Goal: Task Accomplishment & Management: Manage account settings

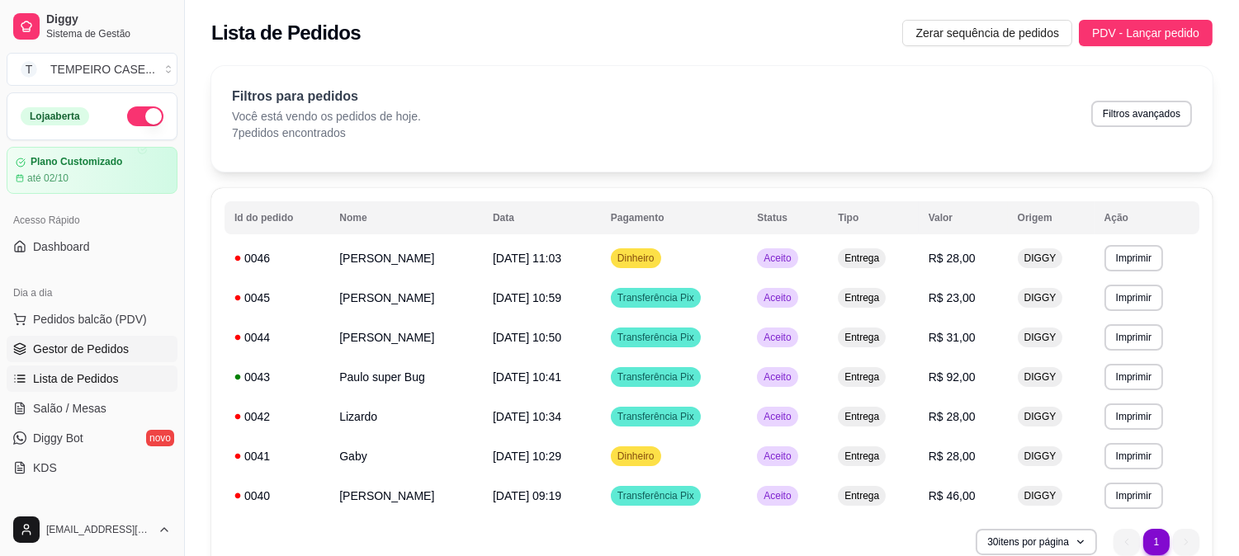
click at [69, 341] on span "Gestor de Pedidos" at bounding box center [81, 349] width 96 height 17
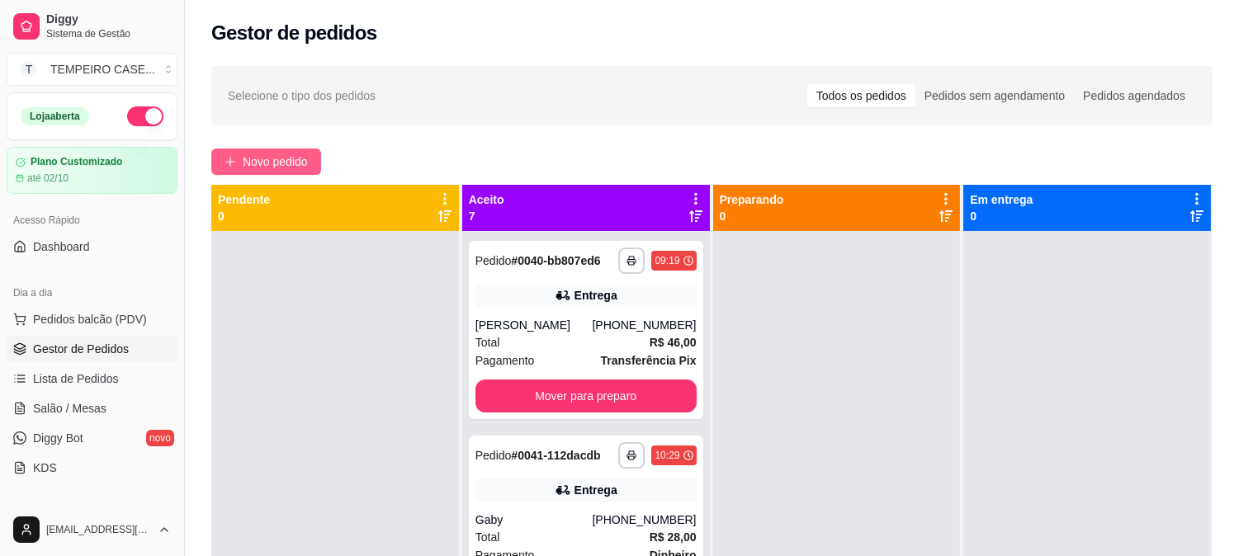
click at [302, 167] on span "Novo pedido" at bounding box center [275, 162] width 65 height 18
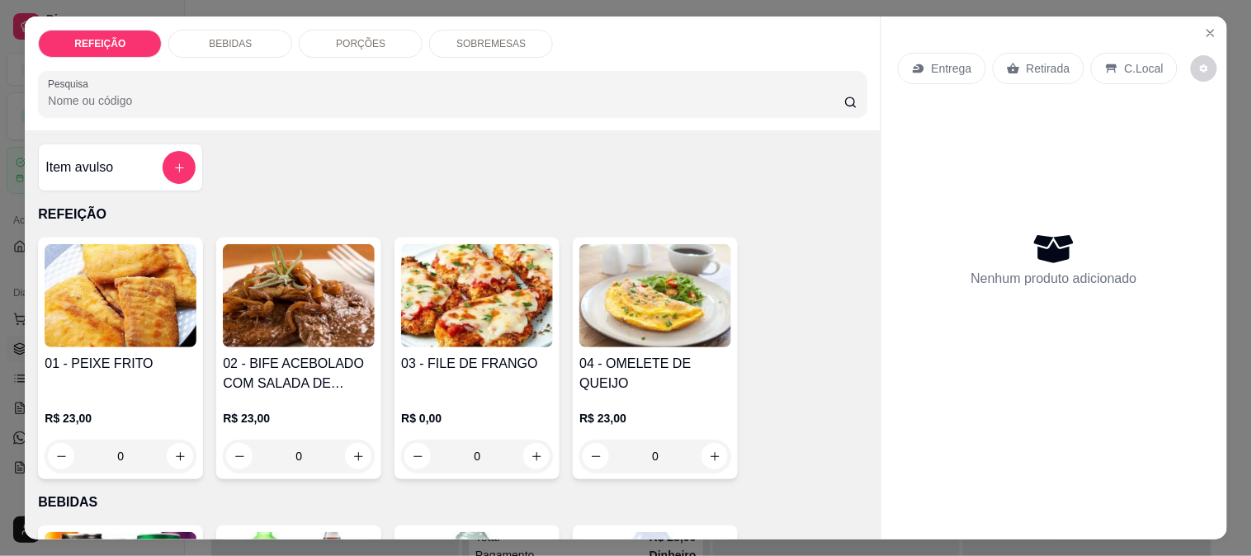
click at [48, 320] on img at bounding box center [121, 295] width 152 height 103
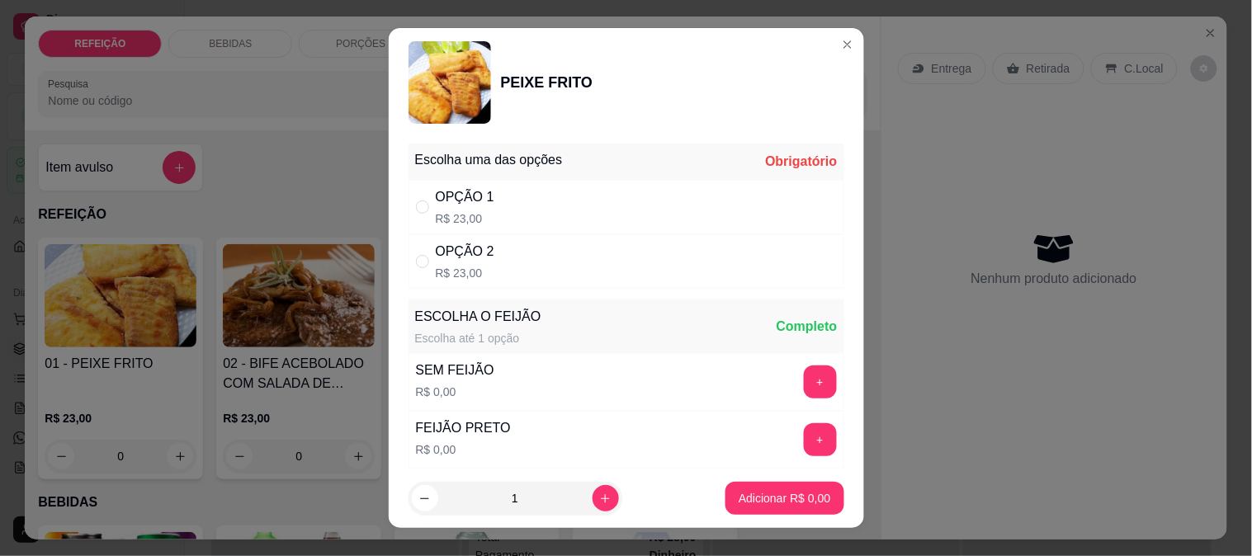
click at [542, 207] on div "OPÇÃO 1 R$ 23,00" at bounding box center [627, 207] width 436 height 54
radio input "true"
click at [804, 391] on button "+" at bounding box center [820, 382] width 33 height 33
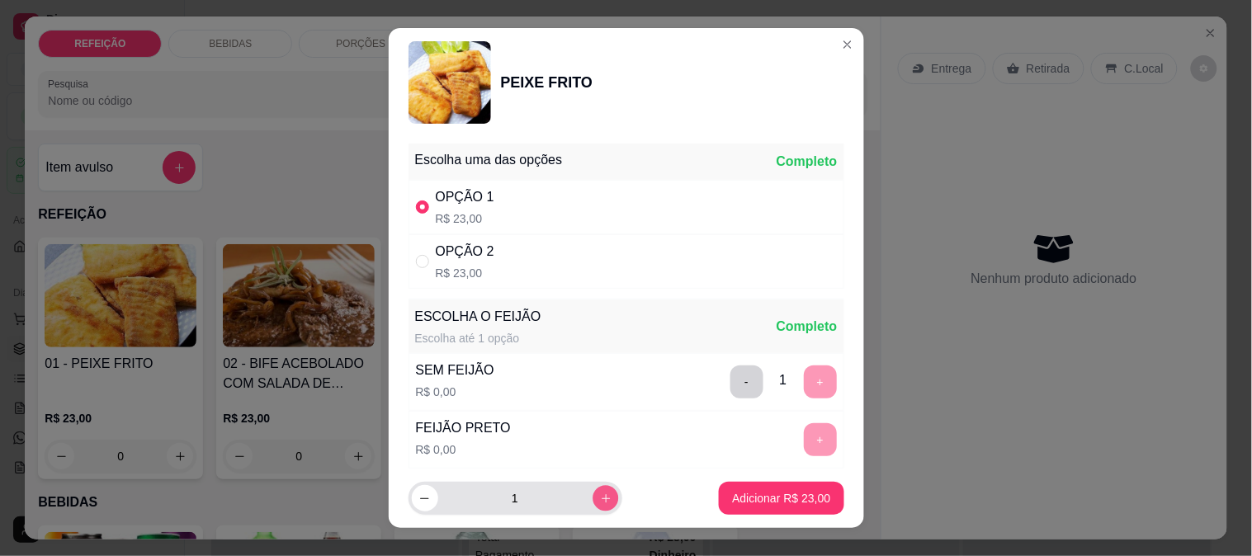
click at [599, 504] on icon "increase-product-quantity" at bounding box center [605, 499] width 12 height 12
type input "3"
click at [731, 381] on button "-" at bounding box center [747, 382] width 33 height 33
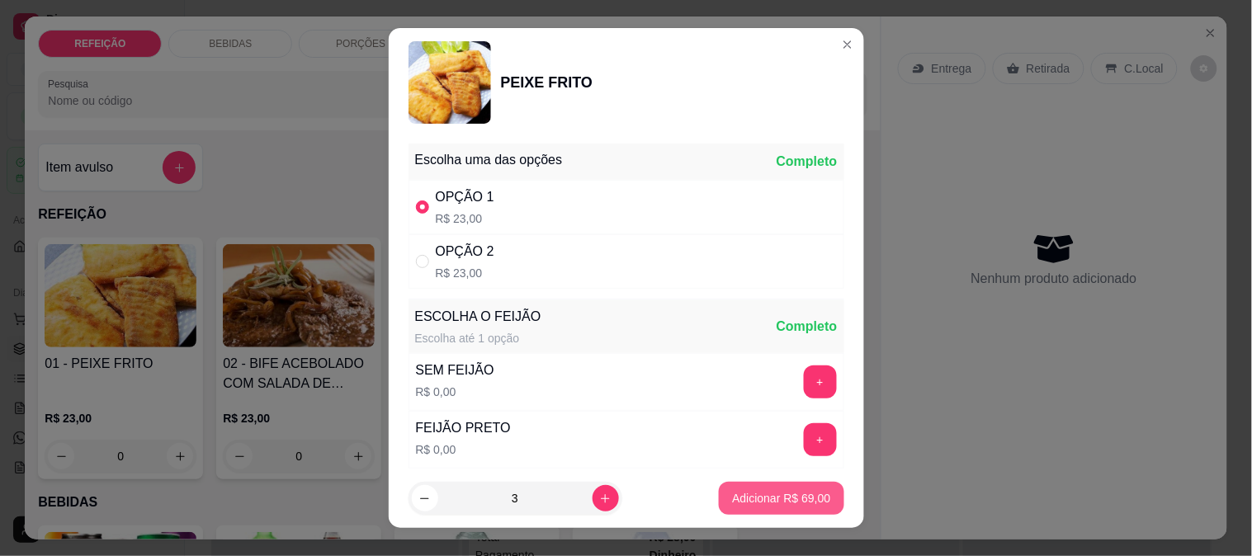
click at [758, 502] on p "Adicionar R$ 69,00" at bounding box center [781, 498] width 98 height 17
type input "3"
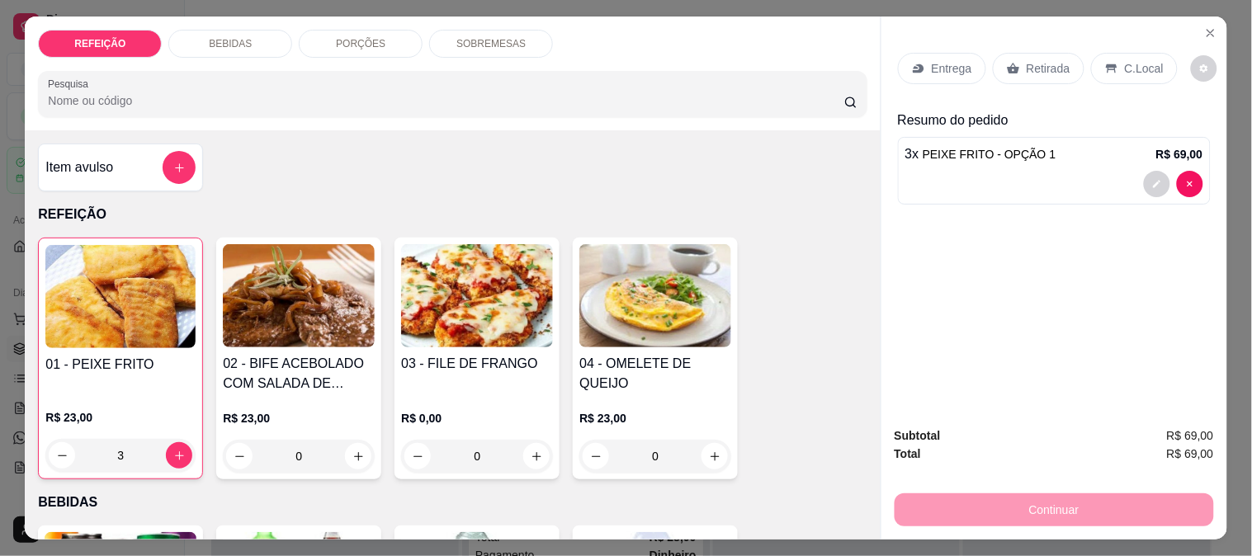
click at [914, 69] on div "Entrega" at bounding box center [942, 68] width 88 height 31
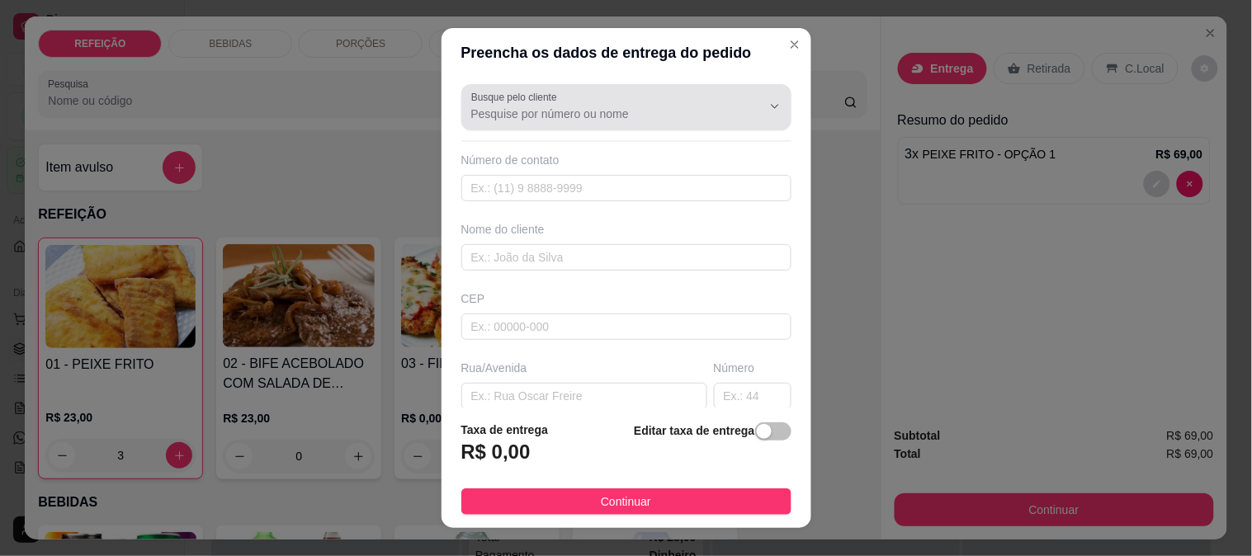
click at [574, 122] on div at bounding box center [626, 107] width 310 height 33
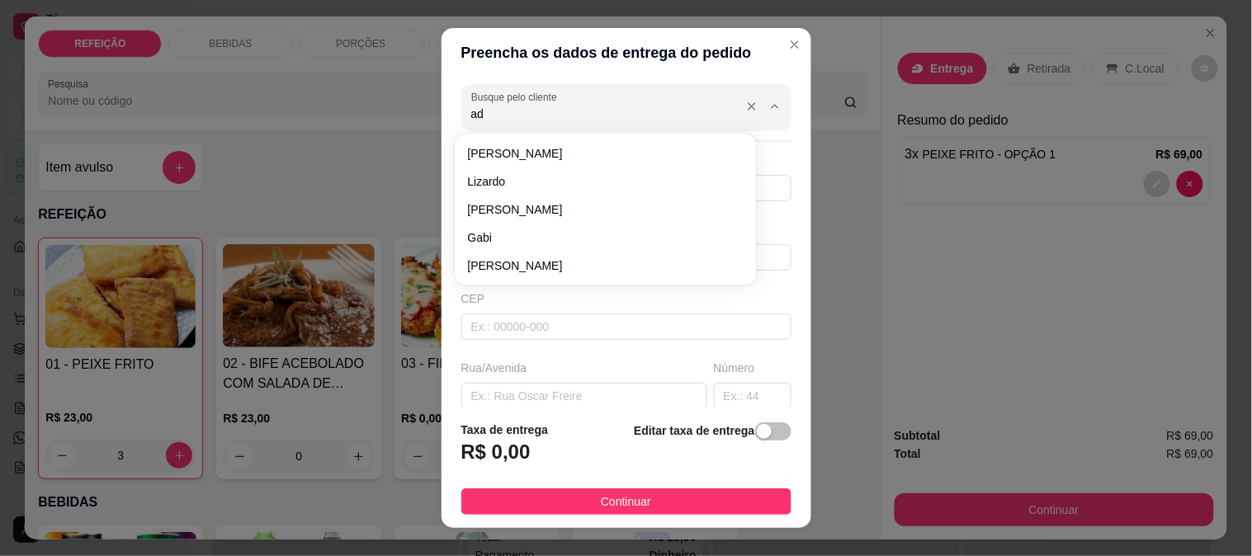
type input "ade"
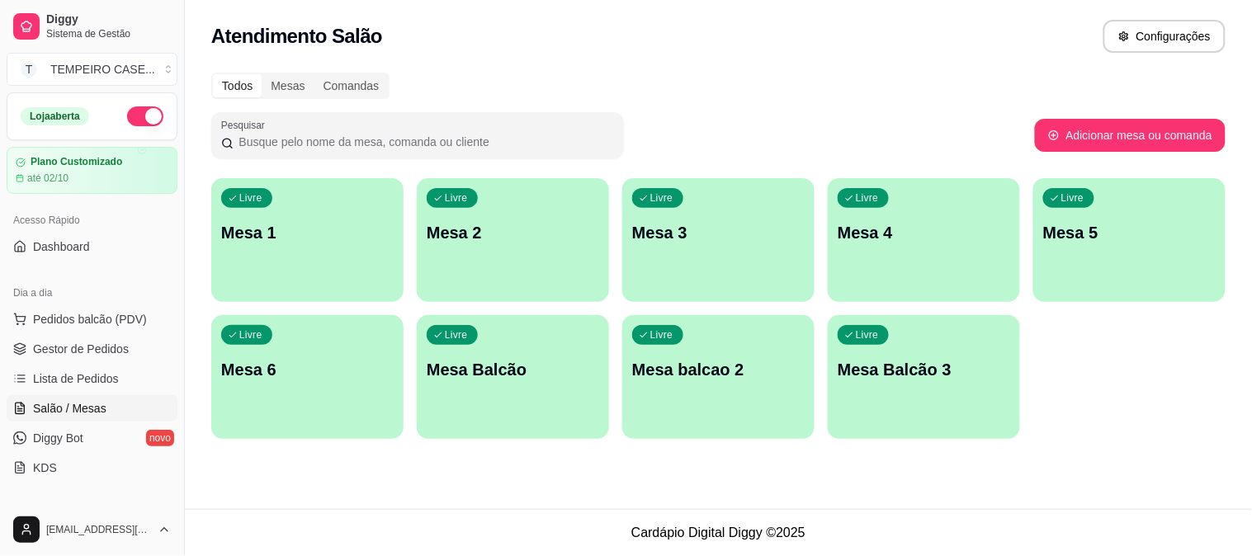
click at [444, 211] on div "Livre Mesa 2" at bounding box center [513, 230] width 192 height 104
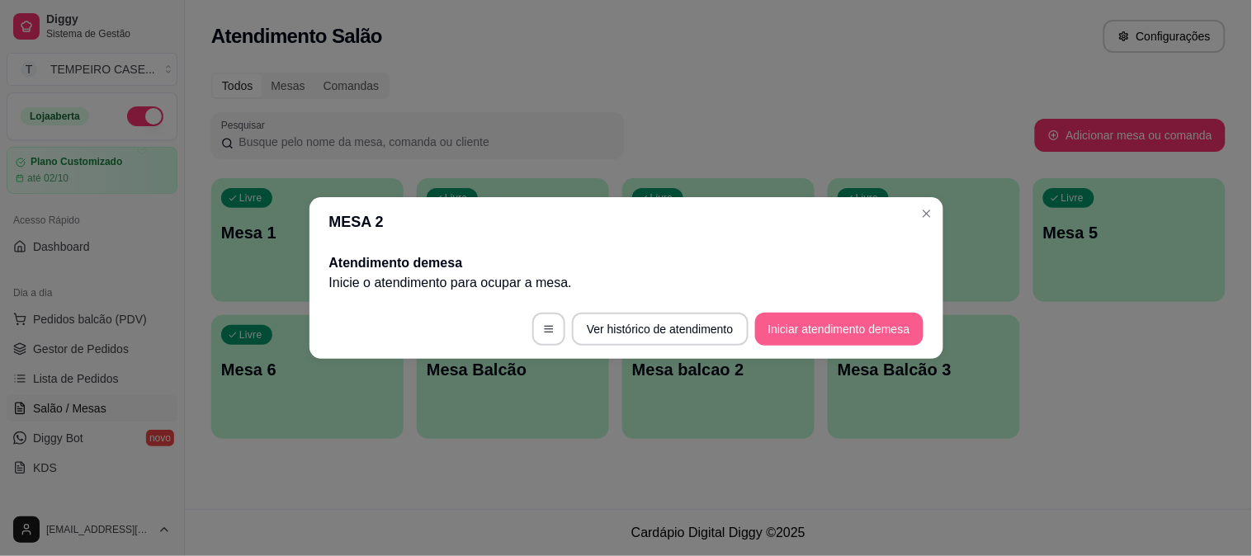
click at [835, 333] on button "Iniciar atendimento de mesa" at bounding box center [839, 329] width 168 height 33
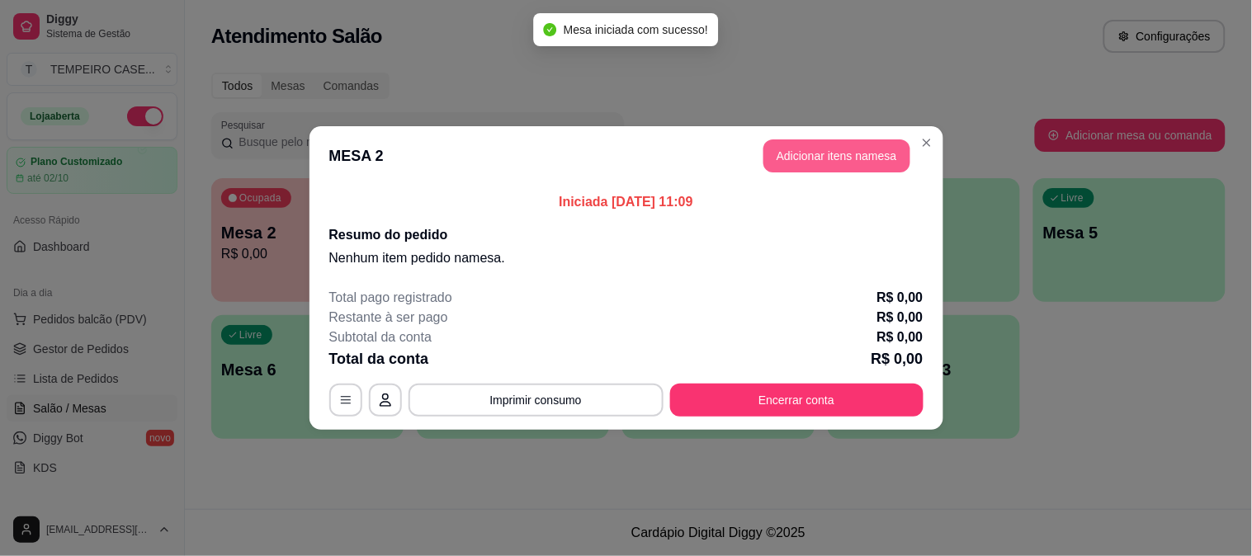
click at [788, 146] on button "Adicionar itens na mesa" at bounding box center [837, 156] width 147 height 33
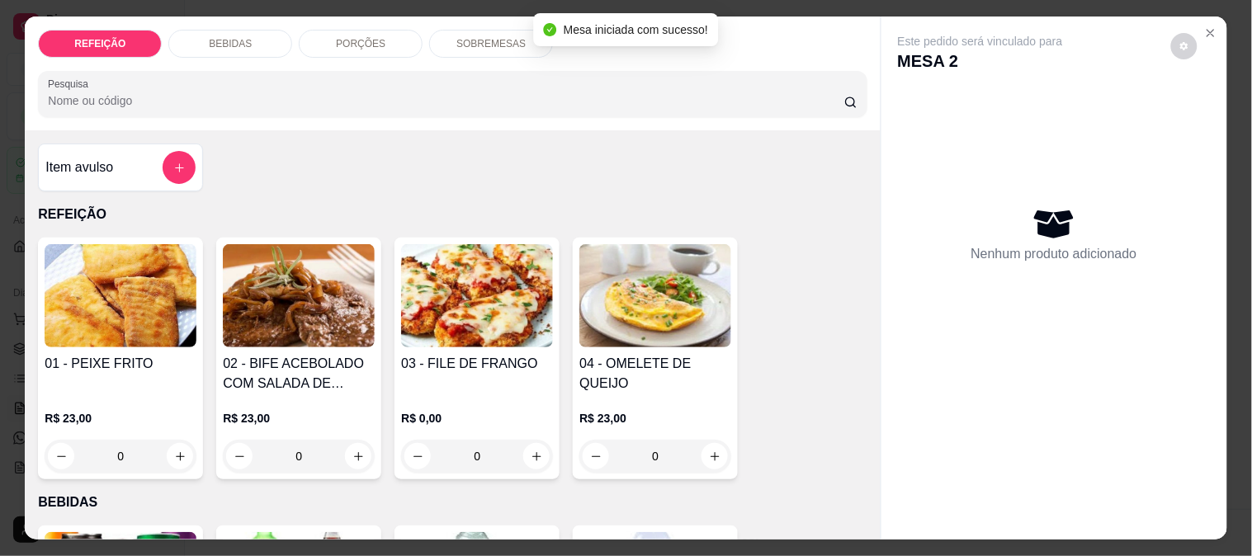
click at [700, 273] on img at bounding box center [656, 295] width 152 height 103
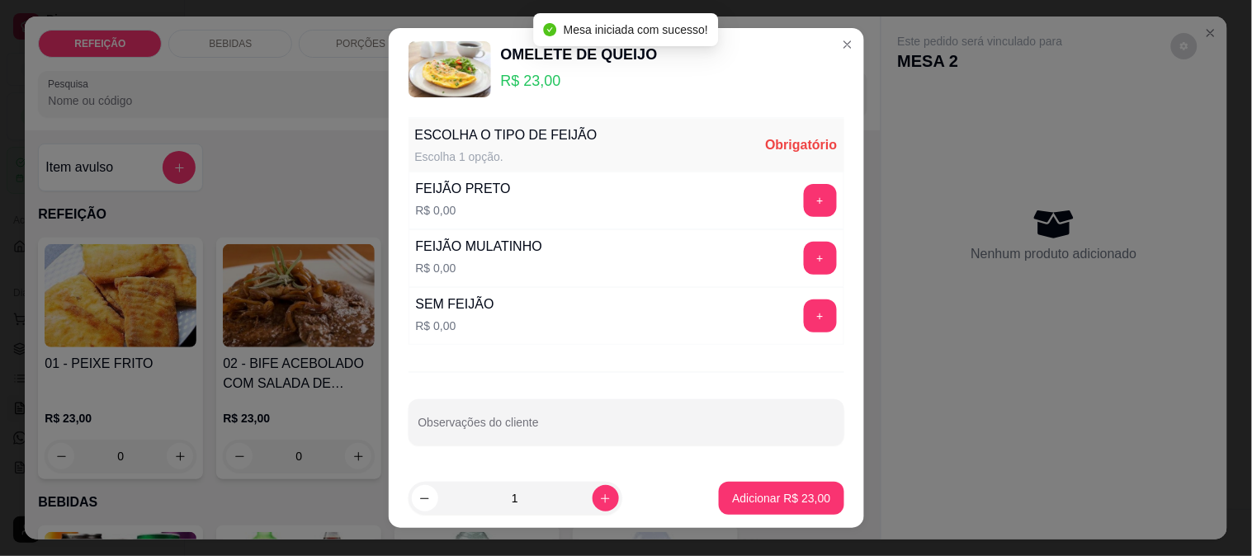
scroll to position [25, 0]
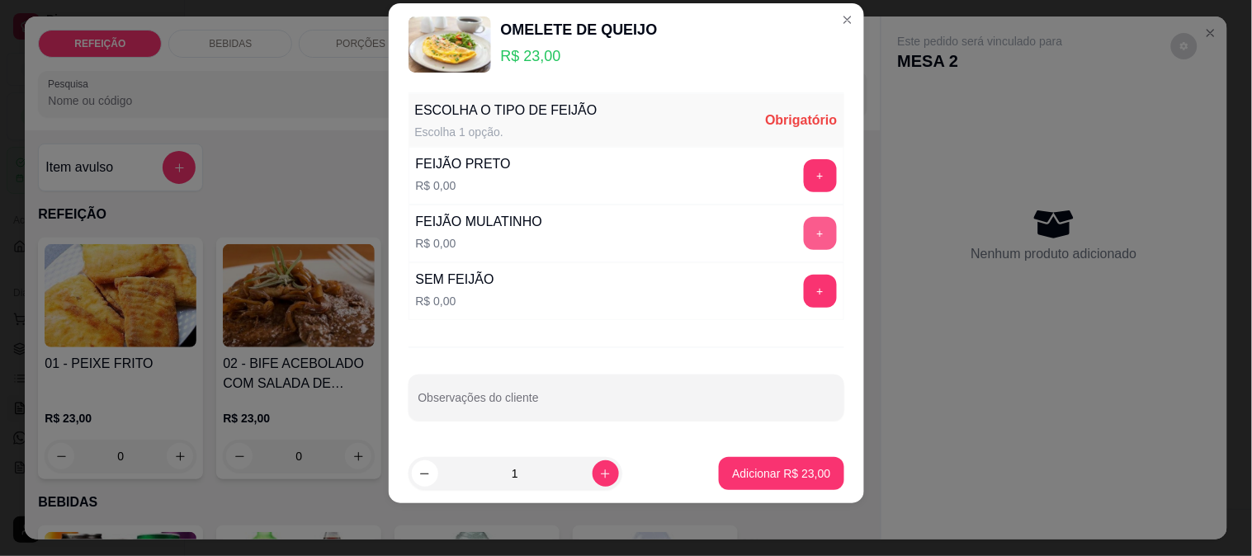
click at [804, 236] on button "+" at bounding box center [820, 233] width 33 height 33
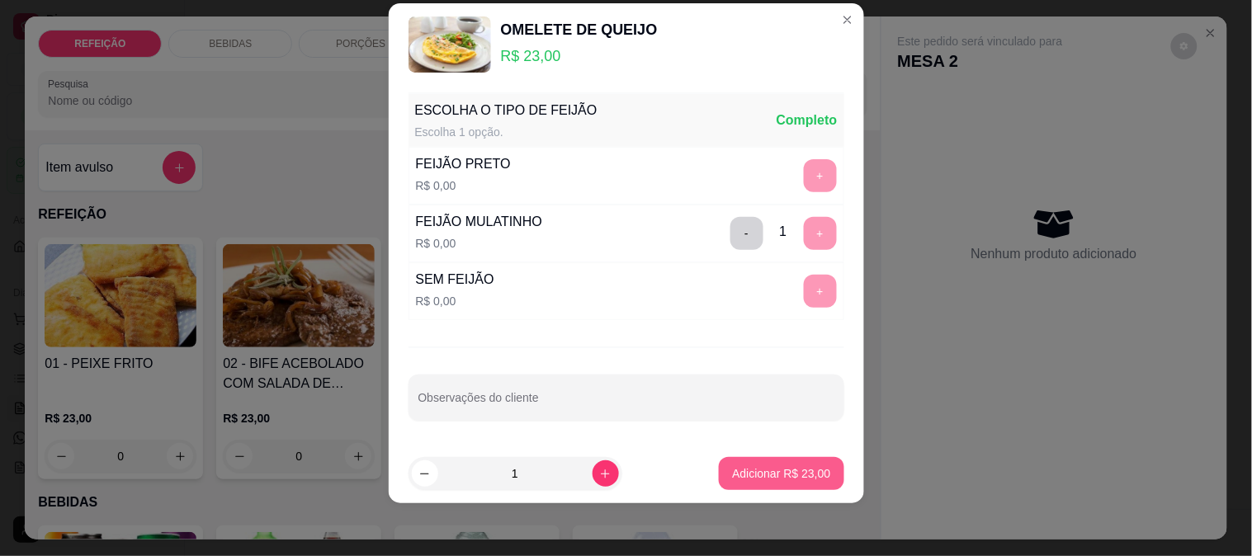
click at [779, 479] on p "Adicionar R$ 23,00" at bounding box center [781, 474] width 98 height 17
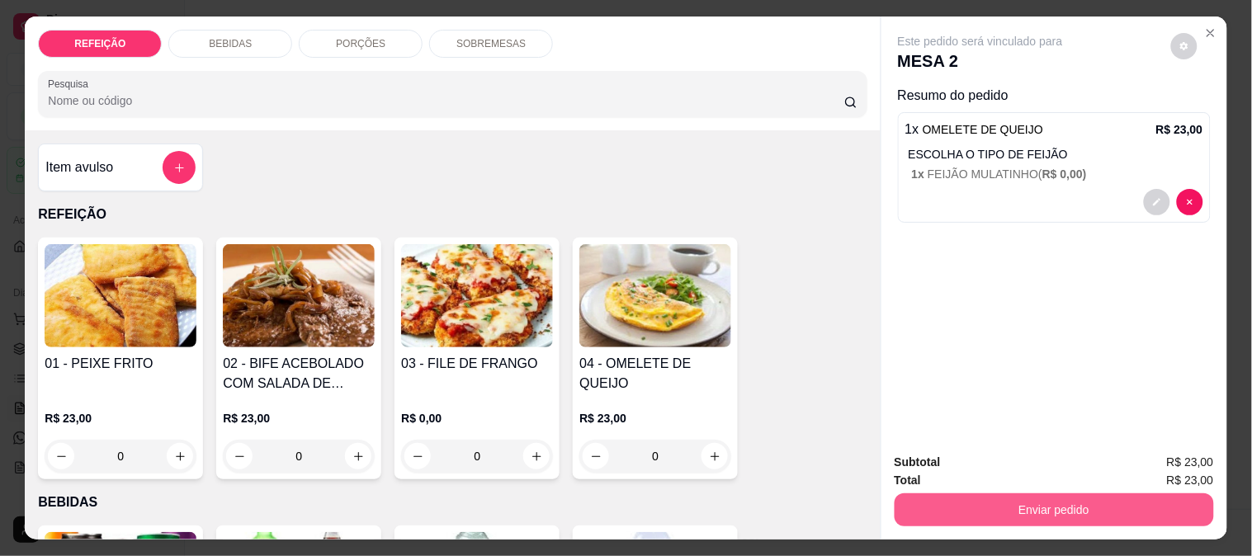
click at [1014, 499] on button "Enviar pedido" at bounding box center [1054, 510] width 319 height 33
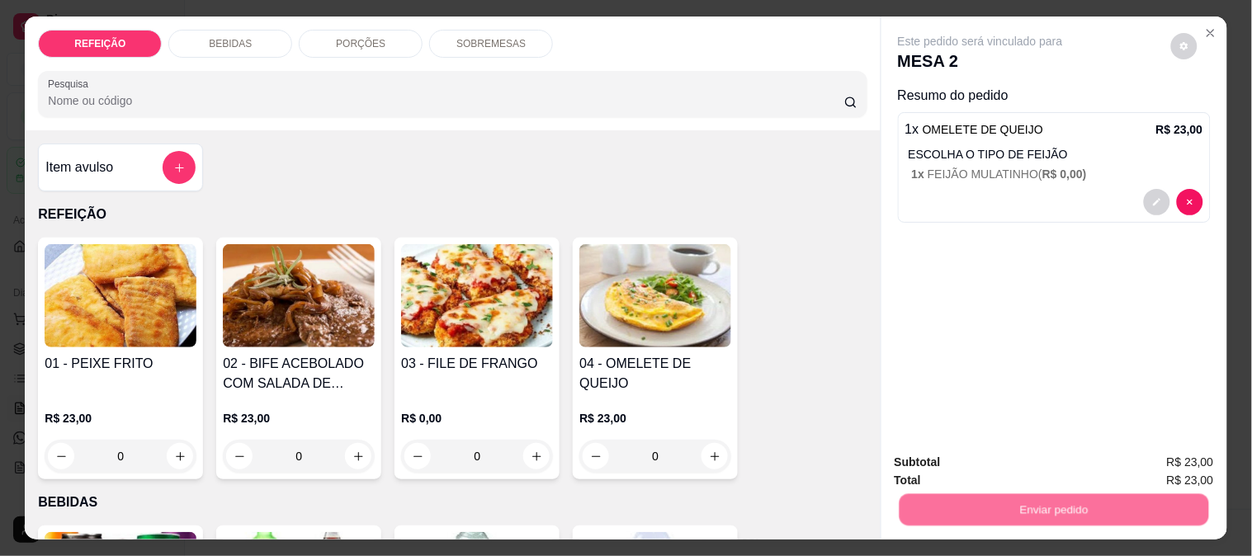
click at [985, 473] on button "Não registrar e enviar pedido" at bounding box center [1000, 462] width 172 height 31
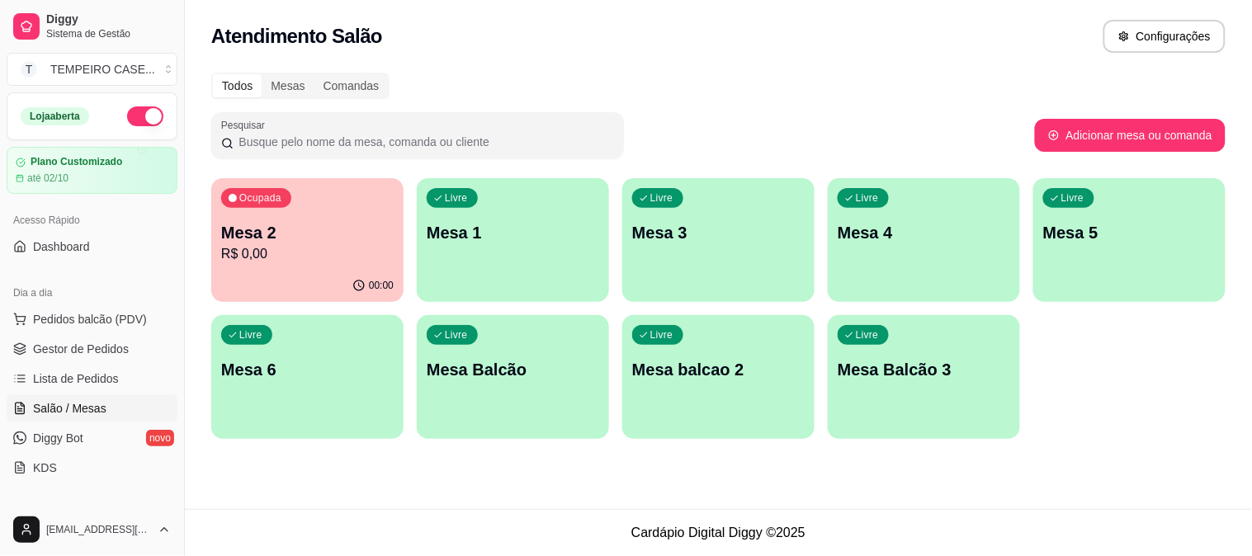
click at [315, 211] on div "Ocupada Mesa 2 R$ 0,00" at bounding box center [307, 224] width 192 height 92
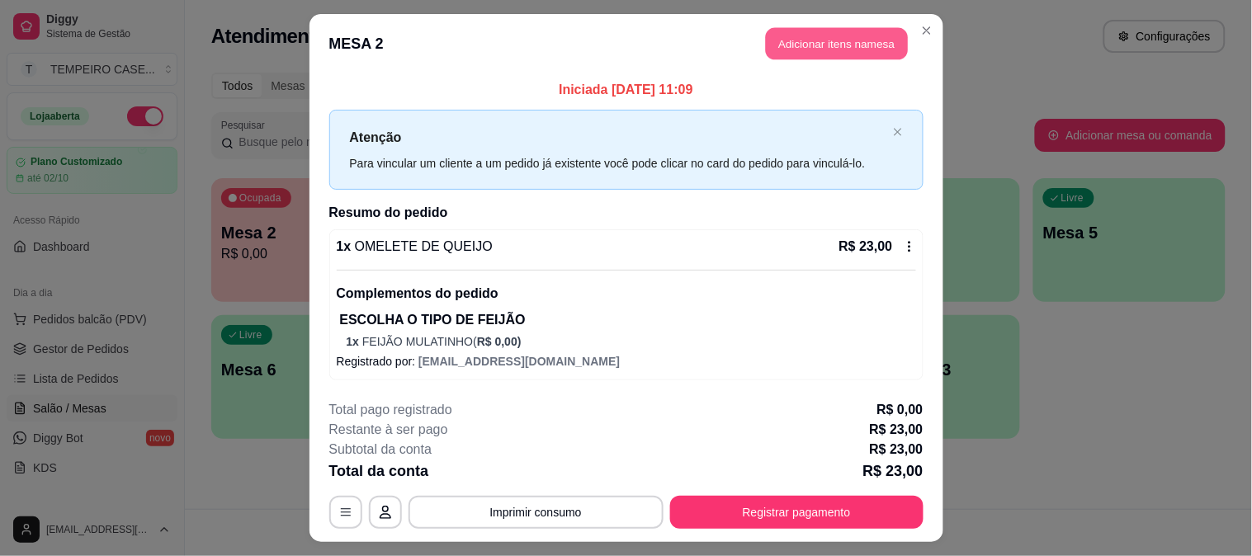
click at [791, 34] on button "Adicionar itens na mesa" at bounding box center [837, 44] width 142 height 32
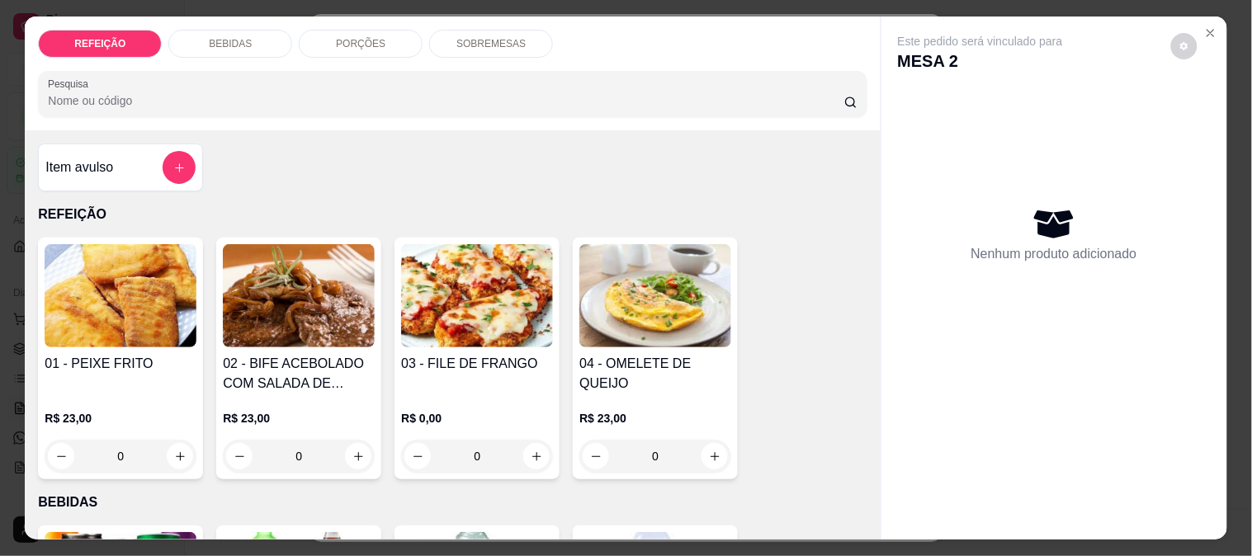
click at [269, 41] on div "BEBIDAS" at bounding box center [230, 44] width 124 height 28
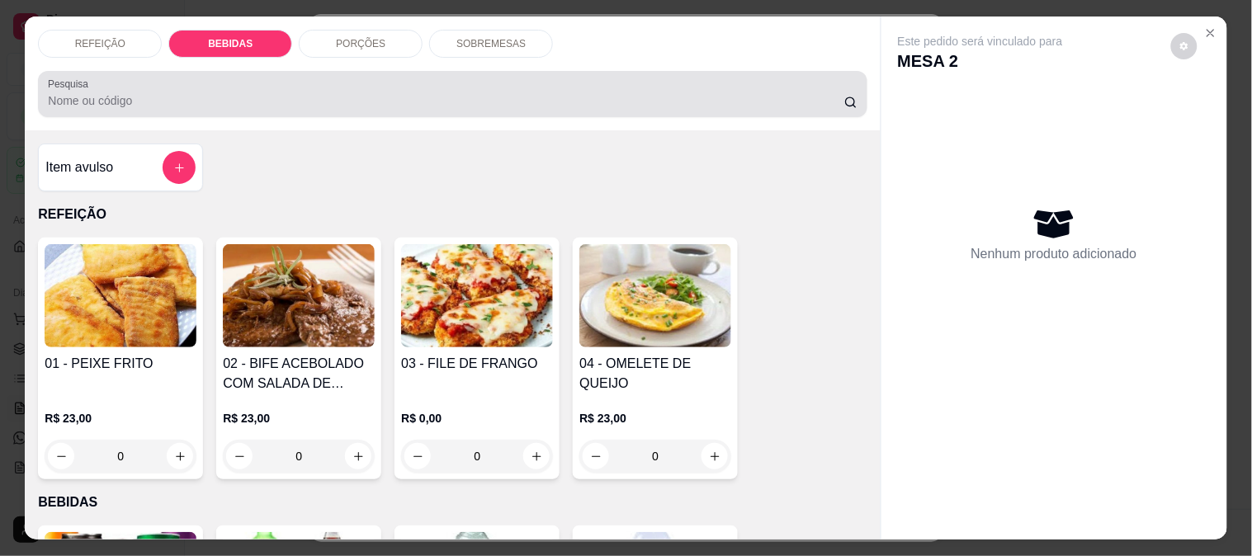
scroll to position [43, 0]
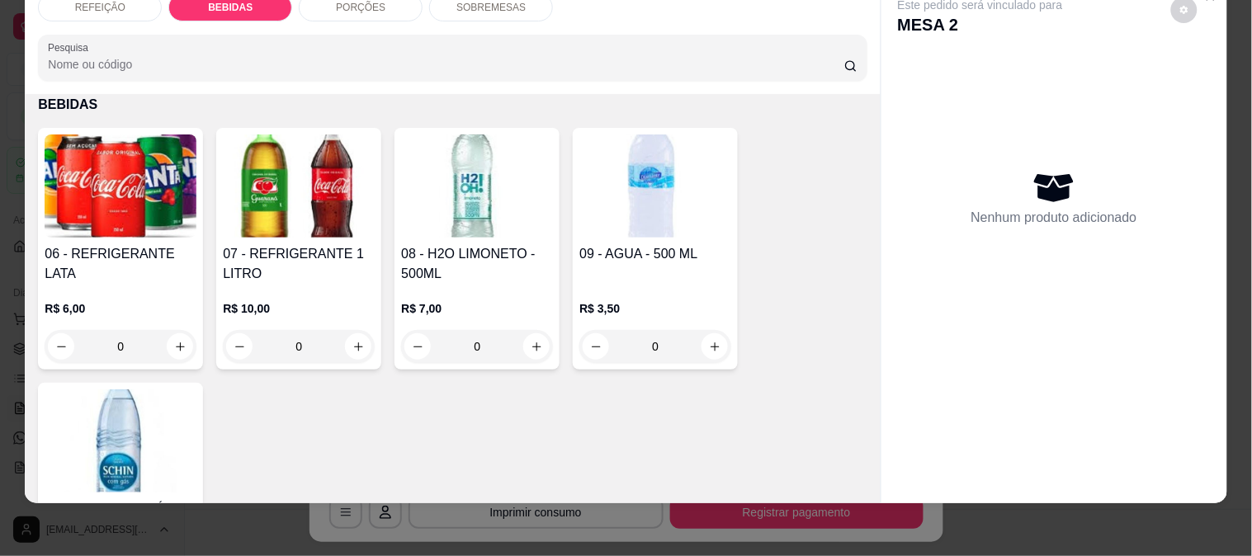
click at [100, 209] on img at bounding box center [121, 186] width 152 height 103
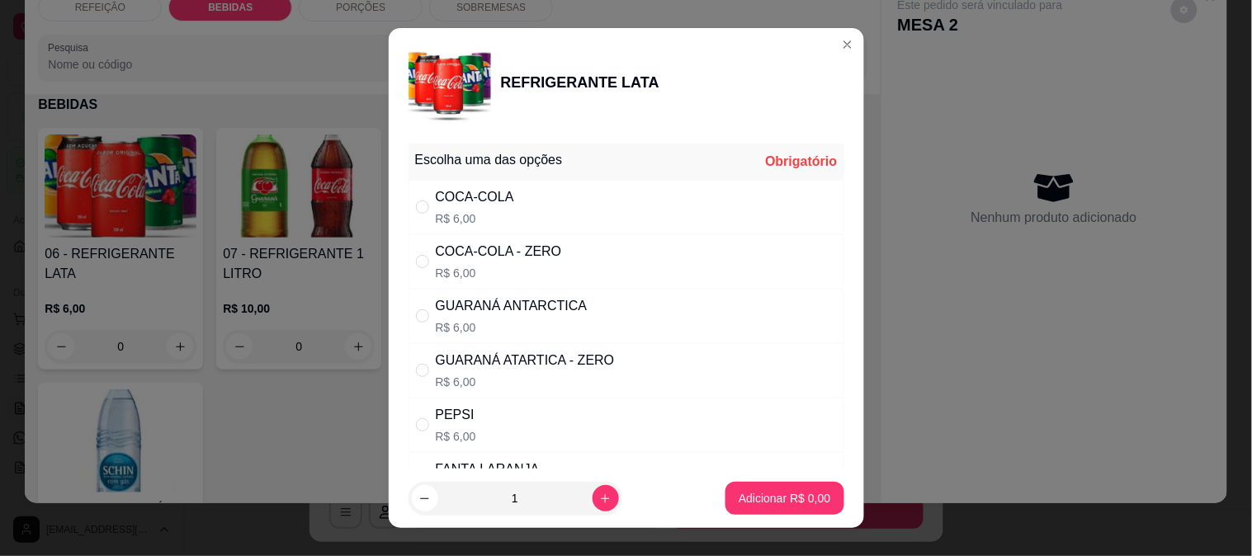
click at [452, 244] on div "COCA-COLA - ZERO" at bounding box center [499, 252] width 126 height 20
radio input "true"
click at [762, 485] on button "Adicionar R$ 6,00" at bounding box center [784, 499] width 115 height 32
type input "1"
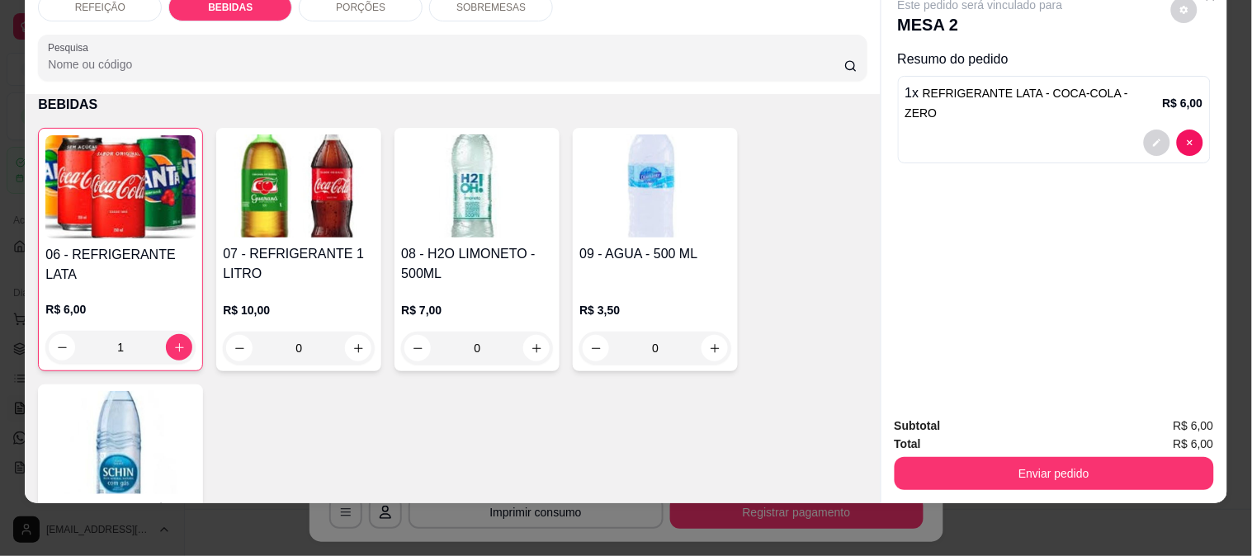
click at [1020, 457] on button "Enviar pedido" at bounding box center [1054, 473] width 319 height 33
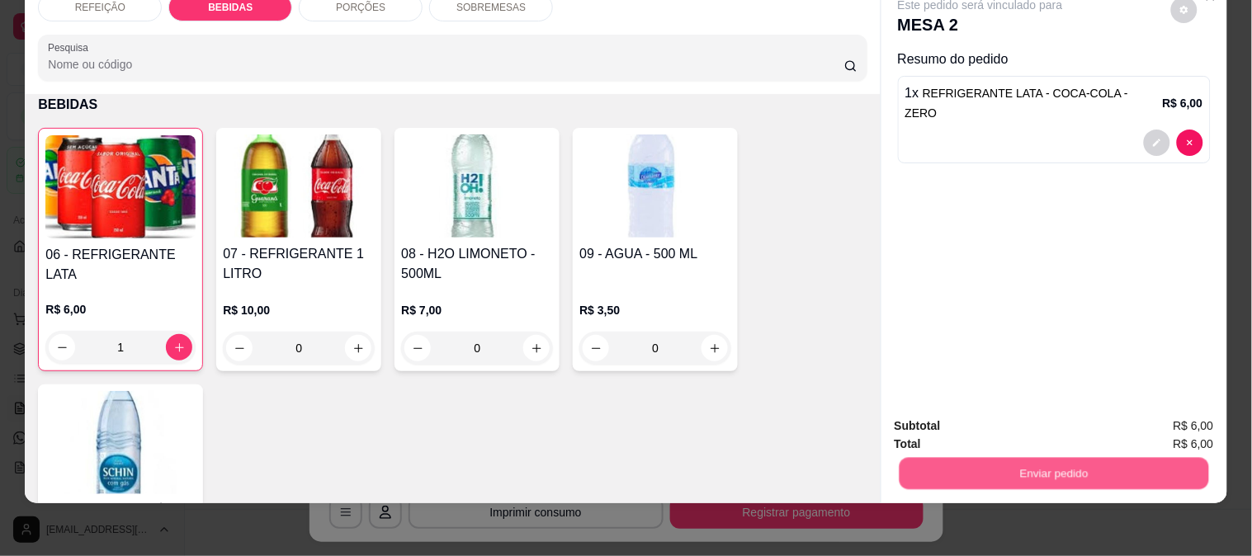
click at [1000, 421] on button "Não registrar e enviar pedido" at bounding box center [1000, 420] width 172 height 31
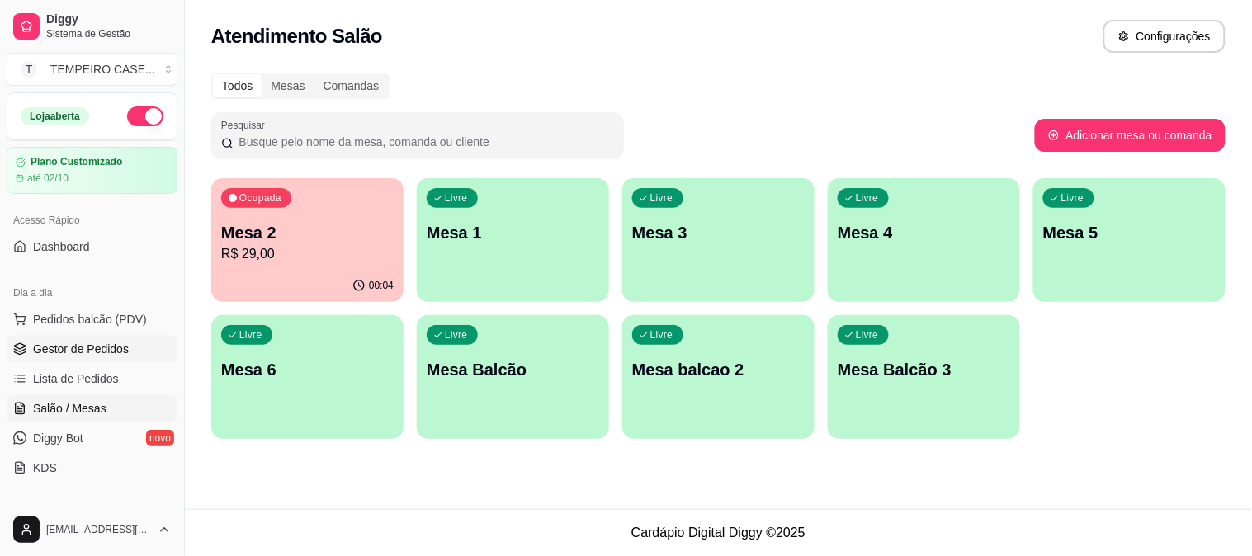
click at [51, 348] on span "Gestor de Pedidos" at bounding box center [81, 349] width 96 height 17
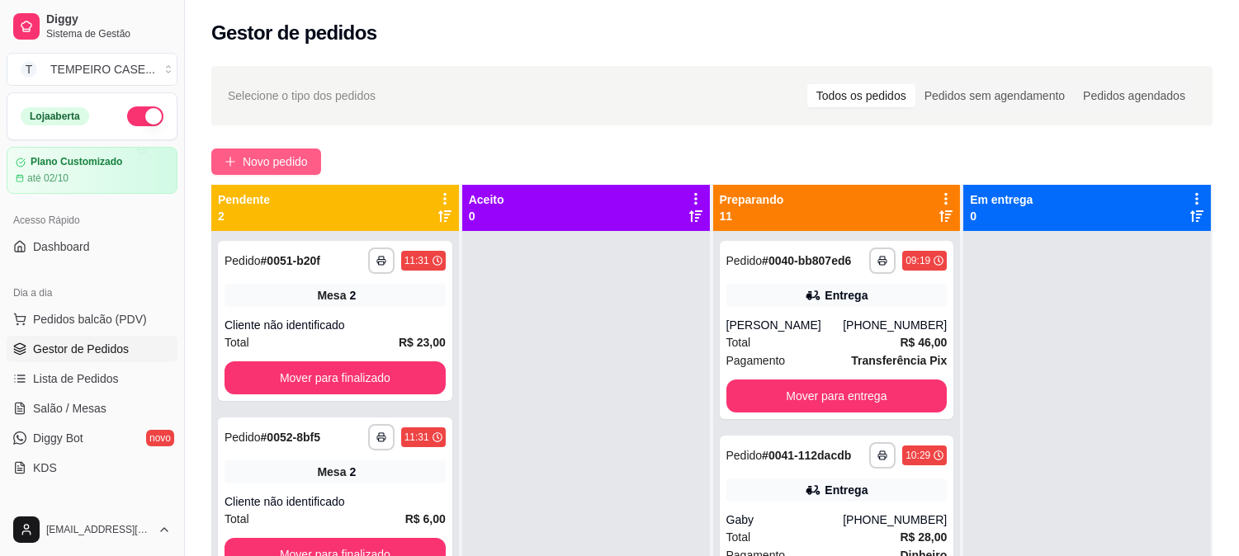
click at [245, 159] on span "Novo pedido" at bounding box center [275, 162] width 65 height 18
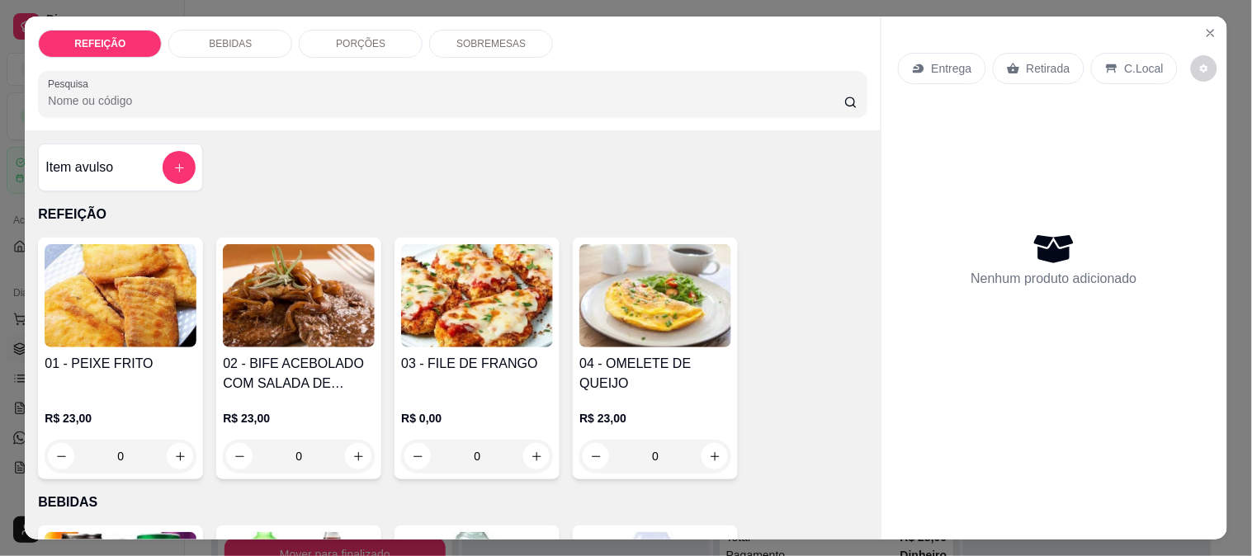
click at [159, 329] on img at bounding box center [121, 295] width 152 height 103
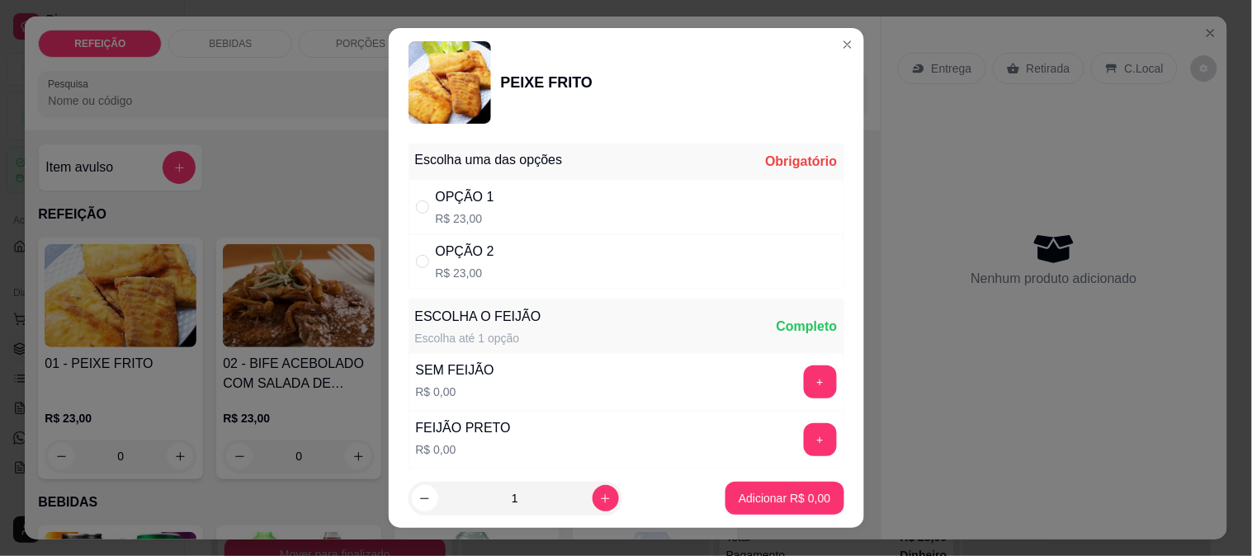
click at [466, 273] on p "R$ 23,00" at bounding box center [465, 273] width 59 height 17
radio input "true"
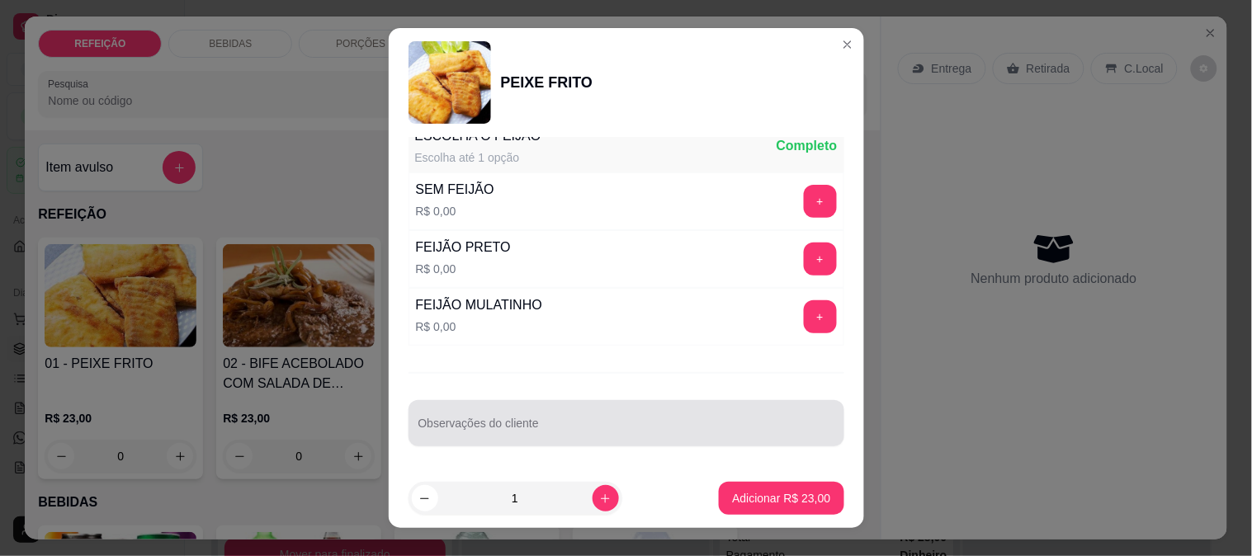
click at [574, 440] on div "Observações do cliente" at bounding box center [627, 423] width 436 height 46
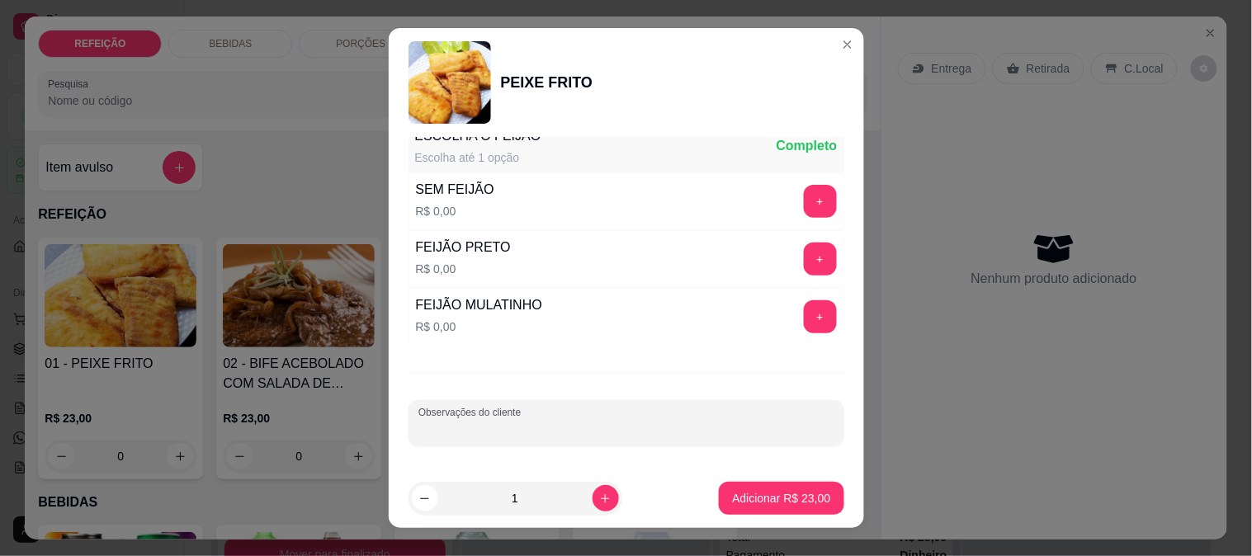
type input "s"
type input "SEM MACARRÃO"
click at [804, 312] on button "+" at bounding box center [820, 317] width 32 height 32
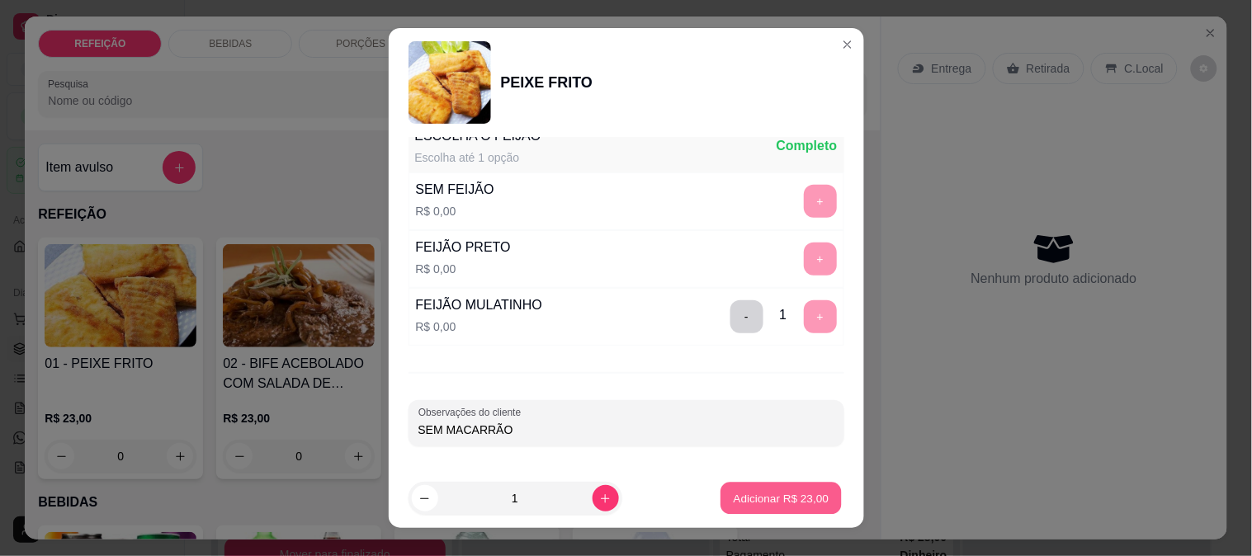
click at [782, 508] on button "Adicionar R$ 23,00" at bounding box center [782, 499] width 121 height 32
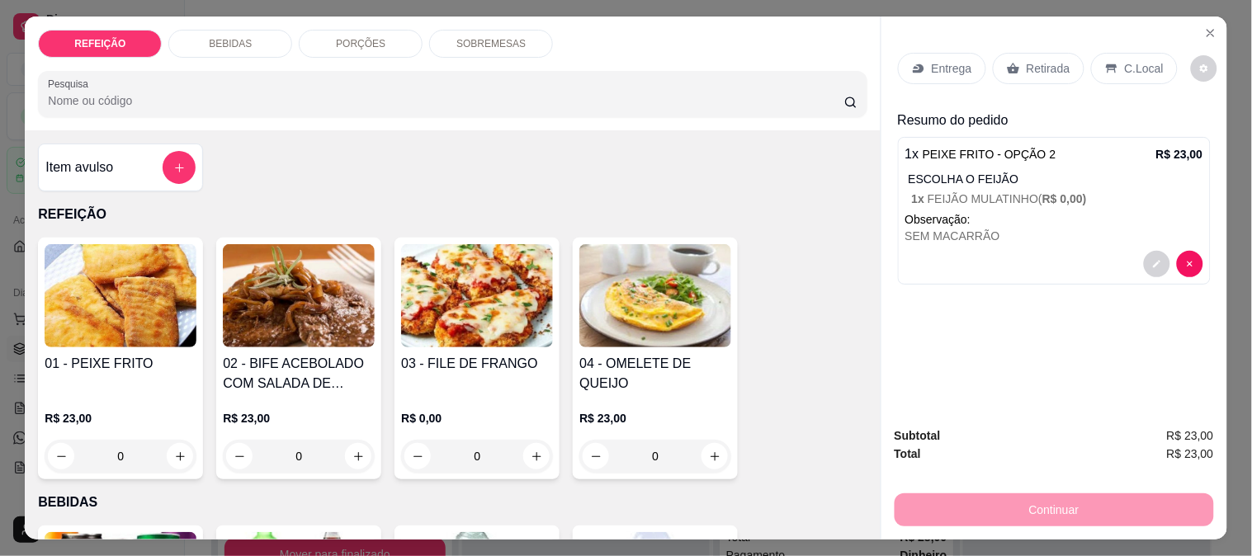
click at [921, 69] on div "Entrega" at bounding box center [942, 68] width 88 height 31
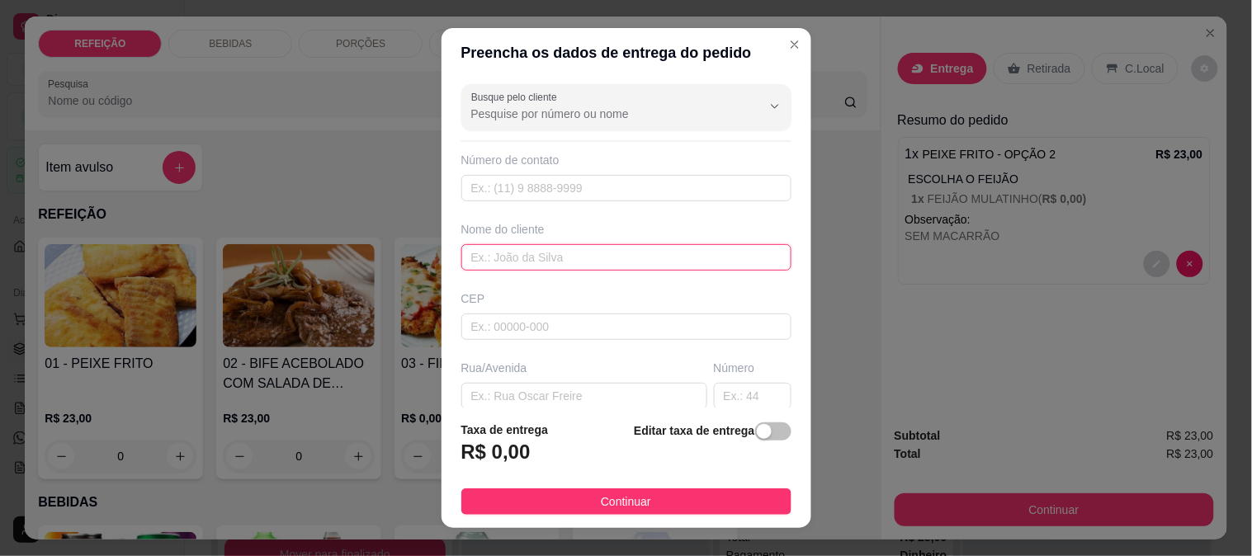
click at [525, 248] on input "text" at bounding box center [626, 257] width 330 height 26
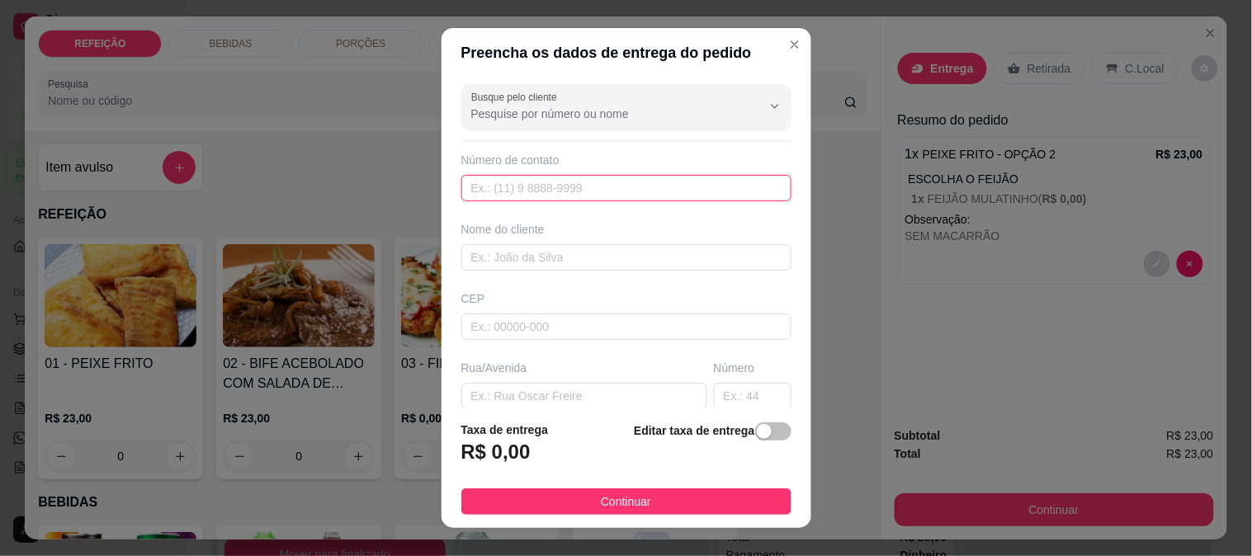
click at [535, 175] on input "text" at bounding box center [626, 188] width 330 height 26
paste input "[PHONE_NUMBER]"
type input "[PHONE_NUMBER]"
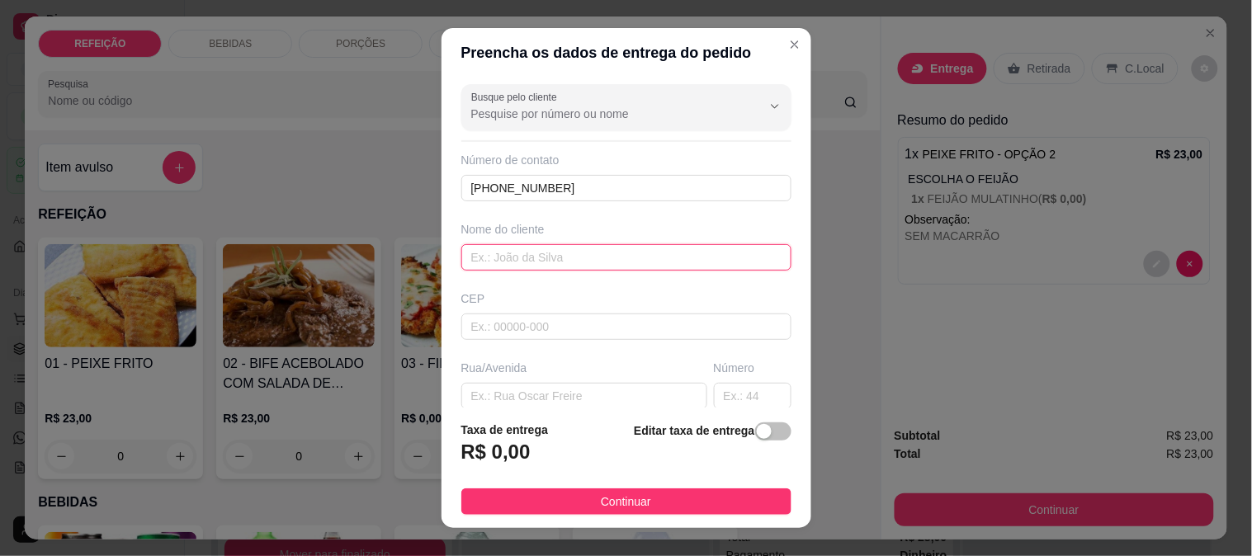
click at [481, 265] on input "text" at bounding box center [626, 257] width 330 height 26
paste input "[PERSON_NAME] Xales"
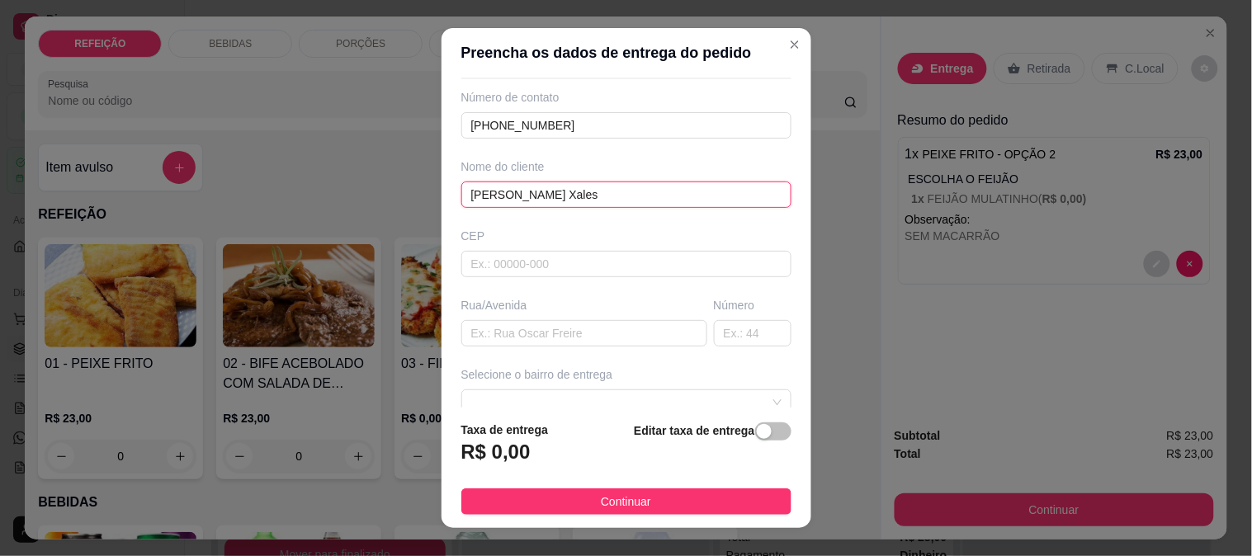
scroll to position [92, 0]
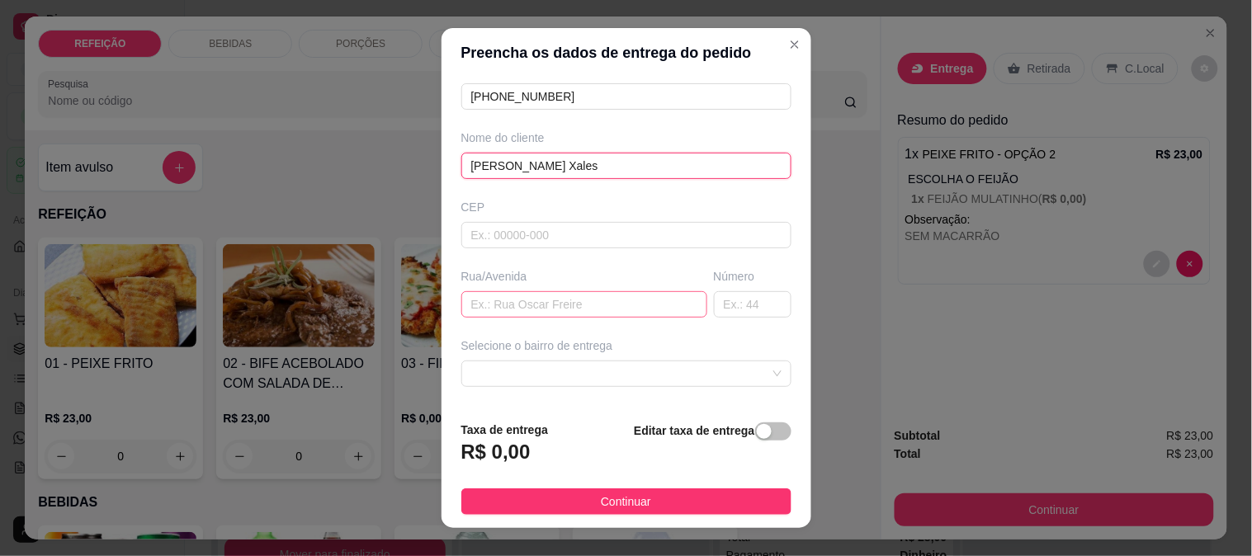
type input "[PERSON_NAME] Xales"
click at [527, 302] on input "text" at bounding box center [584, 304] width 246 height 26
type input "RUA DO SOCO"
click at [499, 372] on span at bounding box center [626, 374] width 310 height 25
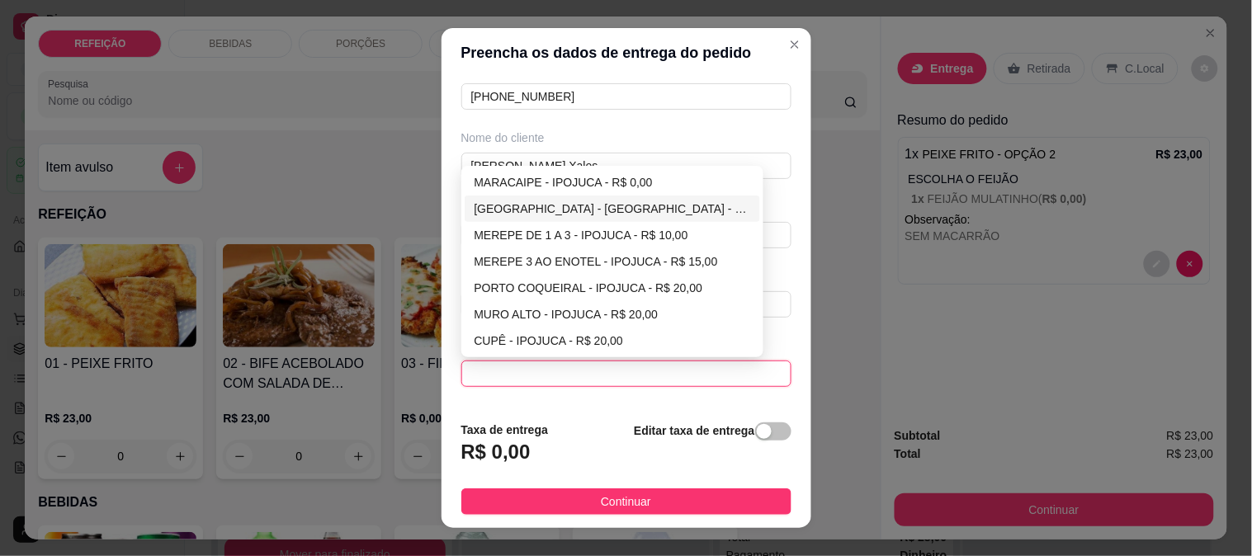
click at [505, 211] on div "[GEOGRAPHIC_DATA] - [GEOGRAPHIC_DATA] - R$ 5,00" at bounding box center [613, 209] width 277 height 18
type input "IPOJUCA"
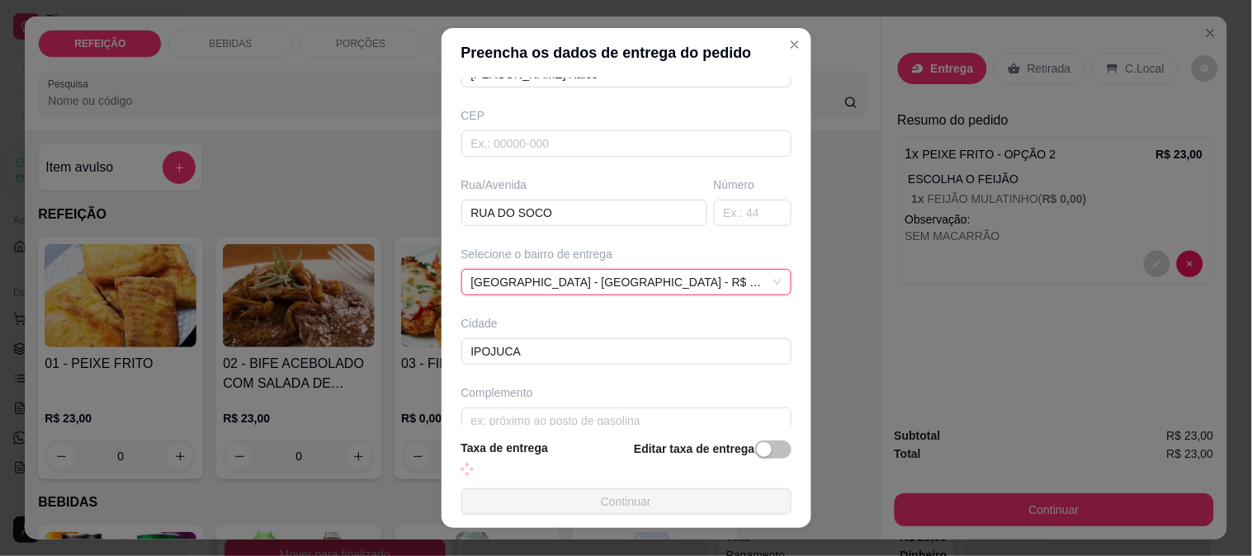
scroll to position [208, 0]
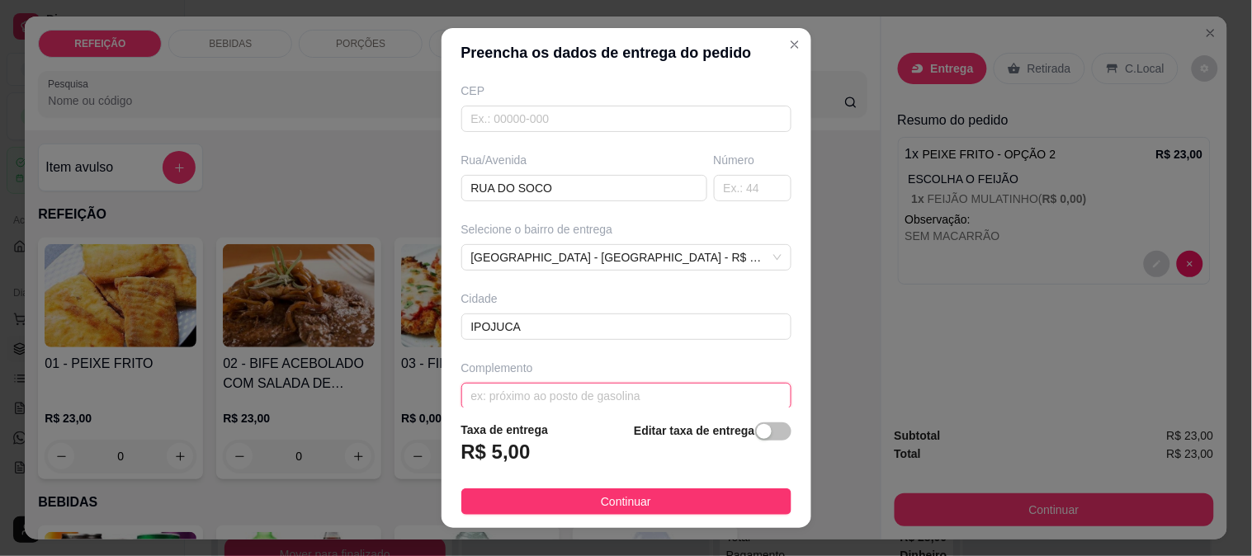
click at [490, 385] on input "text" at bounding box center [626, 396] width 330 height 26
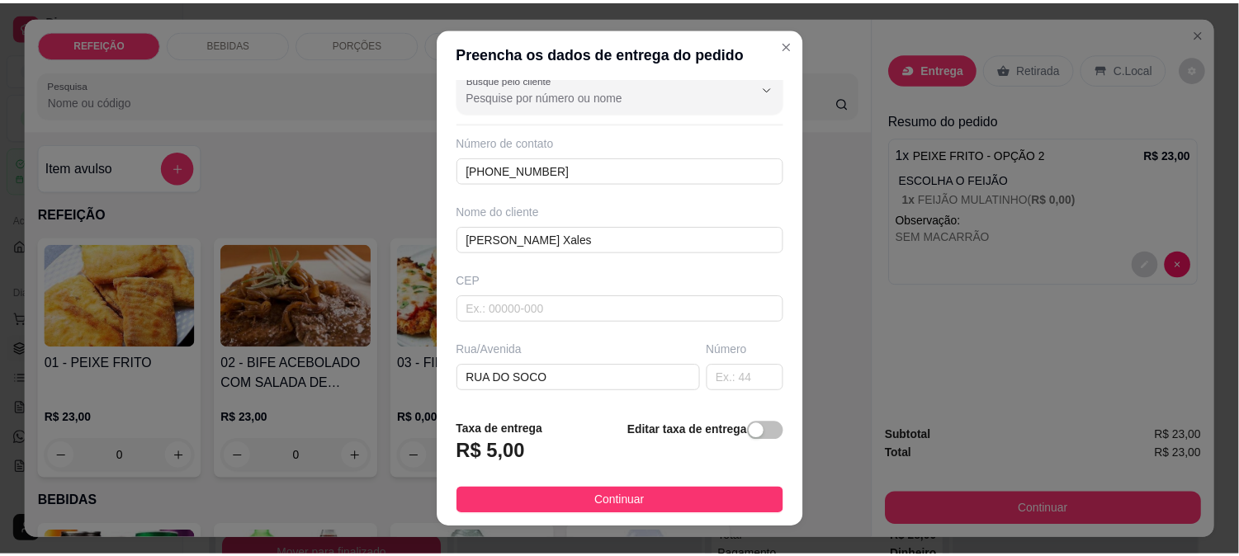
scroll to position [0, 0]
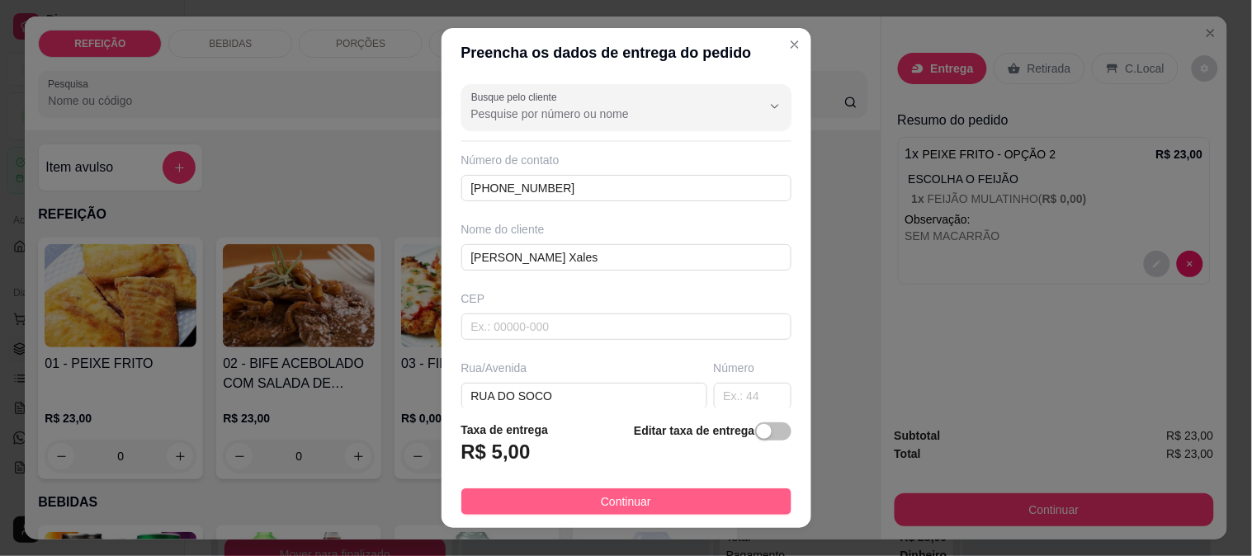
type input "PROXIMO AO NUMERO 60"
click at [570, 505] on button "Continuar" at bounding box center [626, 502] width 330 height 26
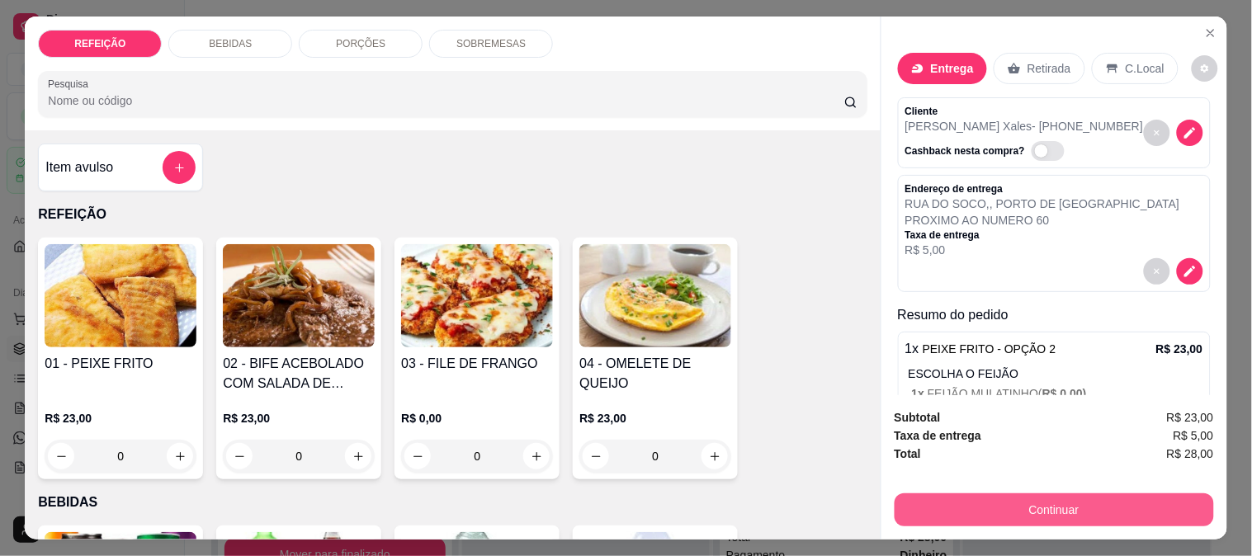
click at [1034, 497] on button "Continuar" at bounding box center [1054, 510] width 319 height 33
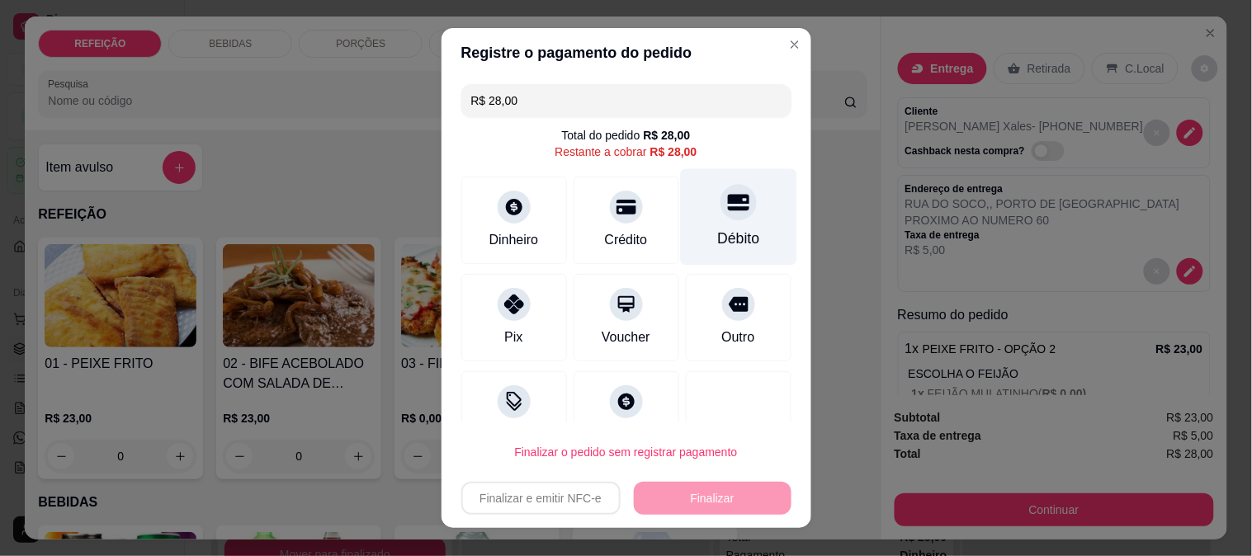
click at [727, 210] on icon at bounding box center [737, 202] width 21 height 21
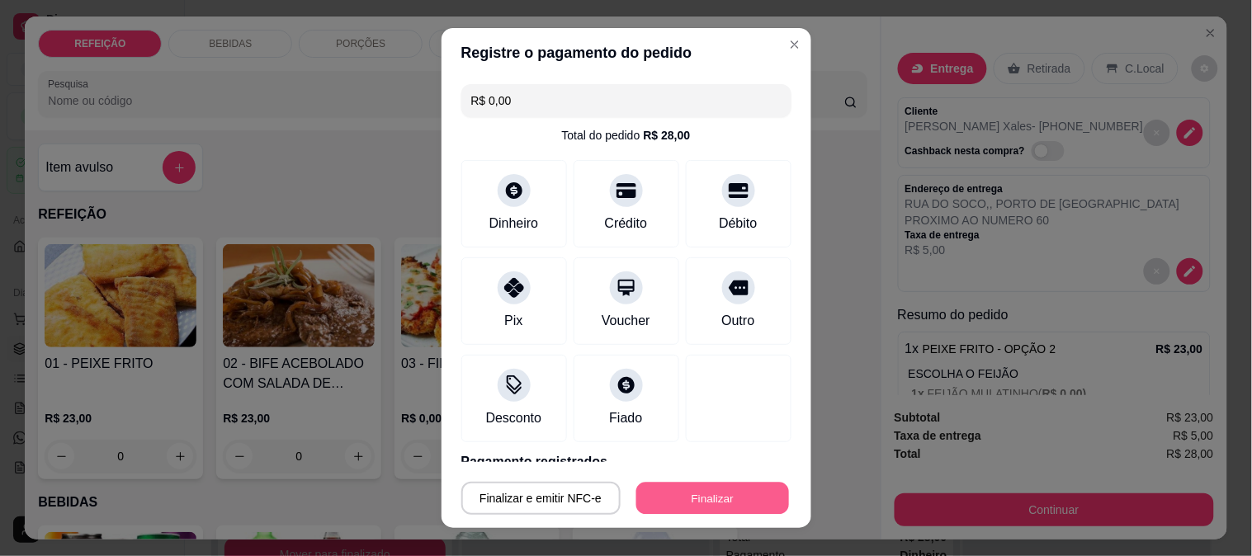
click at [694, 489] on button "Finalizar" at bounding box center [713, 499] width 153 height 32
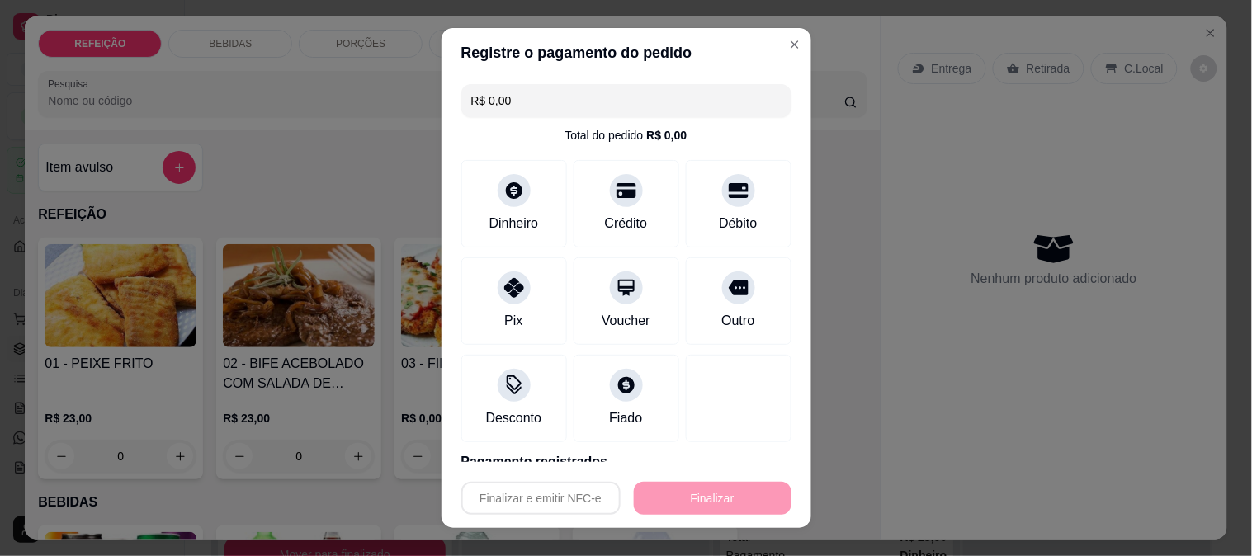
type input "-R$ 28,00"
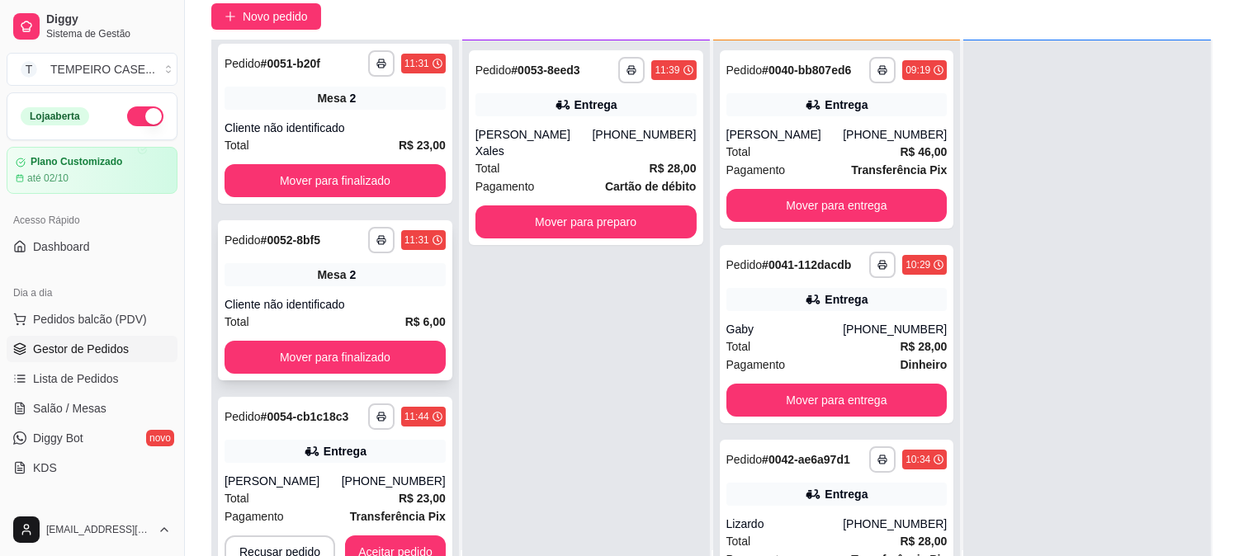
scroll to position [252, 0]
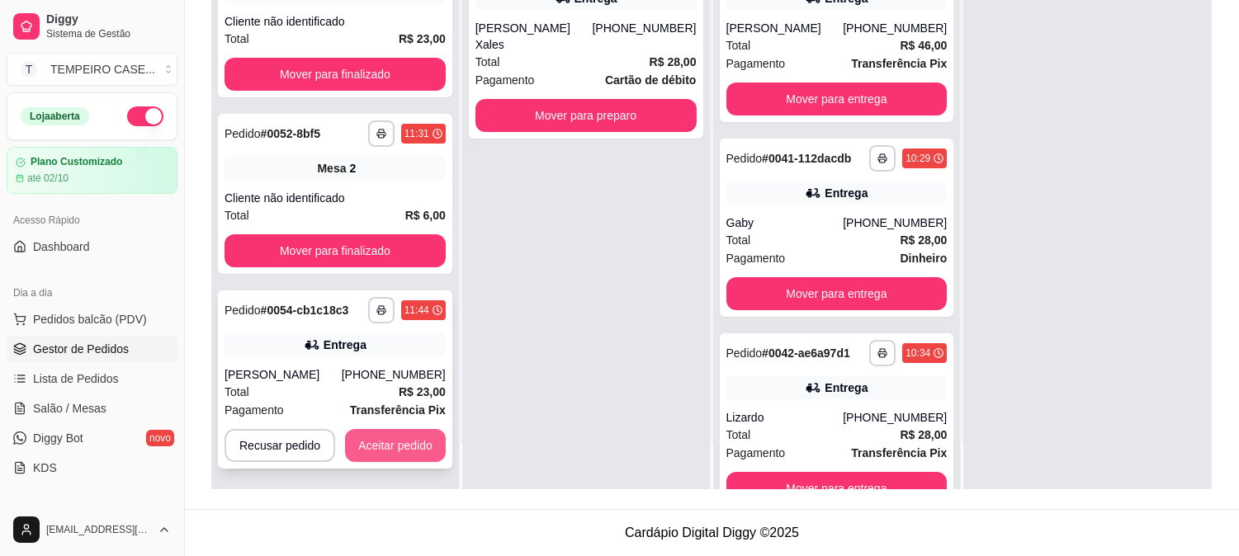
click at [408, 443] on button "Aceitar pedido" at bounding box center [395, 445] width 101 height 33
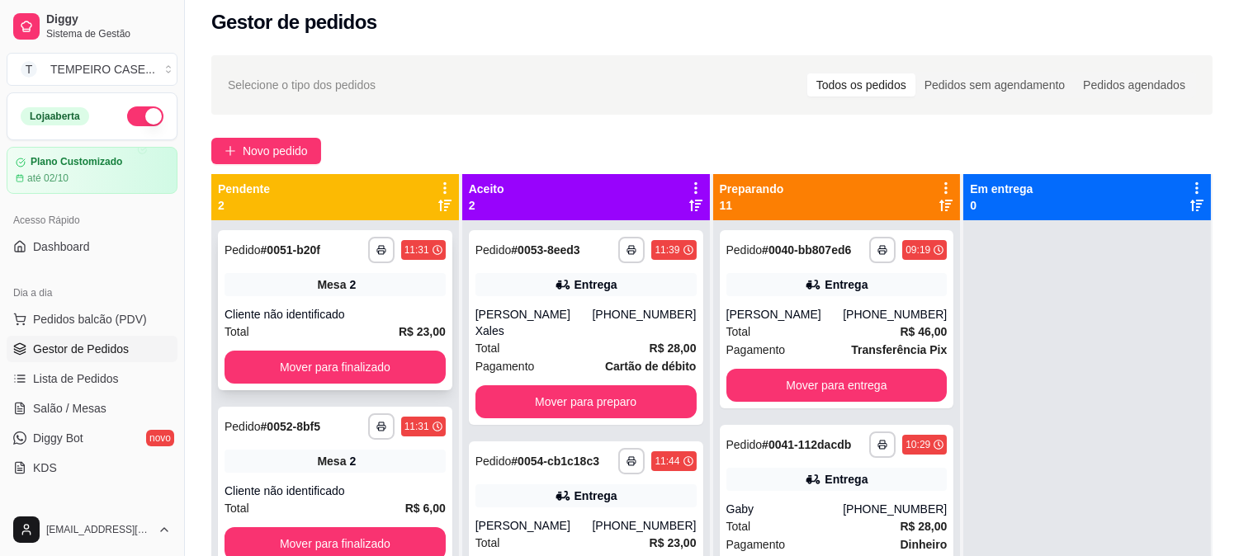
scroll to position [0, 0]
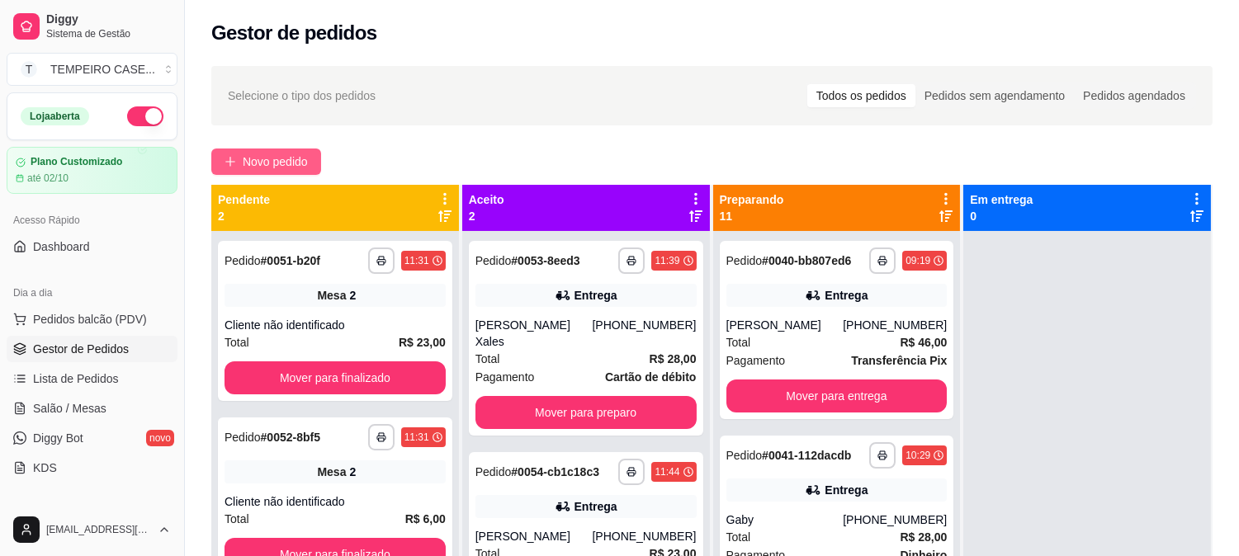
click at [258, 154] on span "Novo pedido" at bounding box center [275, 162] width 65 height 18
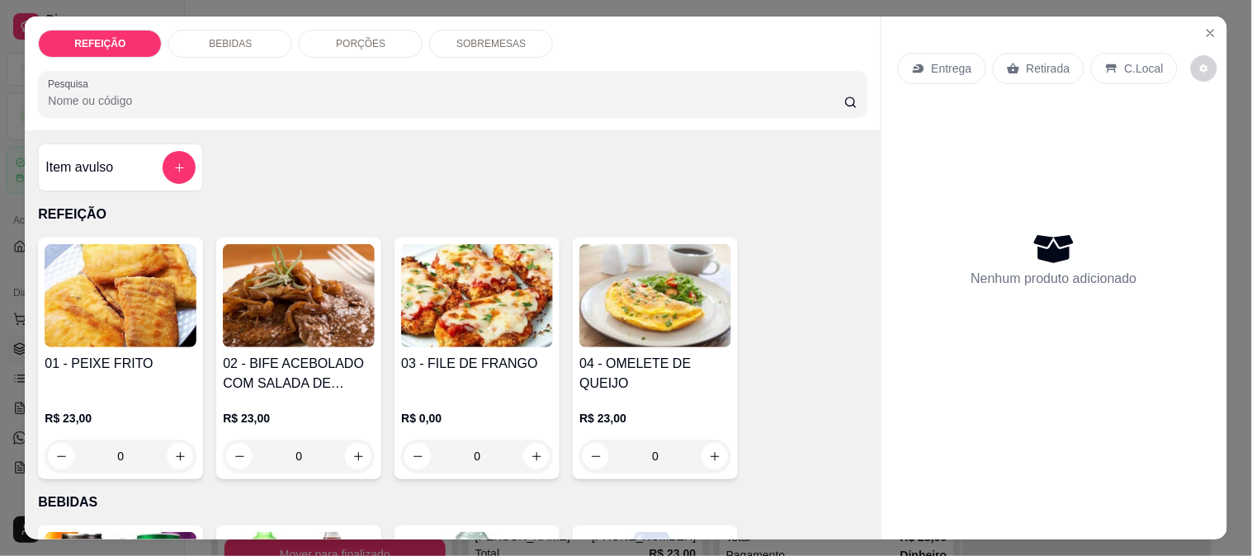
click at [297, 275] on img at bounding box center [299, 295] width 152 height 103
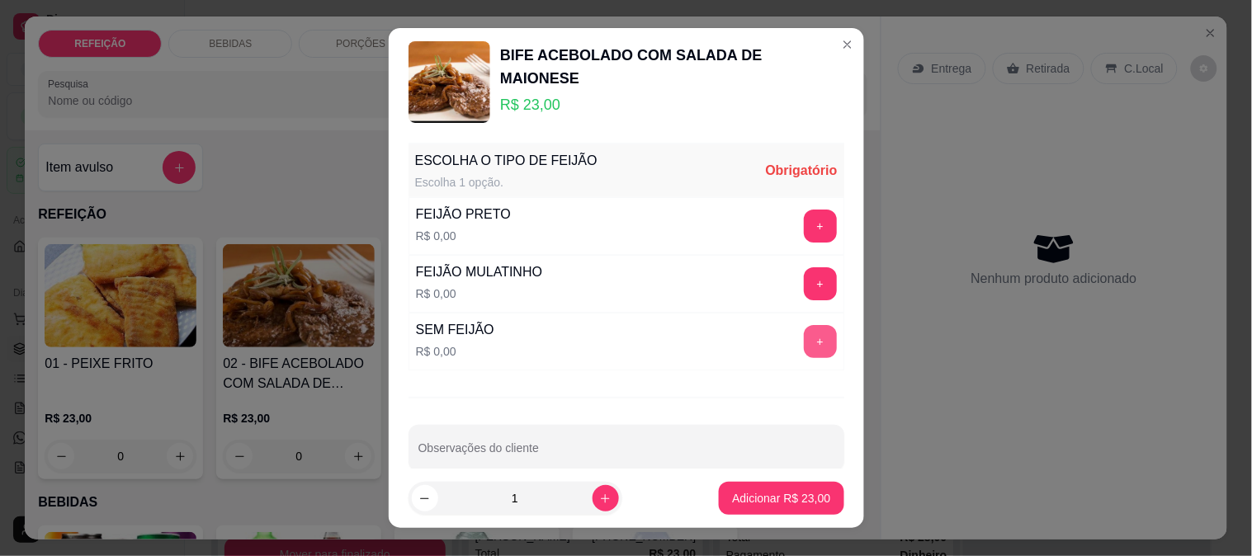
click at [804, 340] on button "+" at bounding box center [820, 341] width 33 height 33
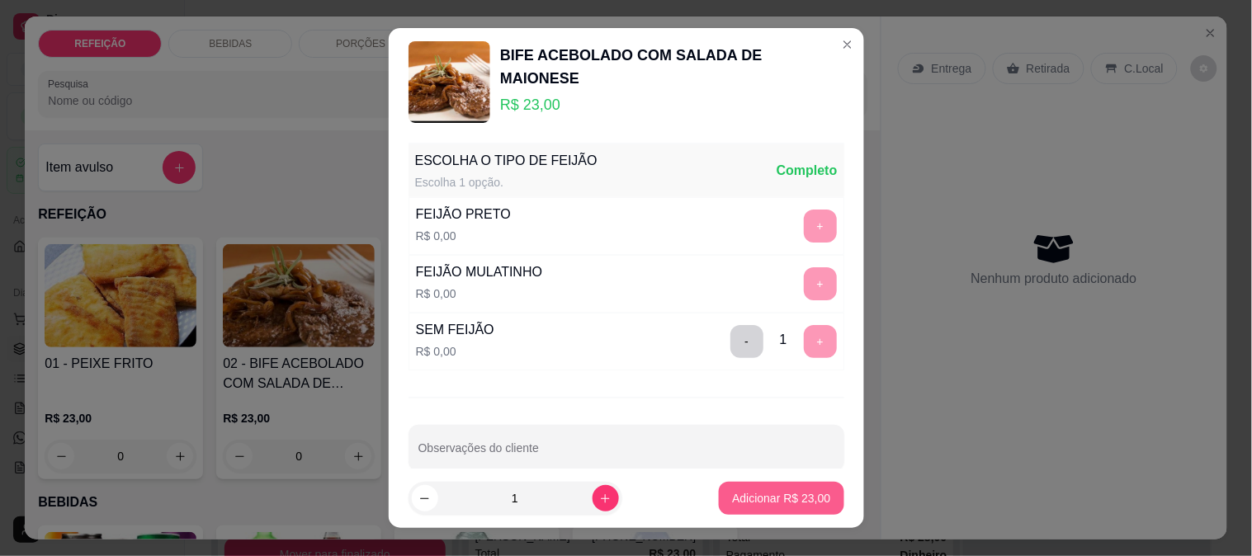
click at [773, 498] on p "Adicionar R$ 23,00" at bounding box center [781, 498] width 98 height 17
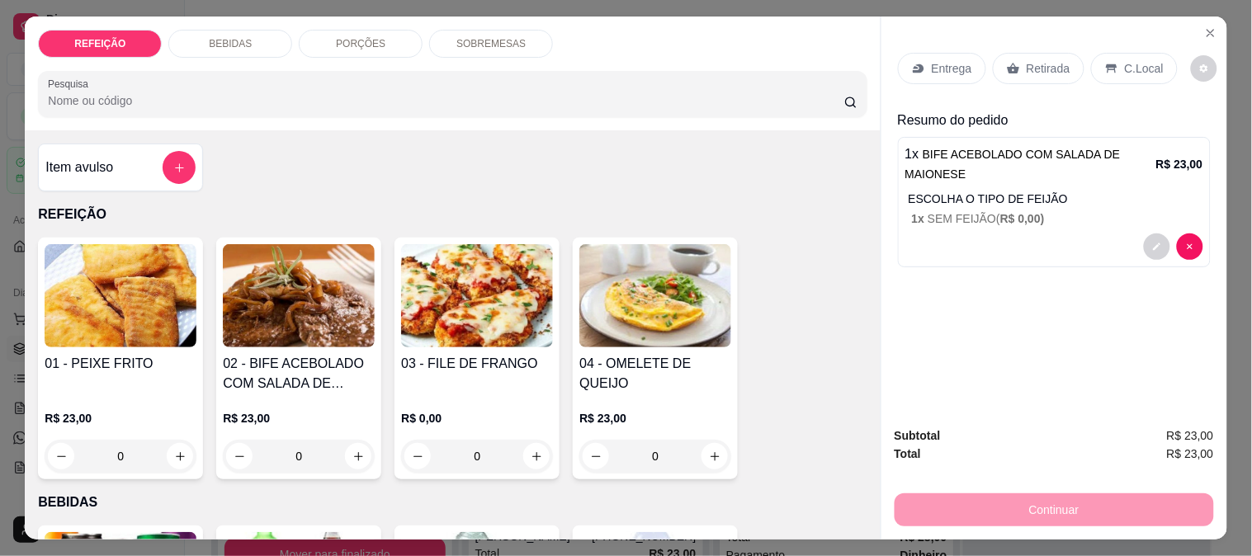
click at [932, 60] on p "Entrega" at bounding box center [952, 68] width 40 height 17
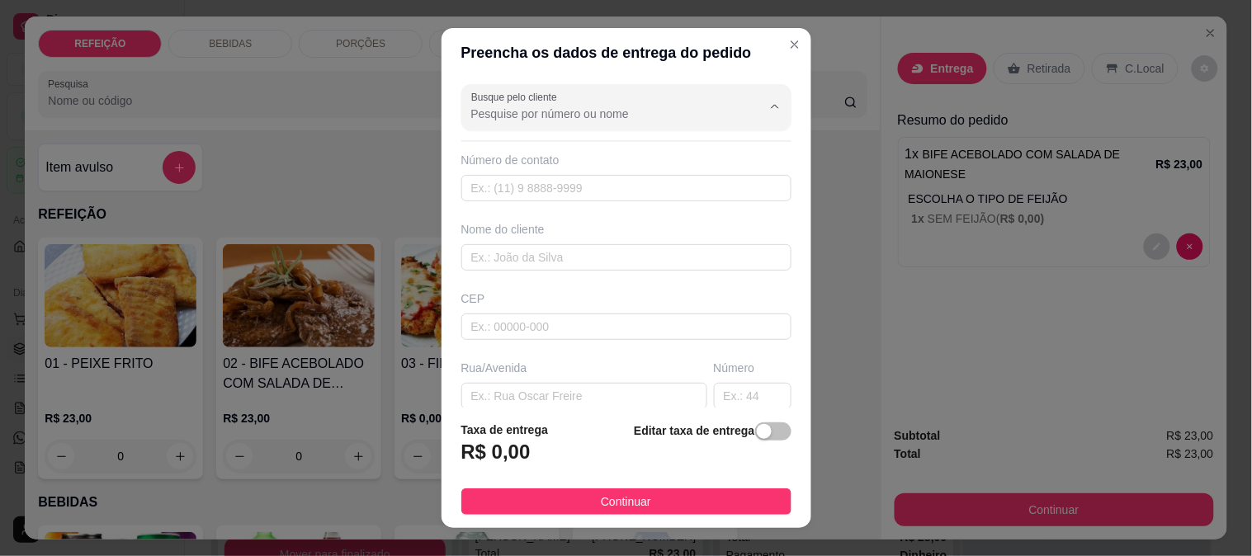
click at [606, 106] on input "Busque pelo cliente" at bounding box center [603, 114] width 264 height 17
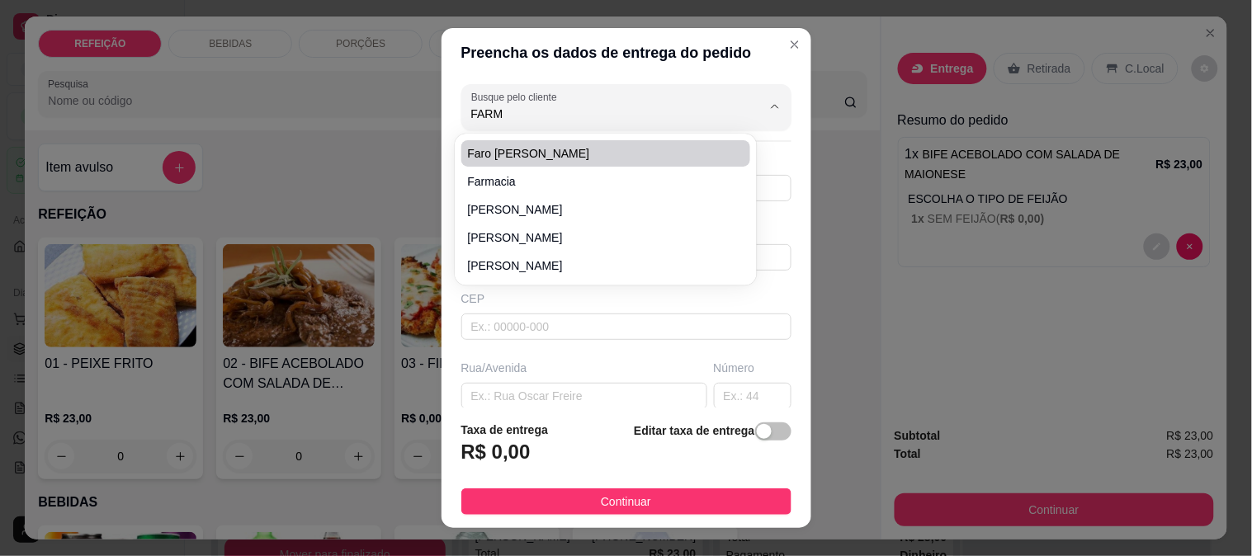
type input "FARMA"
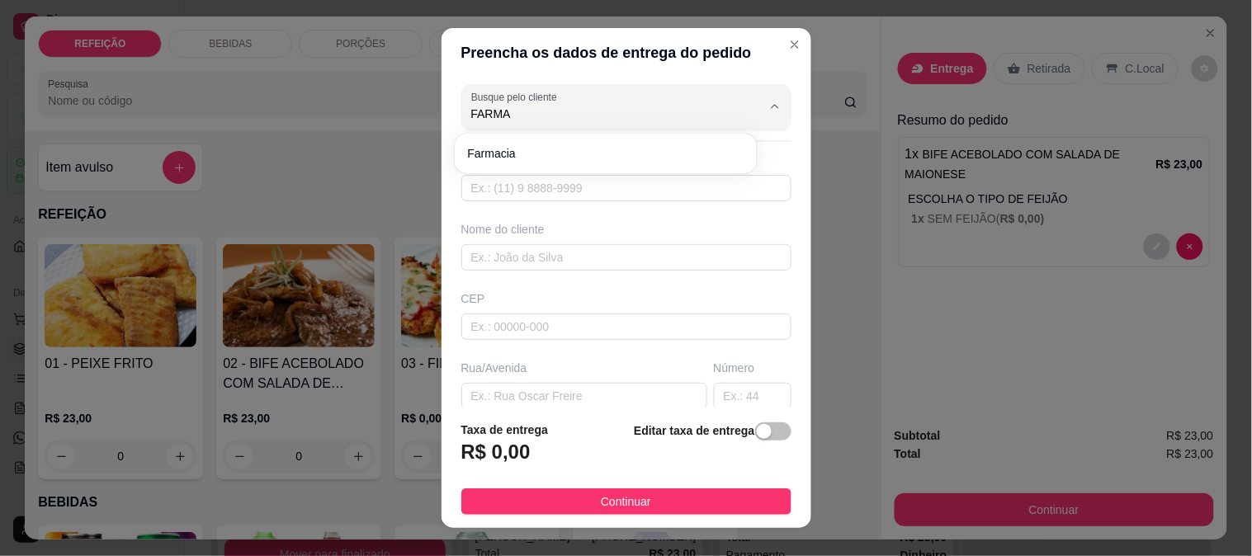
click at [547, 180] on input "text" at bounding box center [626, 188] width 330 height 26
click at [585, 110] on input "Busque pelo cliente" at bounding box center [603, 114] width 264 height 17
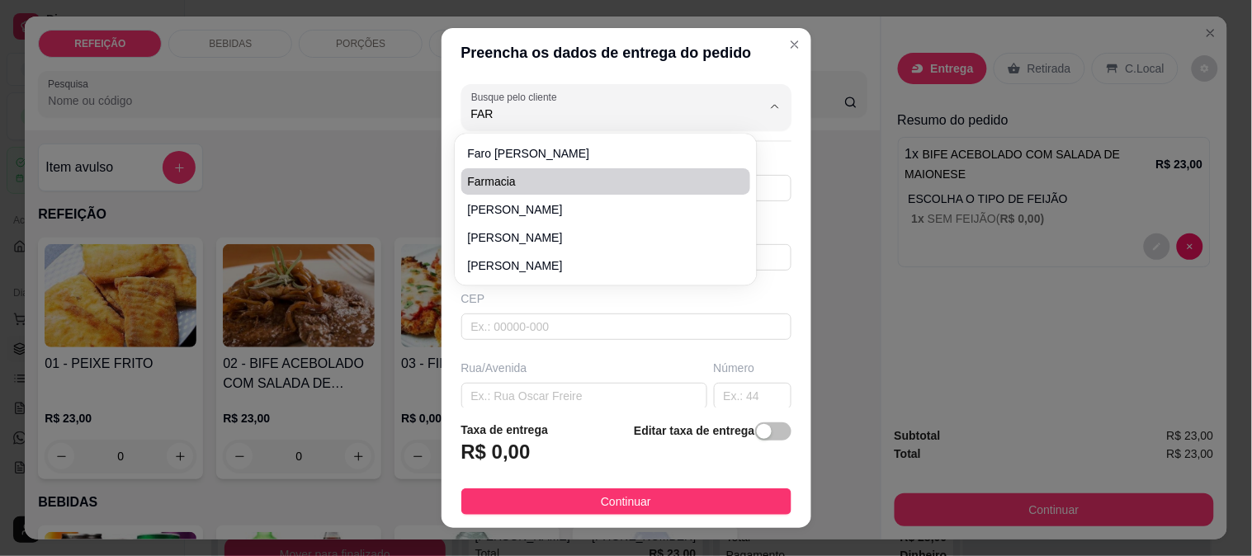
click at [555, 173] on span "farmacia" at bounding box center [598, 181] width 260 height 17
type input "farmacia"
type input "8187575253"
type input "farmacia"
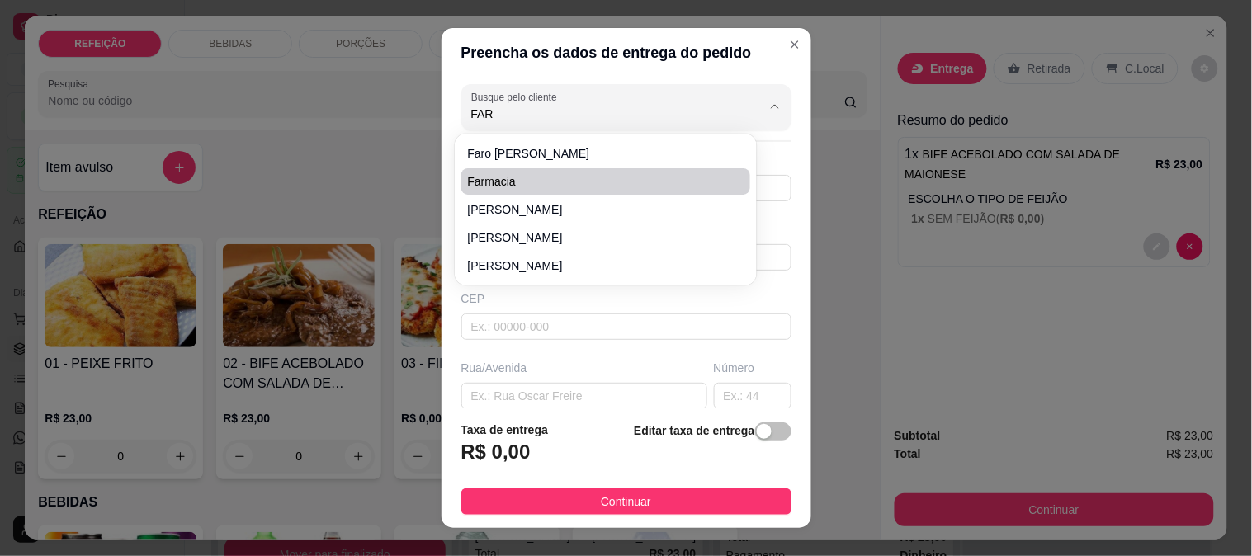
type input "IPOJUCA"
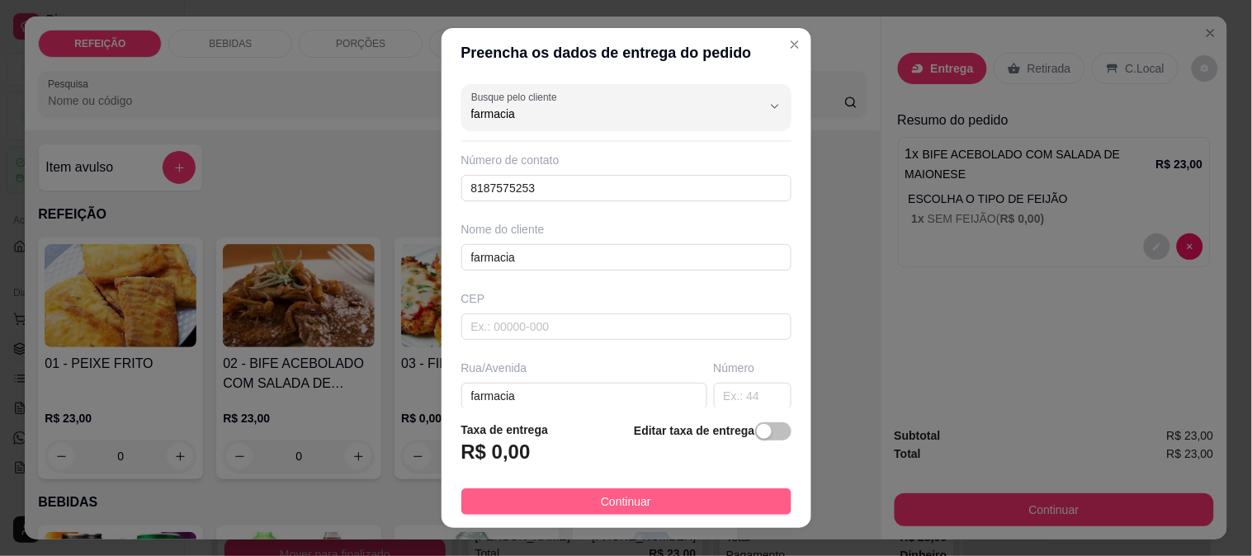
type input "farmacia"
click at [585, 504] on button "Continuar" at bounding box center [626, 502] width 330 height 26
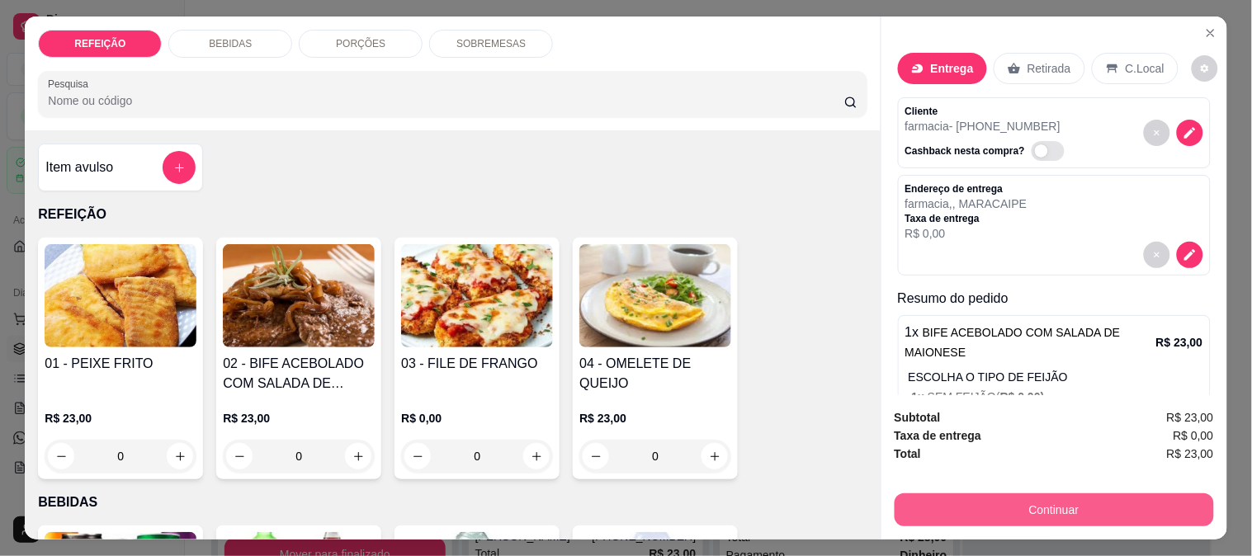
click at [929, 494] on button "Continuar" at bounding box center [1054, 510] width 319 height 33
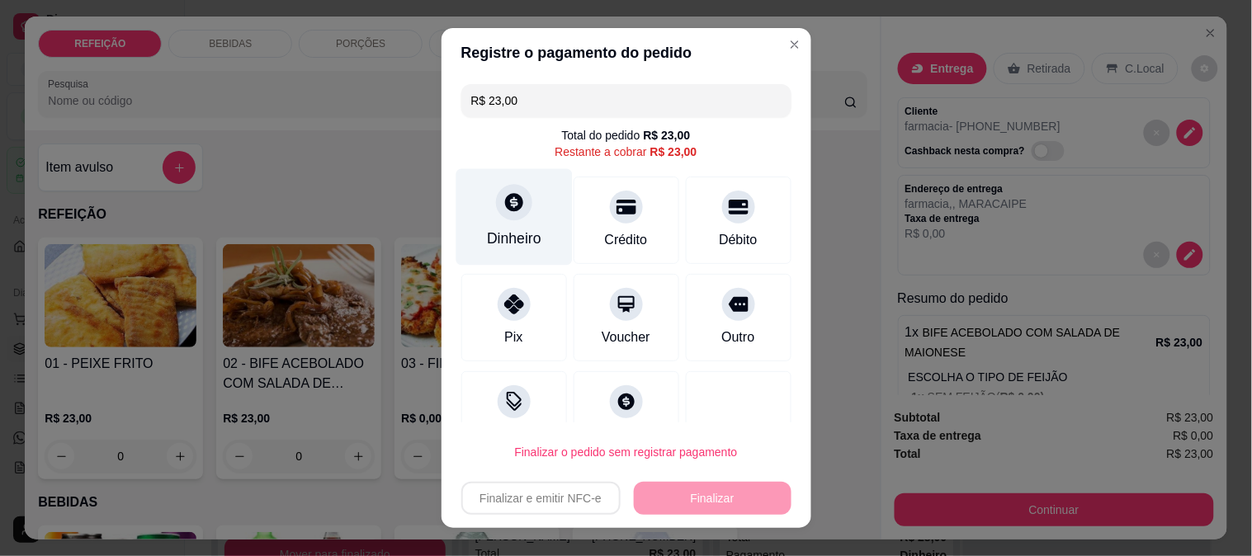
click at [504, 240] on div "Dinheiro" at bounding box center [514, 238] width 54 height 21
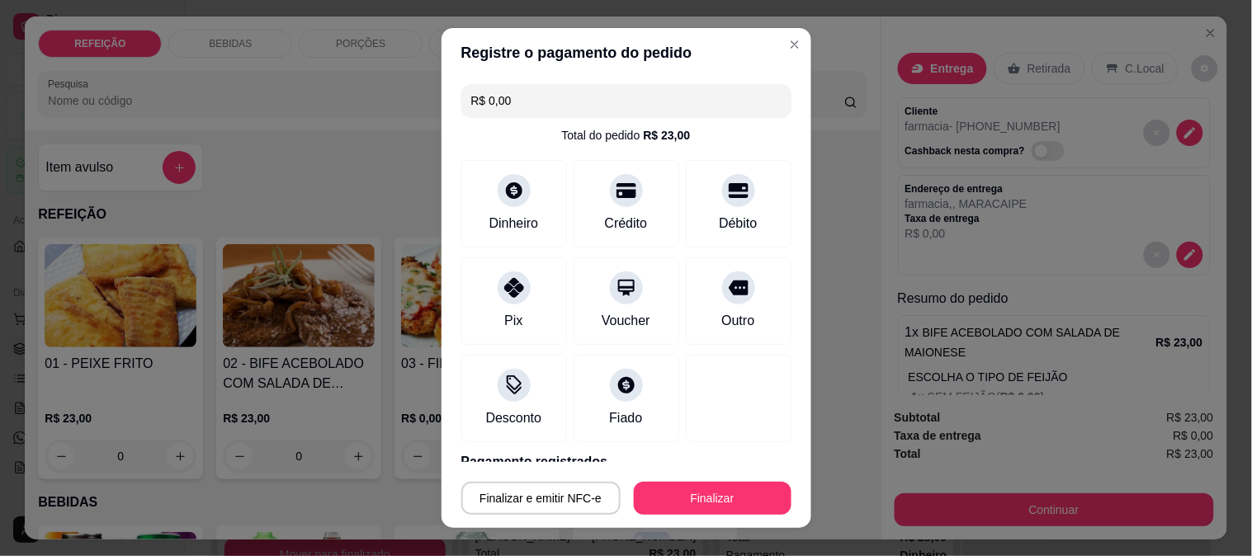
click at [686, 493] on button "Finalizar" at bounding box center [713, 498] width 158 height 33
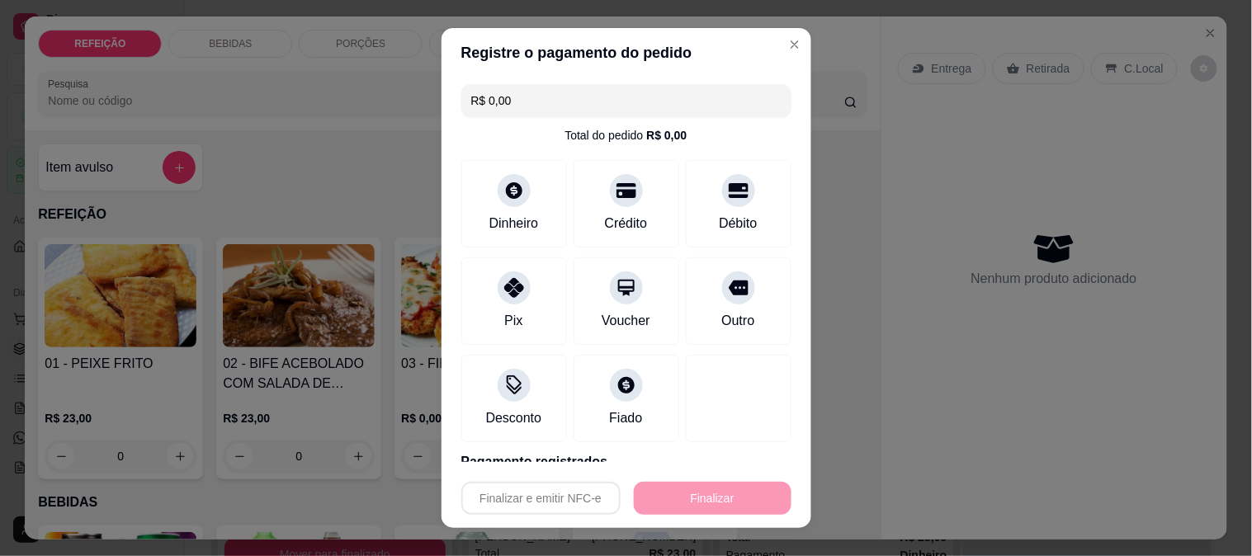
type input "-R$ 23,00"
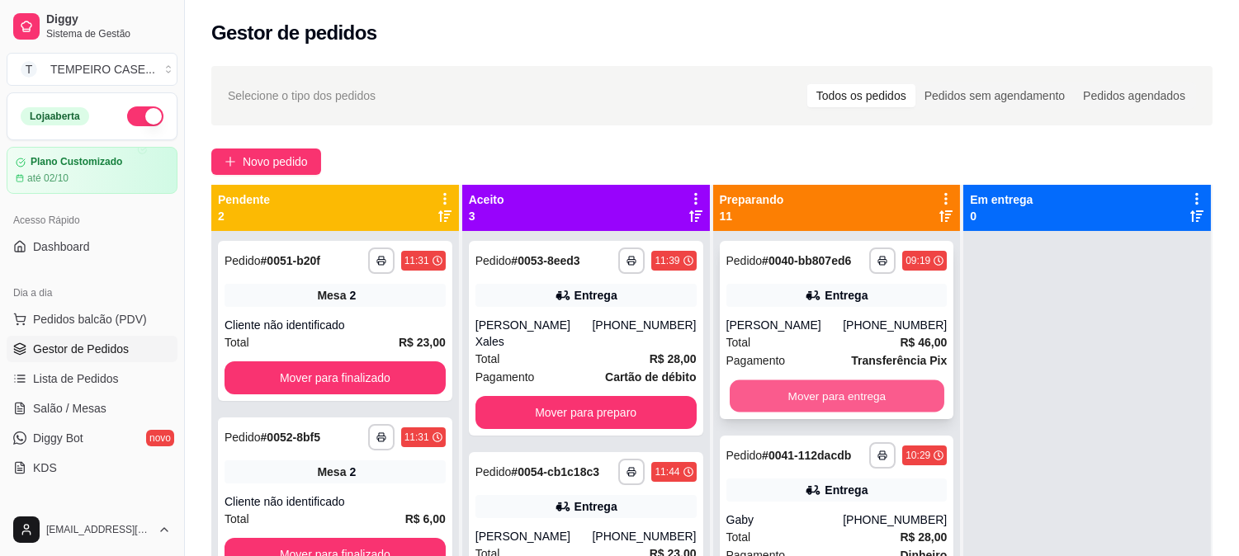
click at [778, 386] on button "Mover para entrega" at bounding box center [837, 397] width 215 height 32
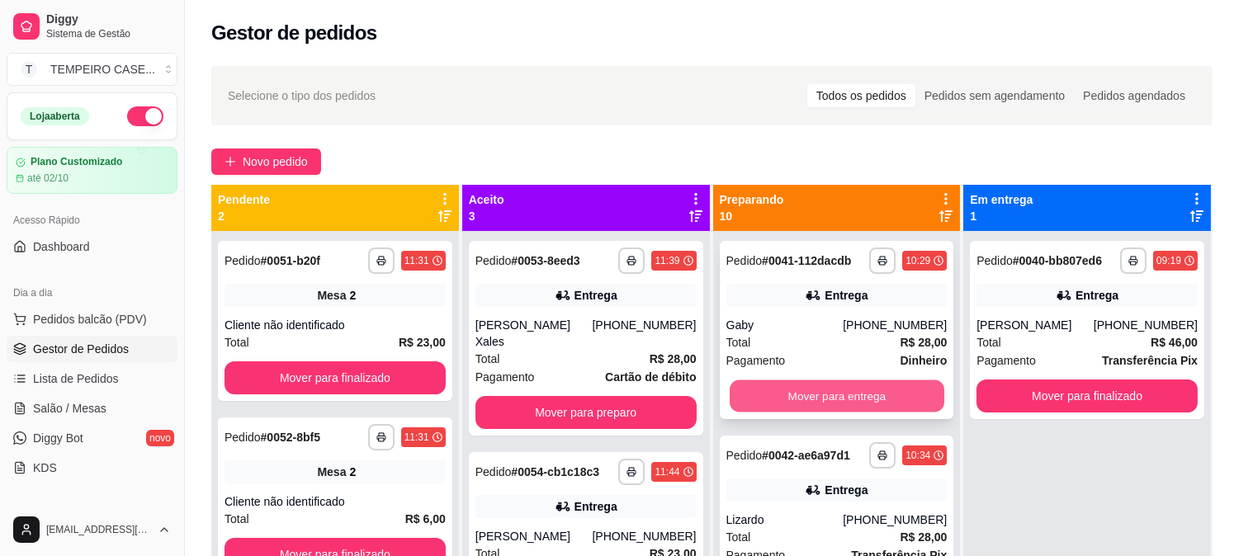
click at [877, 411] on button "Mover para entrega" at bounding box center [837, 397] width 215 height 32
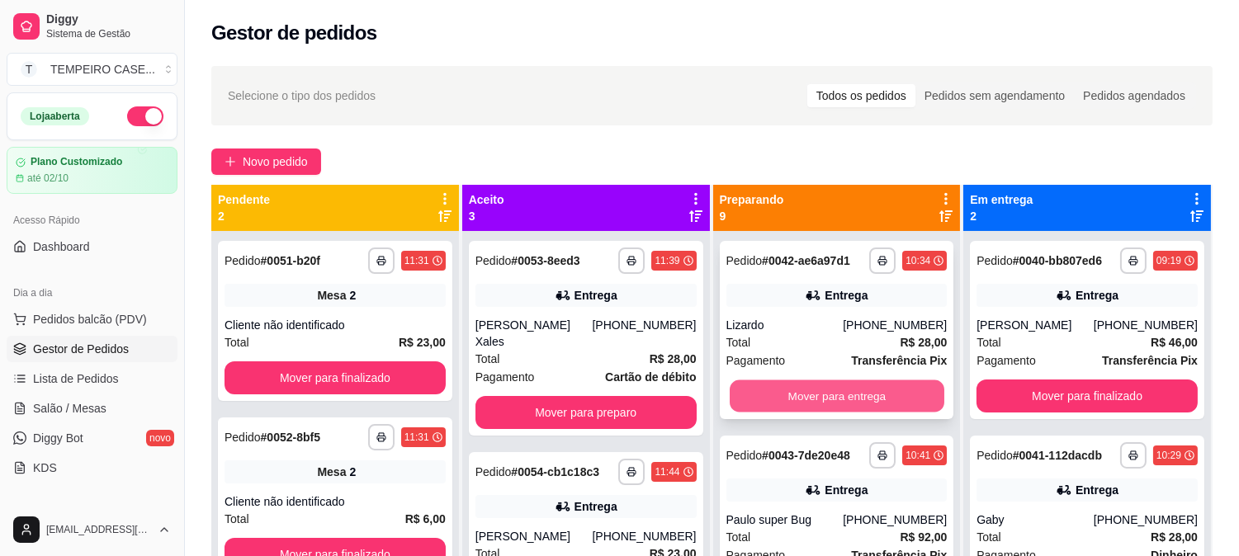
click at [814, 390] on button "Mover para entrega" at bounding box center [837, 397] width 215 height 32
click at [828, 393] on button "Mover para entrega" at bounding box center [837, 397] width 215 height 32
click at [828, 393] on button "Mover para entrega" at bounding box center [837, 396] width 221 height 33
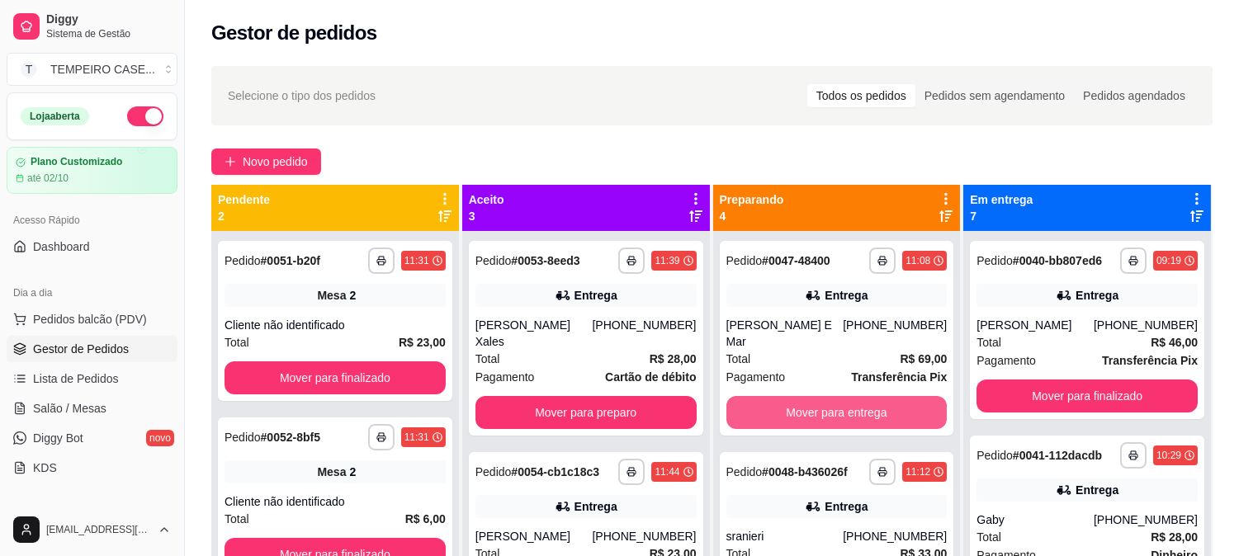
click at [828, 396] on button "Mover para entrega" at bounding box center [837, 412] width 221 height 33
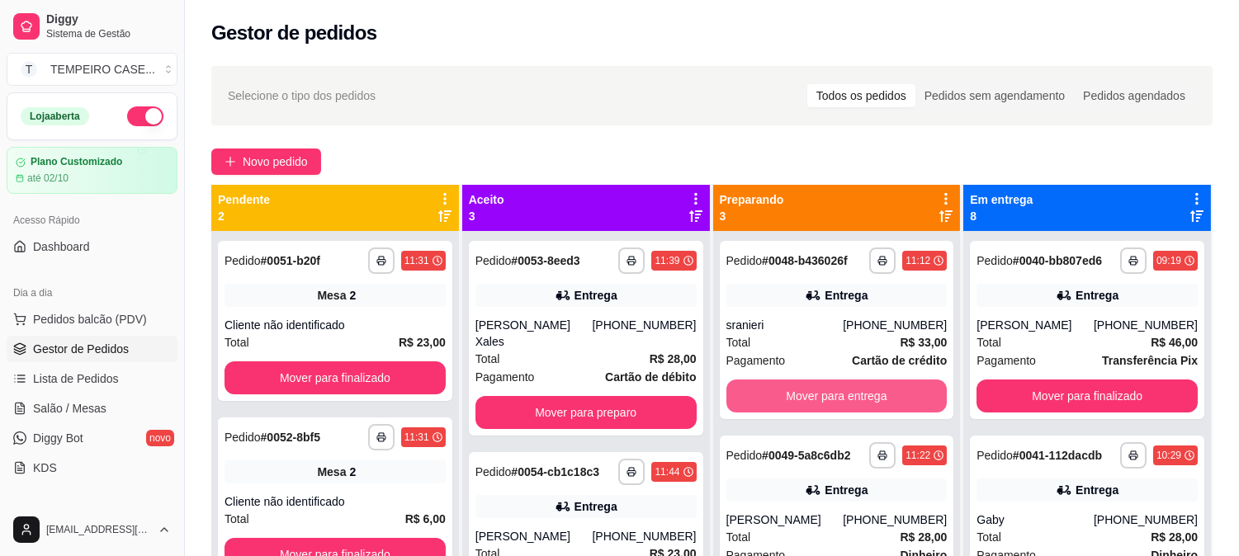
click at [828, 393] on button "Mover para entrega" at bounding box center [837, 396] width 221 height 33
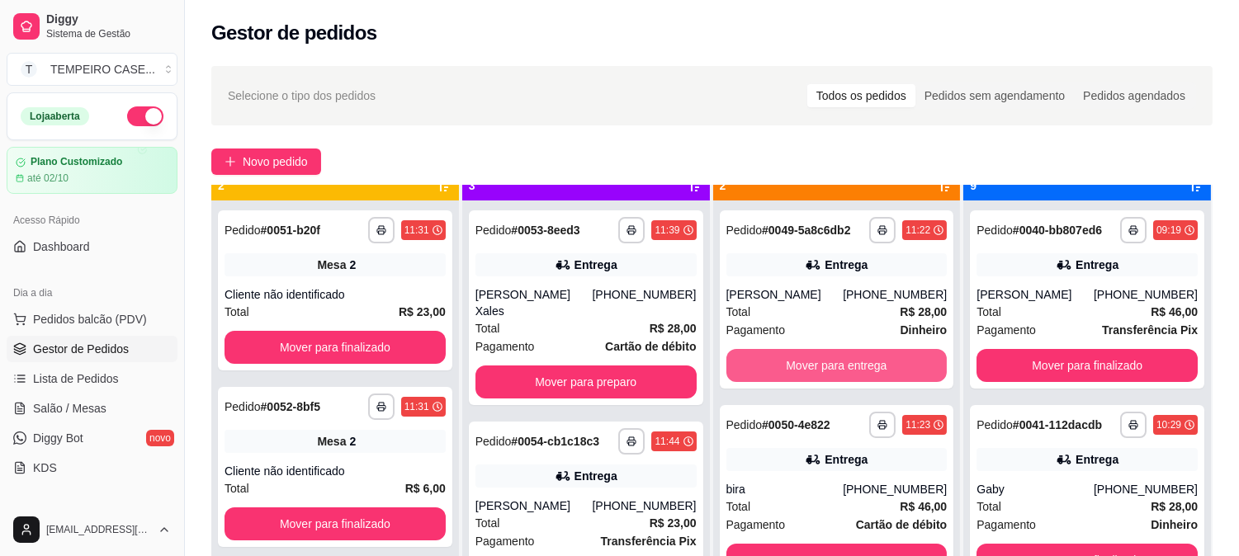
scroll to position [45, 0]
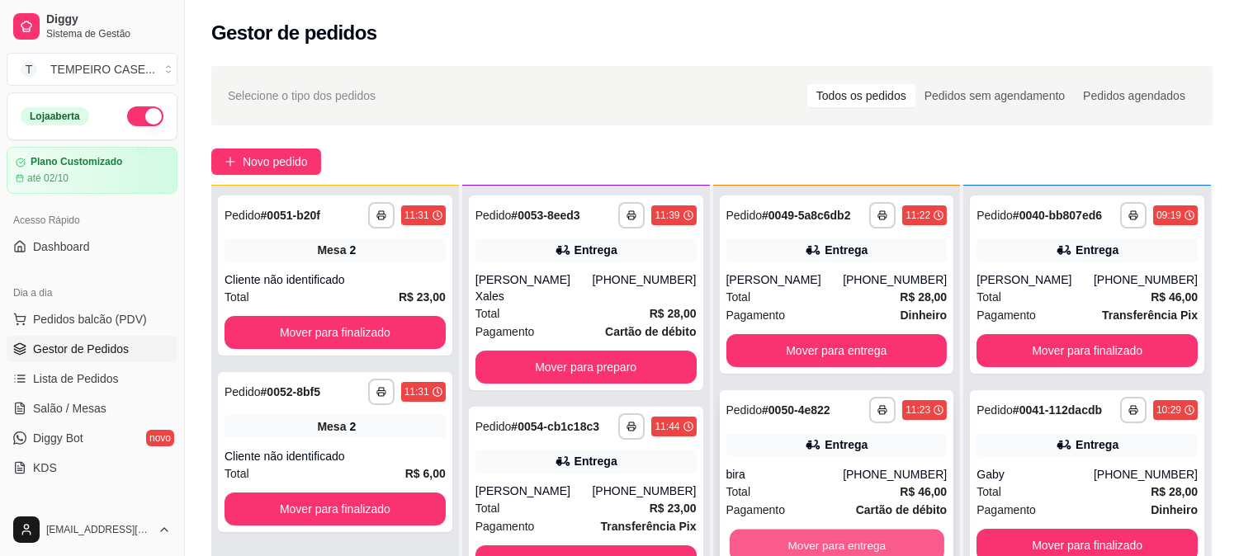
click at [824, 542] on button "Mover para entrega" at bounding box center [837, 546] width 215 height 32
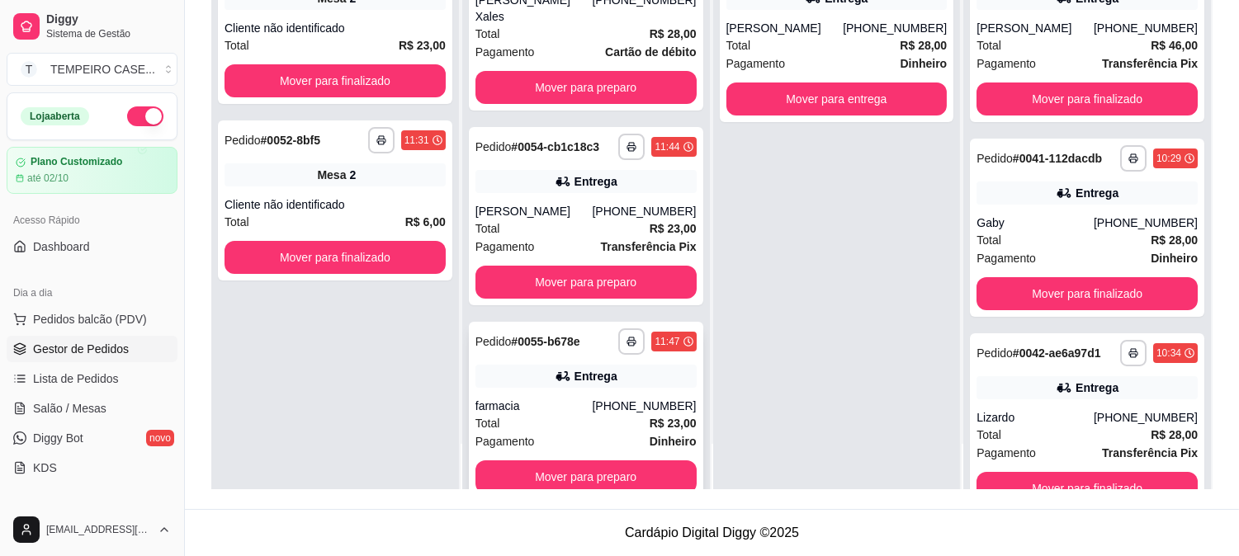
scroll to position [44, 0]
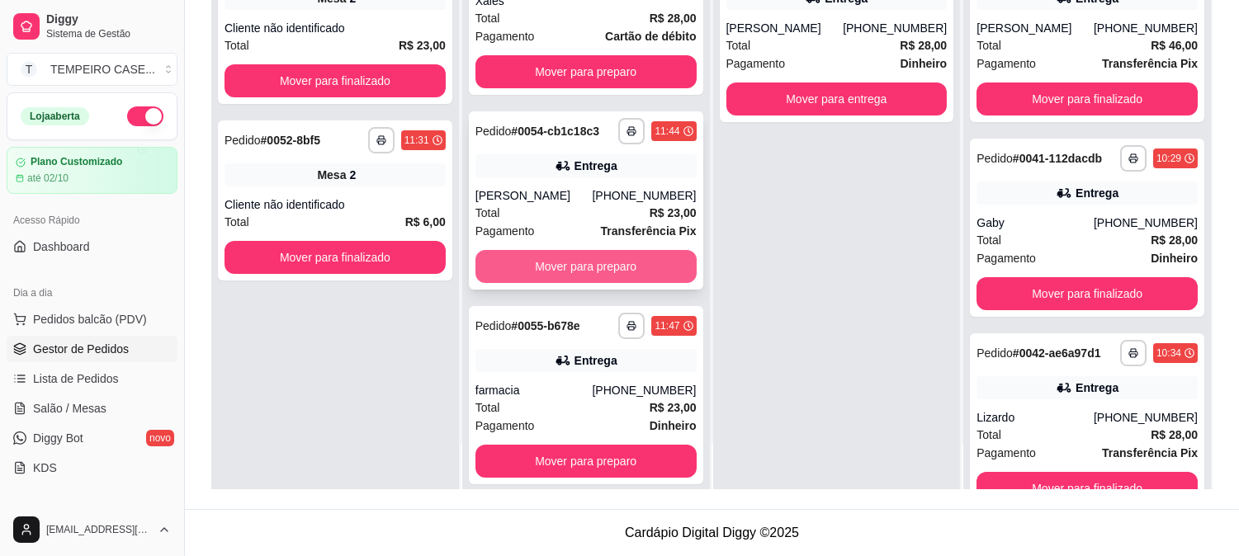
click at [595, 263] on button "Mover para preparo" at bounding box center [586, 266] width 221 height 33
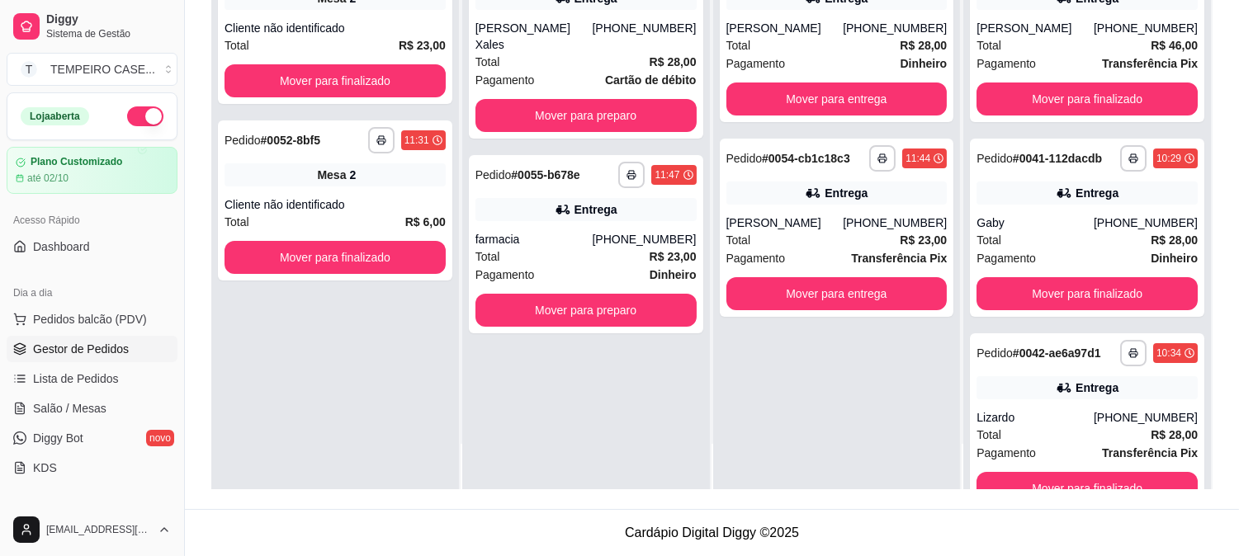
scroll to position [0, 0]
click at [586, 294] on button "Mover para preparo" at bounding box center [586, 310] width 221 height 33
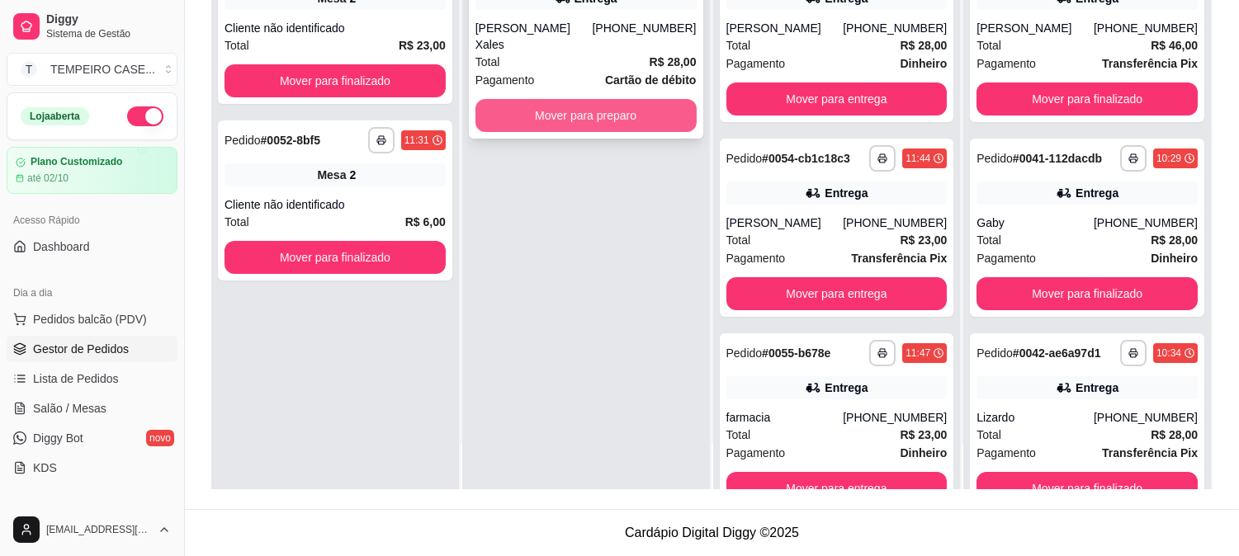
click at [588, 105] on button "Mover para preparo" at bounding box center [586, 115] width 221 height 33
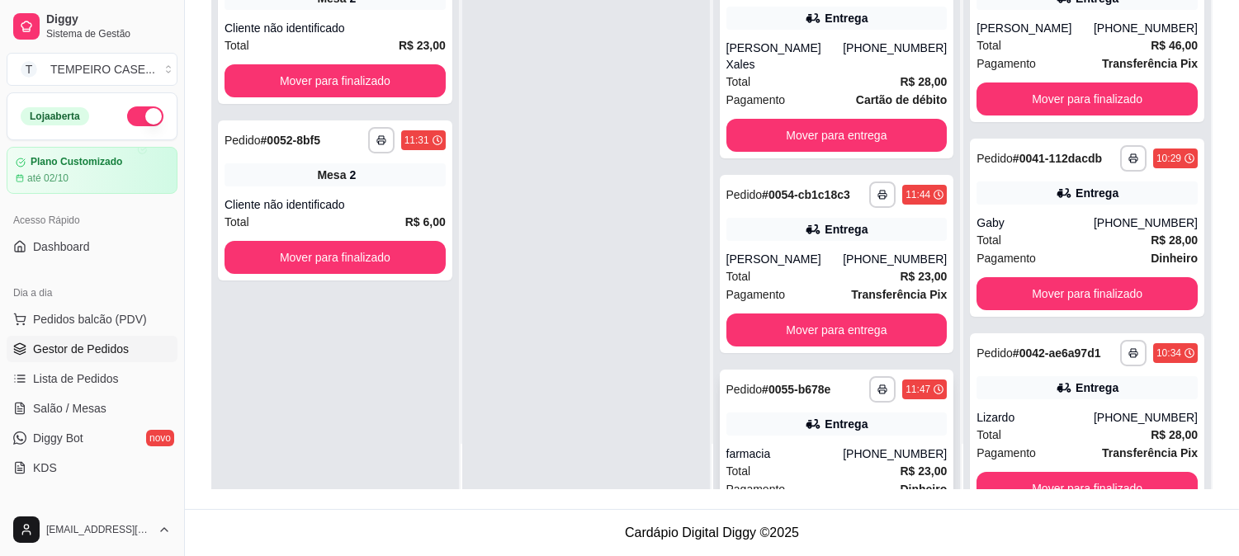
scroll to position [146, 0]
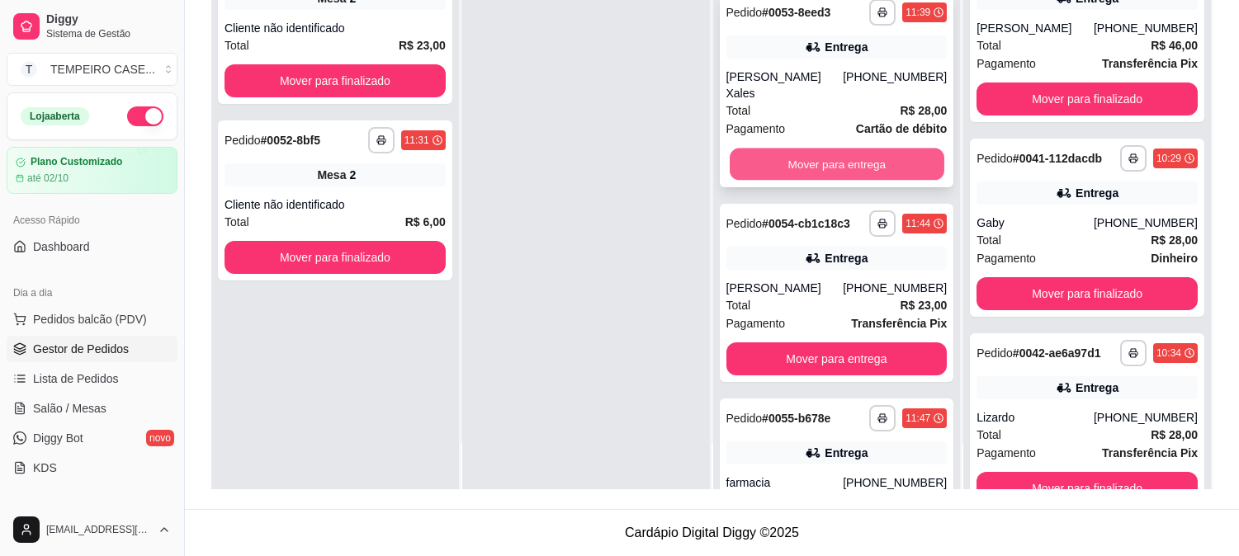
click at [788, 149] on button "Mover para entrega" at bounding box center [837, 165] width 215 height 32
click at [791, 148] on button "Mover para entrega" at bounding box center [837, 164] width 221 height 33
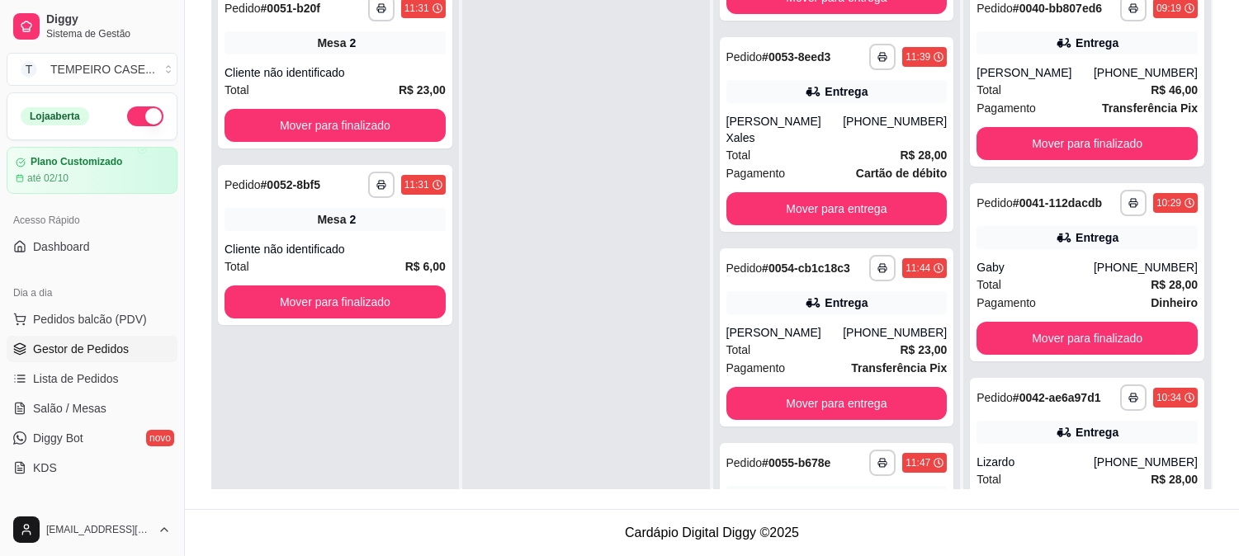
scroll to position [0, 0]
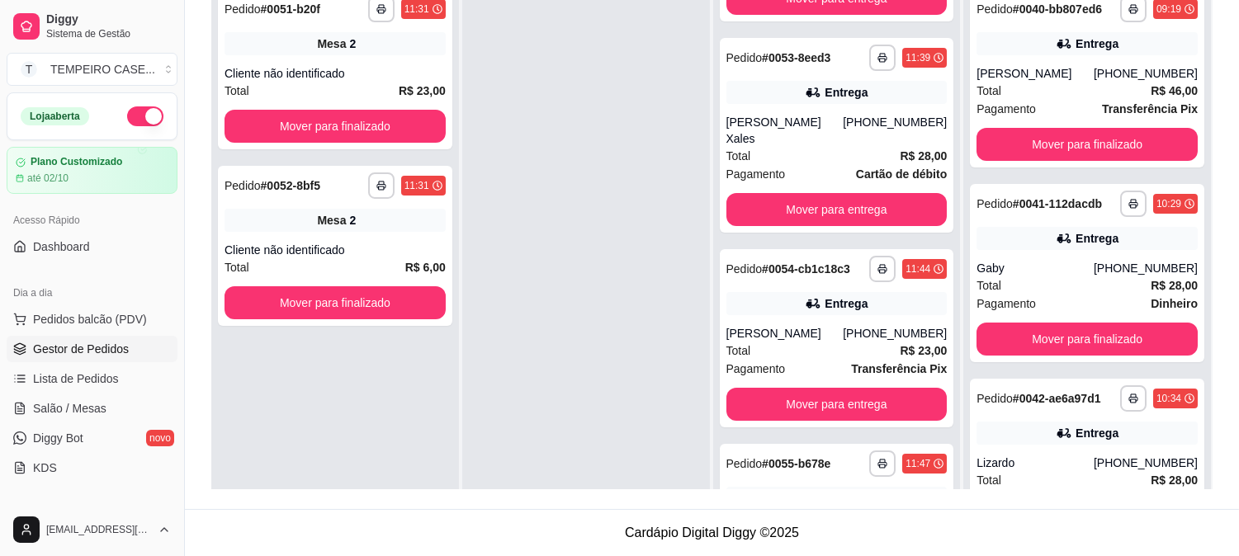
click at [656, 272] on div at bounding box center [586, 257] width 248 height 556
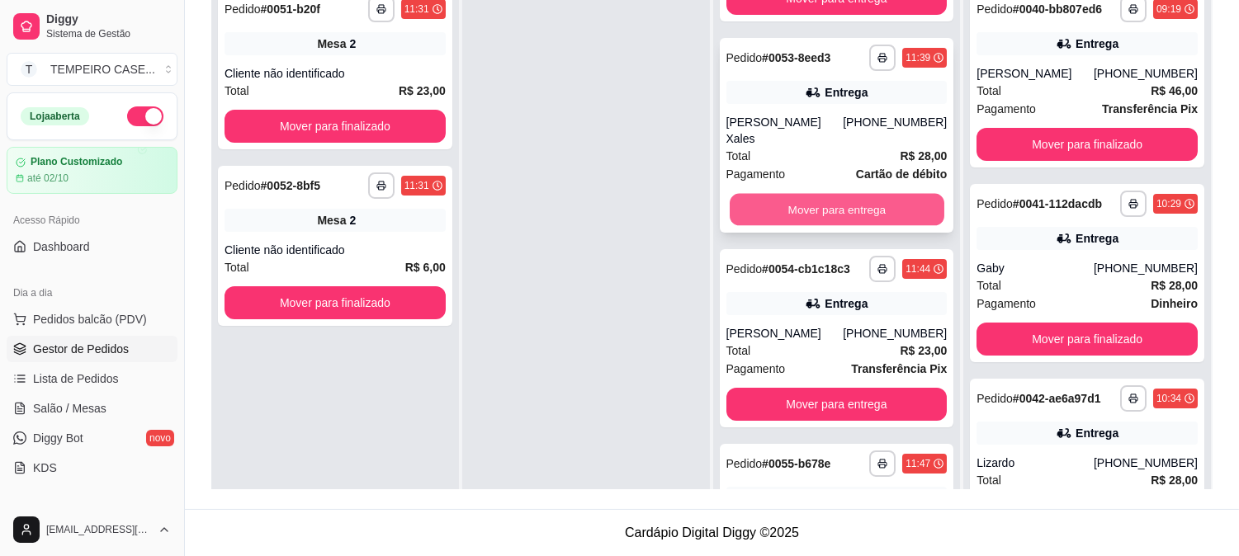
click at [784, 201] on button "Mover para entrega" at bounding box center [837, 210] width 215 height 32
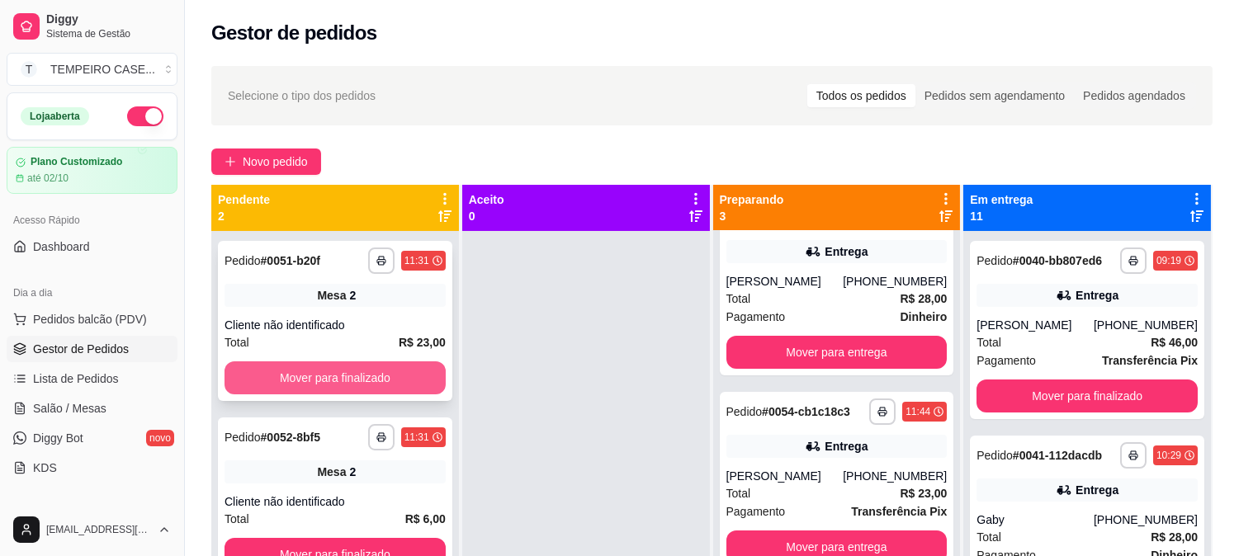
click at [428, 369] on button "Mover para finalizado" at bounding box center [335, 378] width 221 height 33
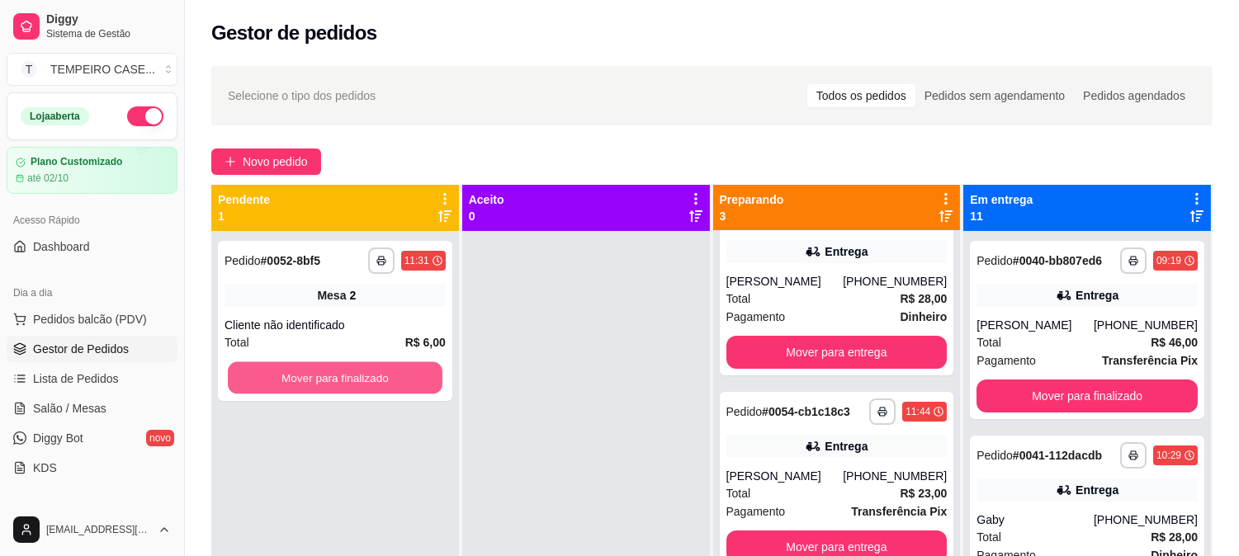
click at [428, 369] on button "Mover para finalizado" at bounding box center [335, 378] width 215 height 32
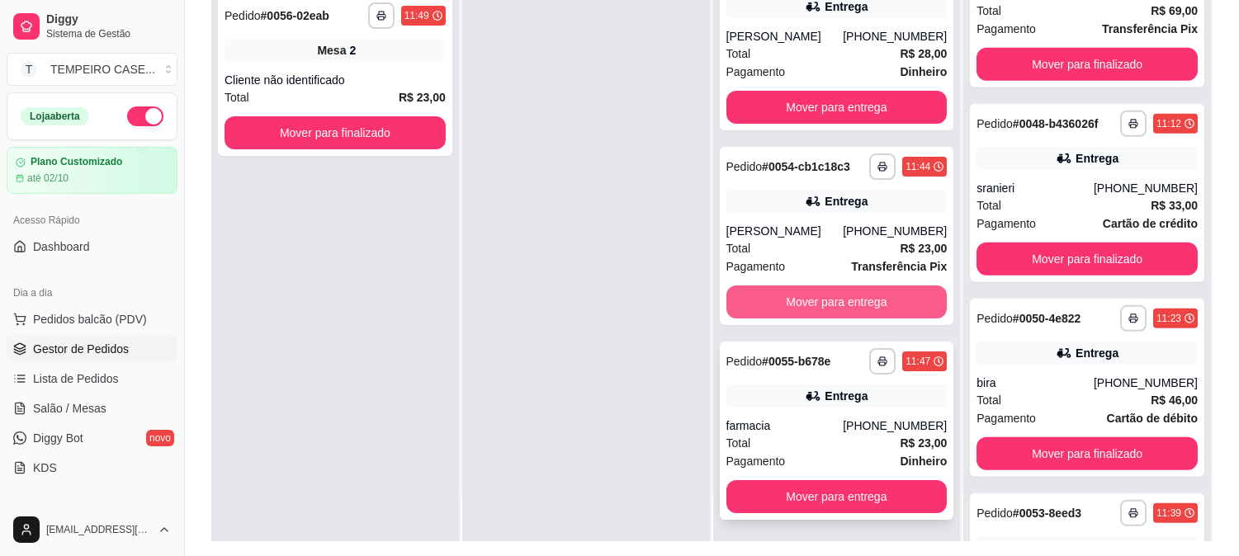
scroll to position [252, 0]
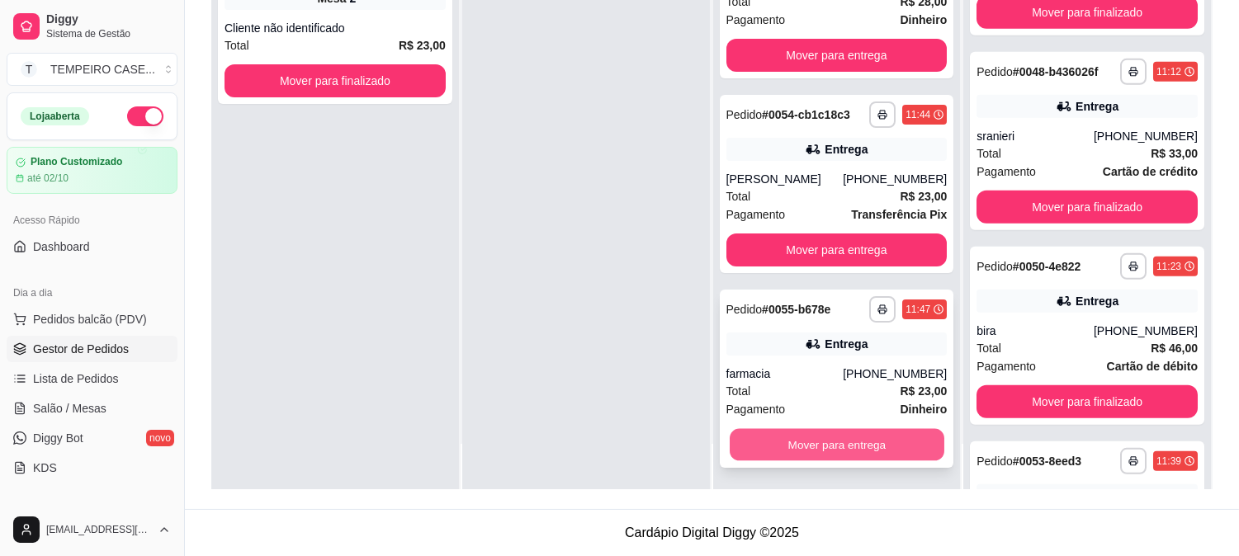
click at [831, 443] on button "Mover para entrega" at bounding box center [837, 445] width 215 height 32
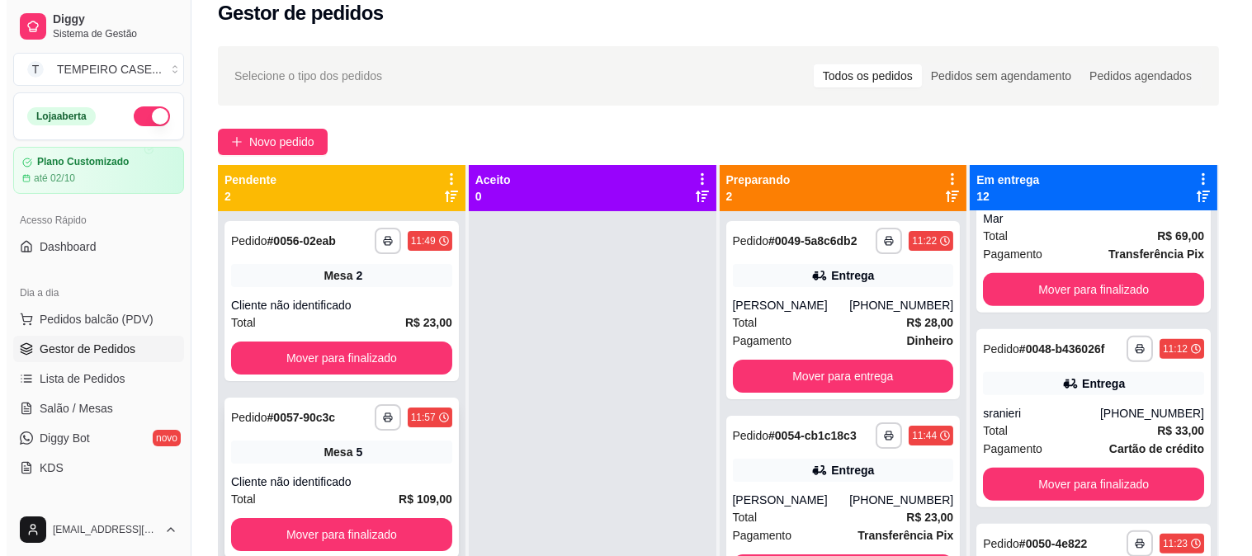
scroll to position [0, 0]
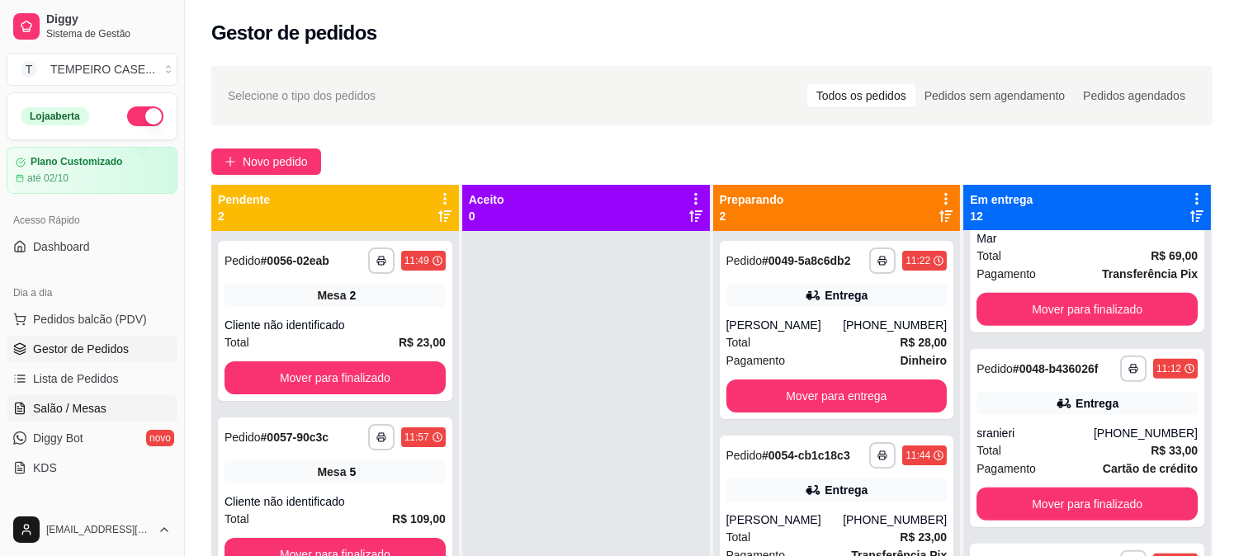
click at [59, 395] on link "Salão / Mesas" at bounding box center [92, 408] width 171 height 26
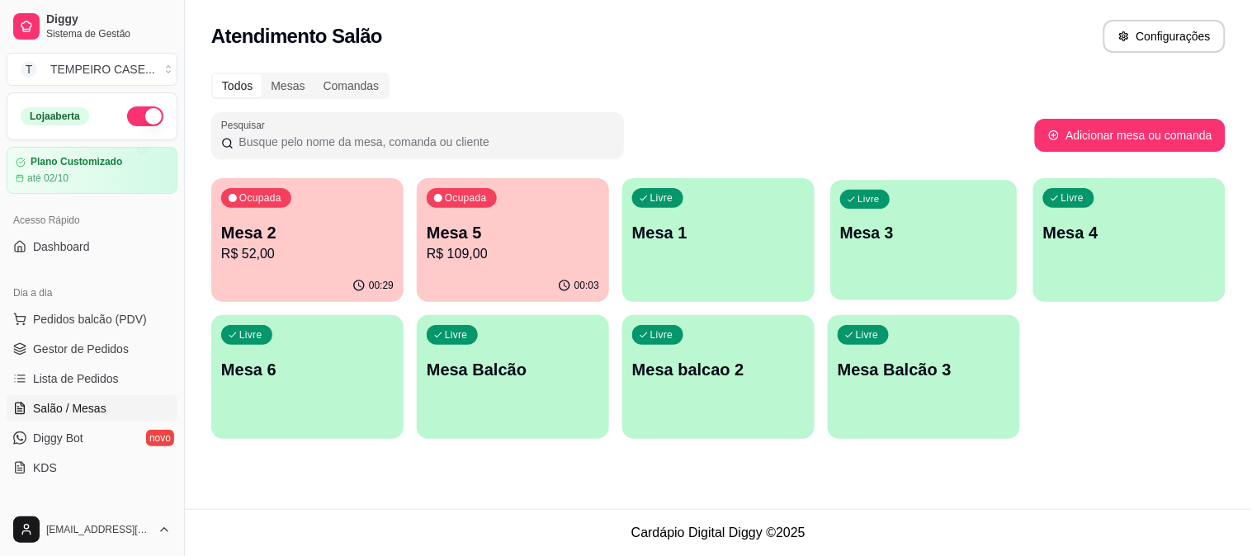
click at [906, 248] on div "Livre Mesa 3" at bounding box center [924, 230] width 187 height 101
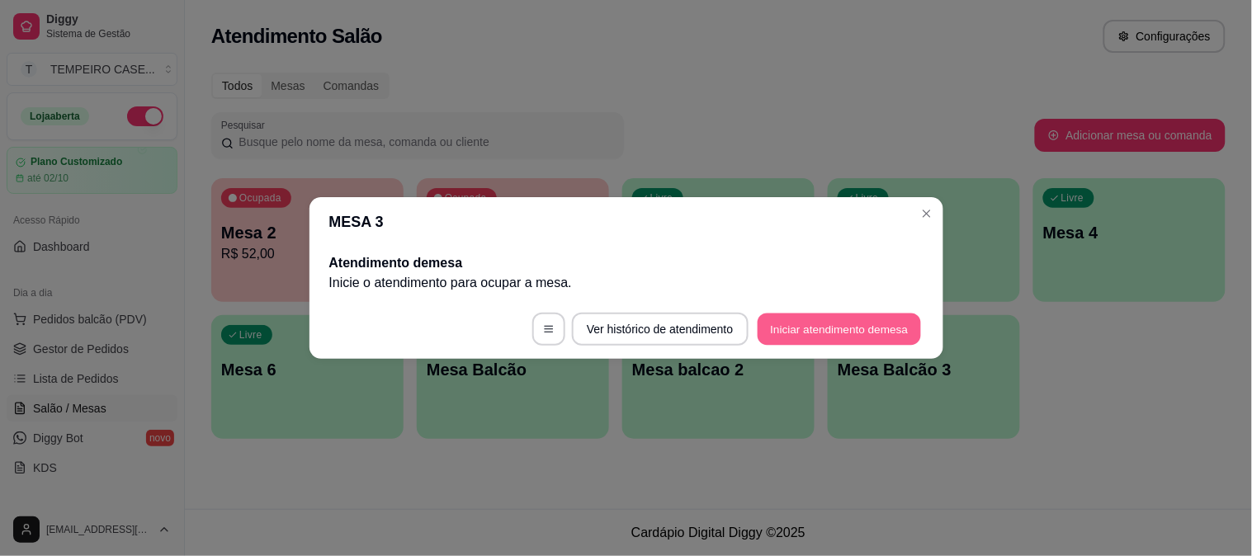
click at [798, 322] on button "Iniciar atendimento de mesa" at bounding box center [839, 330] width 163 height 32
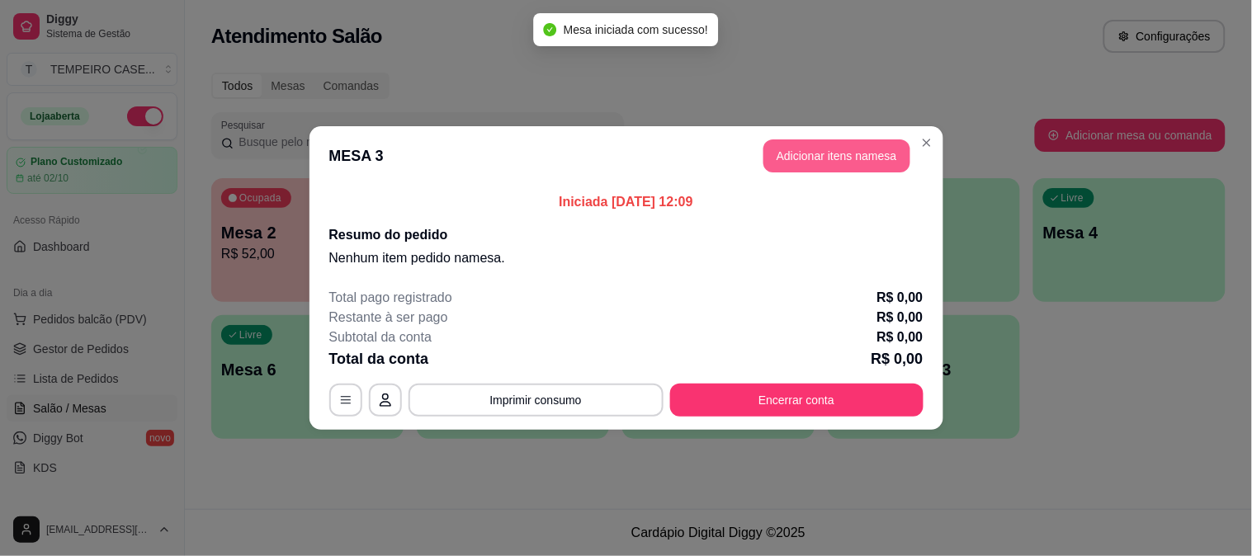
click at [799, 166] on button "Adicionar itens na mesa" at bounding box center [837, 156] width 147 height 33
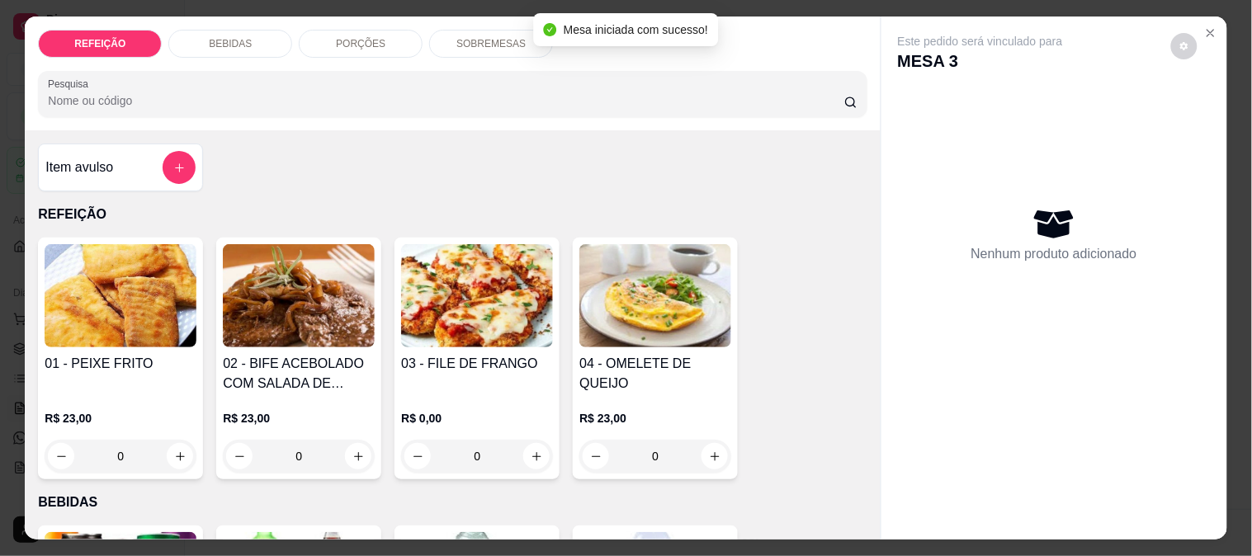
click at [132, 279] on img at bounding box center [121, 295] width 152 height 103
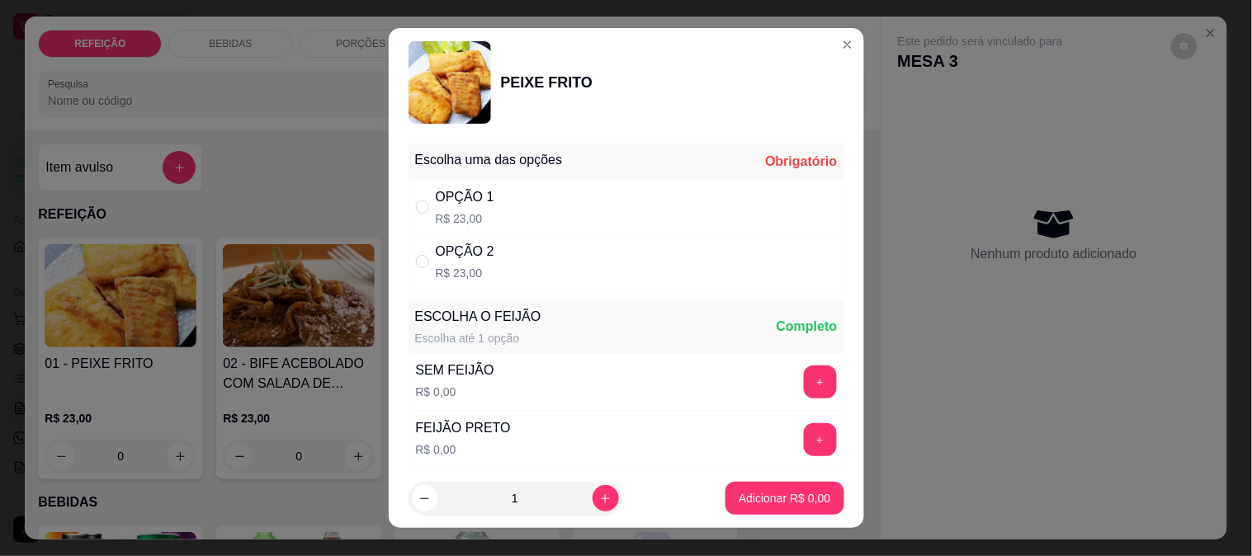
click at [576, 216] on div "OPÇÃO 1 R$ 23,00" at bounding box center [627, 207] width 436 height 54
radio input "true"
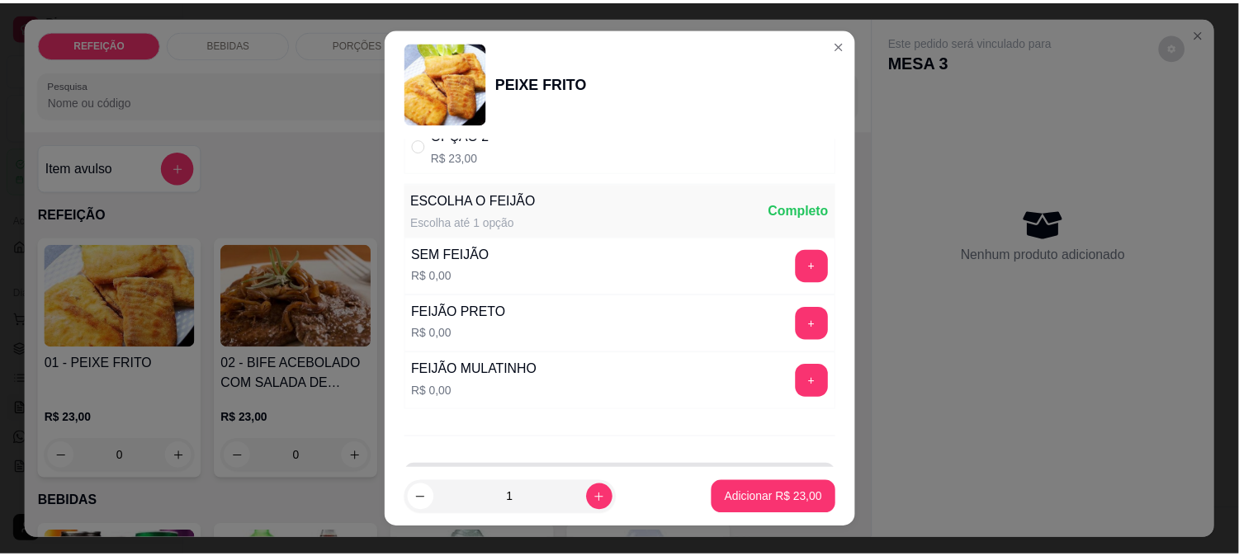
scroll to position [182, 0]
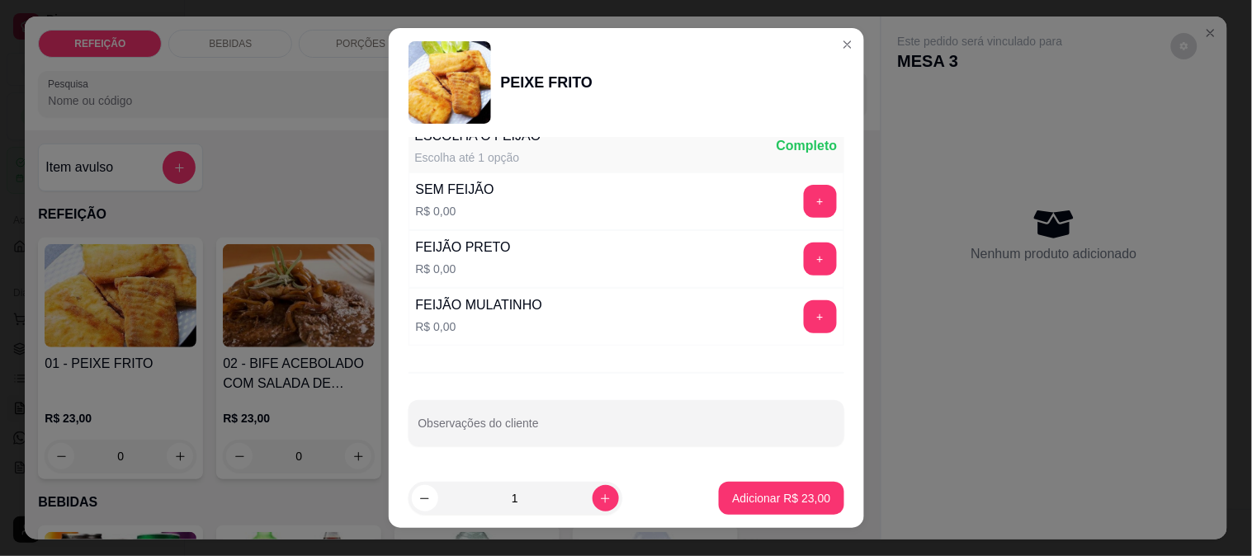
click at [588, 414] on div at bounding box center [627, 423] width 416 height 33
type input "s"
type input "SEM PEPINO"
click at [733, 490] on button "Adicionar R$ 23,00" at bounding box center [781, 498] width 125 height 33
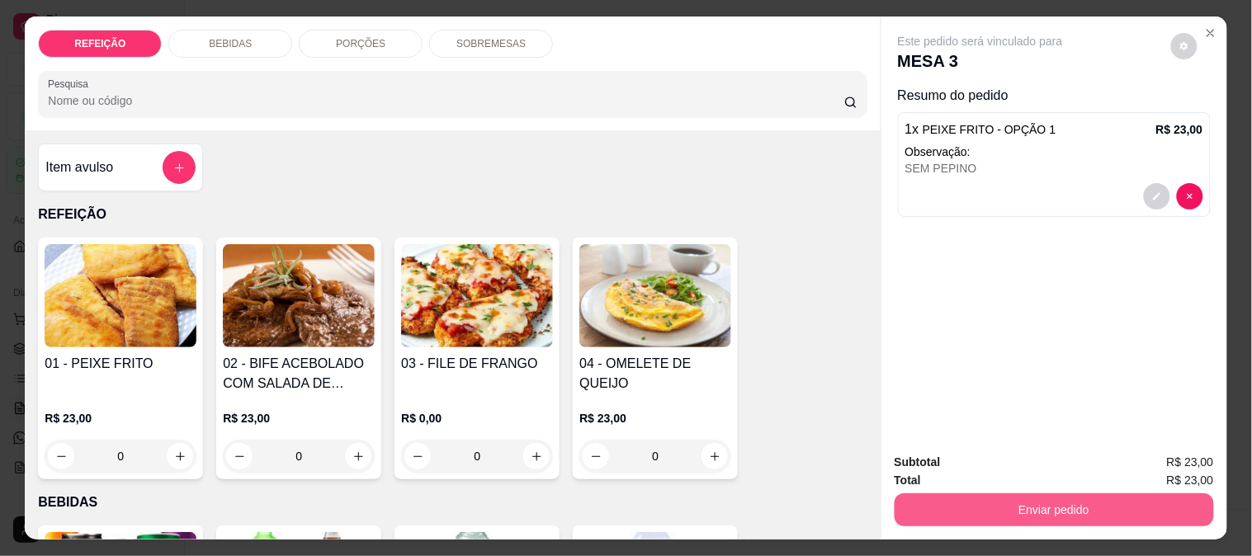
click at [962, 505] on button "Enviar pedido" at bounding box center [1054, 510] width 319 height 33
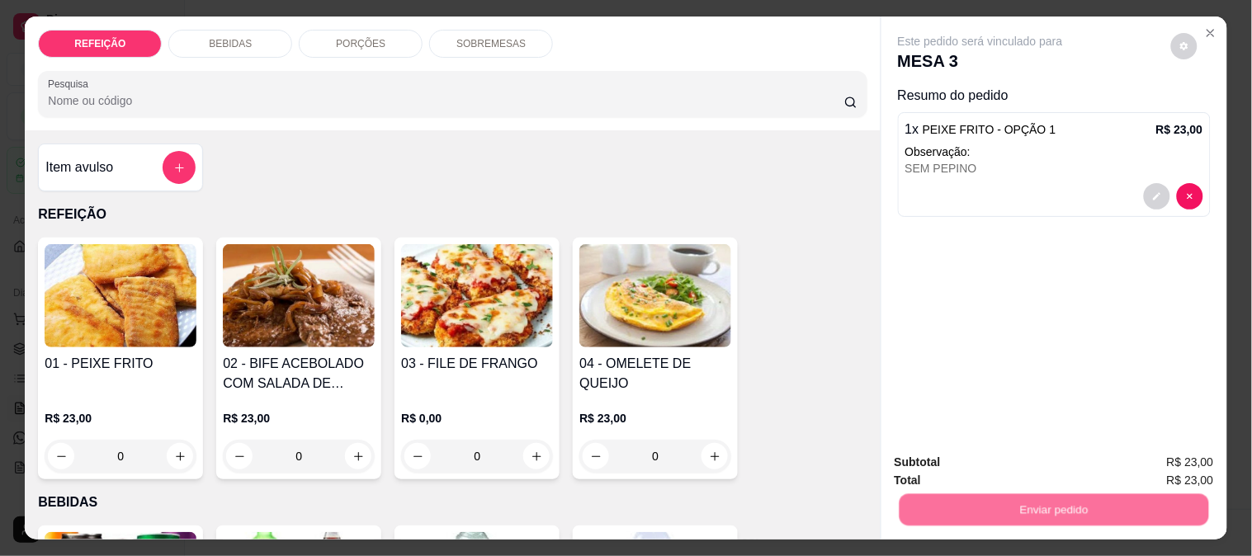
click at [937, 458] on button "Não registrar e enviar pedido" at bounding box center [1000, 462] width 172 height 31
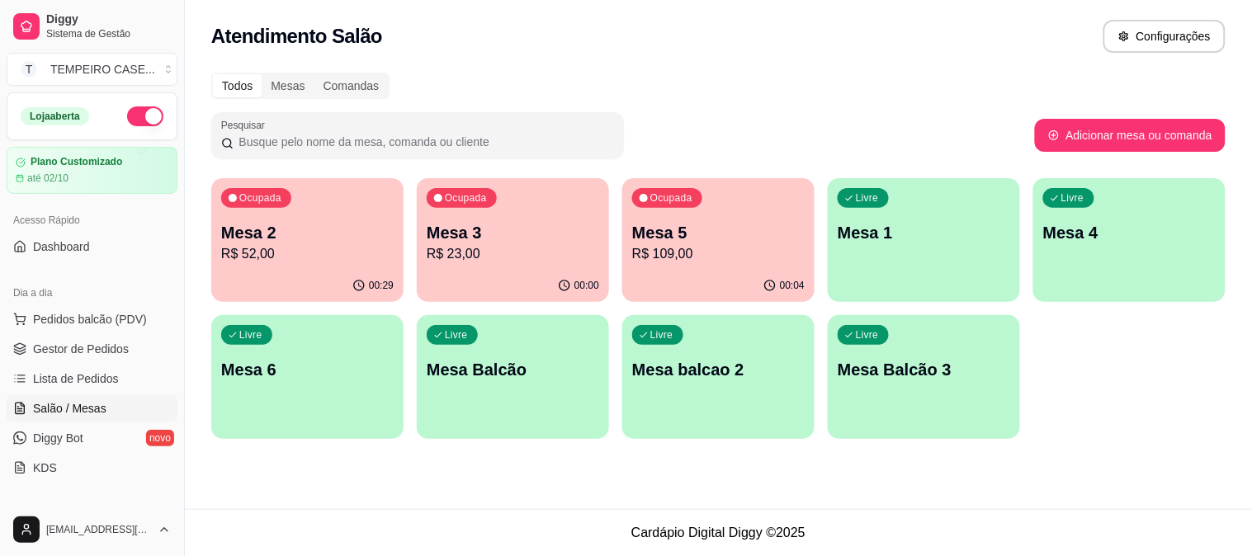
click at [1078, 215] on div "Livre Mesa 4" at bounding box center [1130, 230] width 192 height 104
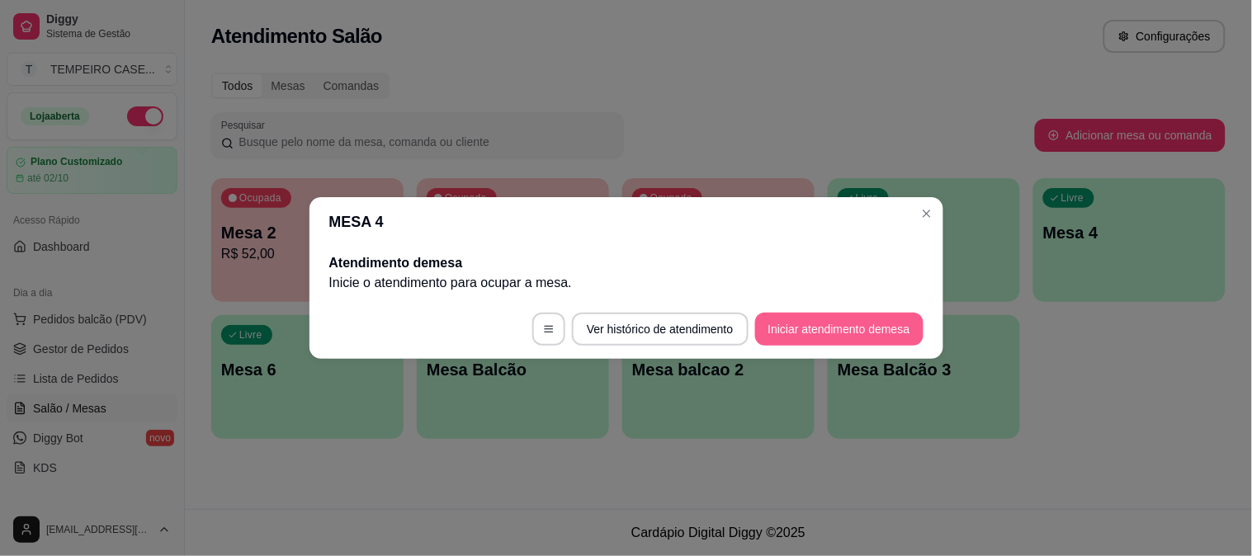
click at [836, 338] on button "Iniciar atendimento de mesa" at bounding box center [839, 329] width 168 height 33
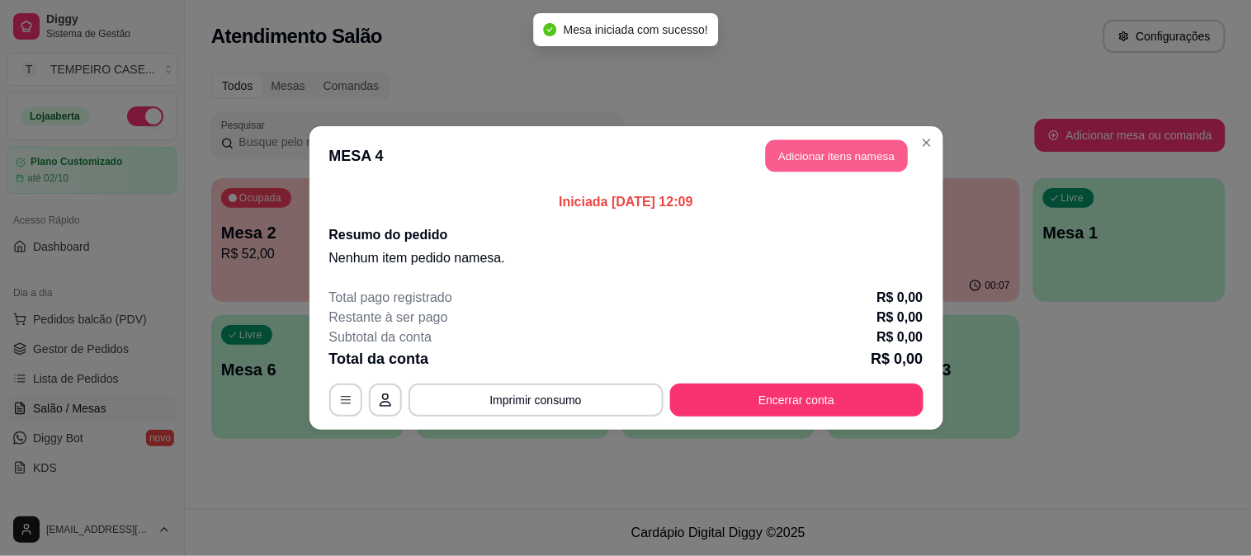
click at [827, 150] on button "Adicionar itens na mesa" at bounding box center [837, 156] width 142 height 32
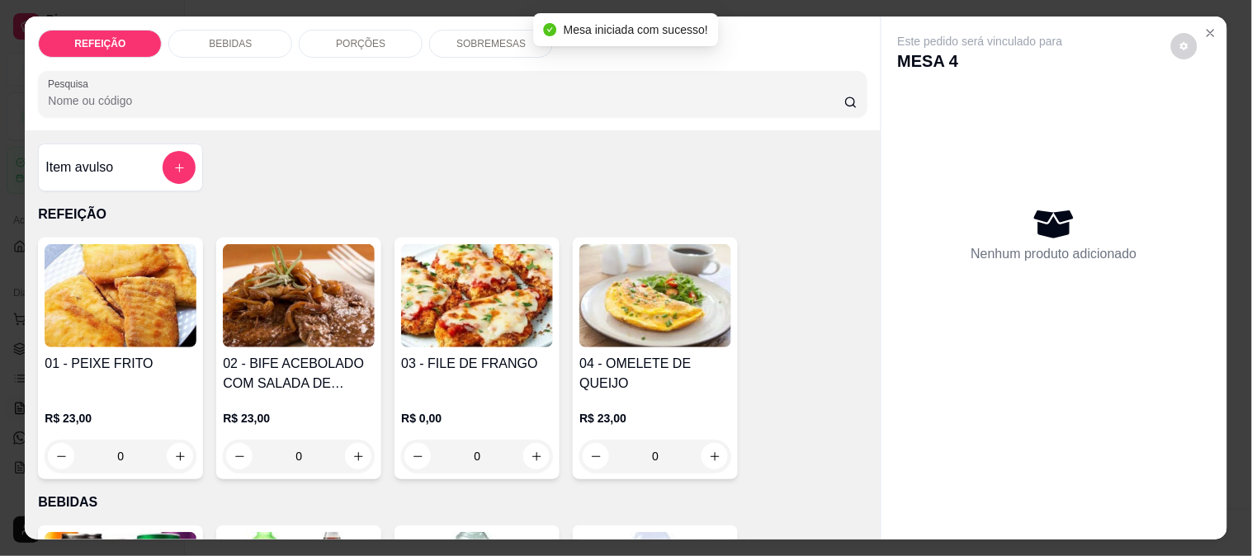
click at [287, 299] on img at bounding box center [299, 295] width 152 height 103
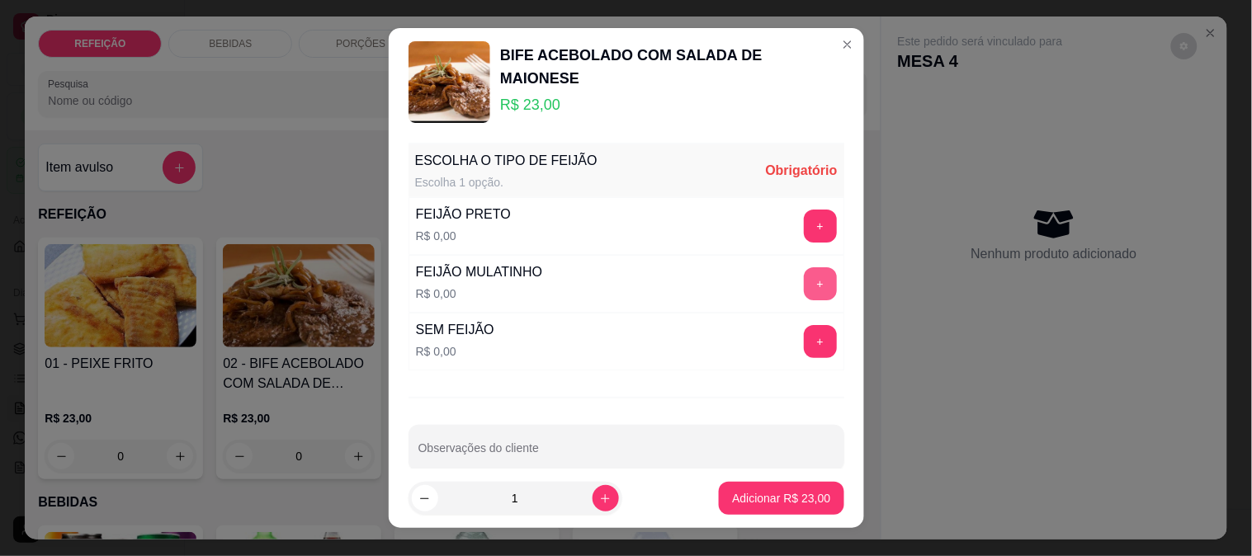
click at [804, 293] on button "+" at bounding box center [820, 283] width 33 height 33
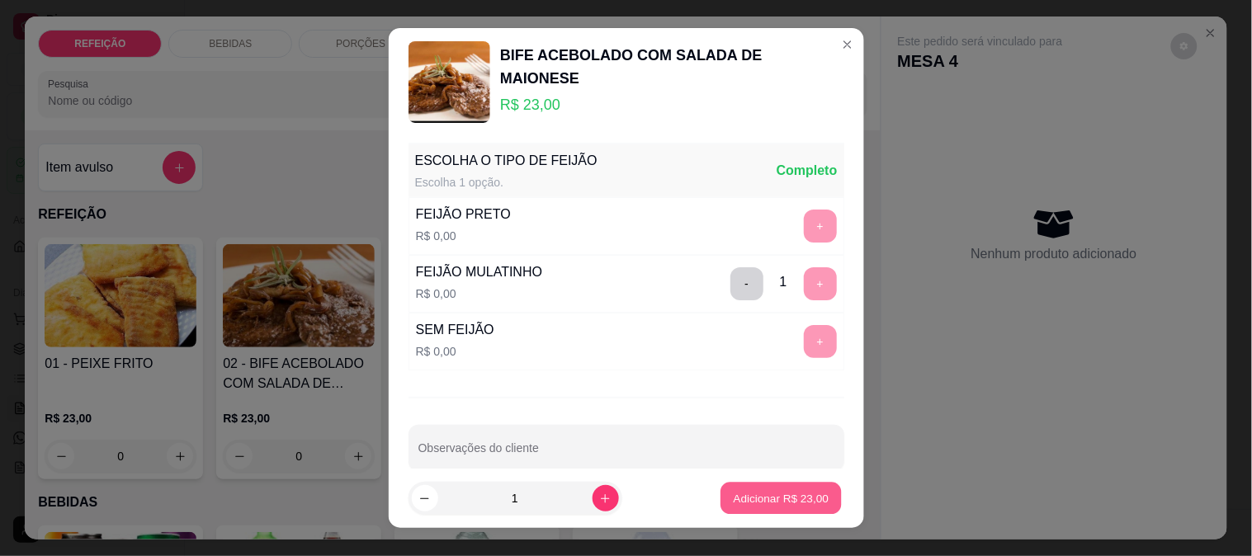
click at [734, 500] on p "Adicionar R$ 23,00" at bounding box center [782, 499] width 96 height 16
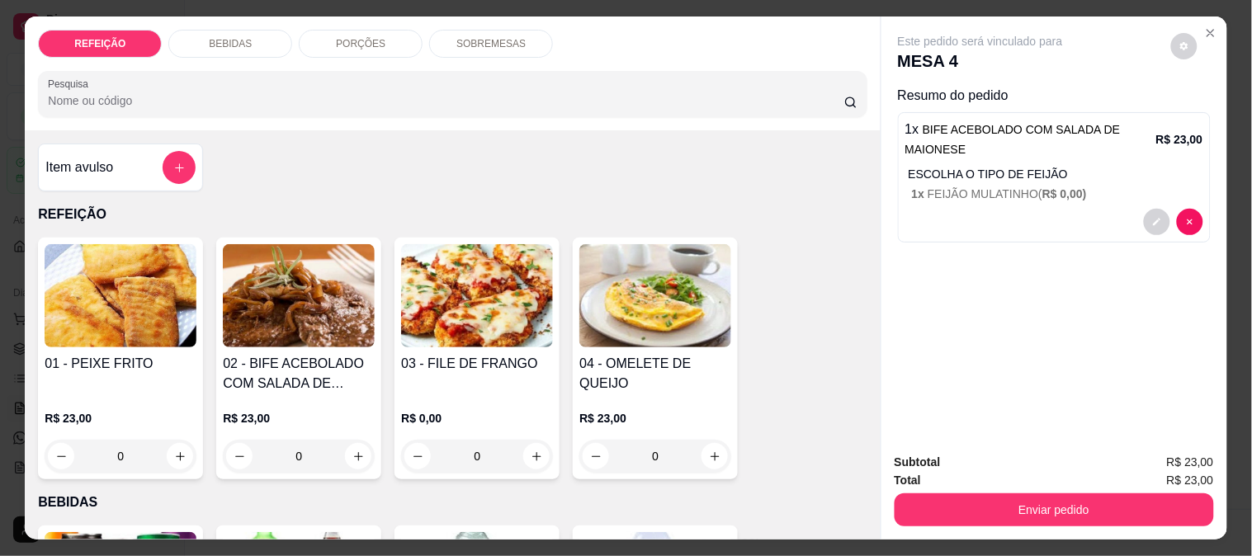
click at [495, 324] on img at bounding box center [477, 295] width 152 height 103
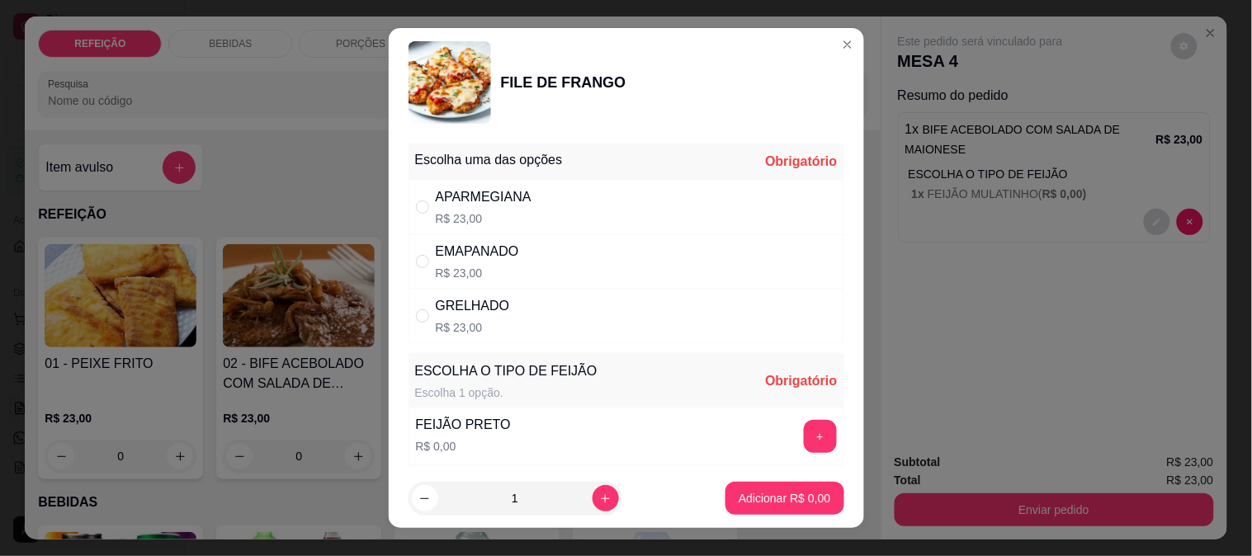
click at [774, 196] on div "APARMEGIANA R$ 23,00" at bounding box center [627, 207] width 436 height 54
radio input "true"
click at [804, 442] on button "+" at bounding box center [820, 436] width 33 height 33
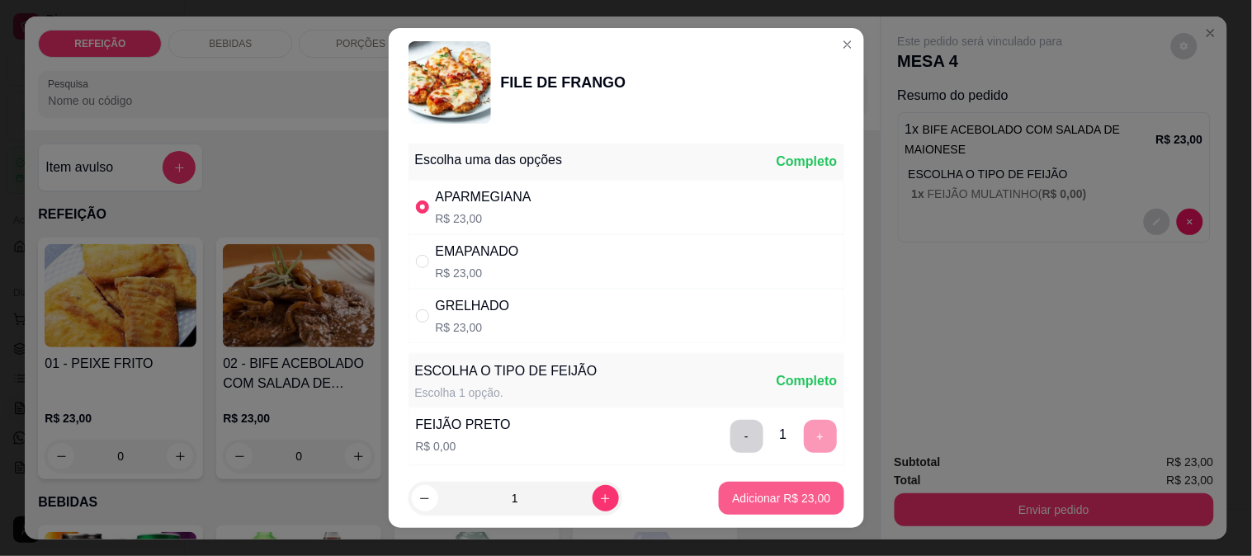
click at [783, 485] on button "Adicionar R$ 23,00" at bounding box center [781, 498] width 125 height 33
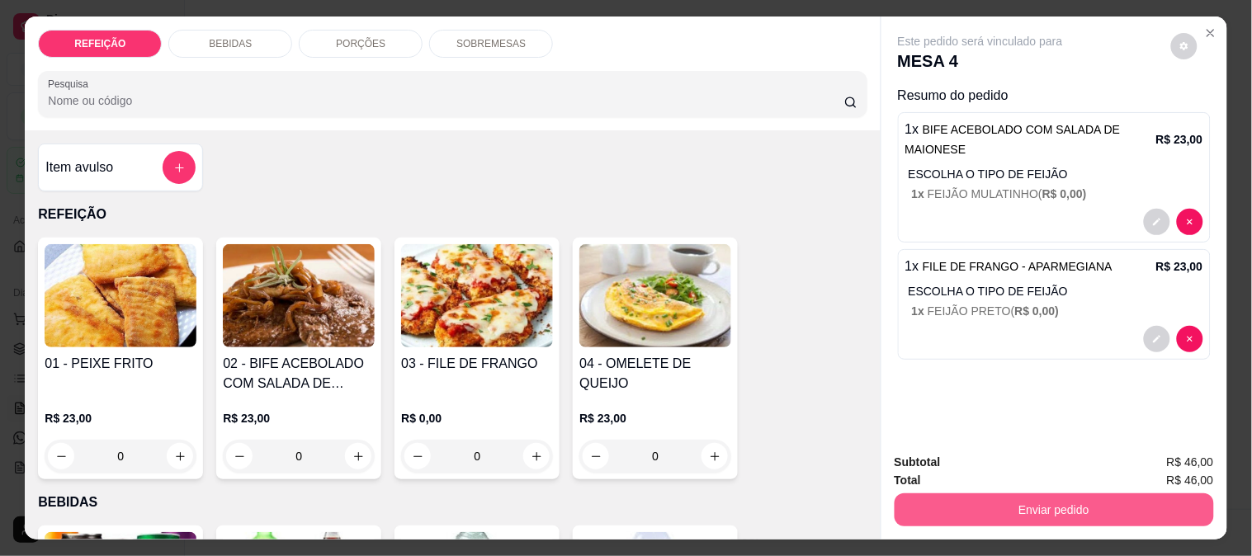
click at [1034, 508] on button "Enviar pedido" at bounding box center [1054, 510] width 319 height 33
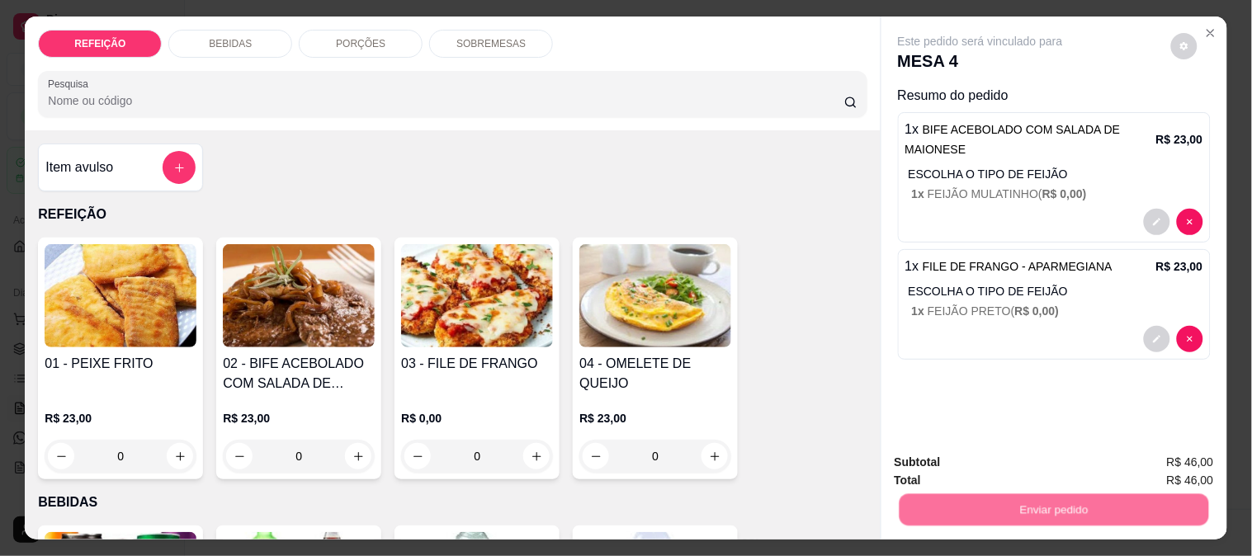
click at [1025, 451] on button "Não registrar e enviar pedido" at bounding box center [1000, 462] width 172 height 31
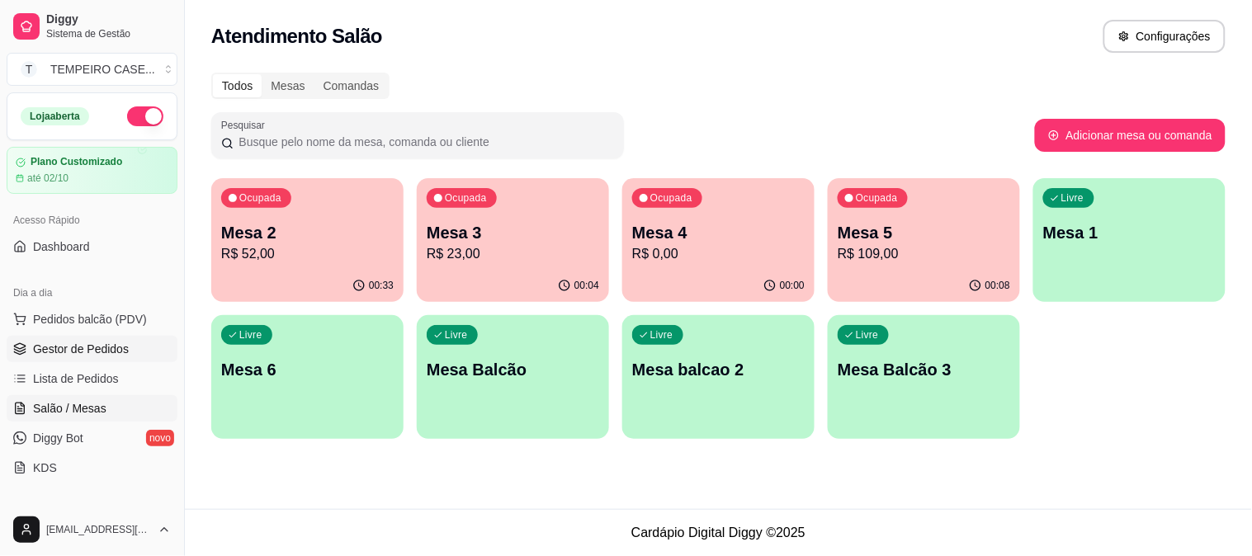
click at [23, 345] on icon at bounding box center [19, 346] width 11 height 6
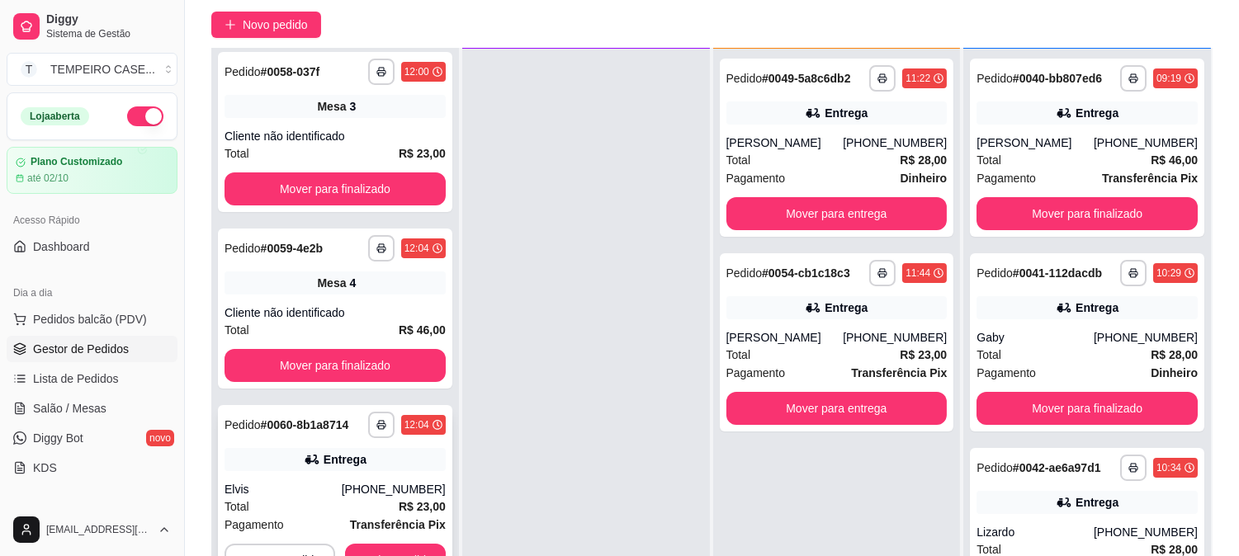
scroll to position [252, 0]
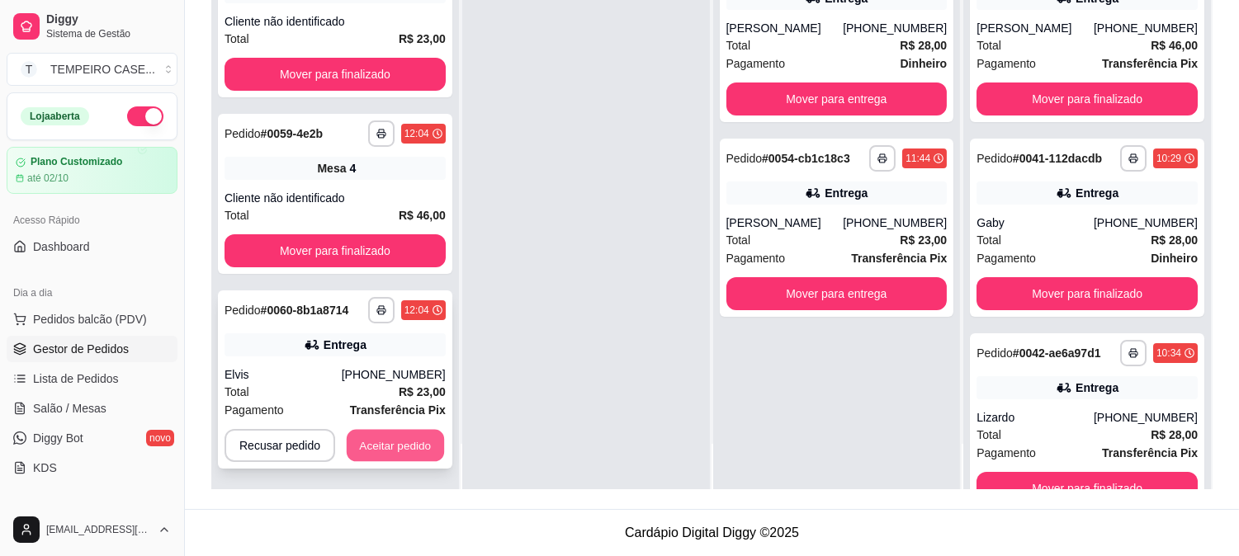
click at [405, 443] on button "Aceitar pedido" at bounding box center [395, 446] width 97 height 32
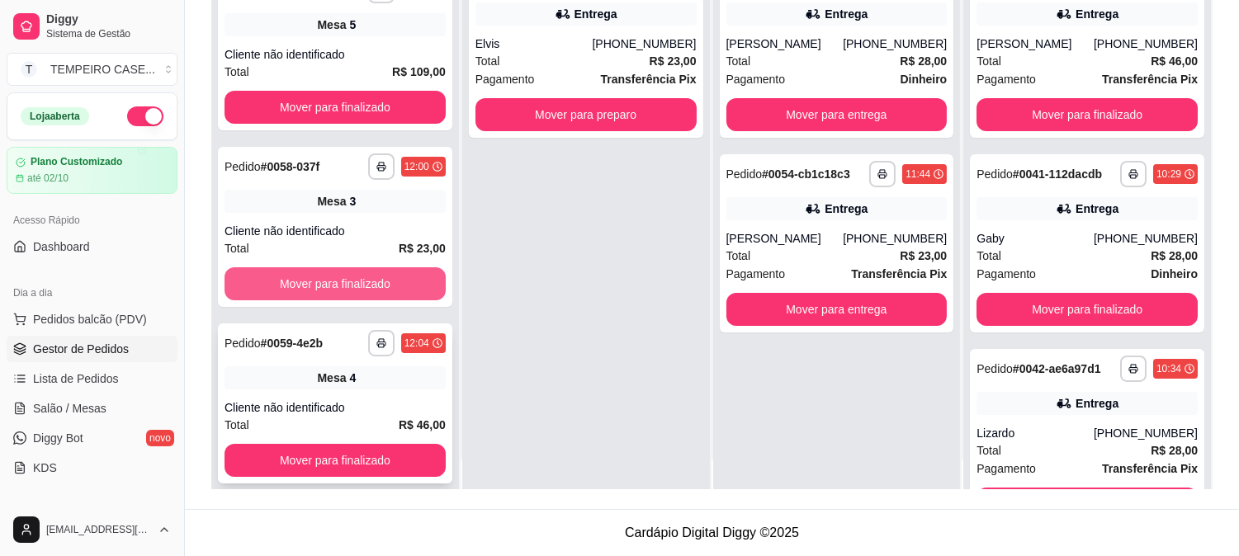
scroll to position [45, 0]
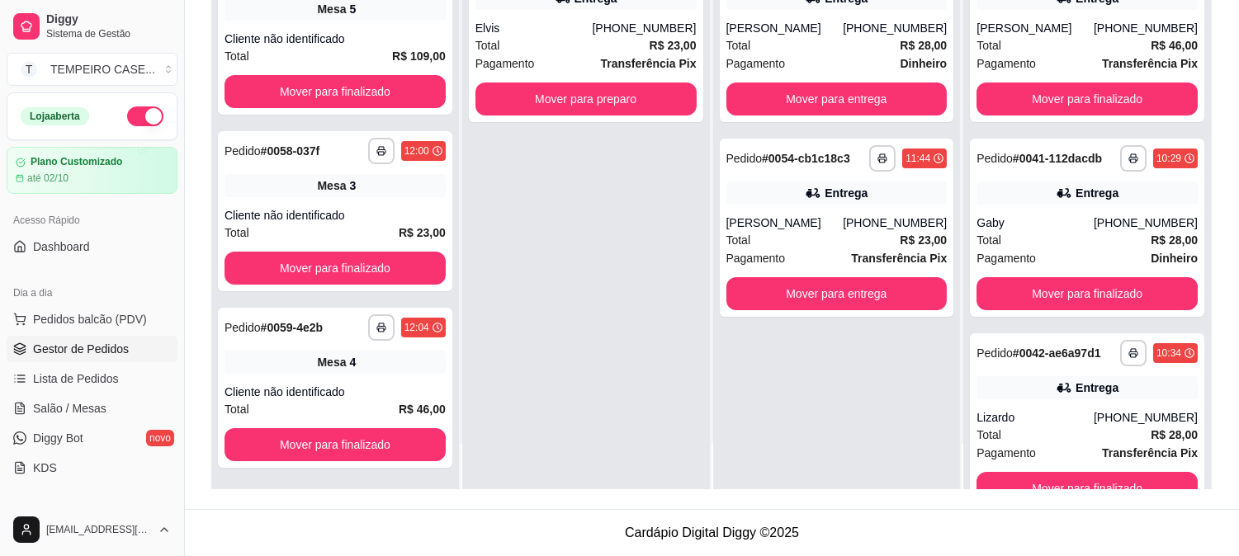
click at [613, 433] on div "**********" at bounding box center [586, 212] width 248 height 556
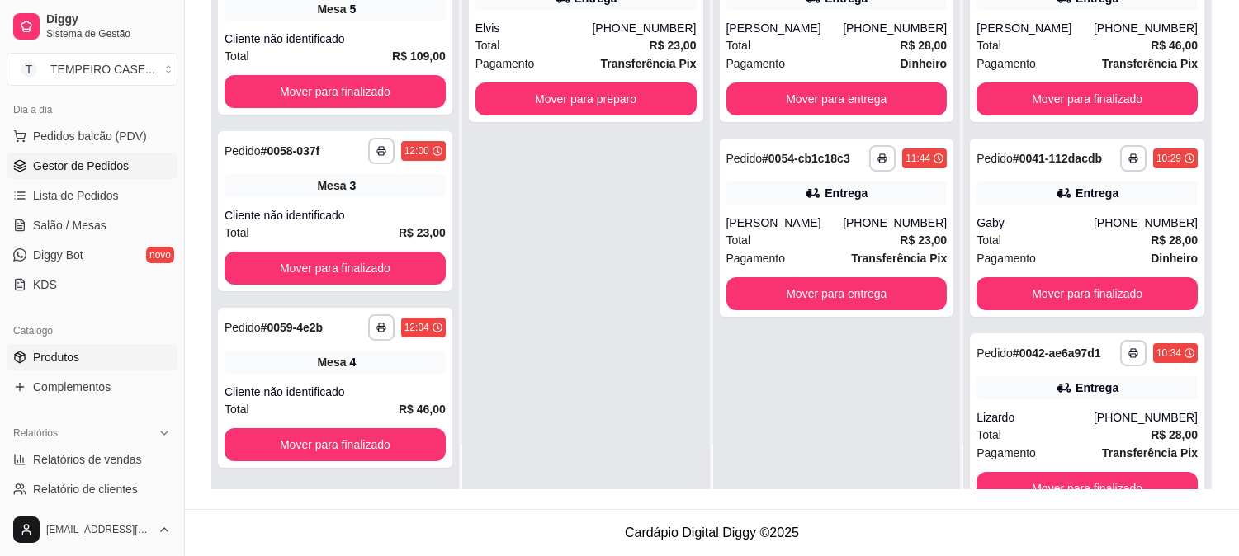
scroll to position [275, 0]
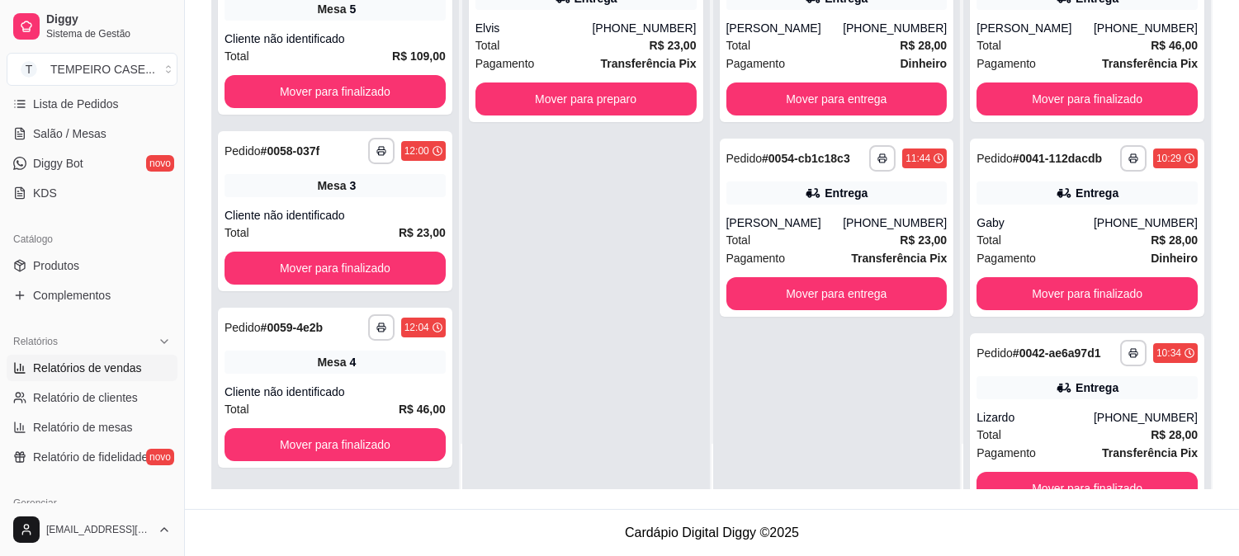
click at [76, 374] on span "Relatórios de vendas" at bounding box center [87, 368] width 109 height 17
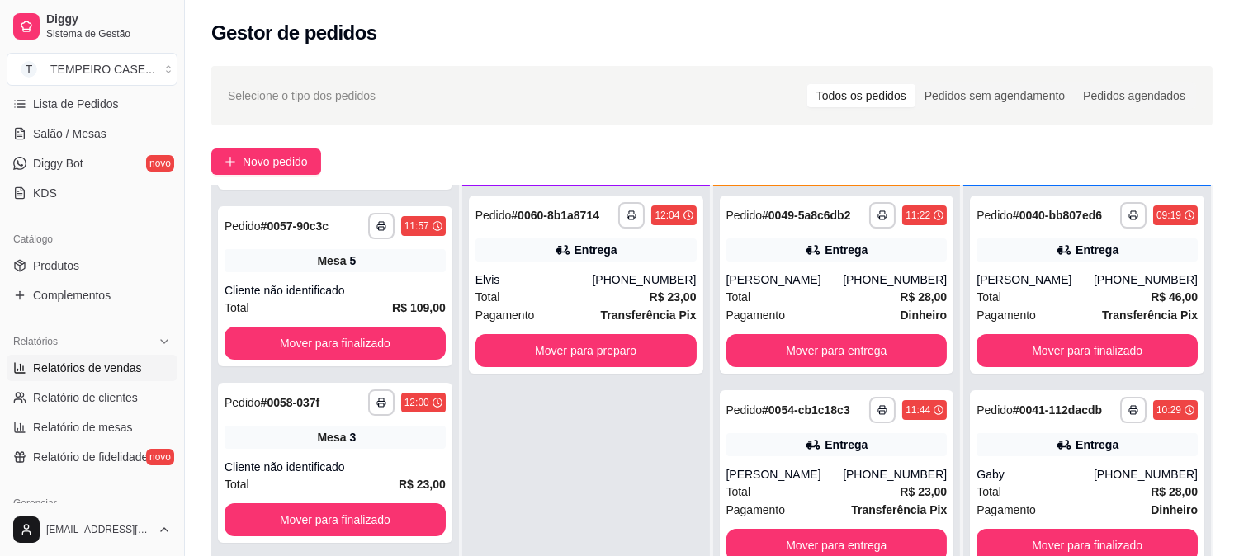
select select "ALL"
select select "0"
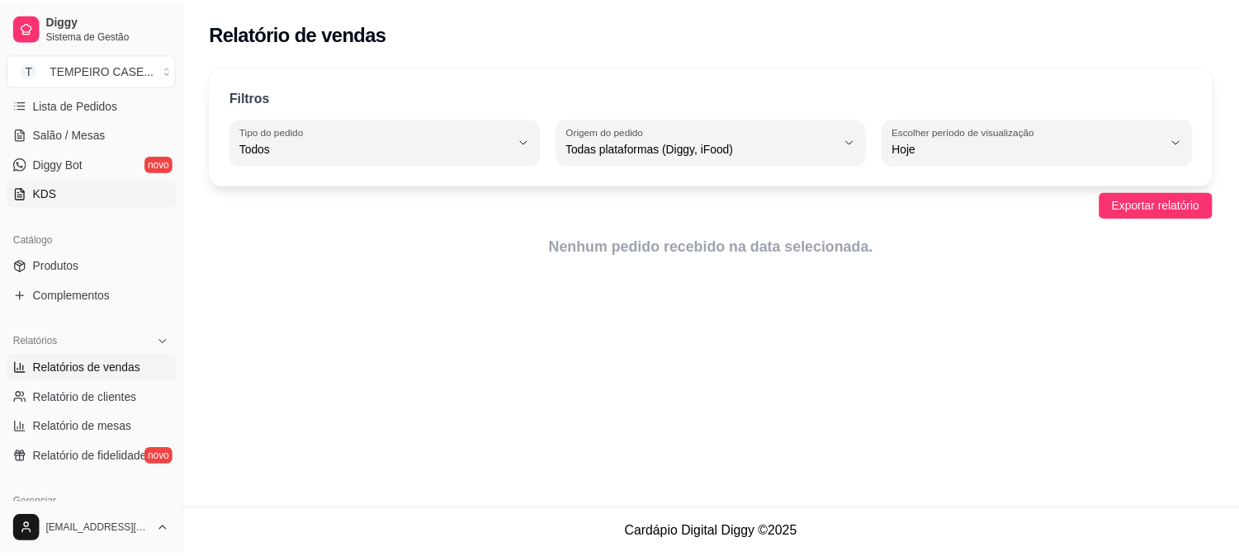
scroll to position [92, 0]
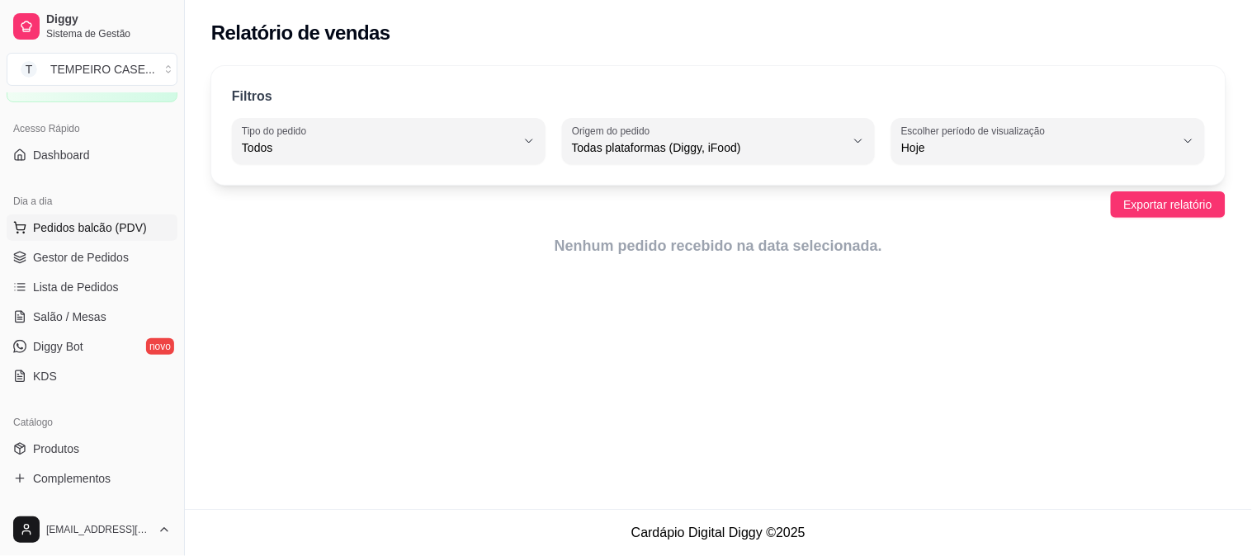
click at [97, 237] on button "Pedidos balcão (PDV)" at bounding box center [92, 228] width 171 height 26
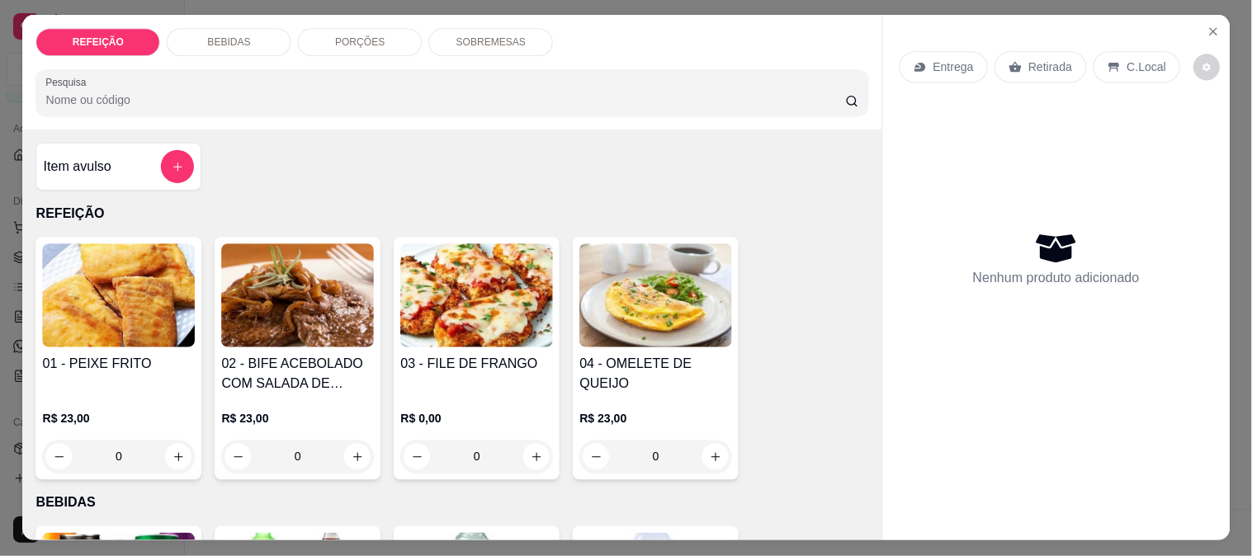
click at [81, 256] on img at bounding box center [118, 296] width 153 height 104
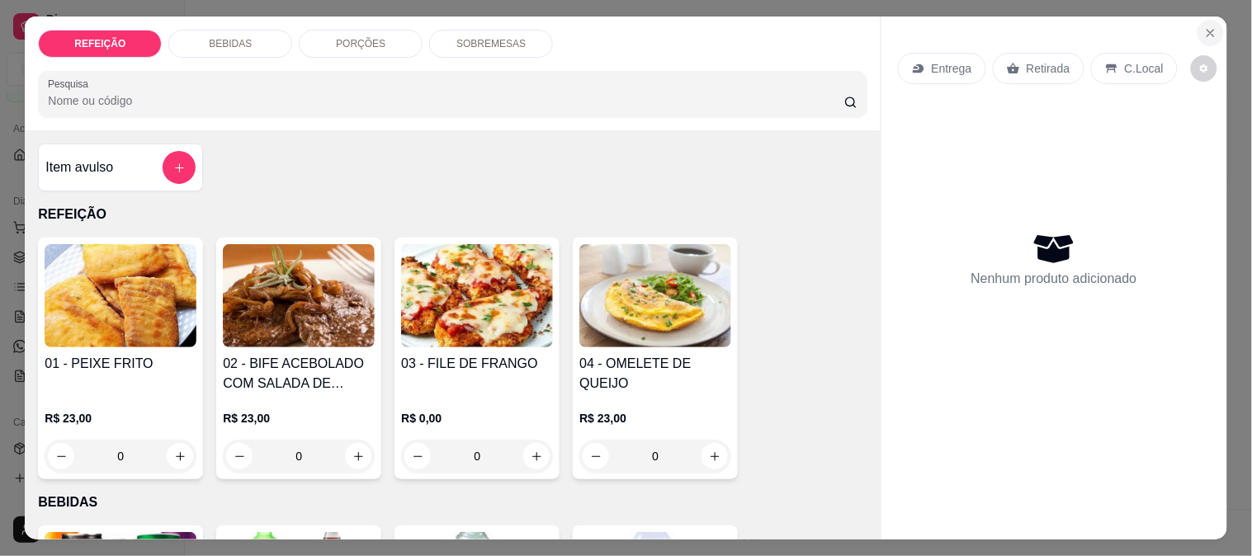
click at [1208, 30] on icon "Close" at bounding box center [1211, 33] width 7 height 7
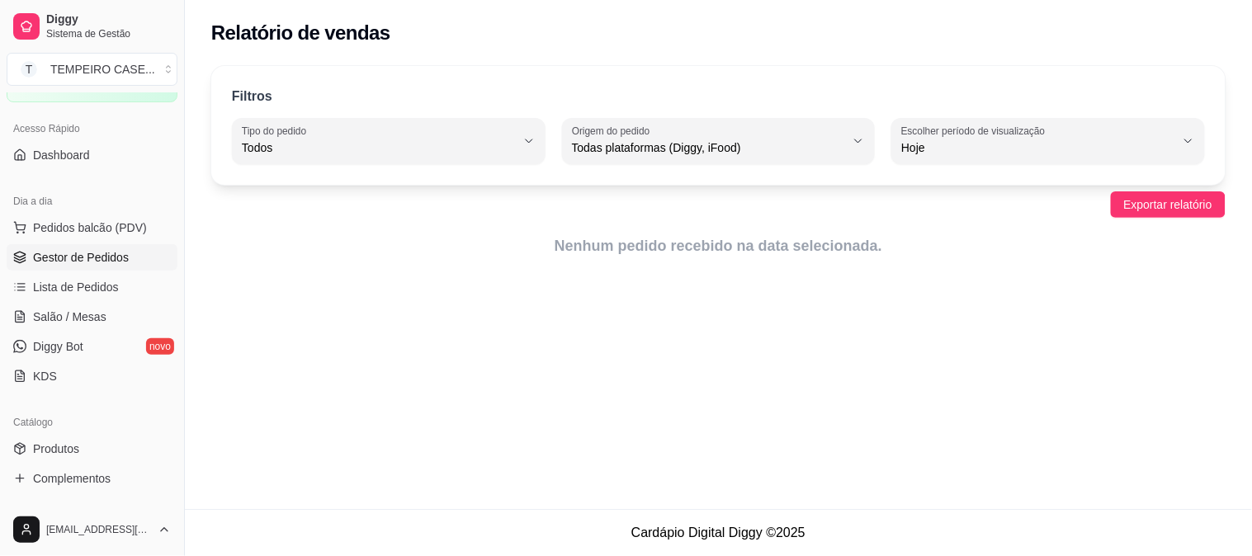
click at [76, 266] on link "Gestor de Pedidos" at bounding box center [92, 257] width 171 height 26
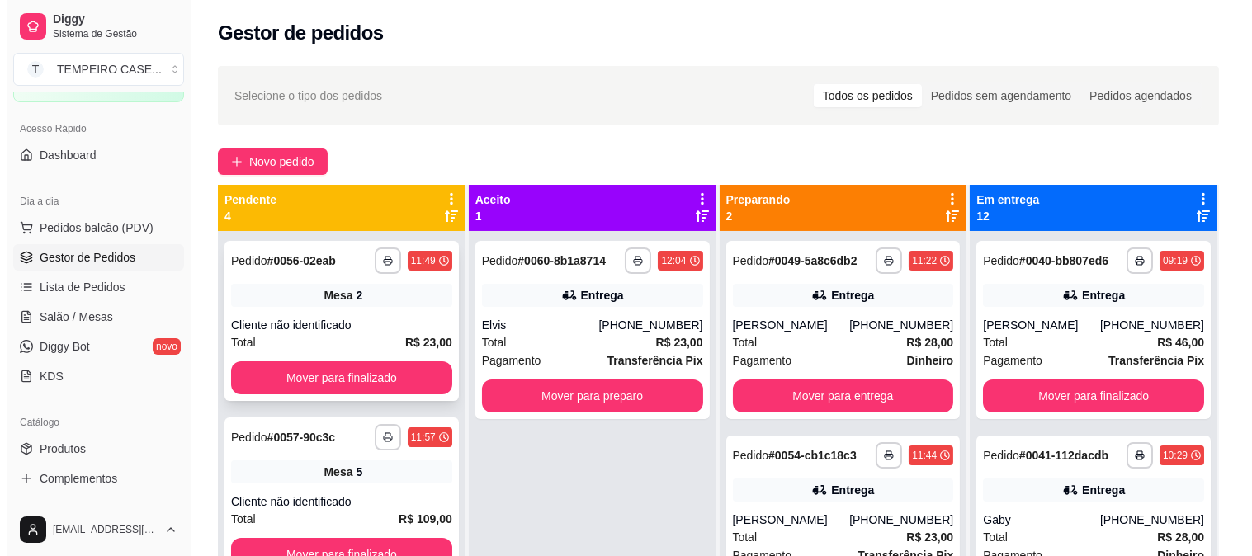
scroll to position [166, 0]
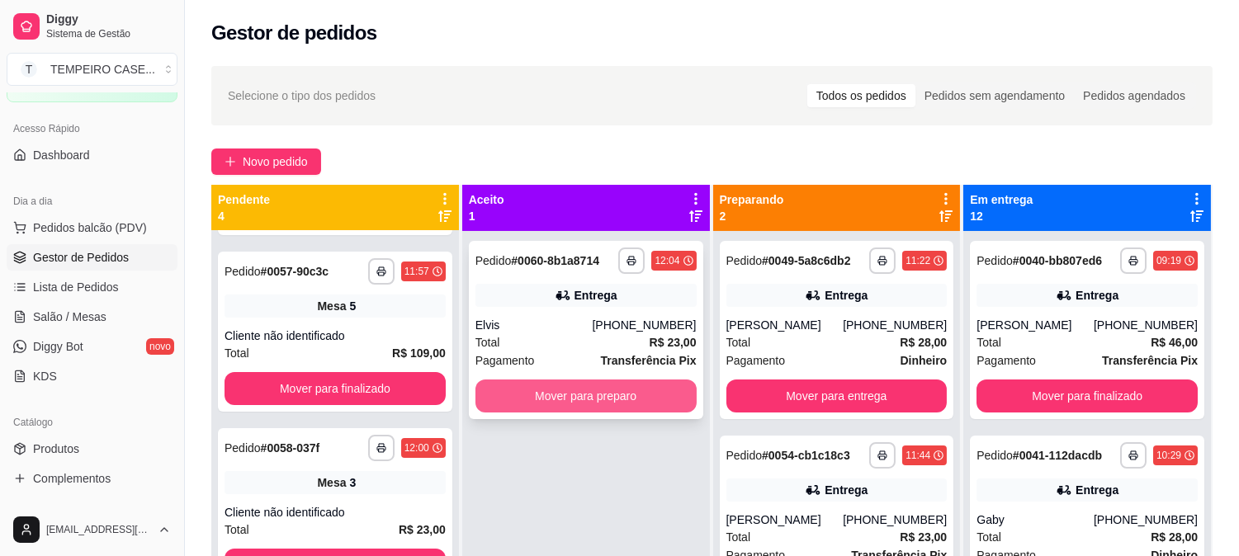
click at [586, 408] on button "Mover para preparo" at bounding box center [586, 396] width 221 height 33
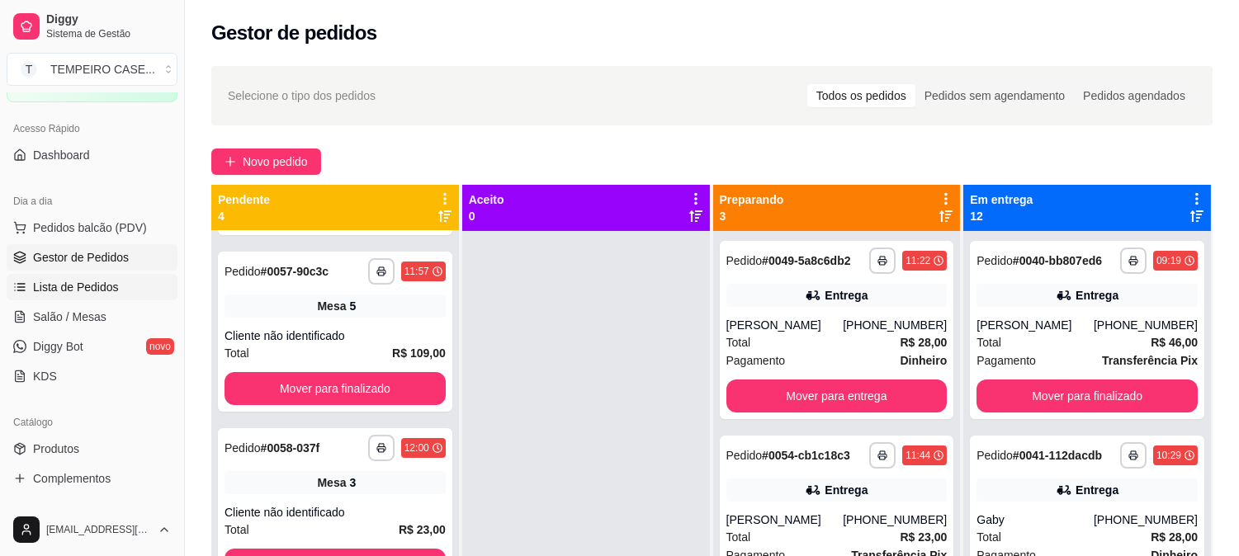
click at [87, 286] on span "Lista de Pedidos" at bounding box center [76, 287] width 86 height 17
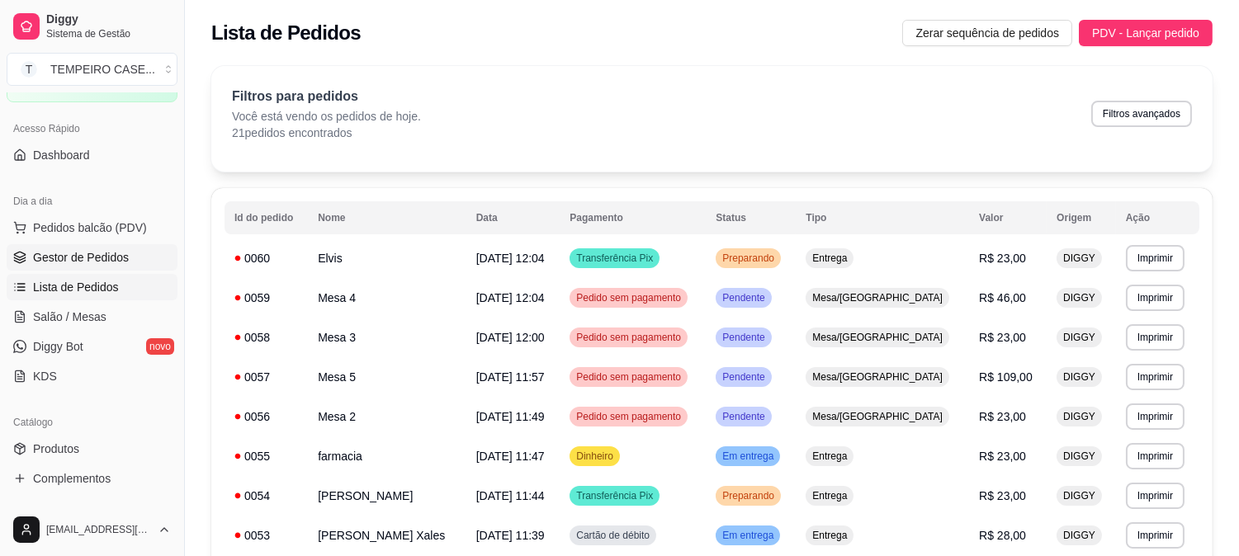
click at [101, 261] on span "Gestor de Pedidos" at bounding box center [81, 257] width 96 height 17
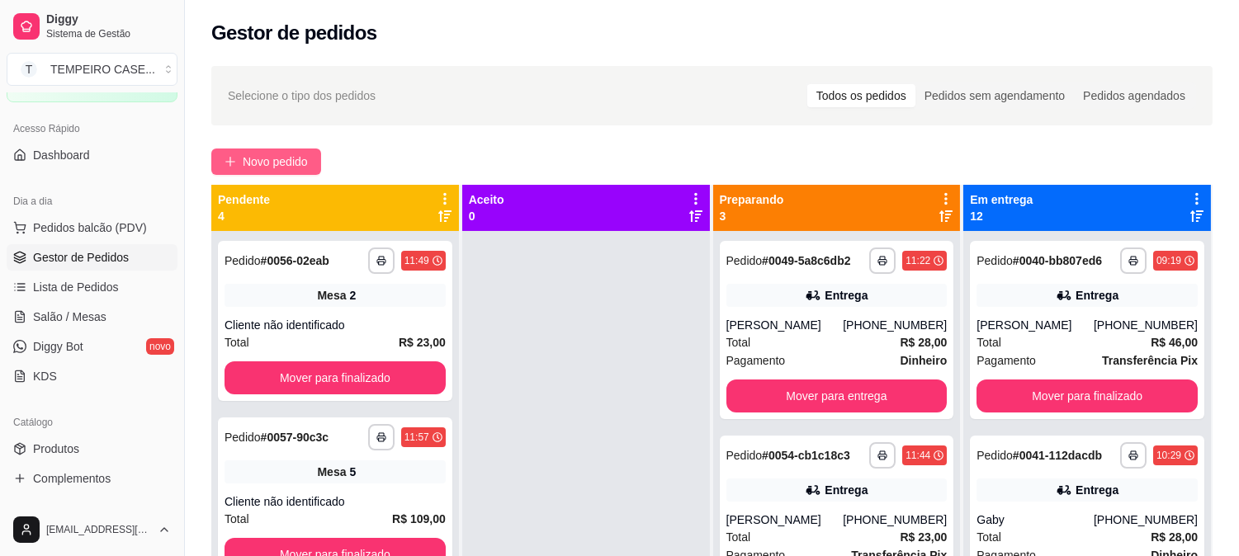
click at [286, 174] on button "Novo pedido" at bounding box center [266, 162] width 110 height 26
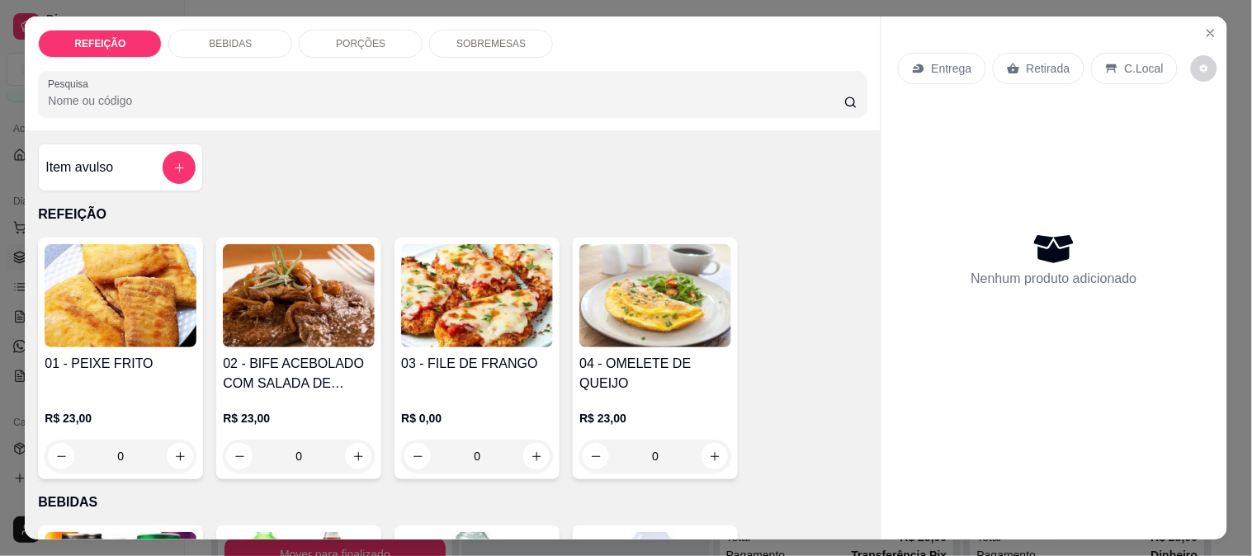
click at [92, 307] on img at bounding box center [121, 295] width 152 height 103
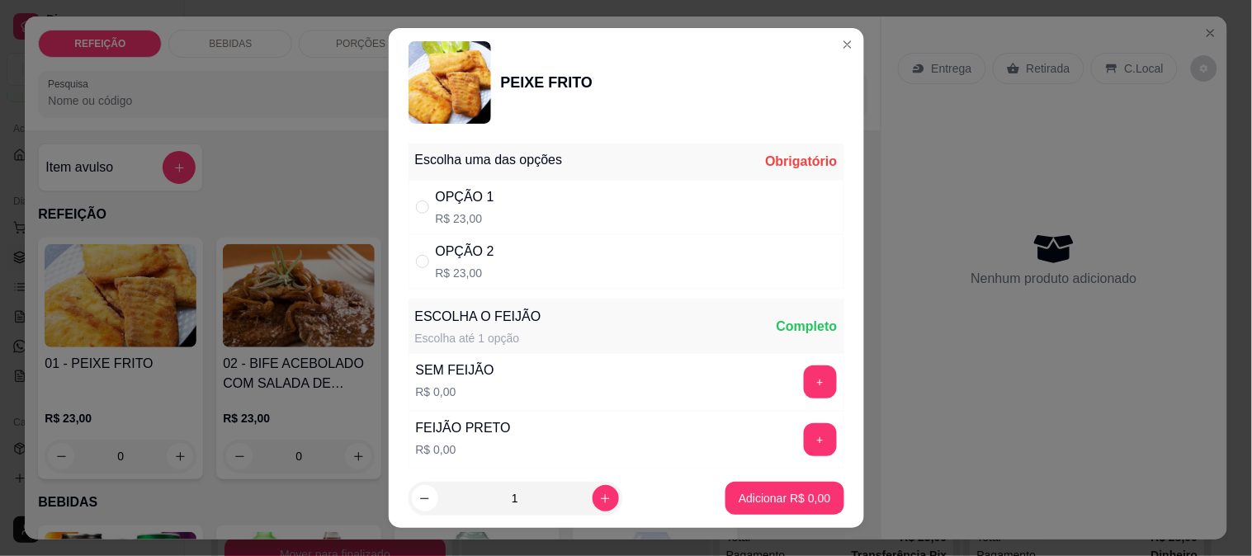
click at [436, 244] on div "OPÇÃO 2" at bounding box center [465, 252] width 59 height 20
radio input "true"
click at [804, 435] on button "+" at bounding box center [820, 440] width 32 height 32
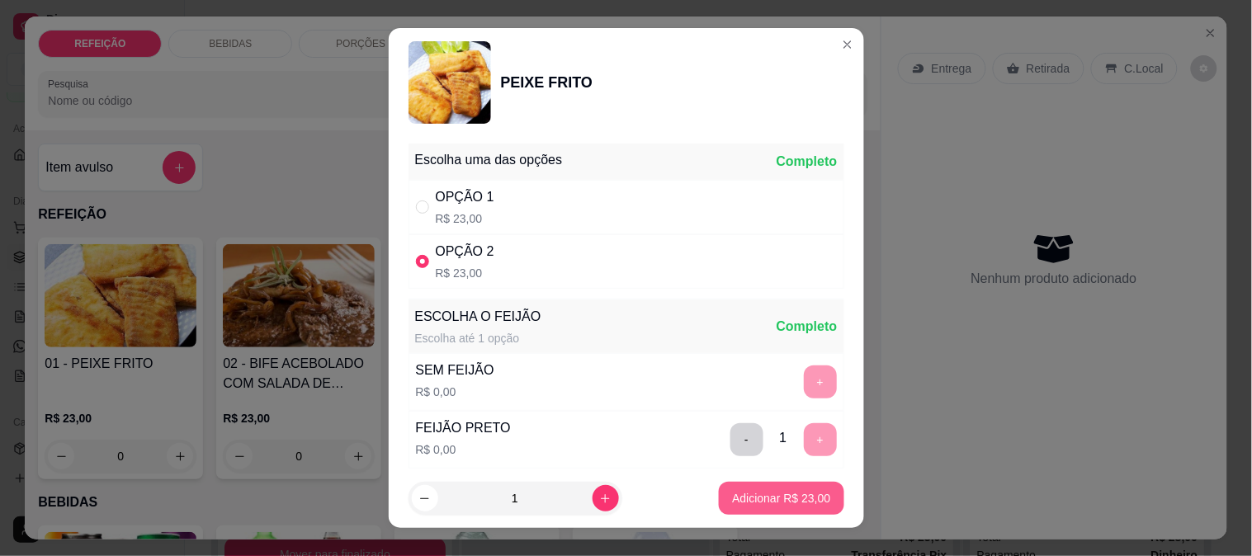
click at [772, 493] on p "Adicionar R$ 23,00" at bounding box center [781, 498] width 98 height 17
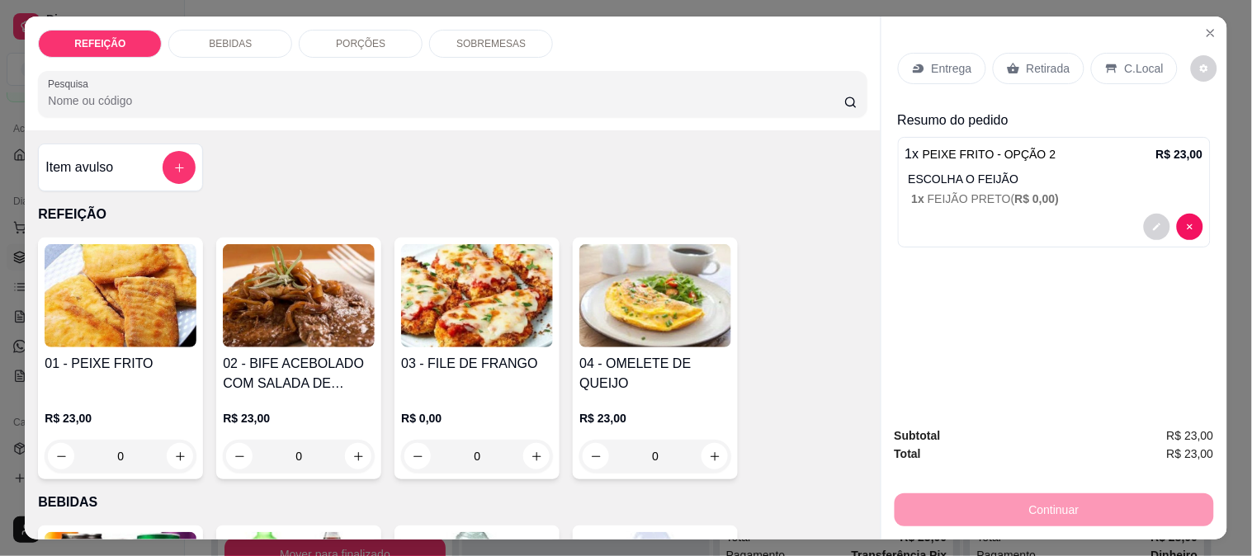
click at [948, 62] on p "Entrega" at bounding box center [952, 68] width 40 height 17
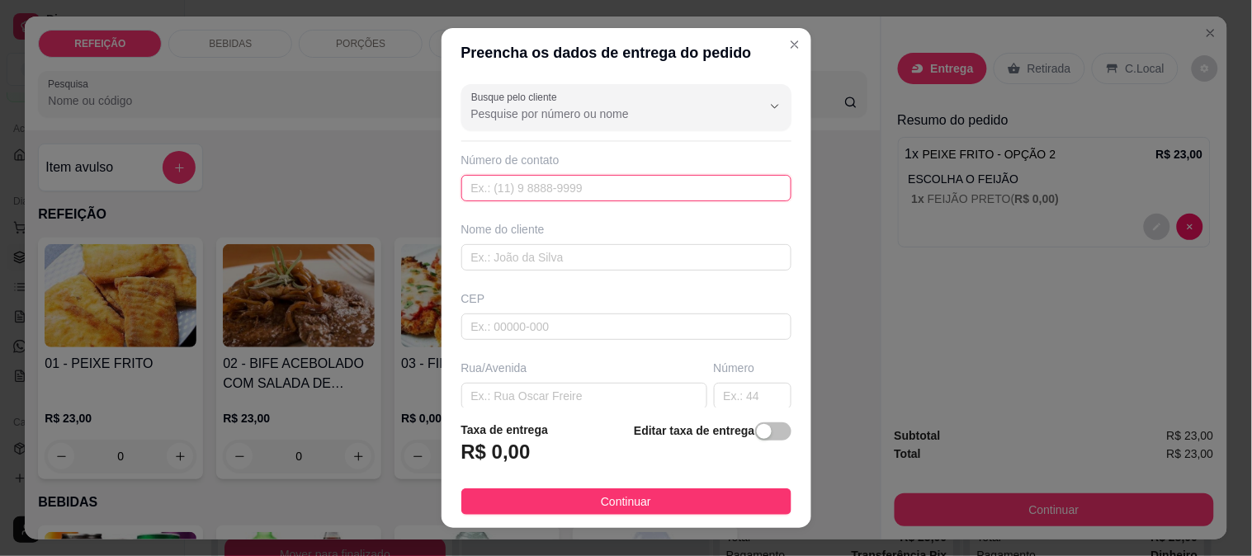
click at [491, 191] on input "text" at bounding box center [626, 188] width 330 height 26
paste input "[PHONE_NUMBER]"
type input "[PHONE_NUMBER]"
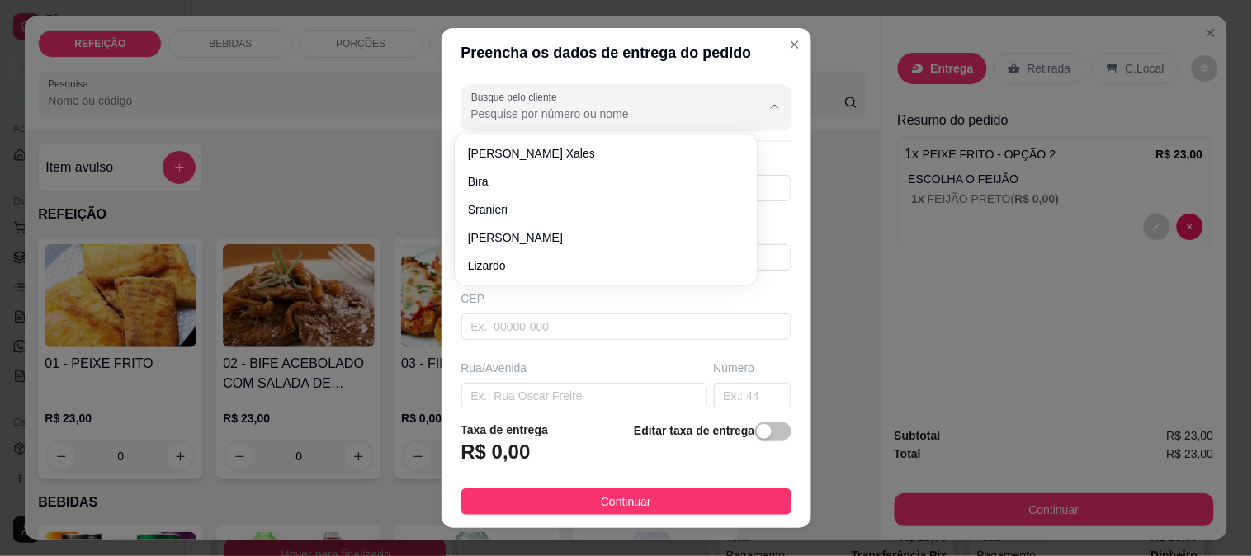
click at [570, 119] on input "Busque pelo cliente" at bounding box center [603, 114] width 264 height 17
paste input "[PHONE_NUMBER]"
type input "[PHONE_NUMBER]"
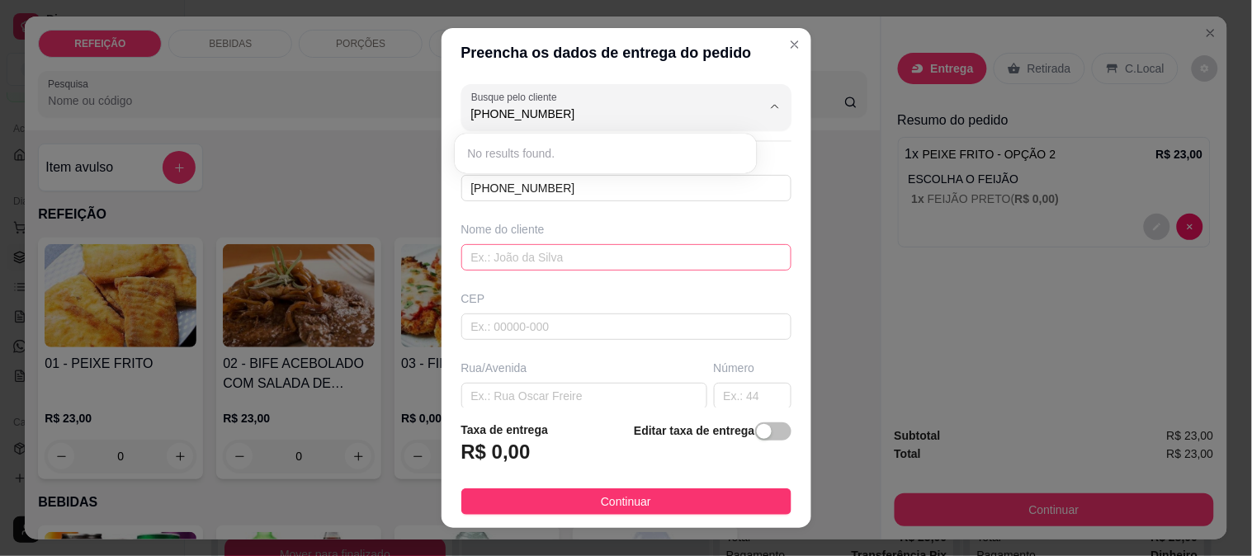
click at [508, 244] on input "text" at bounding box center [626, 257] width 330 height 26
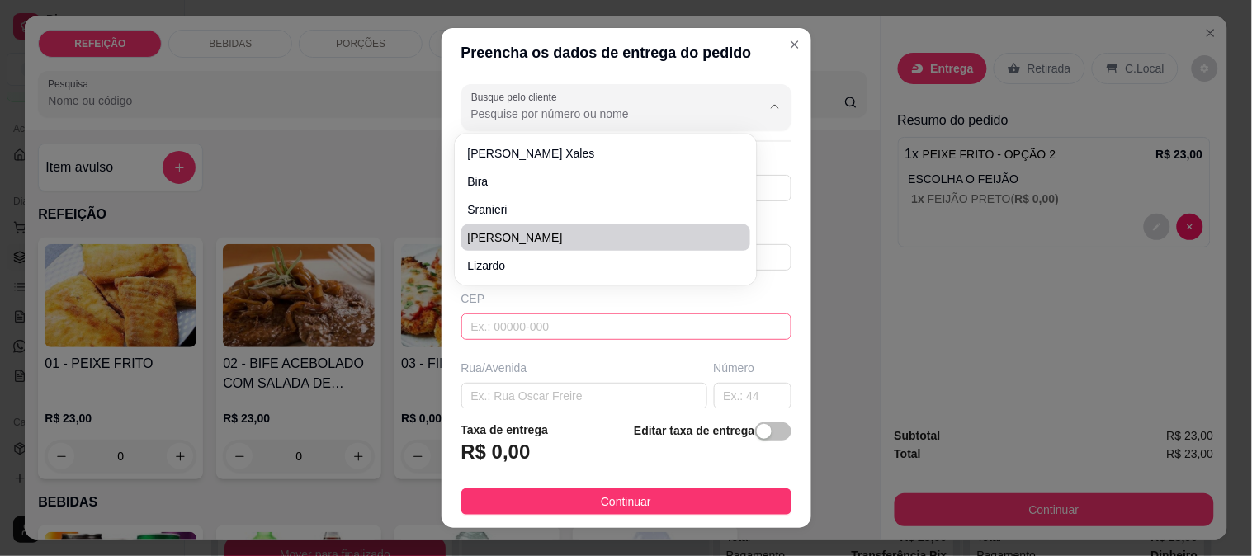
click at [485, 320] on input "text" at bounding box center [626, 327] width 330 height 26
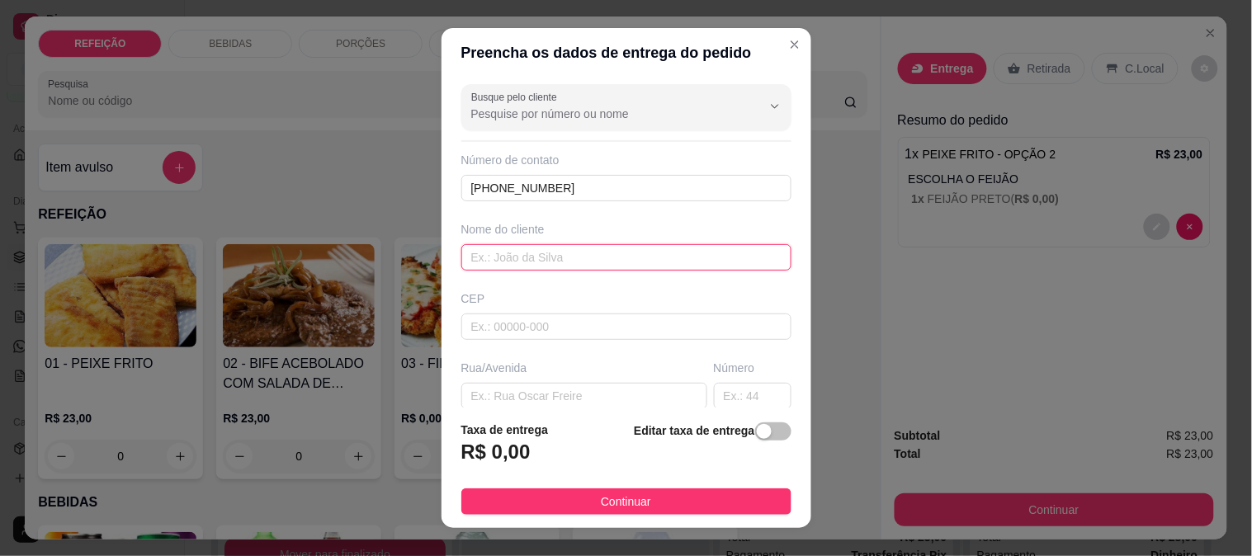
click at [497, 259] on input "text" at bounding box center [626, 257] width 330 height 26
paste input "Deza"
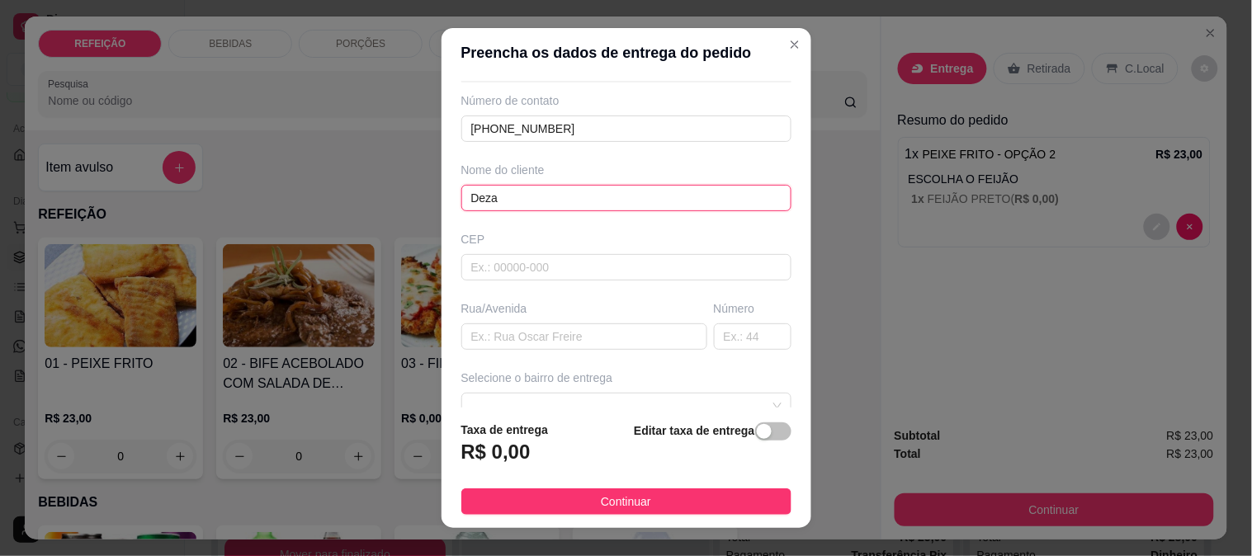
scroll to position [92, 0]
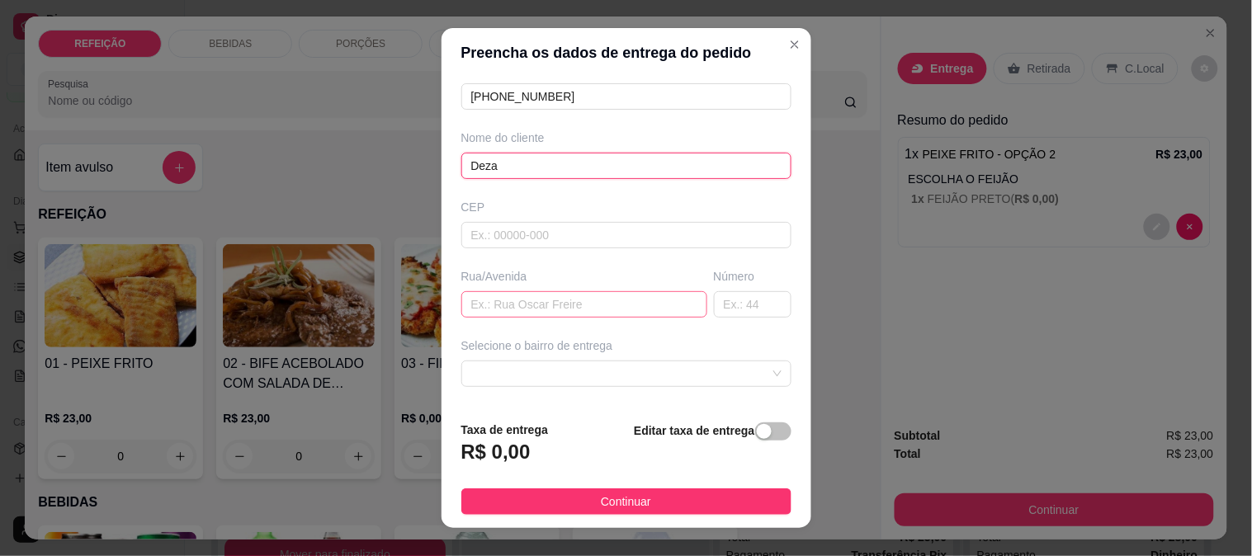
type input "Deza"
click at [523, 310] on input "text" at bounding box center [584, 304] width 246 height 26
type input "c"
type input "DRONE HUMANO"
click at [561, 391] on div "Busque pelo cliente Número de contato [PHONE_NUMBER] Nome do cliente Deza CEP R…" at bounding box center [627, 243] width 370 height 331
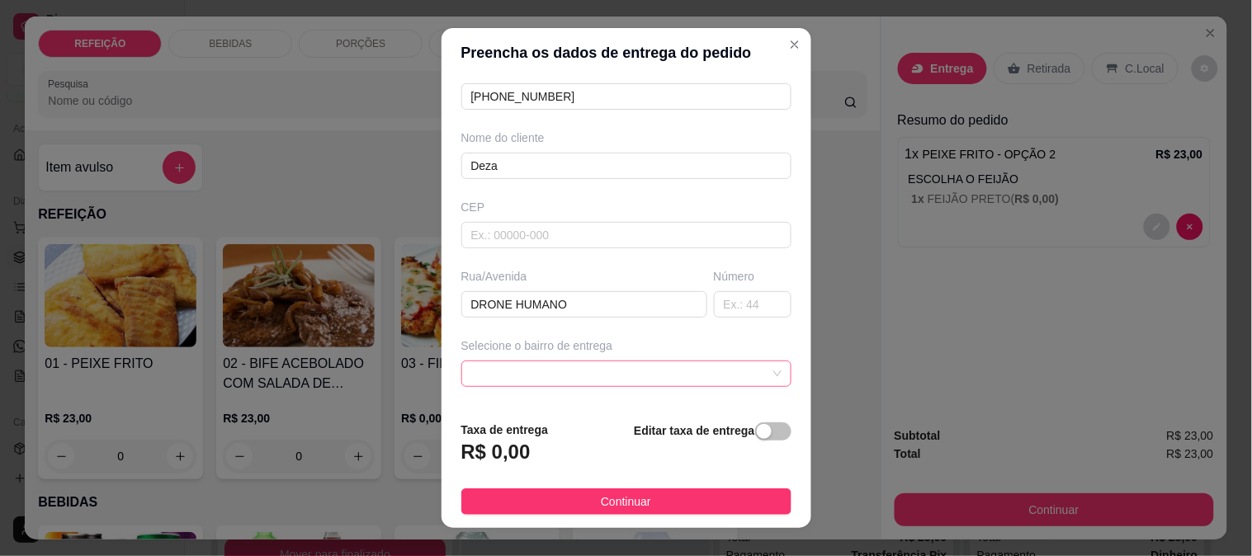
click at [567, 380] on span at bounding box center [626, 374] width 310 height 25
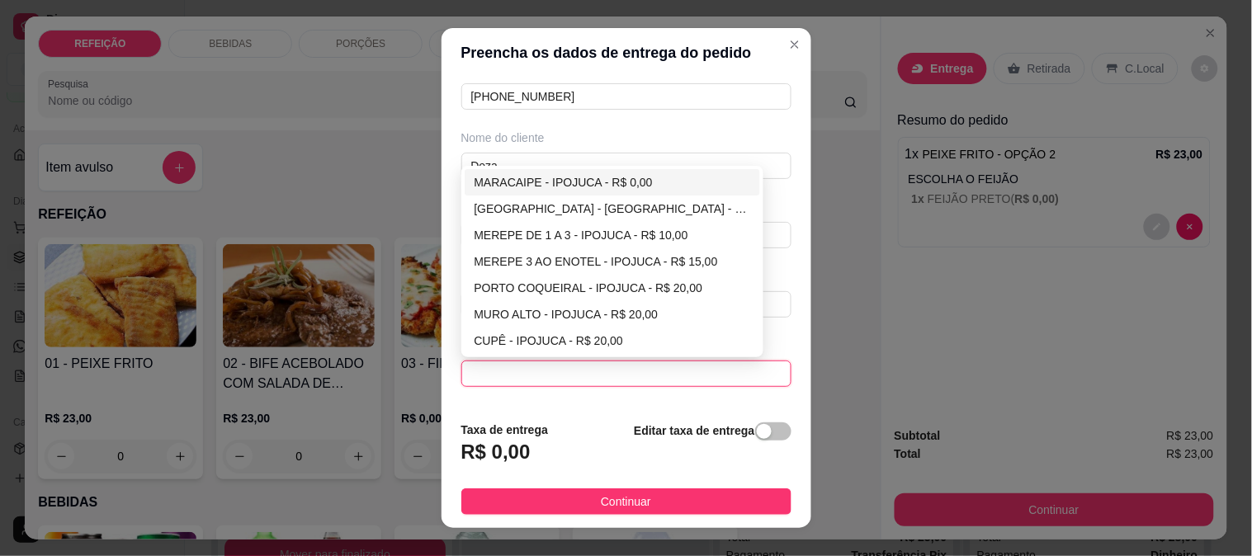
click at [563, 170] on div "MARACAIPE - IPOJUCA - R$ 0,00" at bounding box center [613, 182] width 296 height 26
type input "IPOJUCA"
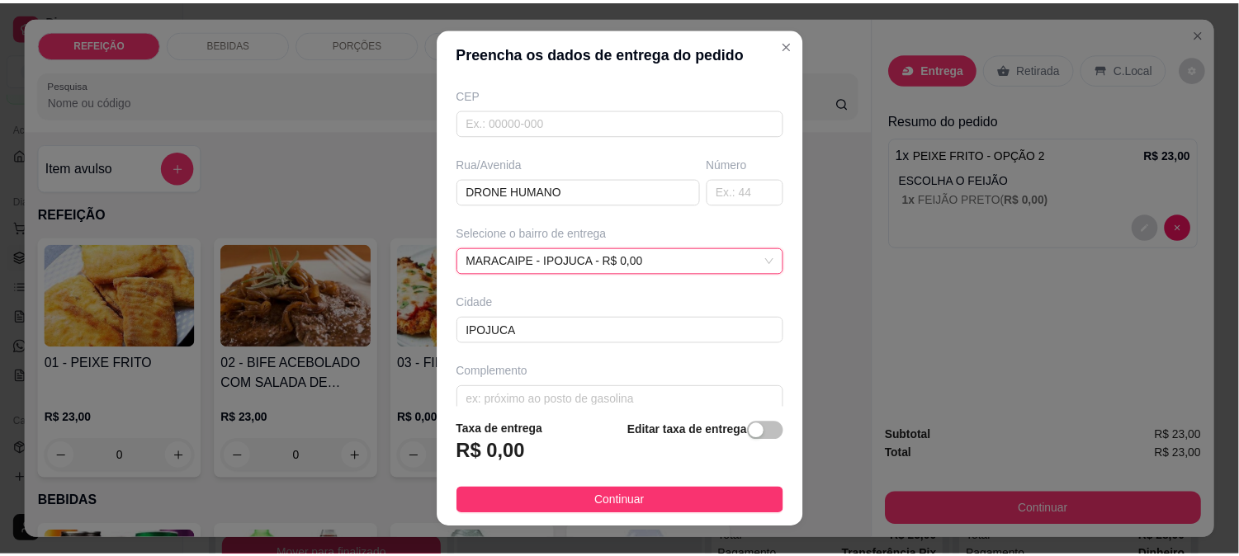
scroll to position [208, 0]
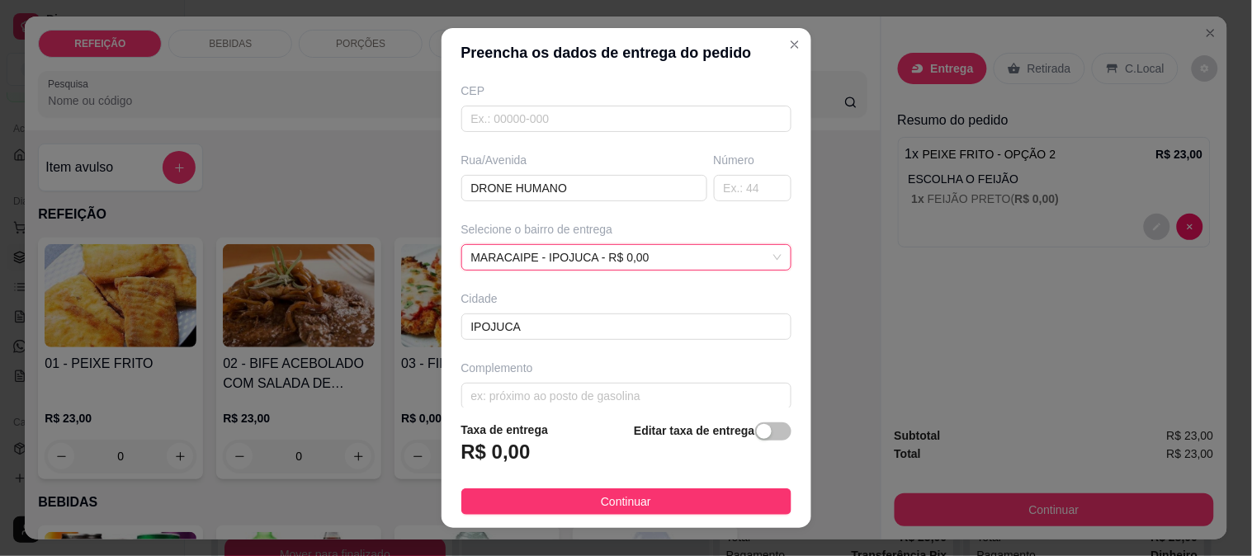
click at [483, 415] on footer "Taxa de entrega R$ 0,00 Editar taxa de entrega Continuar" at bounding box center [627, 468] width 370 height 121
click at [492, 397] on input "text" at bounding box center [626, 396] width 330 height 26
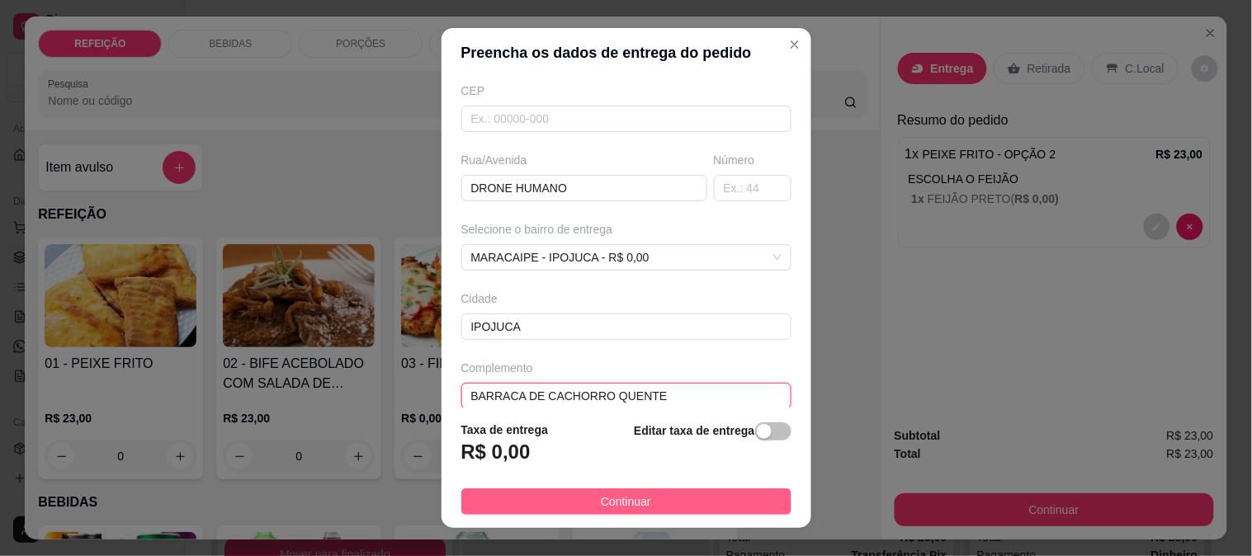
type input "BARRACA DE CACHORRO QUENTE"
click at [566, 504] on button "Continuar" at bounding box center [626, 502] width 330 height 26
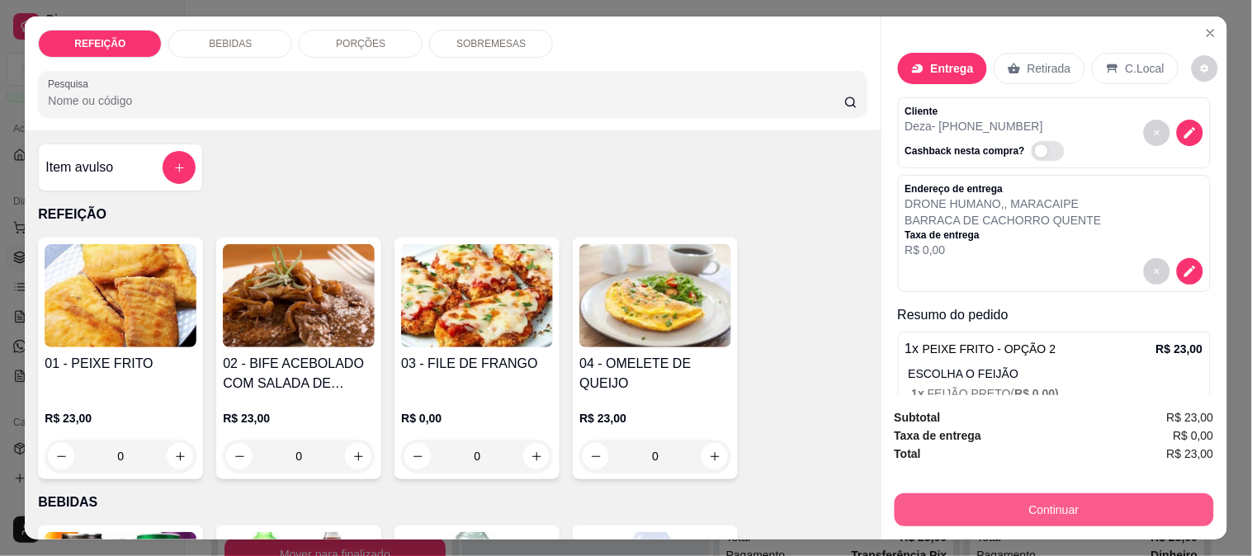
click at [940, 509] on button "Continuar" at bounding box center [1054, 510] width 319 height 33
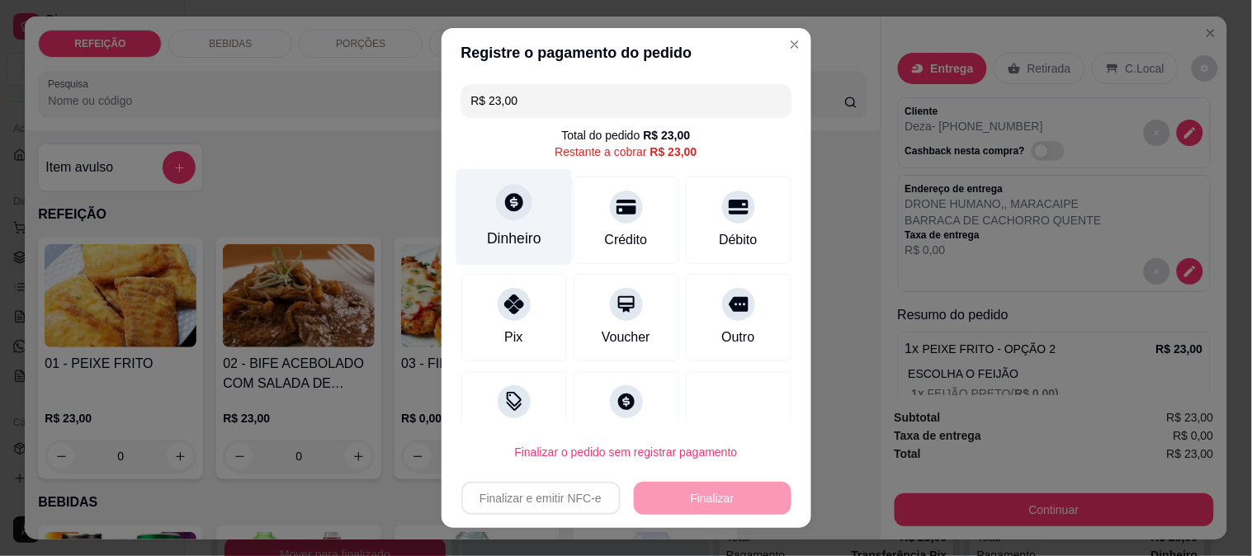
click at [518, 213] on div "Dinheiro" at bounding box center [514, 216] width 116 height 97
click at [504, 223] on div "Dinheiro" at bounding box center [514, 216] width 116 height 97
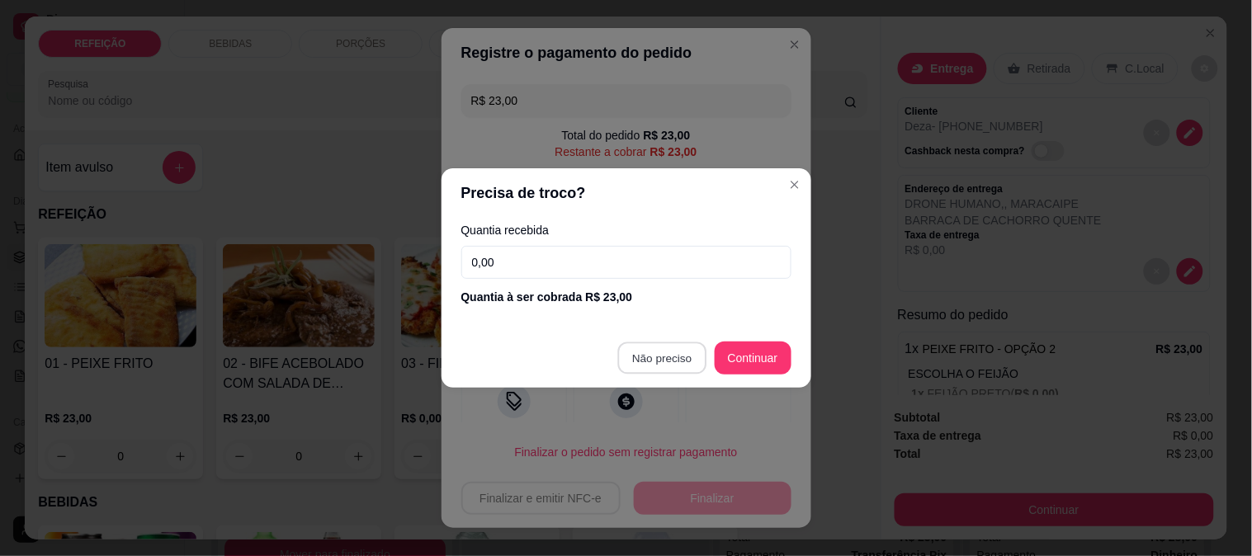
type input "R$ 0,00"
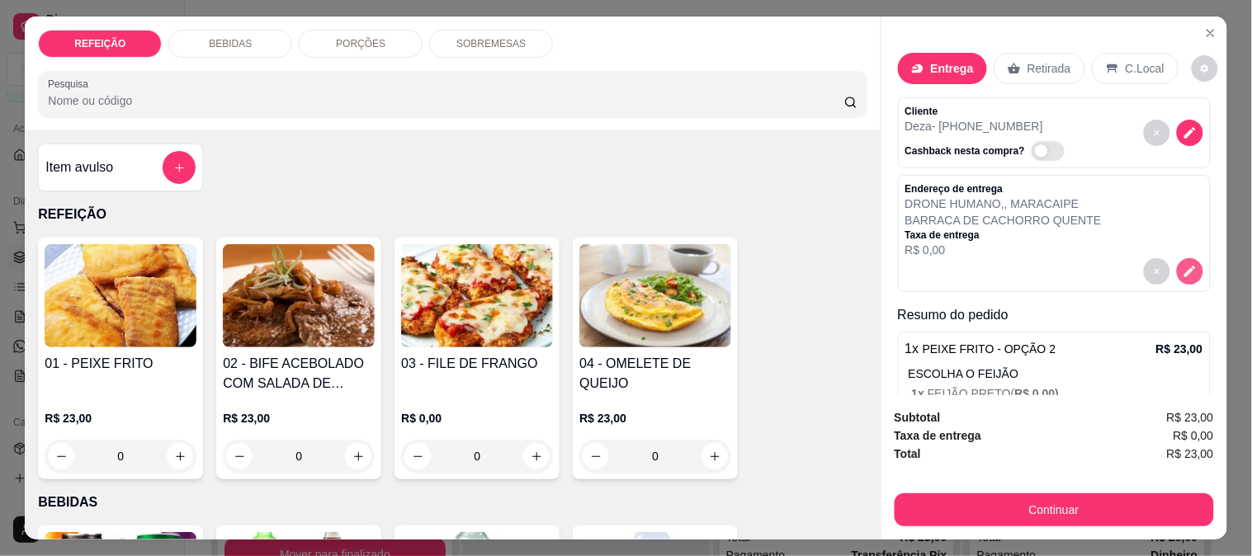
click at [1183, 267] on icon "decrease-product-quantity" at bounding box center [1190, 271] width 15 height 15
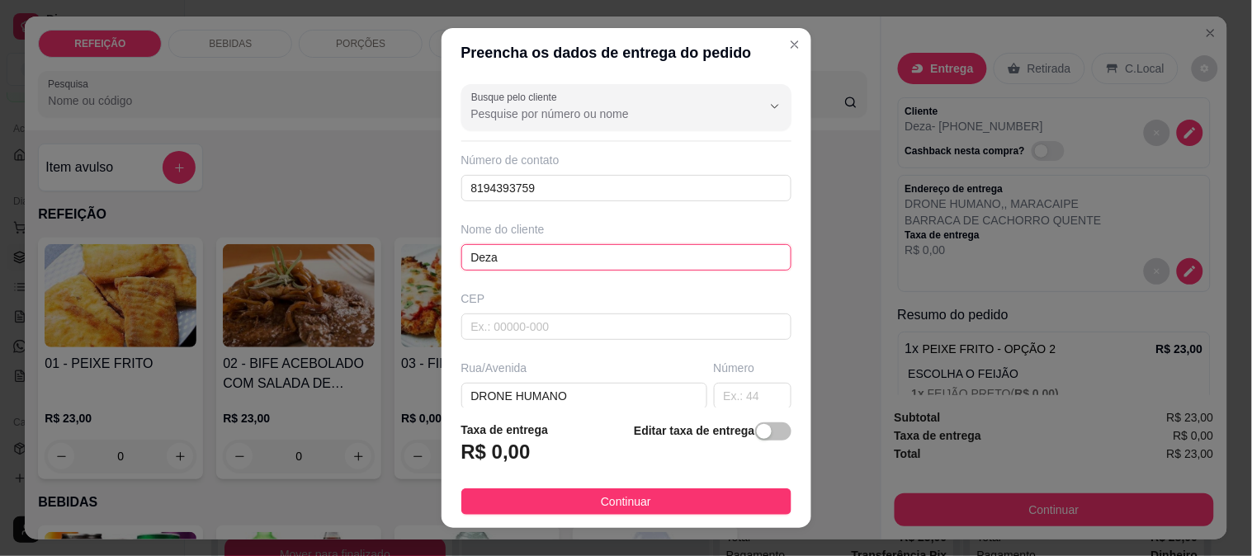
drag, startPoint x: 551, startPoint y: 259, endPoint x: 386, endPoint y: 256, distance: 165.1
click at [389, 257] on div "Preencha os dados de entrega do pedido Busque pelo cliente Número de contato 81…" at bounding box center [626, 278] width 1252 height 556
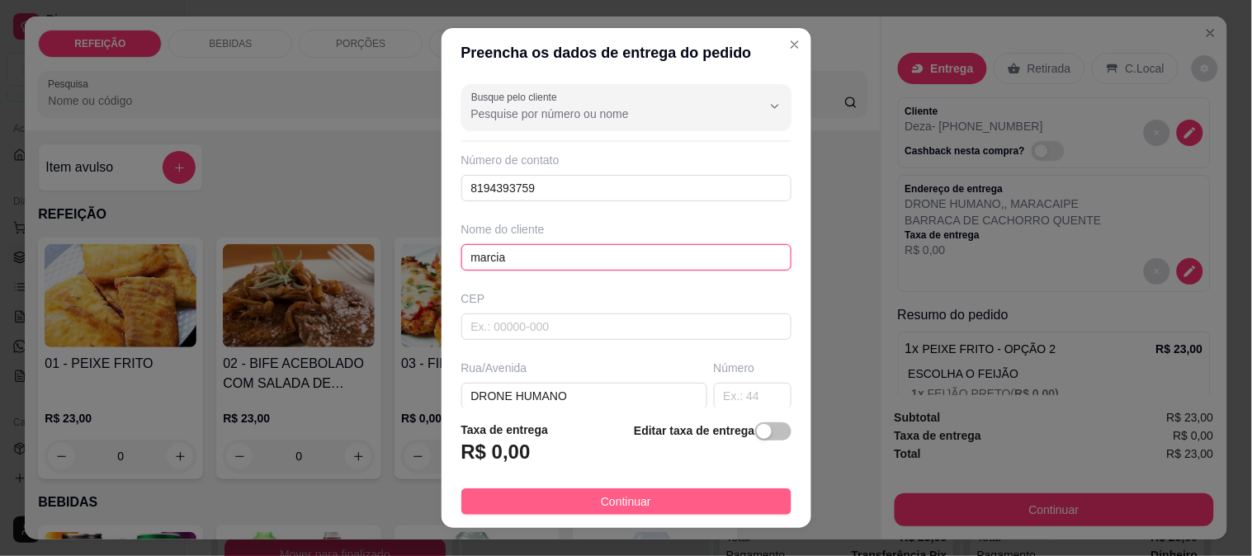
type input "marcia"
click at [601, 510] on span "Continuar" at bounding box center [626, 502] width 50 height 18
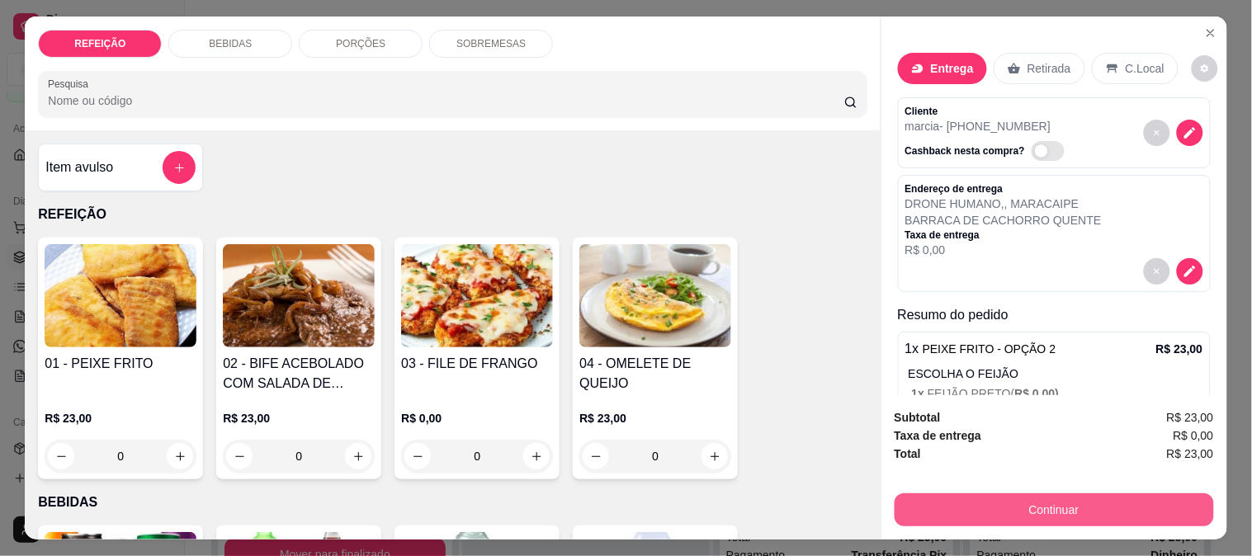
click at [929, 498] on button "Continuar" at bounding box center [1054, 510] width 319 height 33
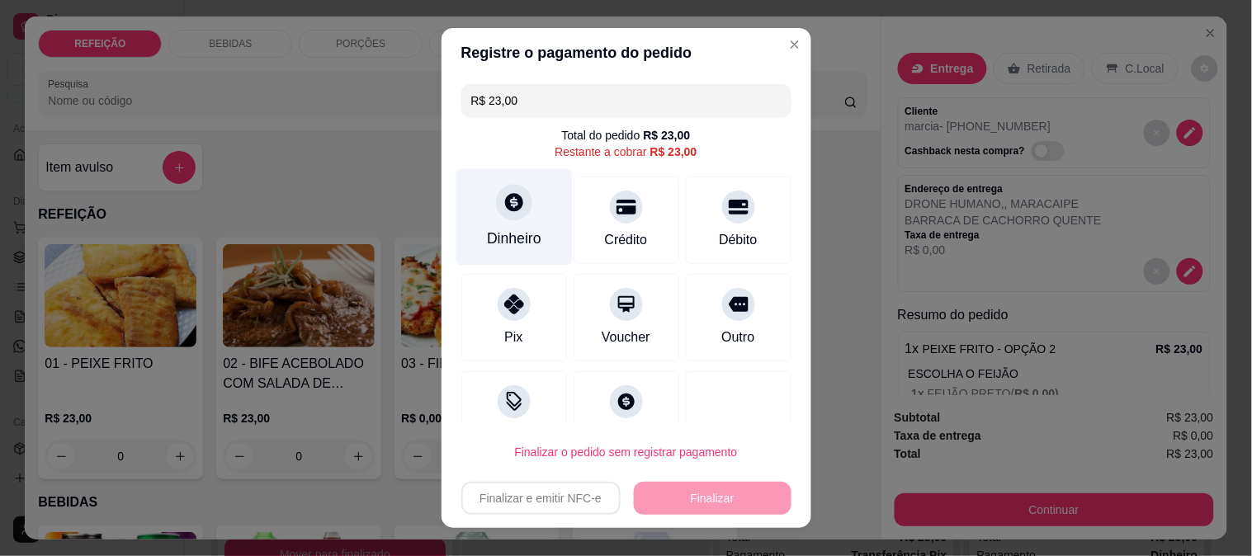
click at [505, 207] on icon at bounding box center [514, 202] width 18 height 18
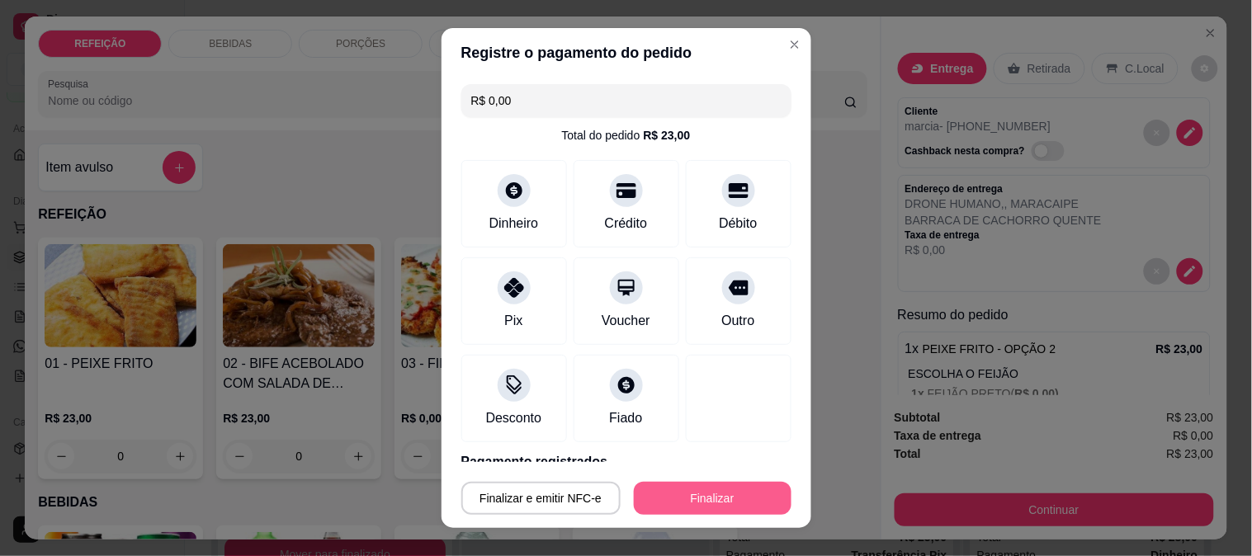
click at [703, 507] on button "Finalizar" at bounding box center [713, 498] width 158 height 33
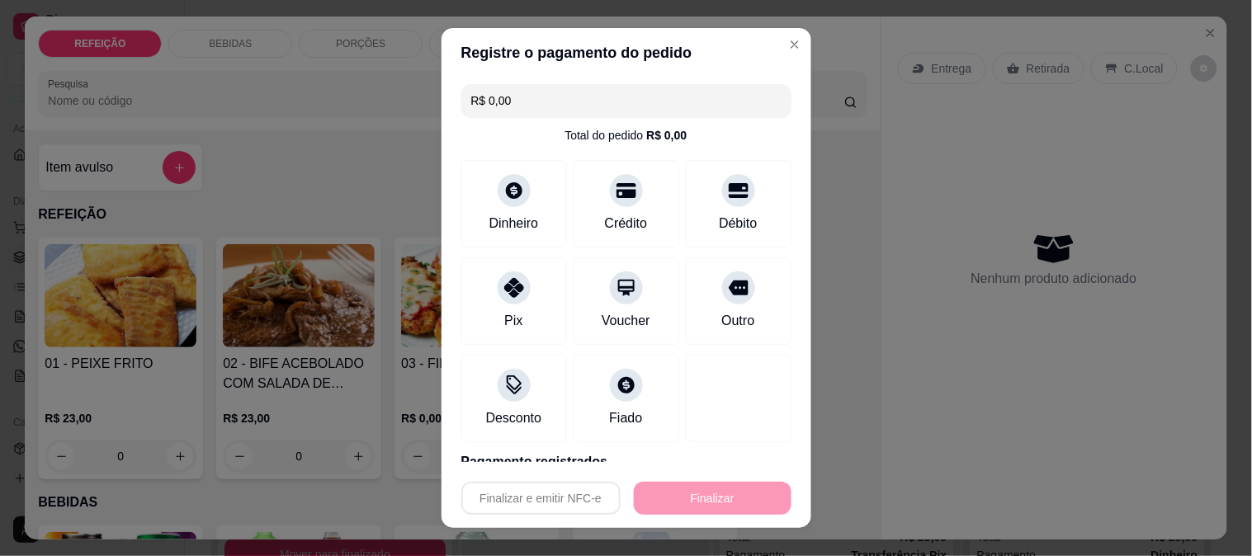
type input "-R$ 23,00"
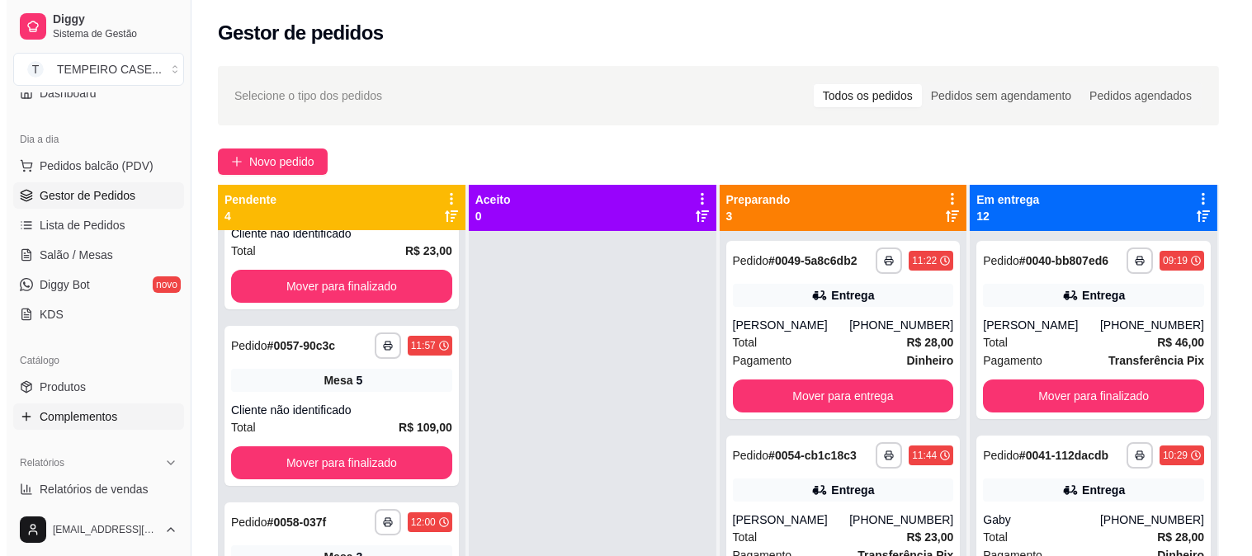
scroll to position [183, 0]
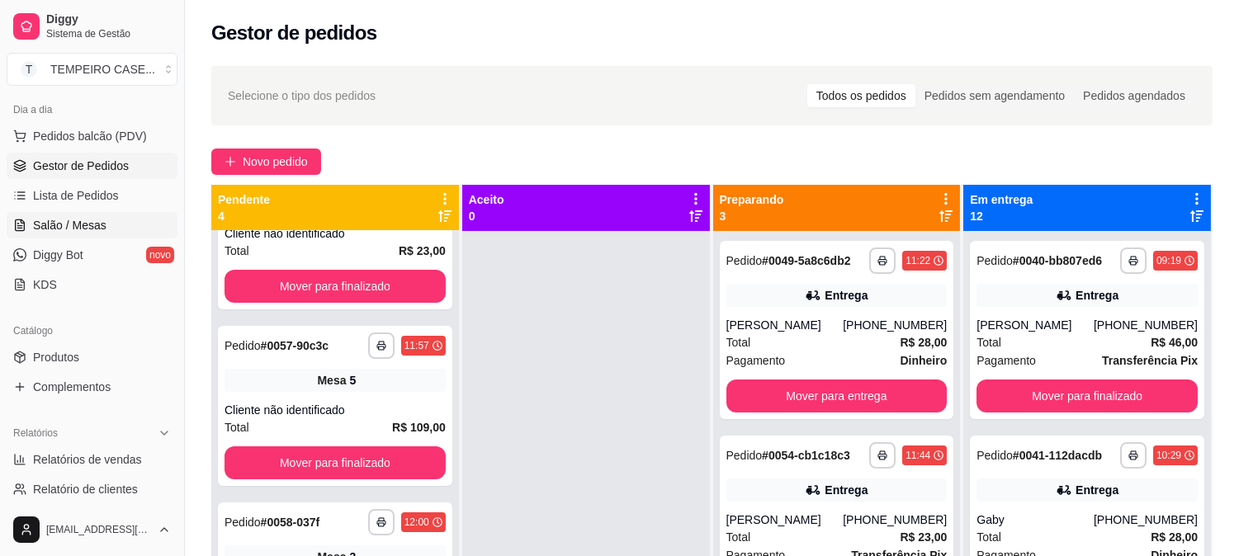
click at [97, 217] on span "Salão / Mesas" at bounding box center [69, 225] width 73 height 17
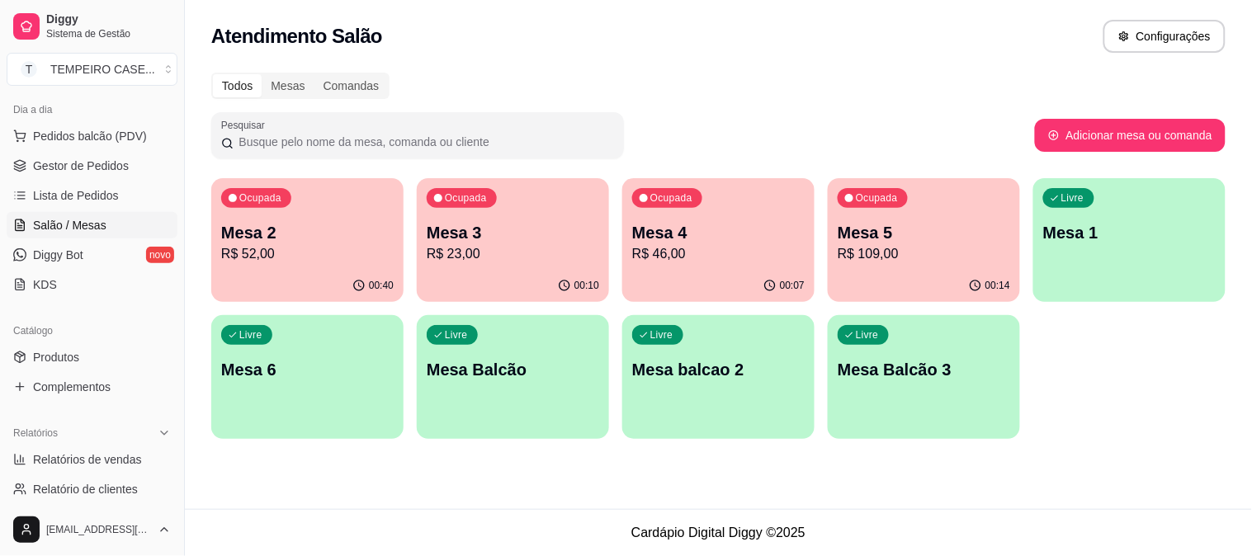
click at [377, 192] on div "Ocupada Mesa 2 R$ 52,00" at bounding box center [307, 224] width 192 height 92
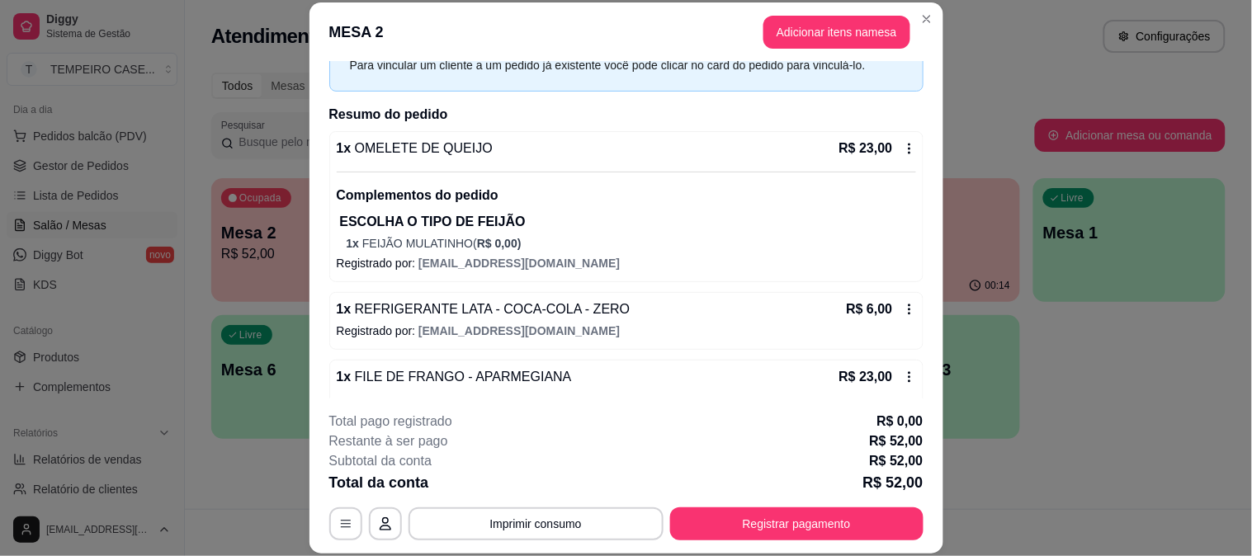
scroll to position [206, 0]
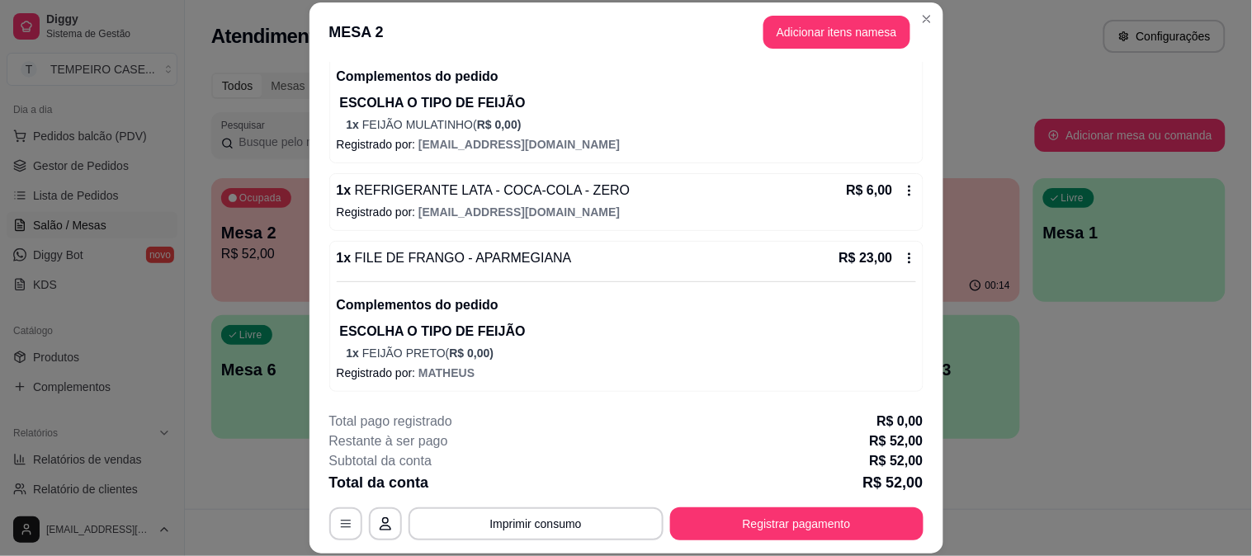
click at [763, 522] on button "Registrar pagamento" at bounding box center [796, 524] width 253 height 33
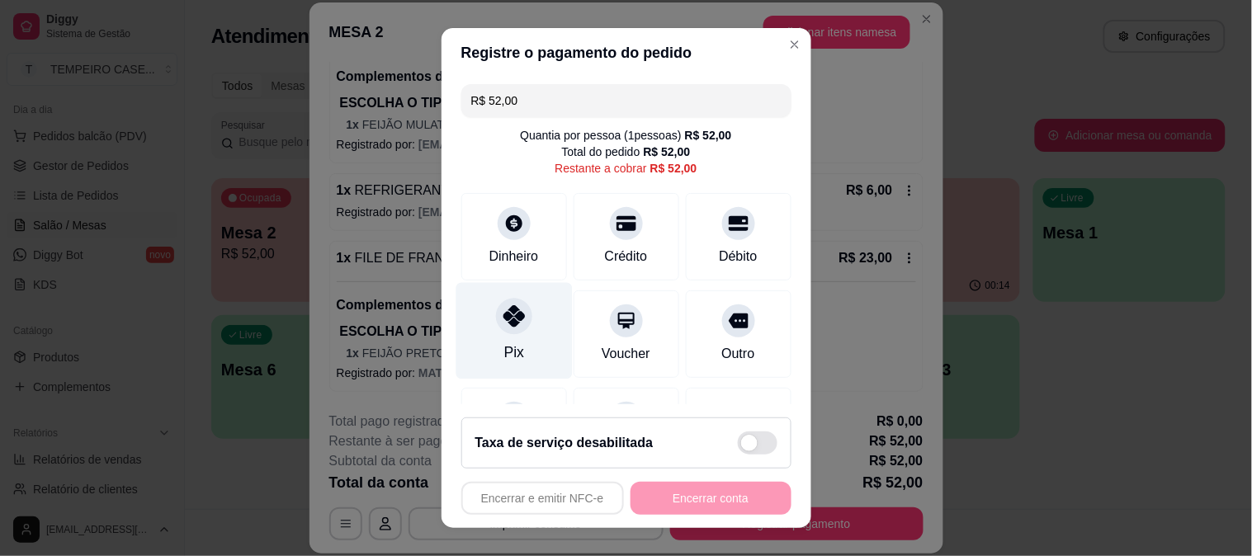
click at [514, 324] on icon at bounding box center [513, 315] width 21 height 21
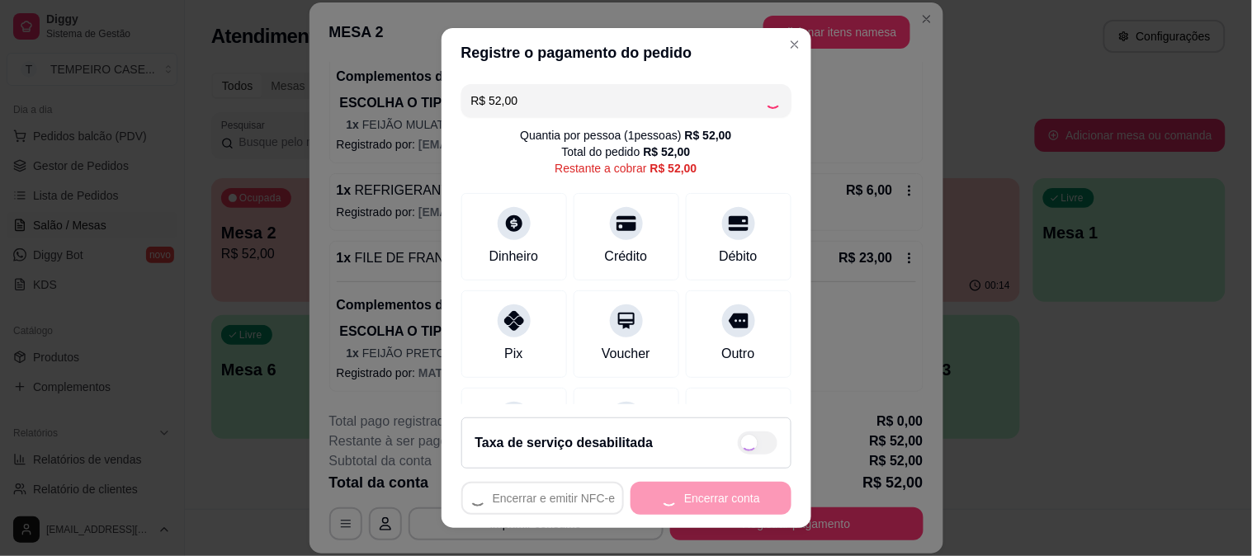
type input "R$ 0,00"
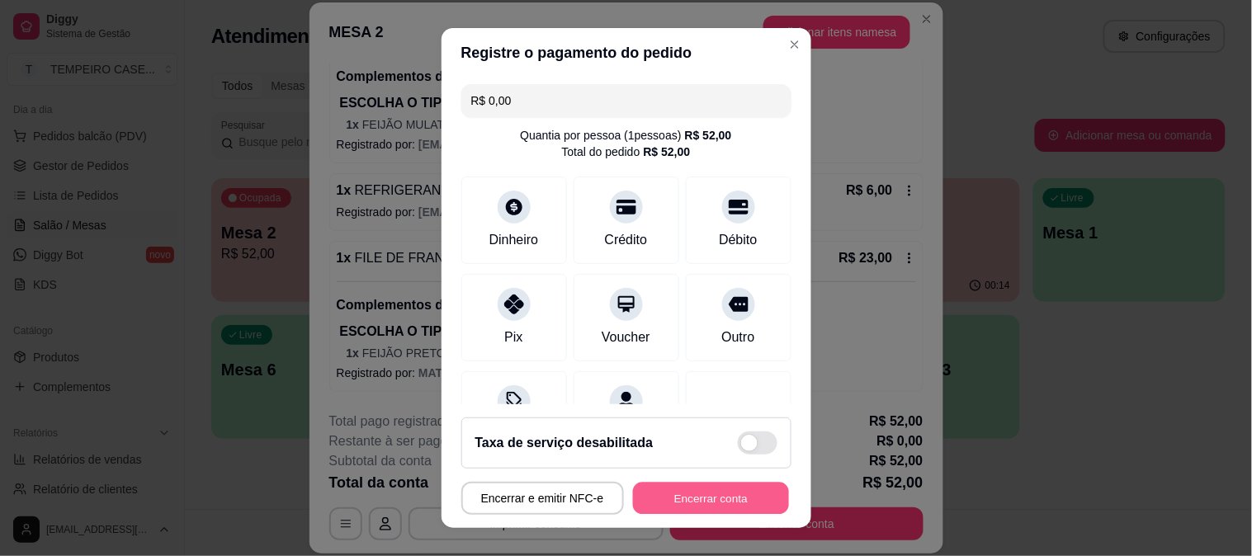
click at [710, 484] on button "Encerrar conta" at bounding box center [711, 499] width 156 height 32
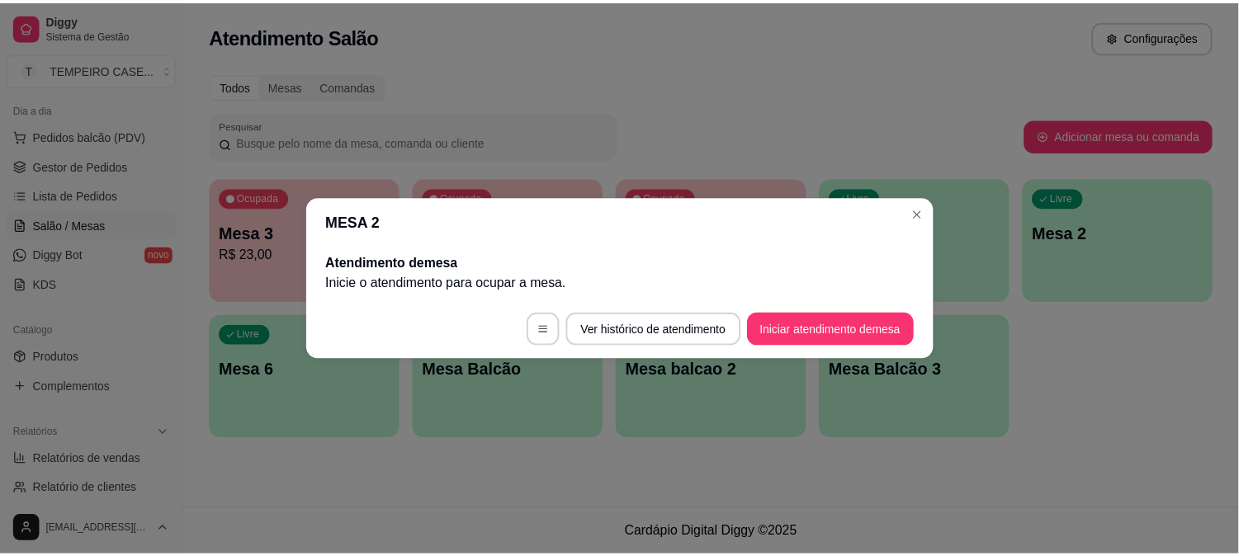
scroll to position [0, 0]
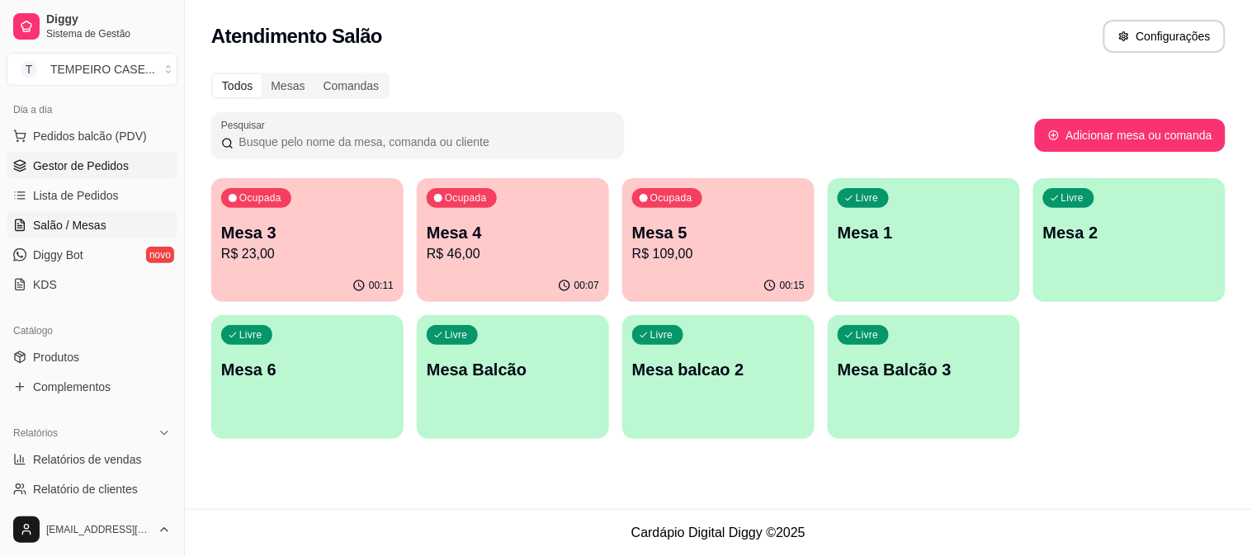
click at [45, 167] on span "Gestor de Pedidos" at bounding box center [81, 166] width 96 height 17
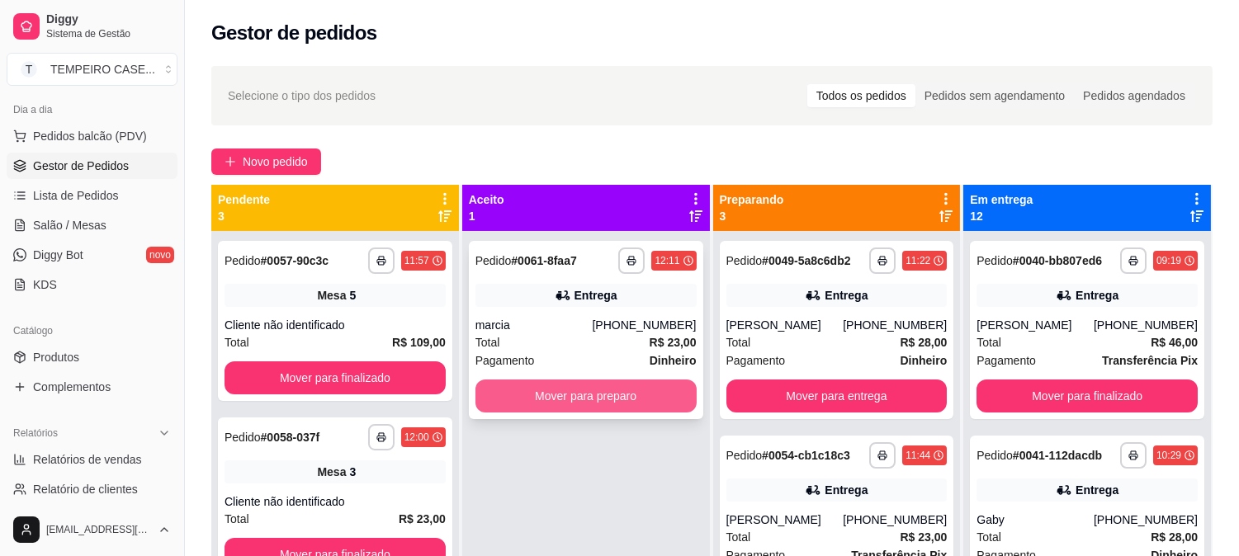
click at [567, 403] on button "Mover para preparo" at bounding box center [586, 396] width 221 height 33
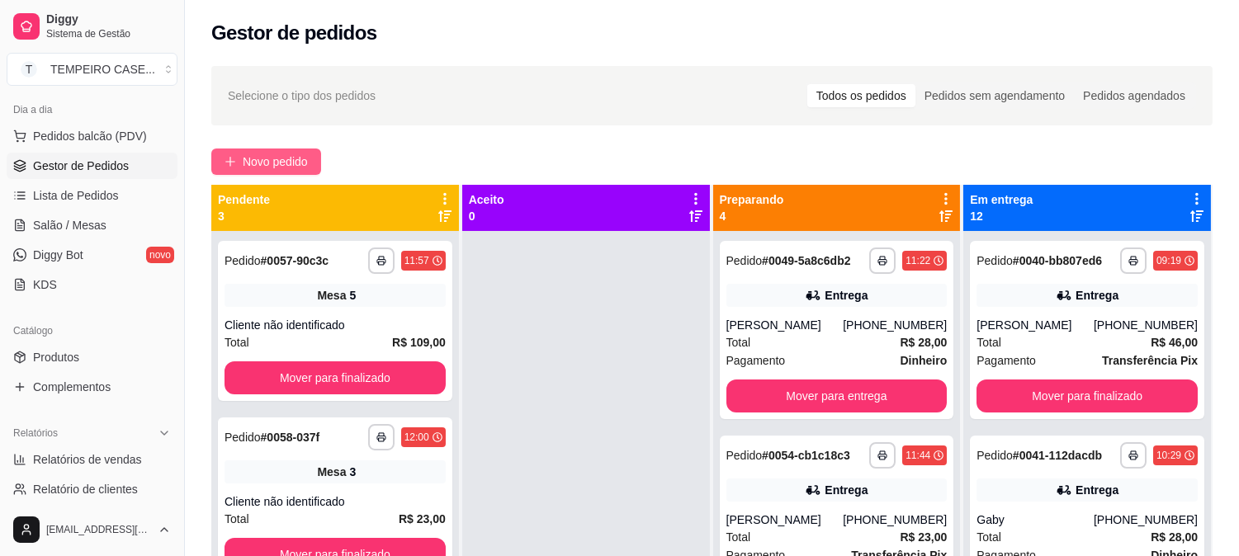
click at [274, 165] on span "Novo pedido" at bounding box center [275, 162] width 65 height 18
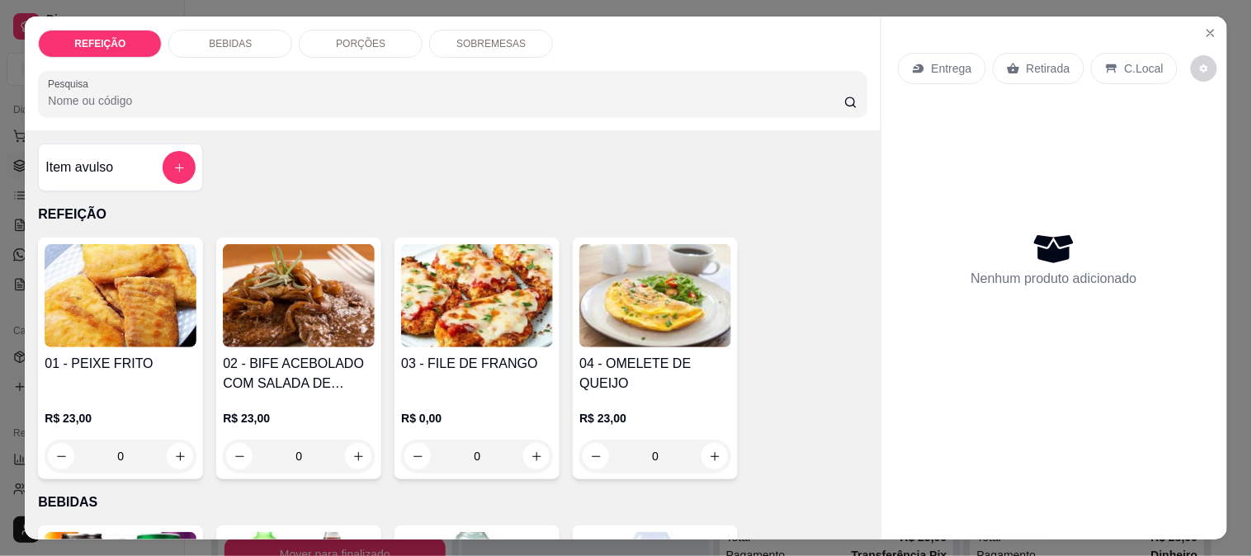
click at [686, 322] on img at bounding box center [656, 295] width 152 height 103
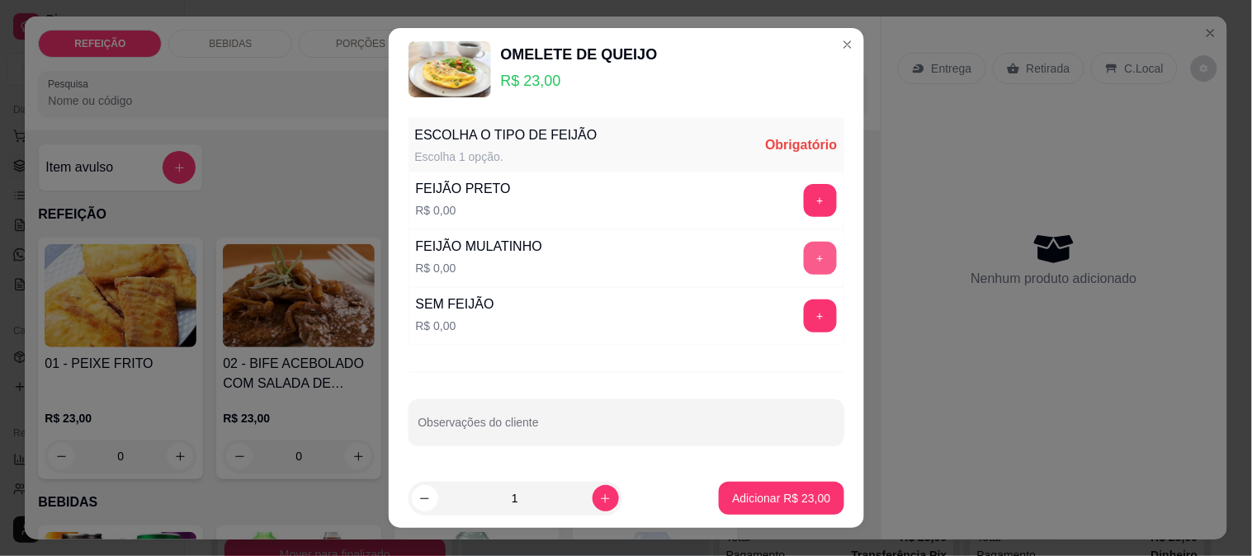
click at [804, 261] on button "+" at bounding box center [820, 258] width 33 height 33
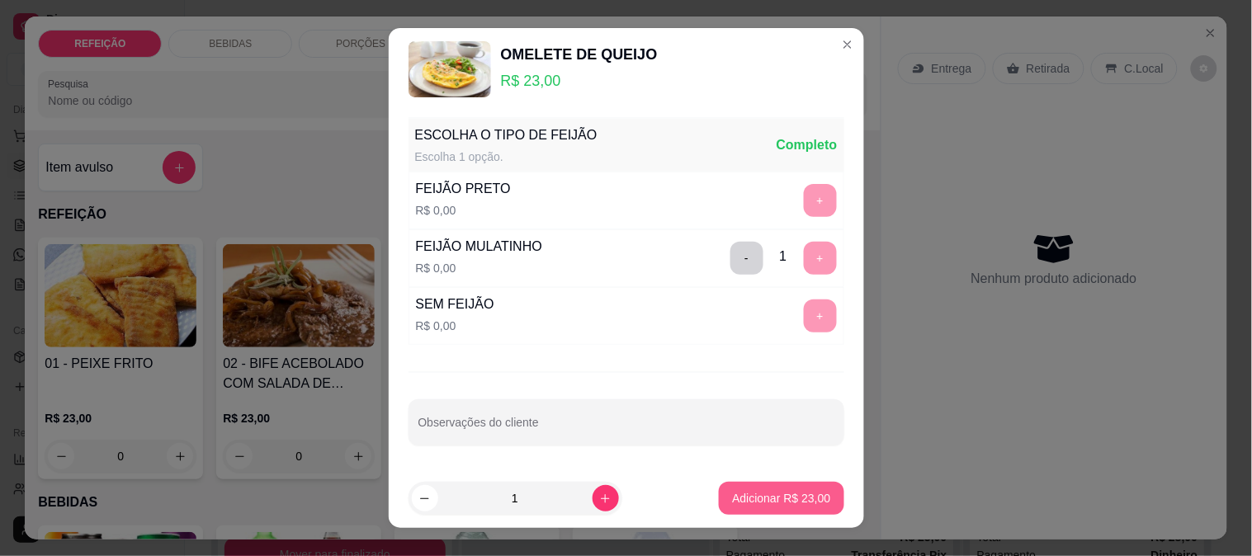
click at [760, 492] on p "Adicionar R$ 23,00" at bounding box center [781, 498] width 98 height 17
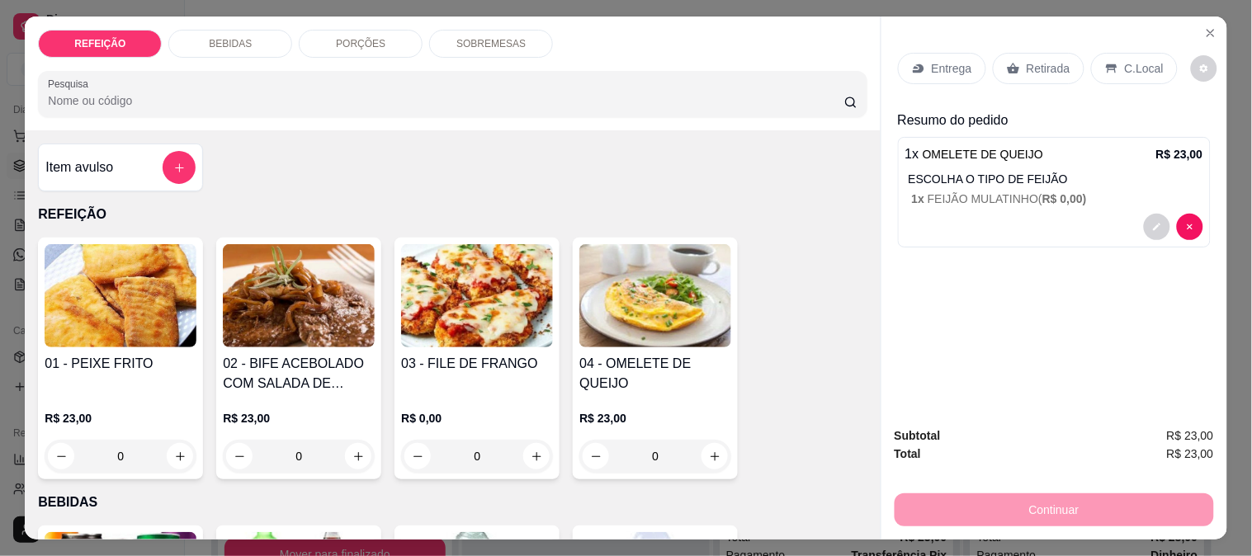
click at [1032, 53] on div "Retirada" at bounding box center [1039, 68] width 92 height 31
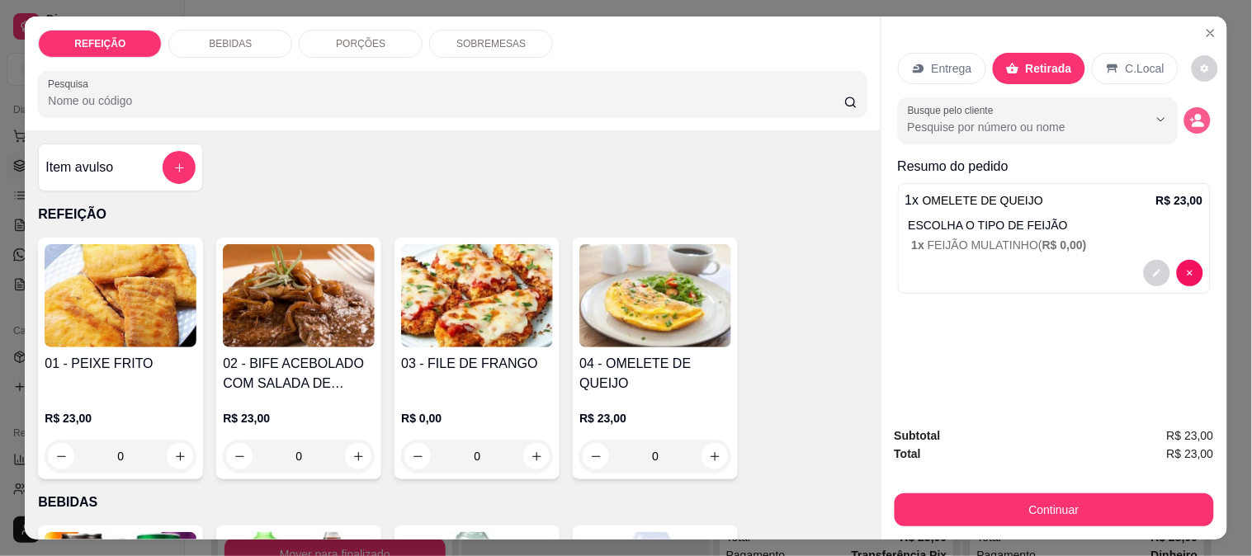
click at [1197, 113] on icon "decrease-product-quantity" at bounding box center [1197, 120] width 15 height 15
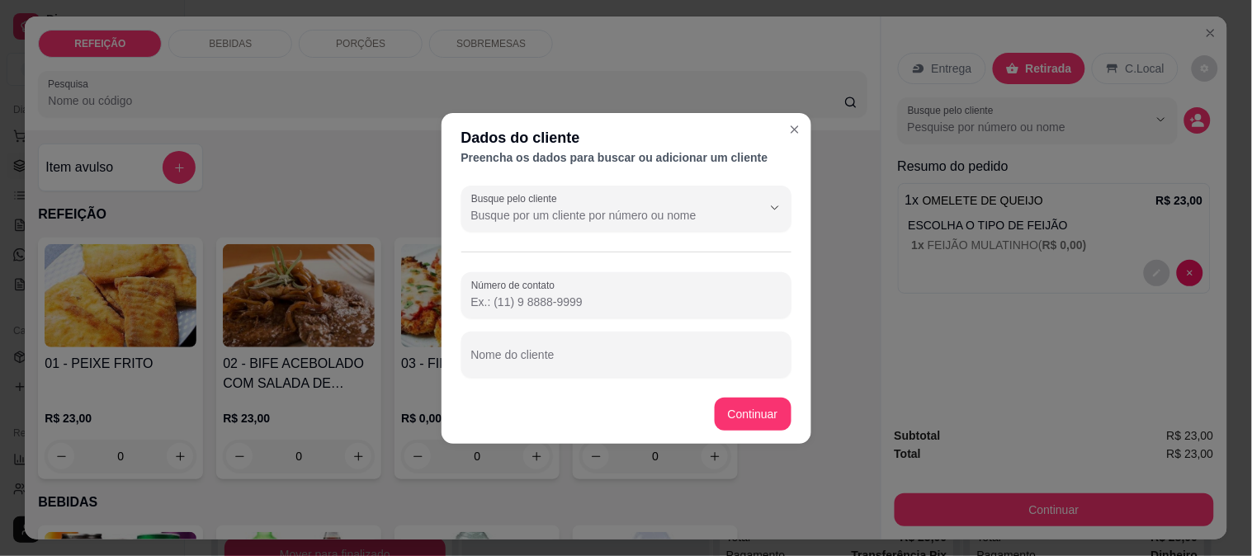
click at [608, 218] on input "Busque pelo cliente" at bounding box center [603, 215] width 264 height 17
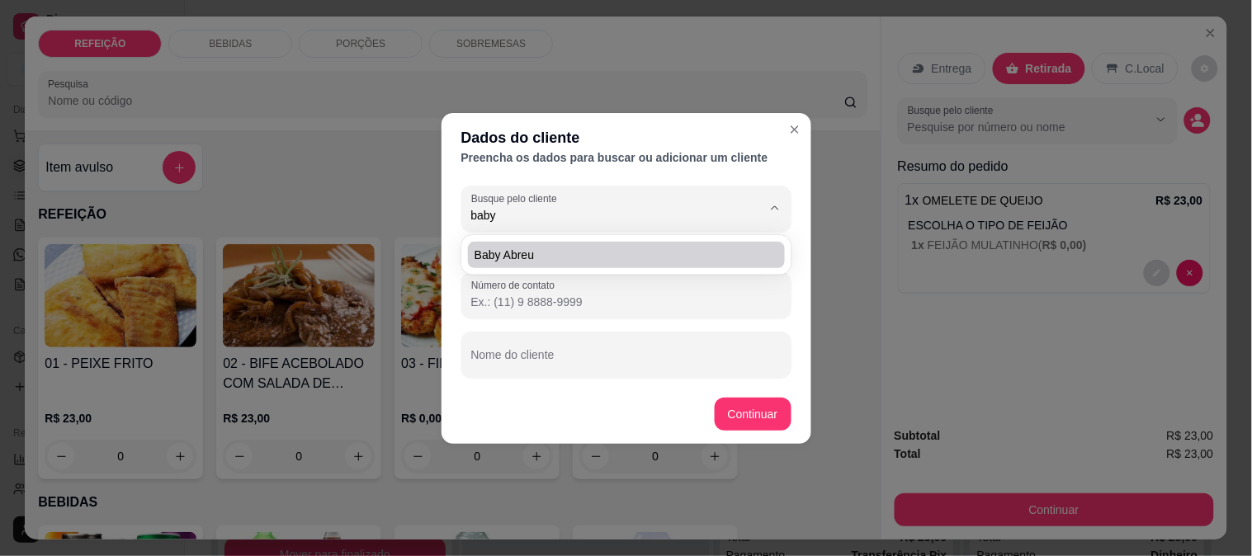
click at [537, 260] on span "Baby Abreu" at bounding box center [618, 255] width 287 height 17
type input "Baby Abreu"
type input "[PHONE_NUMBER]"
type input "Baby Abreu"
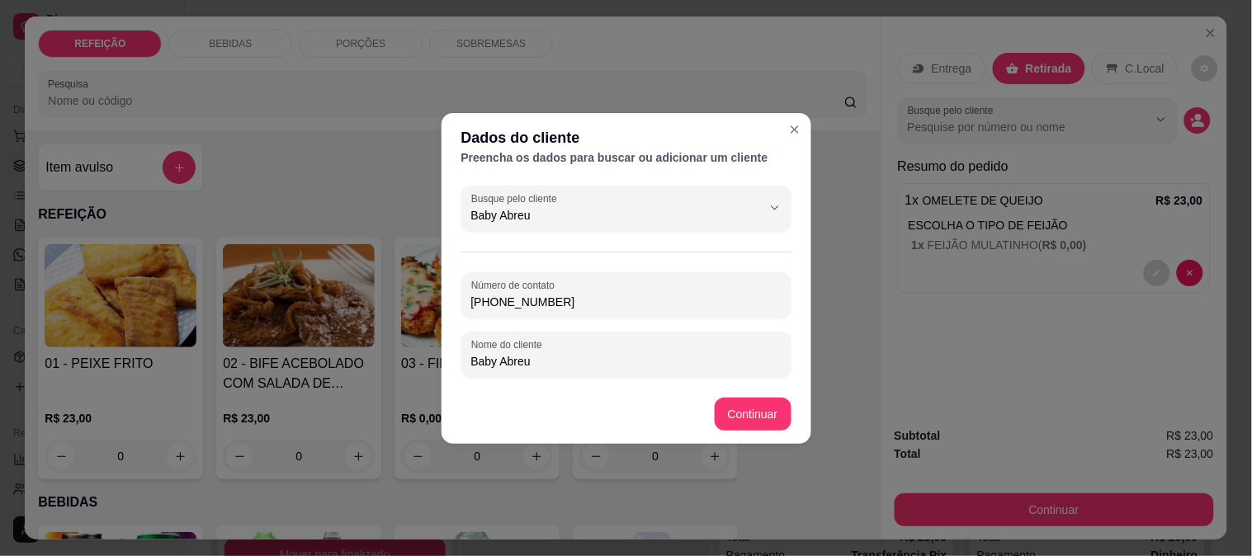
type input "Baby Abreu"
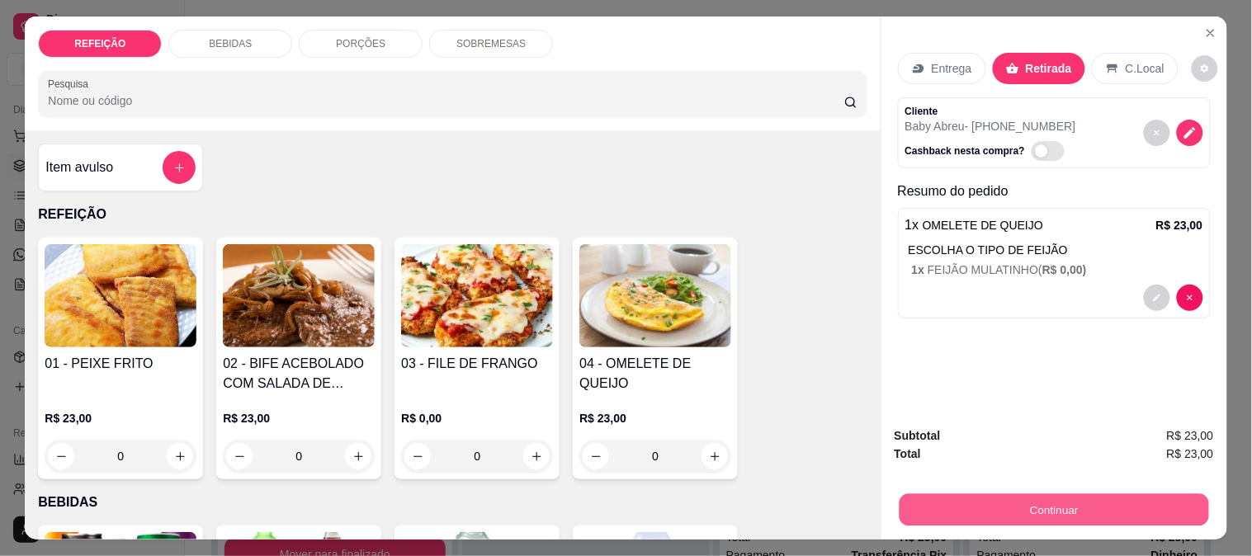
click at [964, 508] on button "Continuar" at bounding box center [1054, 510] width 310 height 32
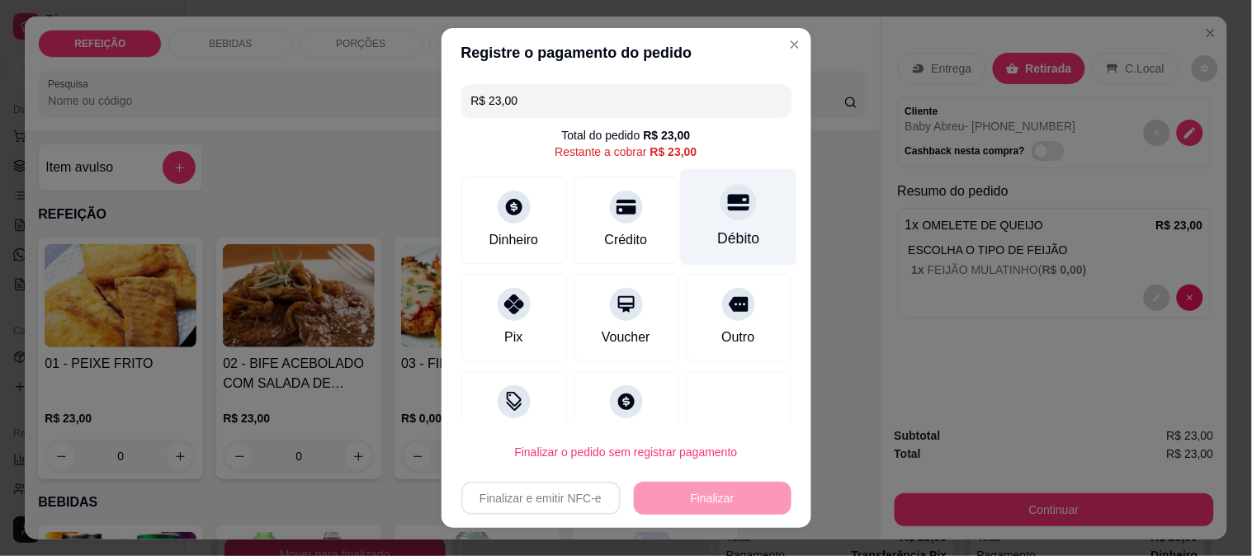
click at [727, 204] on icon at bounding box center [737, 202] width 21 height 21
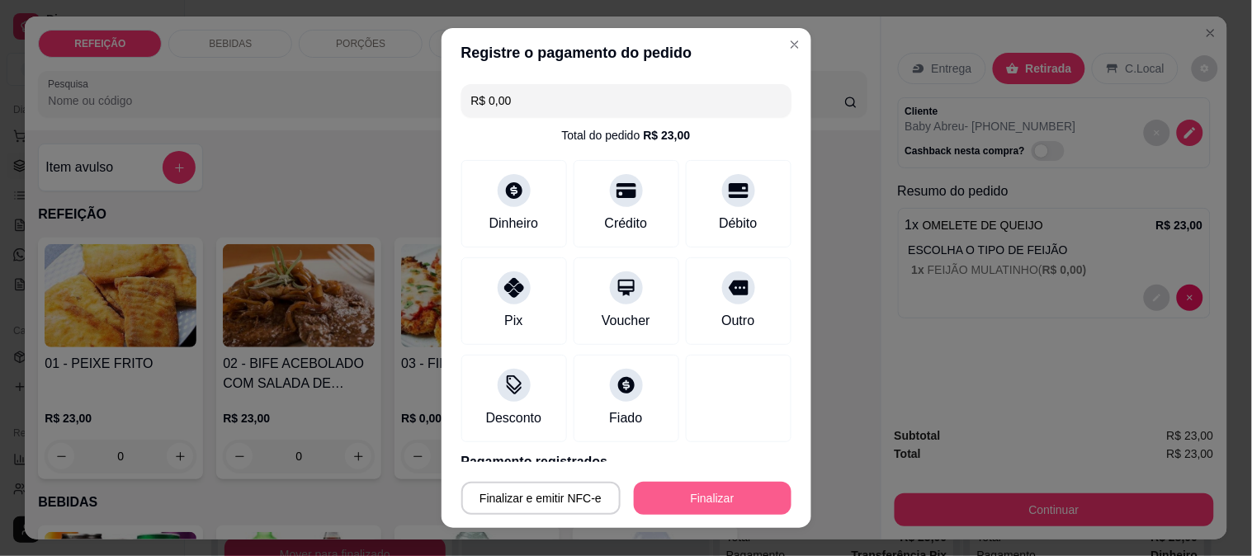
click at [661, 492] on button "Finalizar" at bounding box center [713, 498] width 158 height 33
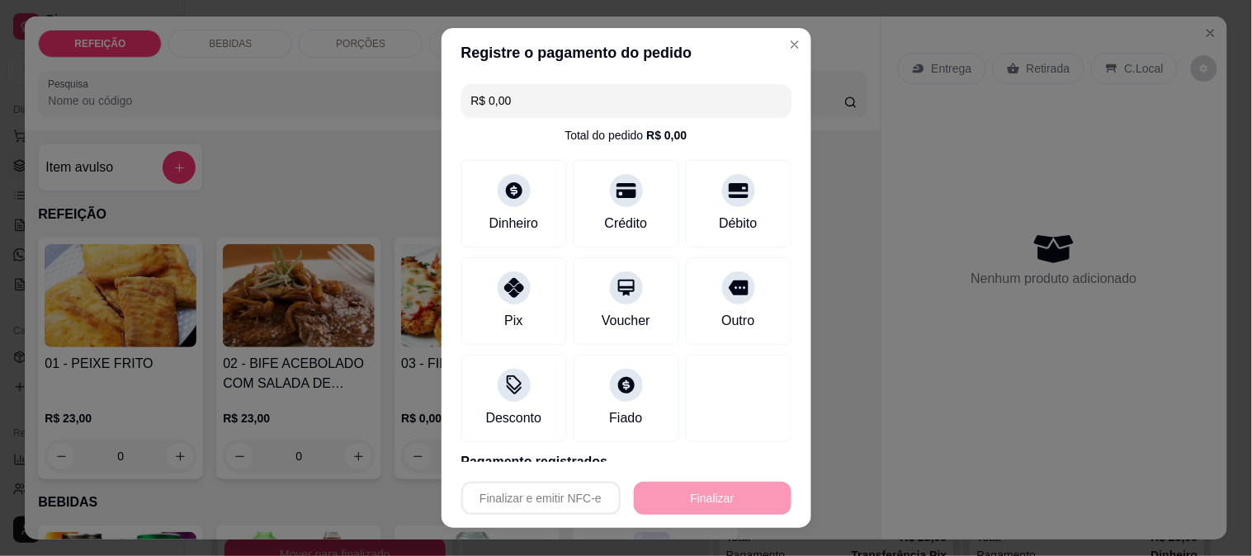
type input "-R$ 23,00"
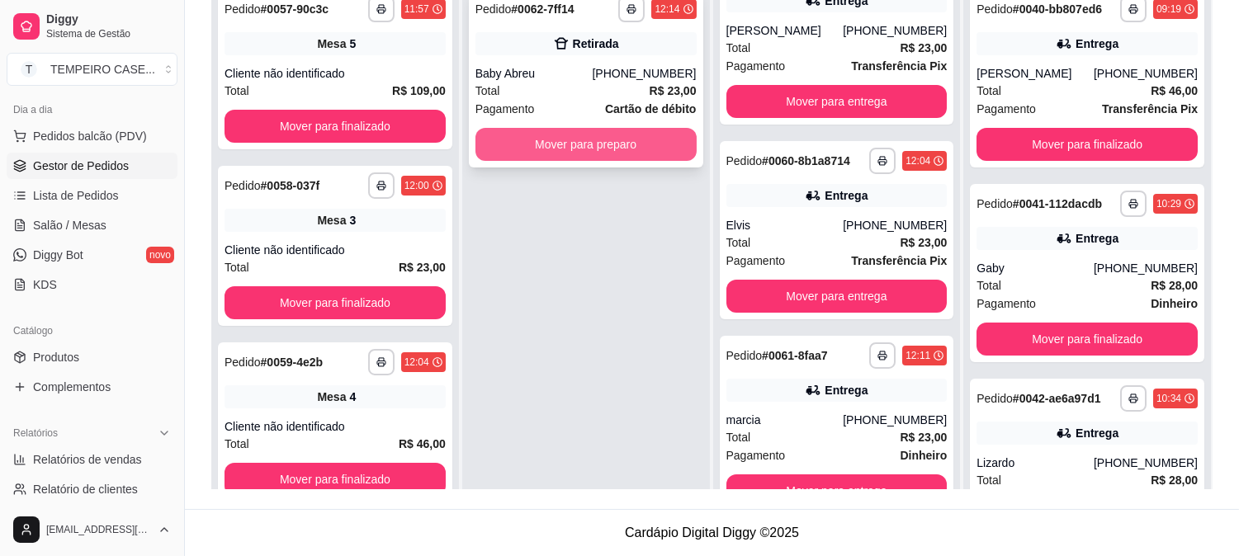
click at [632, 151] on button "Mover para preparo" at bounding box center [586, 144] width 221 height 33
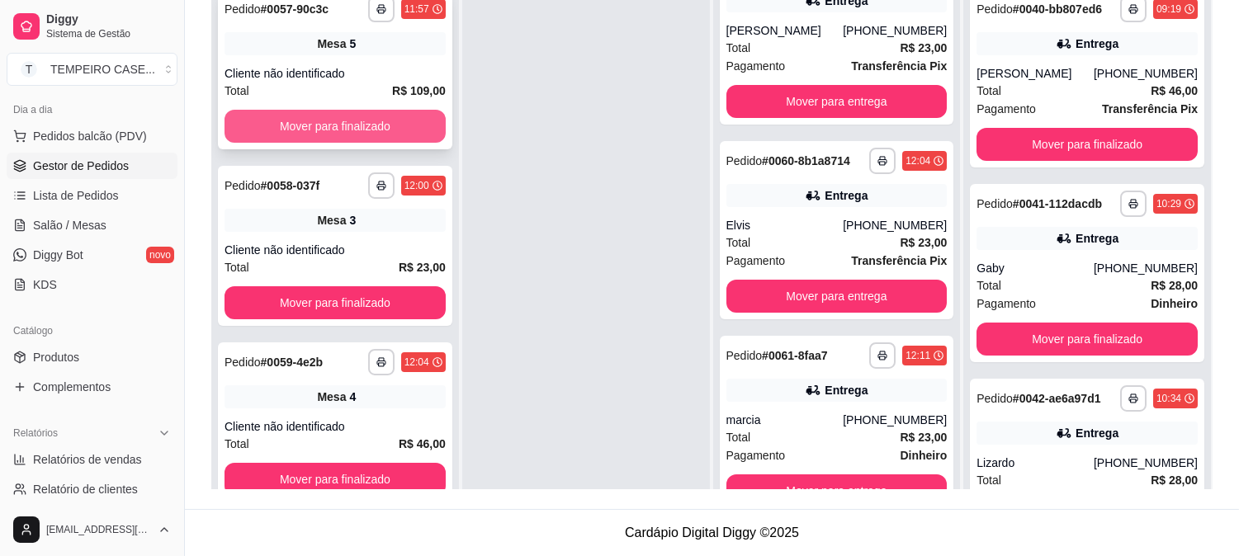
click at [334, 121] on button "Mover para finalizado" at bounding box center [335, 126] width 221 height 33
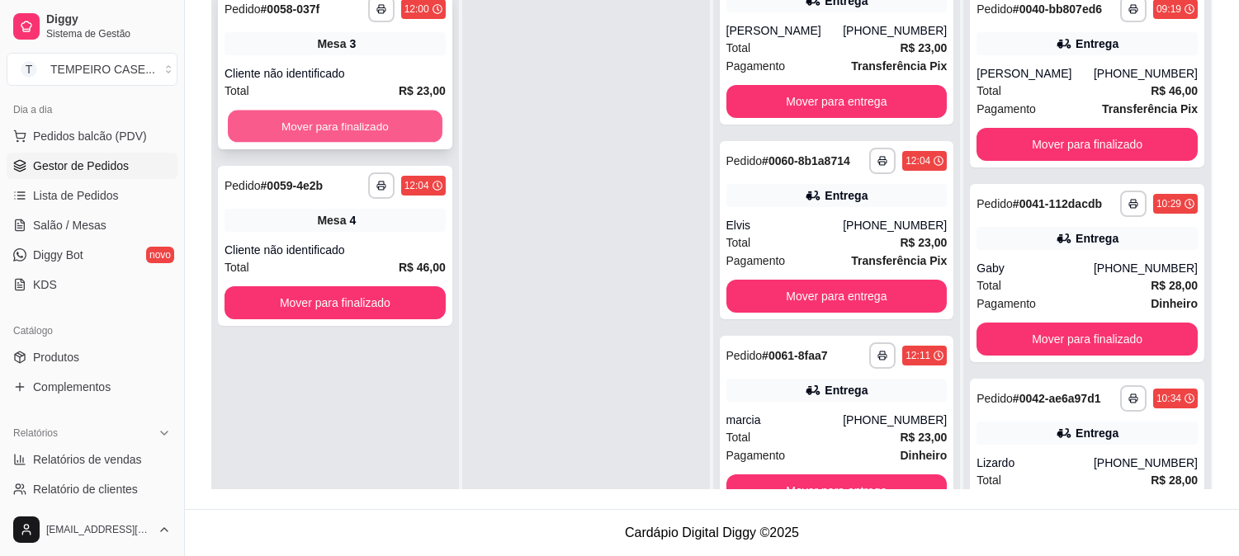
click at [334, 125] on button "Mover para finalizado" at bounding box center [335, 127] width 215 height 32
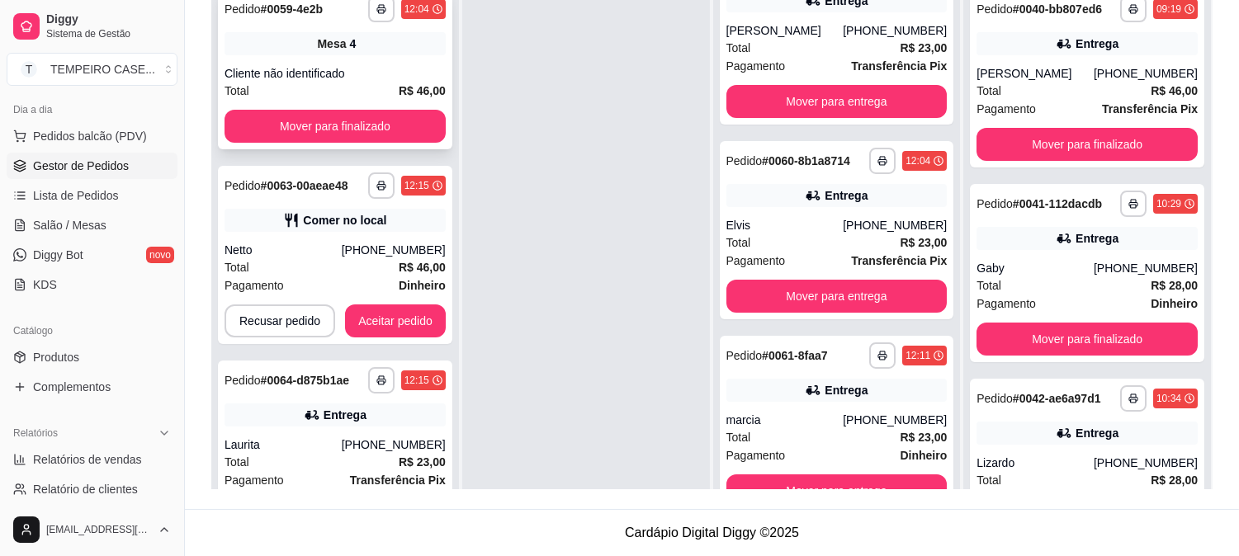
scroll to position [251, 0]
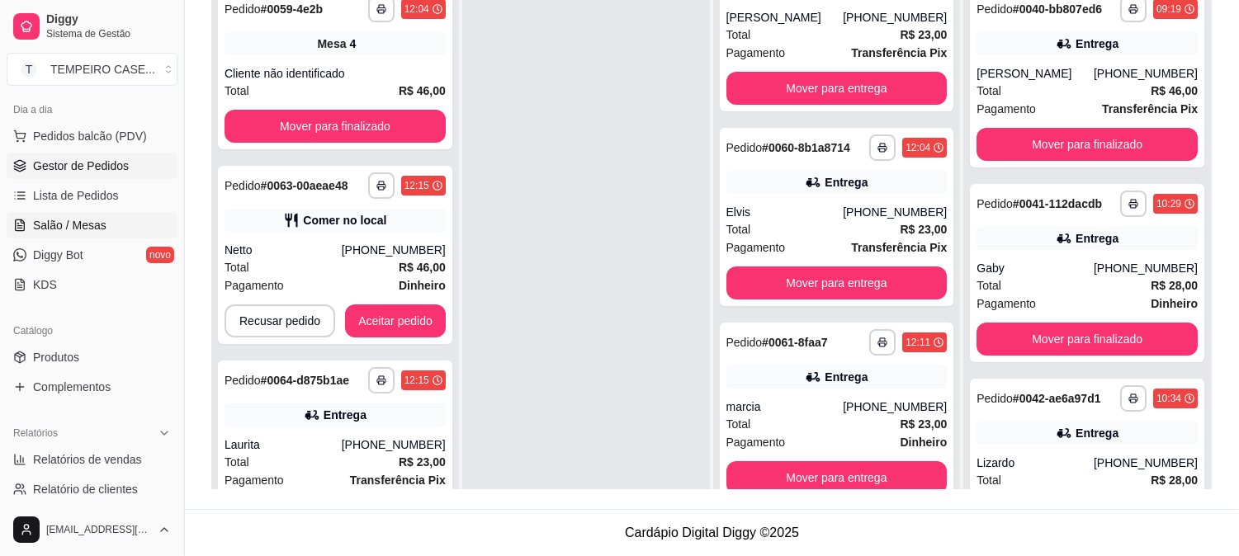
click at [87, 228] on span "Salão / Mesas" at bounding box center [69, 225] width 73 height 17
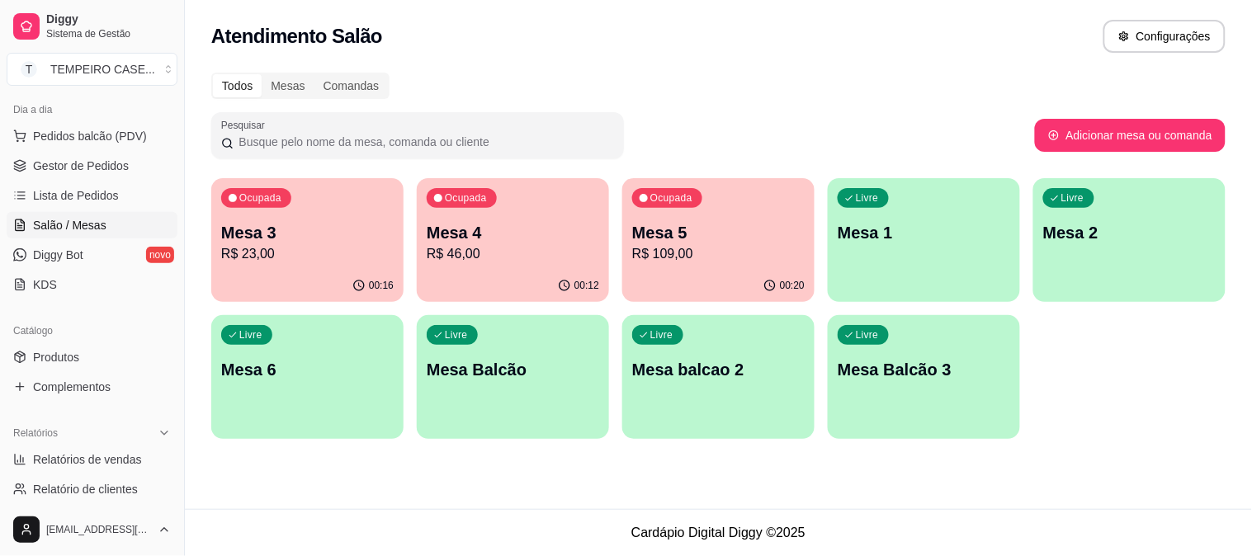
click at [1104, 229] on p "Mesa 2" at bounding box center [1130, 232] width 173 height 23
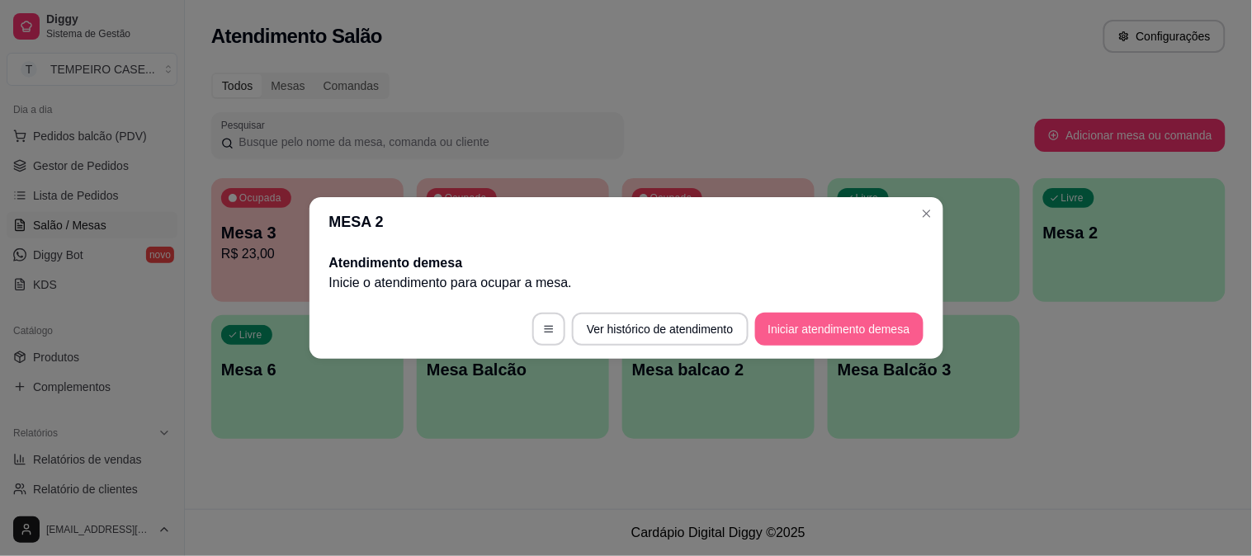
click at [829, 325] on button "Iniciar atendimento de mesa" at bounding box center [839, 329] width 168 height 33
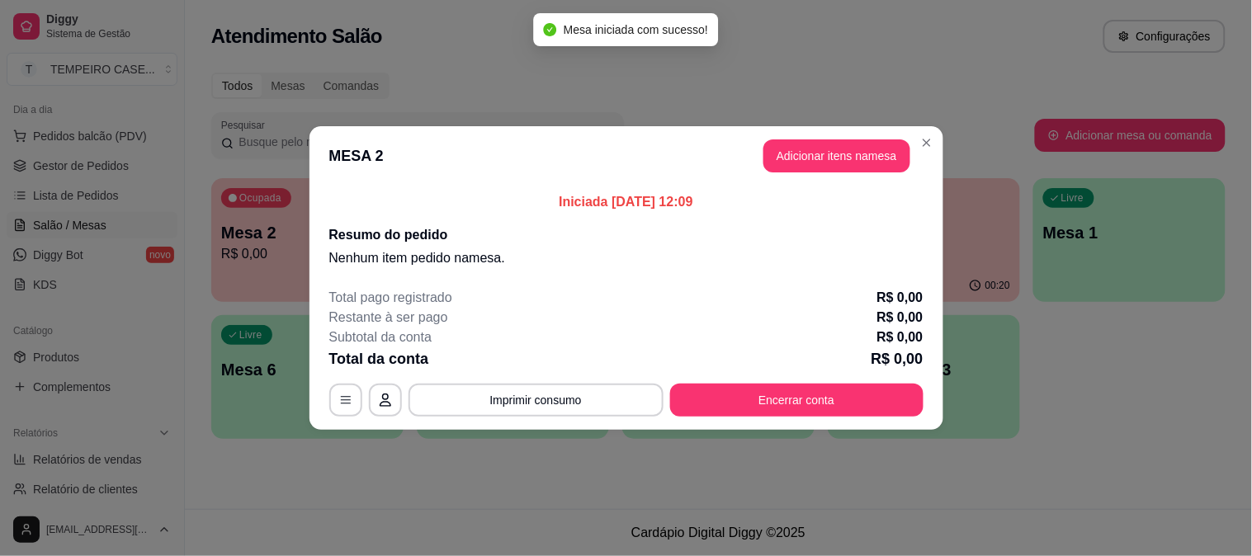
click at [798, 163] on button "Adicionar itens na mesa" at bounding box center [837, 156] width 147 height 33
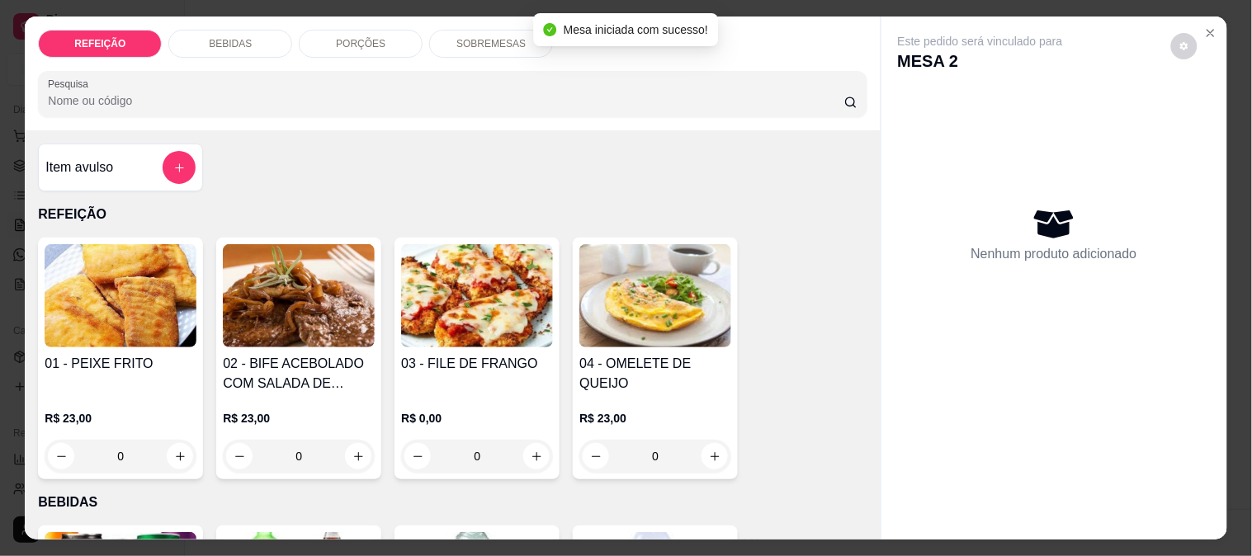
click at [514, 319] on img at bounding box center [477, 295] width 152 height 103
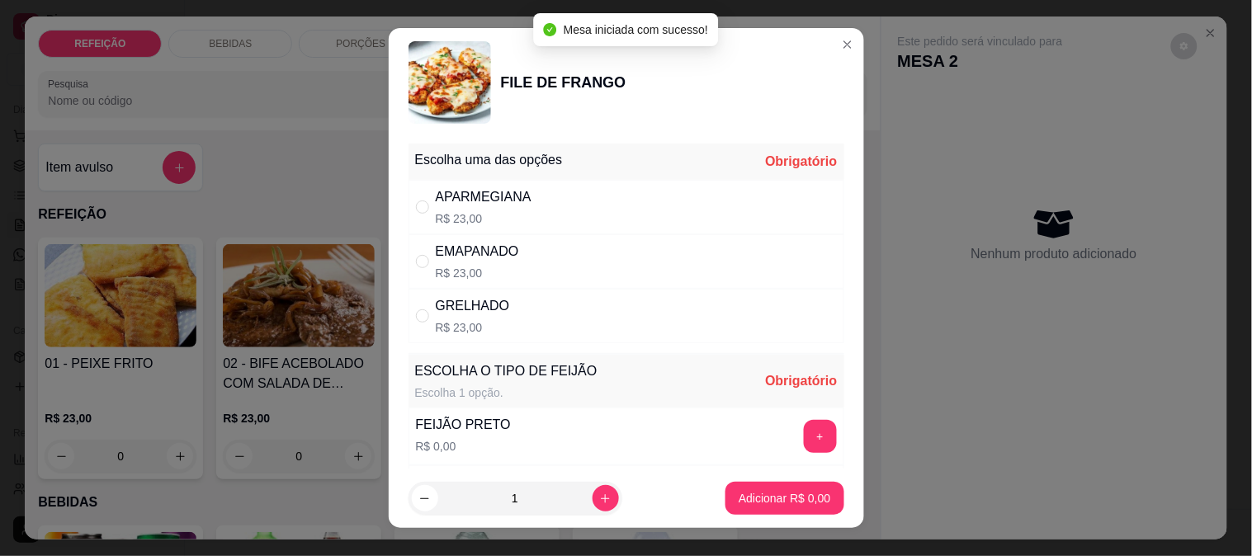
click at [523, 192] on div "APARMEGIANA R$ 23,00" at bounding box center [627, 207] width 436 height 54
radio input "true"
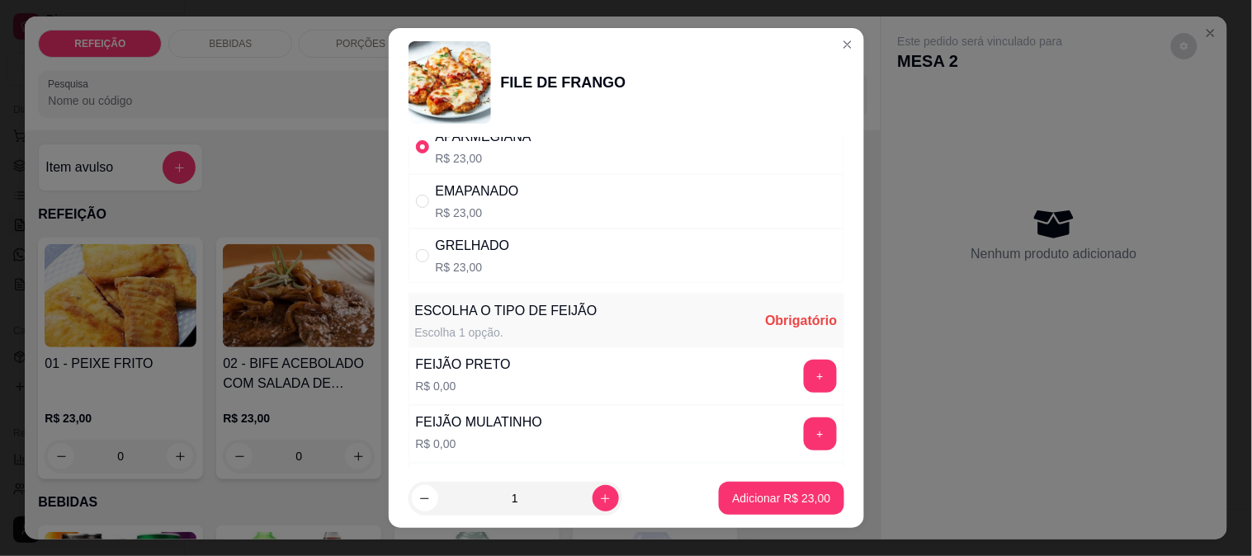
scroll to position [92, 0]
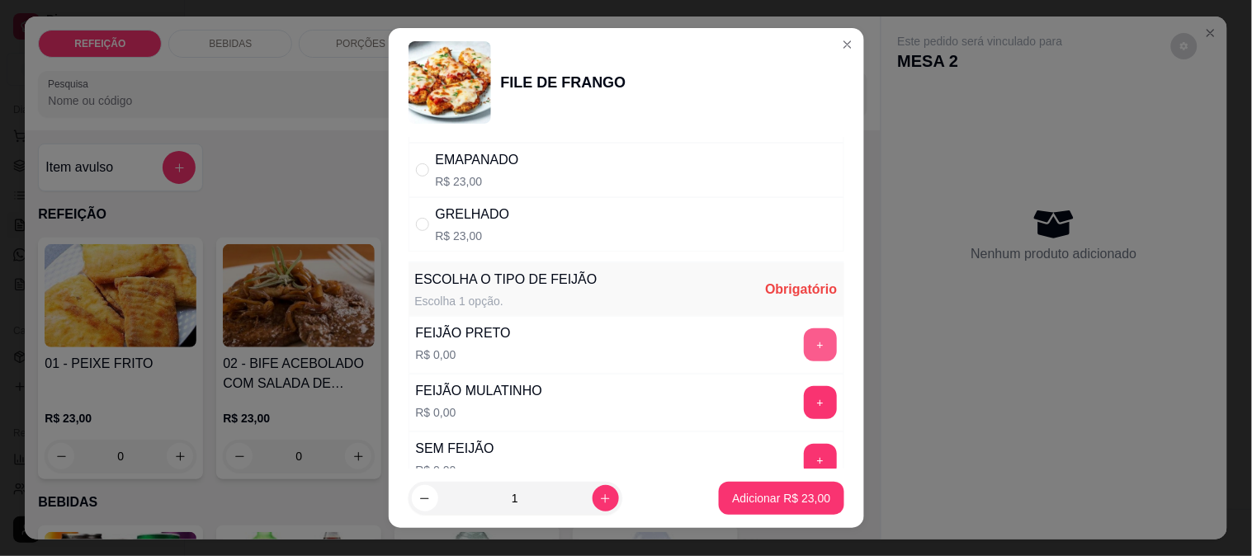
click at [804, 340] on button "+" at bounding box center [820, 345] width 33 height 33
click at [596, 490] on button "increase-product-quantity" at bounding box center [606, 498] width 26 height 26
type input "2"
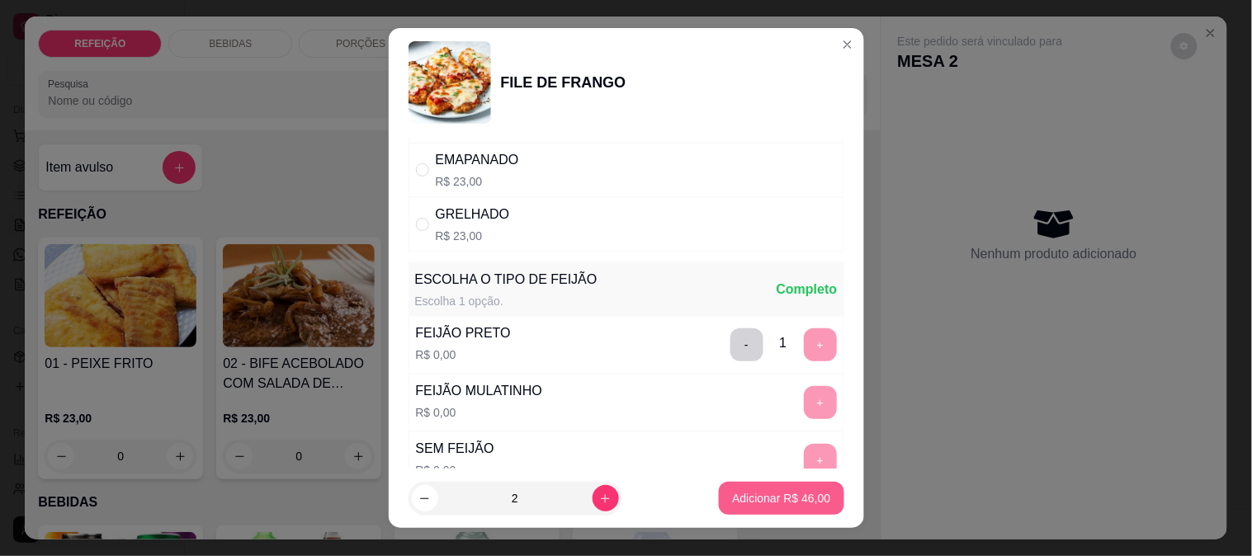
click at [735, 507] on button "Adicionar R$ 46,00" at bounding box center [781, 498] width 125 height 33
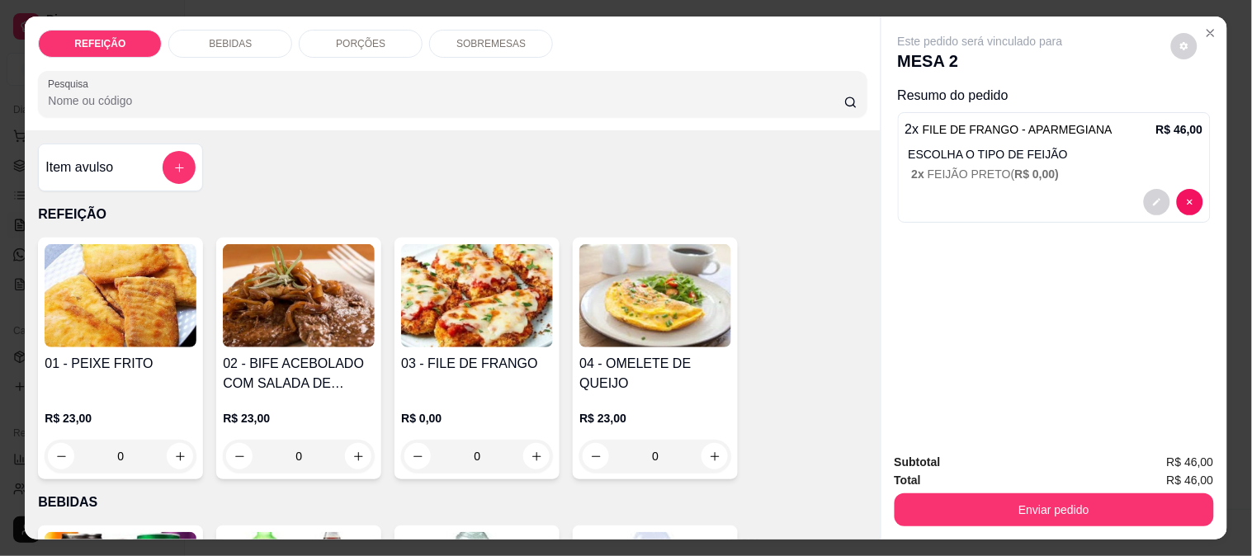
click at [178, 309] on img at bounding box center [121, 295] width 152 height 103
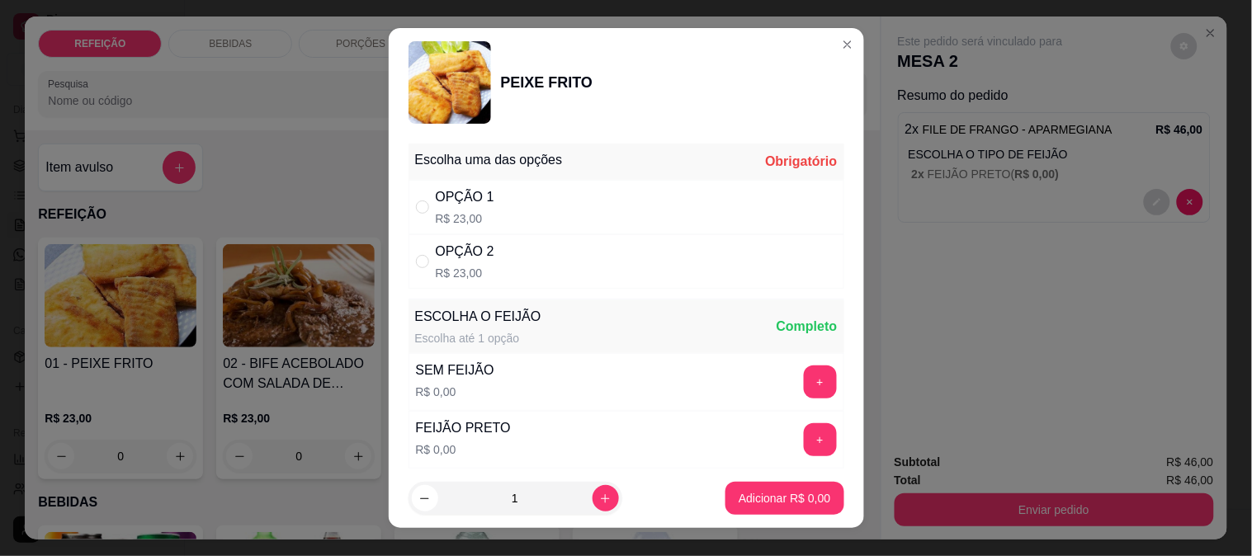
click at [465, 208] on div "OPÇÃO 1 R$ 23,00" at bounding box center [465, 207] width 59 height 40
radio input "true"
click at [755, 499] on p "Adicionar R$ 23,00" at bounding box center [781, 498] width 98 height 17
type input "1"
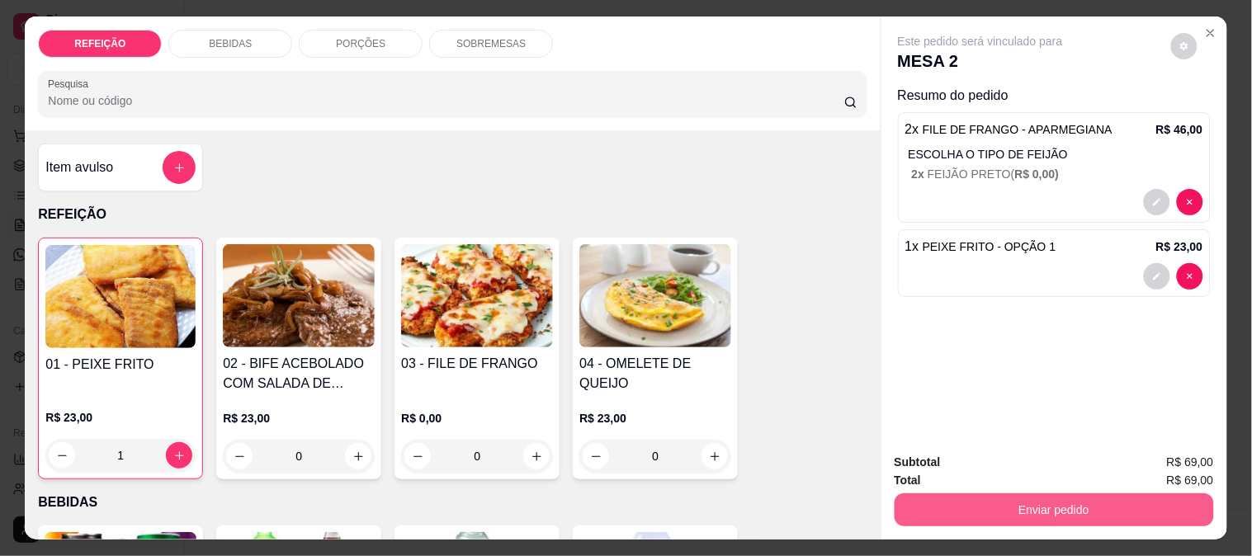
click at [949, 502] on button "Enviar pedido" at bounding box center [1054, 510] width 319 height 33
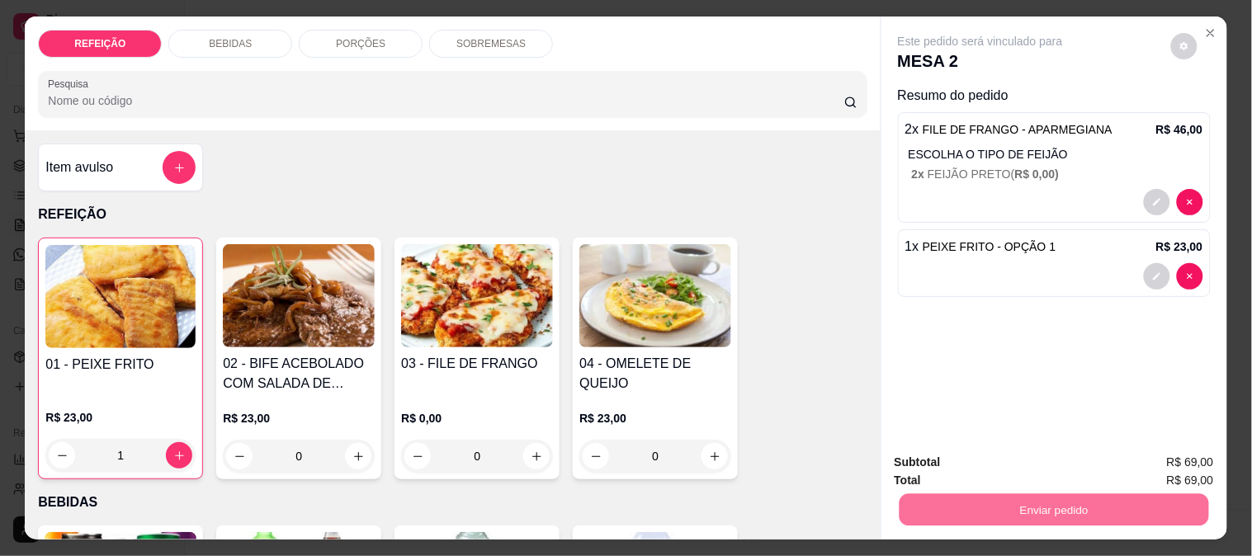
click at [249, 42] on div "BEBIDAS" at bounding box center [230, 44] width 124 height 28
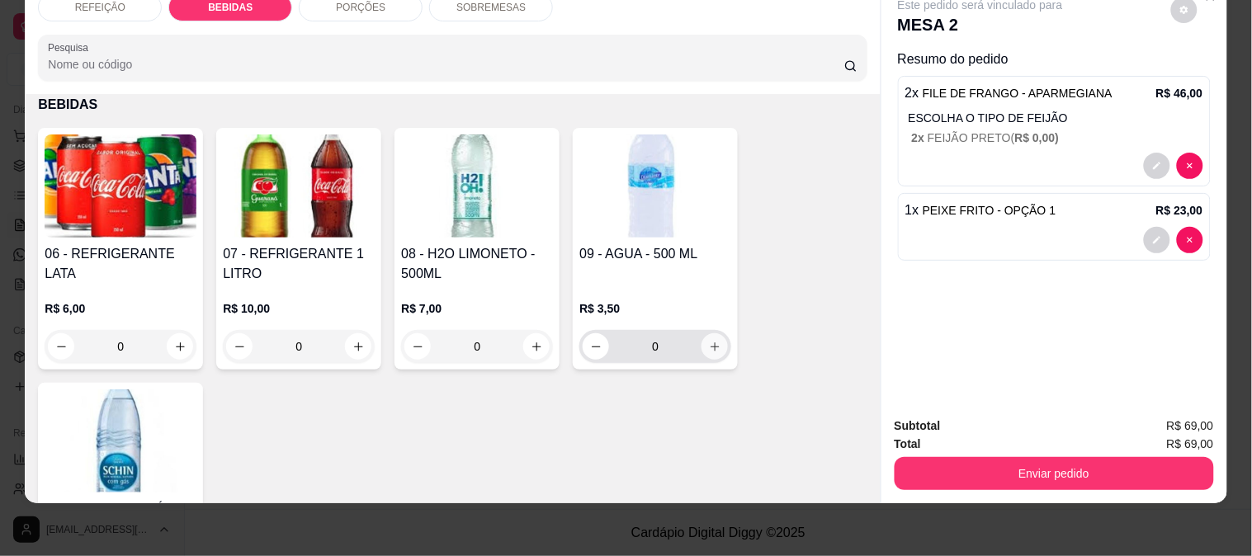
click at [712, 341] on icon "increase-product-quantity" at bounding box center [715, 347] width 12 height 12
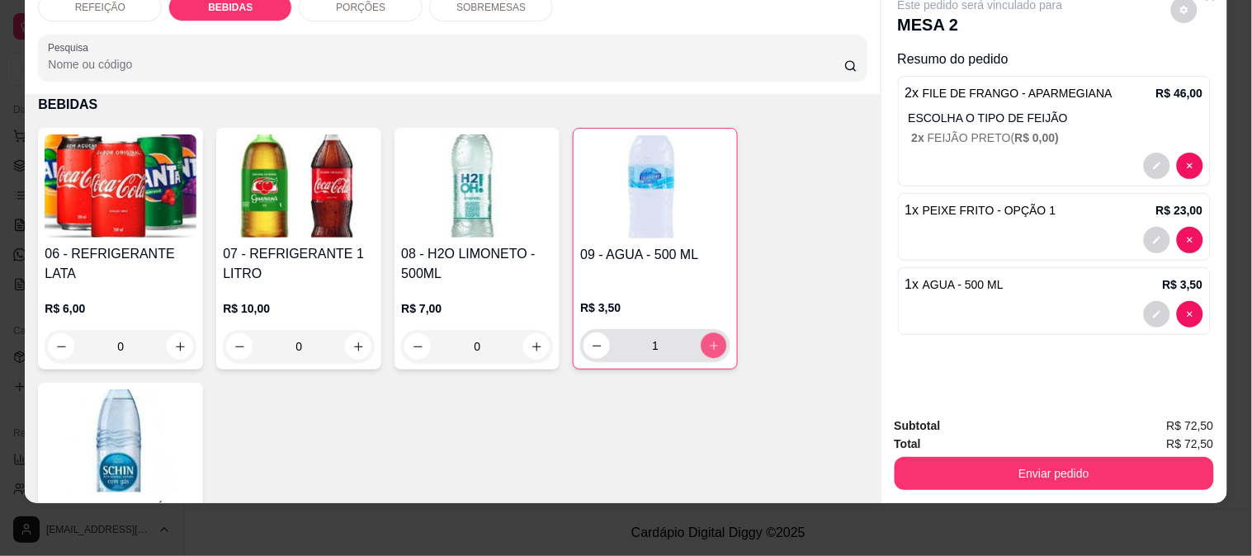
click at [712, 340] on icon "increase-product-quantity" at bounding box center [714, 346] width 12 height 12
click at [587, 341] on button "decrease-product-quantity" at bounding box center [597, 346] width 26 height 26
click at [708, 340] on icon "increase-product-quantity" at bounding box center [714, 346] width 12 height 12
type input "2"
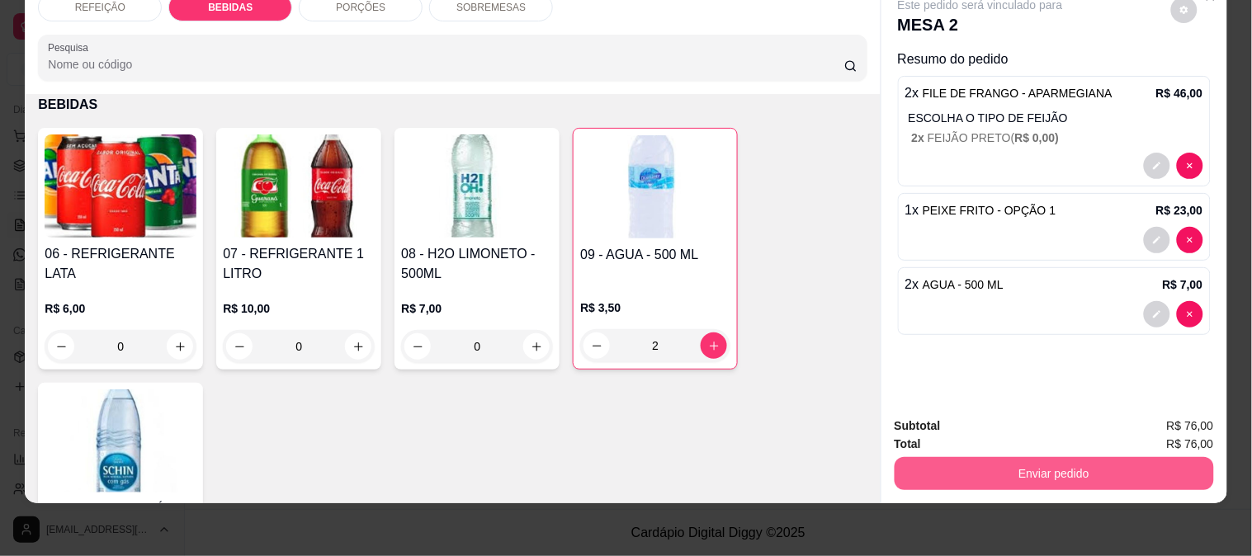
click at [976, 461] on button "Enviar pedido" at bounding box center [1054, 473] width 319 height 33
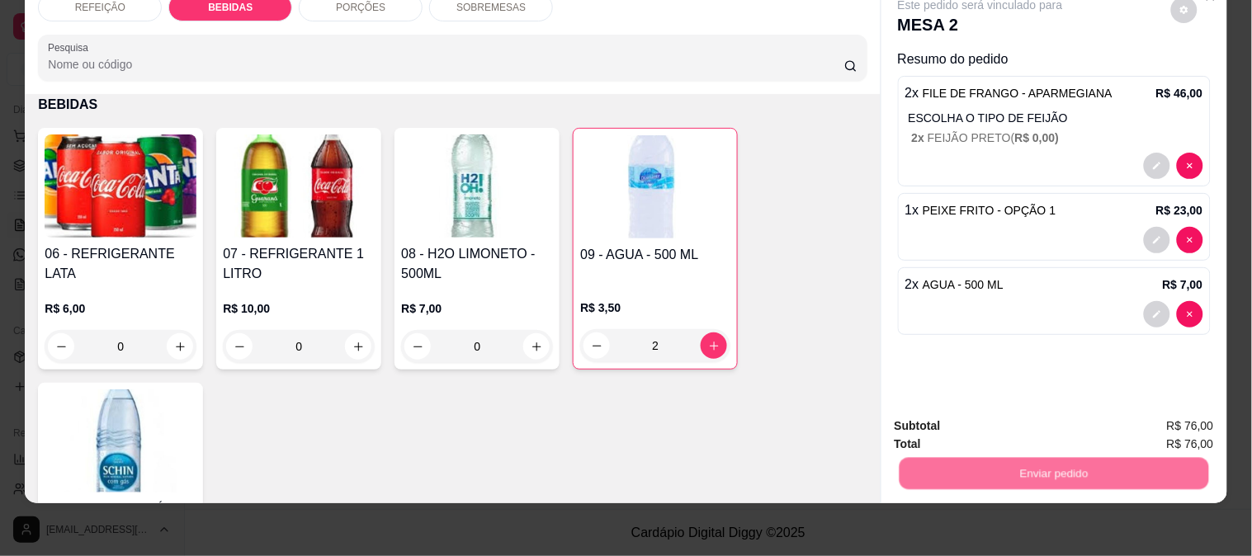
click at [963, 416] on button "Não registrar e enviar pedido" at bounding box center [1000, 420] width 172 height 31
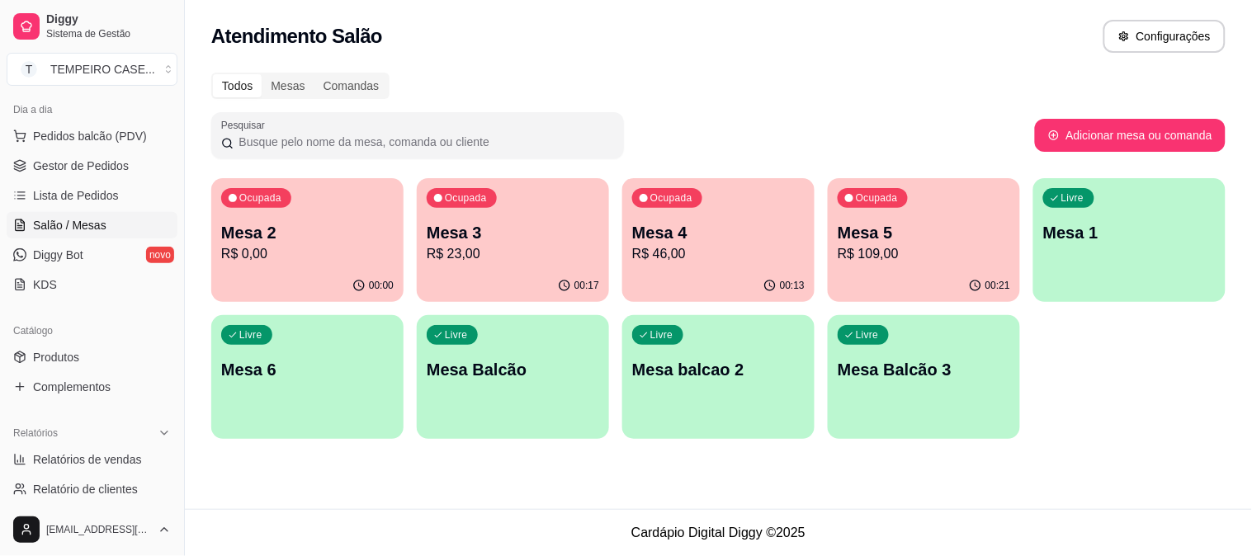
click at [277, 236] on p "Mesa 2" at bounding box center [307, 232] width 173 height 23
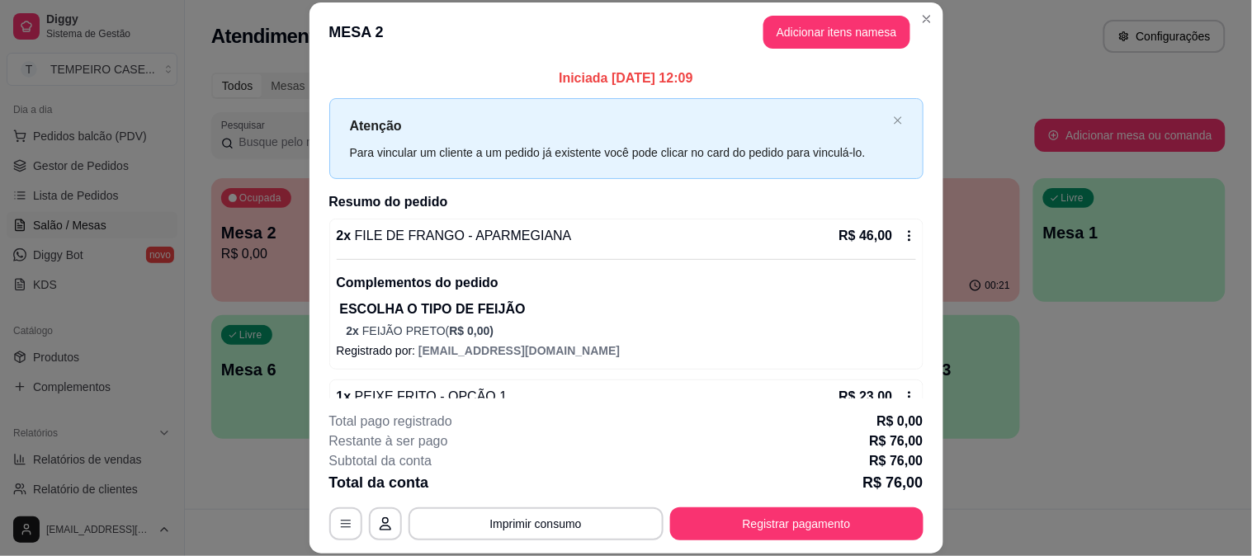
click at [908, 234] on icon at bounding box center [909, 235] width 2 height 11
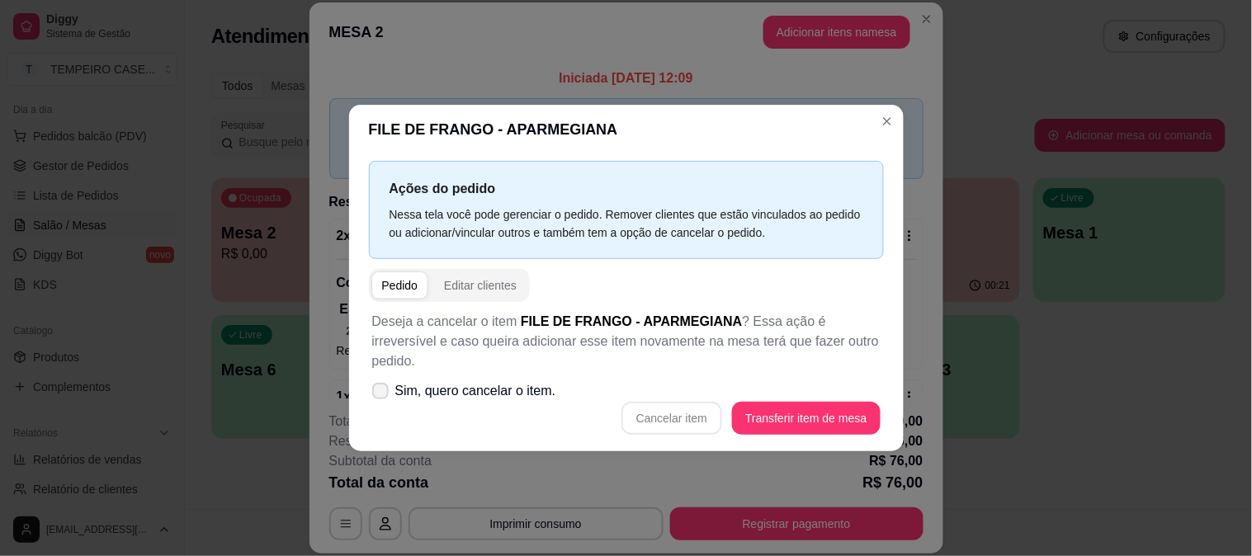
click at [488, 381] on span "Sim, quero cancelar o item." at bounding box center [475, 391] width 161 height 20
click at [382, 395] on input "Sim, quero cancelar o item." at bounding box center [377, 400] width 11 height 11
checkbox input "true"
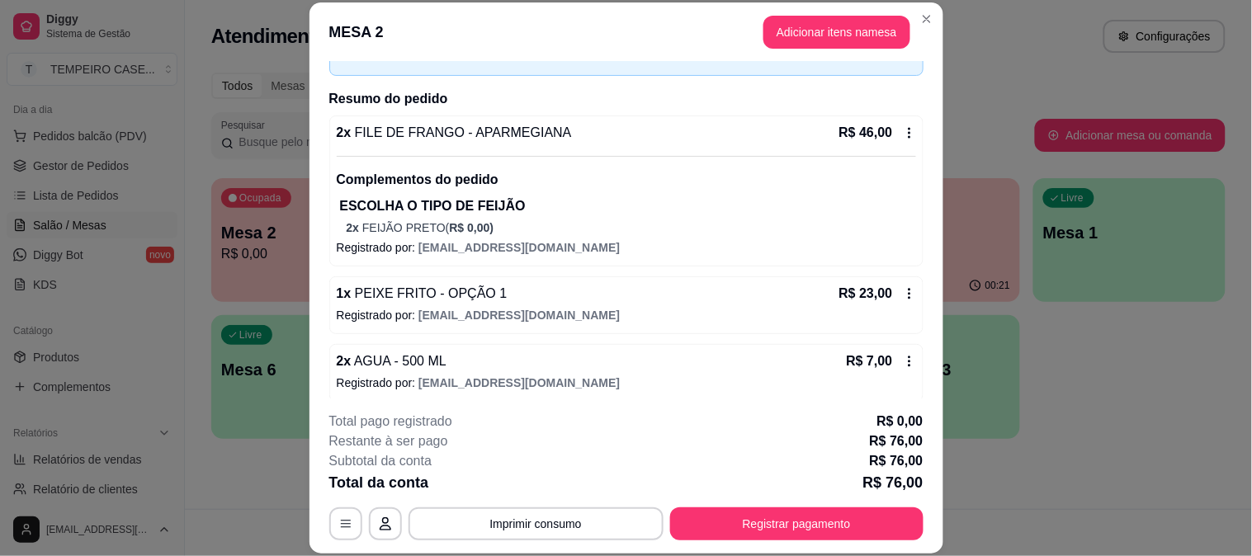
scroll to position [112, 0]
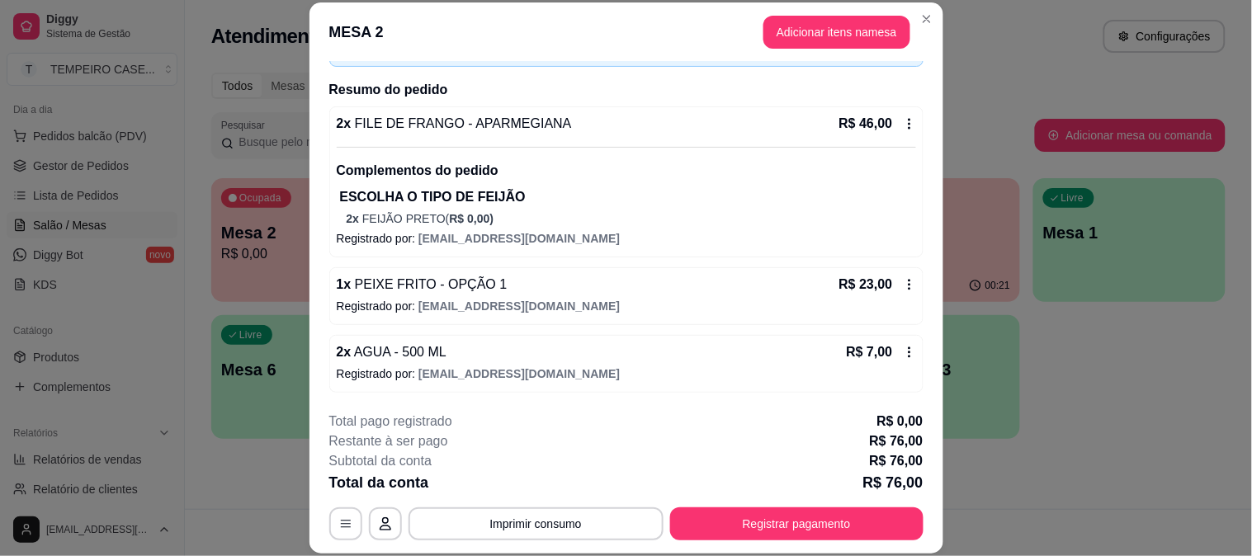
click at [896, 121] on div "2 x FILE DE FRANGO - APARMEGIANA R$ 46,00 Complementos do pedido ESCOLHA O TIPO…" at bounding box center [626, 181] width 594 height 151
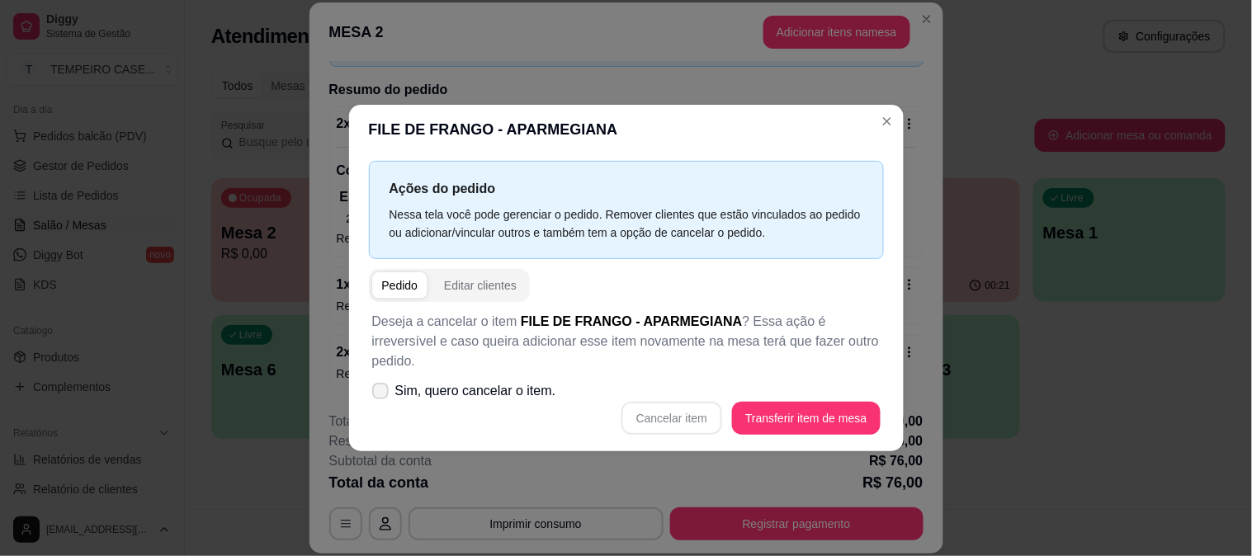
click at [448, 381] on span "Sim, quero cancelar o item." at bounding box center [475, 391] width 161 height 20
click at [382, 395] on input "Sim, quero cancelar o item." at bounding box center [377, 400] width 11 height 11
checkbox input "true"
click at [704, 408] on button "Cancelar item" at bounding box center [672, 419] width 98 height 32
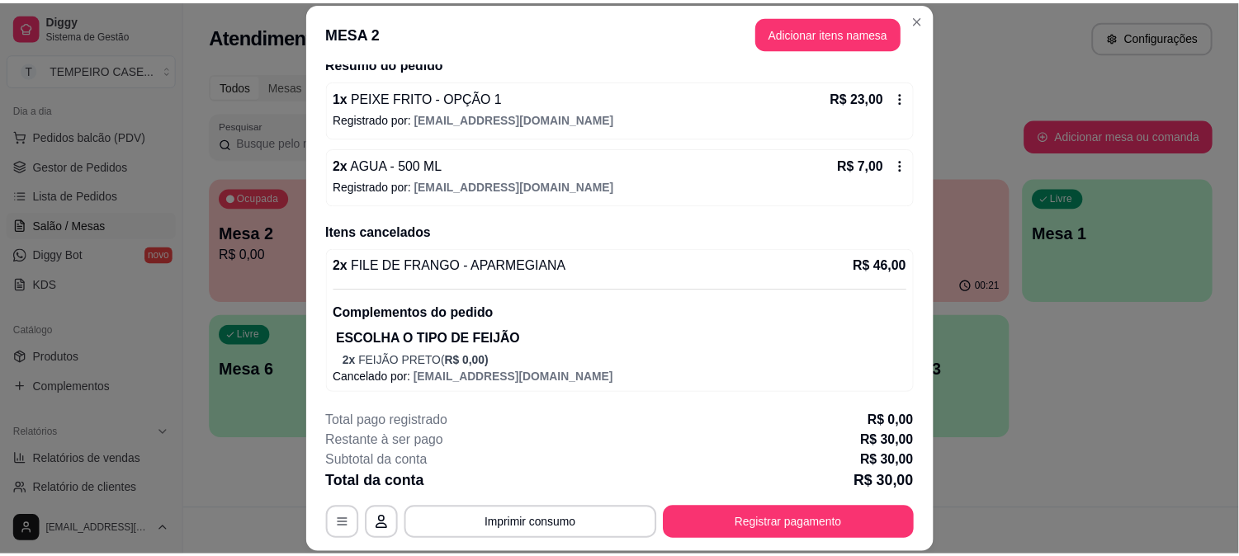
scroll to position [0, 0]
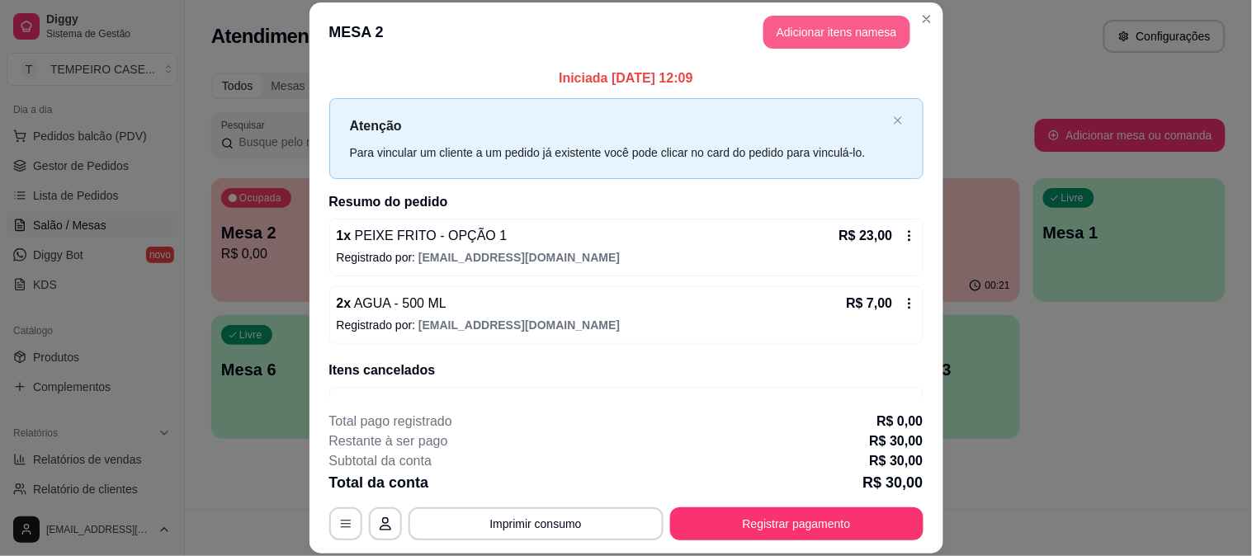
click at [785, 20] on button "Adicionar itens na mesa" at bounding box center [837, 32] width 147 height 33
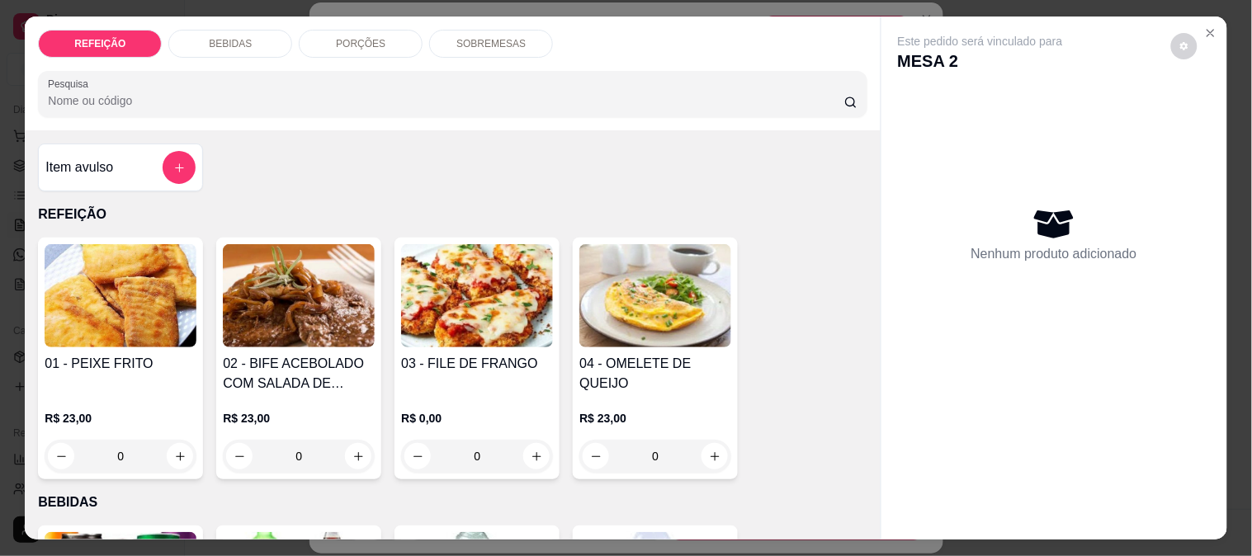
click at [443, 298] on img at bounding box center [477, 295] width 152 height 103
click at [485, 201] on div "APARMEGIANA" at bounding box center [484, 197] width 96 height 20
radio input "true"
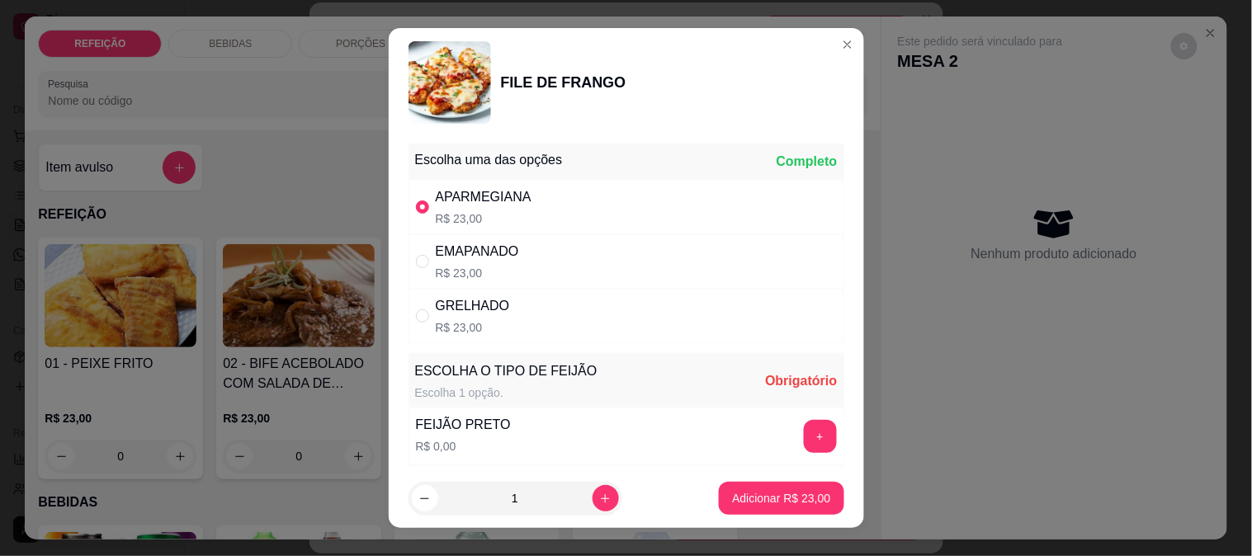
click at [804, 442] on button "+" at bounding box center [820, 436] width 33 height 33
click at [777, 494] on p "Adicionar R$ 23,00" at bounding box center [782, 499] width 96 height 16
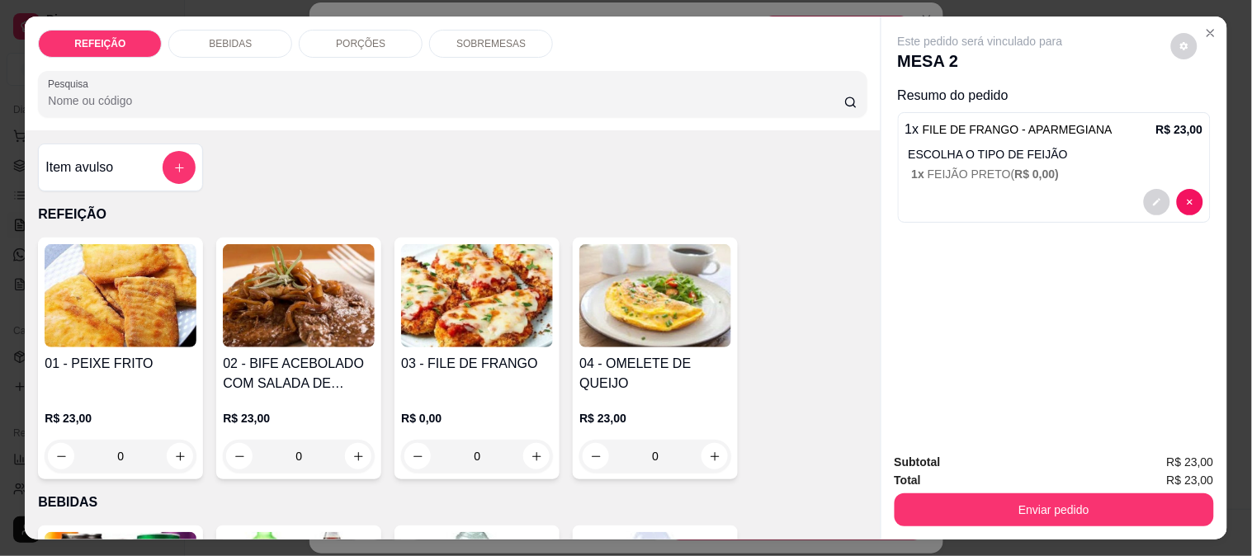
click at [423, 269] on img at bounding box center [477, 295] width 152 height 103
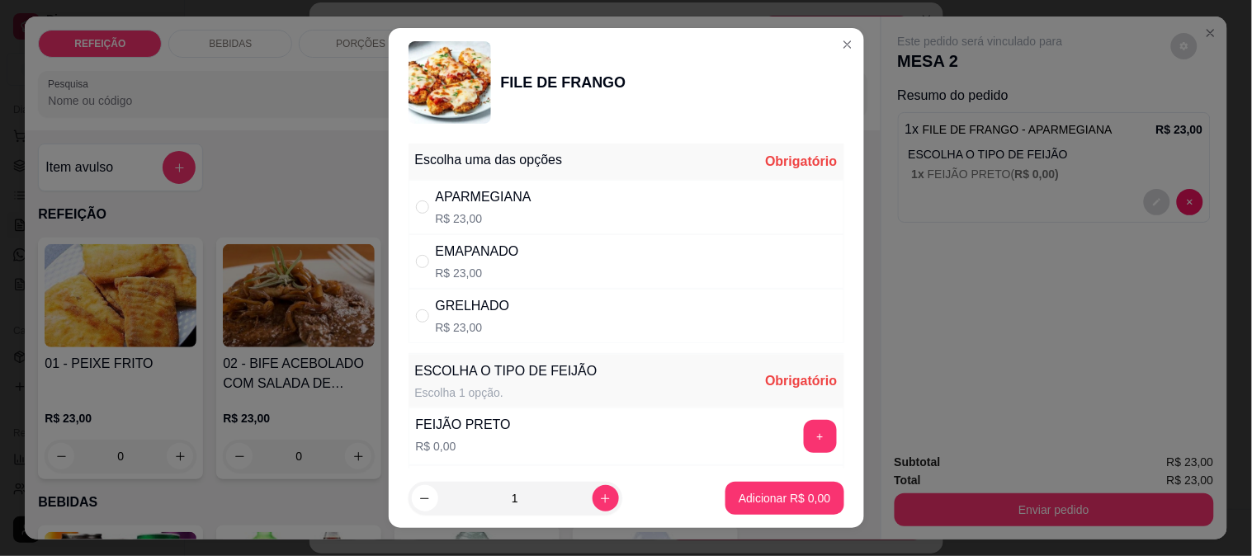
click at [556, 267] on div "EMAPANADO R$ 23,00" at bounding box center [627, 261] width 436 height 54
radio input "true"
click at [804, 440] on button "+" at bounding box center [820, 436] width 33 height 33
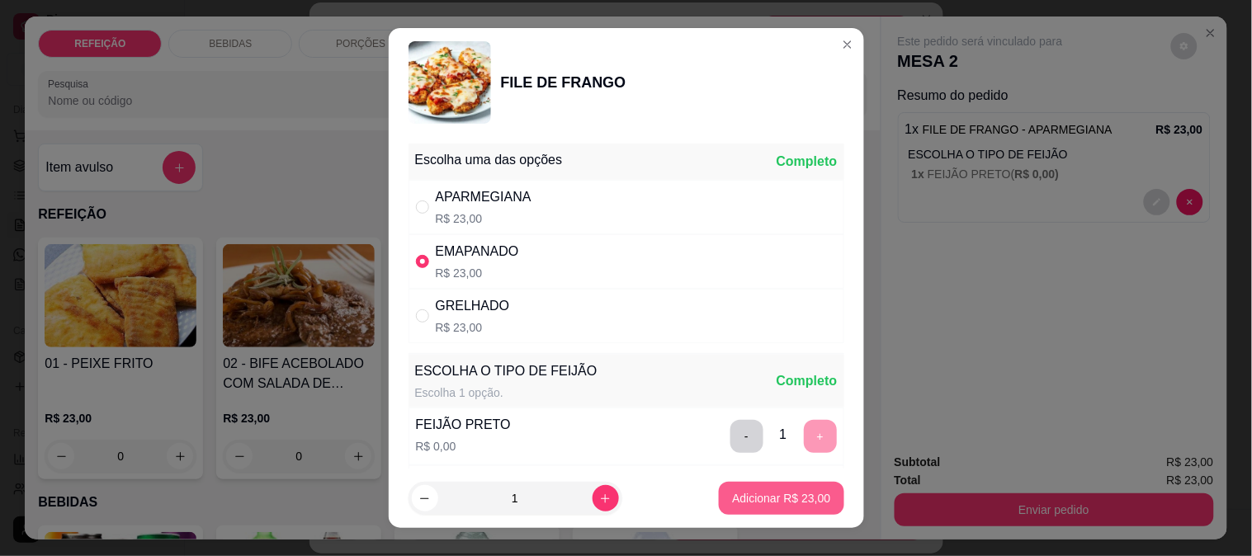
click at [783, 494] on p "Adicionar R$ 23,00" at bounding box center [781, 498] width 98 height 17
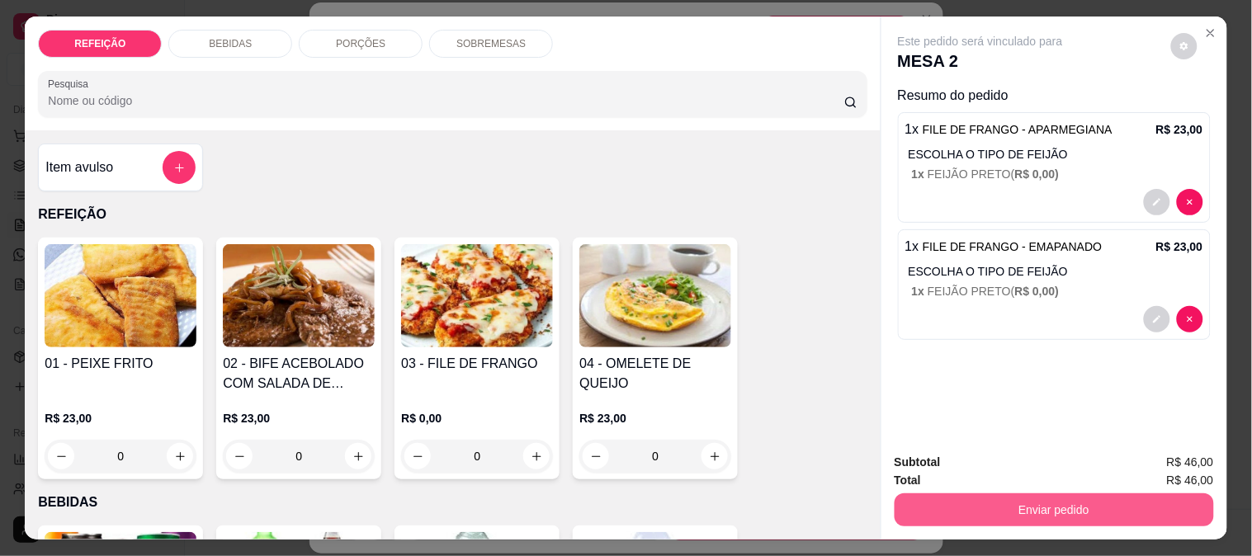
click at [1010, 494] on button "Enviar pedido" at bounding box center [1054, 510] width 319 height 33
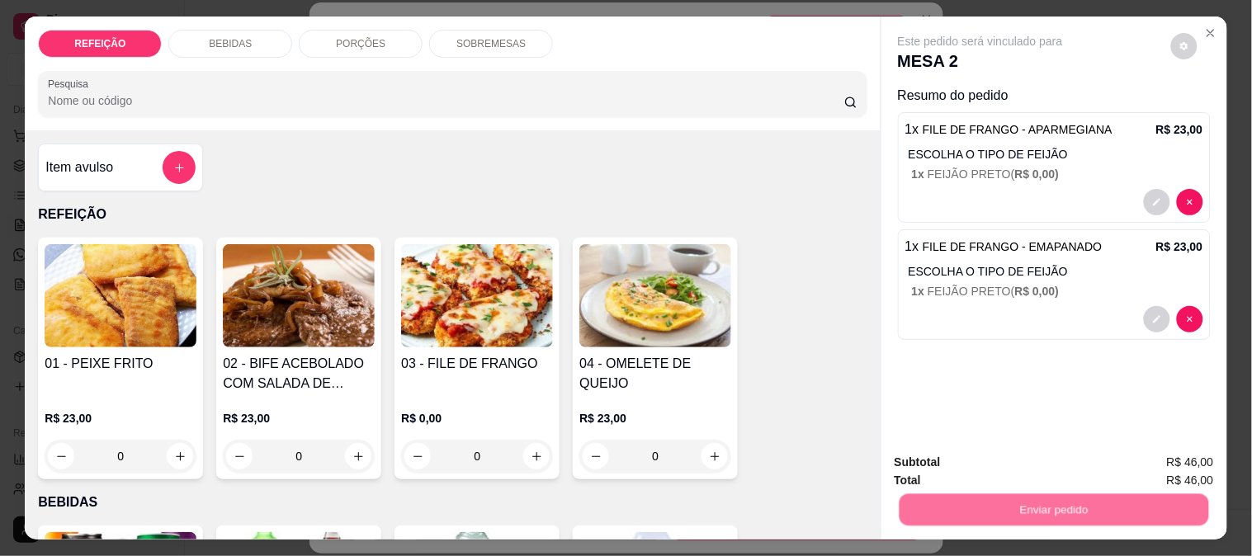
click at [958, 461] on button "Não registrar e enviar pedido" at bounding box center [1000, 462] width 172 height 31
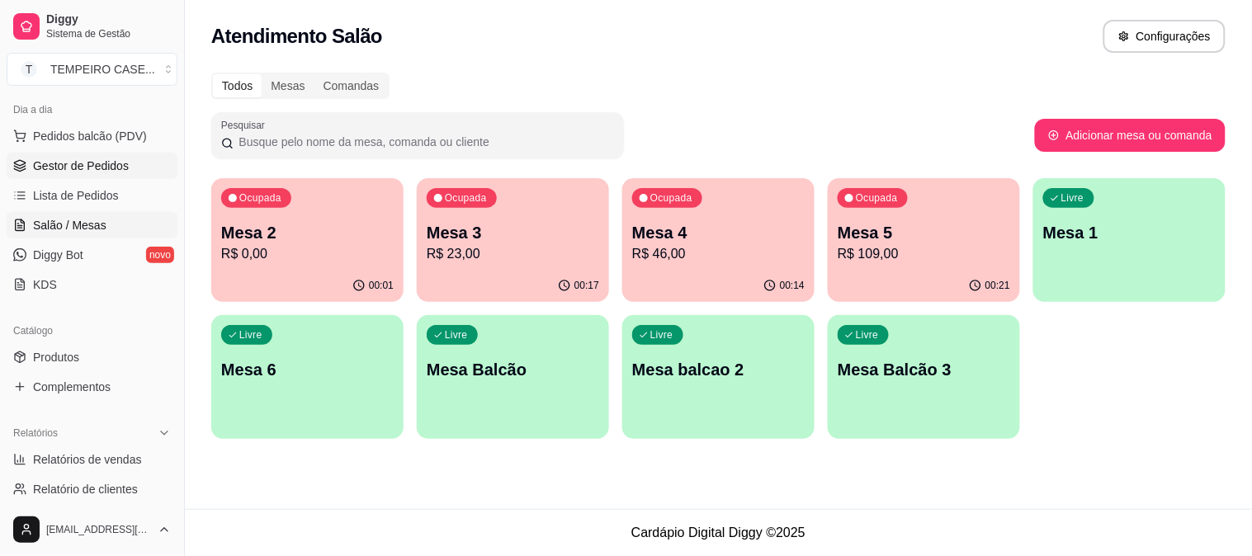
click at [75, 168] on span "Gestor de Pedidos" at bounding box center [81, 166] width 96 height 17
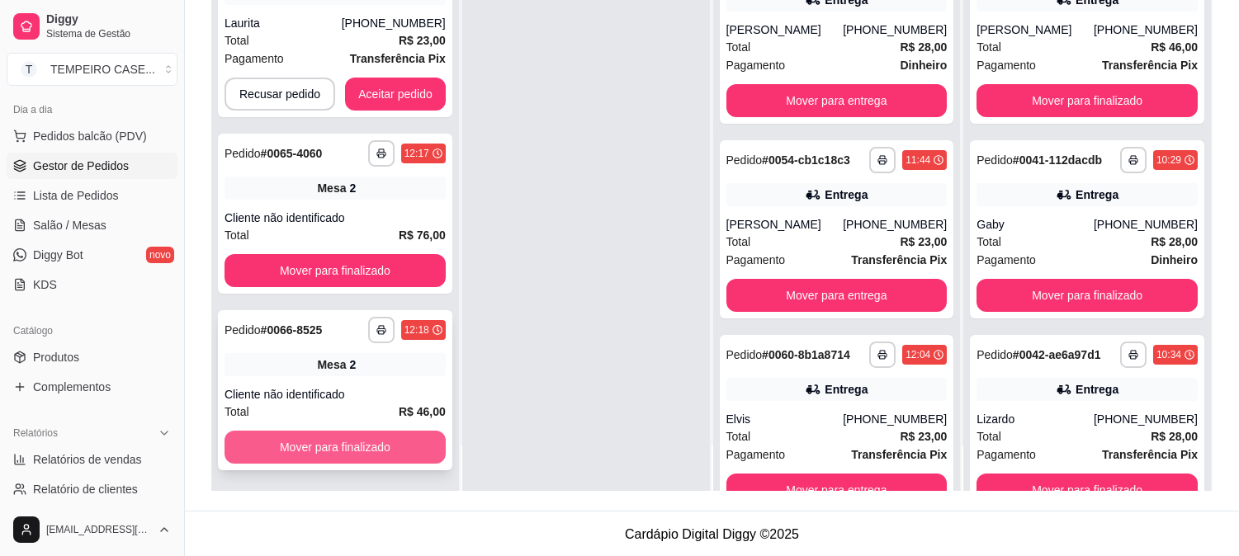
scroll to position [252, 0]
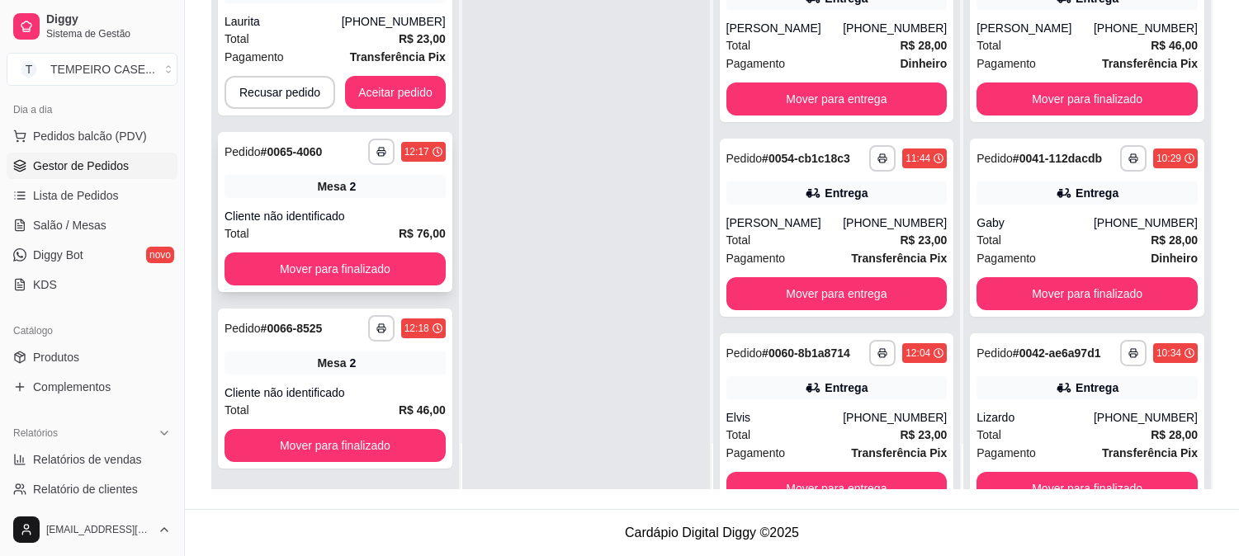
click at [338, 168] on div "**********" at bounding box center [335, 212] width 234 height 160
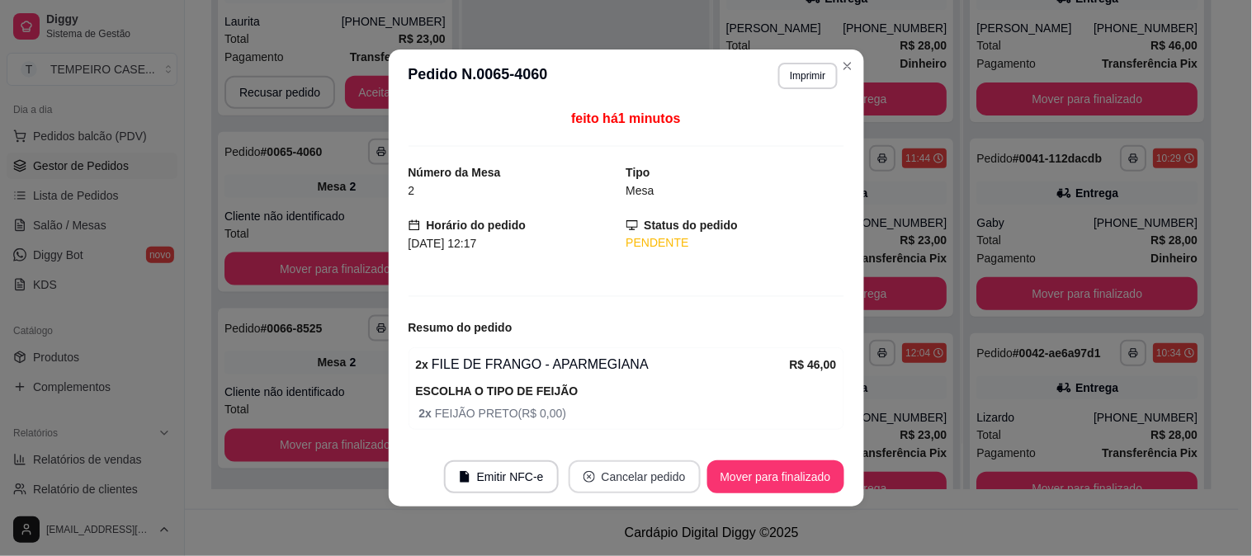
click at [606, 471] on button "Cancelar pedido" at bounding box center [635, 477] width 132 height 33
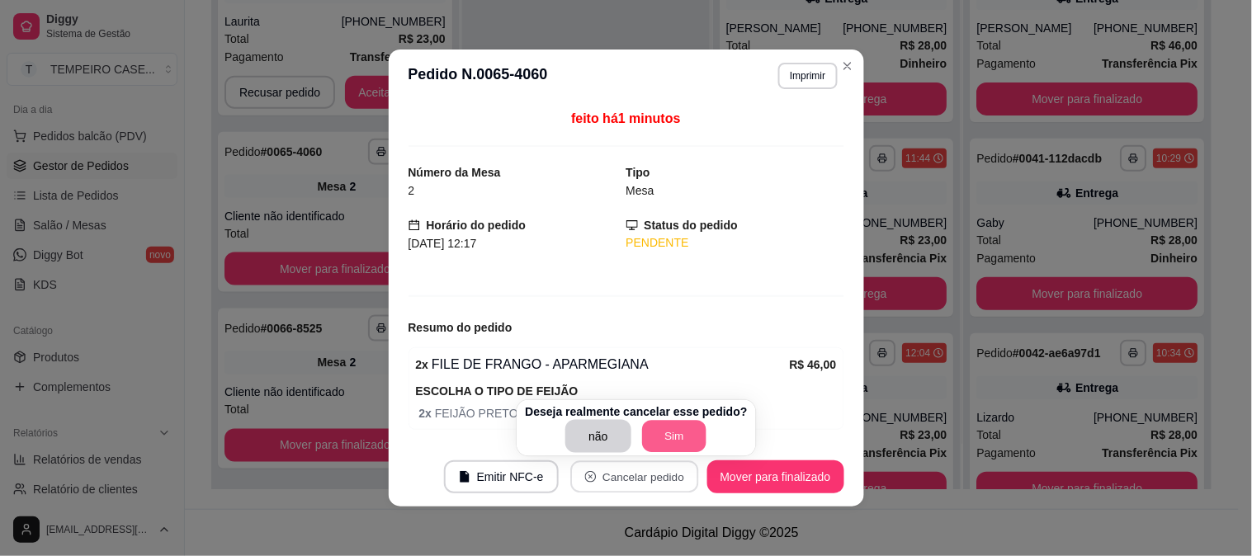
click at [648, 435] on button "Sim" at bounding box center [674, 437] width 64 height 32
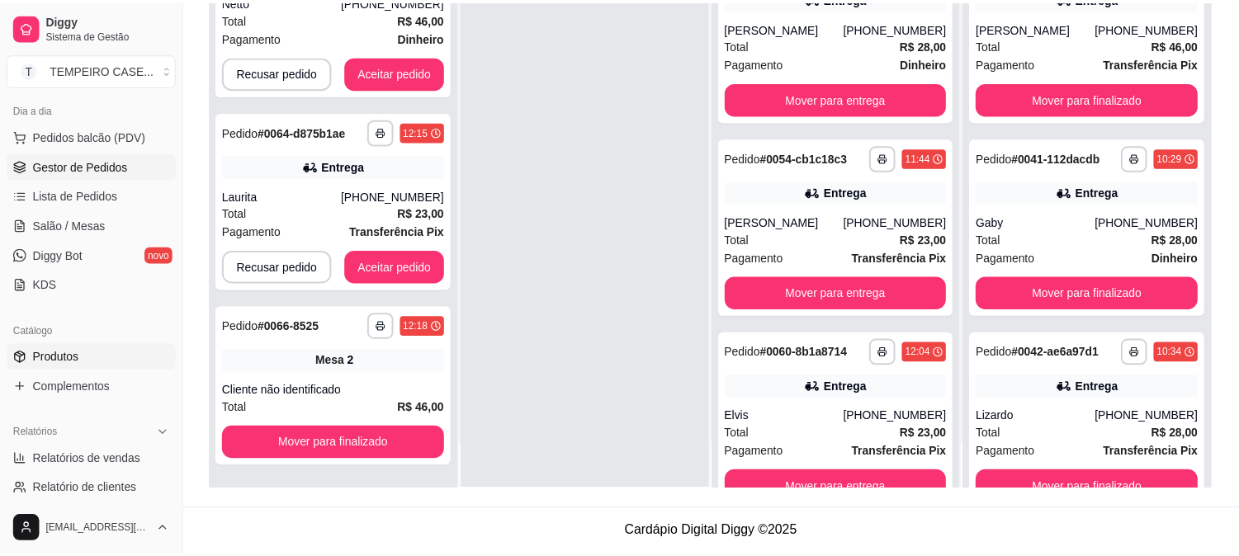
scroll to position [202, 0]
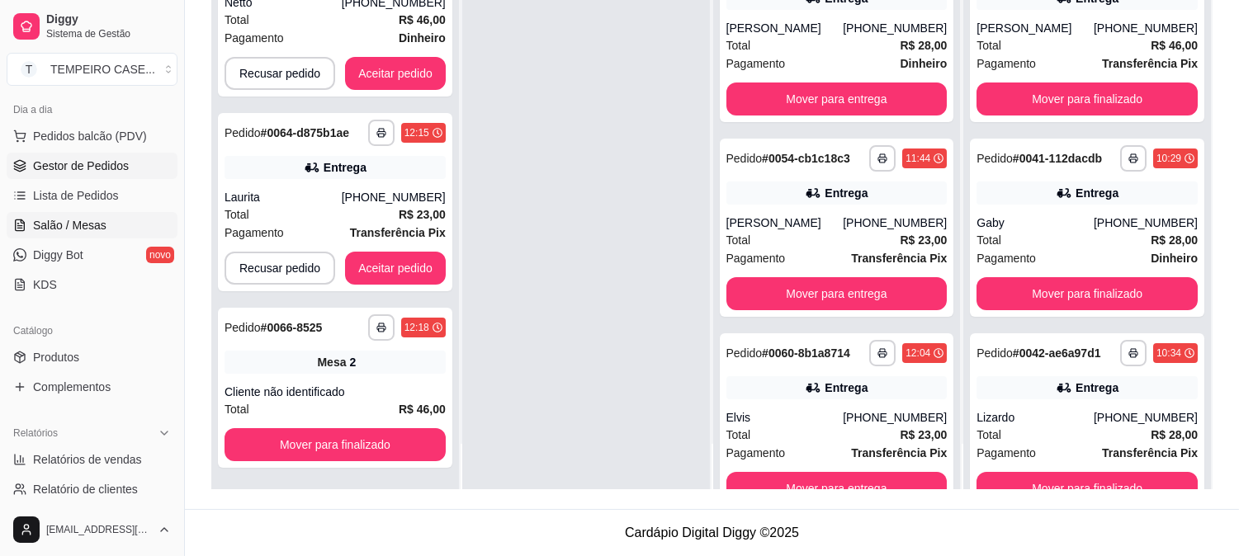
click at [78, 215] on link "Salão / Mesas" at bounding box center [92, 225] width 171 height 26
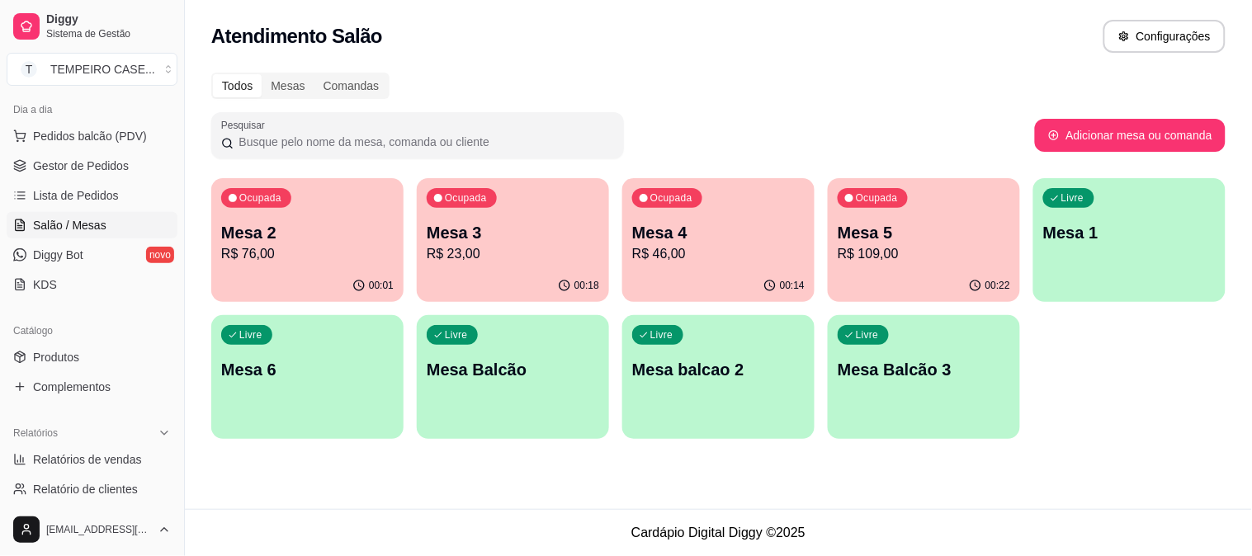
click at [273, 244] on p "R$ 76,00" at bounding box center [307, 254] width 173 height 20
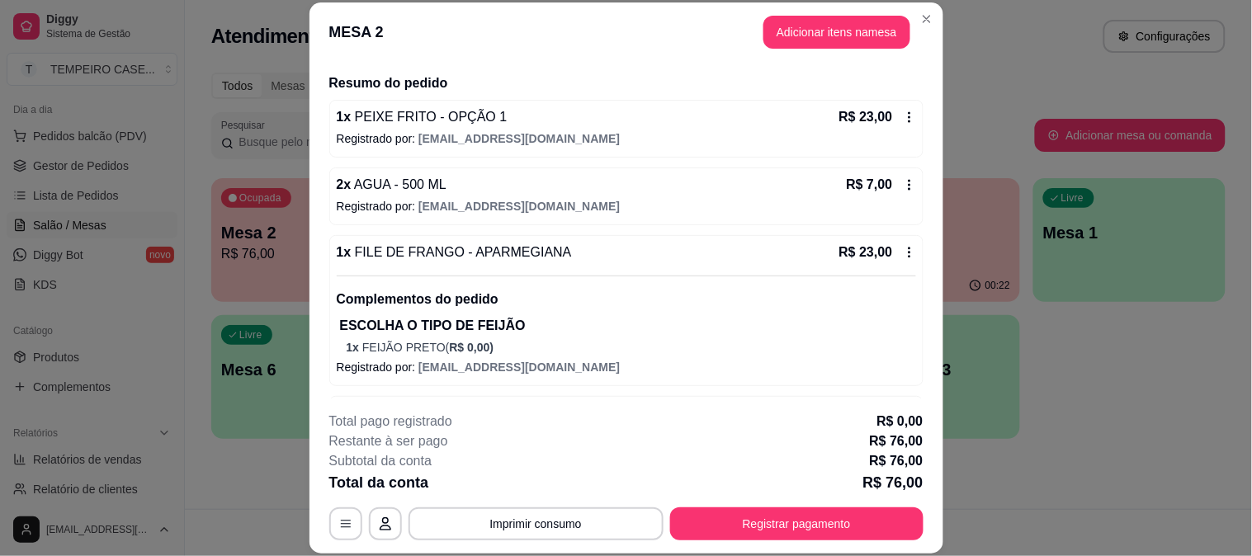
scroll to position [94, 0]
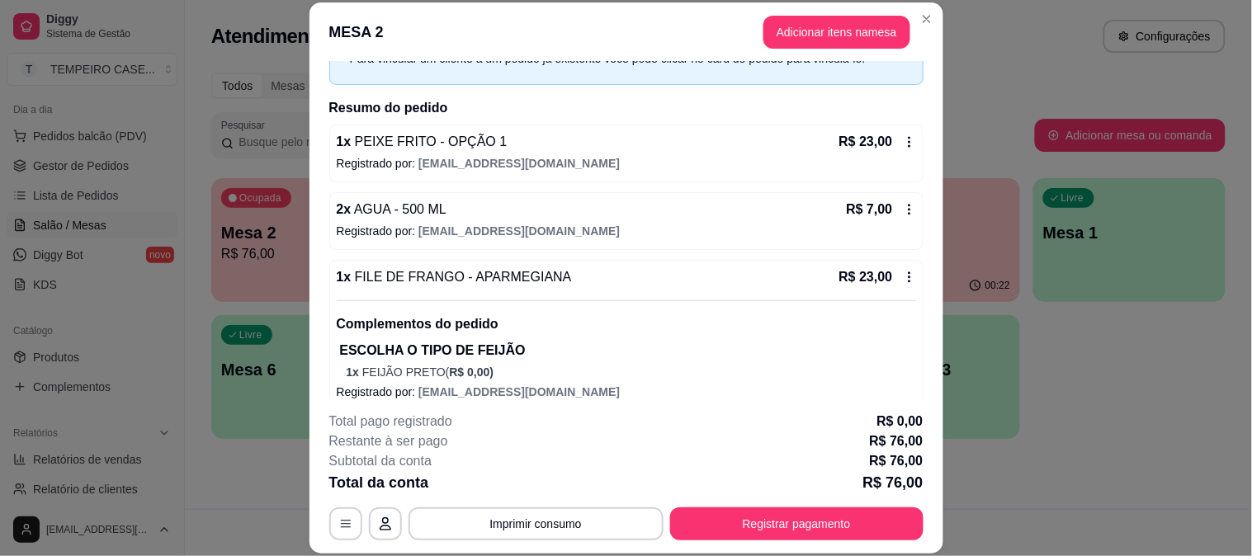
click at [908, 142] on icon at bounding box center [909, 141] width 2 height 11
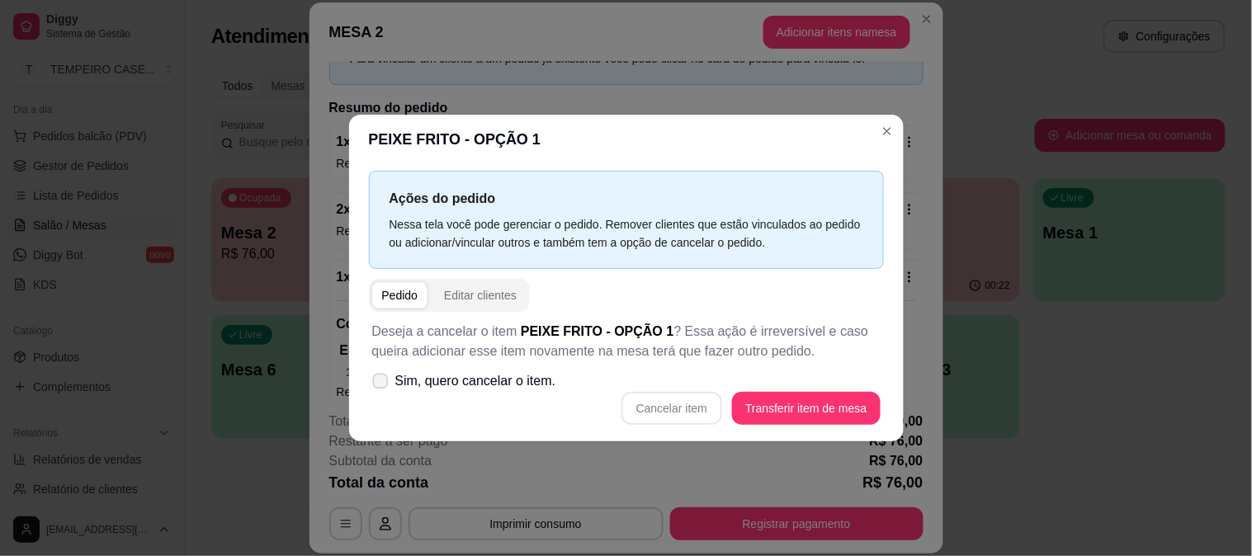
click at [418, 381] on span "Sim, quero cancelar o item." at bounding box center [475, 382] width 161 height 20
click at [382, 385] on input "Sim, quero cancelar o item." at bounding box center [377, 390] width 11 height 11
checkbox input "true"
click at [636, 400] on button "Cancelar item" at bounding box center [672, 409] width 98 height 32
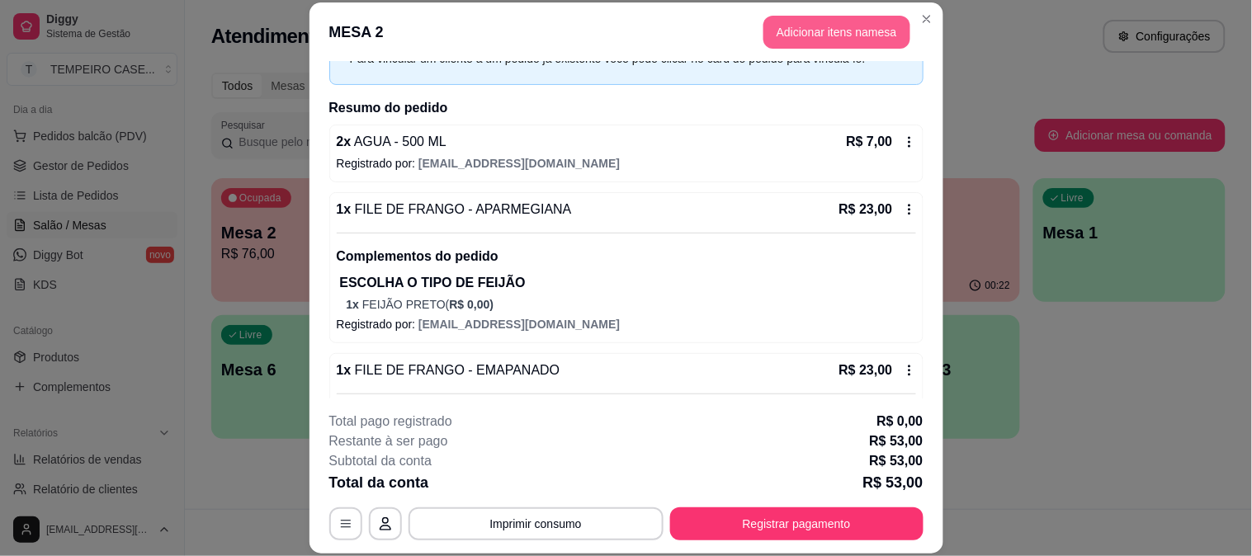
click at [846, 25] on button "Adicionar itens na mesa" at bounding box center [837, 32] width 147 height 33
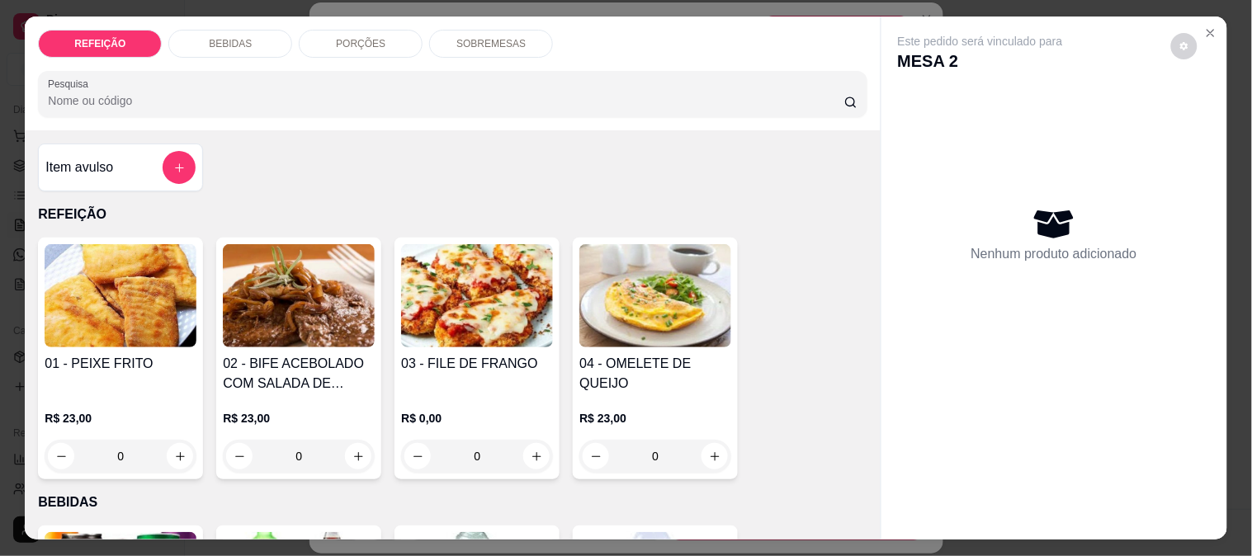
click at [124, 315] on img at bounding box center [121, 295] width 152 height 103
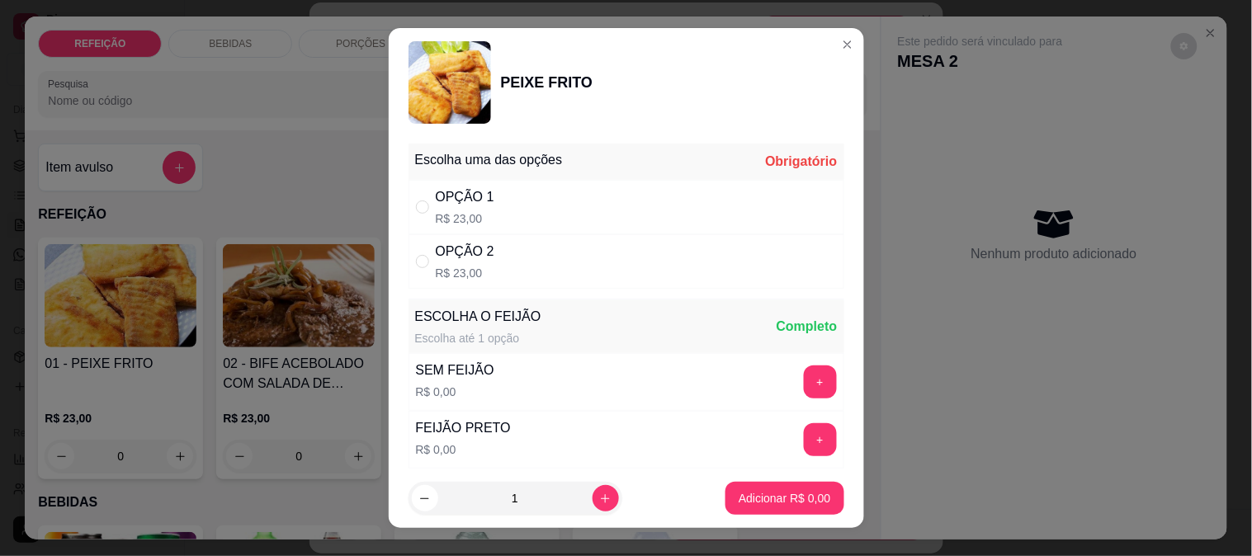
click at [450, 194] on div "OPÇÃO 1" at bounding box center [465, 197] width 59 height 20
radio input "true"
click at [773, 495] on p "Adicionar R$ 23,00" at bounding box center [782, 499] width 96 height 16
type input "1"
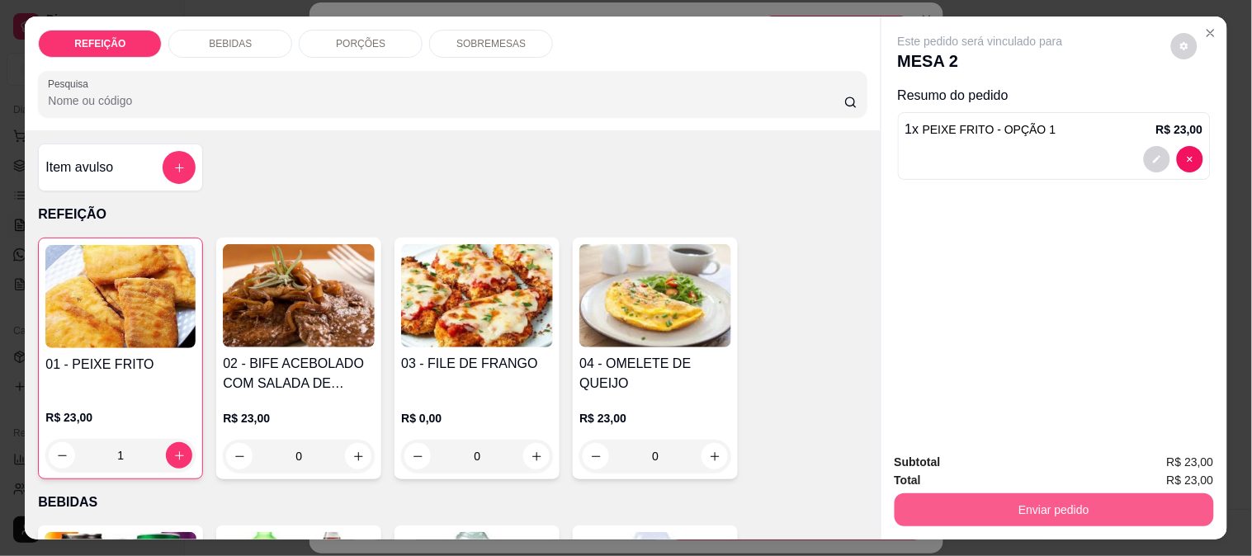
click at [925, 494] on button "Enviar pedido" at bounding box center [1054, 510] width 319 height 33
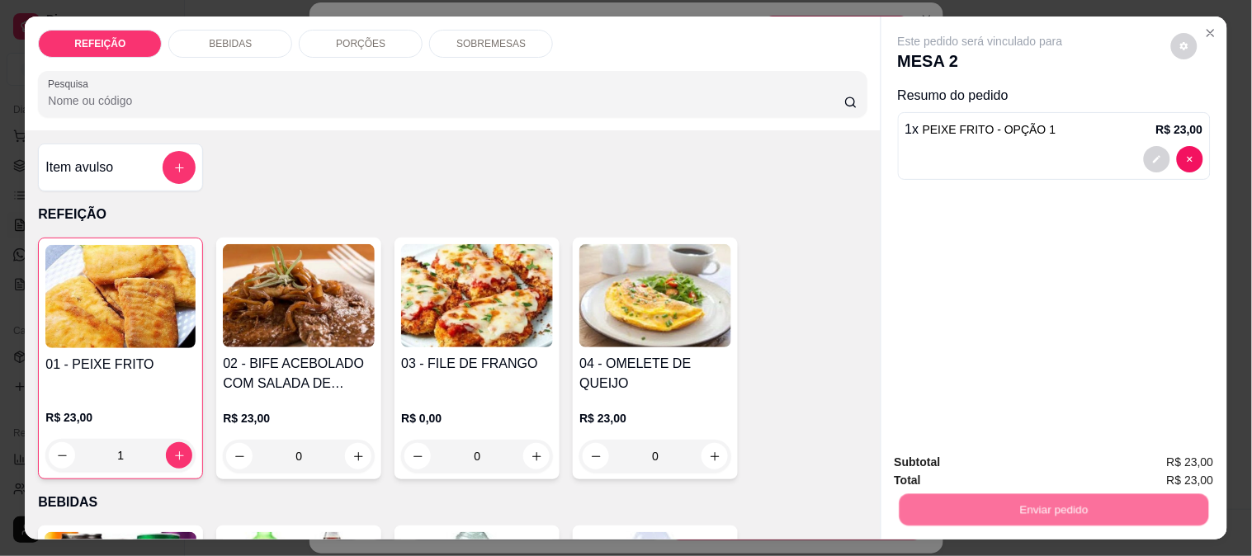
click at [942, 467] on button "Não registrar e enviar pedido" at bounding box center [999, 462] width 167 height 31
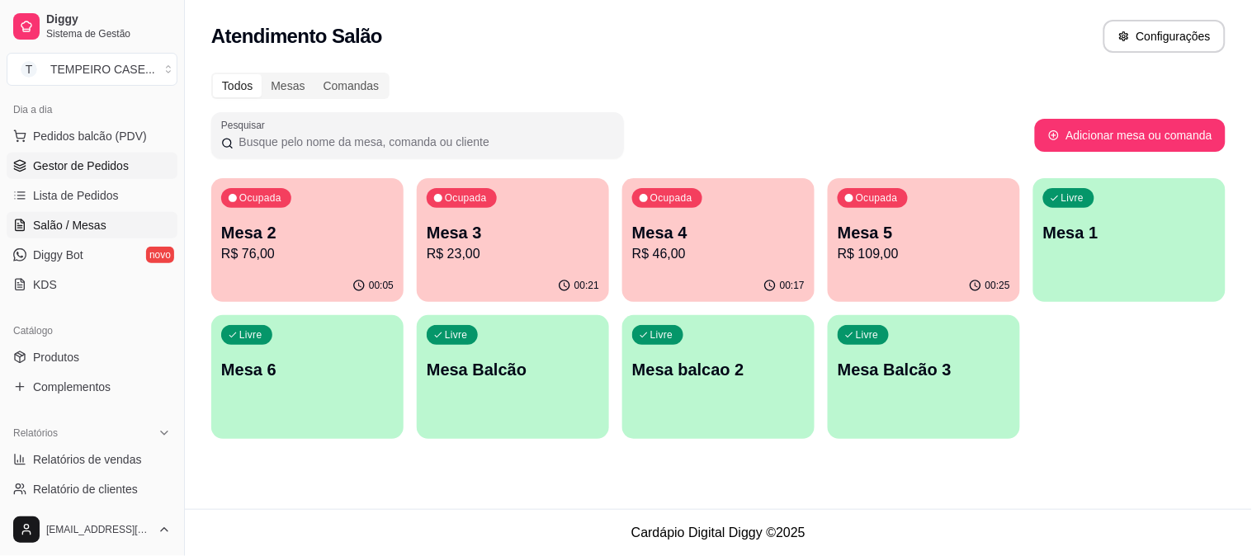
click at [78, 168] on span "Gestor de Pedidos" at bounding box center [81, 166] width 96 height 17
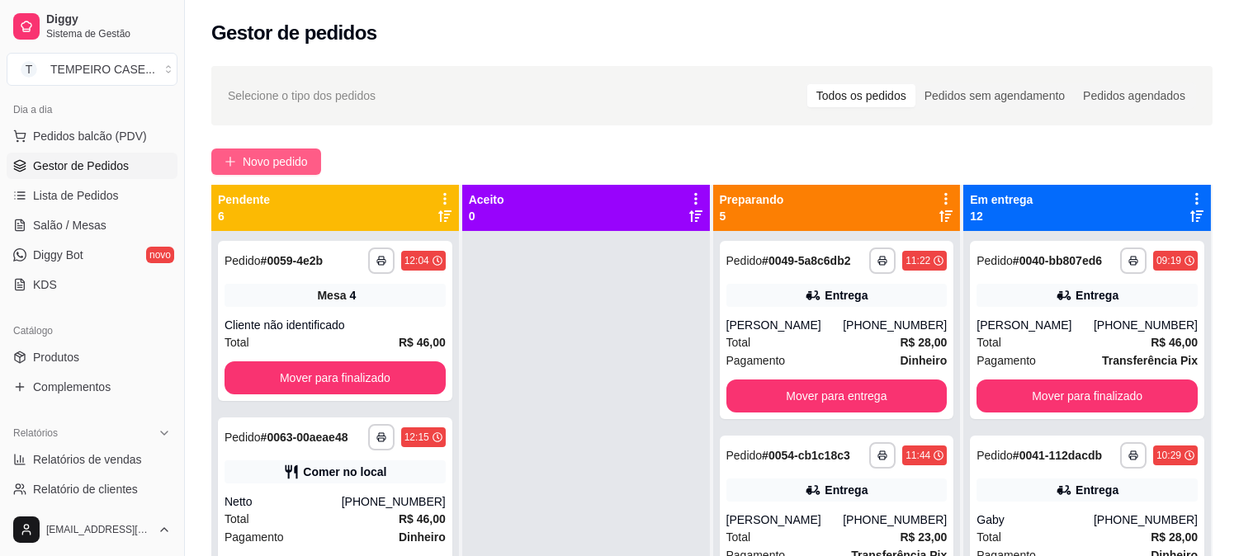
click at [271, 159] on span "Novo pedido" at bounding box center [275, 162] width 65 height 18
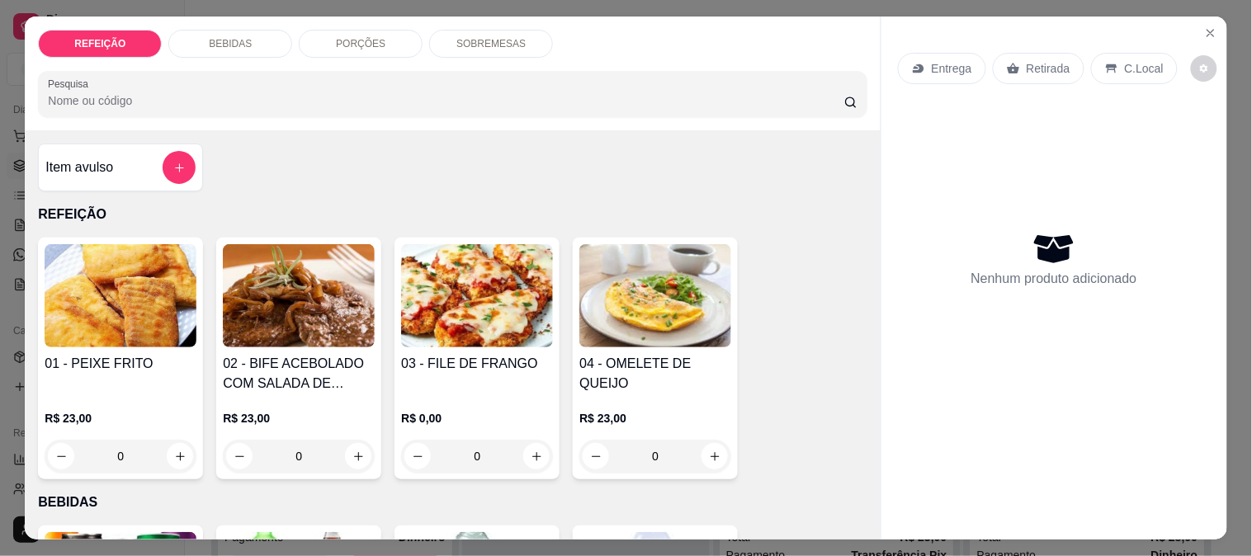
click at [461, 317] on img at bounding box center [477, 295] width 152 height 103
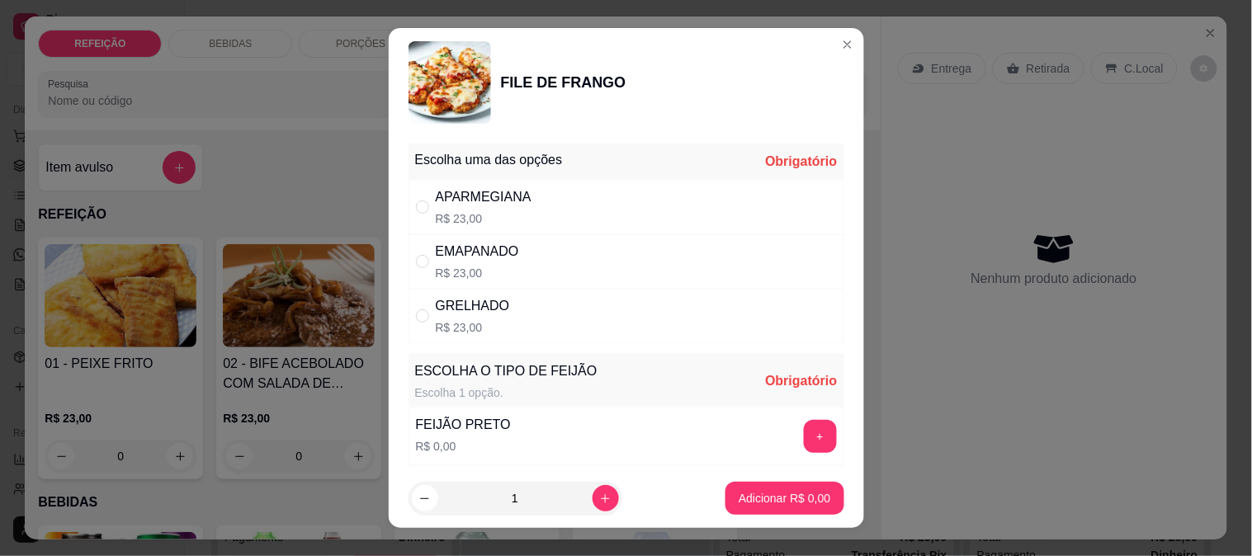
click at [630, 205] on div "APARMEGIANA R$ 23,00" at bounding box center [627, 207] width 436 height 54
radio input "true"
click at [804, 438] on button "+" at bounding box center [820, 436] width 33 height 33
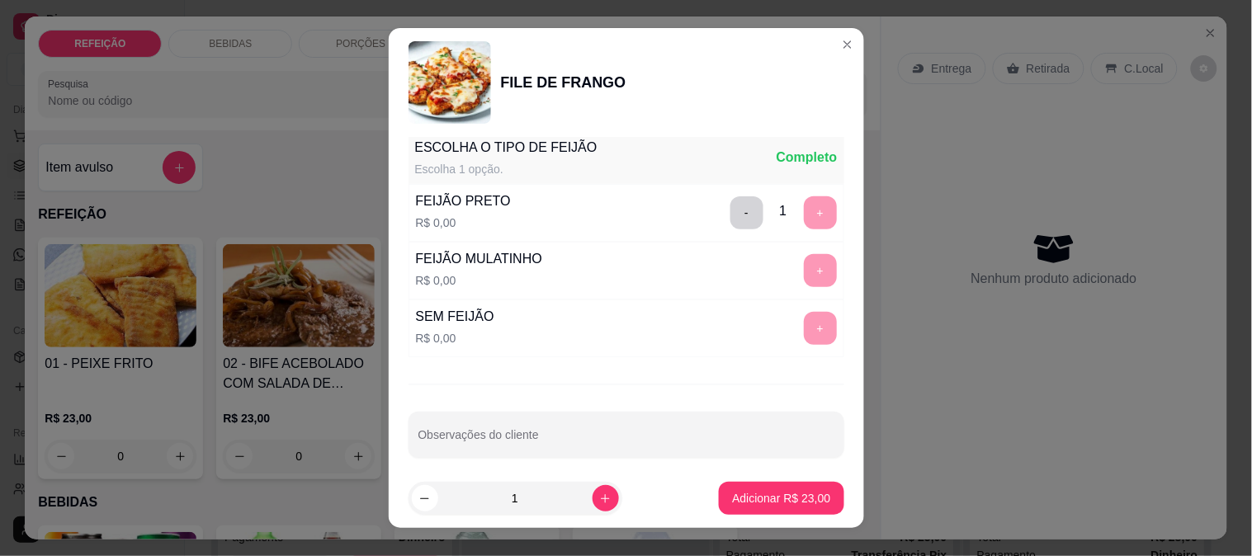
scroll to position [236, 0]
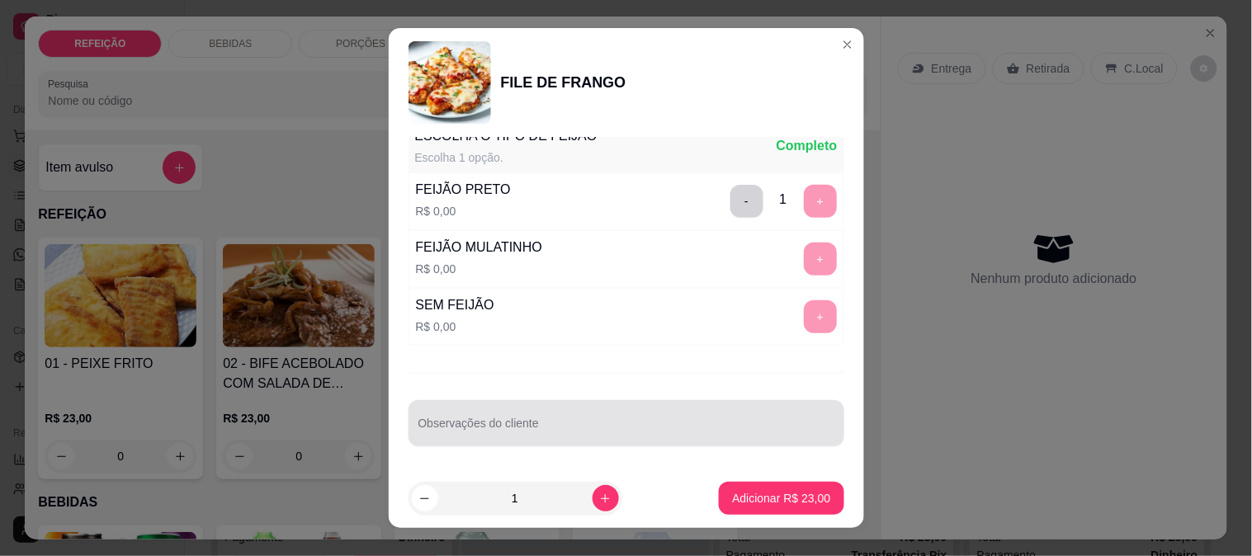
click at [504, 413] on div at bounding box center [627, 423] width 416 height 33
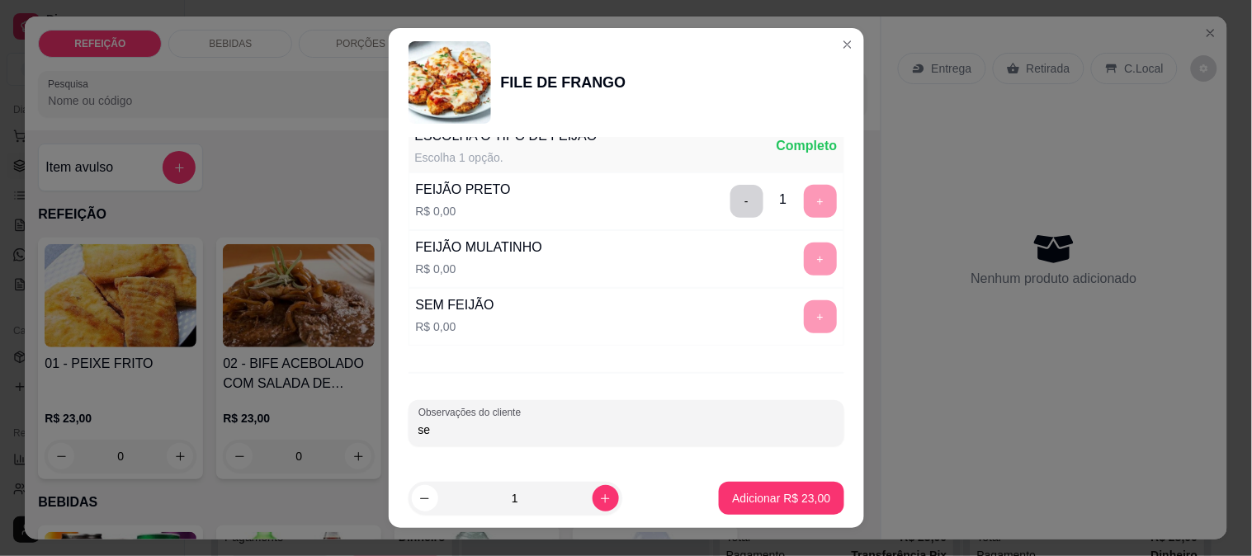
type input "s"
type input "SEM MACARRÃO"
click at [781, 488] on button "Adicionar R$ 23,00" at bounding box center [782, 499] width 121 height 32
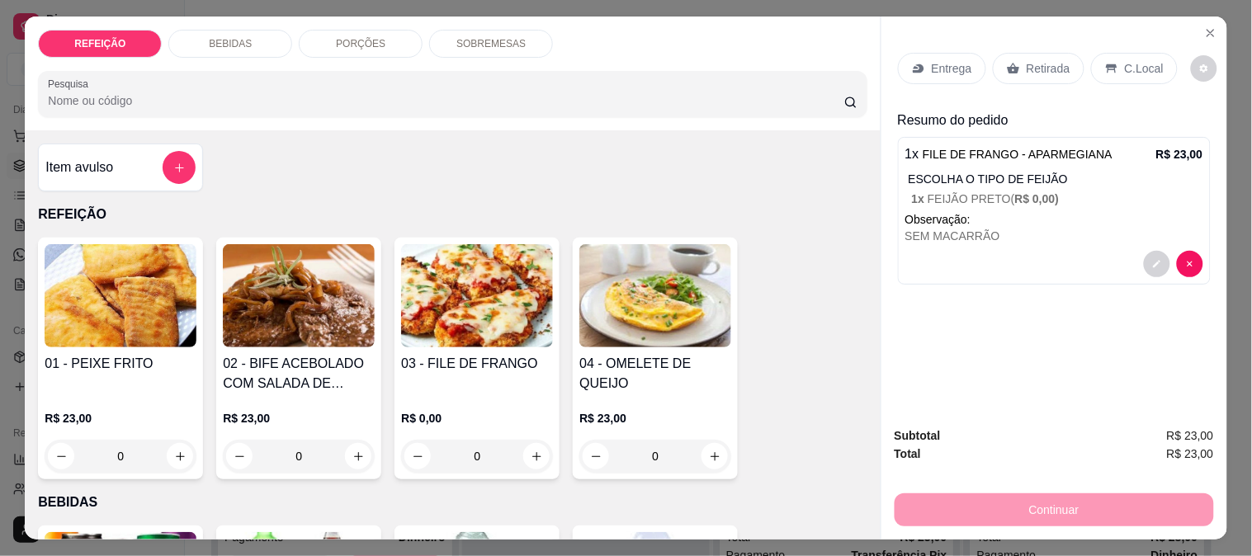
click at [950, 60] on p "Entrega" at bounding box center [952, 68] width 40 height 17
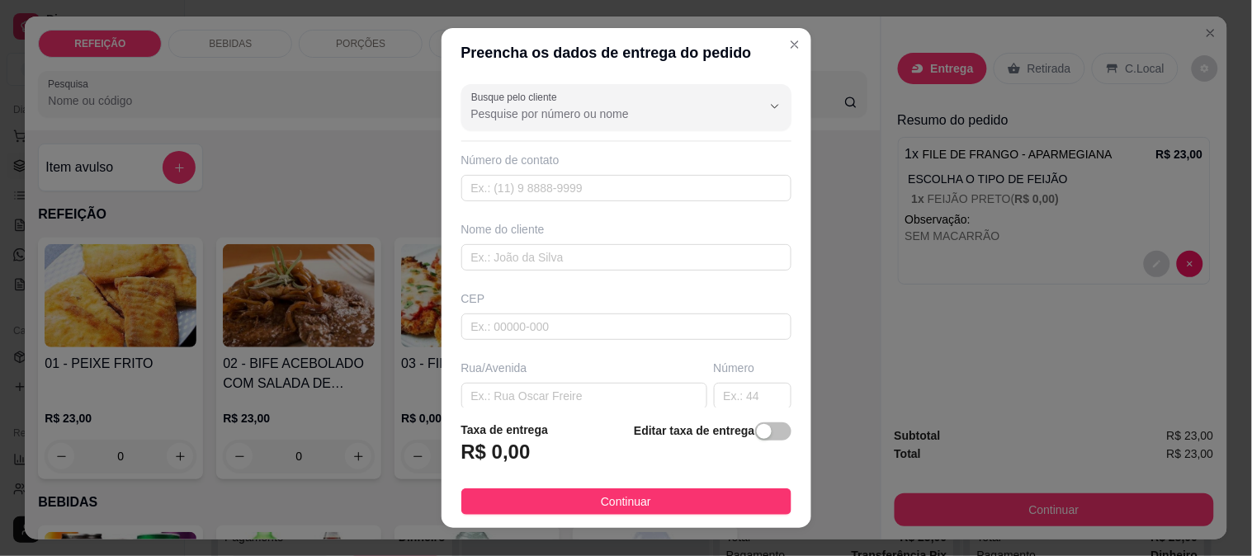
click at [568, 128] on div "Busque pelo cliente" at bounding box center [626, 107] width 330 height 46
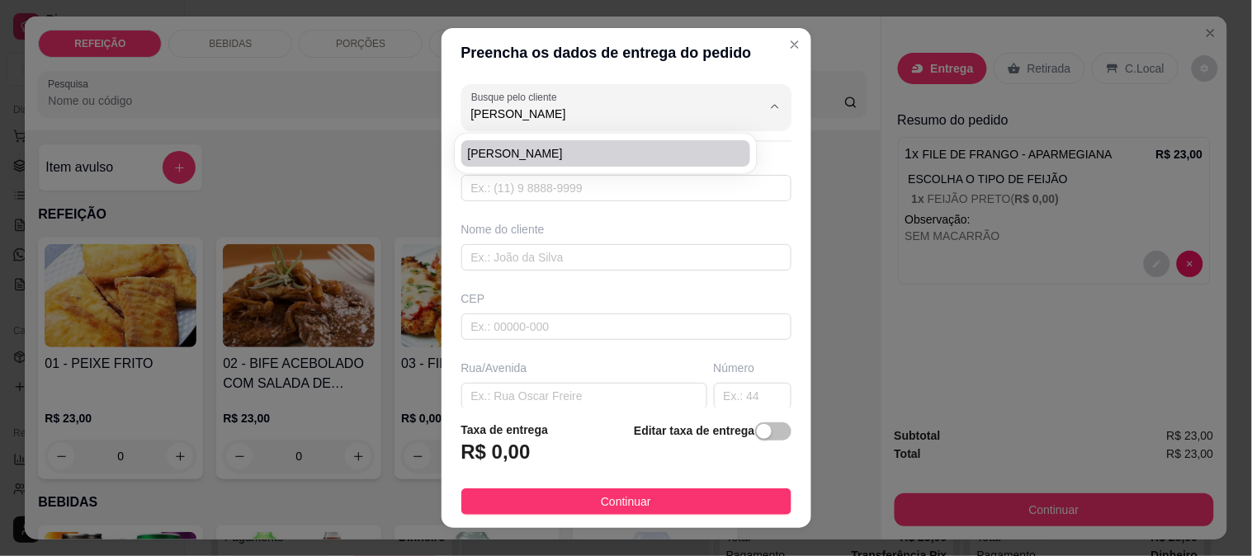
click at [521, 154] on span "[PERSON_NAME]" at bounding box center [598, 153] width 260 height 17
type input "[PERSON_NAME]"
type input "8182533409"
type input "[PERSON_NAME]"
type input "Casa de [PERSON_NAME] rua [GEOGRAPHIC_DATA]"
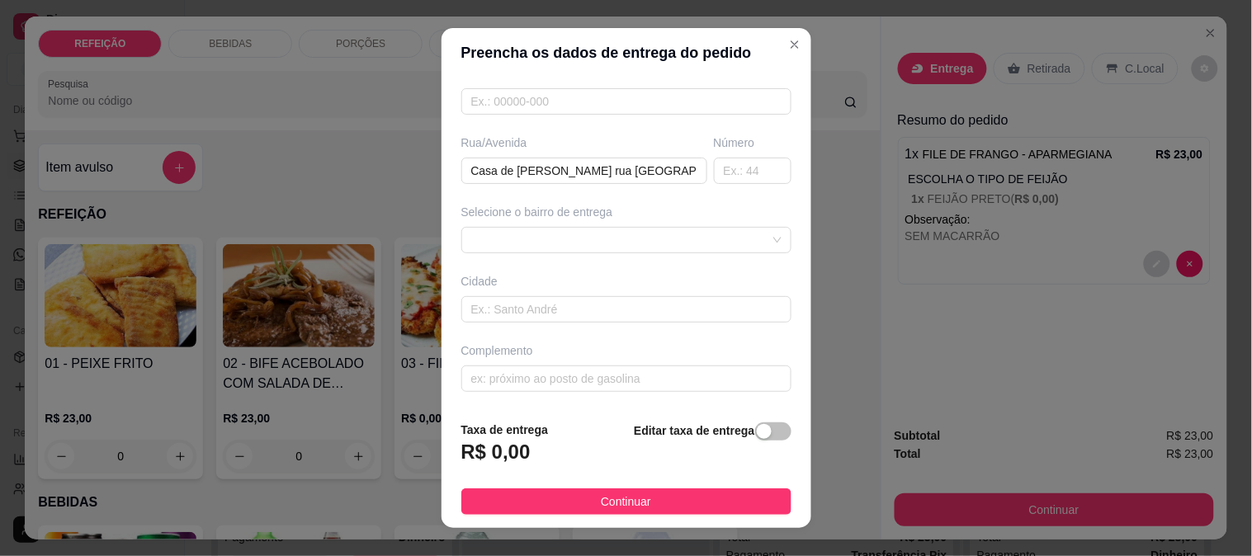
scroll to position [25, 0]
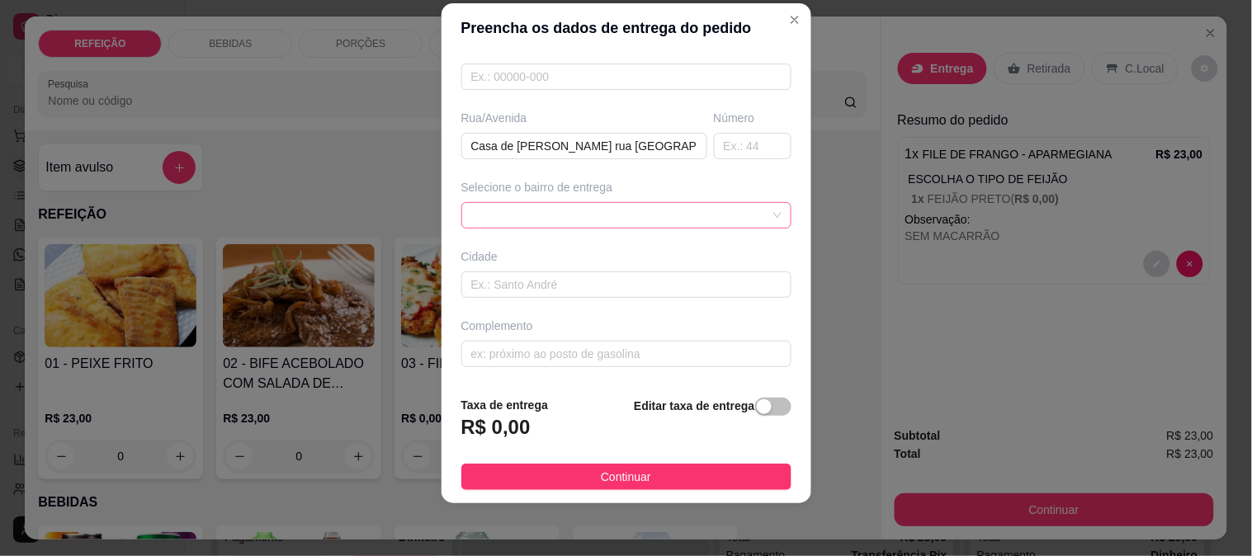
click at [525, 207] on div at bounding box center [626, 215] width 330 height 26
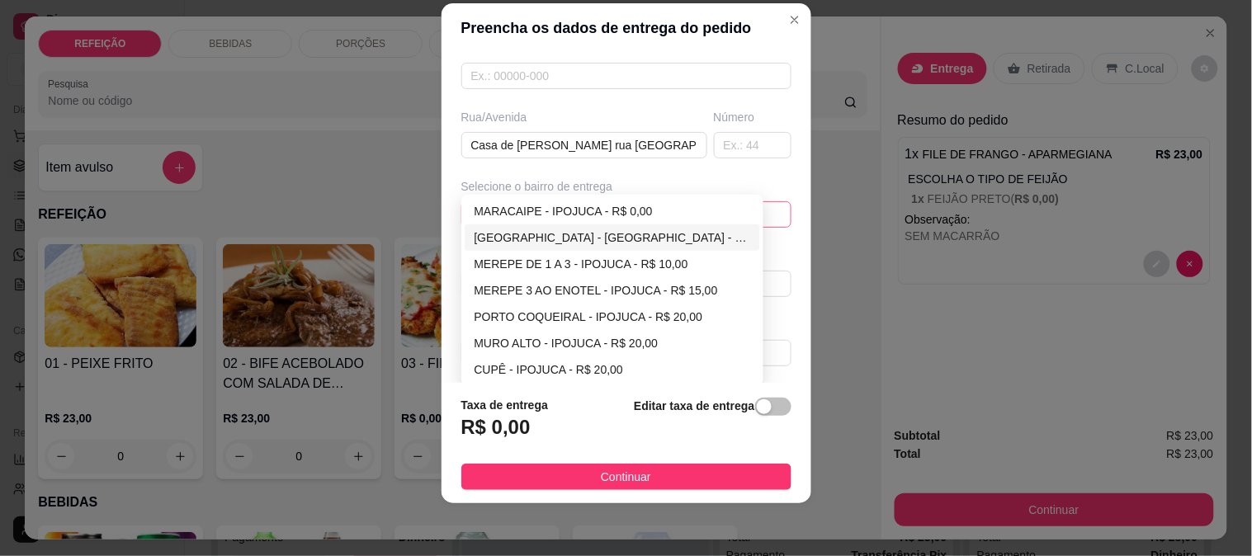
type input "[PERSON_NAME]"
click at [522, 225] on div "[GEOGRAPHIC_DATA] - [GEOGRAPHIC_DATA] - R$ 5,00" at bounding box center [613, 238] width 296 height 26
type input "IPOJUCA"
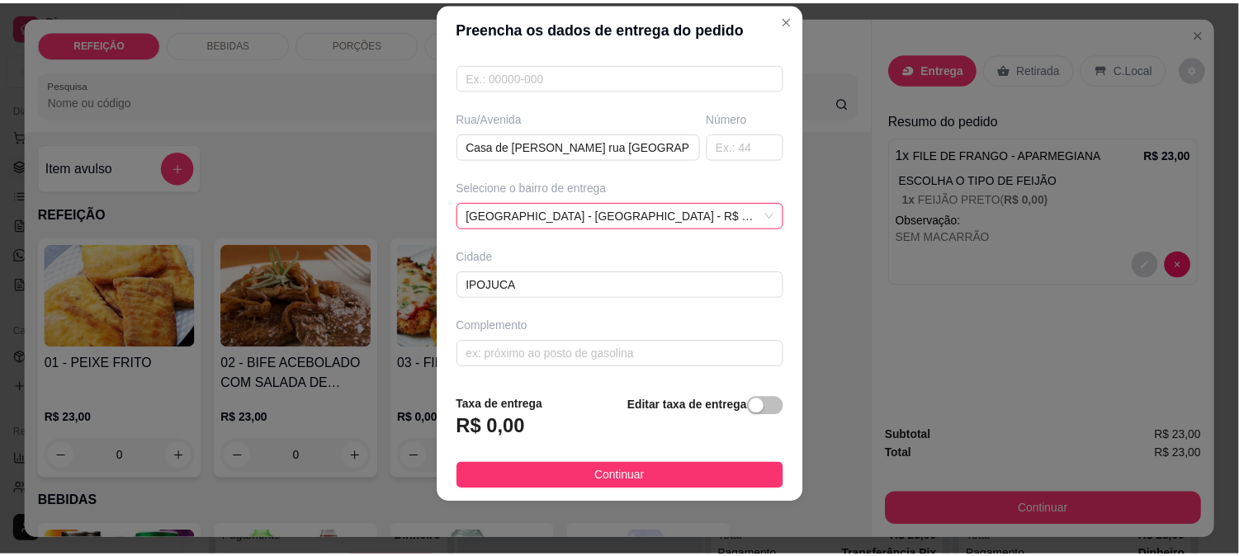
scroll to position [208, 0]
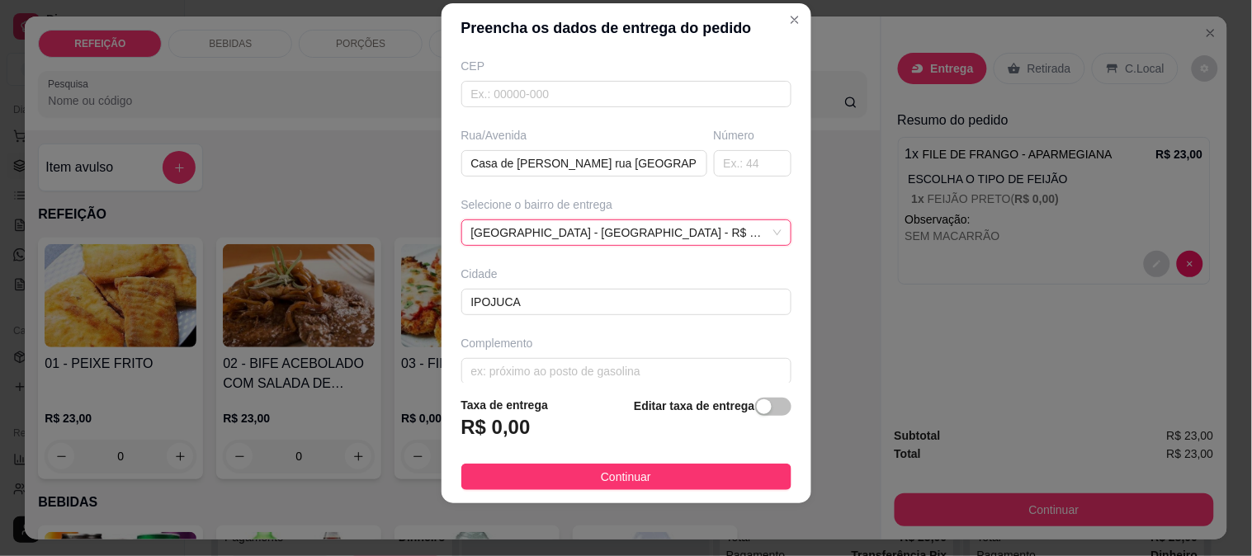
click at [560, 208] on div "Selecione o bairro de entrega" at bounding box center [626, 204] width 330 height 17
click at [520, 232] on span "[GEOGRAPHIC_DATA] - [GEOGRAPHIC_DATA] - R$ 5,00" at bounding box center [626, 232] width 310 height 25
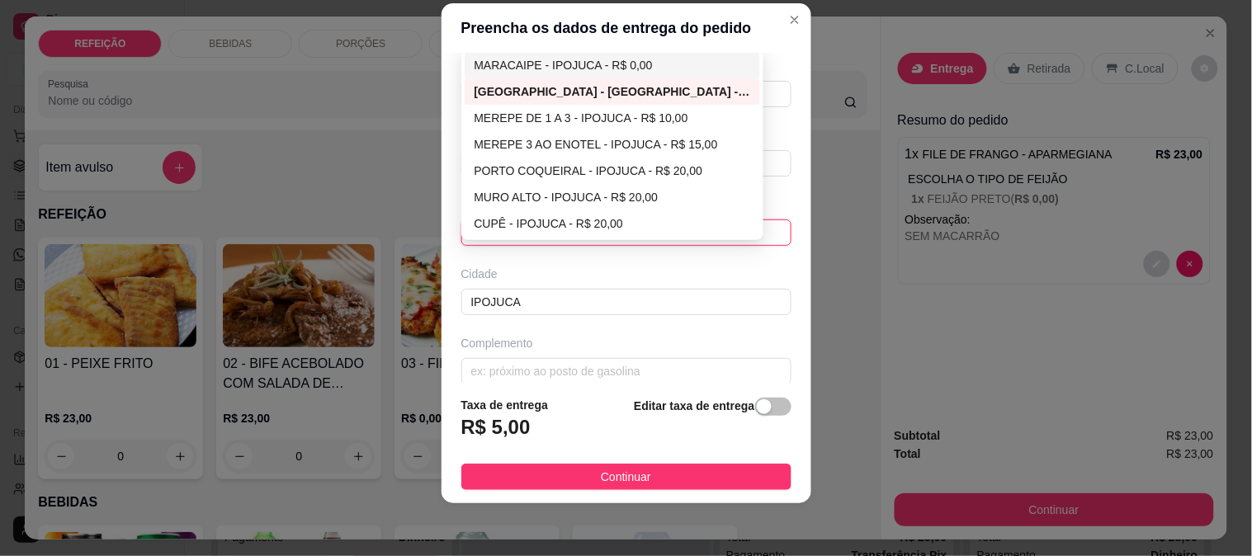
click at [528, 74] on div "MARACAIPE - IPOJUCA - R$ 0,00" at bounding box center [613, 65] width 296 height 26
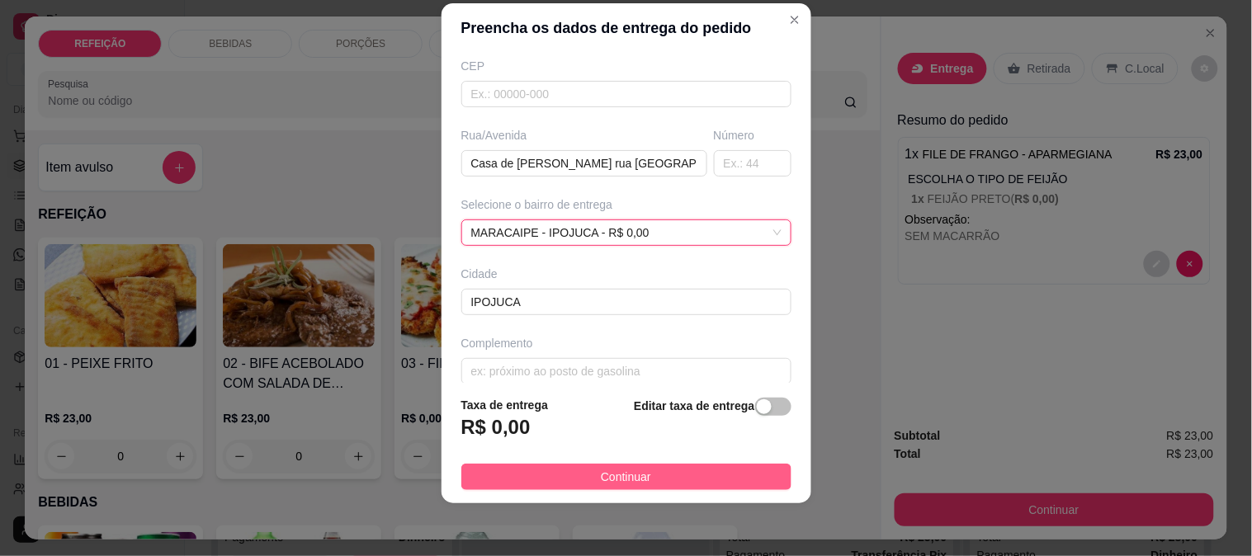
click at [595, 466] on button "Continuar" at bounding box center [626, 477] width 330 height 26
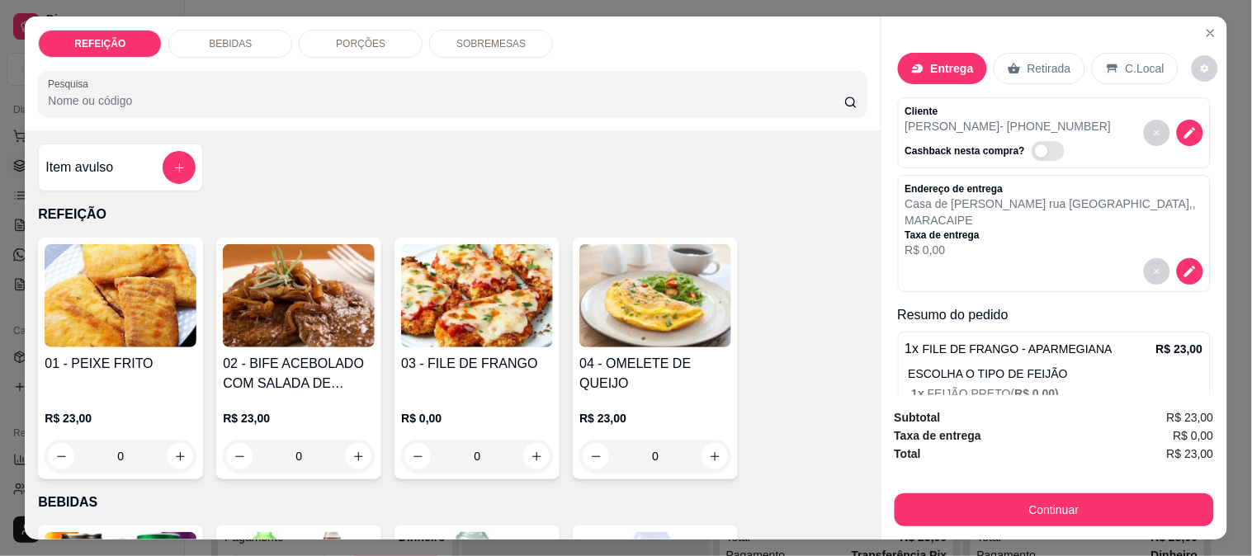
click at [1050, 499] on button "Continuar" at bounding box center [1054, 510] width 319 height 33
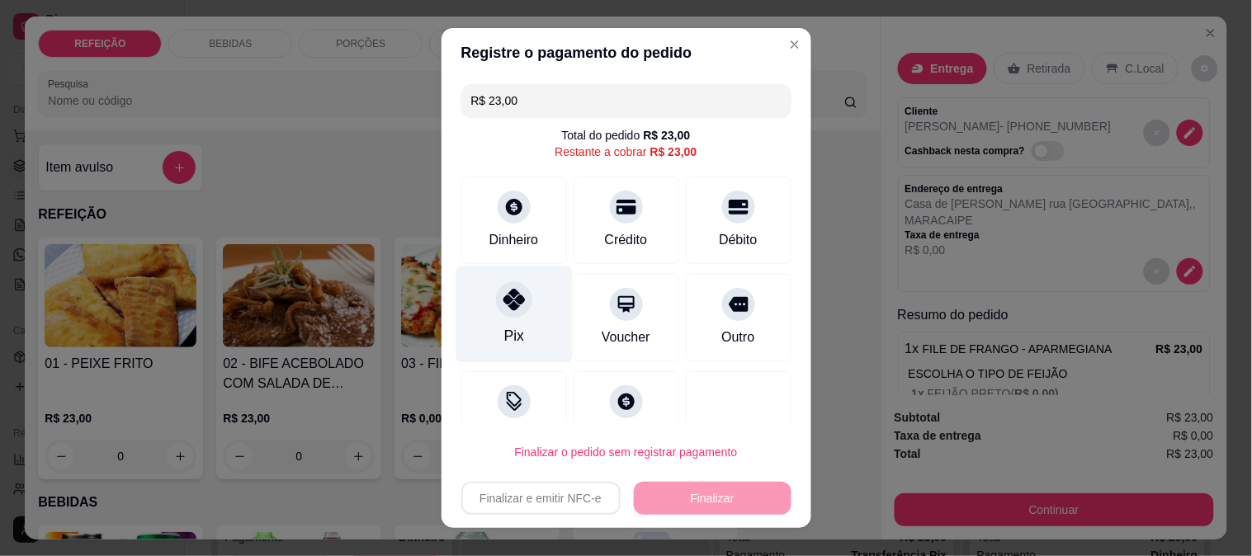
click at [517, 312] on div "Pix" at bounding box center [514, 314] width 116 height 97
type input "R$ 0,00"
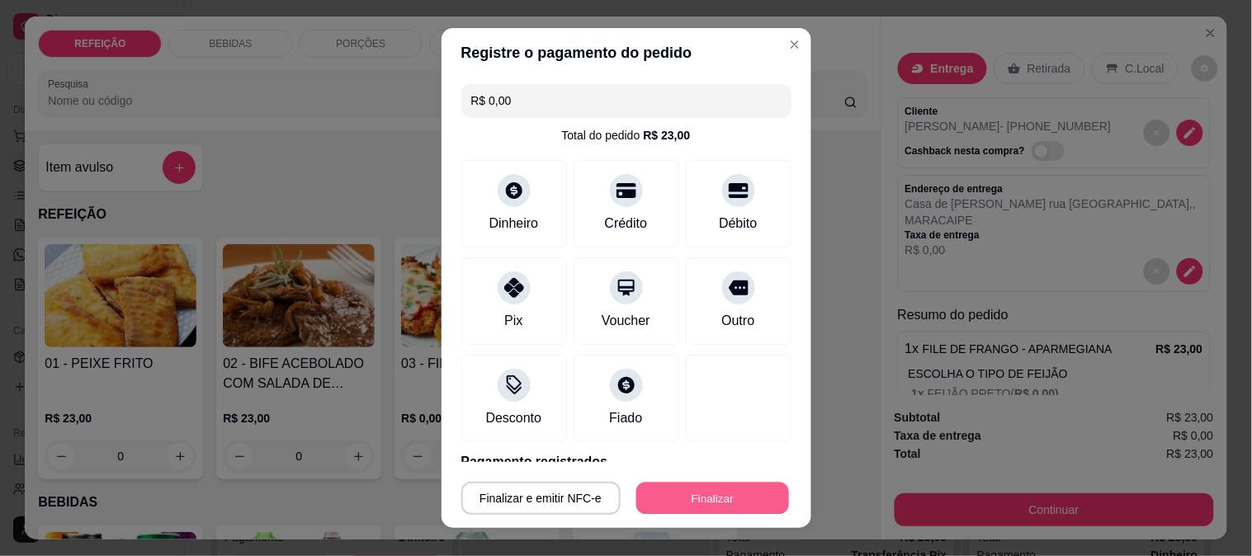
click at [659, 485] on button "Finalizar" at bounding box center [713, 499] width 153 height 32
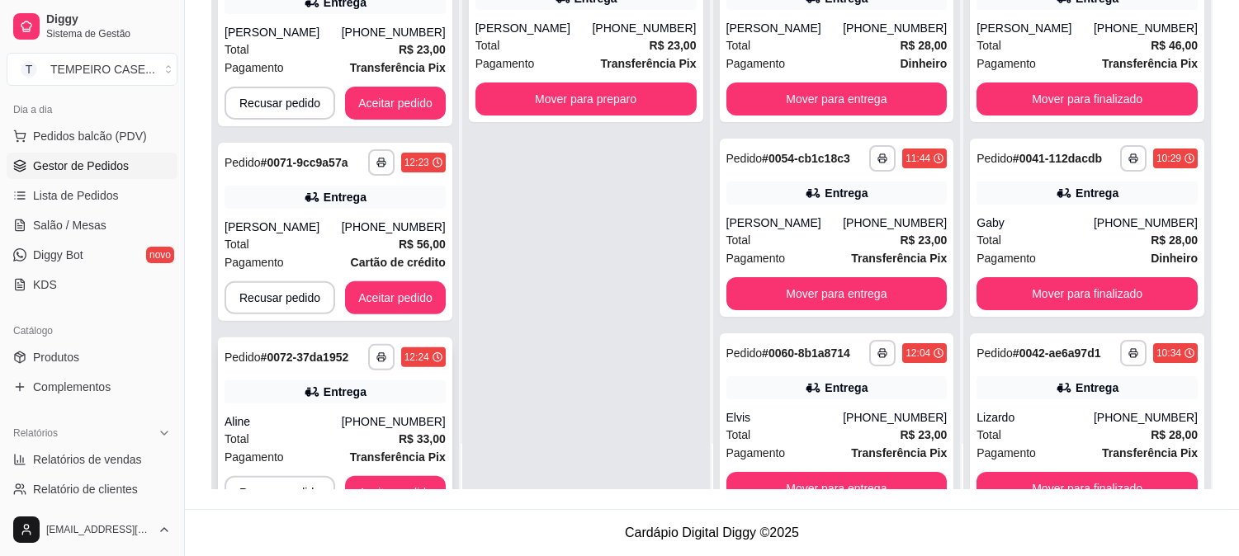
scroll to position [1066, 0]
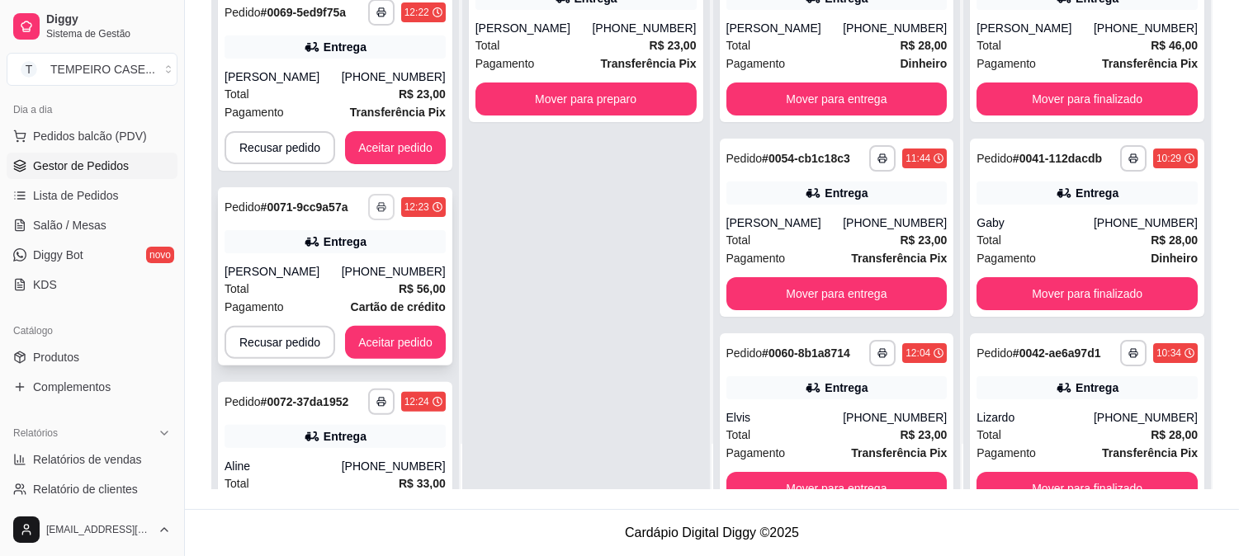
click at [376, 209] on icon "button" at bounding box center [381, 207] width 10 height 10
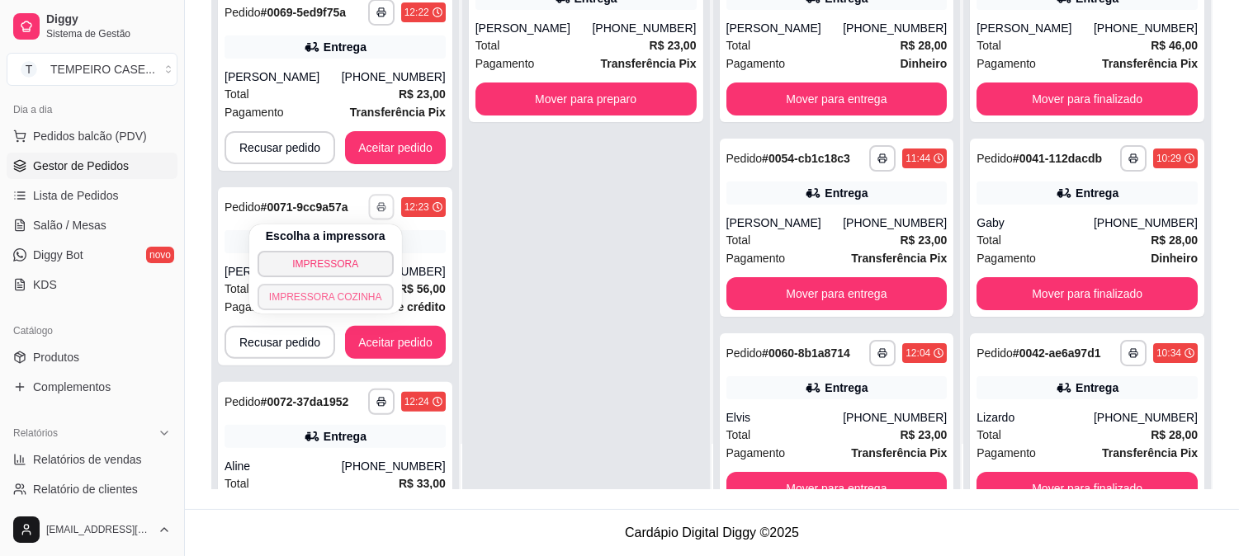
click at [353, 296] on button "IMPRESSORA COZINHA" at bounding box center [326, 297] width 136 height 26
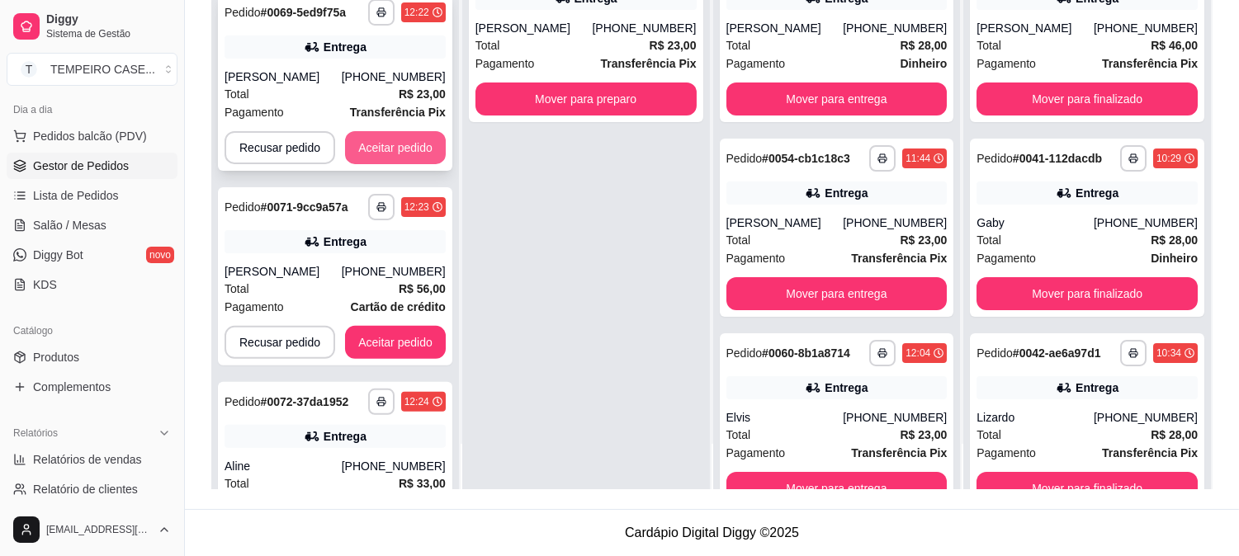
click at [386, 149] on button "Aceitar pedido" at bounding box center [395, 147] width 101 height 33
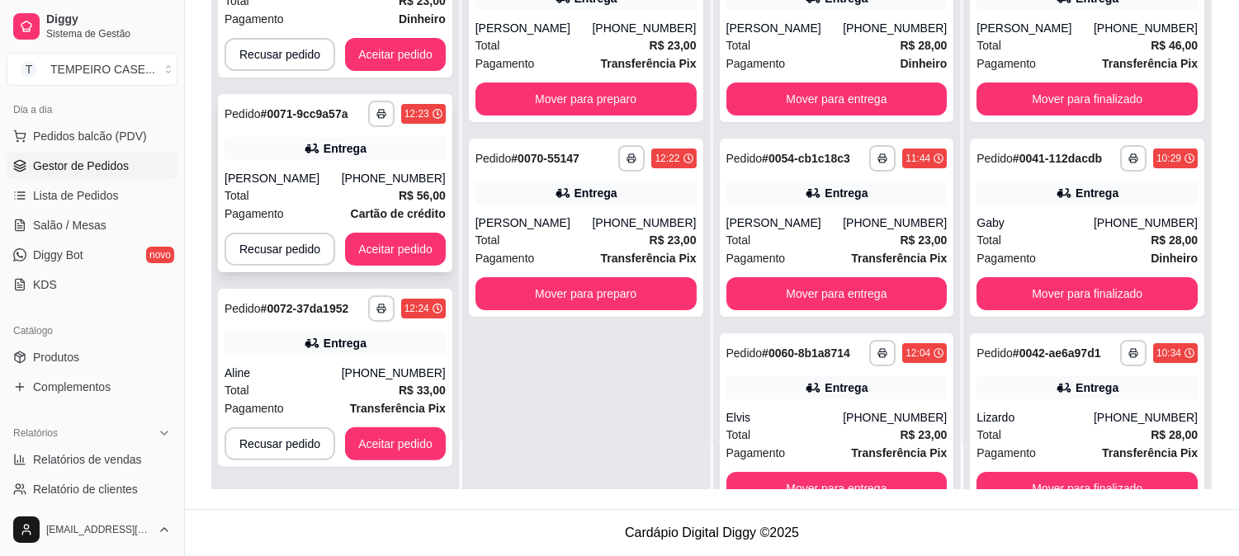
scroll to position [963, 0]
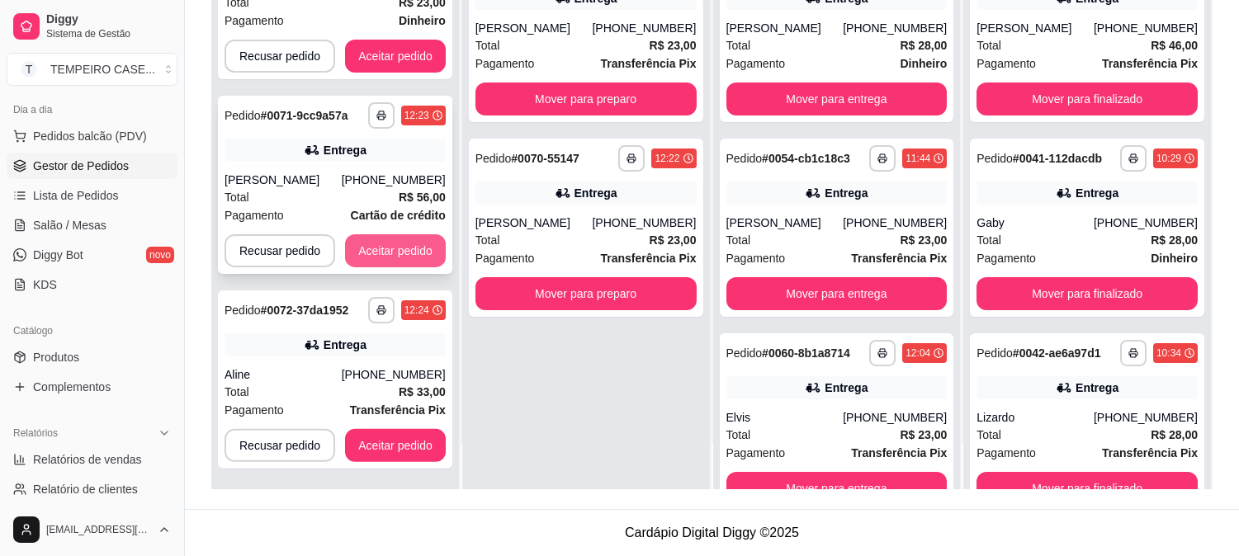
click at [375, 246] on button "Aceitar pedido" at bounding box center [395, 250] width 101 height 33
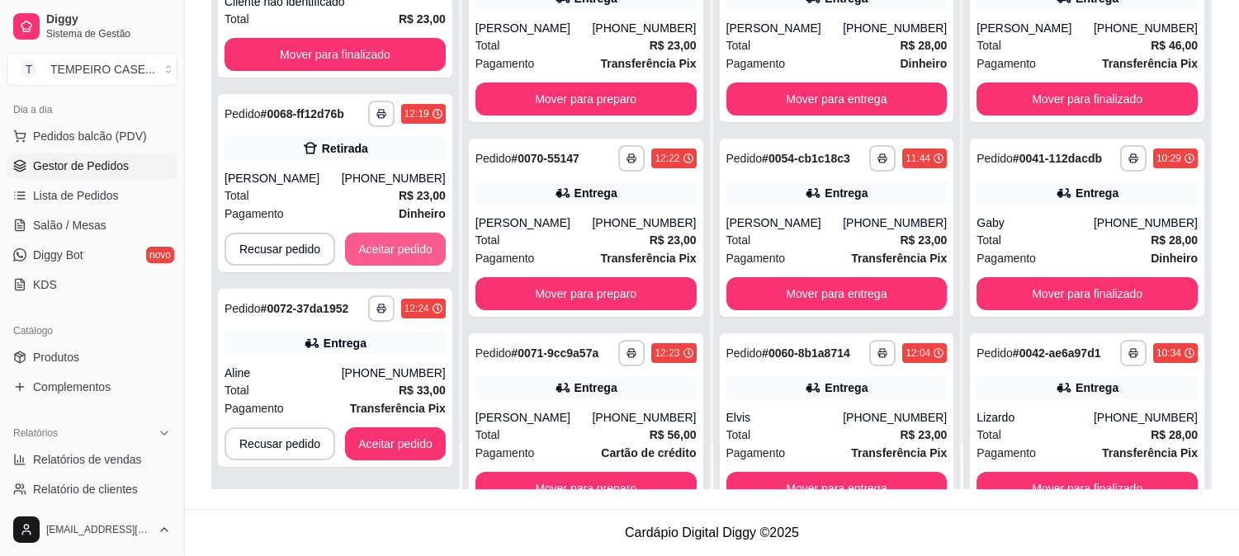
scroll to position [769, 0]
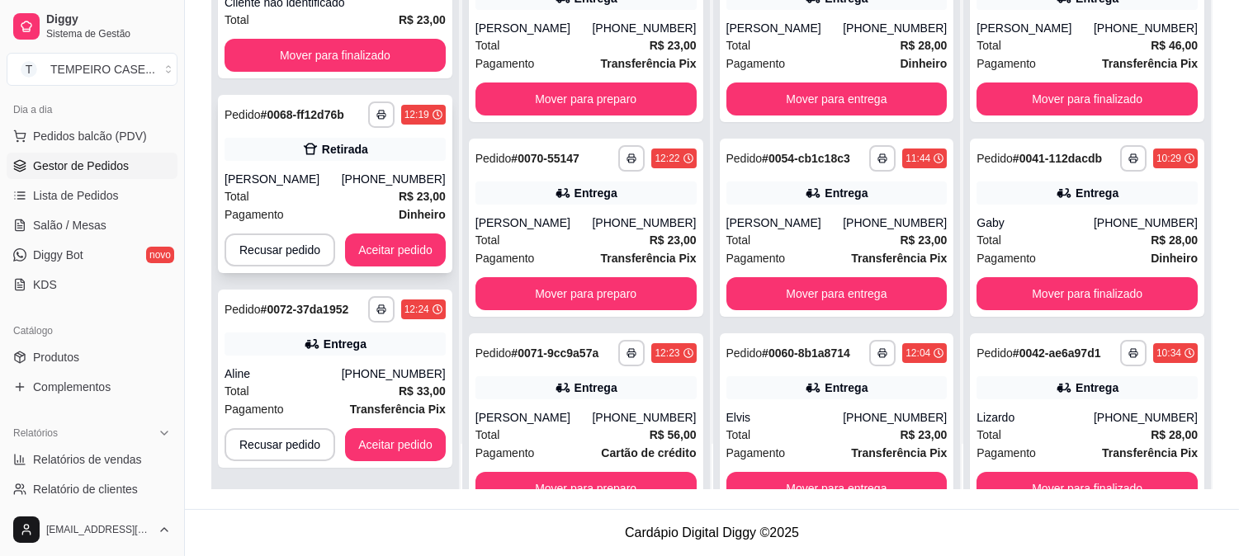
click at [377, 256] on button "Aceitar pedido" at bounding box center [395, 250] width 101 height 33
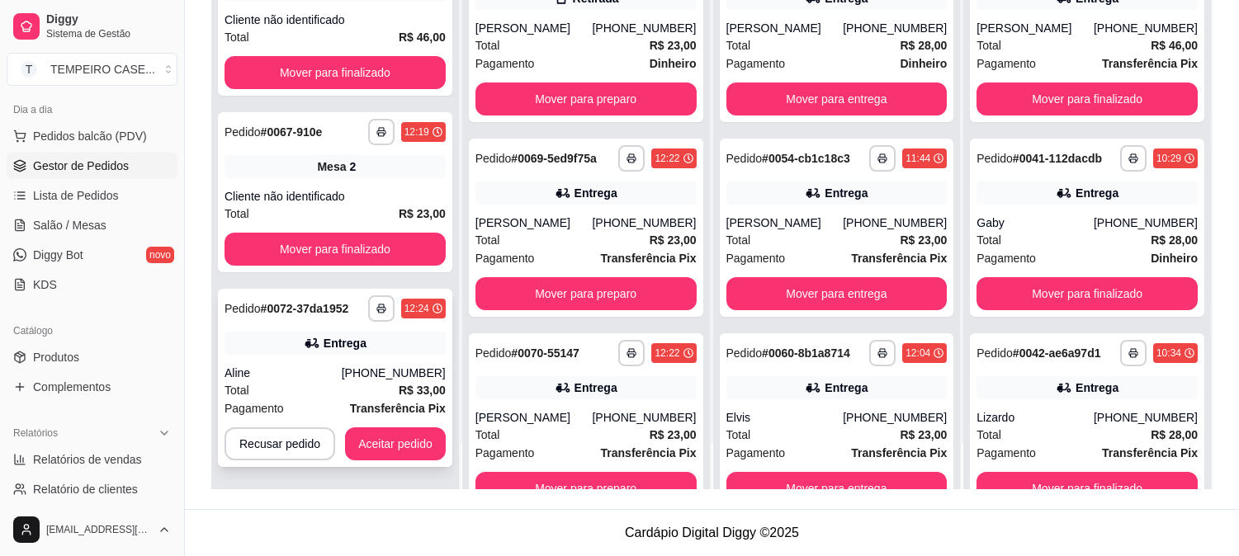
scroll to position [574, 0]
click at [372, 429] on button "Aceitar pedido" at bounding box center [395, 444] width 101 height 33
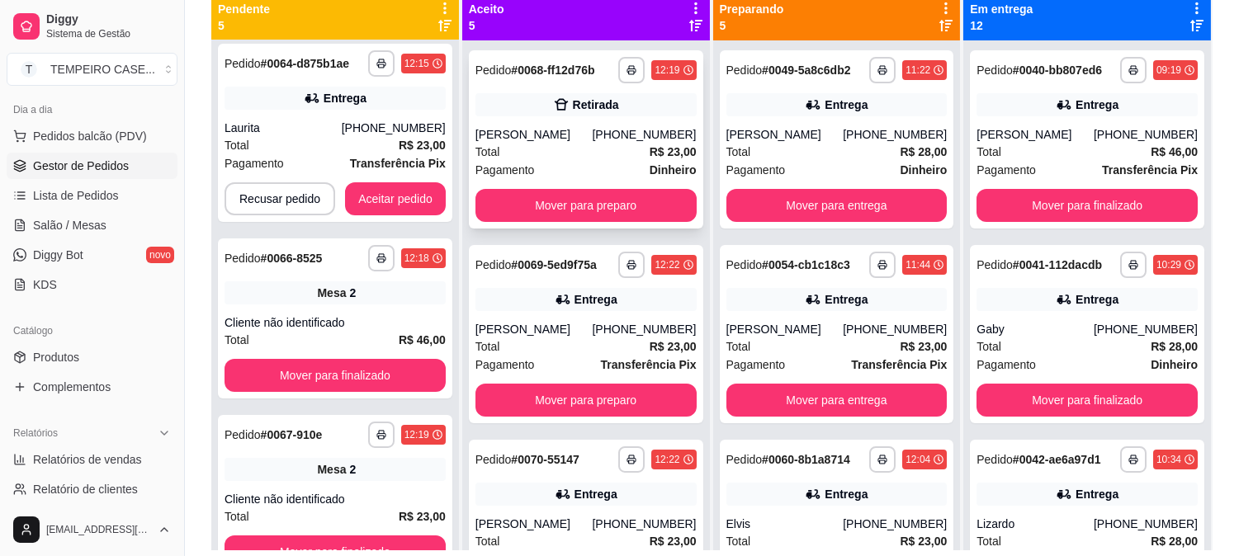
scroll to position [160, 0]
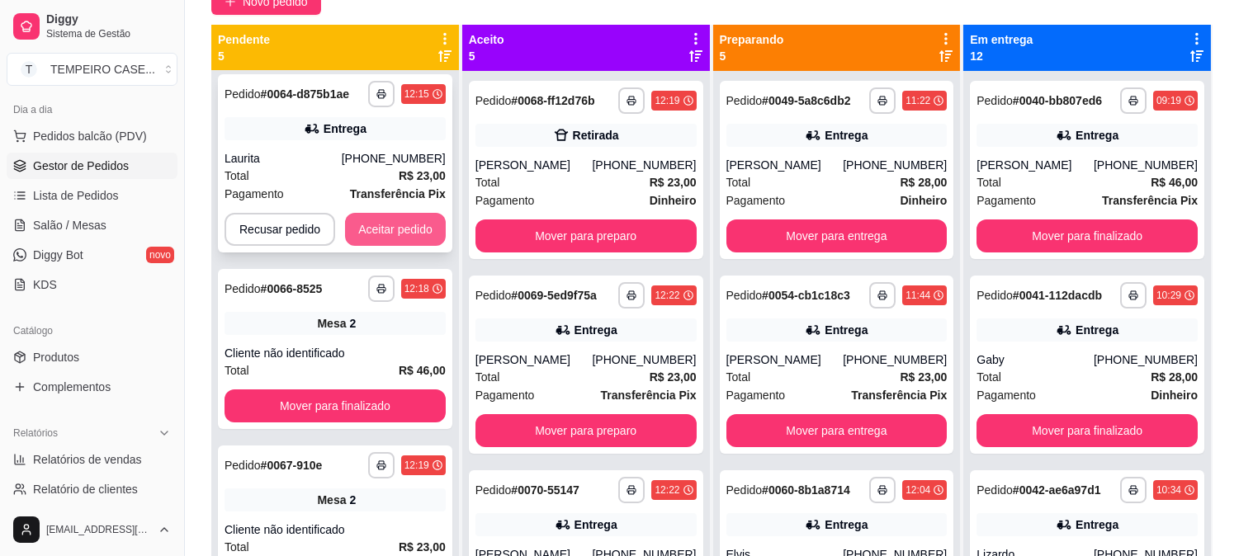
click at [403, 232] on button "Aceitar pedido" at bounding box center [395, 229] width 101 height 33
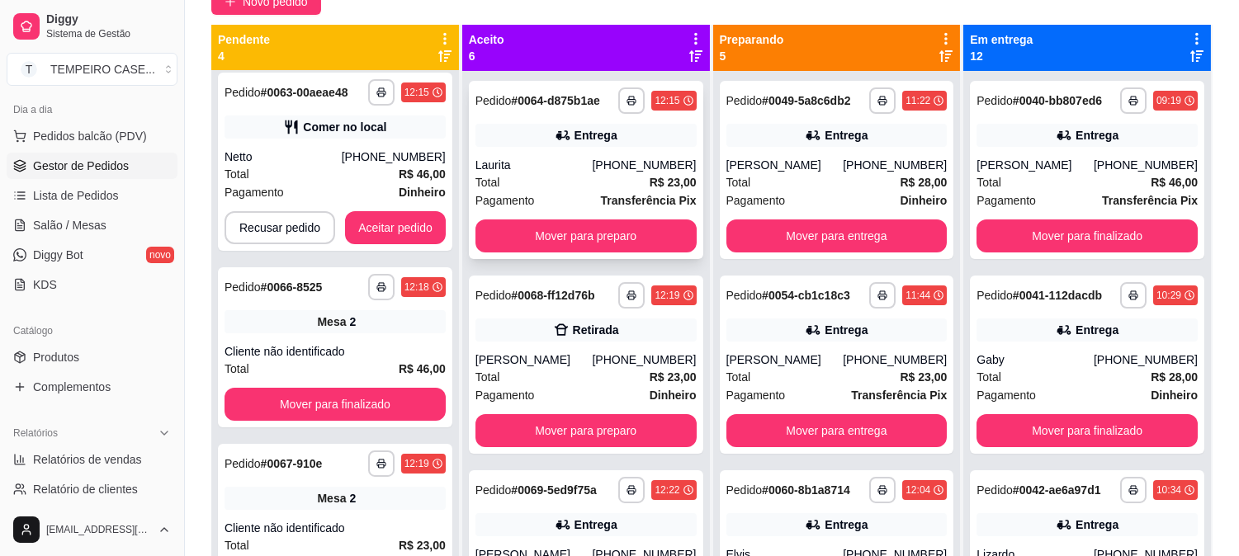
scroll to position [184, 0]
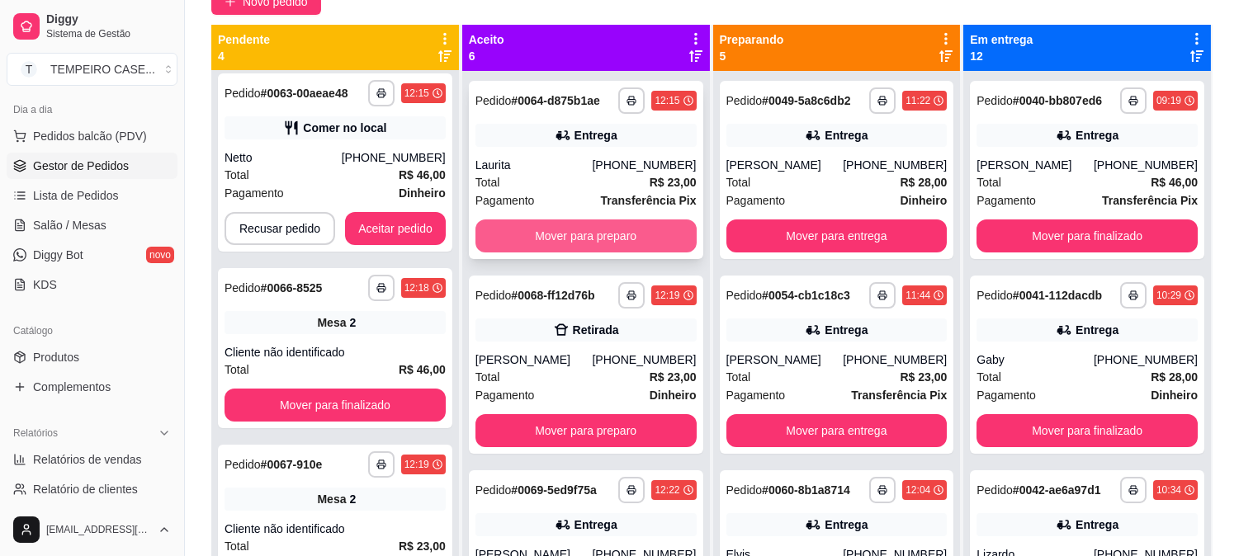
click at [527, 241] on button "Mover para preparo" at bounding box center [586, 236] width 221 height 33
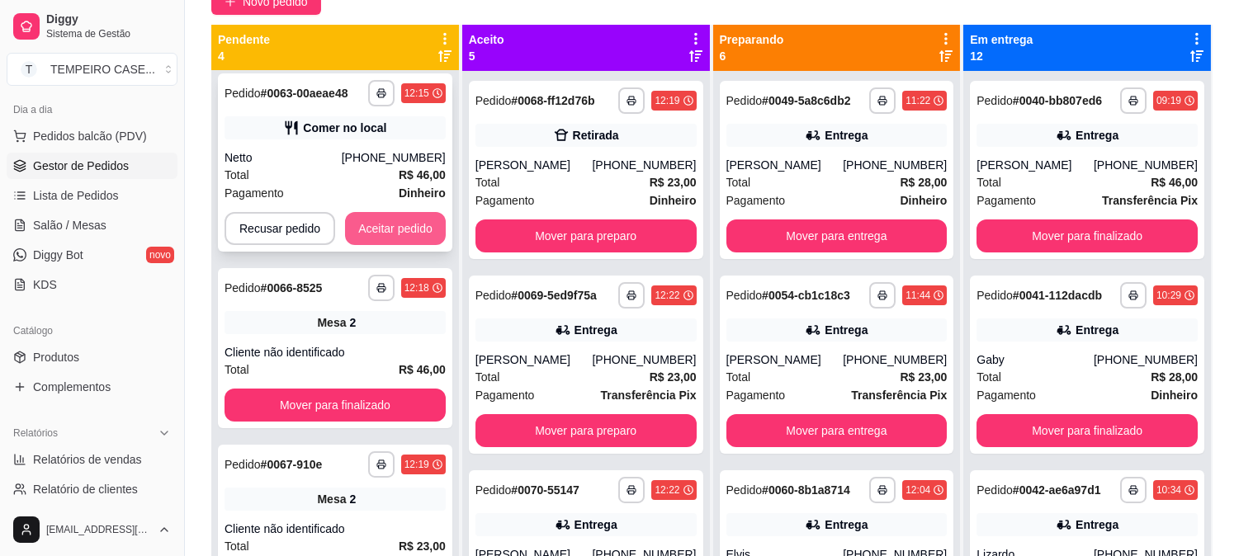
click at [410, 228] on button "Aceitar pedido" at bounding box center [395, 228] width 101 height 33
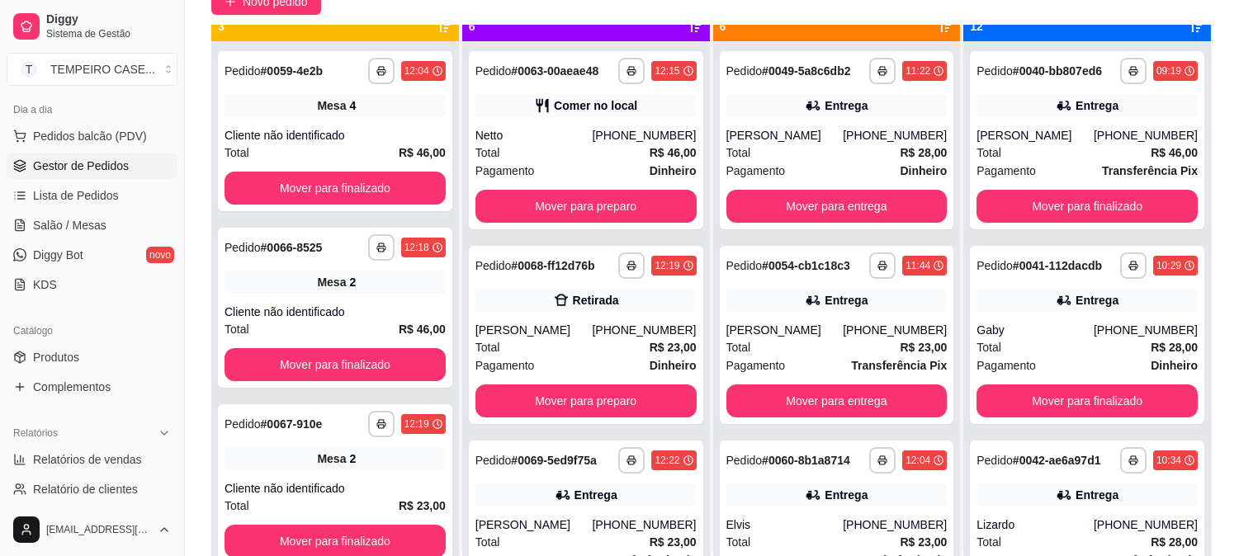
scroll to position [45, 0]
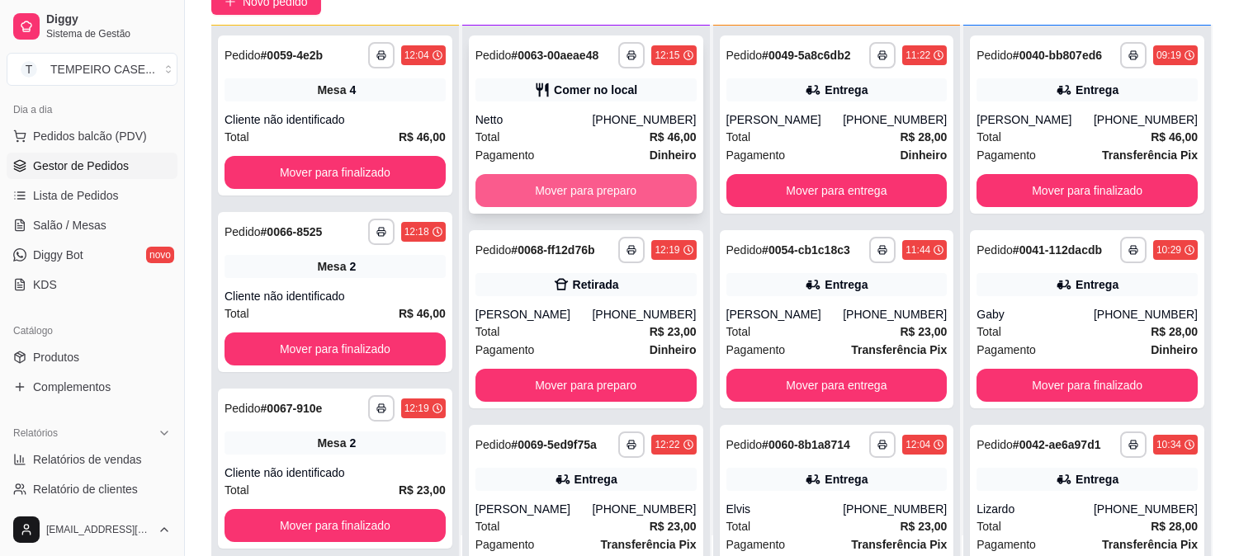
click at [607, 182] on button "Mover para preparo" at bounding box center [586, 190] width 221 height 33
click at [557, 183] on button "Mover para preparo" at bounding box center [586, 190] width 221 height 33
click at [546, 192] on button "Mover para preparo" at bounding box center [586, 190] width 221 height 33
click at [561, 187] on button "Mover para preparo" at bounding box center [586, 190] width 221 height 33
click at [557, 190] on button "Mover para preparo" at bounding box center [586, 190] width 221 height 33
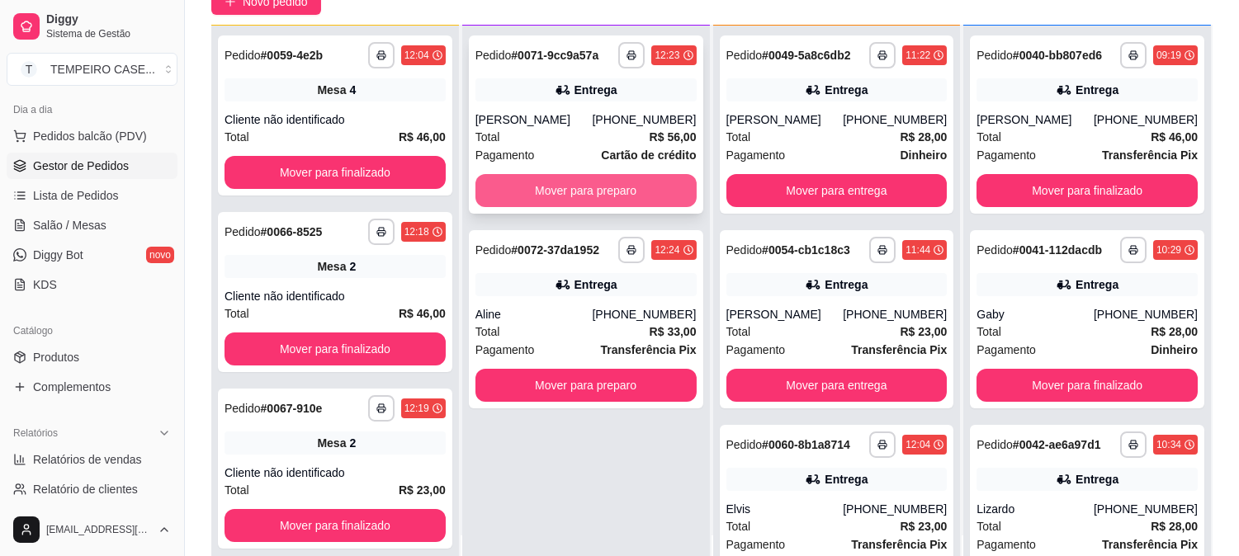
click at [556, 188] on button "Mover para preparo" at bounding box center [586, 190] width 221 height 33
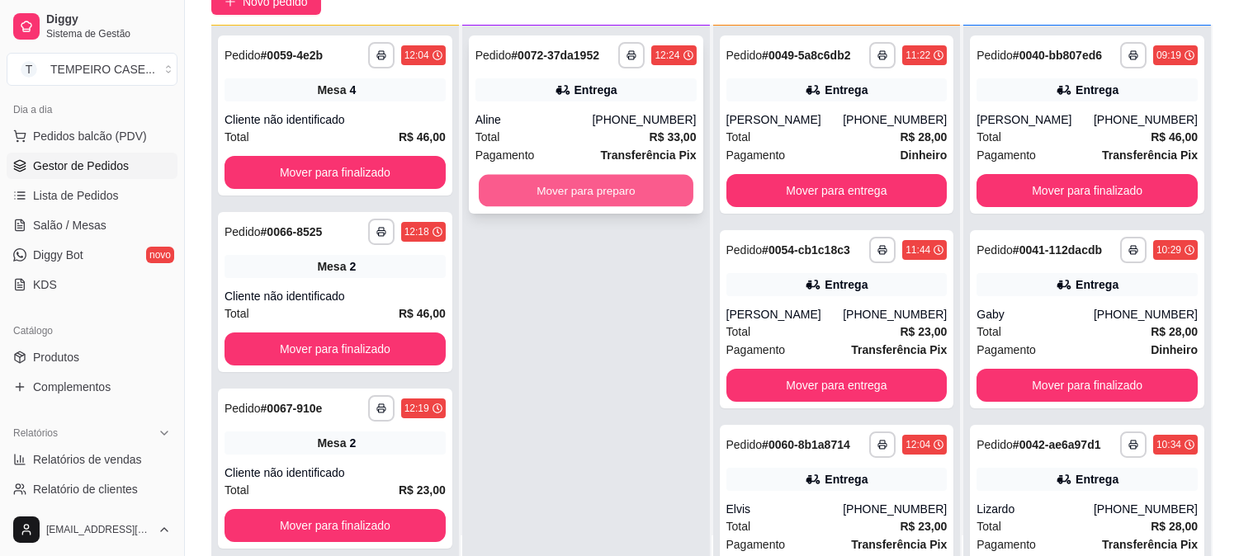
click at [564, 187] on button "Mover para preparo" at bounding box center [586, 191] width 215 height 32
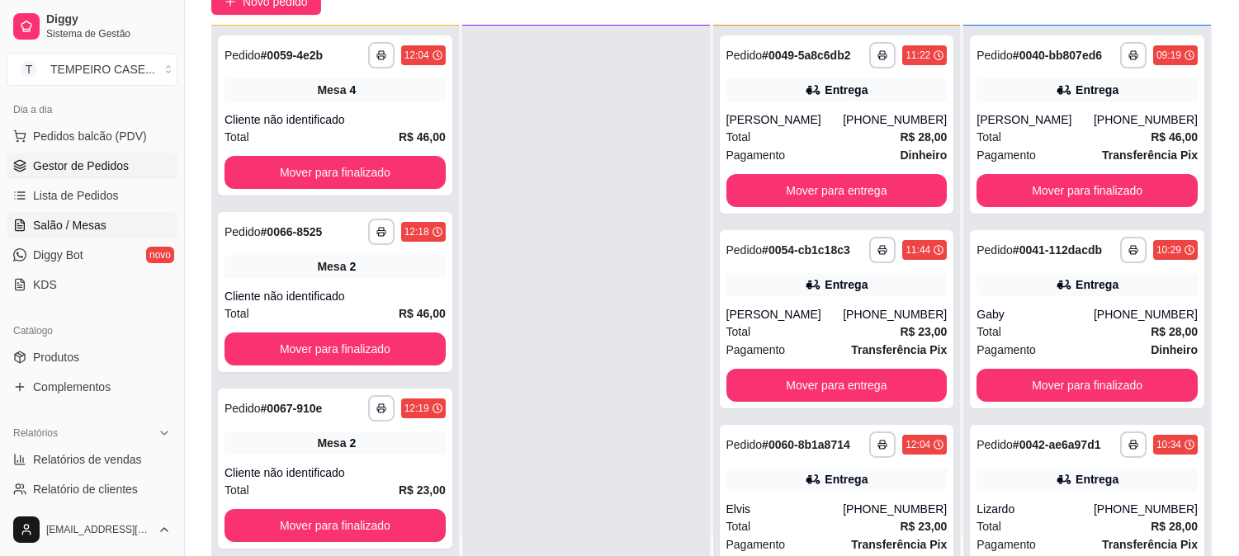
click at [88, 217] on span "Salão / Mesas" at bounding box center [69, 225] width 73 height 17
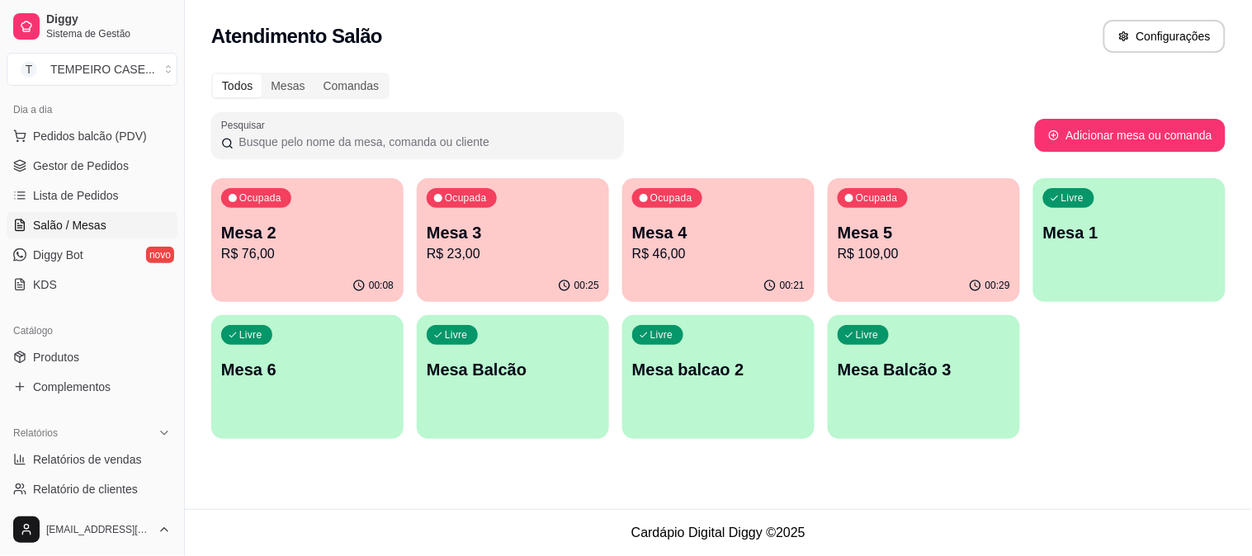
click at [719, 275] on div "00:21" at bounding box center [718, 286] width 192 height 32
click at [33, 163] on span "Gestor de Pedidos" at bounding box center [81, 166] width 96 height 17
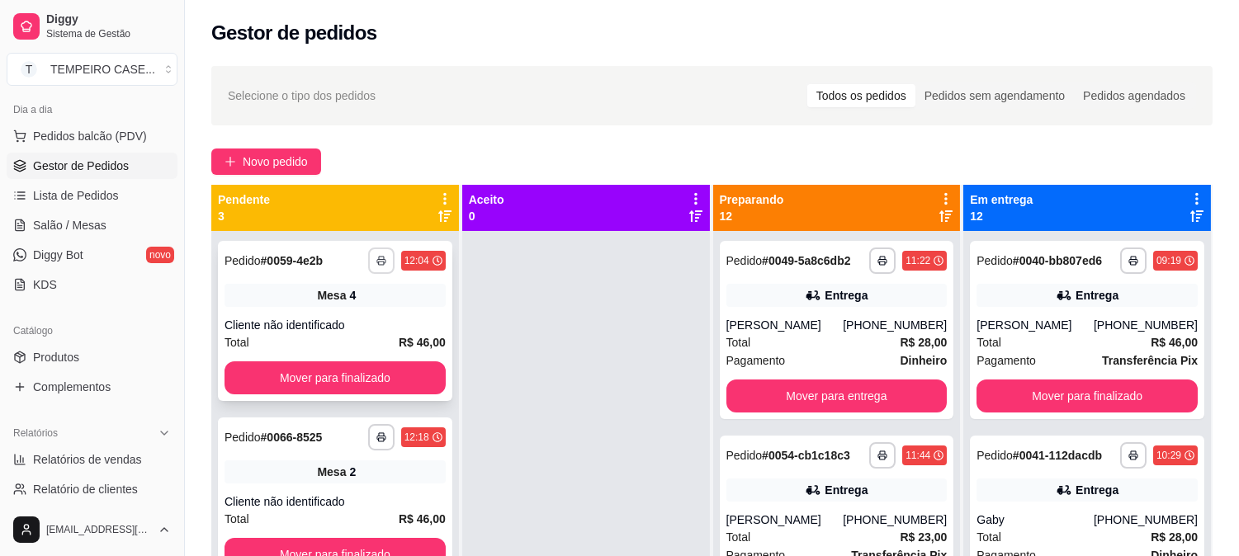
click at [379, 263] on rect "button" at bounding box center [381, 263] width 5 height 3
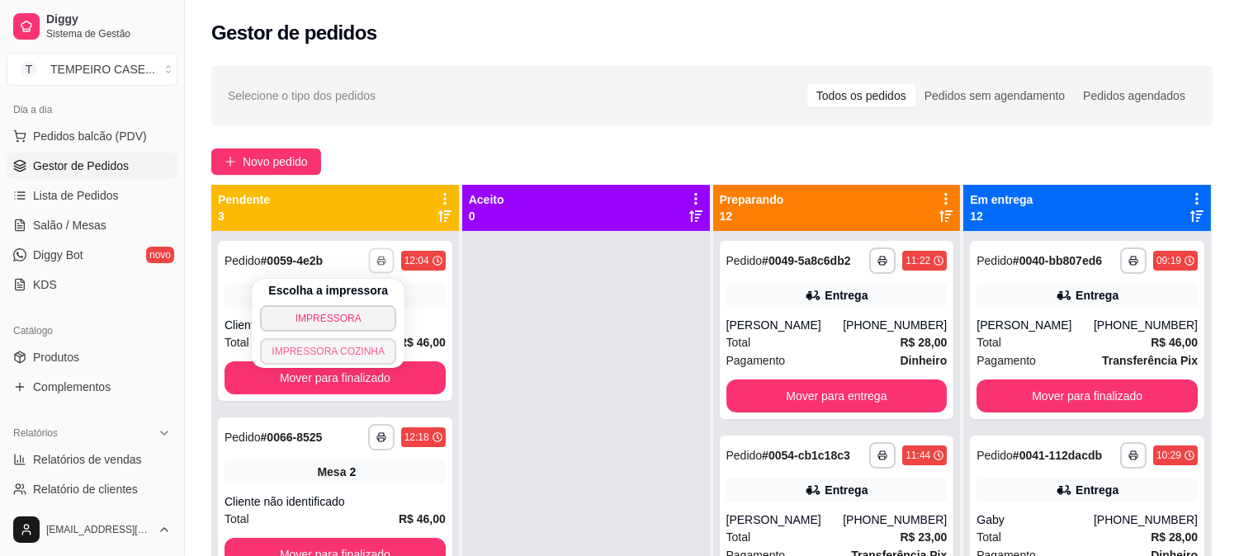
click at [334, 345] on button "IMPRESSORA COZINHA" at bounding box center [328, 351] width 136 height 26
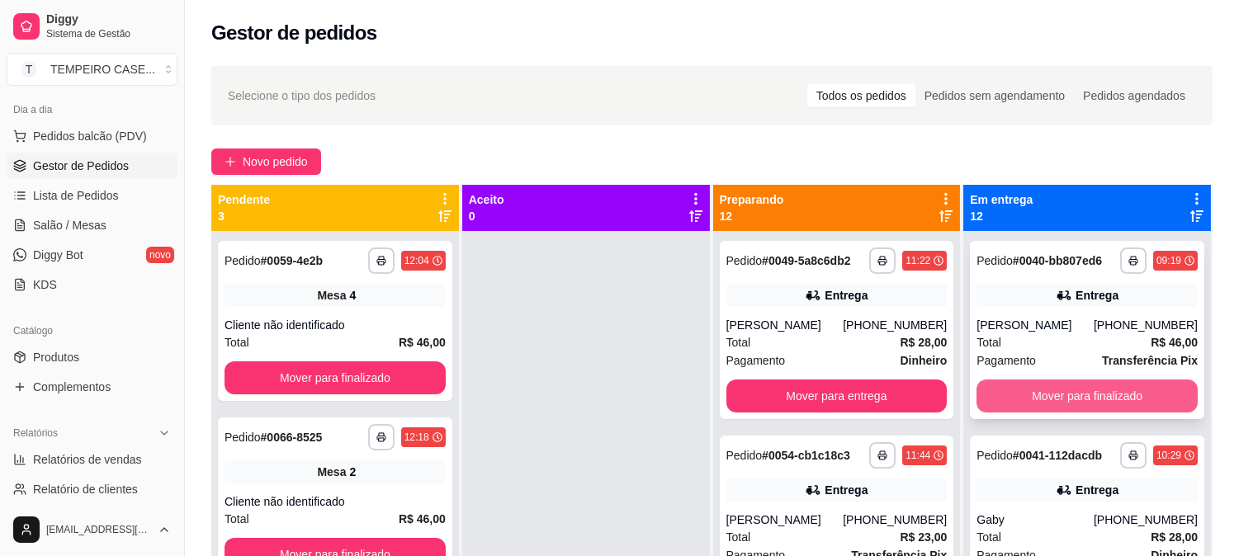
click at [1047, 392] on button "Mover para finalizado" at bounding box center [1087, 396] width 221 height 33
click at [1073, 393] on button "Mover para finalizado" at bounding box center [1087, 396] width 221 height 33
click at [1090, 396] on button "Mover para finalizado" at bounding box center [1087, 397] width 215 height 32
click at [1102, 398] on button "Mover para finalizado" at bounding box center [1087, 396] width 221 height 33
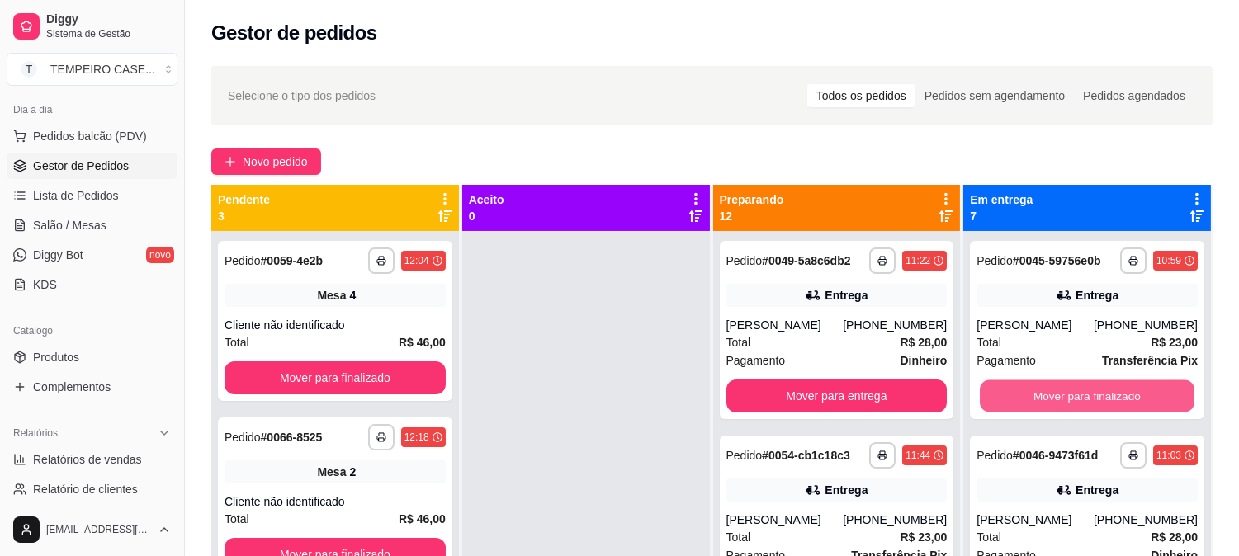
click at [1102, 399] on button "Mover para finalizado" at bounding box center [1087, 397] width 215 height 32
click at [1102, 399] on button "Mover para finalizado" at bounding box center [1087, 396] width 221 height 33
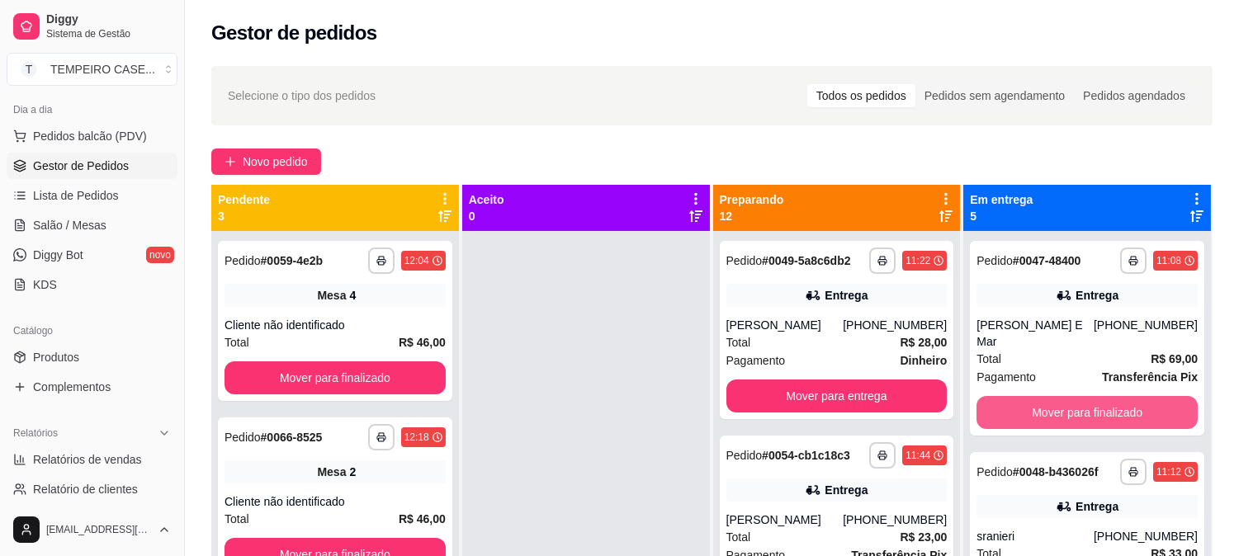
click at [1102, 399] on button "Mover para finalizado" at bounding box center [1087, 412] width 221 height 33
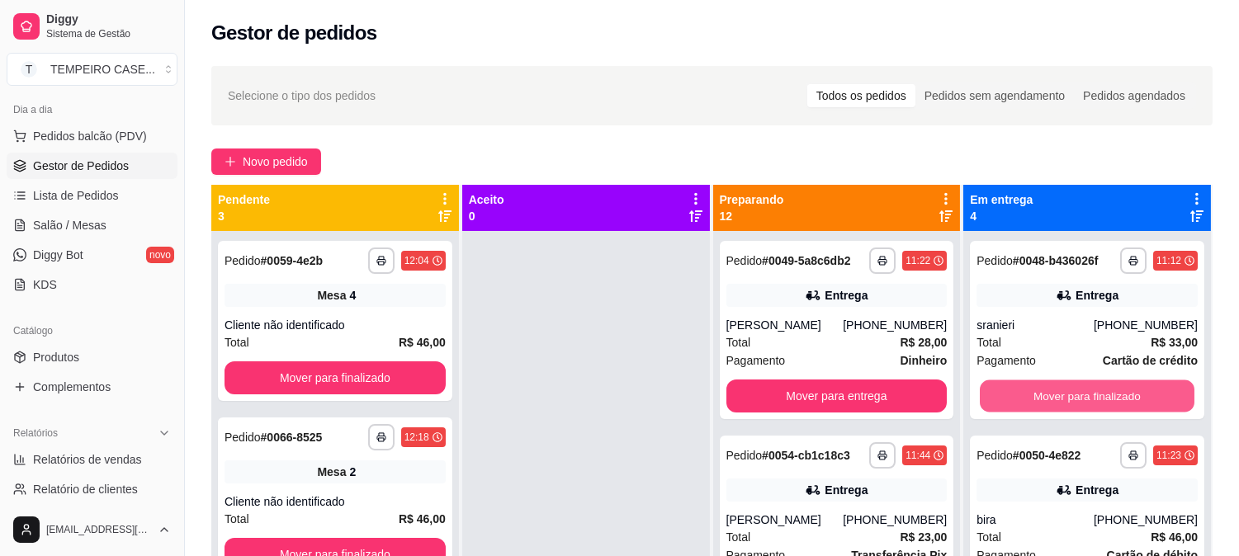
click at [1102, 399] on button "Mover para finalizado" at bounding box center [1087, 397] width 215 height 32
click at [1102, 399] on button "Mover para finalizado" at bounding box center [1087, 396] width 221 height 33
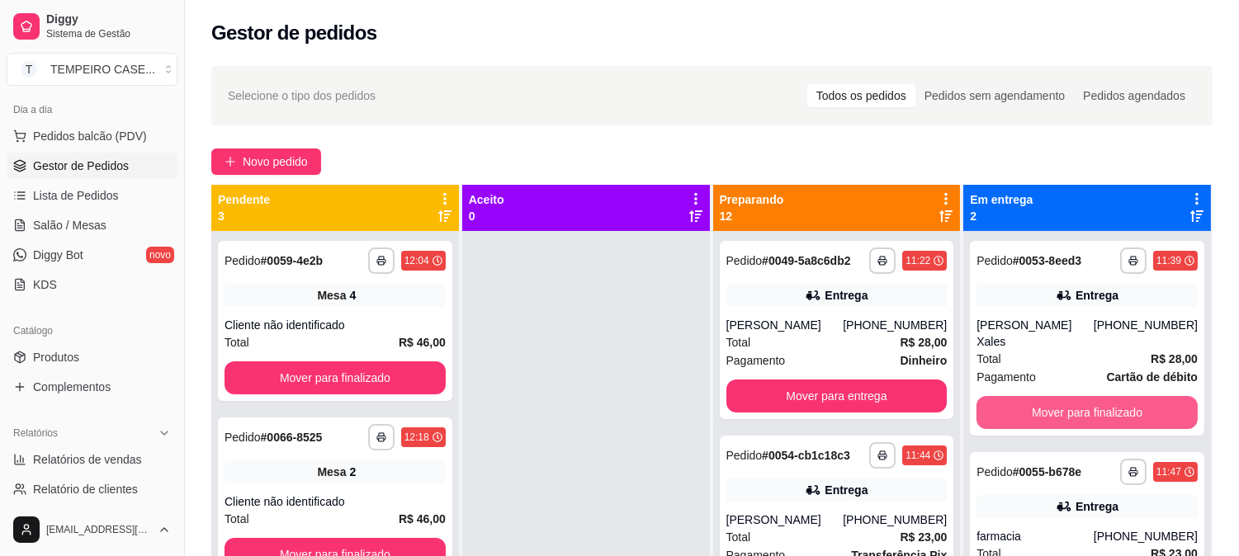
click at [1102, 399] on button "Mover para finalizado" at bounding box center [1087, 412] width 221 height 33
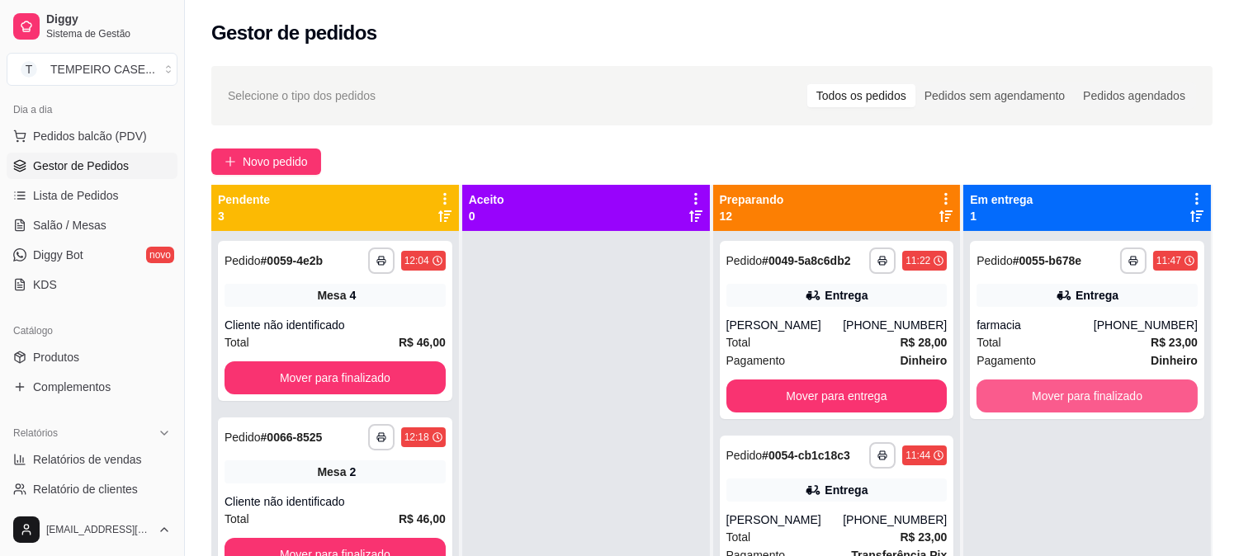
click at [1102, 399] on button "Mover para finalizado" at bounding box center [1087, 396] width 221 height 33
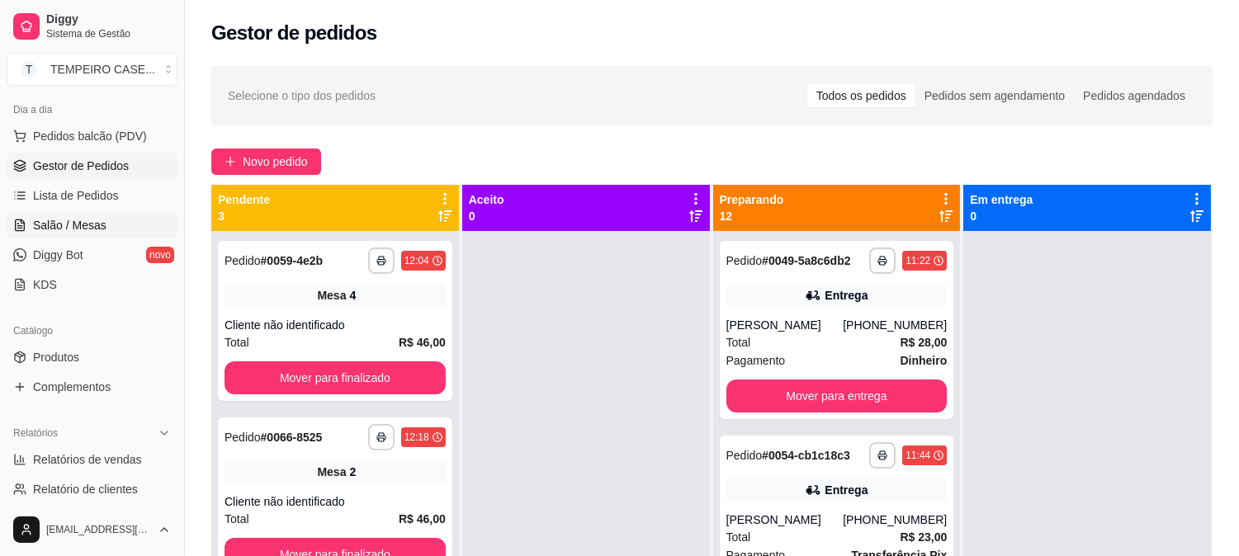
click at [96, 219] on span "Salão / Mesas" at bounding box center [69, 225] width 73 height 17
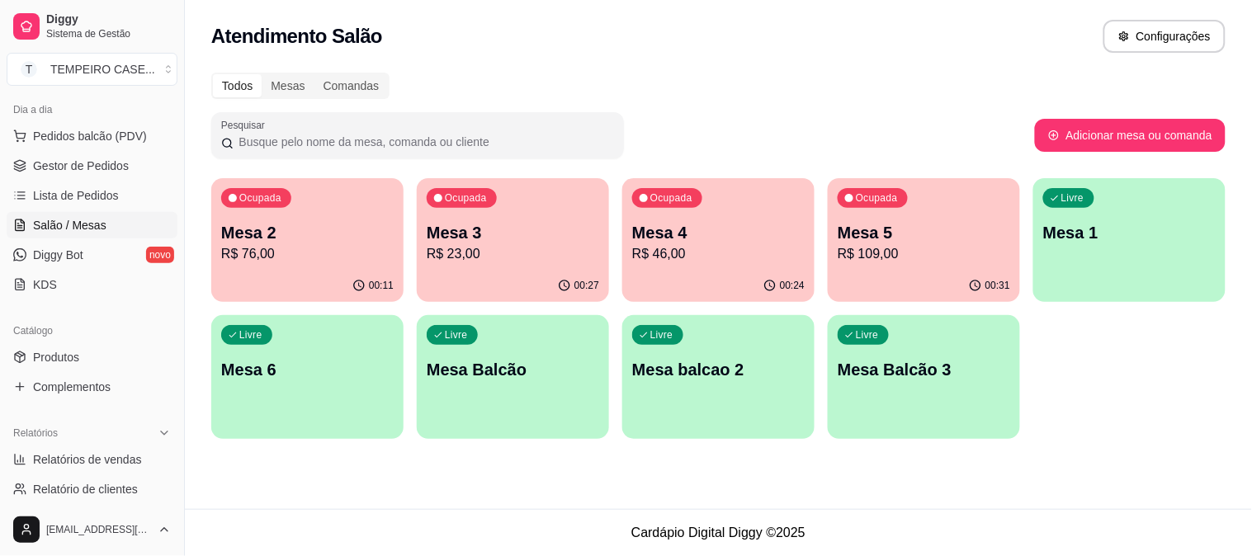
click at [461, 245] on p "R$ 23,00" at bounding box center [513, 254] width 173 height 20
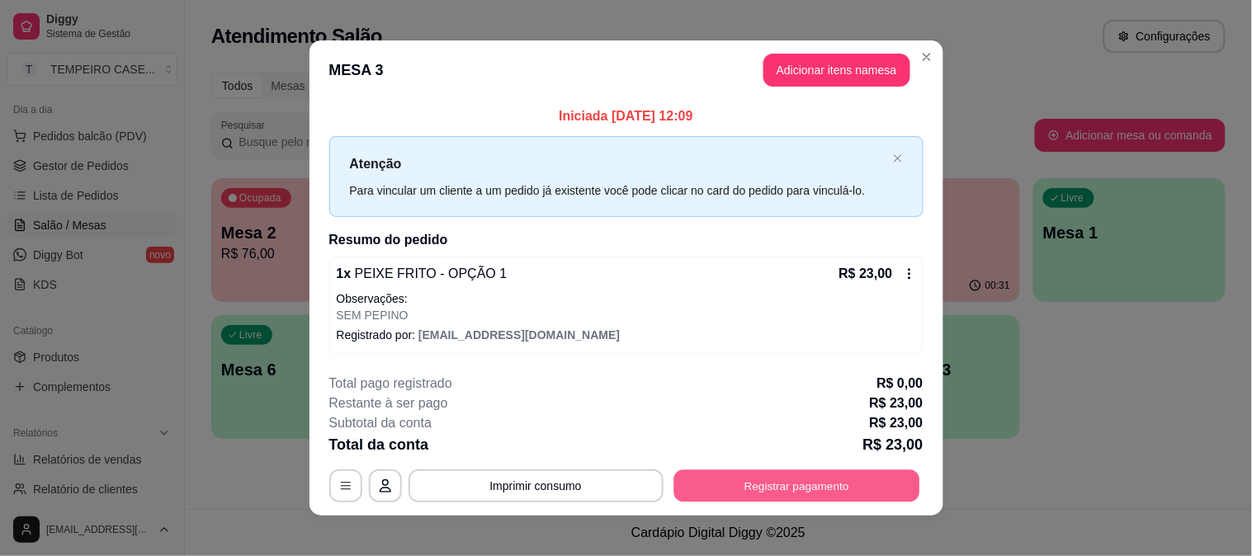
click at [778, 490] on button "Registrar pagamento" at bounding box center [797, 486] width 246 height 32
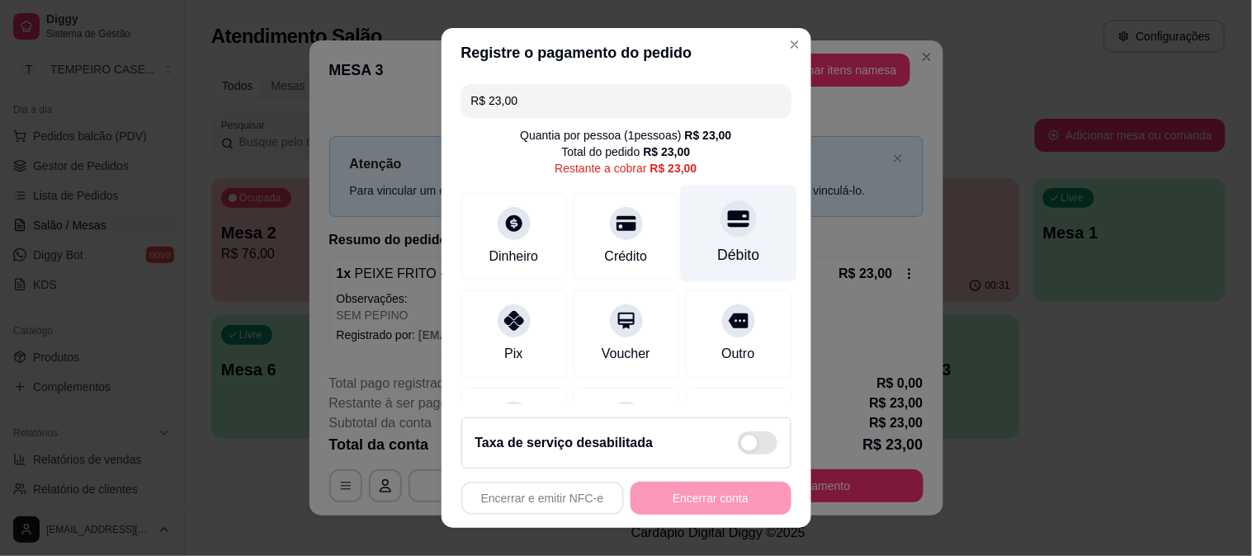
click at [730, 245] on div "Débito" at bounding box center [738, 254] width 42 height 21
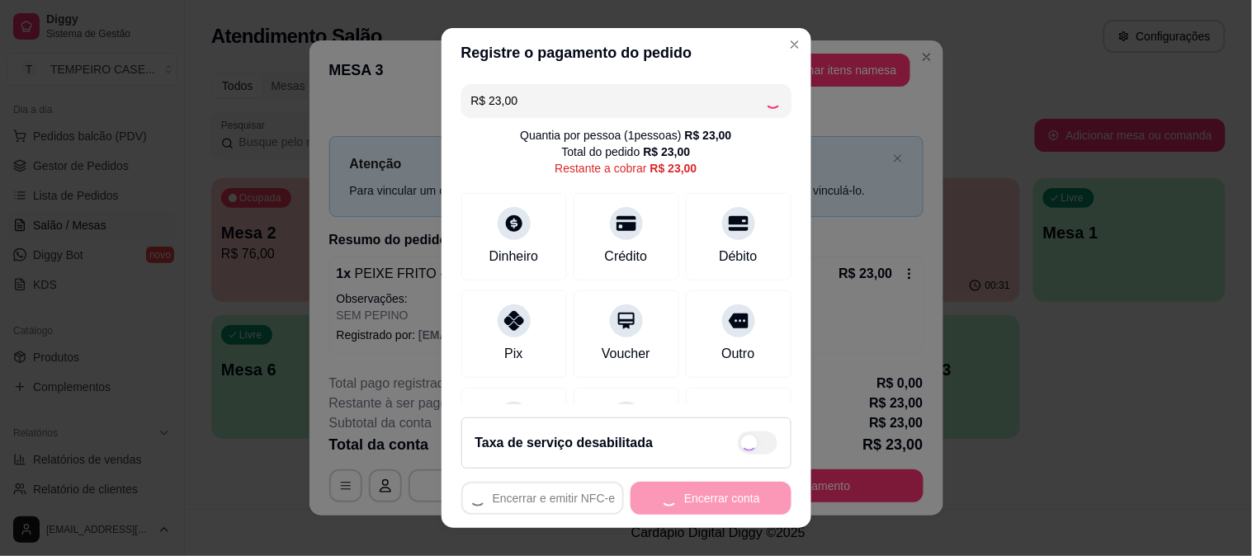
type input "R$ 0,00"
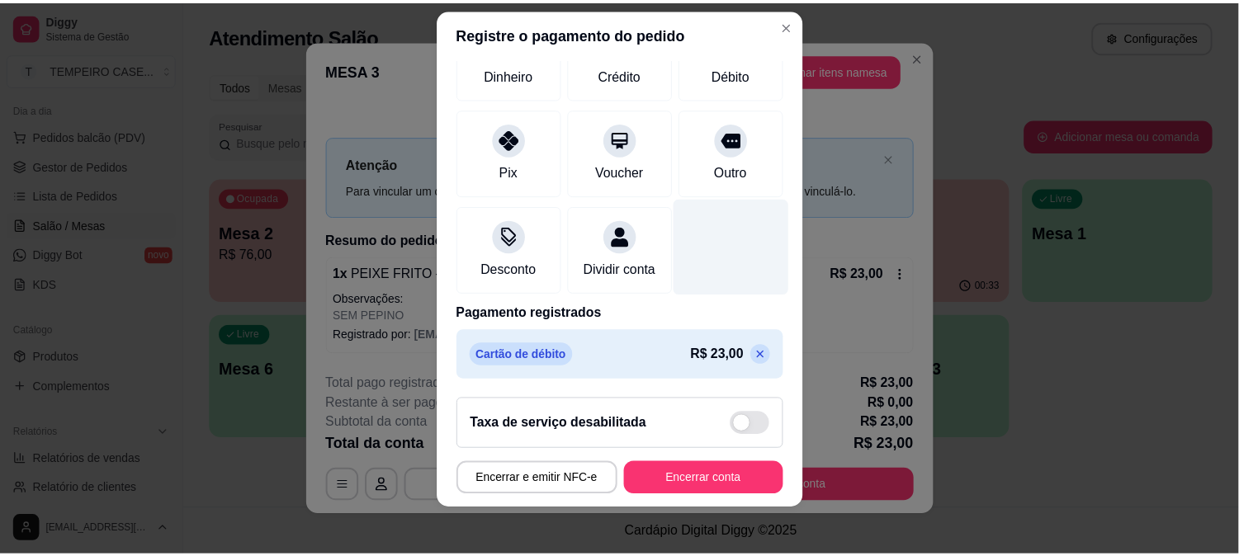
scroll to position [25, 0]
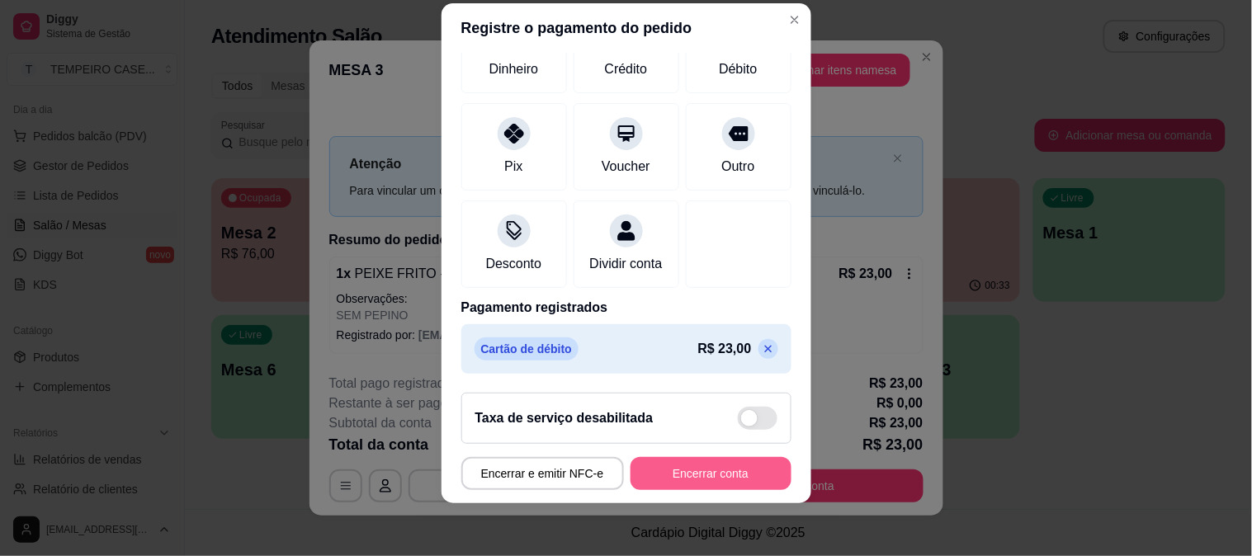
click at [712, 468] on button "Encerrar conta" at bounding box center [711, 473] width 161 height 33
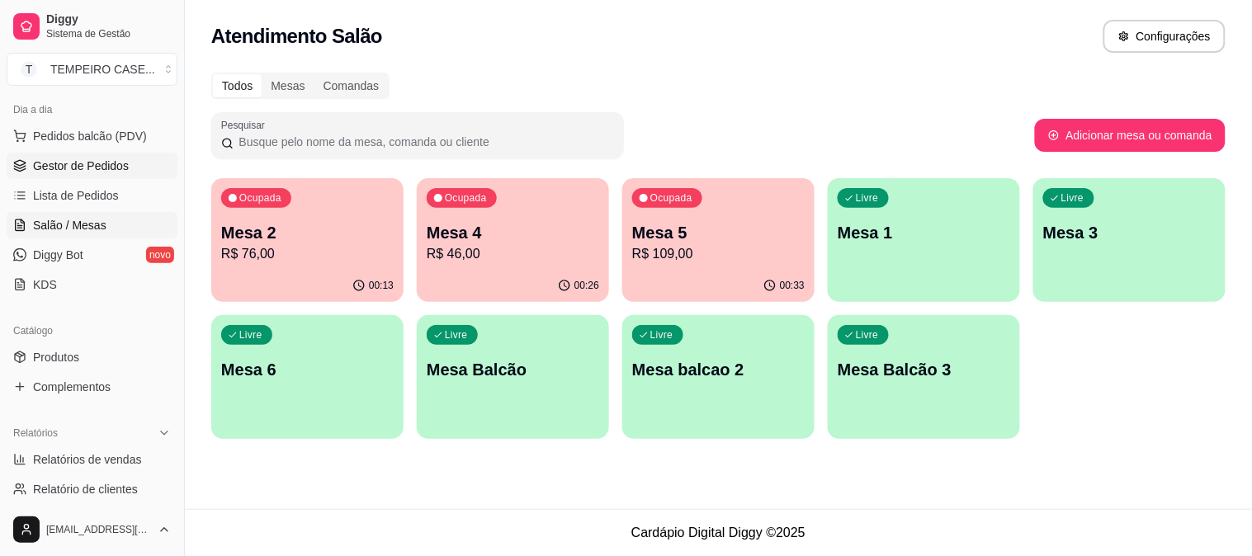
click at [92, 160] on span "Gestor de Pedidos" at bounding box center [81, 166] width 96 height 17
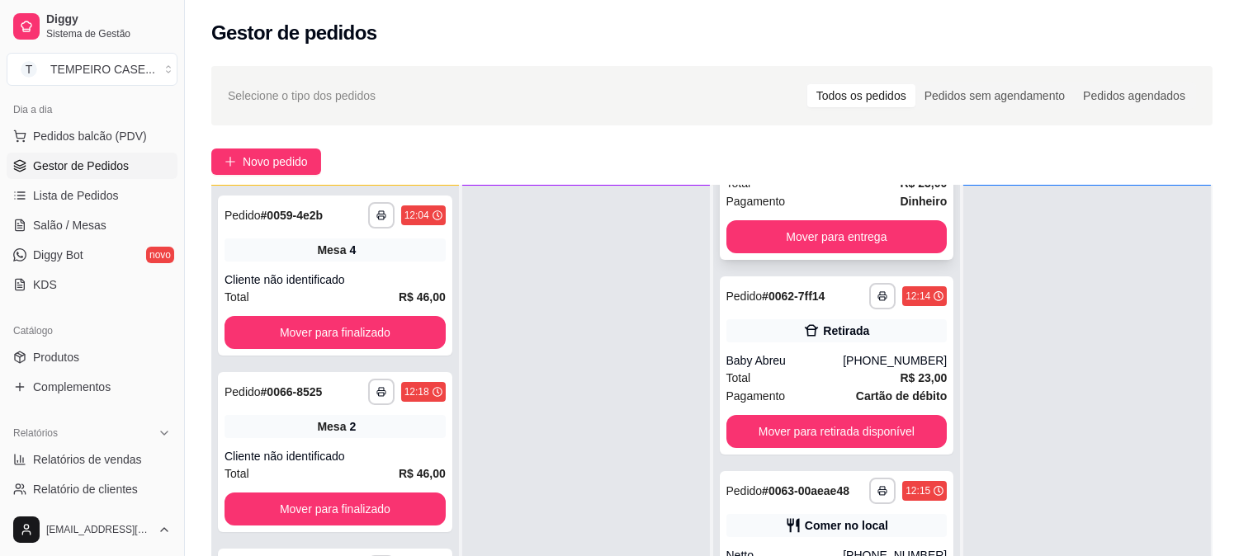
scroll to position [733, 0]
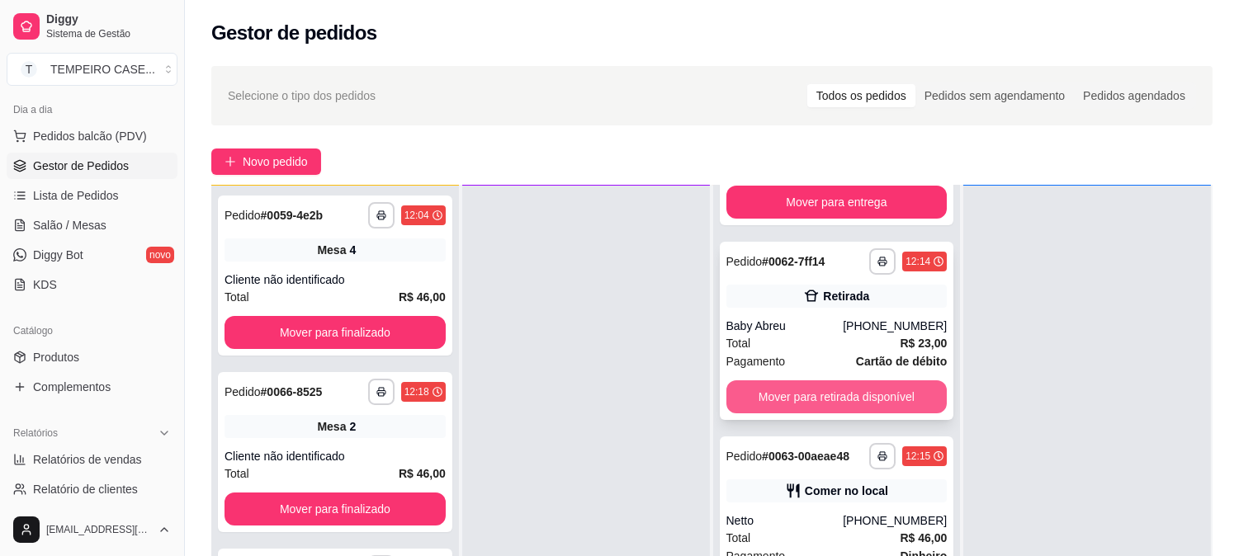
click at [845, 399] on button "Mover para retirada disponível" at bounding box center [837, 397] width 221 height 33
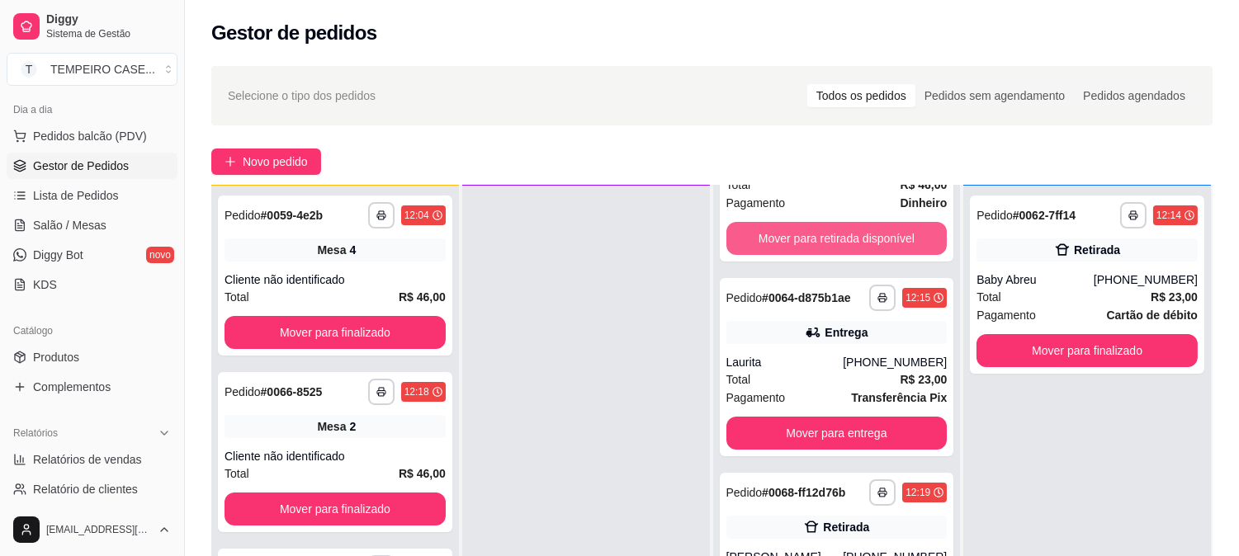
scroll to position [917, 0]
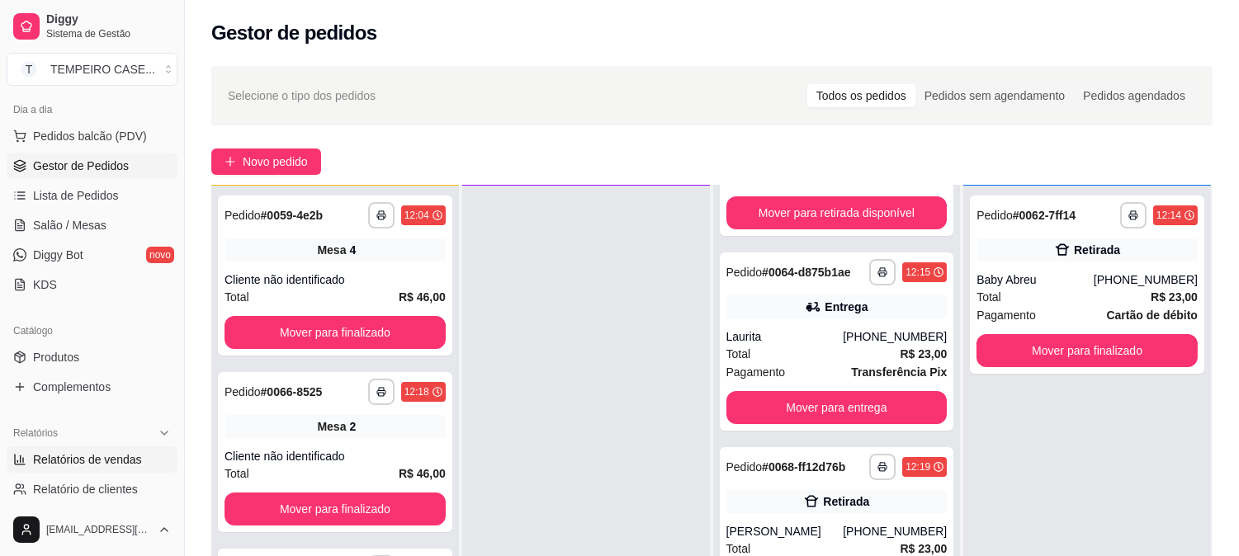
click at [79, 466] on span "Relatórios de vendas" at bounding box center [87, 460] width 109 height 17
select select "ALL"
select select "0"
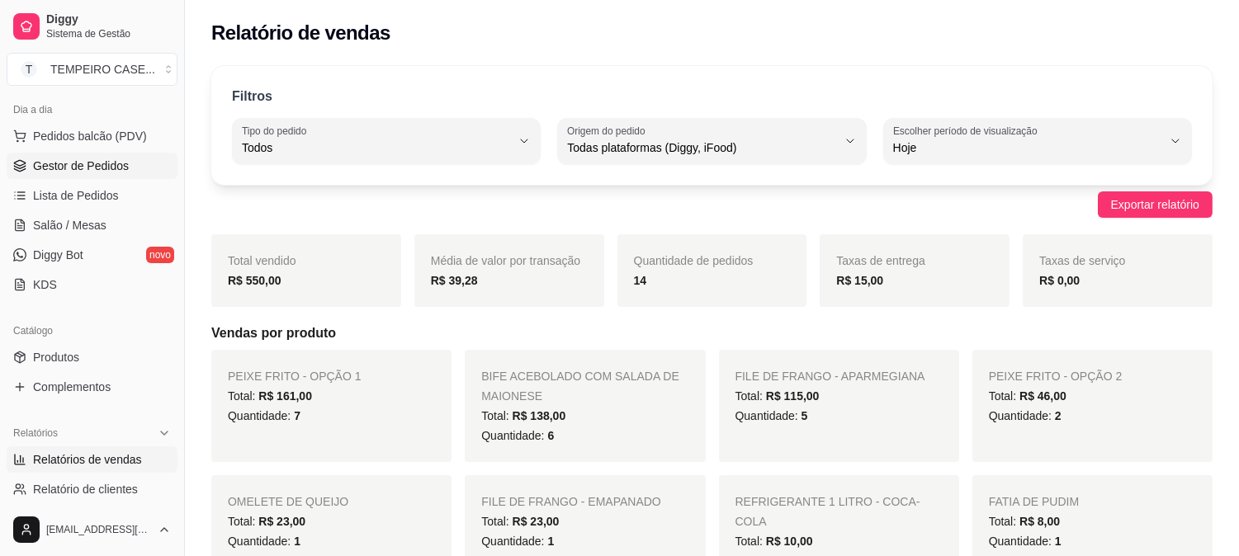
click at [76, 159] on span "Gestor de Pedidos" at bounding box center [81, 166] width 96 height 17
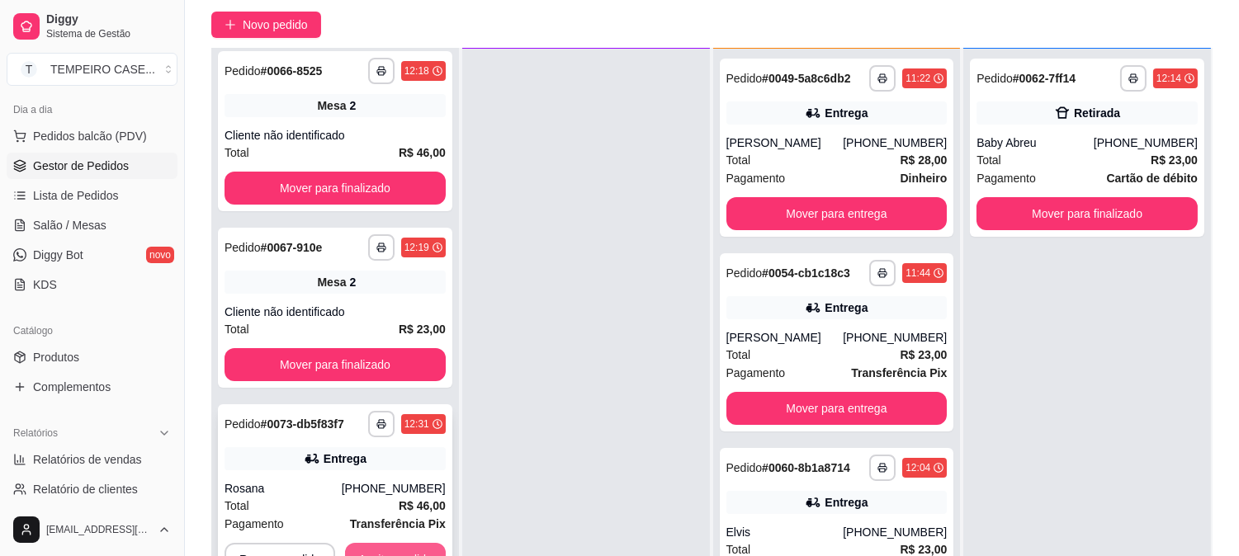
scroll to position [252, 0]
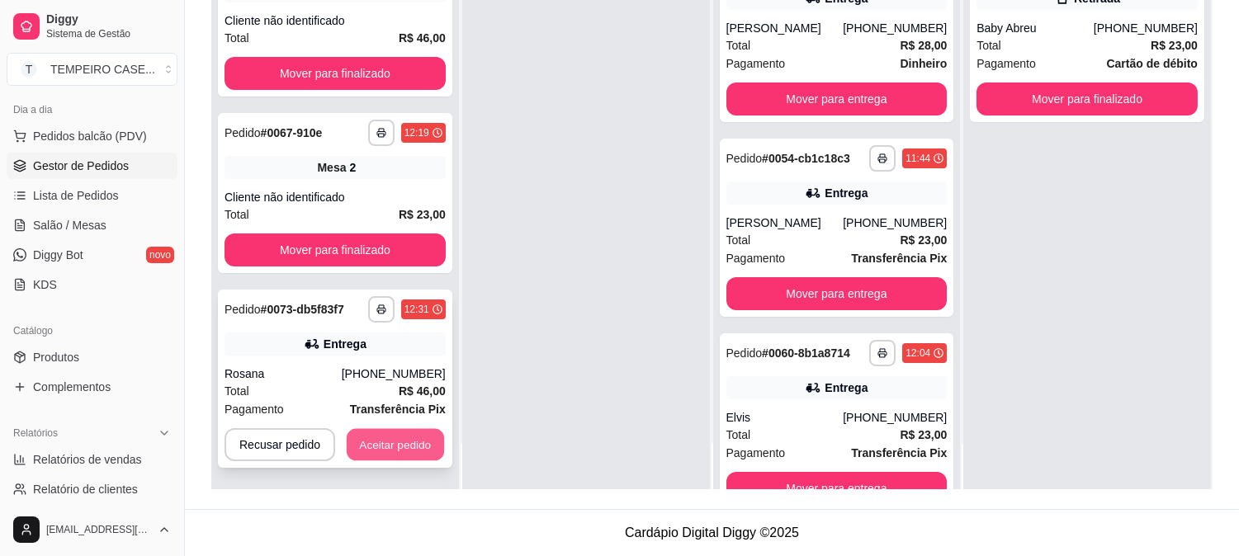
click at [364, 447] on button "Aceitar pedido" at bounding box center [395, 445] width 97 height 32
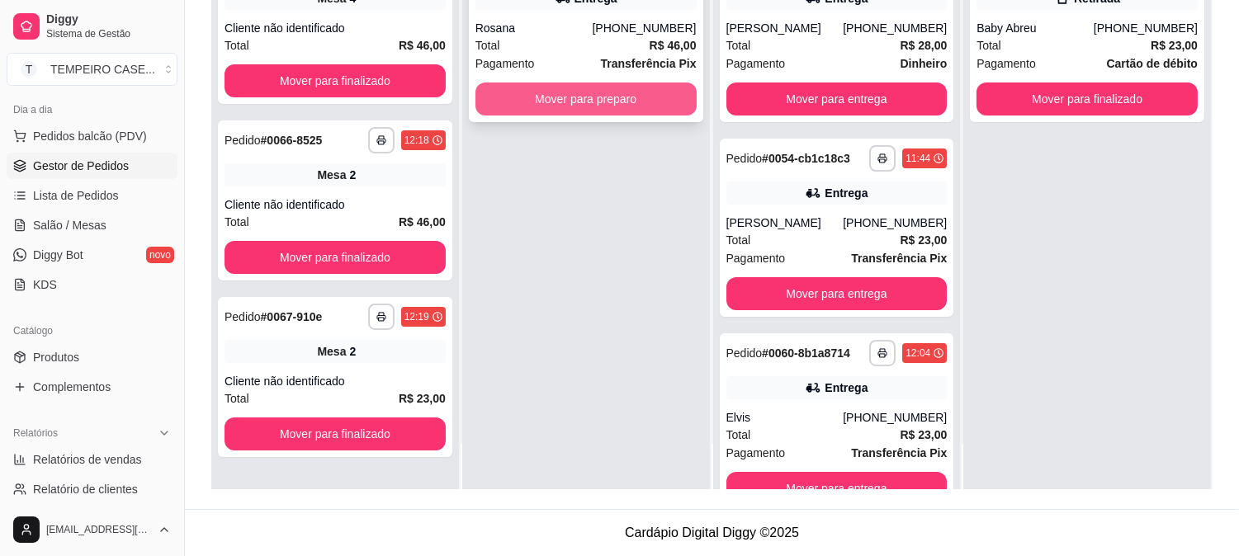
scroll to position [0, 0]
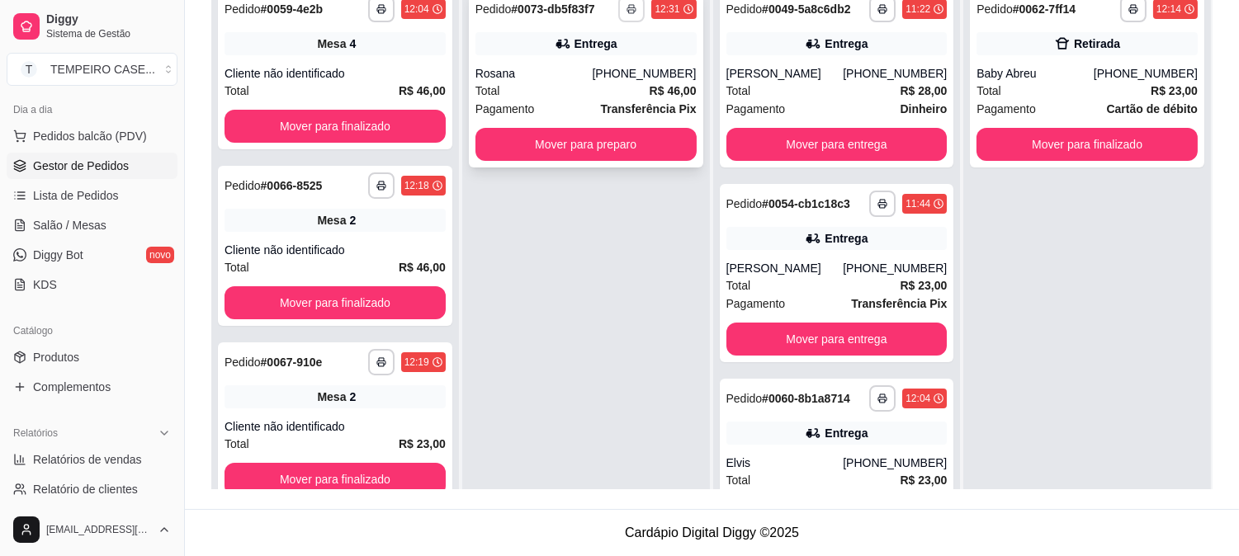
click at [627, 11] on icon "button" at bounding box center [632, 9] width 10 height 10
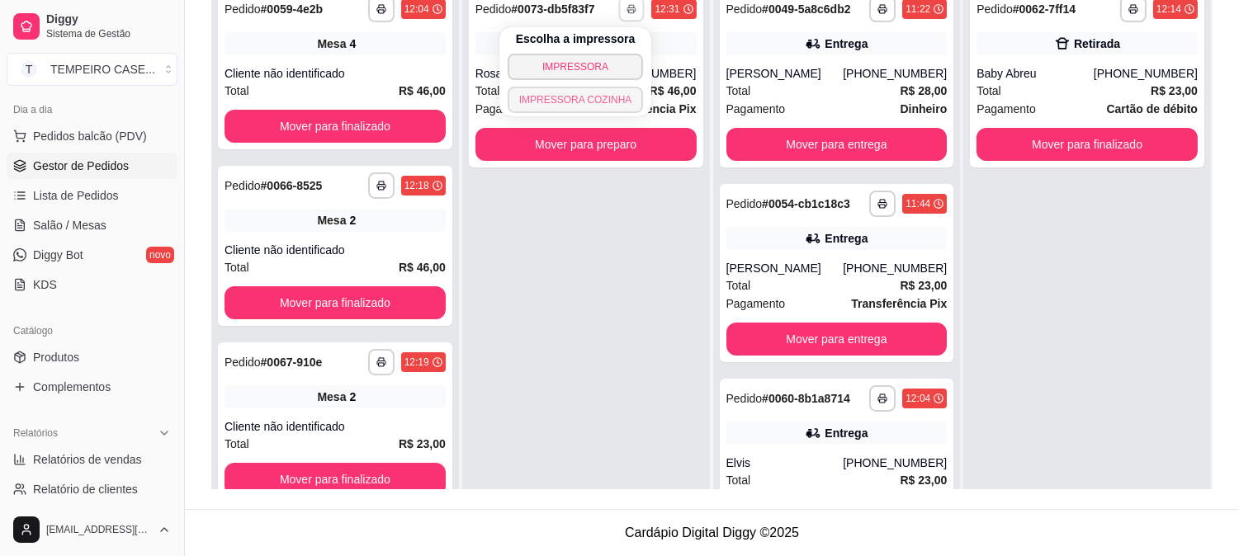
click at [575, 104] on button "IMPRESSORA COZINHA" at bounding box center [576, 100] width 136 height 26
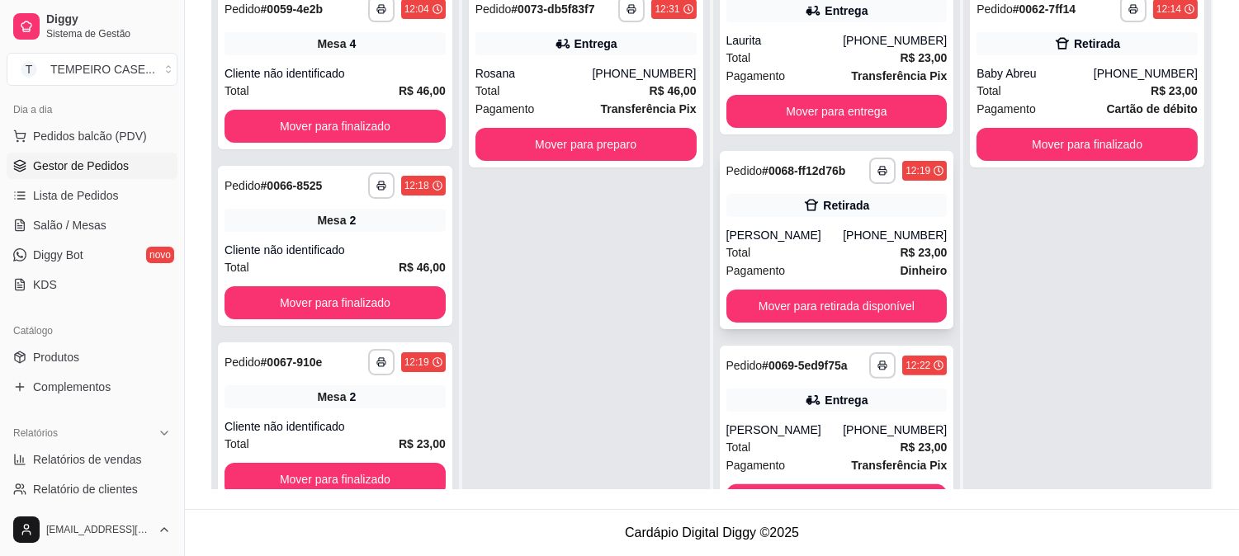
scroll to position [1009, 0]
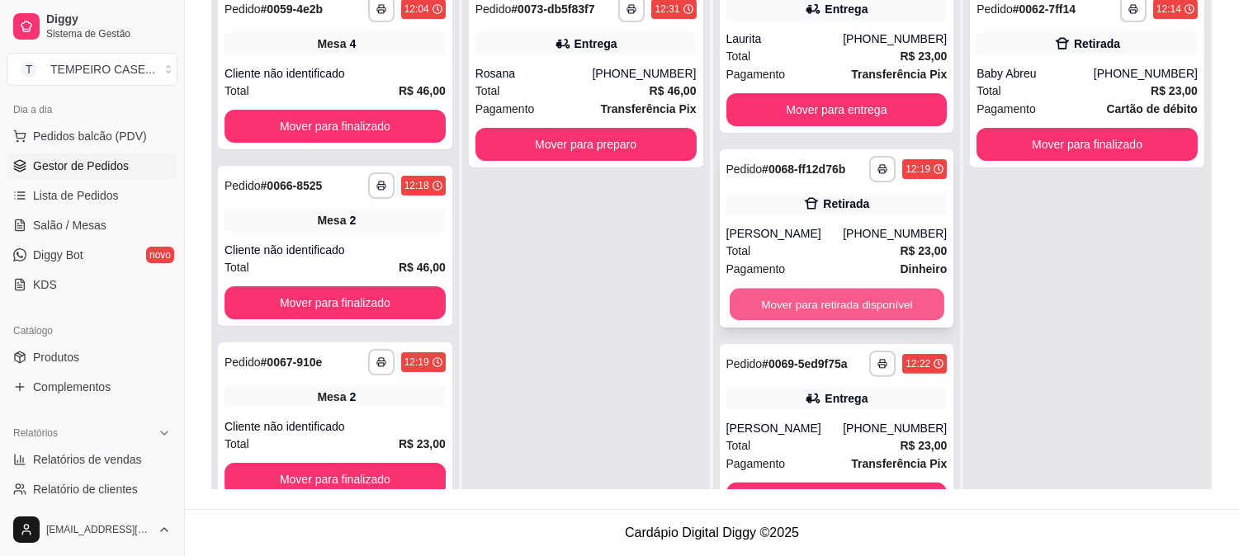
click at [824, 315] on button "Mover para retirada disponível" at bounding box center [837, 305] width 215 height 32
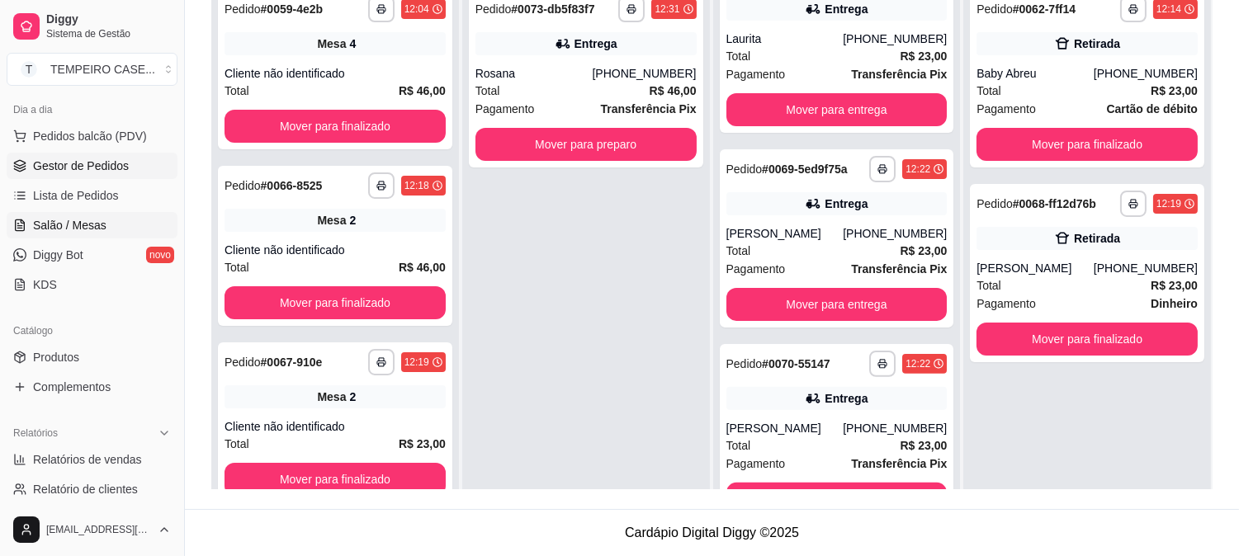
click at [69, 215] on link "Salão / Mesas" at bounding box center [92, 225] width 171 height 26
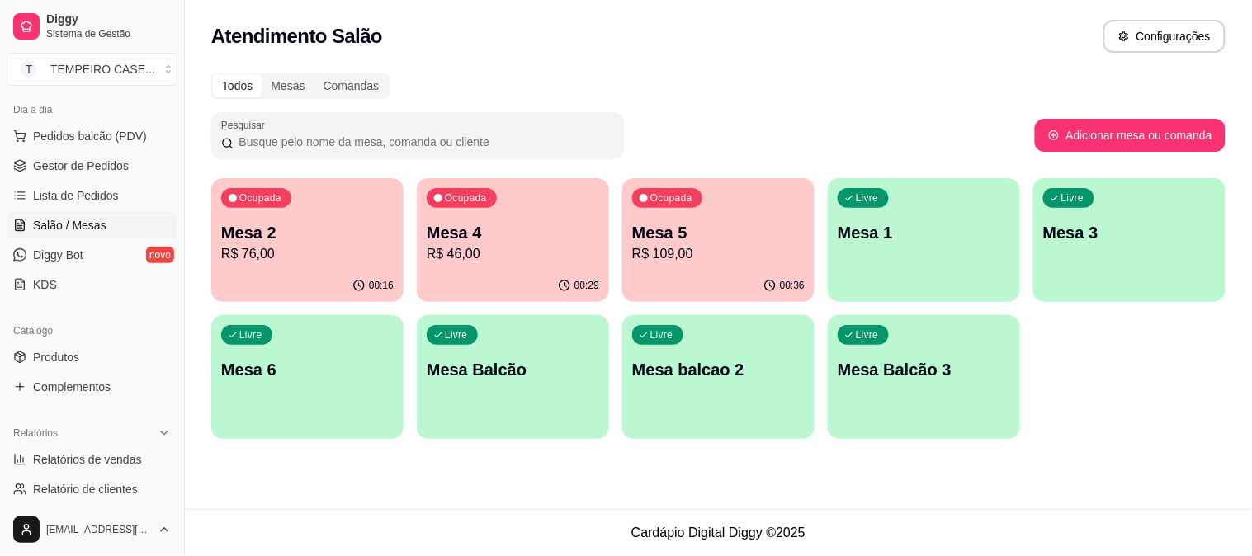
click at [653, 211] on div "Ocupada Mesa 5 R$ 109,00" at bounding box center [718, 224] width 192 height 92
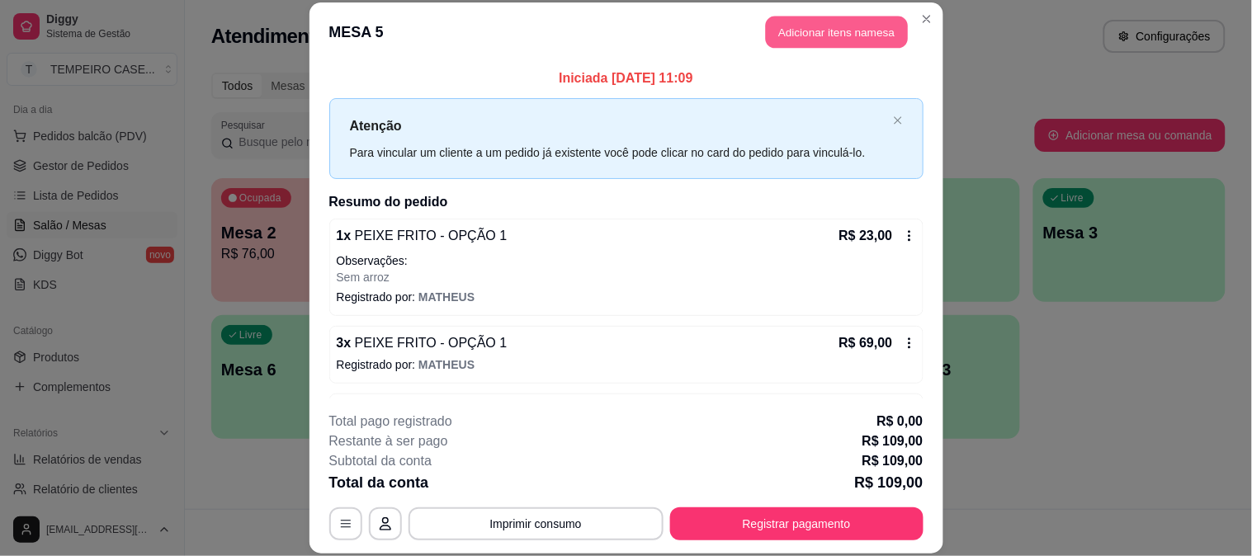
click at [822, 41] on button "Adicionar itens na mesa" at bounding box center [837, 33] width 142 height 32
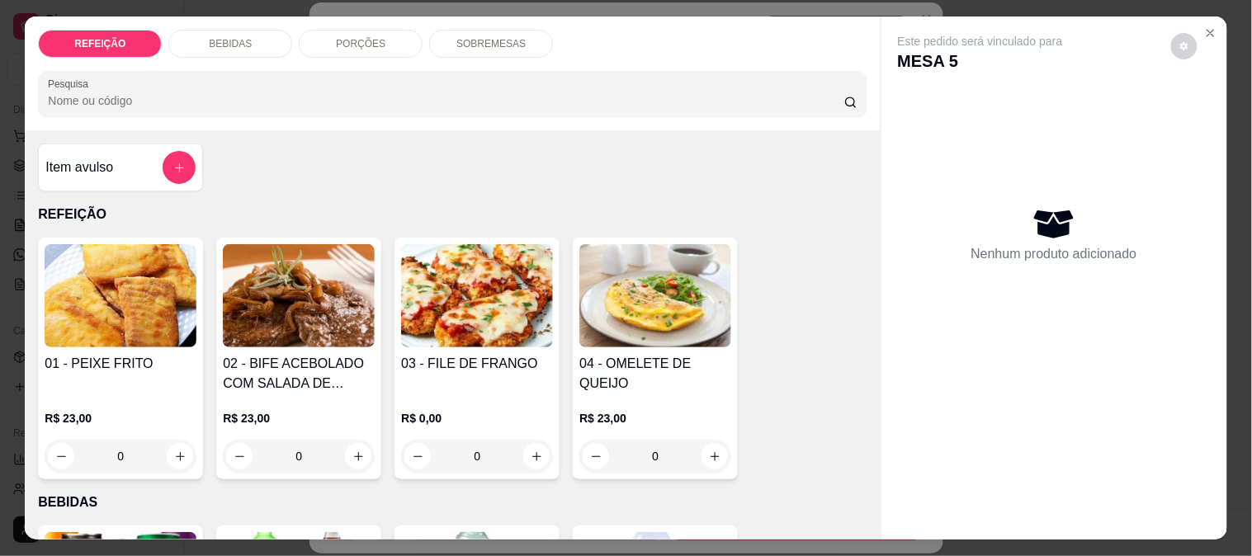
click at [464, 37] on p "SOBREMESAS" at bounding box center [491, 43] width 69 height 13
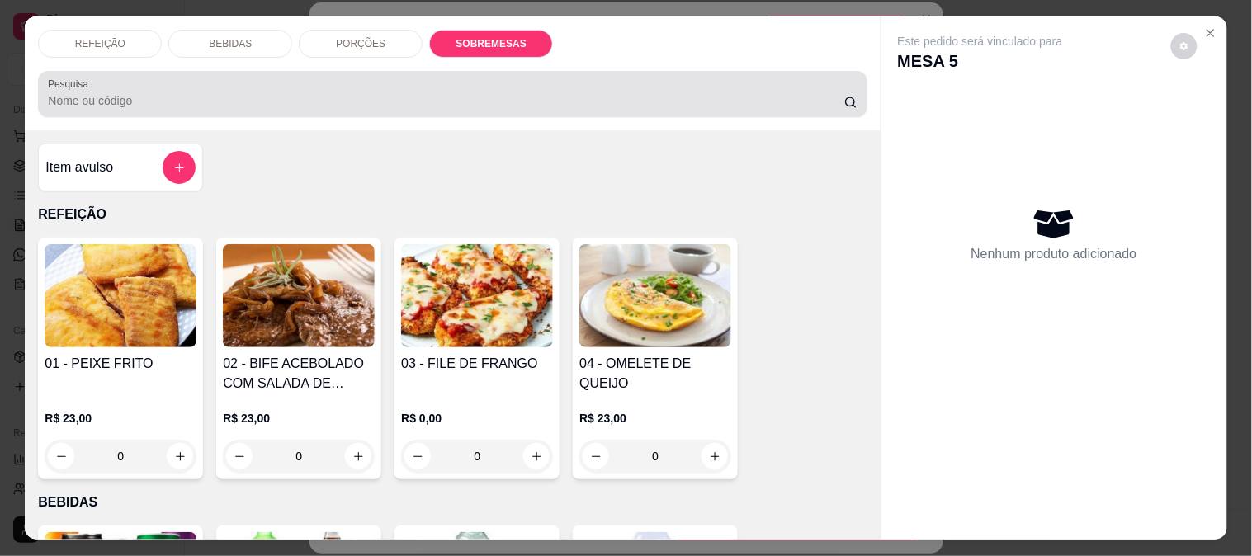
scroll to position [43, 0]
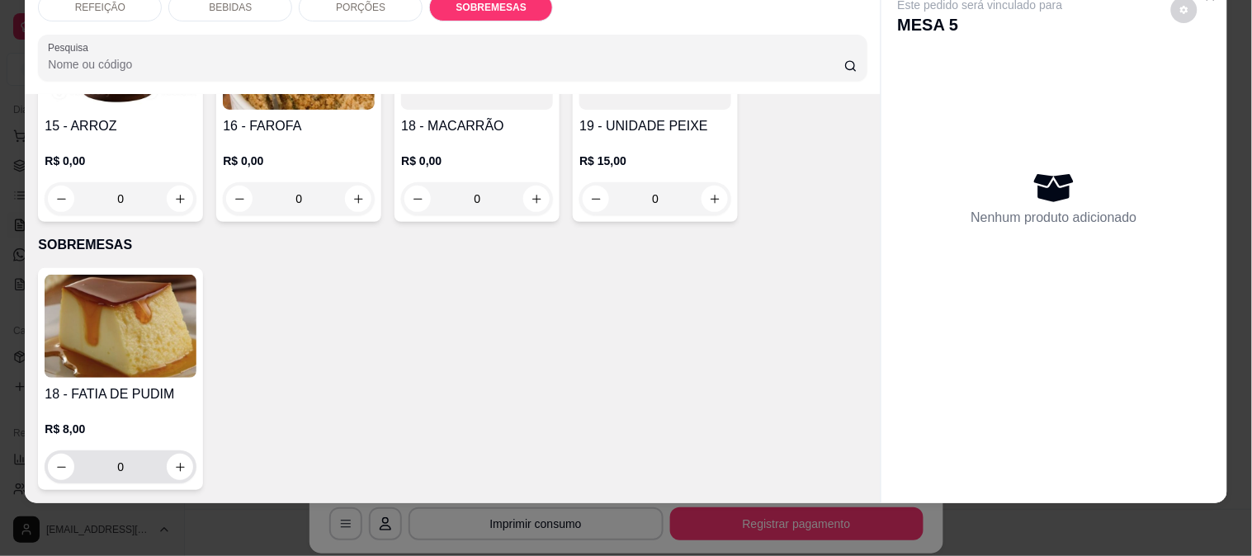
click at [171, 454] on button "increase-product-quantity" at bounding box center [180, 467] width 26 height 26
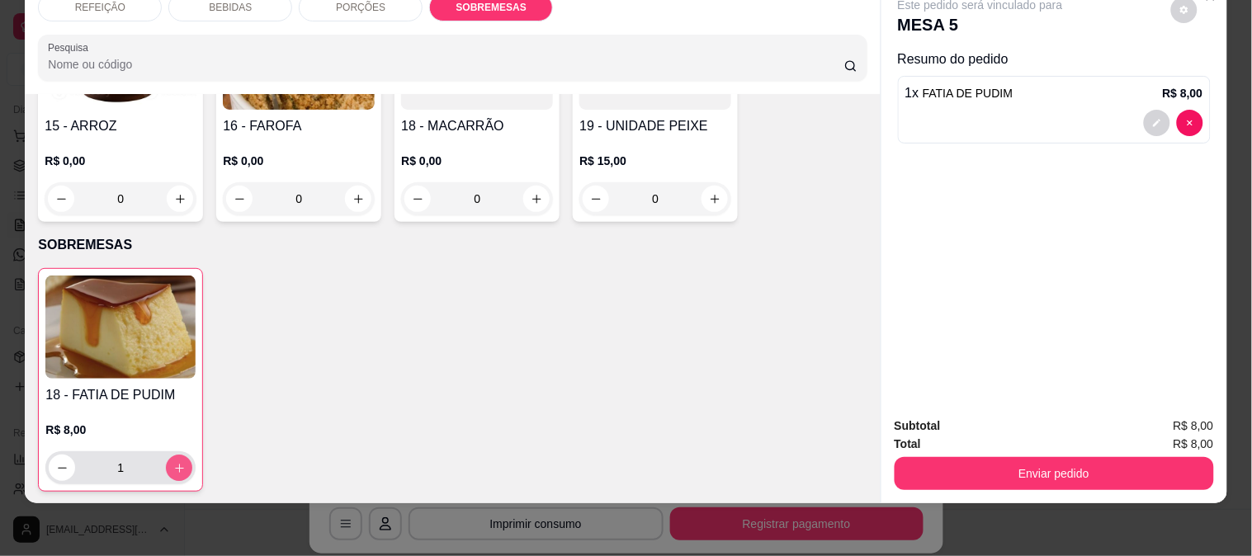
click at [171, 455] on button "increase-product-quantity" at bounding box center [179, 468] width 26 height 26
type input "2"
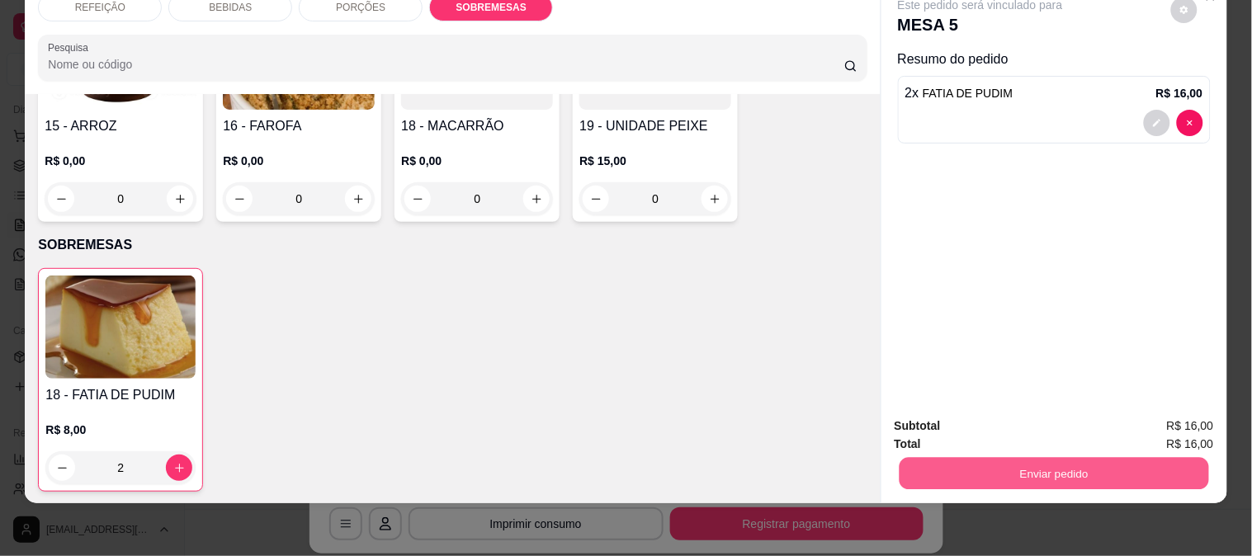
click at [981, 457] on button "Enviar pedido" at bounding box center [1054, 473] width 310 height 32
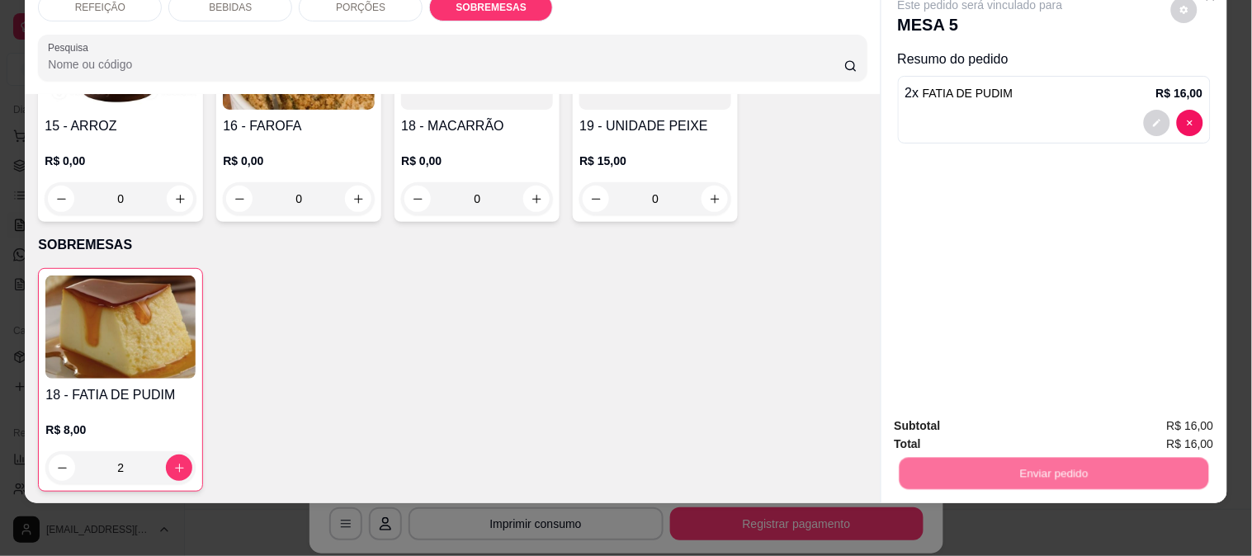
click at [1013, 407] on button "Não registrar e enviar pedido" at bounding box center [1000, 419] width 172 height 31
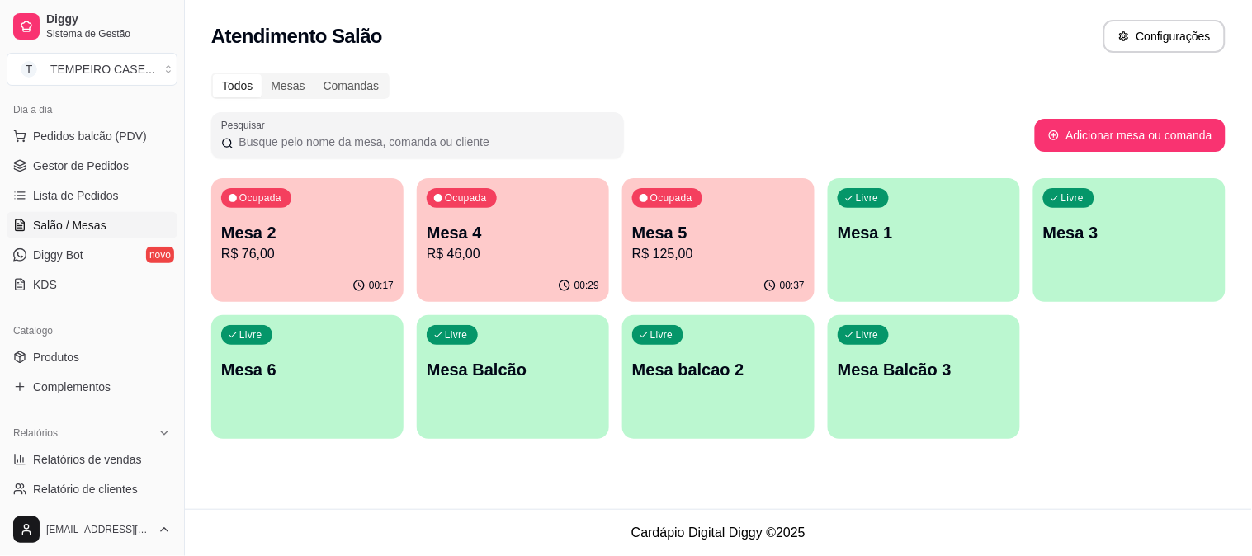
click at [565, 263] on p "R$ 46,00" at bounding box center [513, 254] width 173 height 20
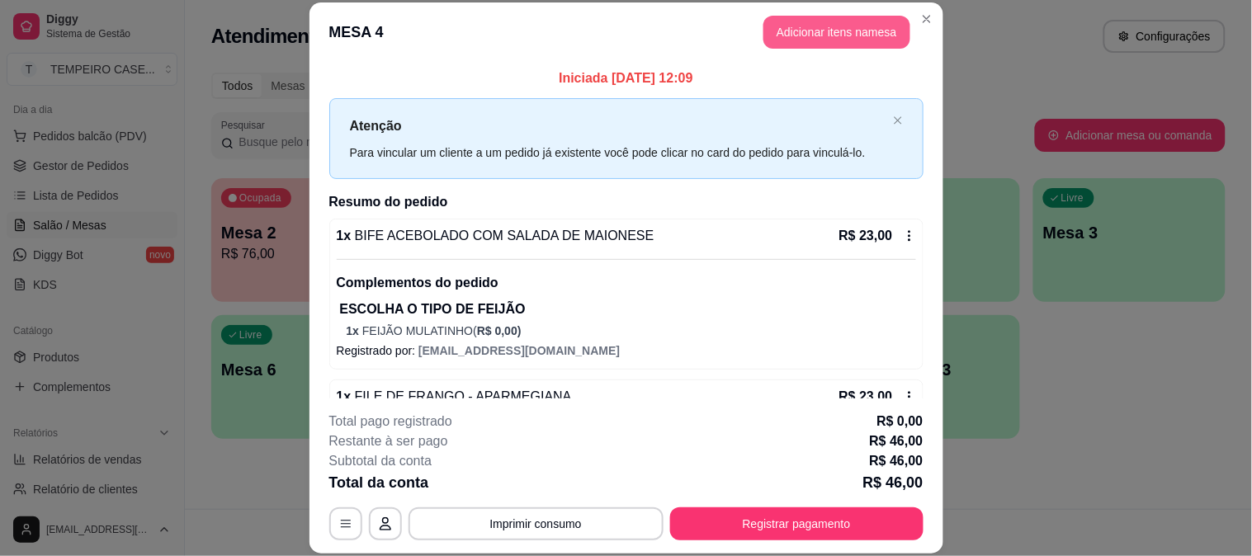
click at [788, 40] on button "Adicionar itens na mesa" at bounding box center [837, 32] width 147 height 33
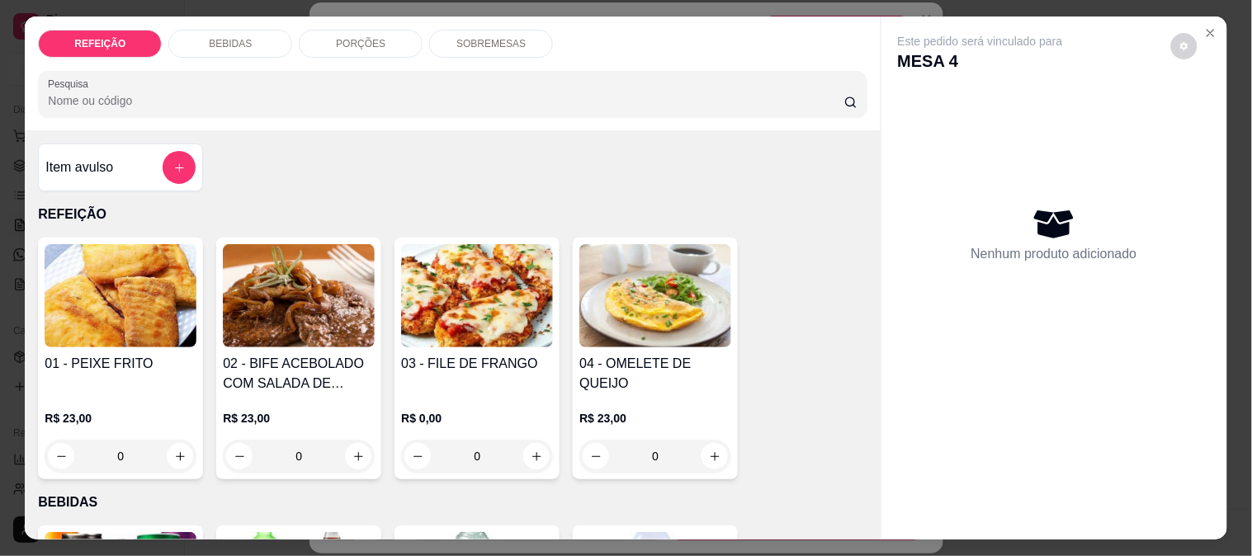
click at [234, 40] on p "BEBIDAS" at bounding box center [230, 43] width 43 height 13
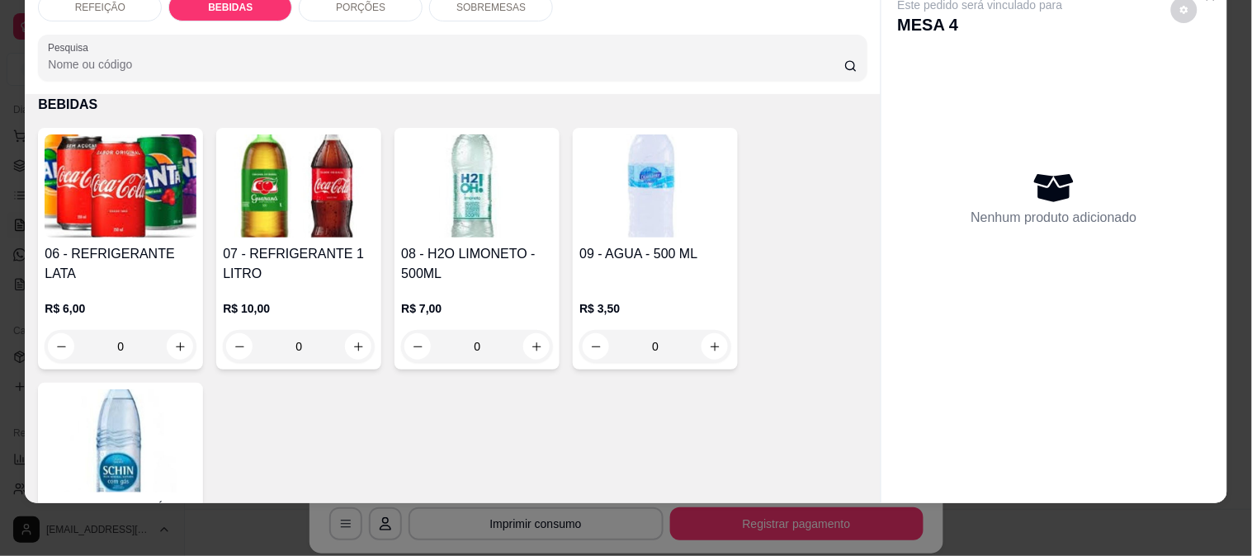
click at [93, 284] on div "R$ 6,00 0" at bounding box center [121, 323] width 152 height 79
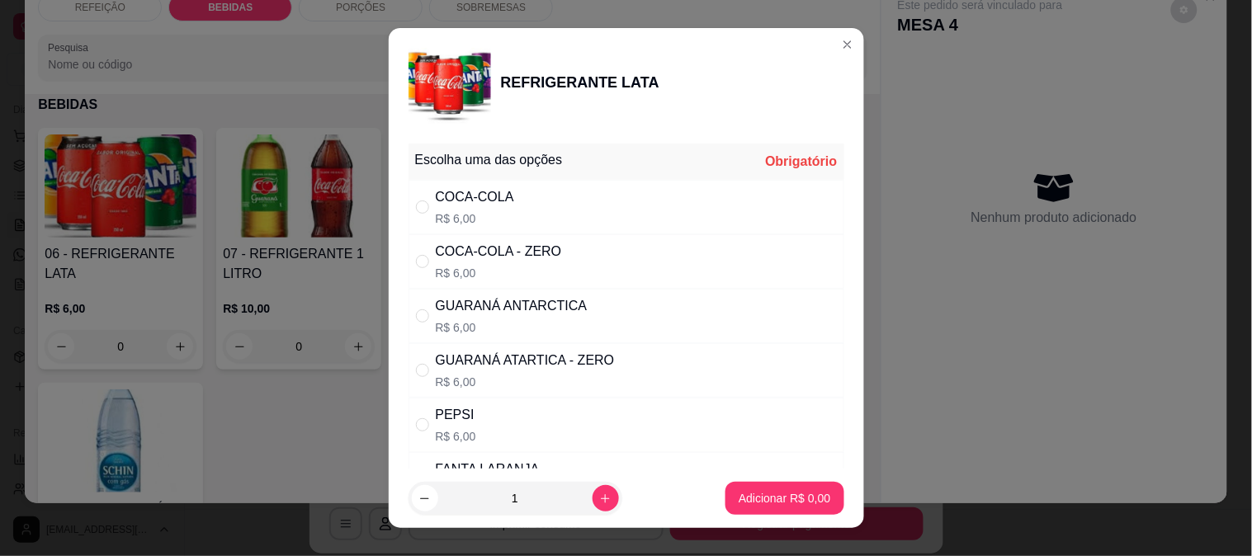
click at [618, 263] on div "COCA-COLA - ZERO R$ 6,00" at bounding box center [627, 261] width 436 height 54
radio input "true"
click at [595, 492] on button "increase-product-quantity" at bounding box center [606, 499] width 26 height 26
click at [420, 499] on icon "decrease-product-quantity" at bounding box center [424, 499] width 9 height 1
type input "1"
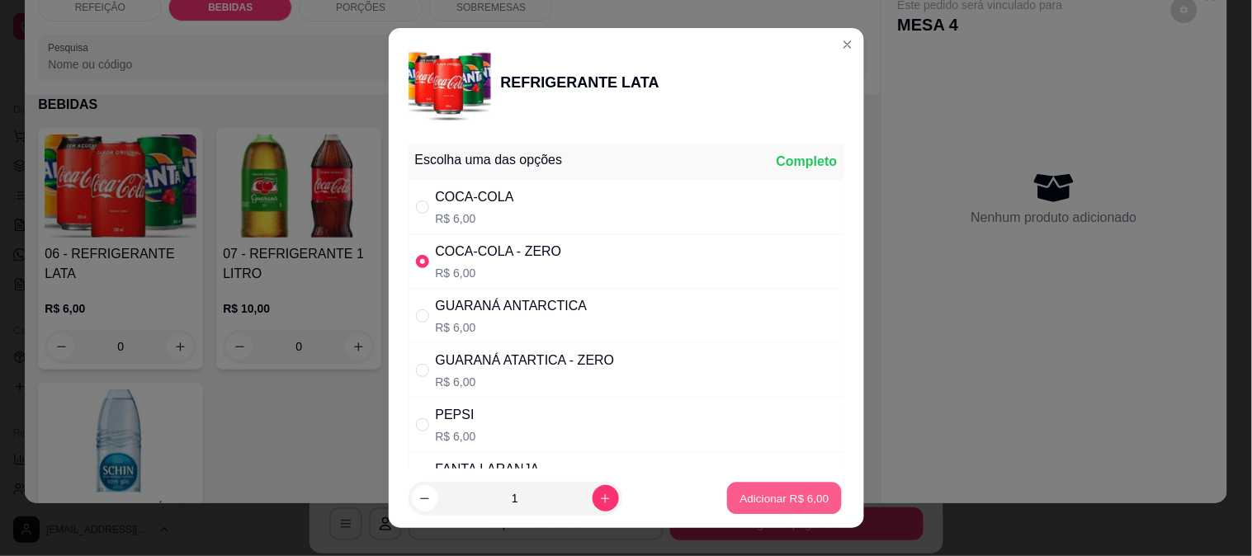
click at [741, 491] on p "Adicionar R$ 6,00" at bounding box center [785, 499] width 89 height 16
type input "1"
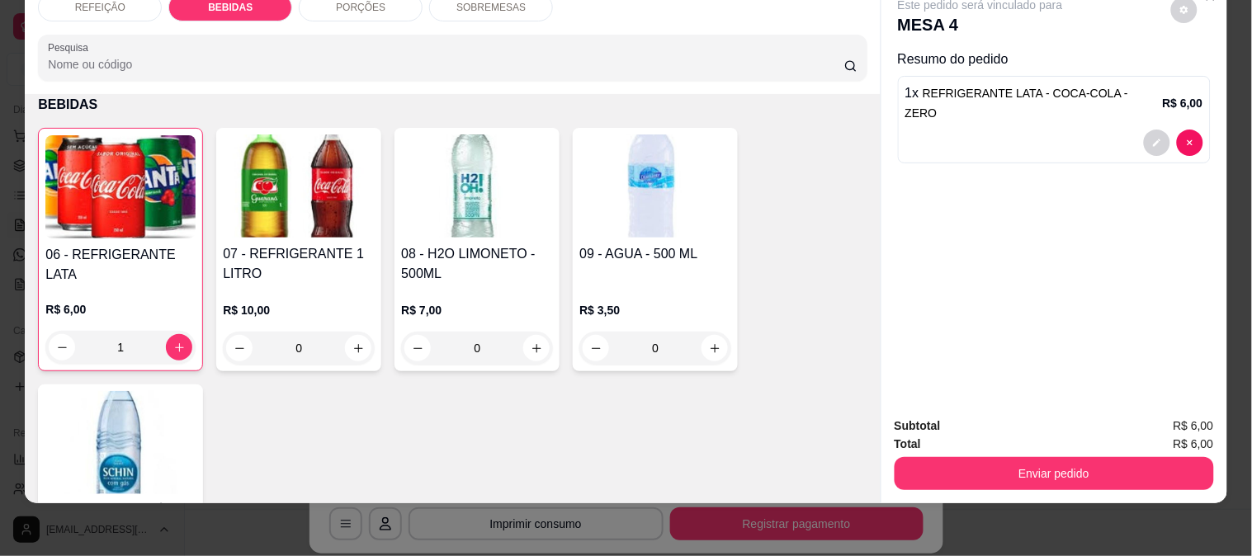
click at [137, 246] on h4 "06 - REFRIGERANTE LATA" at bounding box center [120, 265] width 150 height 40
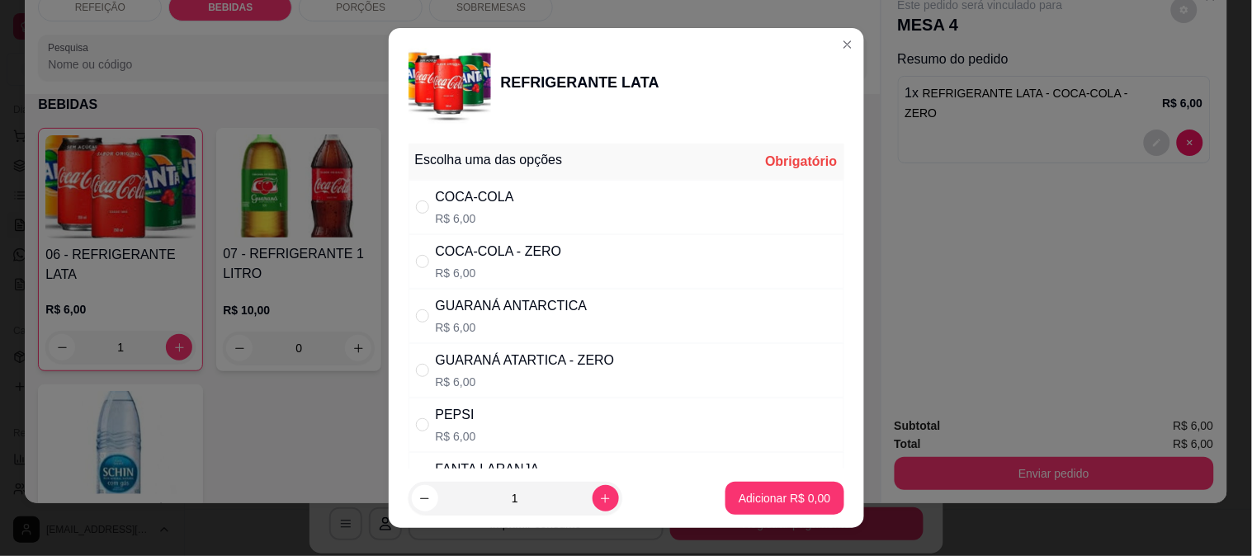
drag, startPoint x: 516, startPoint y: 211, endPoint x: 556, endPoint y: 277, distance: 77.7
click at [518, 210] on div "COCA-COLA R$ 6,00" at bounding box center [627, 207] width 436 height 54
radio input "true"
click at [786, 495] on p "Adicionar R$ 6,00" at bounding box center [785, 498] width 92 height 17
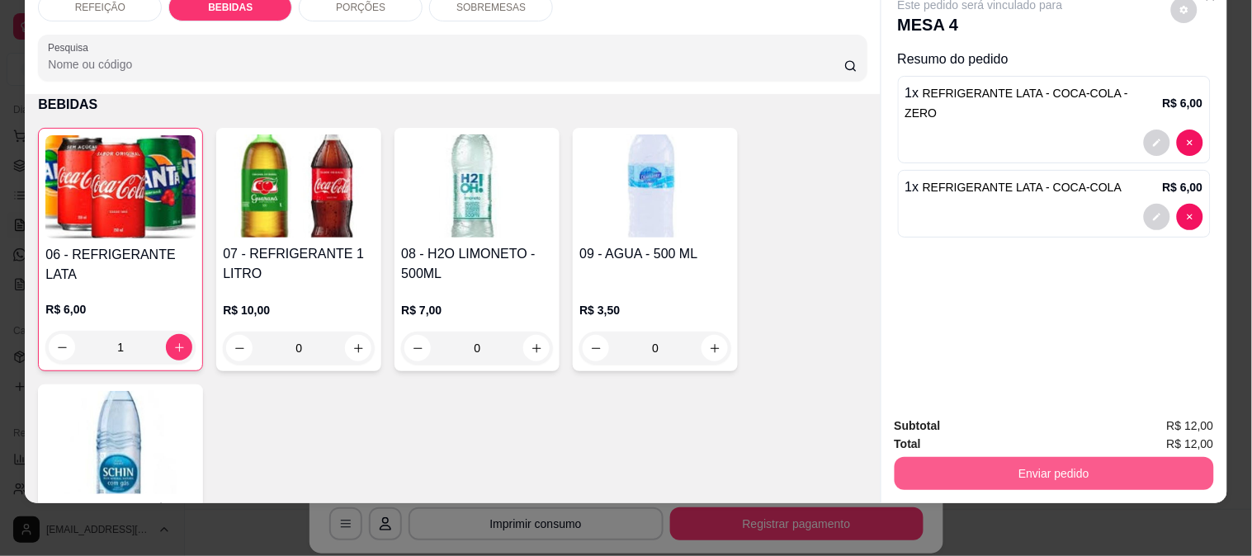
click at [1039, 453] on div "Enviar pedido" at bounding box center [1054, 471] width 319 height 37
click at [1022, 457] on button "Enviar pedido" at bounding box center [1054, 473] width 319 height 33
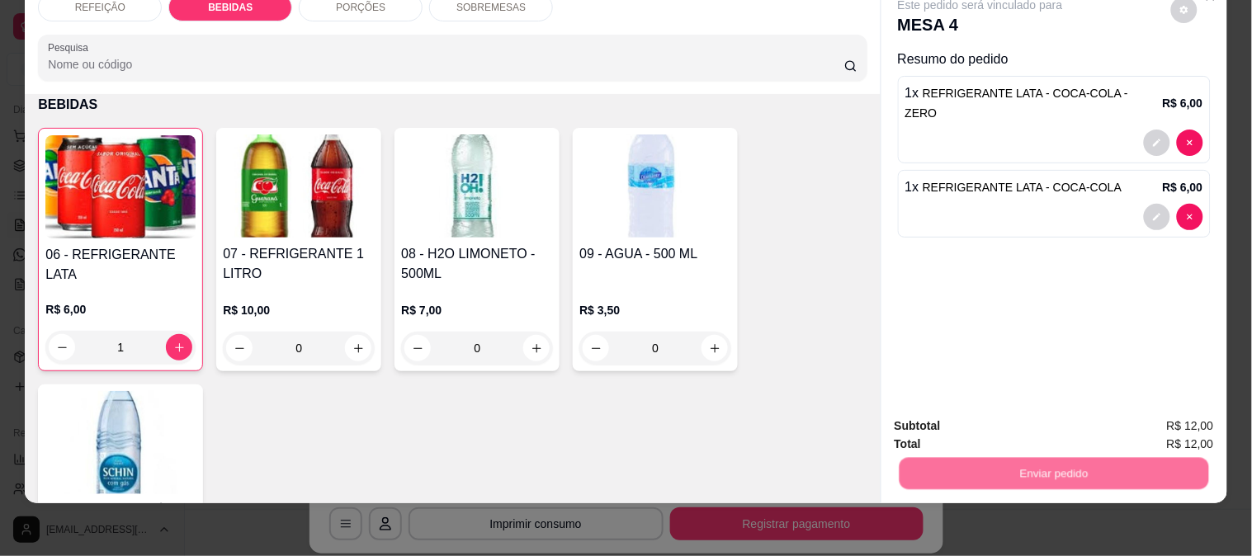
click at [1029, 453] on div "Enviar pedido" at bounding box center [1054, 471] width 319 height 37
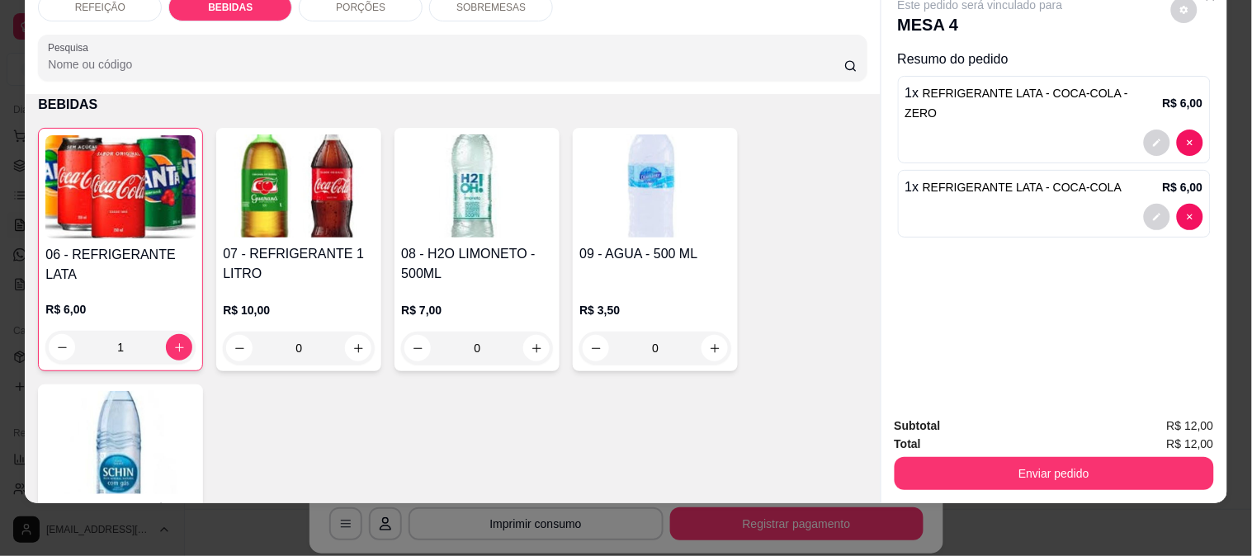
click at [1036, 435] on div "Total R$ 12,00" at bounding box center [1054, 444] width 319 height 18
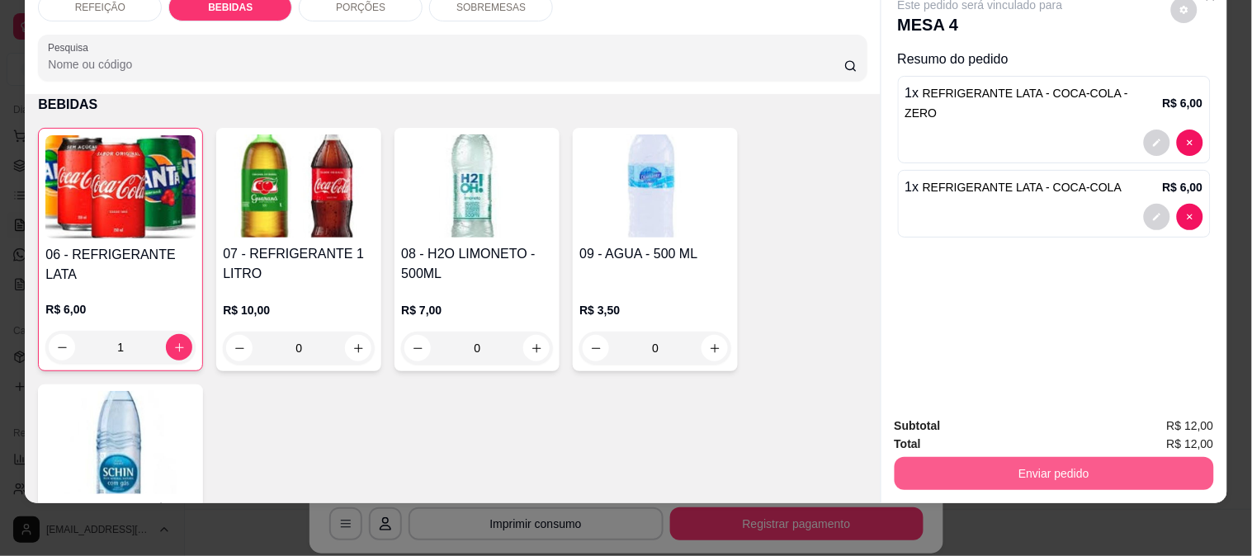
click at [1026, 462] on button "Enviar pedido" at bounding box center [1054, 473] width 319 height 33
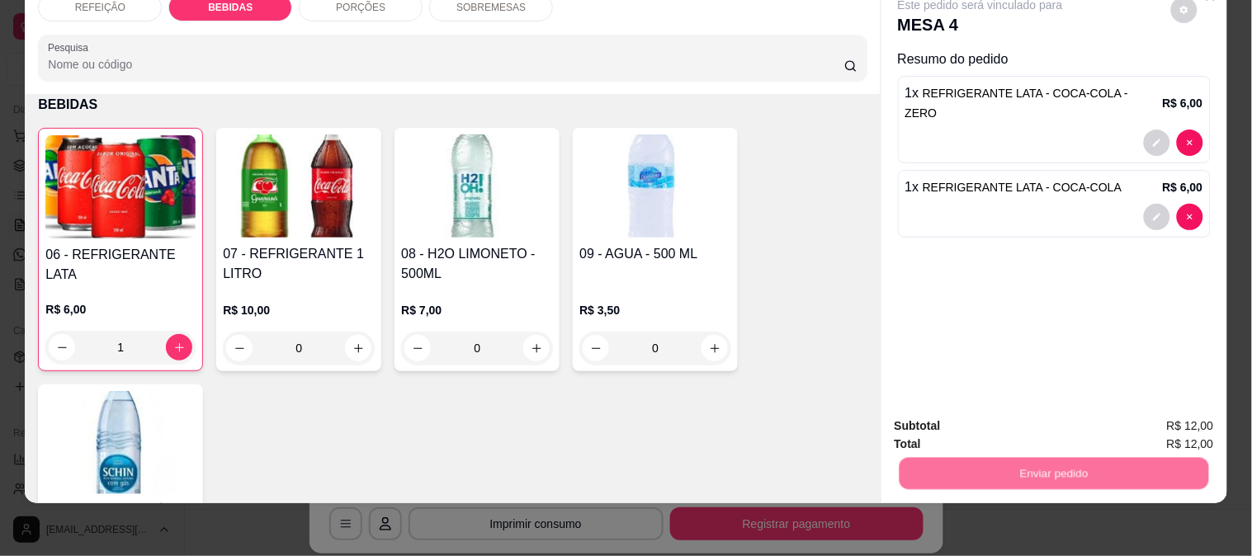
click at [1029, 410] on button "Não registrar e enviar pedido" at bounding box center [999, 419] width 167 height 31
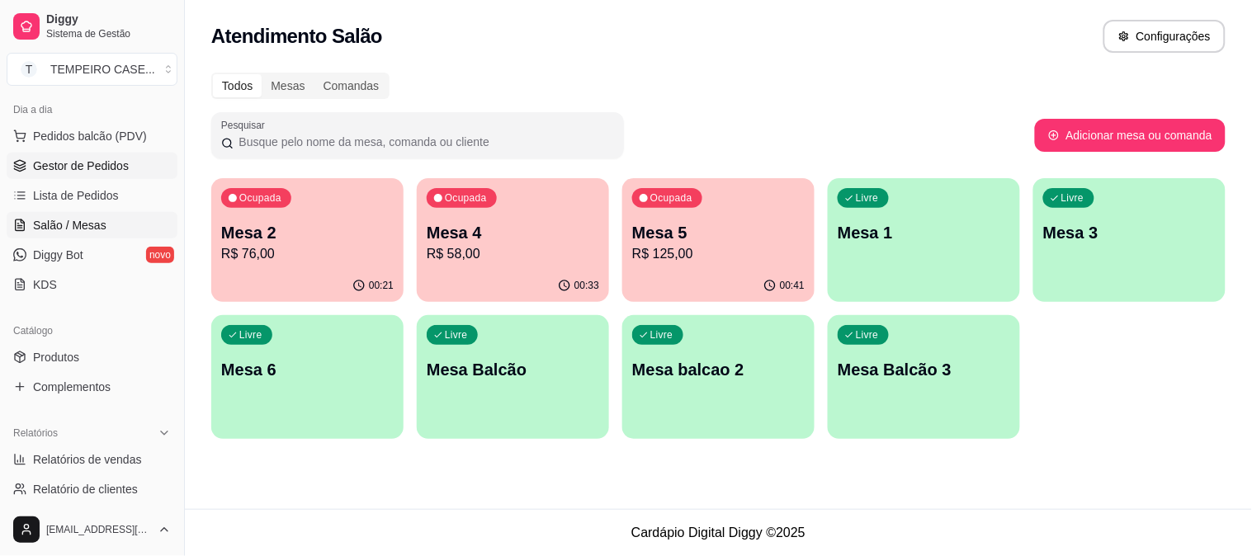
click at [106, 165] on span "Gestor de Pedidos" at bounding box center [81, 166] width 96 height 17
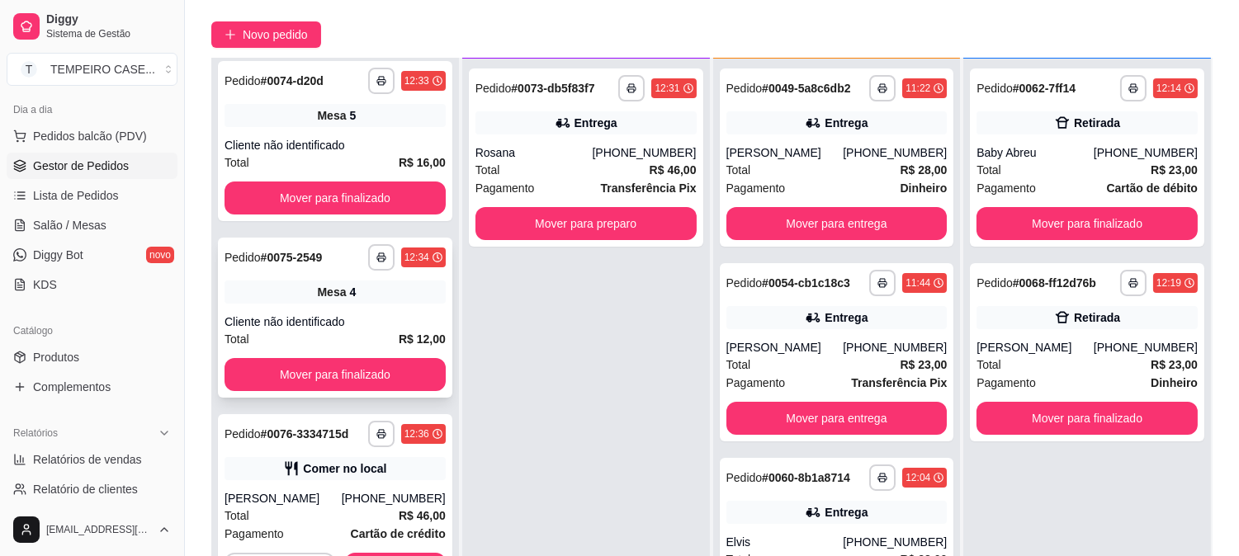
scroll to position [252, 0]
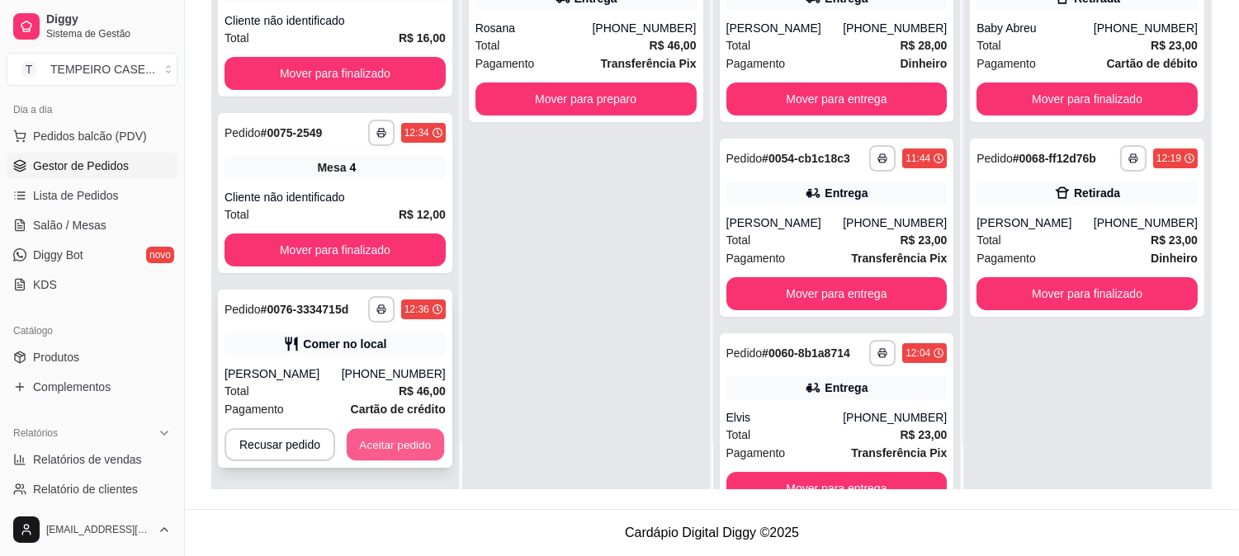
click at [392, 440] on button "Aceitar pedido" at bounding box center [395, 445] width 97 height 32
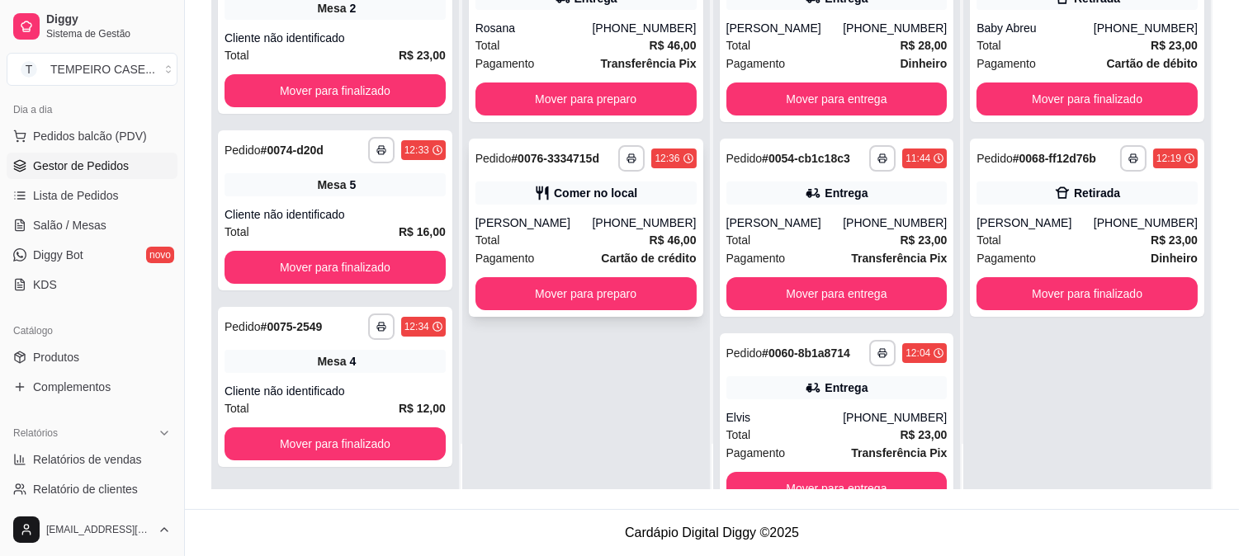
scroll to position [343, 0]
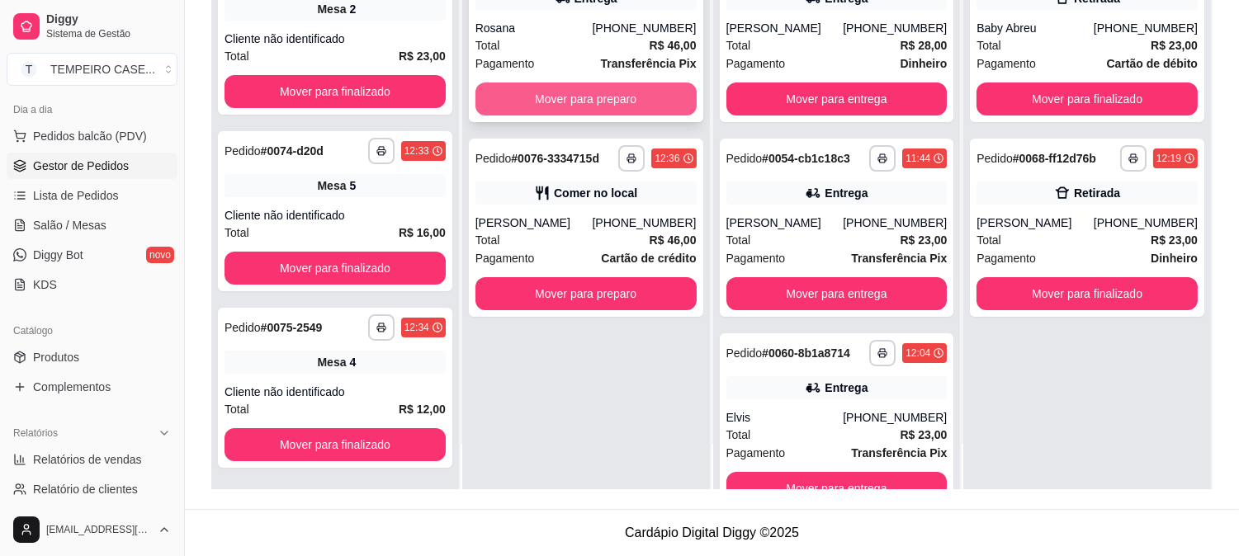
click at [600, 97] on button "Mover para preparo" at bounding box center [586, 99] width 221 height 33
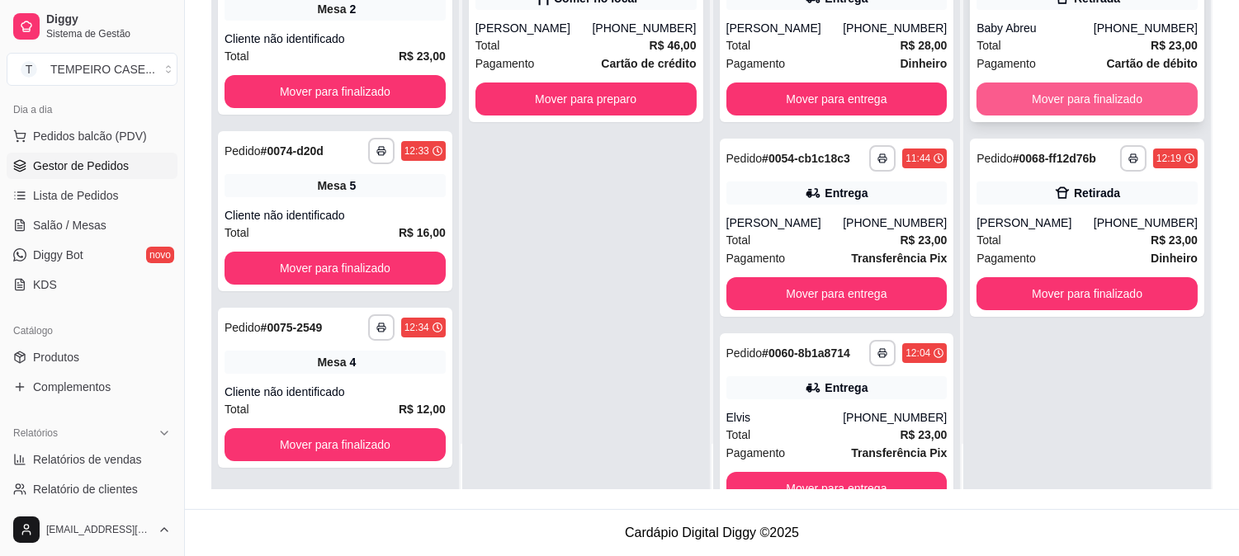
click at [1054, 93] on button "Mover para finalizado" at bounding box center [1087, 99] width 221 height 33
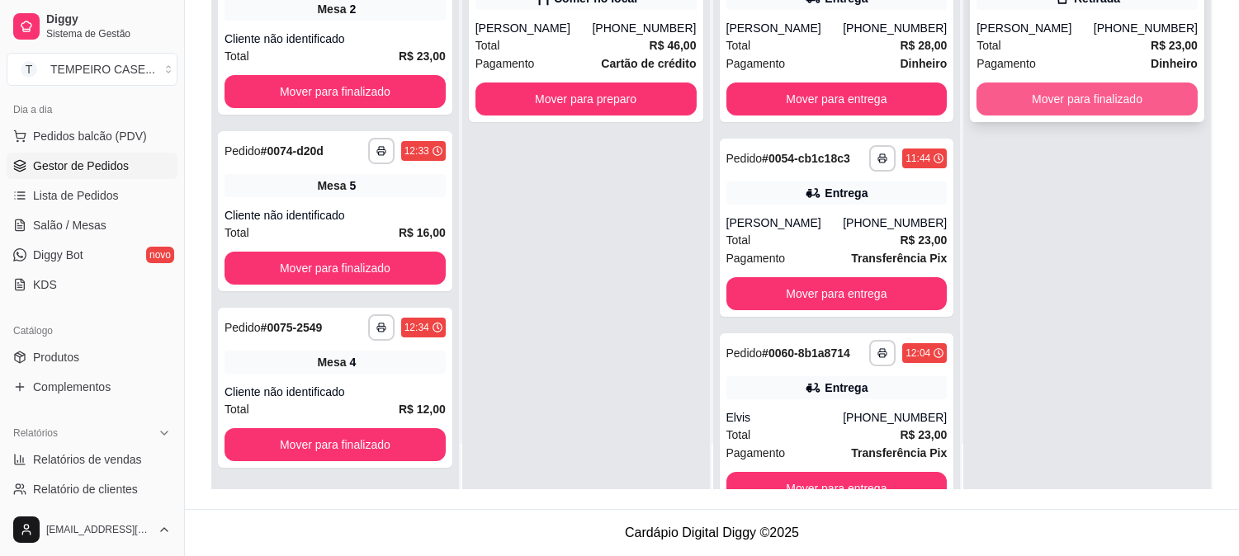
click at [1078, 102] on button "Mover para finalizado" at bounding box center [1087, 99] width 221 height 33
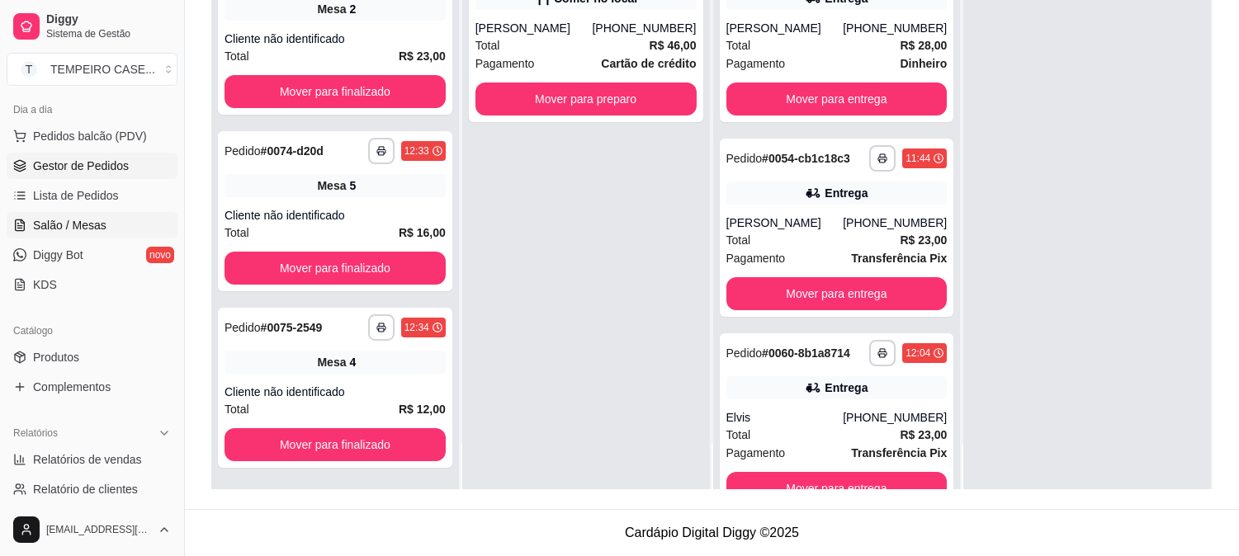
click at [78, 225] on span "Salão / Mesas" at bounding box center [69, 225] width 73 height 17
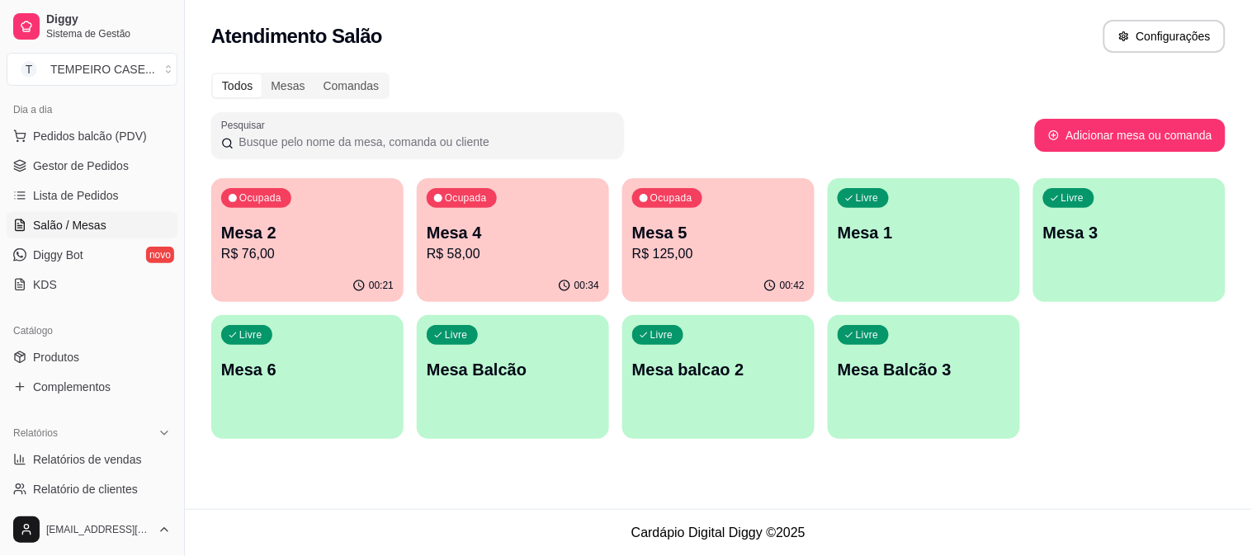
click at [348, 359] on p "Mesa 6" at bounding box center [307, 369] width 173 height 23
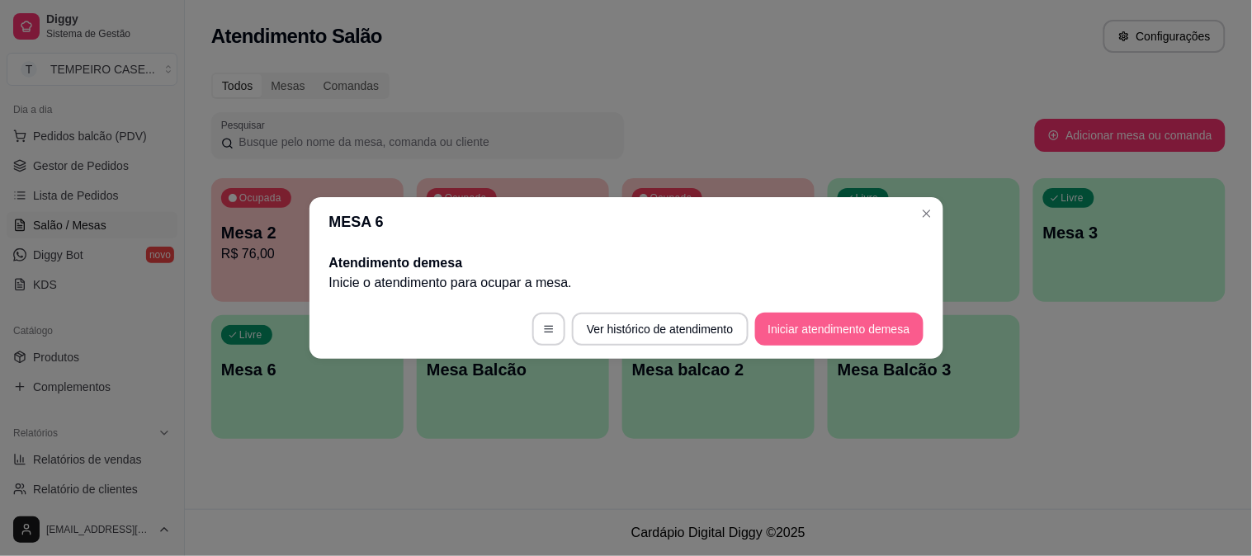
click at [798, 330] on button "Iniciar atendimento de mesa" at bounding box center [839, 329] width 168 height 33
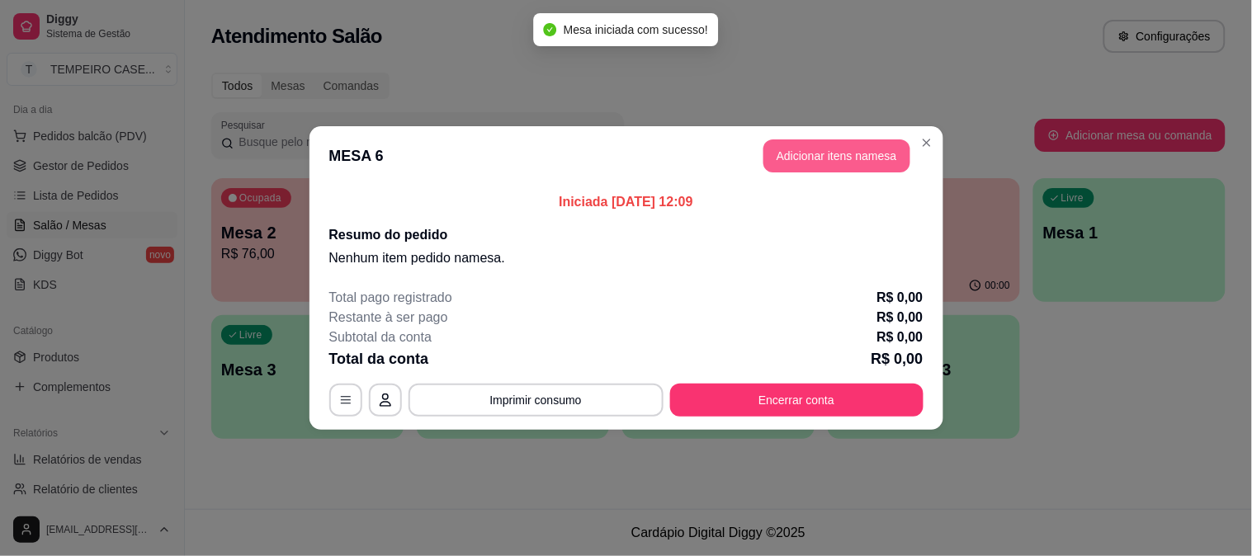
click at [805, 159] on button "Adicionar itens na mesa" at bounding box center [837, 156] width 147 height 33
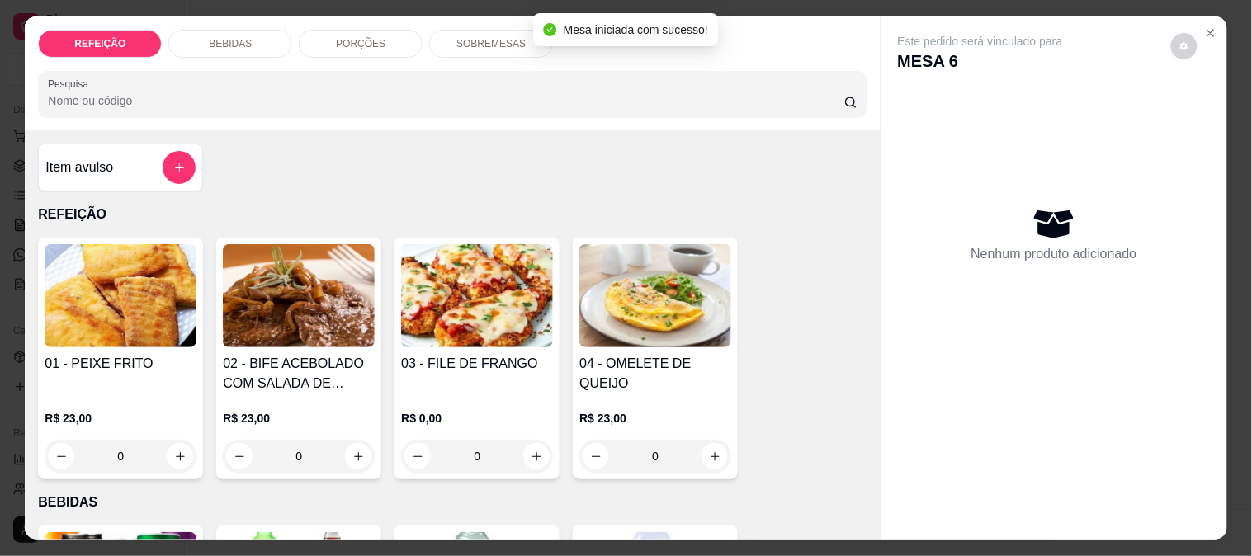
click at [92, 356] on h4 "01 - PEIXE FRITO" at bounding box center [121, 364] width 152 height 20
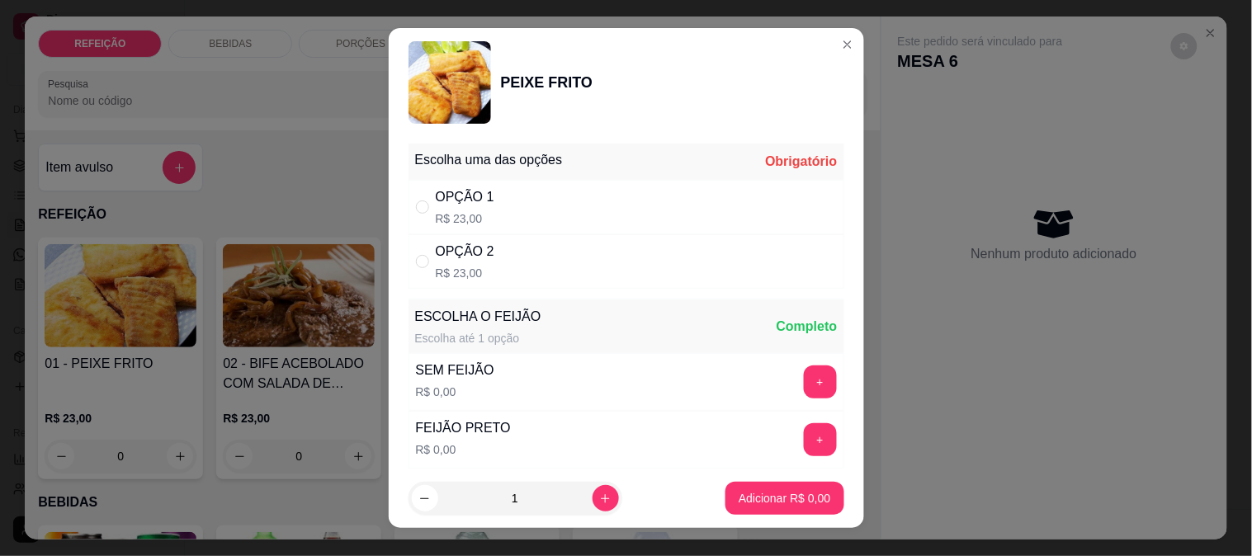
click at [436, 243] on div "OPÇÃO 2" at bounding box center [465, 252] width 59 height 20
radio input "true"
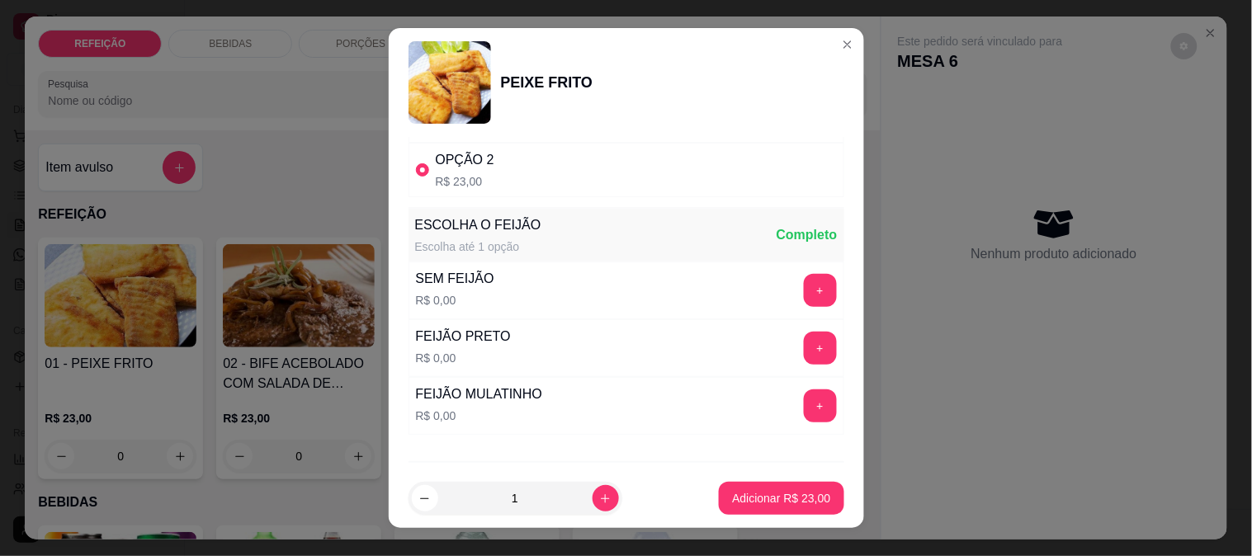
click at [804, 339] on button "+" at bounding box center [820, 348] width 33 height 33
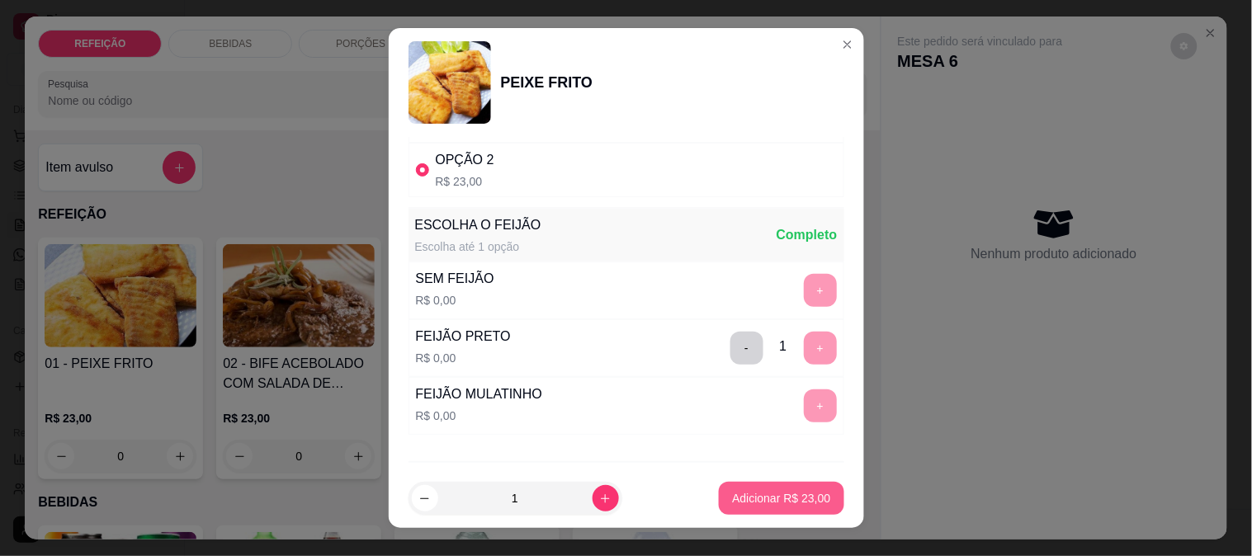
click at [763, 495] on p "Adicionar R$ 23,00" at bounding box center [781, 498] width 98 height 17
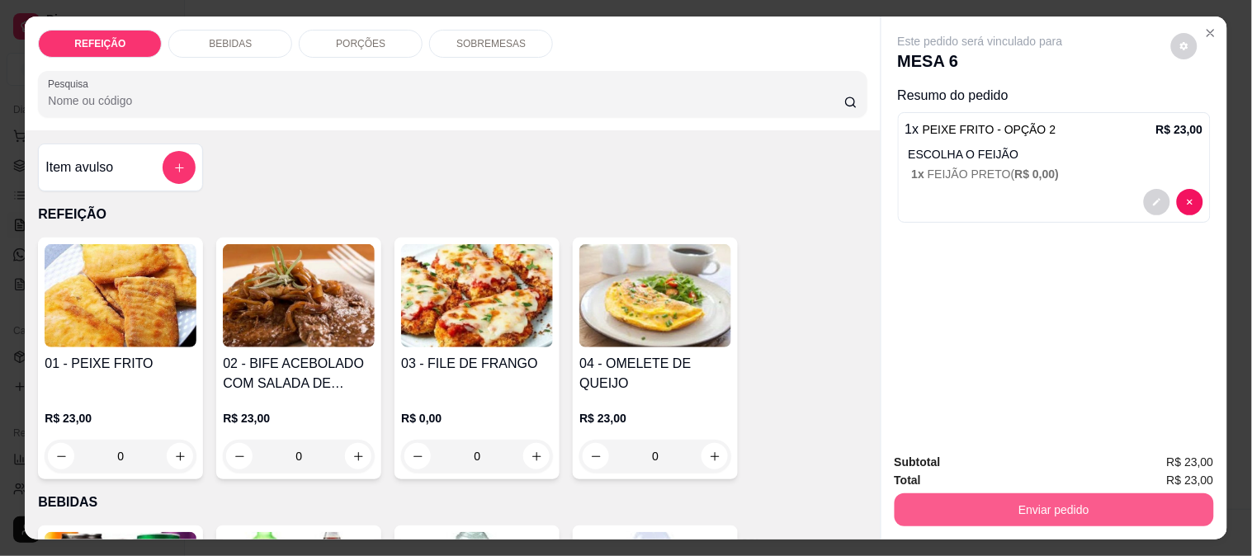
click at [939, 495] on button "Enviar pedido" at bounding box center [1054, 510] width 319 height 33
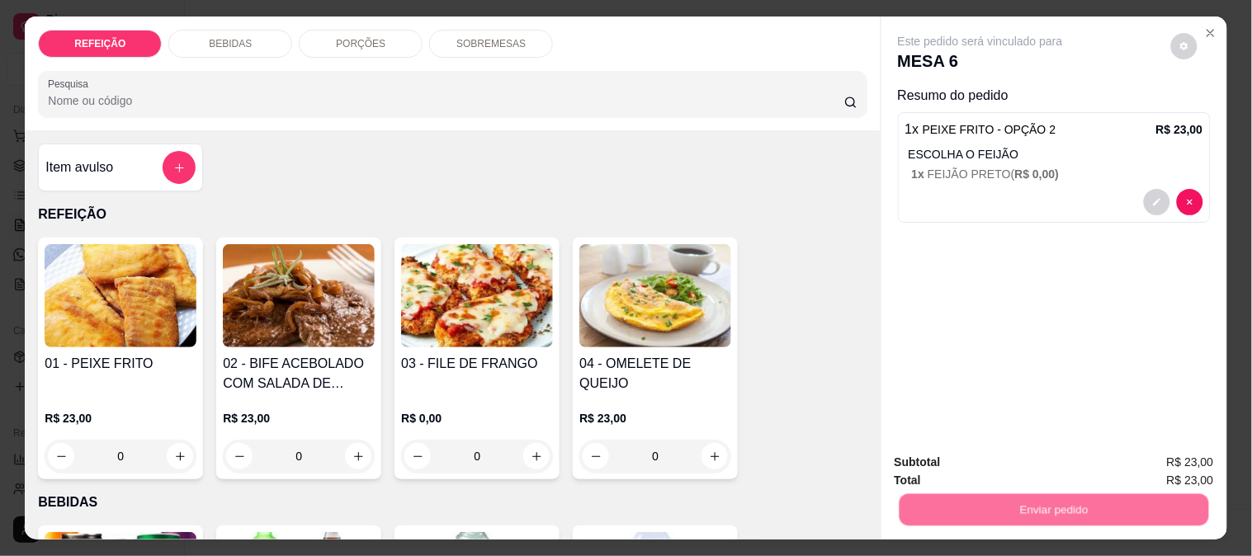
click at [940, 463] on button "Não registrar e enviar pedido" at bounding box center [999, 462] width 167 height 31
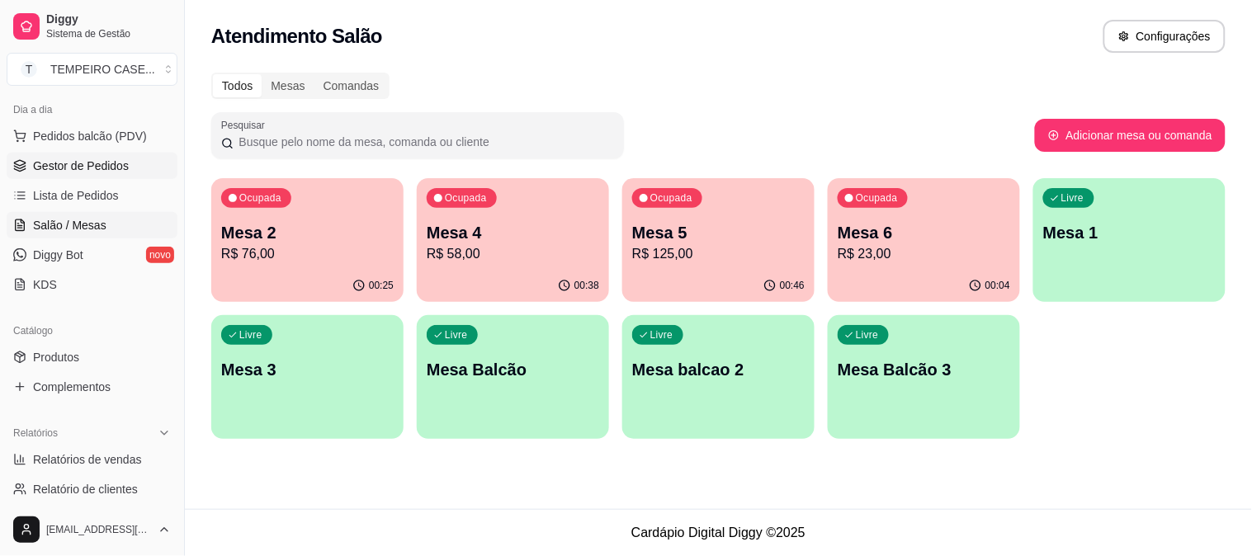
click at [84, 155] on link "Gestor de Pedidos" at bounding box center [92, 166] width 171 height 26
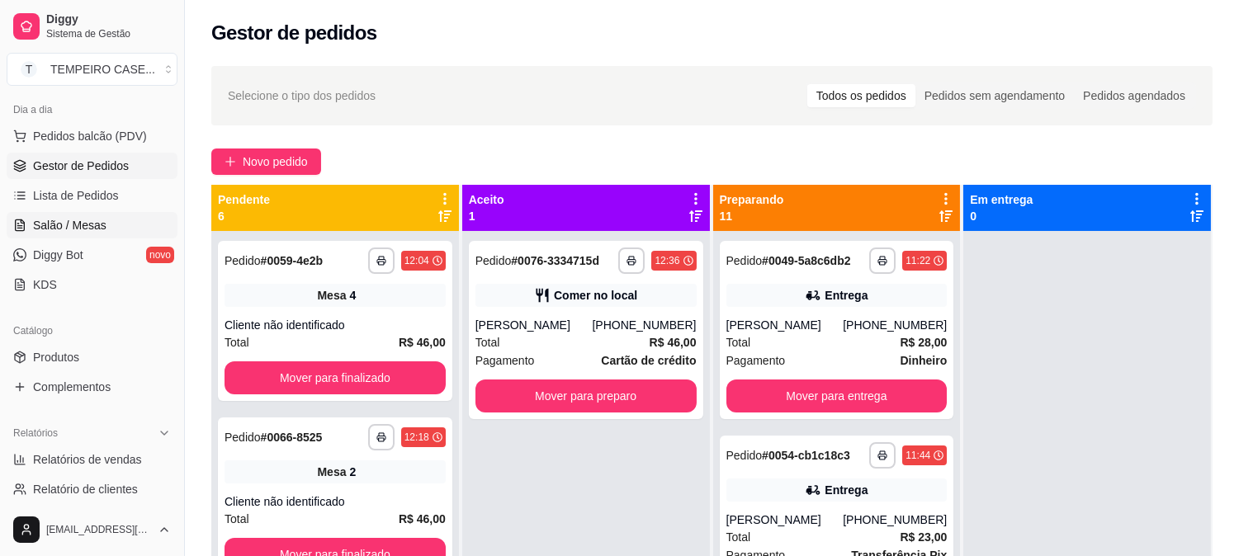
click at [64, 231] on span "Salão / Mesas" at bounding box center [69, 225] width 73 height 17
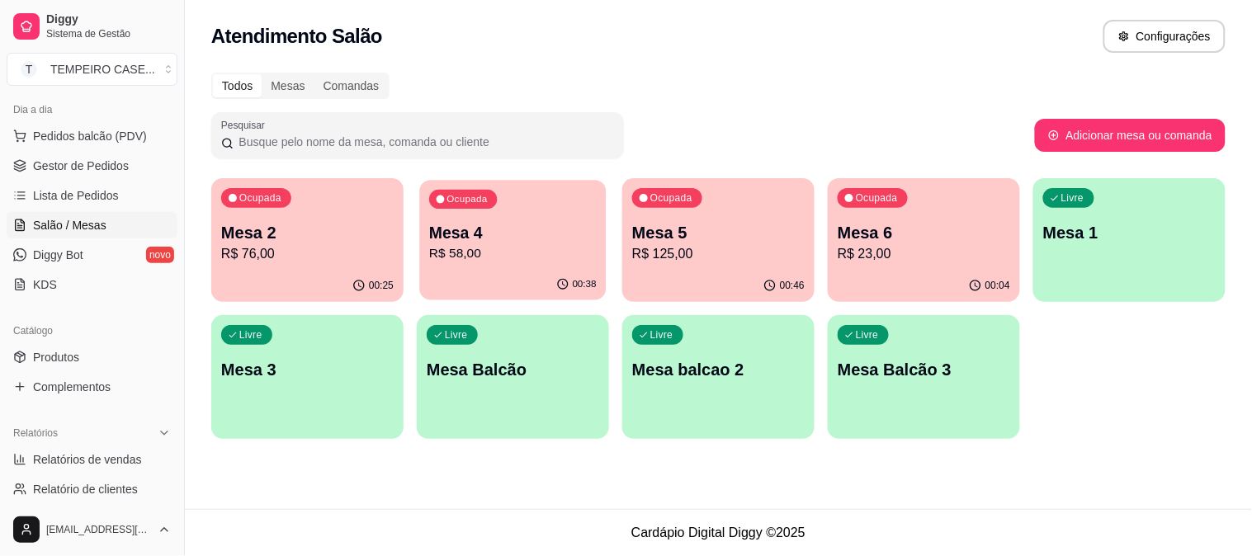
click at [499, 228] on p "Mesa 4" at bounding box center [513, 233] width 168 height 22
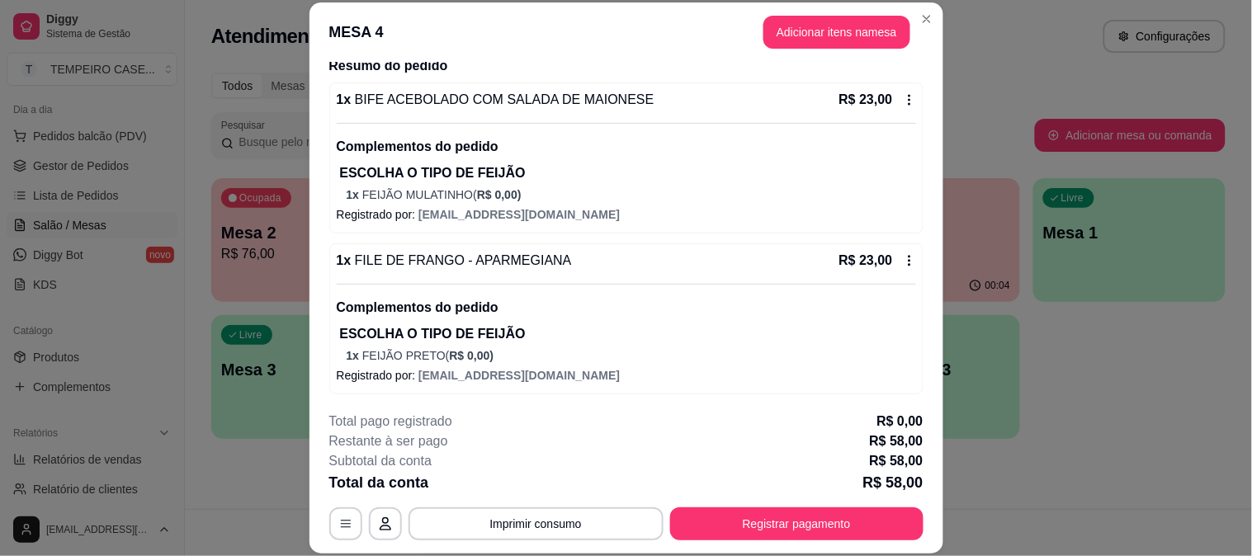
scroll to position [274, 0]
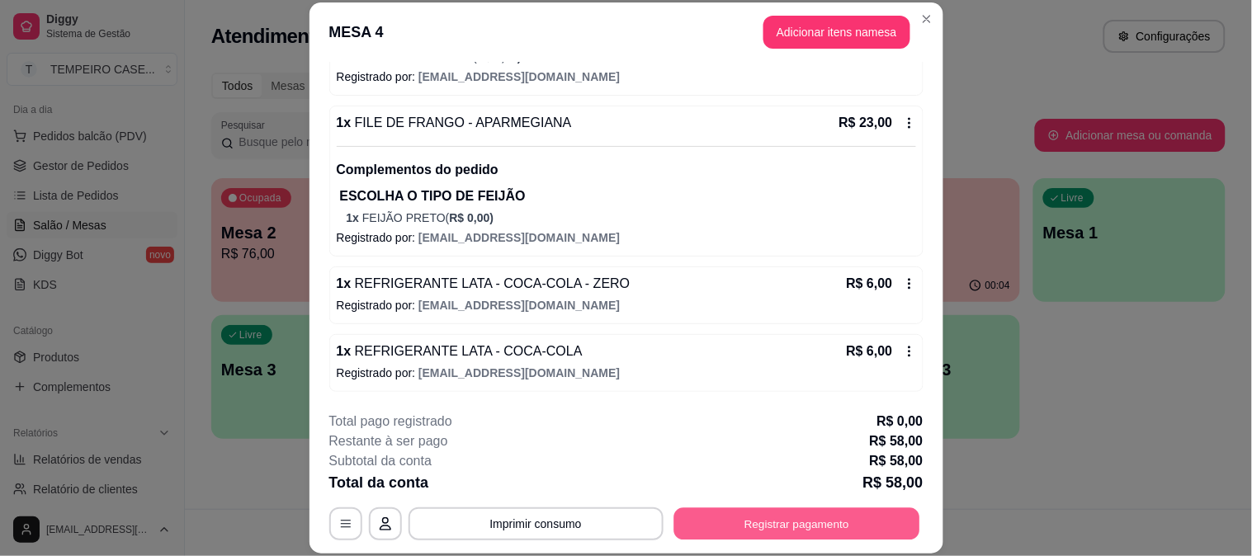
click at [749, 534] on button "Registrar pagamento" at bounding box center [797, 524] width 246 height 32
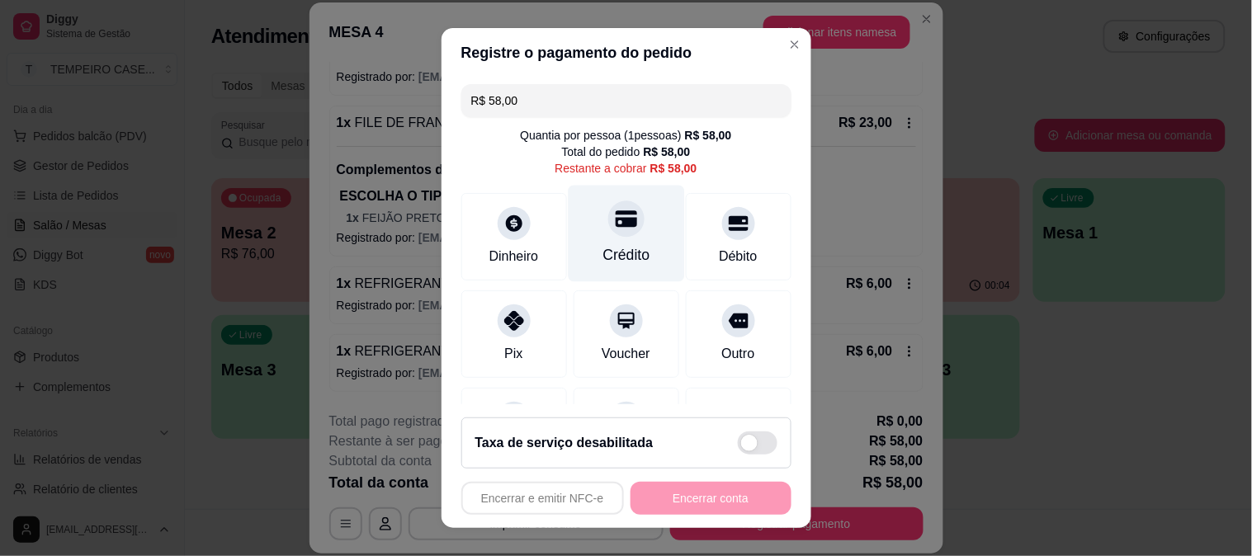
click at [615, 211] on icon at bounding box center [625, 218] width 21 height 21
type input "R$ 0,00"
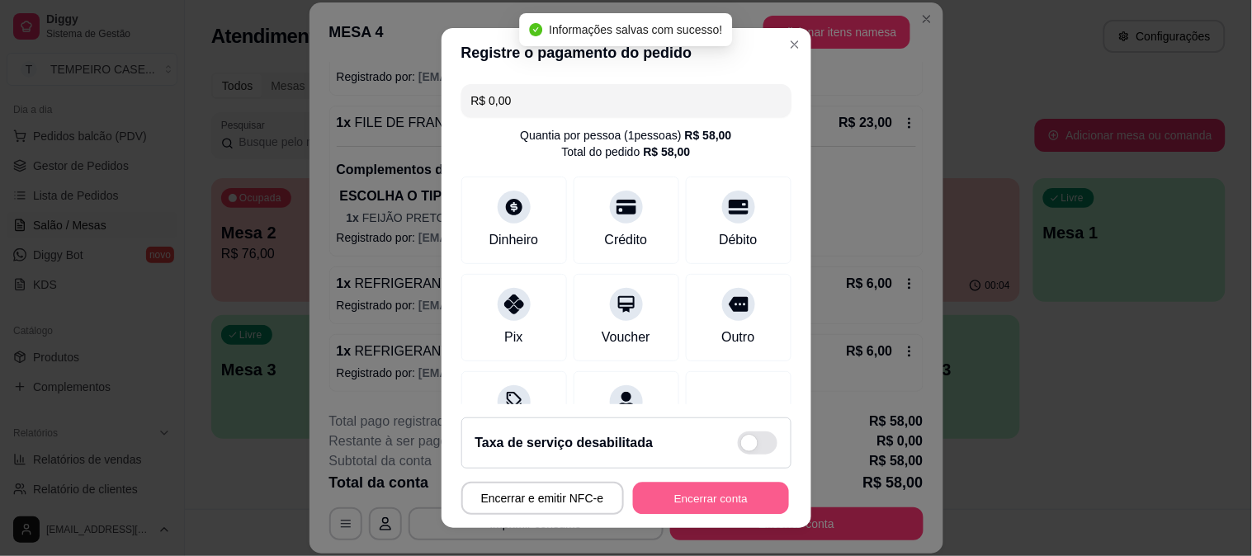
click at [723, 499] on button "Encerrar conta" at bounding box center [711, 499] width 156 height 32
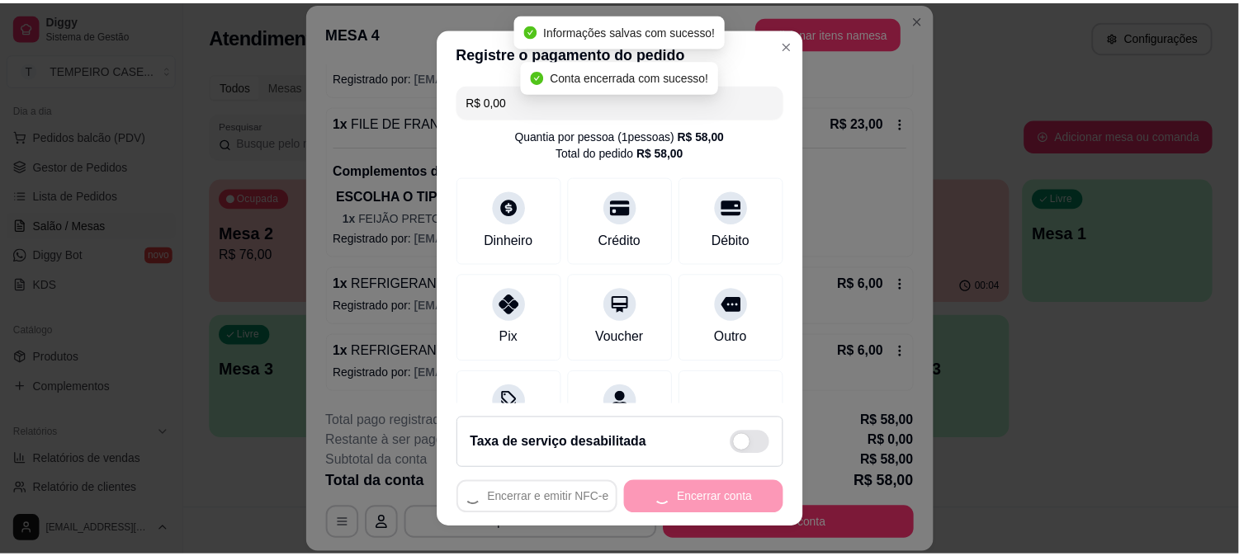
scroll to position [0, 0]
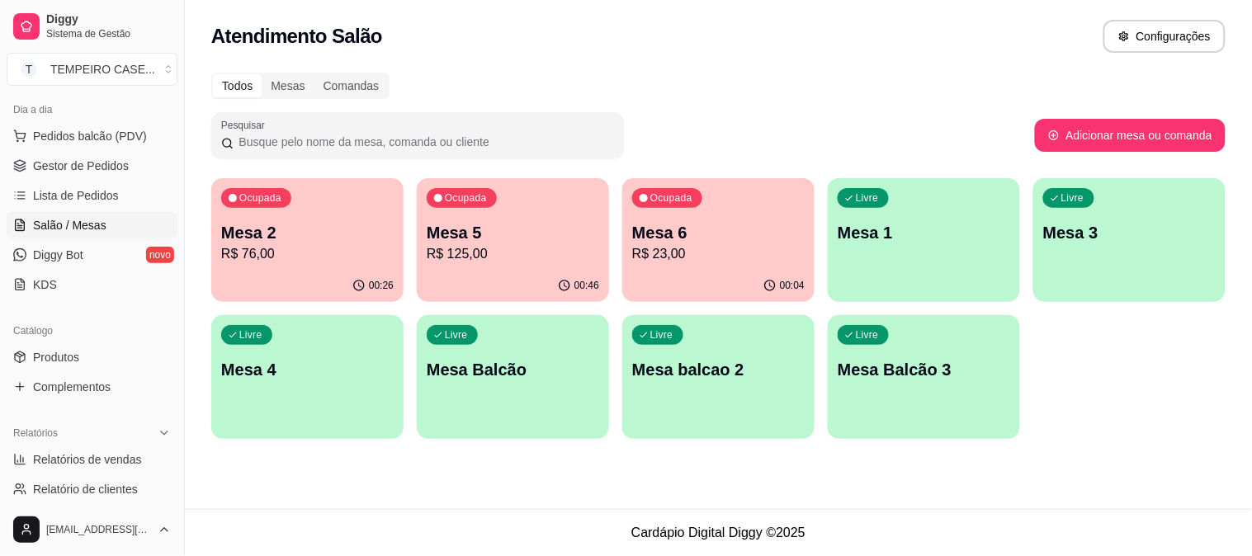
click at [465, 230] on p "Mesa 5" at bounding box center [513, 232] width 173 height 23
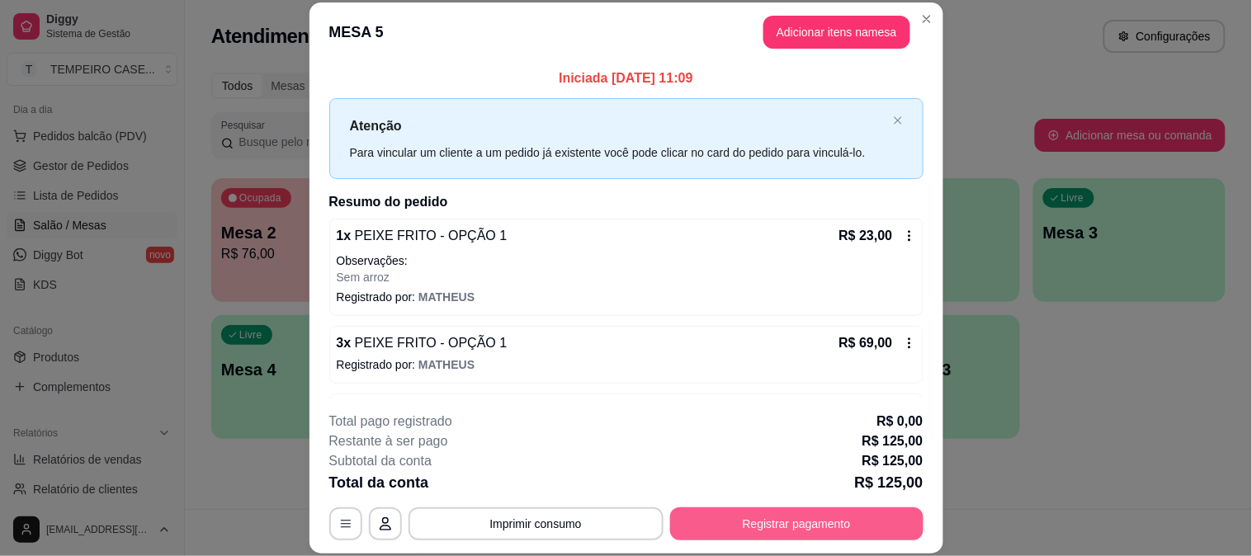
click at [761, 513] on button "Registrar pagamento" at bounding box center [796, 524] width 253 height 33
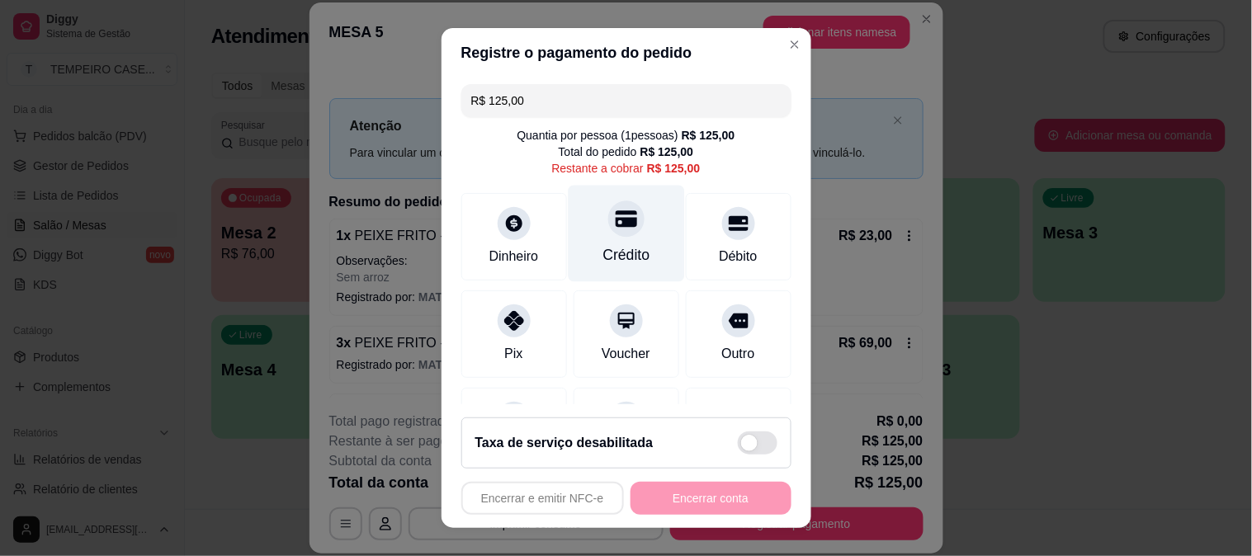
click at [589, 229] on div "Crédito" at bounding box center [626, 233] width 116 height 97
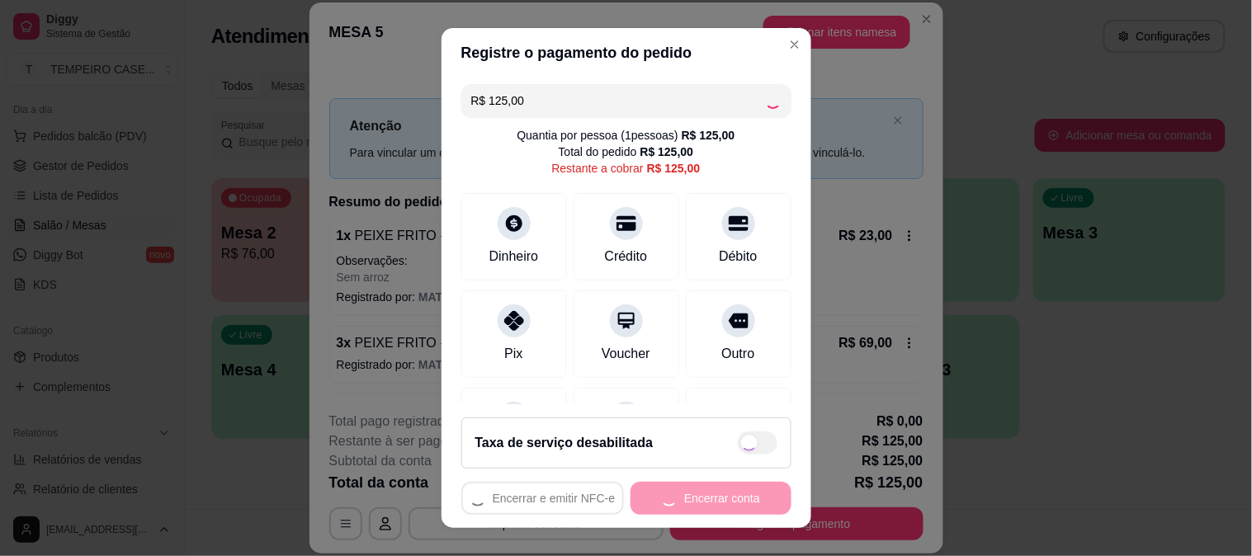
type input "R$ 0,00"
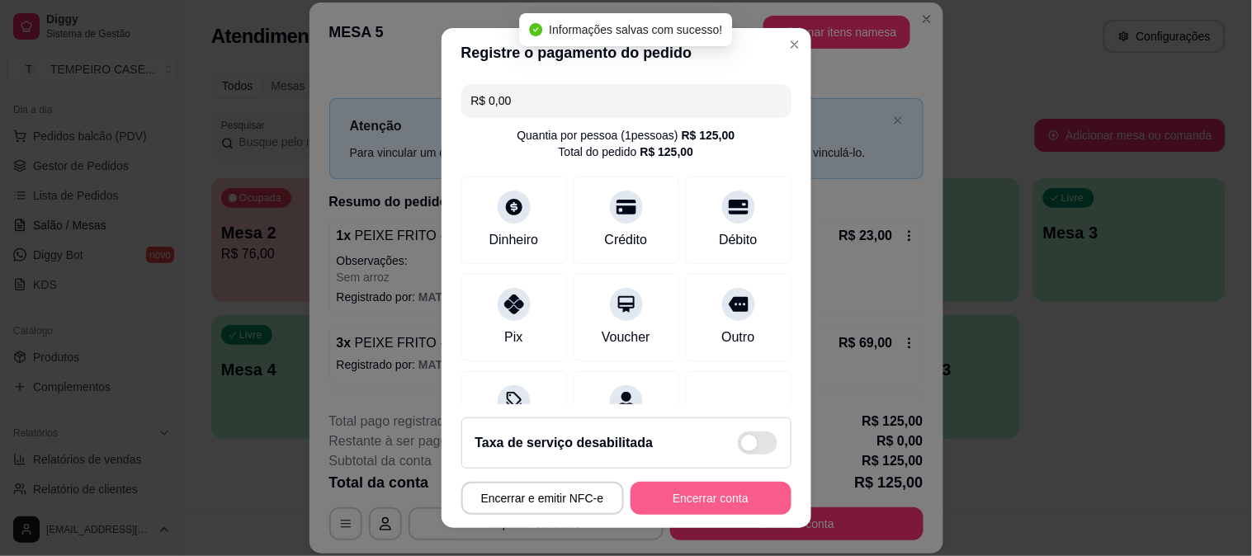
click at [722, 491] on button "Encerrar conta" at bounding box center [711, 498] width 161 height 33
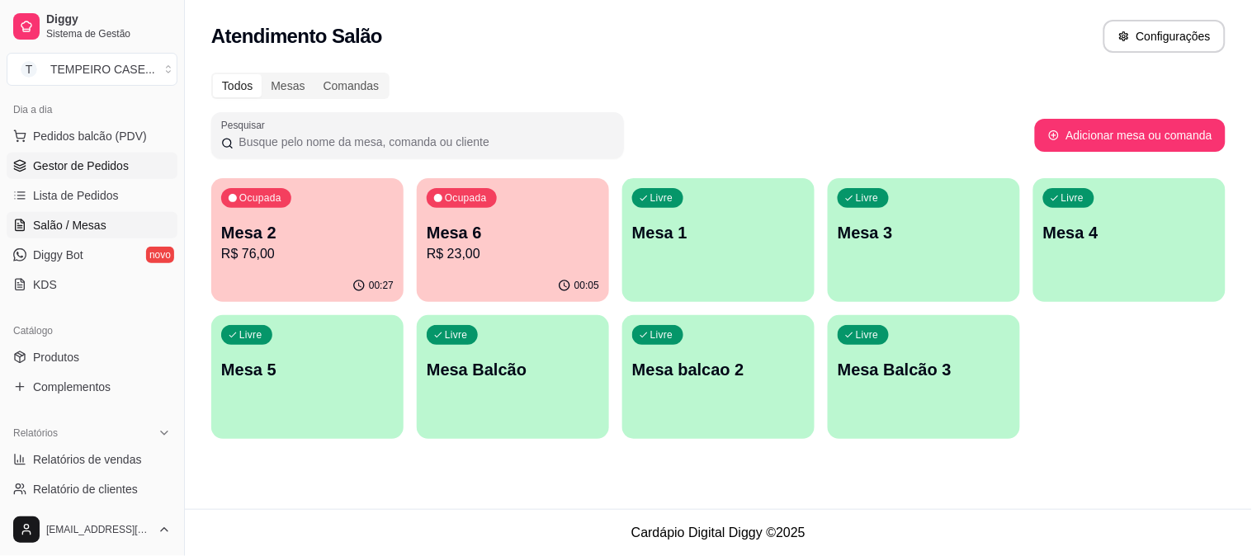
click at [80, 170] on span "Gestor de Pedidos" at bounding box center [81, 166] width 96 height 17
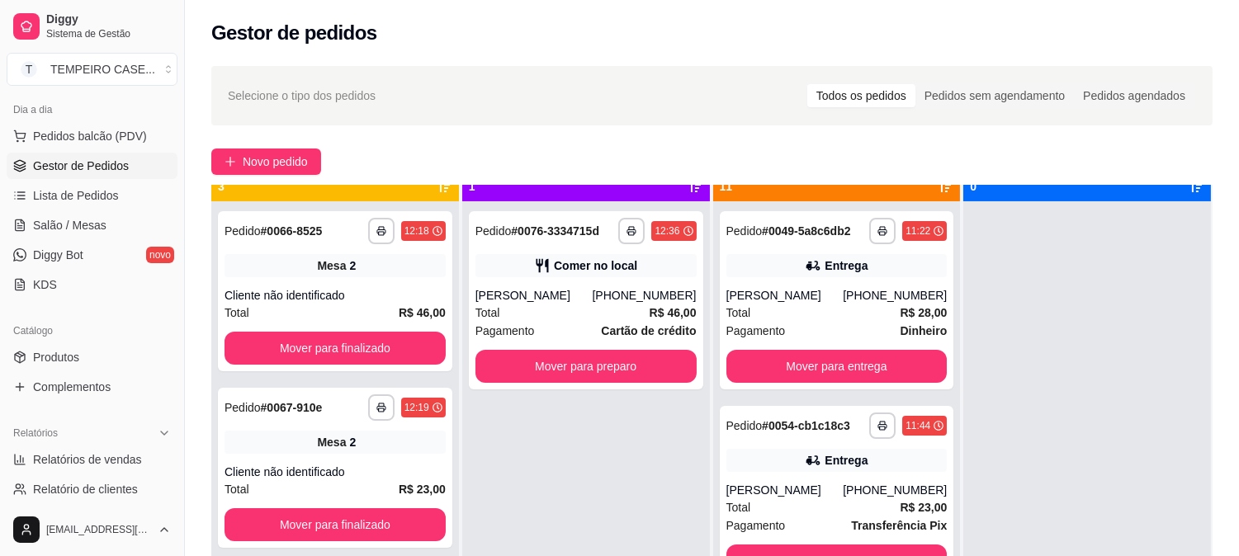
scroll to position [45, 0]
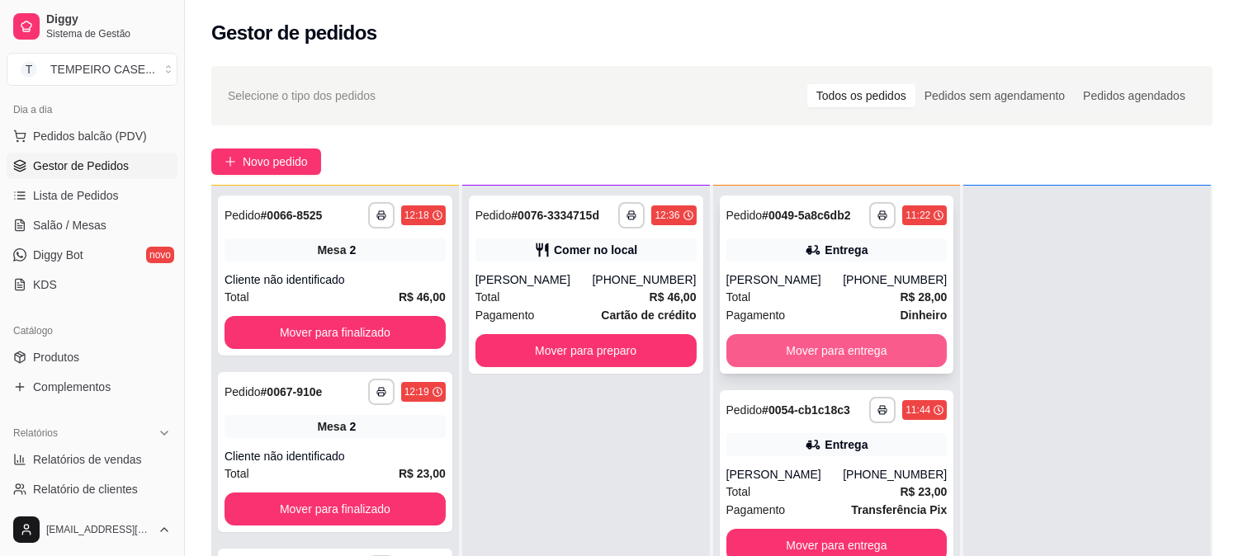
click at [751, 350] on button "Mover para entrega" at bounding box center [837, 350] width 221 height 33
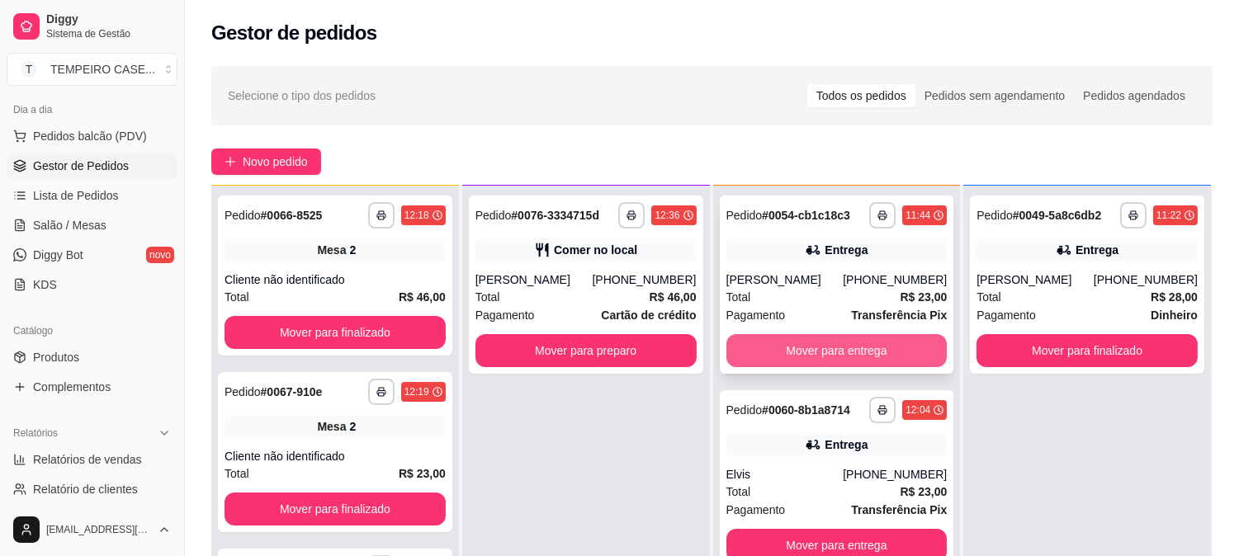
click at [817, 358] on button "Mover para entrega" at bounding box center [837, 350] width 221 height 33
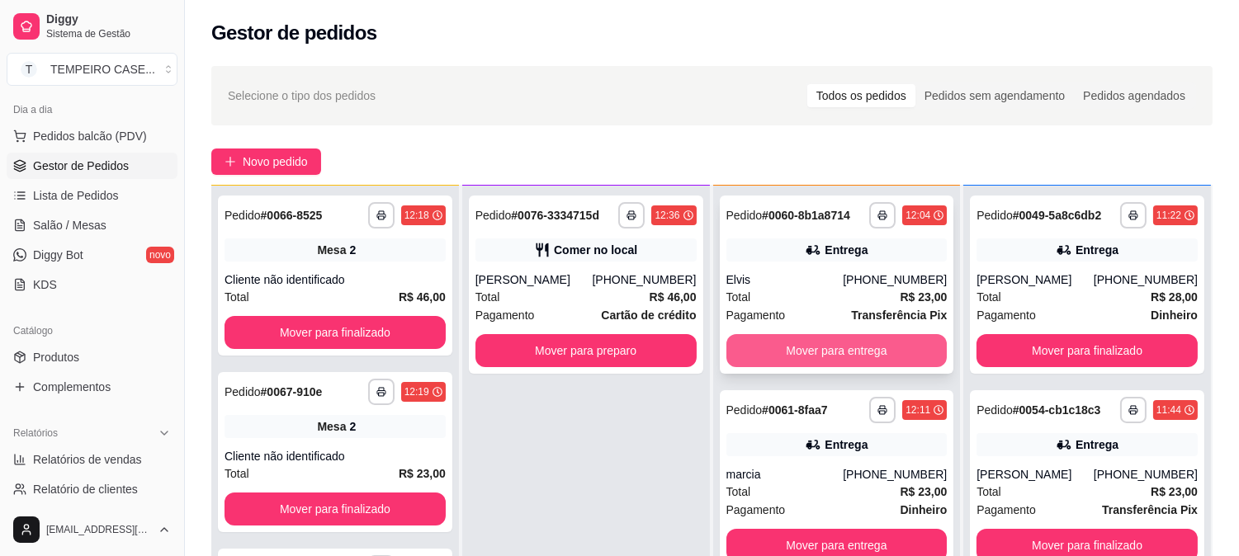
click at [831, 355] on button "Mover para entrega" at bounding box center [837, 350] width 221 height 33
click at [837, 350] on button "Mover para entrega" at bounding box center [837, 350] width 221 height 33
click at [834, 350] on button "Mover para retirada disponível" at bounding box center [837, 350] width 221 height 33
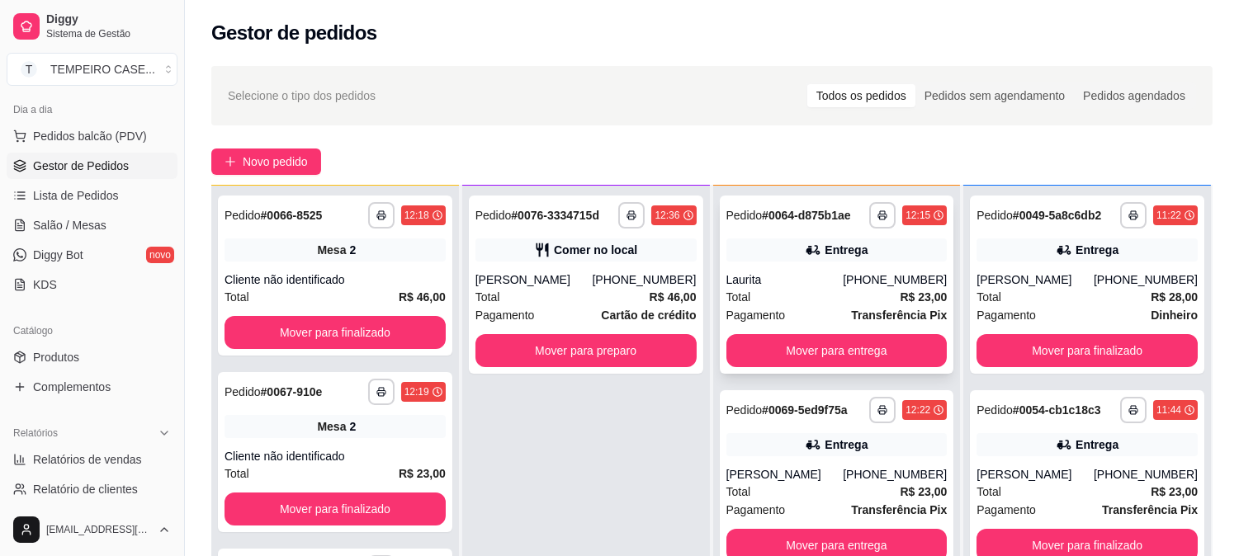
click at [832, 353] on button "Mover para entrega" at bounding box center [837, 350] width 221 height 33
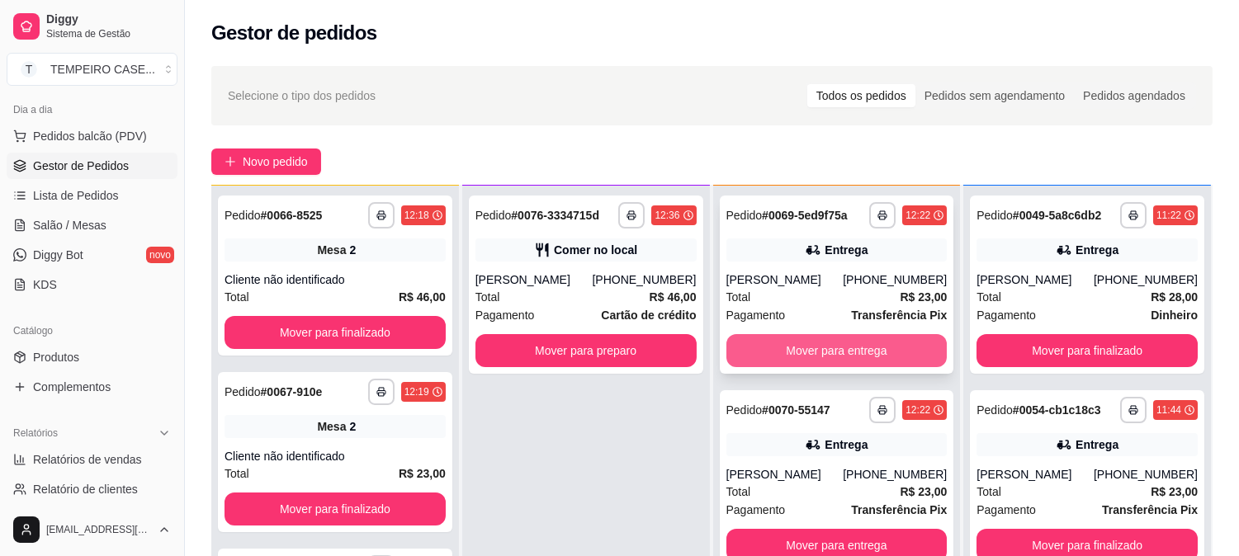
click at [827, 352] on button "Mover para entrega" at bounding box center [837, 350] width 221 height 33
click at [835, 350] on button "Mover para entrega" at bounding box center [837, 350] width 221 height 33
click at [835, 350] on button "Mover para entrega" at bounding box center [837, 351] width 215 height 32
click at [830, 348] on button "Mover para entrega" at bounding box center [837, 350] width 221 height 33
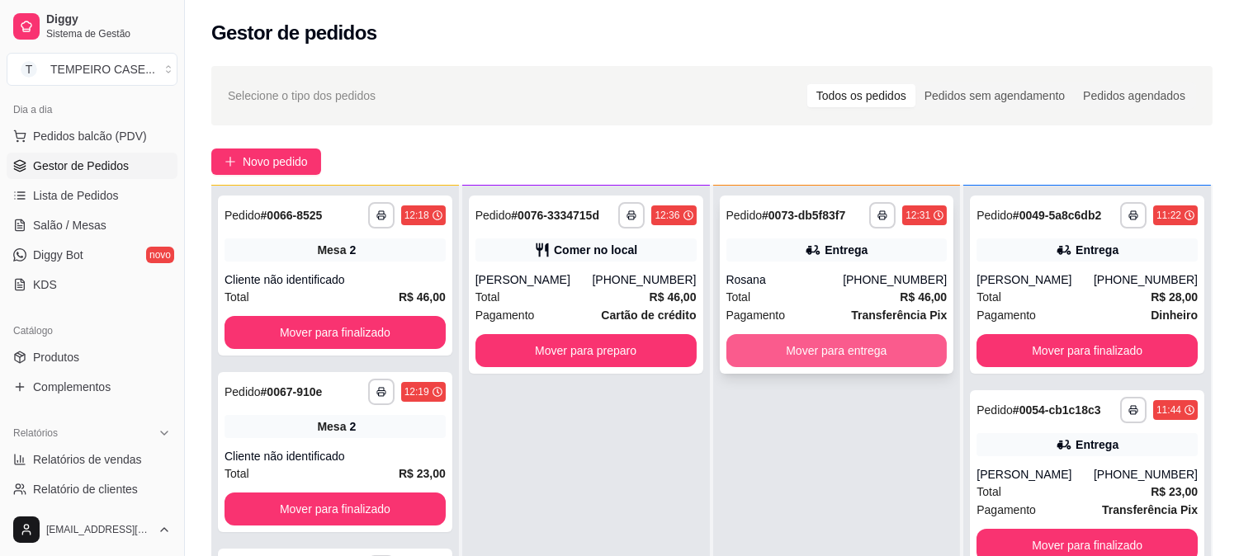
click at [828, 343] on button "Mover para entrega" at bounding box center [837, 350] width 221 height 33
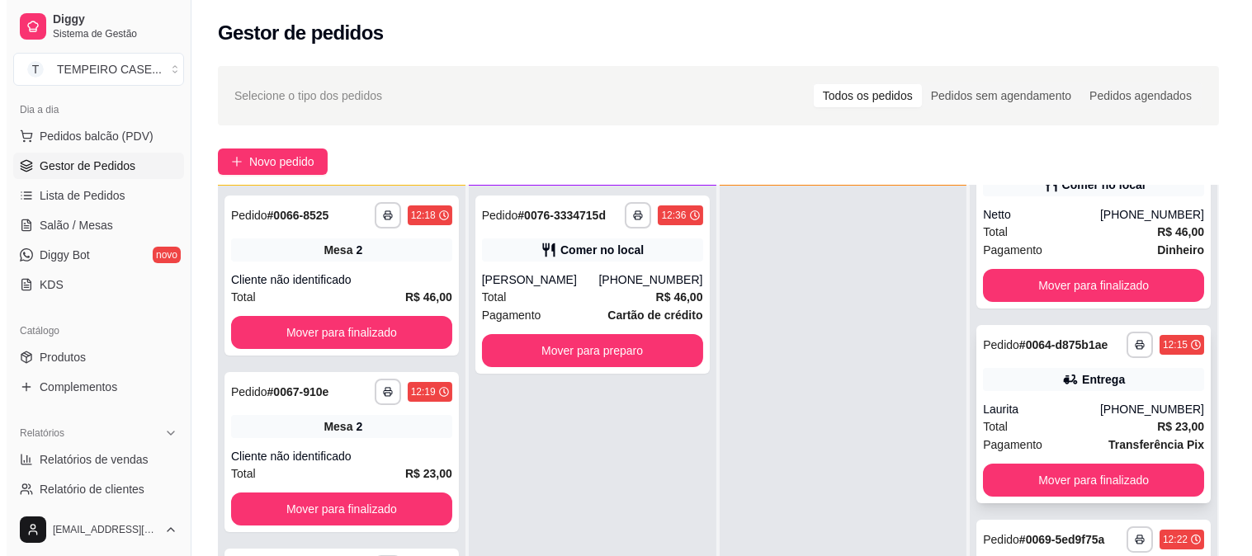
scroll to position [733, 0]
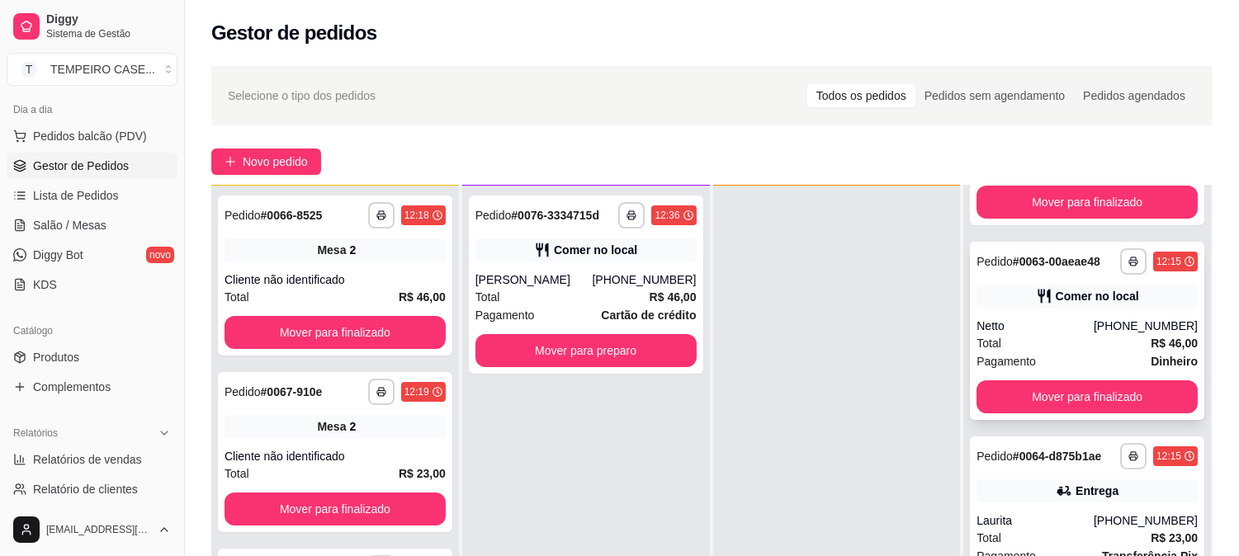
click at [1034, 307] on div "**********" at bounding box center [1087, 331] width 234 height 178
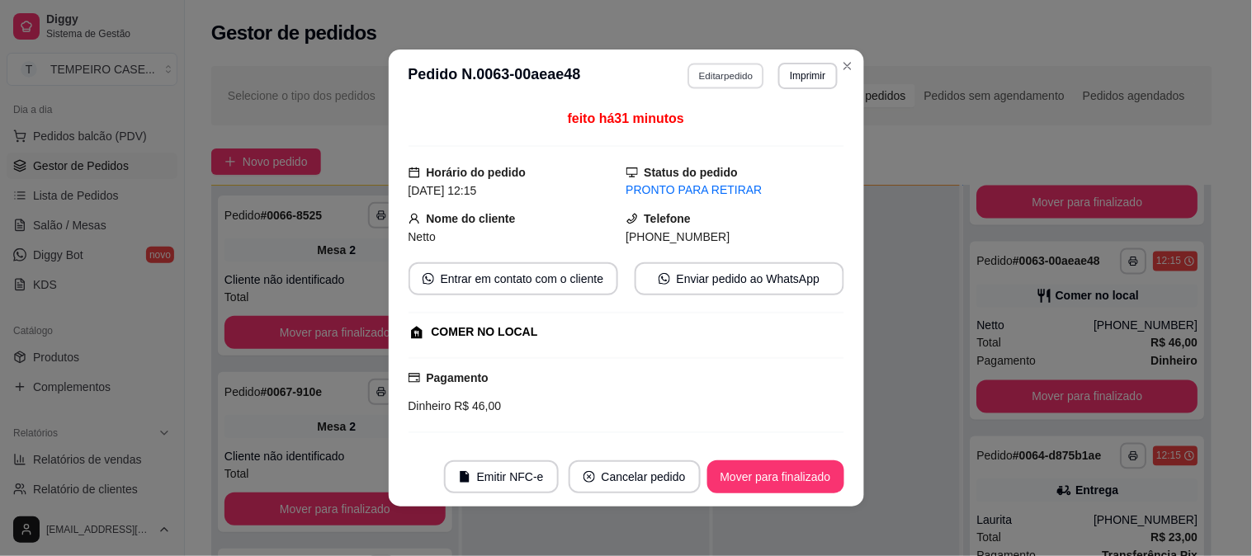
click at [720, 77] on button "Editar pedido" at bounding box center [726, 76] width 77 height 26
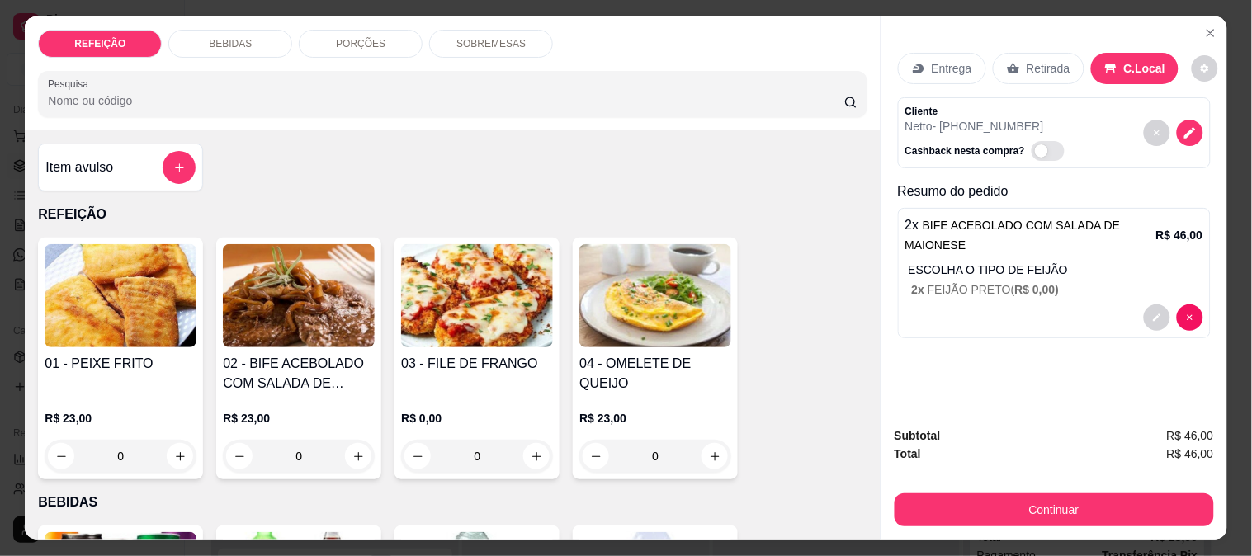
click at [262, 45] on div "BEBIDAS" at bounding box center [230, 44] width 124 height 28
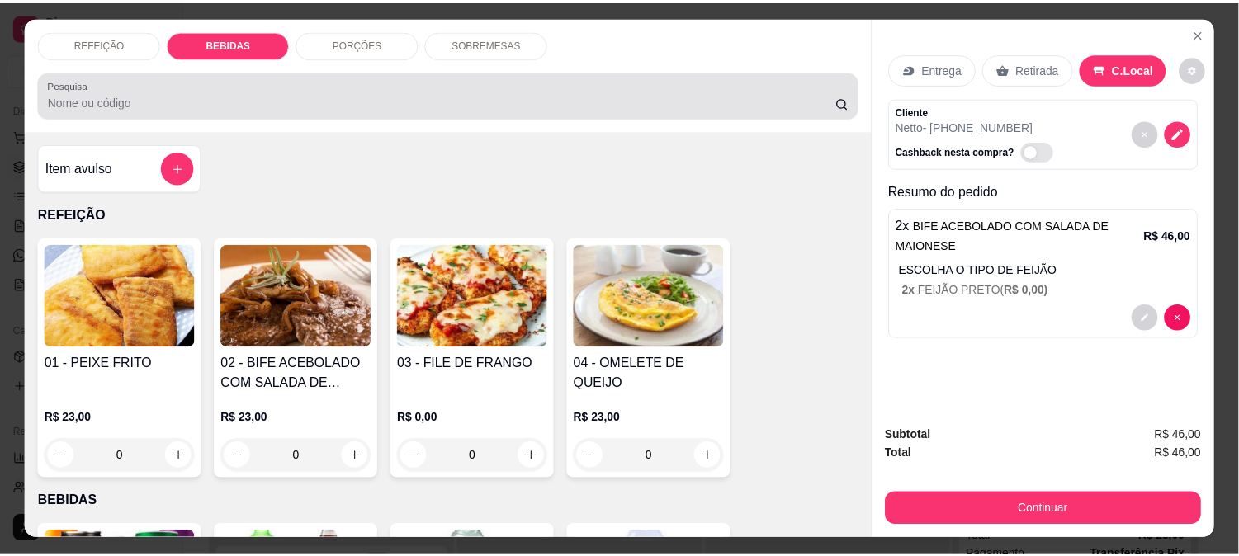
scroll to position [43, 0]
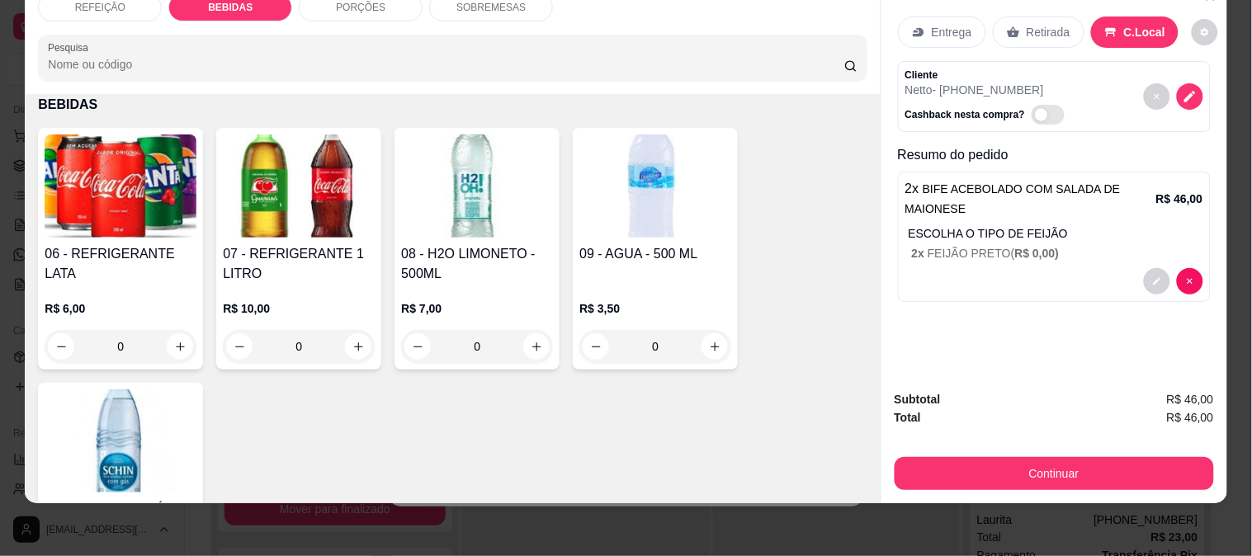
click at [162, 220] on img at bounding box center [121, 186] width 152 height 103
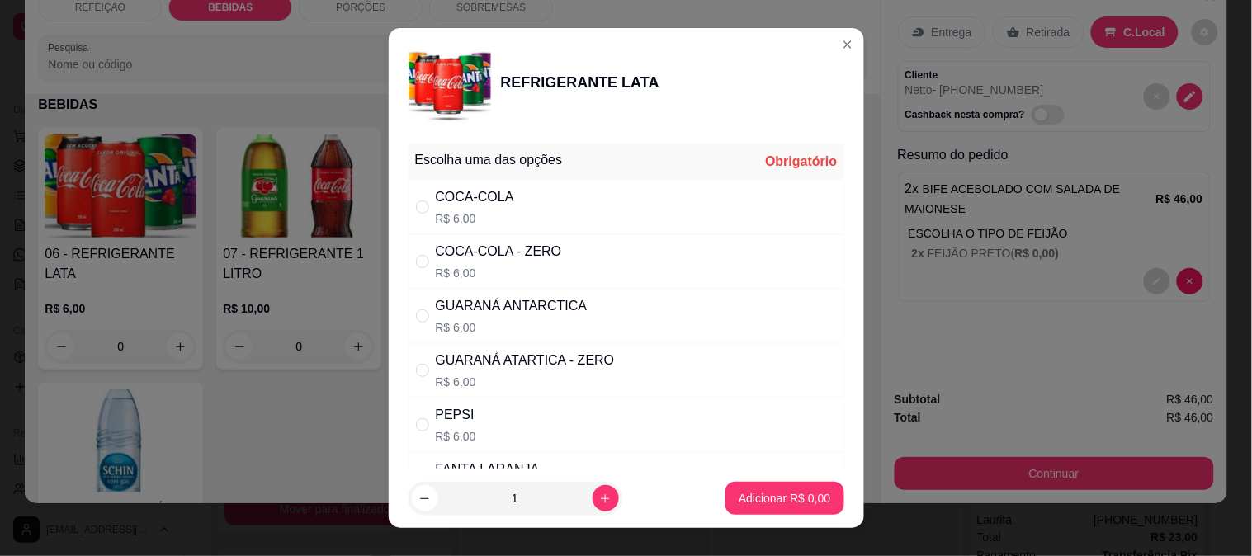
click at [471, 244] on div "COCA-COLA - ZERO" at bounding box center [499, 252] width 126 height 20
radio input "true"
click at [755, 492] on p "Adicionar R$ 6,00" at bounding box center [785, 498] width 92 height 17
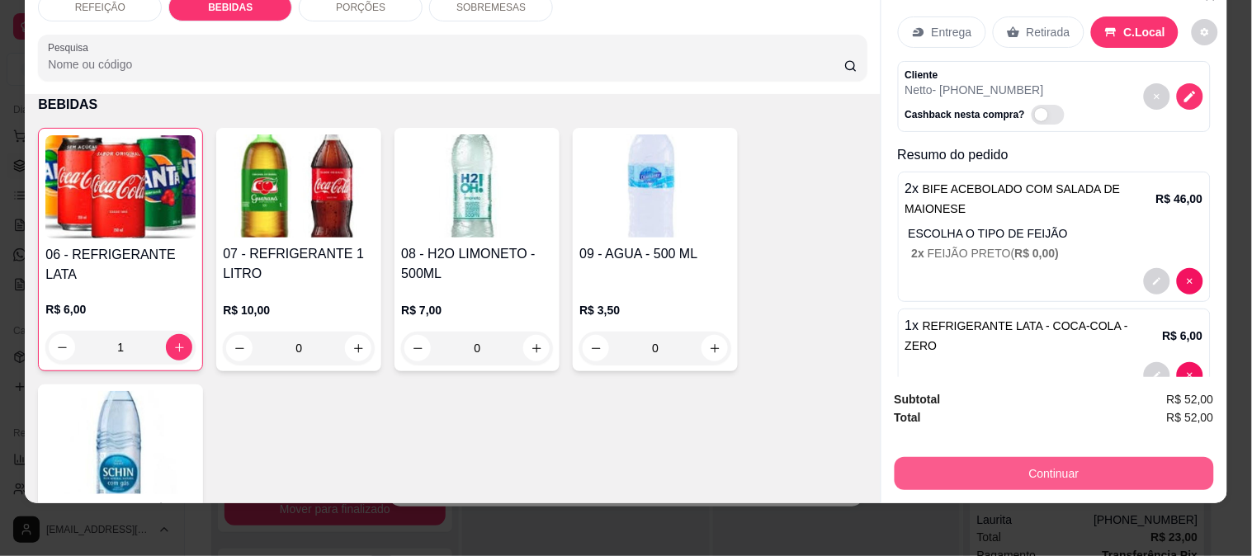
click at [975, 472] on button "Continuar" at bounding box center [1054, 473] width 319 height 33
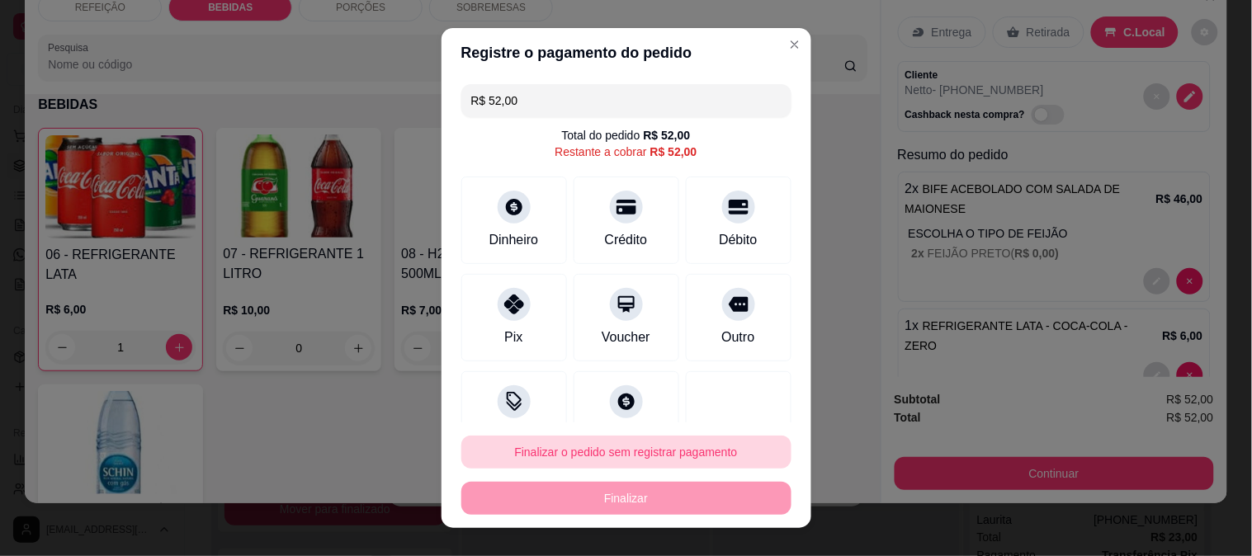
click at [679, 459] on button "Finalizar o pedido sem registrar pagamento" at bounding box center [626, 452] width 330 height 33
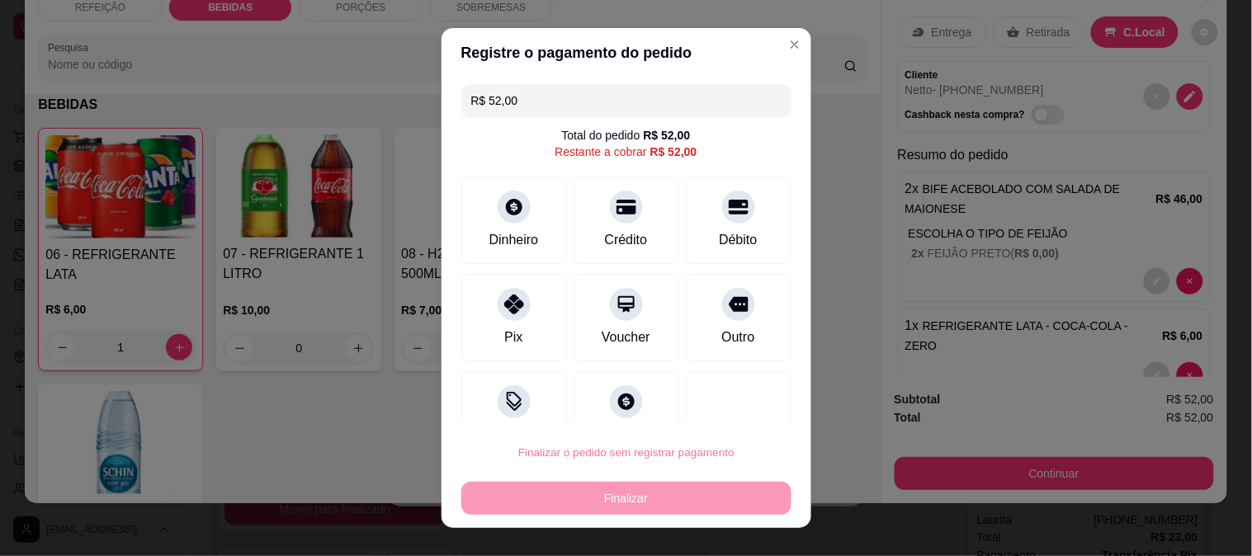
click at [719, 405] on button "Confirmar" at bounding box center [720, 407] width 61 height 26
type input "0"
type input "R$ 0,00"
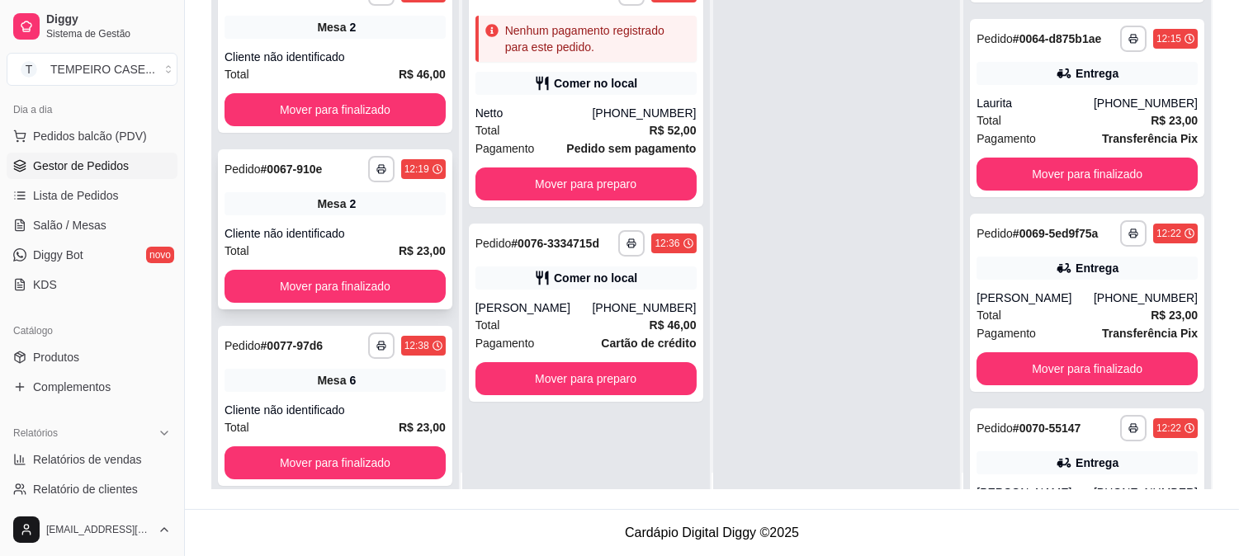
scroll to position [0, 0]
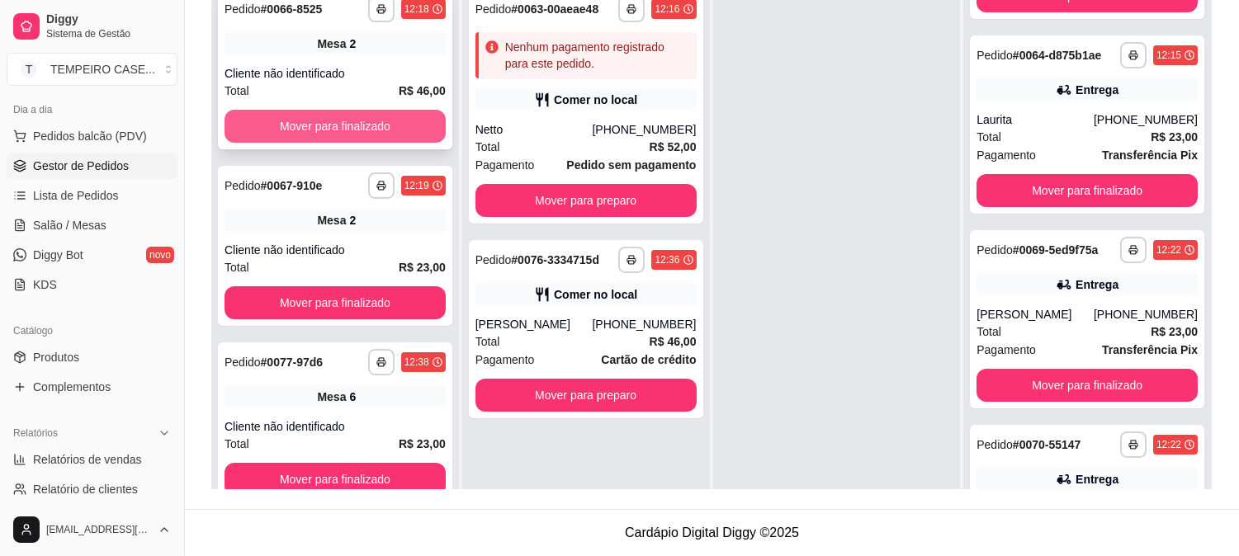
click at [342, 134] on button "Mover para finalizado" at bounding box center [335, 126] width 221 height 33
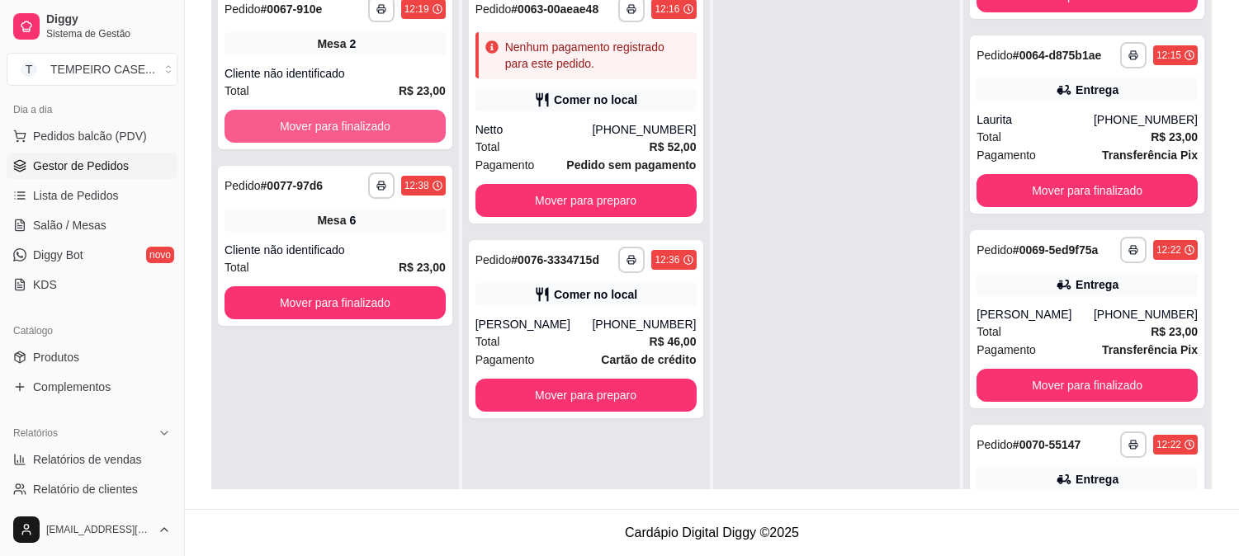
click at [342, 134] on button "Mover para finalizado" at bounding box center [335, 126] width 221 height 33
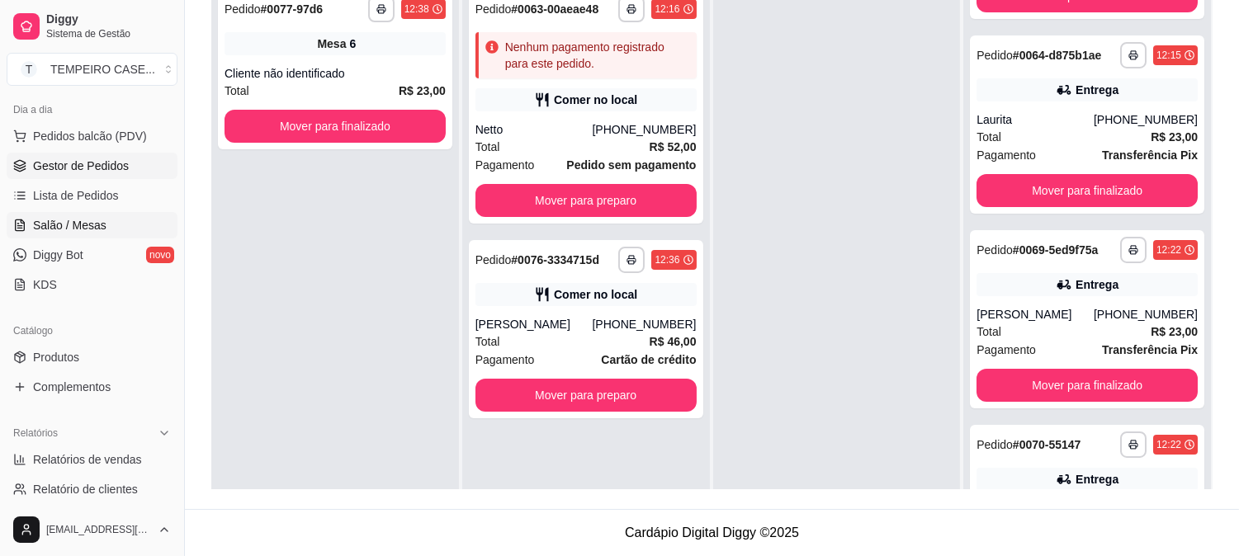
click at [97, 216] on link "Salão / Mesas" at bounding box center [92, 225] width 171 height 26
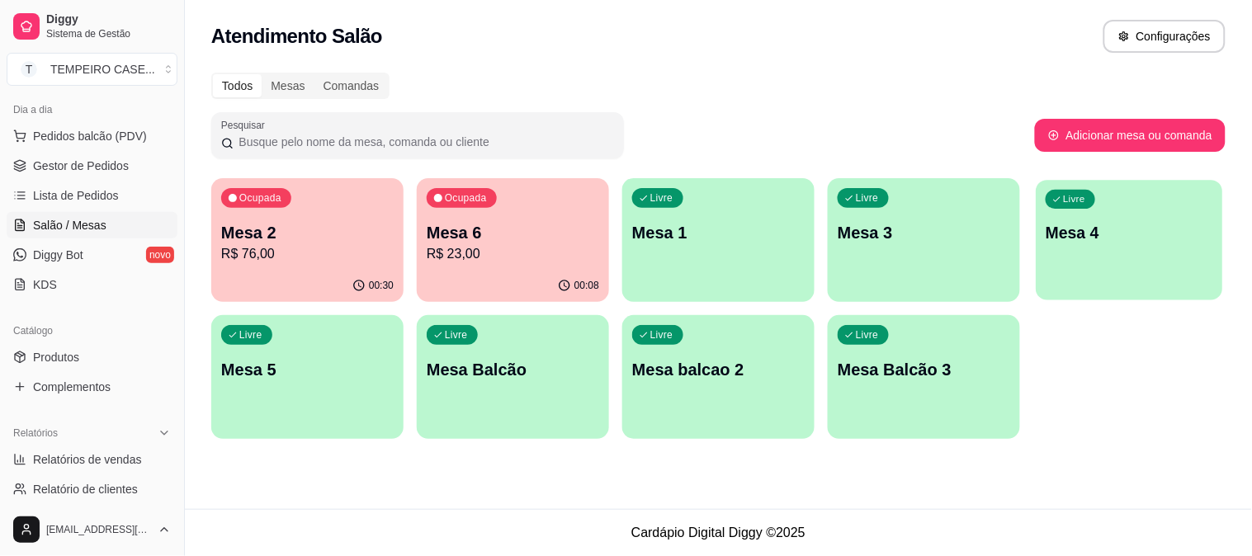
click at [1132, 236] on p "Mesa 4" at bounding box center [1130, 233] width 168 height 22
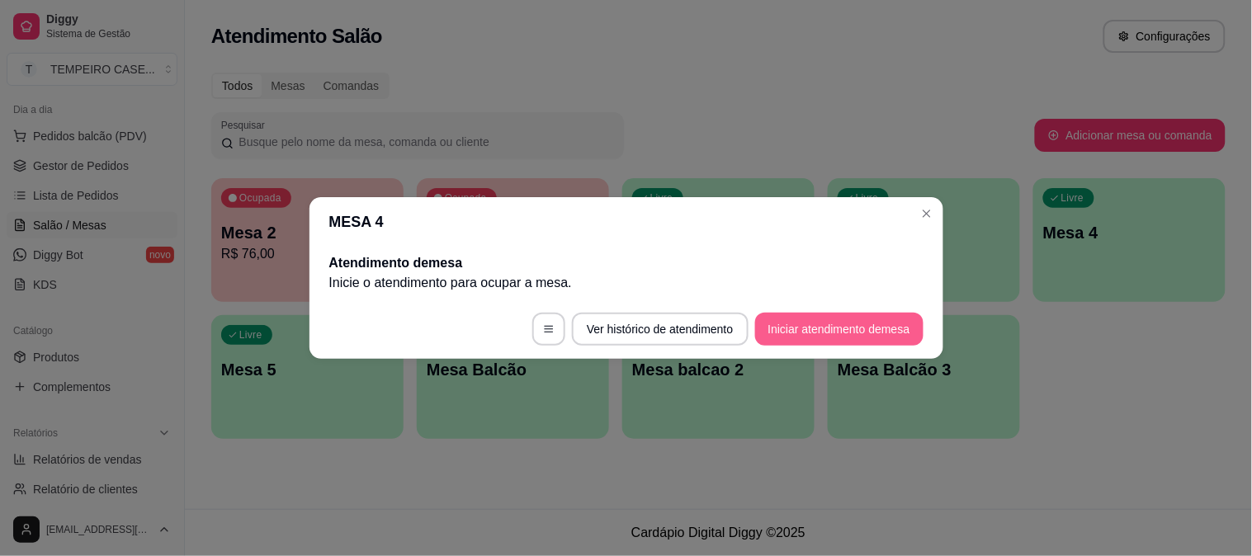
click at [887, 332] on button "Iniciar atendimento de mesa" at bounding box center [839, 329] width 168 height 33
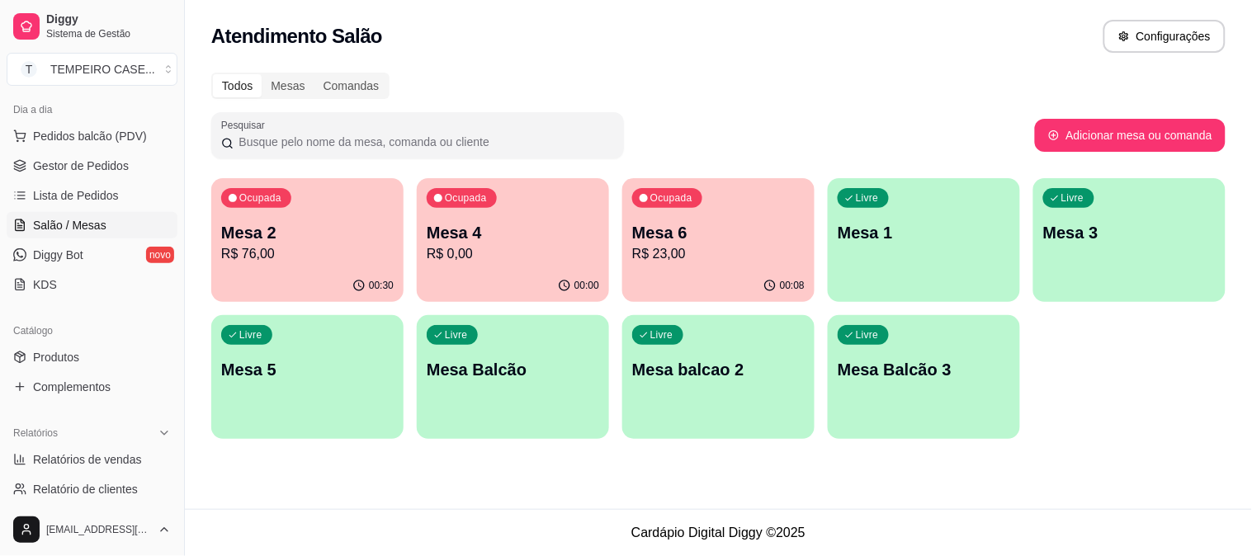
click at [873, 236] on p "Mesa 1" at bounding box center [924, 232] width 173 height 23
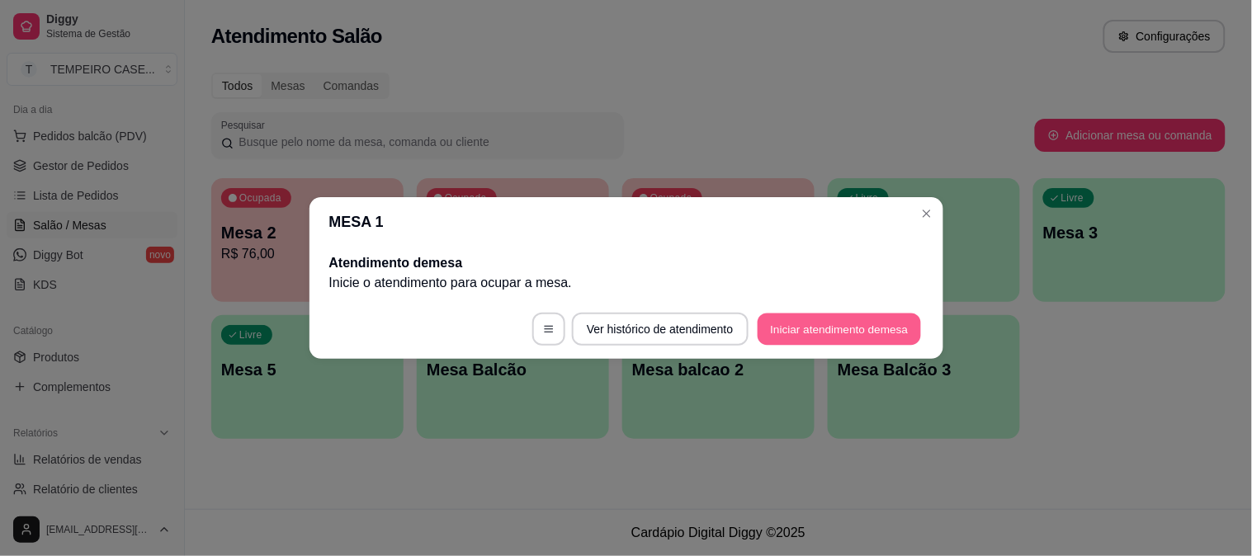
click at [813, 327] on button "Iniciar atendimento de mesa" at bounding box center [839, 330] width 163 height 32
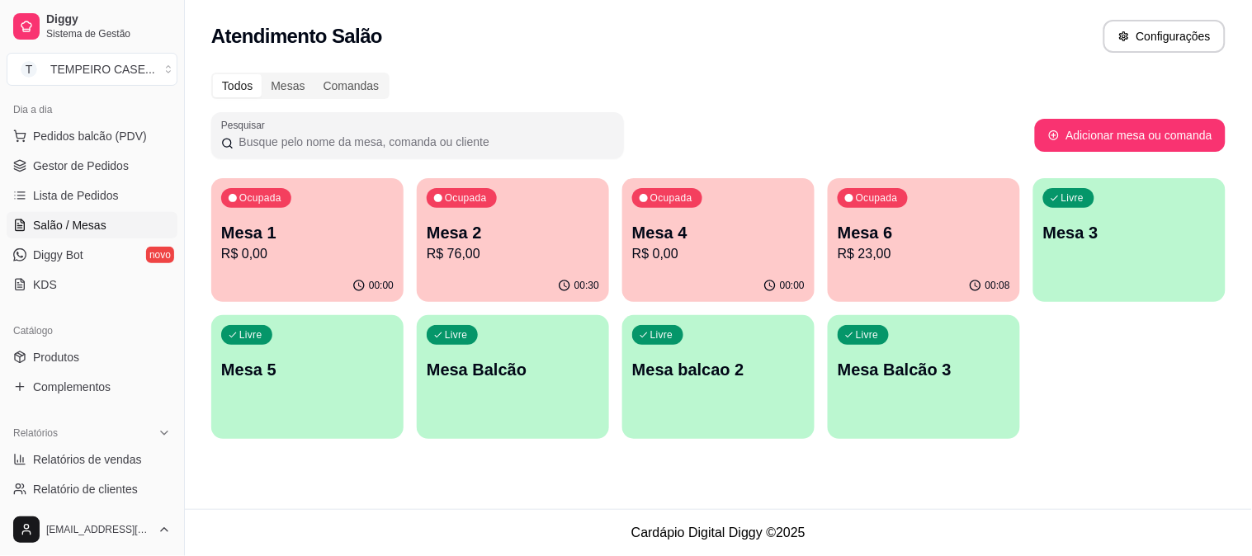
click at [79, 150] on ul "Pedidos balcão (PDV) Gestor de Pedidos Lista de Pedidos Salão / Mesas Diggy Bot…" at bounding box center [92, 210] width 171 height 175
click at [79, 158] on span "Gestor de Pedidos" at bounding box center [81, 166] width 96 height 17
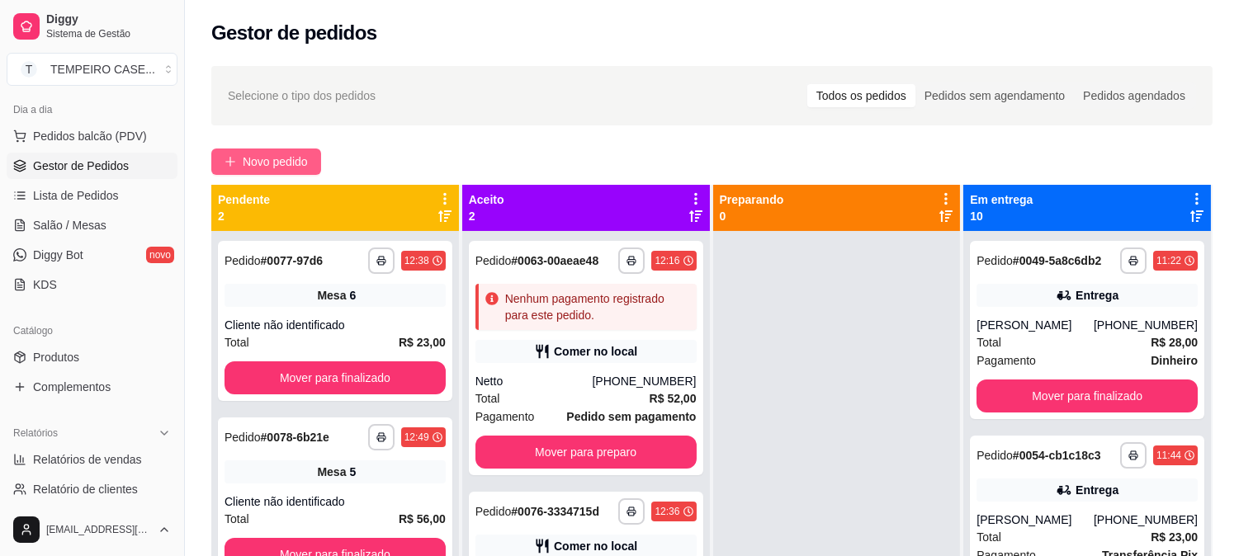
click at [244, 174] on button "Novo pedido" at bounding box center [266, 162] width 110 height 26
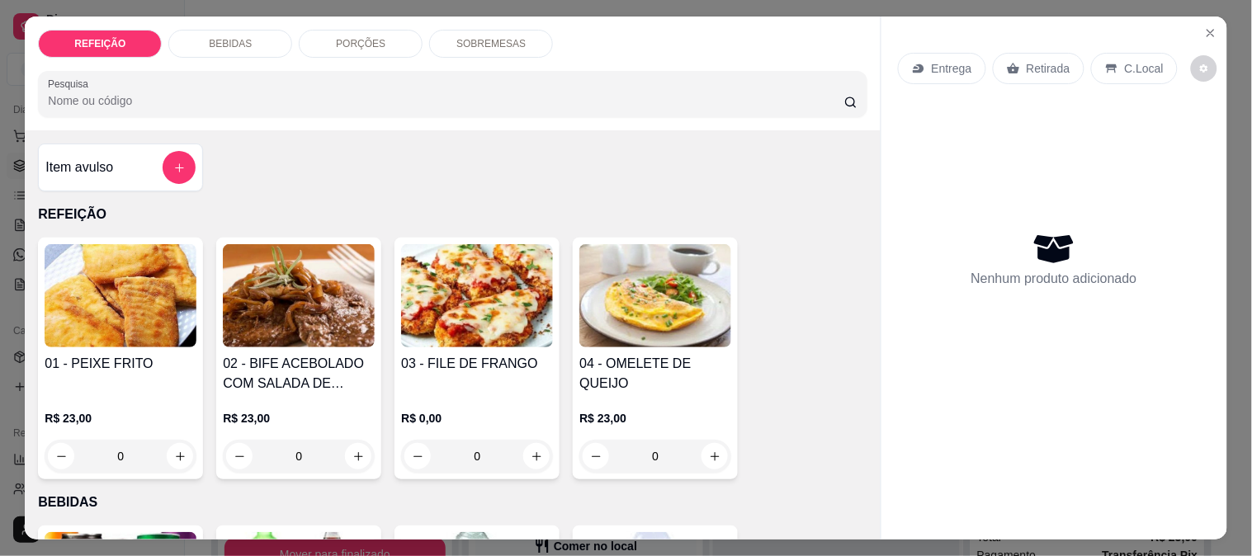
click at [484, 290] on img at bounding box center [477, 295] width 152 height 103
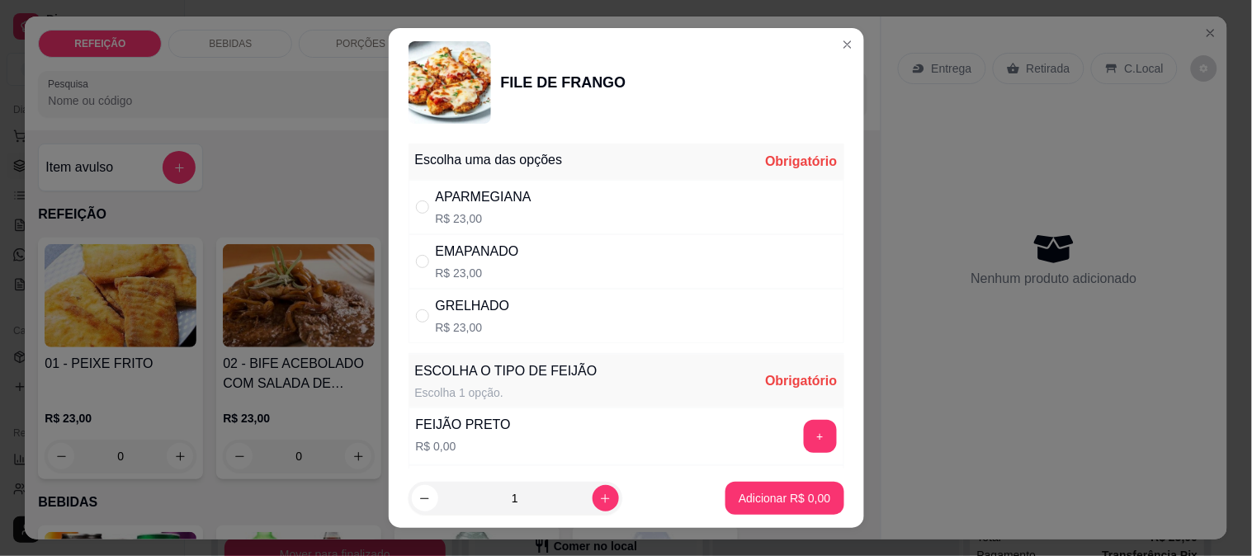
click at [469, 259] on div "EMAPANADO" at bounding box center [477, 252] width 83 height 20
radio input "true"
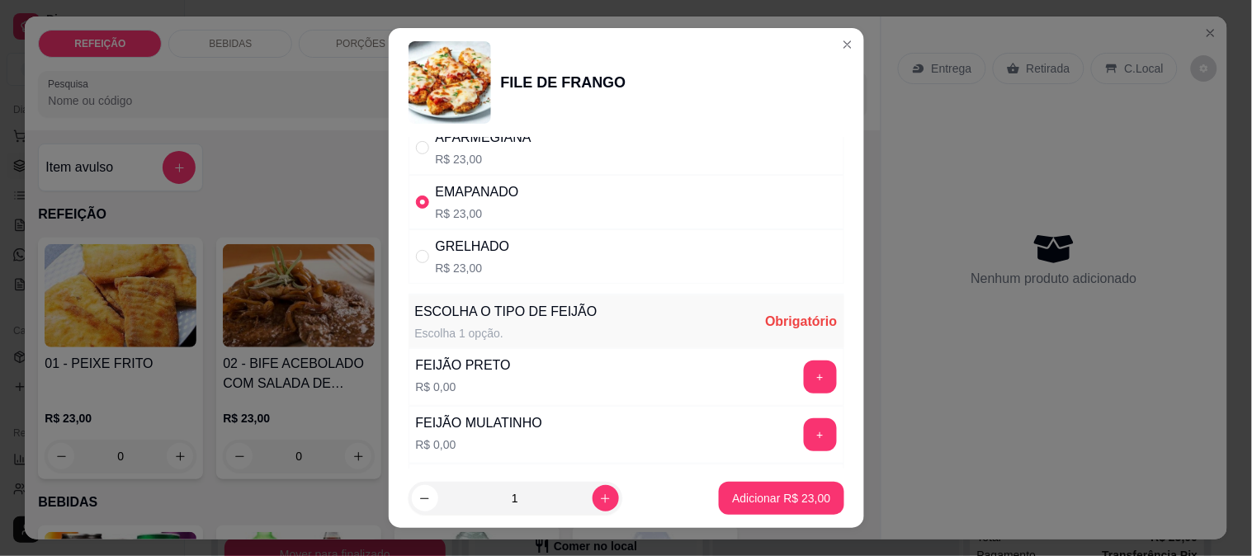
scroll to position [92, 0]
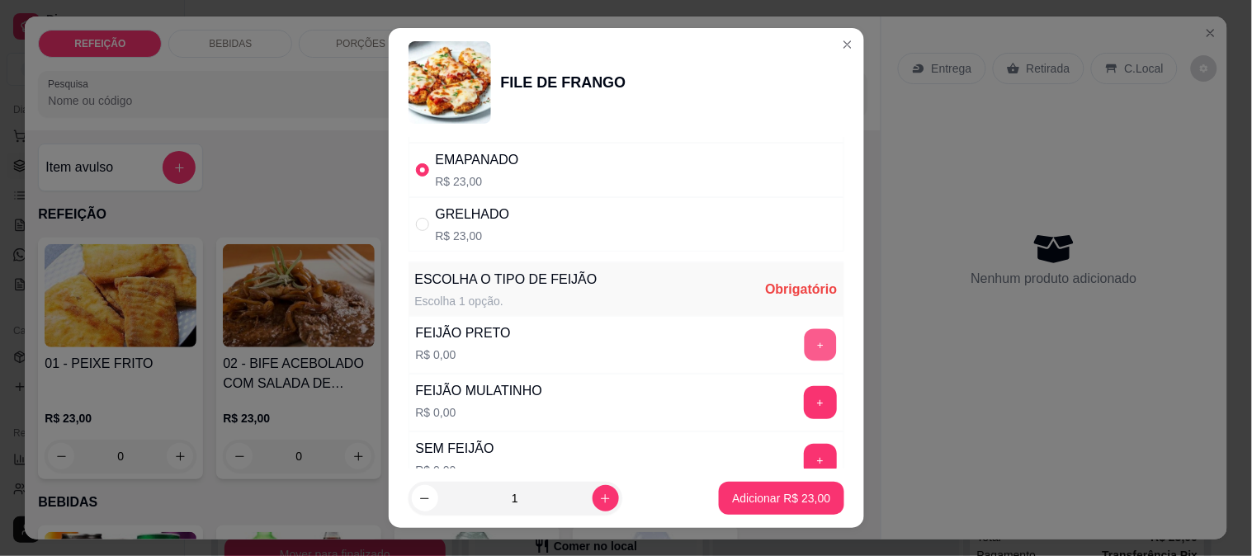
click at [804, 355] on button "+" at bounding box center [820, 345] width 32 height 32
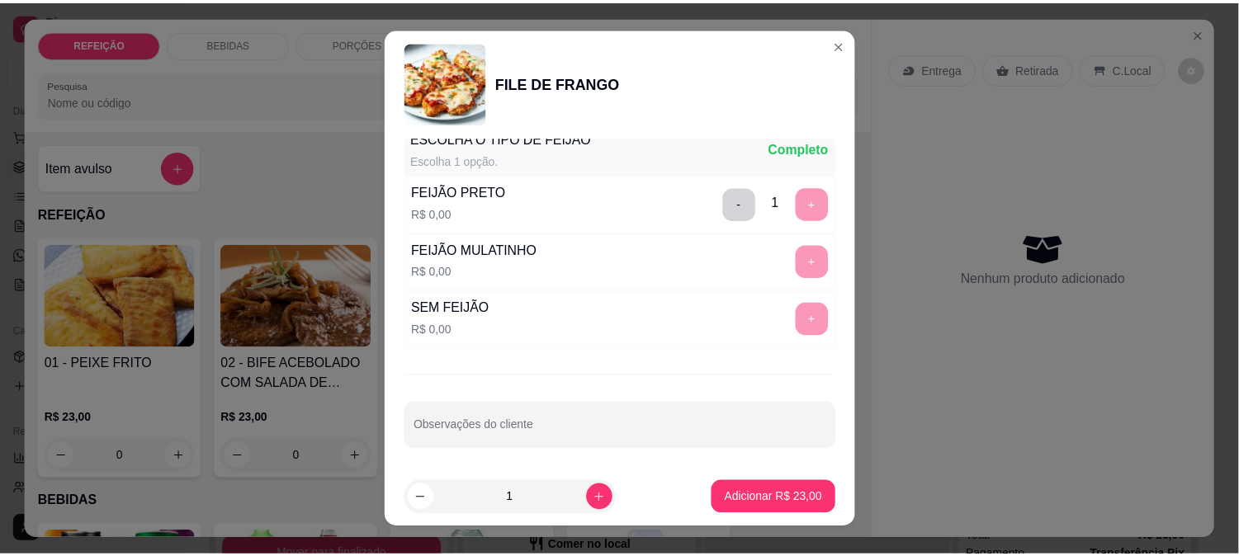
scroll to position [236, 0]
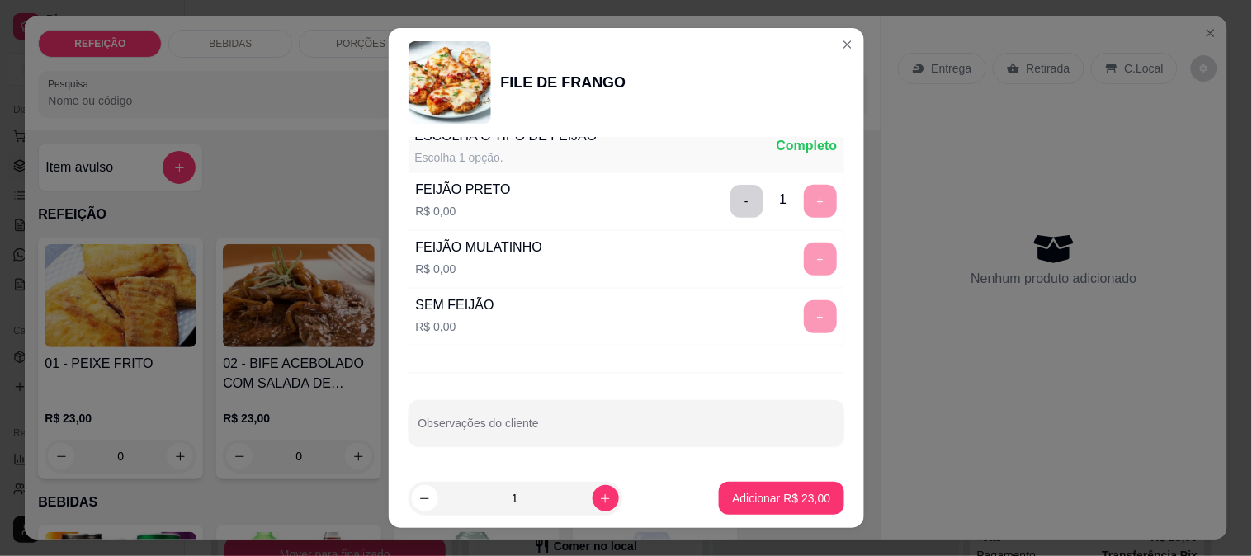
click at [618, 447] on div "Escolha uma das opções Completo APARMEGIANA R$ 23,00 EMAPANADO R$ 23,00 GRELHAD…" at bounding box center [627, 303] width 476 height 333
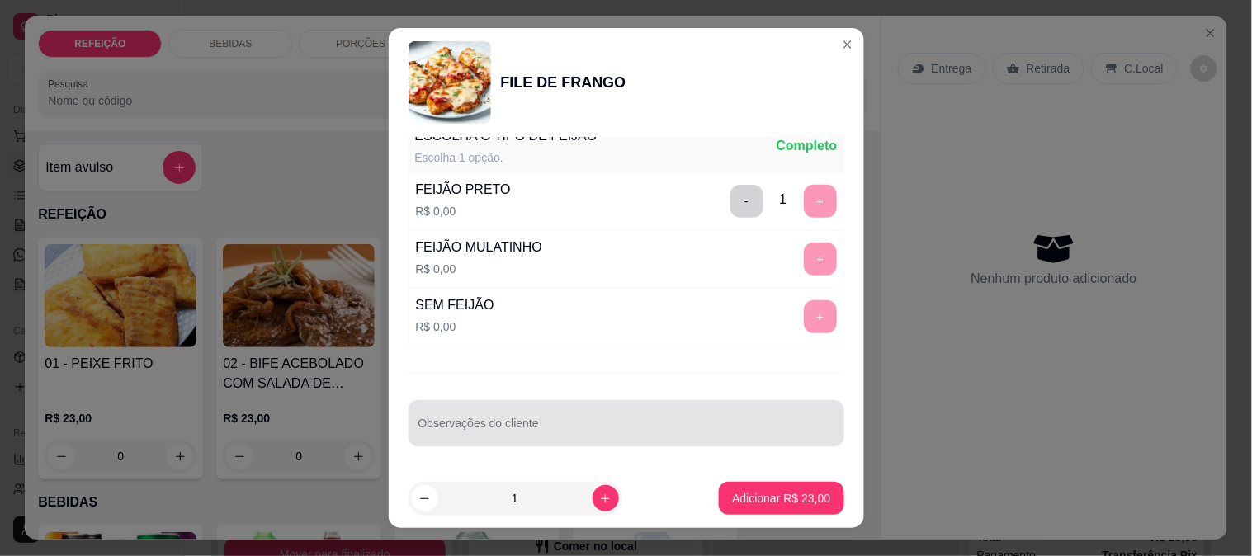
click at [614, 443] on div "Observações do cliente" at bounding box center [627, 423] width 436 height 46
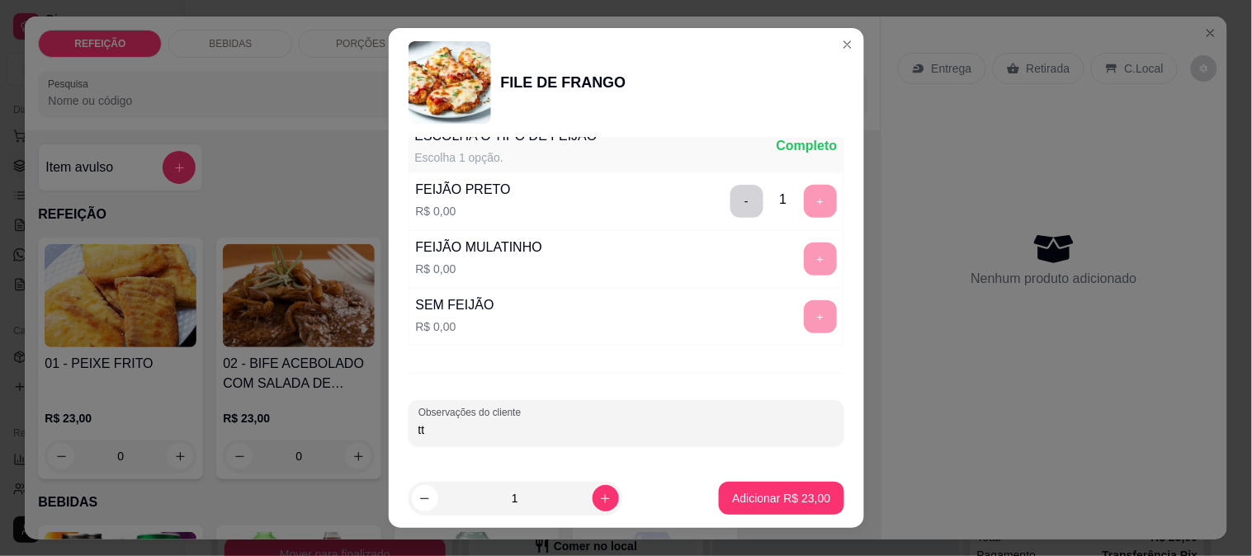
type input "t"
type input "TROCAR SALADA POR MAIONESE"
click at [732, 494] on p "Adicionar R$ 23,00" at bounding box center [781, 498] width 98 height 17
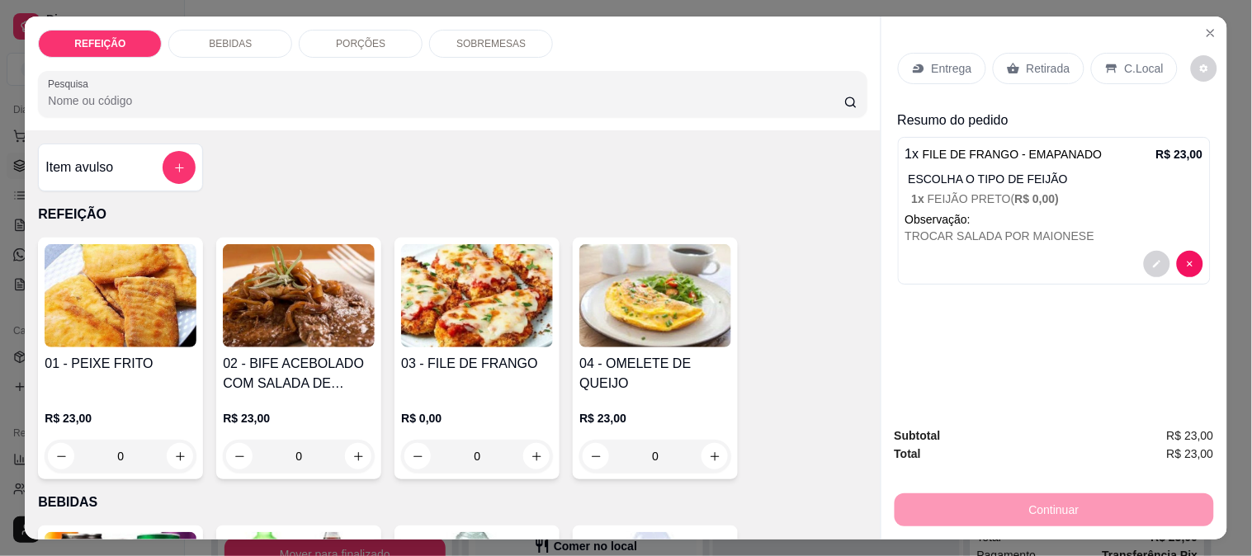
click at [1040, 60] on p "Retirada" at bounding box center [1049, 68] width 44 height 17
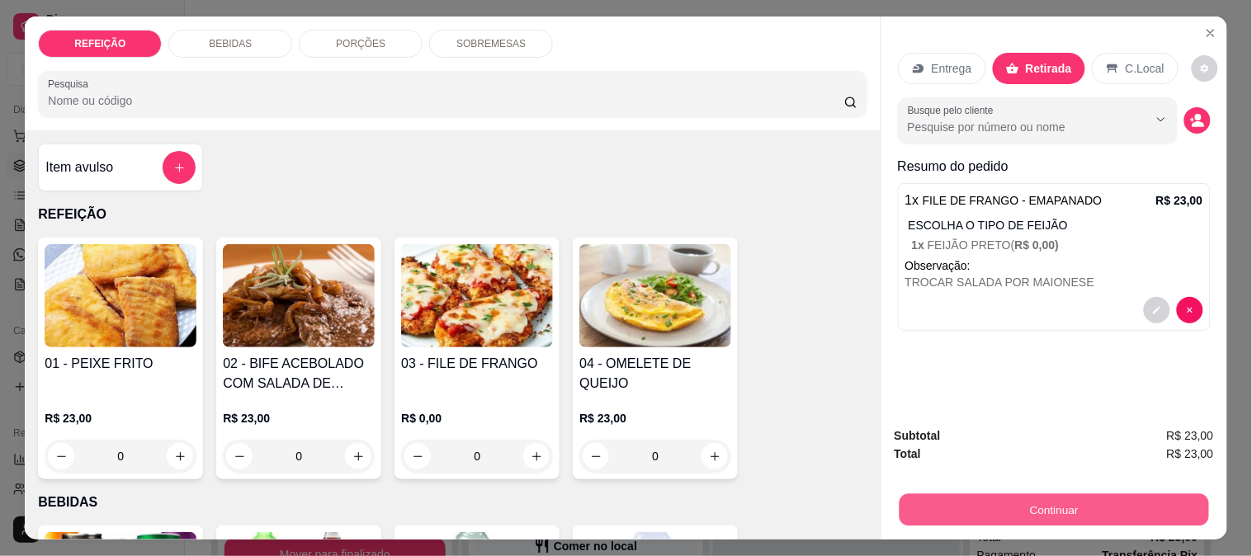
click at [973, 497] on button "Continuar" at bounding box center [1054, 510] width 310 height 32
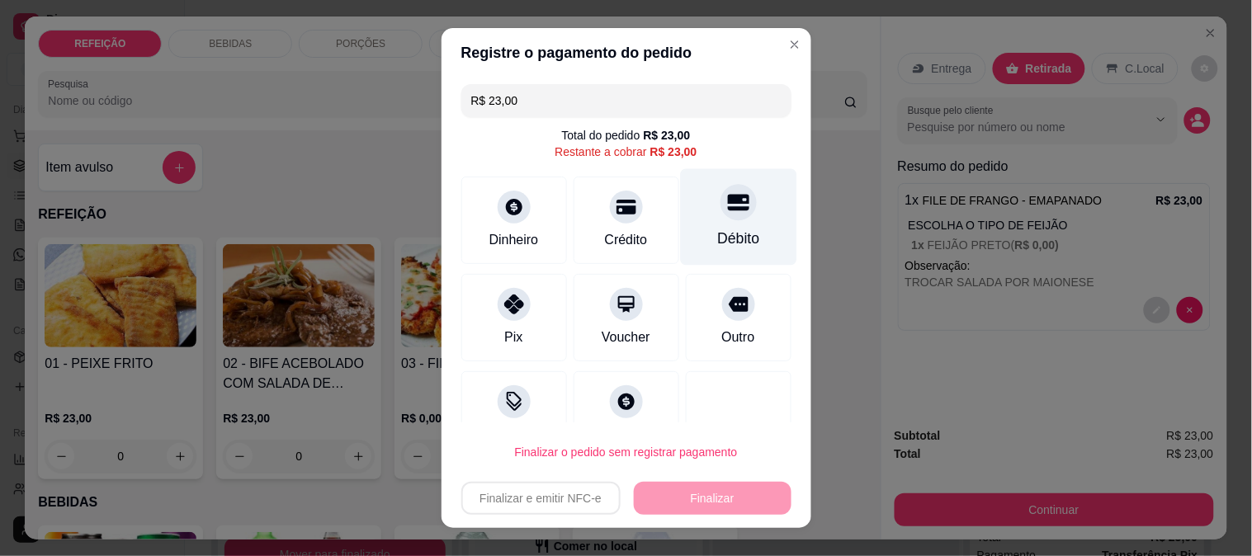
click at [721, 213] on div at bounding box center [739, 202] width 36 height 36
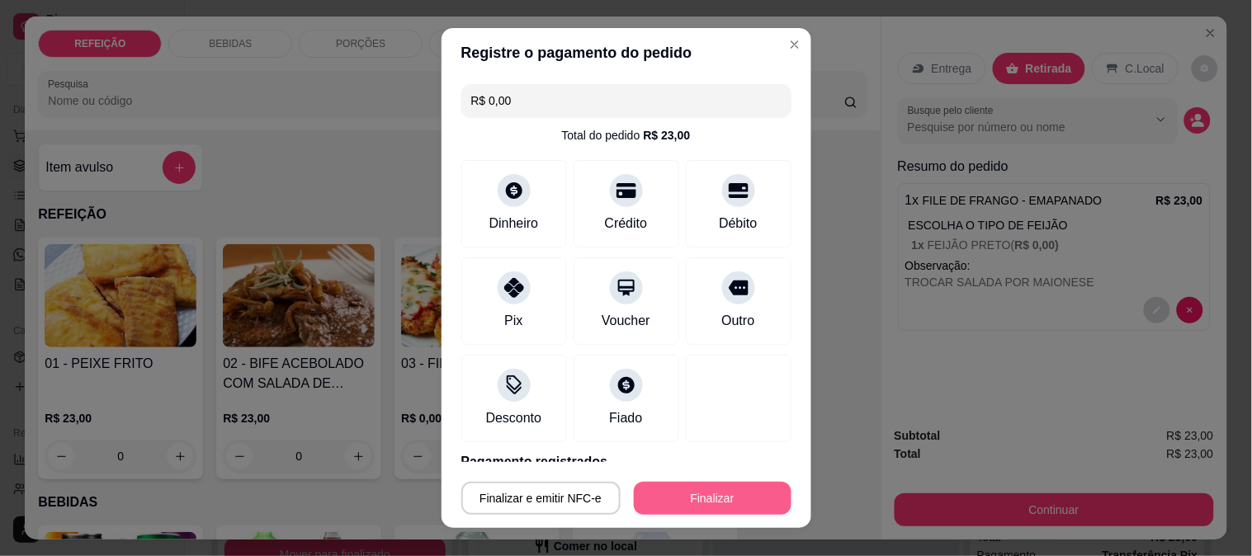
click at [673, 499] on button "Finalizar" at bounding box center [713, 498] width 158 height 33
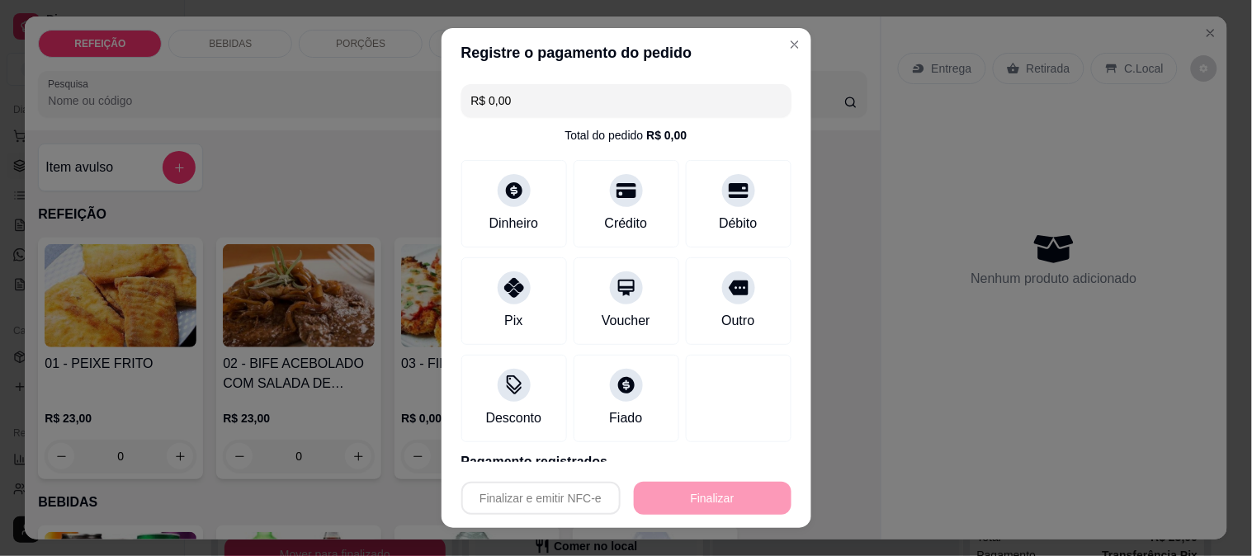
type input "-R$ 23,00"
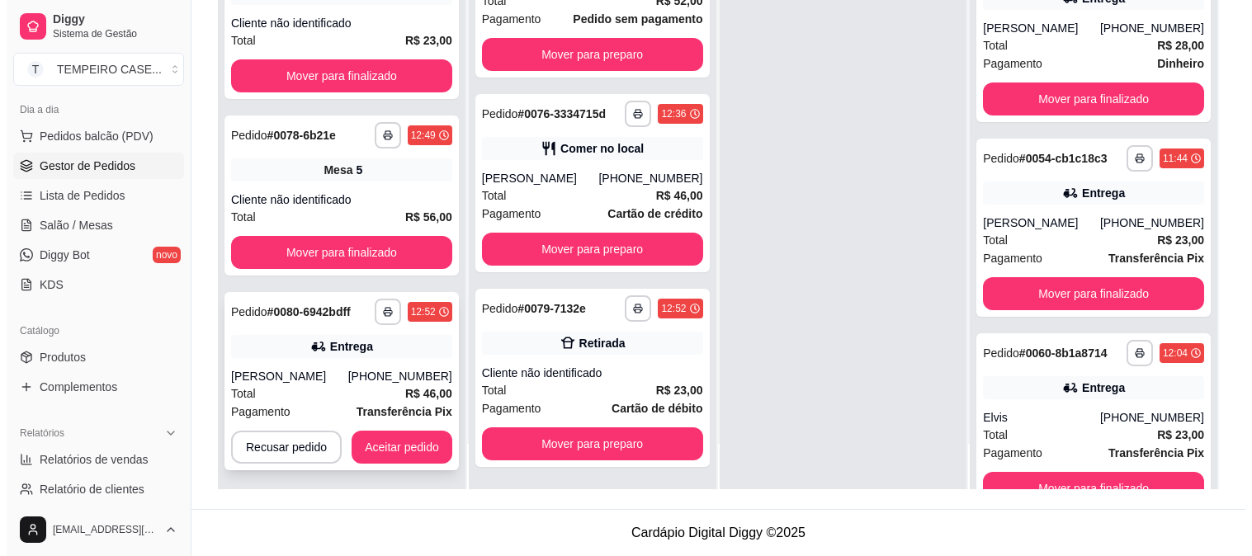
scroll to position [7, 0]
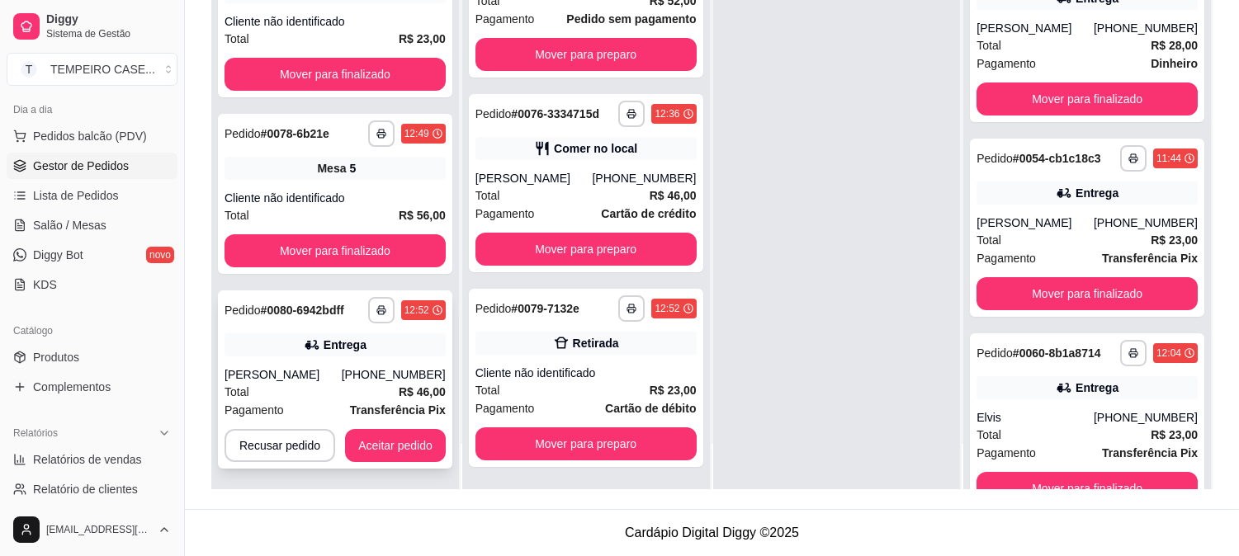
click at [380, 319] on button "button" at bounding box center [381, 310] width 26 height 26
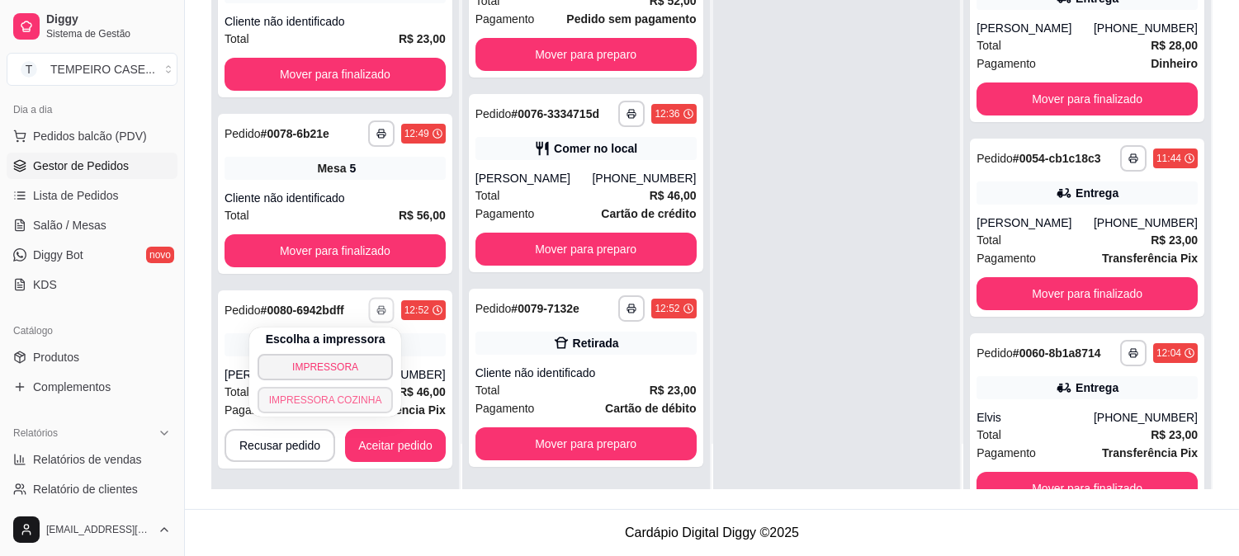
click at [331, 402] on button "IMPRESSORA COZINHA" at bounding box center [326, 400] width 136 height 26
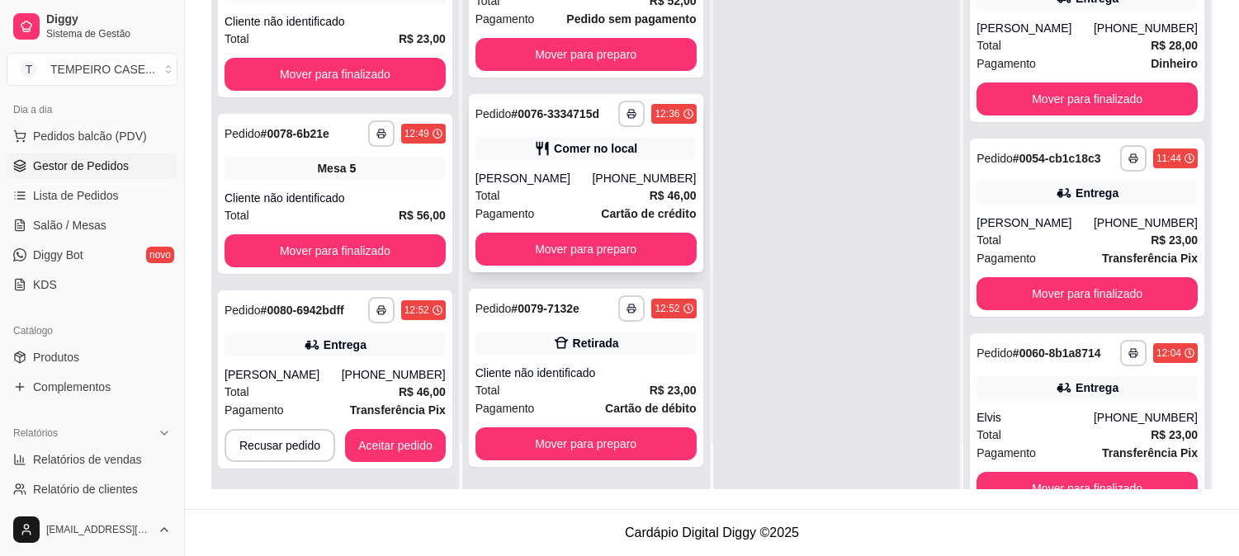
click at [568, 177] on div "[PERSON_NAME]" at bounding box center [534, 178] width 117 height 17
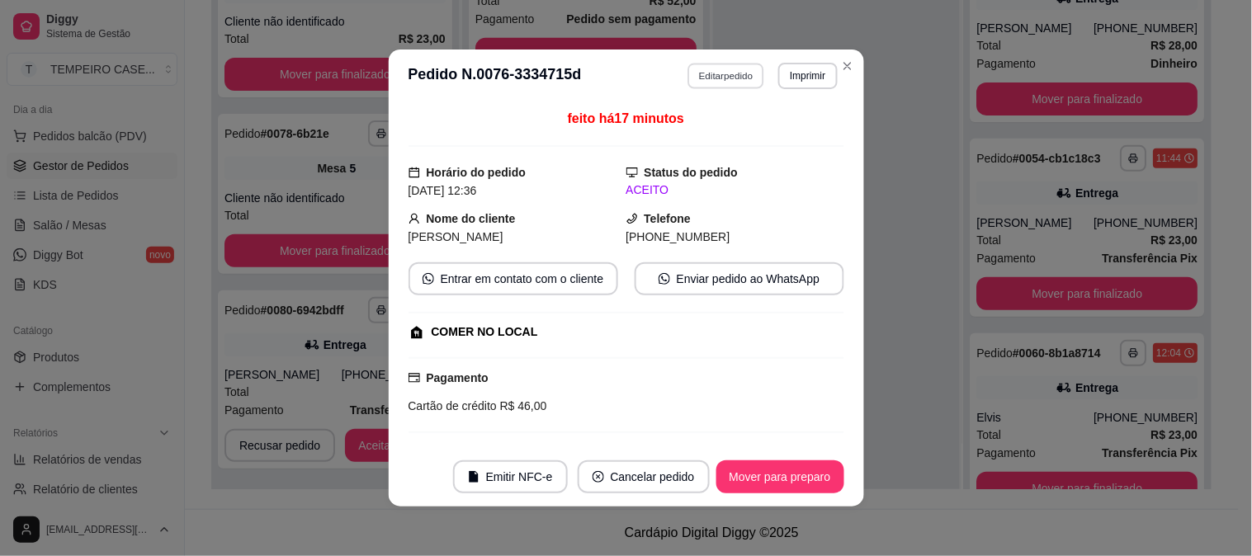
click at [732, 73] on button "Editar pedido" at bounding box center [726, 76] width 77 height 26
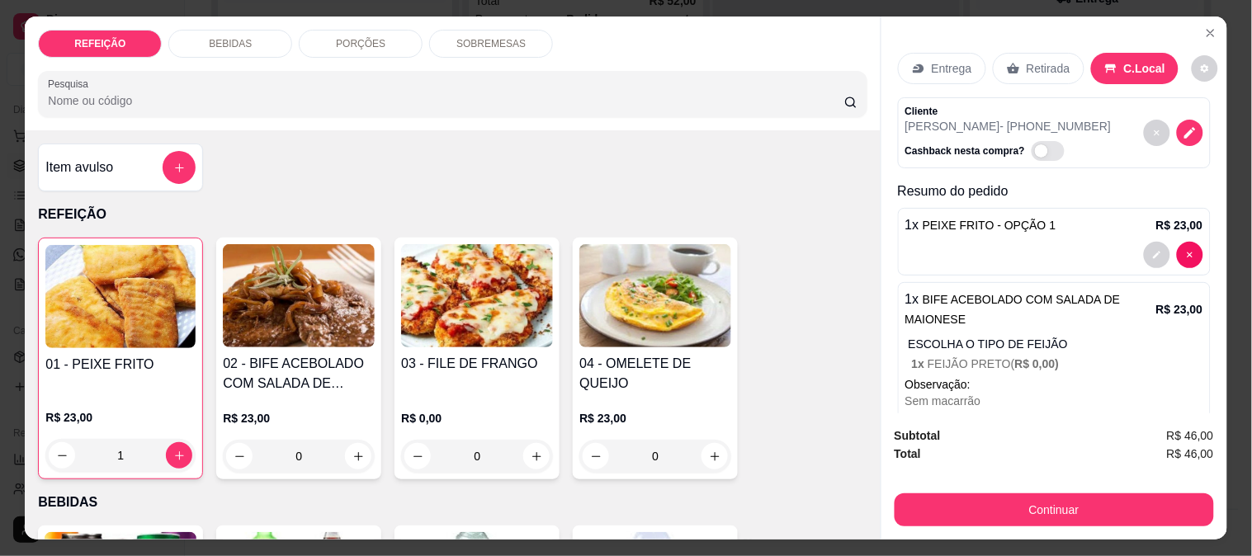
click at [237, 38] on p "BEBIDAS" at bounding box center [230, 43] width 43 height 13
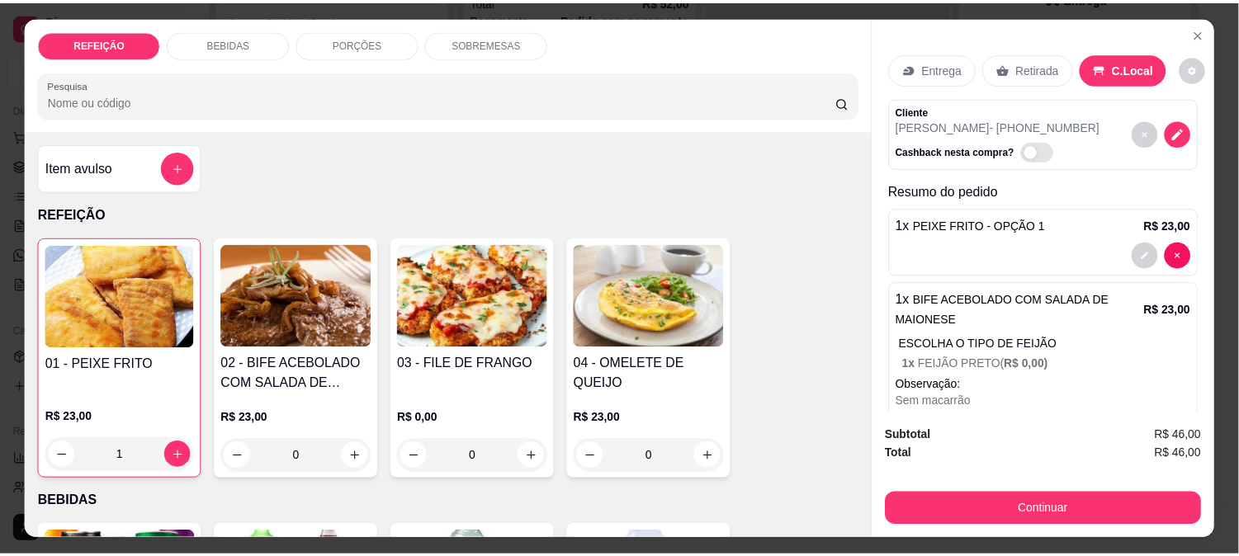
scroll to position [43, 0]
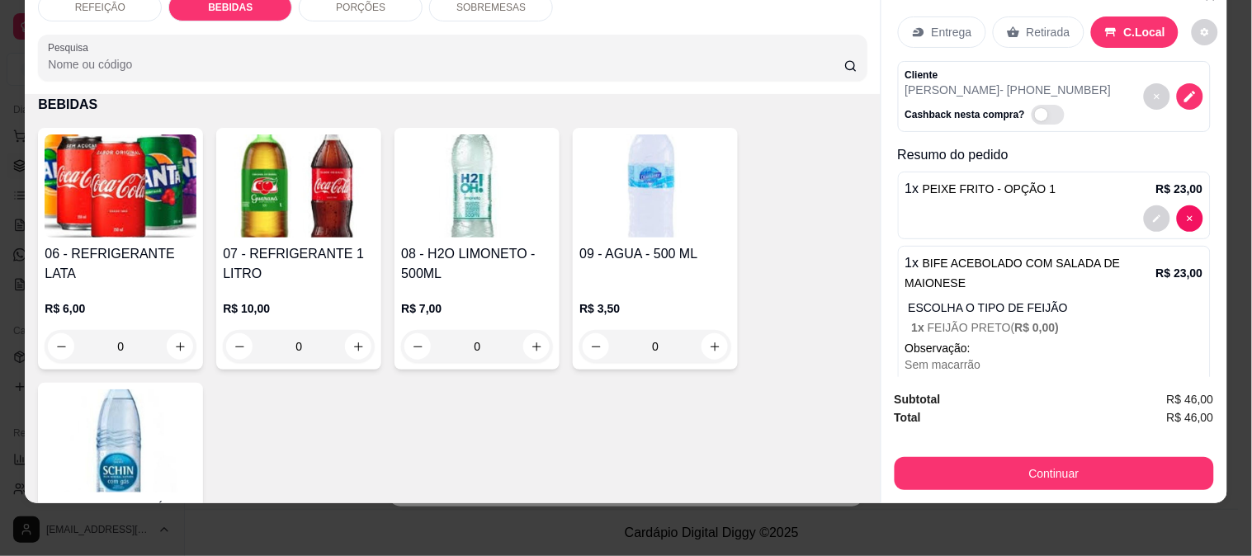
click at [296, 213] on img at bounding box center [299, 186] width 152 height 103
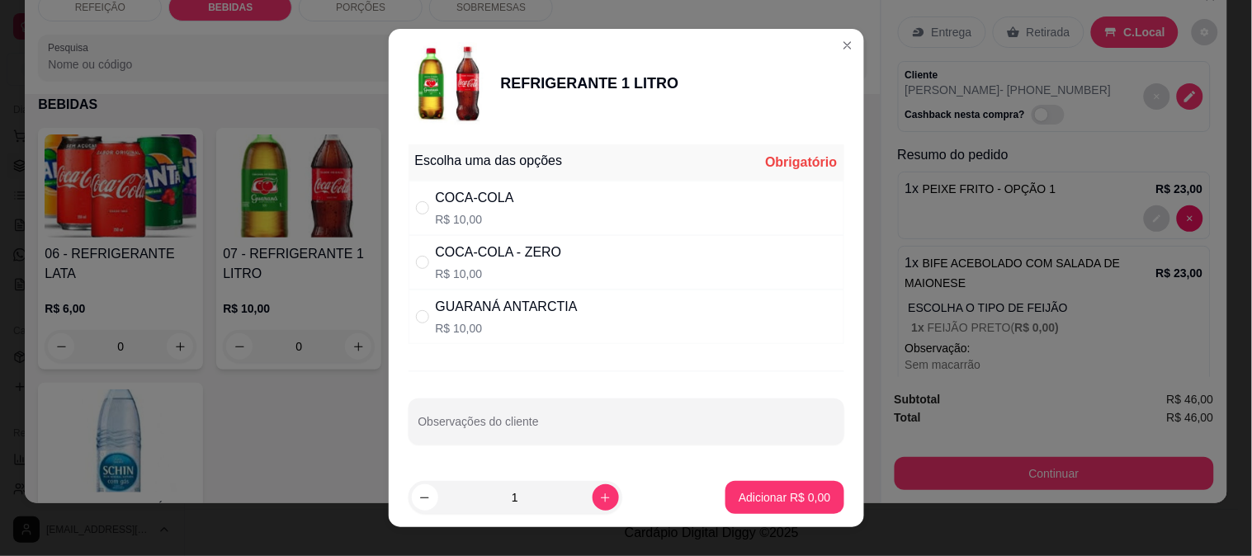
click at [455, 252] on div "COCA-COLA - ZERO" at bounding box center [499, 253] width 126 height 20
radio input "true"
click at [751, 493] on p "Adicionar R$ 10,00" at bounding box center [781, 498] width 98 height 17
type input "1"
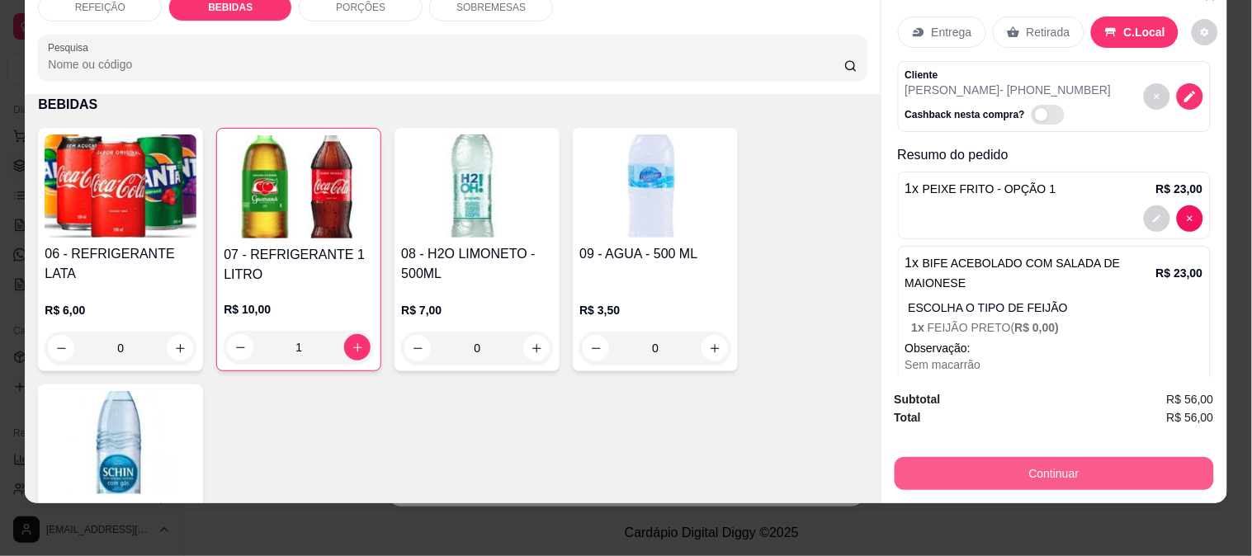
click at [1009, 457] on button "Continuar" at bounding box center [1054, 473] width 319 height 33
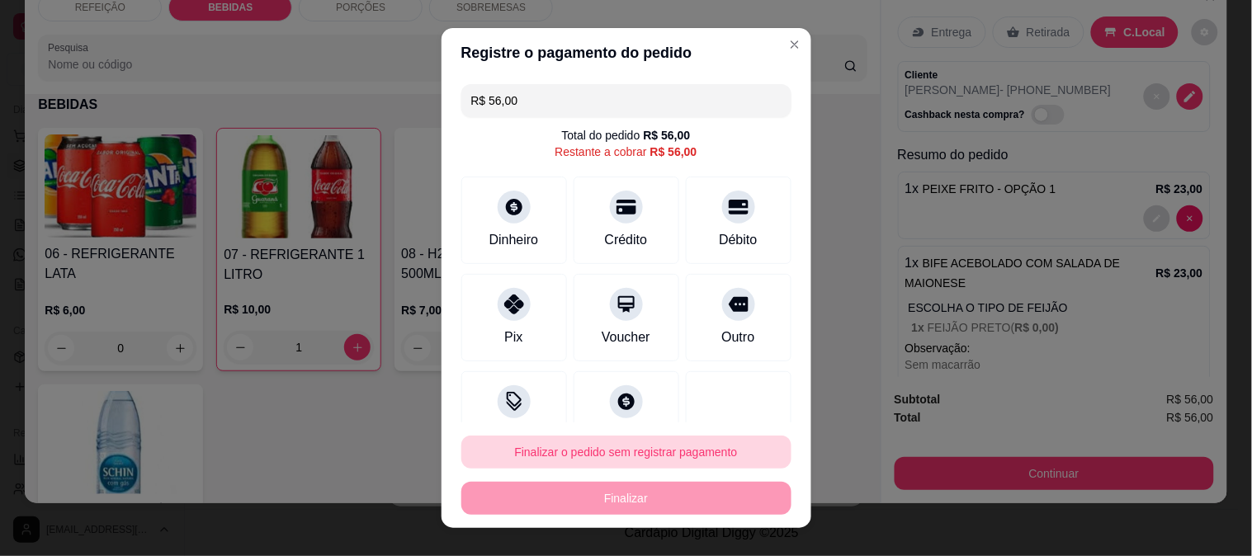
click at [563, 454] on button "Finalizar o pedido sem registrar pagamento" at bounding box center [626, 452] width 330 height 33
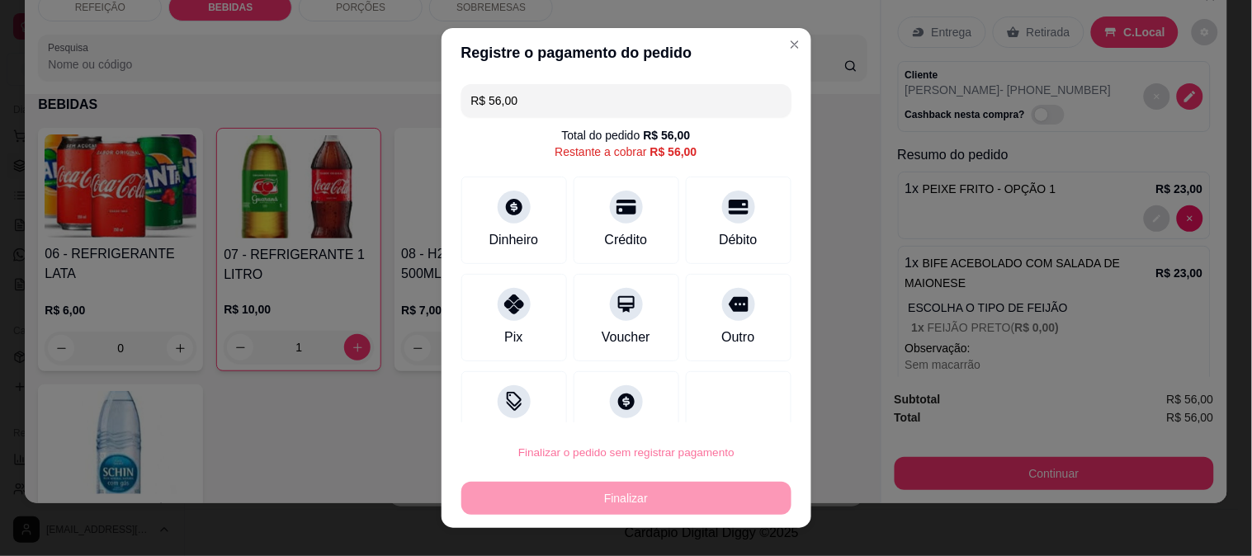
click at [728, 399] on button "Confirmar" at bounding box center [720, 407] width 61 height 26
type input "0"
type input "R$ 0,00"
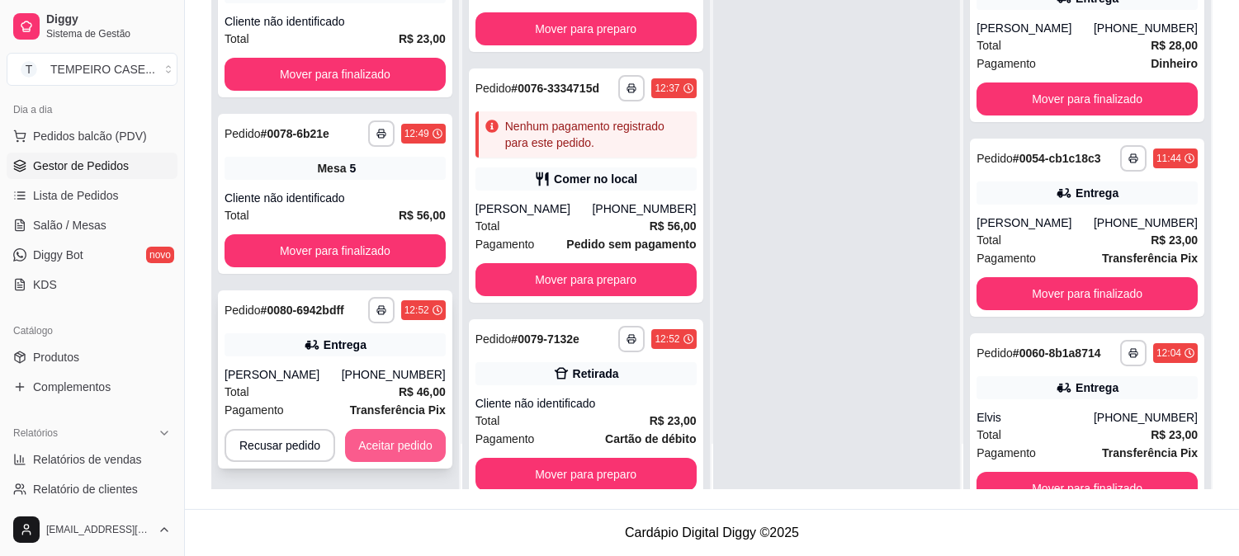
click at [399, 434] on button "Aceitar pedido" at bounding box center [395, 445] width 101 height 33
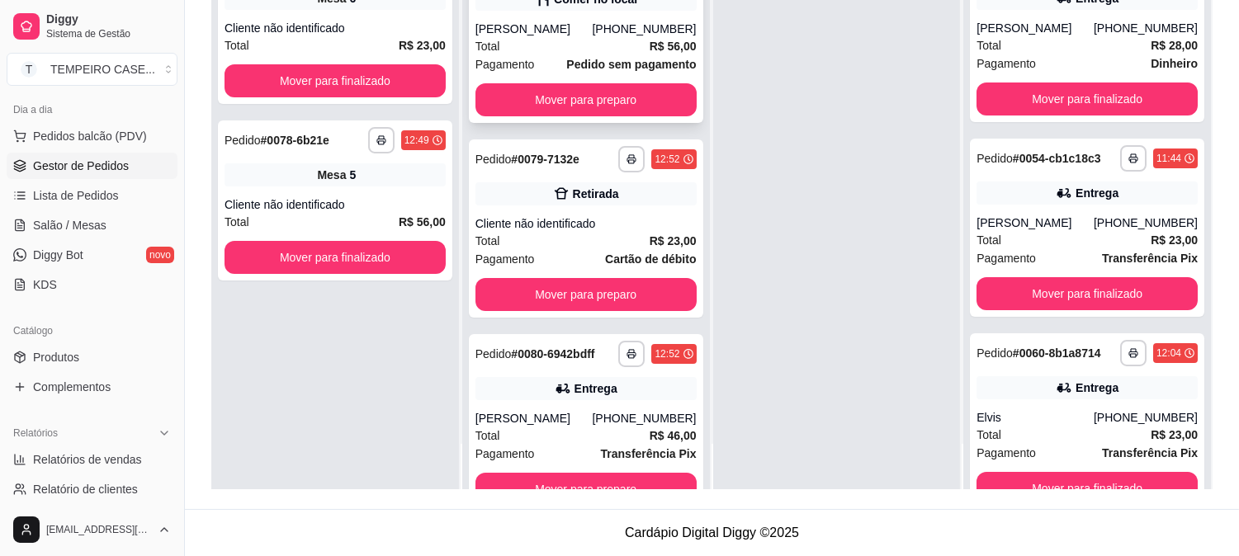
scroll to position [351, 0]
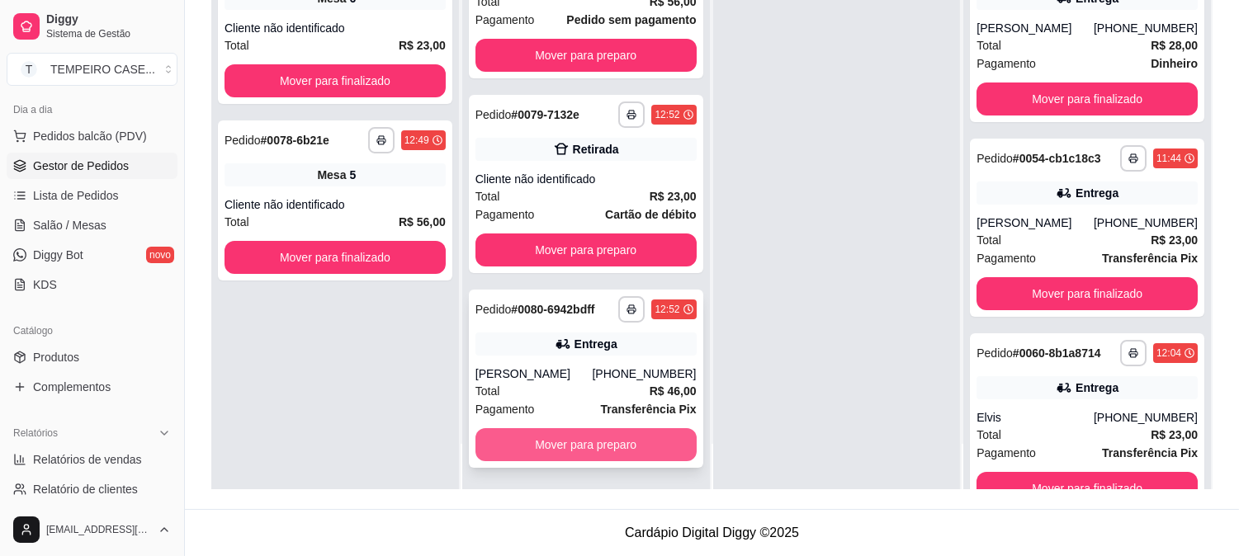
click at [593, 429] on button "Mover para preparo" at bounding box center [586, 444] width 221 height 33
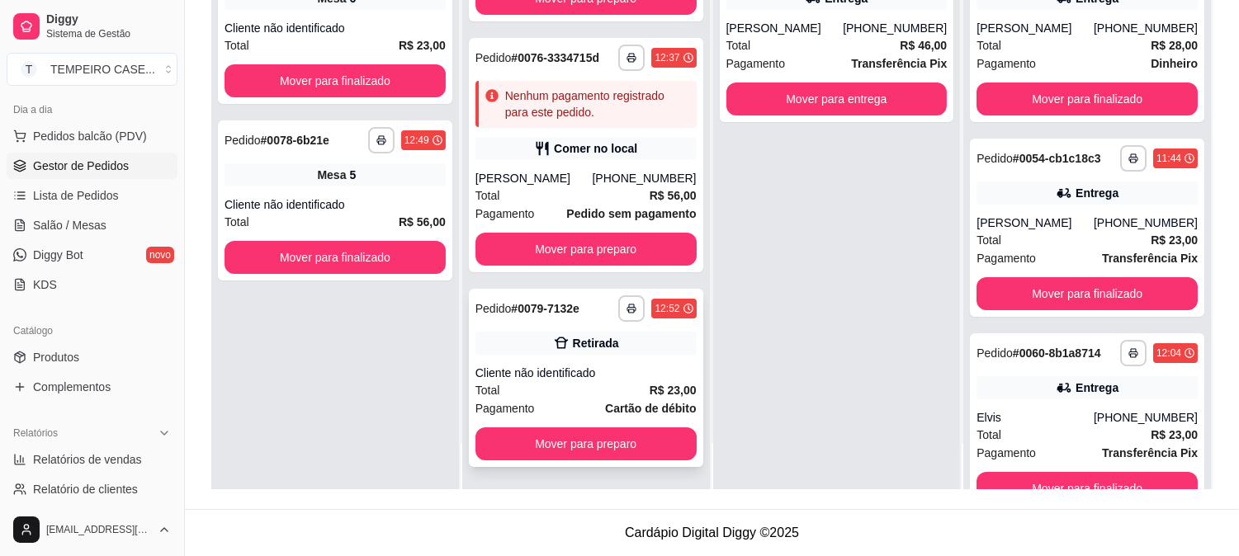
scroll to position [155, 0]
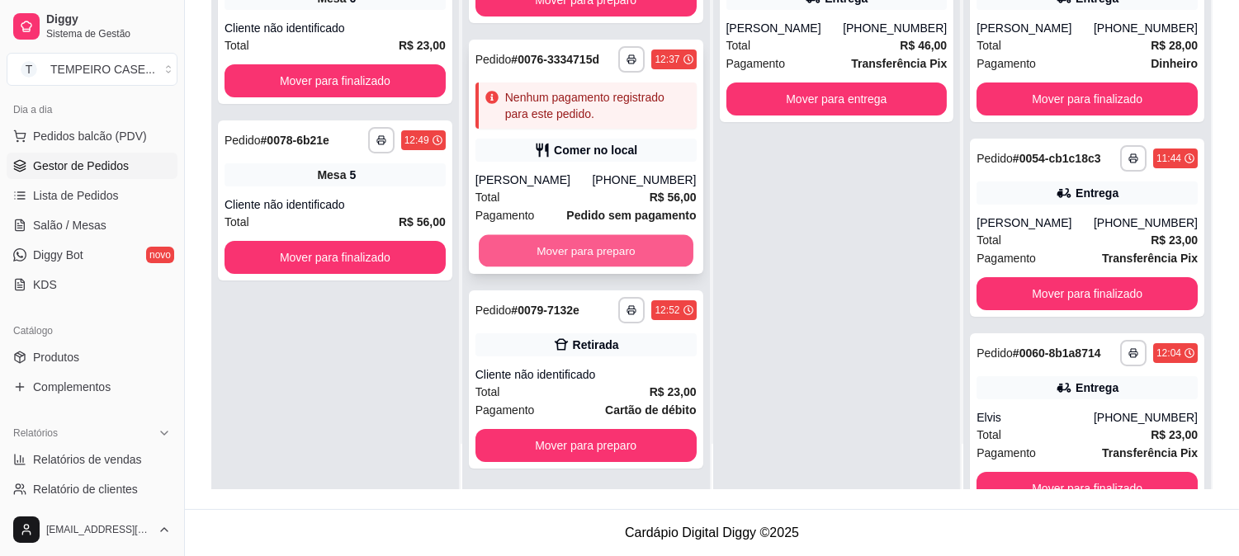
click at [589, 258] on button "Mover para preparo" at bounding box center [586, 251] width 215 height 32
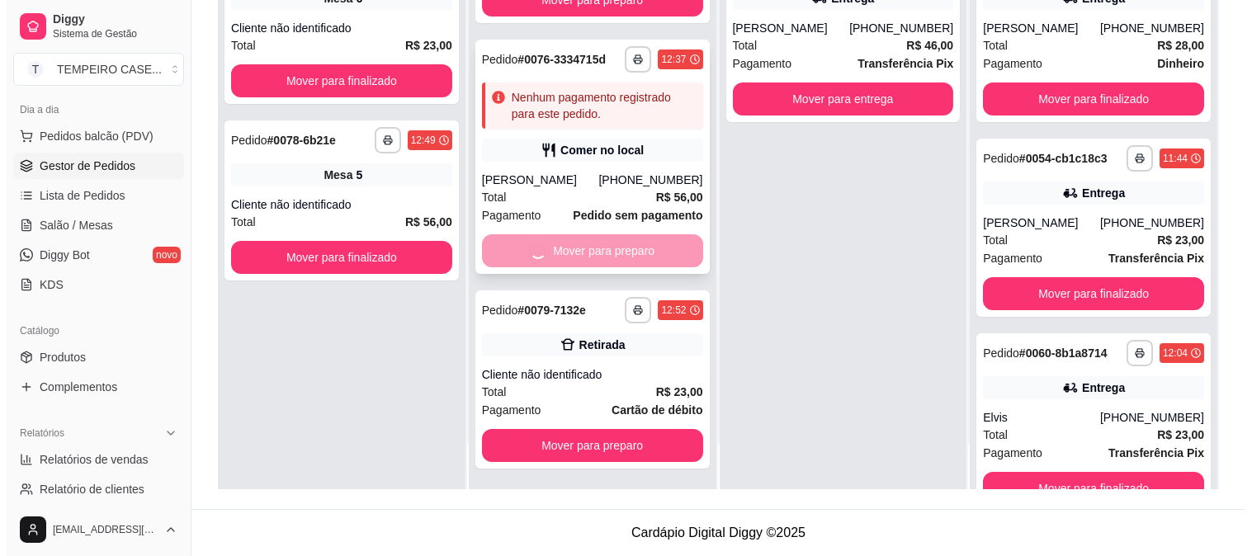
scroll to position [0, 0]
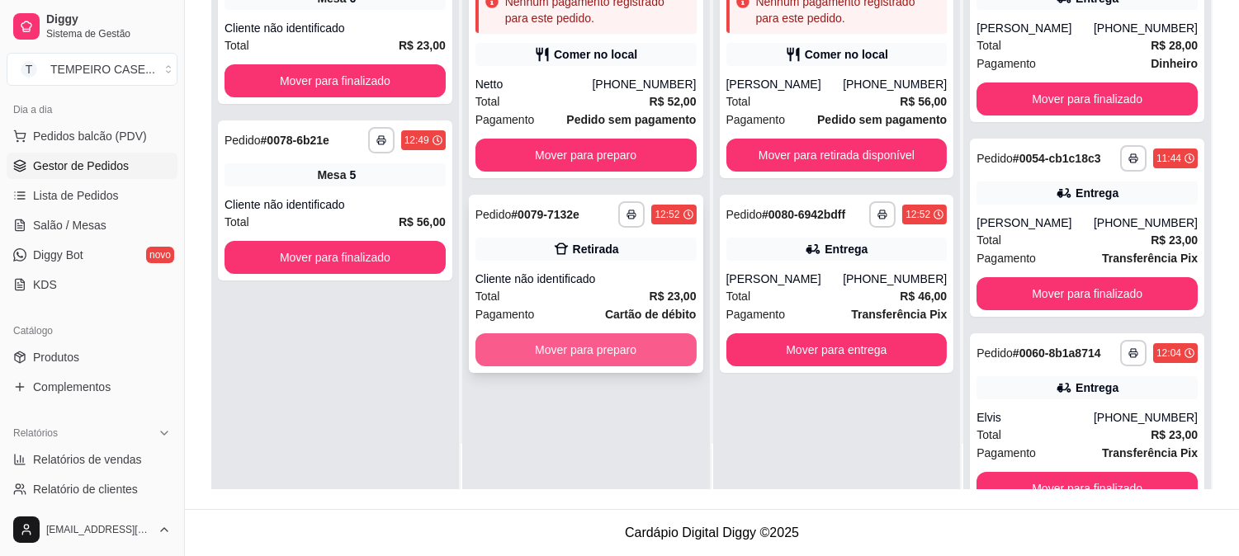
click at [597, 360] on button "Mover para preparo" at bounding box center [586, 350] width 221 height 33
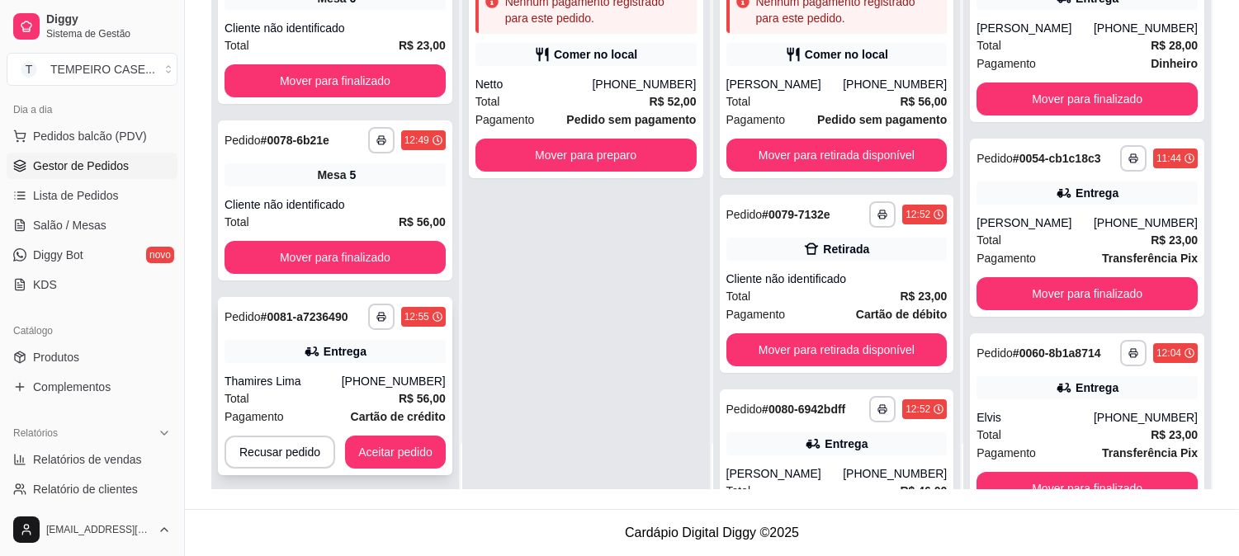
click at [282, 373] on div "Thamires Lima" at bounding box center [283, 381] width 117 height 17
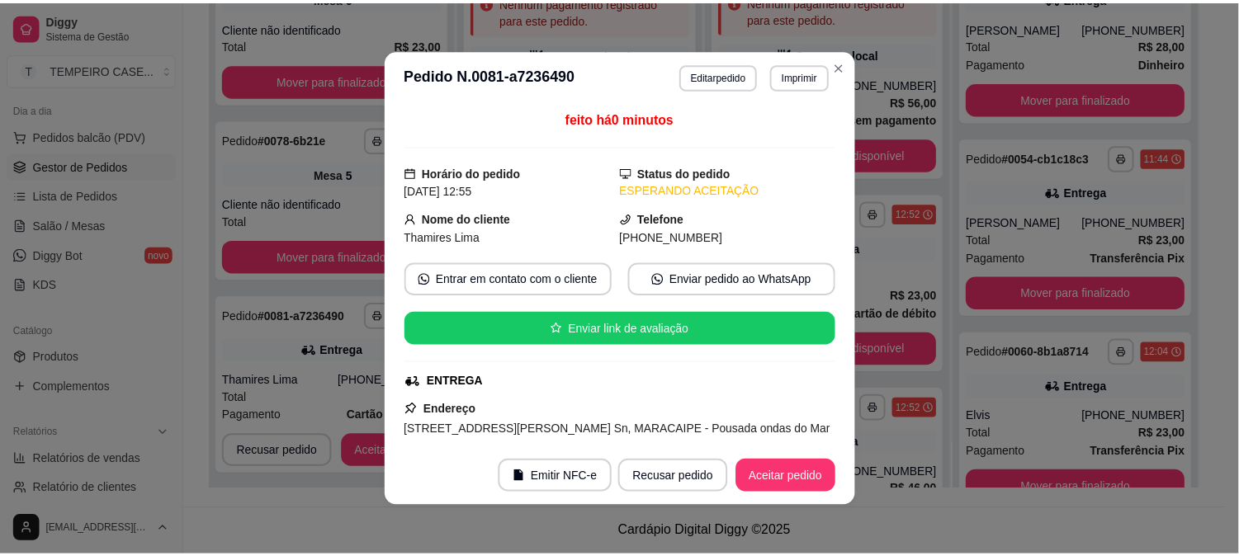
scroll to position [633, 0]
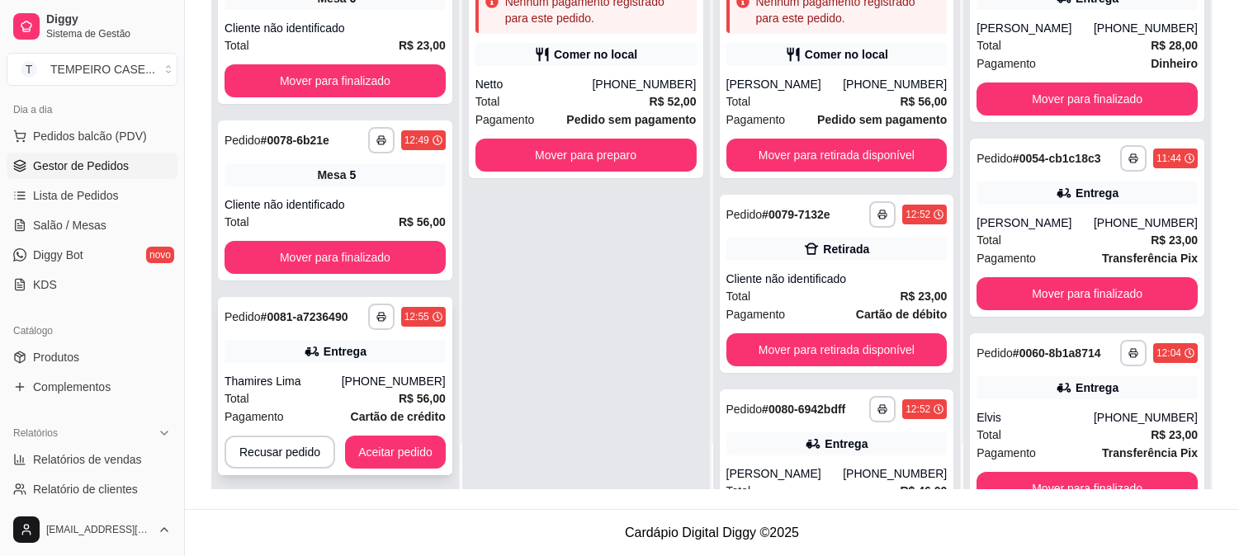
click at [385, 325] on button "button" at bounding box center [381, 317] width 26 height 26
click at [339, 410] on button "IMPRESSORA COZINHA" at bounding box center [325, 408] width 132 height 26
click at [394, 443] on button "Aceitar pedido" at bounding box center [395, 452] width 101 height 33
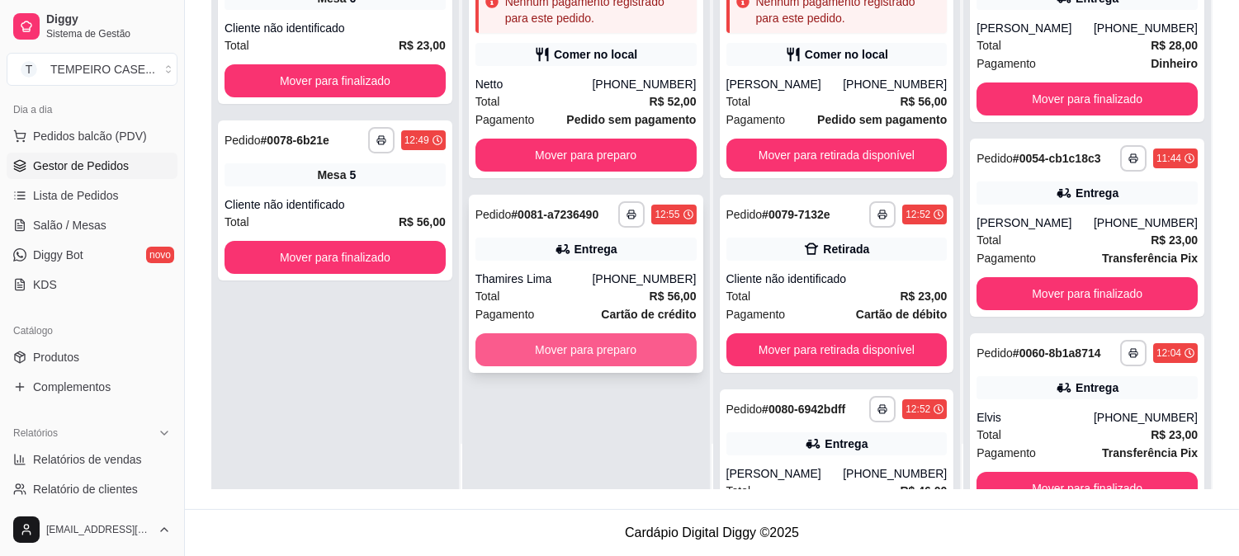
click at [562, 343] on button "Mover para preparo" at bounding box center [586, 350] width 221 height 33
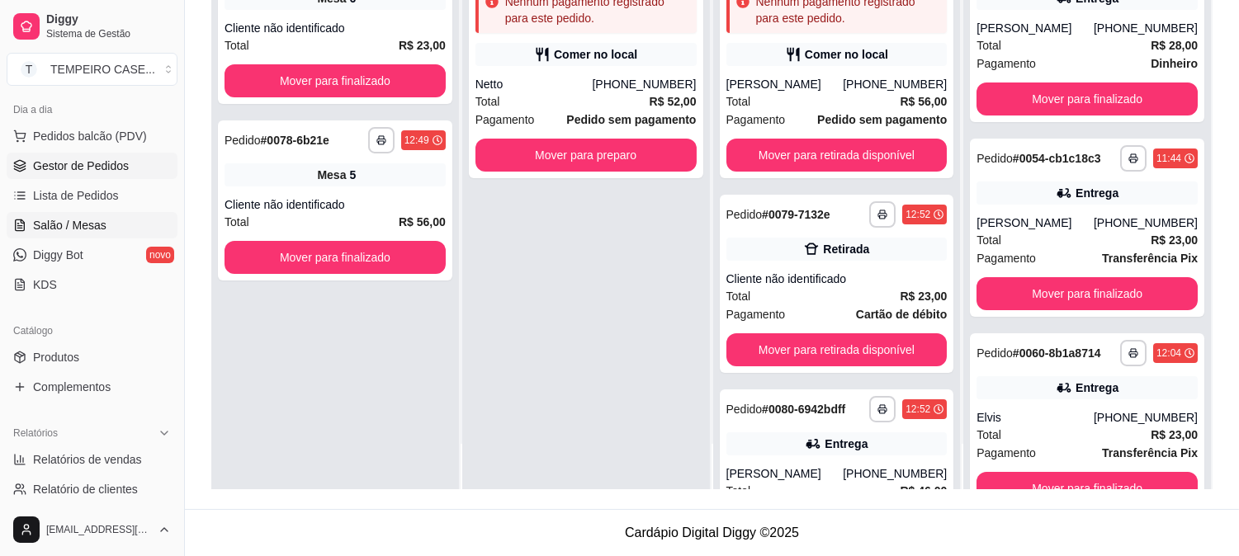
click at [51, 223] on span "Salão / Mesas" at bounding box center [69, 225] width 73 height 17
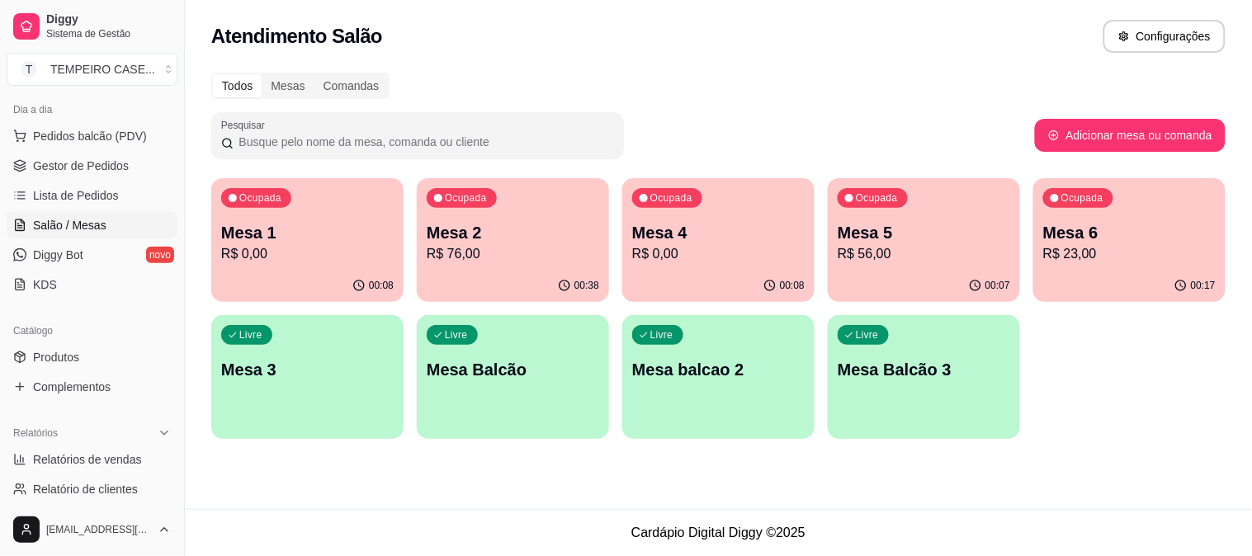
click at [1124, 221] on p "Mesa 6" at bounding box center [1130, 232] width 173 height 23
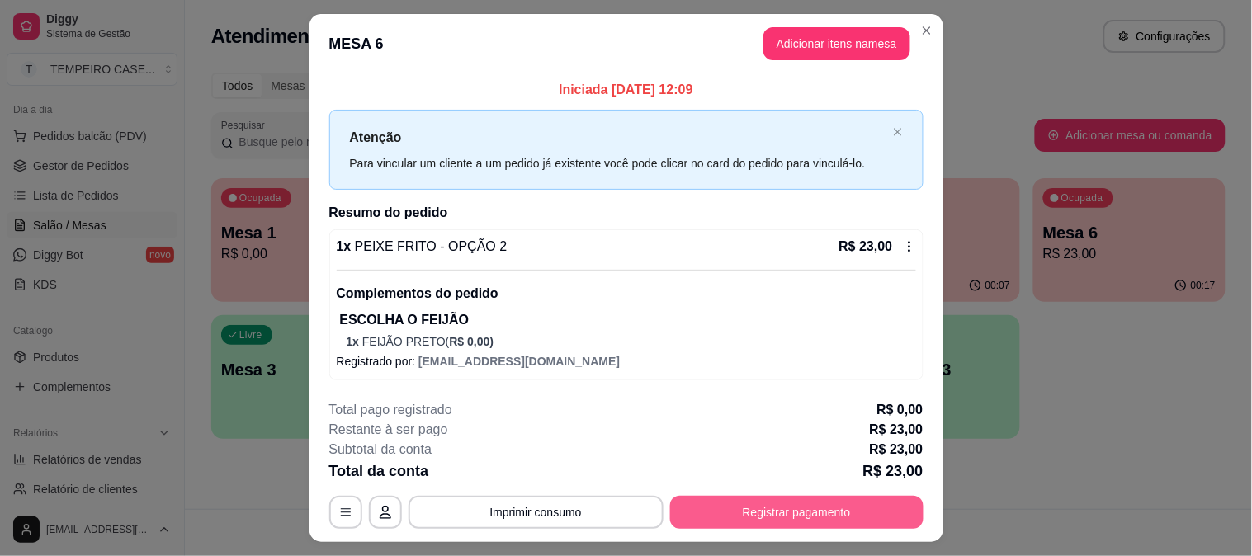
click at [836, 504] on button "Registrar pagamento" at bounding box center [796, 512] width 253 height 33
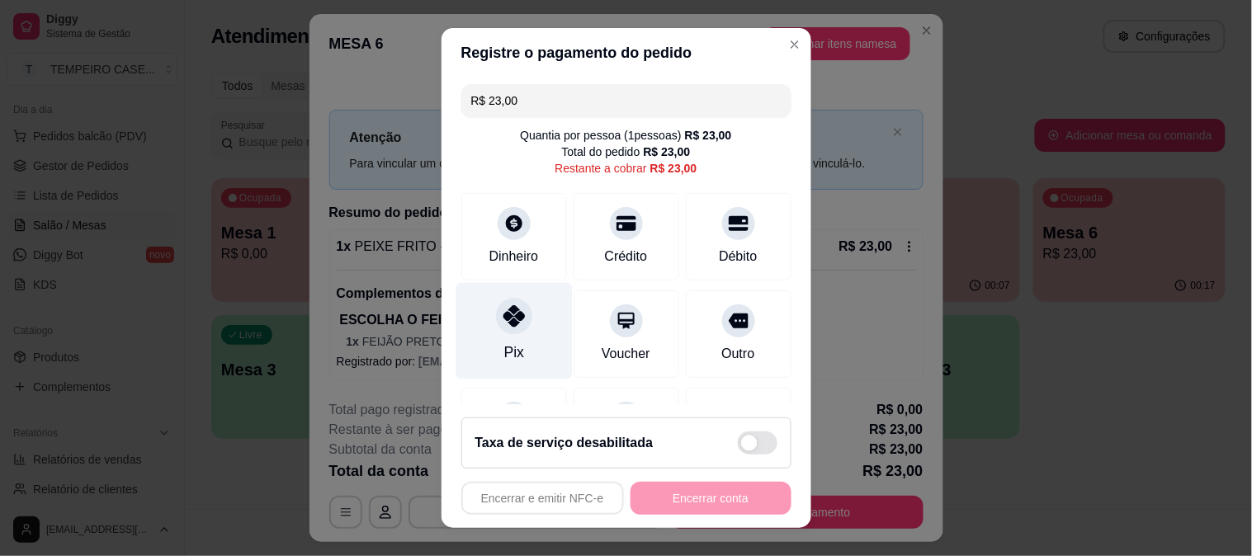
click at [507, 334] on div at bounding box center [514, 316] width 36 height 36
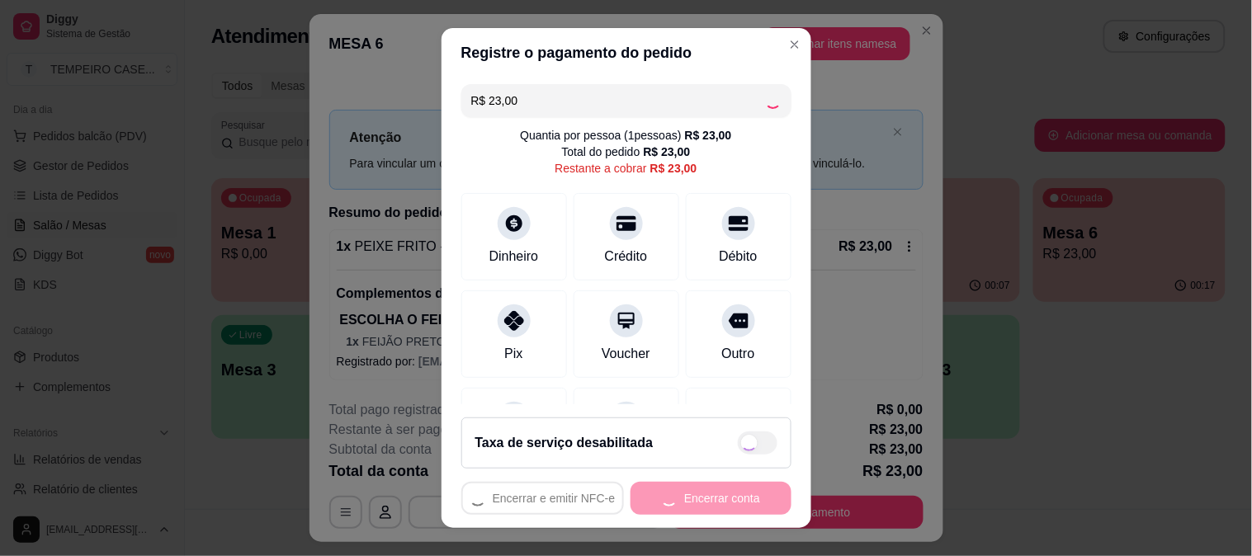
type input "R$ 0,00"
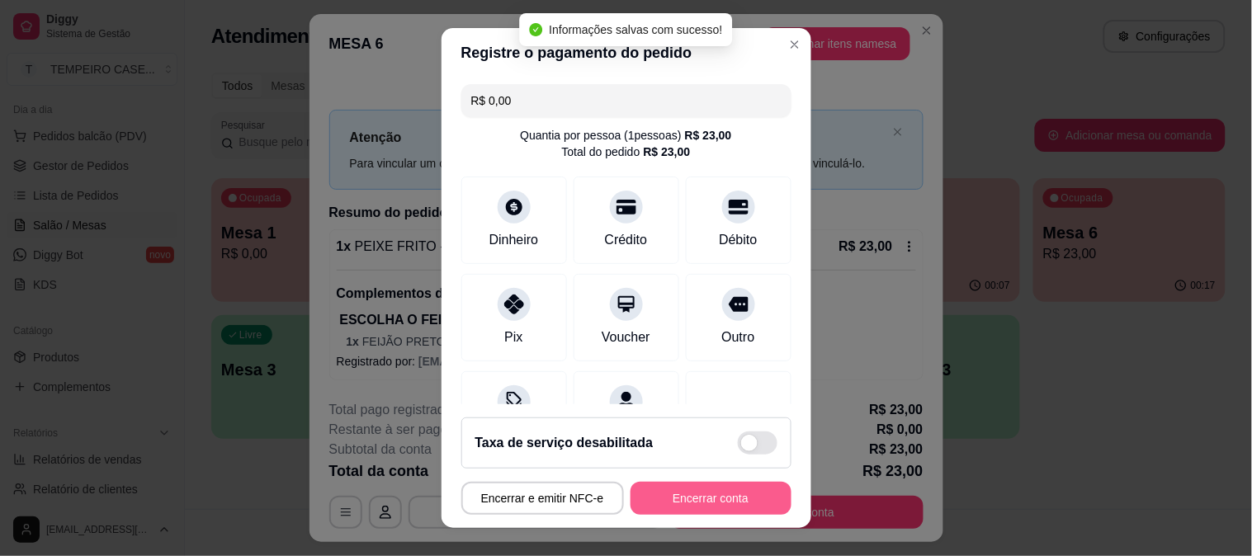
click at [702, 501] on button "Encerrar conta" at bounding box center [711, 498] width 161 height 33
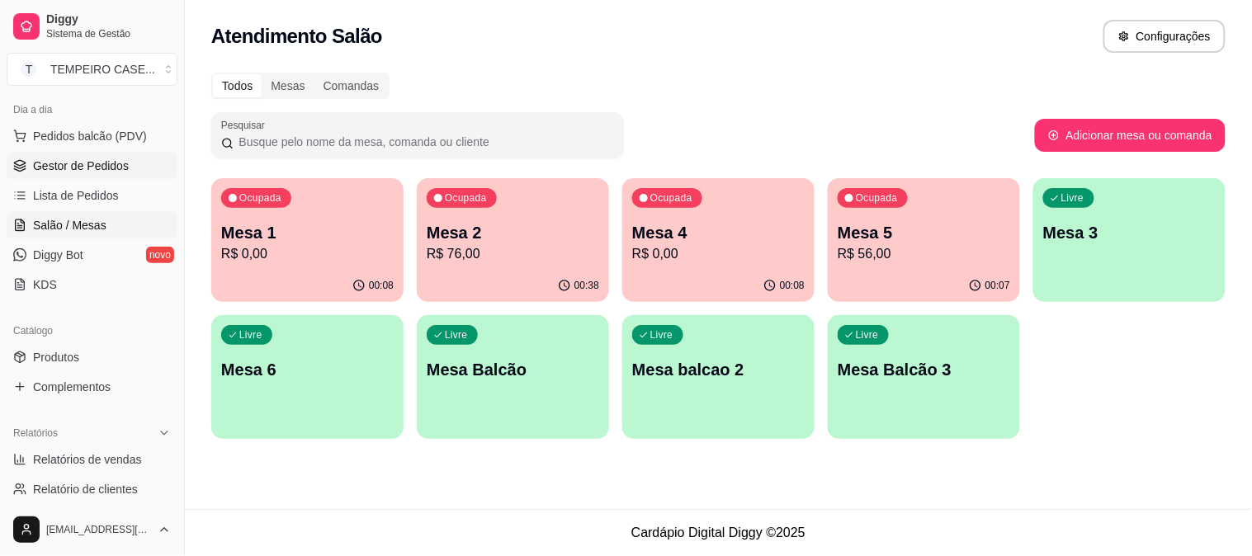
click at [54, 170] on span "Gestor de Pedidos" at bounding box center [81, 166] width 96 height 17
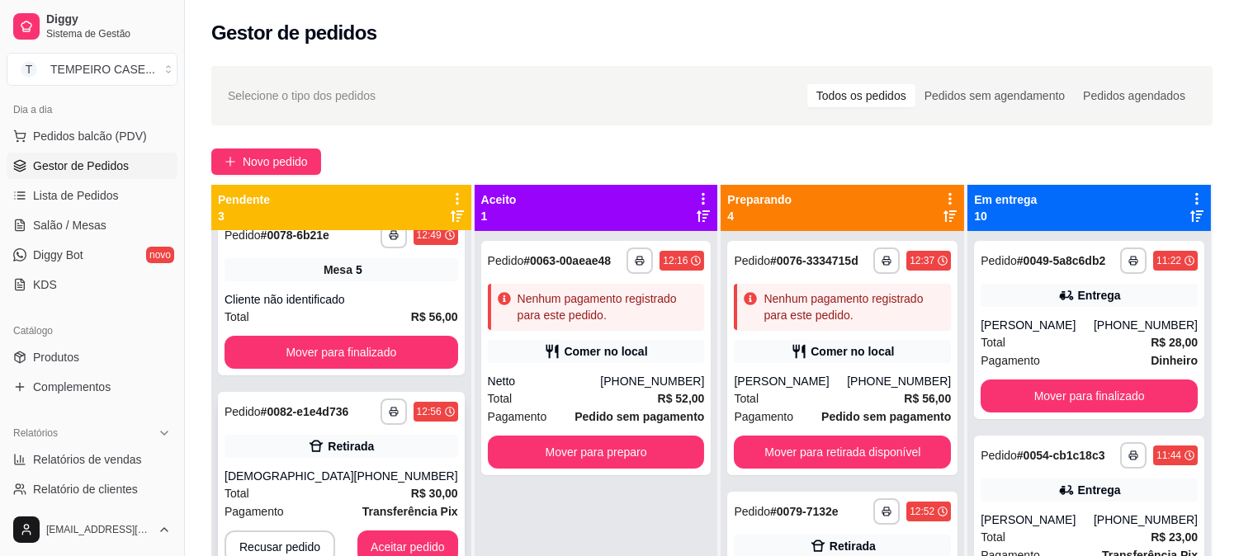
scroll to position [45, 0]
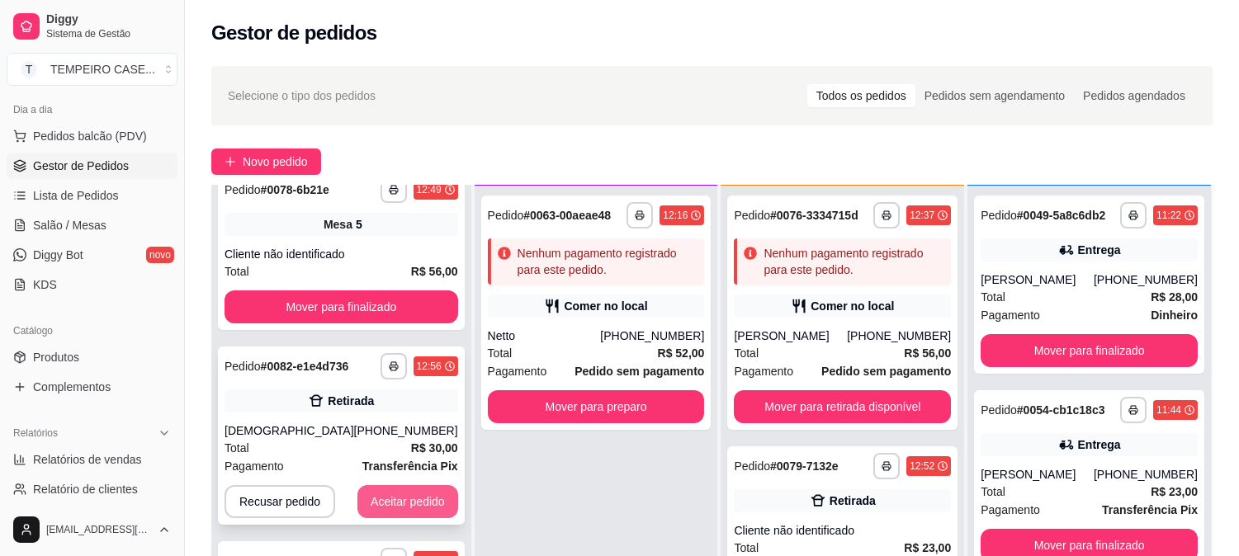
click at [392, 500] on button "Aceitar pedido" at bounding box center [407, 501] width 101 height 33
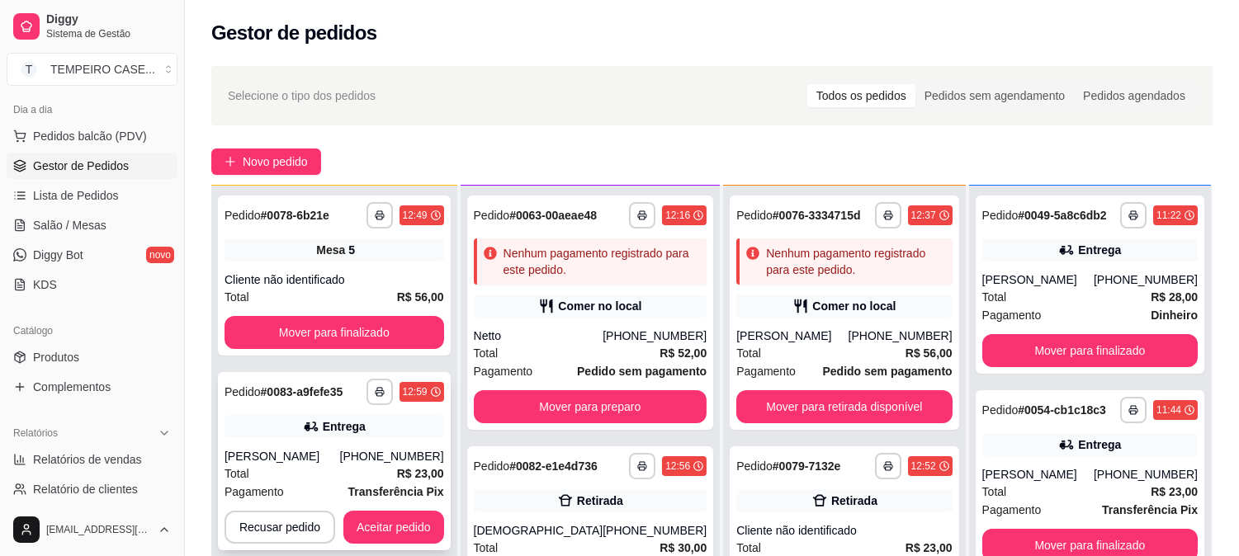
scroll to position [0, 0]
click at [395, 532] on button "Aceitar pedido" at bounding box center [393, 527] width 101 height 33
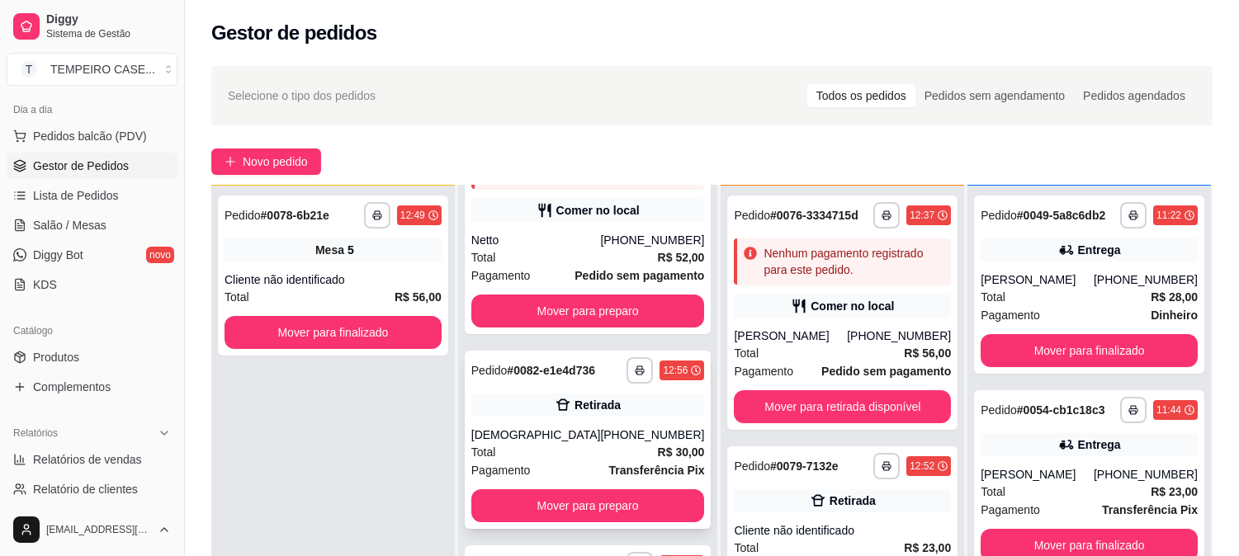
scroll to position [100, 0]
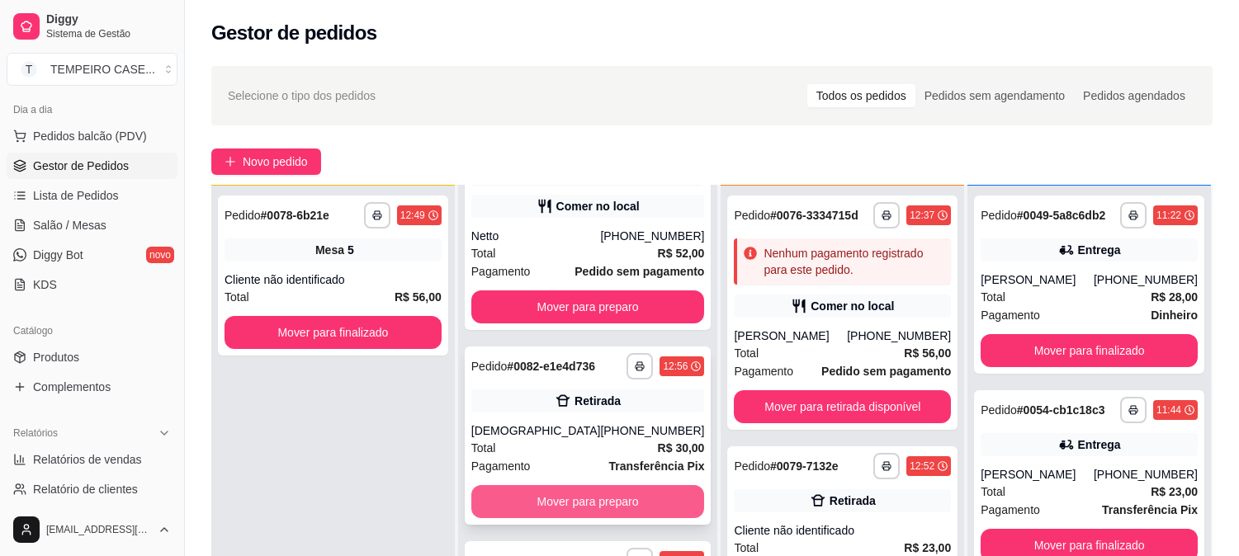
click at [600, 509] on button "Mover para preparo" at bounding box center [588, 501] width 234 height 33
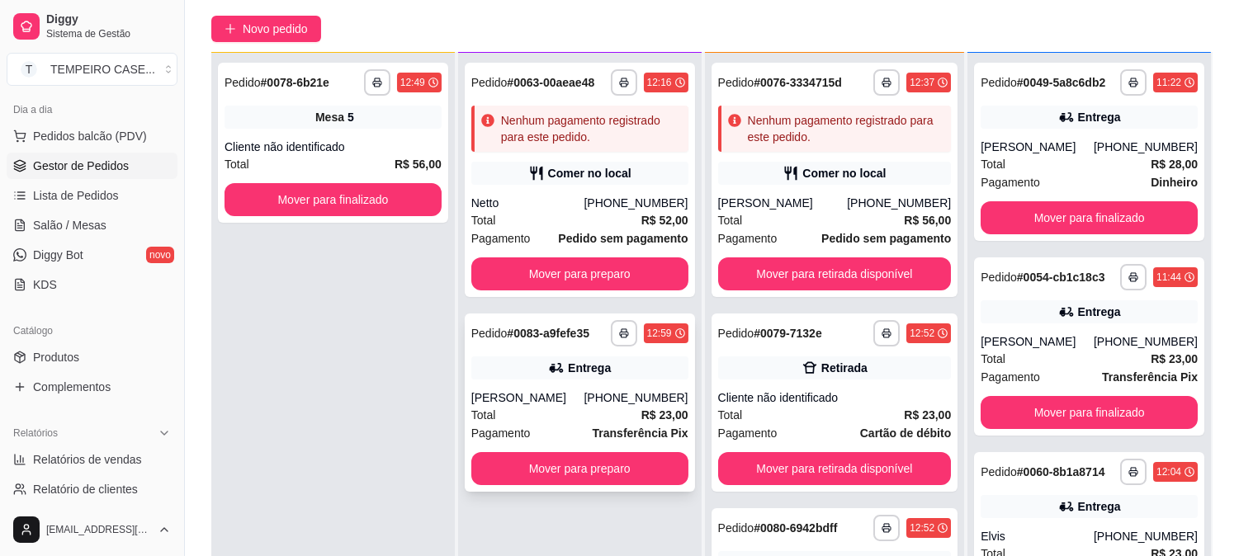
scroll to position [252, 0]
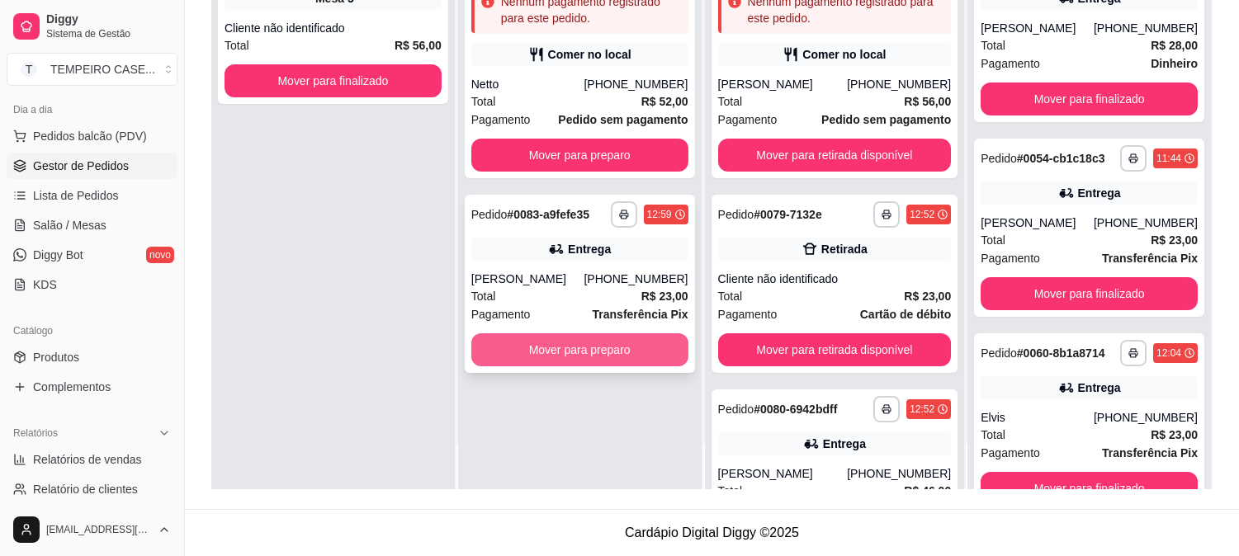
click at [604, 352] on button "Mover para preparo" at bounding box center [579, 350] width 217 height 33
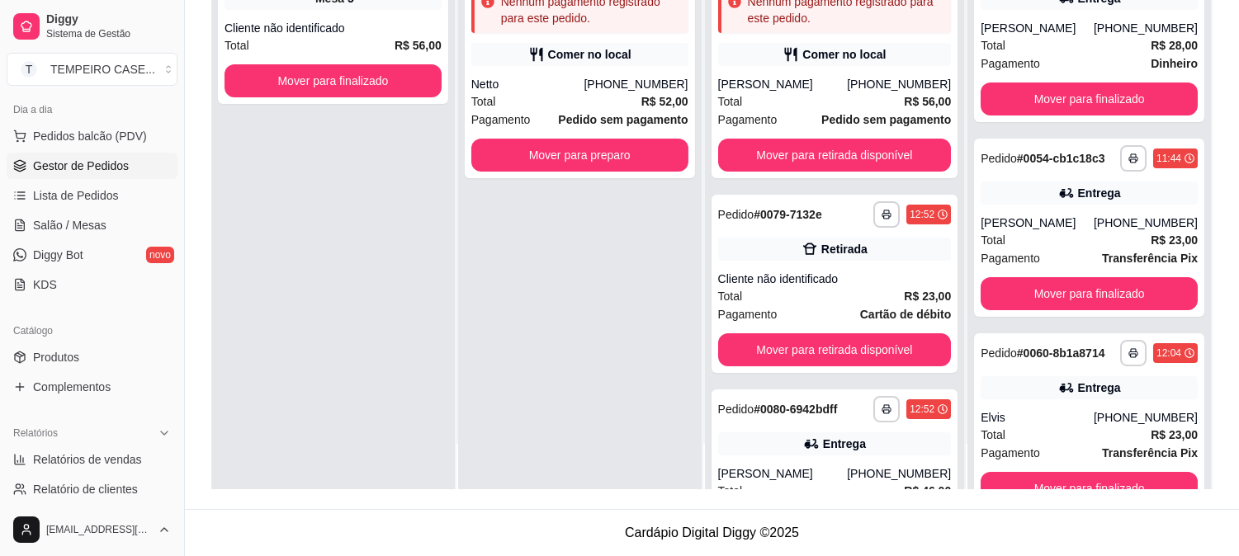
click at [341, 301] on div "**********" at bounding box center [333, 212] width 244 height 556
click at [78, 224] on span "Salão / Mesas" at bounding box center [69, 225] width 73 height 17
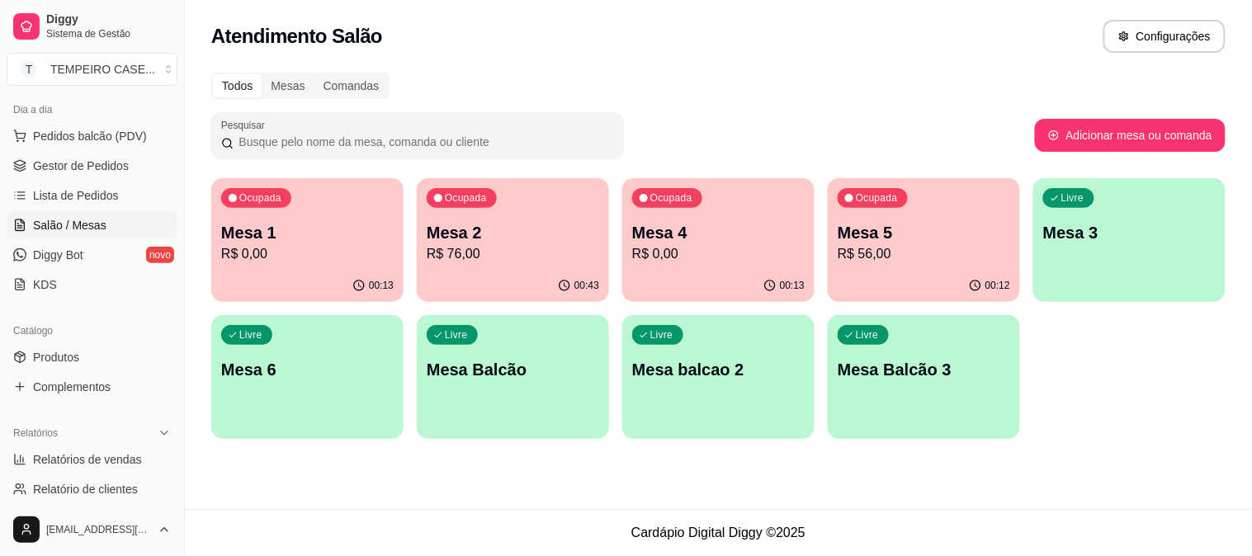
click at [325, 366] on p "Mesa 6" at bounding box center [307, 369] width 173 height 23
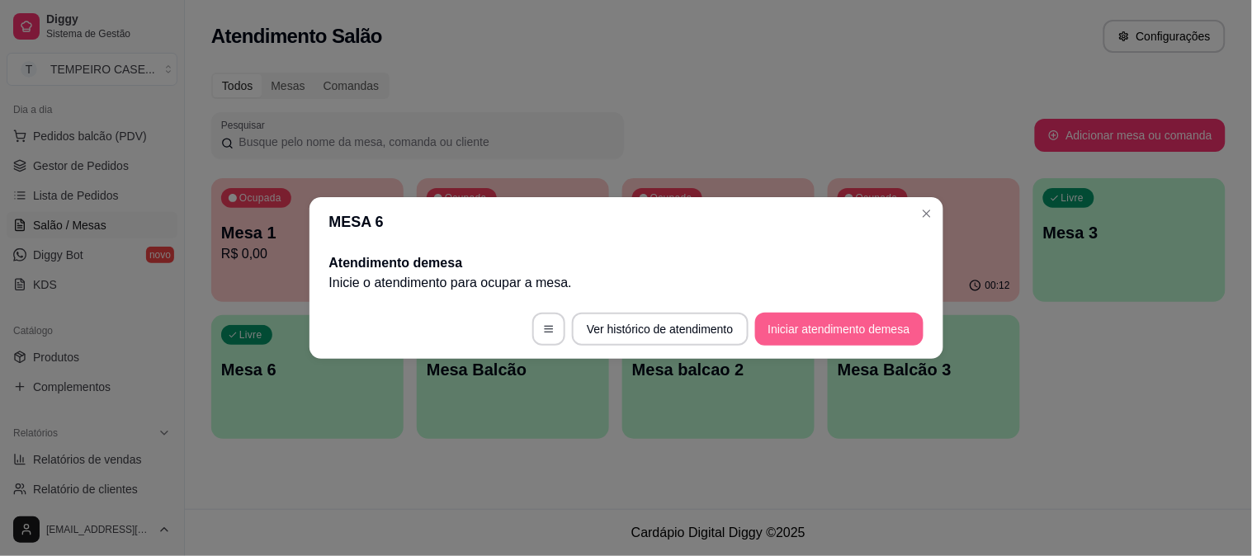
click at [864, 329] on button "Iniciar atendimento de mesa" at bounding box center [839, 329] width 168 height 33
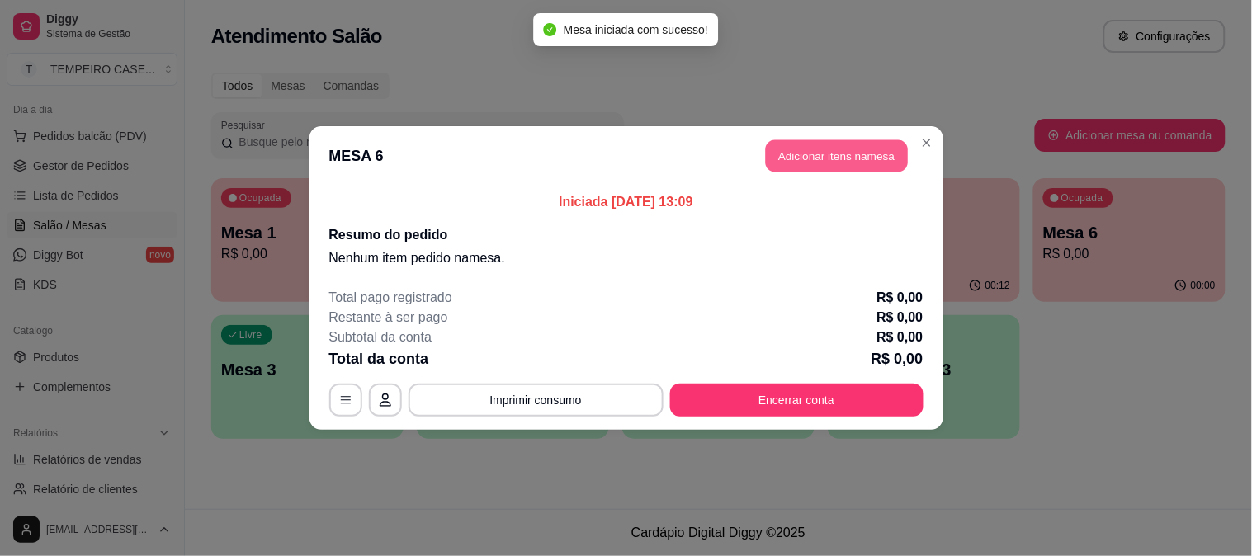
click at [817, 159] on button "Adicionar itens na mesa" at bounding box center [837, 156] width 142 height 32
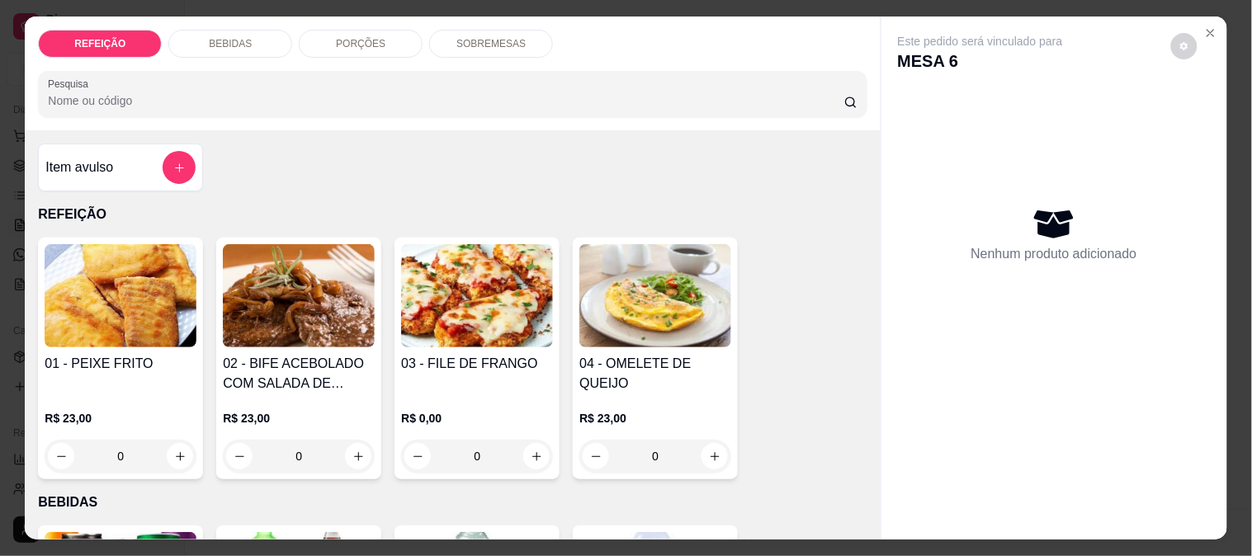
click at [455, 367] on h4 "03 - FILE DE FRANGO" at bounding box center [477, 364] width 152 height 20
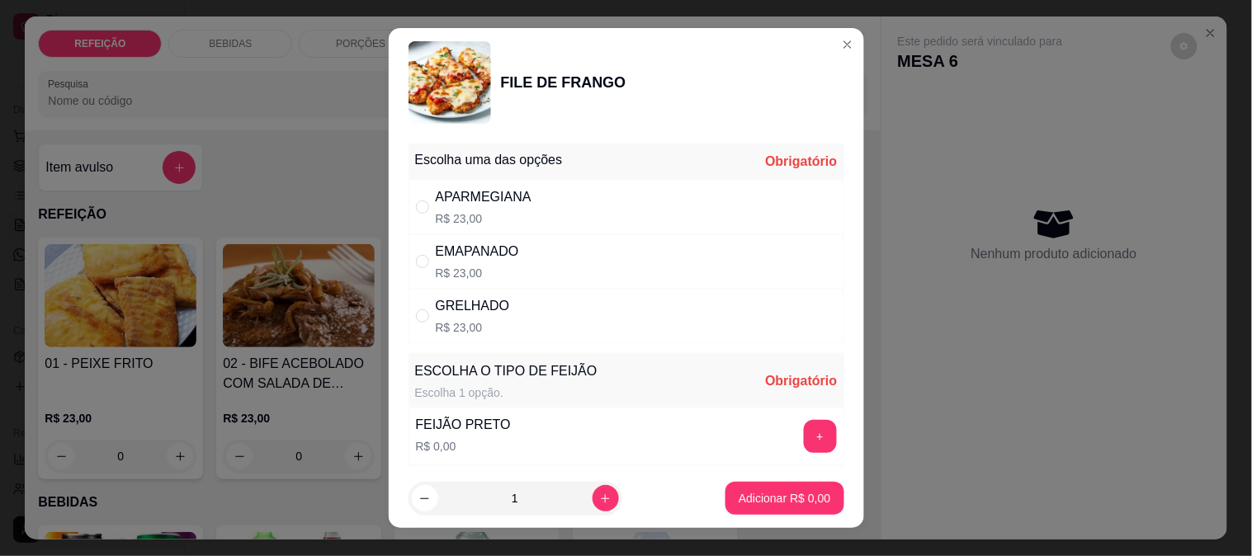
click at [468, 223] on p "R$ 23,00" at bounding box center [484, 219] width 96 height 17
radio input "true"
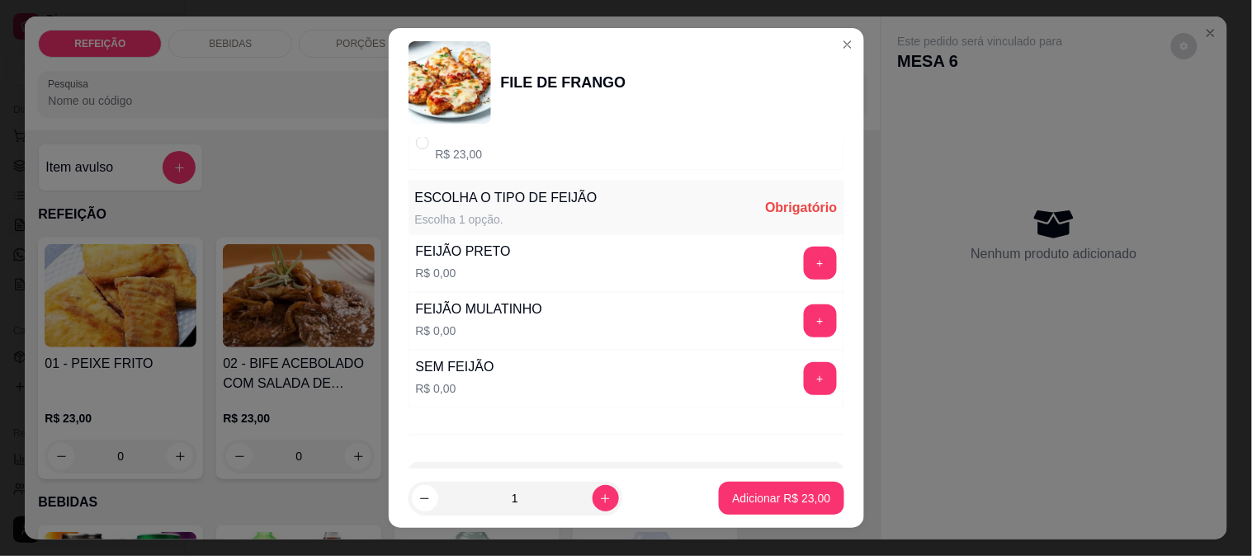
scroll to position [183, 0]
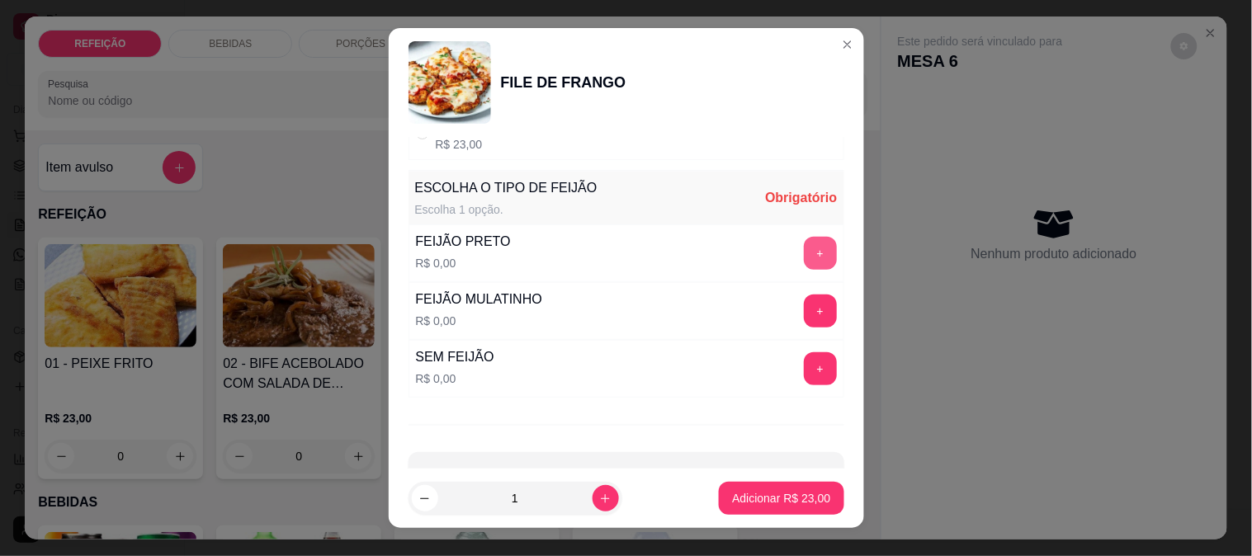
click at [804, 246] on button "+" at bounding box center [820, 253] width 33 height 33
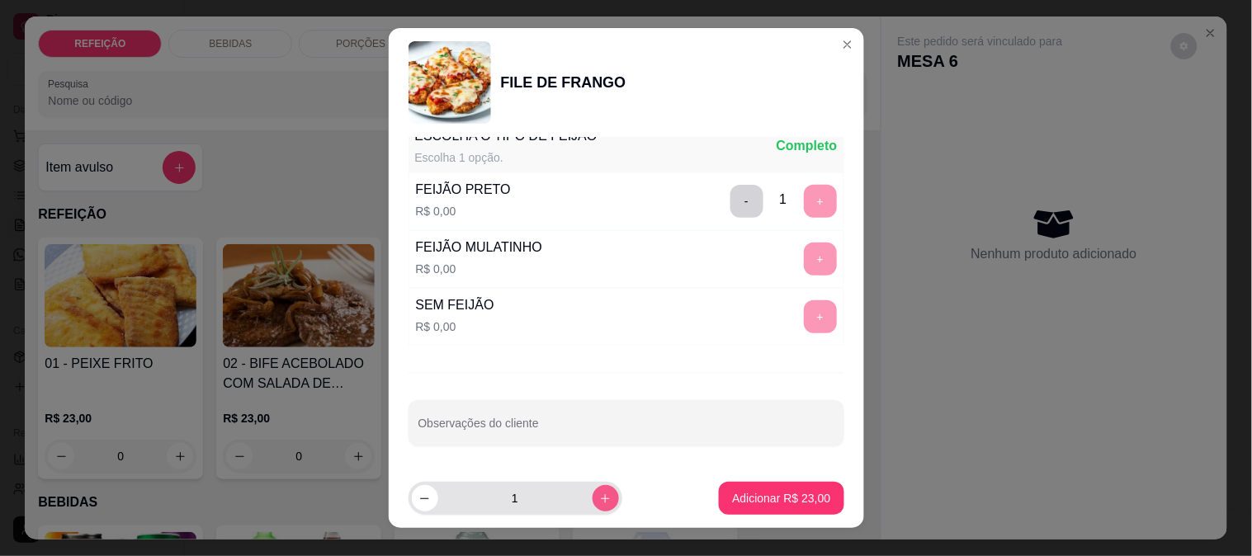
click at [599, 495] on button "increase-product-quantity" at bounding box center [606, 498] width 26 height 26
type input "2"
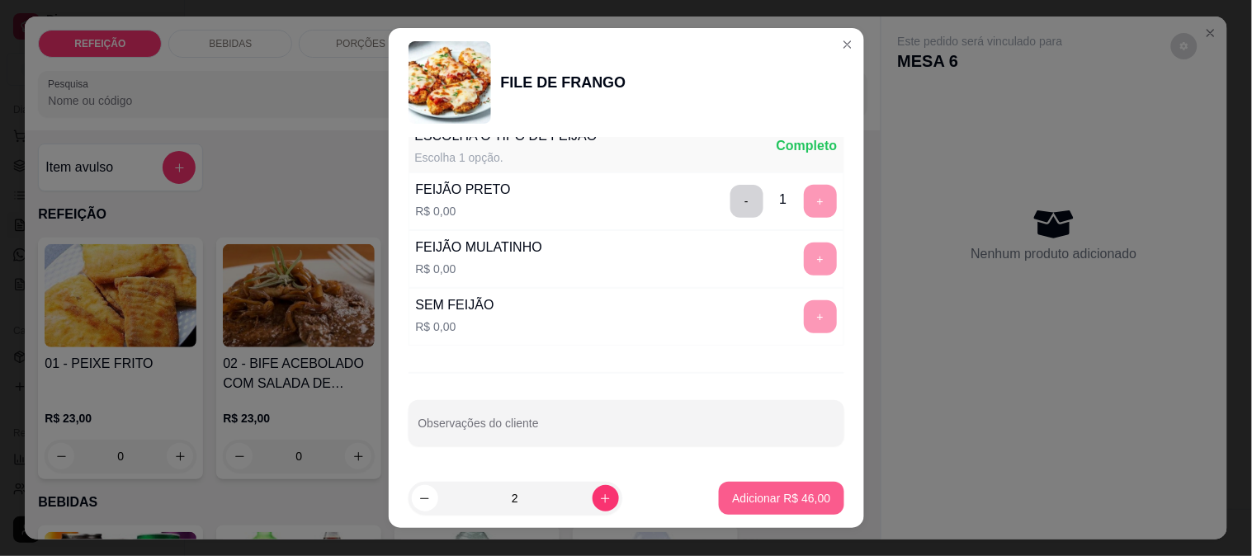
click at [755, 490] on p "Adicionar R$ 46,00" at bounding box center [781, 498] width 98 height 17
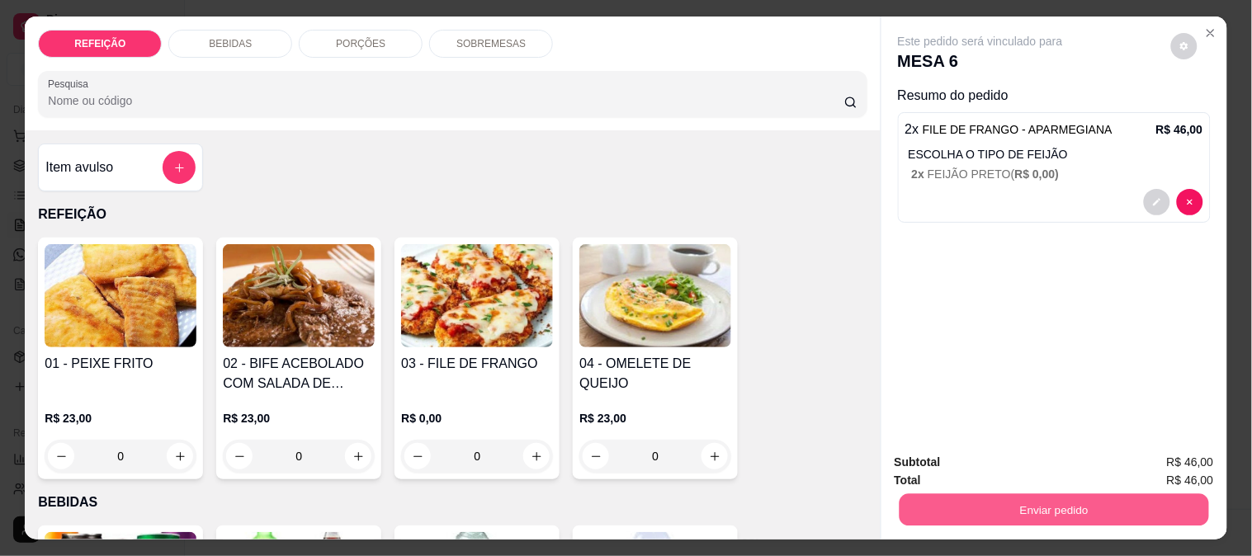
click at [1005, 506] on button "Enviar pedido" at bounding box center [1054, 510] width 310 height 32
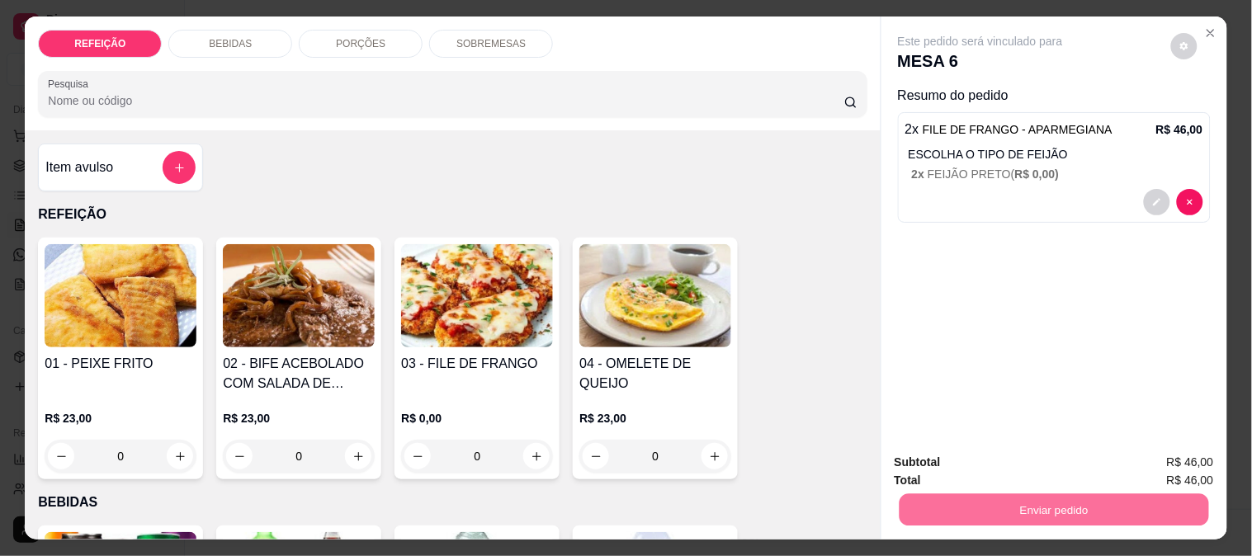
click at [963, 456] on button "Não registrar e enviar pedido" at bounding box center [1000, 462] width 172 height 31
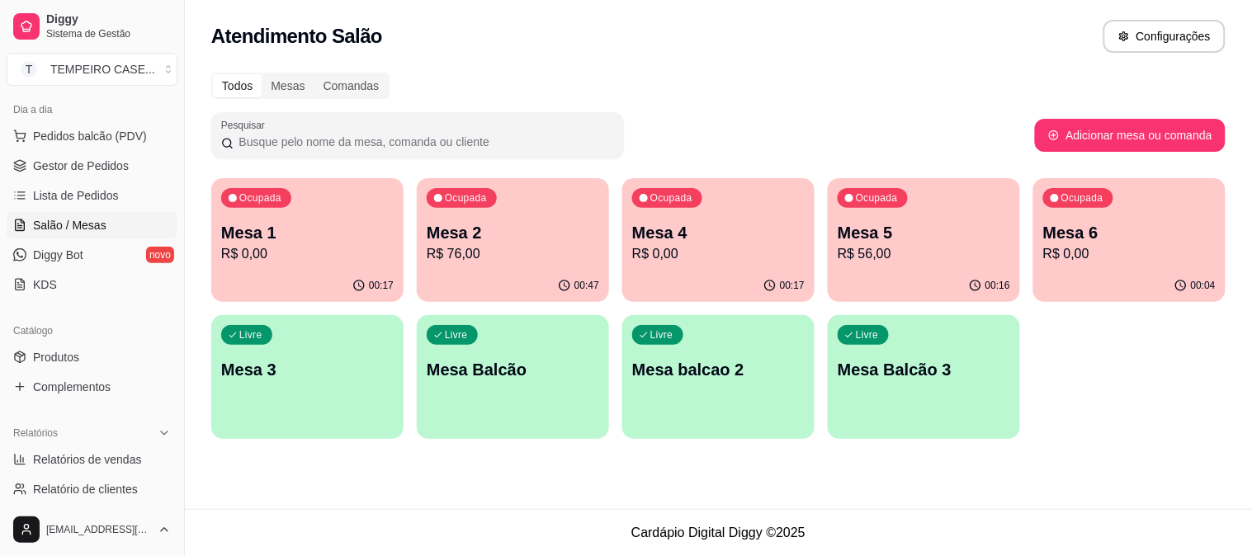
click at [241, 367] on p "Mesa 3" at bounding box center [307, 369] width 173 height 23
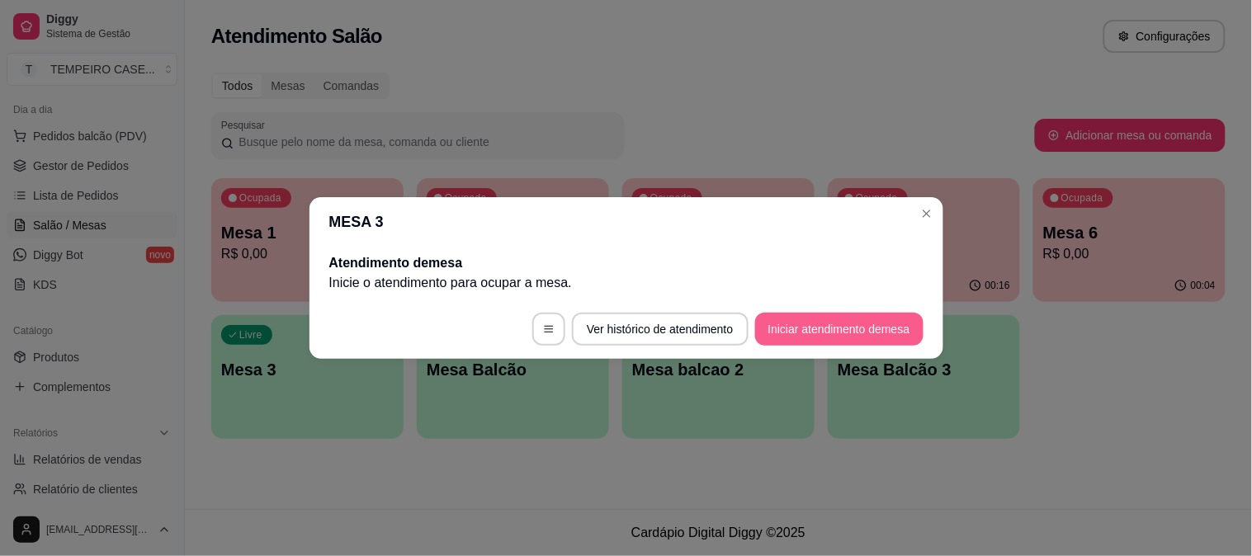
click at [842, 319] on button "Iniciar atendimento de mesa" at bounding box center [839, 329] width 168 height 33
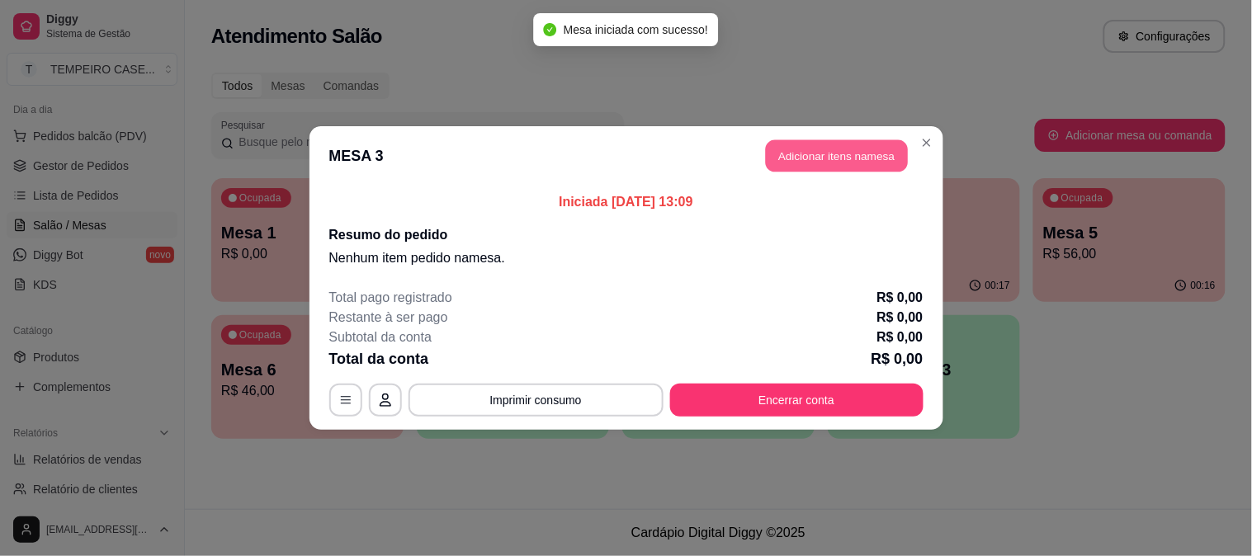
click at [785, 159] on button "Adicionar itens na mesa" at bounding box center [837, 156] width 142 height 32
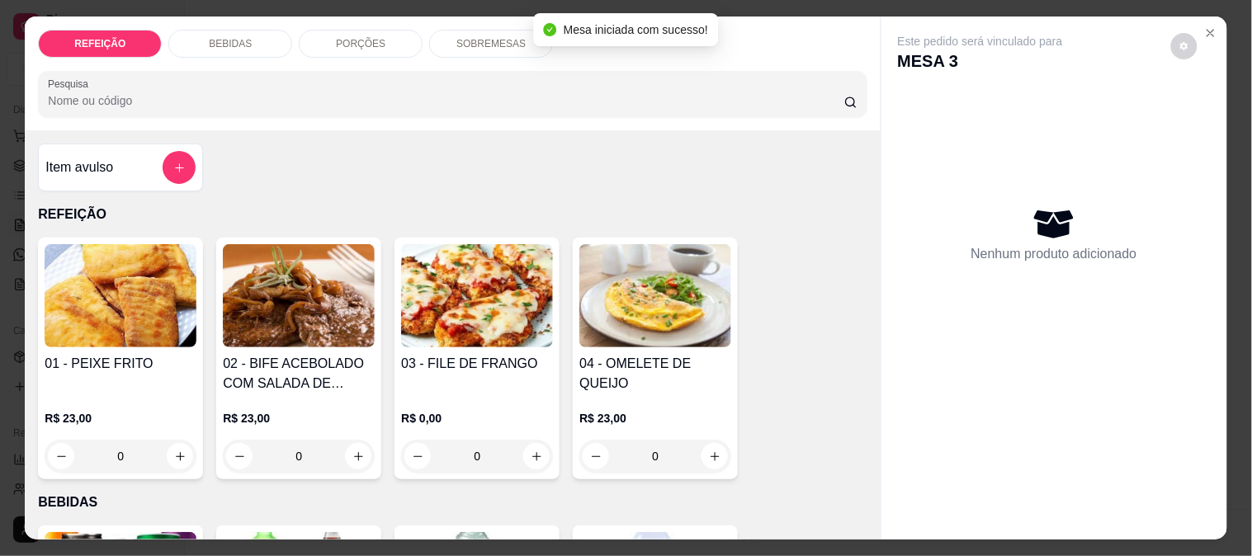
click at [272, 315] on img at bounding box center [299, 295] width 152 height 103
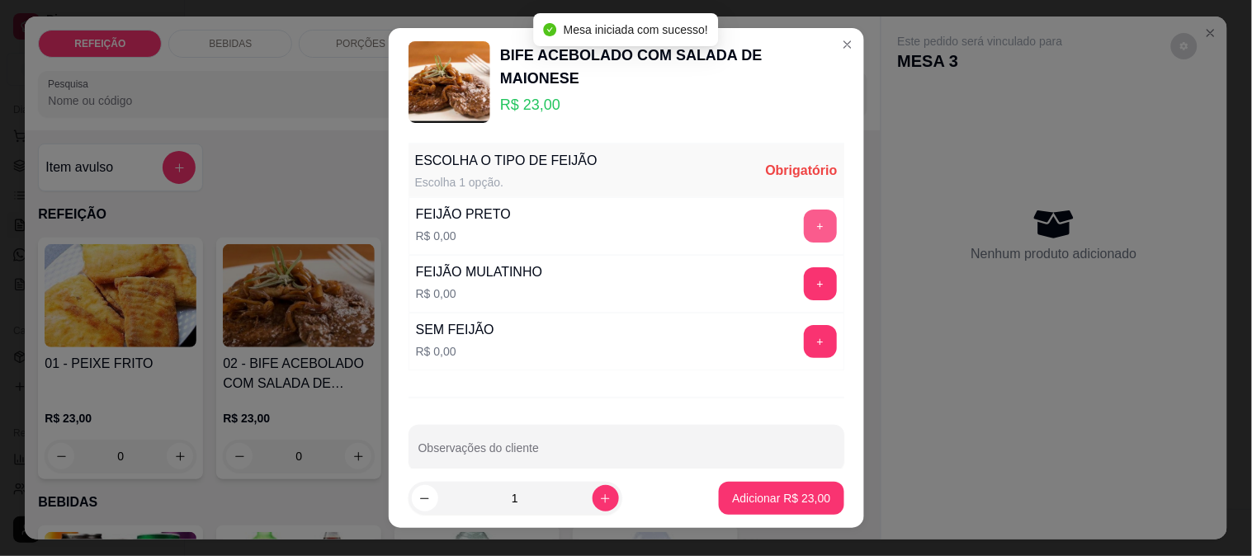
click at [804, 221] on button "+" at bounding box center [820, 226] width 33 height 33
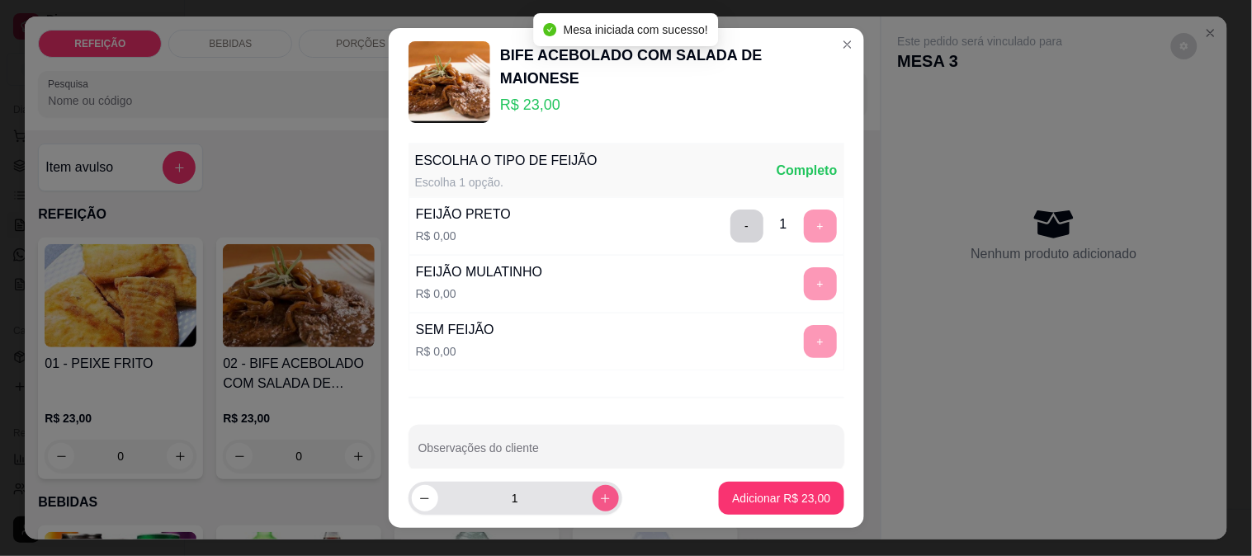
click at [596, 494] on button "increase-product-quantity" at bounding box center [606, 498] width 26 height 26
type input "2"
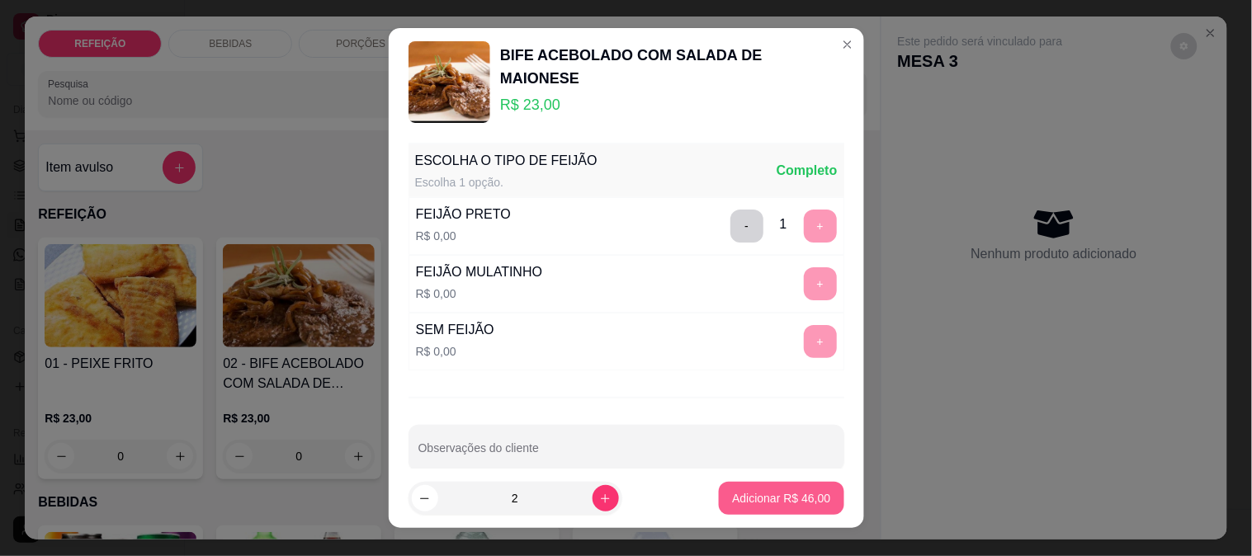
click at [761, 495] on p "Adicionar R$ 46,00" at bounding box center [781, 498] width 98 height 17
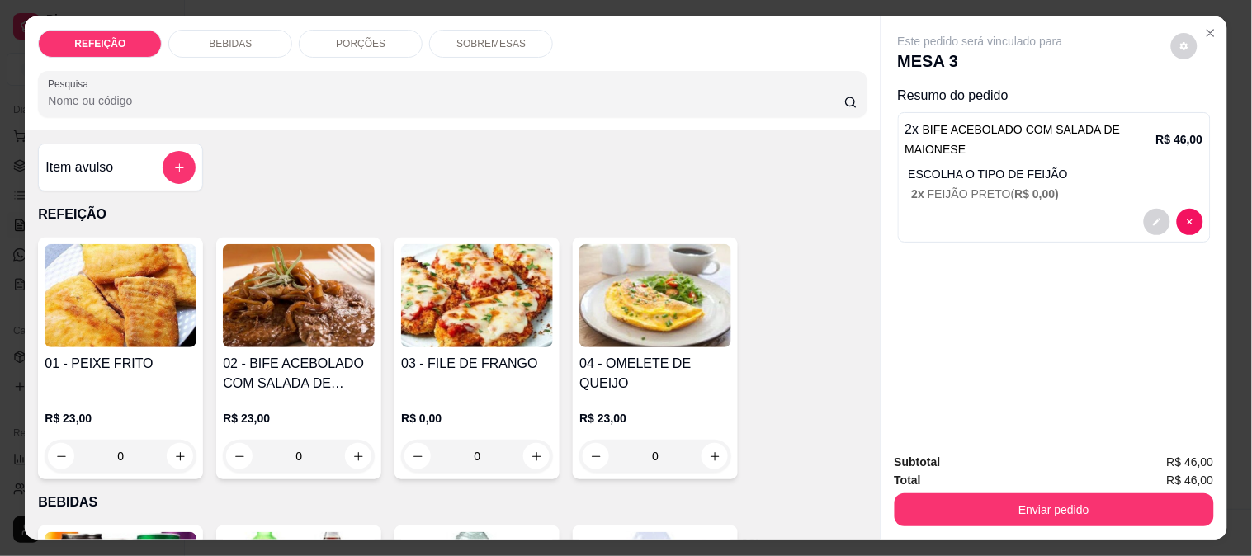
click at [139, 360] on h4 "01 - PEIXE FRITO" at bounding box center [121, 364] width 152 height 20
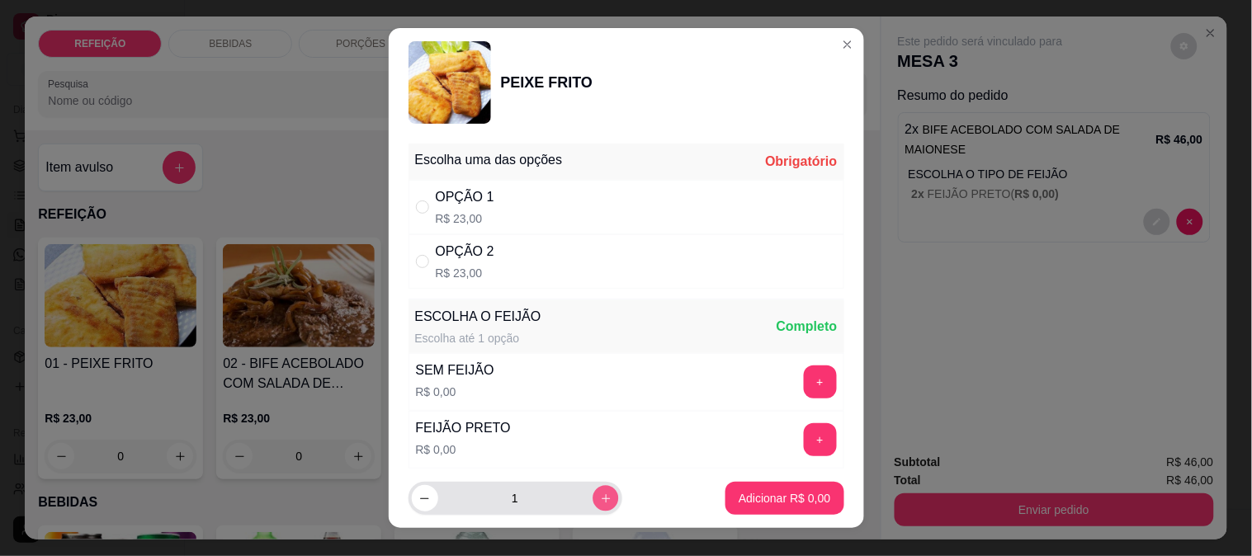
click at [593, 500] on button "increase-product-quantity" at bounding box center [606, 499] width 26 height 26
type input "2"
click at [595, 195] on div "OPÇÃO 1 R$ 23,00" at bounding box center [627, 207] width 436 height 54
radio input "true"
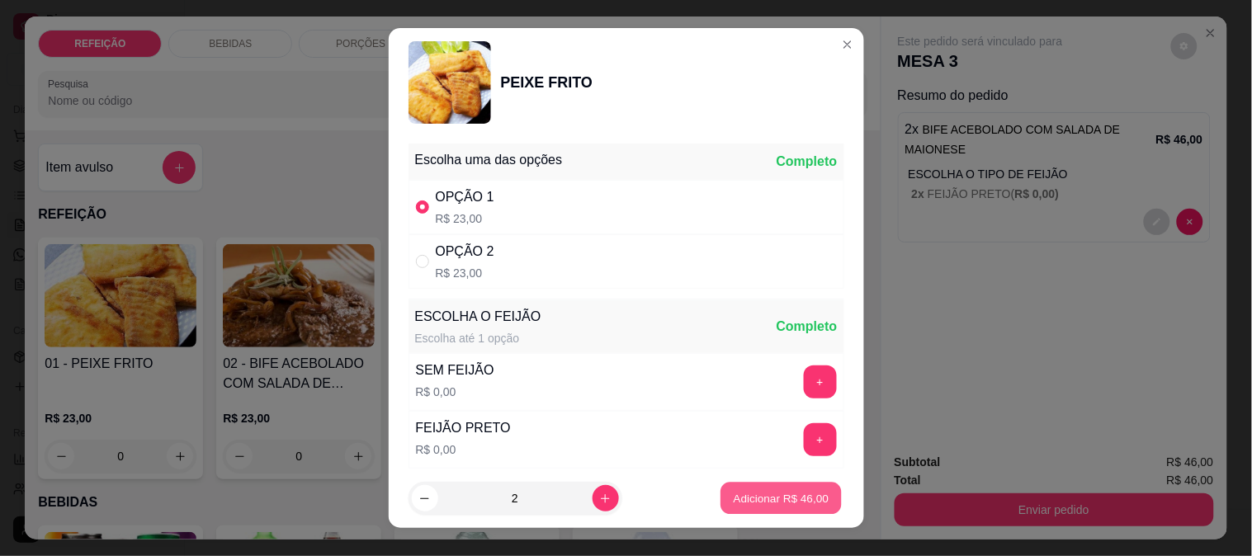
click at [739, 506] on p "Adicionar R$ 46,00" at bounding box center [782, 499] width 96 height 16
type input "2"
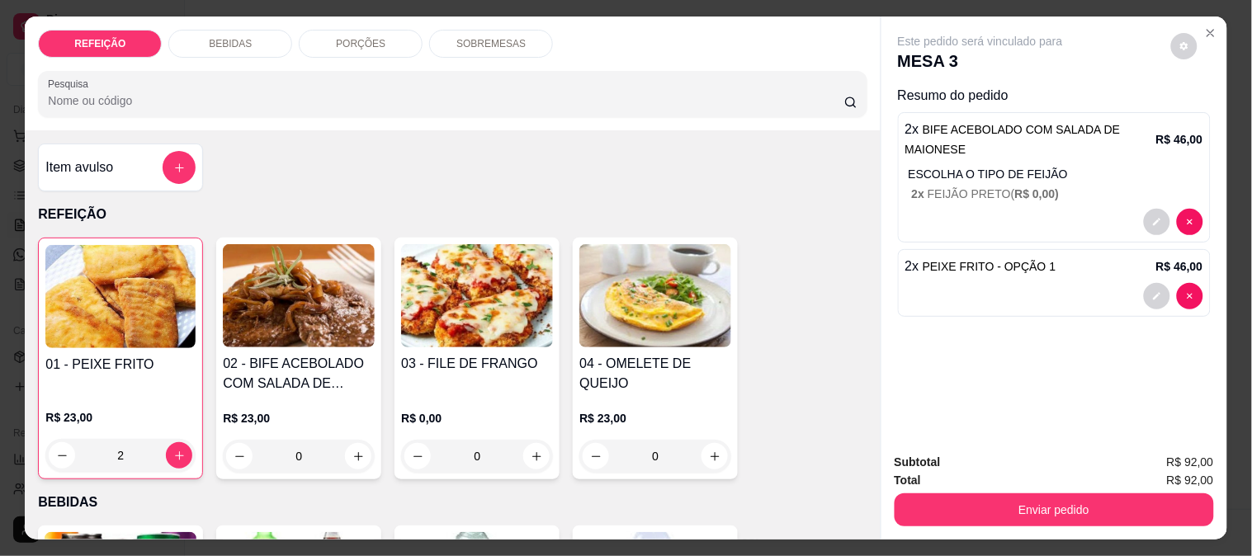
click at [489, 394] on div "R$ 0,00 0" at bounding box center [477, 433] width 152 height 79
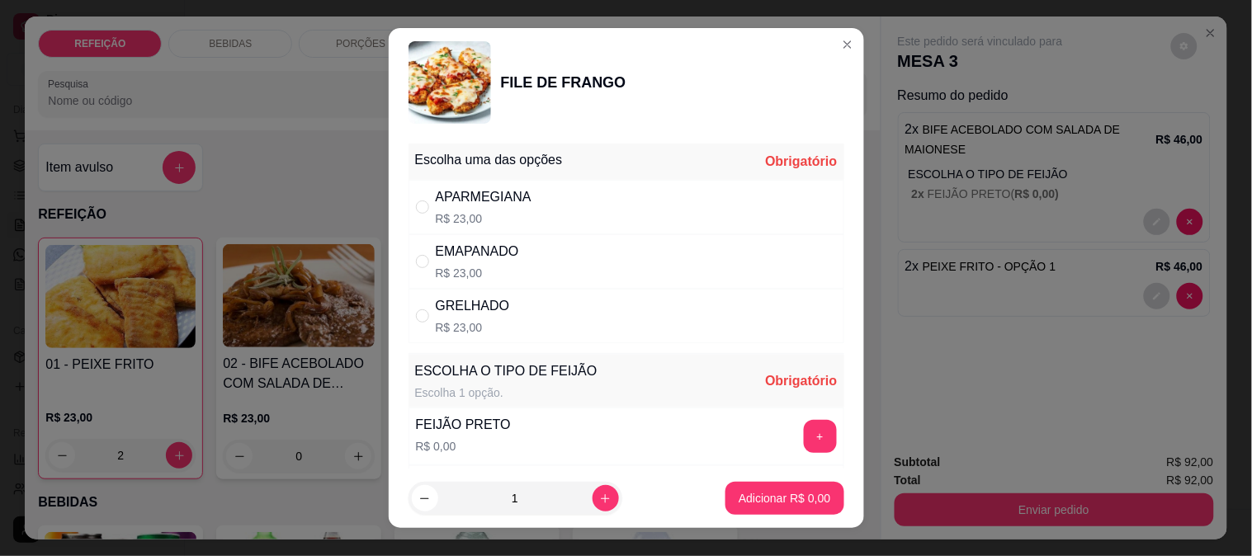
click at [442, 202] on div "APARMEGIANA" at bounding box center [484, 197] width 96 height 20
radio input "true"
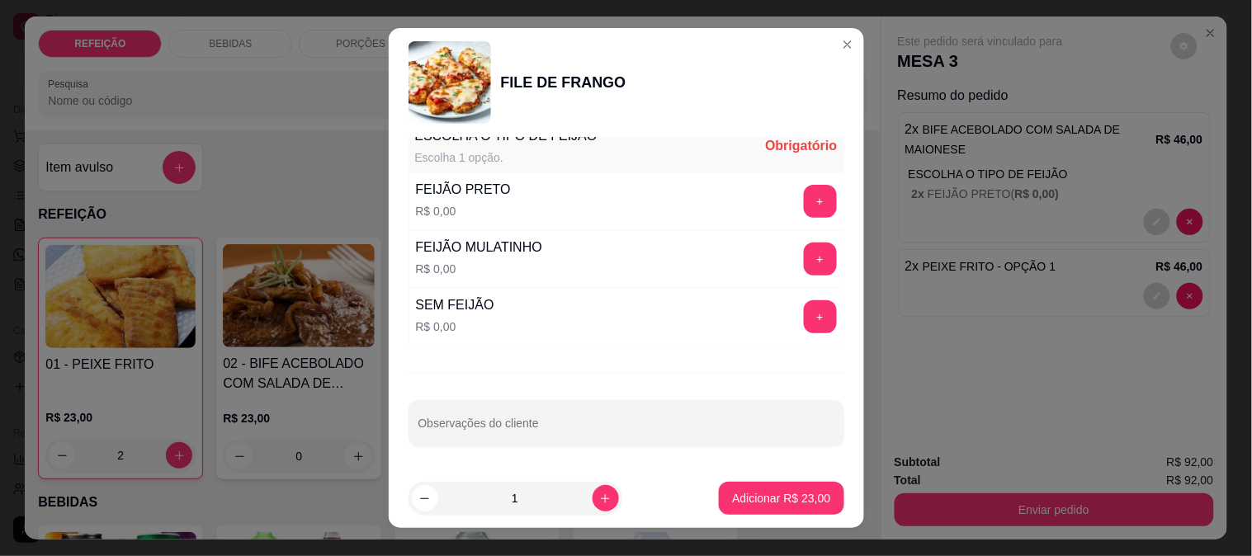
click at [804, 316] on button "+" at bounding box center [820, 317] width 33 height 33
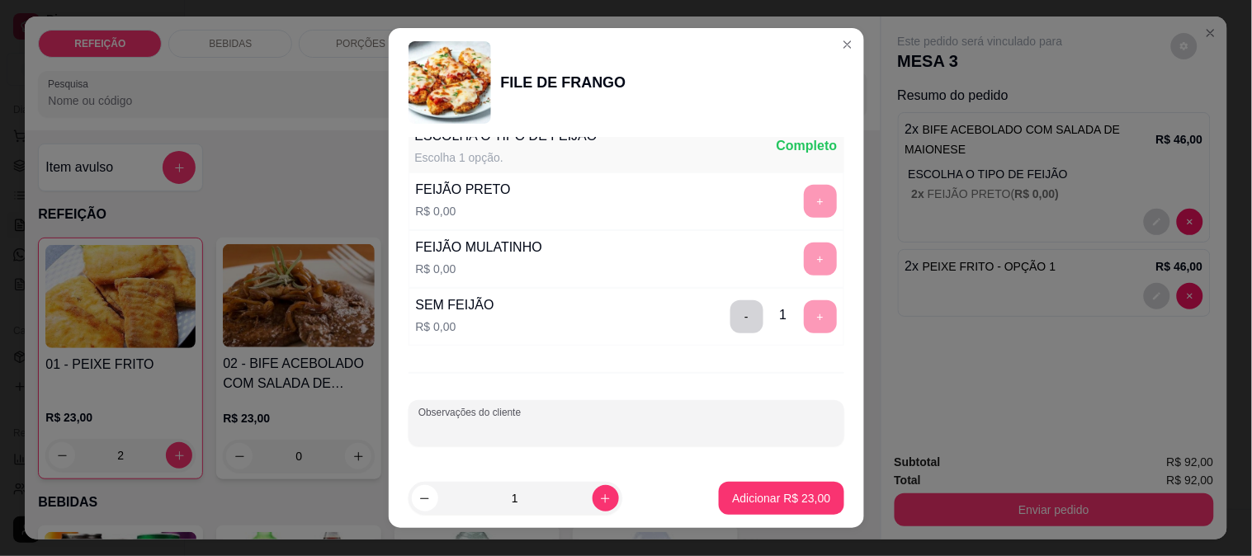
click at [727, 426] on input "Observações do cliente" at bounding box center [627, 430] width 416 height 17
type input "só macarrão"
click at [810, 512] on button "Adicionar R$ 23,00" at bounding box center [781, 498] width 125 height 33
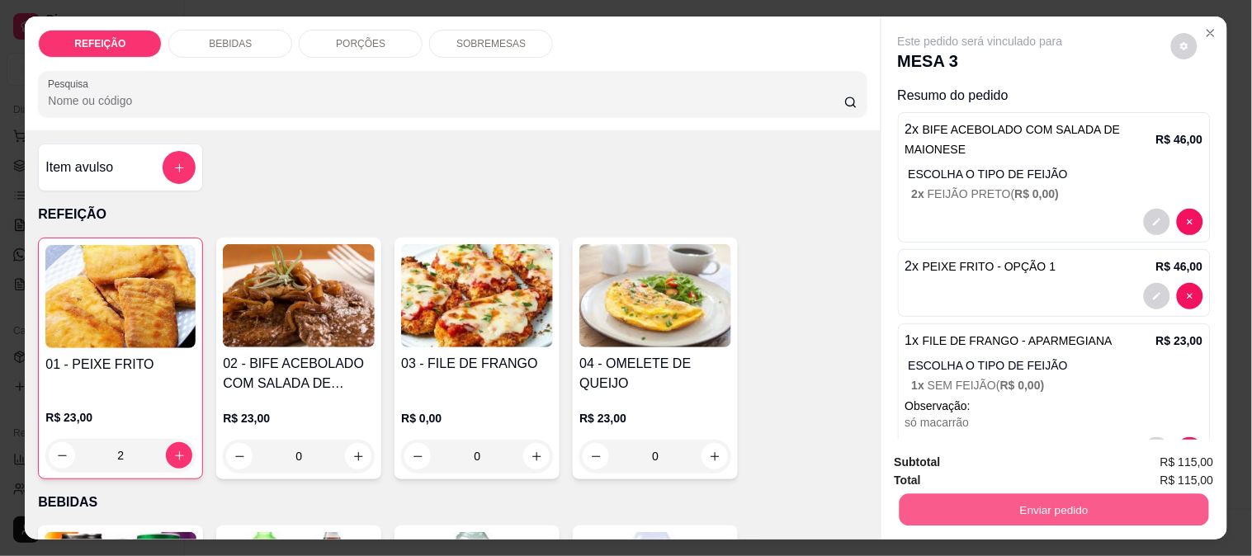
click at [901, 494] on button "Enviar pedido" at bounding box center [1054, 510] width 310 height 32
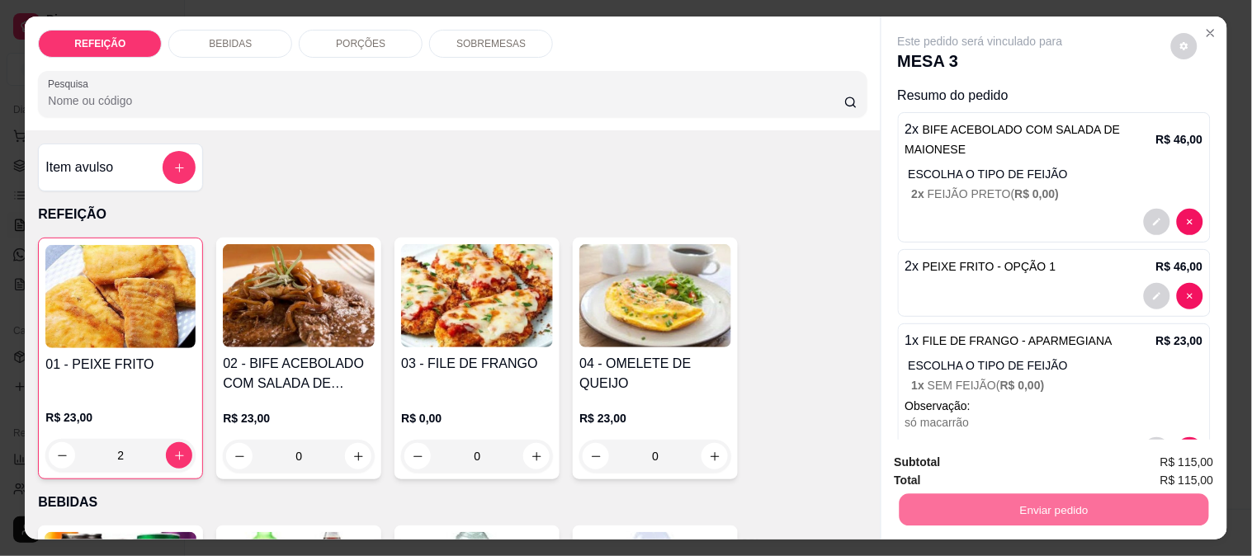
click at [946, 459] on button "Não registrar e enviar pedido" at bounding box center [1000, 462] width 172 height 31
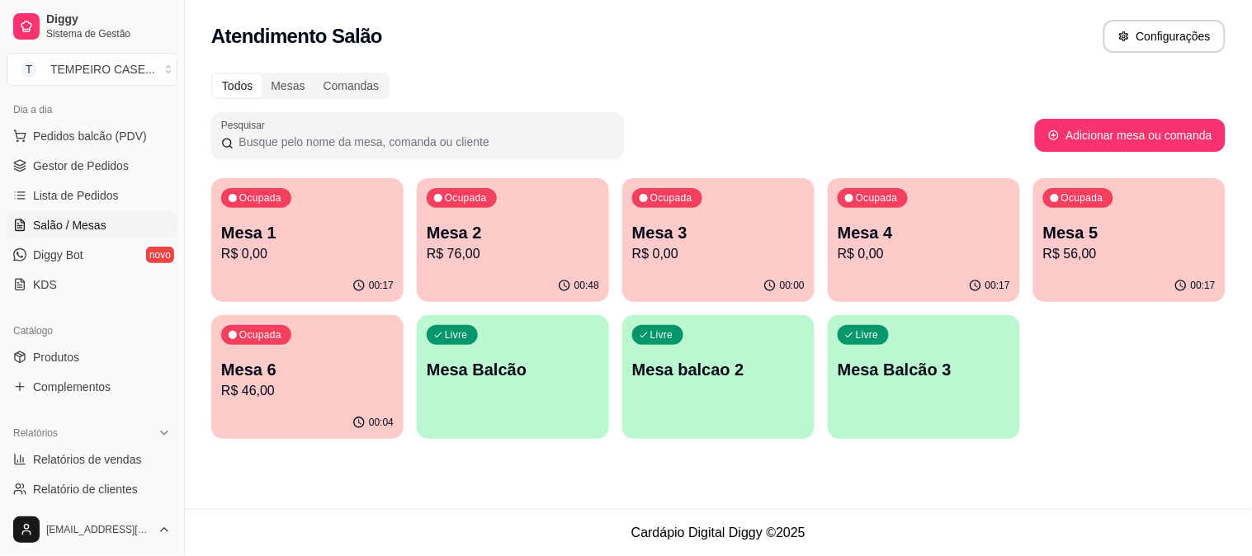
click at [682, 253] on p "R$ 0,00" at bounding box center [718, 254] width 173 height 20
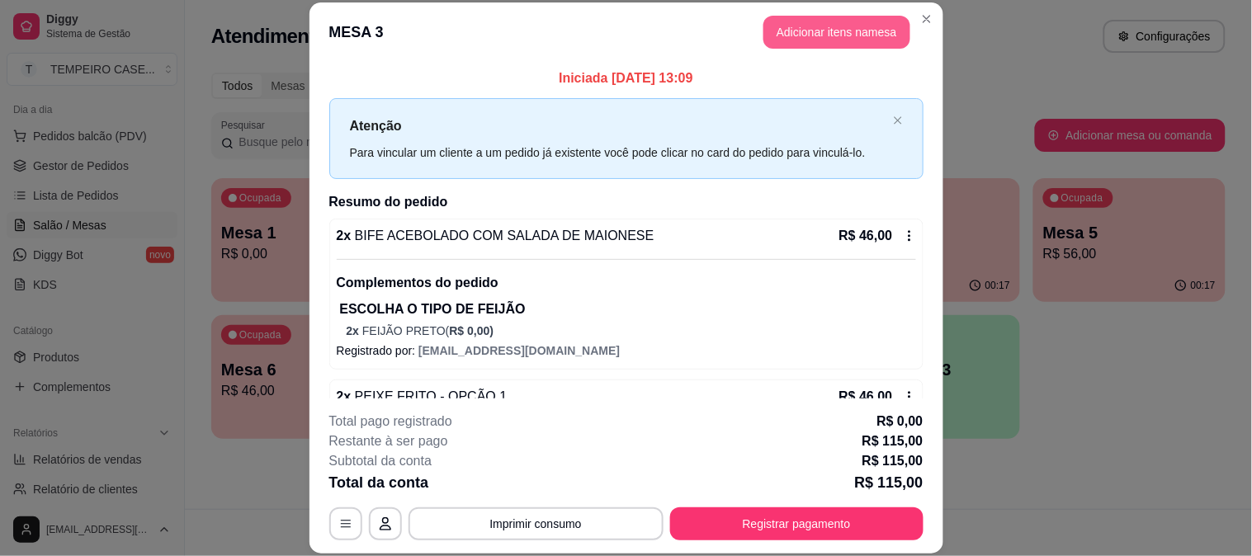
click at [814, 38] on button "Adicionar itens na mesa" at bounding box center [837, 32] width 147 height 33
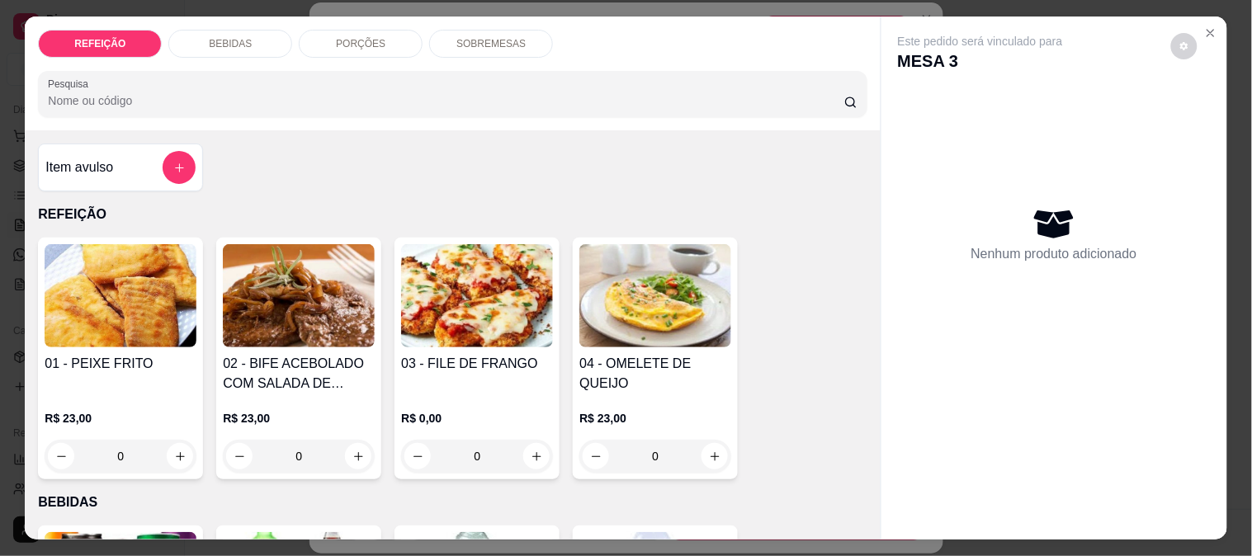
click at [211, 38] on p "BEBIDAS" at bounding box center [230, 43] width 43 height 13
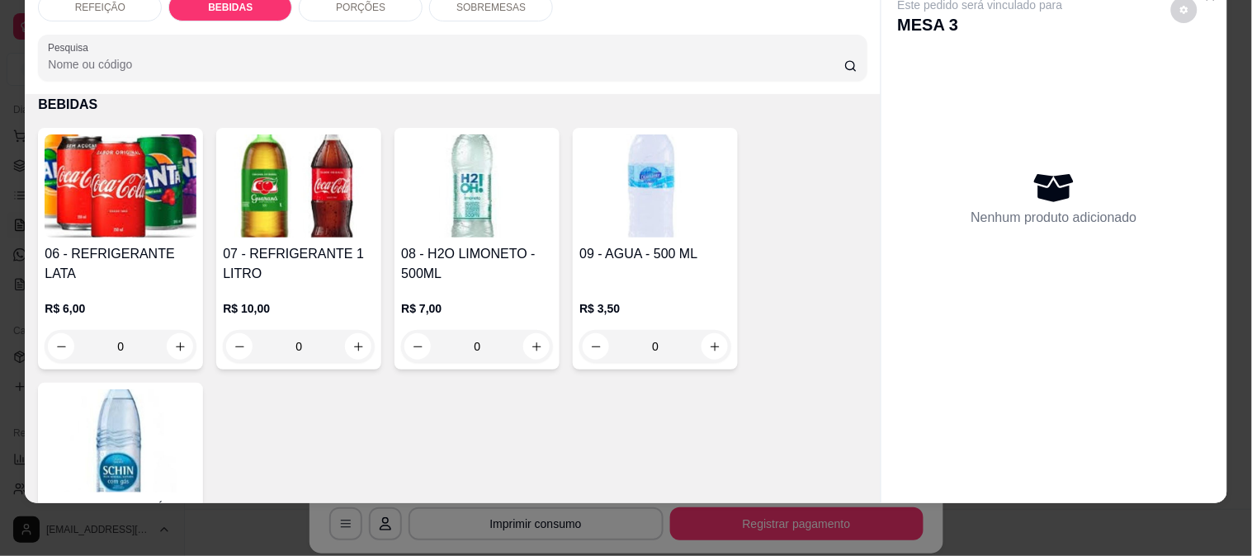
click at [263, 244] on h4 "07 - REFRIGERANTE 1 LITRO" at bounding box center [299, 264] width 152 height 40
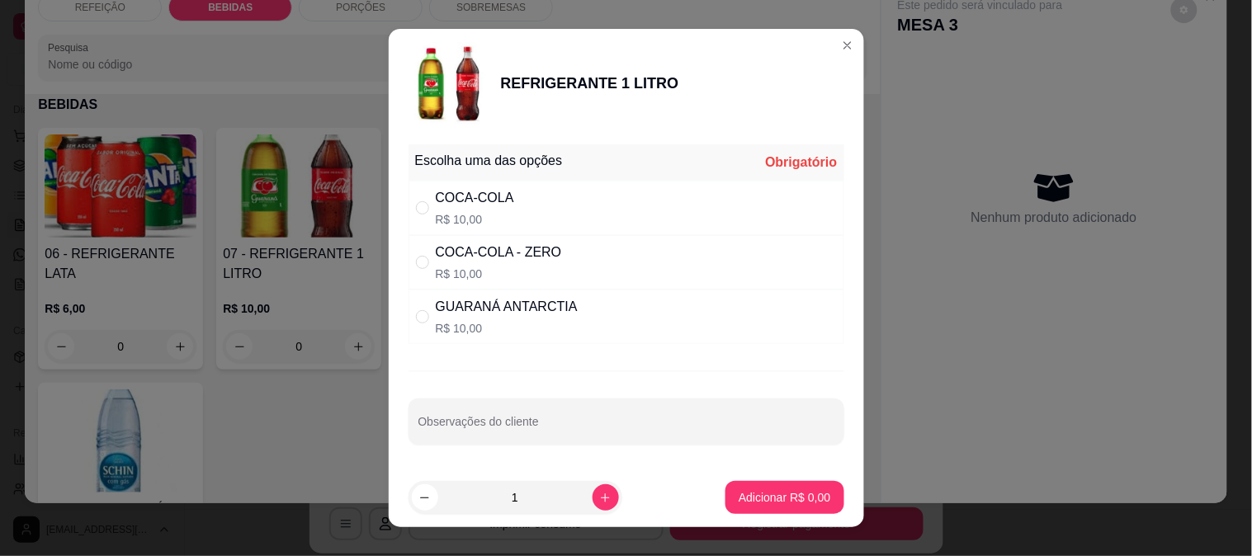
click at [458, 192] on div "COCA-COLA" at bounding box center [475, 198] width 78 height 20
radio input "true"
click at [764, 490] on p "Adicionar R$ 10,00" at bounding box center [781, 498] width 98 height 17
type input "1"
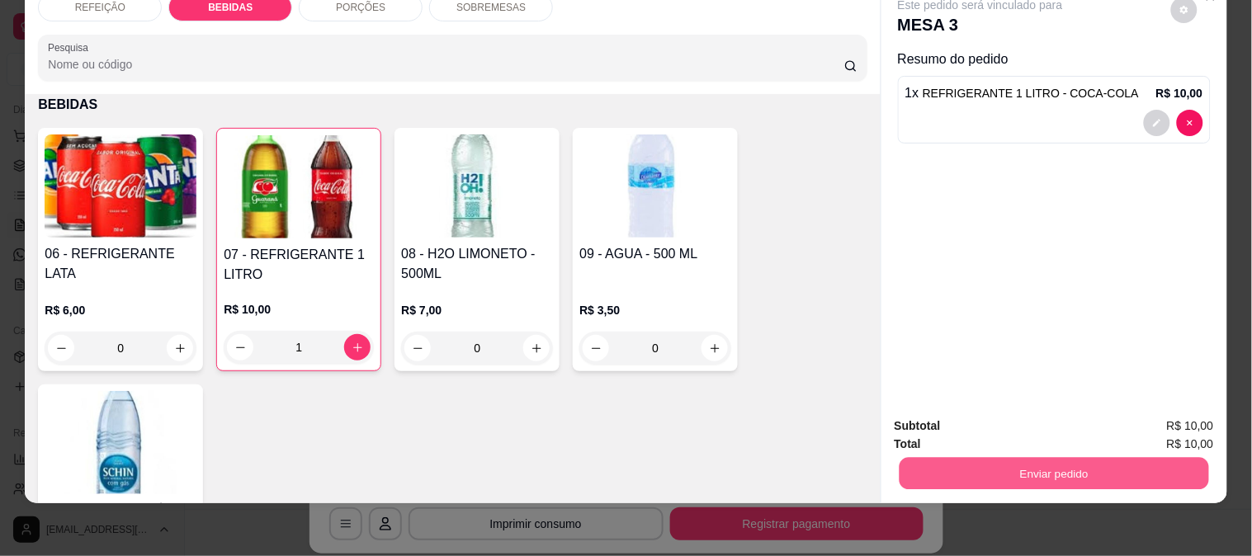
click at [954, 457] on button "Enviar pedido" at bounding box center [1054, 473] width 310 height 32
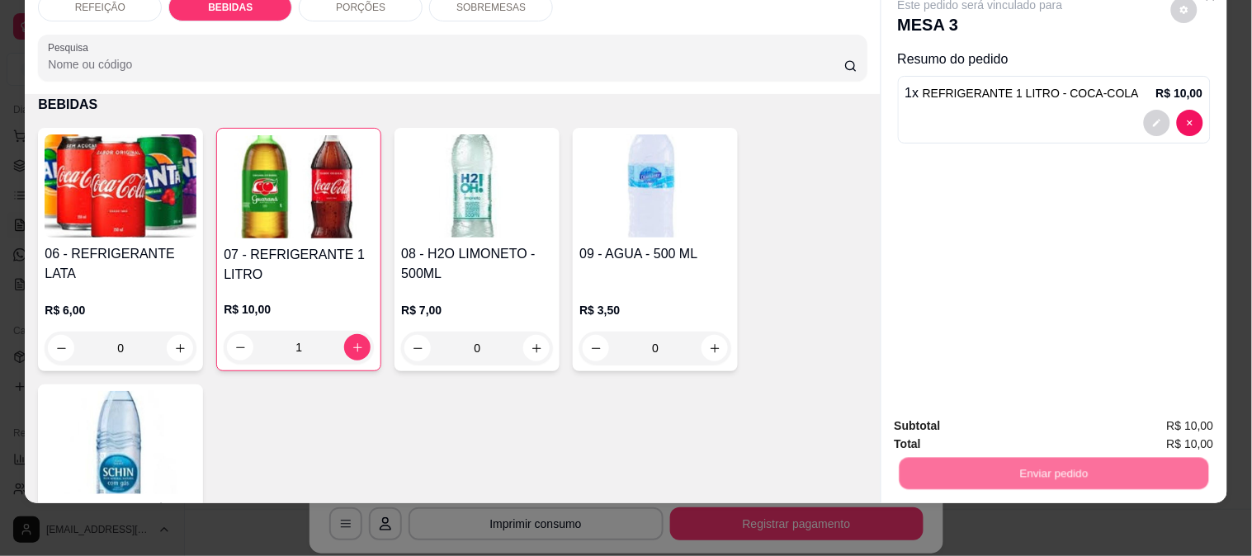
click at [952, 432] on button "Não registrar e enviar pedido" at bounding box center [1000, 420] width 172 height 31
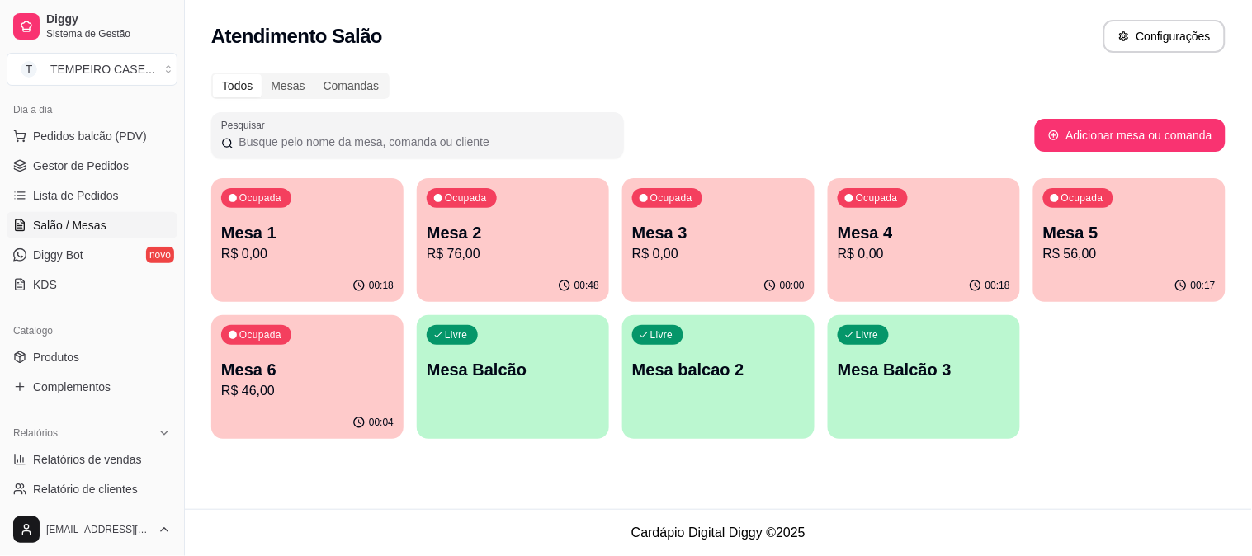
click at [1106, 258] on p "R$ 56,00" at bounding box center [1130, 254] width 173 height 20
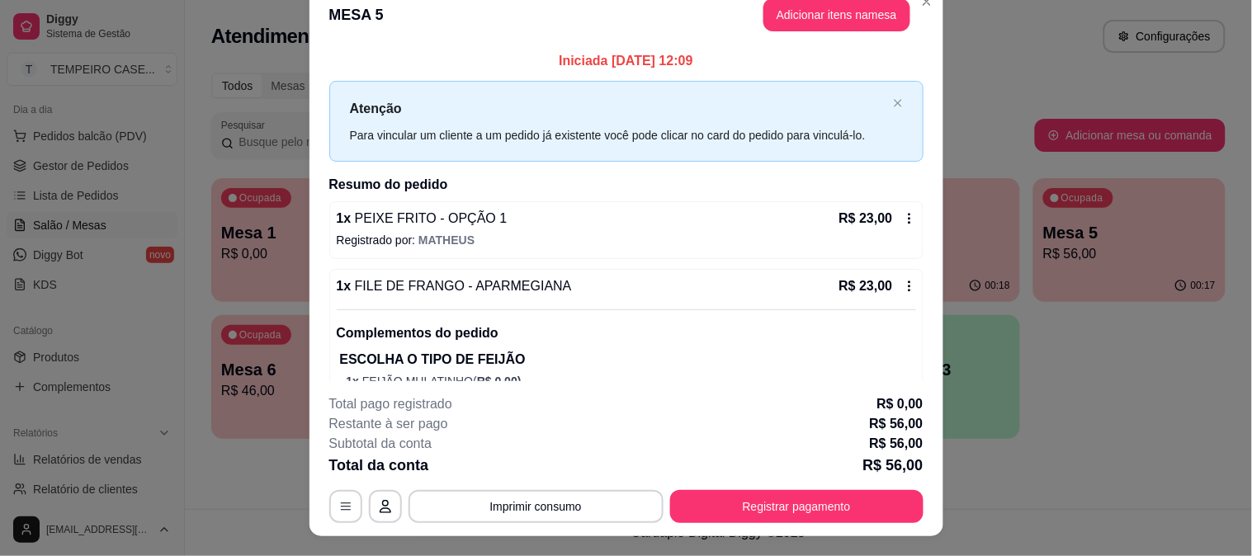
scroll to position [0, 0]
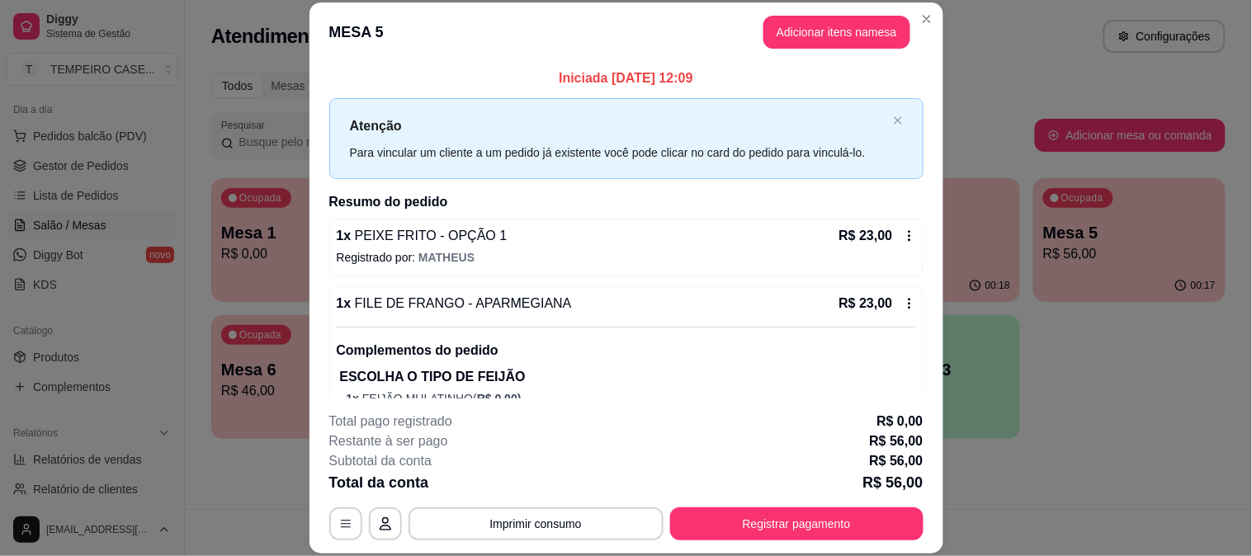
click at [802, 42] on button "Adicionar itens na mesa" at bounding box center [837, 32] width 147 height 33
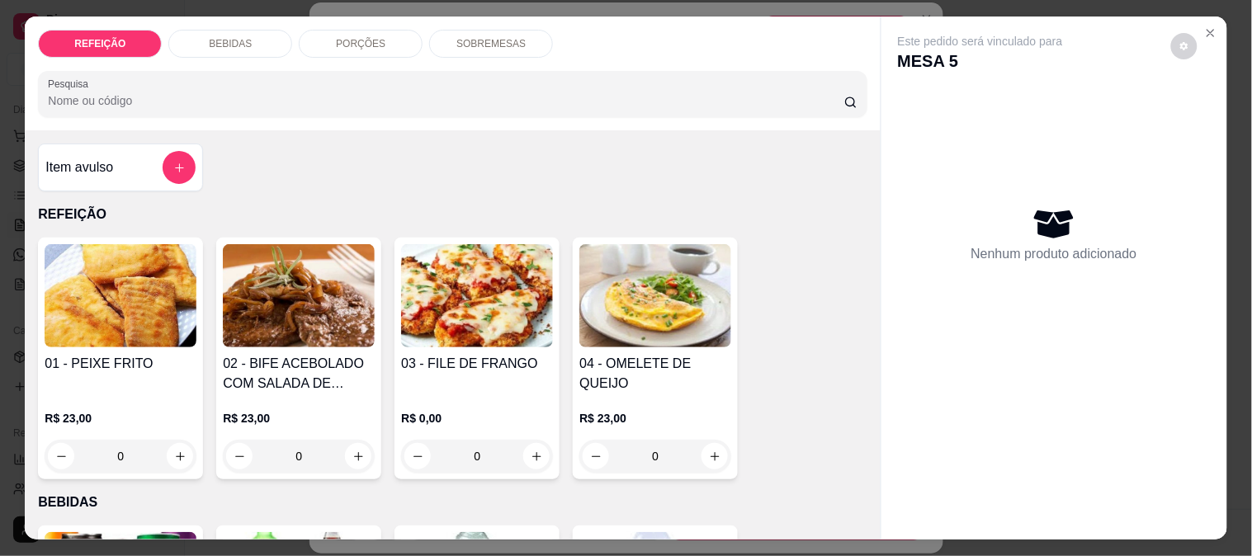
click at [471, 270] on img at bounding box center [477, 295] width 152 height 103
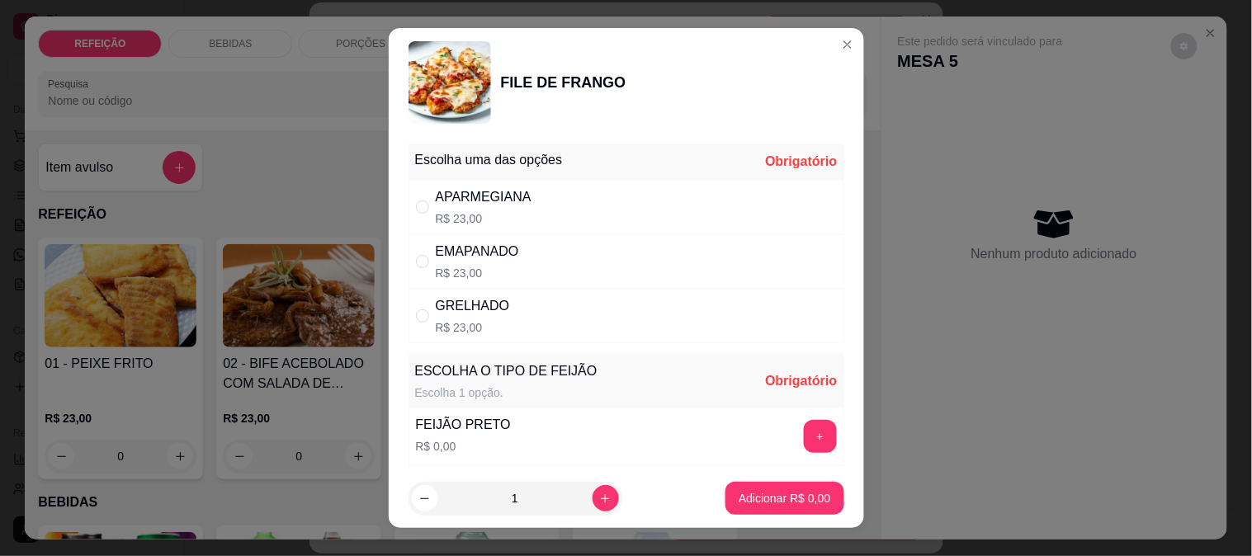
click at [513, 266] on div "EMAPANADO R$ 23,00" at bounding box center [627, 261] width 436 height 54
radio input "true"
click at [804, 433] on button "+" at bounding box center [820, 436] width 33 height 33
click at [731, 438] on button "-" at bounding box center [747, 436] width 33 height 33
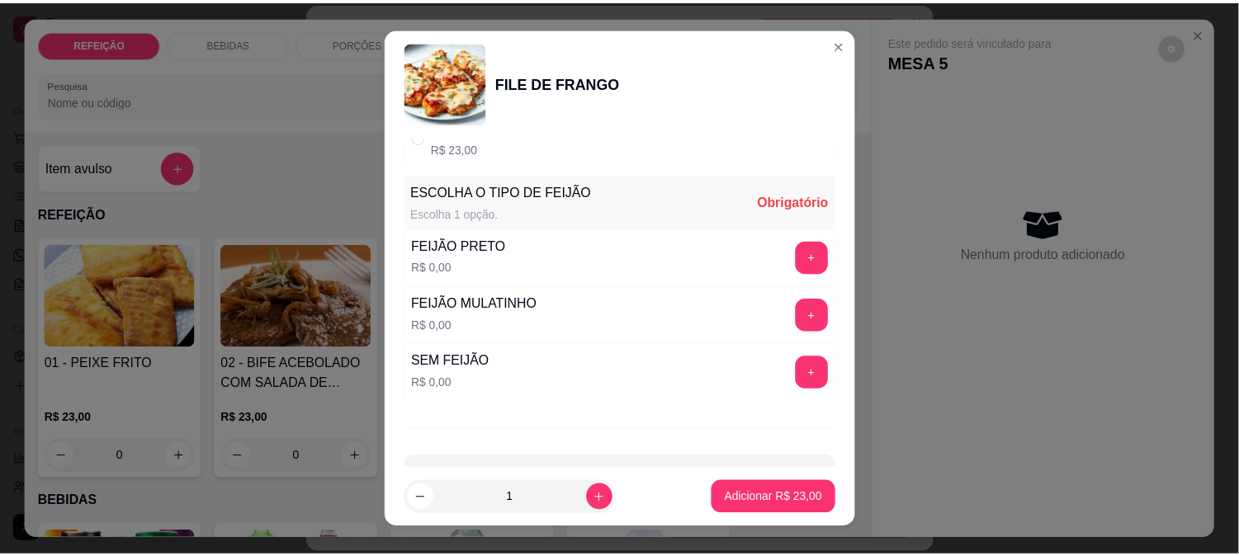
scroll to position [183, 0]
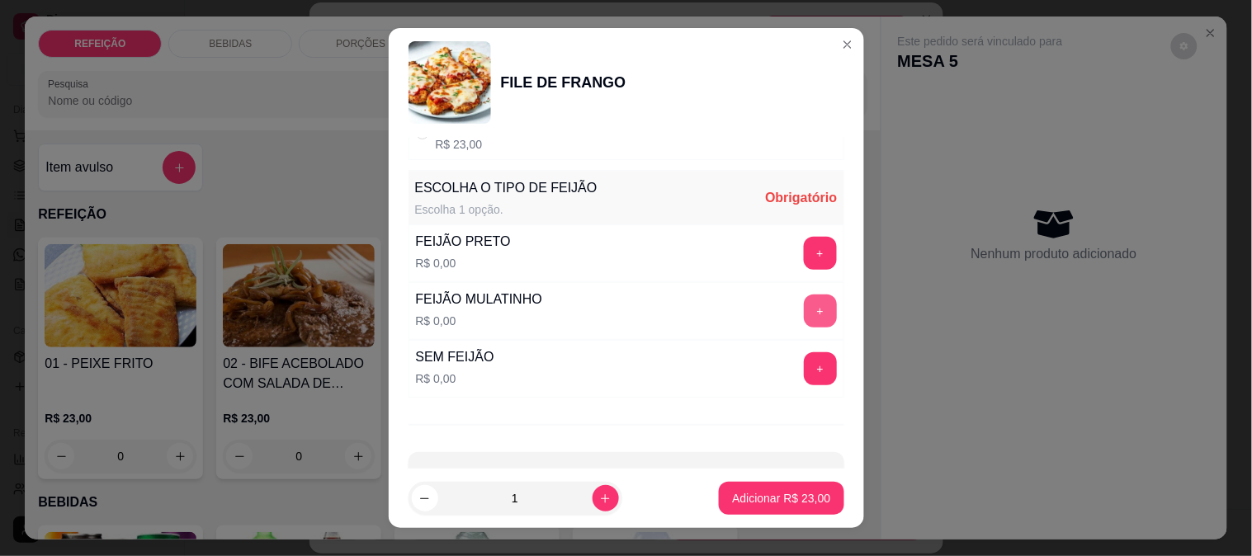
click at [804, 320] on button "+" at bounding box center [820, 311] width 33 height 33
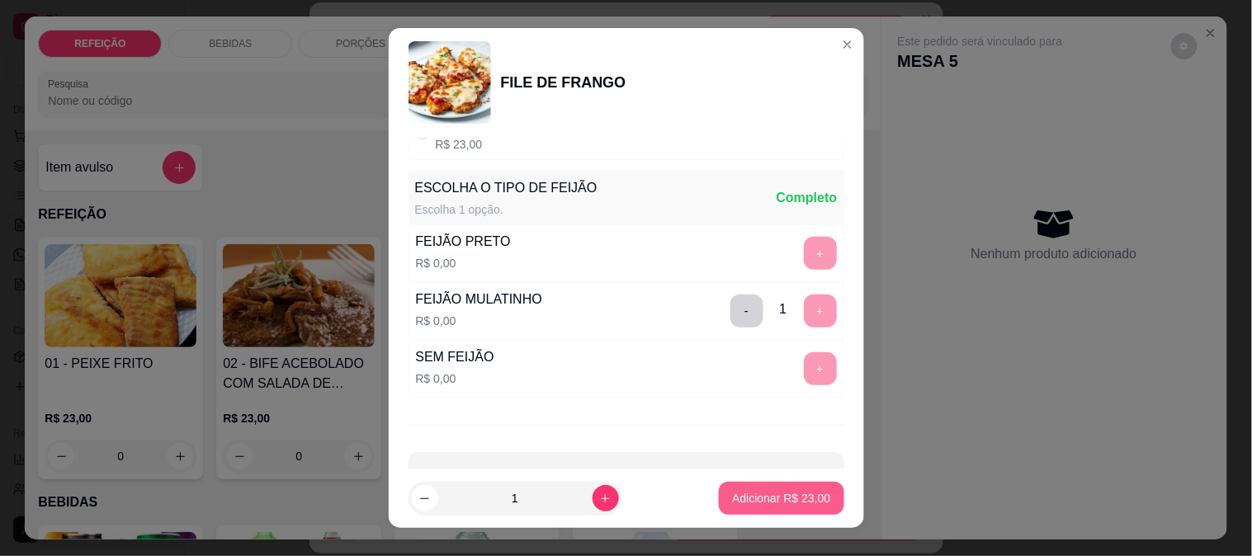
click at [760, 491] on p "Adicionar R$ 23,00" at bounding box center [781, 498] width 98 height 17
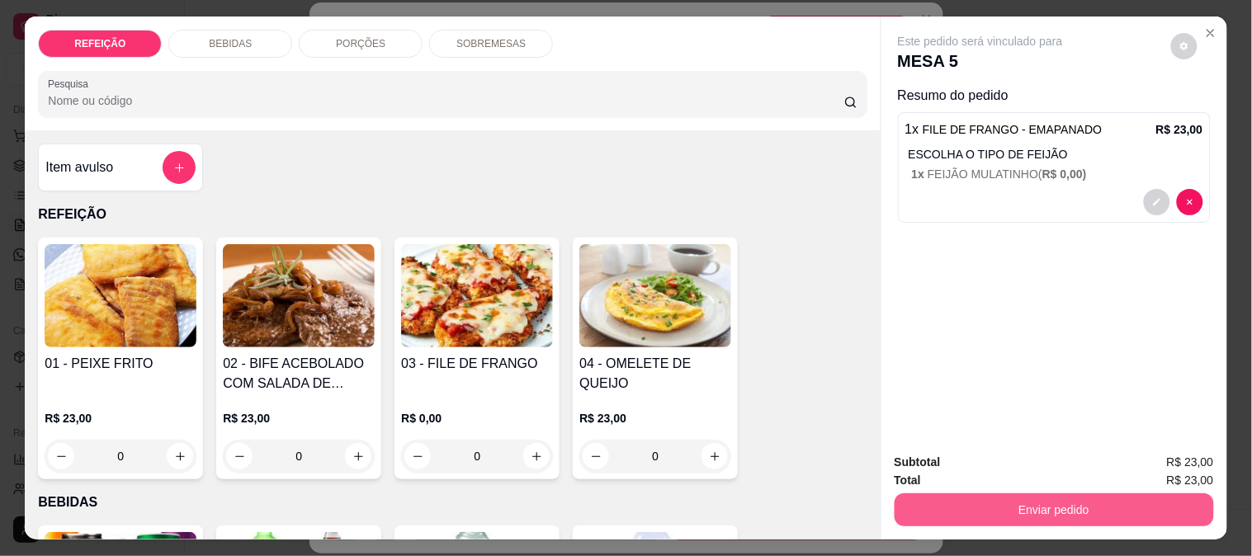
click at [1004, 504] on button "Enviar pedido" at bounding box center [1054, 510] width 319 height 33
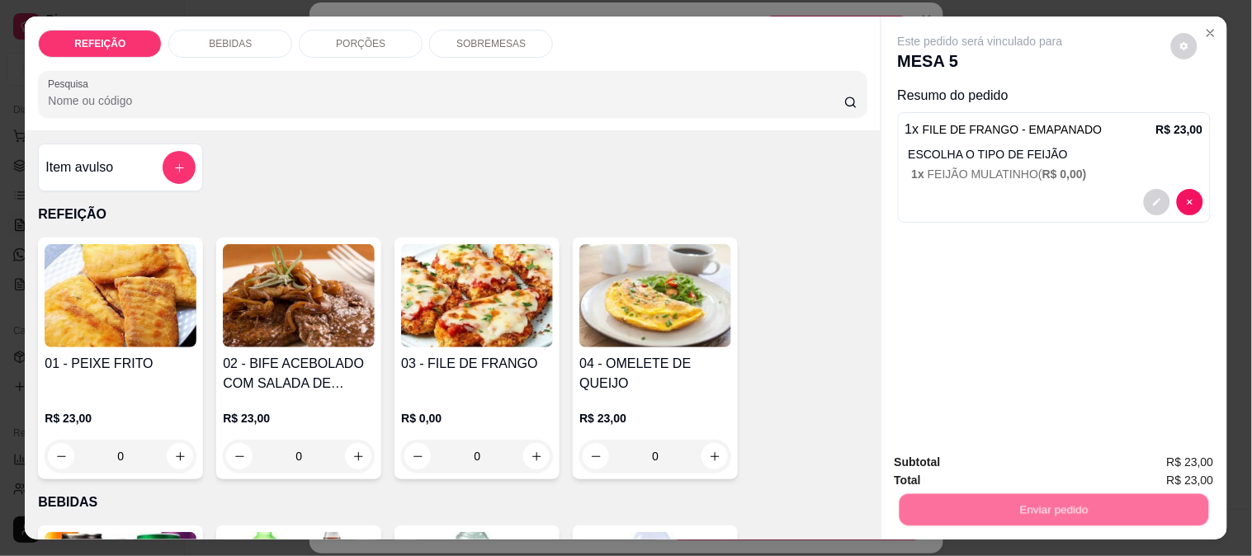
click at [977, 466] on button "Não registrar e enviar pedido" at bounding box center [1000, 462] width 172 height 31
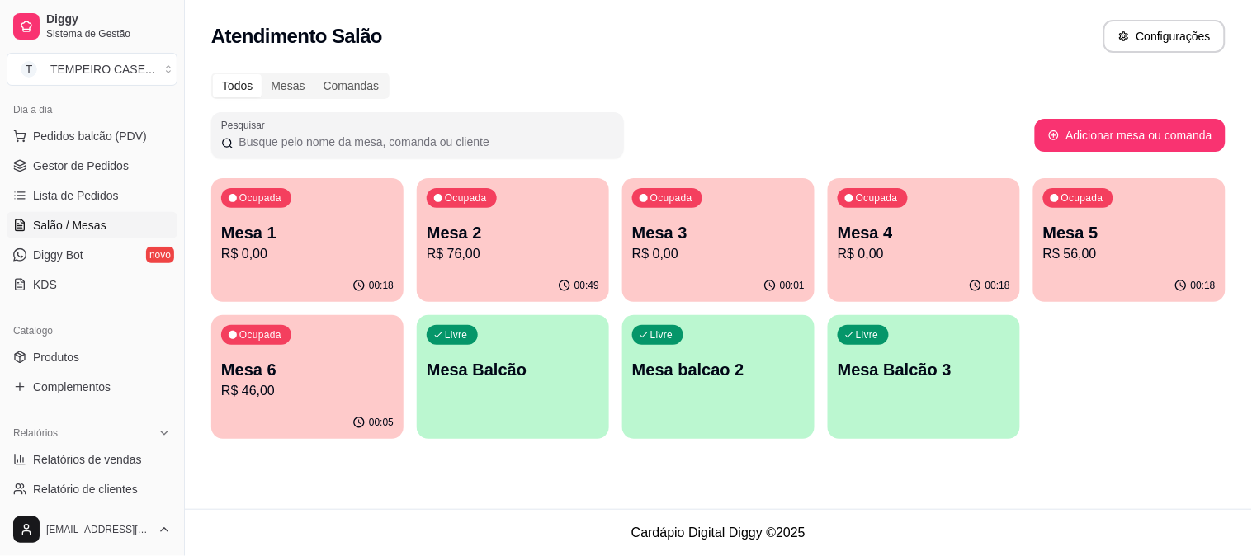
click at [504, 481] on div "Atendimento Salão Configurações Todos Mesas Comandas Pesquisar Adicionar mesa o…" at bounding box center [718, 254] width 1067 height 509
click at [48, 173] on span "Gestor de Pedidos" at bounding box center [81, 166] width 96 height 17
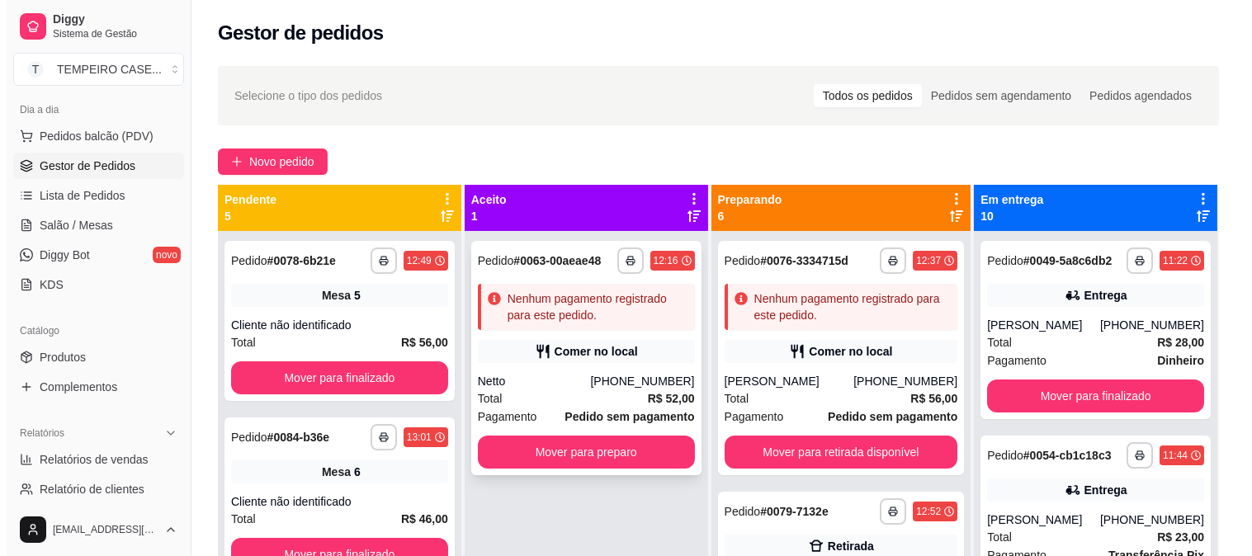
scroll to position [45, 0]
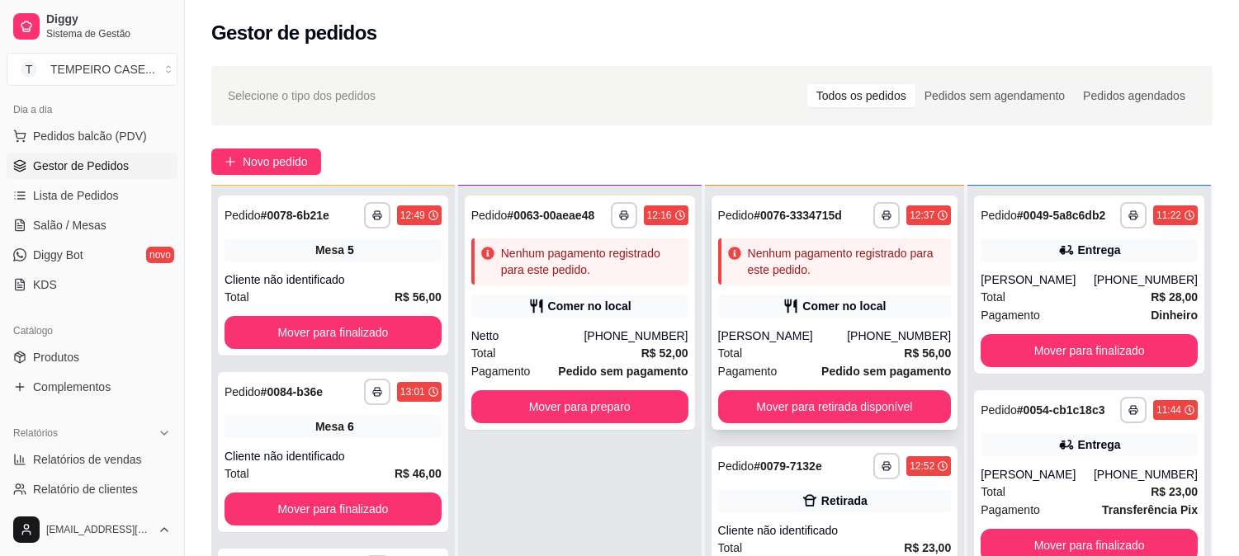
click at [821, 301] on div "Comer no local" at bounding box center [843, 306] width 83 height 17
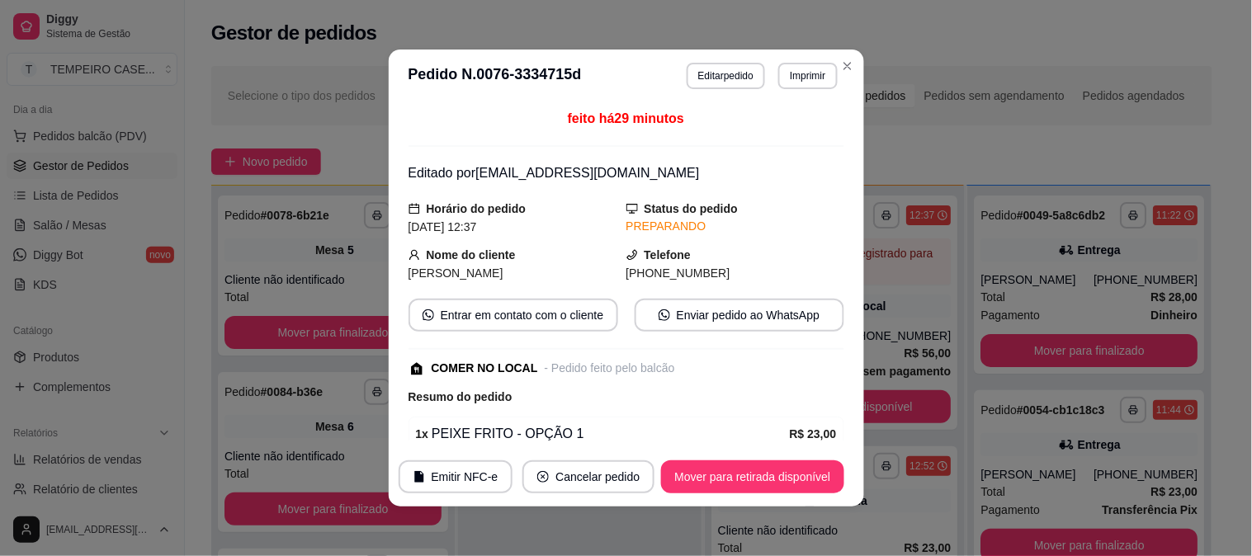
click at [691, 66] on button "Editar pedido" at bounding box center [726, 76] width 78 height 26
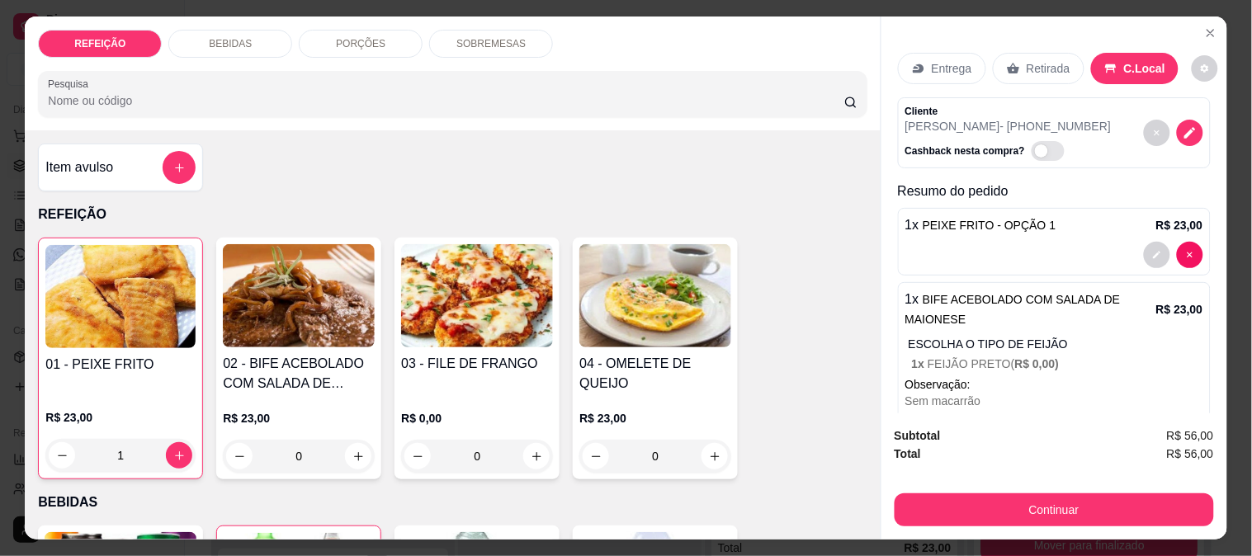
click at [457, 37] on p "SOBREMESAS" at bounding box center [491, 43] width 69 height 13
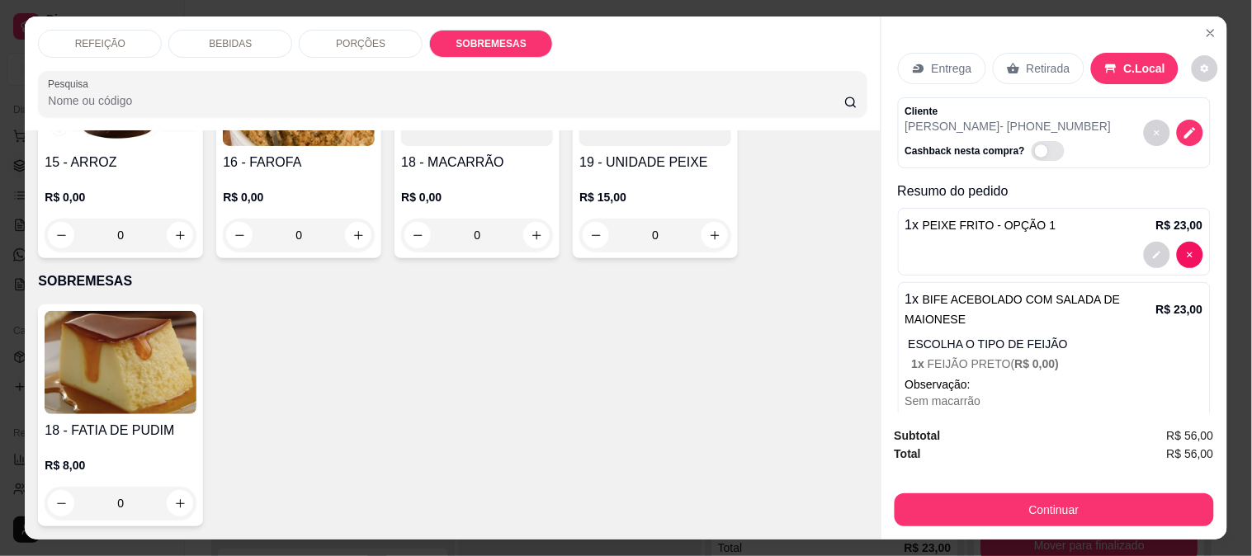
scroll to position [43, 0]
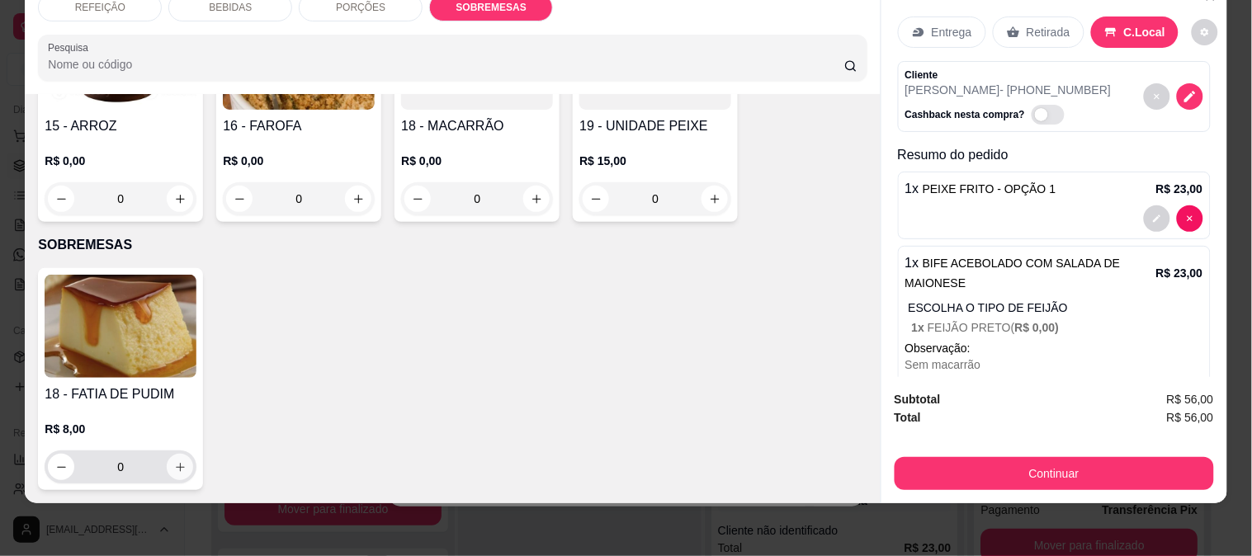
click at [177, 461] on icon "increase-product-quantity" at bounding box center [180, 467] width 12 height 12
click at [179, 455] on button "increase-product-quantity" at bounding box center [179, 468] width 26 height 26
type input "2"
click at [570, 424] on div "18 - FATIA DE PUDIM R$ 8,00 2" at bounding box center [452, 380] width 829 height 224
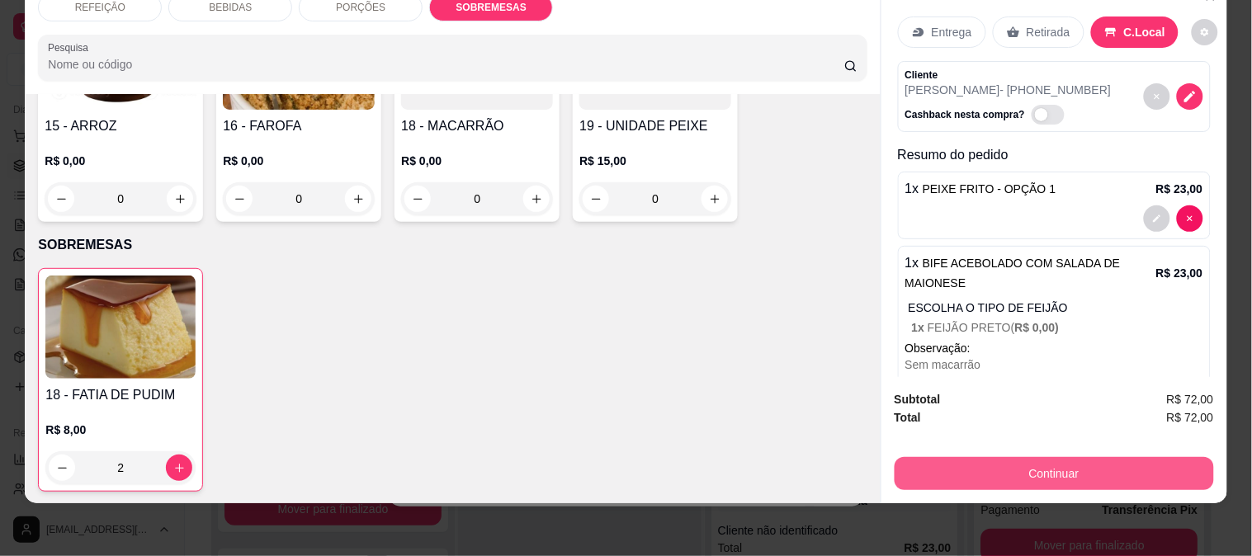
click at [1025, 457] on button "Continuar" at bounding box center [1054, 473] width 319 height 33
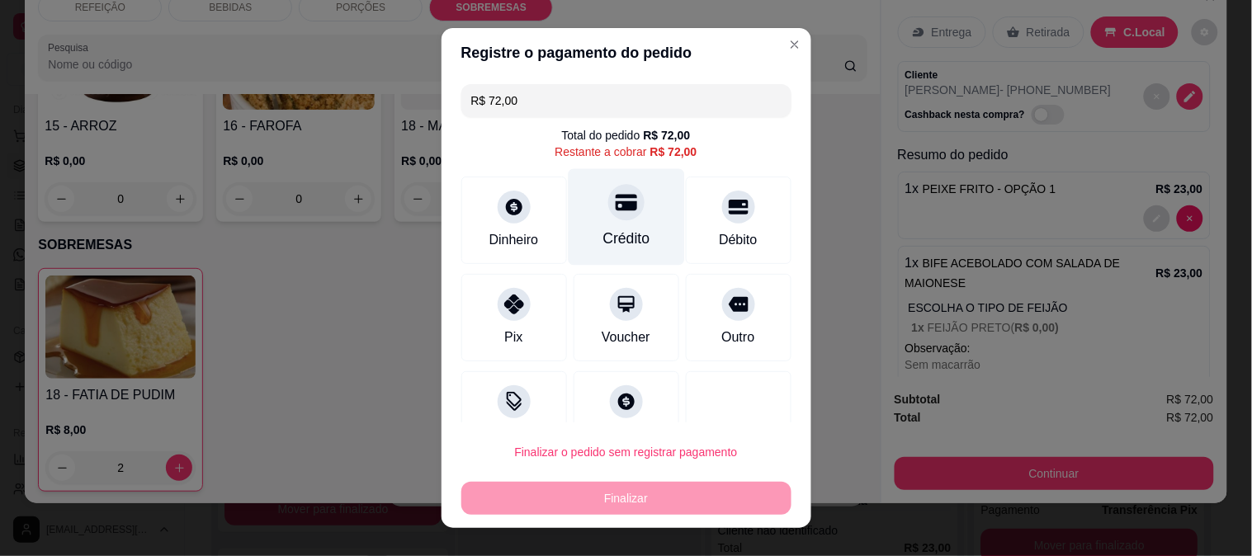
click at [615, 211] on icon at bounding box center [625, 202] width 21 height 21
type input "R$ 0,00"
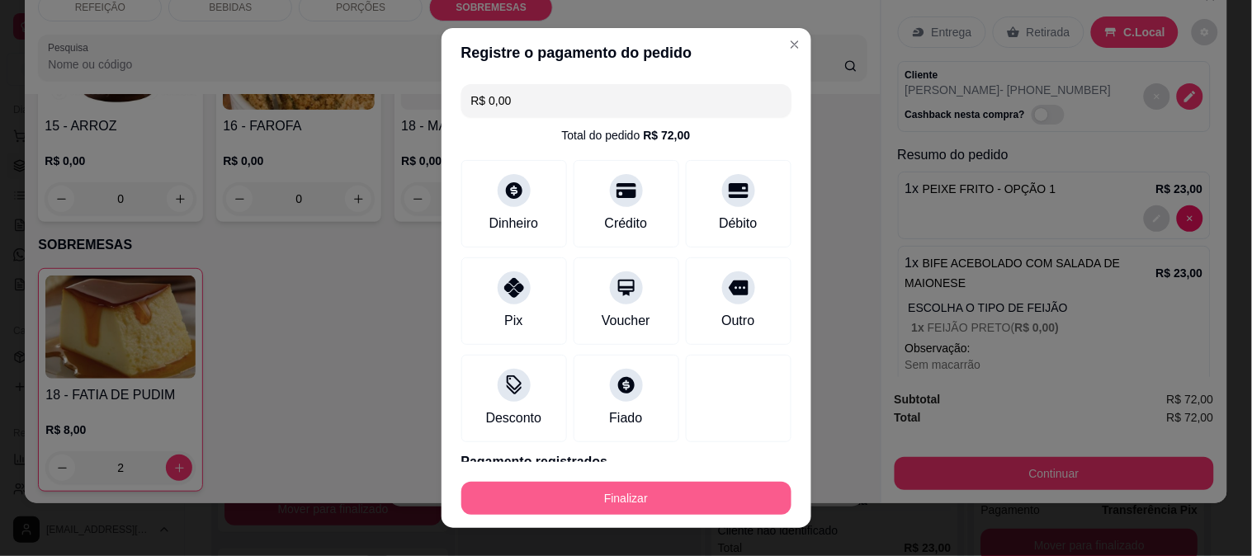
click at [609, 485] on button "Finalizar" at bounding box center [626, 498] width 330 height 33
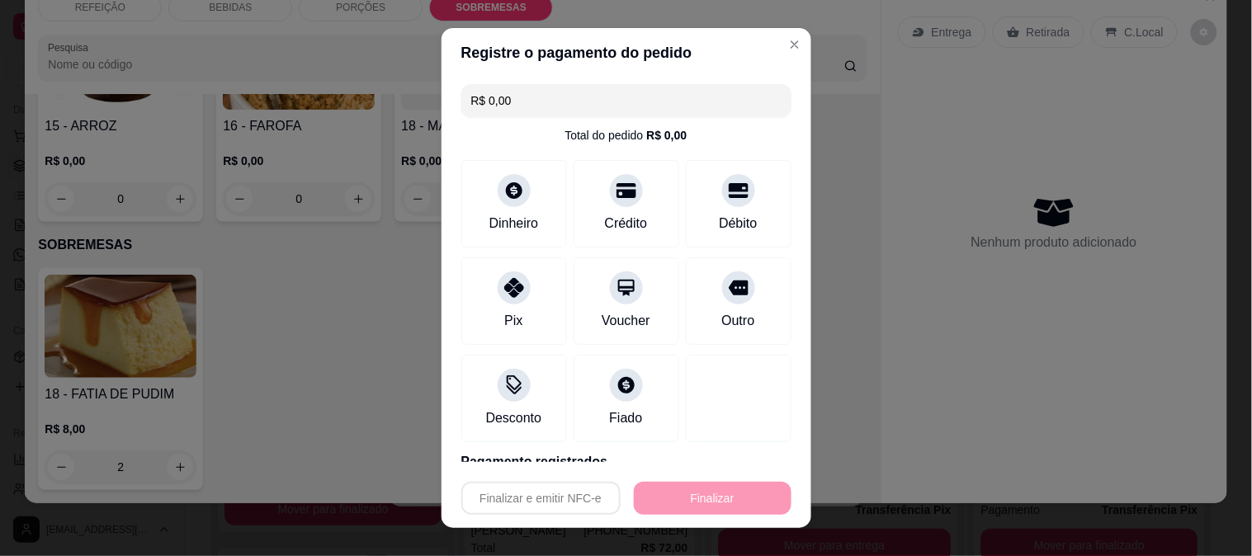
type input "0"
type input "-R$ 72,00"
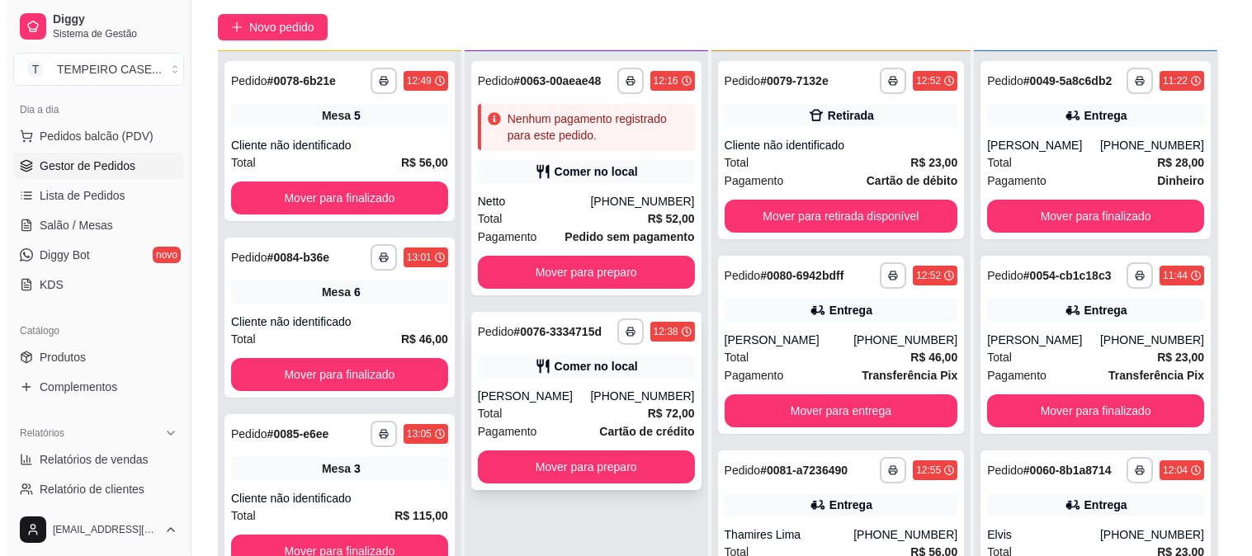
scroll to position [252, 0]
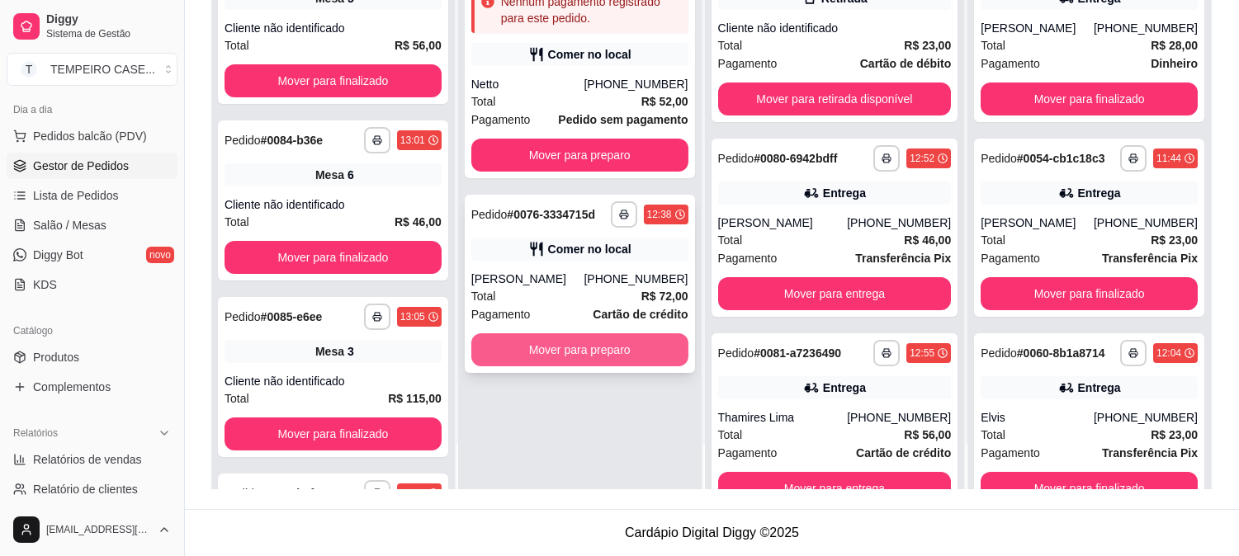
click at [634, 335] on button "Mover para preparo" at bounding box center [579, 350] width 217 height 33
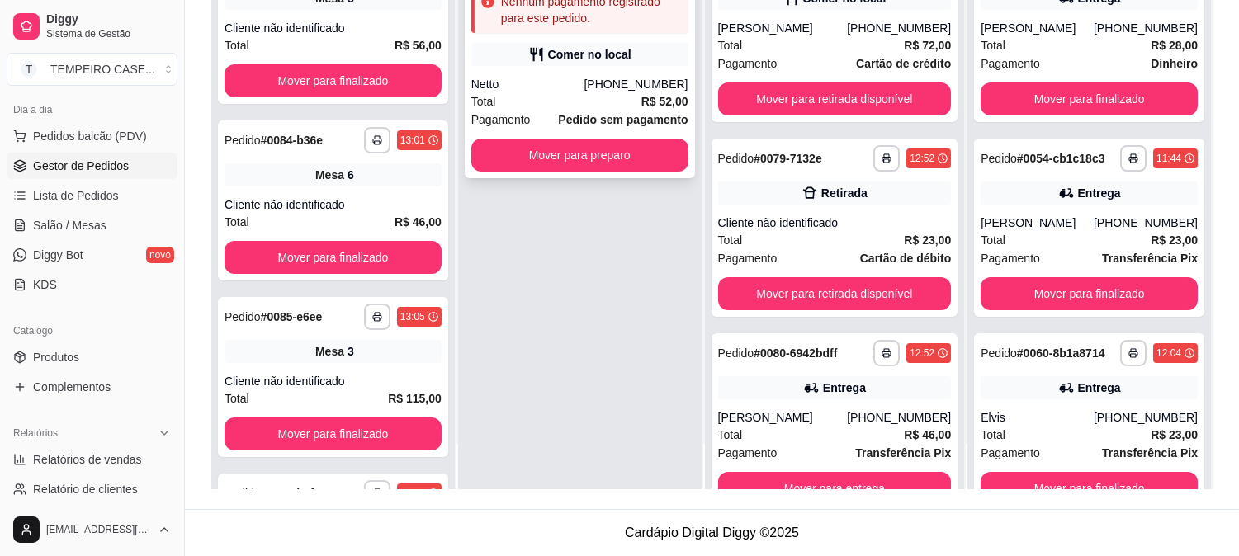
click at [550, 97] on div "Total R$ 52,00" at bounding box center [579, 101] width 217 height 18
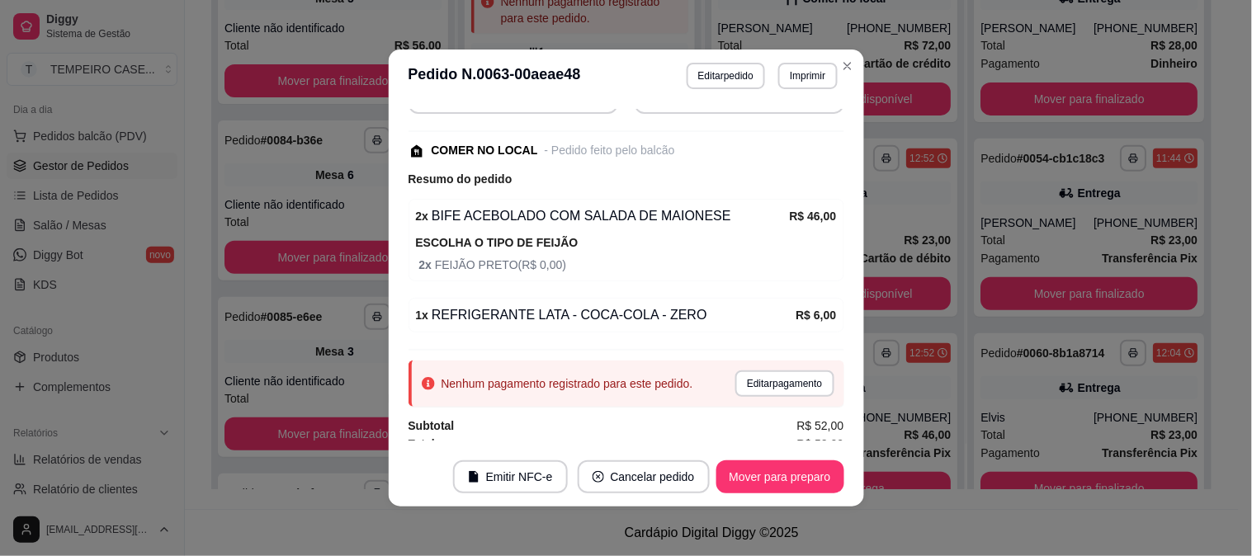
scroll to position [232, 0]
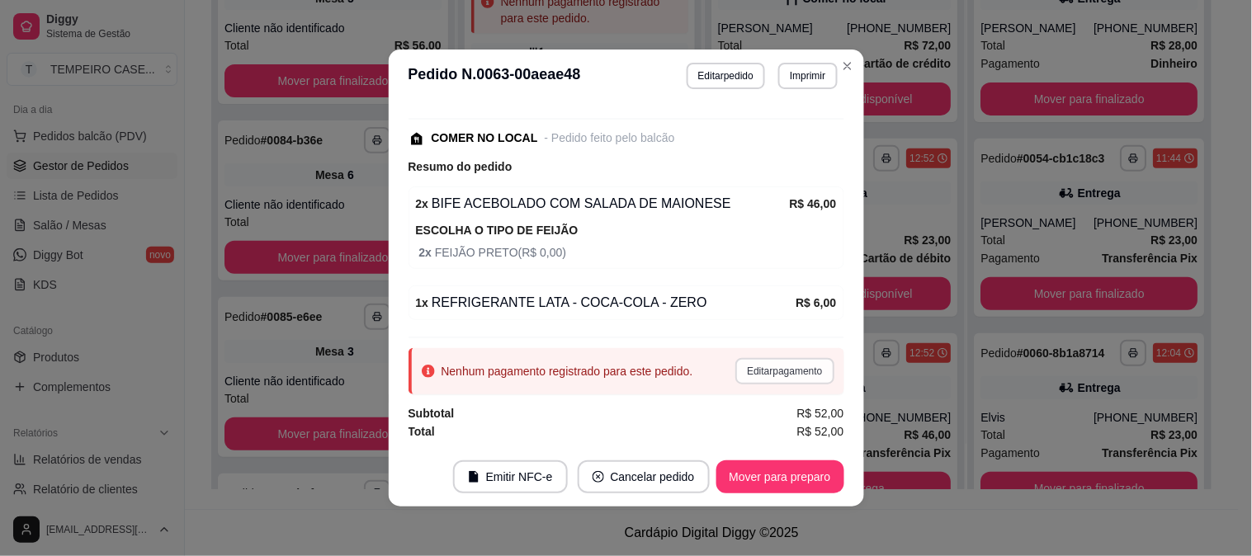
click at [740, 381] on button "Editar pagamento" at bounding box center [785, 371] width 98 height 26
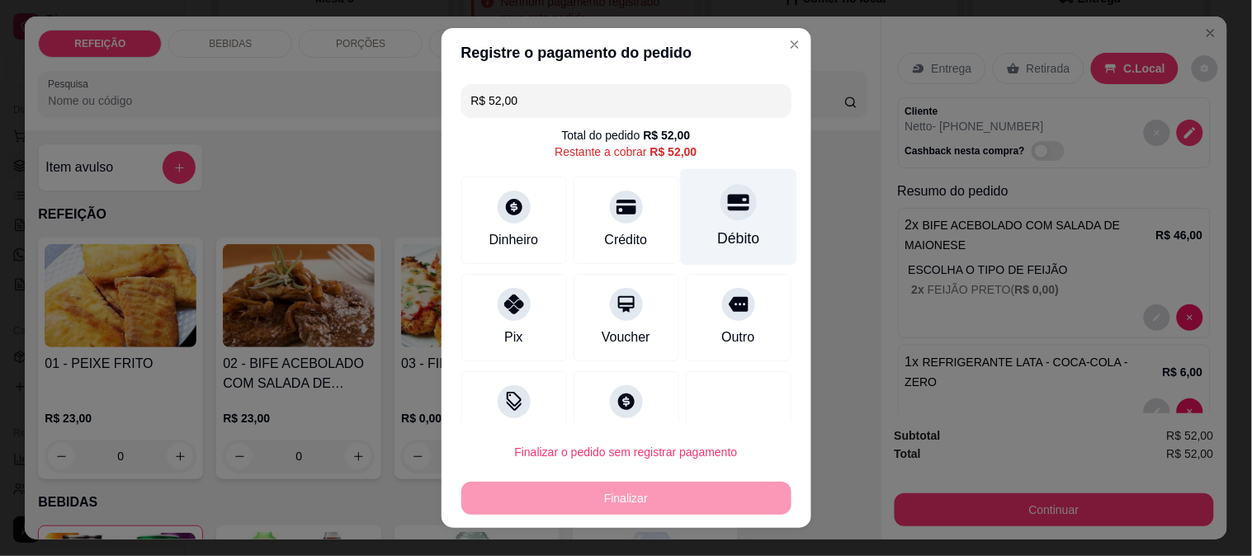
click at [717, 231] on div "Débito" at bounding box center [738, 238] width 42 height 21
type input "R$ 0,00"
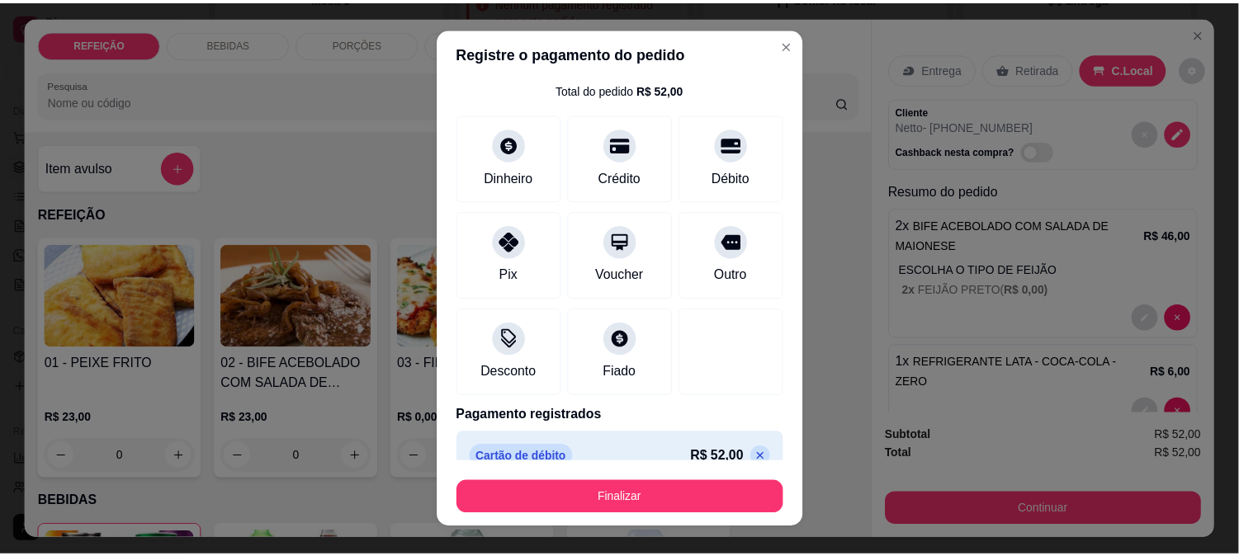
scroll to position [71, 0]
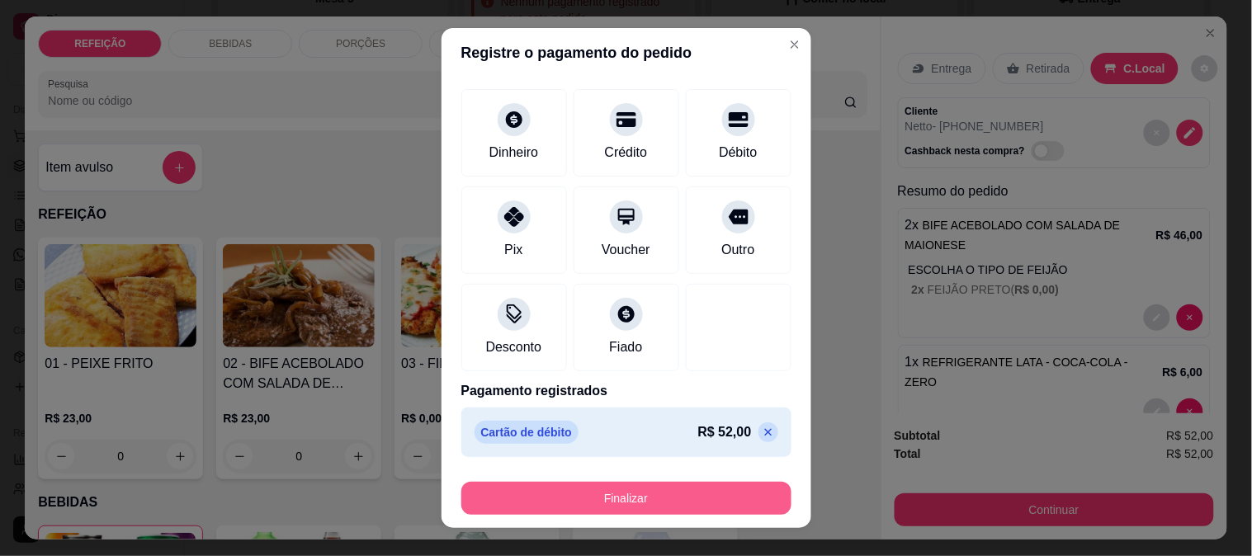
click at [669, 490] on button "Finalizar" at bounding box center [626, 498] width 330 height 33
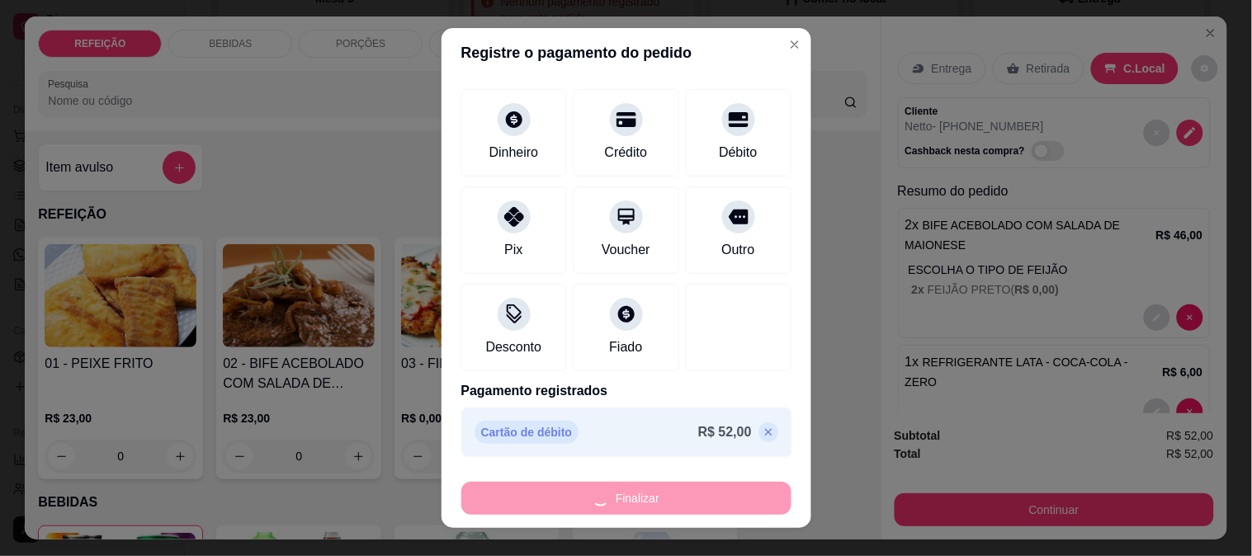
type input "0"
type input "-R$ 52,00"
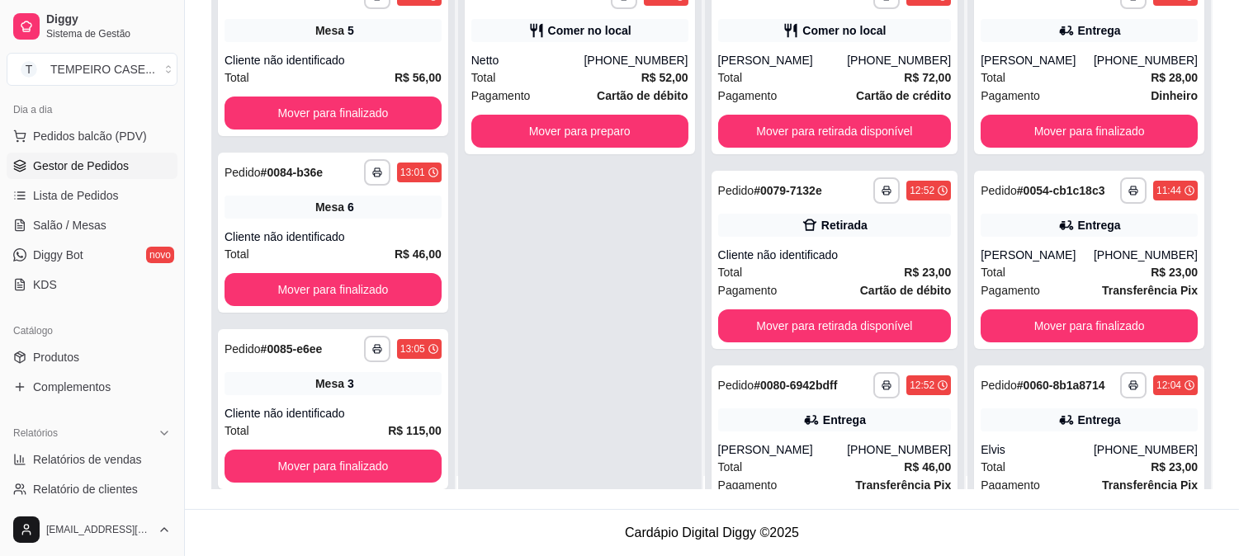
scroll to position [0, 0]
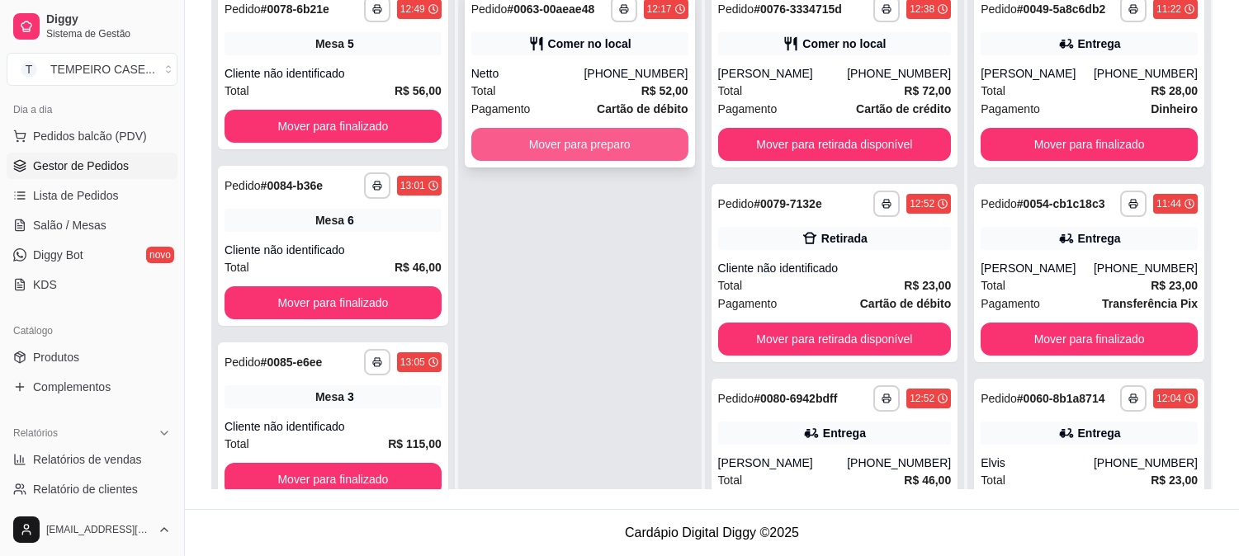
click at [621, 146] on button "Mover para preparo" at bounding box center [579, 144] width 217 height 33
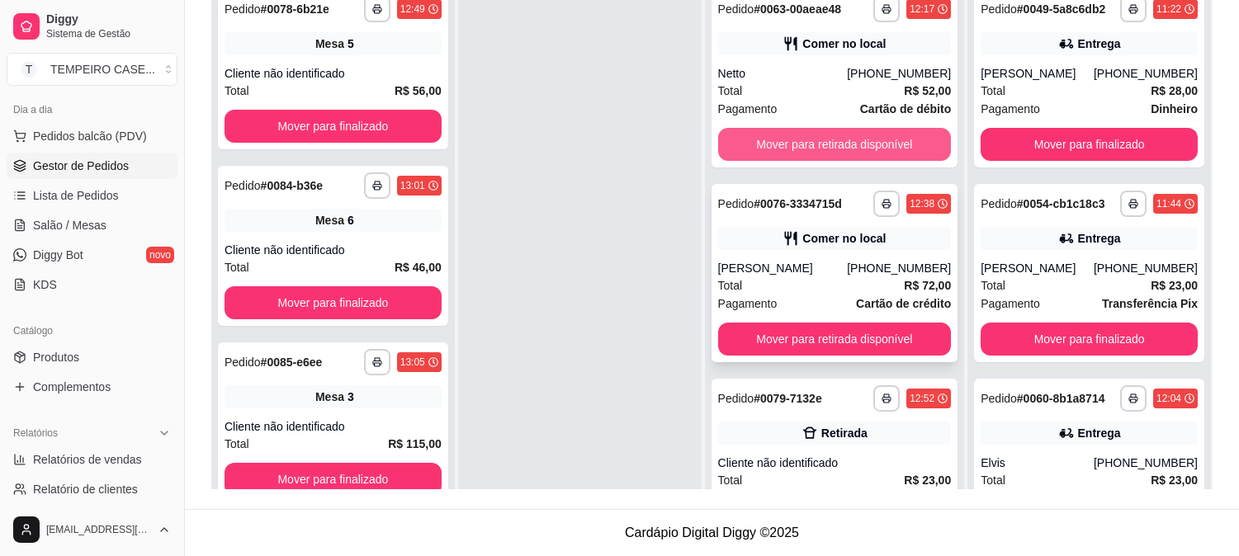
click at [826, 154] on button "Mover para retirada disponível" at bounding box center [835, 144] width 234 height 33
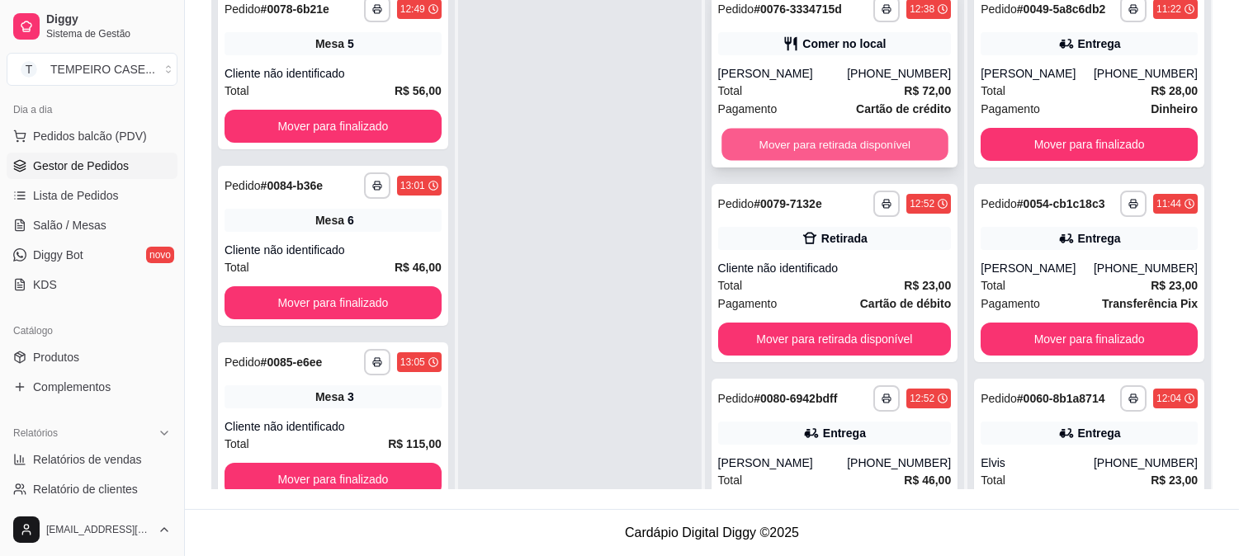
click at [840, 152] on button "Mover para retirada disponível" at bounding box center [835, 145] width 226 height 32
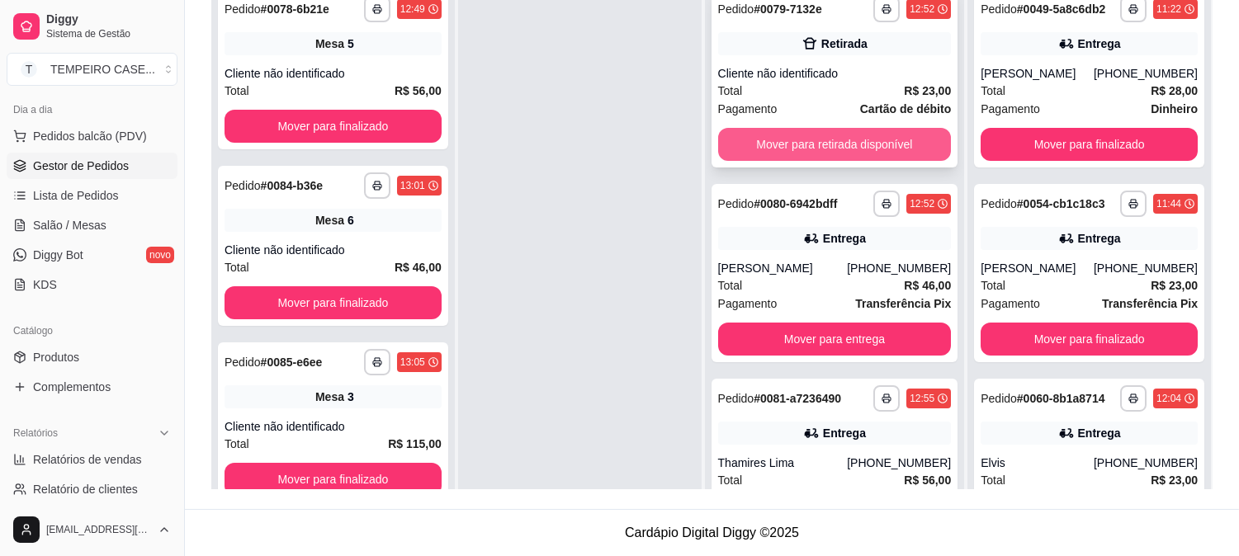
click at [803, 143] on button "Mover para retirada disponível" at bounding box center [835, 144] width 234 height 33
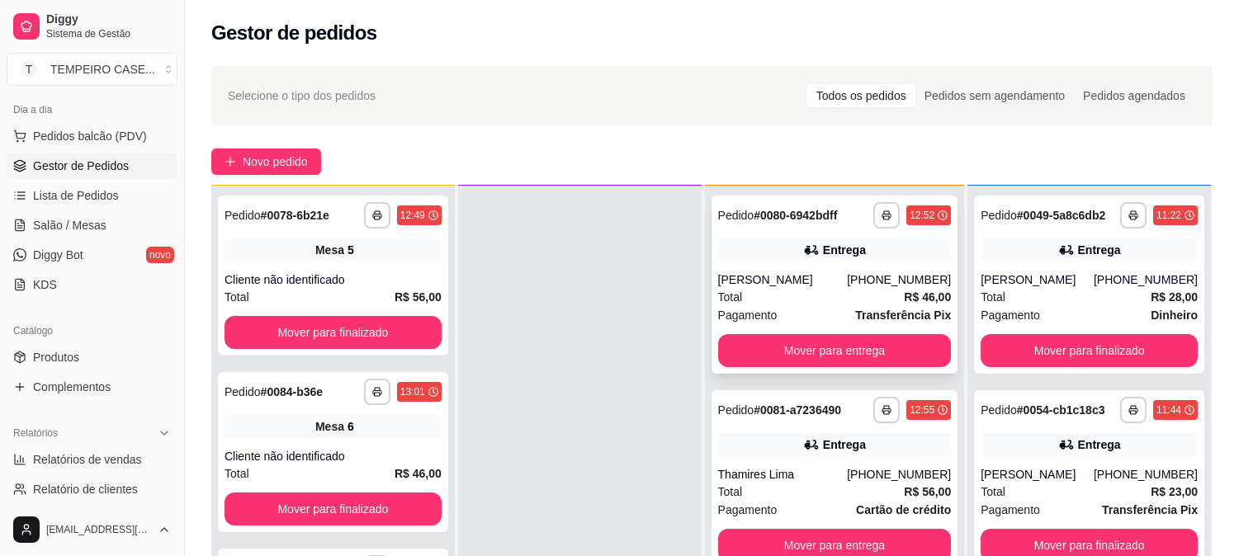
scroll to position [238, 0]
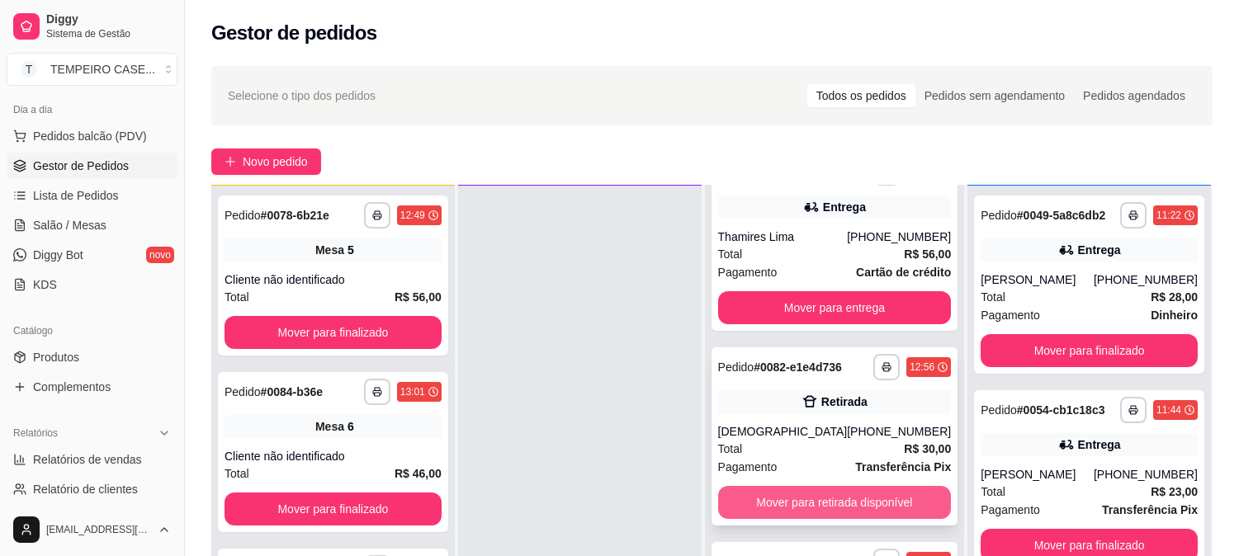
click at [848, 500] on button "Mover para retirada disponível" at bounding box center [835, 502] width 234 height 33
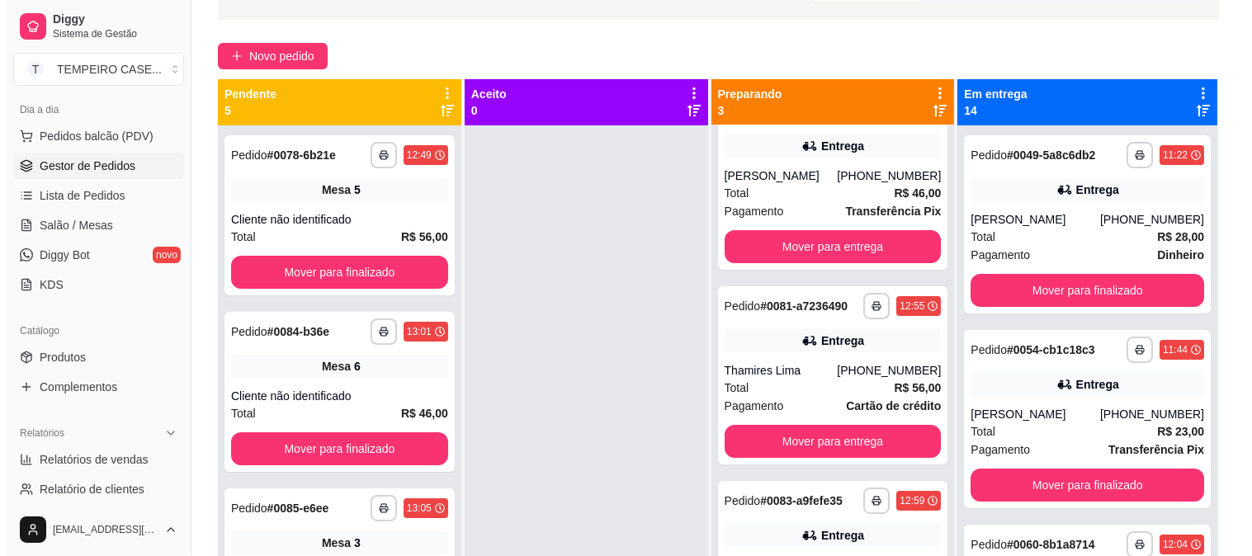
scroll to position [0, 0]
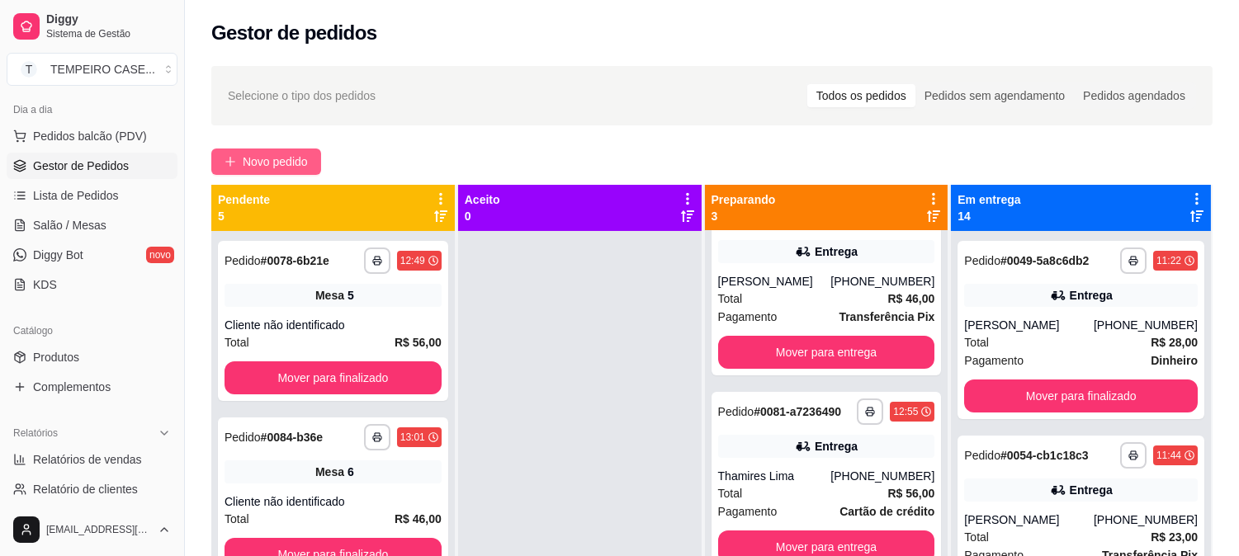
click at [284, 163] on span "Novo pedido" at bounding box center [275, 162] width 65 height 18
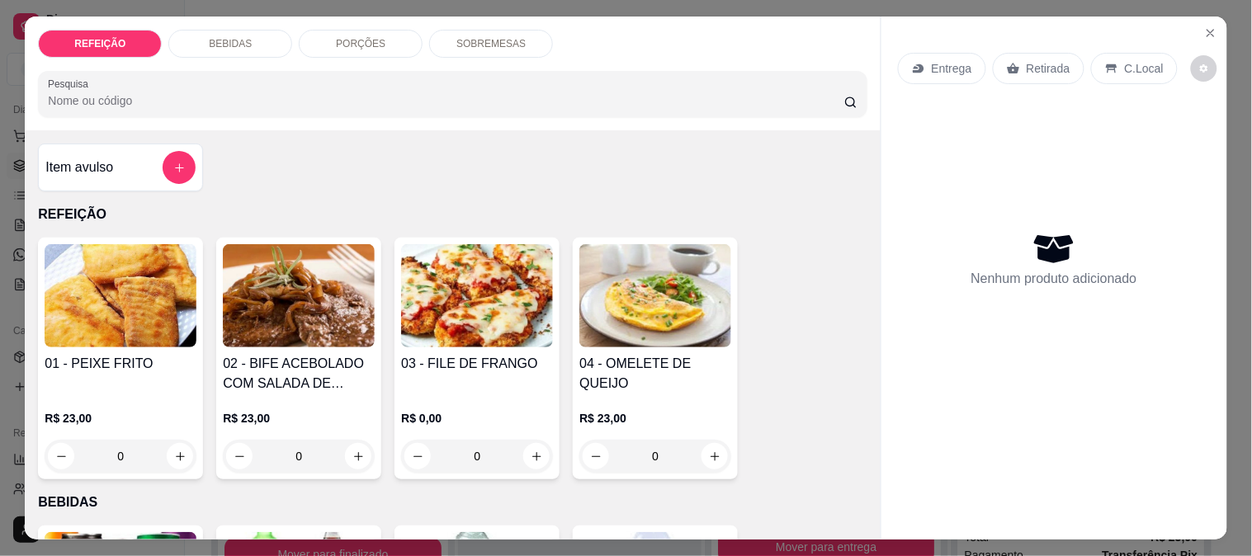
click at [425, 354] on h4 "03 - FILE DE FRANGO" at bounding box center [477, 364] width 152 height 20
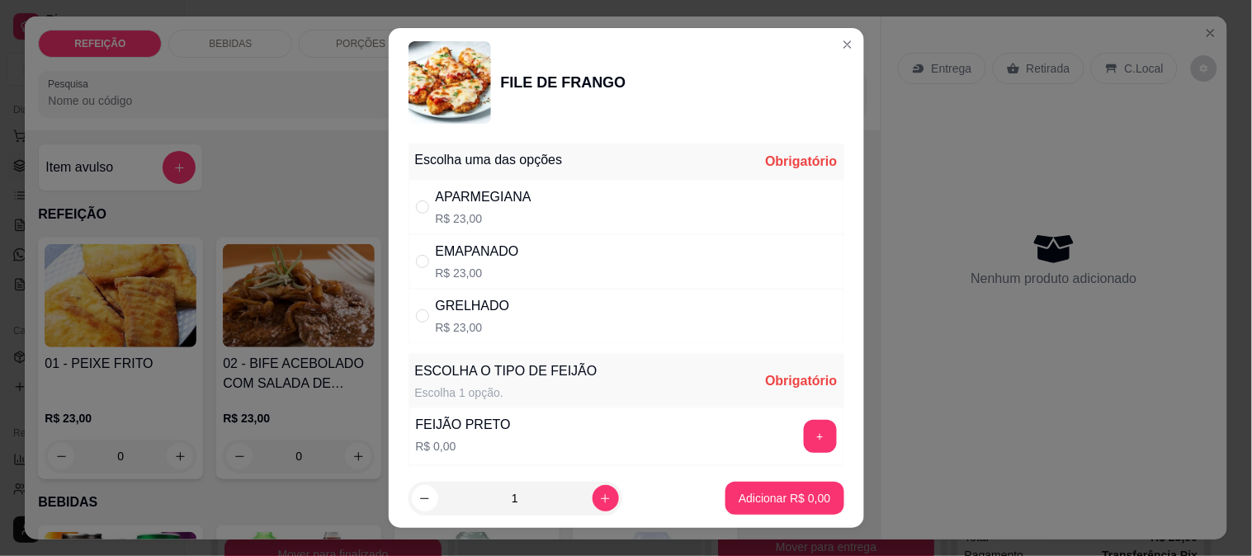
click at [457, 221] on p "R$ 23,00" at bounding box center [484, 219] width 96 height 17
radio input "true"
click at [804, 438] on button "+" at bounding box center [820, 436] width 32 height 32
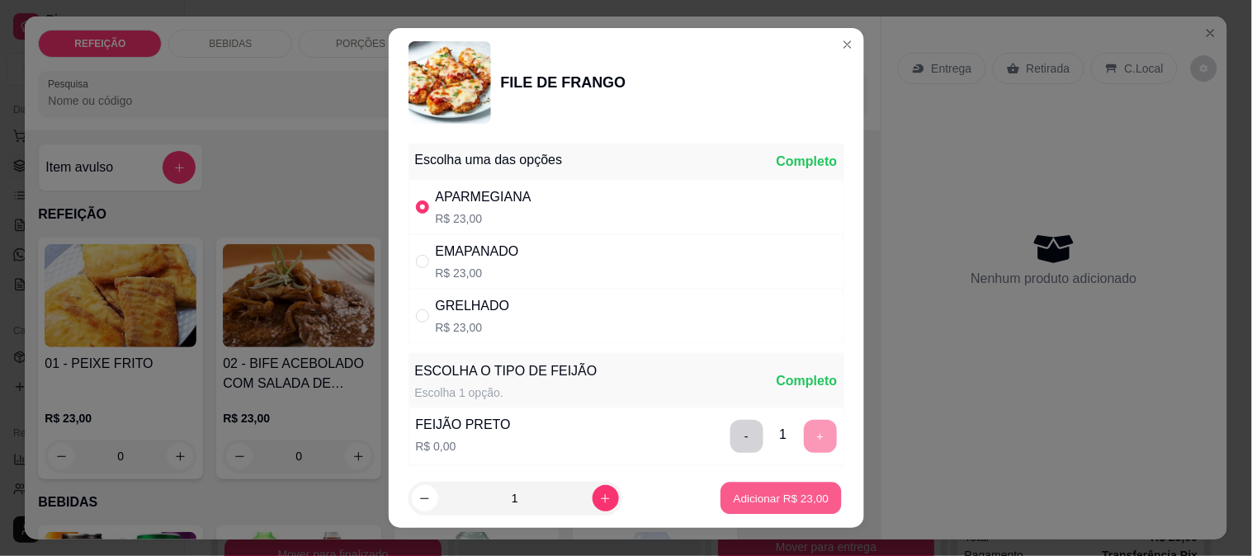
click at [772, 501] on p "Adicionar R$ 23,00" at bounding box center [782, 499] width 96 height 16
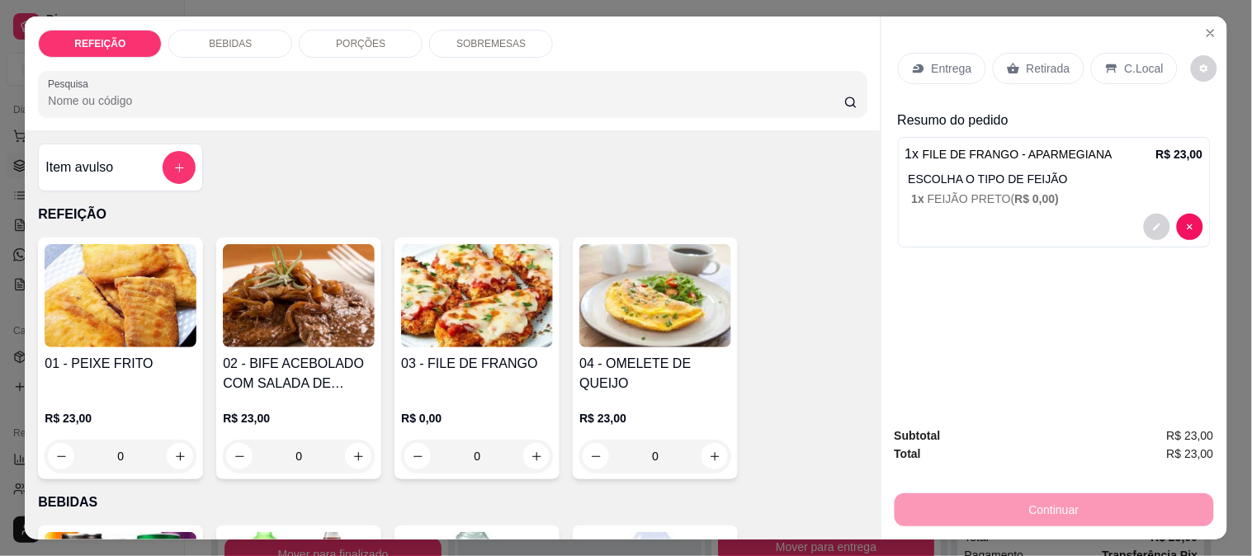
click at [1053, 62] on p "Retirada" at bounding box center [1049, 68] width 44 height 17
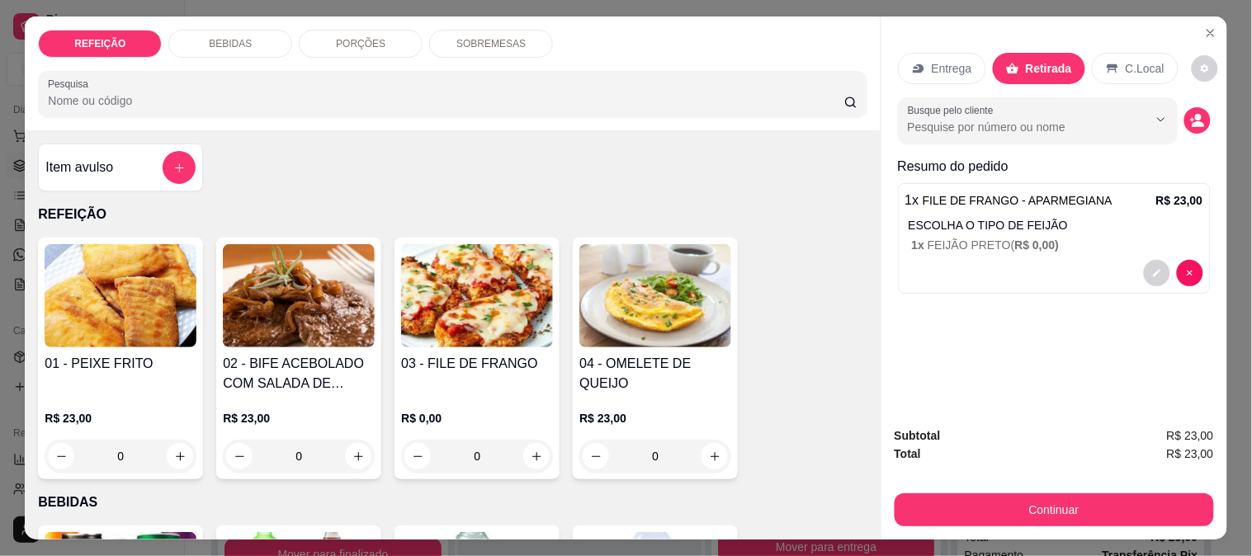
click at [1032, 495] on button "Continuar" at bounding box center [1054, 510] width 319 height 33
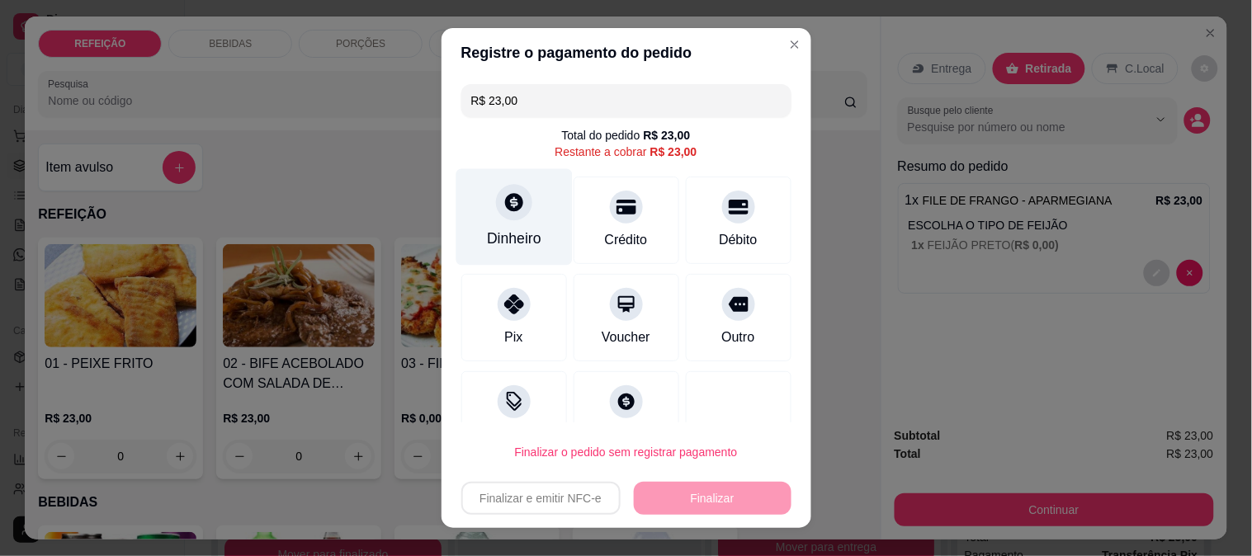
click at [469, 187] on div "Dinheiro" at bounding box center [514, 216] width 116 height 97
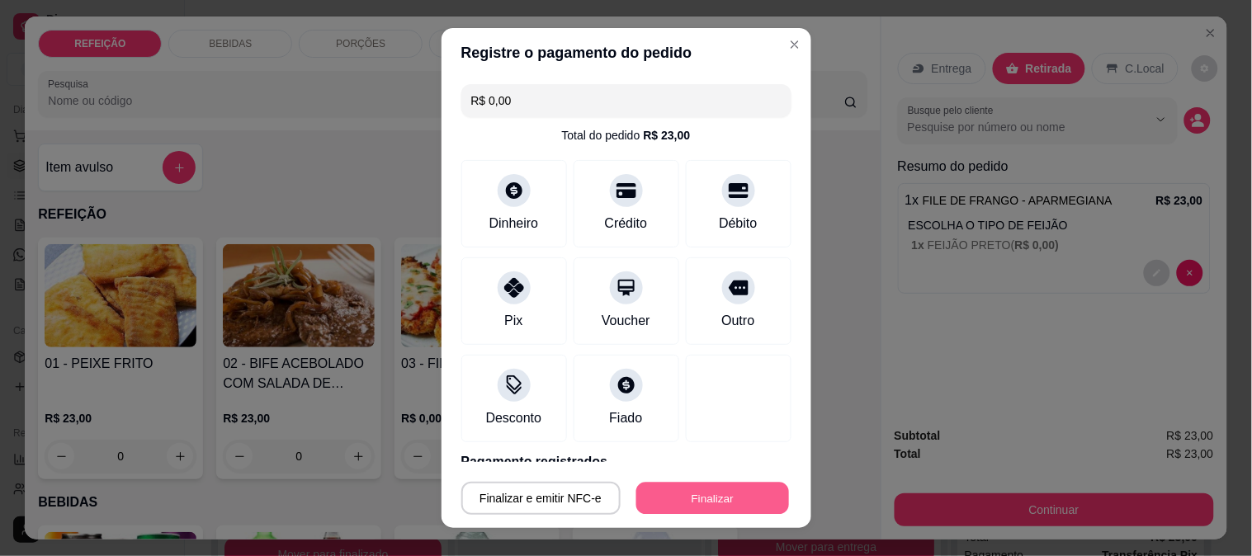
click at [707, 494] on button "Finalizar" at bounding box center [713, 499] width 153 height 32
type input "-R$ 23,00"
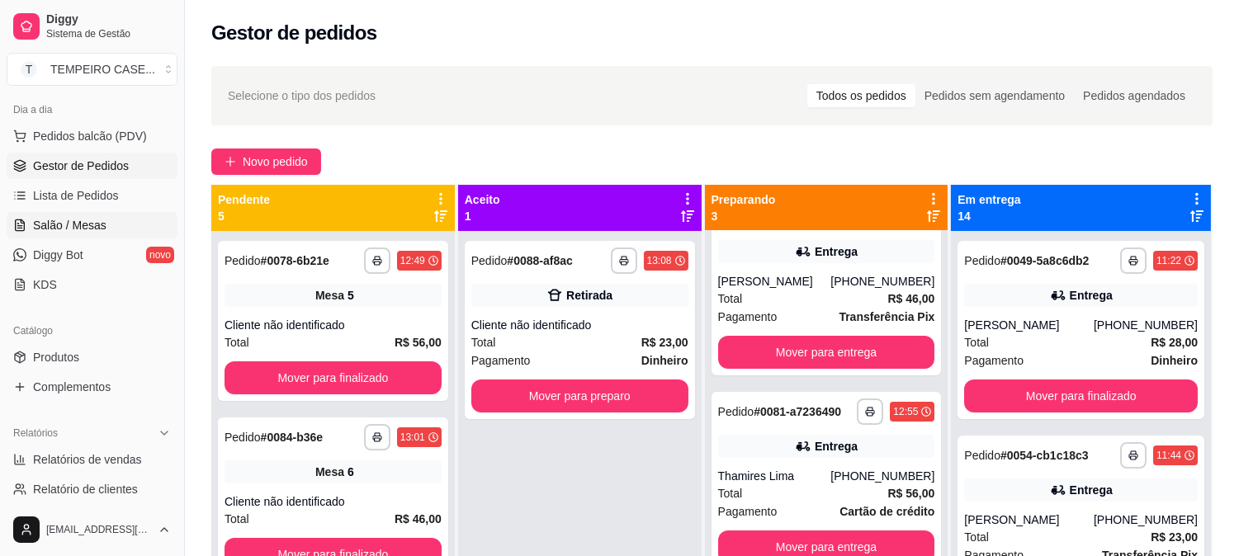
click at [88, 212] on link "Salão / Mesas" at bounding box center [92, 225] width 171 height 26
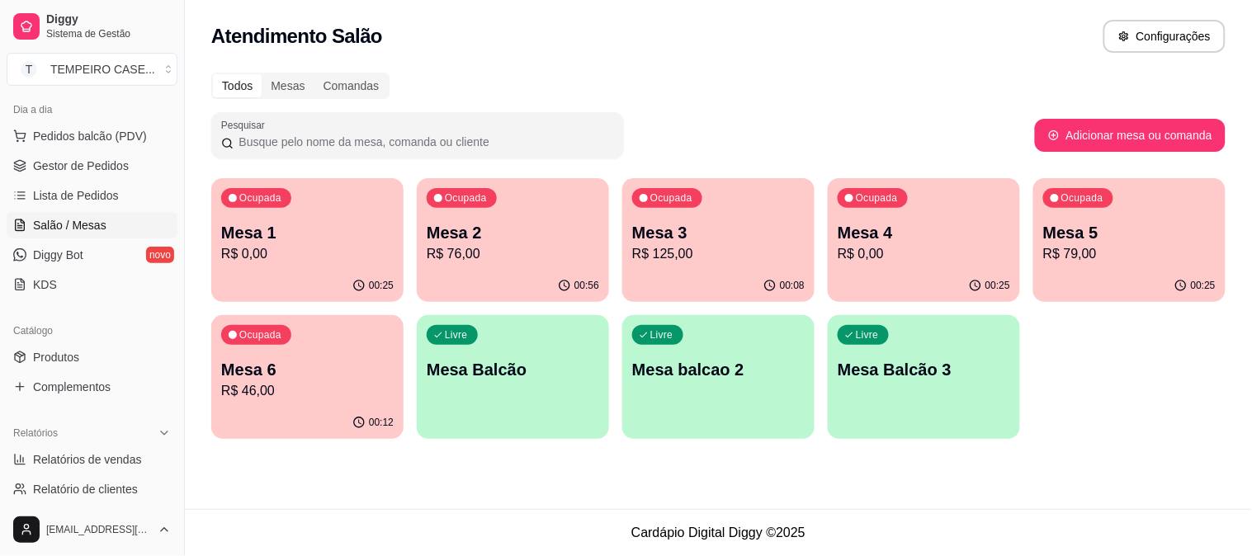
click at [520, 256] on p "R$ 76,00" at bounding box center [513, 254] width 173 height 20
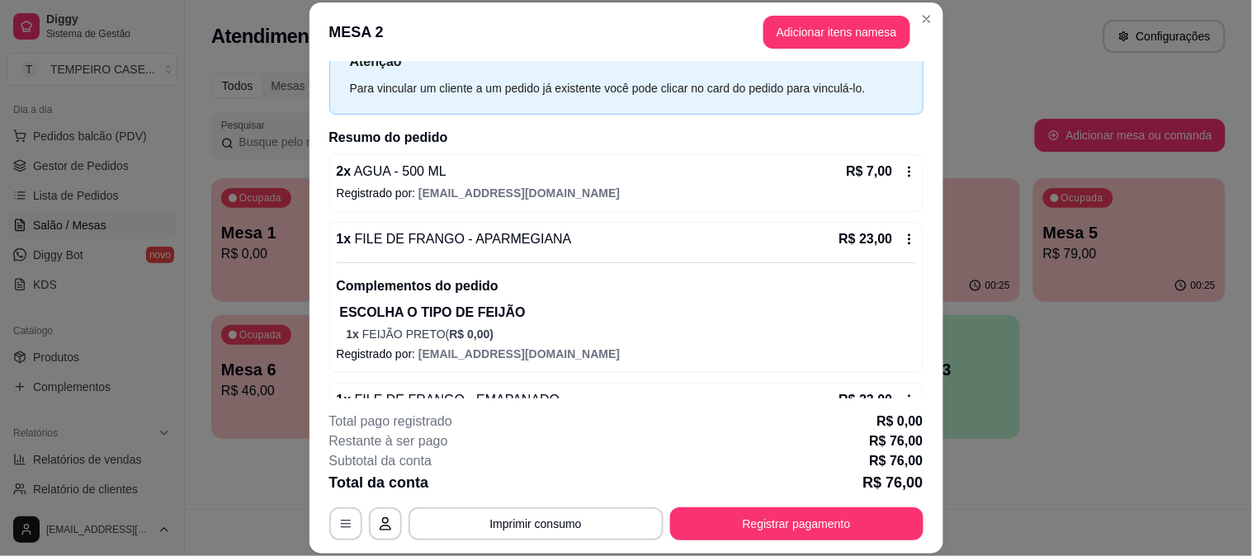
scroll to position [64, 0]
click at [720, 515] on button "Registrar pagamento" at bounding box center [796, 524] width 253 height 33
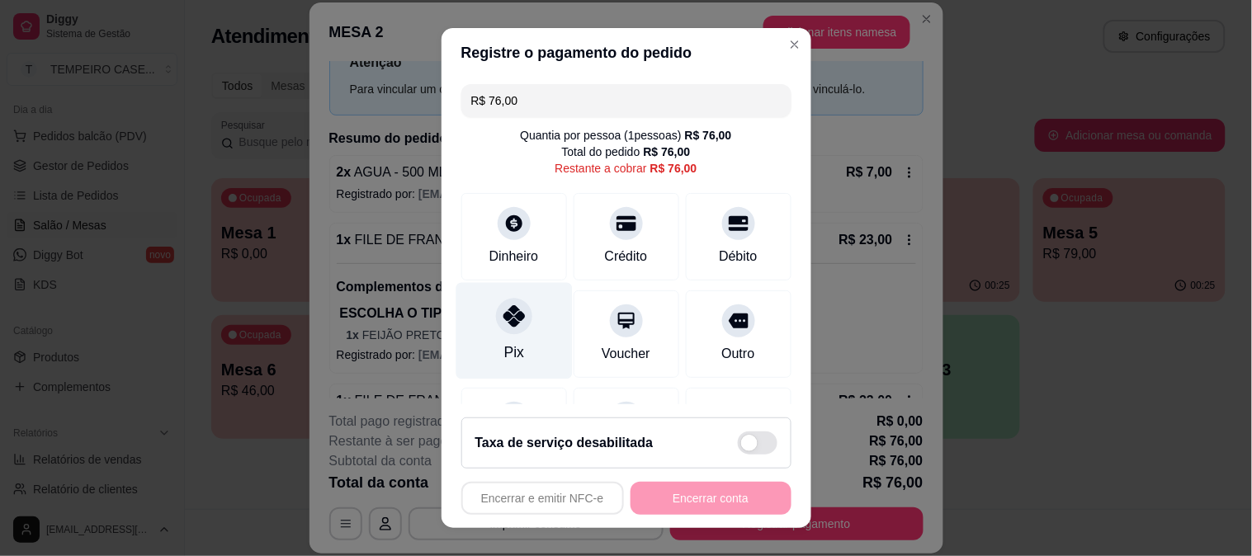
click at [520, 336] on div "Pix" at bounding box center [514, 330] width 116 height 97
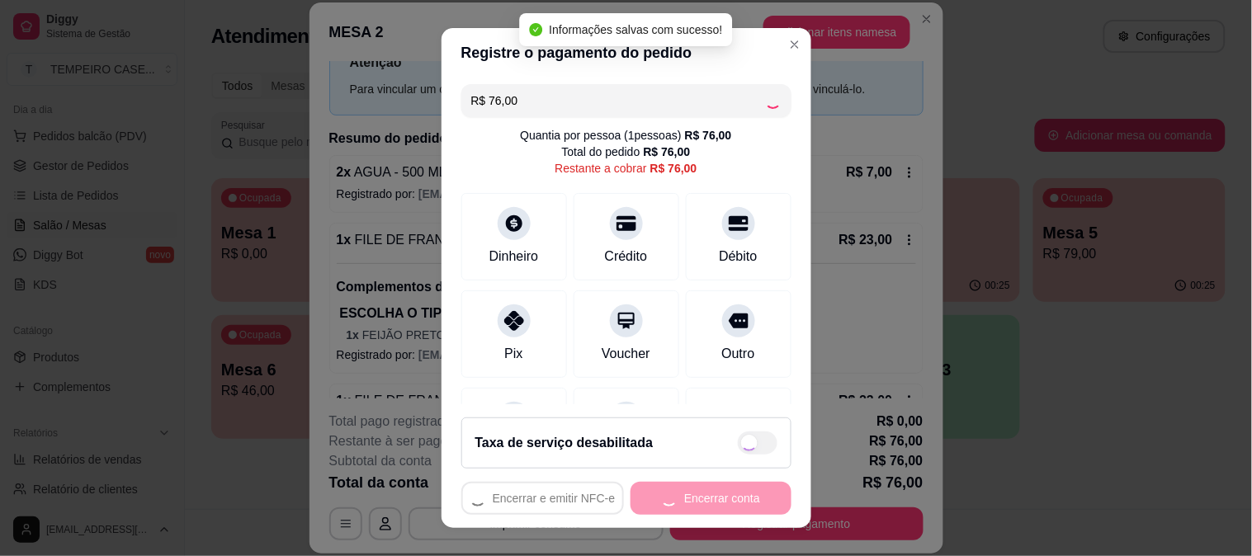
type input "R$ 0,00"
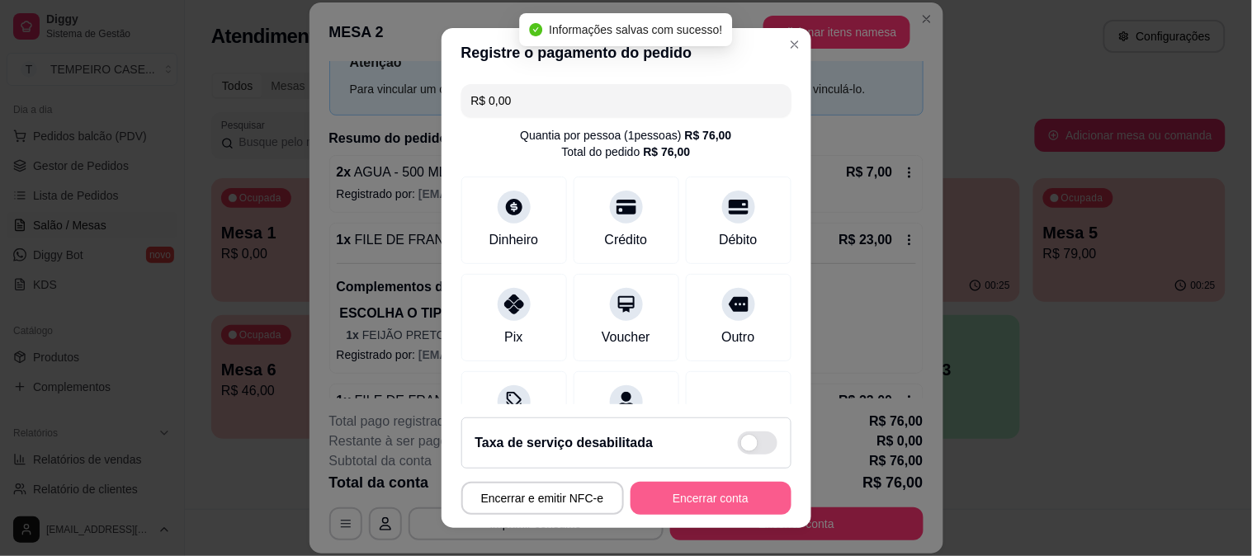
click at [700, 500] on button "Encerrar conta" at bounding box center [711, 498] width 161 height 33
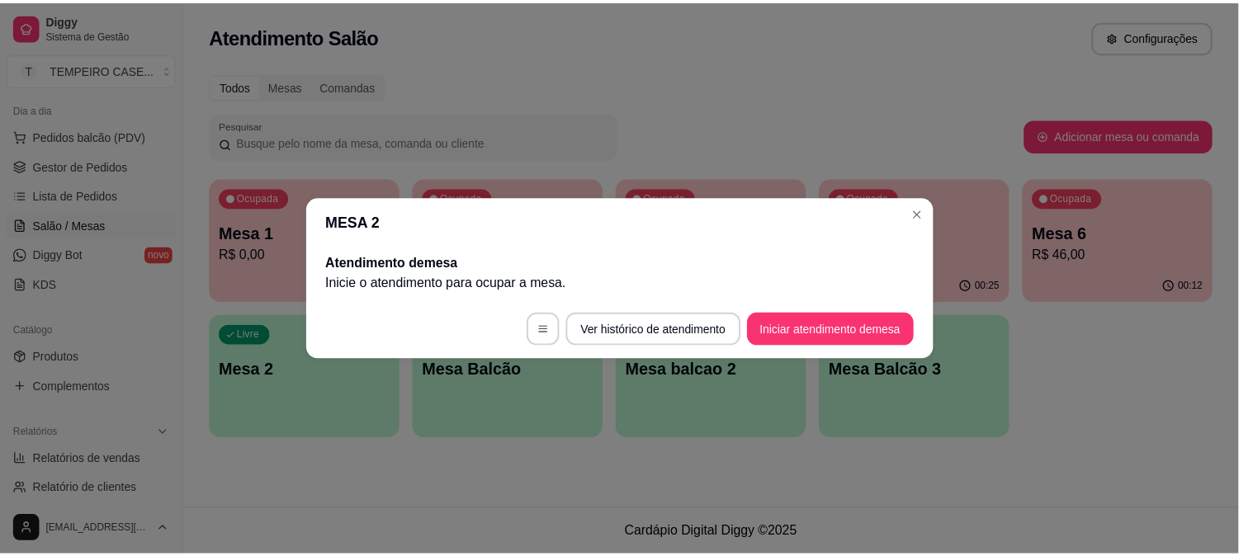
scroll to position [0, 0]
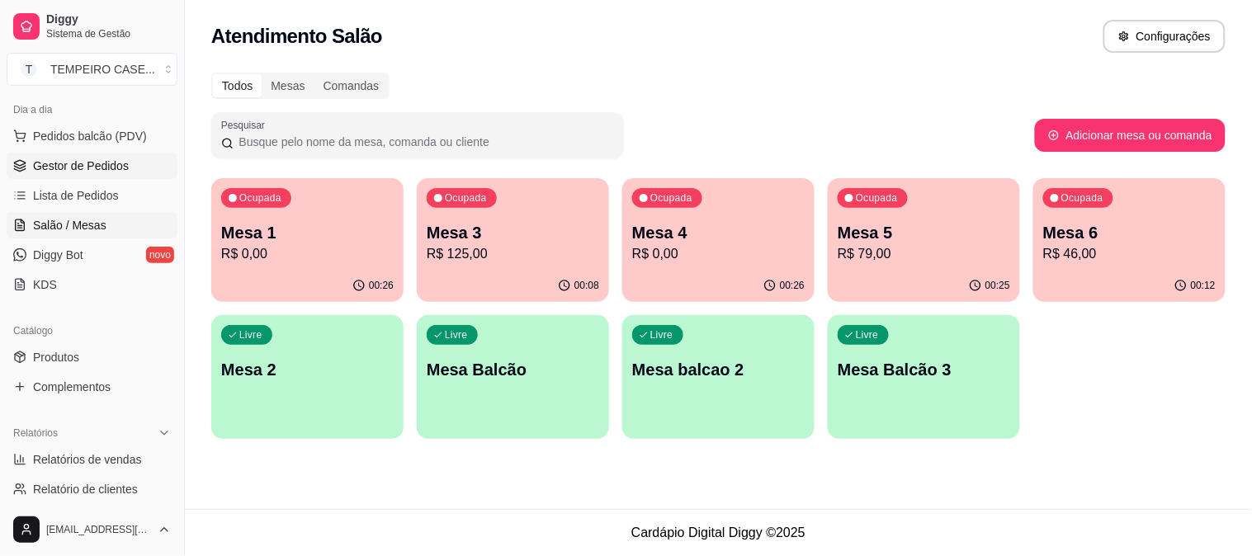
click at [97, 170] on span "Gestor de Pedidos" at bounding box center [81, 166] width 96 height 17
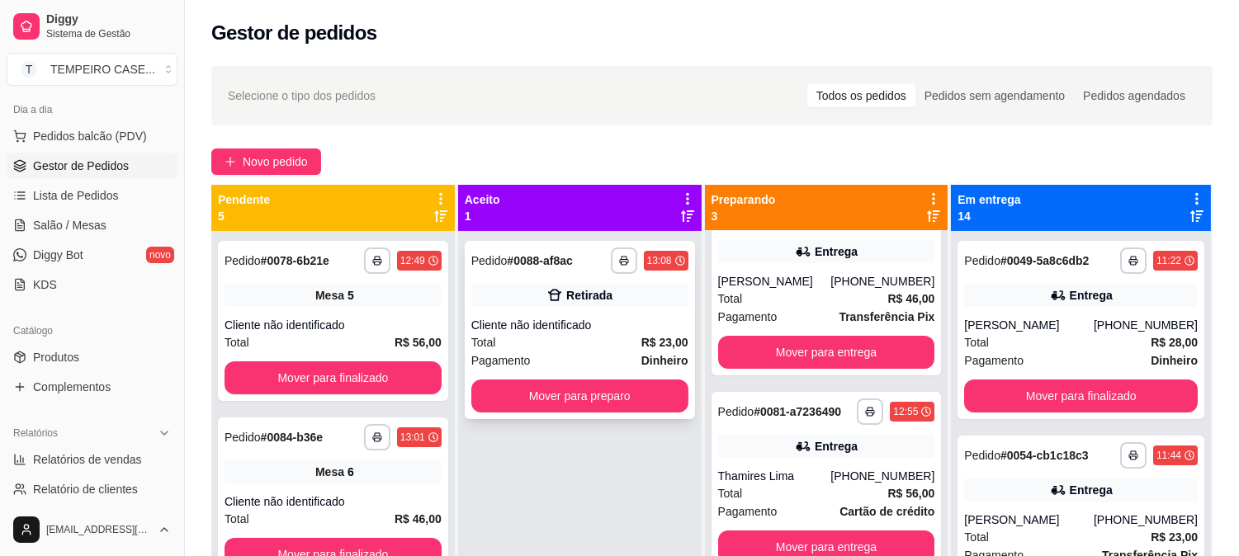
click at [597, 353] on div "Pagamento Dinheiro" at bounding box center [579, 361] width 217 height 18
click at [85, 217] on span "Salão / Mesas" at bounding box center [69, 225] width 73 height 17
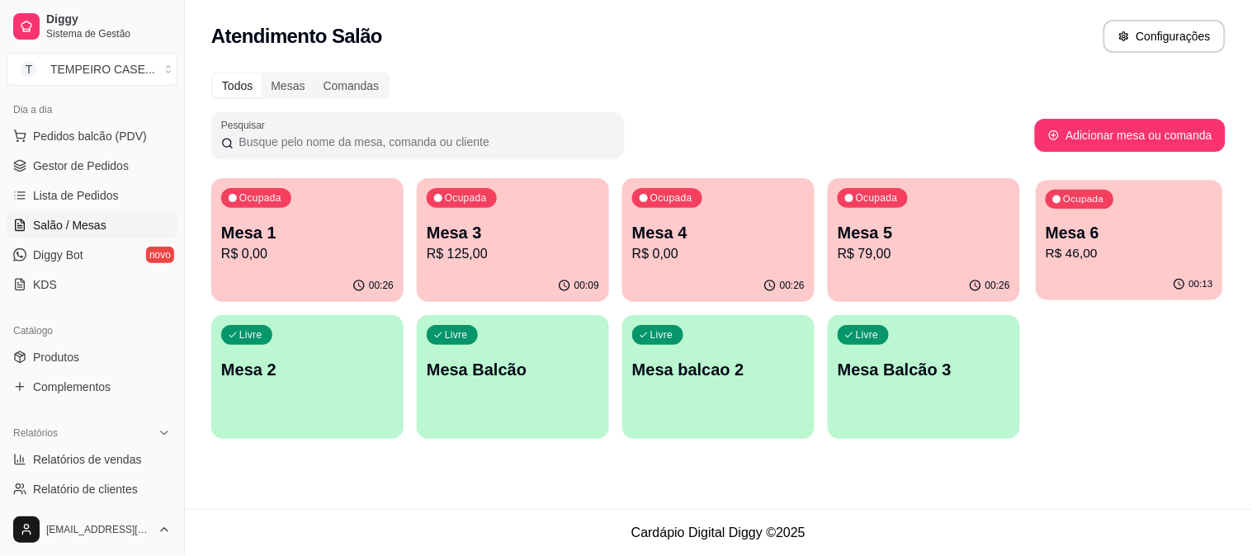
click at [1067, 220] on div "Ocupada Mesa 6 R$ 46,00" at bounding box center [1129, 224] width 187 height 89
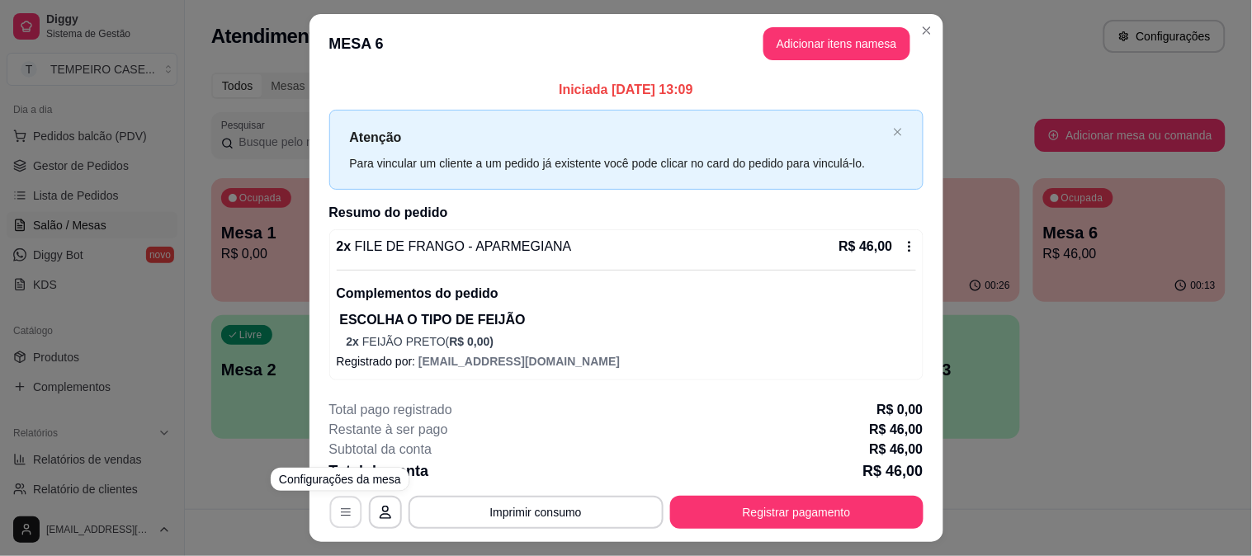
click at [330, 510] on button "button" at bounding box center [345, 513] width 32 height 32
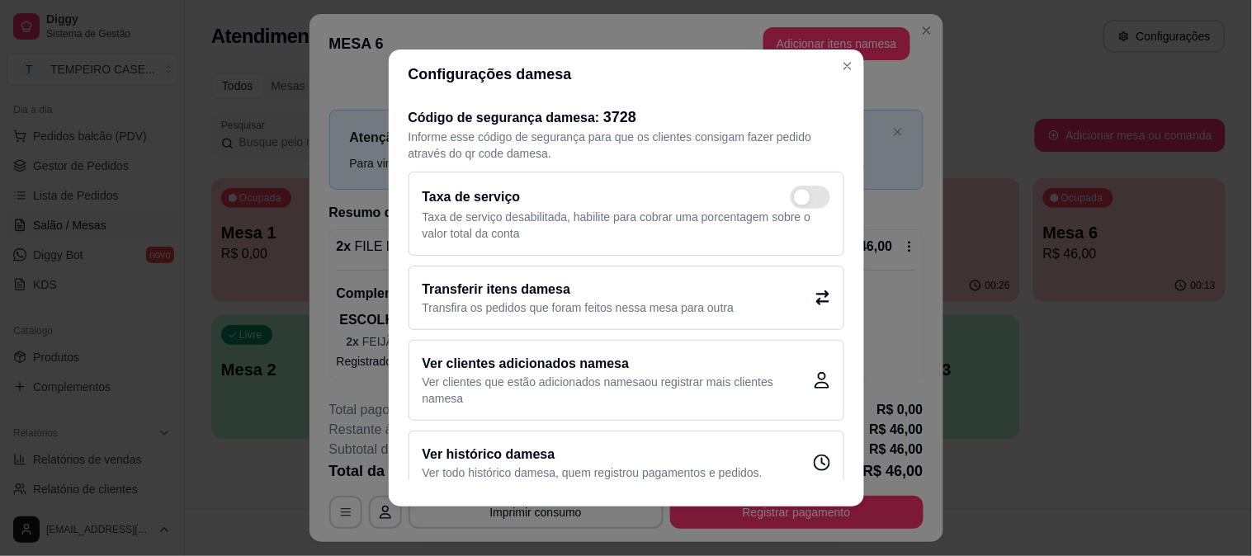
click at [719, 291] on h2 "Transferir itens da mesa" at bounding box center [579, 290] width 312 height 20
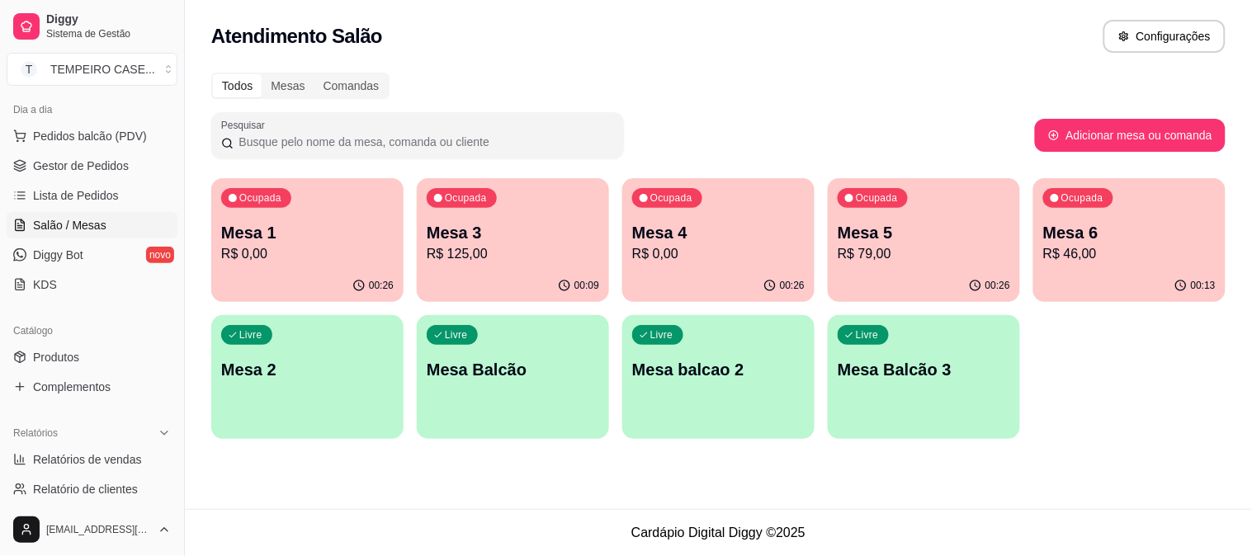
click at [293, 258] on p "R$ 0,00" at bounding box center [307, 254] width 173 height 20
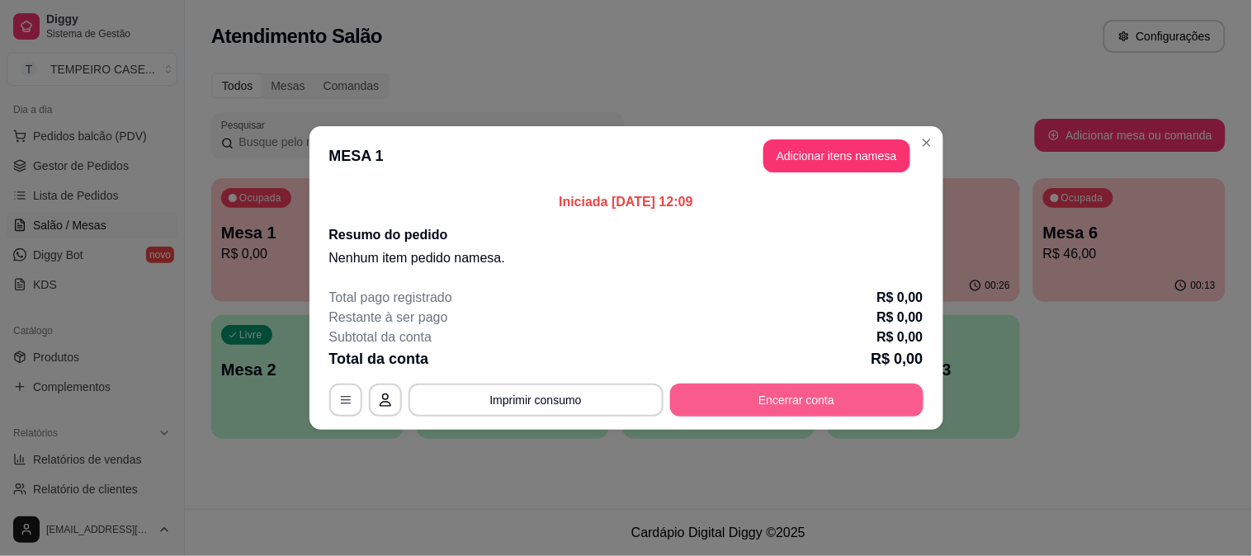
click at [781, 399] on button "Encerrar conta" at bounding box center [796, 400] width 253 height 33
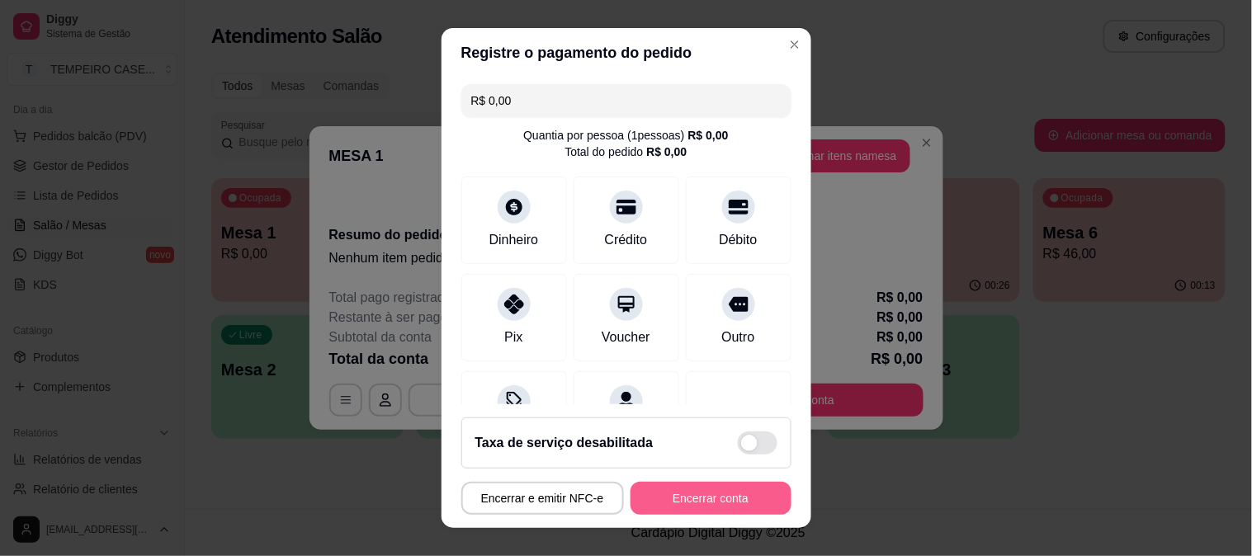
click at [705, 484] on button "Encerrar conta" at bounding box center [711, 498] width 161 height 33
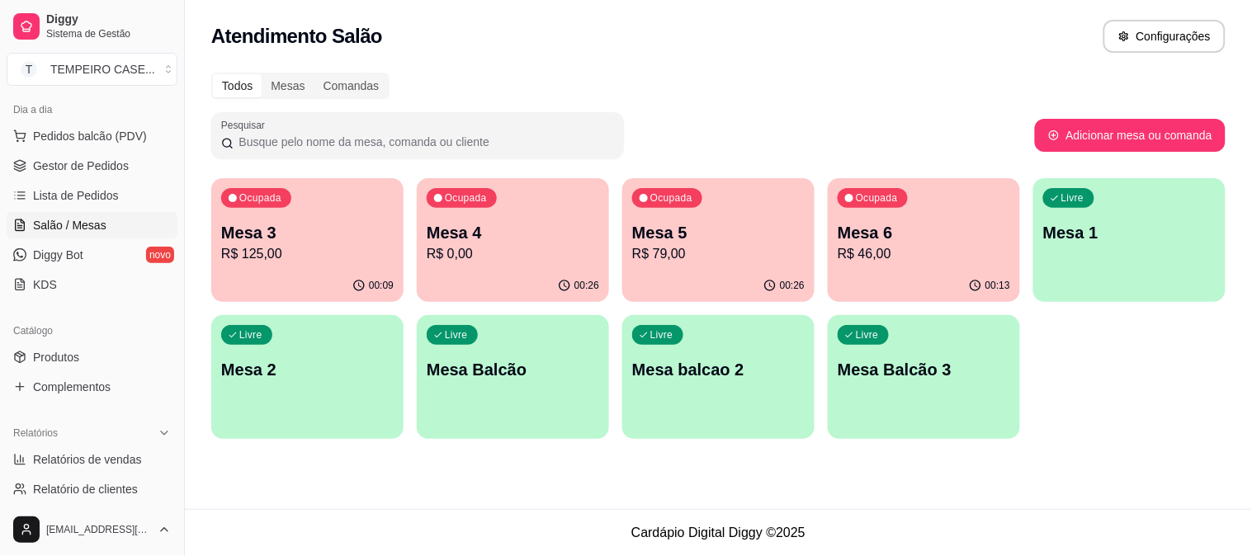
click at [859, 245] on p "R$ 46,00" at bounding box center [924, 254] width 173 height 20
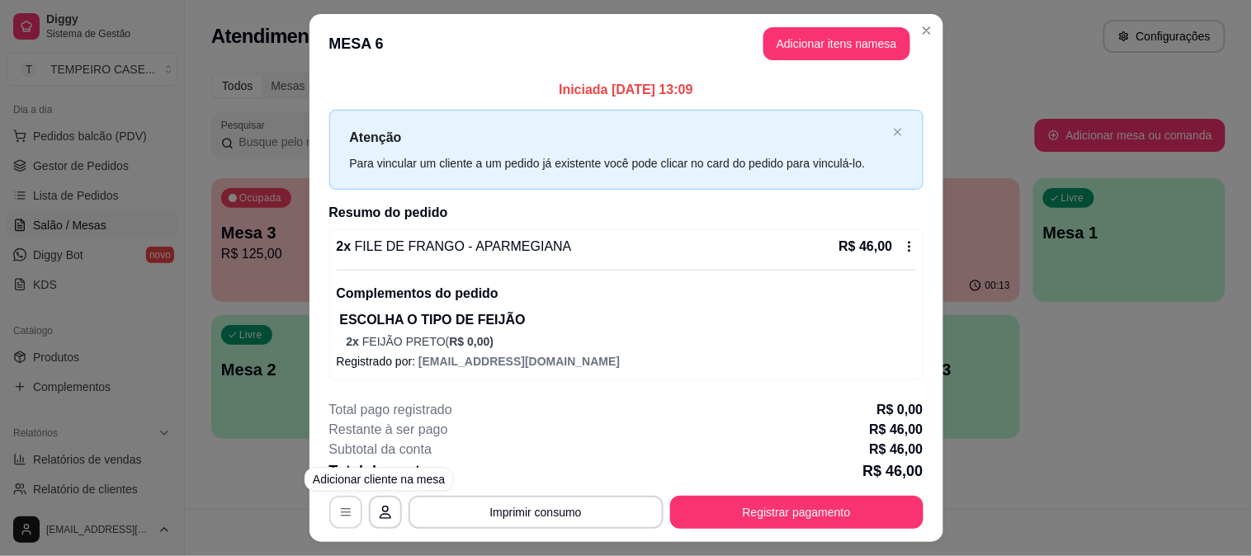
click at [339, 509] on icon "button" at bounding box center [345, 512] width 13 height 13
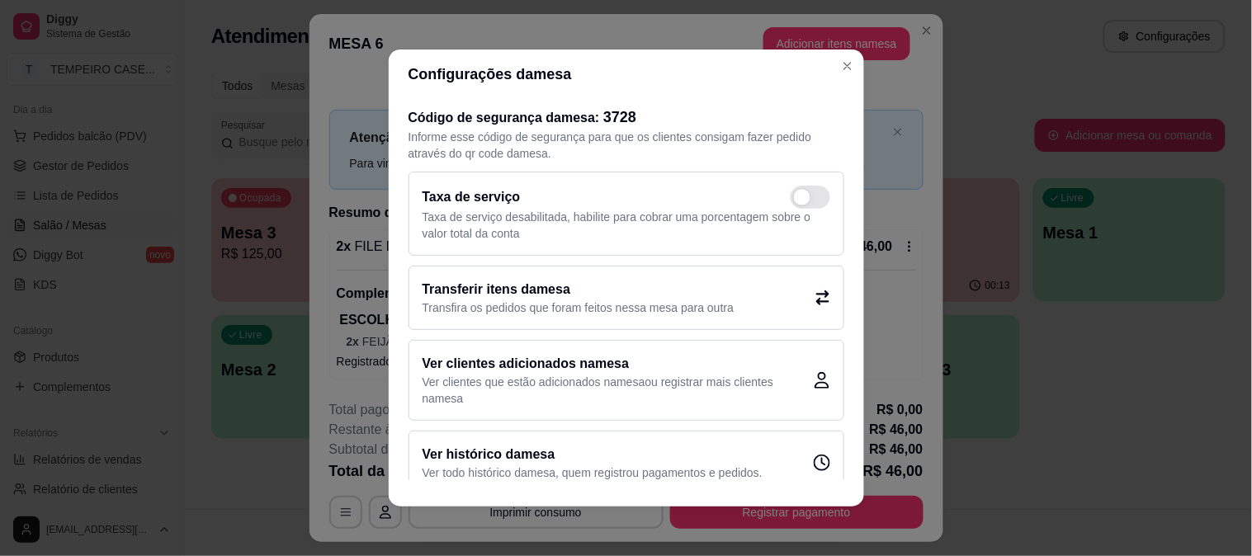
click at [654, 294] on h2 "Transferir itens da mesa" at bounding box center [579, 290] width 312 height 20
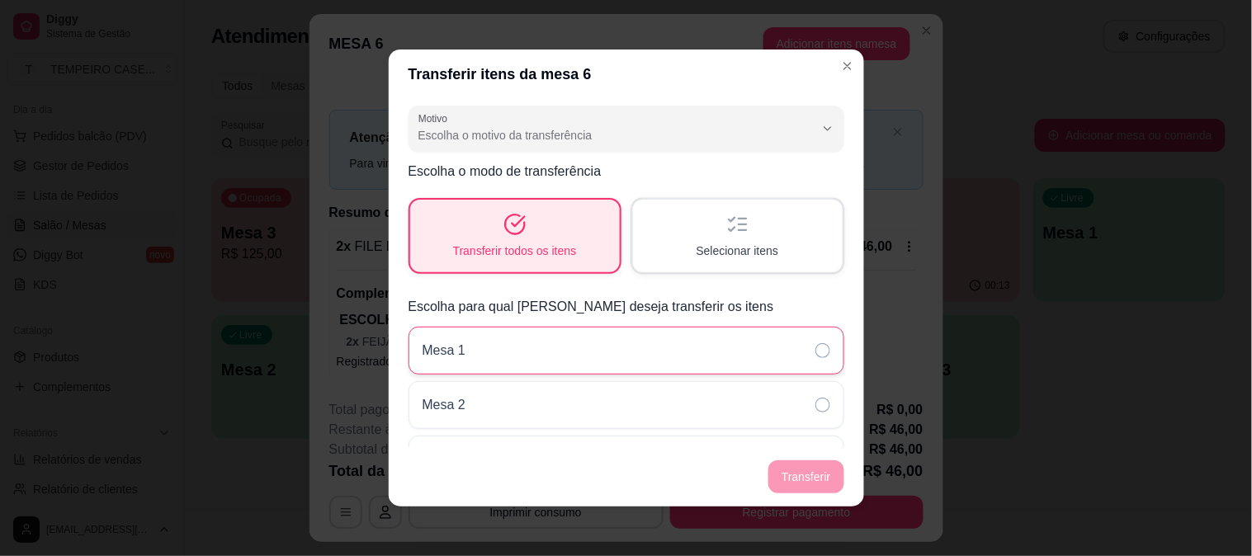
click at [545, 331] on div "Mesa 1" at bounding box center [627, 351] width 436 height 48
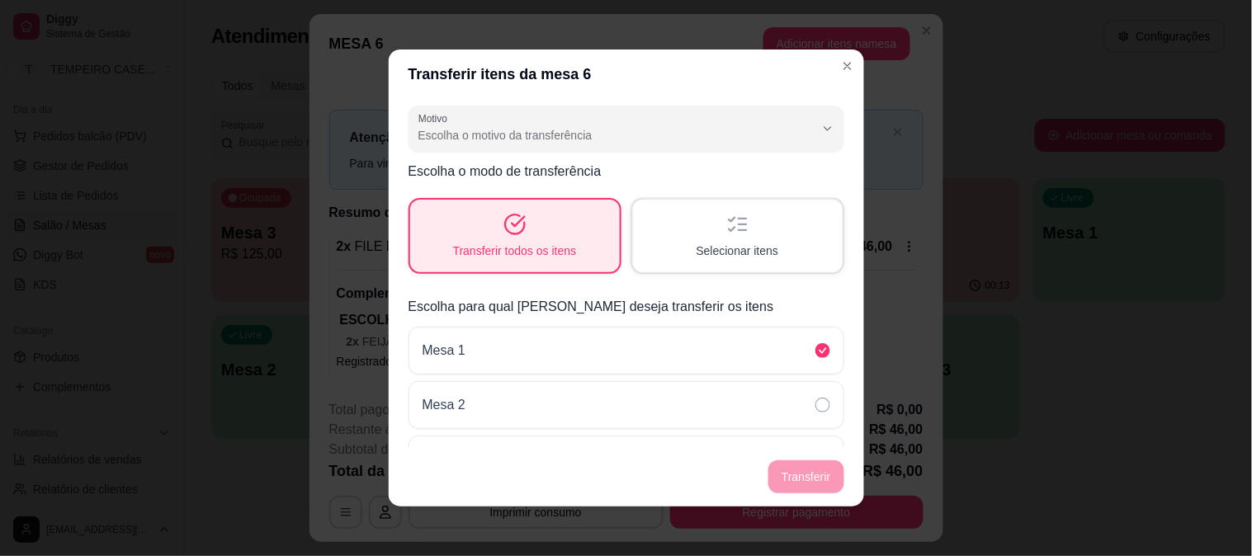
click at [821, 466] on footer "Transferir" at bounding box center [627, 476] width 476 height 59
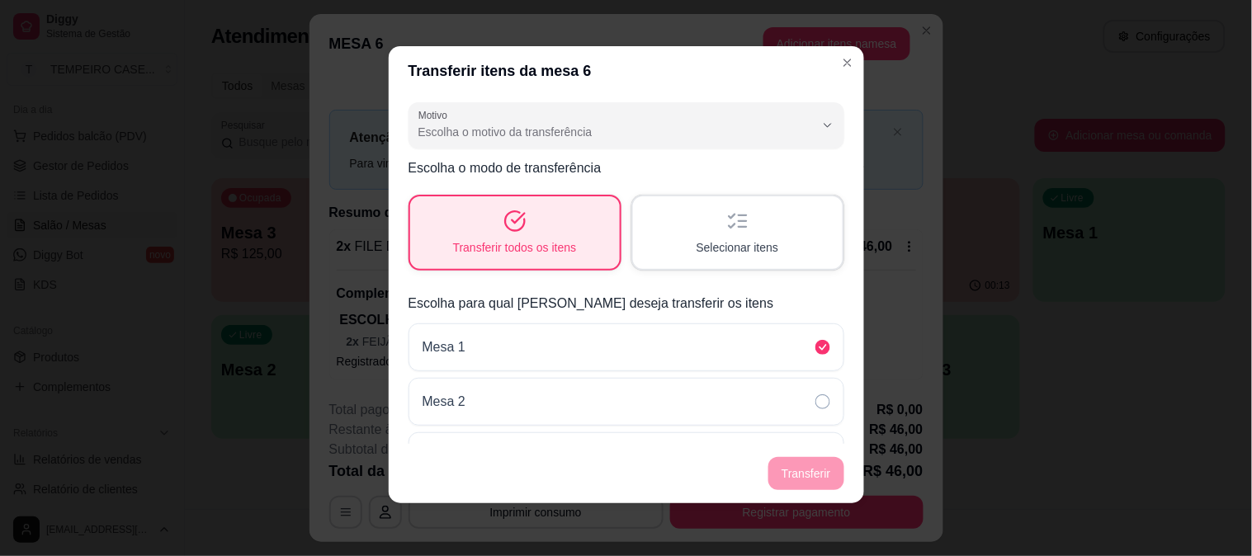
click at [589, 140] on div "Escolha o motivo da transferência" at bounding box center [617, 125] width 396 height 33
click at [509, 196] on span "Mudança de mesa" at bounding box center [605, 198] width 364 height 16
type input "TABLE_TRANSFER"
select select "TABLE_TRANSFER"
click at [798, 474] on button "Transferir" at bounding box center [805, 474] width 73 height 32
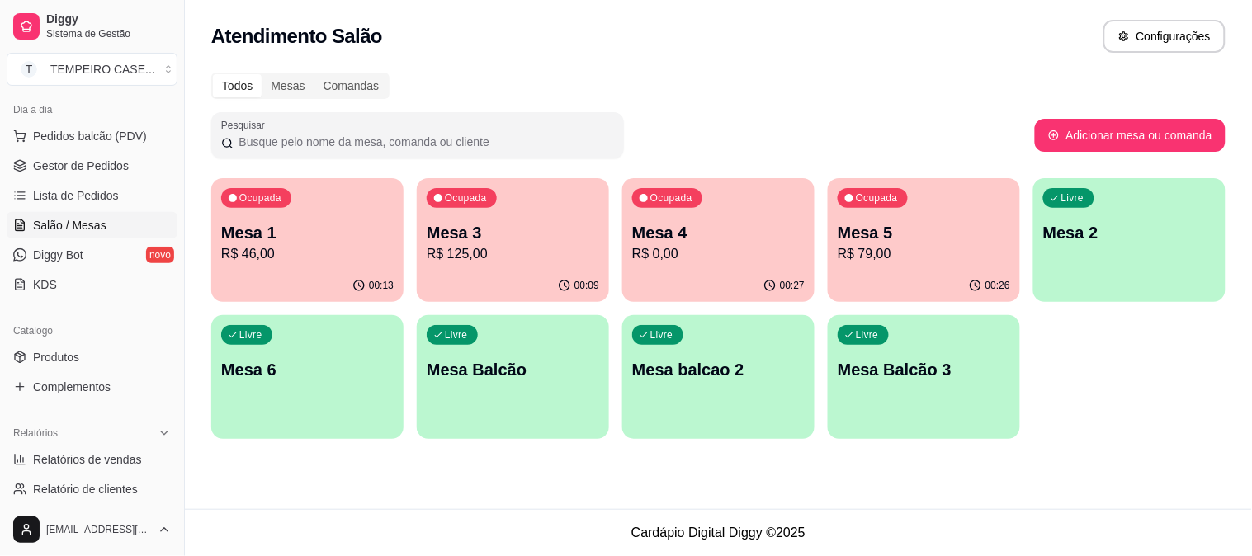
click at [682, 257] on p "R$ 0,00" at bounding box center [718, 254] width 173 height 20
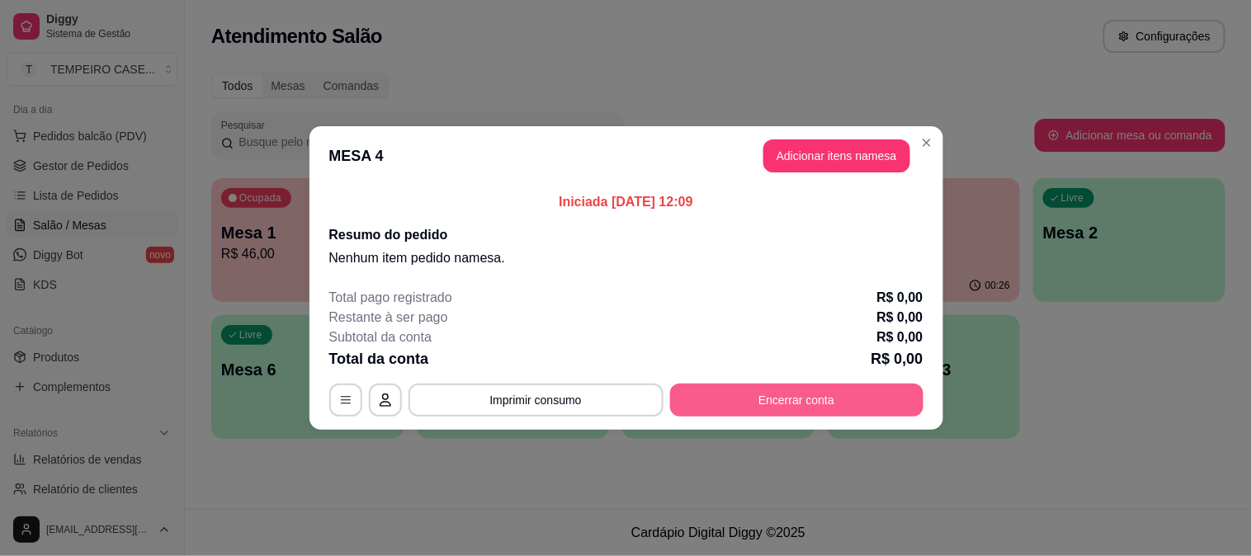
click at [816, 405] on button "Encerrar conta" at bounding box center [796, 400] width 253 height 33
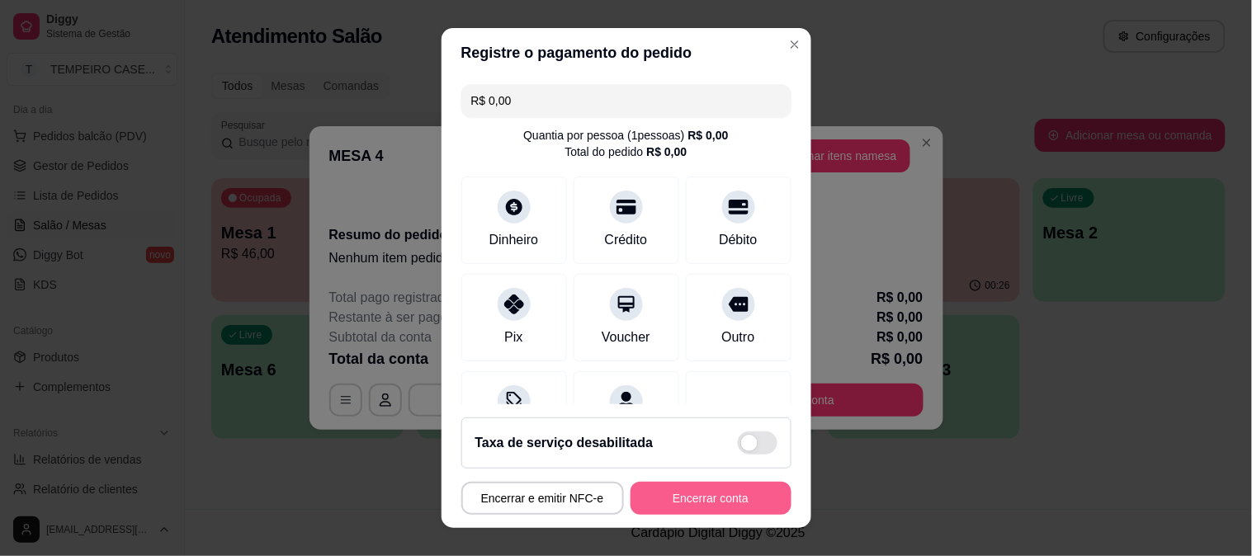
click at [664, 493] on button "Encerrar conta" at bounding box center [711, 498] width 161 height 33
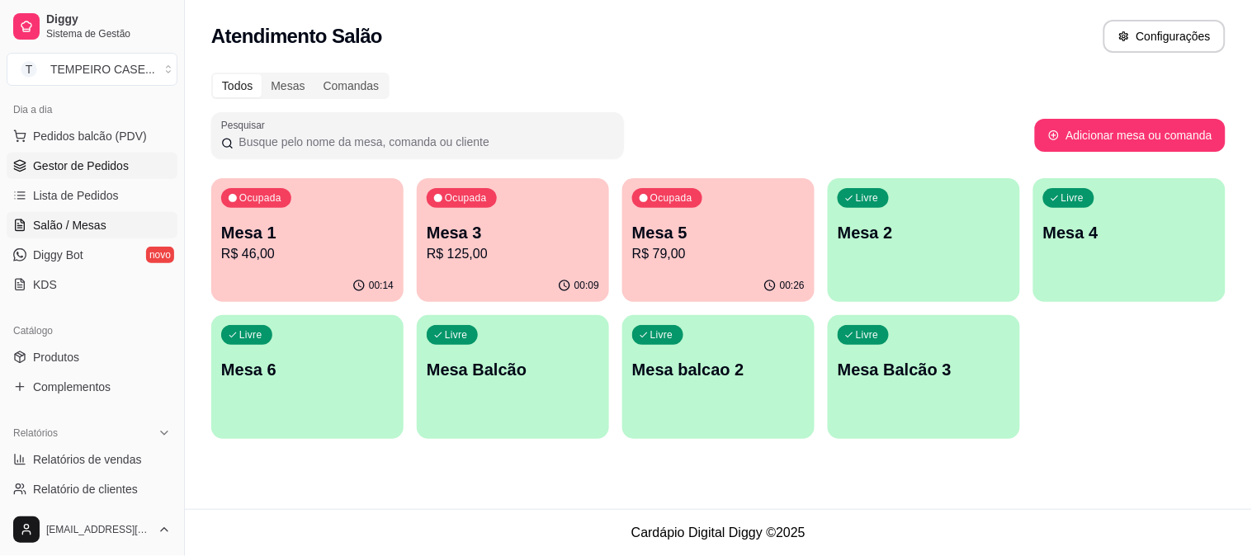
click at [62, 163] on span "Gestor de Pedidos" at bounding box center [81, 166] width 96 height 17
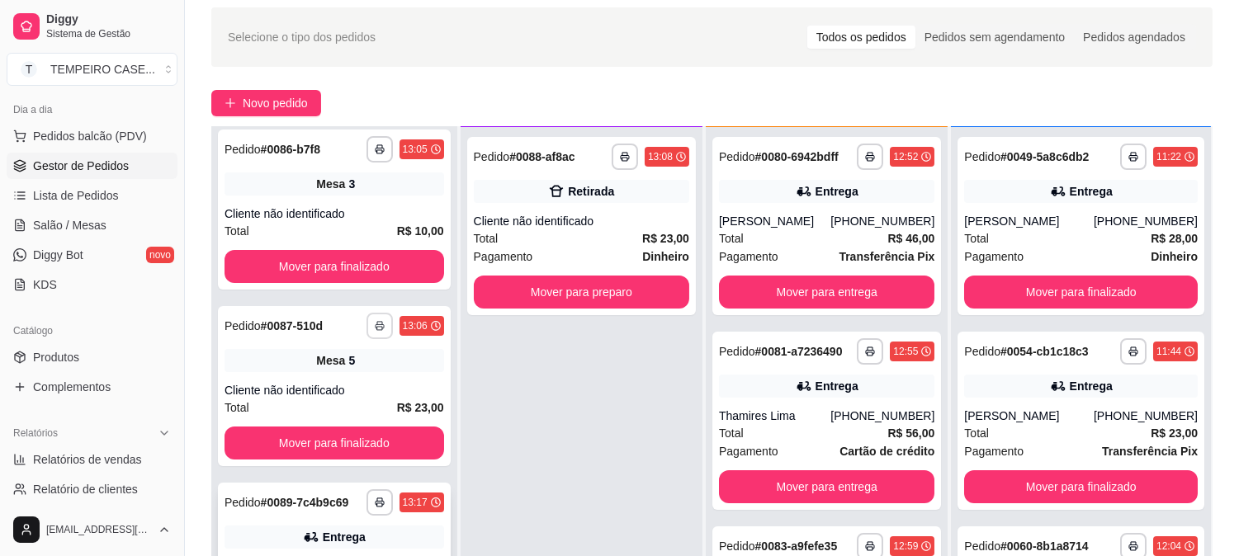
scroll to position [252, 0]
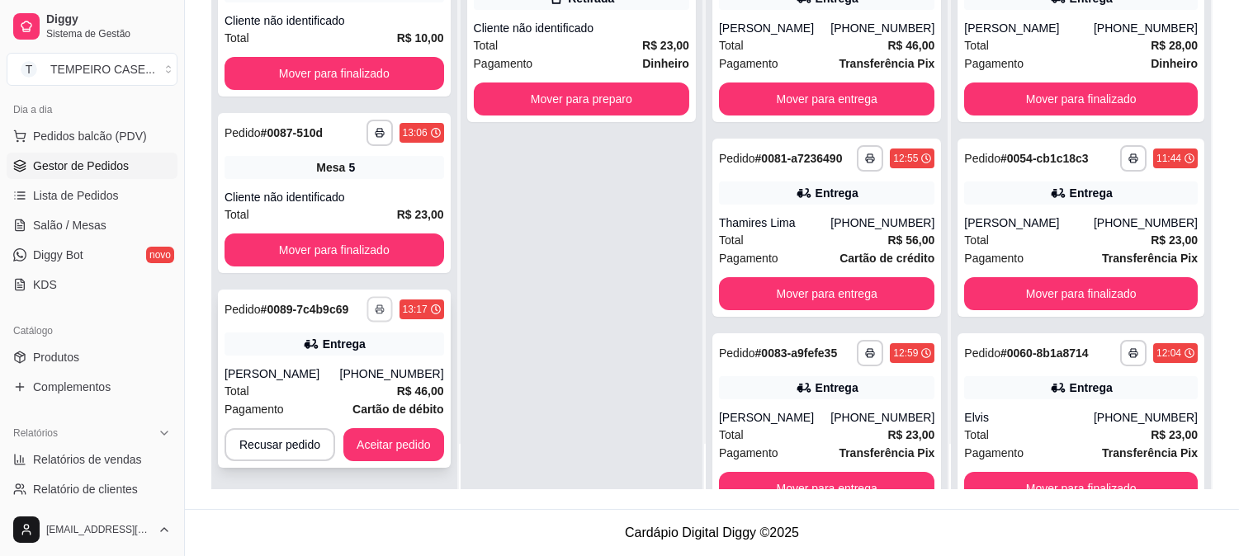
click at [375, 312] on icon "button" at bounding box center [380, 310] width 10 height 10
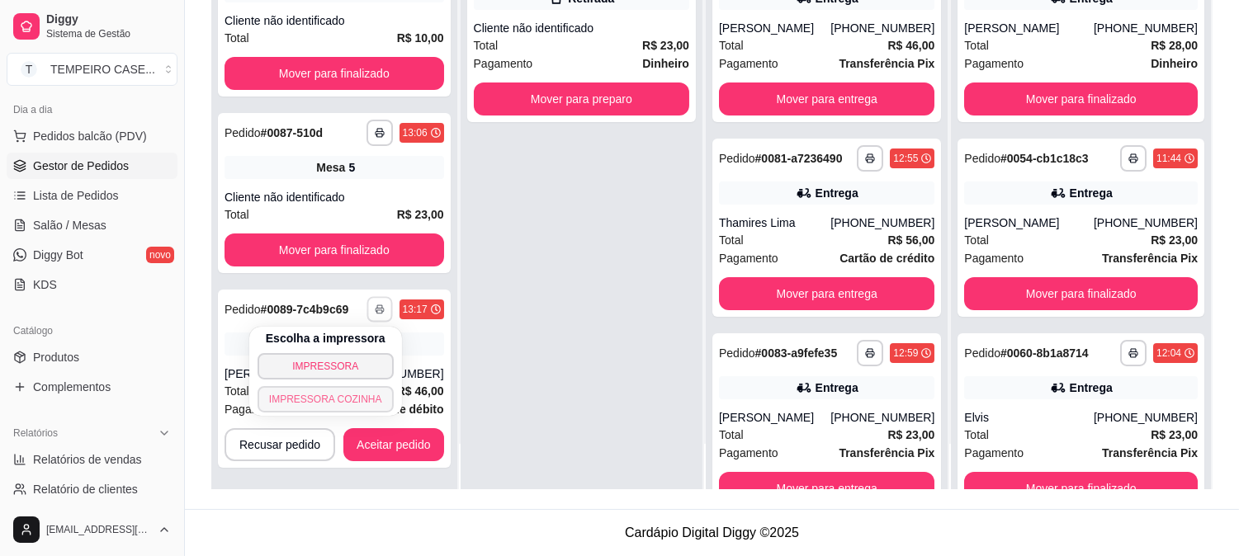
click at [331, 399] on button "IMPRESSORA COZINHA" at bounding box center [326, 399] width 136 height 26
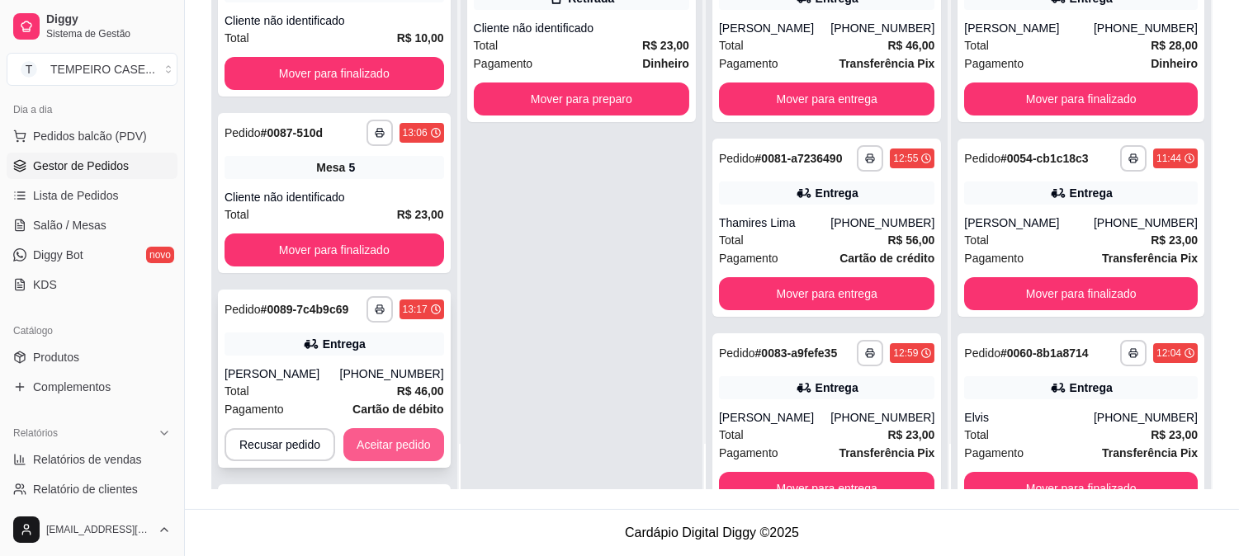
click at [394, 443] on button "Aceitar pedido" at bounding box center [393, 444] width 101 height 33
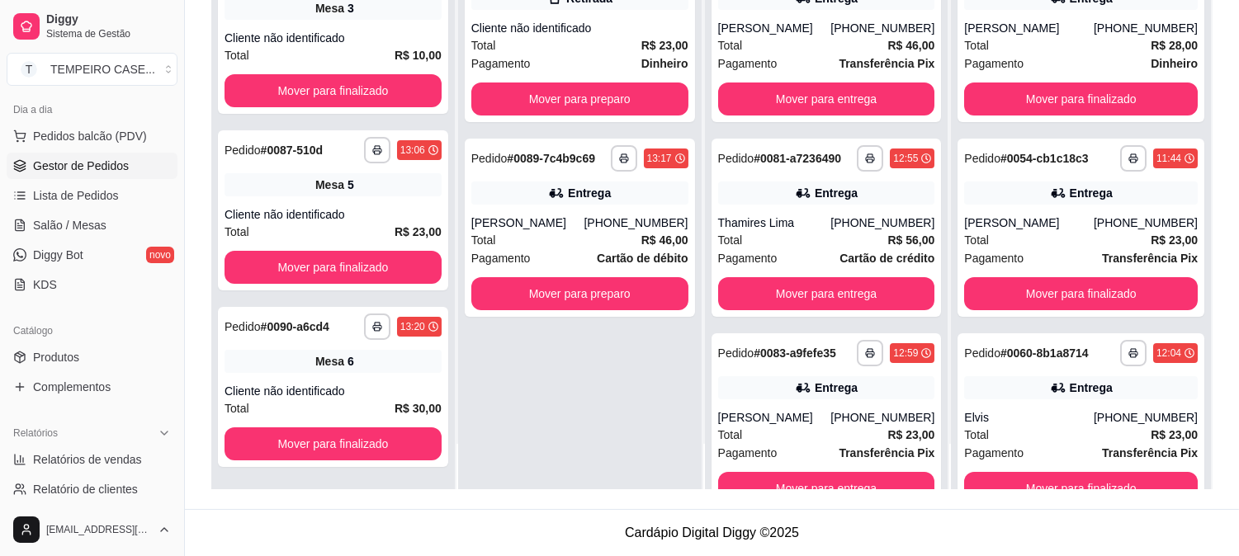
scroll to position [518, 0]
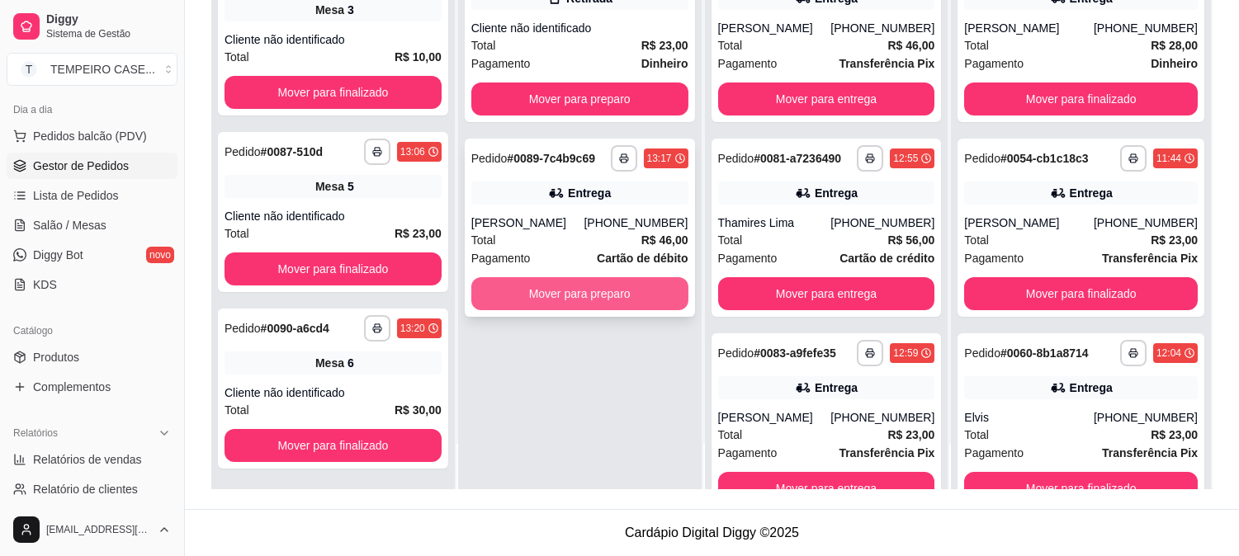
click at [578, 297] on button "Mover para preparo" at bounding box center [579, 293] width 217 height 33
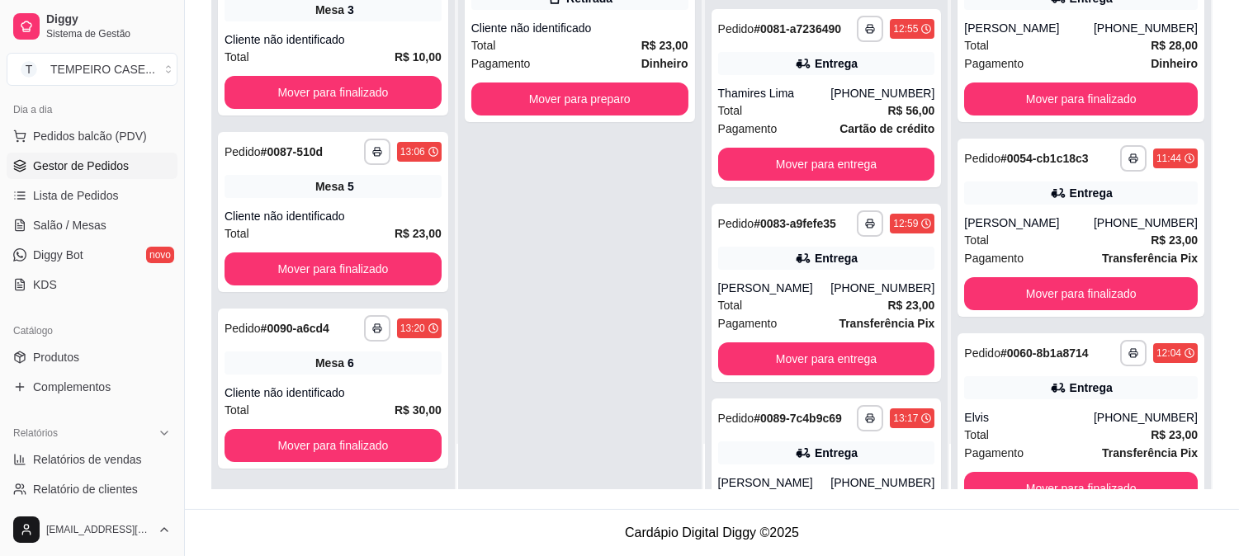
scroll to position [183, 0]
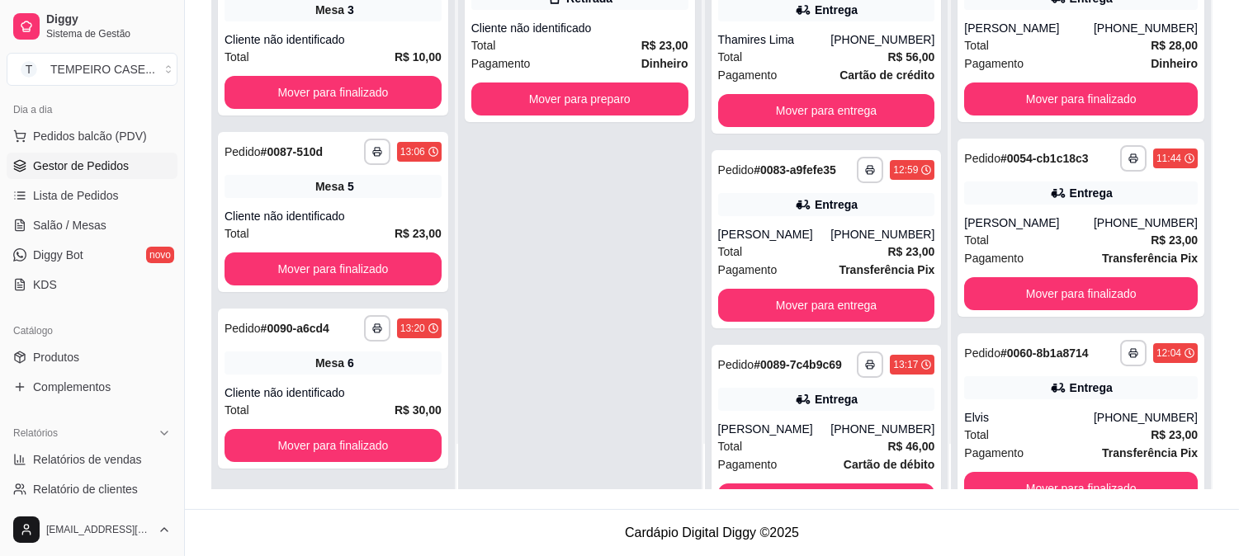
click at [502, 213] on div "**********" at bounding box center [580, 212] width 244 height 556
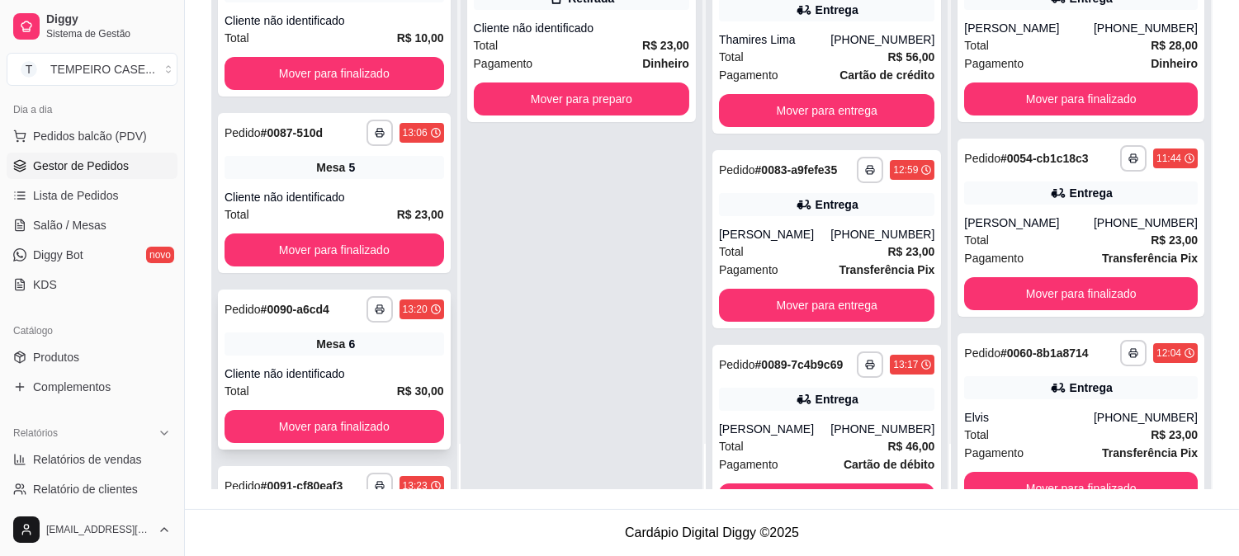
scroll to position [713, 0]
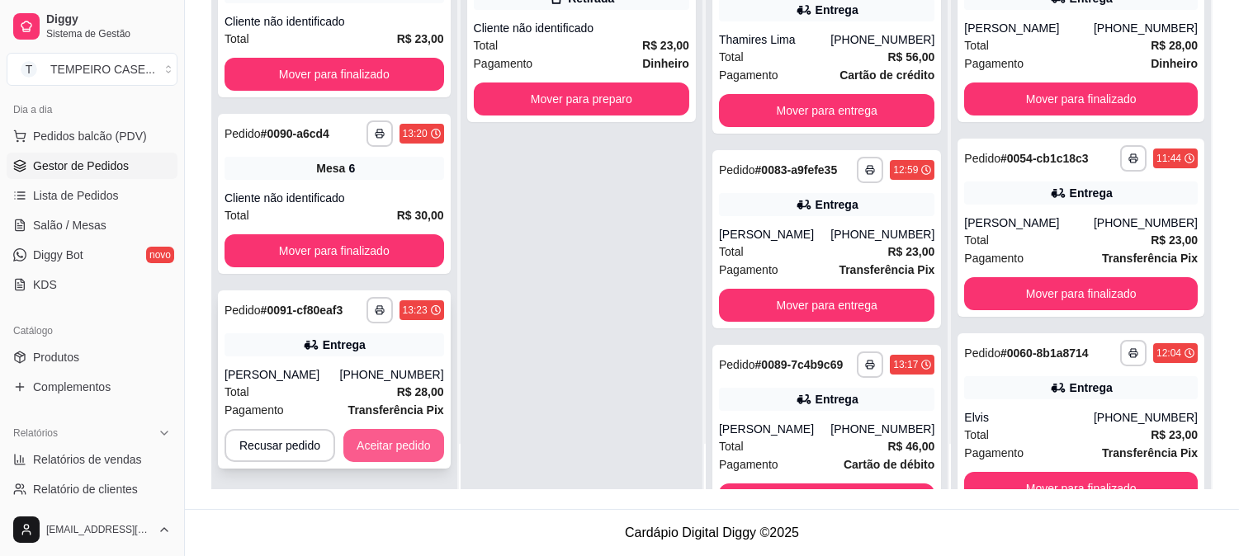
click at [413, 439] on button "Aceitar pedido" at bounding box center [393, 445] width 101 height 33
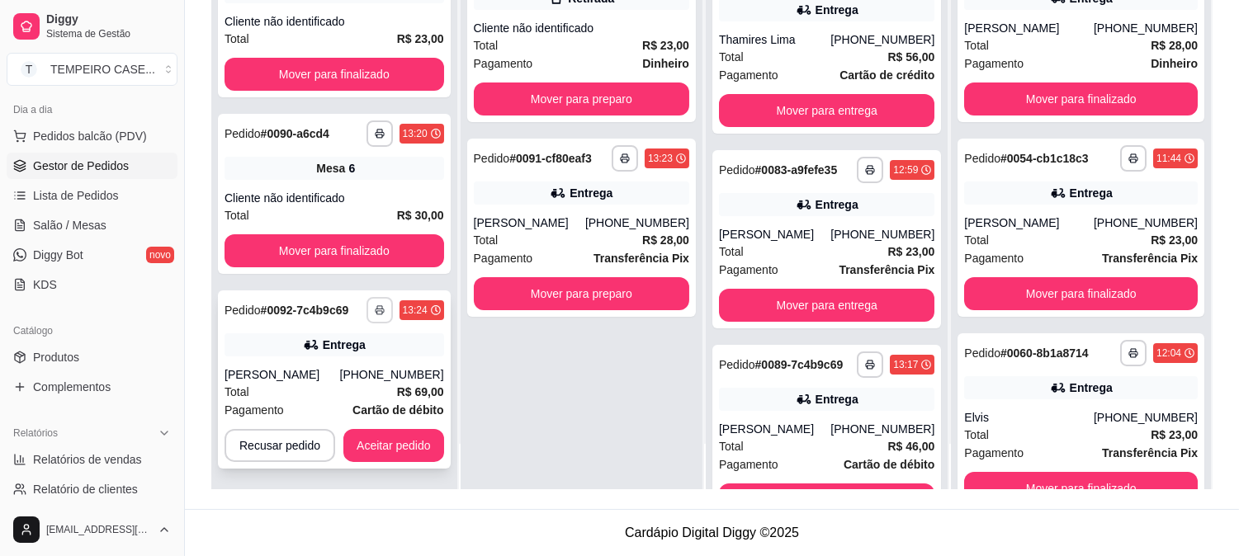
click at [376, 302] on button "button" at bounding box center [380, 310] width 26 height 26
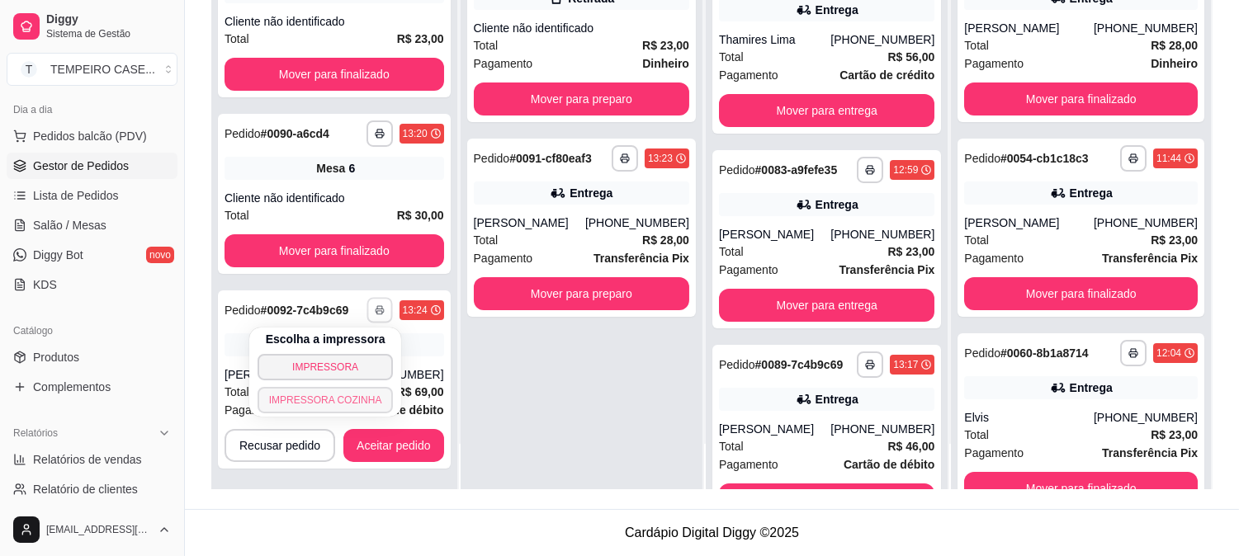
click at [341, 399] on button "IMPRESSORA COZINHA" at bounding box center [326, 400] width 136 height 26
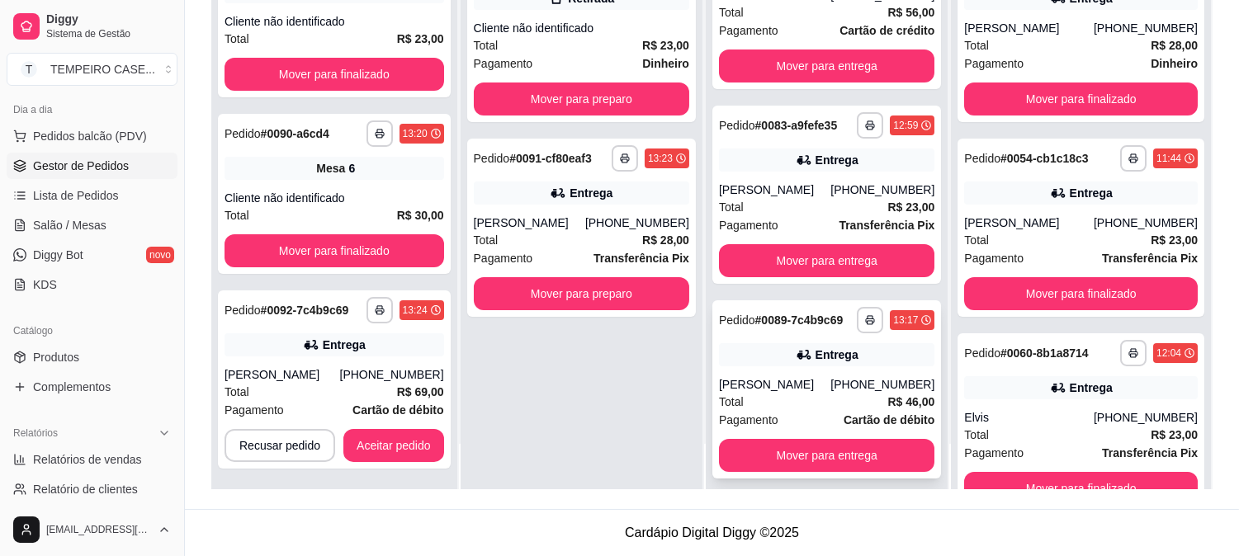
scroll to position [252, 0]
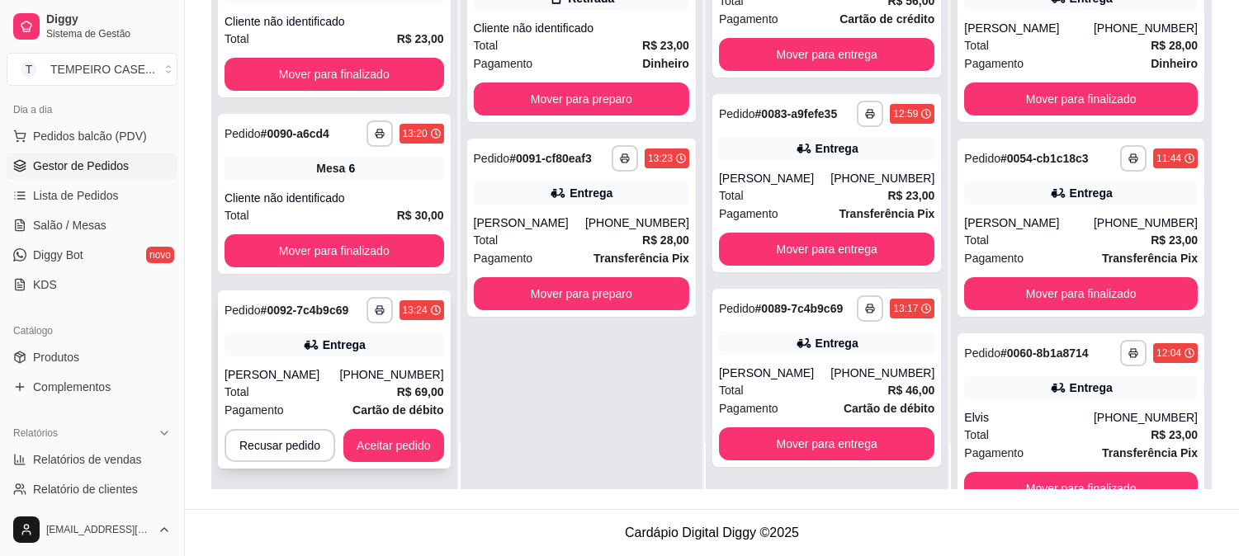
click at [340, 311] on strong "# 0092-7c4b9c69" at bounding box center [305, 310] width 88 height 13
click at [282, 442] on button "Recusar pedido" at bounding box center [280, 445] width 111 height 33
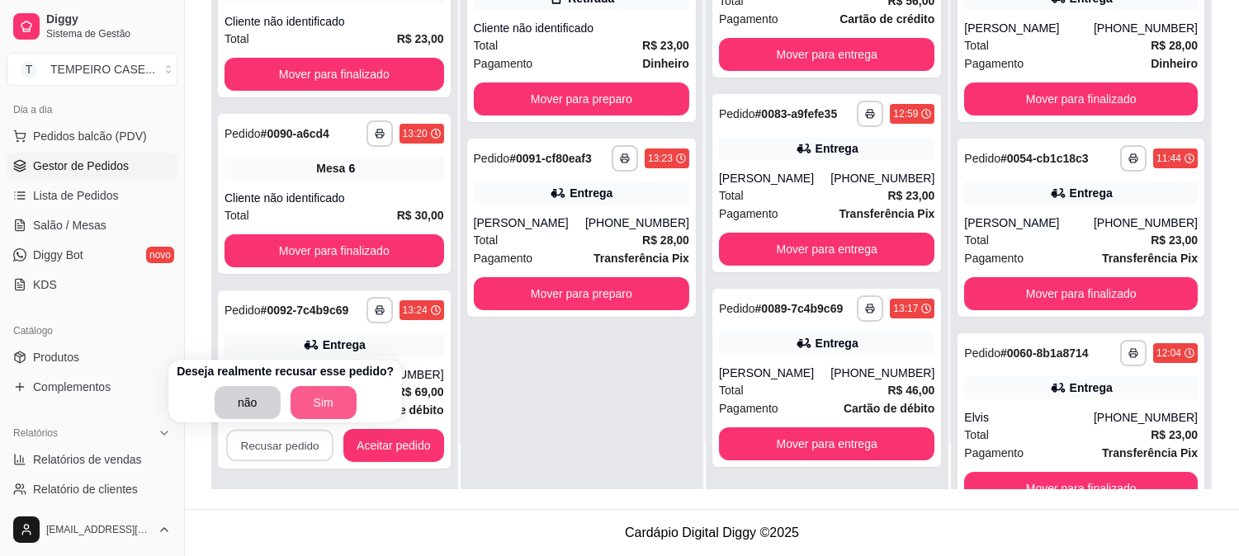
click at [332, 402] on button "Sim" at bounding box center [324, 402] width 66 height 33
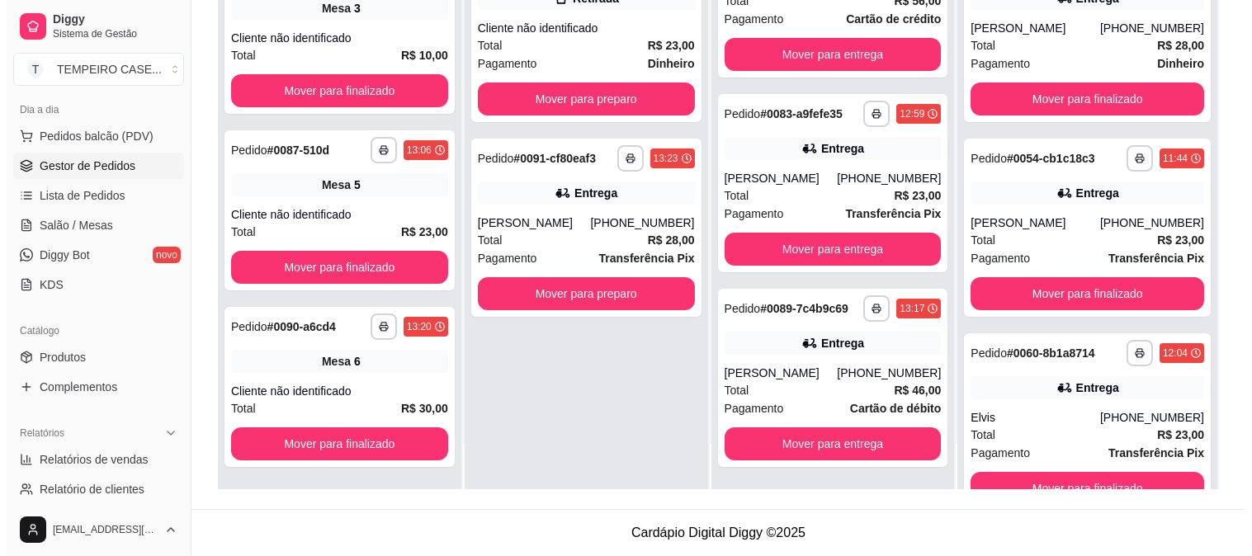
scroll to position [238, 0]
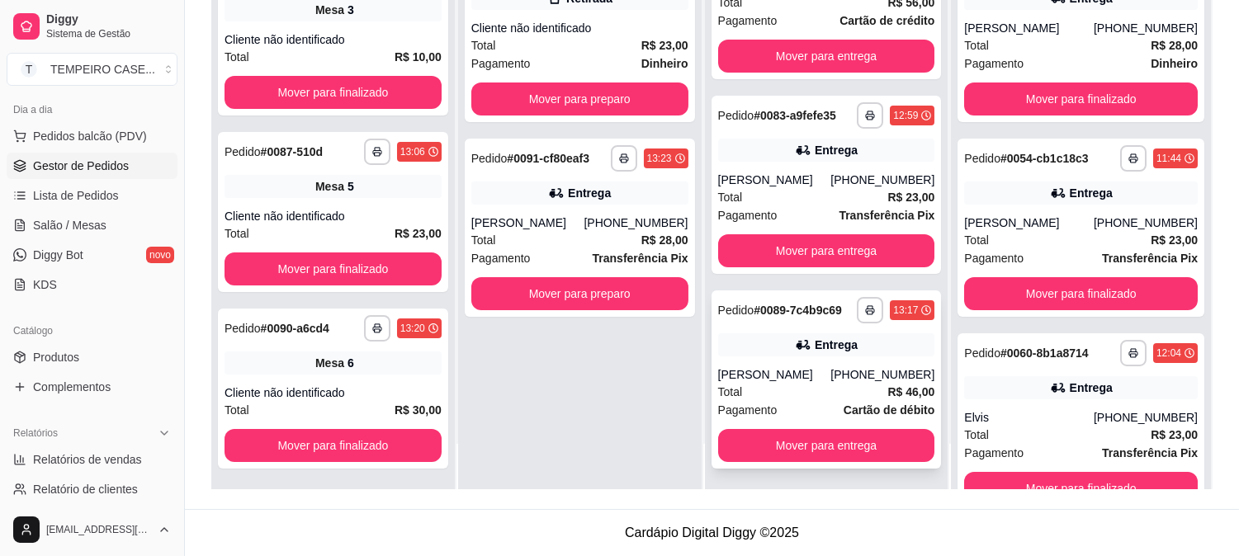
click at [782, 368] on div "[PERSON_NAME]" at bounding box center [774, 375] width 113 height 17
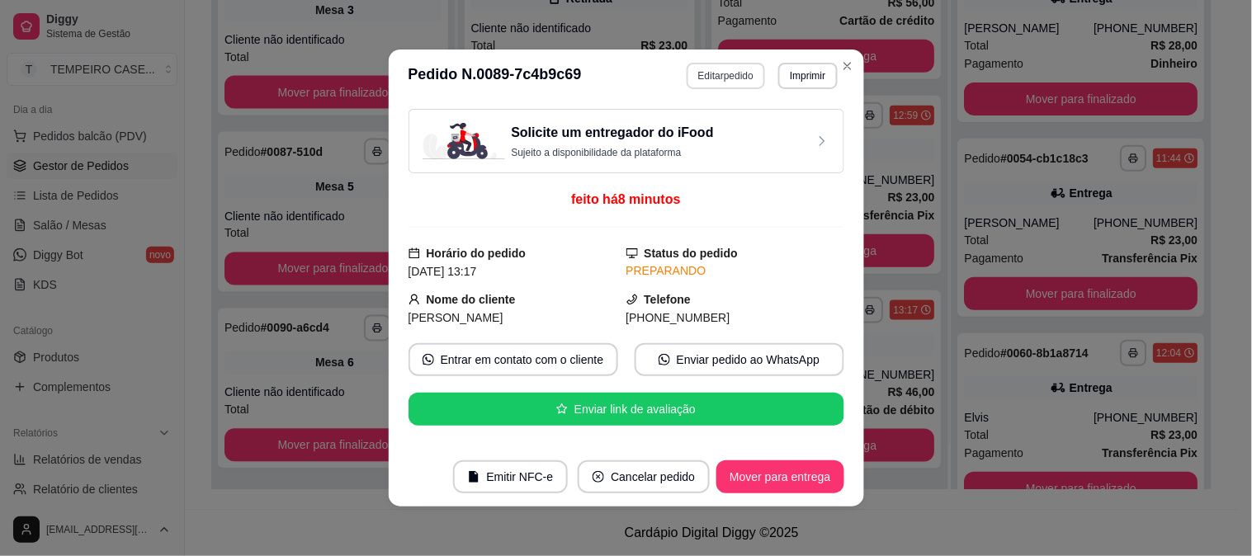
click at [703, 80] on button "Editar pedido" at bounding box center [726, 76] width 78 height 26
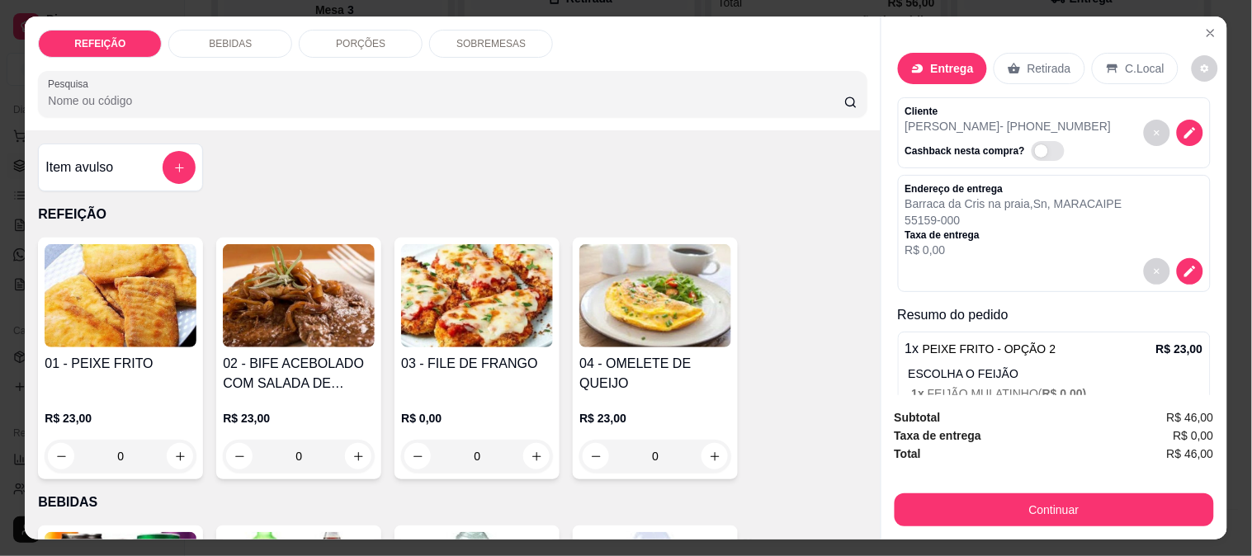
click at [120, 301] on img at bounding box center [121, 295] width 152 height 103
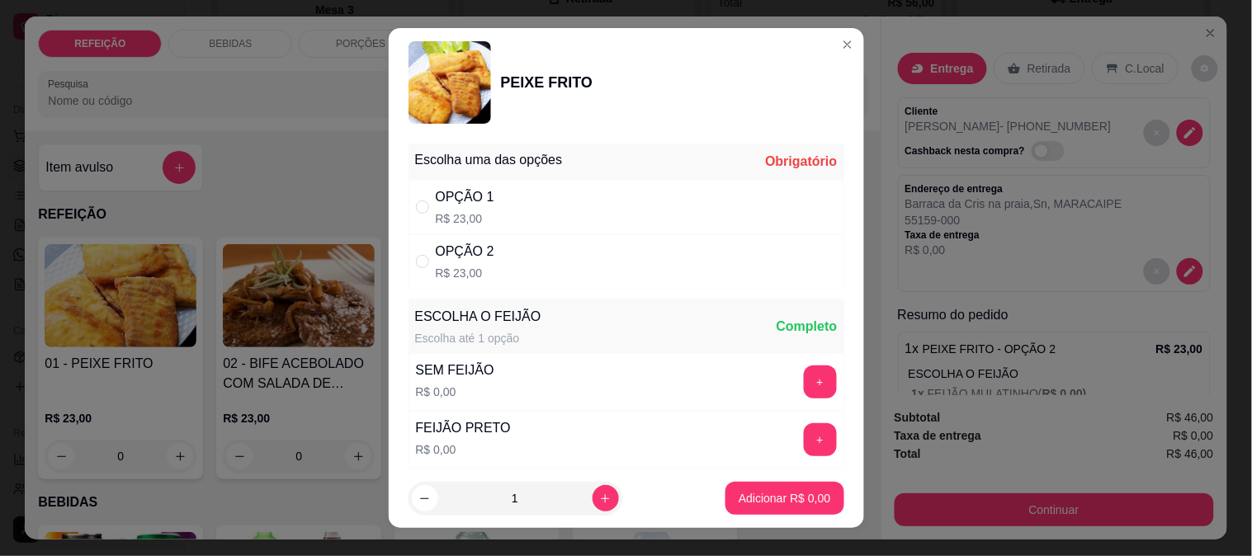
click at [464, 266] on p "R$ 23,00" at bounding box center [465, 273] width 59 height 17
radio input "true"
click at [804, 431] on button "+" at bounding box center [820, 440] width 33 height 33
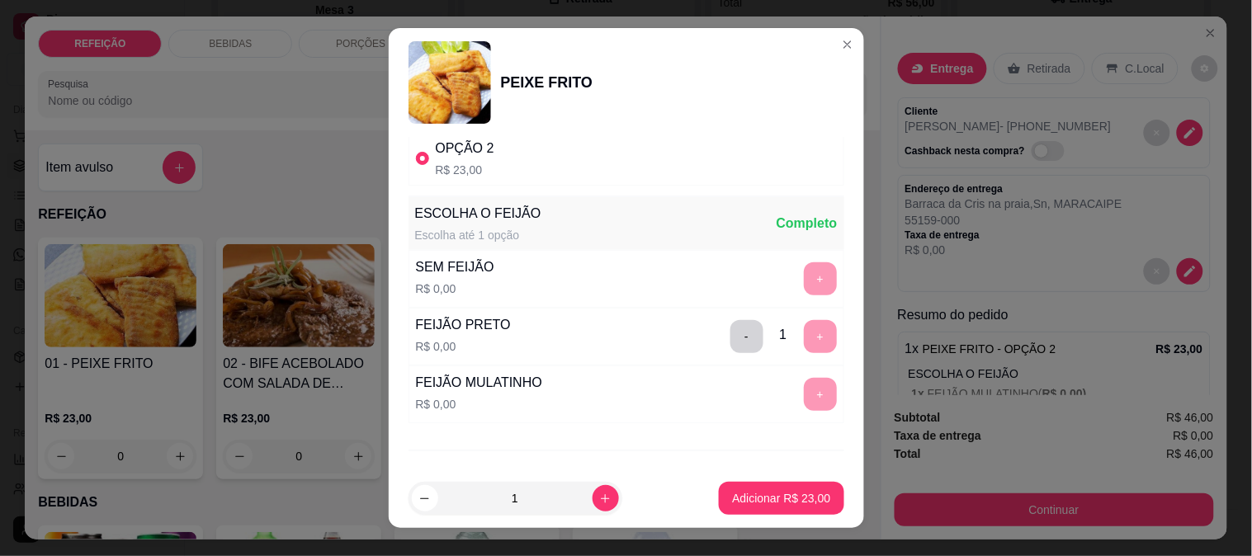
scroll to position [182, 0]
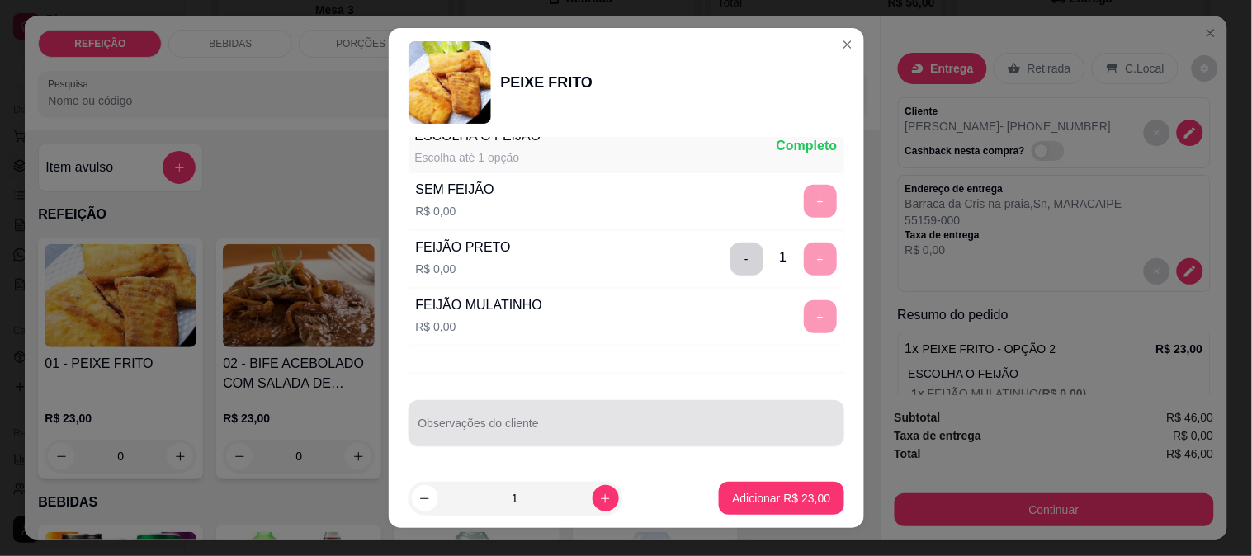
click at [614, 422] on input "Observações do cliente" at bounding box center [627, 430] width 416 height 17
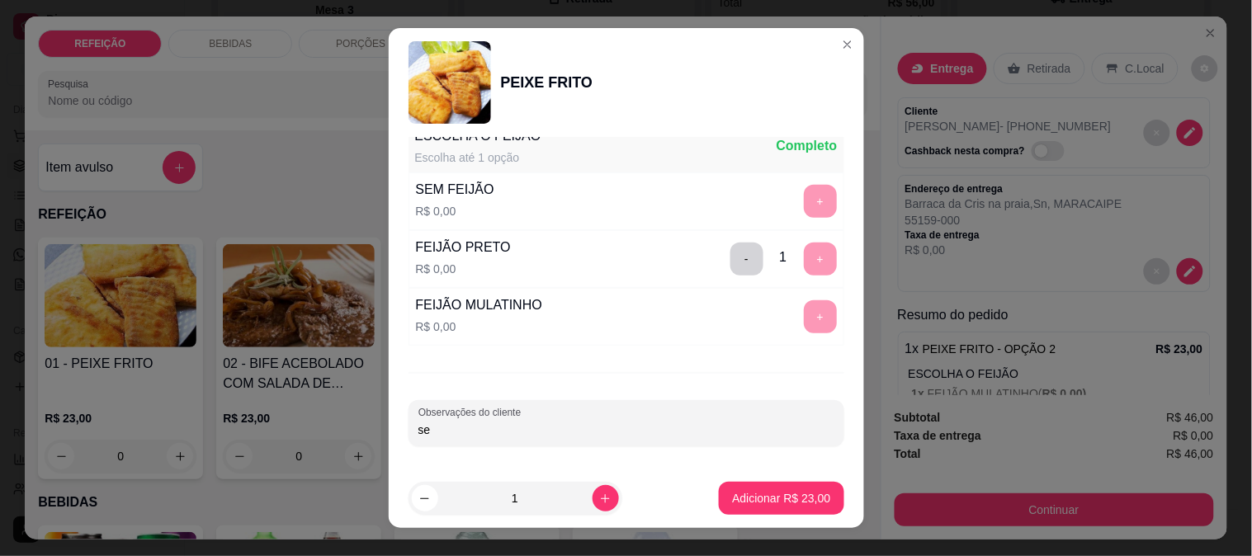
type input "s"
type input "SEM MACARRÃO"
click at [793, 496] on p "Adicionar R$ 23,00" at bounding box center [782, 499] width 96 height 16
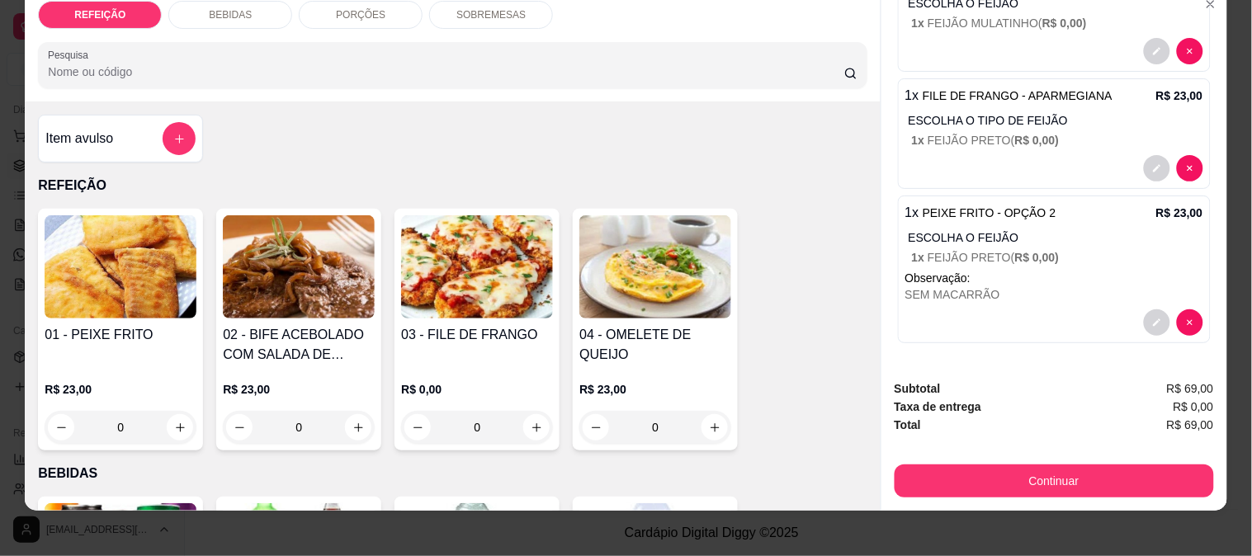
scroll to position [43, 0]
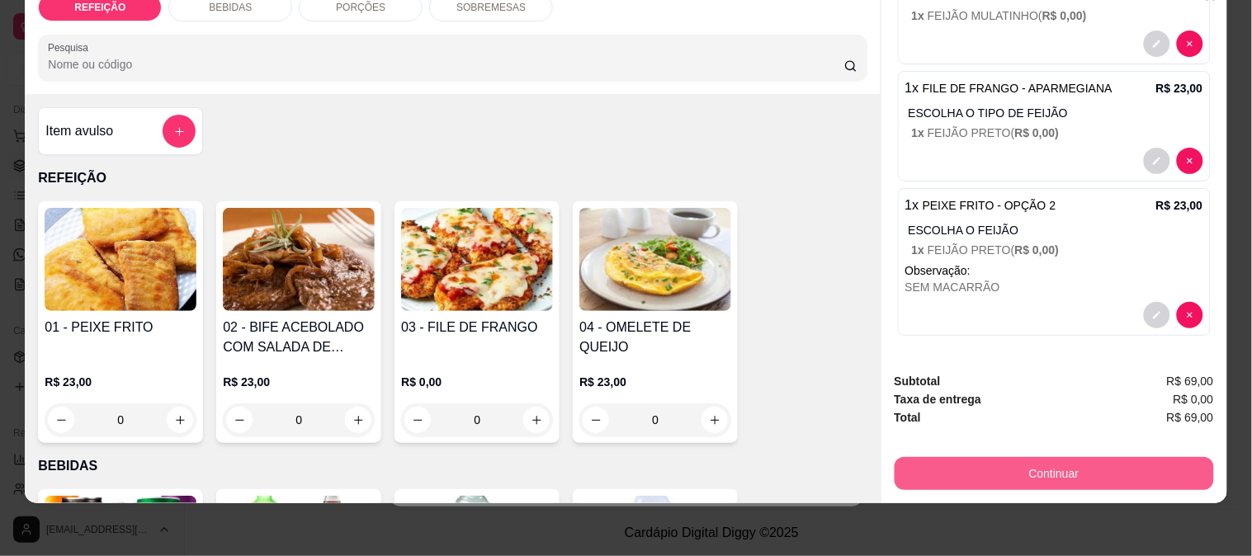
click at [1041, 457] on button "Continuar" at bounding box center [1054, 473] width 319 height 33
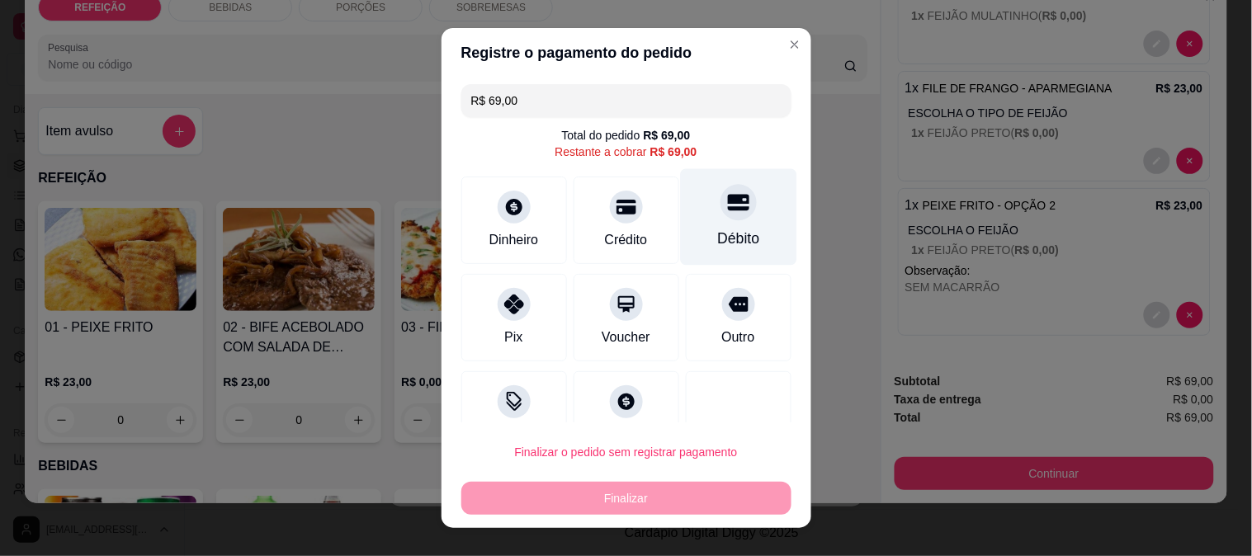
click at [692, 211] on div "Débito" at bounding box center [738, 216] width 116 height 97
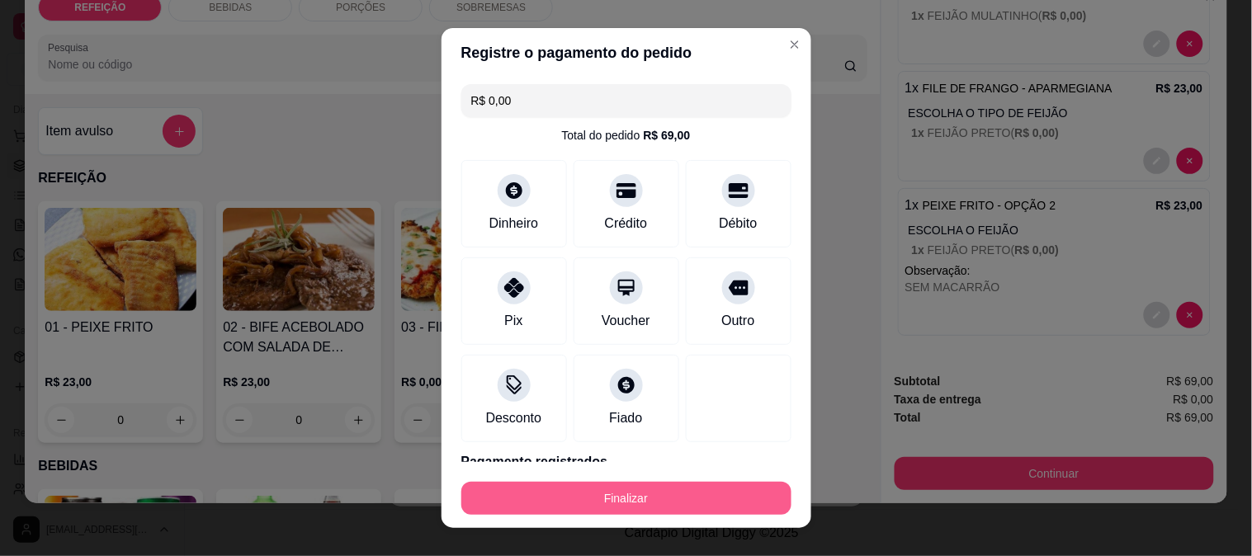
click at [656, 501] on button "Finalizar" at bounding box center [626, 498] width 330 height 33
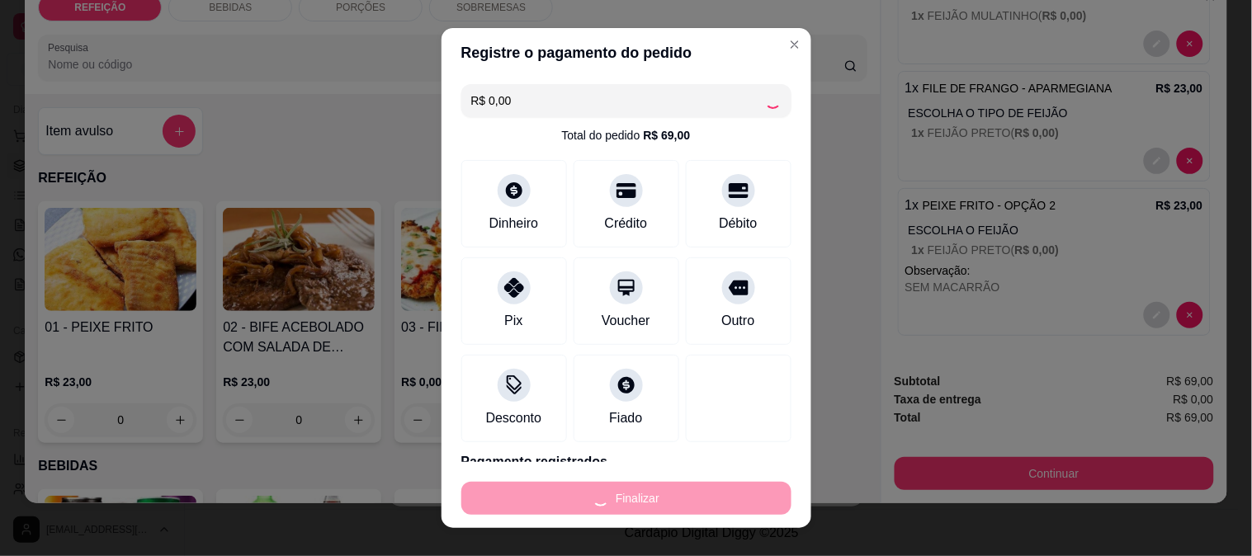
type input "-R$ 69,00"
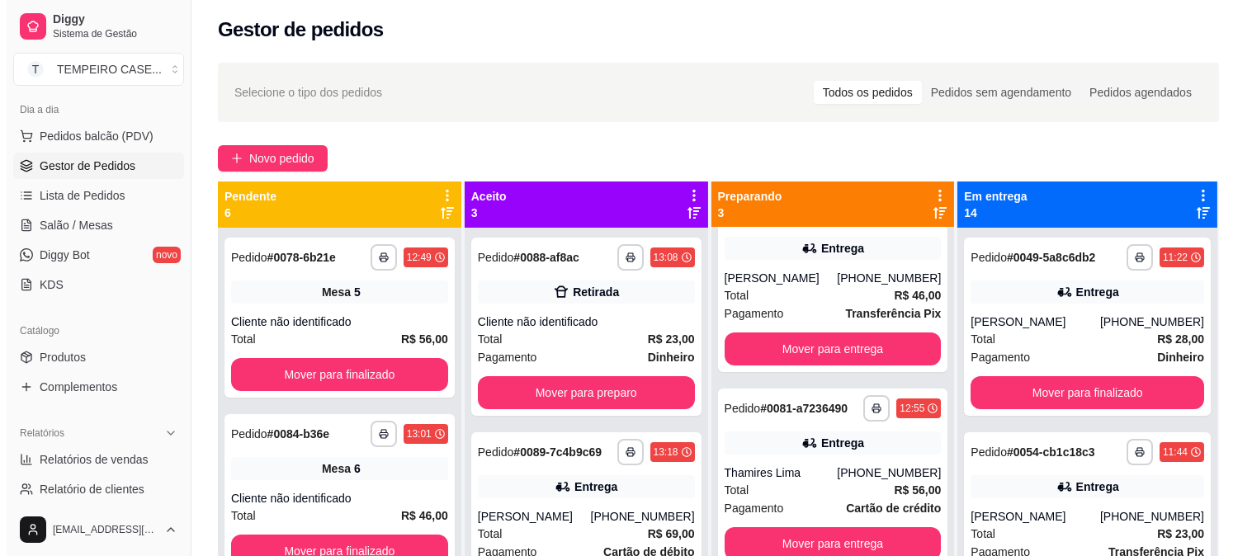
scroll to position [0, 0]
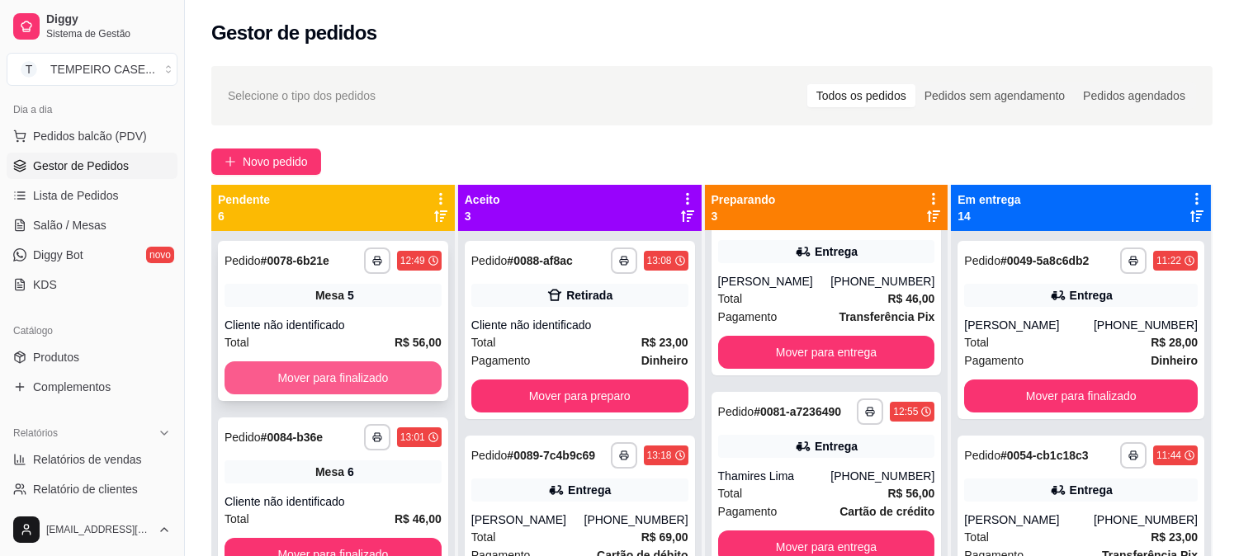
click at [343, 370] on button "Mover para finalizado" at bounding box center [333, 378] width 217 height 33
click at [343, 370] on button "Mover para finalizado" at bounding box center [333, 378] width 211 height 32
click at [343, 370] on button "Mover para finalizado" at bounding box center [333, 378] width 217 height 33
click at [343, 370] on button "Mover para finalizado" at bounding box center [333, 378] width 211 height 32
click at [343, 370] on button "Mover para finalizado" at bounding box center [333, 378] width 217 height 33
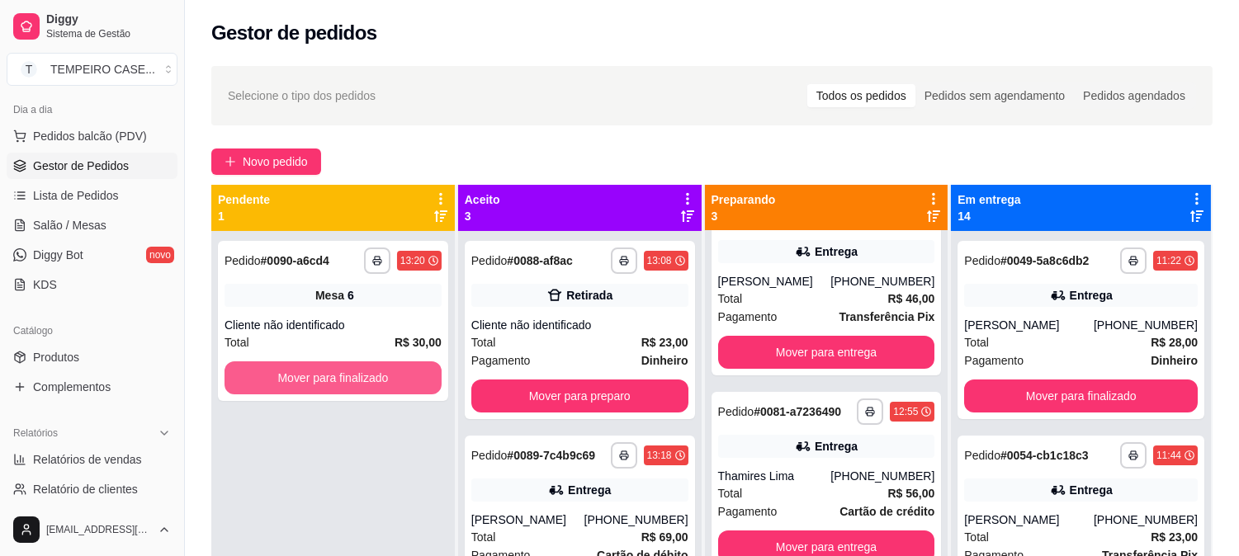
click at [343, 370] on button "Mover para finalizado" at bounding box center [333, 378] width 217 height 33
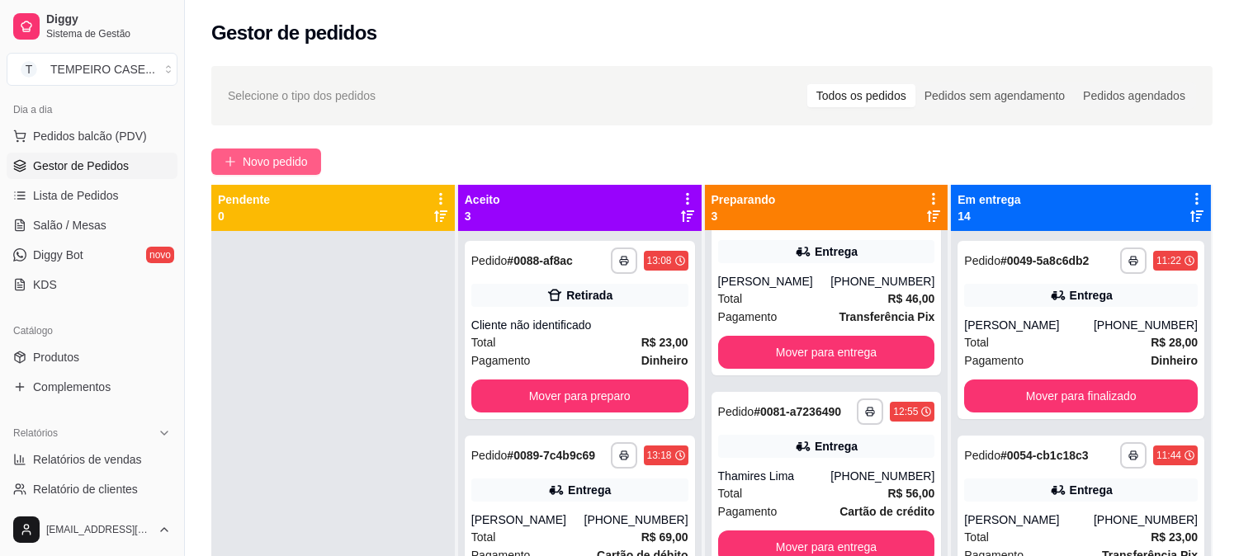
click at [287, 154] on span "Novo pedido" at bounding box center [275, 162] width 65 height 18
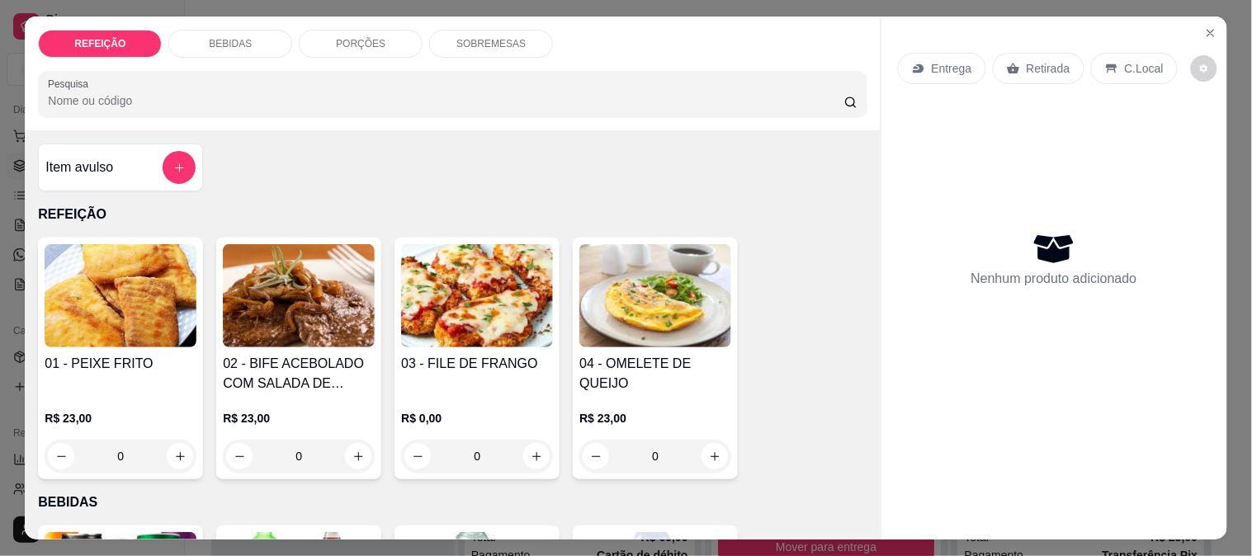
click at [521, 331] on img at bounding box center [477, 295] width 152 height 103
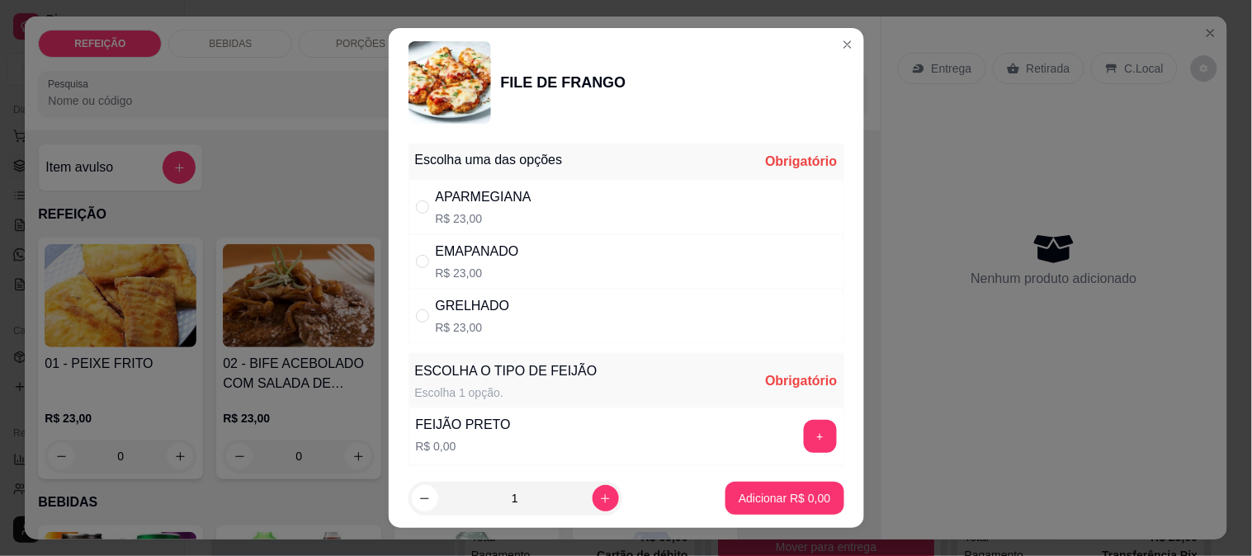
click at [487, 202] on div "APARMEGIANA" at bounding box center [484, 197] width 96 height 20
radio input "true"
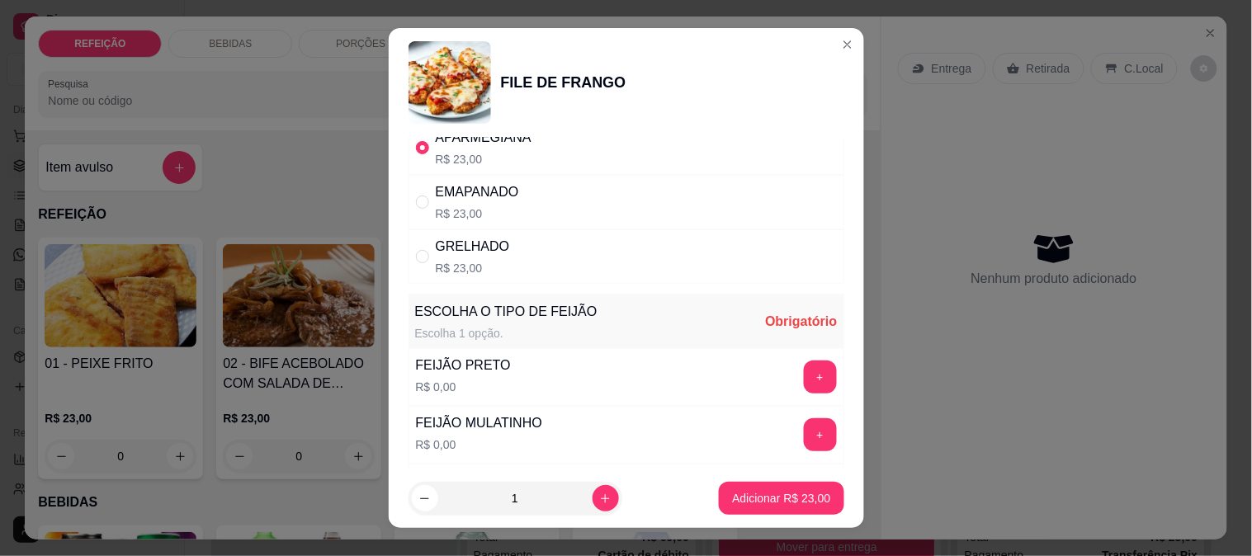
scroll to position [183, 0]
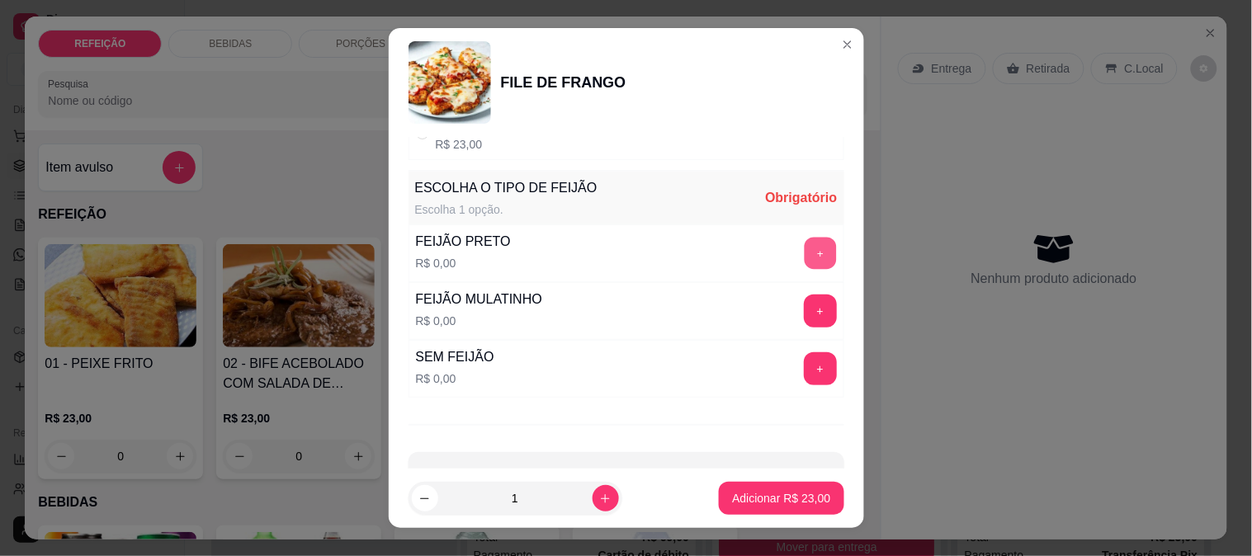
click at [804, 254] on button "+" at bounding box center [820, 253] width 32 height 32
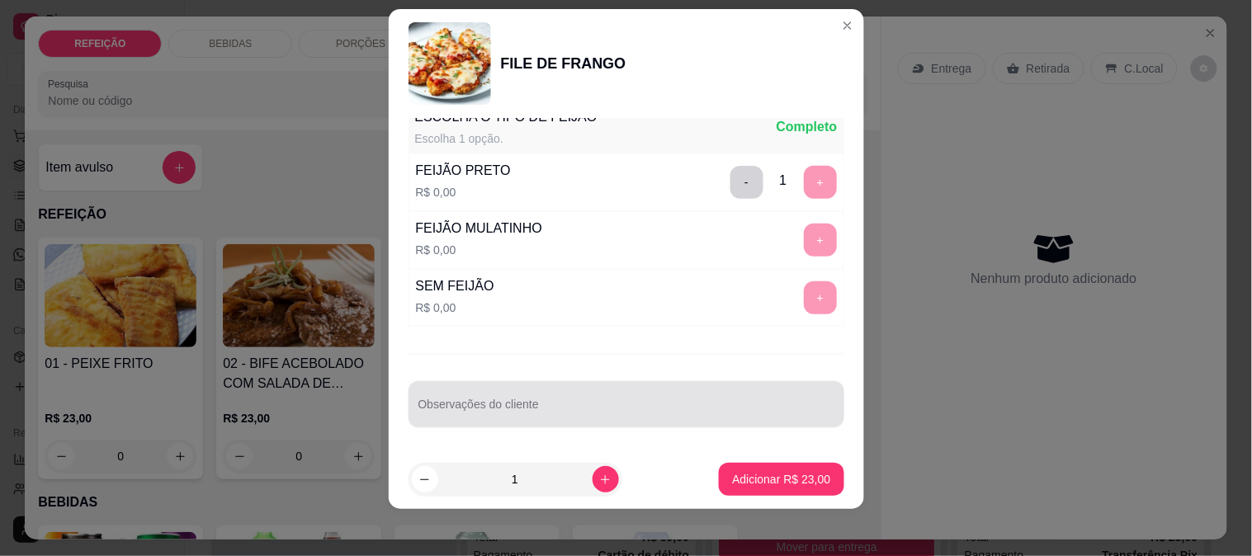
scroll to position [25, 0]
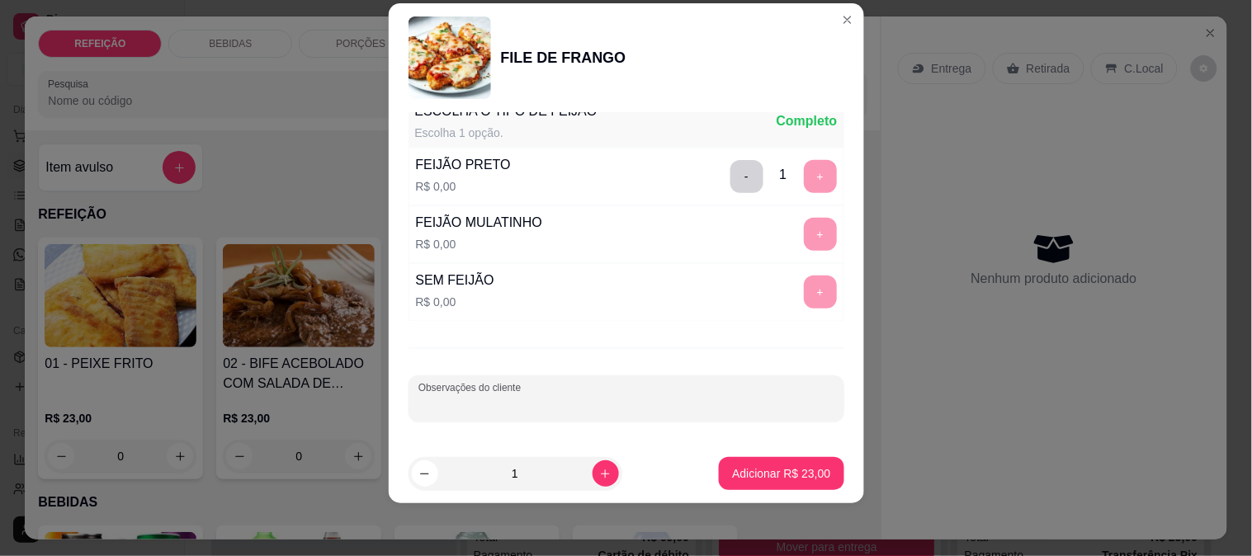
click at [634, 407] on input "Observações do cliente" at bounding box center [627, 405] width 416 height 17
type input "SEM MACARRÃO E SEM SALADA"
click at [760, 459] on button "Adicionar R$ 23,00" at bounding box center [781, 473] width 125 height 33
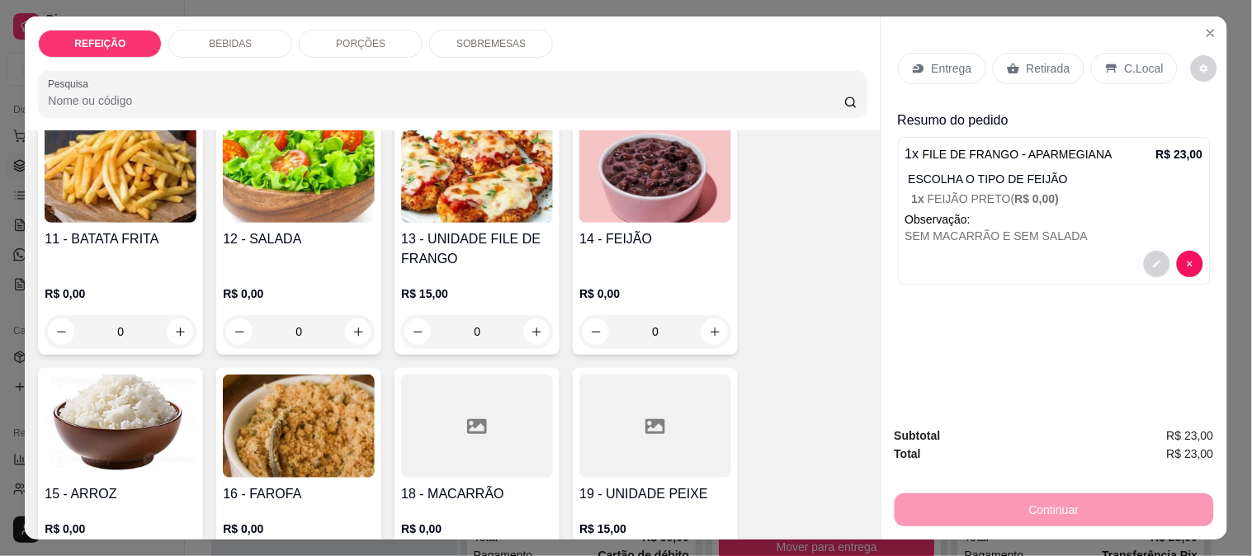
scroll to position [1009, 0]
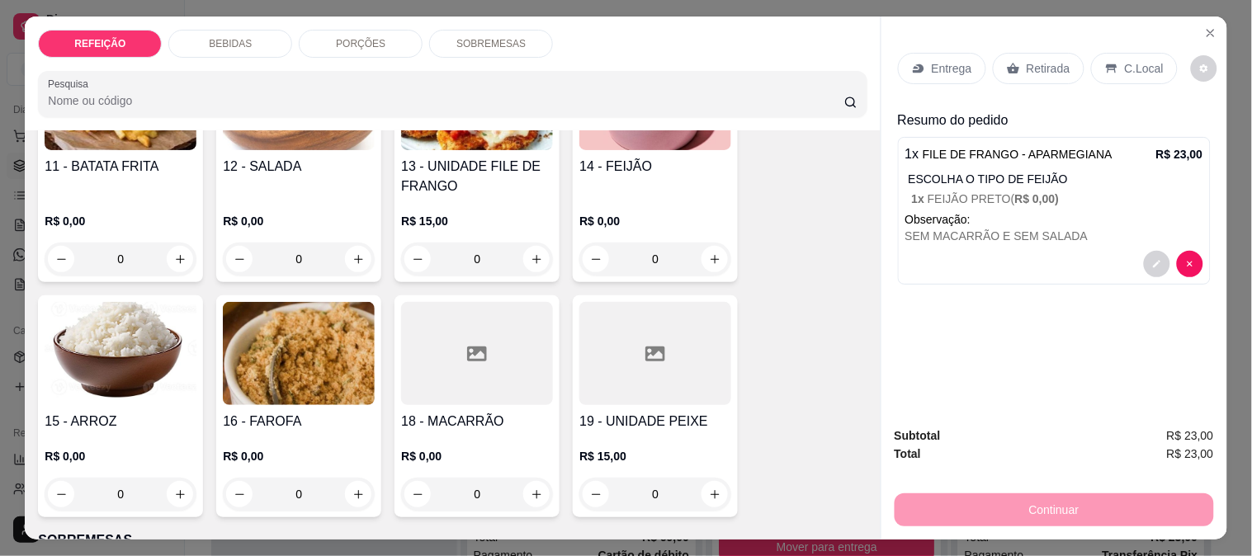
click at [331, 199] on div "R$ 0,00 0" at bounding box center [299, 235] width 152 height 79
click at [467, 184] on h4 "13 - UNIDADE FILE DE FRANGO" at bounding box center [477, 177] width 152 height 40
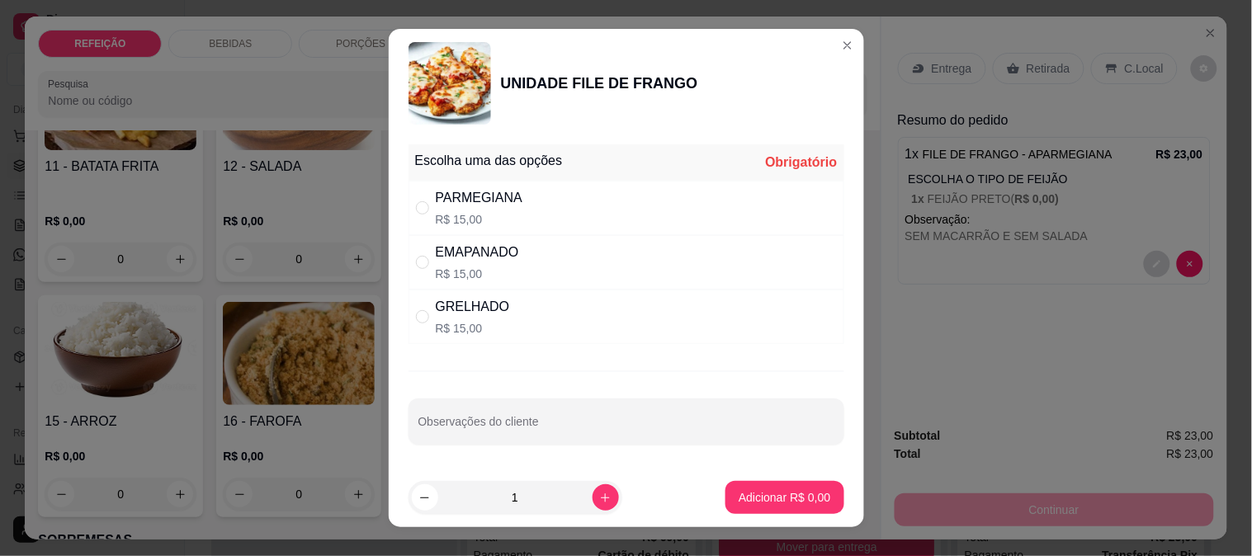
click at [534, 205] on div "PARMEGIANA R$ 15,00" at bounding box center [627, 208] width 436 height 54
radio input "true"
click at [765, 485] on button "Adicionar R$ 15,00" at bounding box center [781, 497] width 125 height 33
type input "1"
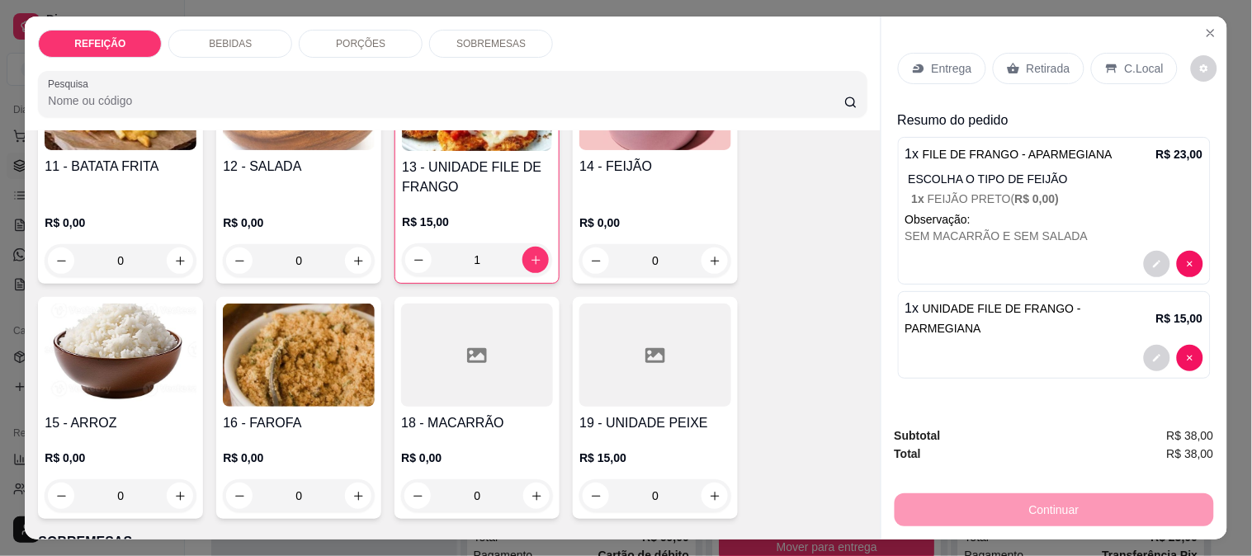
click at [940, 63] on p "Entrega" at bounding box center [952, 68] width 40 height 17
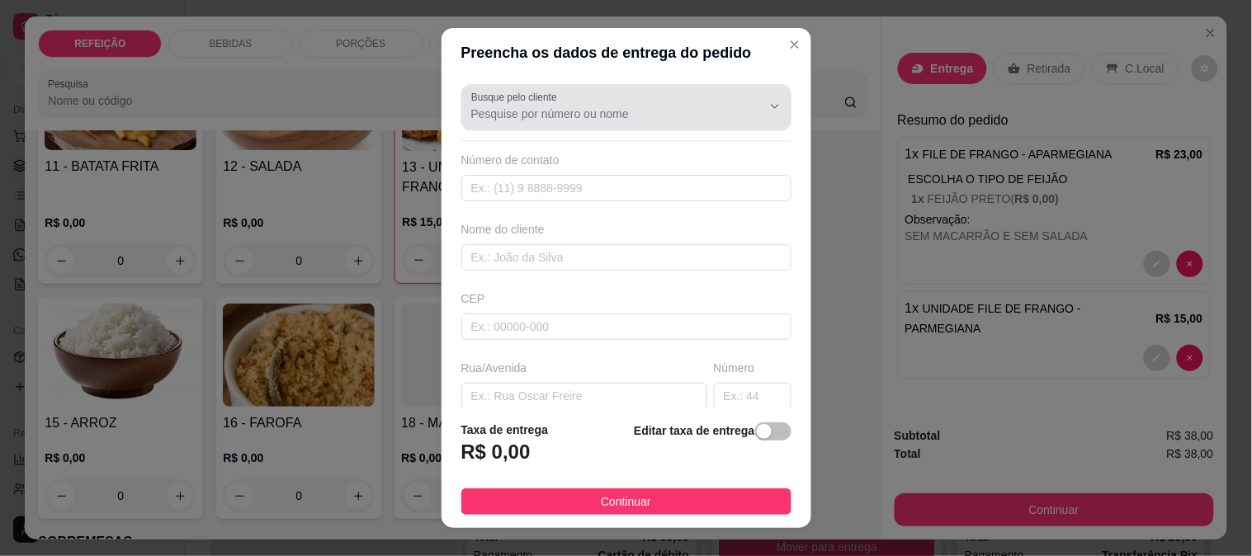
click at [598, 118] on input "Busque pelo cliente" at bounding box center [603, 114] width 264 height 17
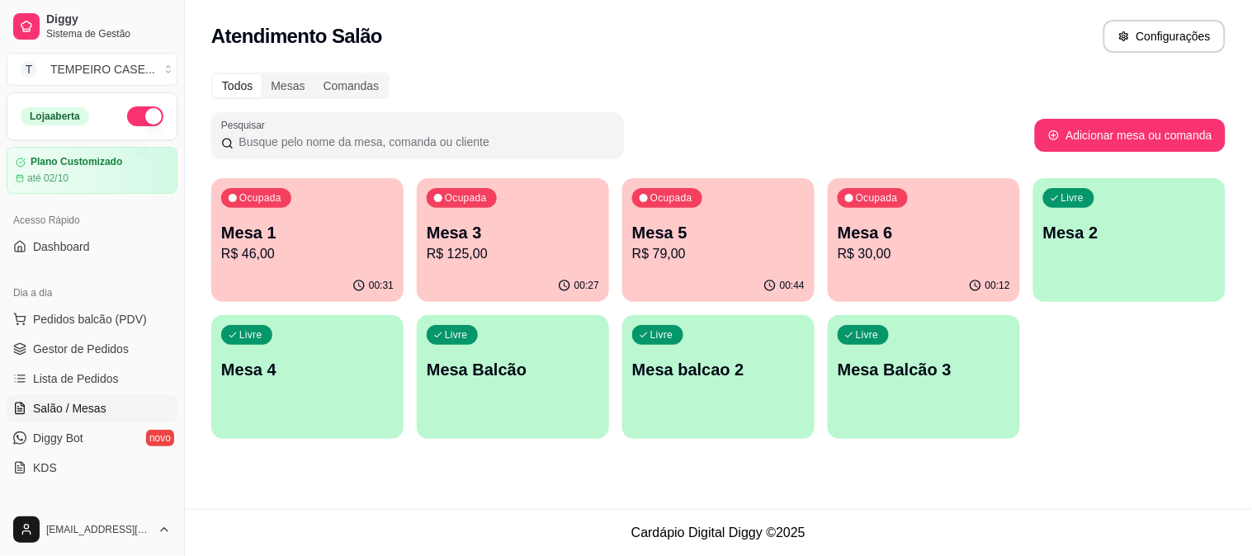
click at [766, 248] on p "R$ 79,00" at bounding box center [718, 254] width 173 height 20
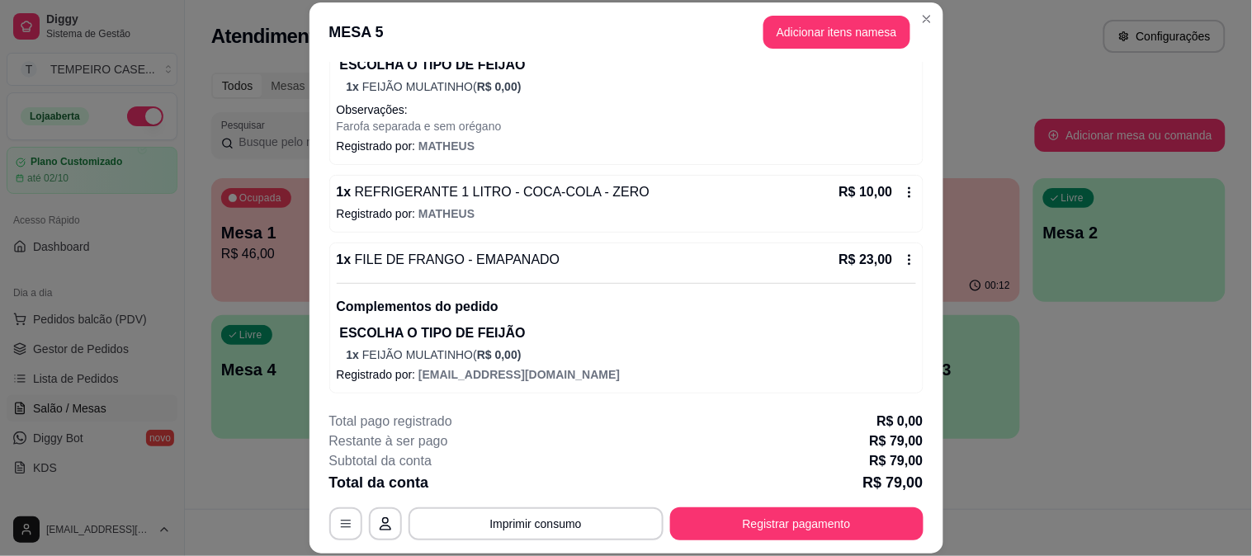
scroll to position [314, 0]
click at [903, 192] on icon at bounding box center [909, 190] width 13 height 13
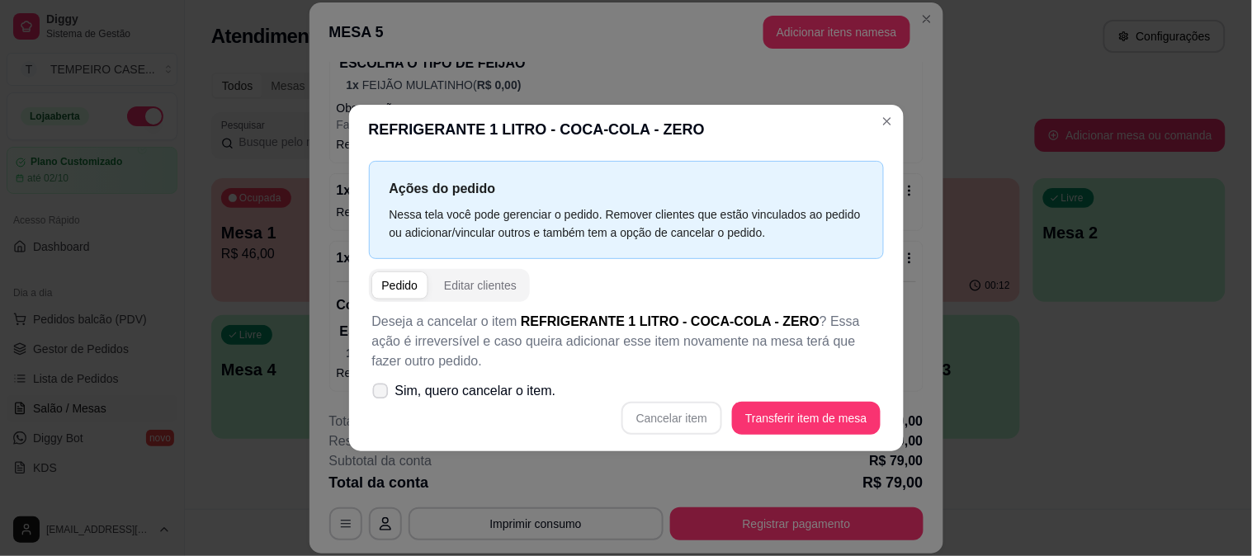
click at [504, 390] on span "Sim, quero cancelar o item." at bounding box center [475, 391] width 161 height 20
click at [382, 395] on input "Sim, quero cancelar o item." at bounding box center [377, 400] width 11 height 11
checkbox input "true"
click at [696, 417] on button "Cancelar item" at bounding box center [672, 418] width 101 height 33
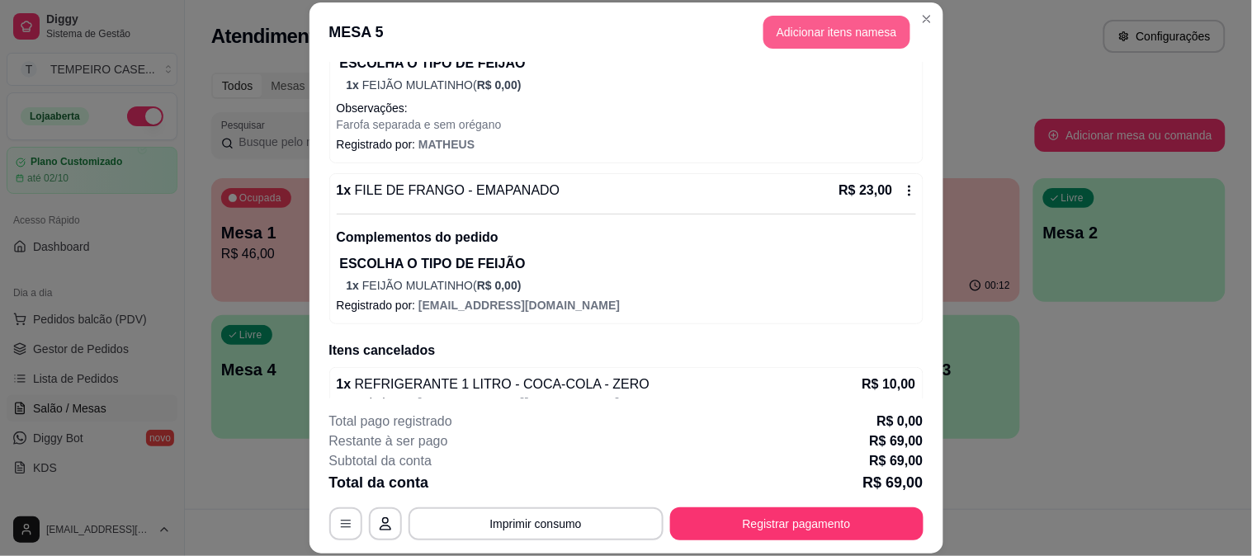
click at [832, 22] on button "Adicionar itens na mesa" at bounding box center [837, 32] width 147 height 33
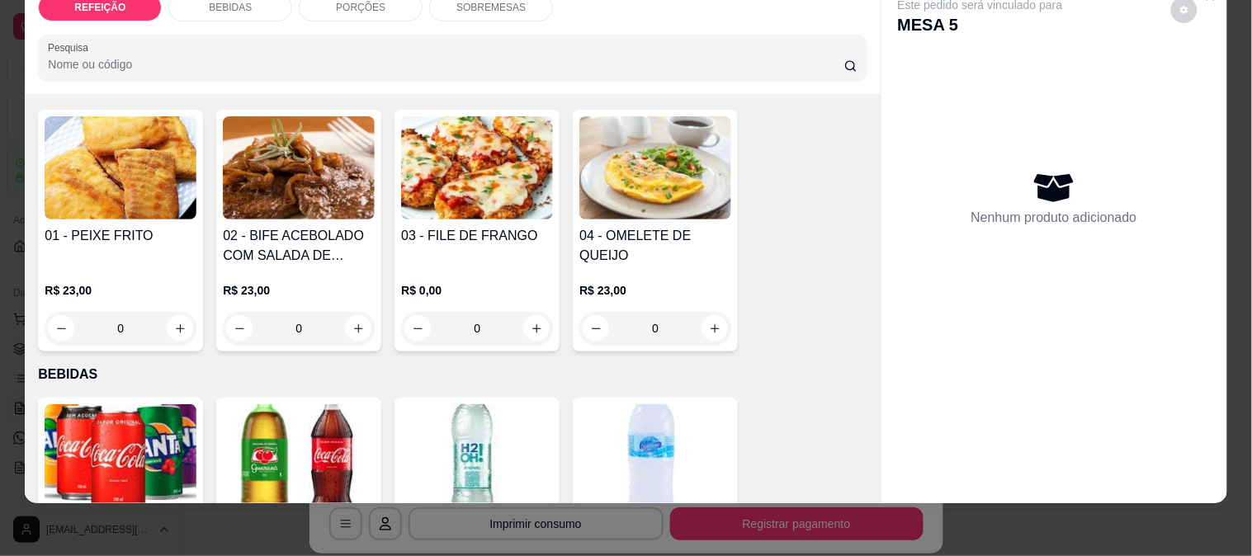
scroll to position [367, 0]
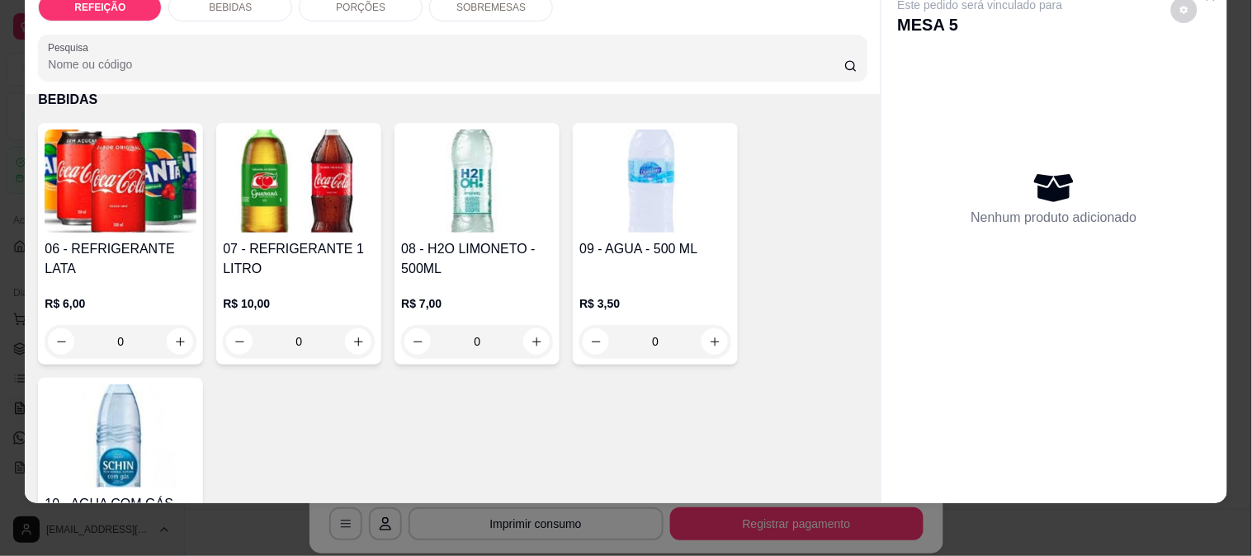
click at [463, 239] on h4 "08 - H2O LIMONETO - 500ML" at bounding box center [477, 259] width 152 height 40
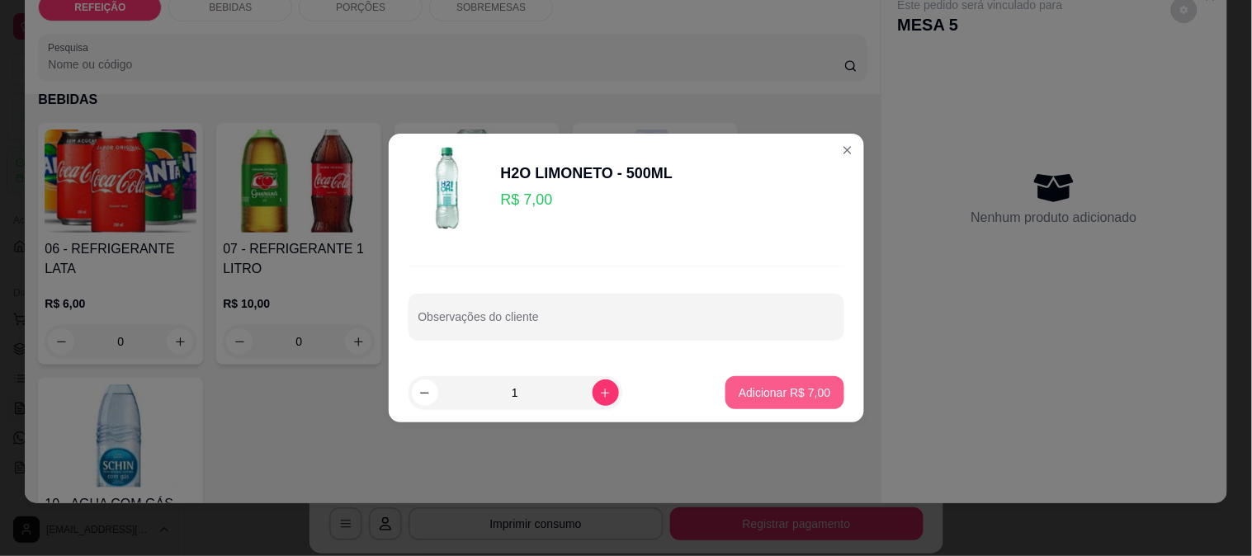
click at [788, 376] on div "Adicionar R$ 7,00" at bounding box center [785, 392] width 118 height 33
click at [788, 381] on button "Adicionar R$ 7,00" at bounding box center [785, 392] width 118 height 33
type input "1"
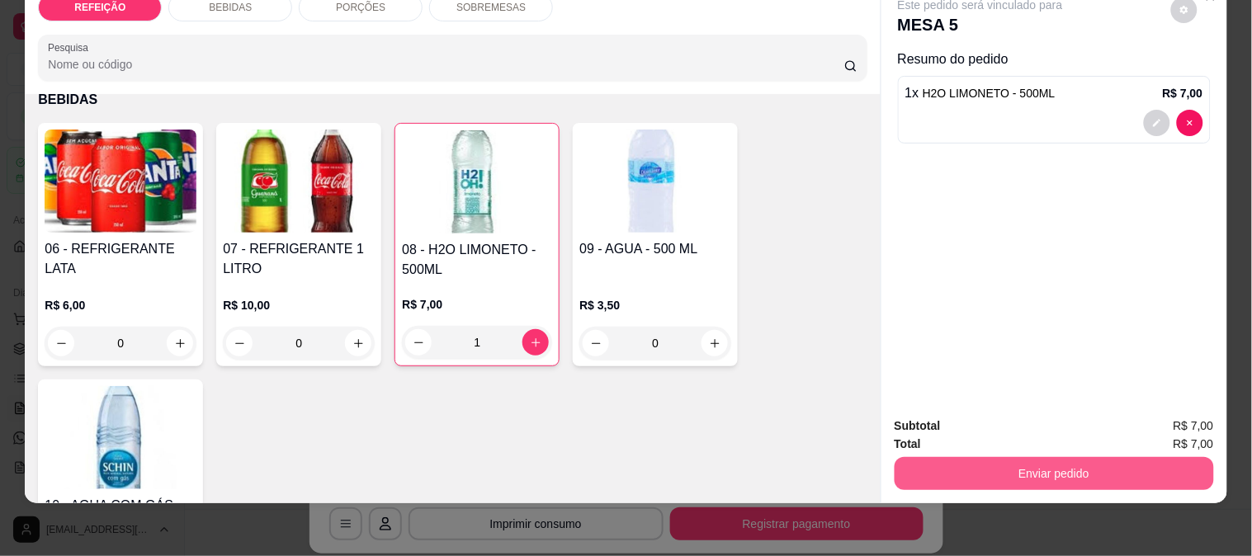
click at [1006, 463] on button "Enviar pedido" at bounding box center [1054, 473] width 319 height 33
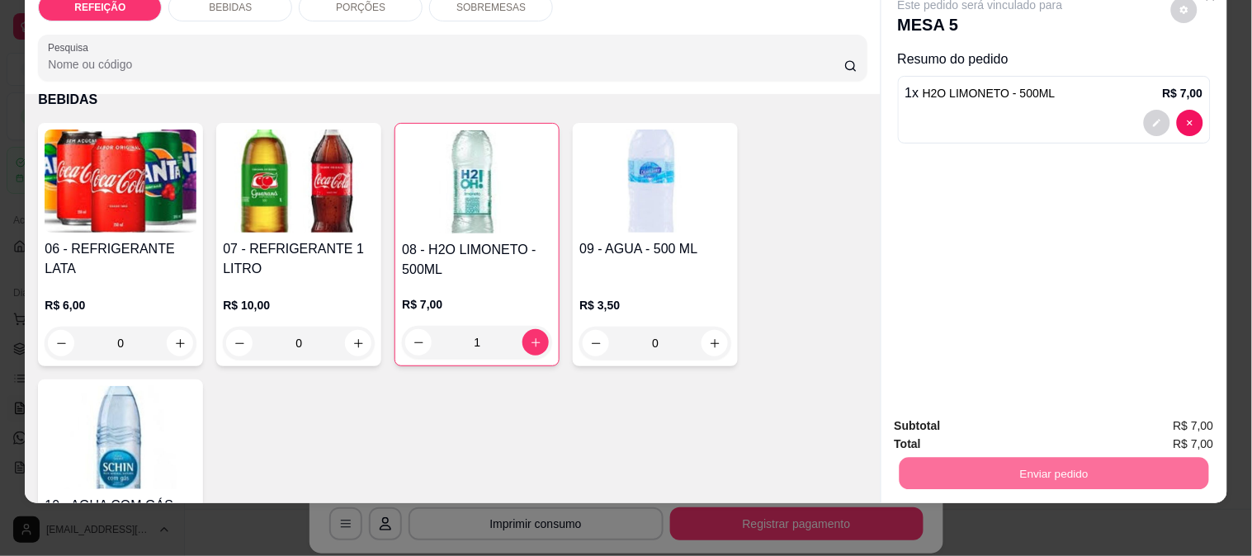
click at [977, 421] on button "Não registrar e enviar pedido" at bounding box center [1000, 420] width 172 height 31
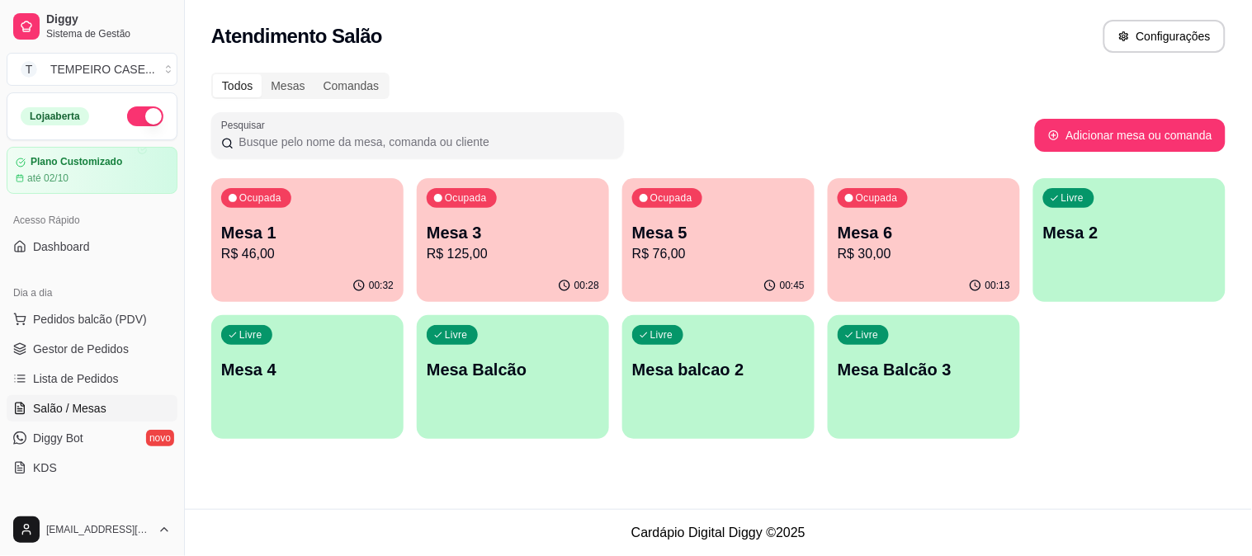
click at [692, 267] on div "Ocupada Mesa 5 R$ 76,00" at bounding box center [718, 224] width 192 height 92
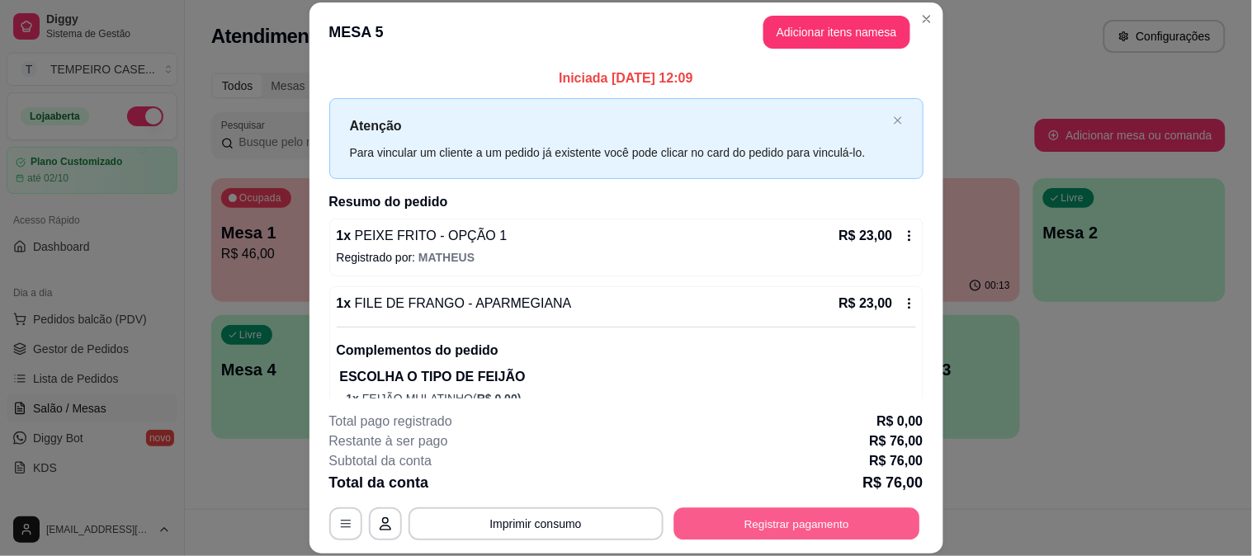
click at [764, 523] on button "Registrar pagamento" at bounding box center [797, 524] width 246 height 32
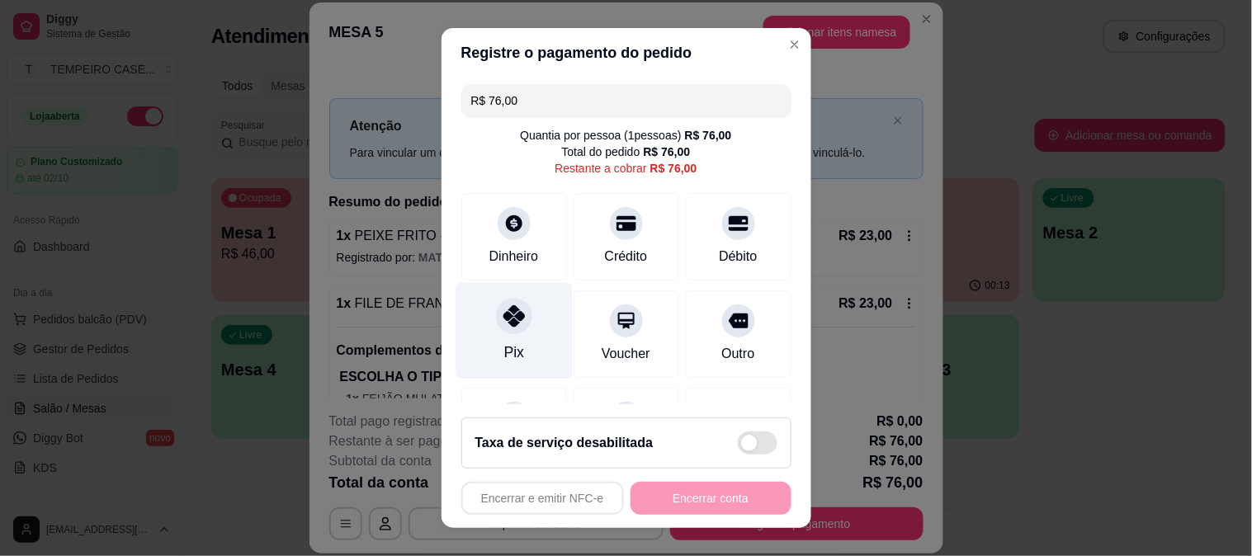
click at [527, 334] on div "Pix" at bounding box center [514, 330] width 116 height 97
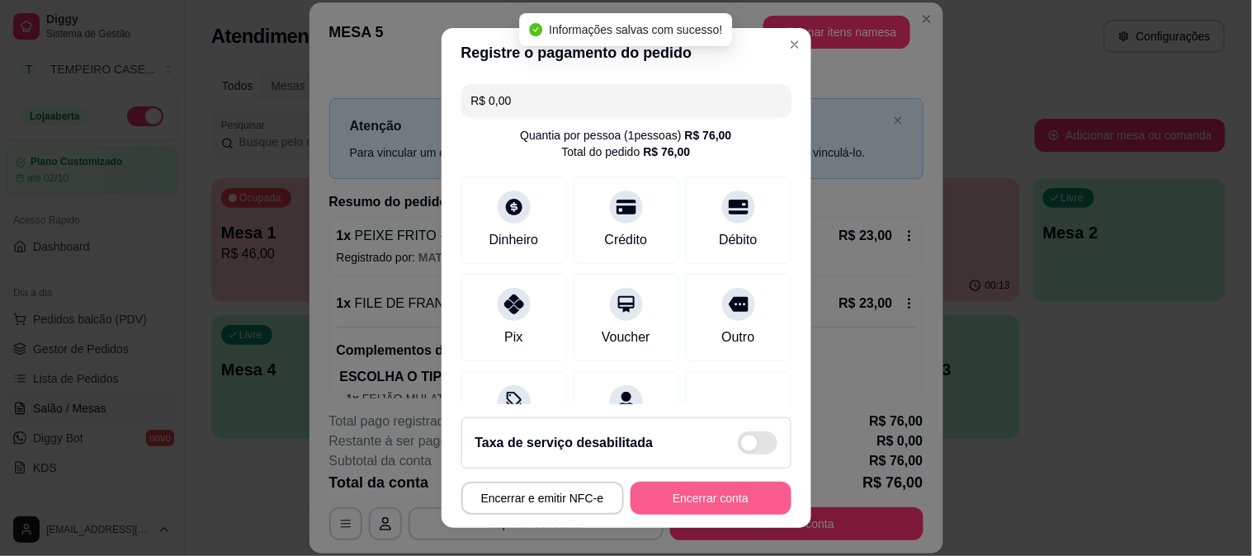
type input "R$ 0,00"
click at [697, 494] on button "Encerrar conta" at bounding box center [711, 498] width 161 height 33
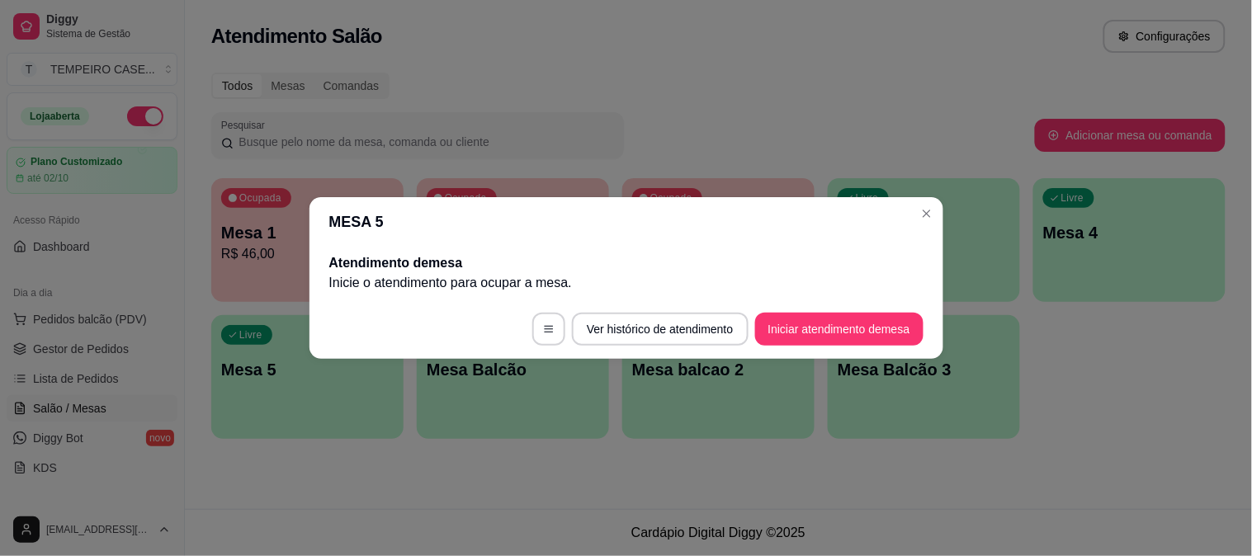
click at [916, 232] on header "MESA 5" at bounding box center [627, 222] width 634 height 50
click at [916, 225] on header "MESA 5" at bounding box center [627, 222] width 634 height 50
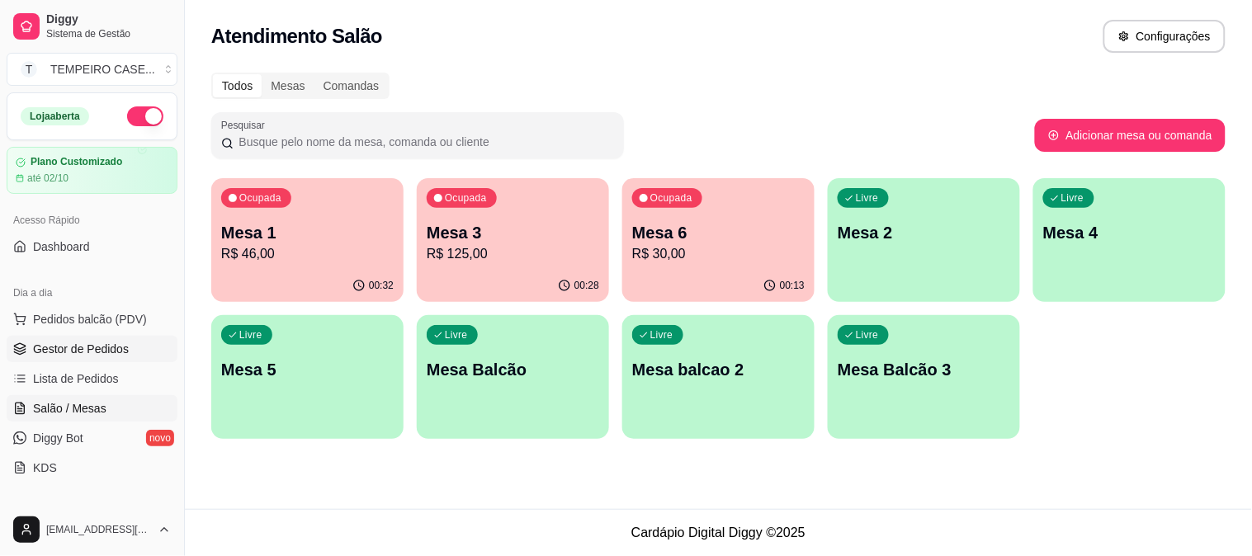
click at [61, 356] on span "Gestor de Pedidos" at bounding box center [81, 349] width 96 height 17
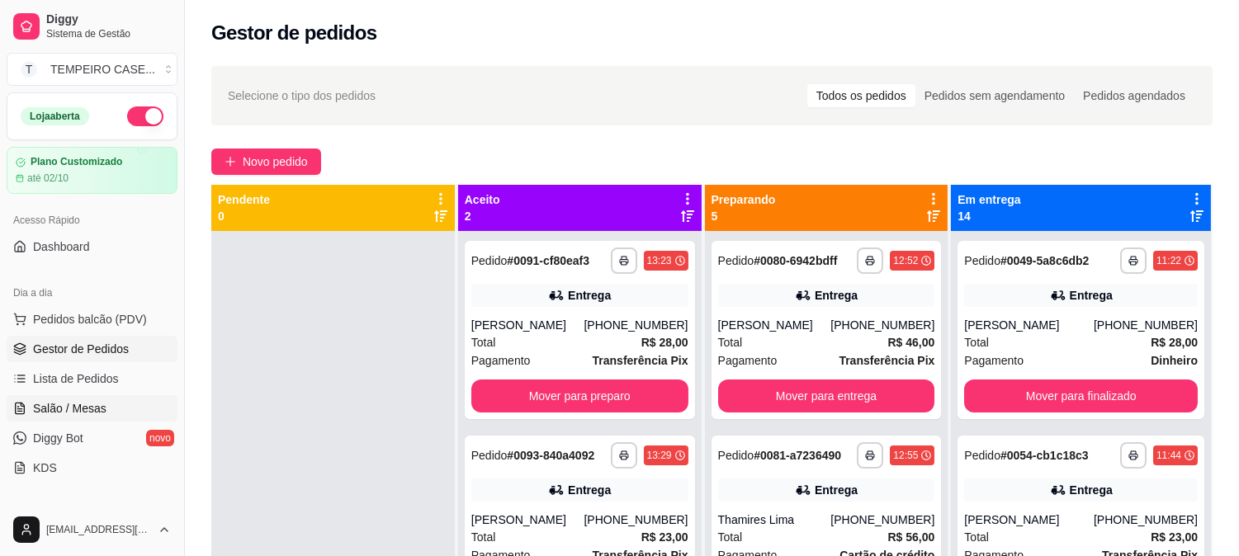
click at [71, 417] on link "Salão / Mesas" at bounding box center [92, 408] width 171 height 26
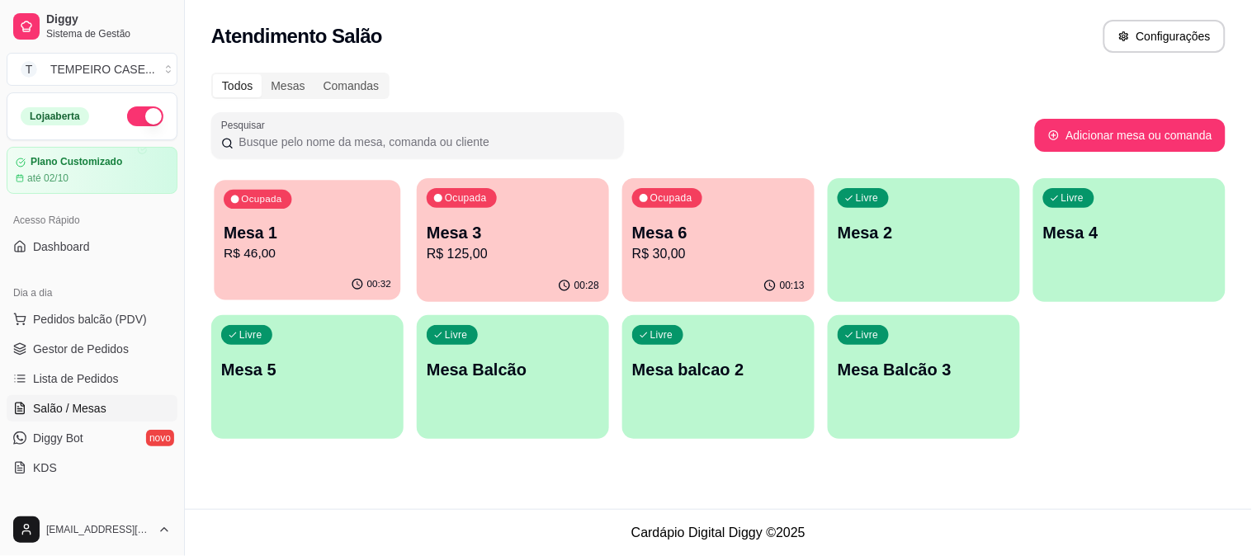
click at [323, 244] on p "R$ 46,00" at bounding box center [308, 253] width 168 height 19
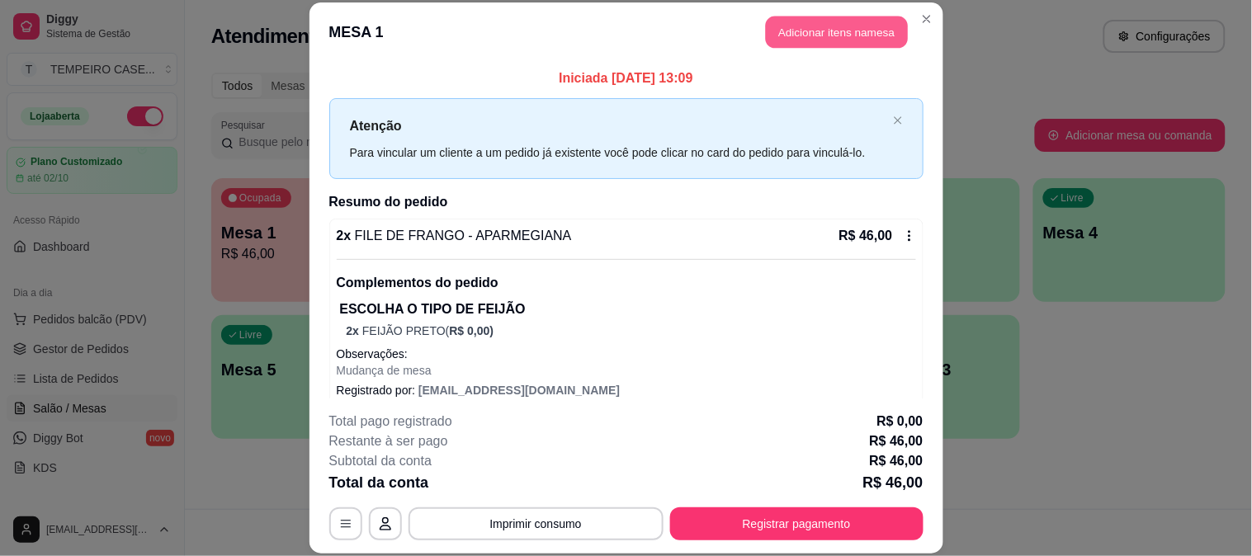
click at [804, 36] on button "Adicionar itens na mesa" at bounding box center [837, 33] width 142 height 32
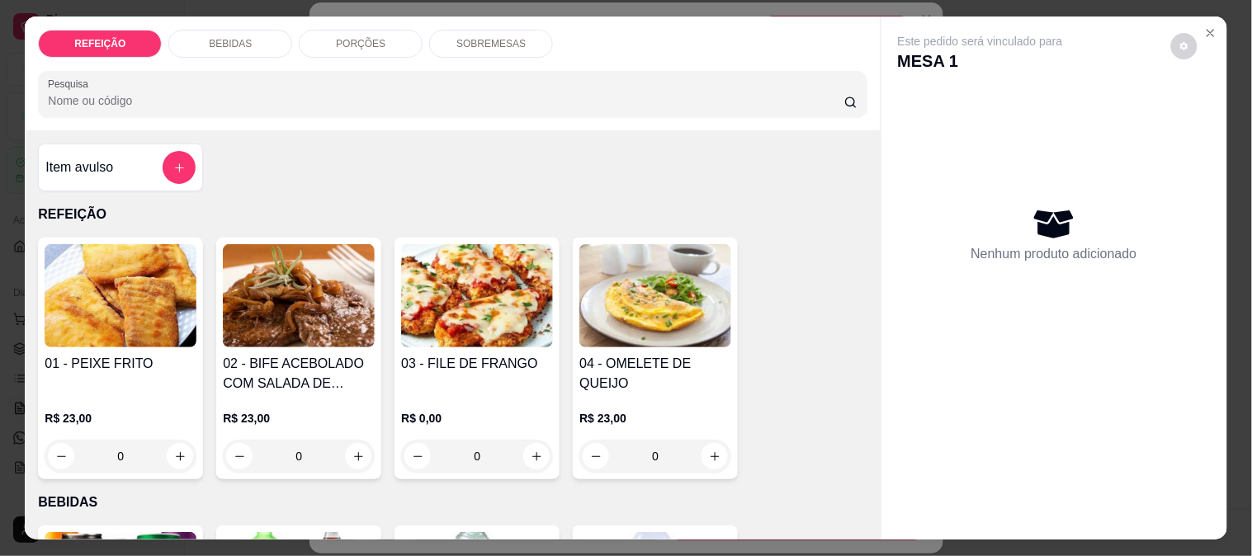
click at [462, 40] on p "SOBREMESAS" at bounding box center [491, 43] width 69 height 13
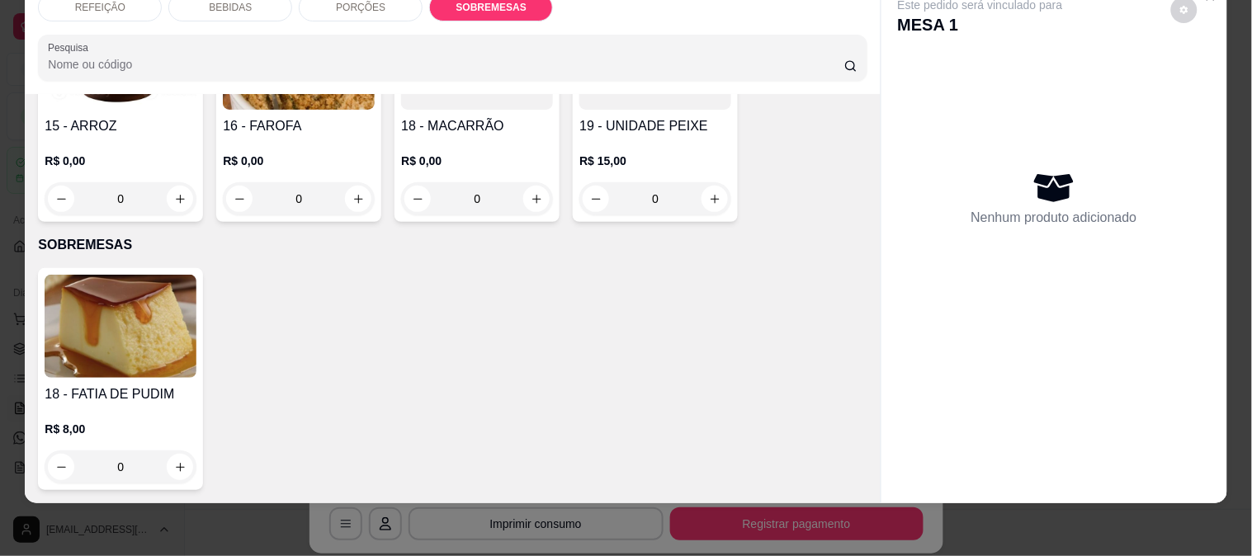
click at [96, 302] on img at bounding box center [121, 326] width 152 height 103
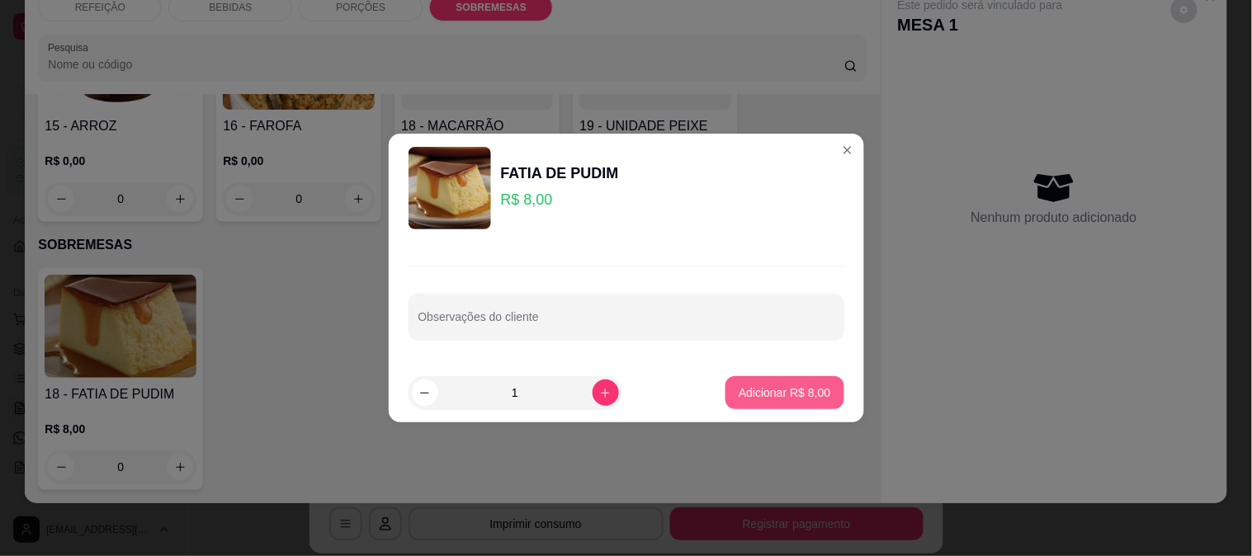
click at [754, 391] on p "Adicionar R$ 8,00" at bounding box center [785, 393] width 92 height 17
type input "1"
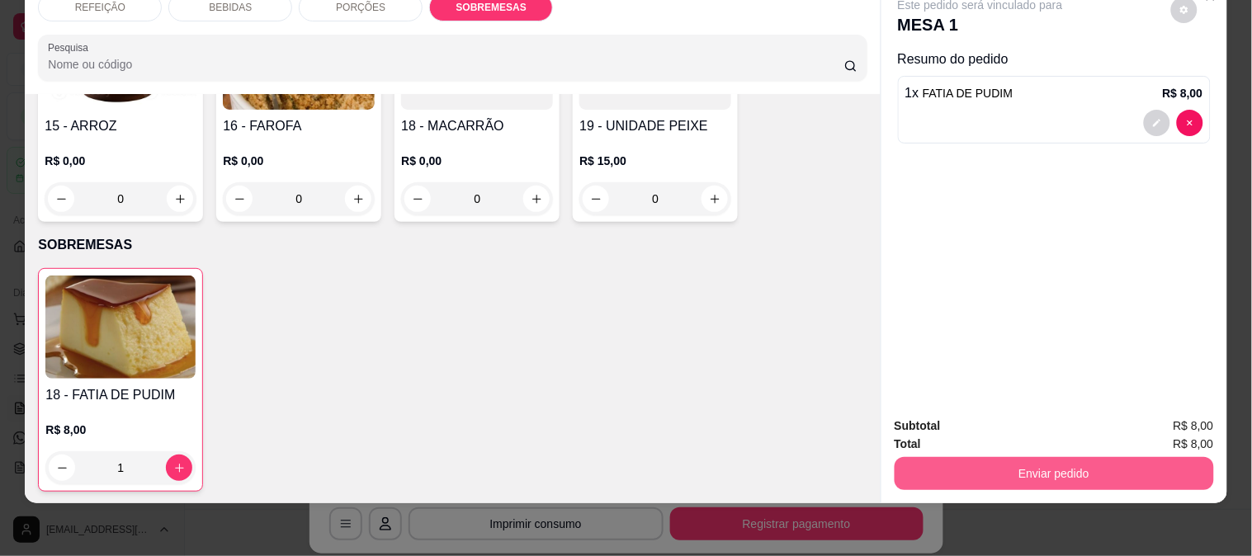
click at [1076, 460] on button "Enviar pedido" at bounding box center [1054, 473] width 319 height 33
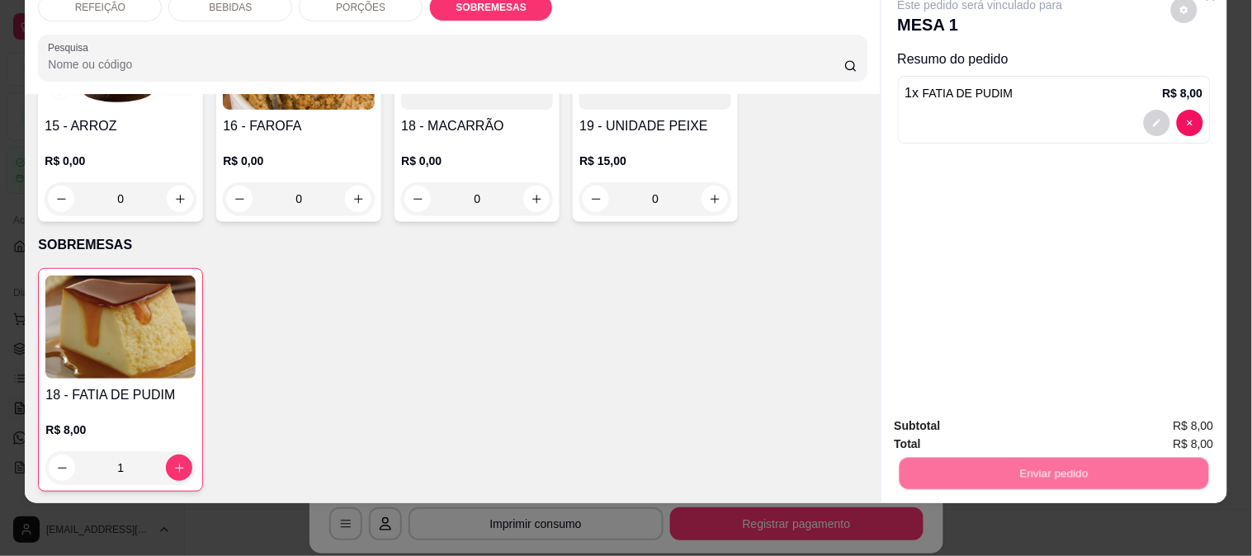
click at [996, 418] on button "Não registrar e enviar pedido" at bounding box center [1000, 420] width 172 height 31
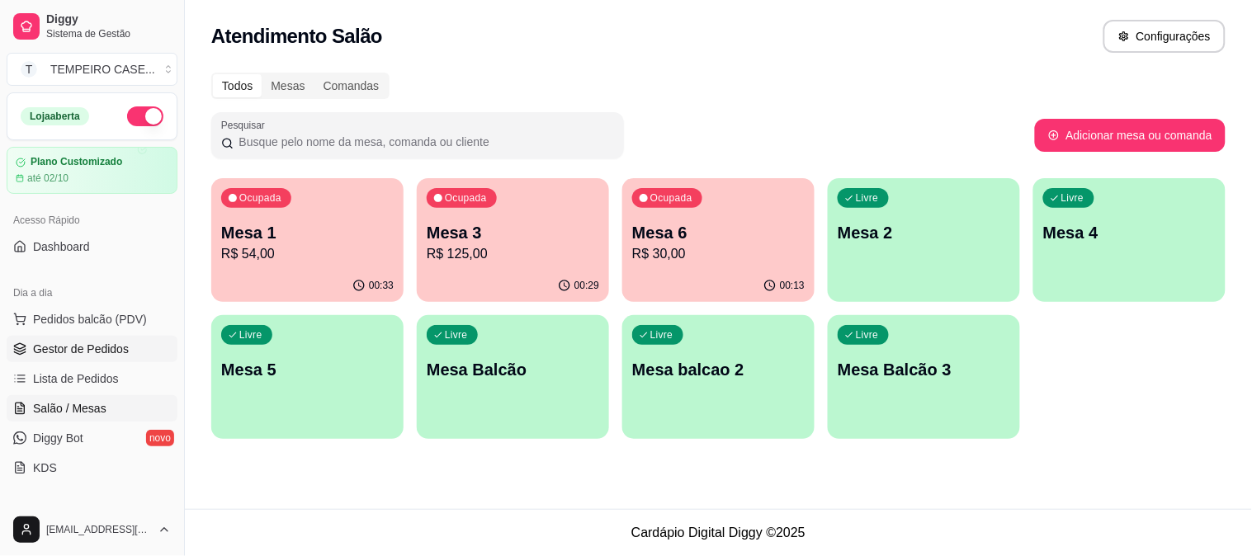
click at [69, 342] on span "Gestor de Pedidos" at bounding box center [81, 349] width 96 height 17
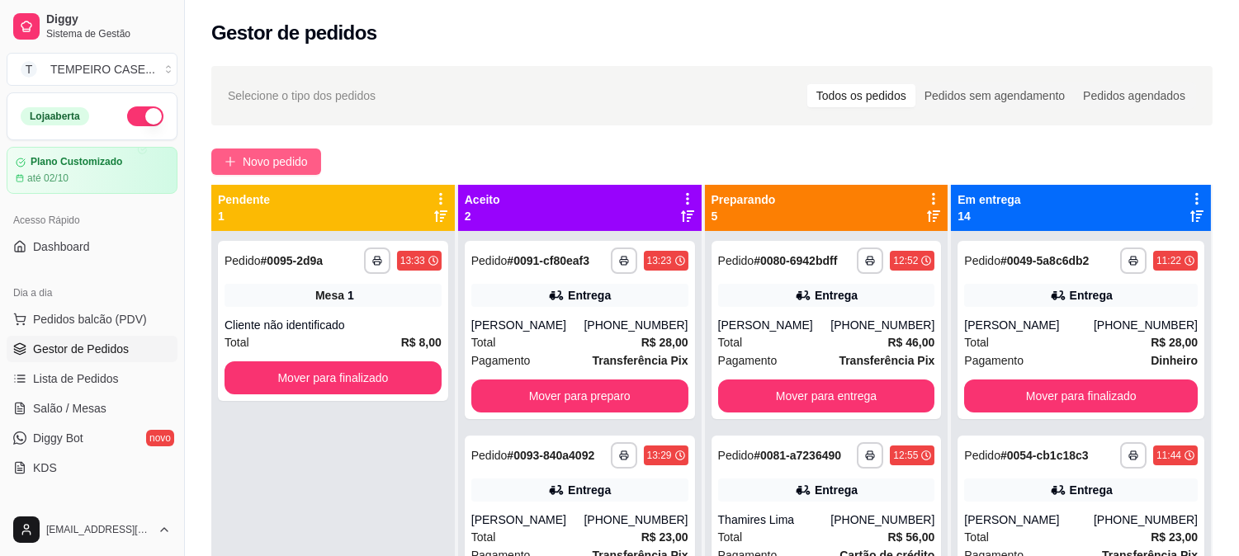
click at [258, 163] on span "Novo pedido" at bounding box center [275, 162] width 65 height 18
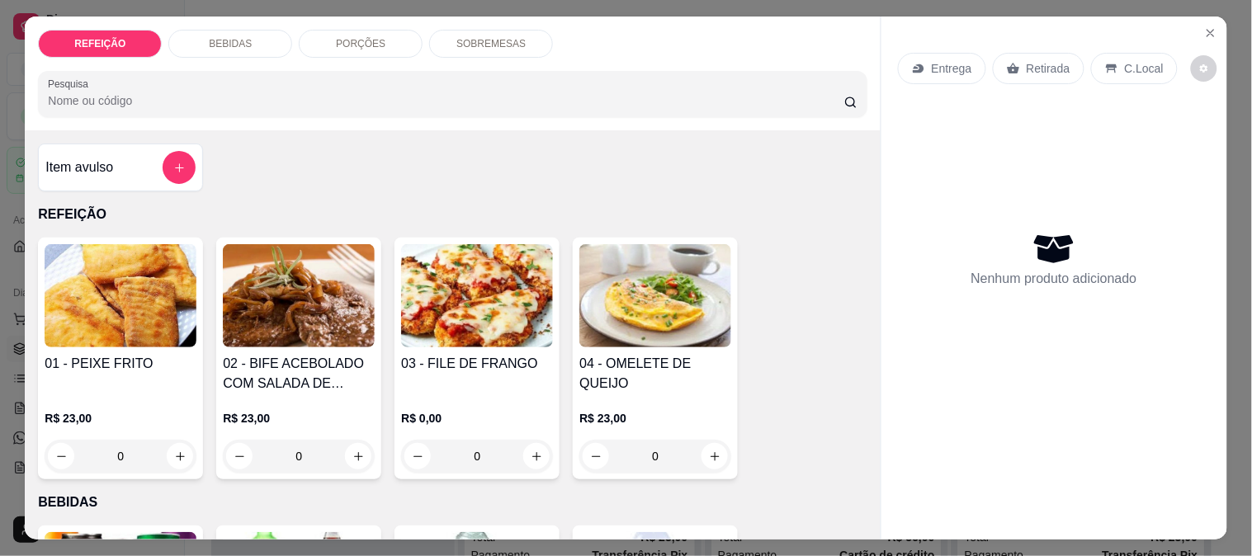
click at [472, 317] on img at bounding box center [477, 295] width 152 height 103
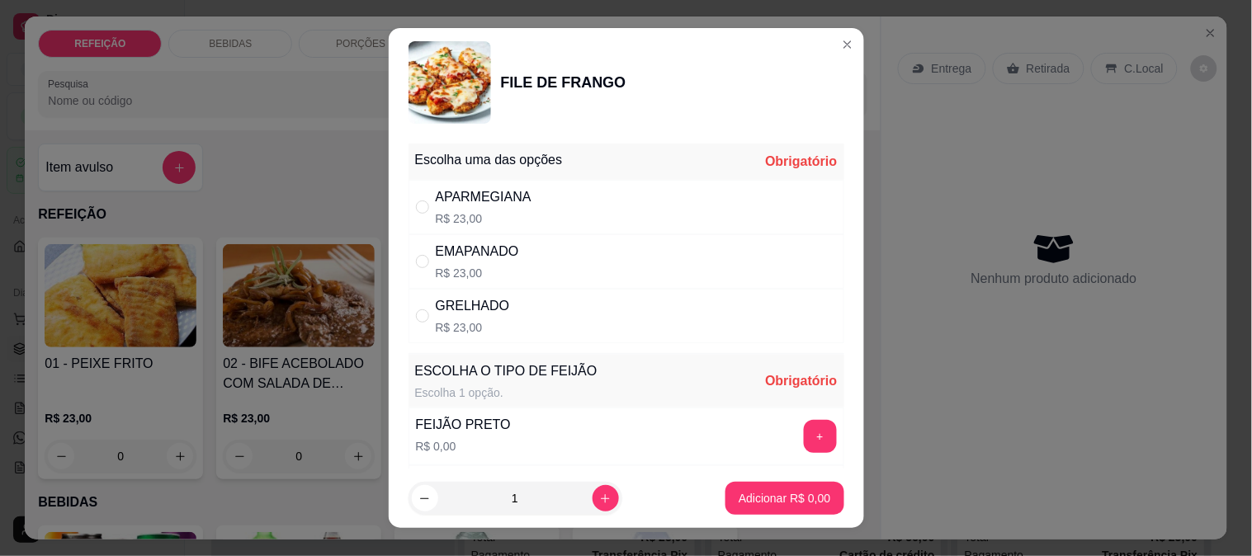
click at [506, 196] on div "APARMEGIANA" at bounding box center [484, 197] width 96 height 20
radio input "true"
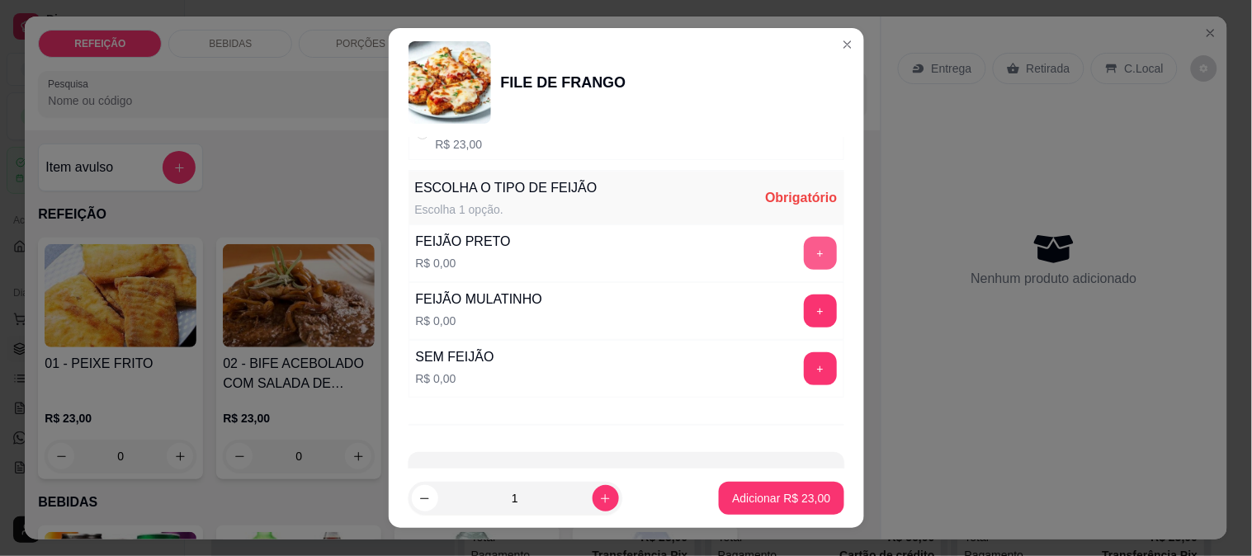
click at [804, 241] on button "+" at bounding box center [820, 253] width 33 height 33
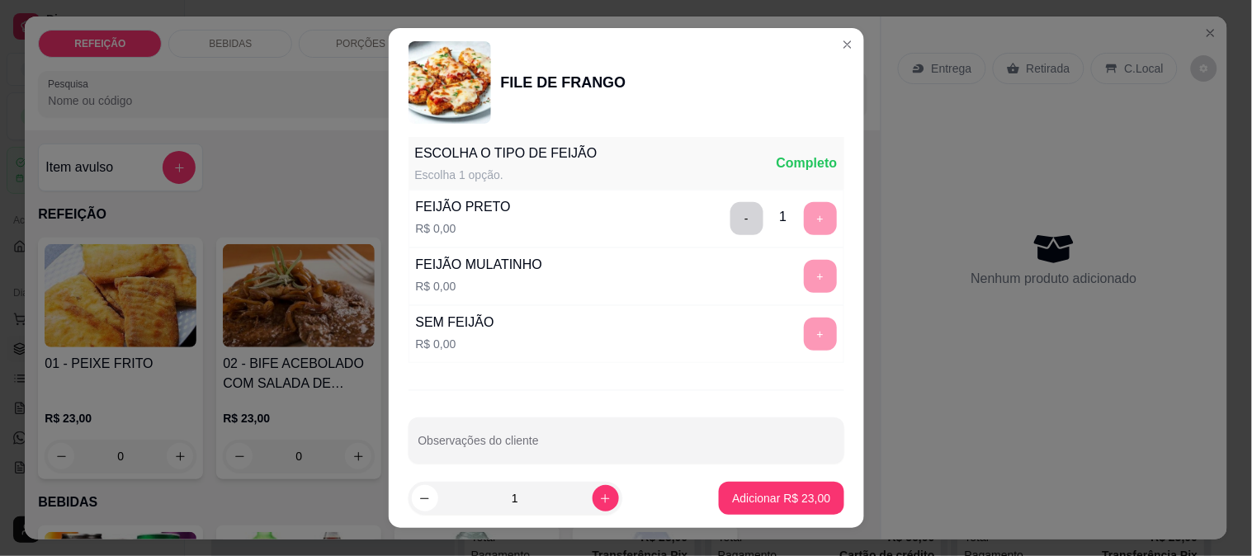
scroll to position [236, 0]
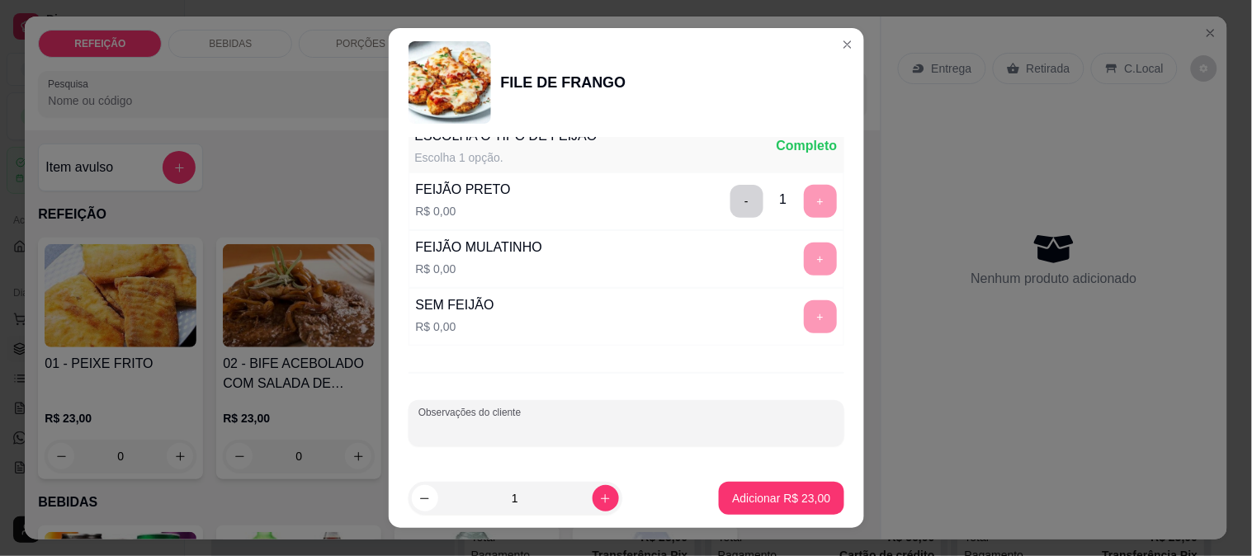
click at [570, 428] on input "Observações do cliente" at bounding box center [627, 430] width 416 height 17
type input "SEM MACARRÃO E SEM SALADA"
click at [764, 504] on p "Adicionar R$ 23,00" at bounding box center [781, 498] width 98 height 17
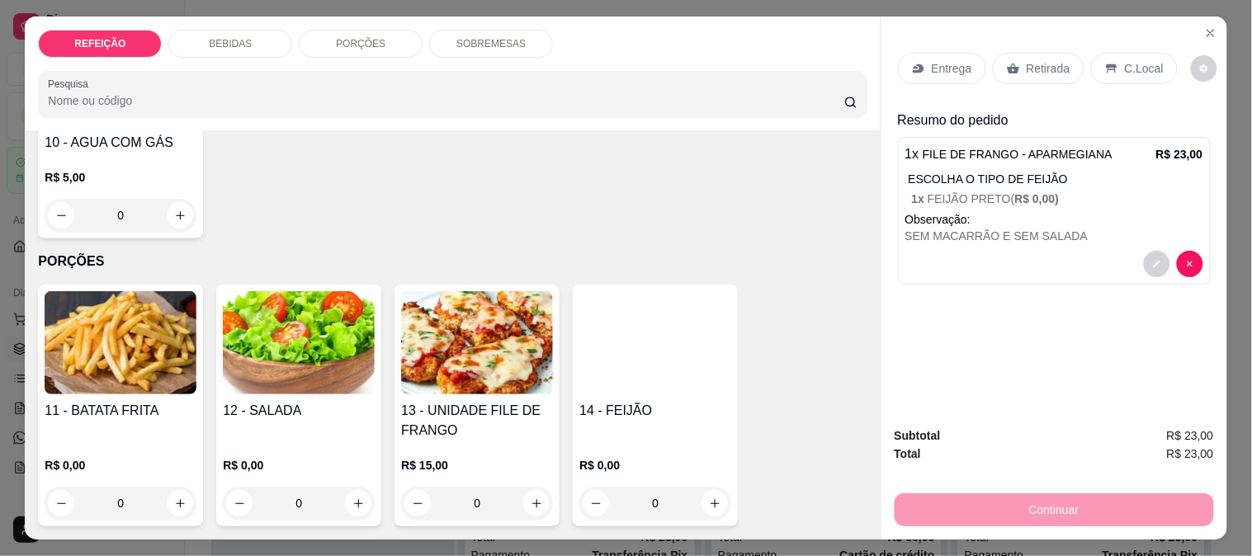
scroll to position [917, 0]
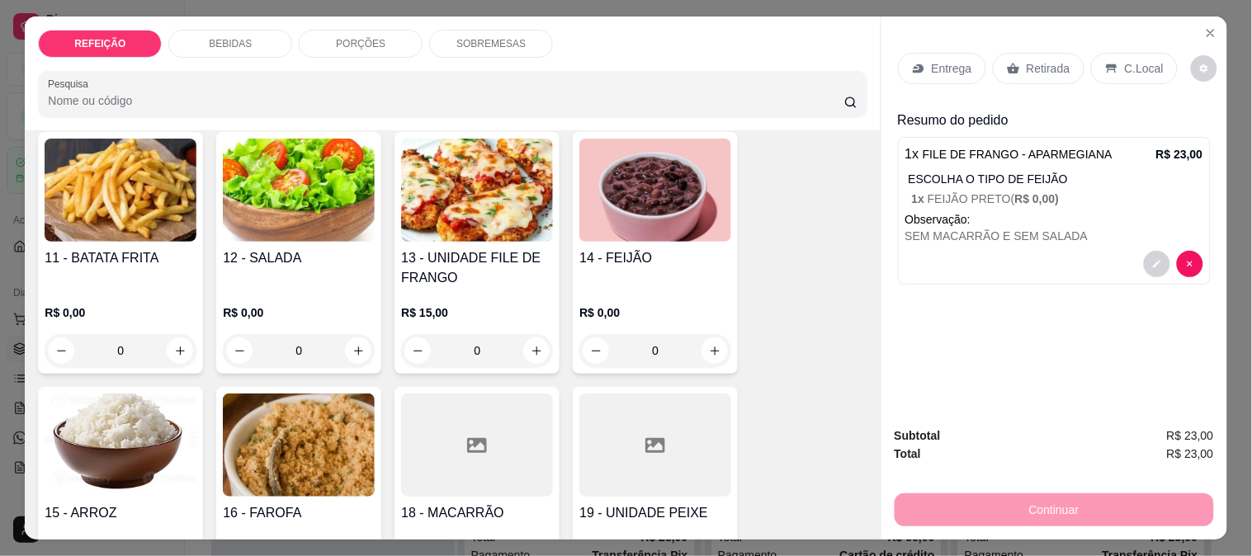
click at [490, 292] on div "R$ 15,00 0" at bounding box center [477, 327] width 152 height 79
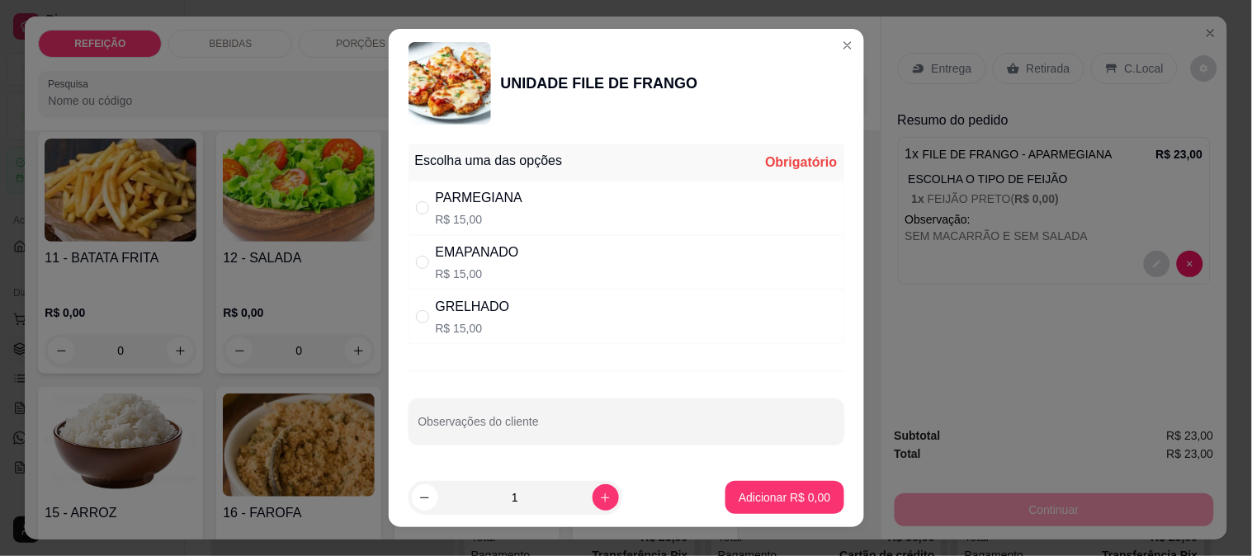
click at [496, 203] on div "PARMEGIANA" at bounding box center [480, 198] width 88 height 20
radio input "true"
click at [790, 510] on button "Adicionar R$ 15,00" at bounding box center [781, 497] width 125 height 33
type input "1"
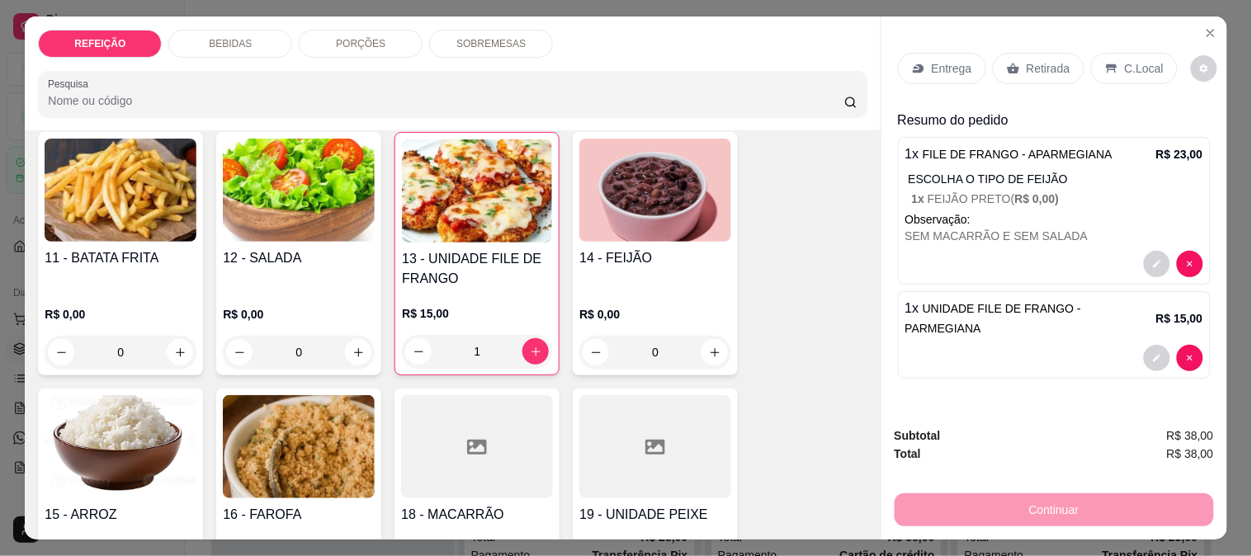
click at [927, 77] on div "Entrega" at bounding box center [942, 68] width 88 height 31
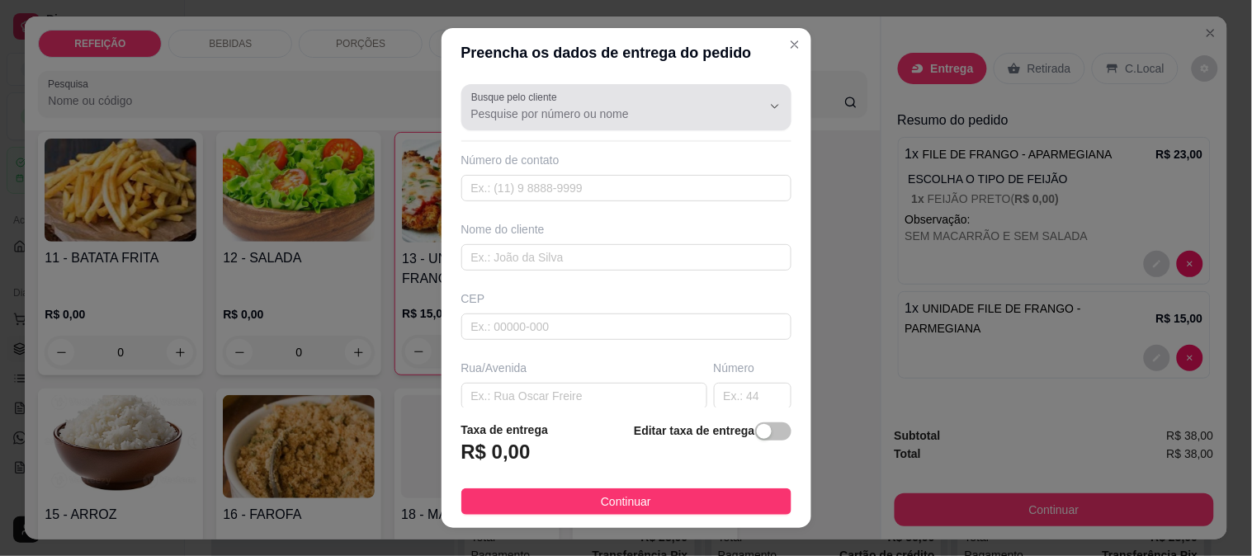
click at [556, 126] on div "Busque pelo cliente" at bounding box center [626, 107] width 330 height 46
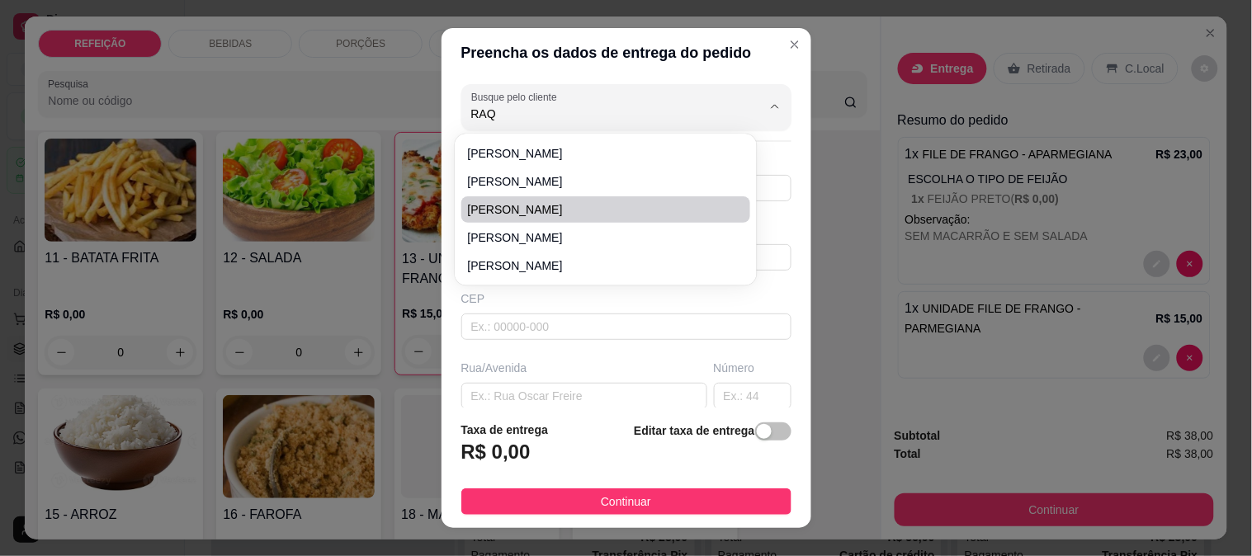
click at [551, 209] on span "Raquel Cavalcanti" at bounding box center [598, 209] width 260 height 17
type input "Raquel Cavalcanti"
type input "8189684472"
type input "Raquel Cavalcanti"
type input "rua 3"
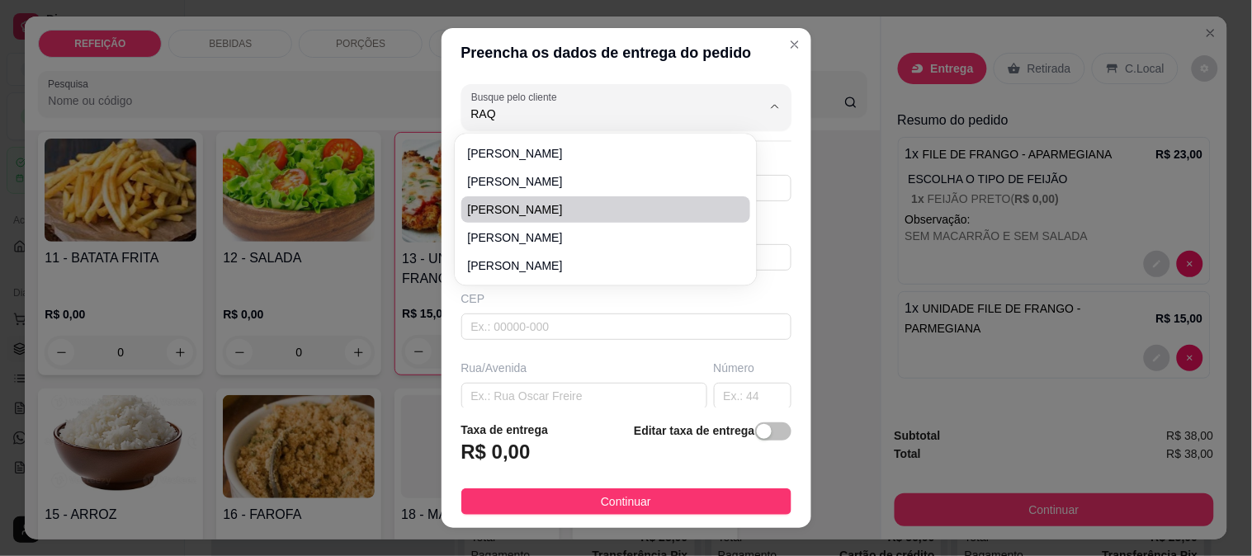
type input "IPOJUCA"
type input "casa do Thiago"
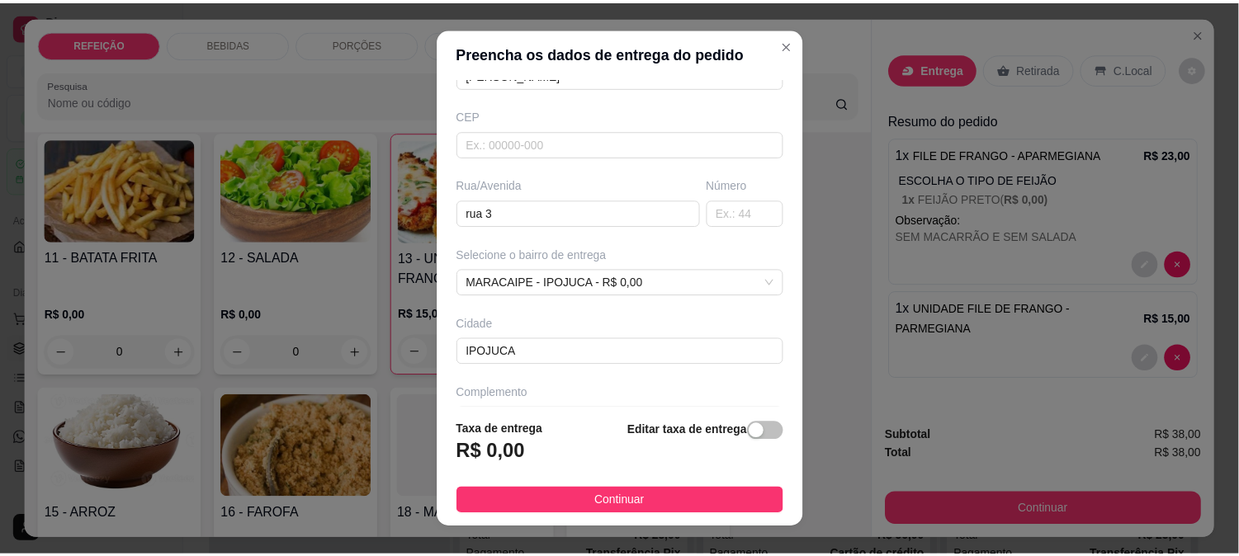
scroll to position [226, 0]
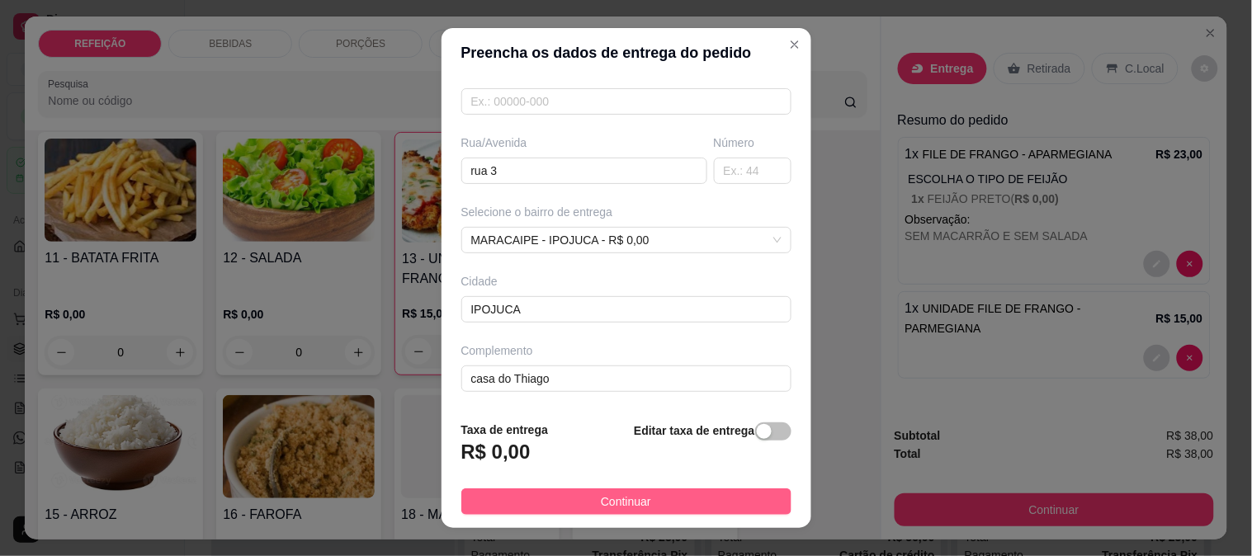
type input "Raquel Cavalcanti"
click at [561, 504] on button "Continuar" at bounding box center [626, 502] width 330 height 26
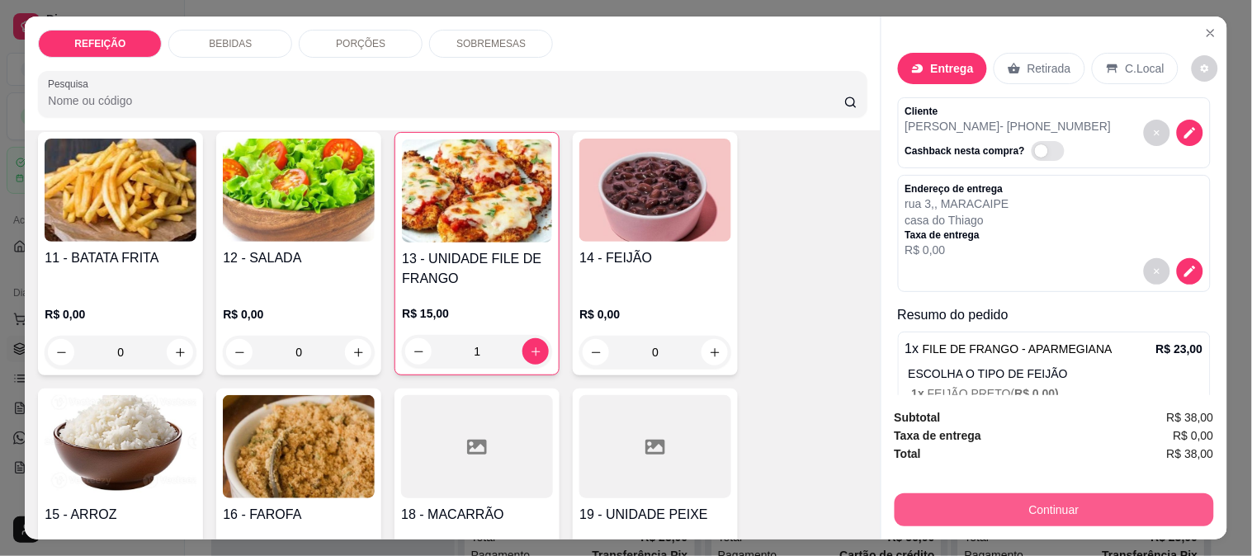
click at [1013, 496] on button "Continuar" at bounding box center [1054, 510] width 319 height 33
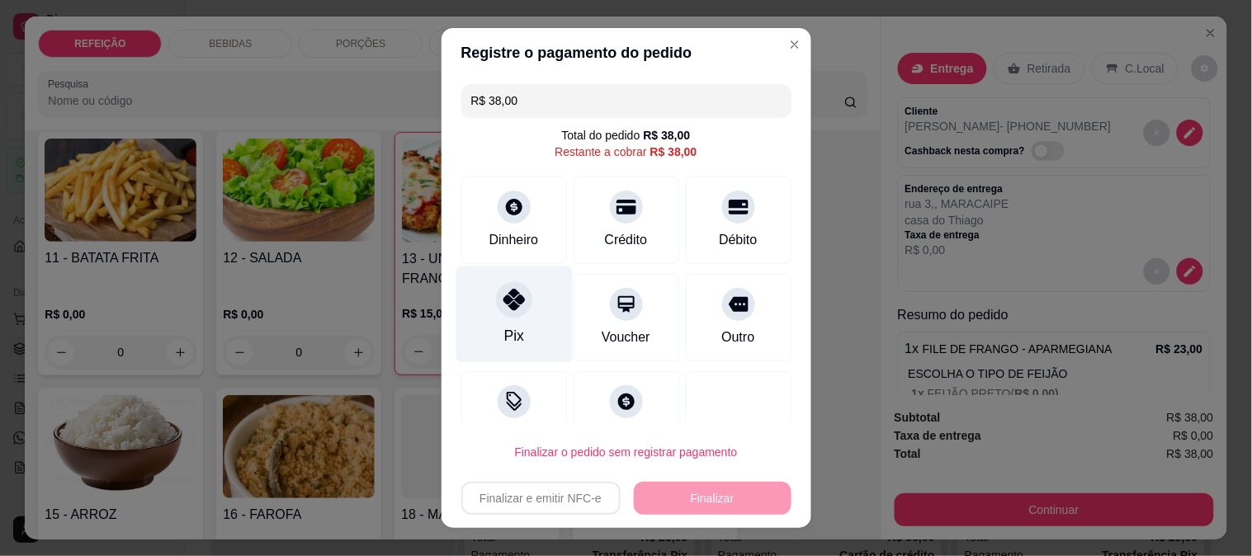
click at [496, 293] on div at bounding box center [514, 300] width 36 height 36
type input "R$ 0,00"
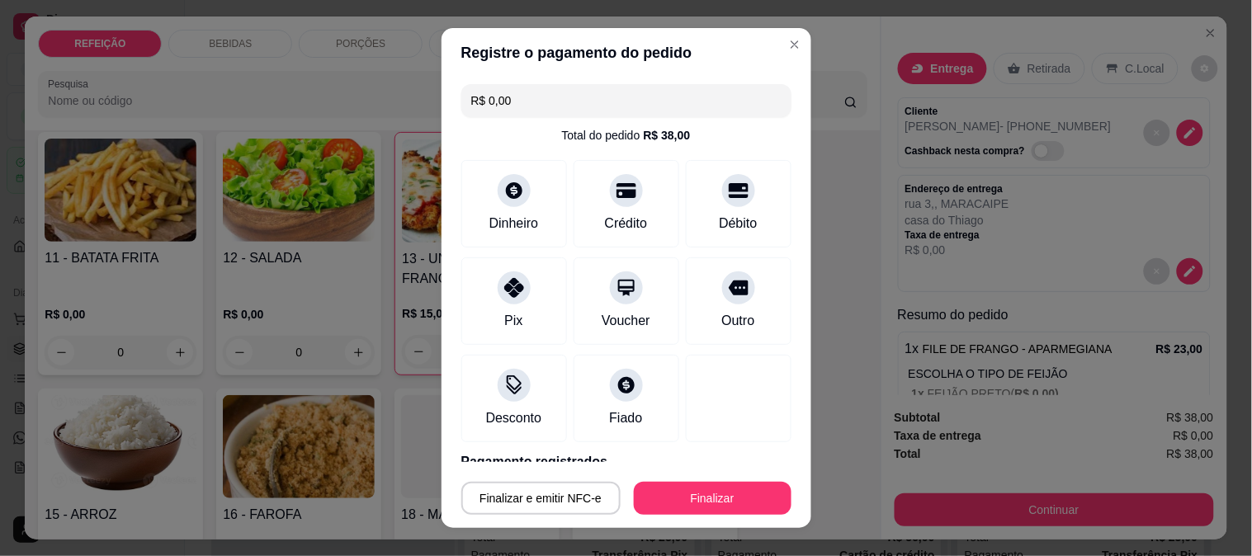
click at [674, 518] on footer "Finalizar e emitir NFC-e Finalizar" at bounding box center [627, 495] width 370 height 66
click at [683, 500] on button "Finalizar" at bounding box center [713, 498] width 158 height 33
type input "0"
type input "-R$ 38,00"
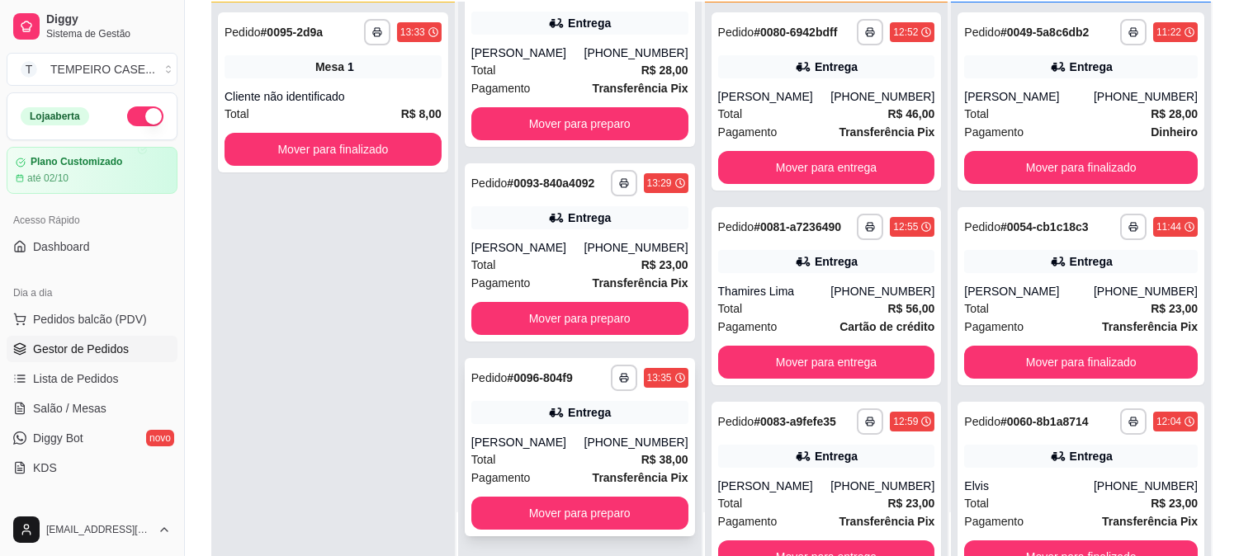
scroll to position [252, 0]
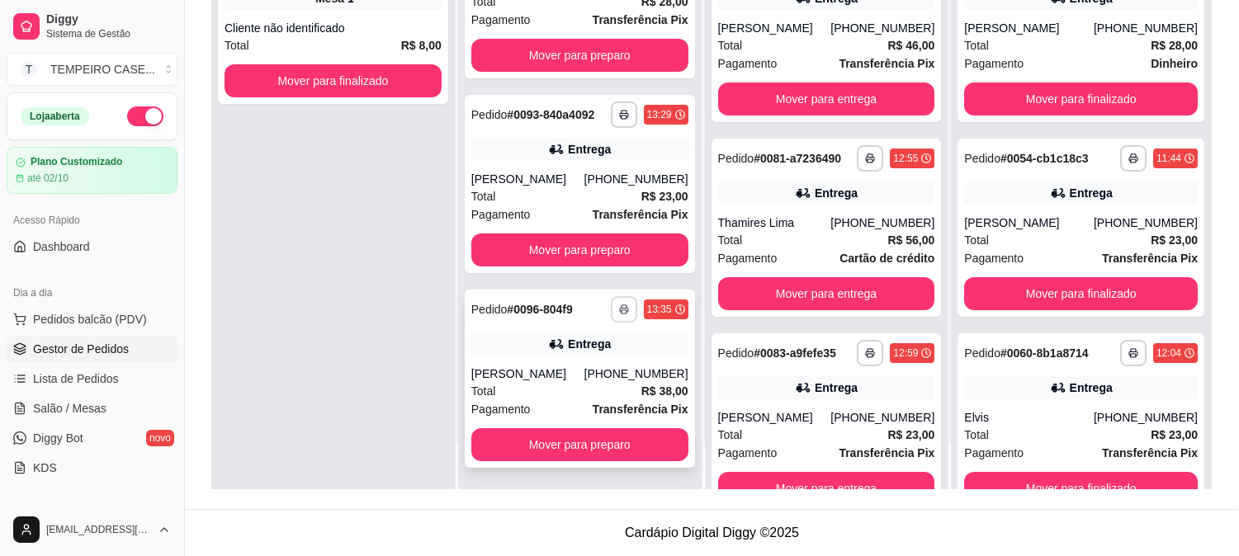
click at [620, 309] on icon "button" at bounding box center [624, 311] width 8 height 4
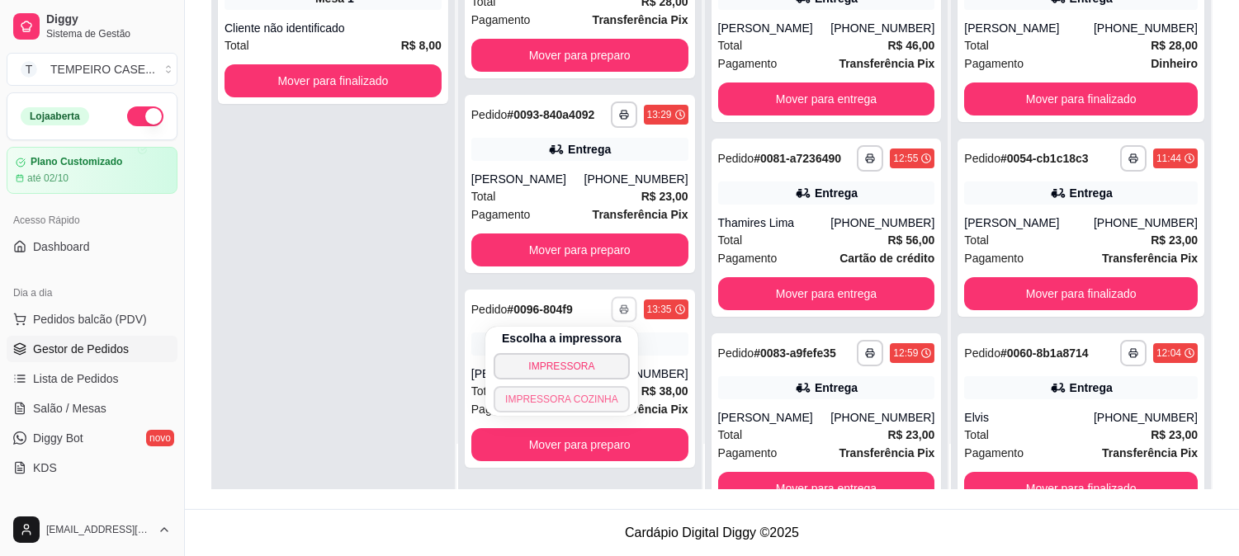
click at [563, 392] on button "IMPRESSORA COZINHA" at bounding box center [562, 399] width 136 height 26
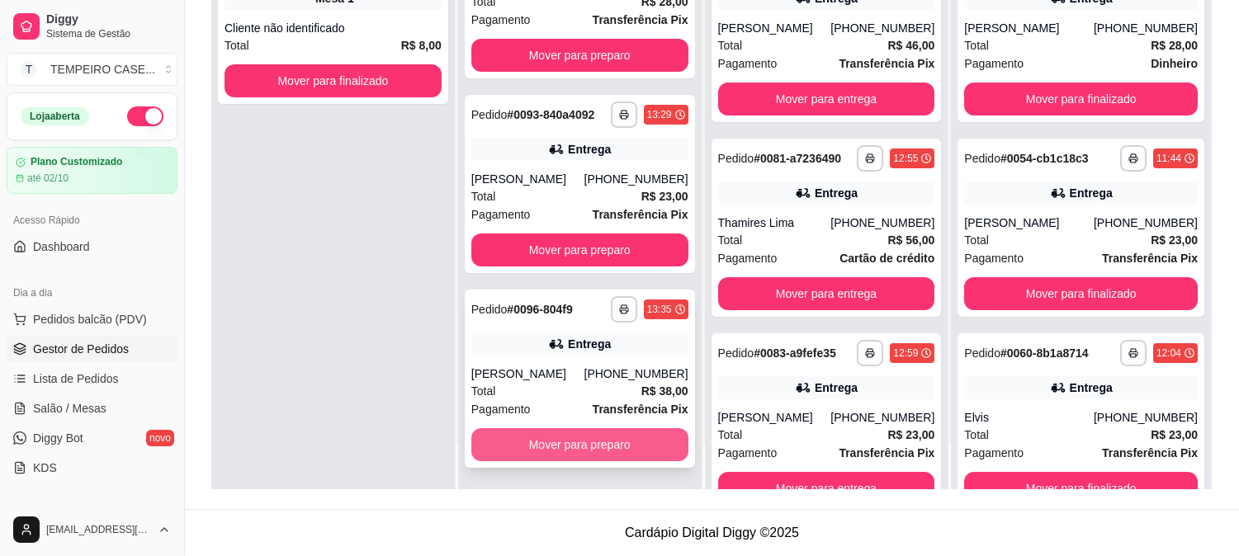
click at [557, 441] on button "Mover para preparo" at bounding box center [579, 444] width 217 height 33
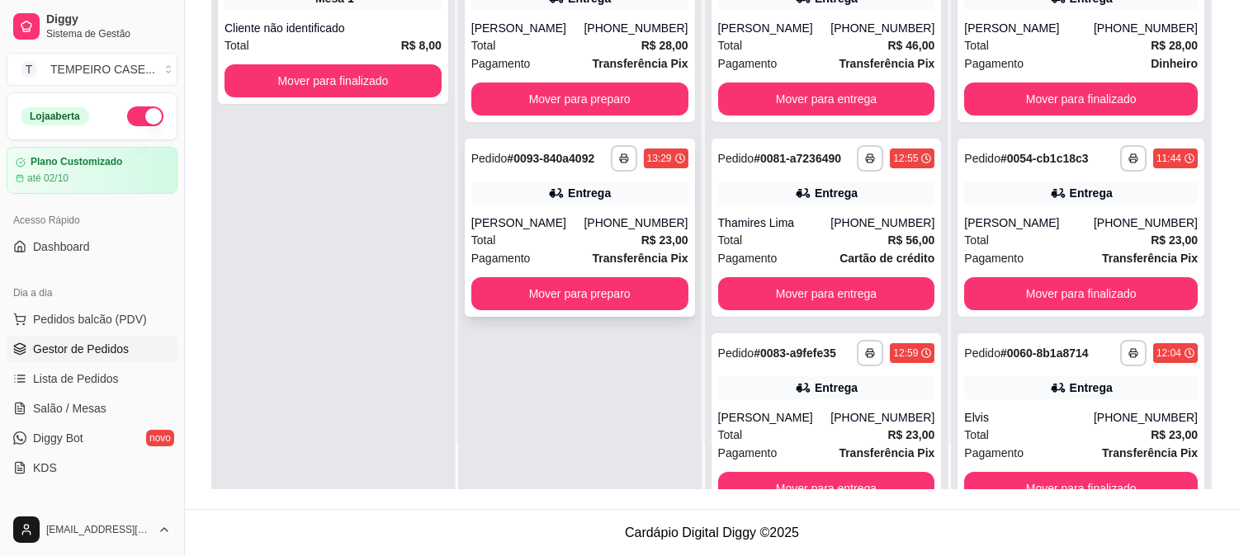
scroll to position [0, 0]
click at [584, 297] on button "Mover para preparo" at bounding box center [579, 293] width 217 height 33
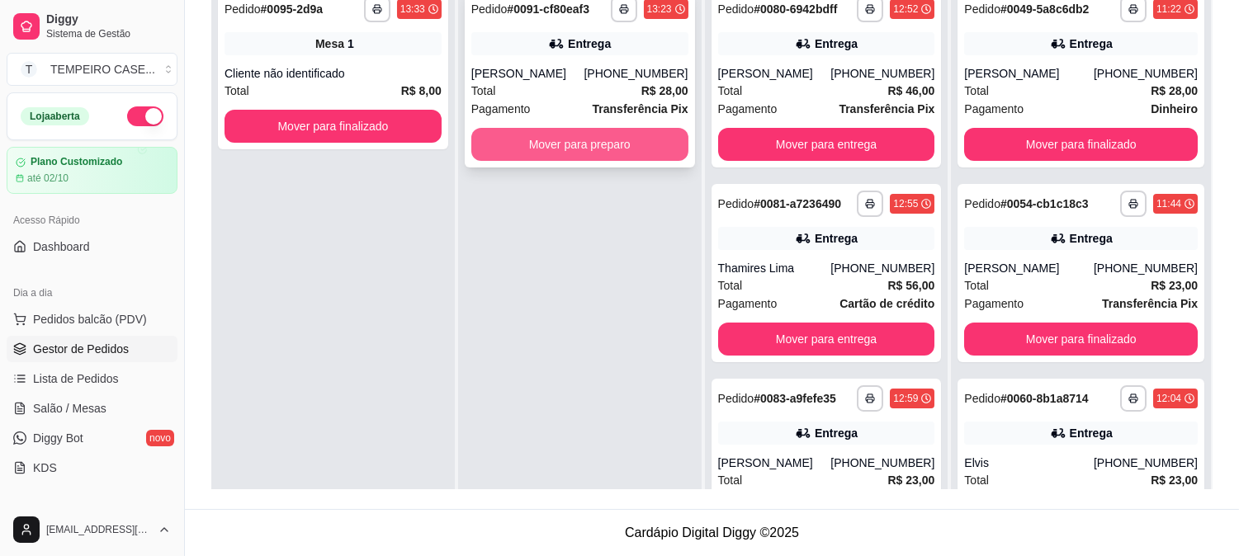
click at [593, 146] on button "Mover para preparo" at bounding box center [579, 144] width 217 height 33
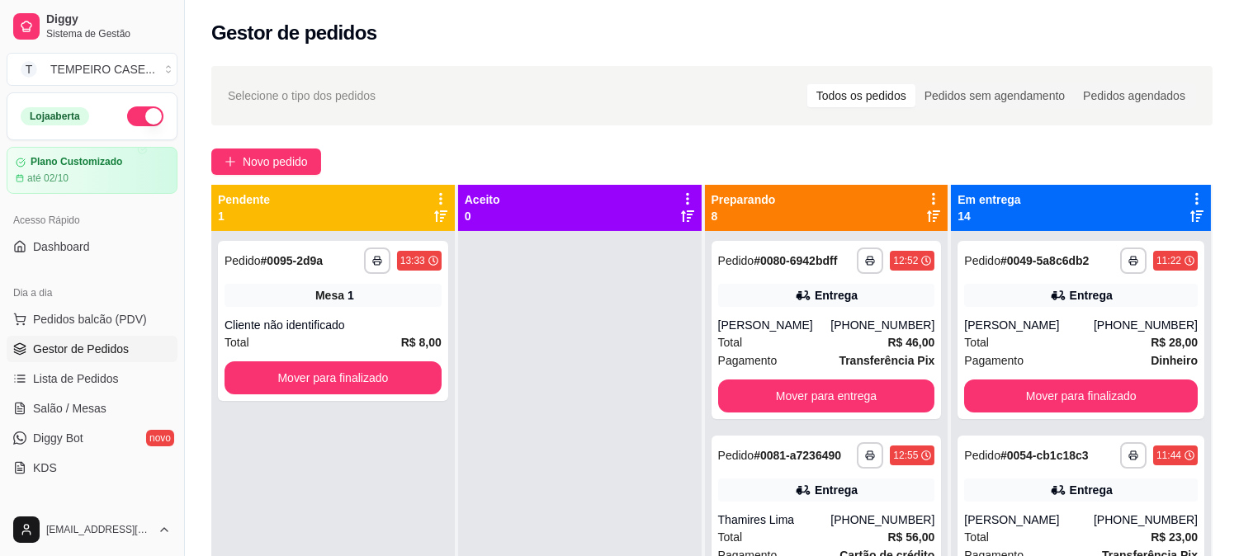
click at [263, 144] on div "**********" at bounding box center [712, 408] width 1054 height 705
click at [263, 162] on span "Novo pedido" at bounding box center [275, 162] width 65 height 18
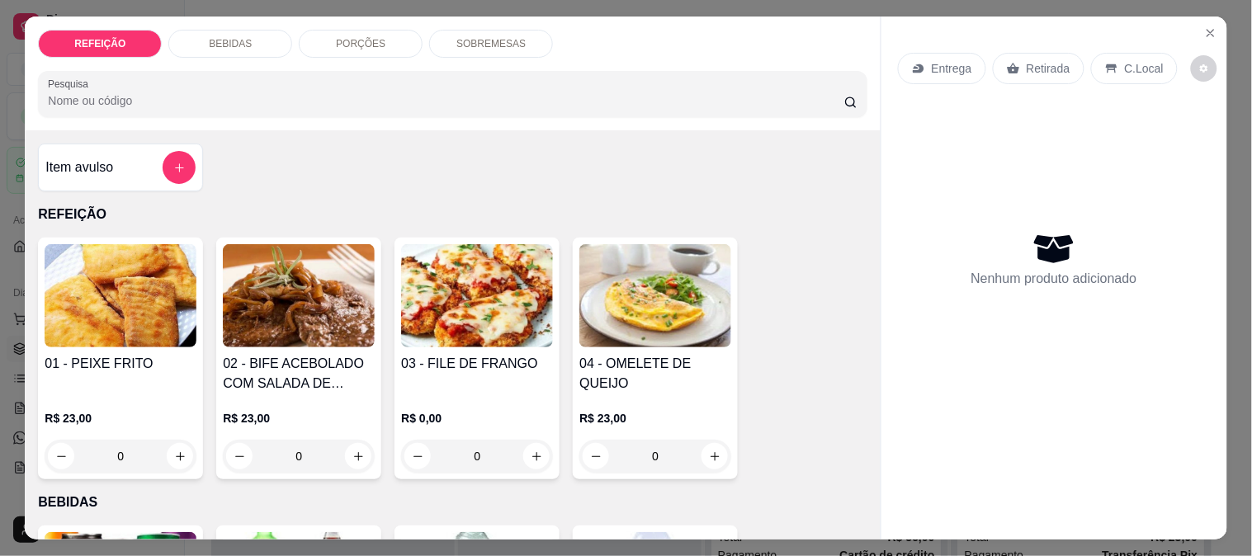
click at [517, 345] on div "03 - FILE DE FRANGO R$ 0,00 0" at bounding box center [477, 359] width 165 height 242
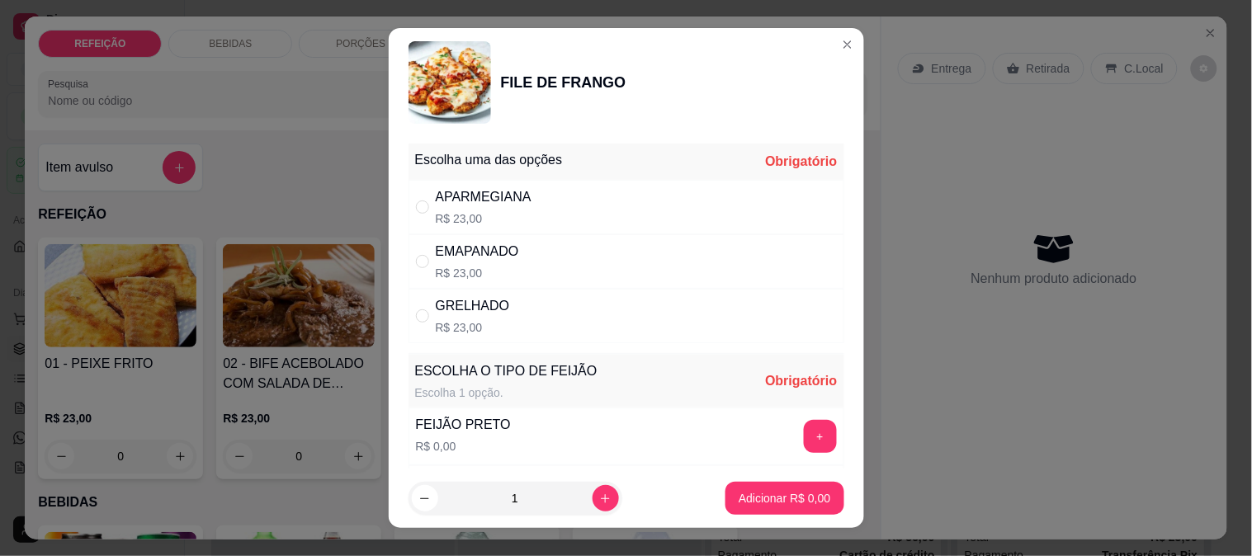
click at [517, 215] on p "R$ 23,00" at bounding box center [484, 219] width 96 height 17
radio input "true"
click at [804, 431] on button "+" at bounding box center [820, 436] width 33 height 33
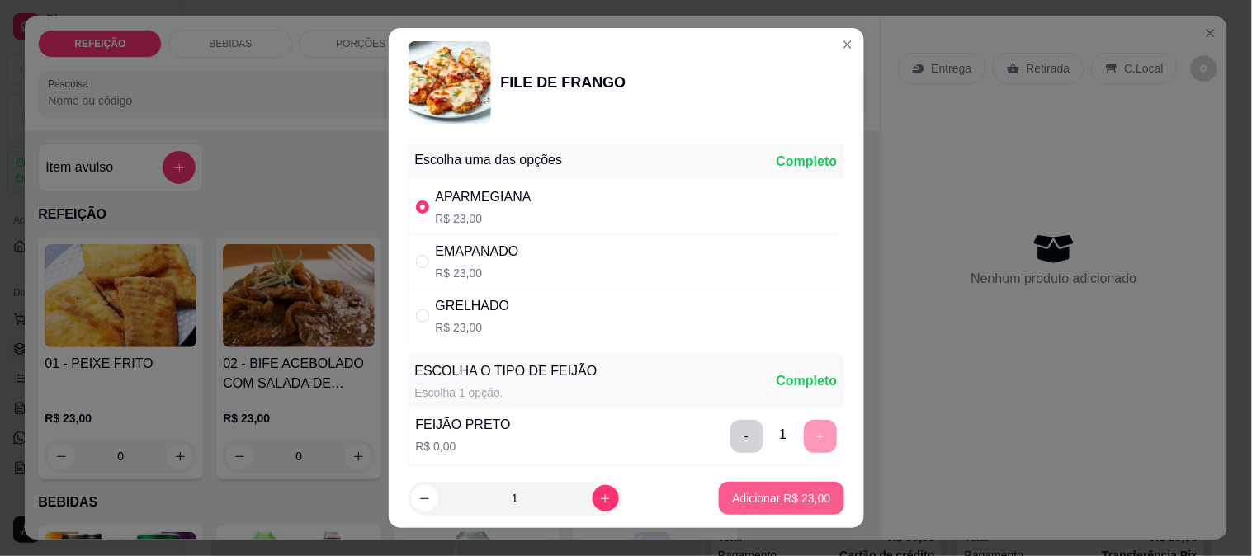
click at [779, 502] on p "Adicionar R$ 23,00" at bounding box center [781, 498] width 98 height 17
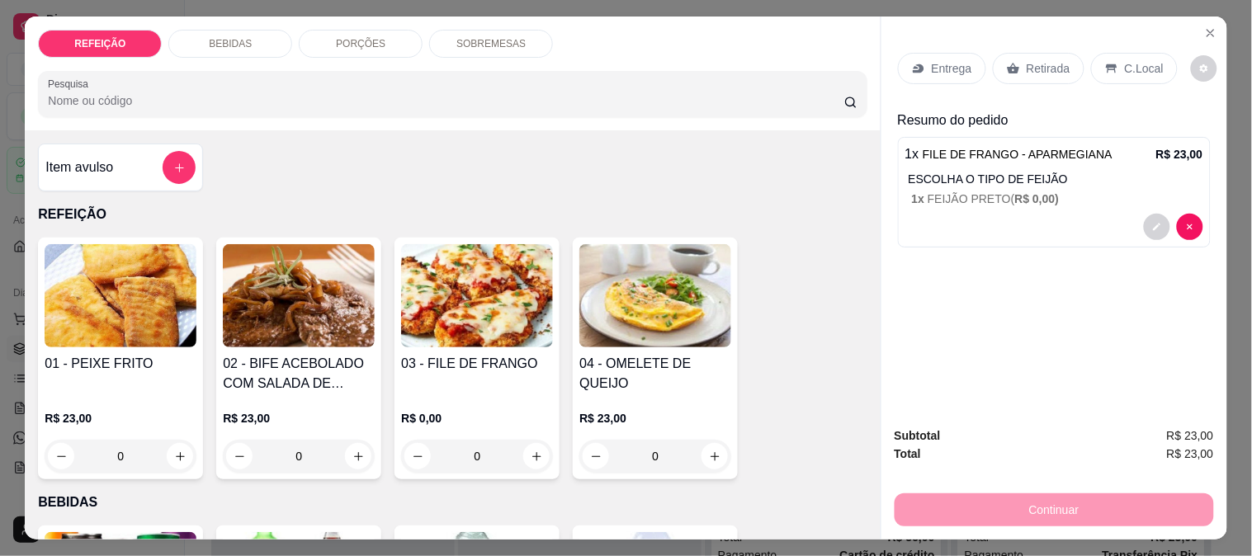
click at [947, 63] on p "Entrega" at bounding box center [952, 68] width 40 height 17
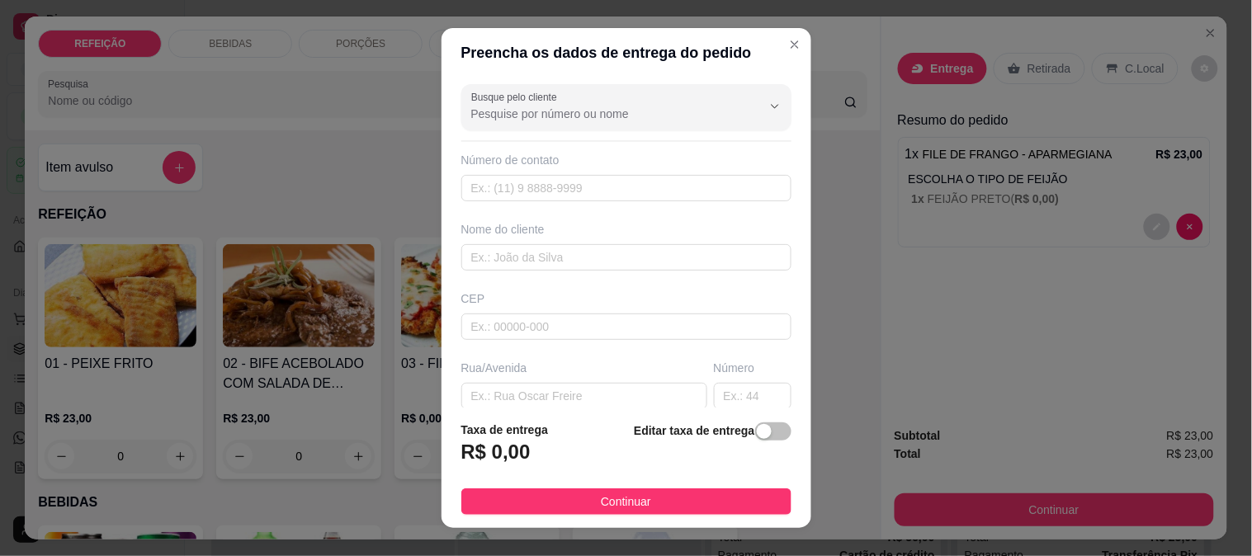
click at [520, 203] on div "Busque pelo cliente Número de contato Nome do cliente CEP Rua/Avenida Número Se…" at bounding box center [627, 243] width 370 height 331
click at [525, 243] on div "Nome do cliente" at bounding box center [626, 246] width 337 height 50
click at [529, 250] on input "text" at bounding box center [626, 257] width 330 height 26
type input "g"
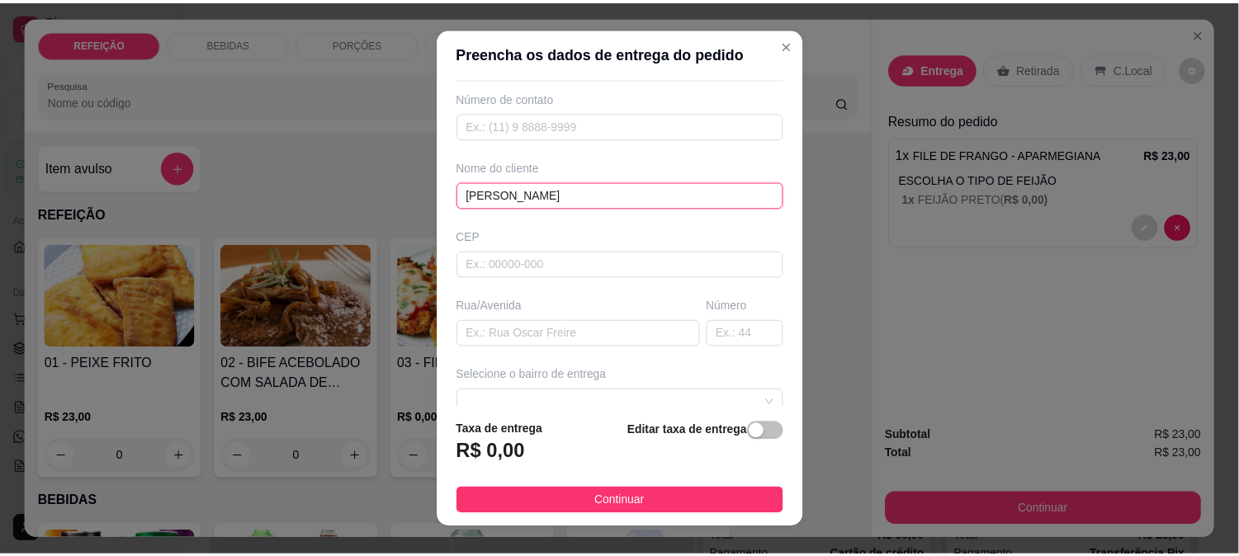
scroll to position [92, 0]
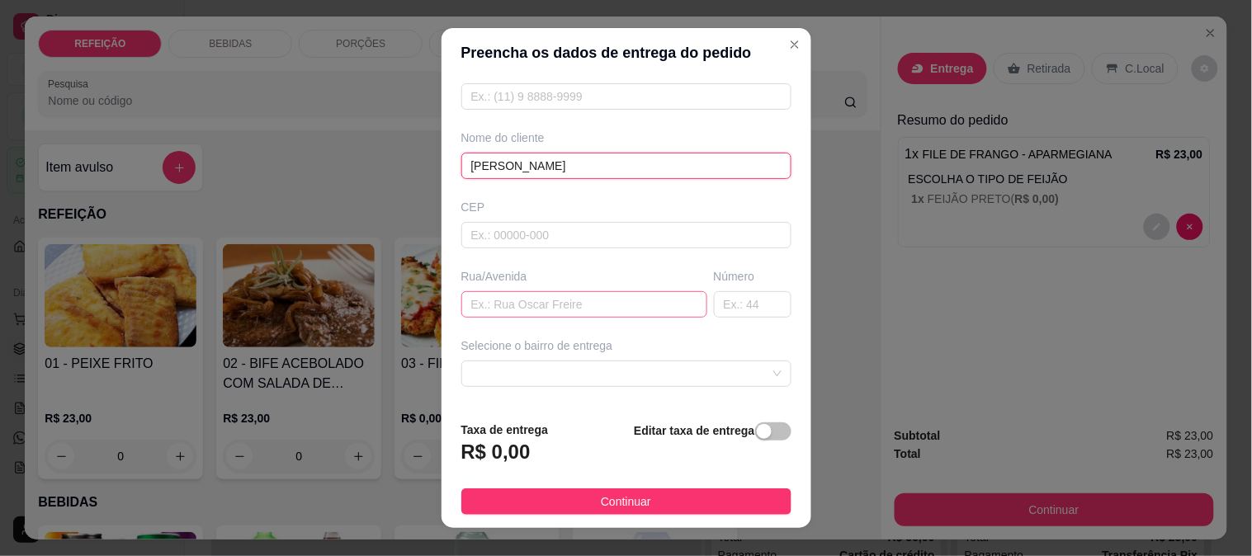
type input "GIL"
click at [509, 310] on input "text" at bounding box center [584, 304] width 246 height 26
click at [537, 370] on span at bounding box center [626, 374] width 310 height 25
type input "RUA DO FUTVOLEI"
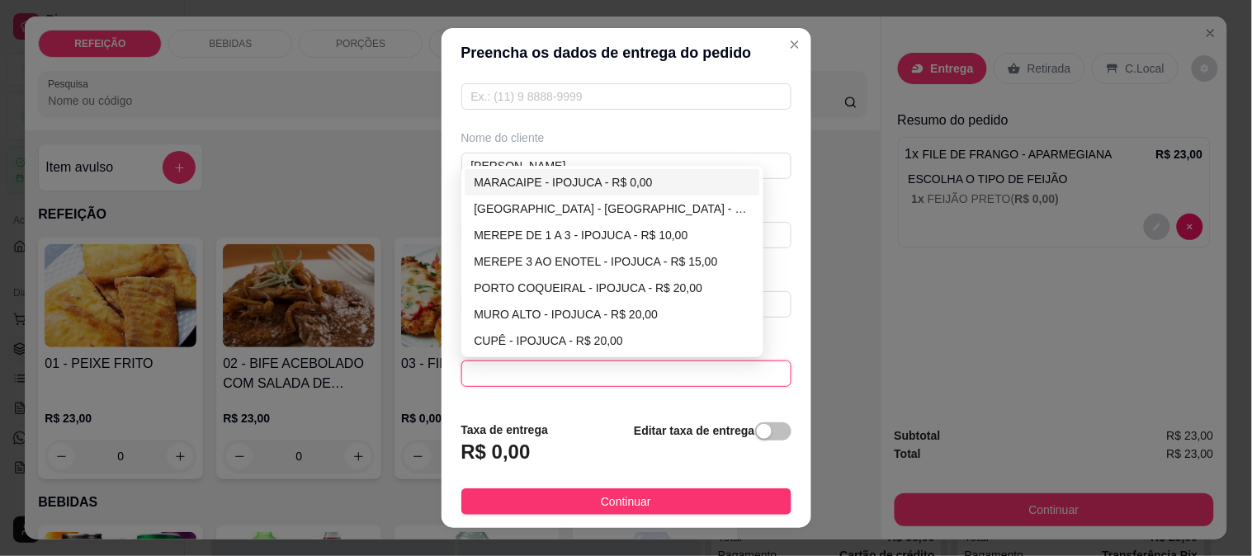
click at [512, 177] on div "MARACAIPE - IPOJUCA - R$ 0,00" at bounding box center [613, 182] width 277 height 18
type input "IPOJUCA"
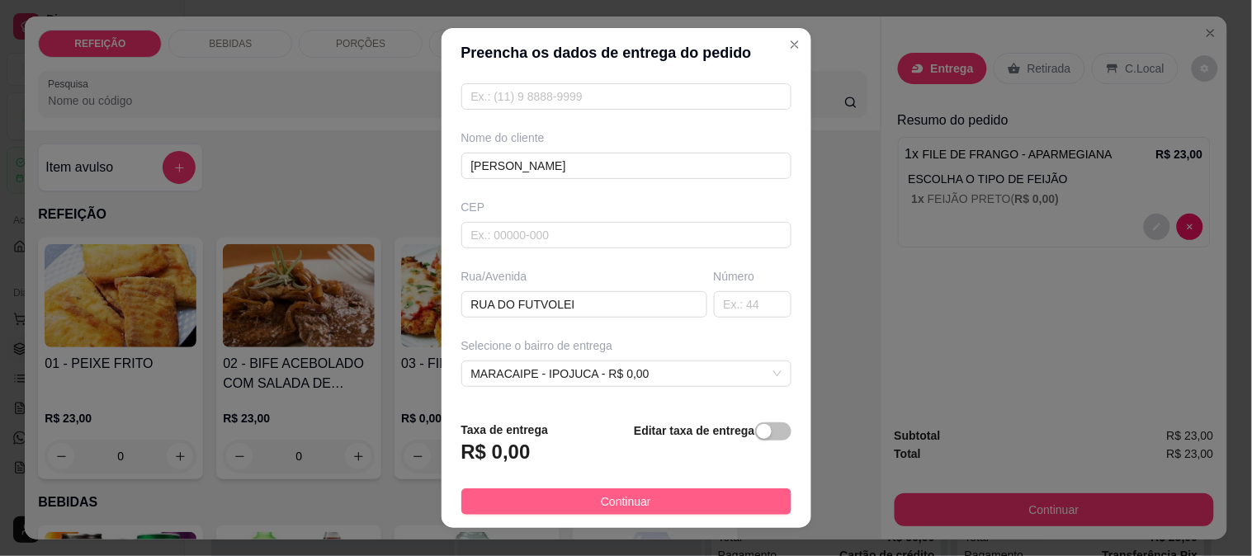
click at [616, 499] on span "Continuar" at bounding box center [626, 502] width 50 height 18
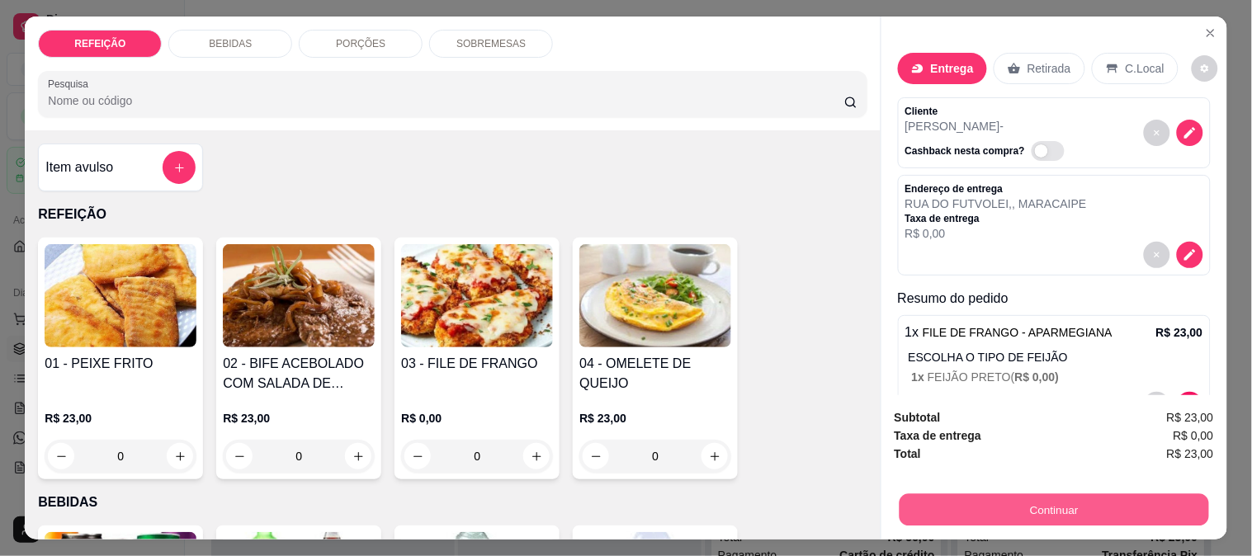
click at [987, 499] on button "Continuar" at bounding box center [1054, 510] width 310 height 32
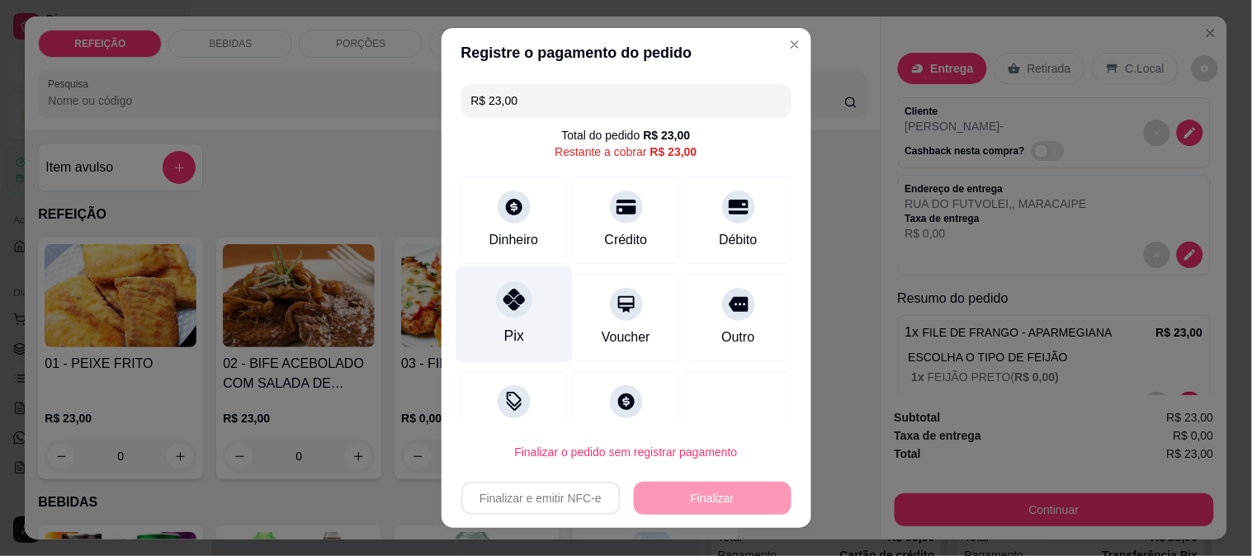
click at [521, 290] on div "Pix" at bounding box center [514, 314] width 116 height 97
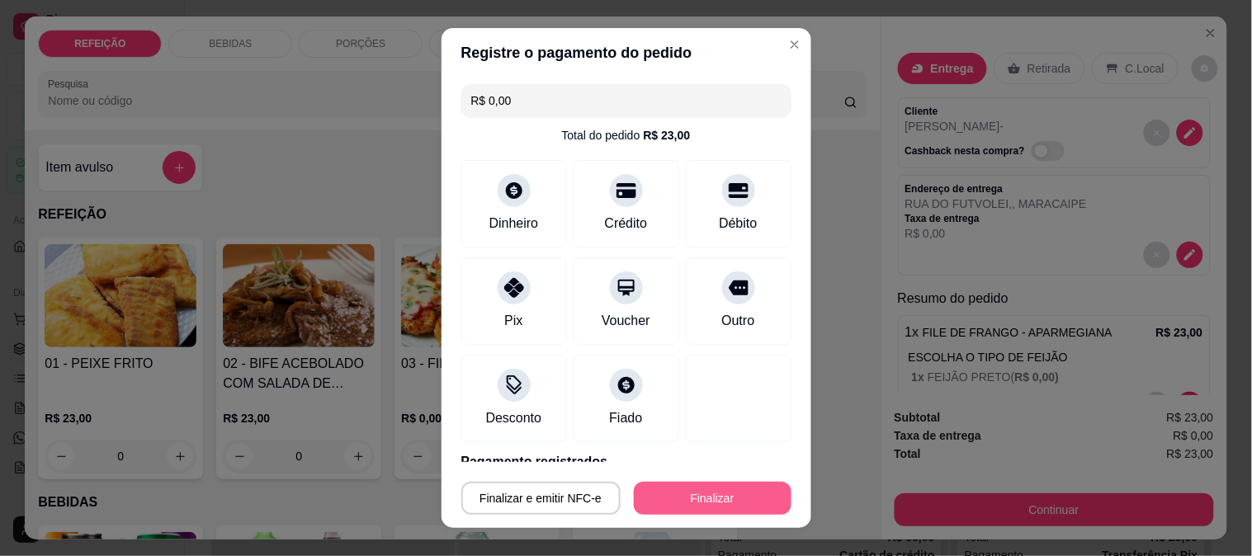
click at [639, 497] on button "Finalizar" at bounding box center [713, 498] width 158 height 33
type input "-R$ 23,00"
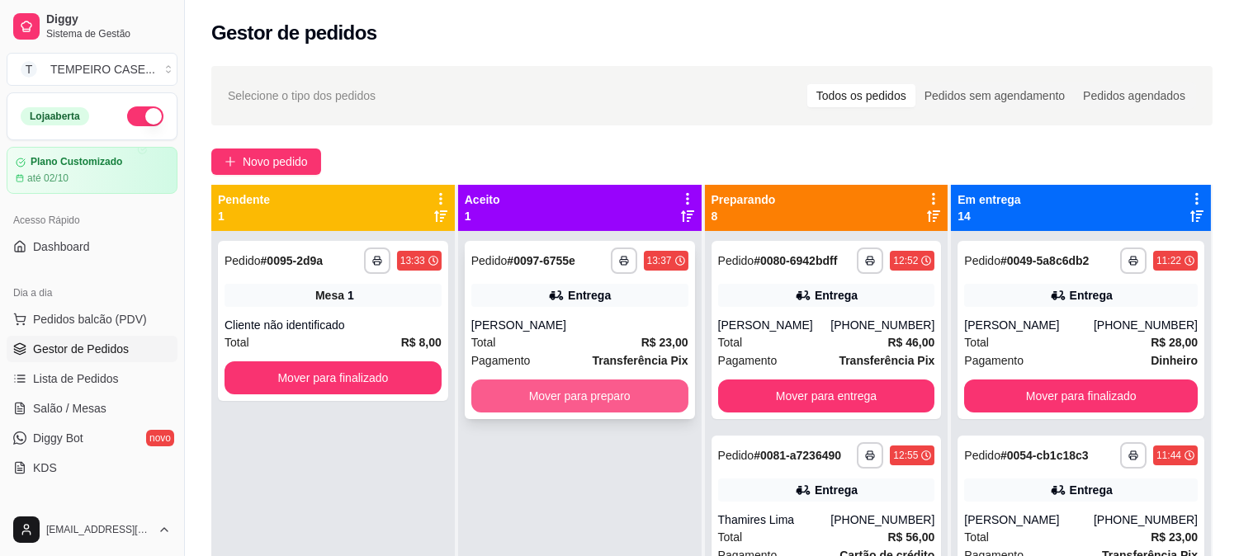
click at [657, 400] on button "Mover para preparo" at bounding box center [579, 396] width 217 height 33
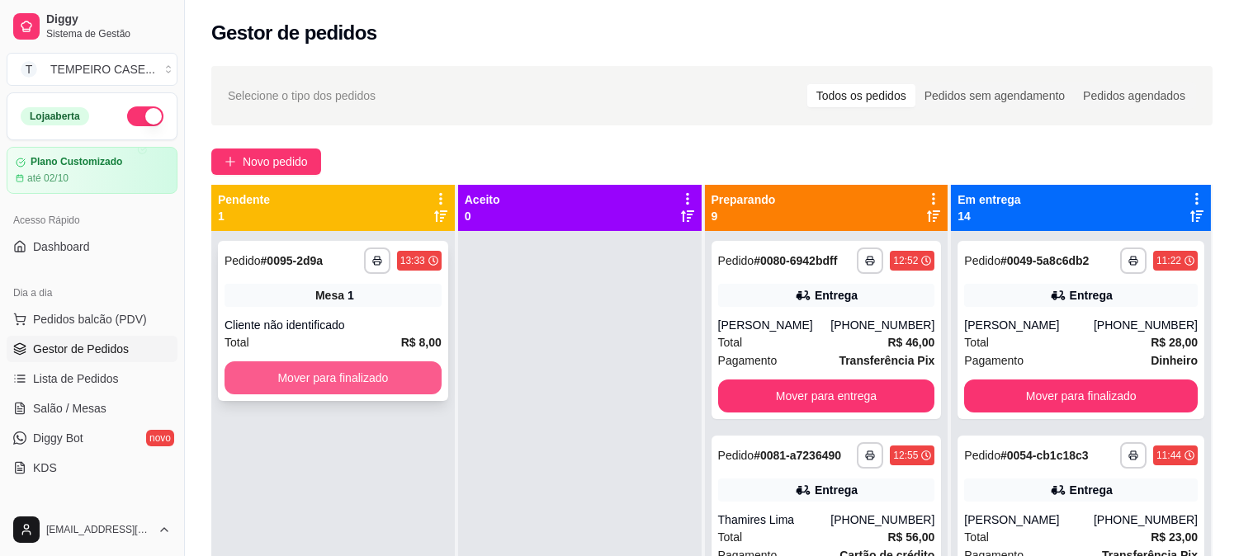
click at [380, 373] on button "Mover para finalizado" at bounding box center [333, 378] width 217 height 33
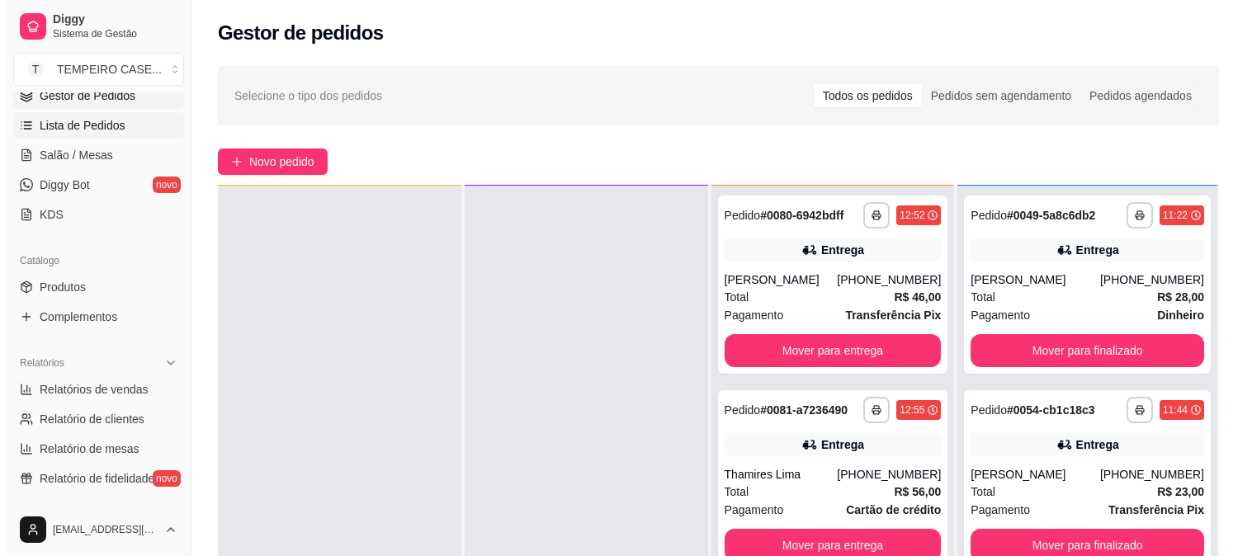
scroll to position [92, 0]
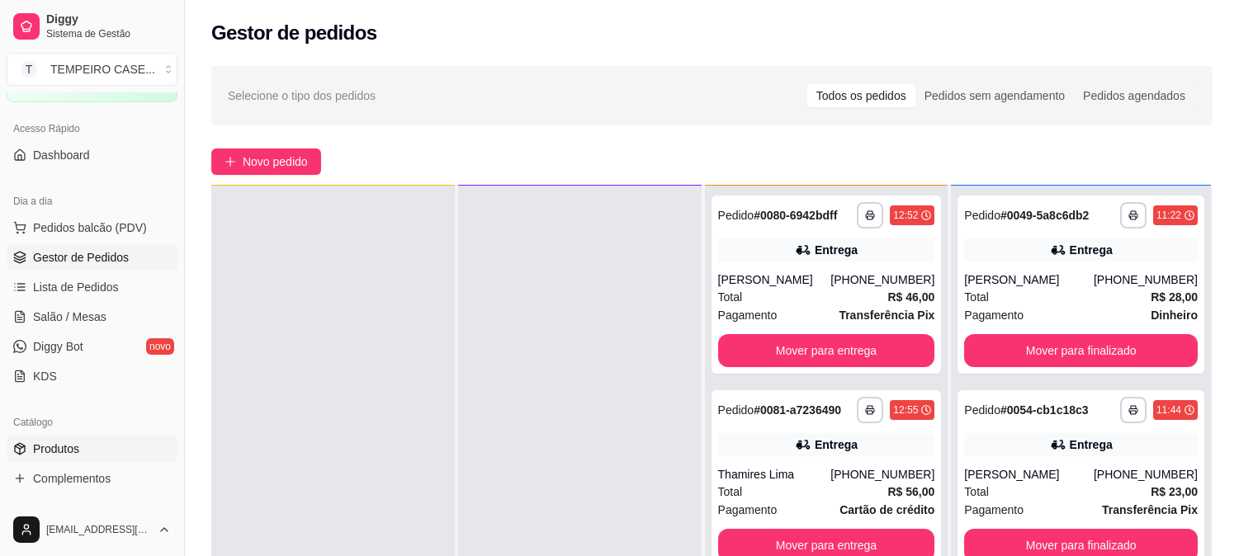
click at [78, 455] on span "Produtos" at bounding box center [56, 449] width 46 height 17
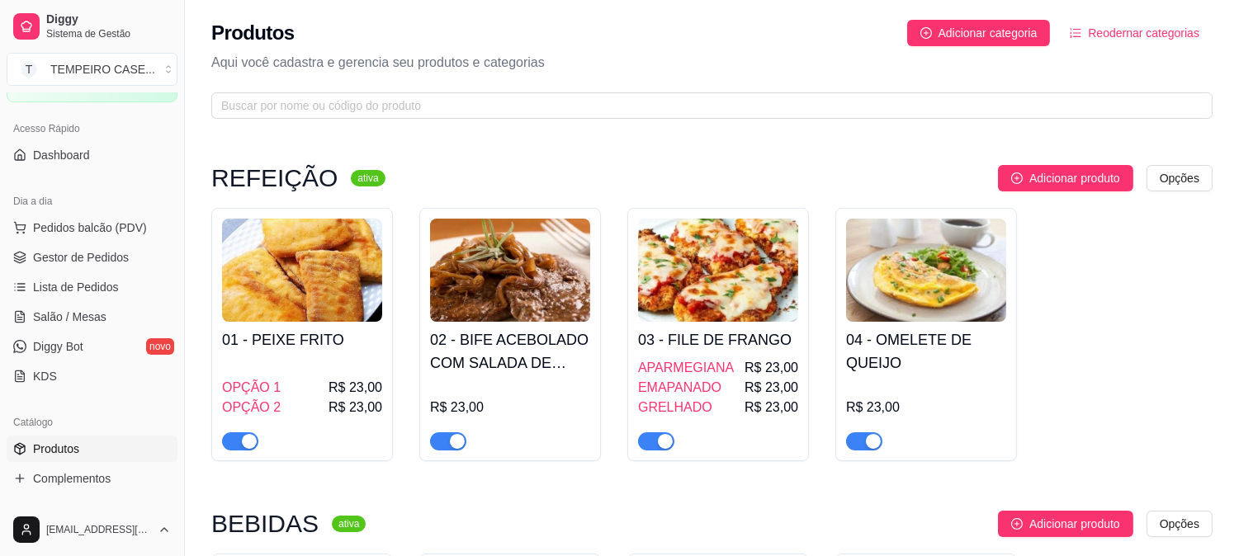
click at [319, 315] on img at bounding box center [302, 270] width 160 height 103
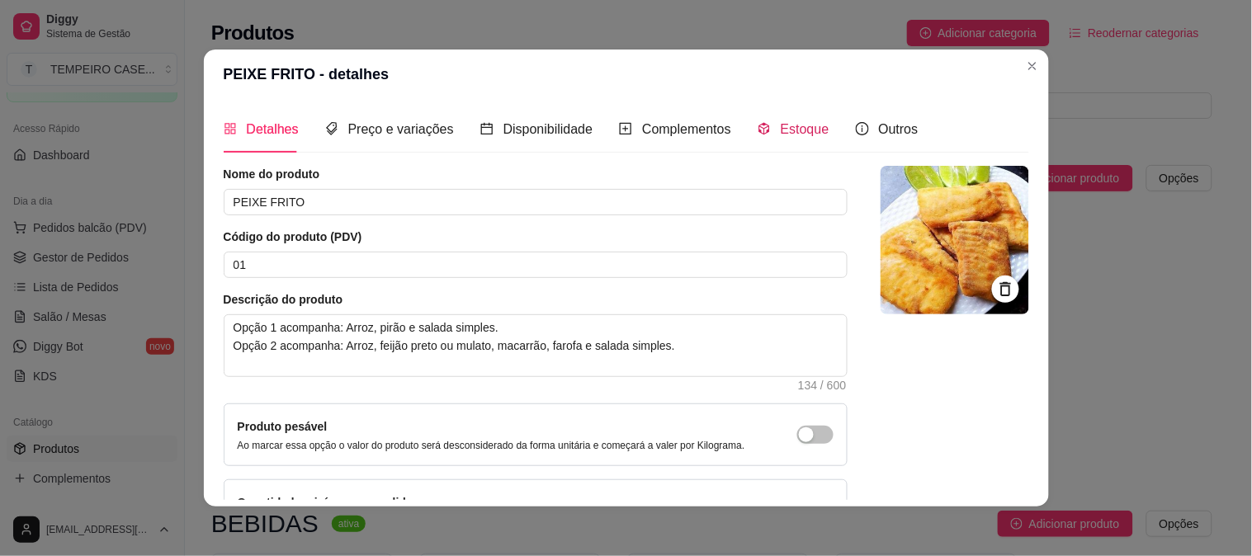
click at [760, 125] on div "Estoque" at bounding box center [794, 129] width 72 height 21
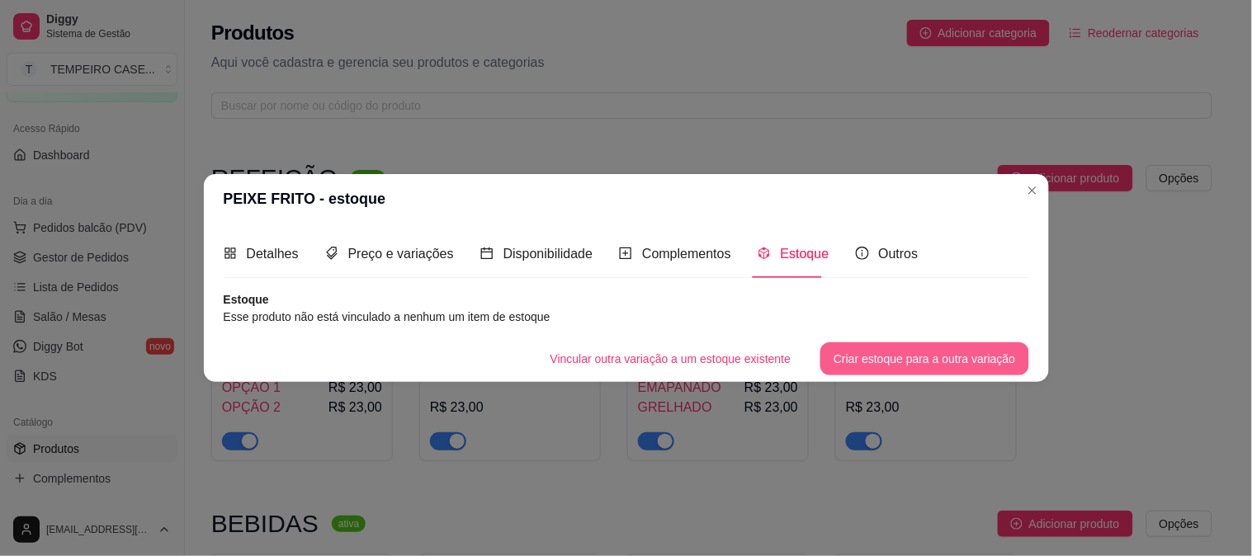
click at [887, 353] on button "Criar estoque para a outra variação" at bounding box center [925, 359] width 208 height 33
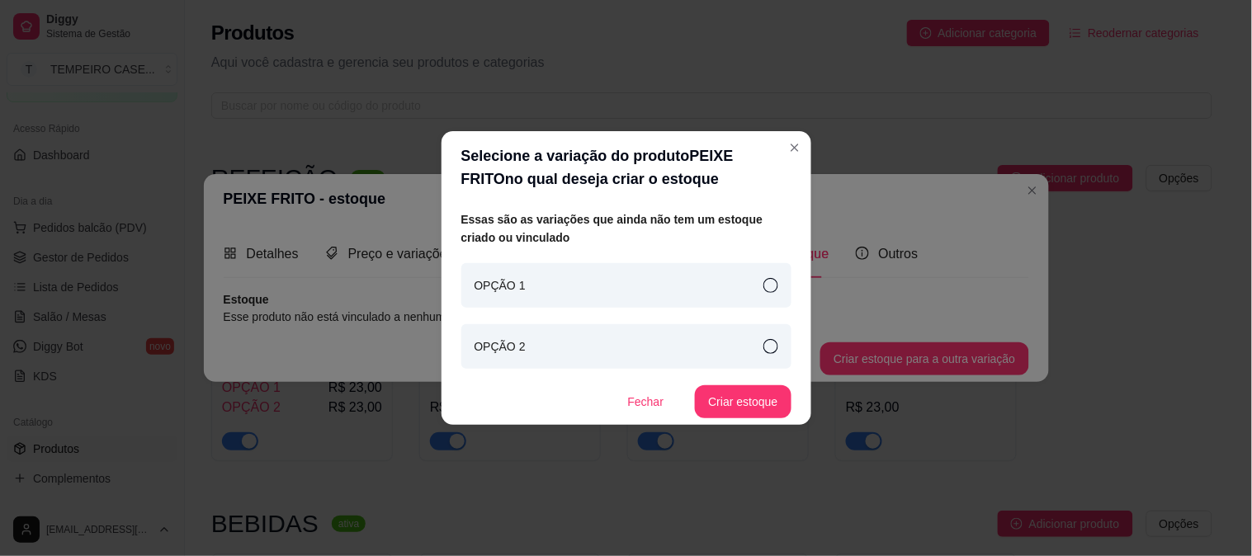
click at [647, 278] on div "OPÇÃO 1" at bounding box center [626, 285] width 330 height 45
click at [664, 351] on div "OPÇÃO 2" at bounding box center [626, 346] width 330 height 45
click at [755, 292] on div "OPÇÃO 1" at bounding box center [626, 285] width 330 height 45
click at [747, 394] on button "Criar estoque" at bounding box center [743, 402] width 96 height 33
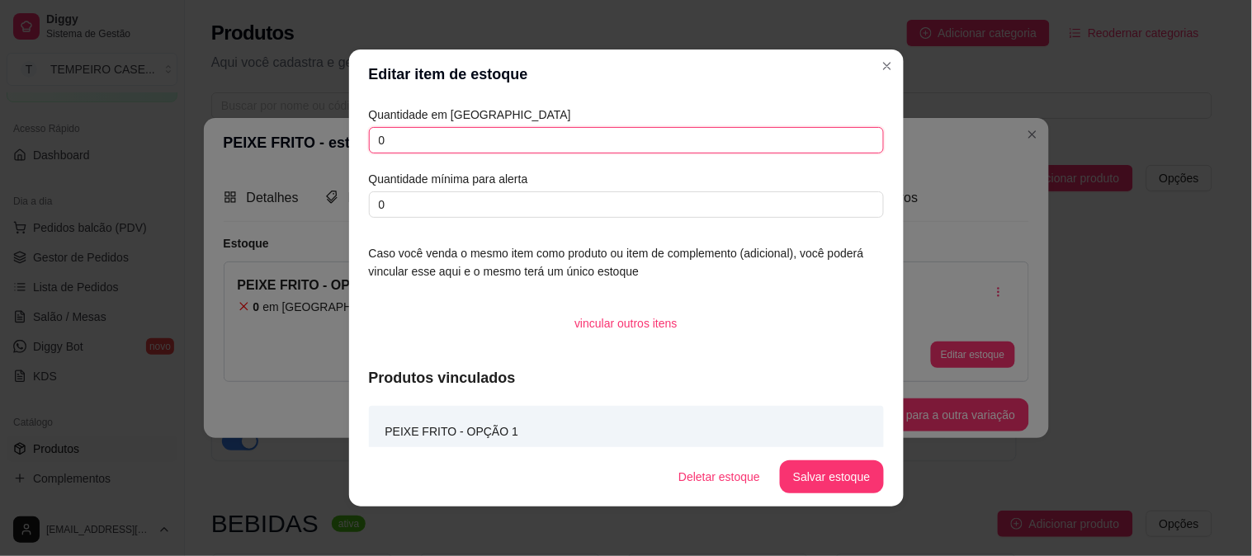
click at [446, 150] on input "0" at bounding box center [626, 140] width 515 height 26
type input "2"
click at [811, 471] on button "Salvar estoque" at bounding box center [831, 477] width 103 height 33
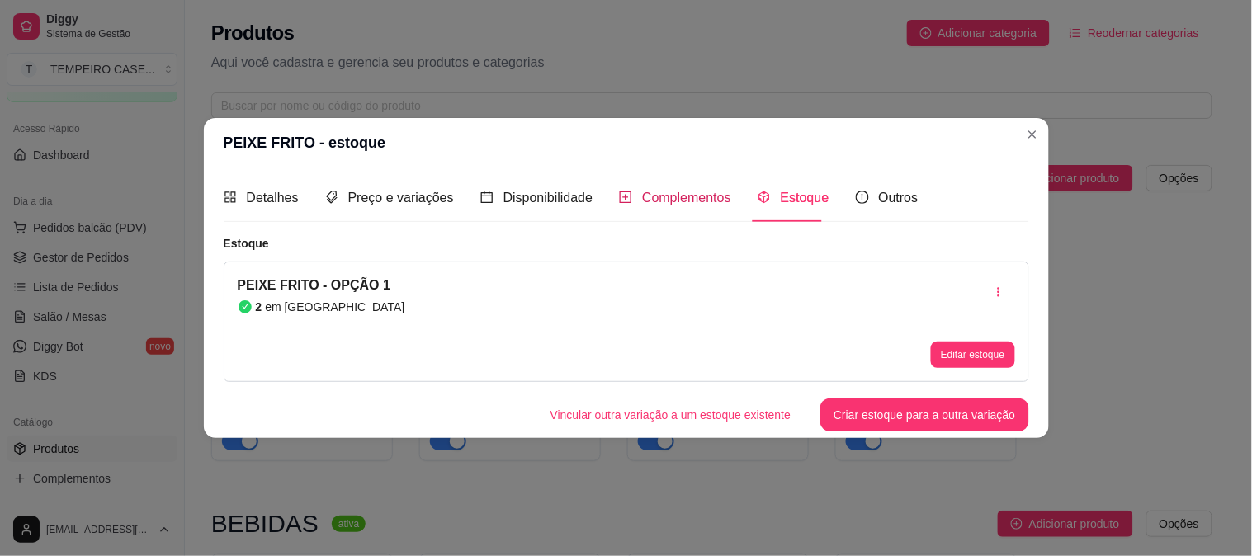
click at [675, 205] on span "Complementos" at bounding box center [686, 198] width 89 height 14
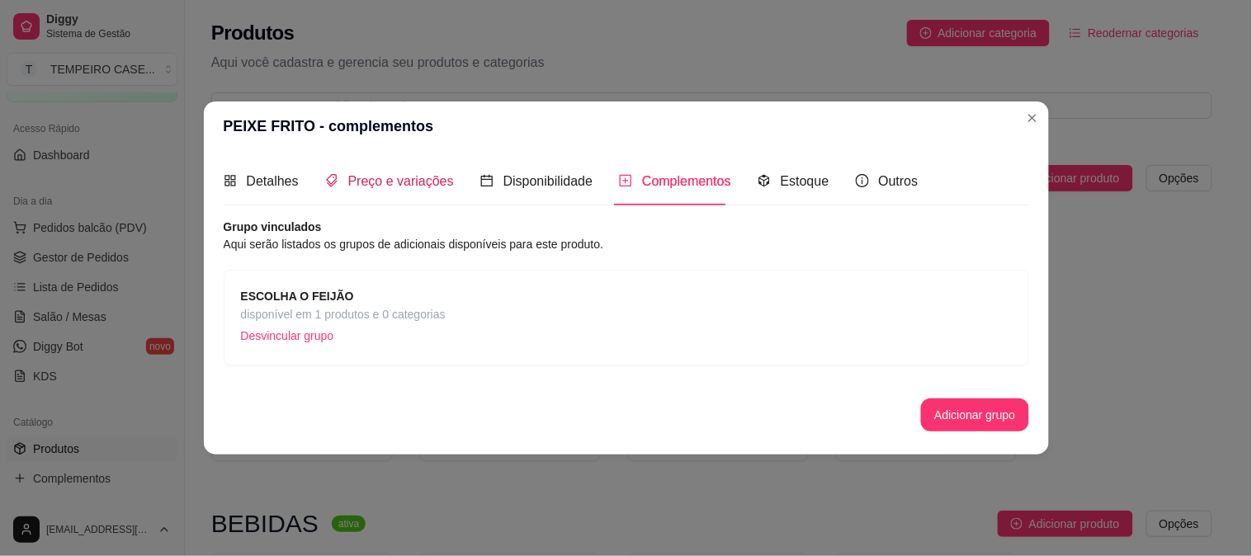
click at [344, 180] on div "Preço e variações" at bounding box center [389, 181] width 129 height 21
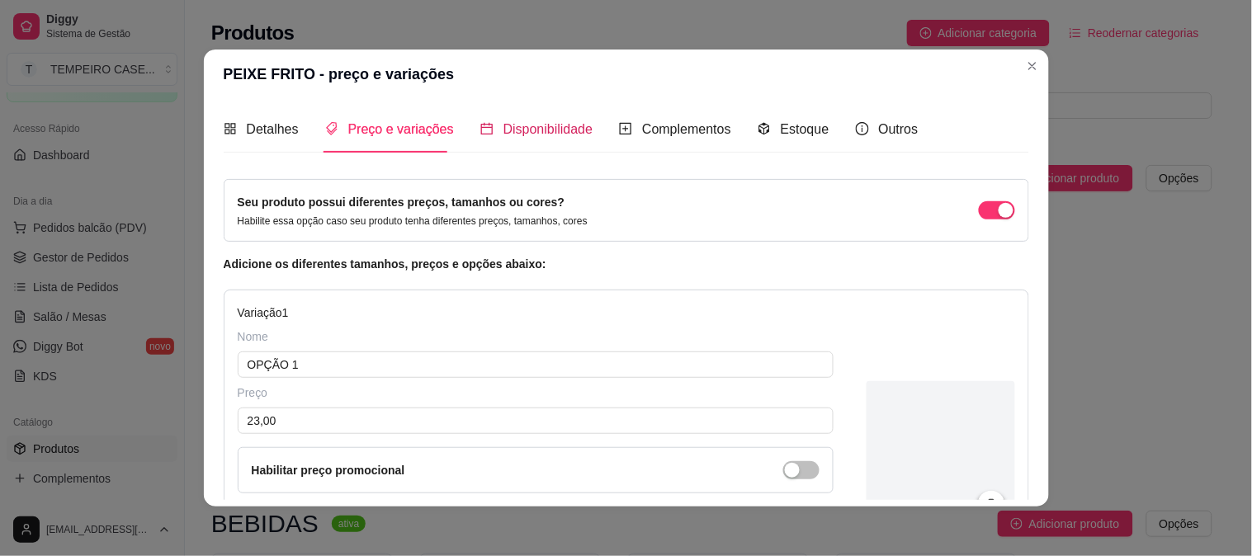
click at [567, 138] on div "Disponibilidade" at bounding box center [536, 129] width 113 height 21
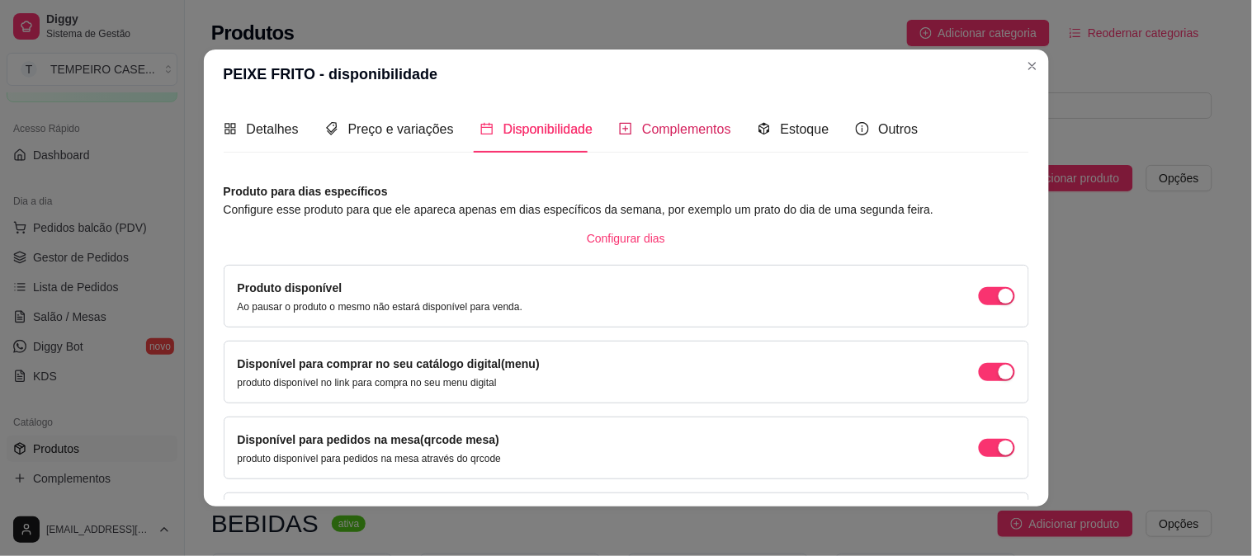
click at [651, 133] on span "Complementos" at bounding box center [686, 129] width 89 height 14
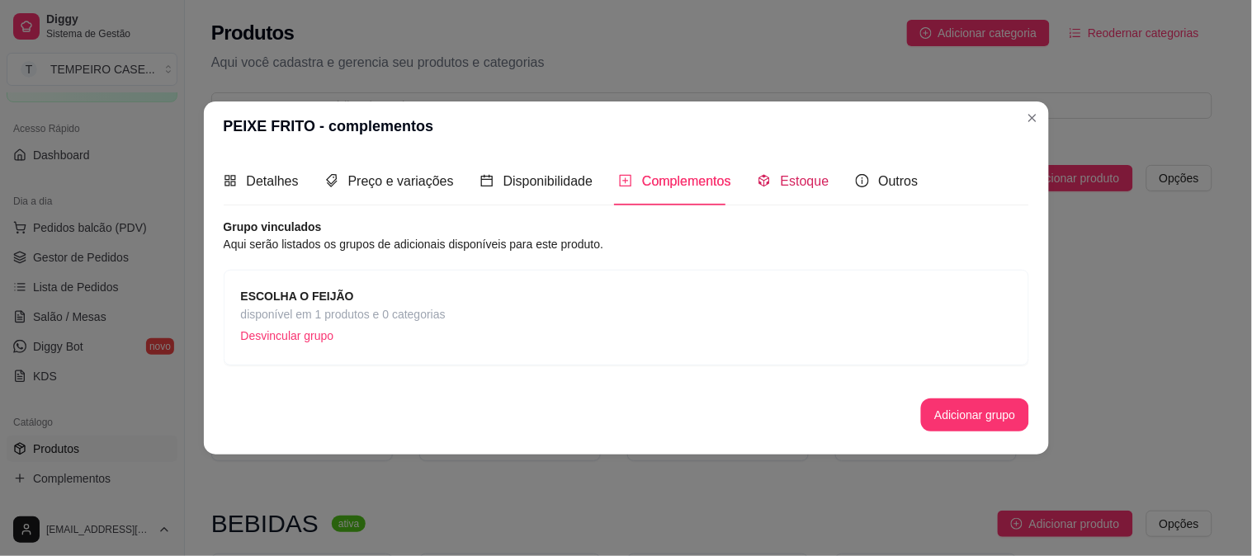
click at [769, 180] on div "Estoque" at bounding box center [794, 181] width 72 height 21
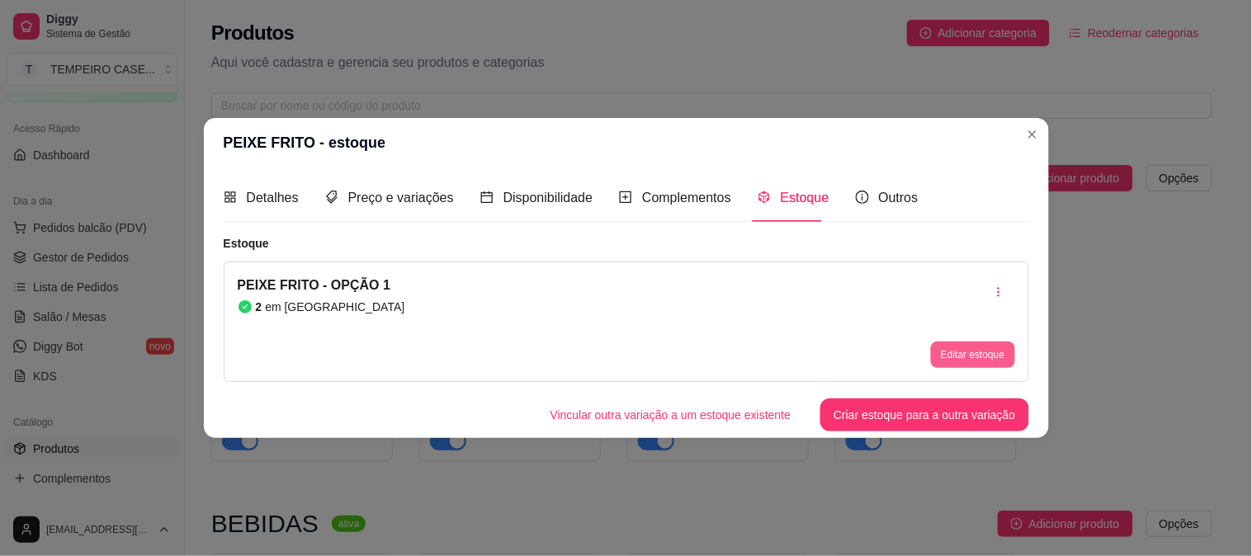
click at [971, 348] on button "Editar estoque" at bounding box center [972, 355] width 83 height 26
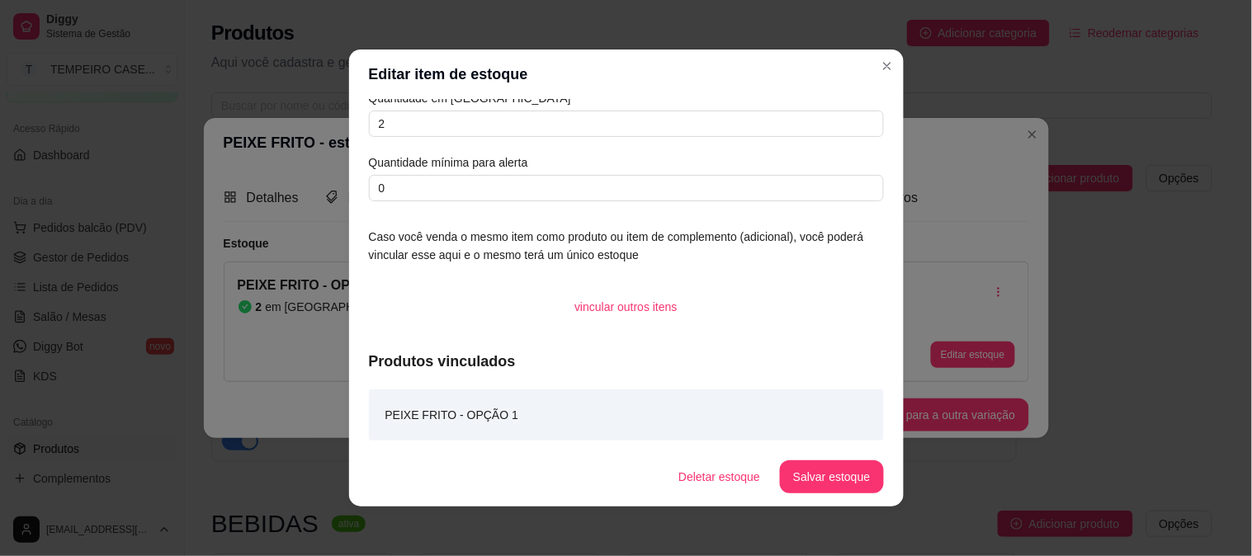
scroll to position [3, 0]
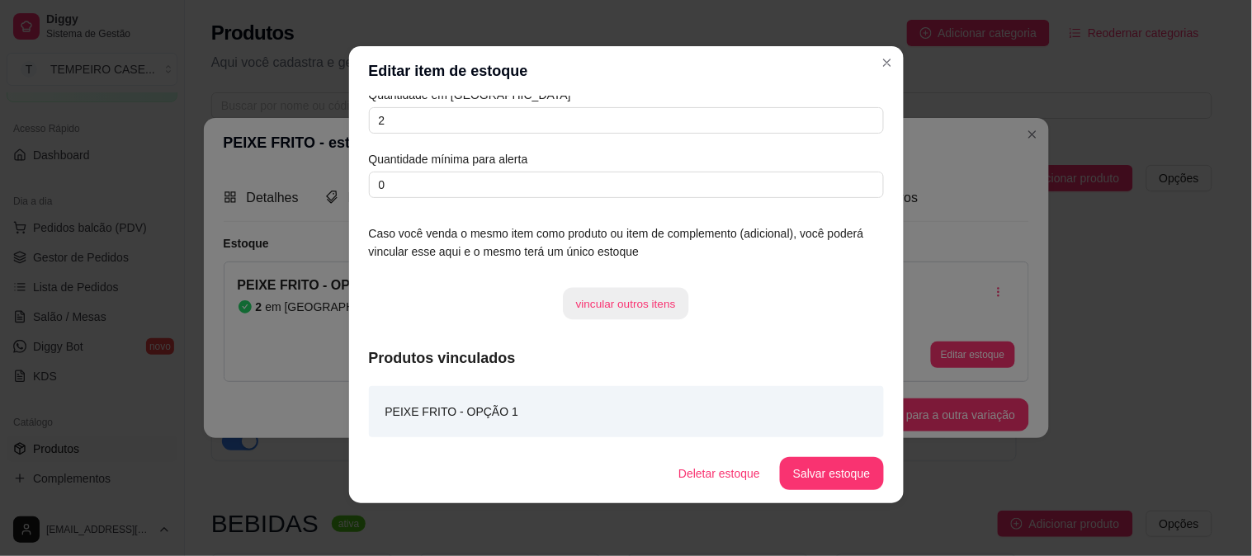
click at [614, 303] on button "vincular outros itens" at bounding box center [626, 304] width 125 height 32
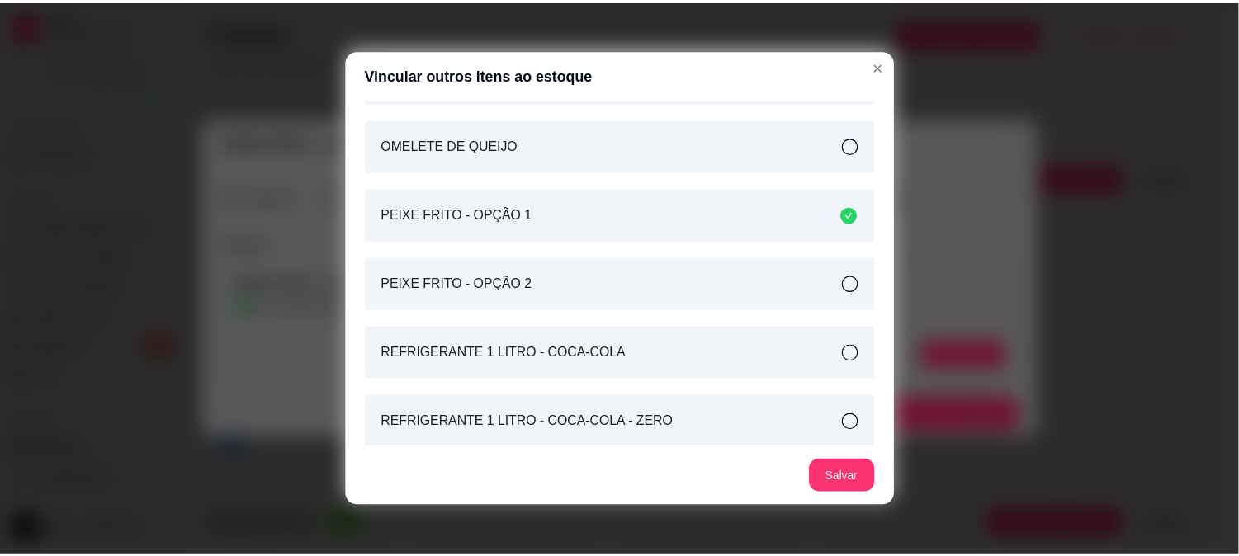
scroll to position [1743, 0]
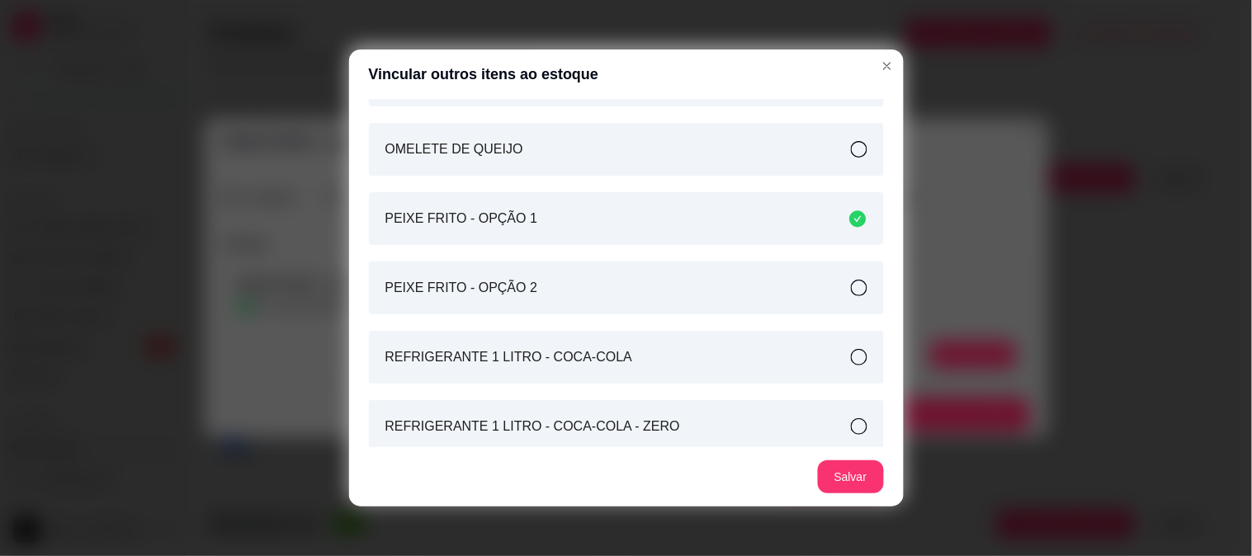
click at [727, 287] on div "PEIXE FRITO - OPÇÃO 2" at bounding box center [626, 288] width 515 height 53
click at [857, 469] on button "Salvar" at bounding box center [851, 477] width 64 height 32
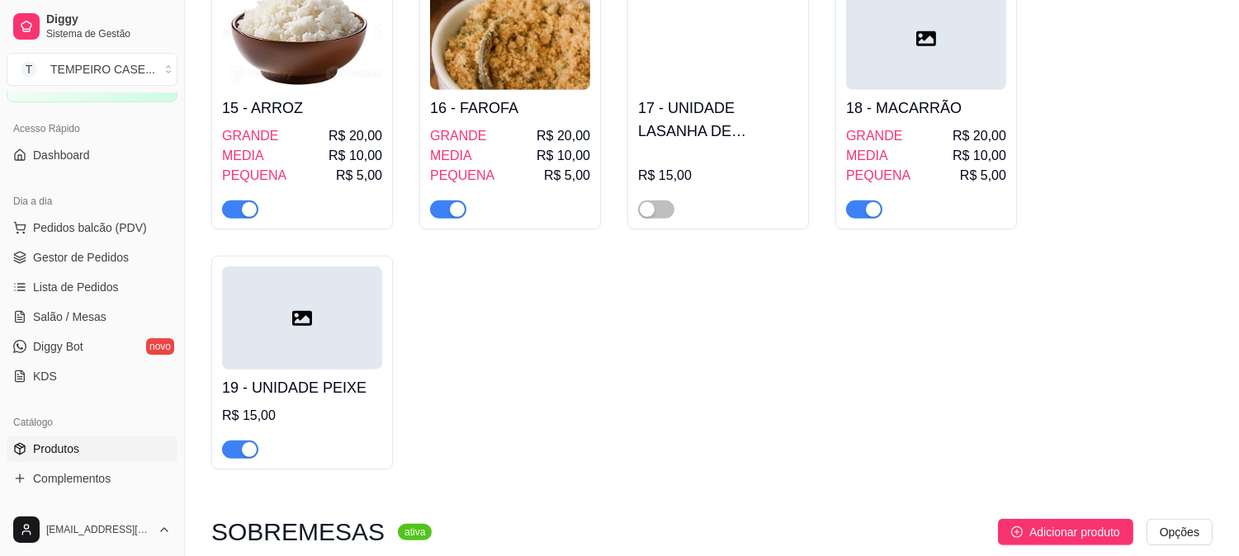
scroll to position [1651, 0]
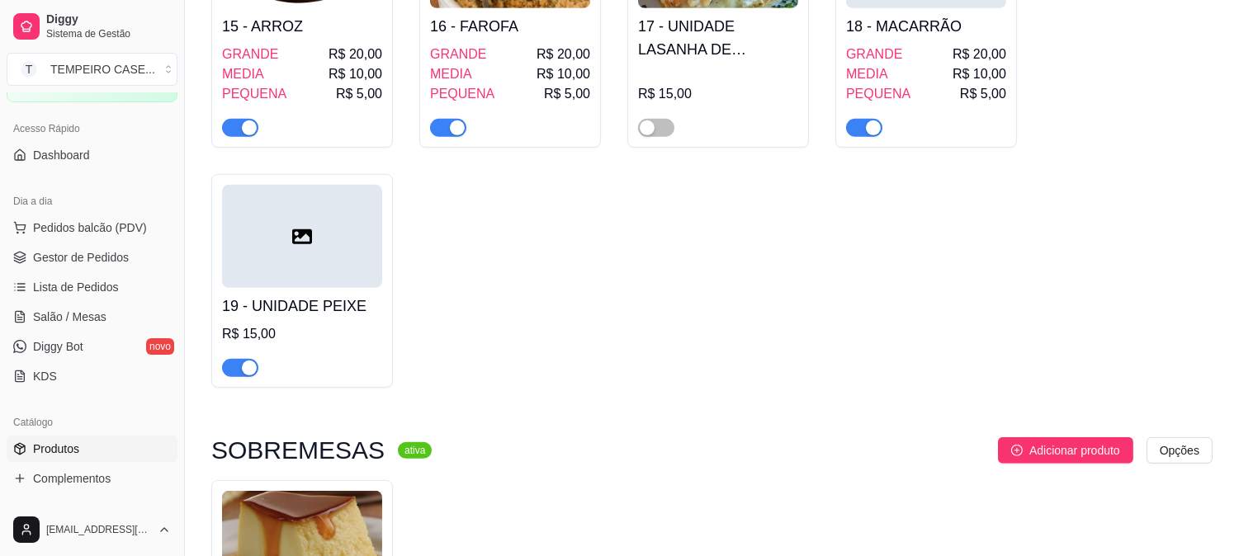
click at [253, 376] on div "button" at bounding box center [249, 368] width 15 height 15
click at [112, 264] on span "Gestor de Pedidos" at bounding box center [81, 257] width 96 height 17
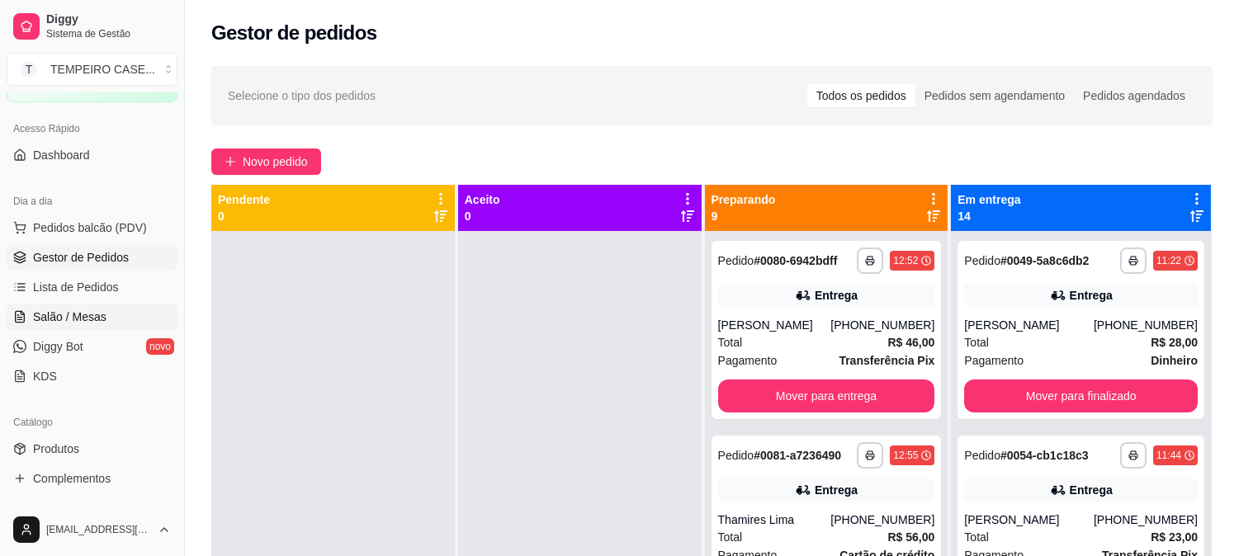
click at [92, 324] on span "Salão / Mesas" at bounding box center [69, 317] width 73 height 17
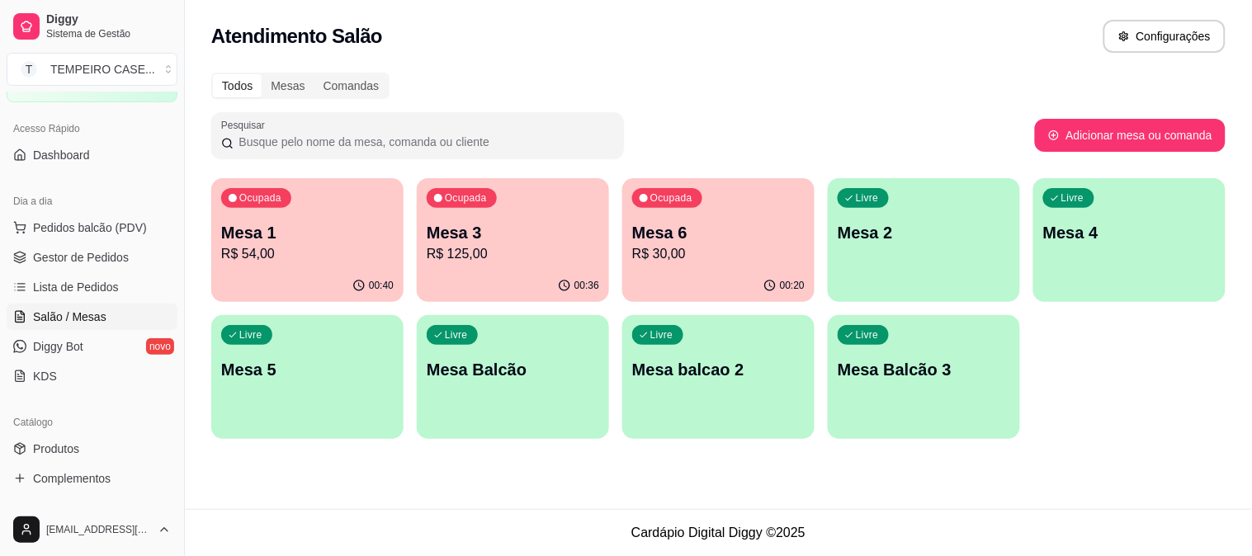
click at [306, 245] on p "R$ 54,00" at bounding box center [307, 254] width 173 height 20
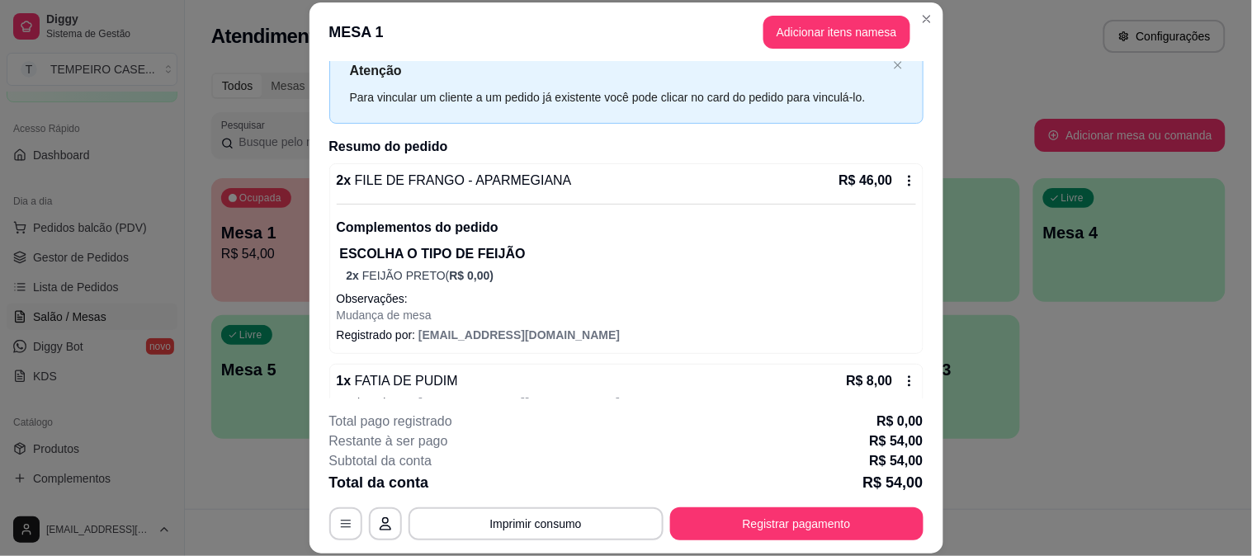
scroll to position [84, 0]
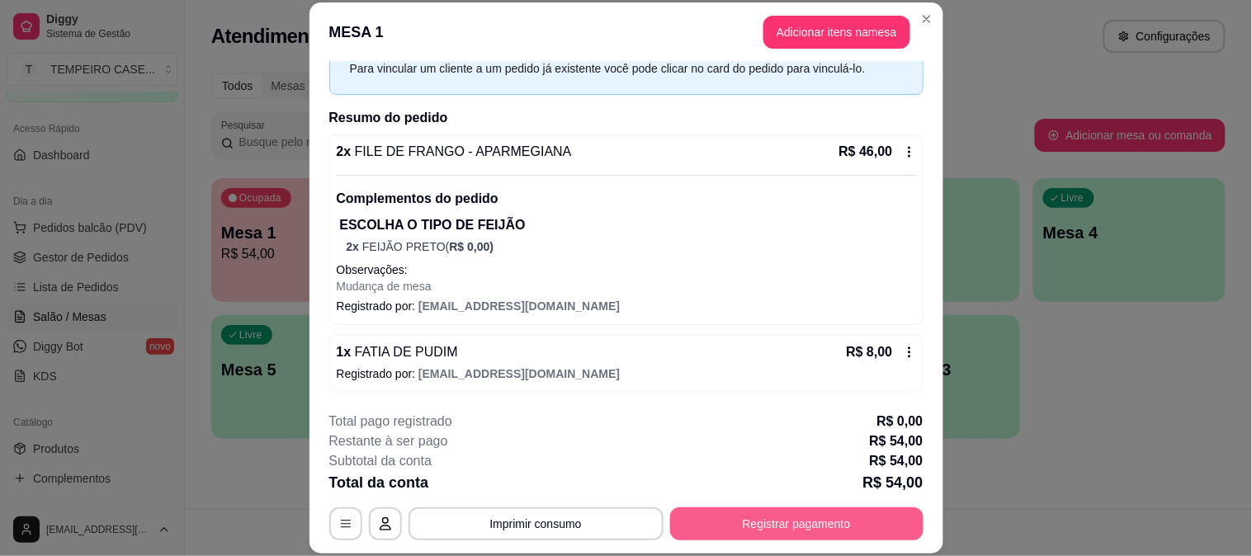
click at [850, 531] on button "Registrar pagamento" at bounding box center [796, 524] width 253 height 33
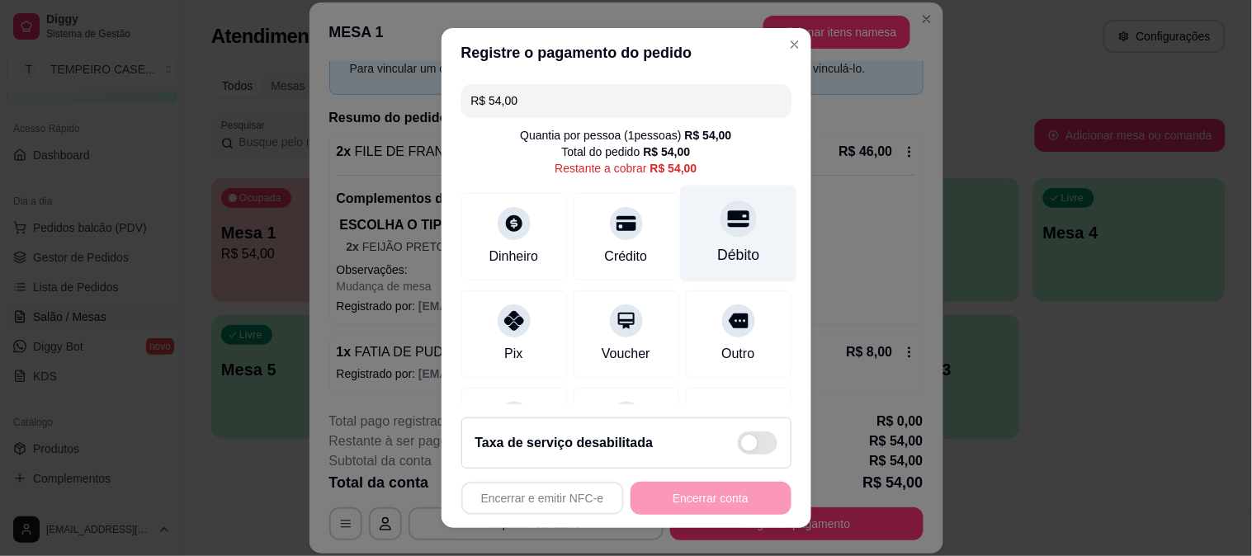
click at [721, 217] on div at bounding box center [739, 219] width 36 height 36
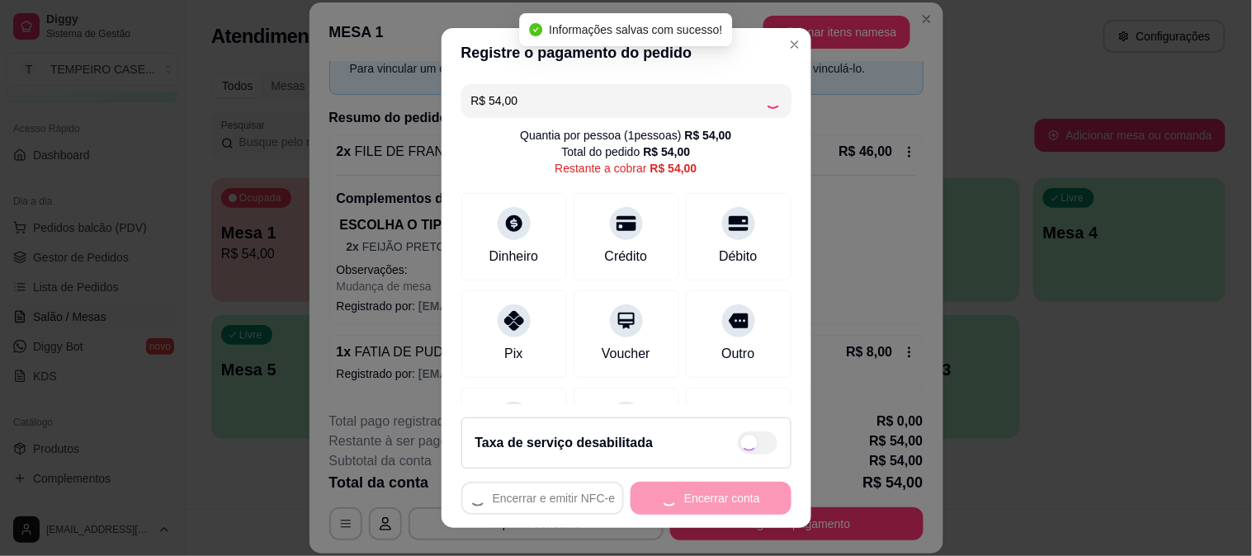
type input "R$ 0,00"
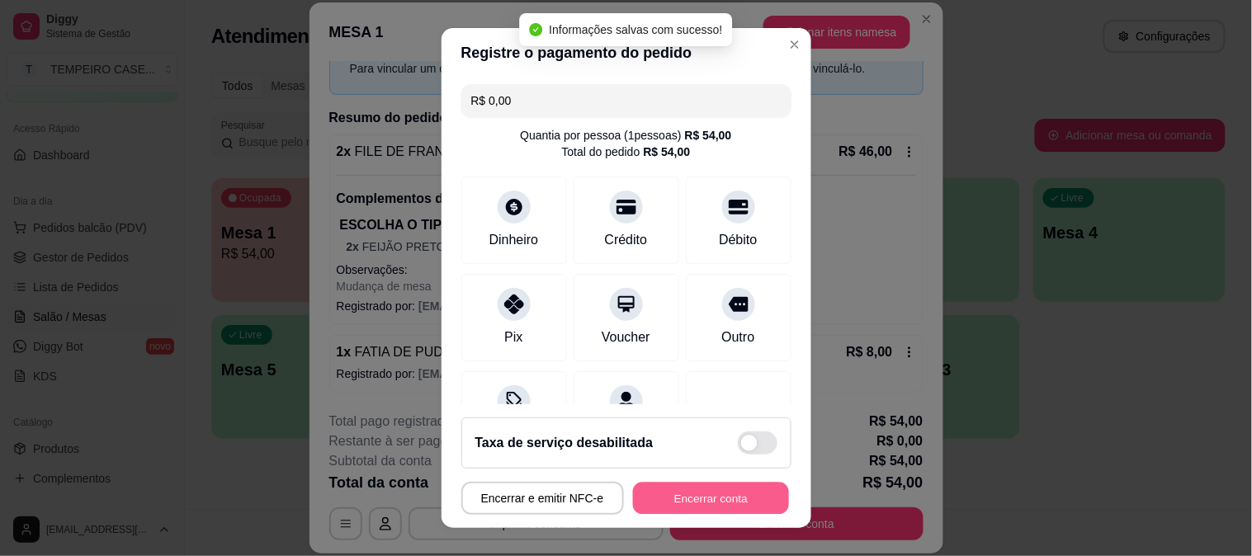
click at [699, 502] on button "Encerrar conta" at bounding box center [711, 499] width 156 height 32
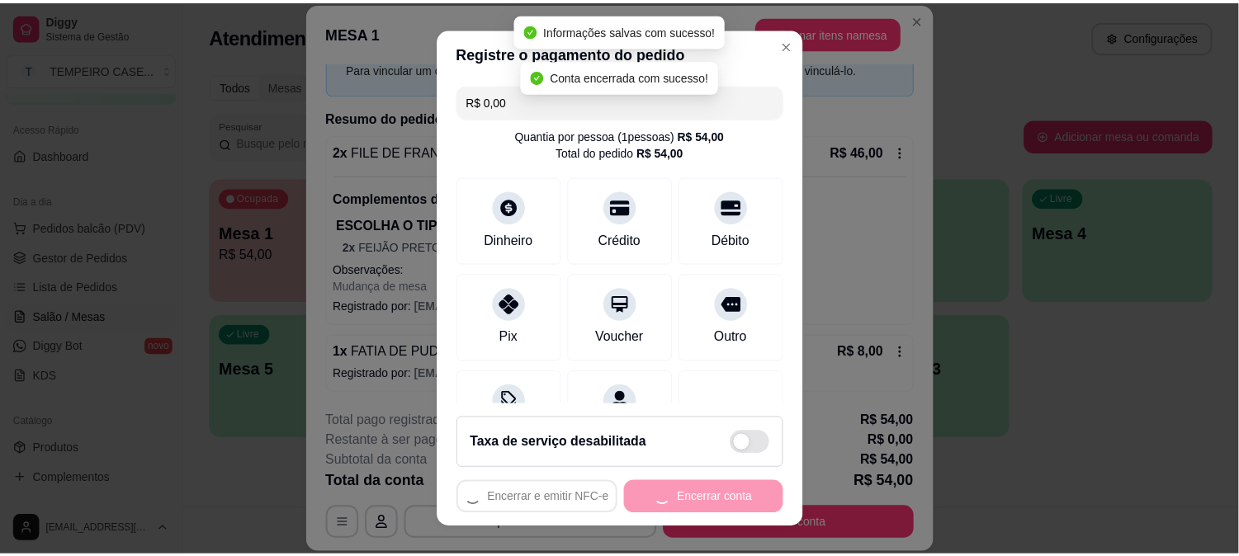
scroll to position [0, 0]
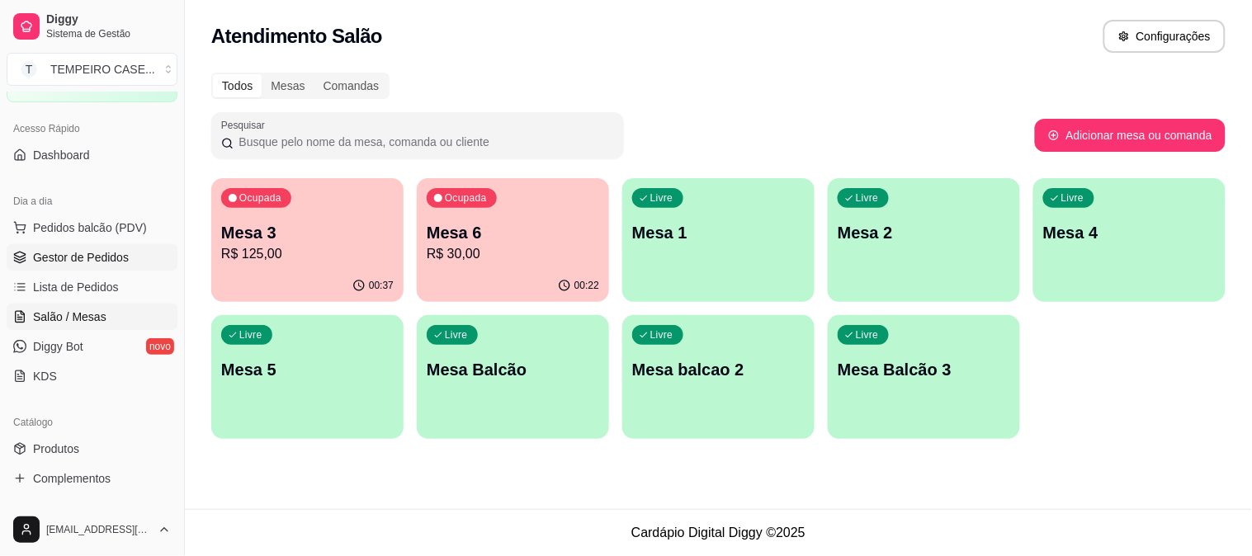
click at [46, 252] on span "Gestor de Pedidos" at bounding box center [81, 257] width 96 height 17
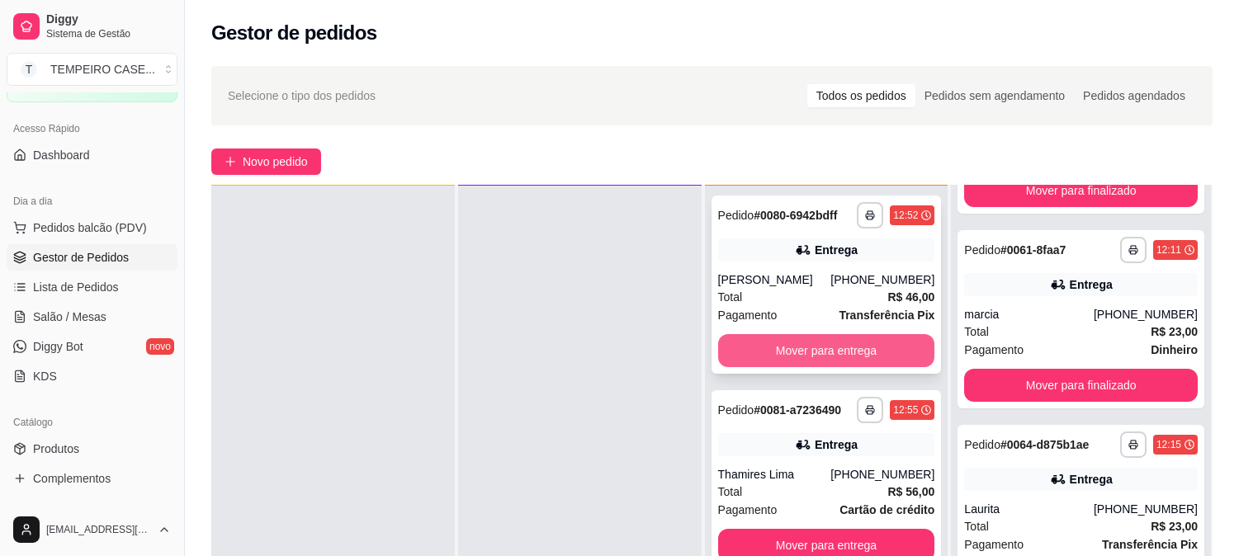
click at [845, 340] on button "Mover para entrega" at bounding box center [826, 350] width 217 height 33
click at [809, 343] on button "Mover para entrega" at bounding box center [827, 351] width 211 height 32
click at [811, 349] on button "Mover para entrega" at bounding box center [826, 350] width 217 height 33
click at [811, 349] on button "Mover para retirada disponível" at bounding box center [827, 351] width 211 height 32
click at [811, 349] on button "Mover para entrega" at bounding box center [826, 350] width 217 height 33
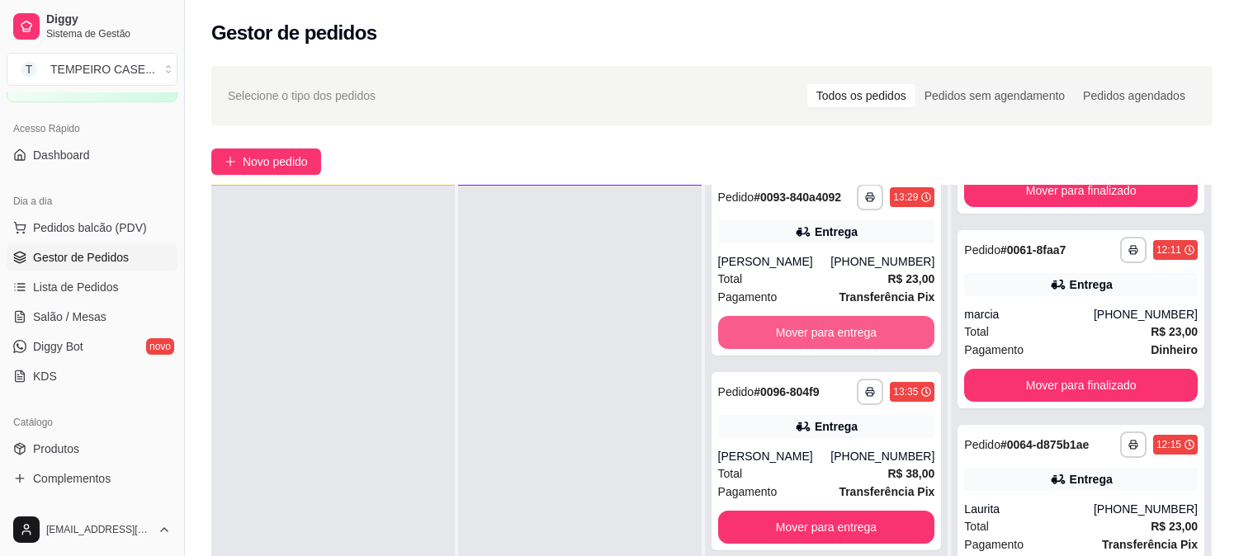
scroll to position [238, 0]
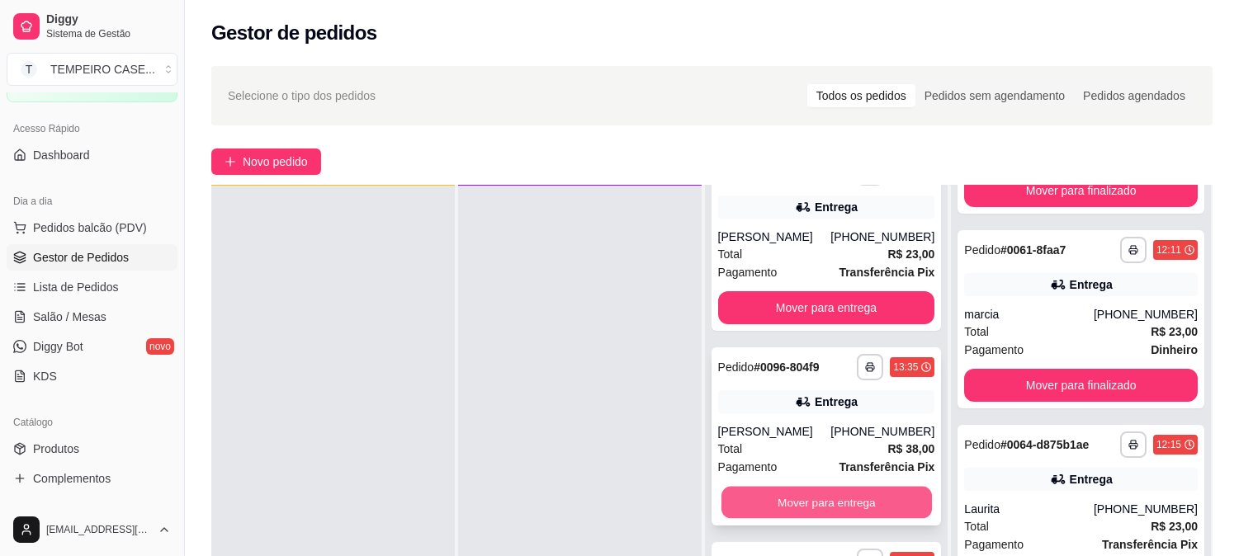
click at [840, 501] on button "Mover para entrega" at bounding box center [827, 503] width 211 height 32
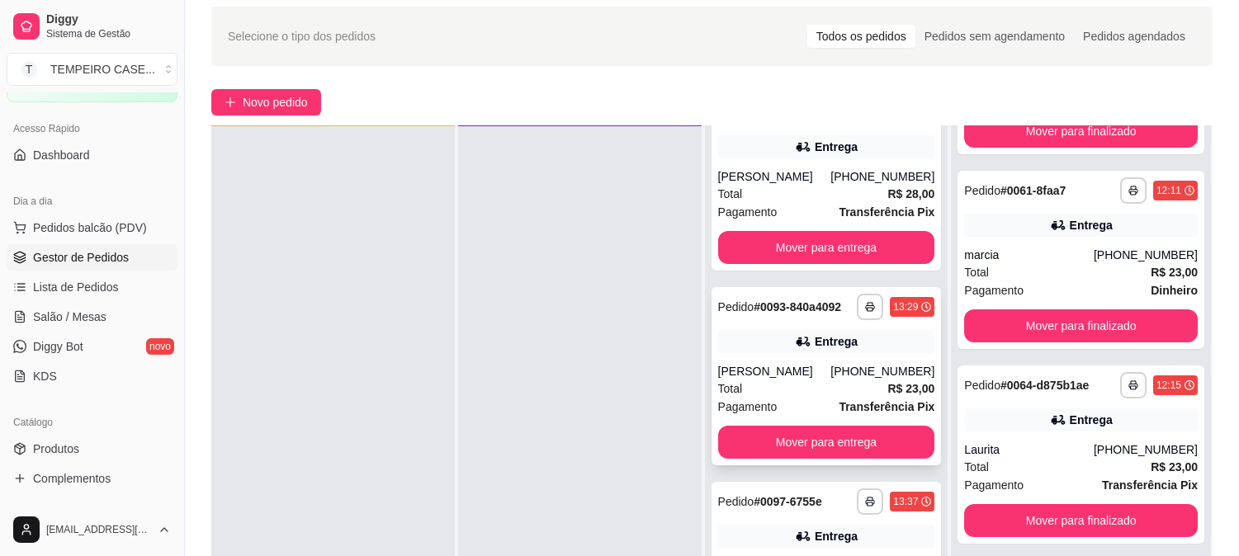
scroll to position [92, 0]
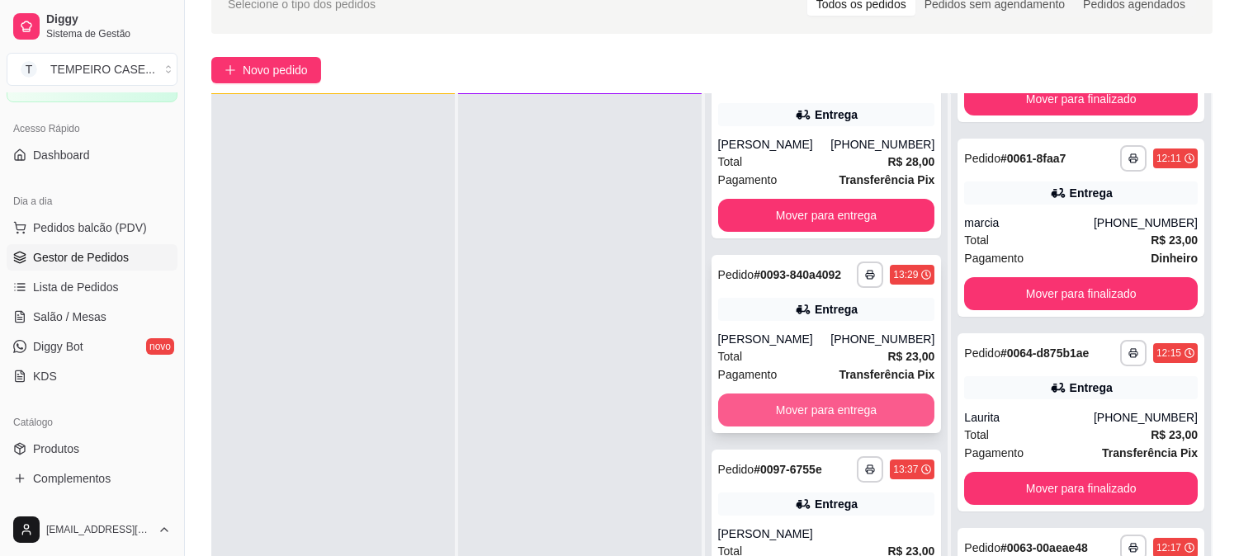
click at [807, 414] on button "Mover para entrega" at bounding box center [826, 410] width 217 height 33
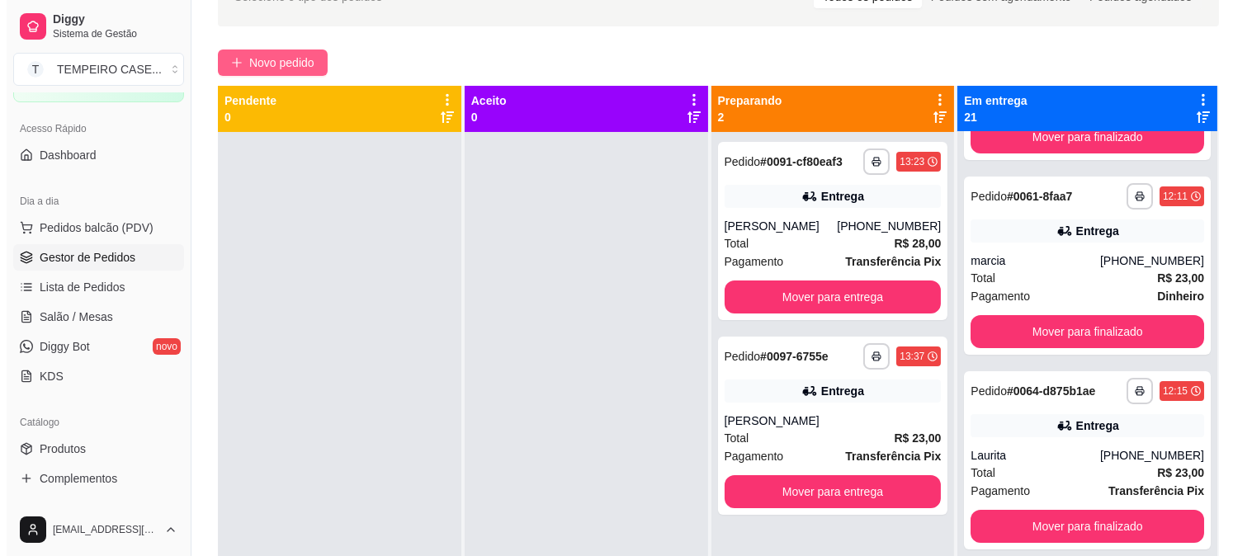
scroll to position [0, 0]
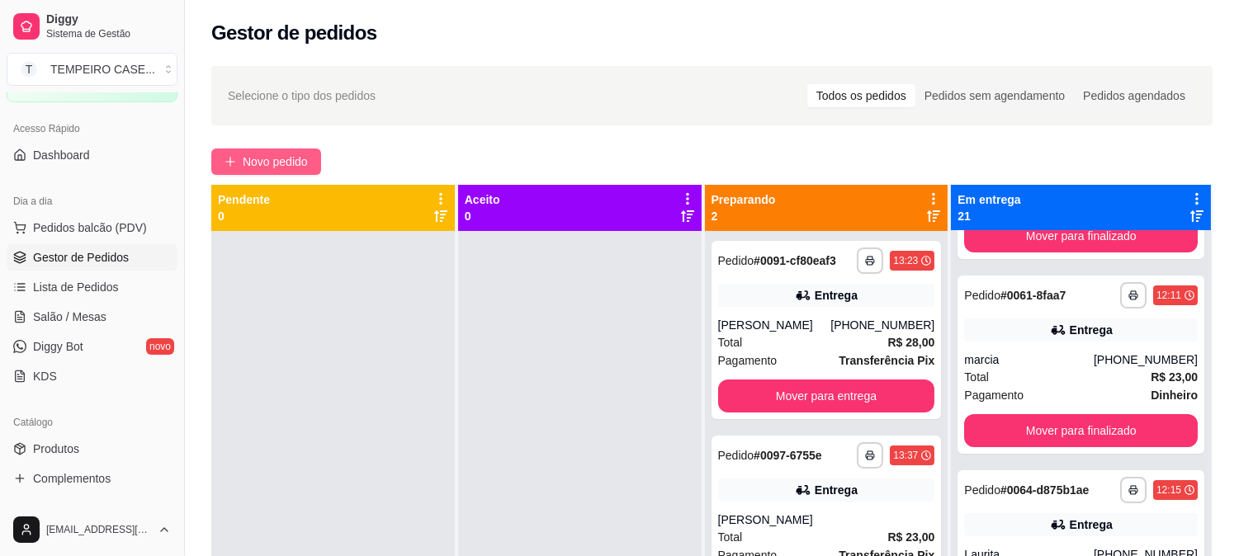
click at [268, 153] on span "Novo pedido" at bounding box center [275, 162] width 65 height 18
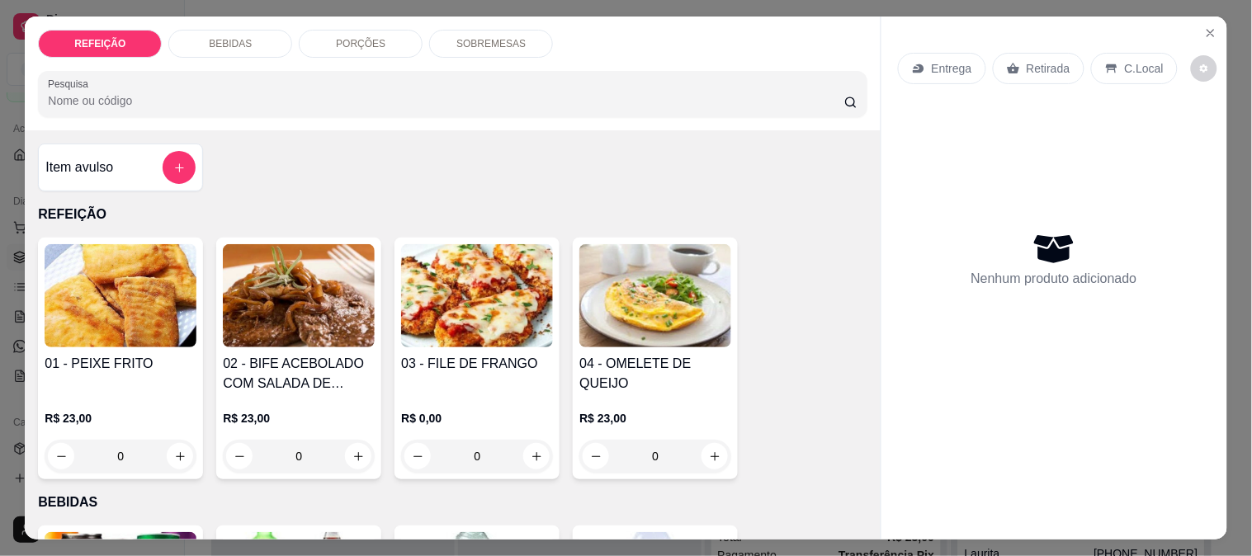
click at [282, 315] on img at bounding box center [299, 295] width 152 height 103
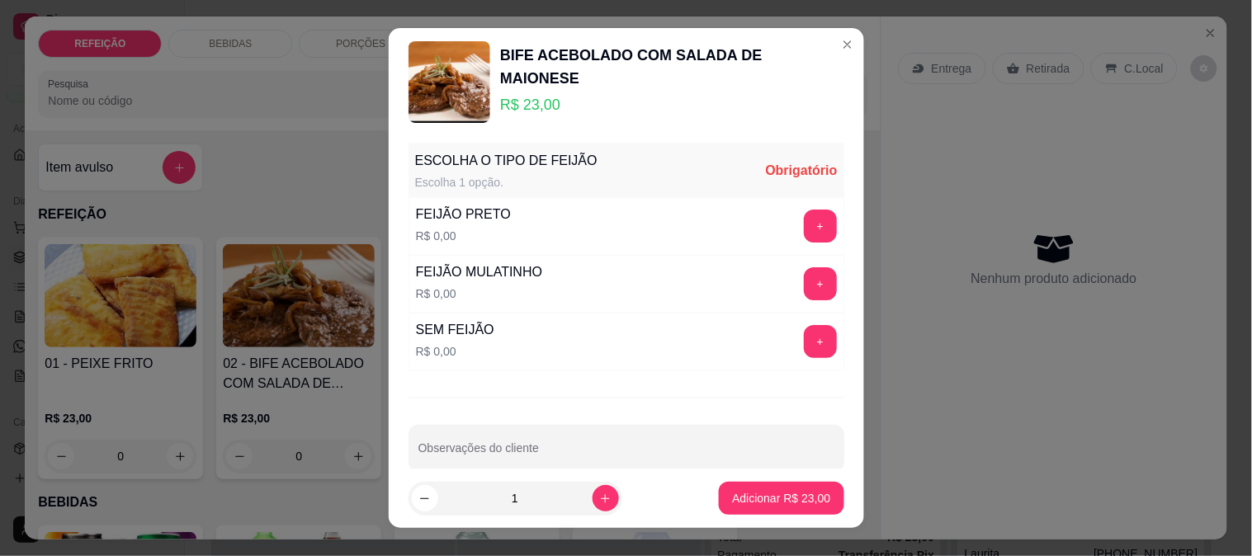
click at [818, 291] on div "ESCOLHA O TIPO DE FEIJÃO Escolha 1 opção. Obrigatório FEIJÃO PRETO R$ 0,00 + FE…" at bounding box center [627, 302] width 476 height 333
click at [806, 286] on div "+" at bounding box center [821, 283] width 46 height 33
click at [804, 279] on button "+" at bounding box center [820, 284] width 32 height 32
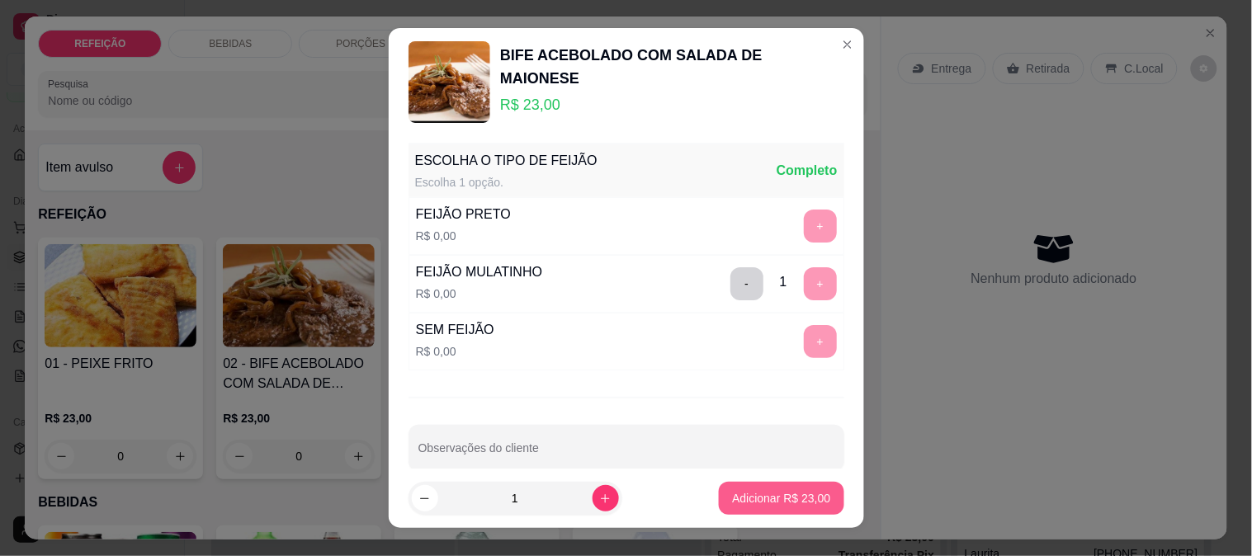
click at [795, 499] on p "Adicionar R$ 23,00" at bounding box center [781, 498] width 98 height 17
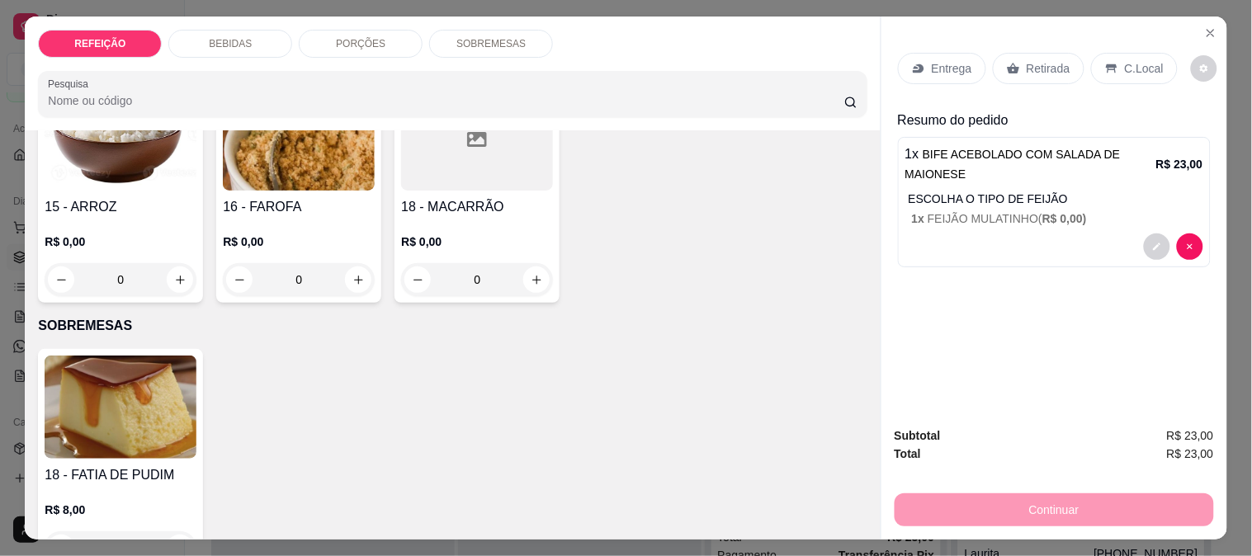
scroll to position [1268, 0]
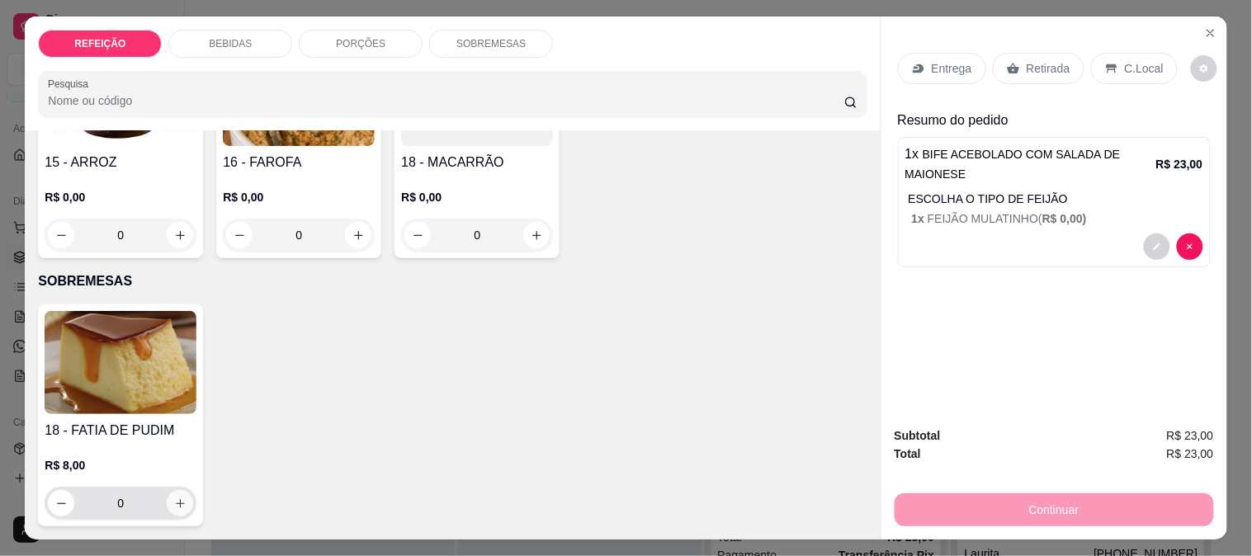
click at [177, 490] on button "increase-product-quantity" at bounding box center [180, 503] width 26 height 26
type input "2"
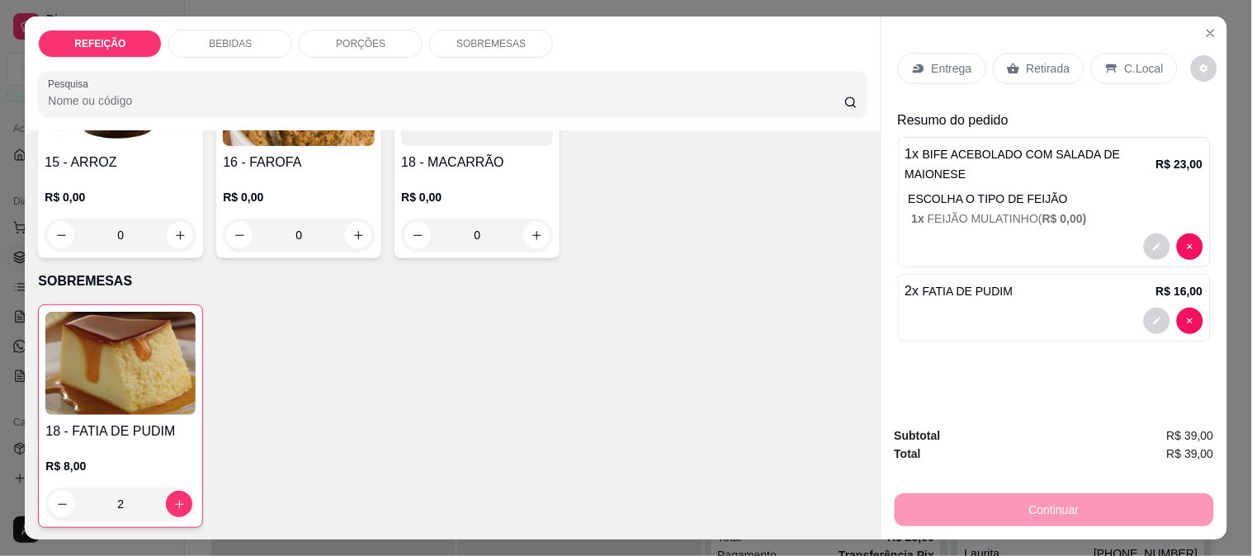
click at [915, 64] on icon at bounding box center [918, 68] width 11 height 9
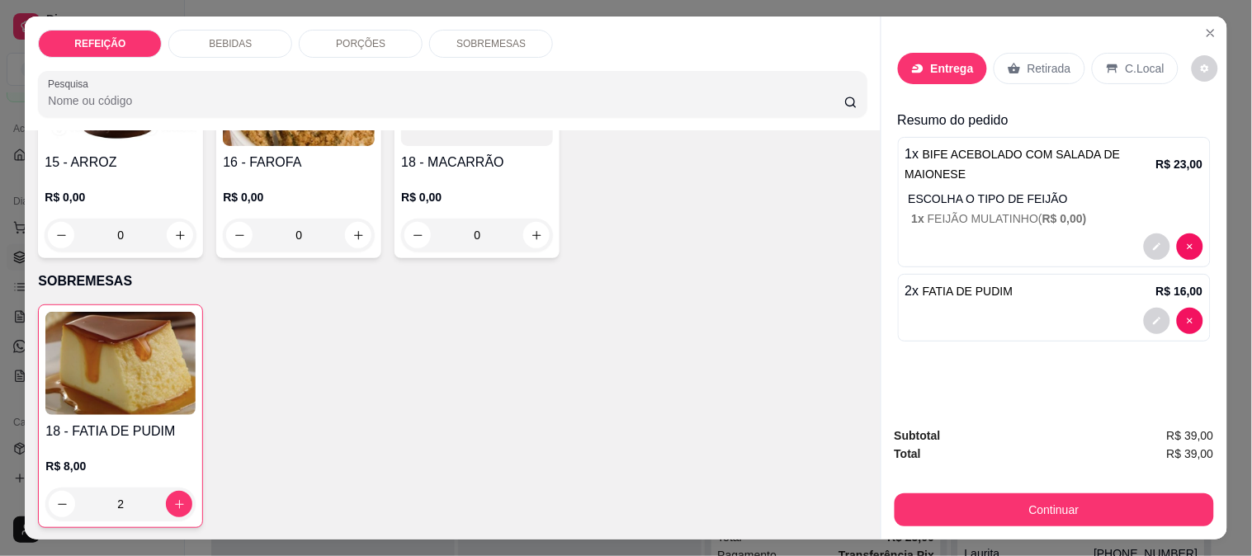
click at [559, 124] on div "Busque pelo cliente" at bounding box center [626, 107] width 330 height 46
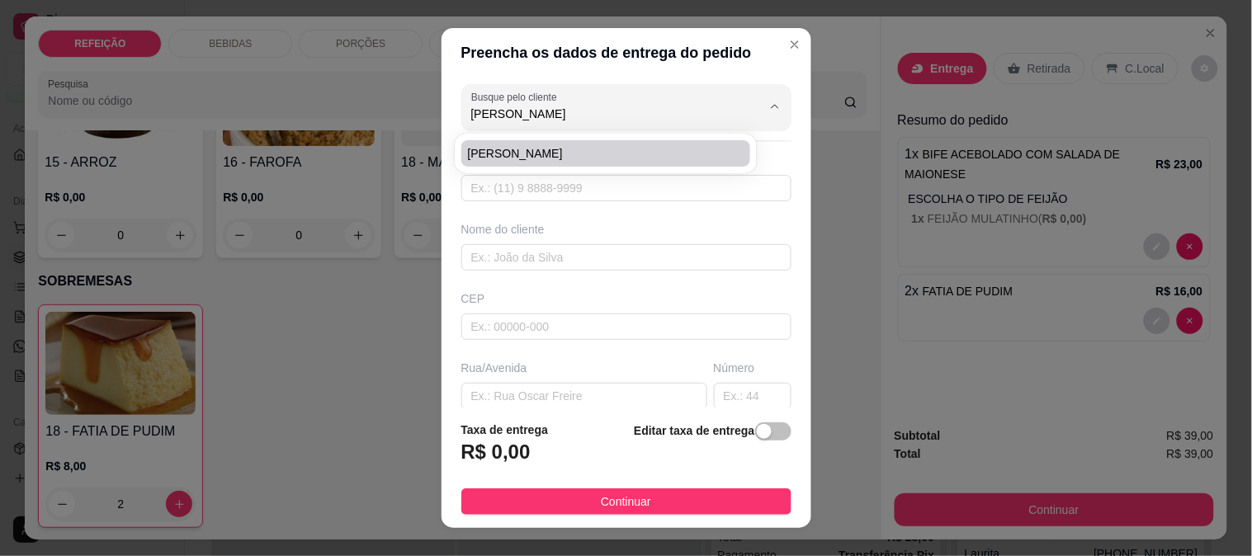
click at [563, 154] on span "ALAN ROBSON" at bounding box center [598, 153] width 260 height 17
type input "ALAN ROBSON"
type input "6195095656"
type input "ALAN ROBSON"
type input "RUA 5"
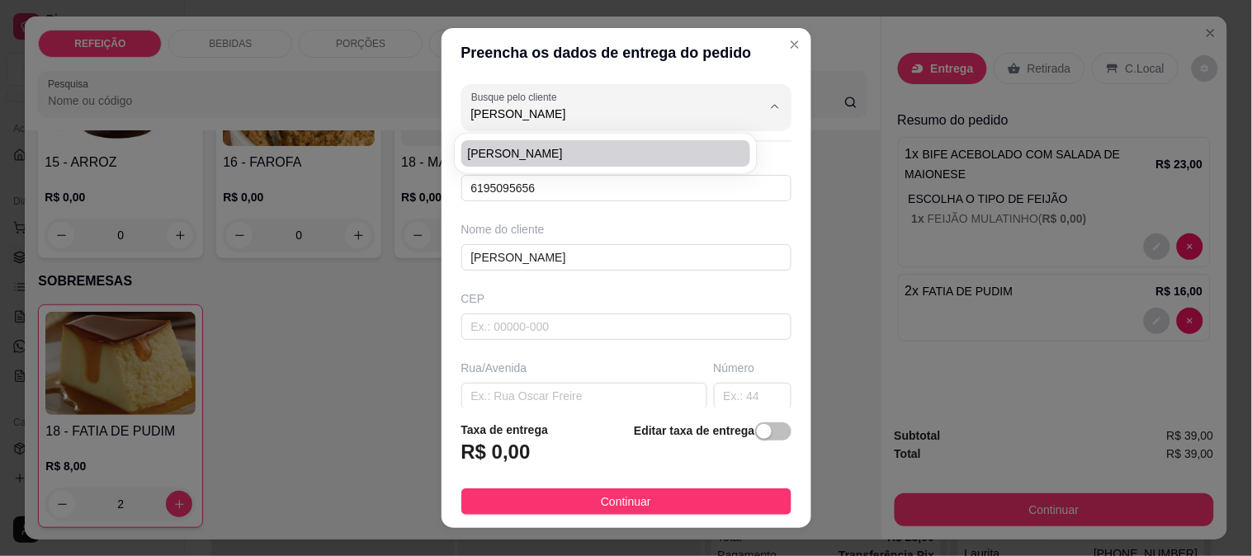
type input "IPOJUCA"
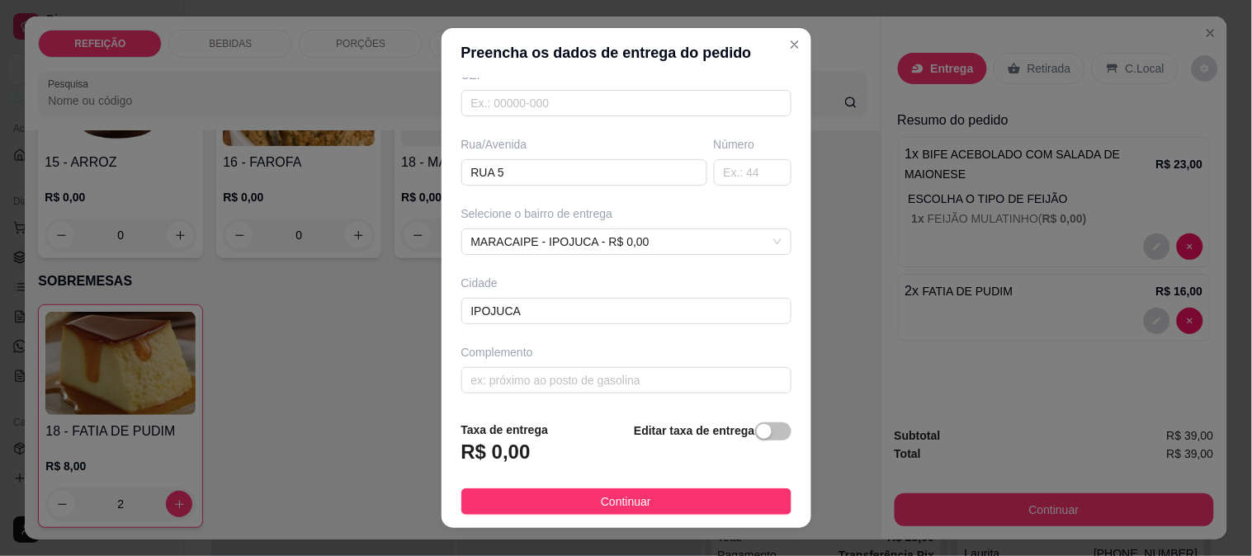
scroll to position [226, 0]
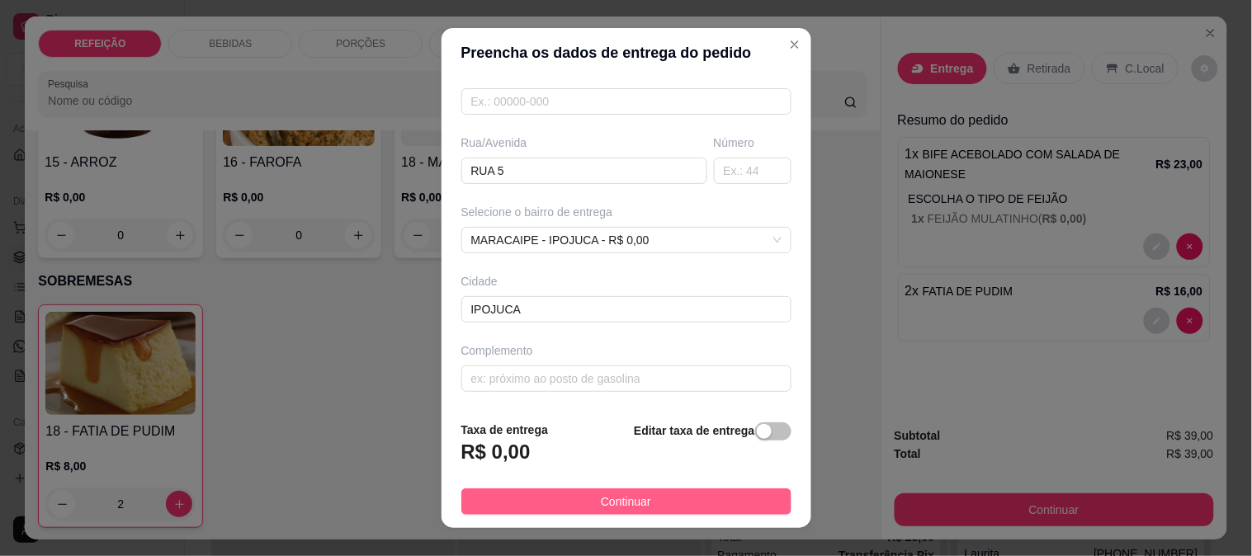
type input "ALAN ROBSON"
click at [647, 499] on button "Continuar" at bounding box center [626, 502] width 330 height 26
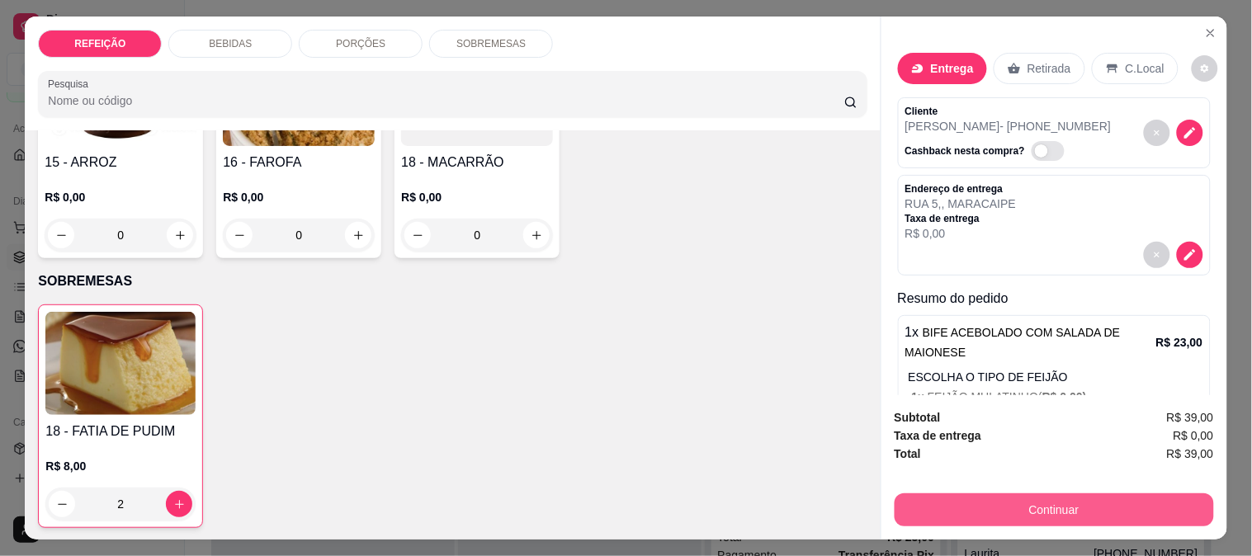
click at [989, 508] on button "Continuar" at bounding box center [1054, 510] width 319 height 33
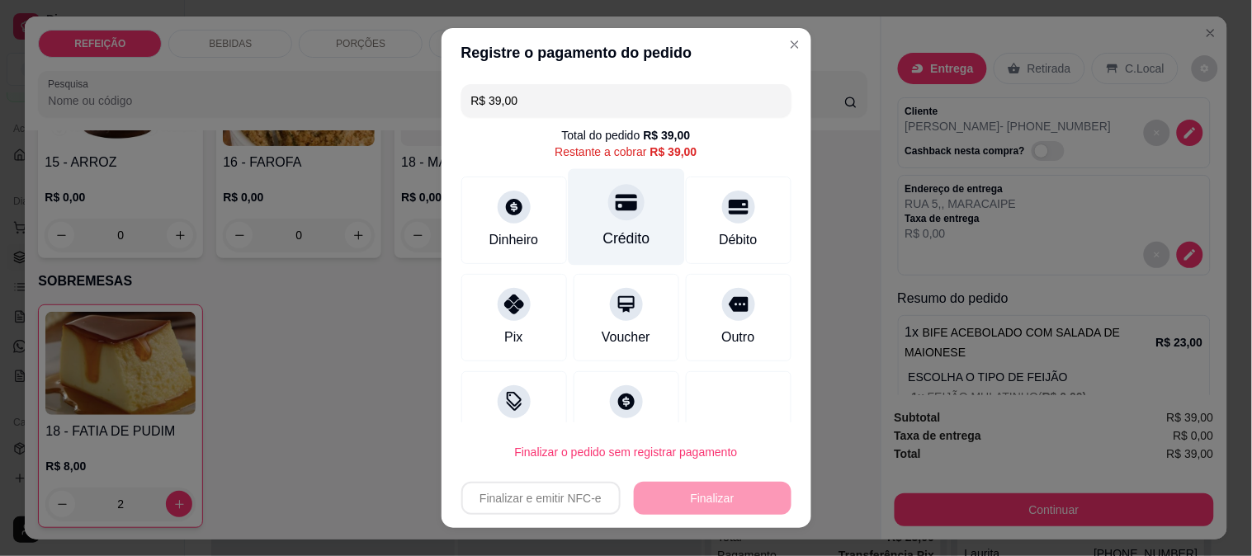
click at [608, 201] on div at bounding box center [626, 202] width 36 height 36
type input "R$ 0,00"
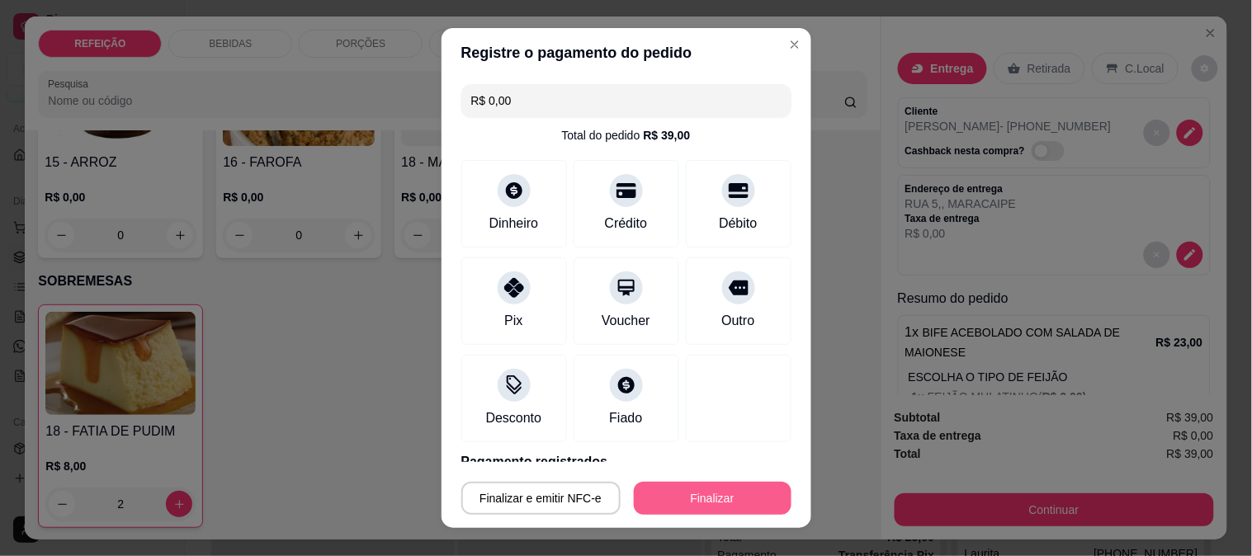
click at [698, 504] on button "Finalizar" at bounding box center [713, 498] width 158 height 33
type input "0"
type input "-R$ 39,00"
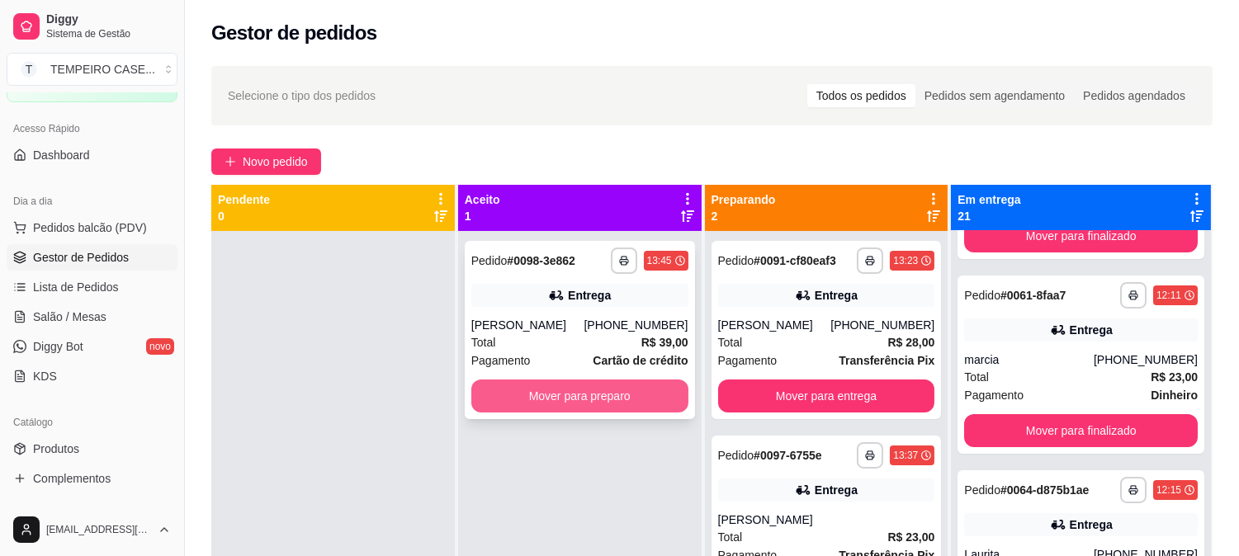
click at [517, 390] on button "Mover para preparo" at bounding box center [579, 396] width 217 height 33
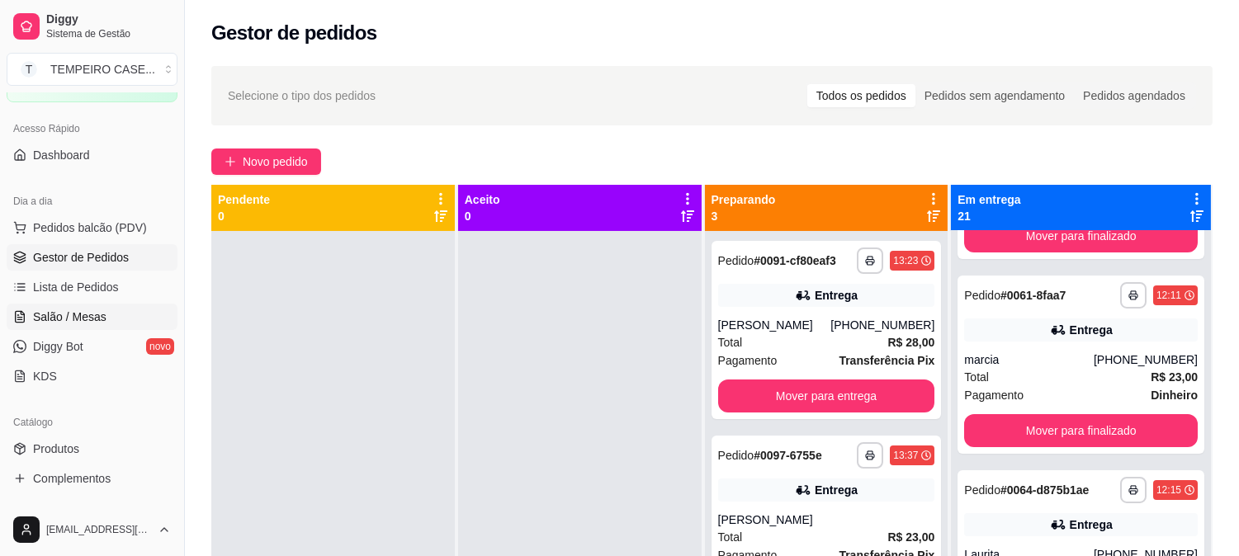
click at [69, 317] on span "Salão / Mesas" at bounding box center [69, 317] width 73 height 17
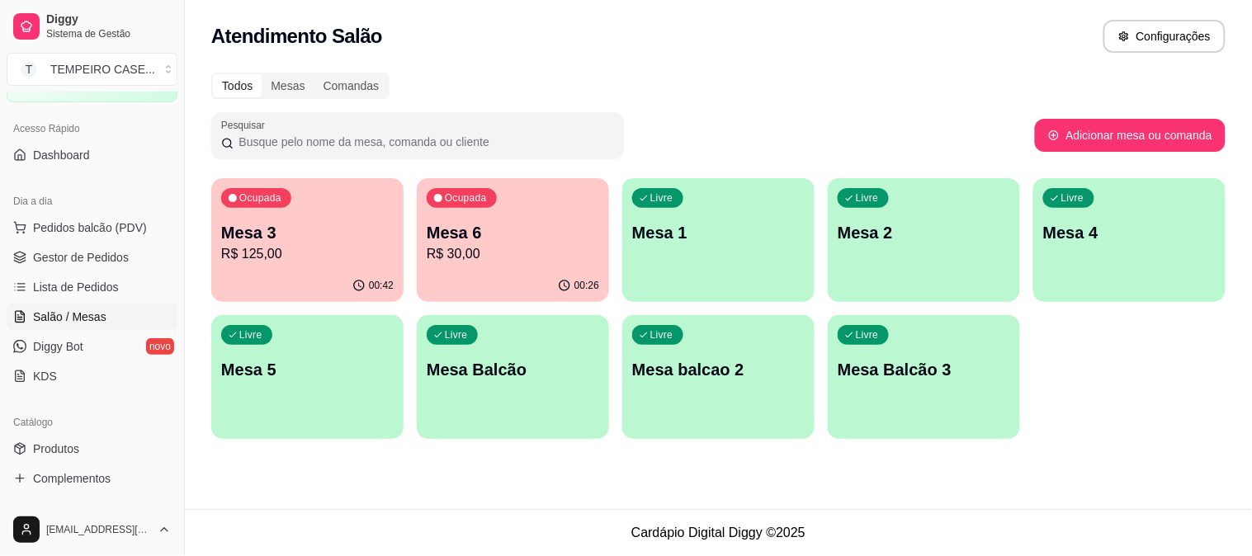
click at [325, 246] on p "R$ 125,00" at bounding box center [307, 254] width 173 height 20
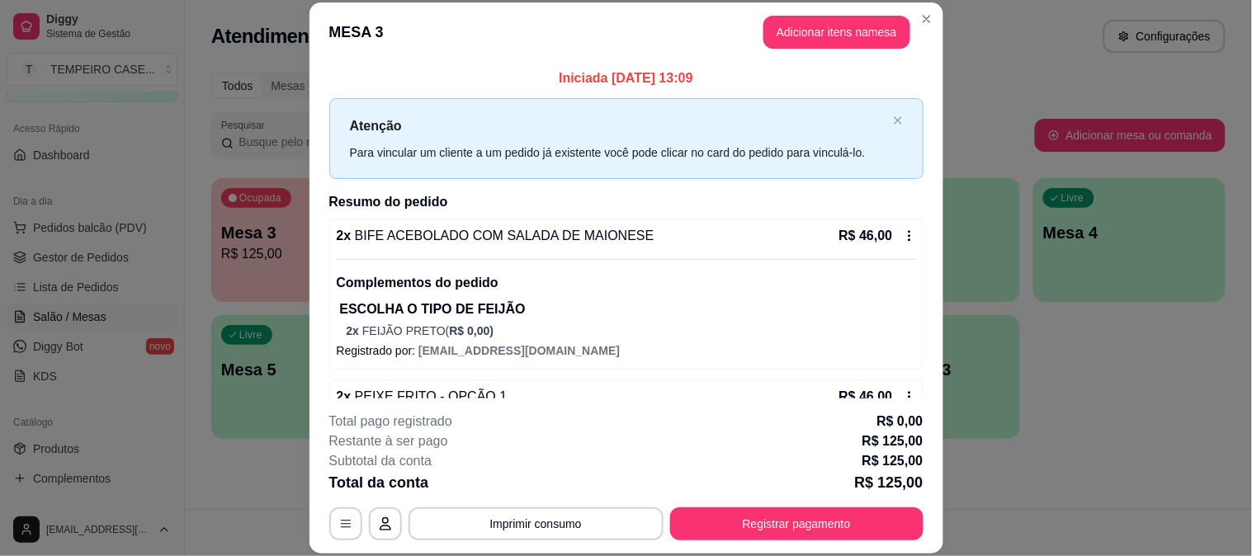
scroll to position [92, 0]
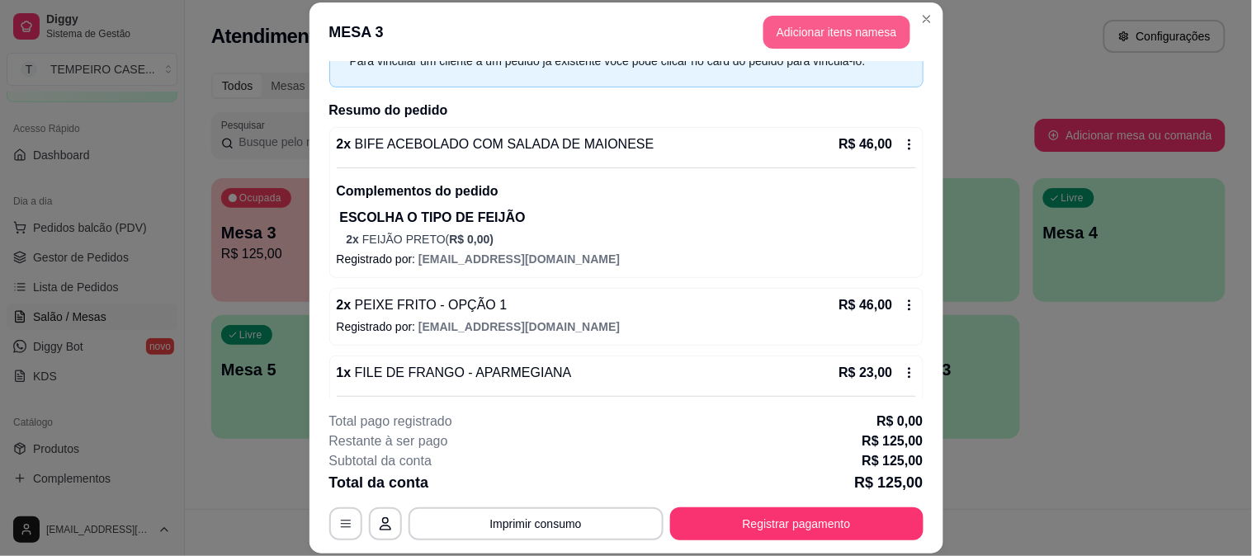
click at [789, 43] on button "Adicionar itens na mesa" at bounding box center [837, 32] width 147 height 33
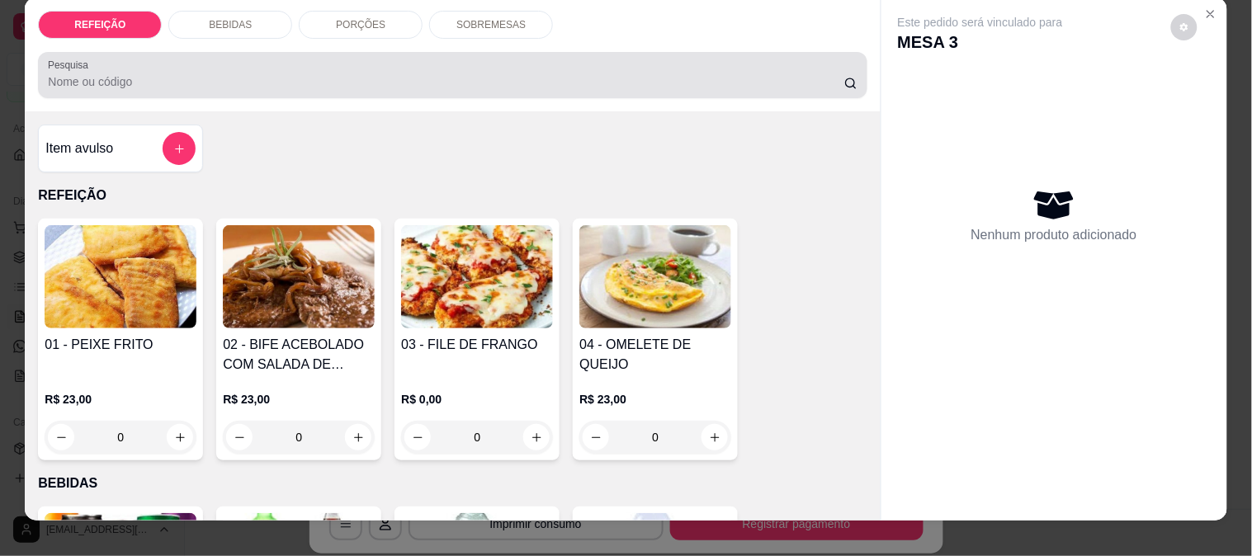
scroll to position [0, 0]
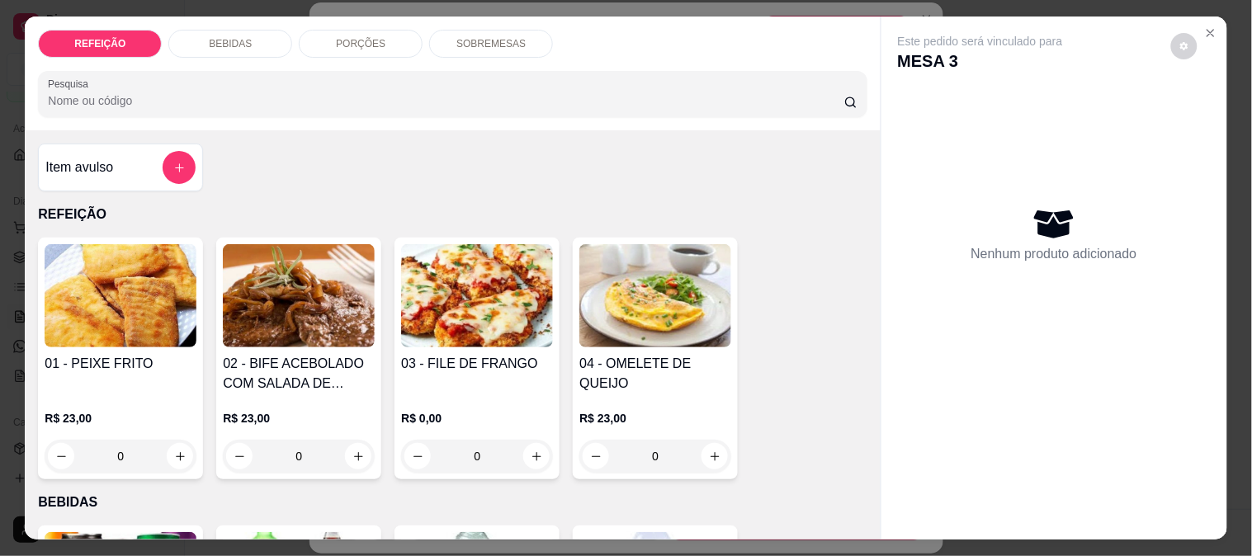
click at [498, 39] on p "SOBREMESAS" at bounding box center [491, 43] width 69 height 13
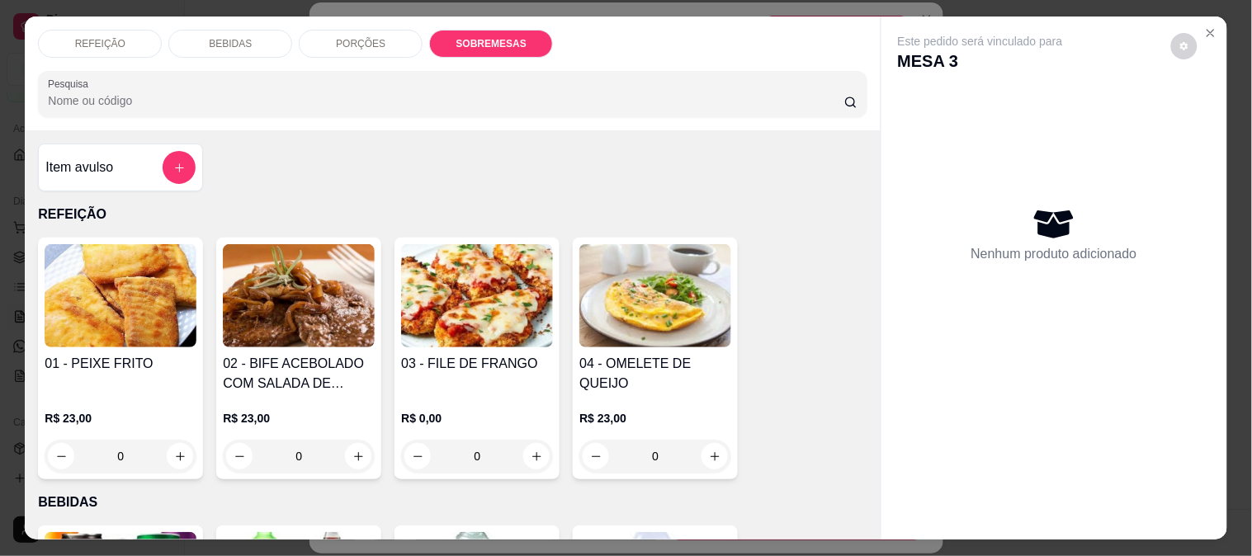
scroll to position [43, 0]
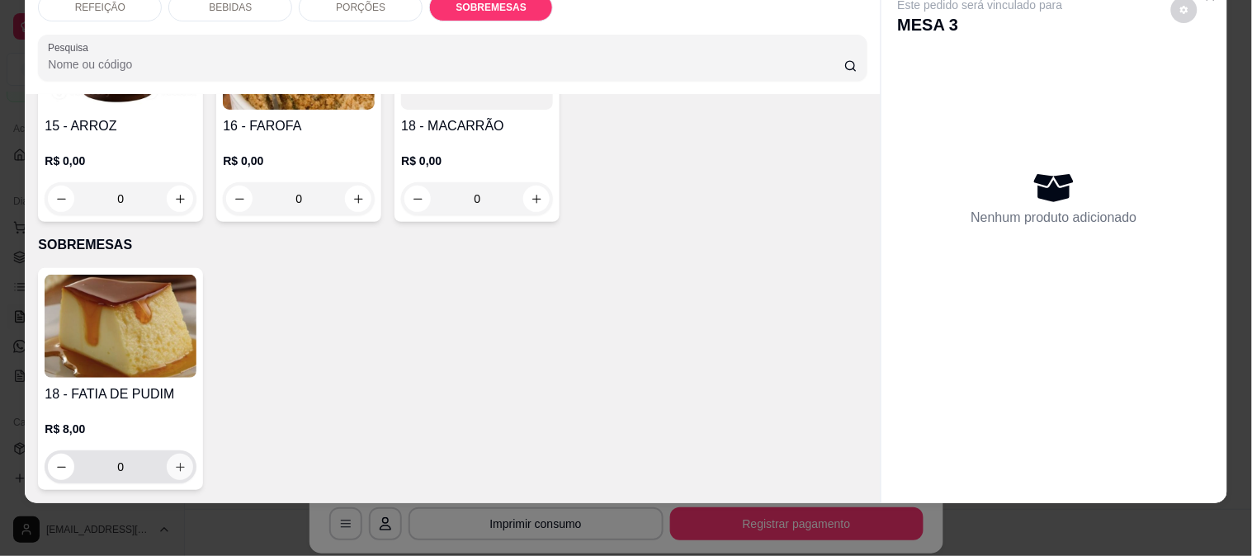
click at [182, 454] on button "increase-product-quantity" at bounding box center [180, 467] width 26 height 26
type input "2"
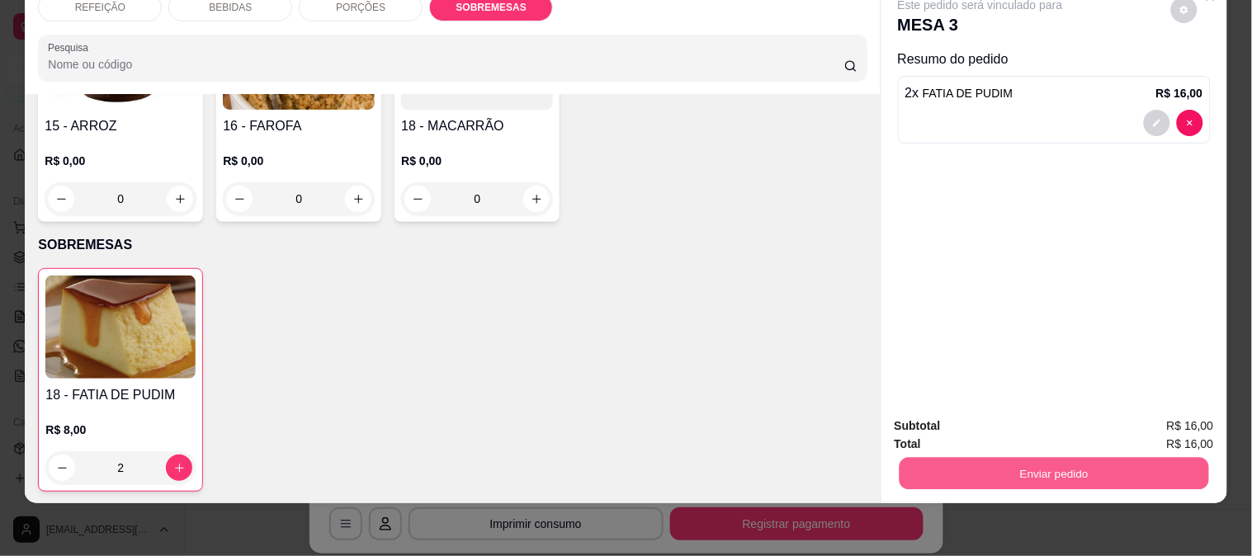
click at [1050, 457] on button "Enviar pedido" at bounding box center [1054, 473] width 310 height 32
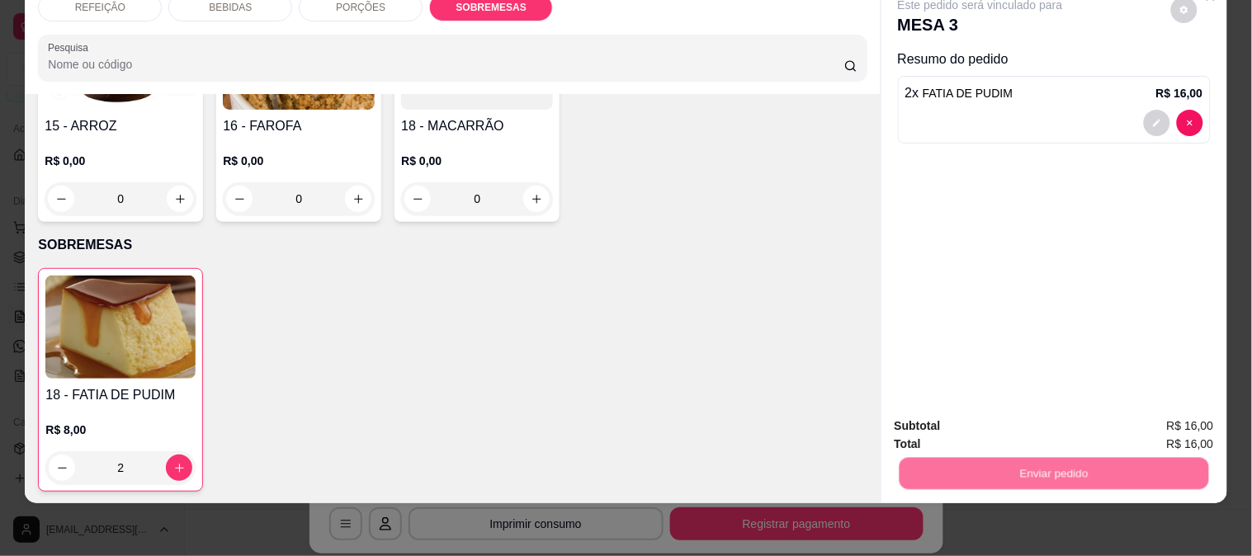
click at [958, 416] on button "Não registrar e enviar pedido" at bounding box center [1000, 420] width 172 height 31
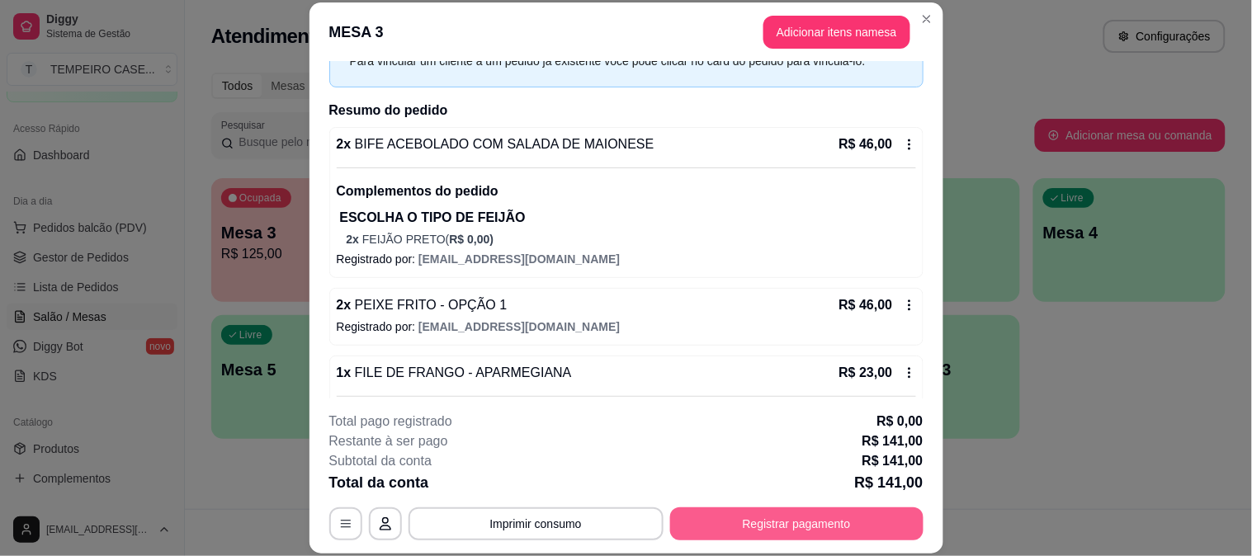
click at [737, 524] on button "Registrar pagamento" at bounding box center [796, 524] width 253 height 33
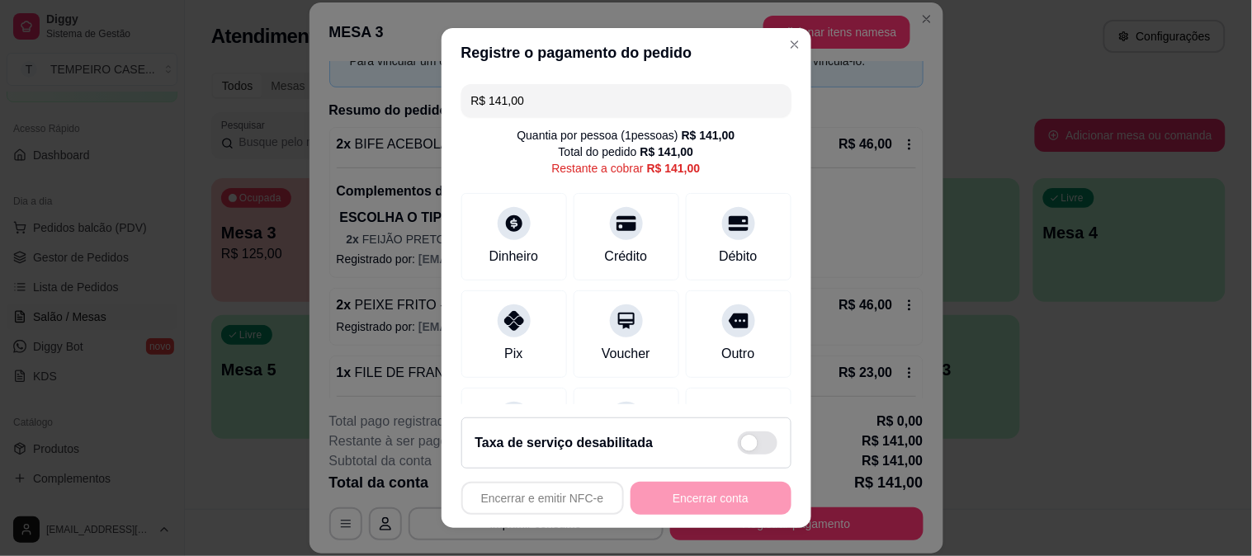
drag, startPoint x: 580, startPoint y: 100, endPoint x: 395, endPoint y: 89, distance: 185.2
click at [395, 89] on div "Registre o pagamento do pedido R$ 141,00 Quantia por pessoa ( 1 pessoas) R$ 141…" at bounding box center [626, 278] width 1252 height 556
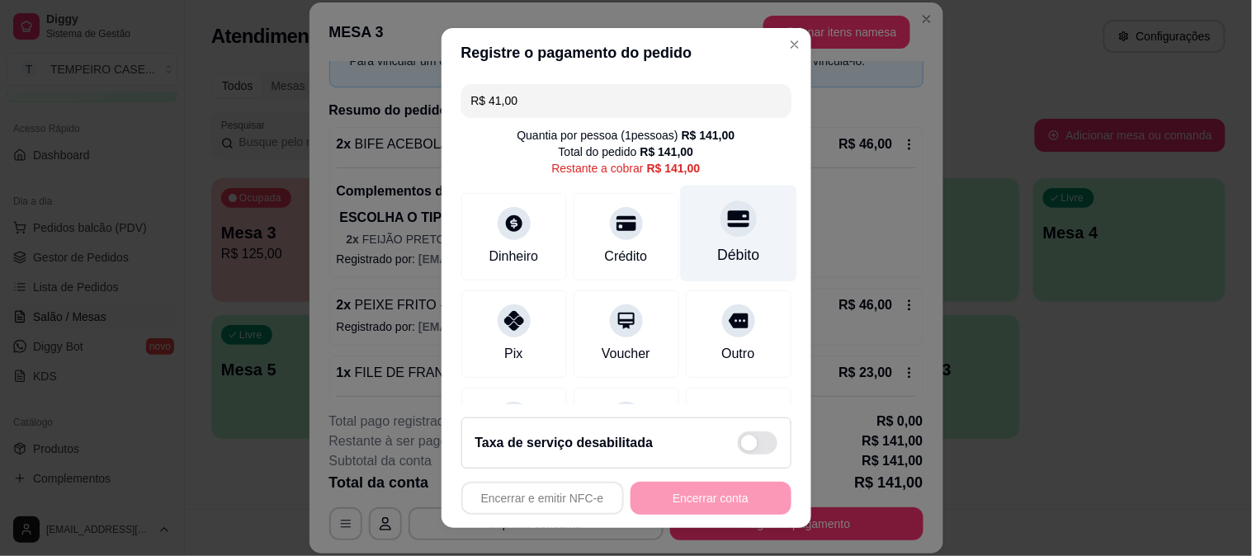
click at [722, 231] on div "Débito" at bounding box center [738, 233] width 116 height 97
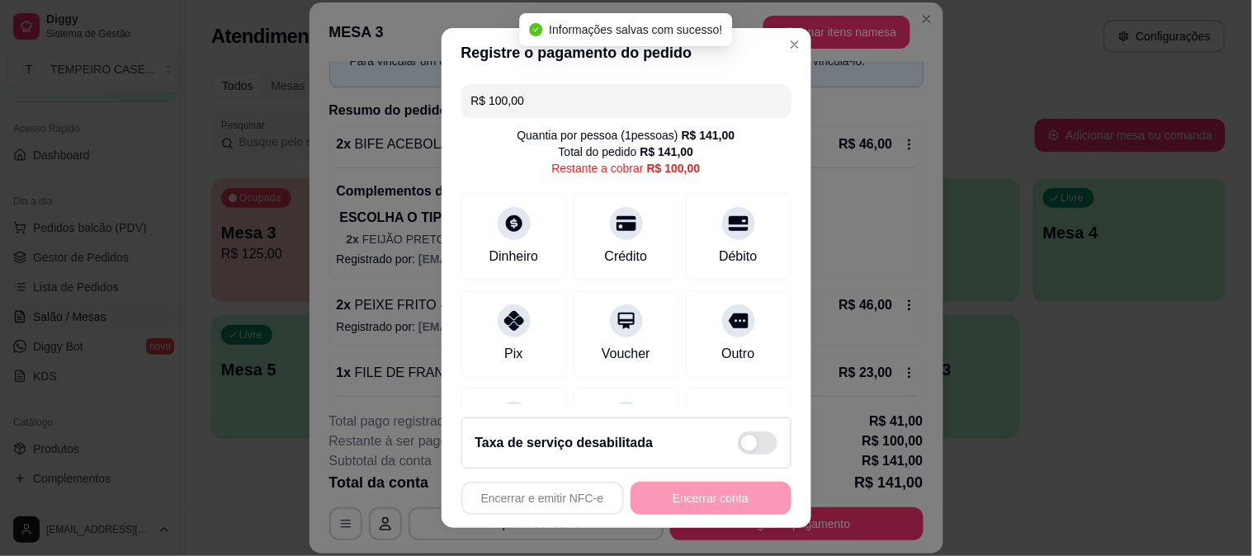
drag, startPoint x: 540, startPoint y: 96, endPoint x: 446, endPoint y: 106, distance: 94.6
click at [446, 106] on div "R$ 100,00 Quantia por pessoa ( 1 pessoas) R$ 141,00 Total do pedido R$ 141,00 R…" at bounding box center [627, 242] width 370 height 328
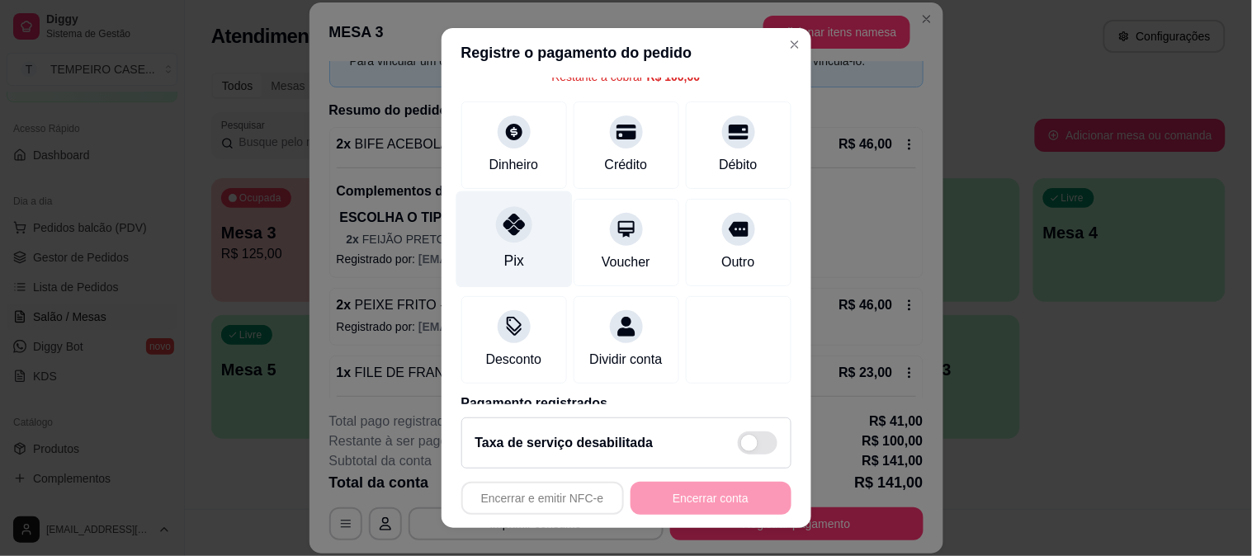
scroll to position [0, 0]
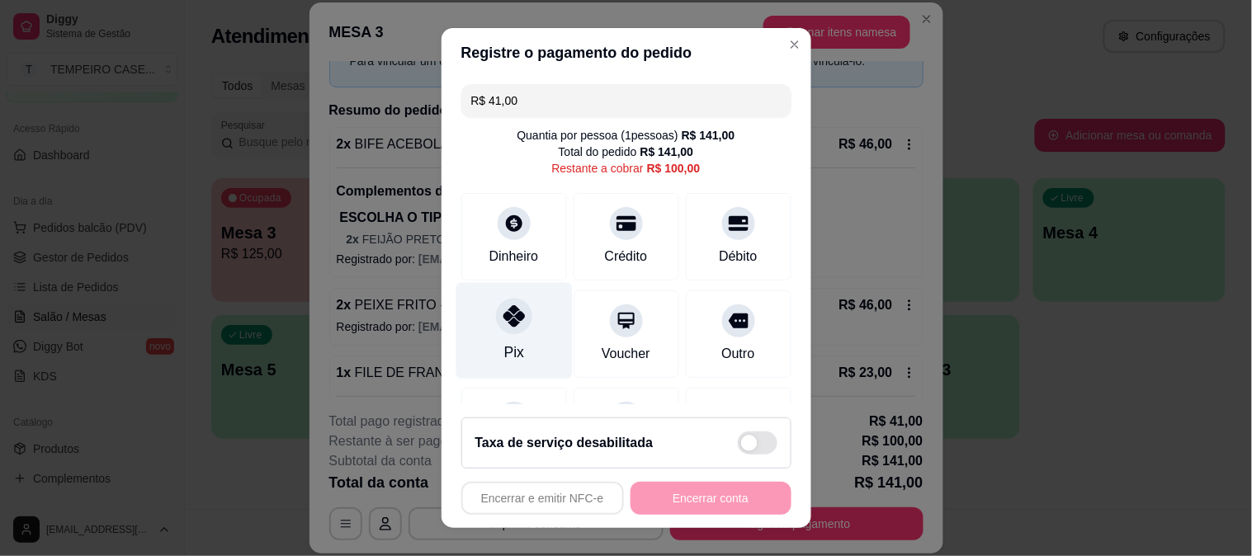
click at [506, 312] on icon at bounding box center [513, 315] width 21 height 21
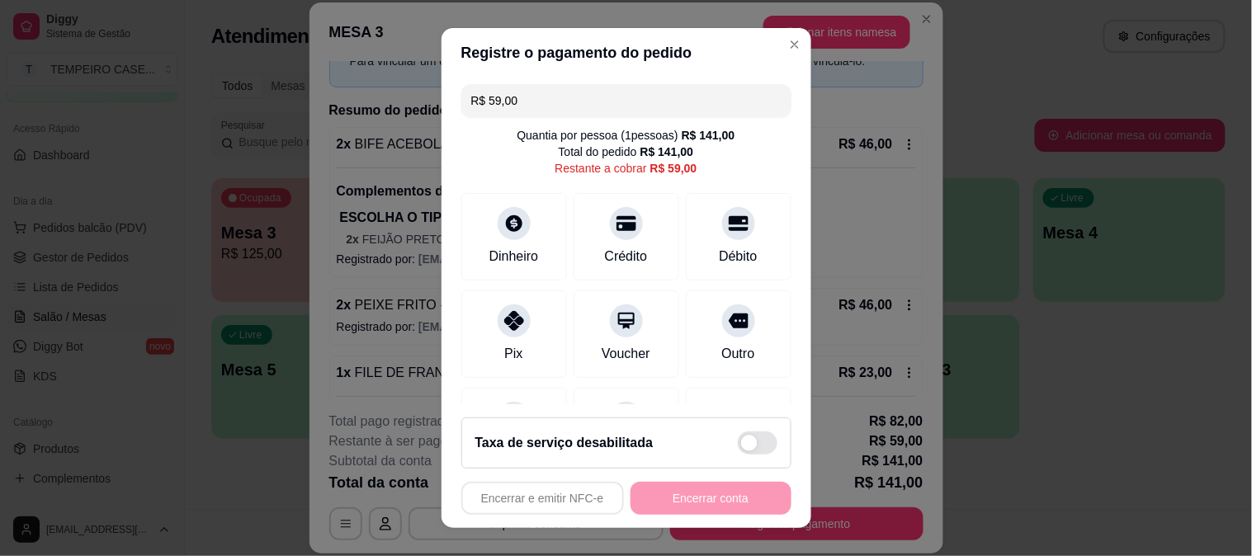
drag, startPoint x: 603, startPoint y: 107, endPoint x: 259, endPoint y: 103, distance: 343.5
click at [259, 103] on div "Registre o pagamento do pedido R$ 59,00 Quantia por pessoa ( 1 pessoas) R$ 141,…" at bounding box center [626, 278] width 1252 height 556
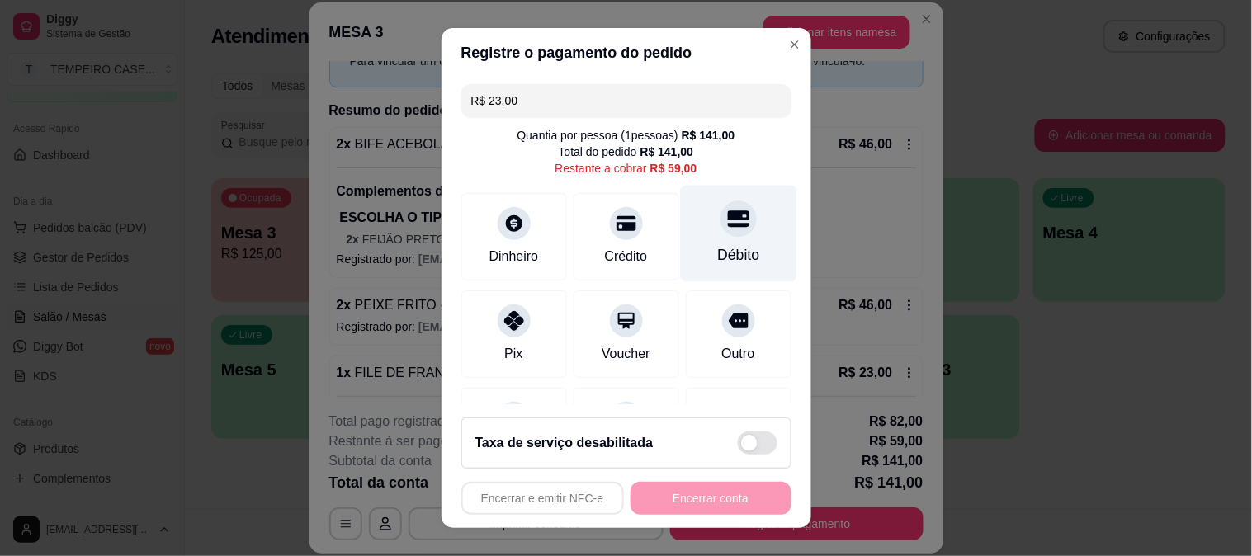
drag, startPoint x: 698, startPoint y: 252, endPoint x: 685, endPoint y: 254, distance: 12.6
click at [717, 251] on div "Débito" at bounding box center [738, 254] width 42 height 21
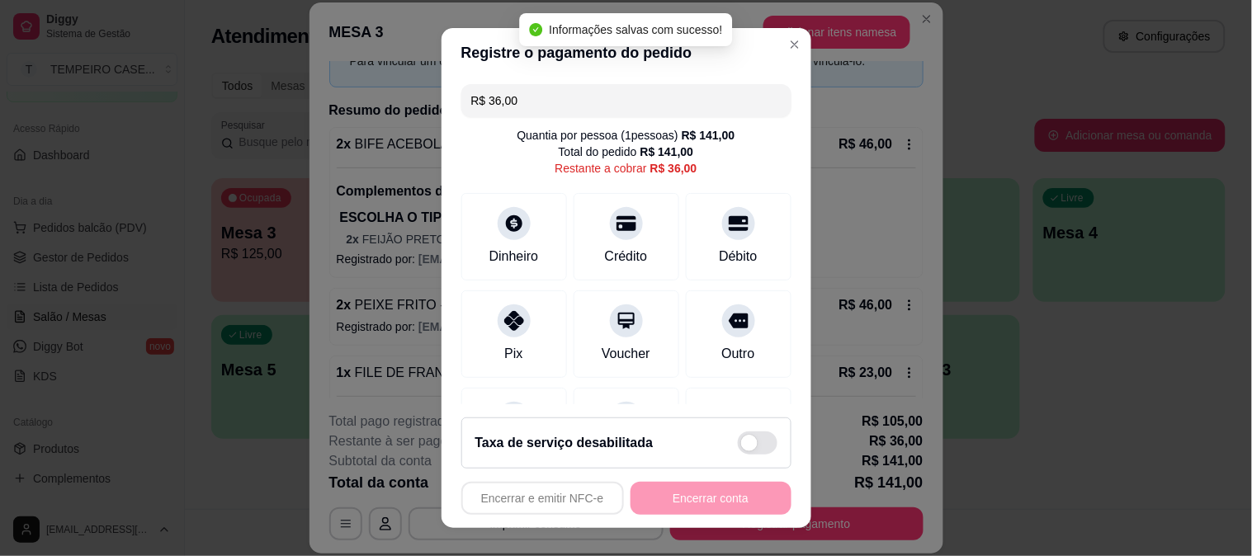
drag, startPoint x: 521, startPoint y: 97, endPoint x: 325, endPoint y: 87, distance: 196.0
click at [325, 87] on div "Registre o pagamento do pedido R$ 36,00 Quantia por pessoa ( 1 pessoas) R$ 141,…" at bounding box center [626, 278] width 1252 height 556
click at [532, 112] on input "R$ 36,00" at bounding box center [626, 100] width 310 height 33
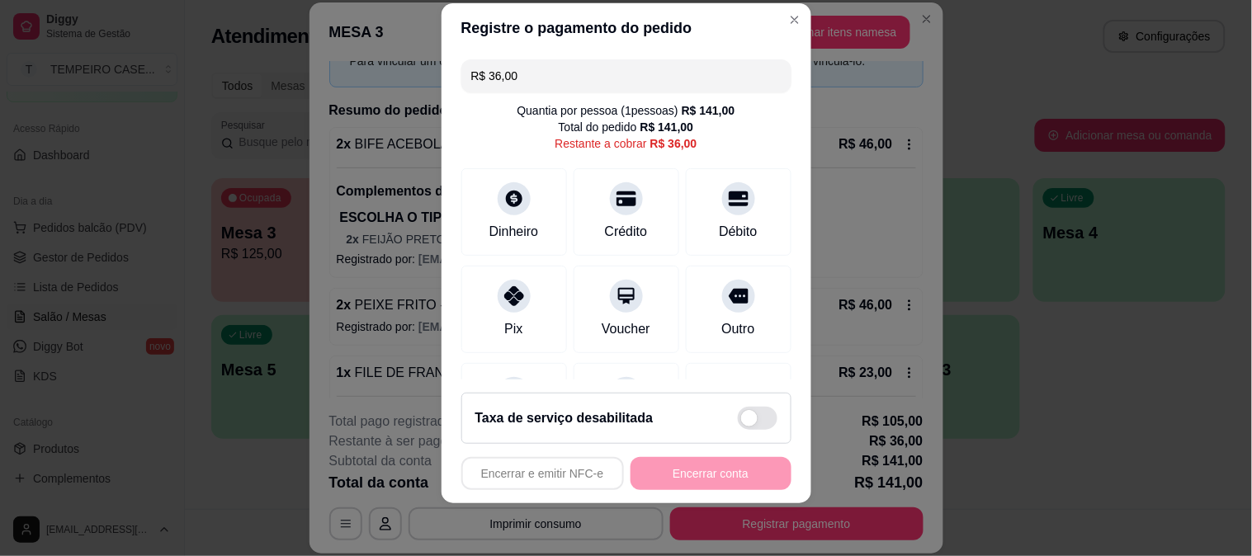
click at [621, 91] on input "R$ 36,00" at bounding box center [626, 75] width 310 height 33
drag, startPoint x: 621, startPoint y: 91, endPoint x: 356, endPoint y: 89, distance: 265.0
click at [356, 89] on div "Registre o pagamento do pedido R$ 36,00 Quantia por pessoa ( 1 pessoas) R$ 141,…" at bounding box center [626, 278] width 1252 height 556
drag, startPoint x: 560, startPoint y: 80, endPoint x: 376, endPoint y: 68, distance: 184.5
click at [376, 68] on div "Registre o pagamento do pedido R$ 0,00 Quantia por pessoa ( 1 pessoas) R$ 141,0…" at bounding box center [626, 278] width 1252 height 556
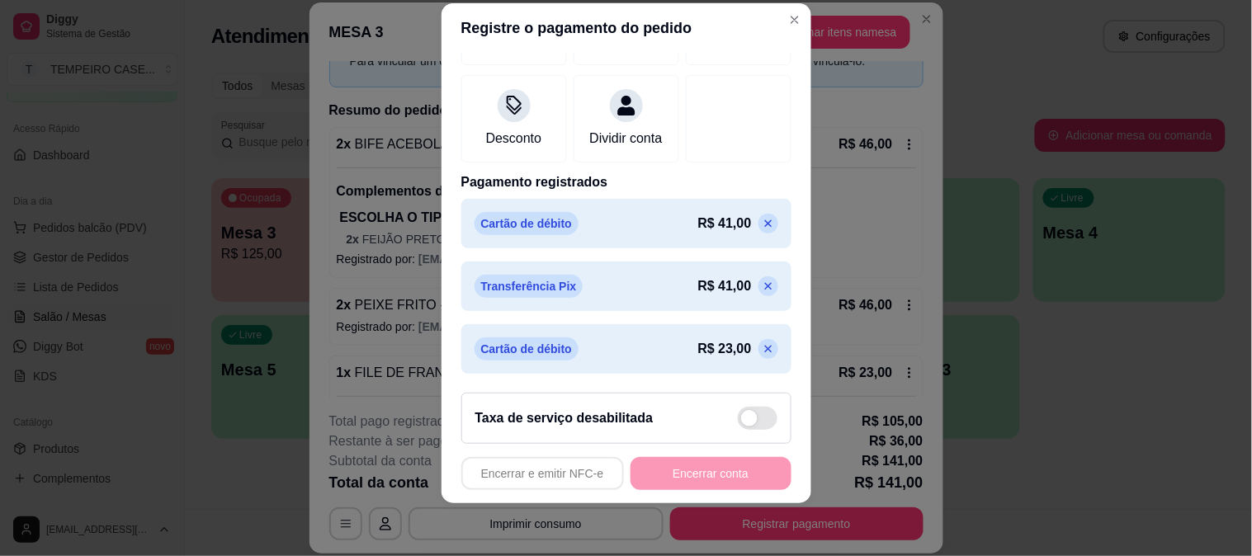
scroll to position [308, 0]
type input "R$ 0,00"
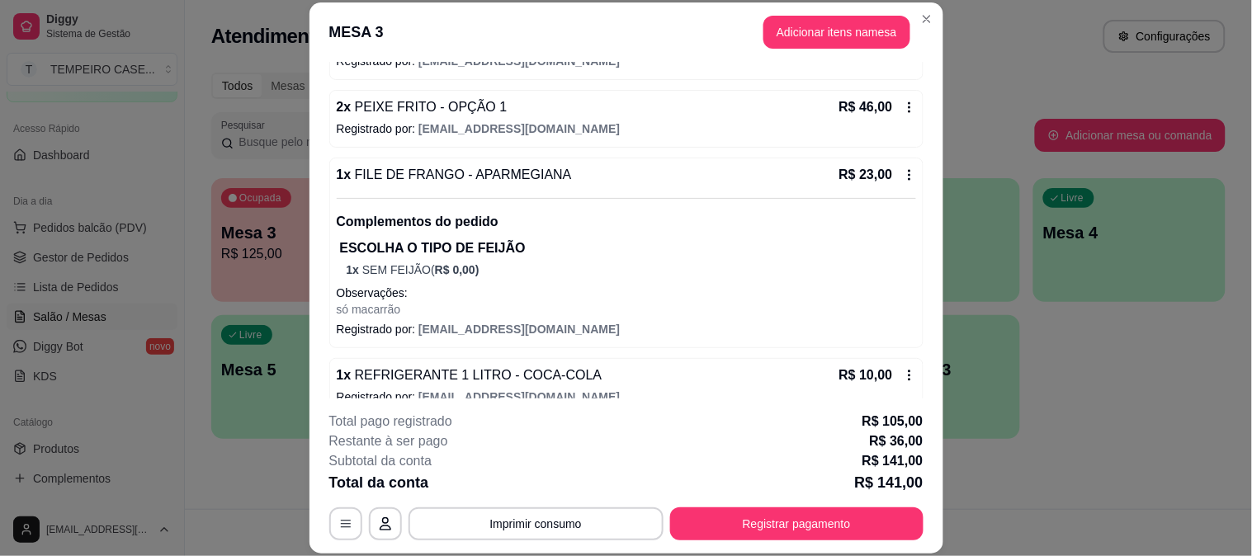
scroll to position [381, 0]
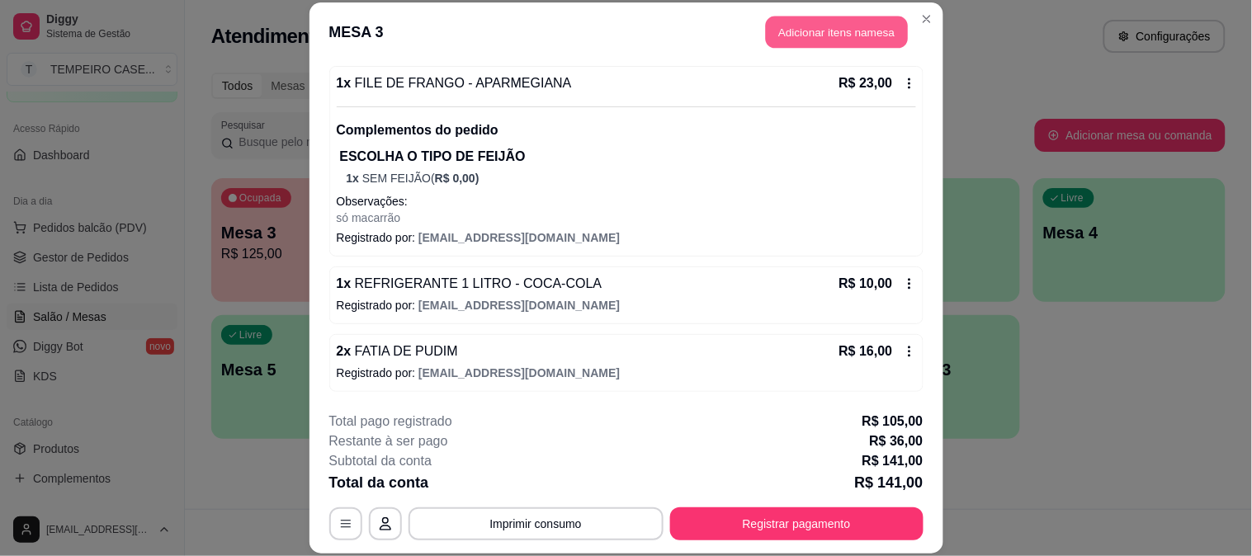
click at [802, 35] on button "Adicionar itens na mesa" at bounding box center [837, 33] width 142 height 32
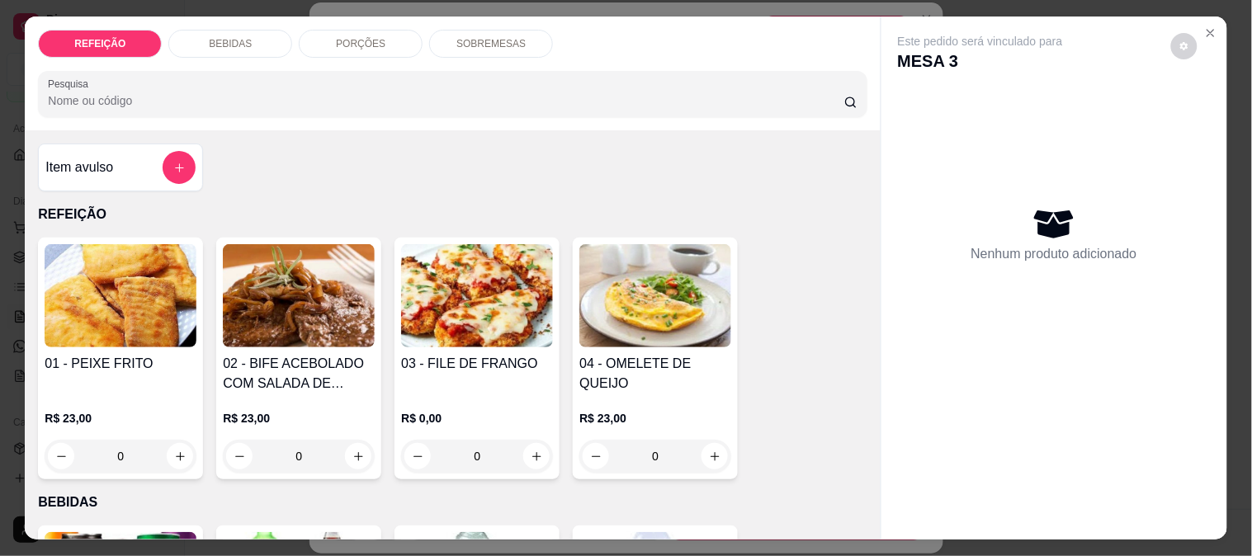
click at [262, 35] on div "BEBIDAS" at bounding box center [230, 44] width 124 height 28
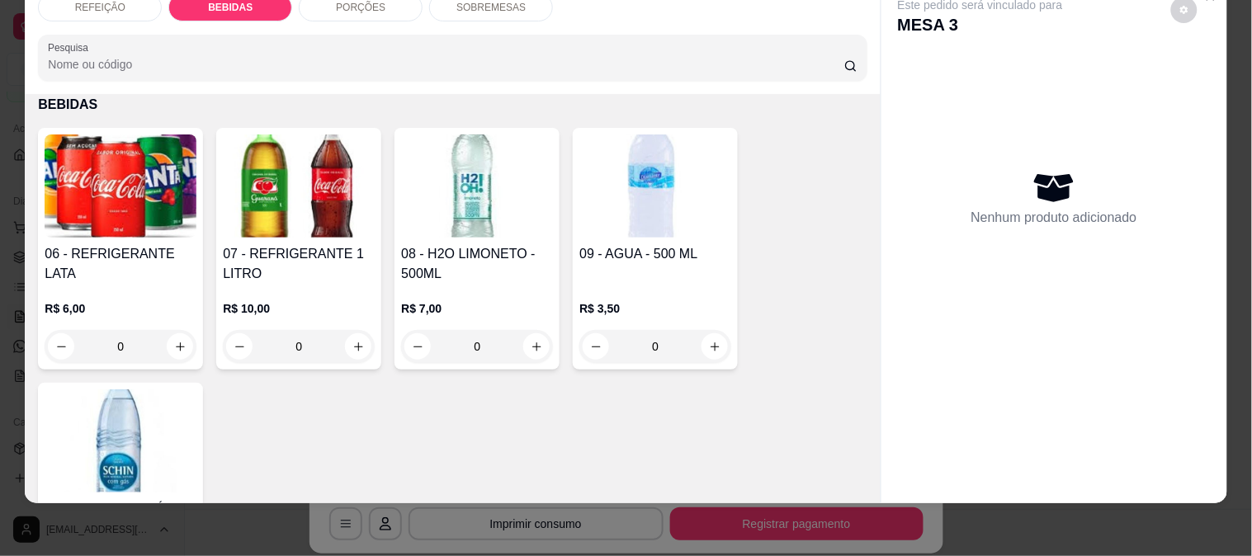
click at [266, 196] on img at bounding box center [299, 186] width 152 height 103
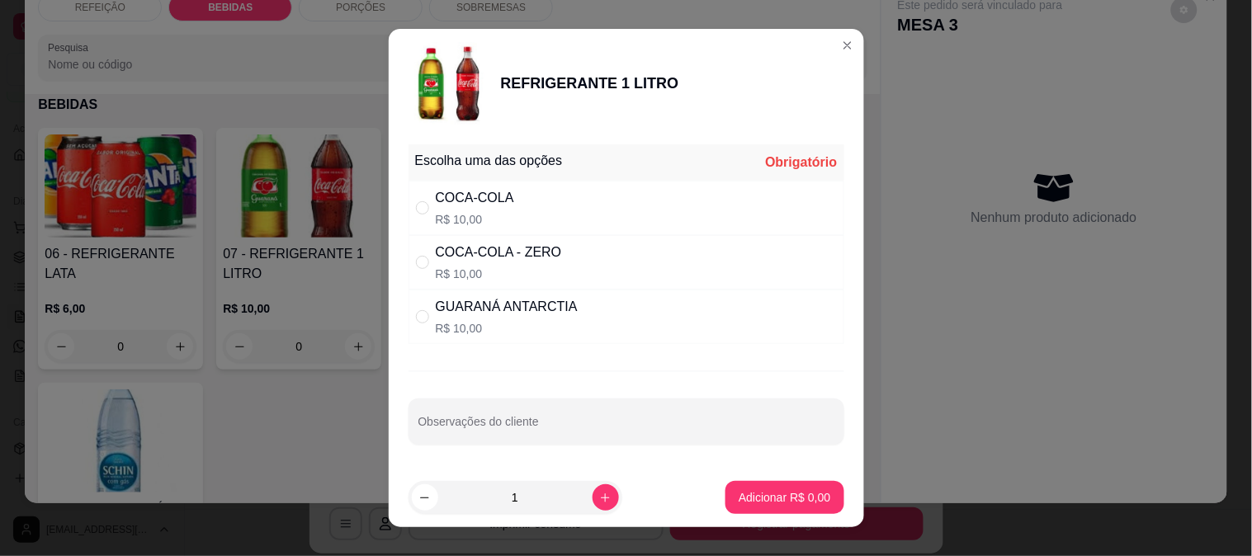
click at [455, 209] on div "COCA-COLA R$ 10,00" at bounding box center [475, 208] width 78 height 40
radio input "true"
click at [750, 489] on button "Adicionar R$ 10,00" at bounding box center [781, 497] width 125 height 33
type input "1"
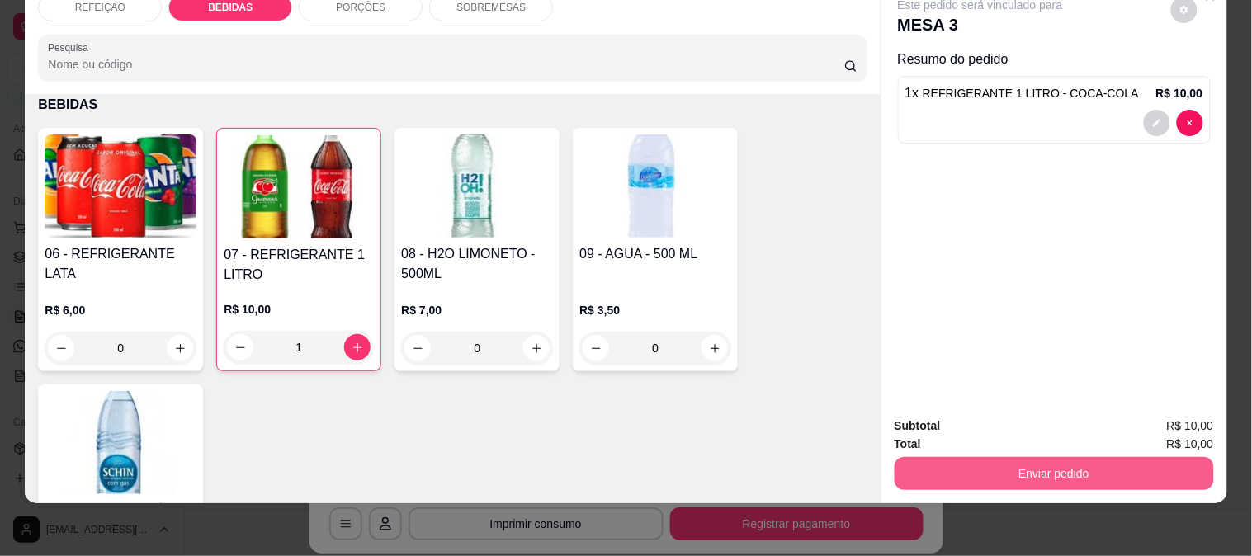
click at [968, 457] on button "Enviar pedido" at bounding box center [1054, 473] width 319 height 33
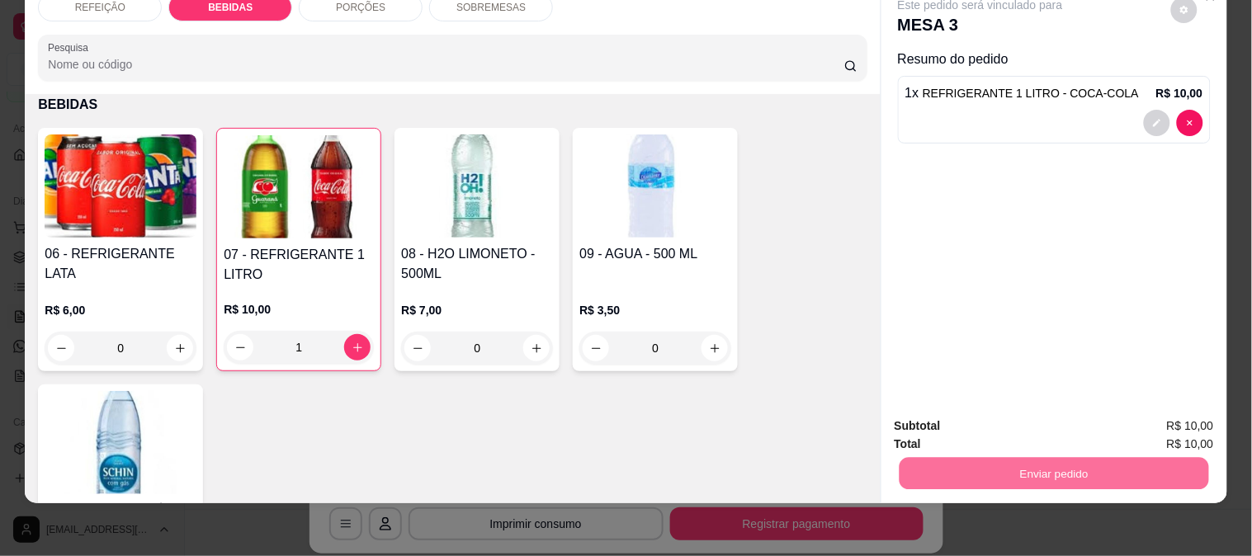
click at [937, 414] on button "Não registrar e enviar pedido" at bounding box center [1000, 419] width 172 height 31
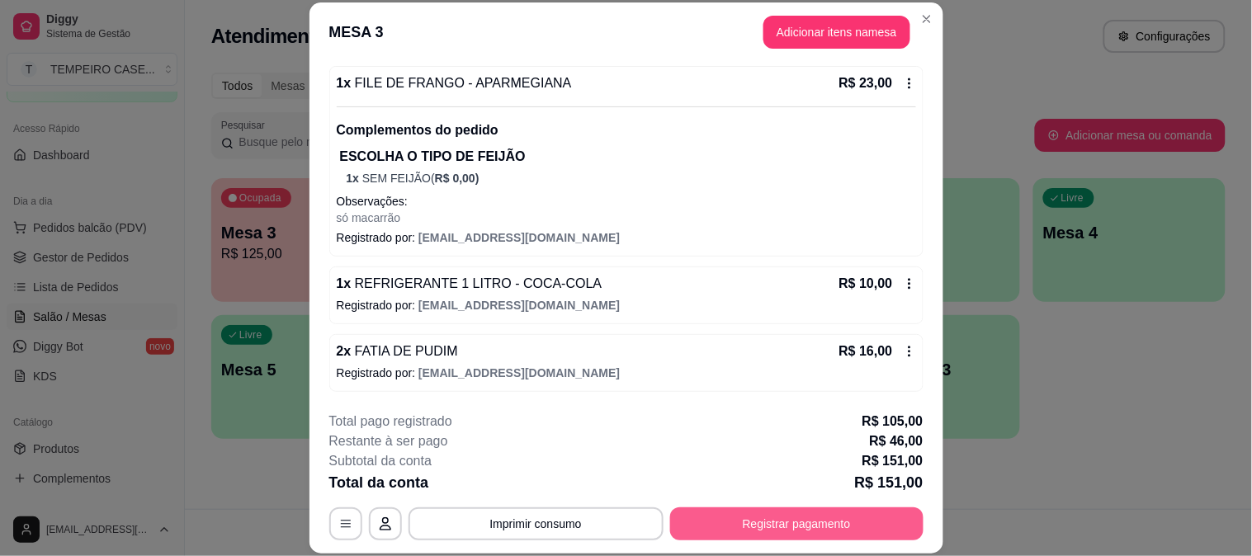
click at [785, 526] on button "Registrar pagamento" at bounding box center [796, 524] width 253 height 33
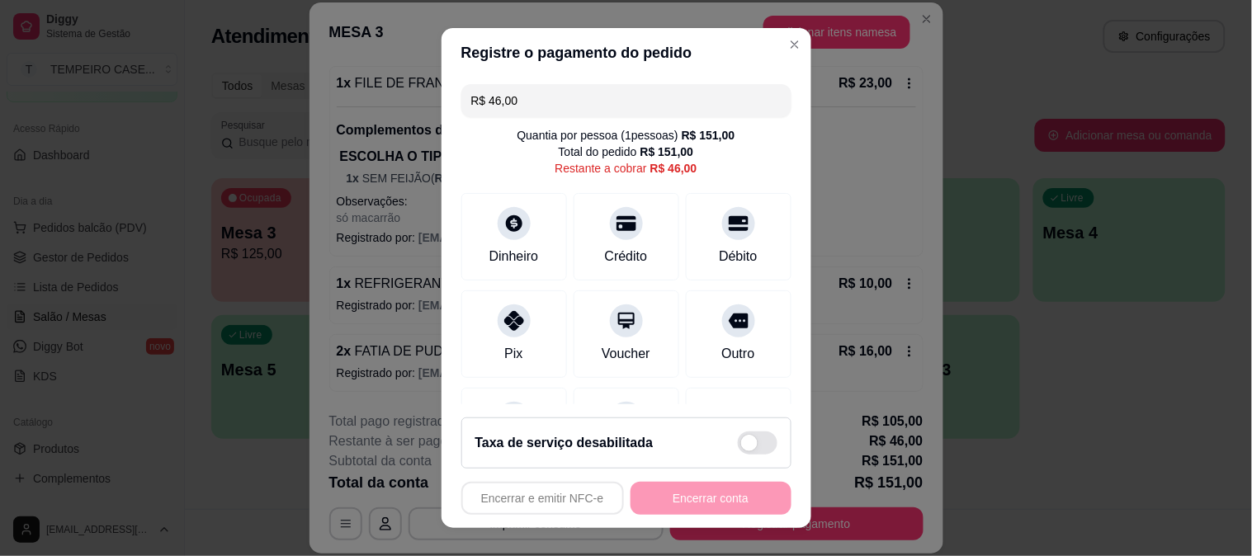
drag, startPoint x: 620, startPoint y: 248, endPoint x: 632, endPoint y: 287, distance: 41.3
click at [621, 248] on div "Crédito" at bounding box center [626, 257] width 43 height 20
type input "R$ 0,00"
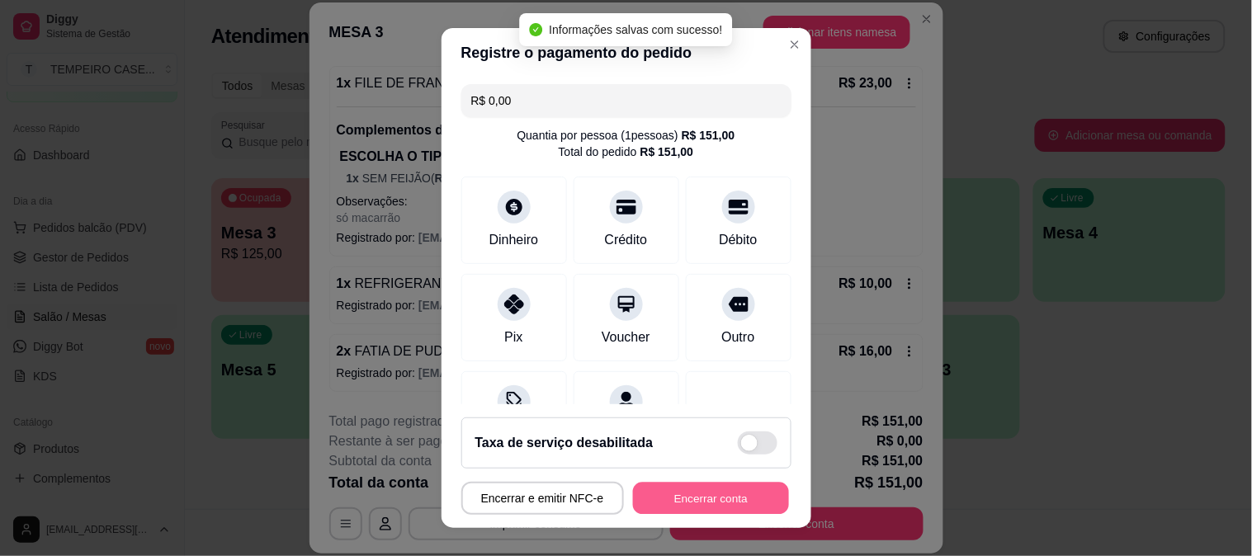
click at [698, 504] on button "Encerrar conta" at bounding box center [711, 499] width 156 height 32
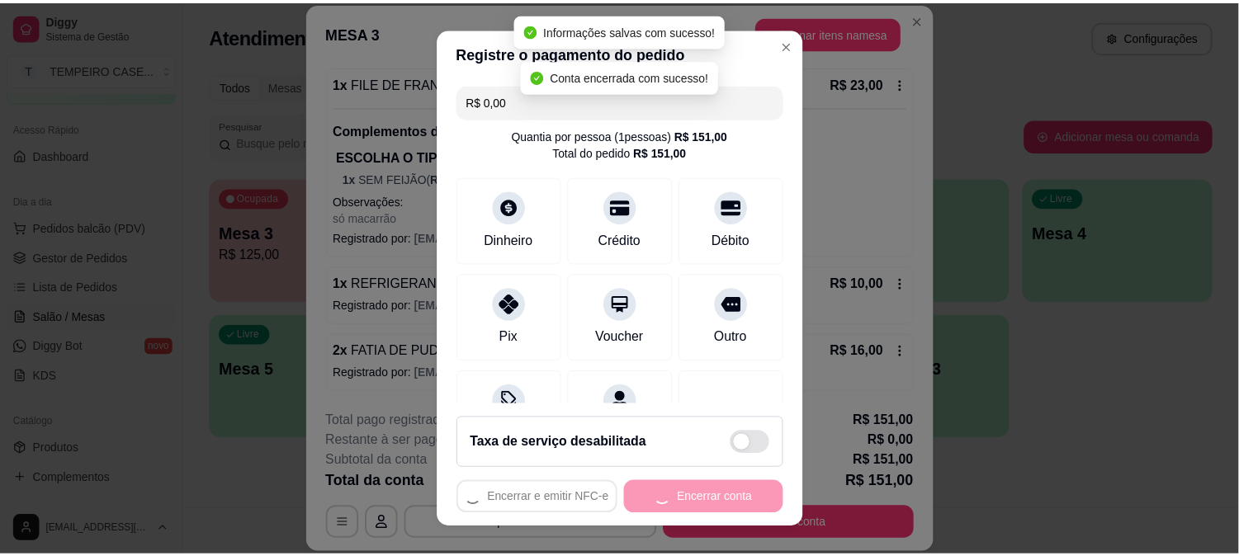
scroll to position [0, 0]
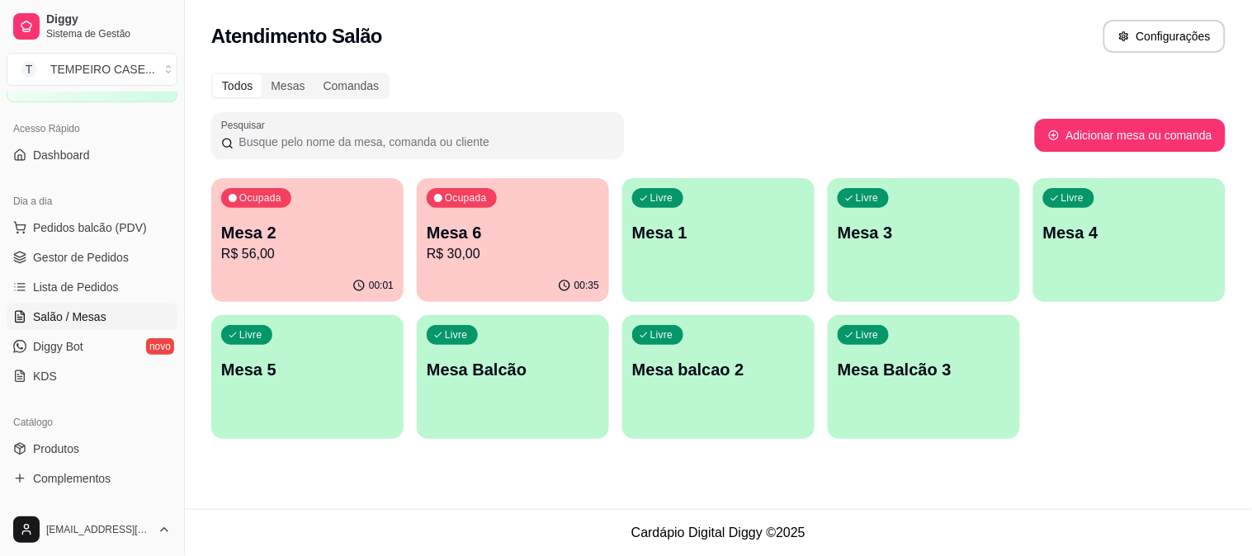
click at [573, 268] on div "Ocupada Mesa 6 R$ 30,00" at bounding box center [513, 224] width 192 height 92
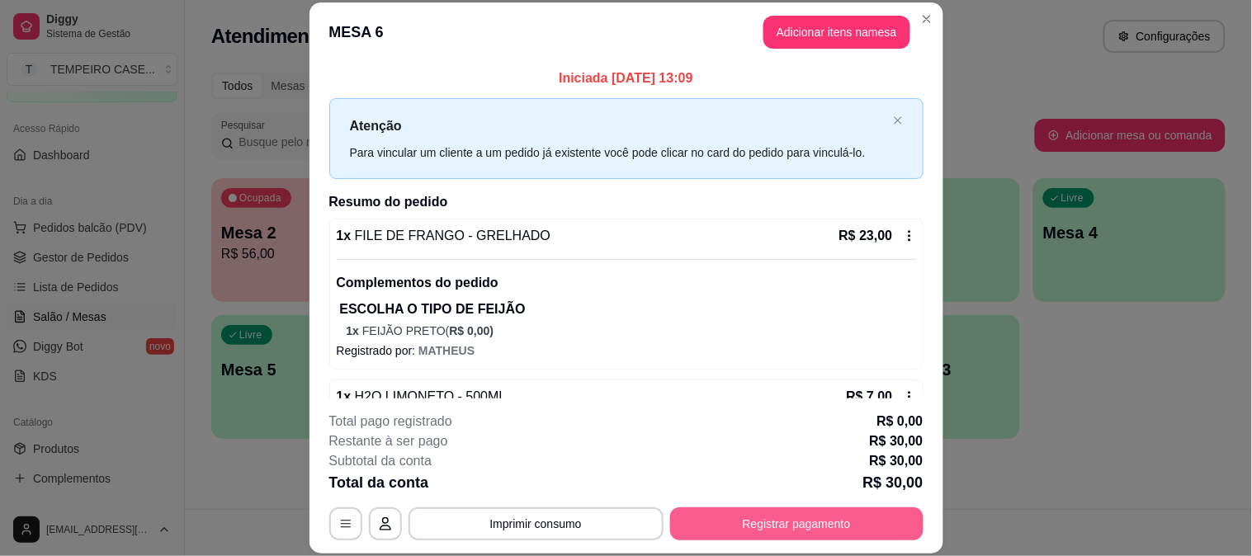
click at [772, 514] on button "Registrar pagamento" at bounding box center [796, 524] width 253 height 33
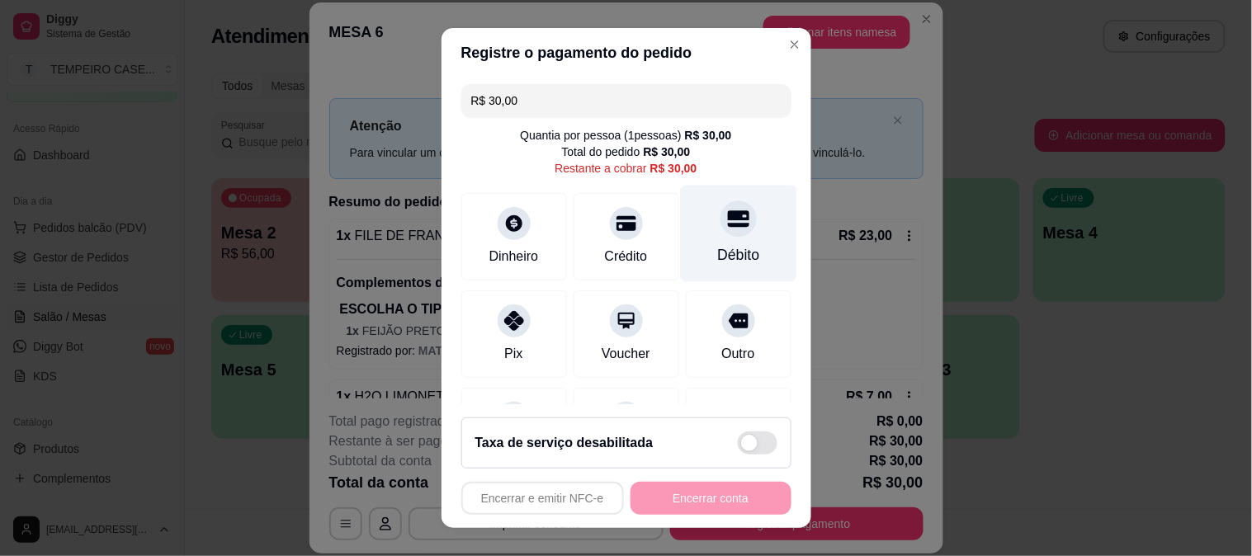
click at [721, 237] on div at bounding box center [739, 219] width 36 height 36
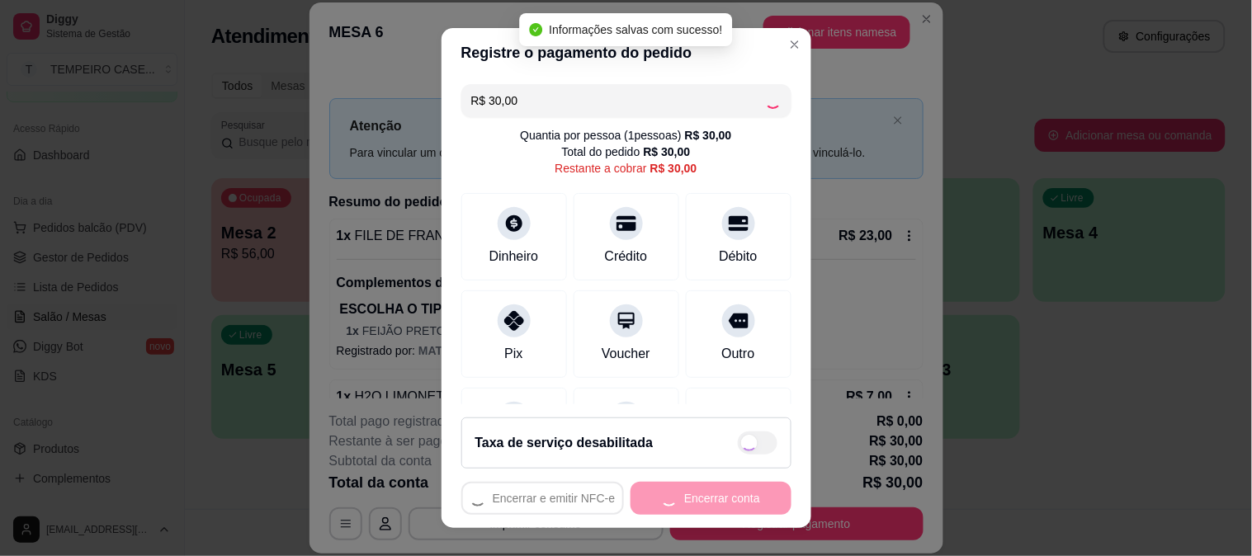
type input "R$ 0,00"
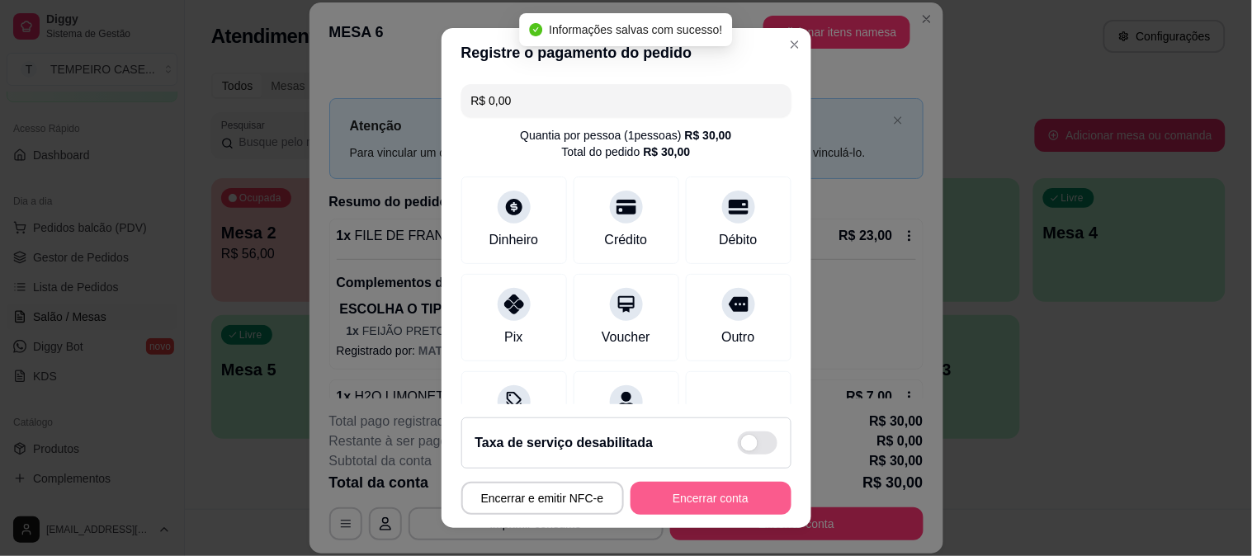
click at [671, 498] on button "Encerrar conta" at bounding box center [711, 498] width 161 height 33
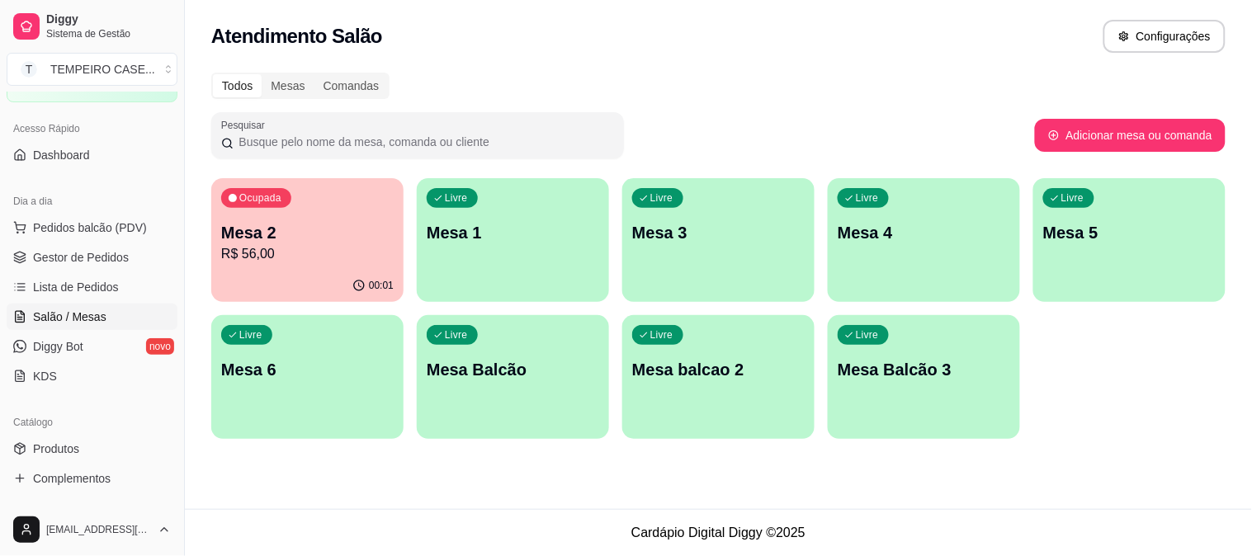
click at [230, 240] on p "Mesa 2" at bounding box center [307, 232] width 173 height 23
click at [63, 261] on span "Gestor de Pedidos" at bounding box center [81, 257] width 96 height 17
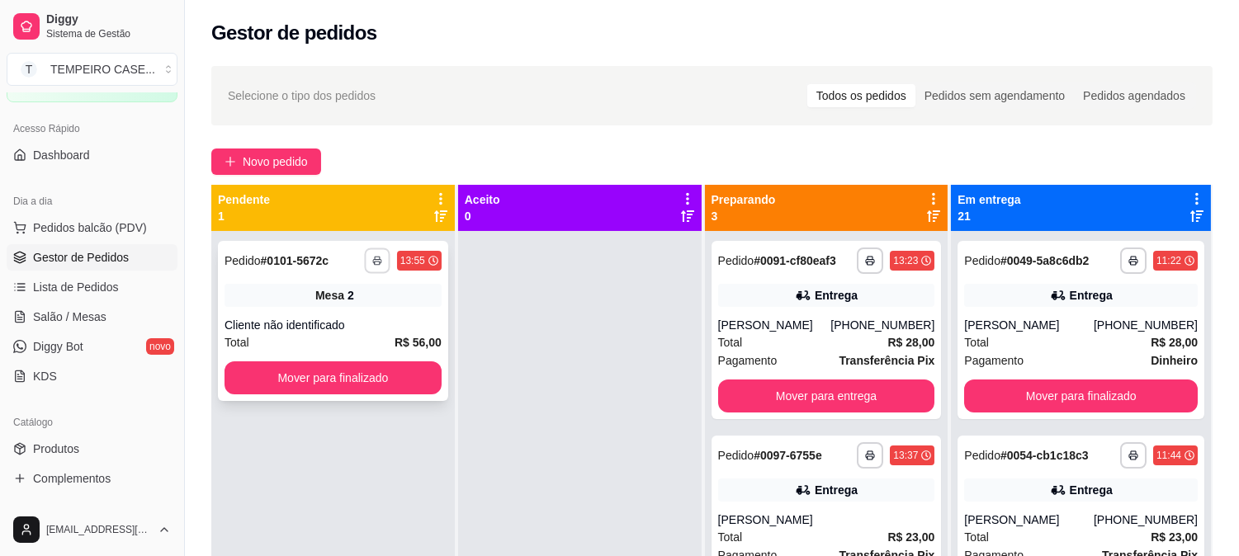
click at [386, 256] on button "button" at bounding box center [377, 261] width 26 height 26
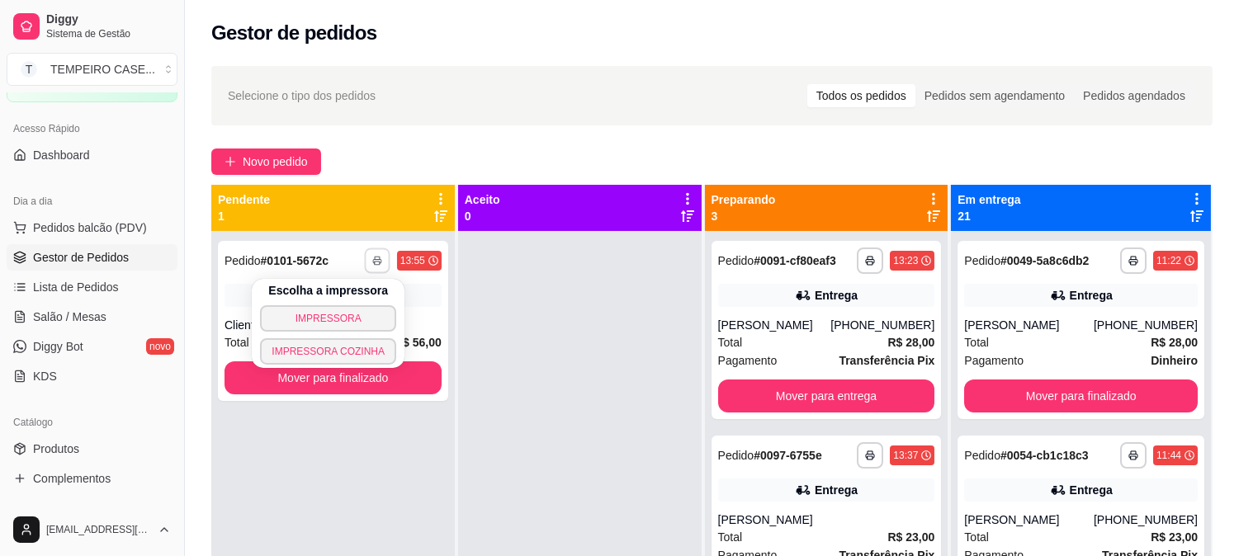
click at [339, 349] on button "IMPRESSORA COZINHA" at bounding box center [328, 351] width 136 height 26
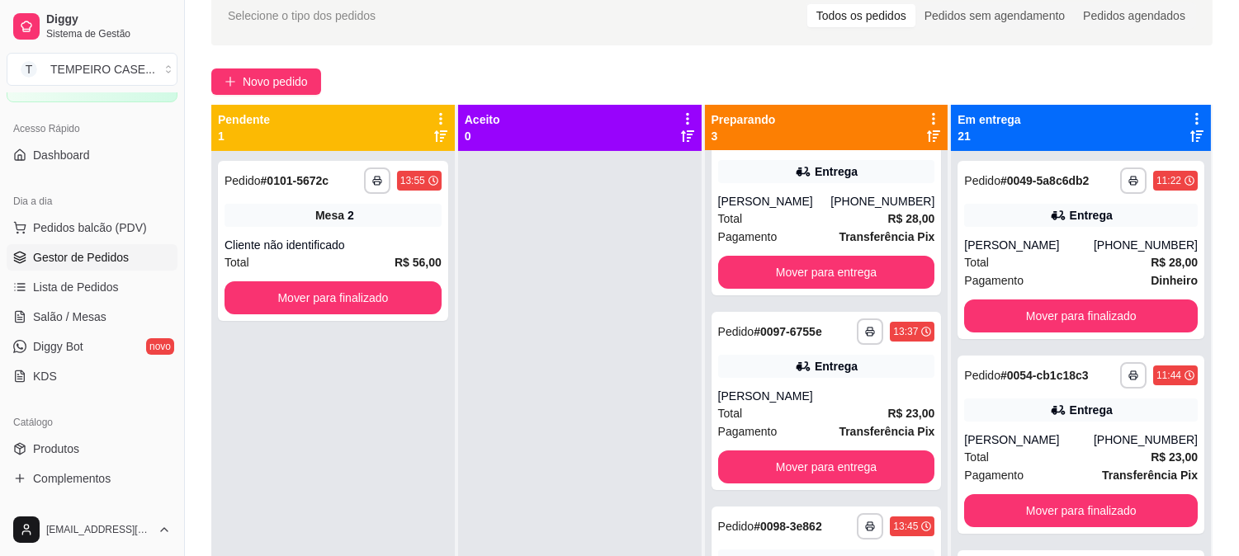
scroll to position [69, 0]
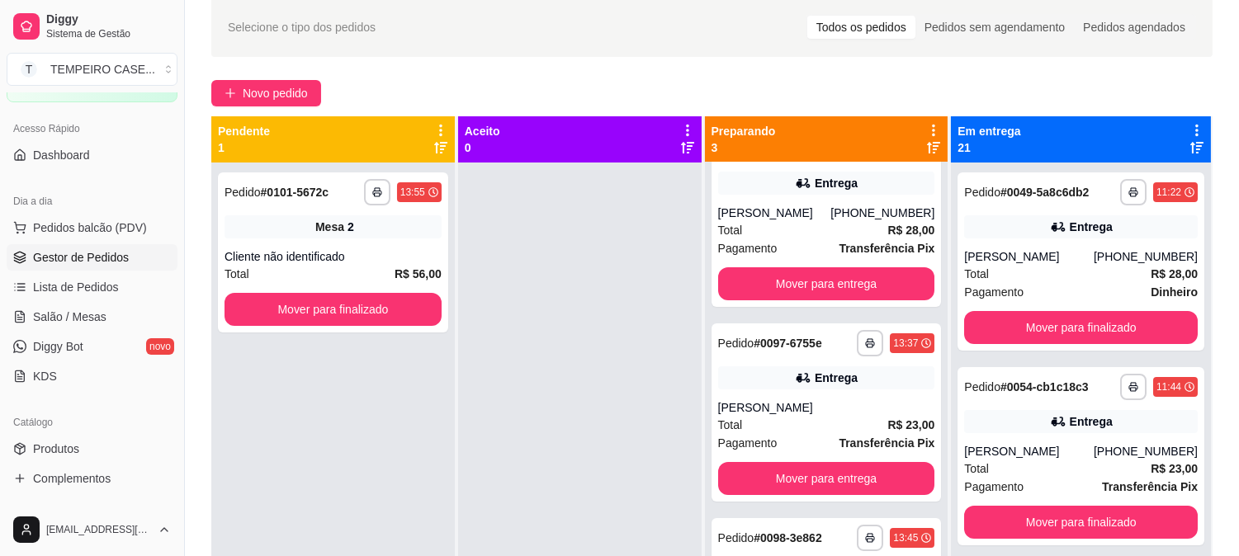
drag, startPoint x: 0, startPoint y: 348, endPoint x: 566, endPoint y: 350, distance: 565.5
click at [566, 350] on div at bounding box center [580, 441] width 244 height 556
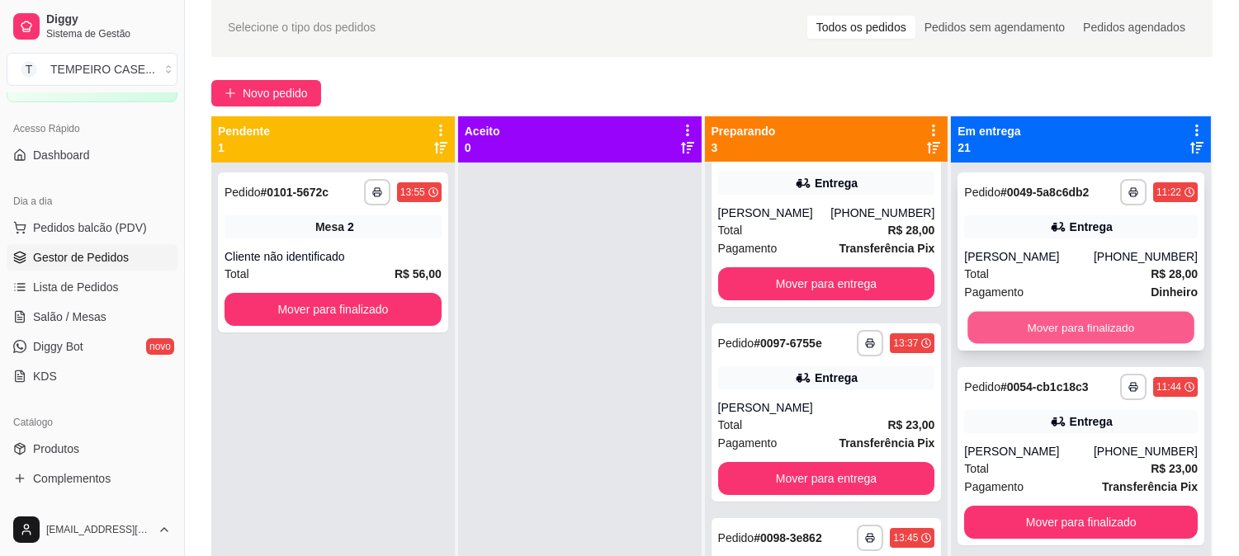
click at [1067, 324] on button "Mover para finalizado" at bounding box center [1081, 328] width 226 height 32
click at [1067, 324] on button "Mover para finalizado" at bounding box center [1081, 327] width 234 height 33
click at [1067, 324] on button "Mover para finalizado" at bounding box center [1081, 328] width 226 height 32
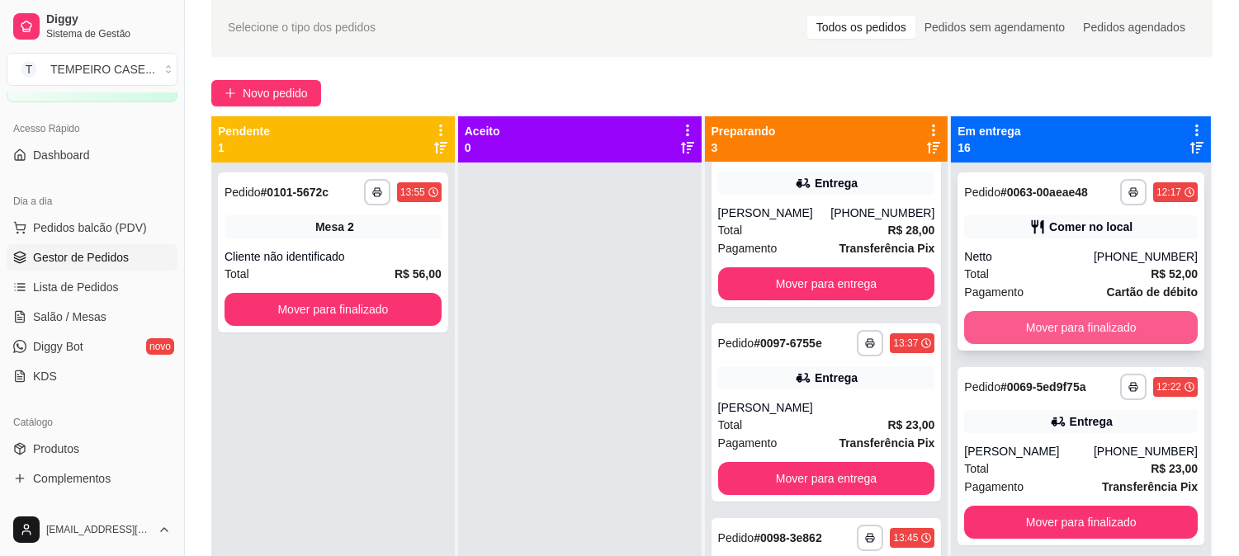
click at [1068, 324] on button "Mover para finalizado" at bounding box center [1081, 327] width 234 height 33
click at [1069, 324] on button "Mover para finalizado" at bounding box center [1081, 327] width 234 height 33
click at [1069, 325] on button "Mover para finalizado" at bounding box center [1081, 327] width 234 height 33
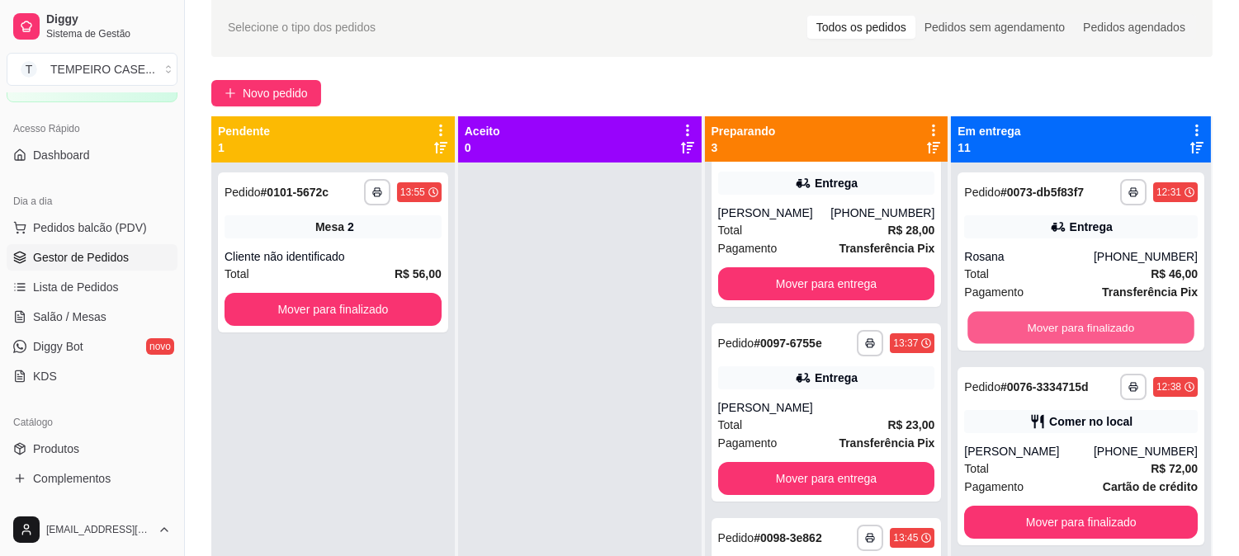
click at [1069, 325] on button "Mover para finalizado" at bounding box center [1081, 328] width 226 height 32
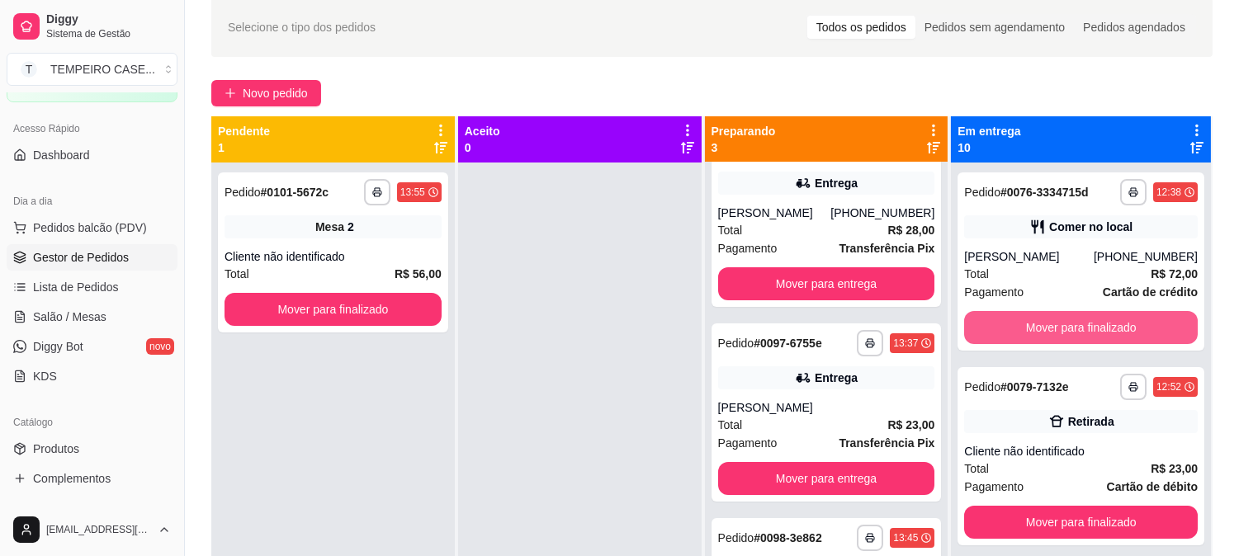
click at [1069, 325] on button "Mover para finalizado" at bounding box center [1081, 327] width 234 height 33
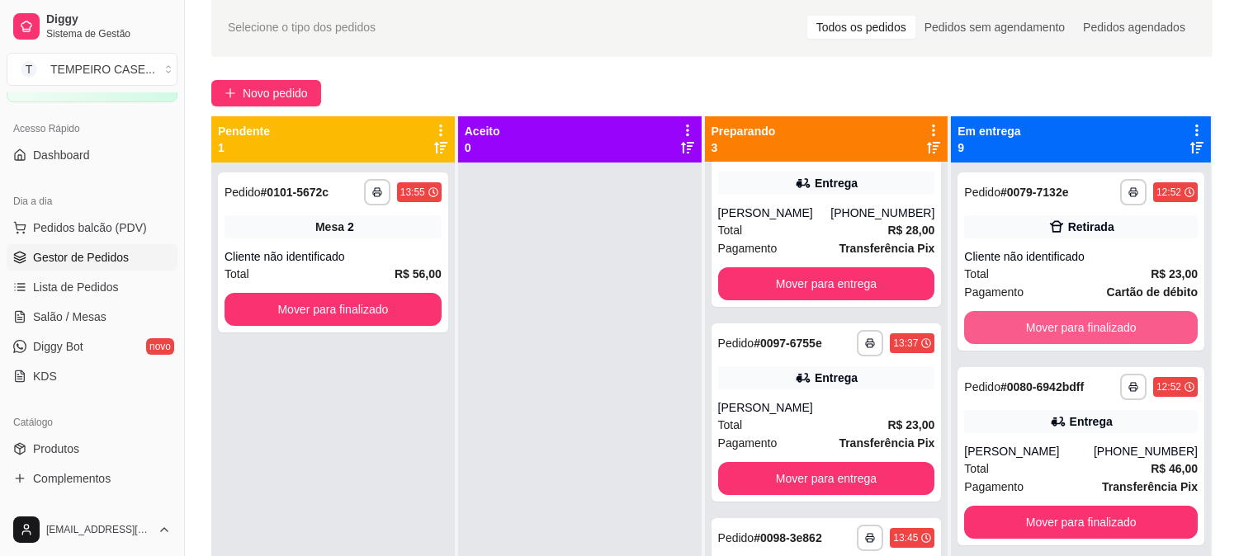
click at [1069, 325] on button "Mover para finalizado" at bounding box center [1081, 327] width 234 height 33
click at [1069, 325] on button "Mover para finalizado" at bounding box center [1081, 328] width 226 height 32
click at [1069, 325] on button "Mover para finalizado" at bounding box center [1081, 327] width 234 height 33
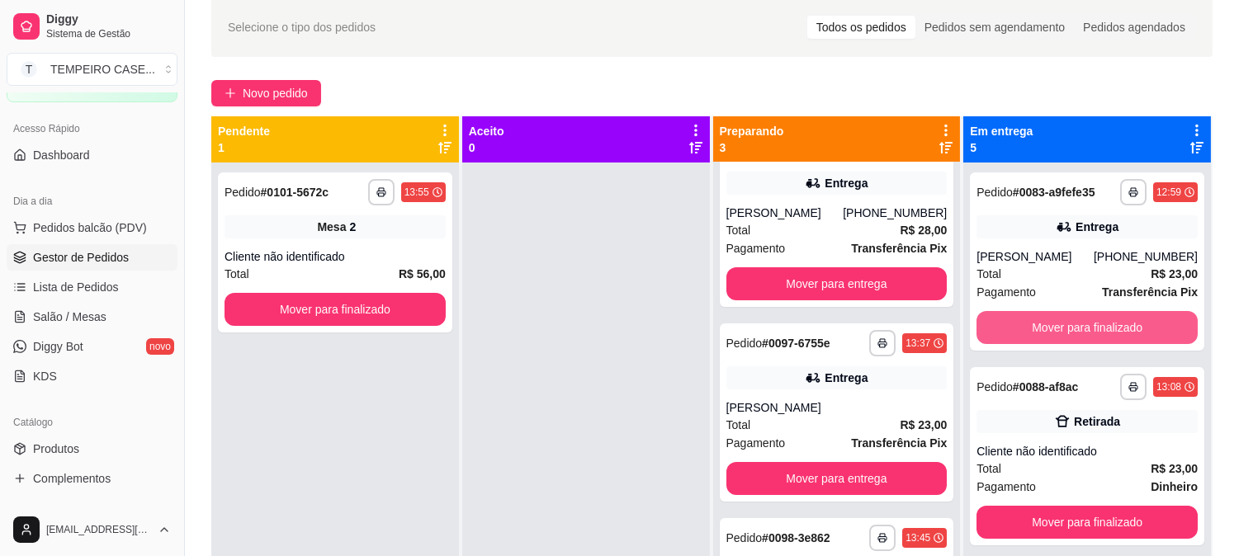
click at [1069, 325] on button "Mover para finalizado" at bounding box center [1087, 327] width 221 height 33
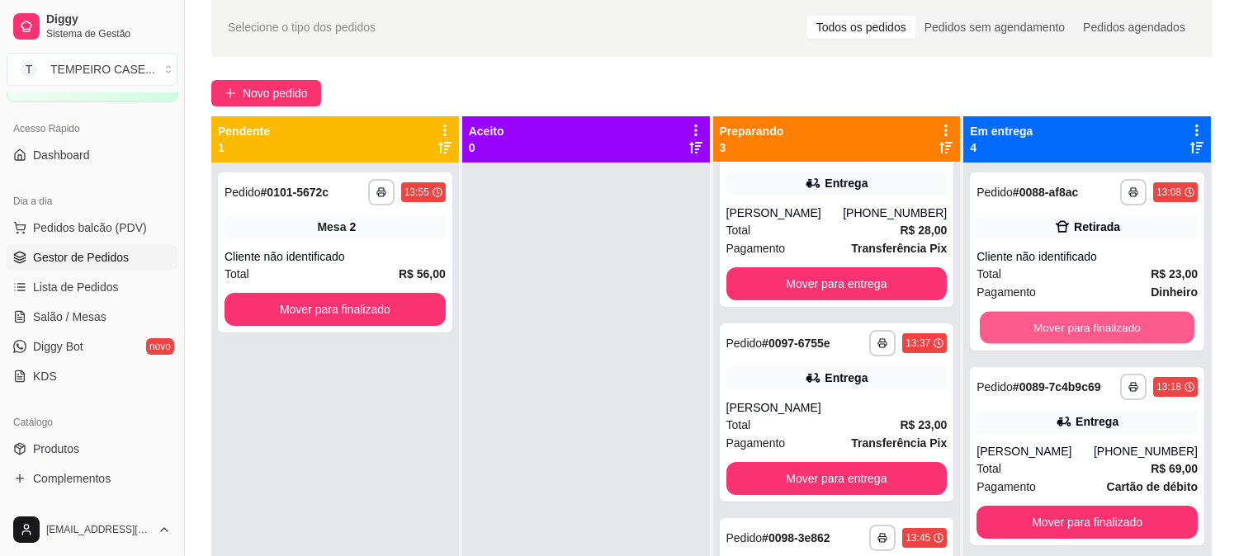
click at [1069, 325] on button "Mover para finalizado" at bounding box center [1087, 328] width 215 height 32
click at [1069, 325] on button "Mover para finalizado" at bounding box center [1087, 327] width 221 height 33
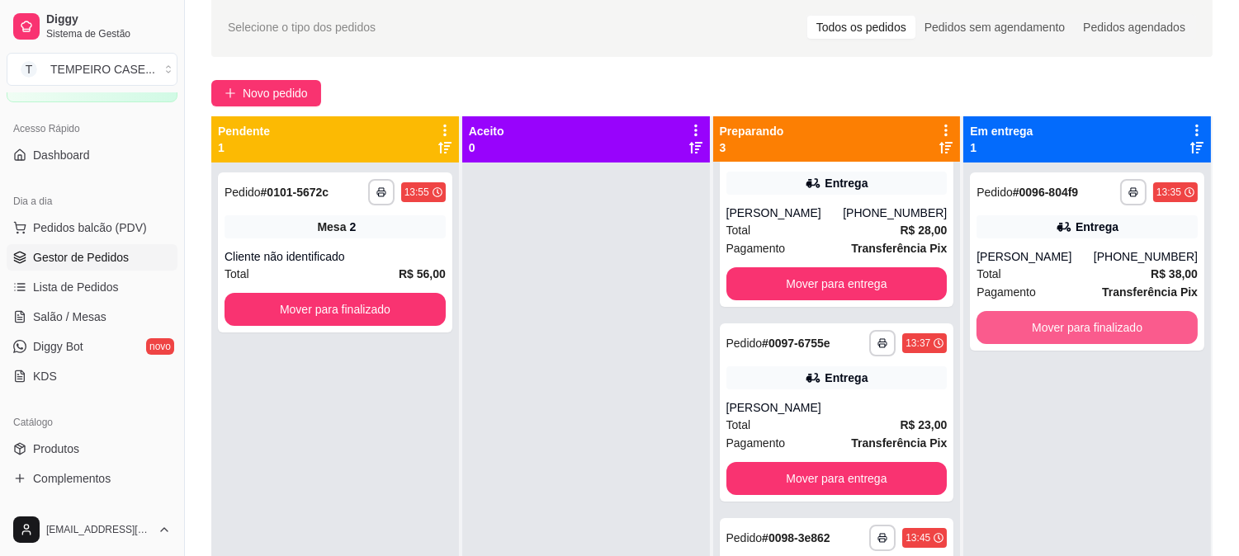
click at [1069, 325] on button "Mover para finalizado" at bounding box center [1087, 327] width 221 height 33
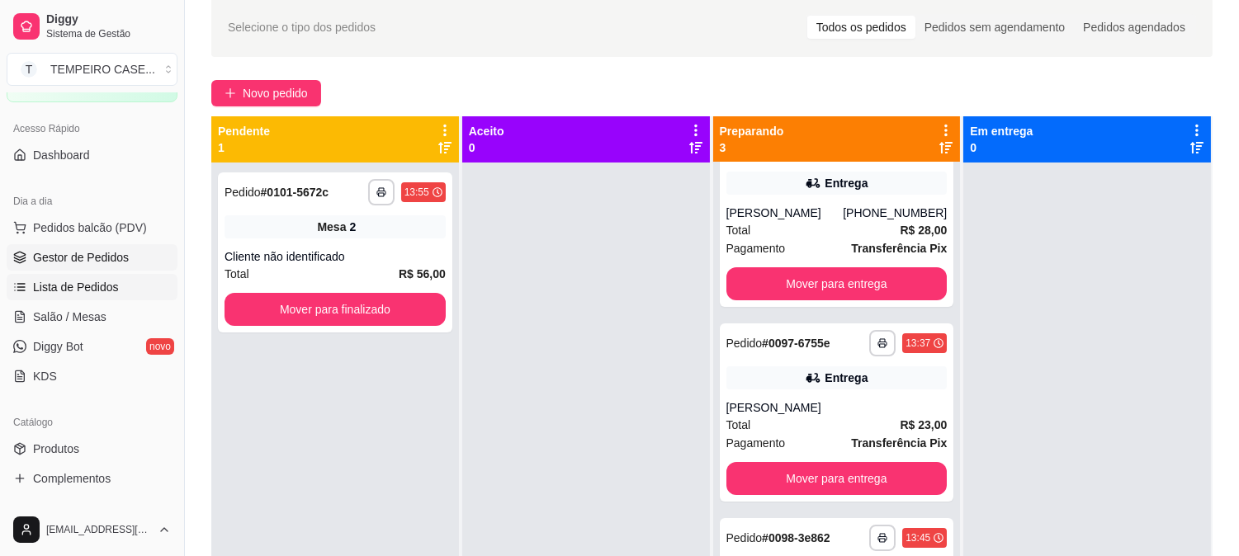
click at [73, 287] on span "Lista de Pedidos" at bounding box center [76, 287] width 86 height 17
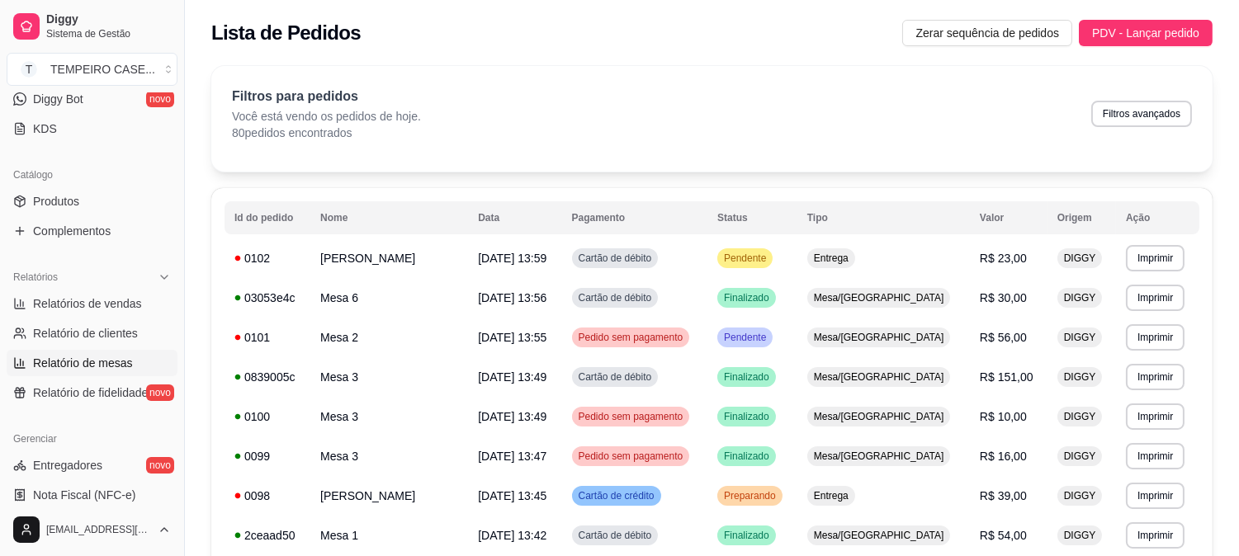
scroll to position [367, 0]
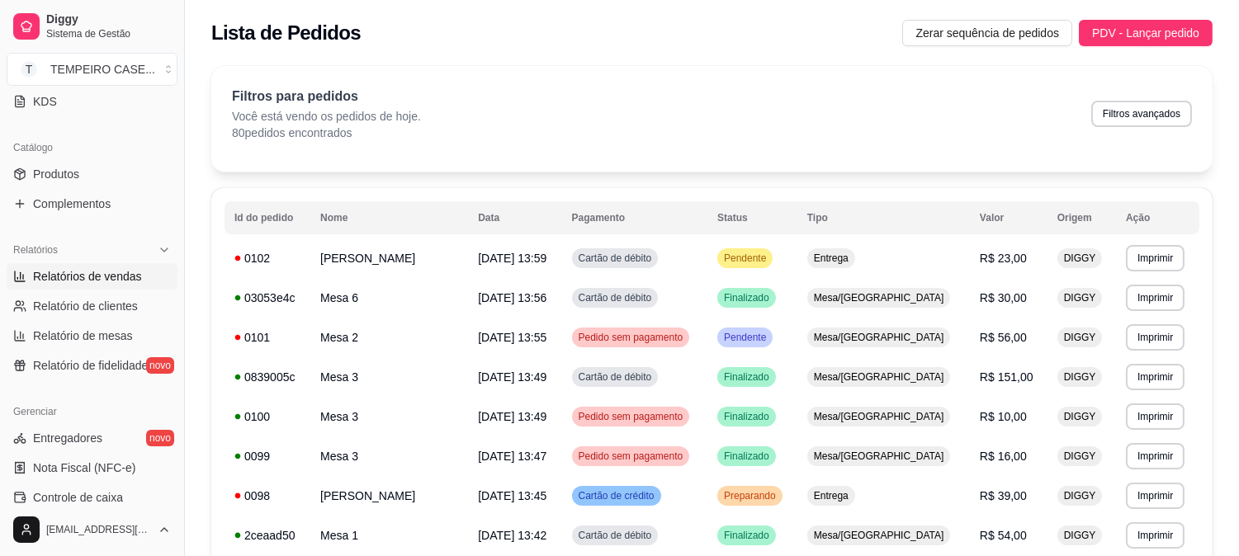
click at [95, 277] on span "Relatórios de vendas" at bounding box center [87, 276] width 109 height 17
select select "ALL"
select select "0"
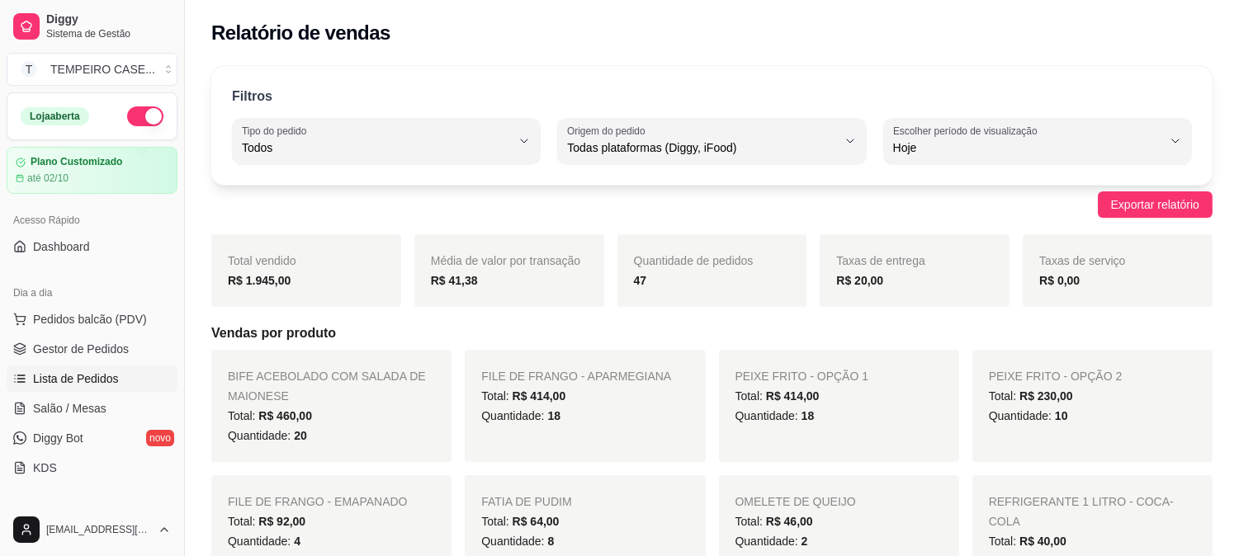
click at [71, 377] on span "Lista de Pedidos" at bounding box center [76, 379] width 86 height 17
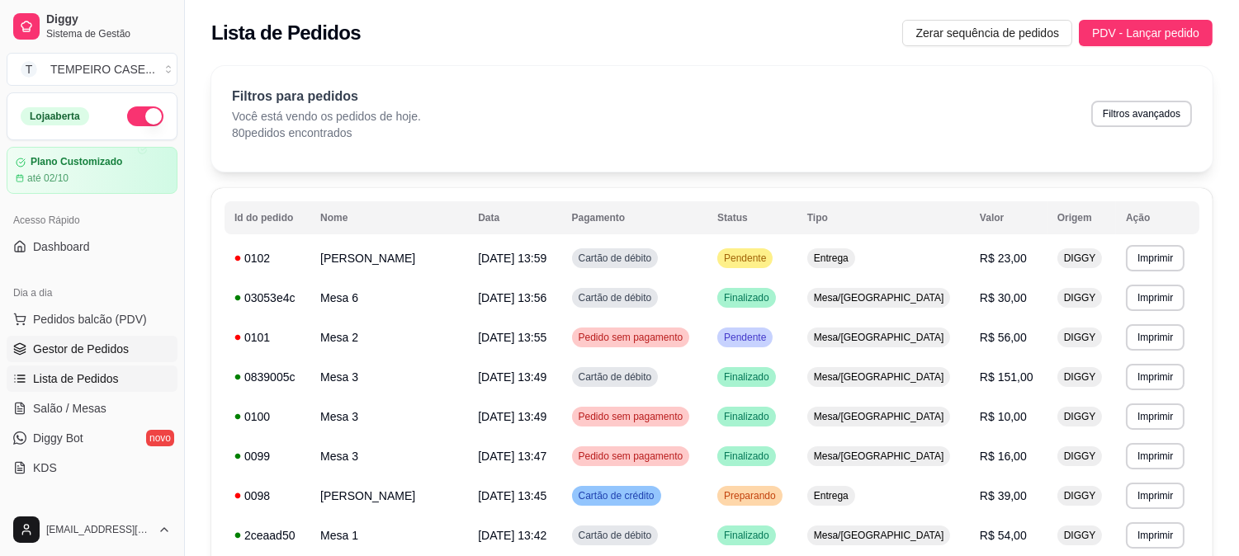
click at [72, 349] on span "Gestor de Pedidos" at bounding box center [81, 349] width 96 height 17
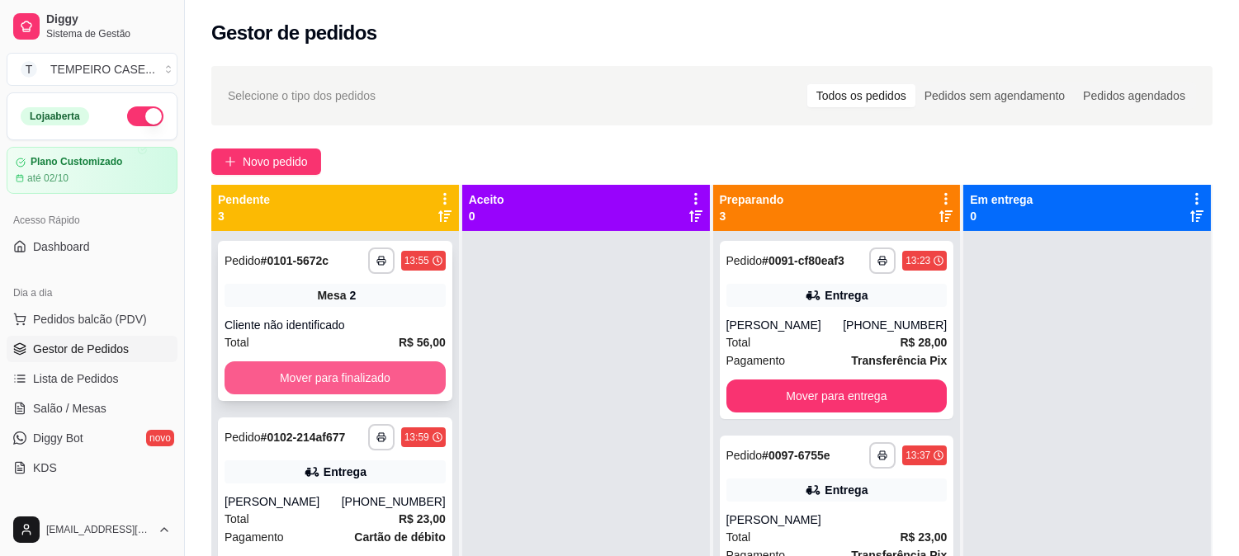
scroll to position [26, 0]
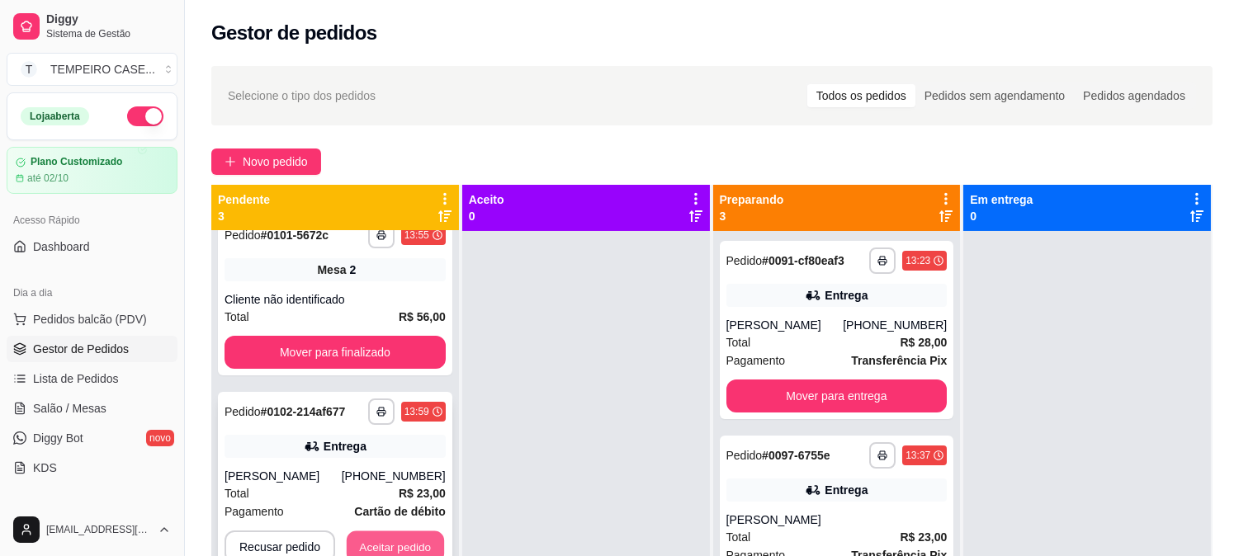
click at [386, 551] on button "Aceitar pedido" at bounding box center [395, 548] width 97 height 32
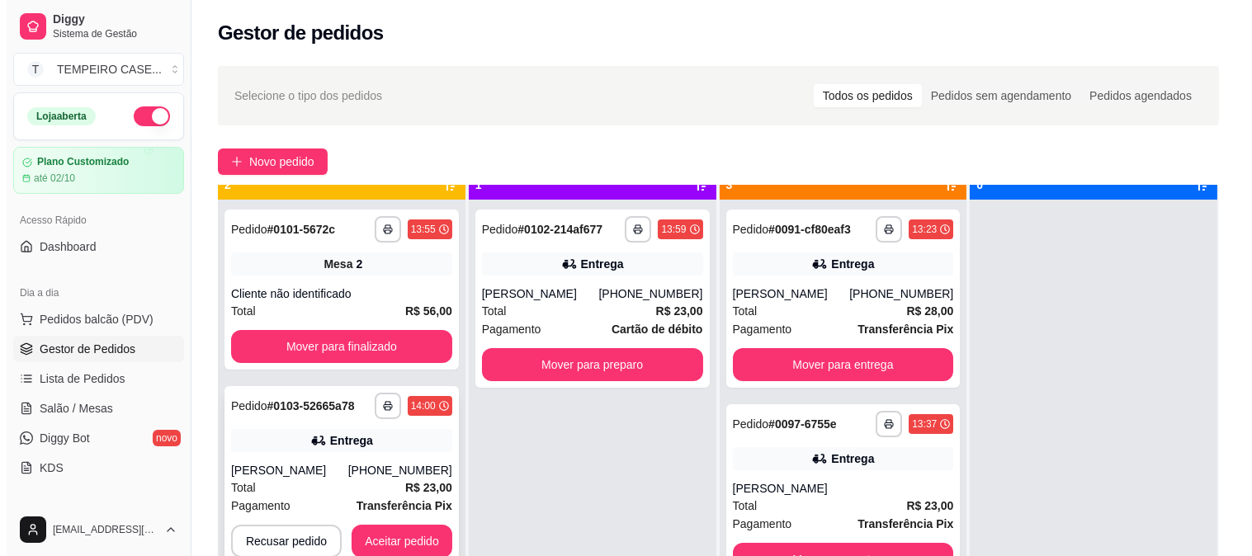
scroll to position [45, 0]
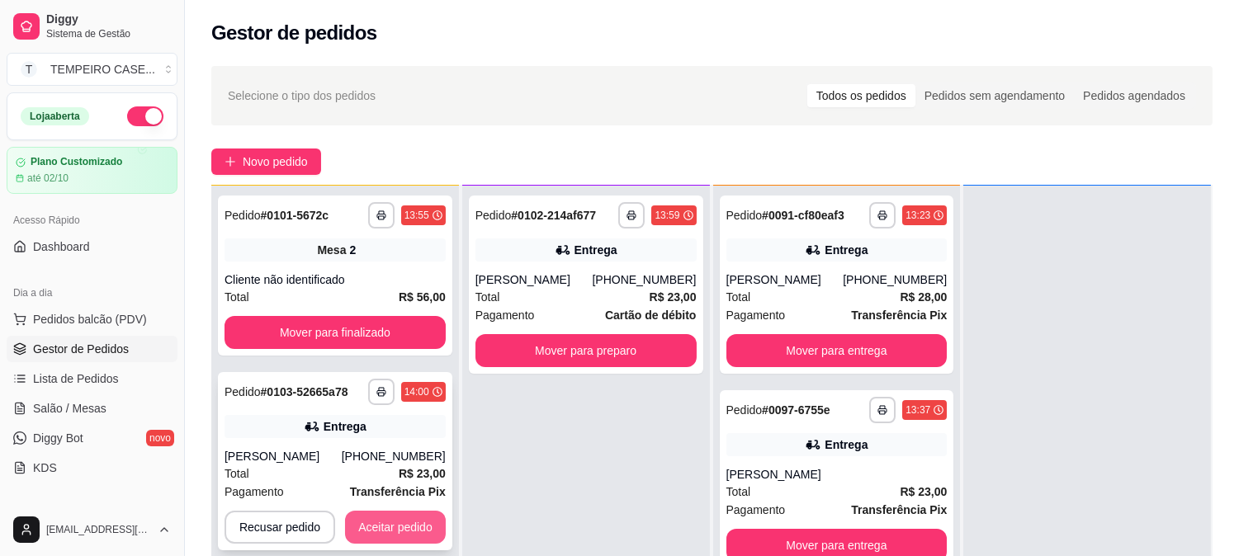
click at [399, 514] on button "Aceitar pedido" at bounding box center [395, 527] width 101 height 33
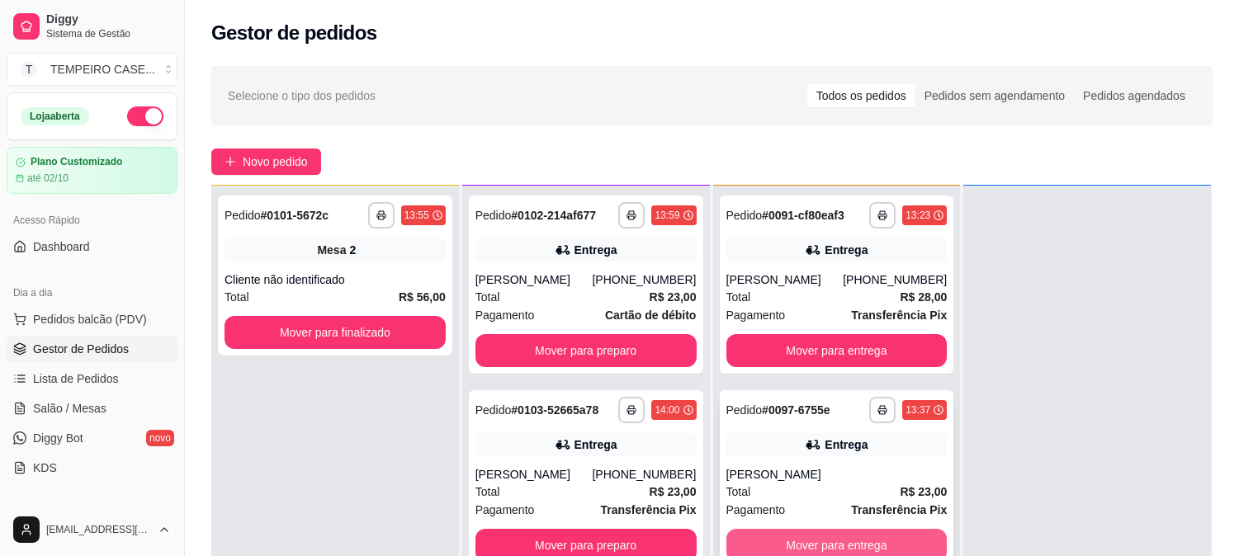
click at [818, 545] on button "Mover para entrega" at bounding box center [837, 545] width 221 height 33
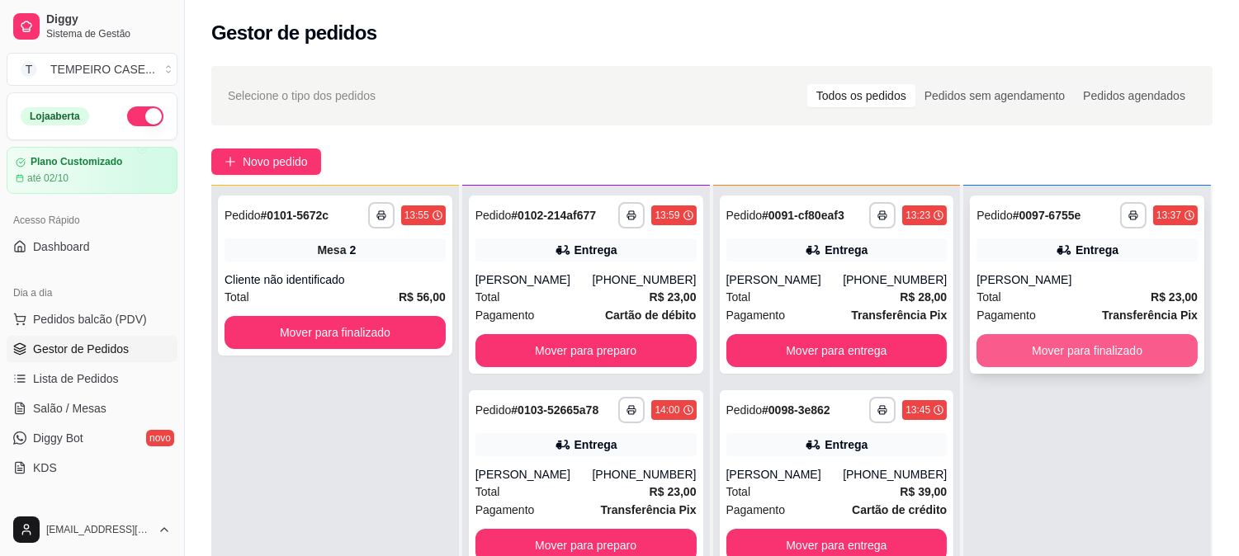
click at [1017, 342] on button "Mover para finalizado" at bounding box center [1087, 350] width 221 height 33
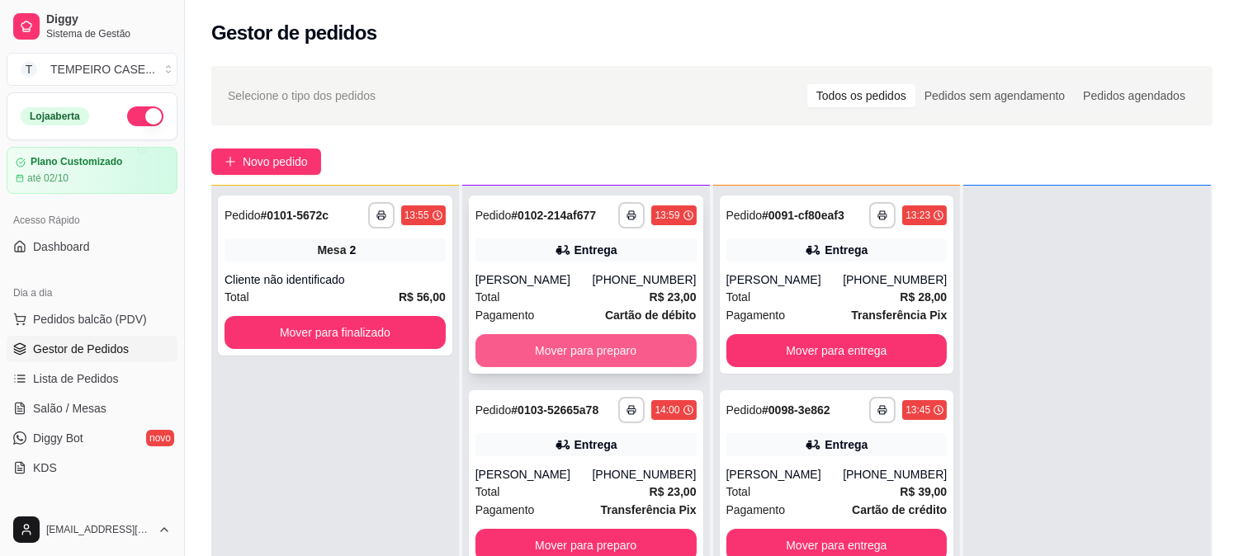
click at [653, 360] on button "Mover para preparo" at bounding box center [586, 350] width 221 height 33
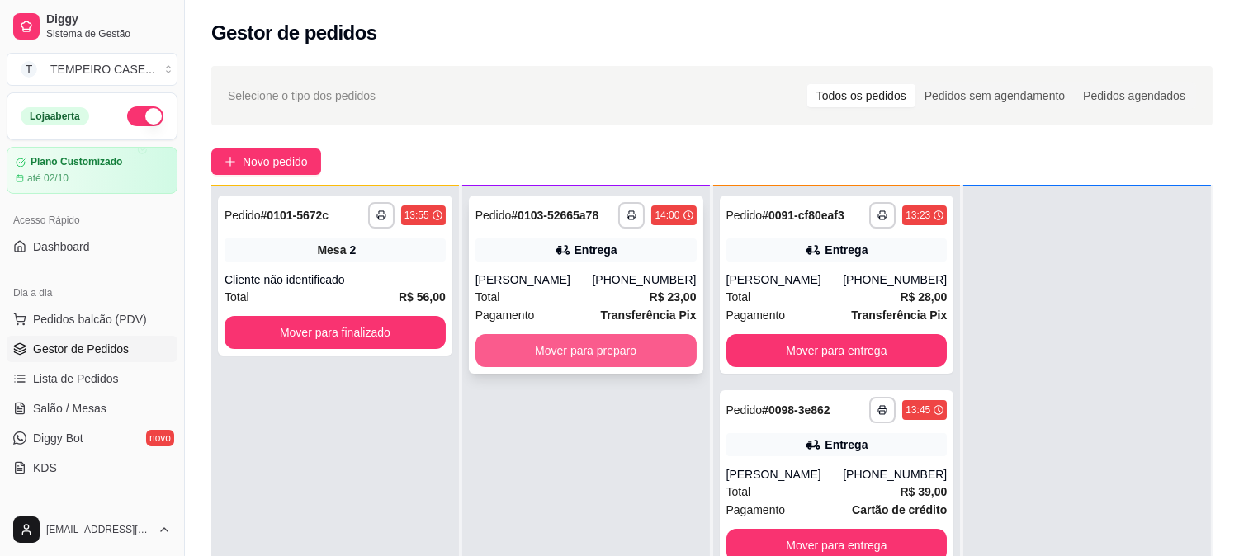
click at [613, 348] on button "Mover para preparo" at bounding box center [586, 350] width 221 height 33
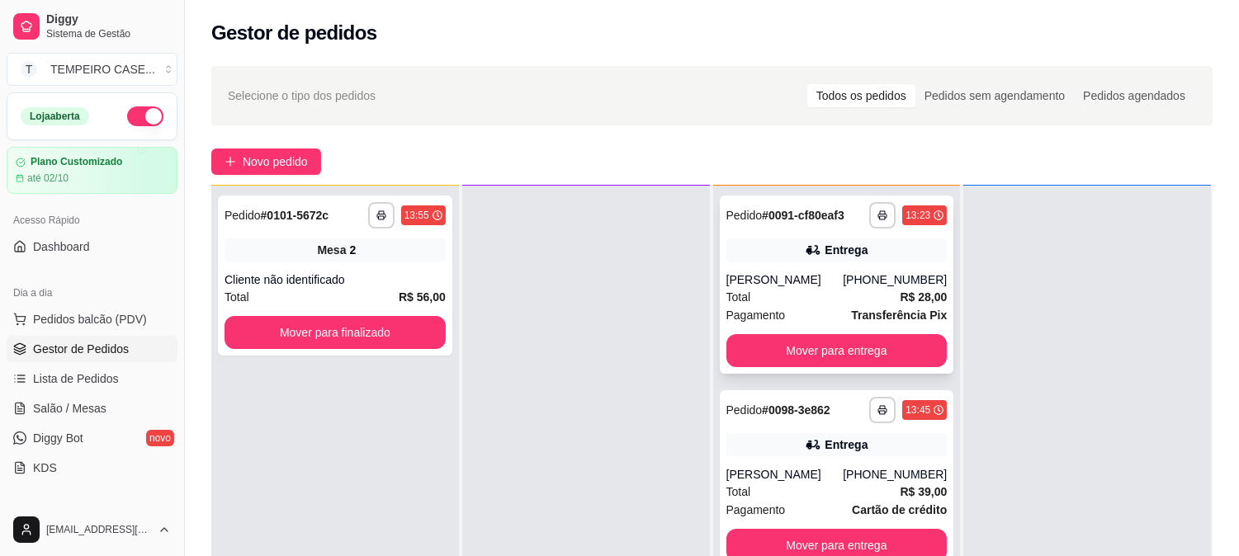
click at [830, 291] on div "Total R$ 28,00" at bounding box center [837, 297] width 221 height 18
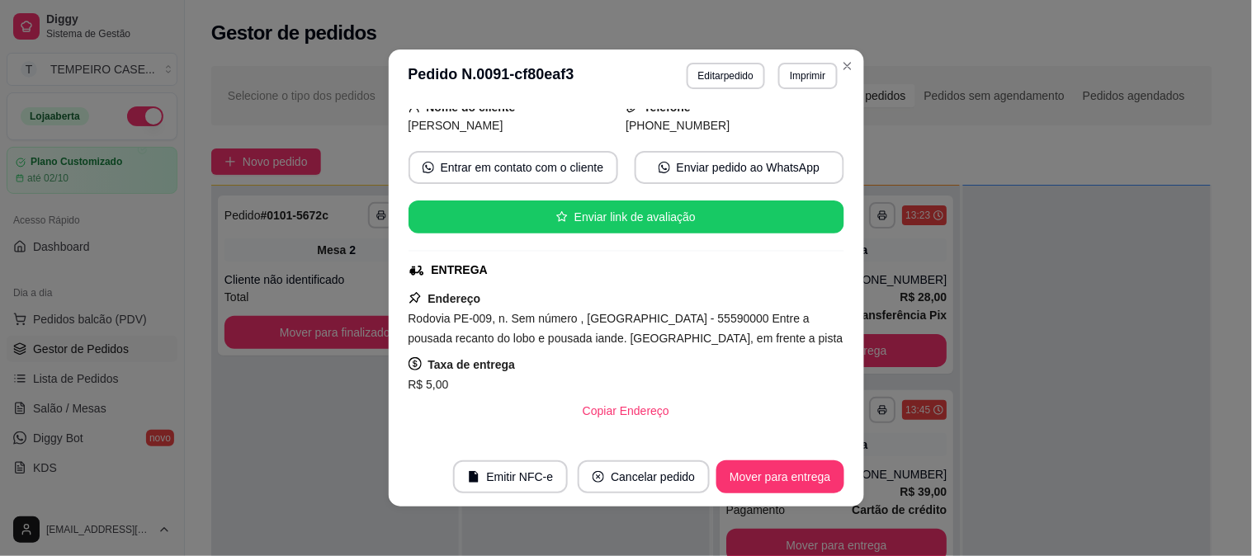
scroll to position [183, 0]
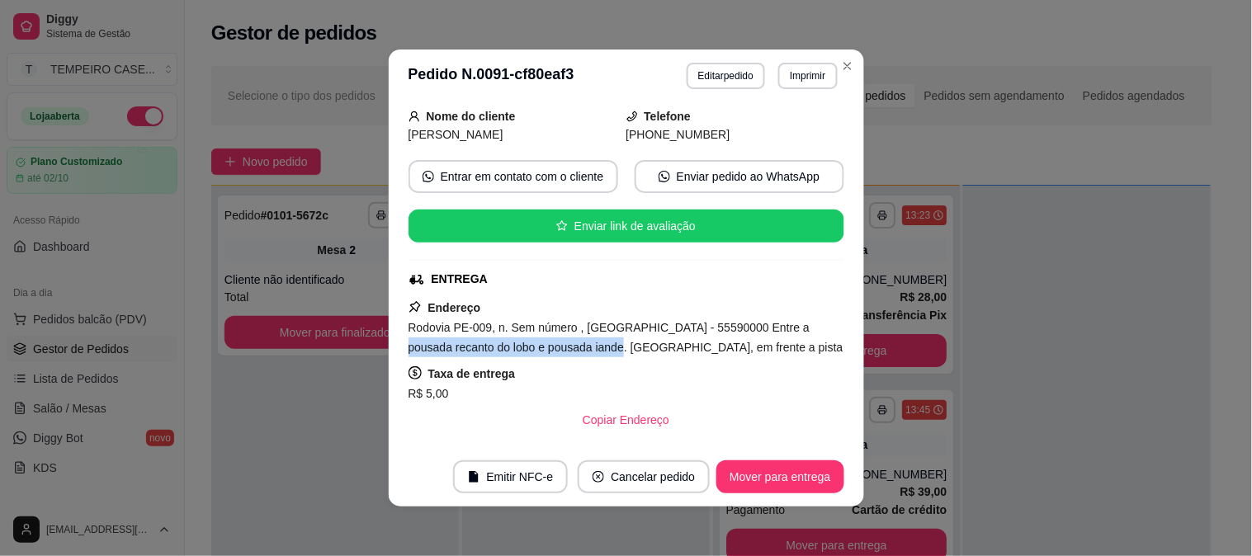
drag, startPoint x: 617, startPoint y: 348, endPoint x: 390, endPoint y: 355, distance: 226.3
click at [390, 355] on div "Solicite um entregador do iFood Sujeito a disponibilidade da plataforma feito h…" at bounding box center [627, 274] width 476 height 345
copy span "pousada recanto do lobo e pousada iande"
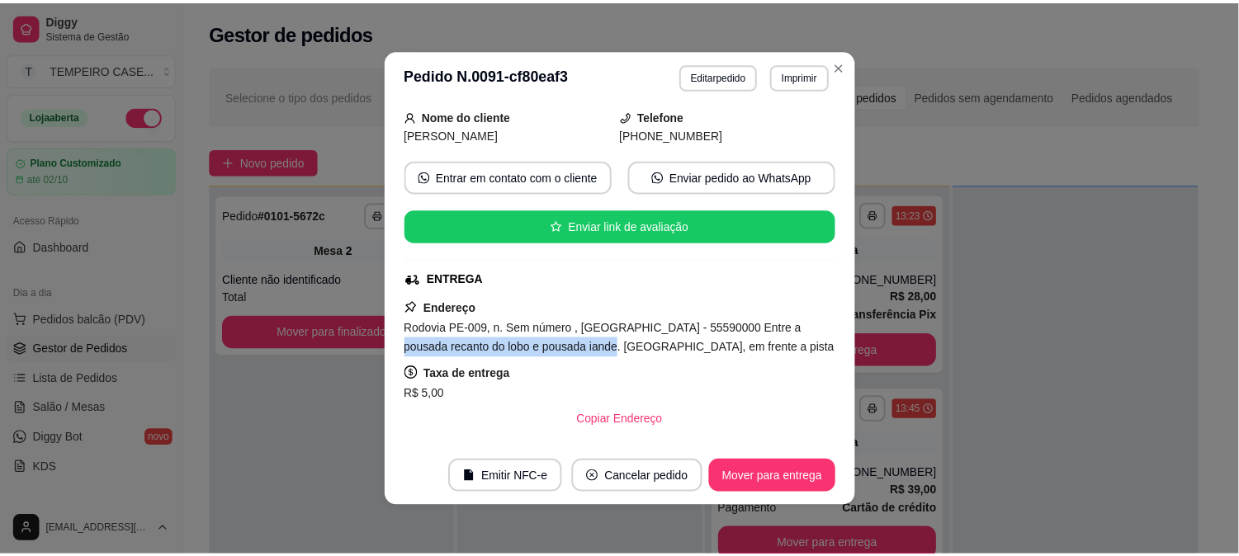
scroll to position [102, 0]
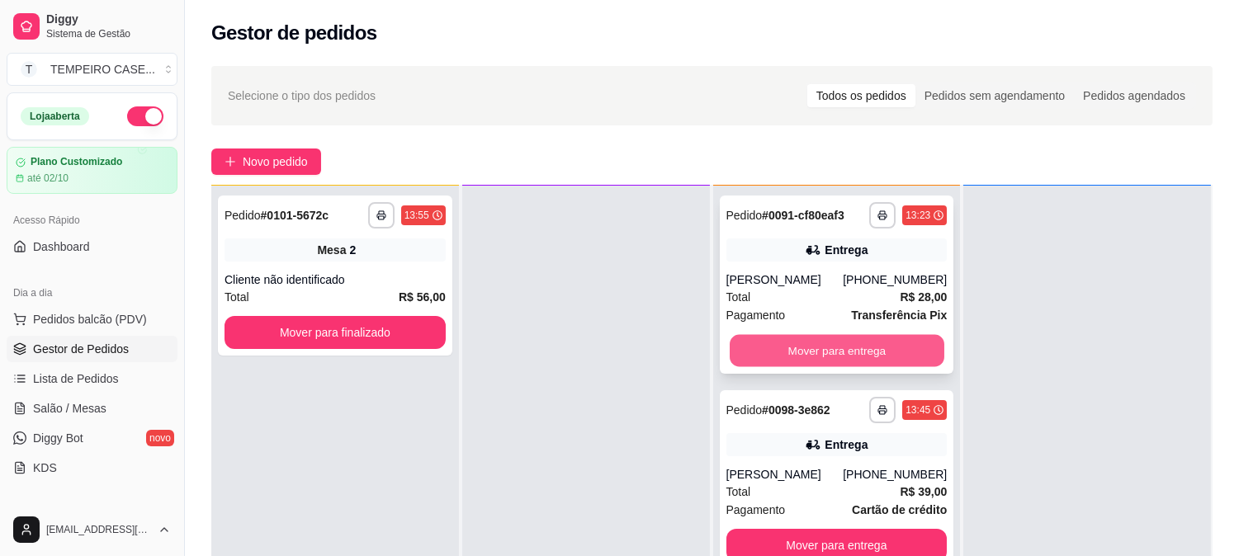
click at [802, 357] on button "Mover para entrega" at bounding box center [837, 351] width 215 height 32
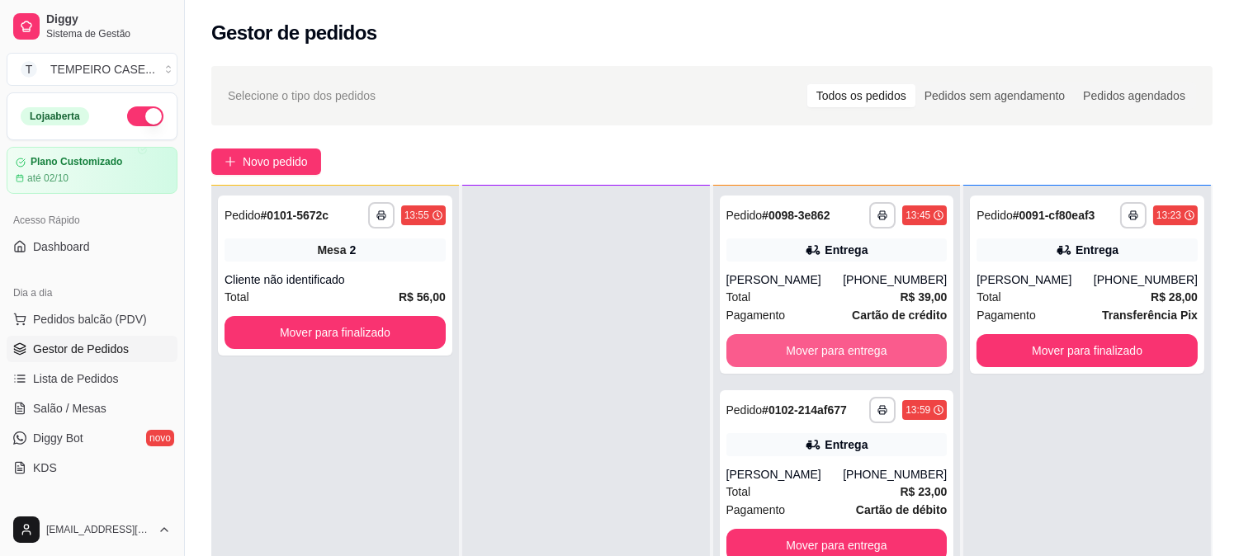
click at [832, 356] on button "Mover para entrega" at bounding box center [837, 350] width 221 height 33
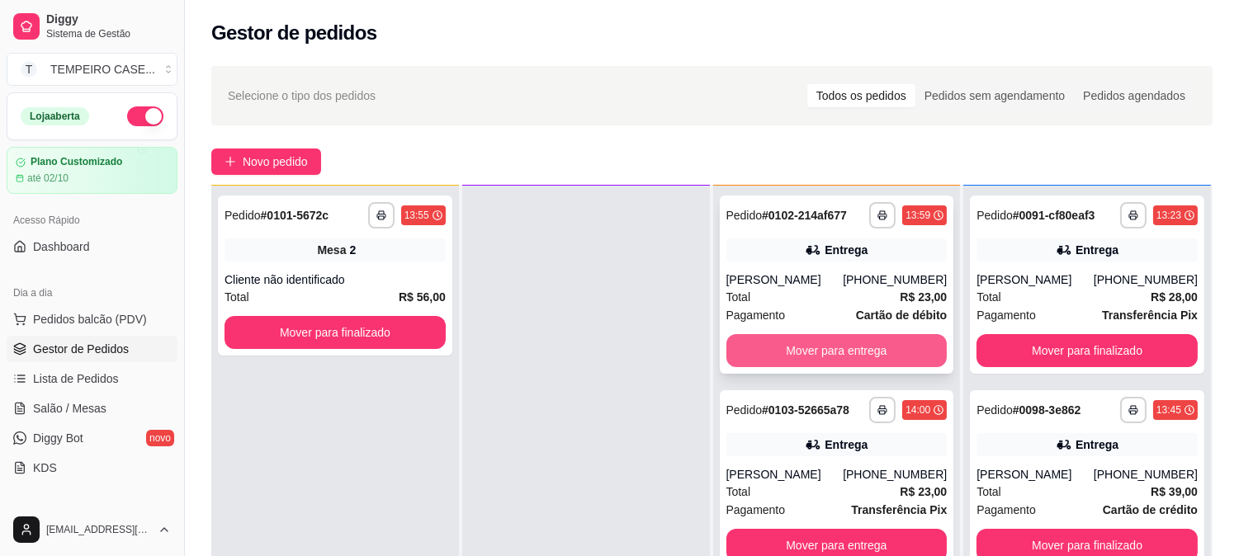
click at [840, 355] on button "Mover para entrega" at bounding box center [837, 350] width 221 height 33
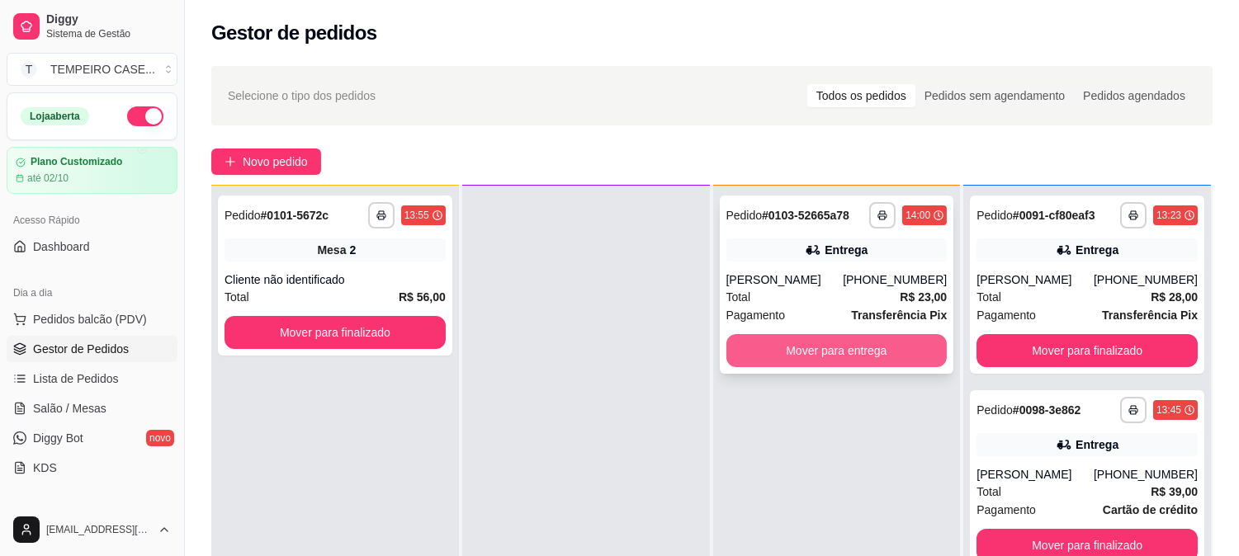
click at [842, 364] on button "Mover para entrega" at bounding box center [837, 350] width 221 height 33
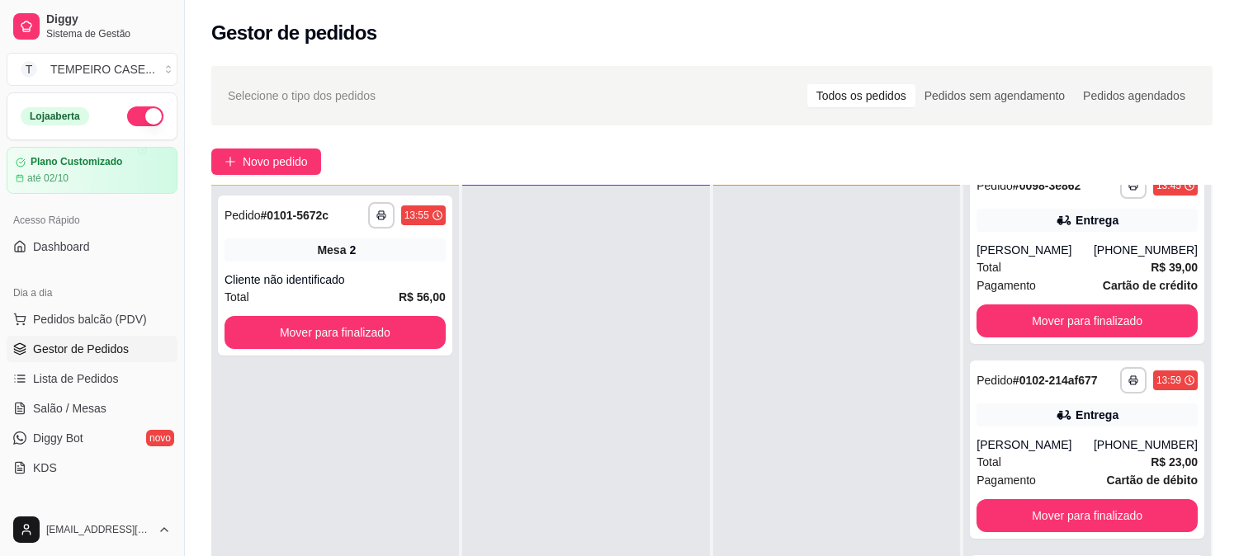
scroll to position [238, 0]
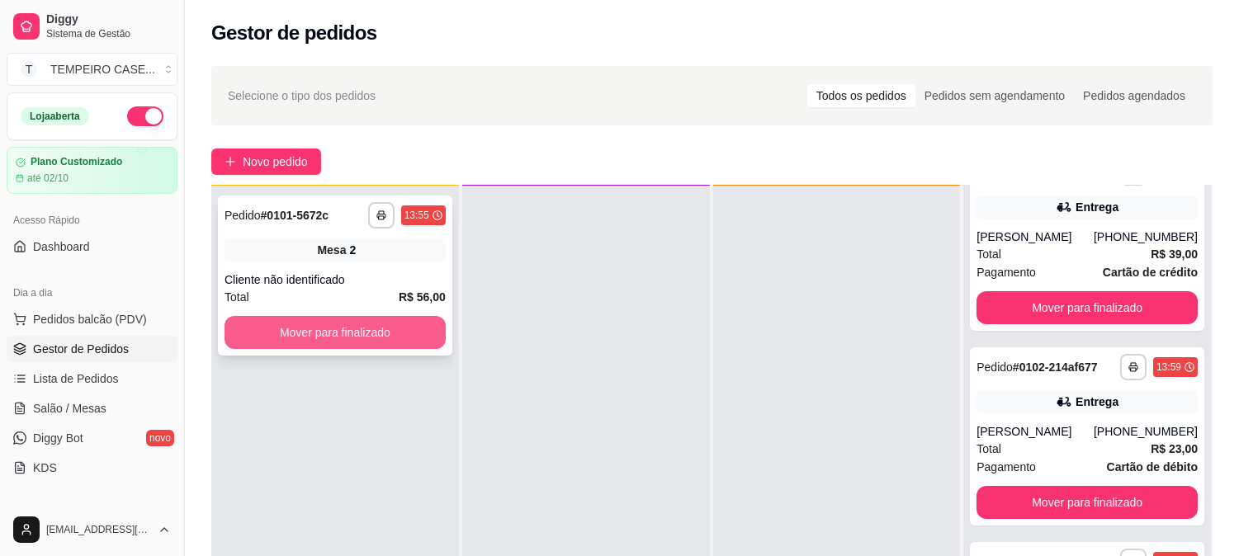
click at [335, 335] on button "Mover para finalizado" at bounding box center [335, 332] width 221 height 33
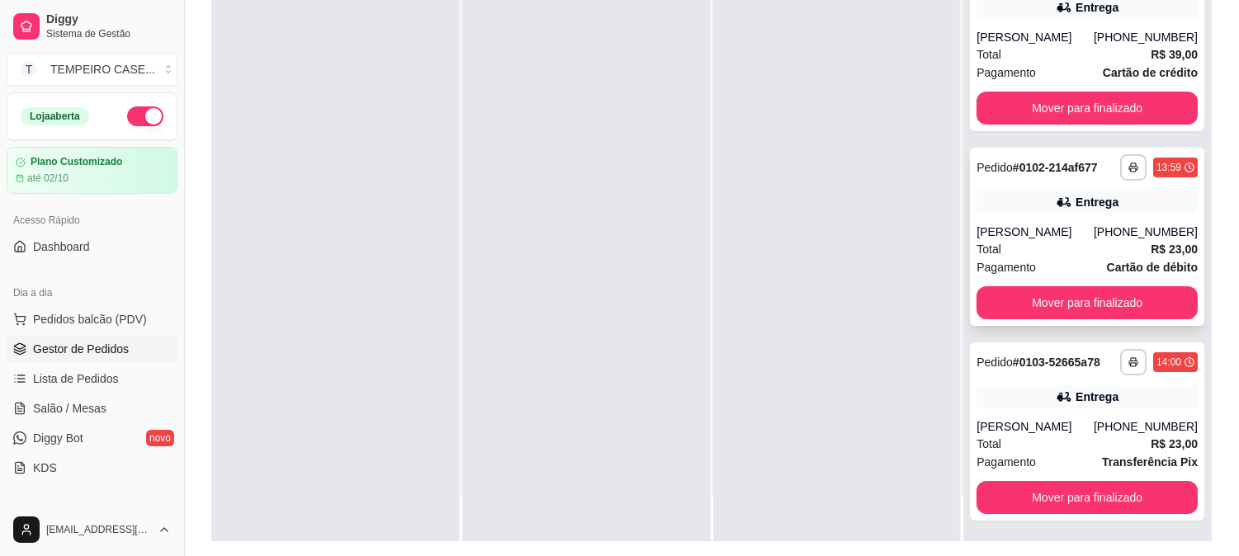
scroll to position [252, 0]
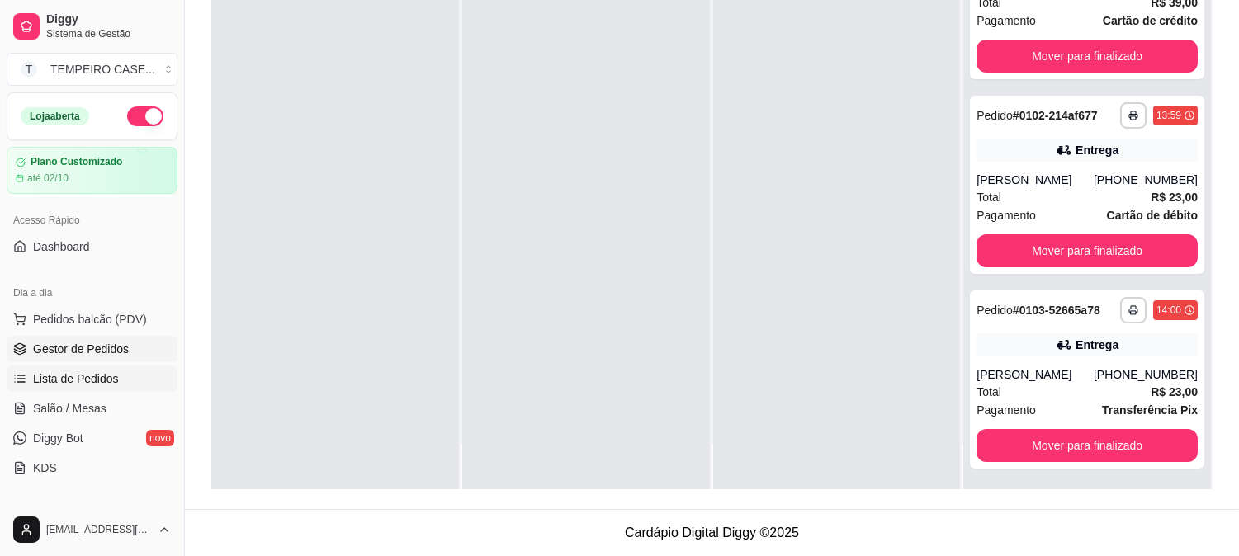
click at [73, 376] on span "Lista de Pedidos" at bounding box center [76, 379] width 86 height 17
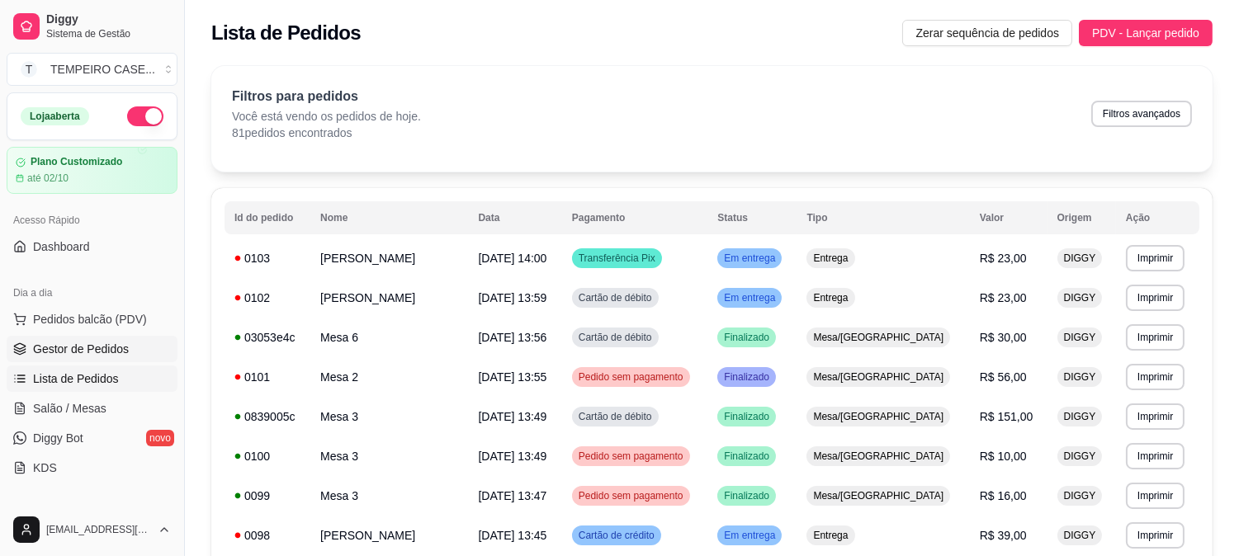
click at [93, 344] on span "Gestor de Pedidos" at bounding box center [81, 349] width 96 height 17
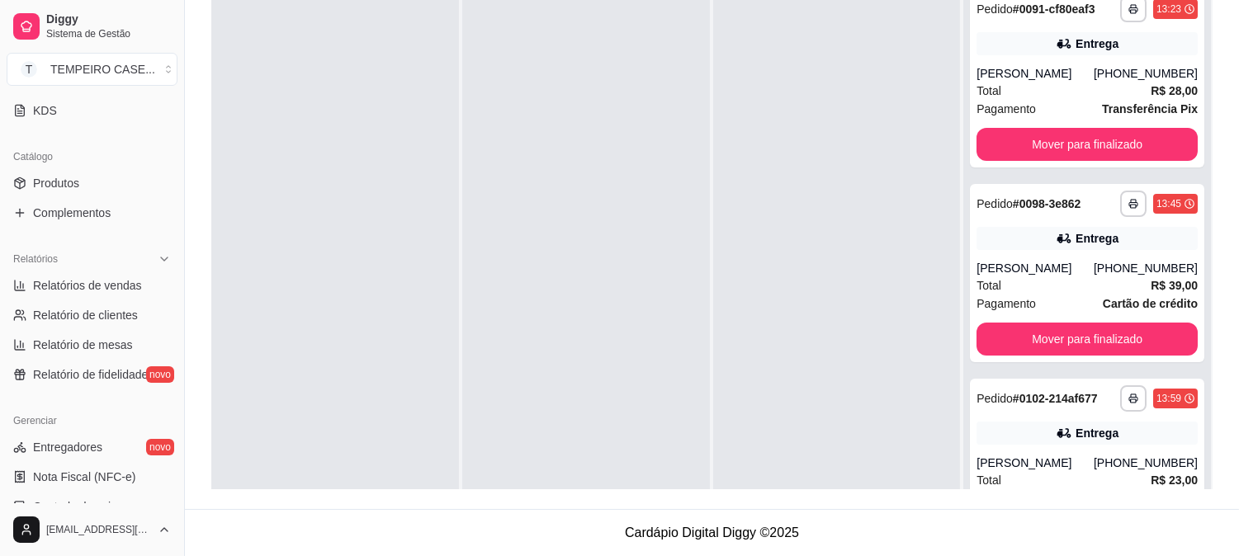
scroll to position [356, 0]
click at [87, 282] on span "Relatórios de vendas" at bounding box center [87, 287] width 109 height 17
select select "ALL"
select select "0"
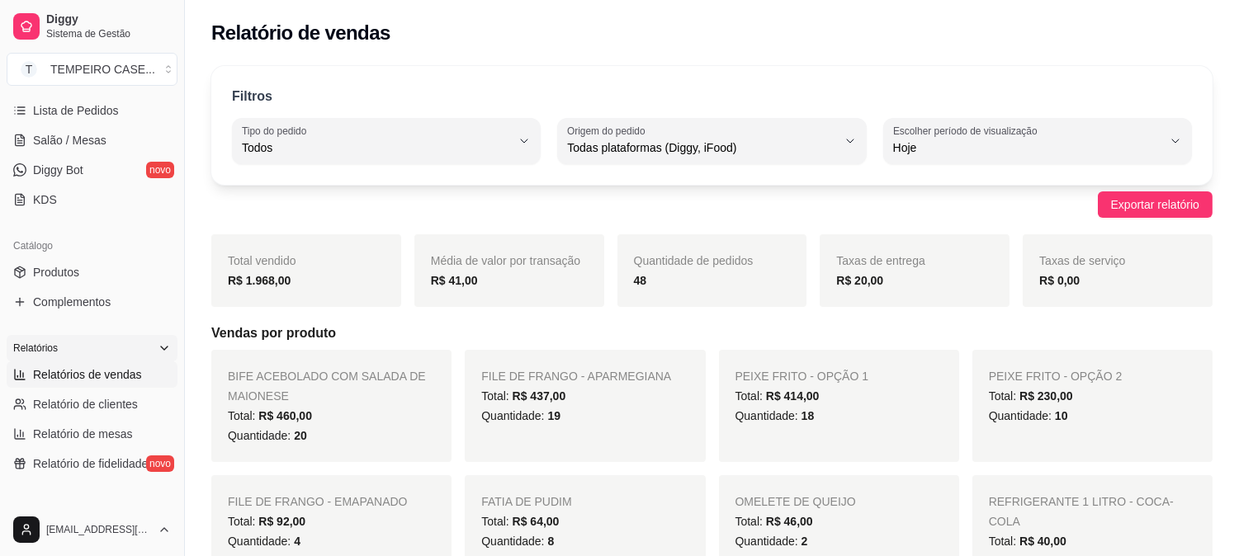
scroll to position [172, 0]
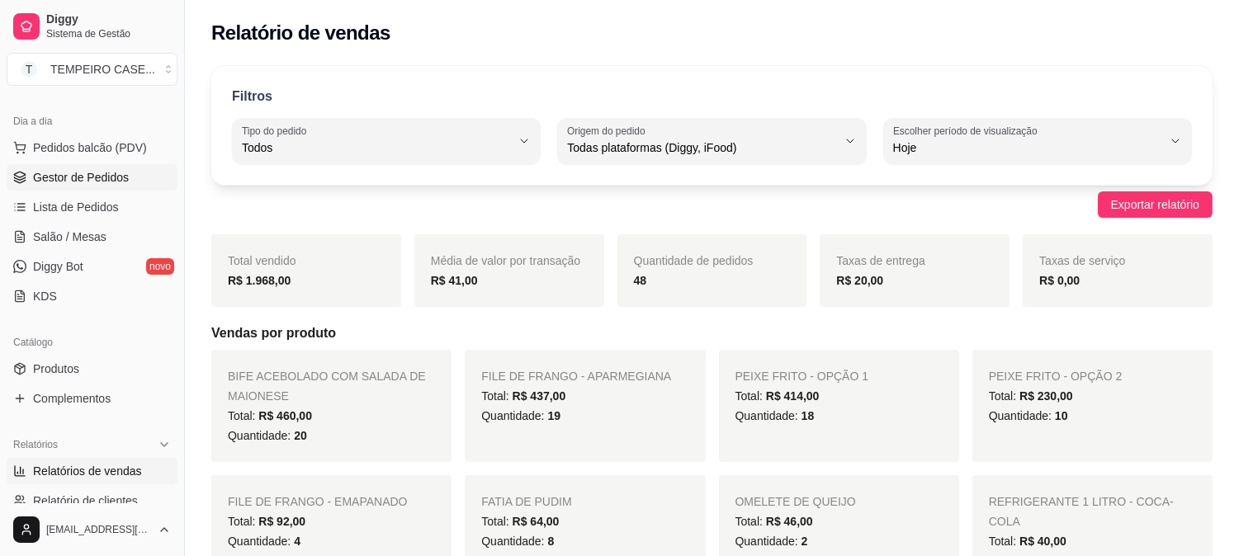
click at [56, 182] on span "Gestor de Pedidos" at bounding box center [81, 177] width 96 height 17
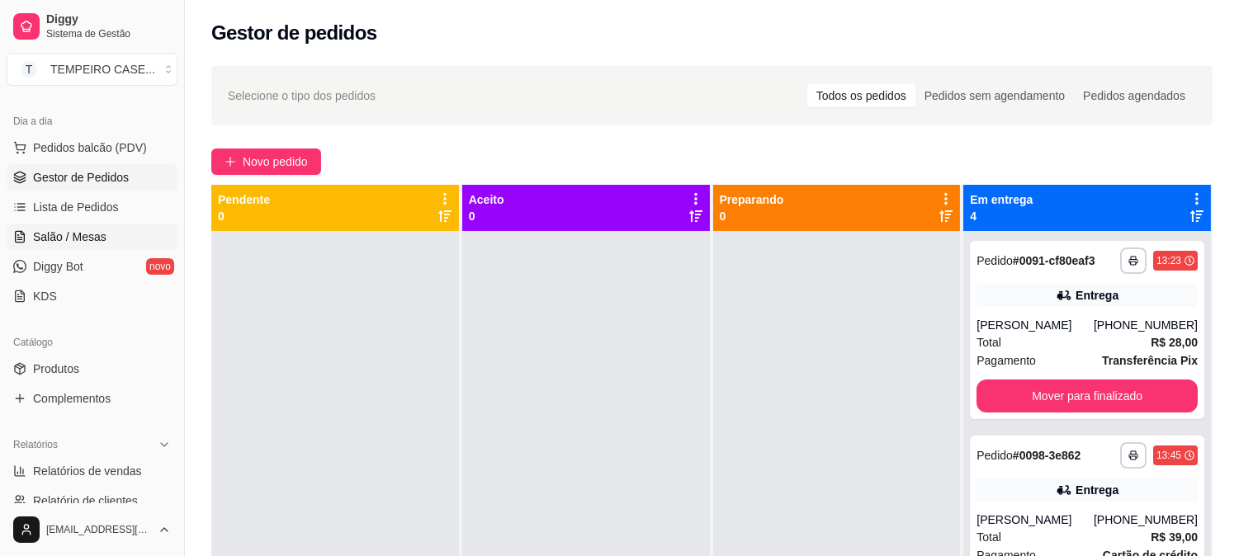
click at [51, 225] on link "Salão / Mesas" at bounding box center [92, 237] width 171 height 26
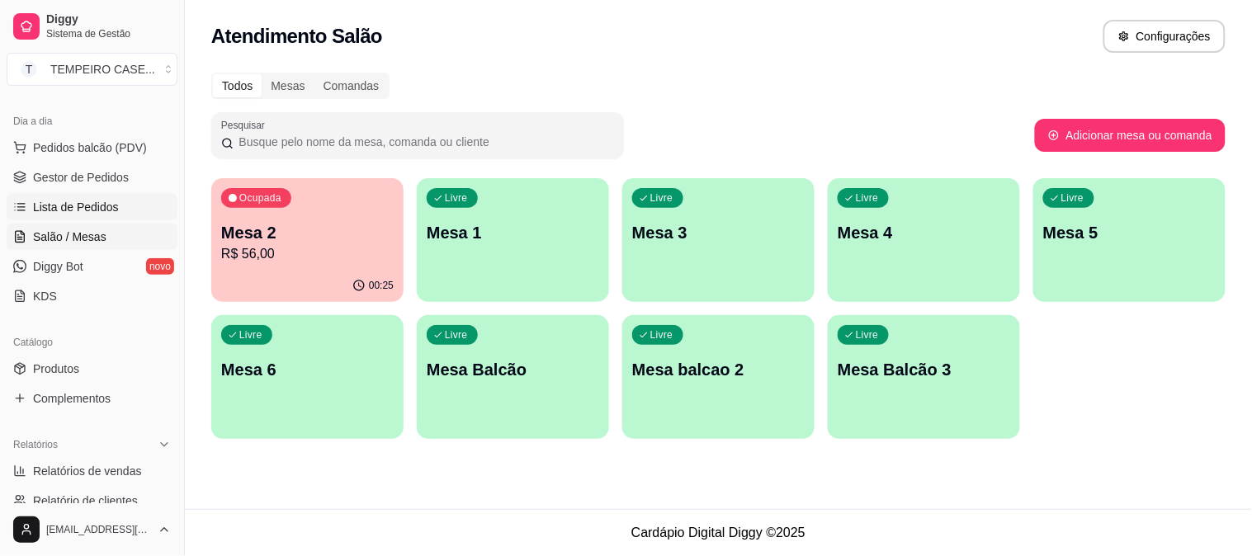
click at [87, 194] on link "Lista de Pedidos" at bounding box center [92, 207] width 171 height 26
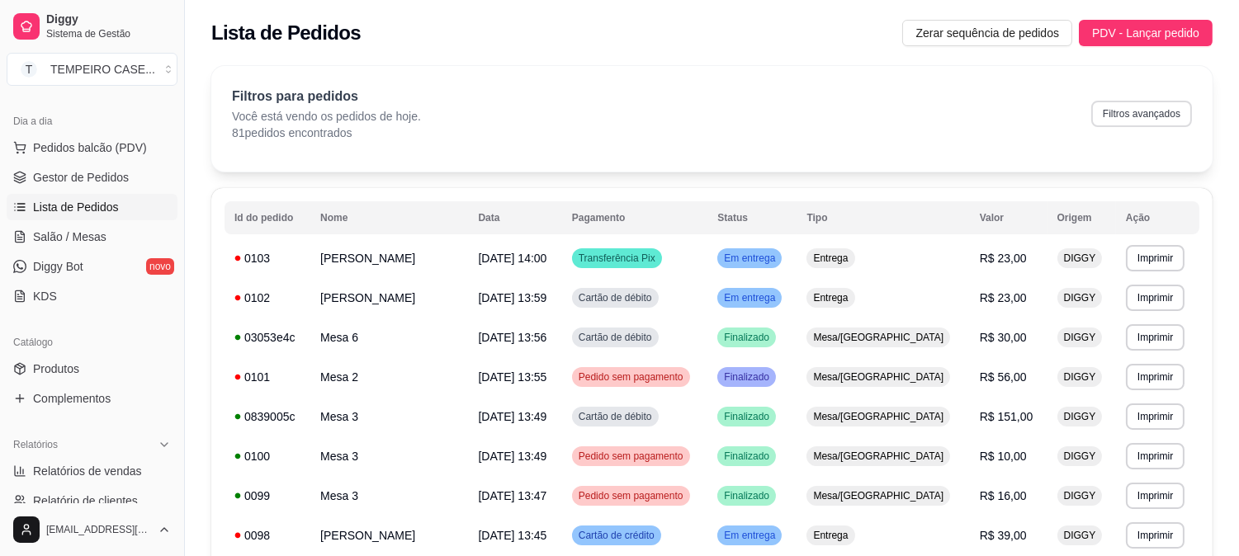
click at [1115, 120] on button "Filtros avançados" at bounding box center [1141, 114] width 101 height 26
select select "0"
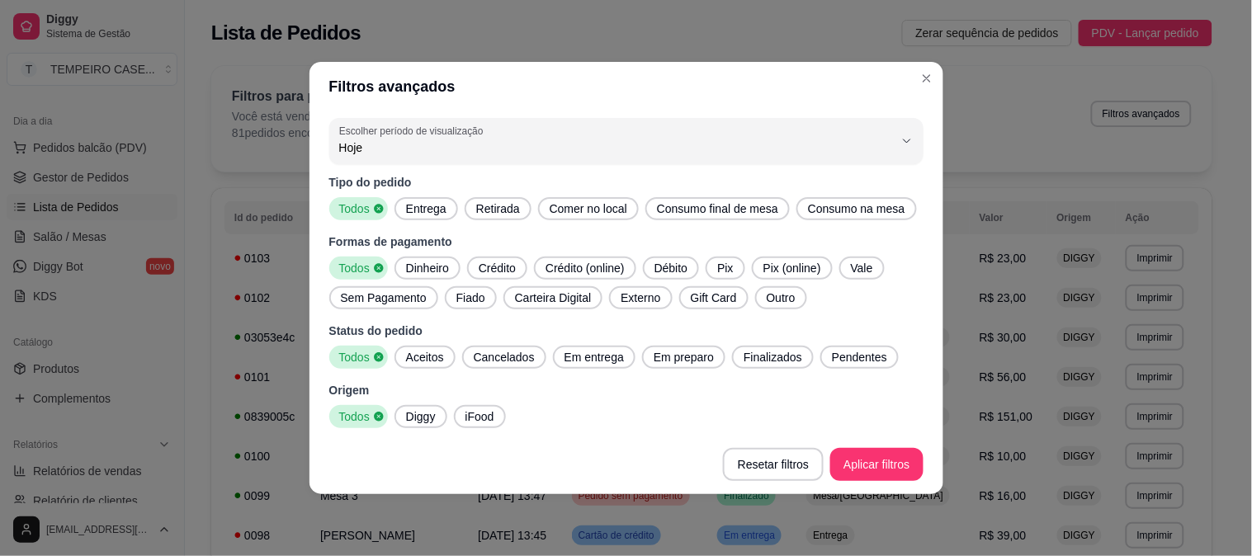
click at [436, 203] on span "Entrega" at bounding box center [427, 209] width 54 height 17
drag, startPoint x: 434, startPoint y: 359, endPoint x: 499, endPoint y: 343, distance: 66.3
click at [438, 358] on span "Aceitos" at bounding box center [425, 357] width 51 height 17
click at [597, 357] on span "Em entrega" at bounding box center [594, 357] width 73 height 17
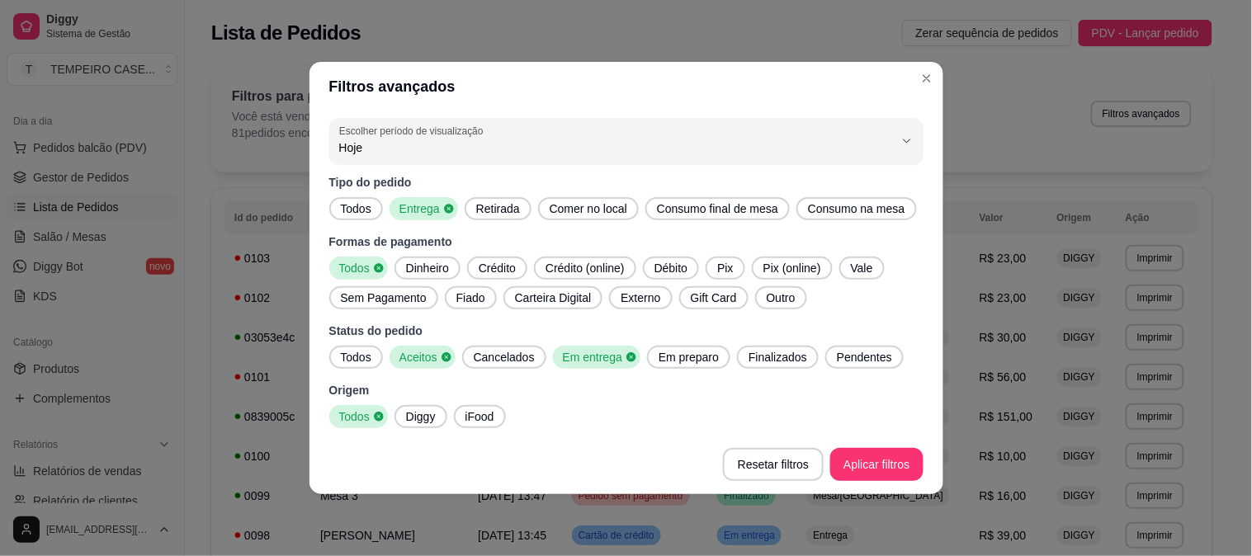
click at [724, 361] on div "Todos Aceitos Cancelados Em entrega Em preparo Finalizados Pendentes" at bounding box center [626, 357] width 594 height 23
click at [707, 360] on span "Em preparo" at bounding box center [688, 357] width 73 height 17
click at [747, 358] on span "Finalizados" at bounding box center [783, 357] width 72 height 17
click at [793, 353] on span "Finalizados" at bounding box center [779, 357] width 69 height 17
click at [845, 350] on span "Pendentes" at bounding box center [869, 357] width 69 height 17
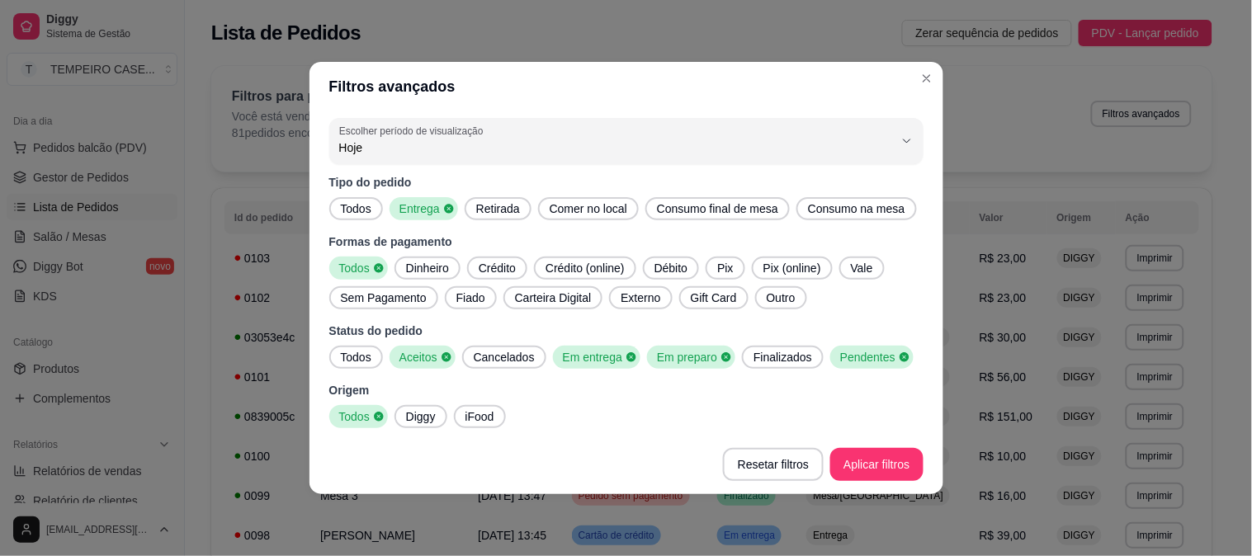
click at [781, 355] on span "Finalizados" at bounding box center [783, 357] width 72 height 17
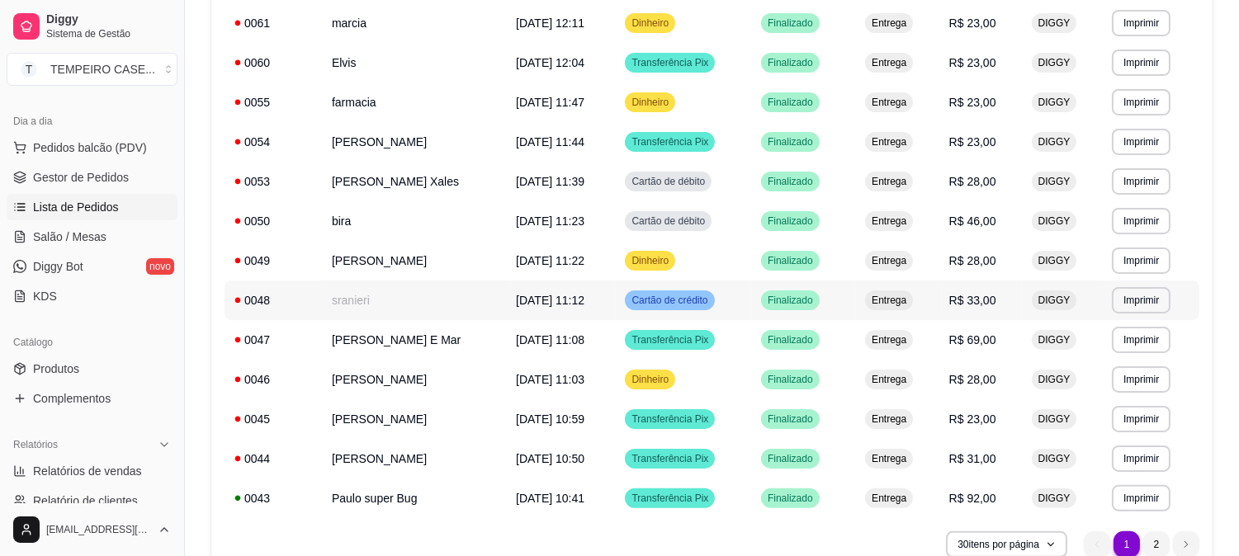
scroll to position [989, 0]
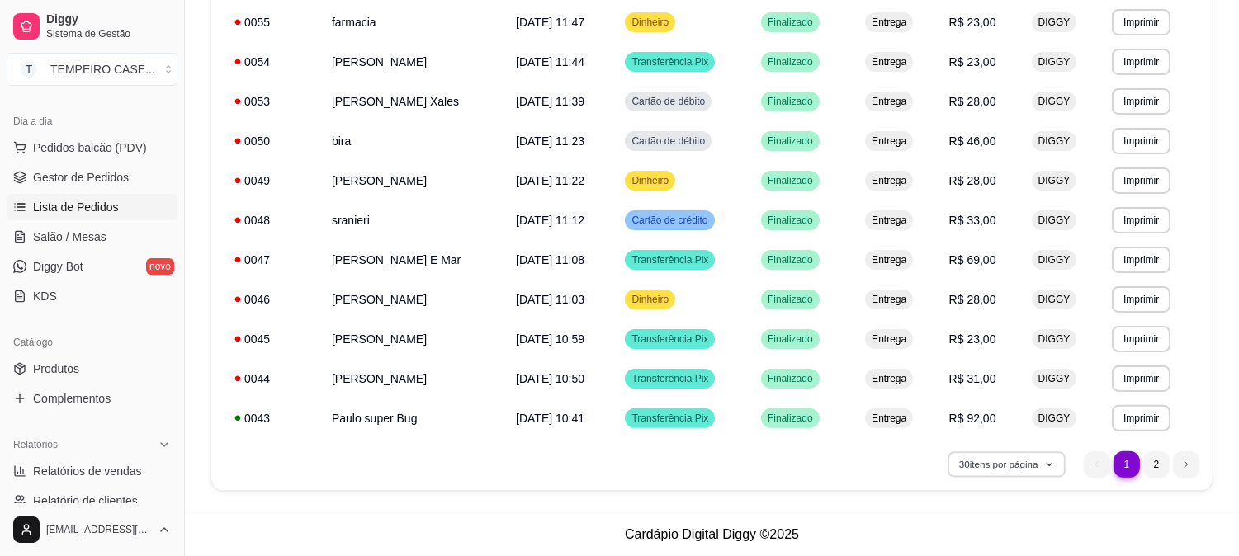
click at [1042, 463] on button "30 itens por página" at bounding box center [1006, 465] width 117 height 26
click at [1164, 463] on li "2" at bounding box center [1156, 465] width 26 height 26
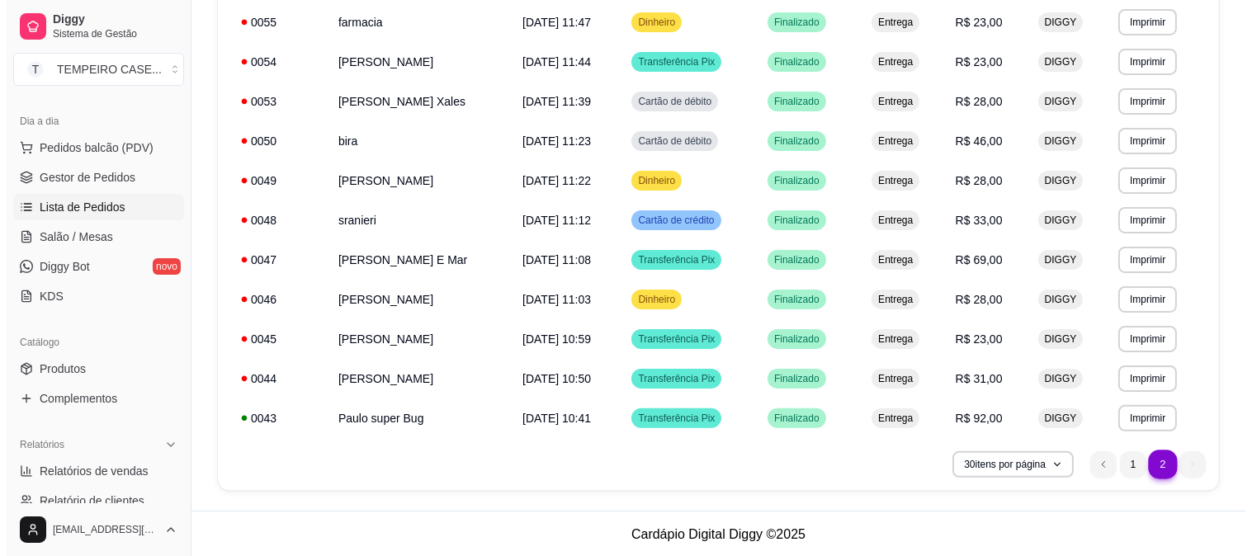
scroll to position [0, 0]
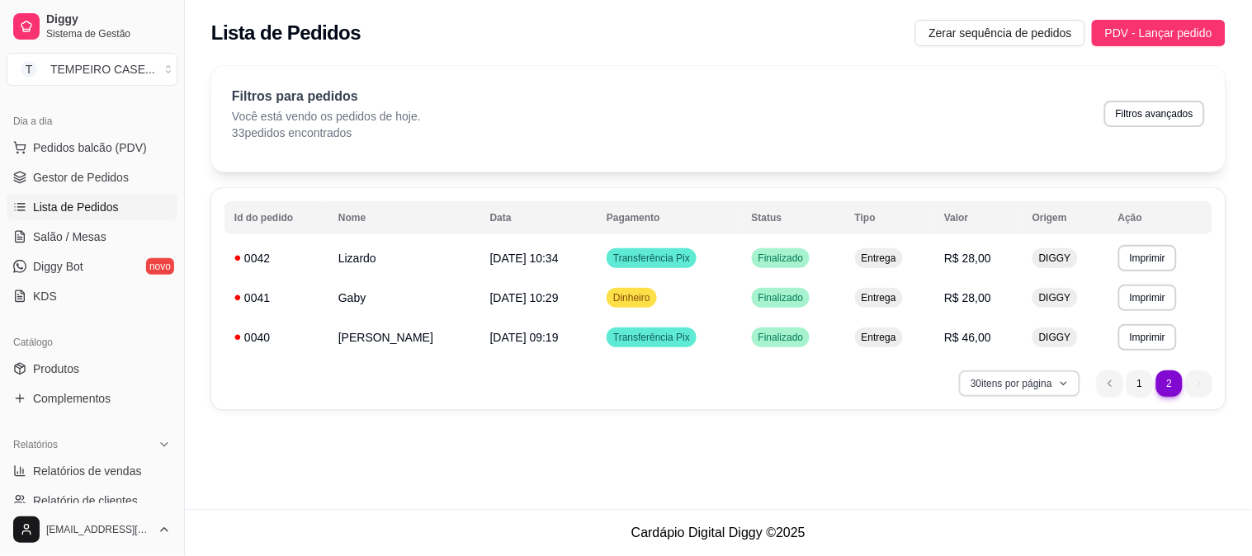
click at [1035, 383] on button "30 itens por página" at bounding box center [1019, 384] width 121 height 26
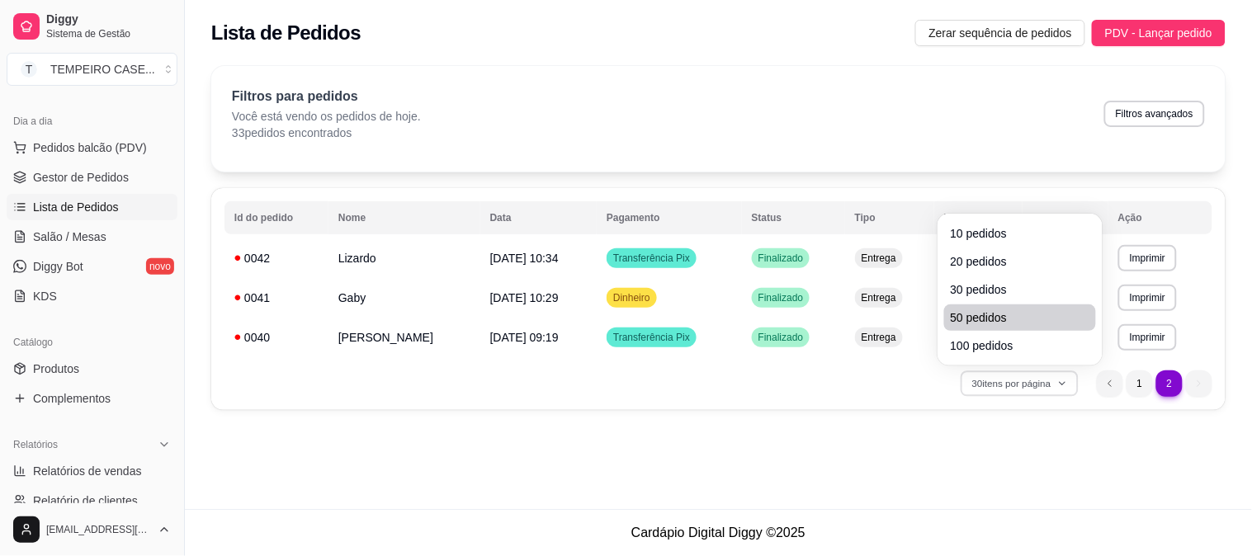
click at [983, 310] on span "50 pedidos" at bounding box center [1020, 318] width 139 height 17
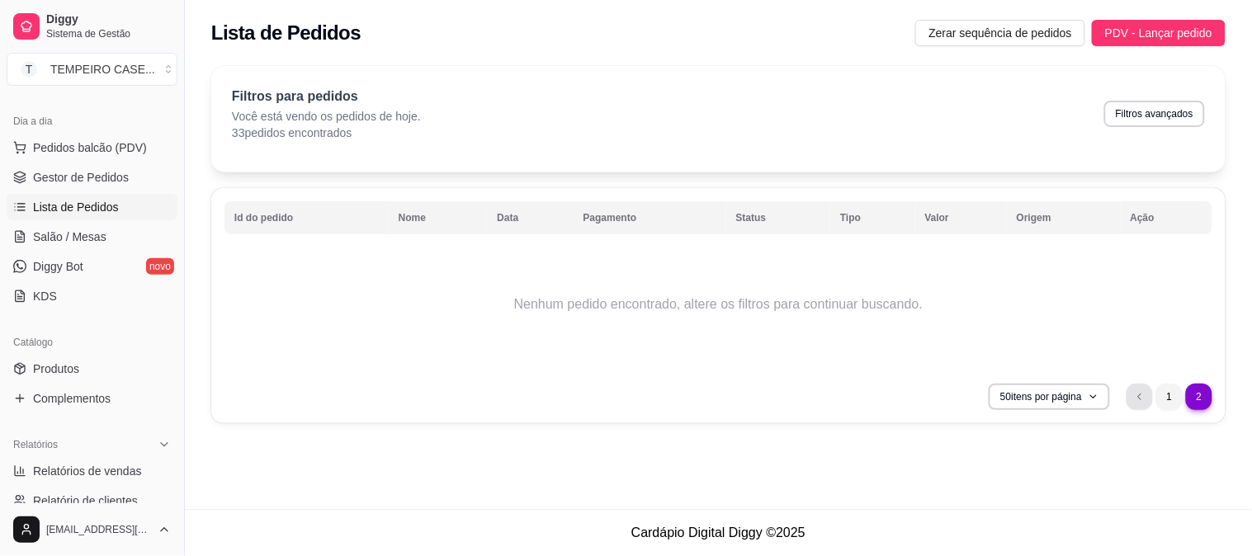
click at [1144, 405] on li "previous page button" at bounding box center [1140, 397] width 26 height 26
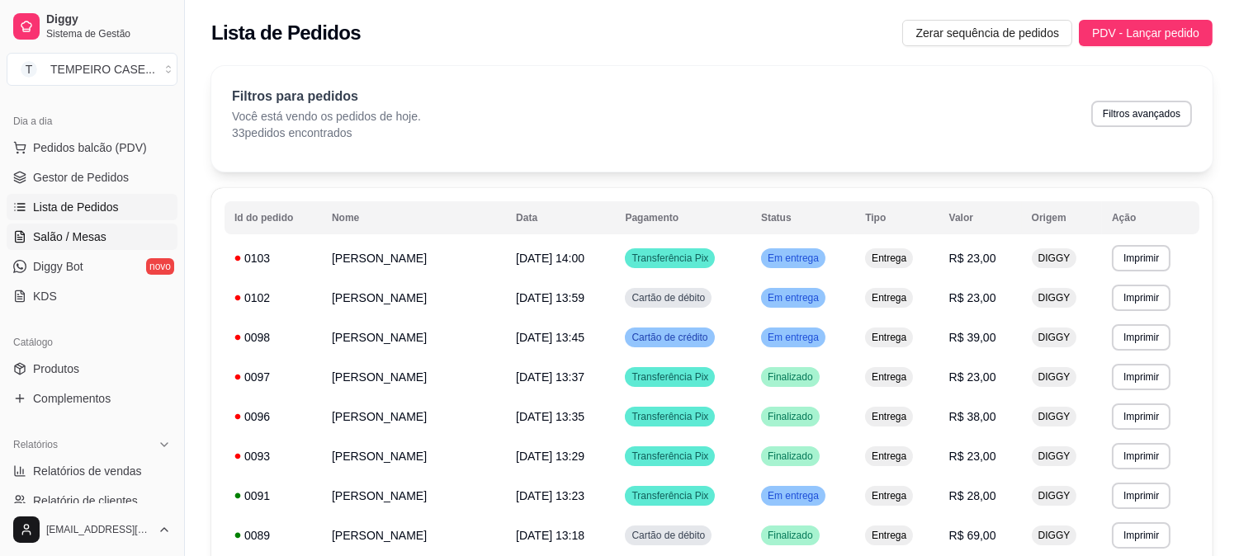
click at [72, 242] on span "Salão / Mesas" at bounding box center [69, 237] width 73 height 17
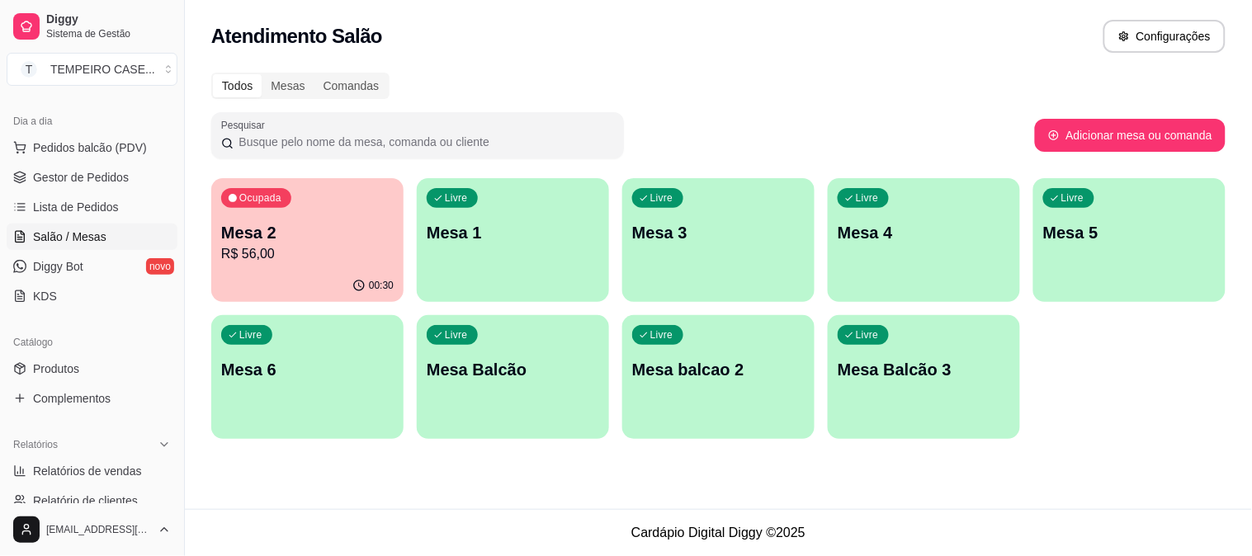
click at [325, 291] on div "00:30" at bounding box center [307, 286] width 192 height 32
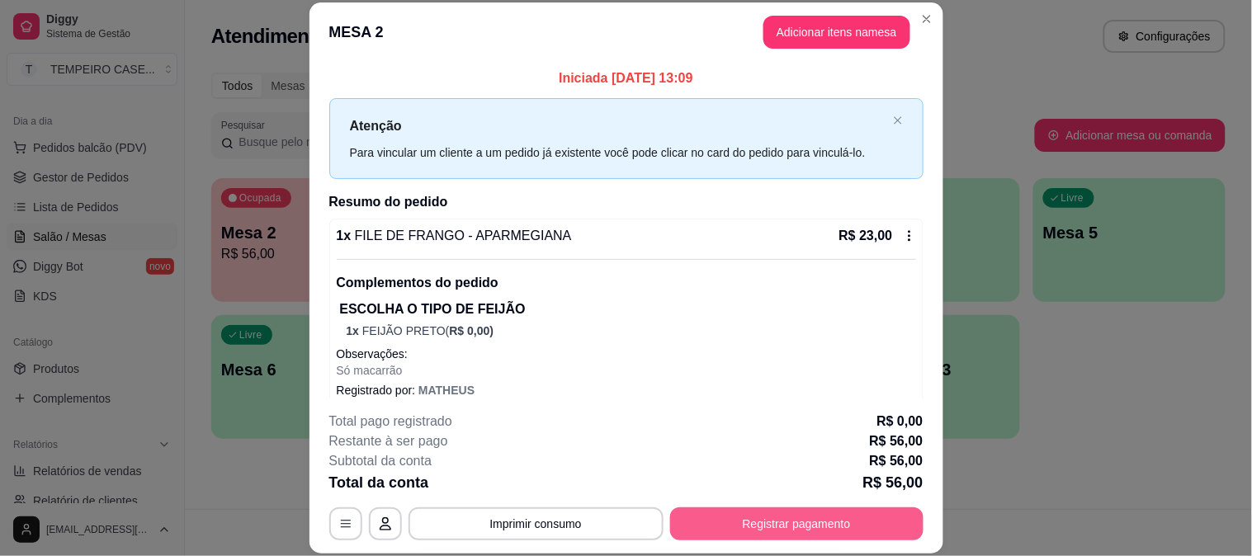
click at [791, 532] on button "Registrar pagamento" at bounding box center [796, 524] width 253 height 33
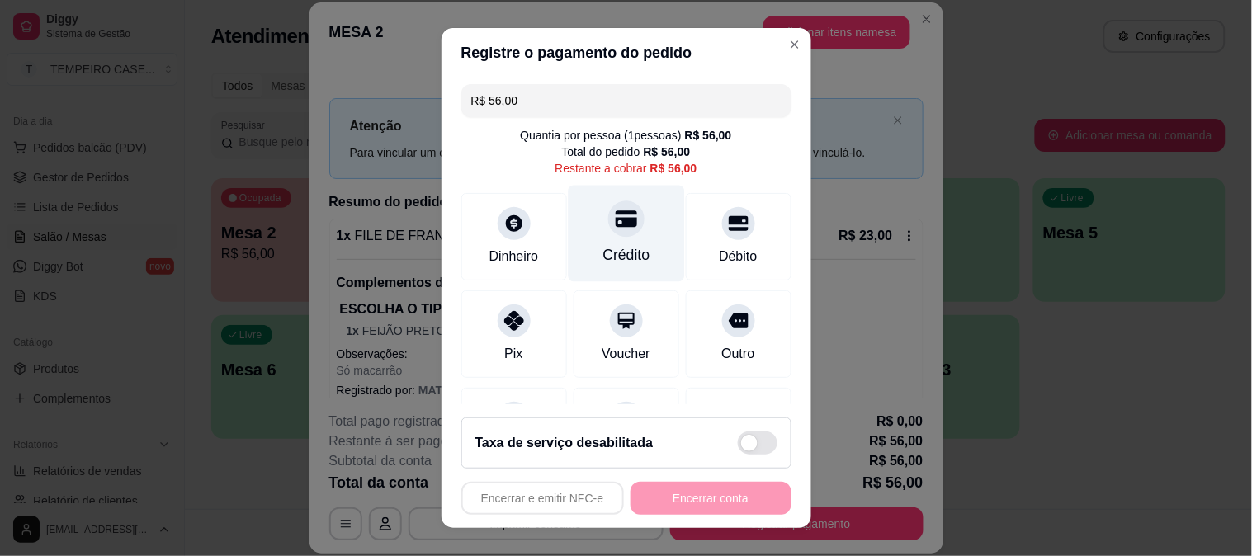
click at [624, 232] on div "Crédito" at bounding box center [626, 233] width 116 height 97
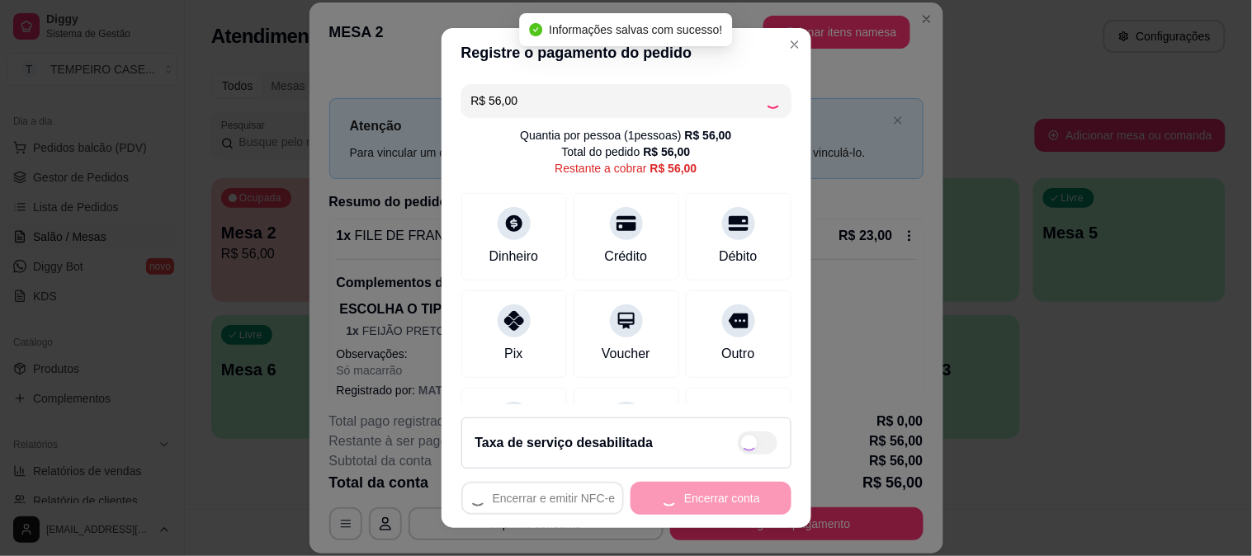
type input "R$ 0,00"
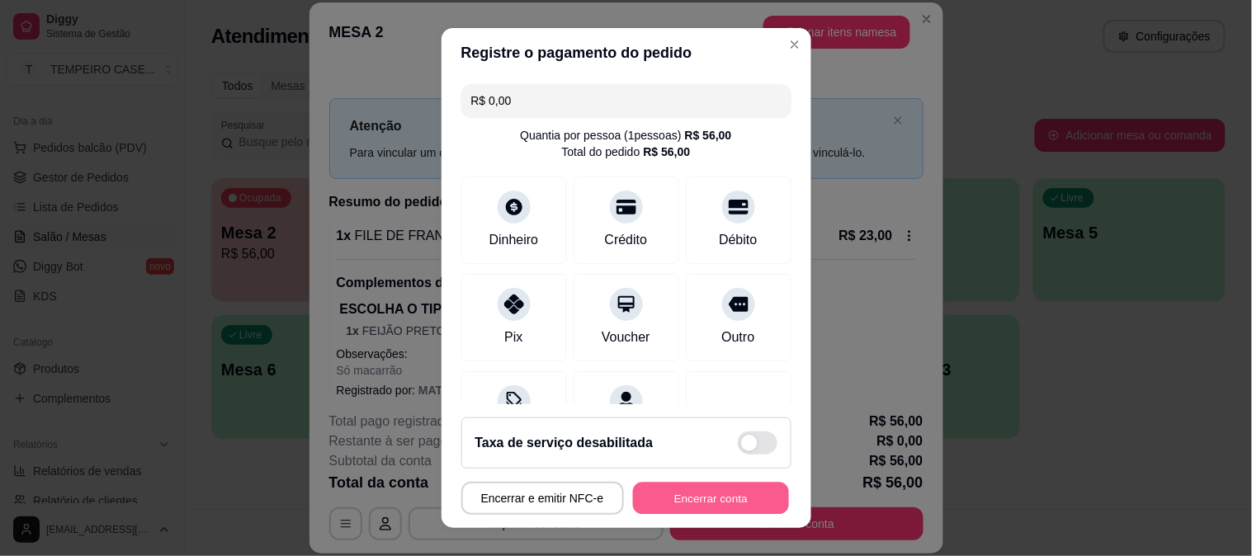
click at [715, 507] on button "Encerrar conta" at bounding box center [711, 499] width 156 height 32
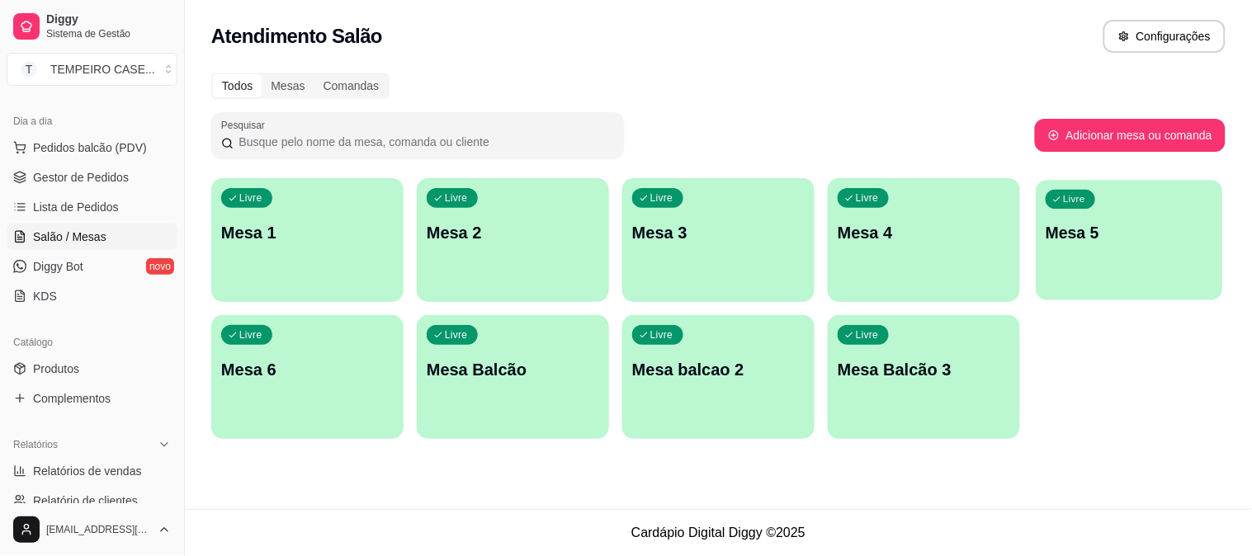
click at [1121, 224] on p "Mesa 5" at bounding box center [1130, 233] width 168 height 22
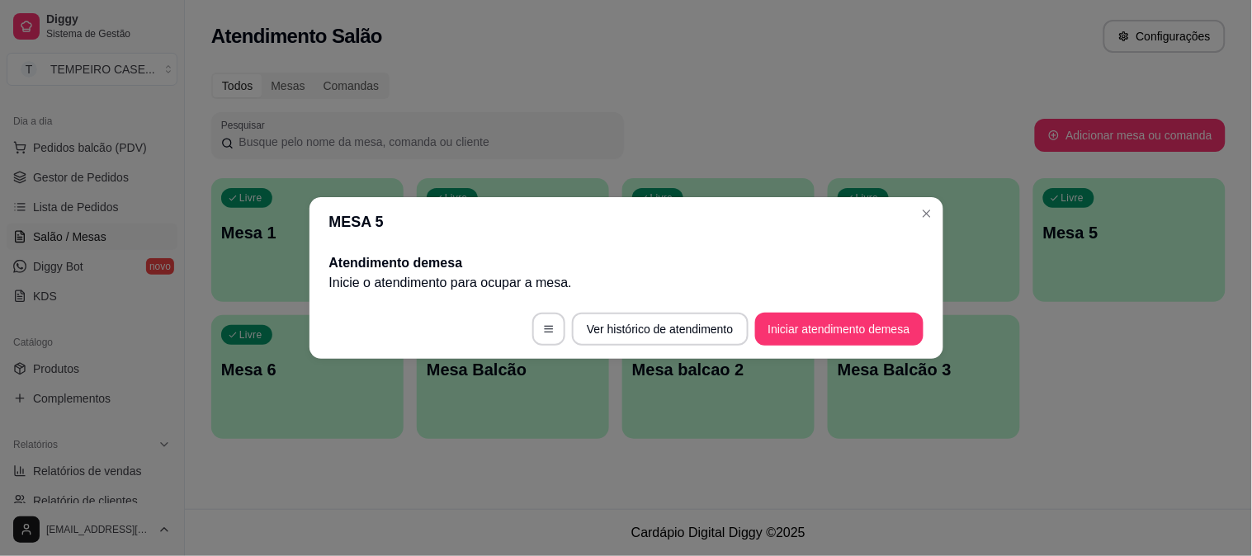
click at [814, 329] on button "Iniciar atendimento de mesa" at bounding box center [839, 329] width 168 height 33
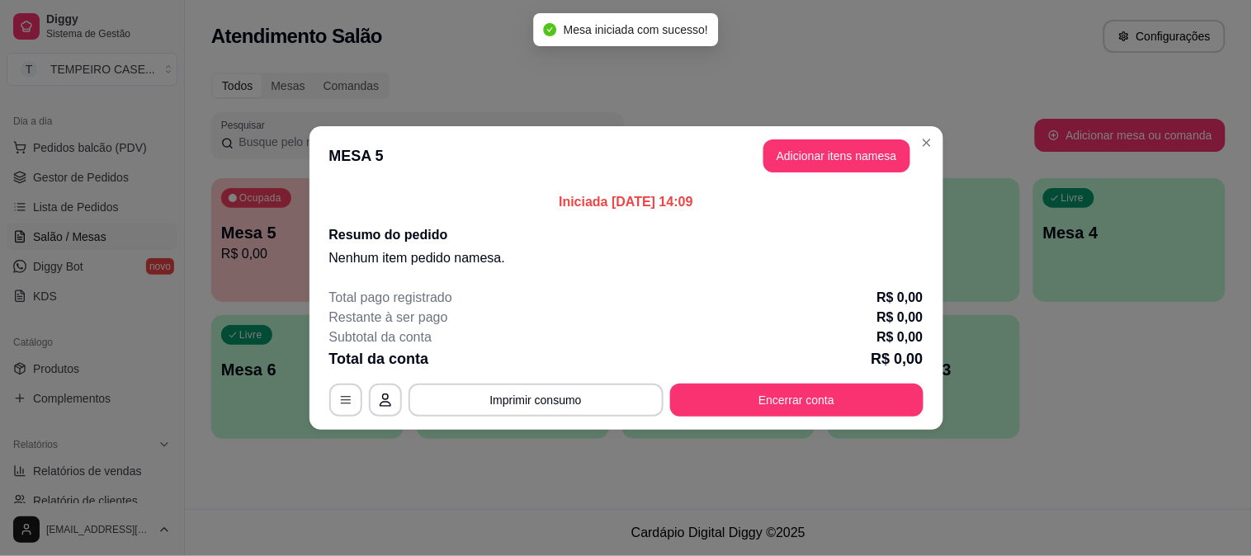
click at [796, 151] on button "Adicionar itens na mesa" at bounding box center [837, 156] width 147 height 33
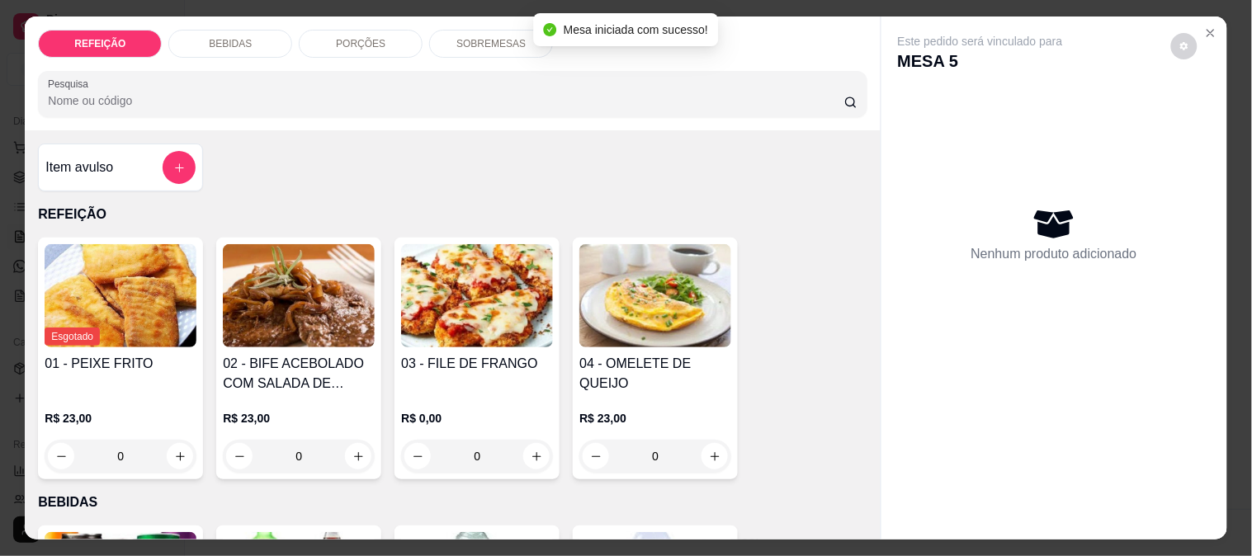
click at [302, 308] on img at bounding box center [299, 295] width 152 height 103
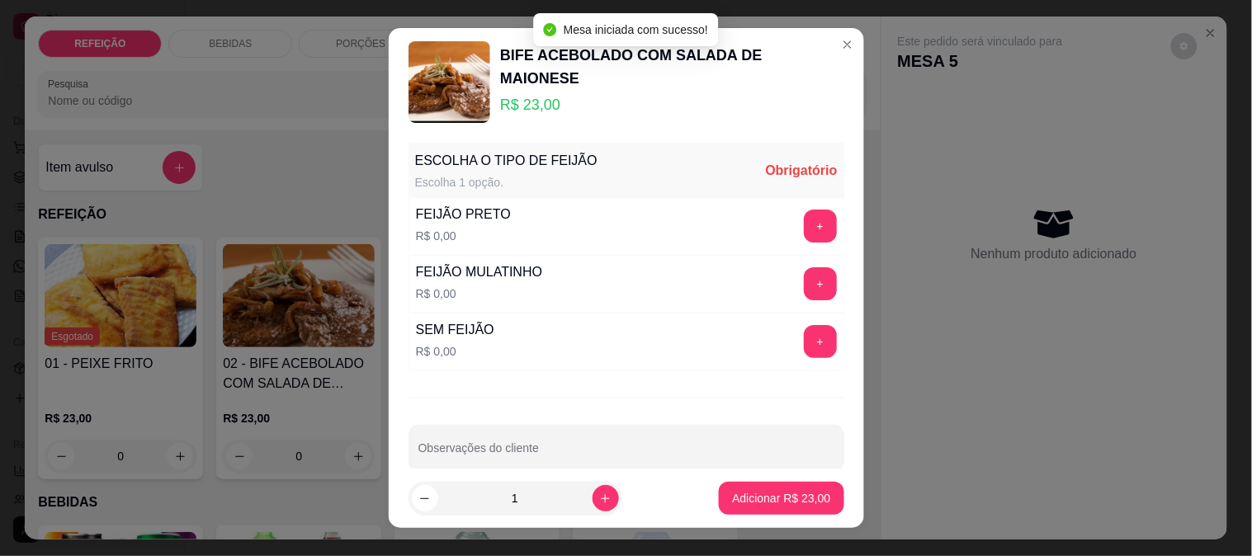
click at [798, 223] on div "+" at bounding box center [821, 226] width 46 height 33
click at [804, 223] on button "+" at bounding box center [820, 226] width 33 height 33
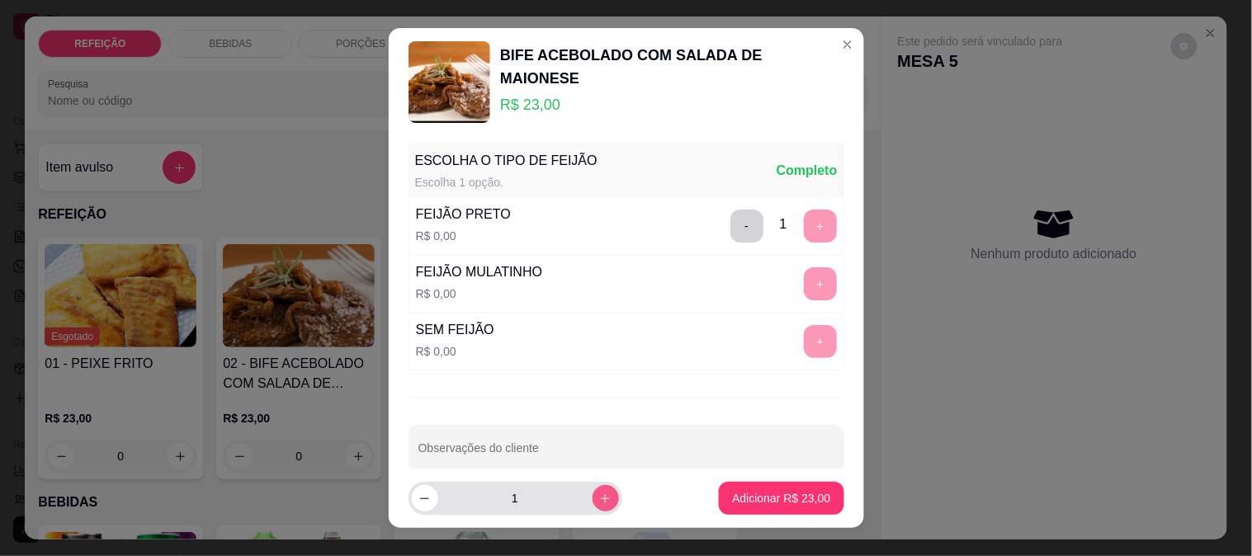
click at [593, 506] on button "increase-product-quantity" at bounding box center [606, 498] width 26 height 26
type input "2"
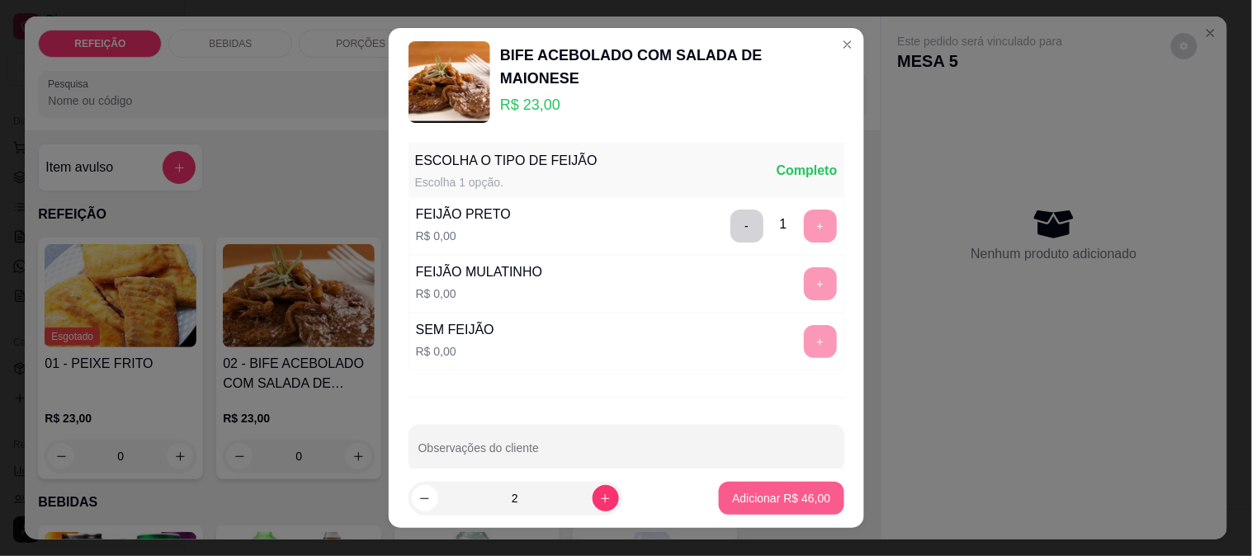
click at [764, 491] on p "Adicionar R$ 46,00" at bounding box center [781, 498] width 98 height 17
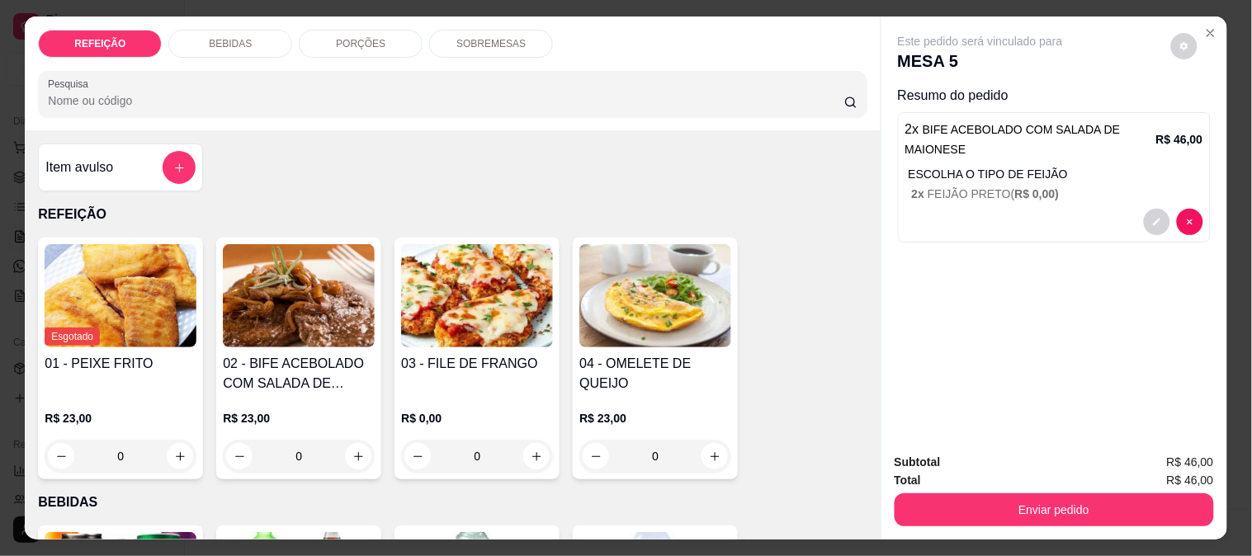
click at [240, 52] on div "REFEIÇÃO BEBIDAS PORÇÕES SOBREMESAS Pesquisa" at bounding box center [452, 74] width 855 height 114
click at [270, 45] on div "BEBIDAS" at bounding box center [230, 44] width 124 height 28
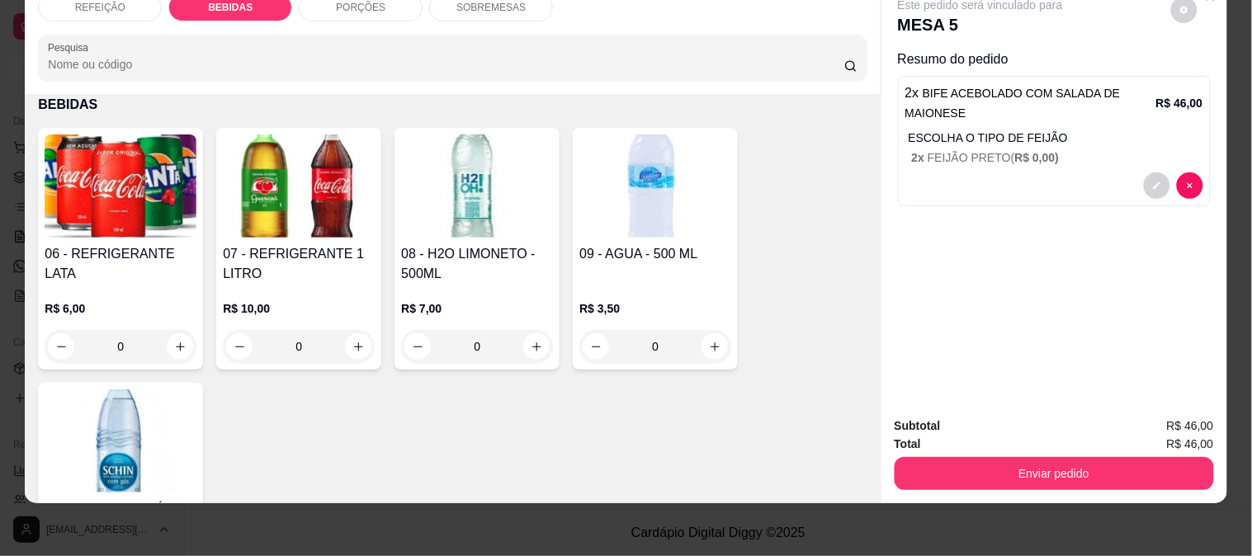
click at [448, 244] on h4 "08 - H2O LIMONETO - 500ML" at bounding box center [477, 264] width 152 height 40
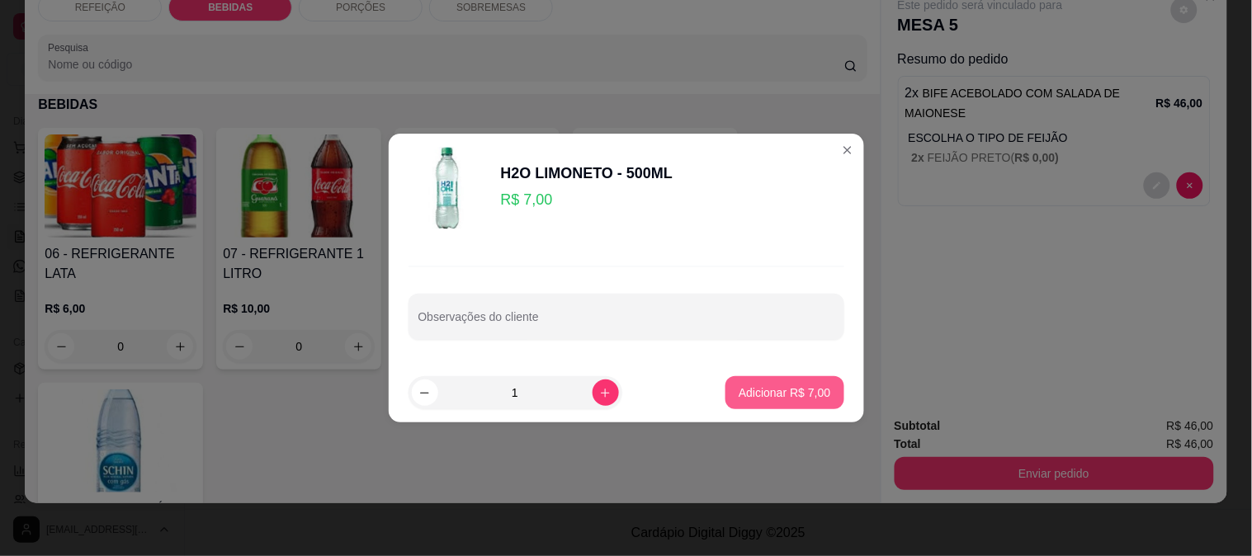
click at [738, 382] on button "Adicionar R$ 7,00" at bounding box center [785, 392] width 118 height 33
type input "1"
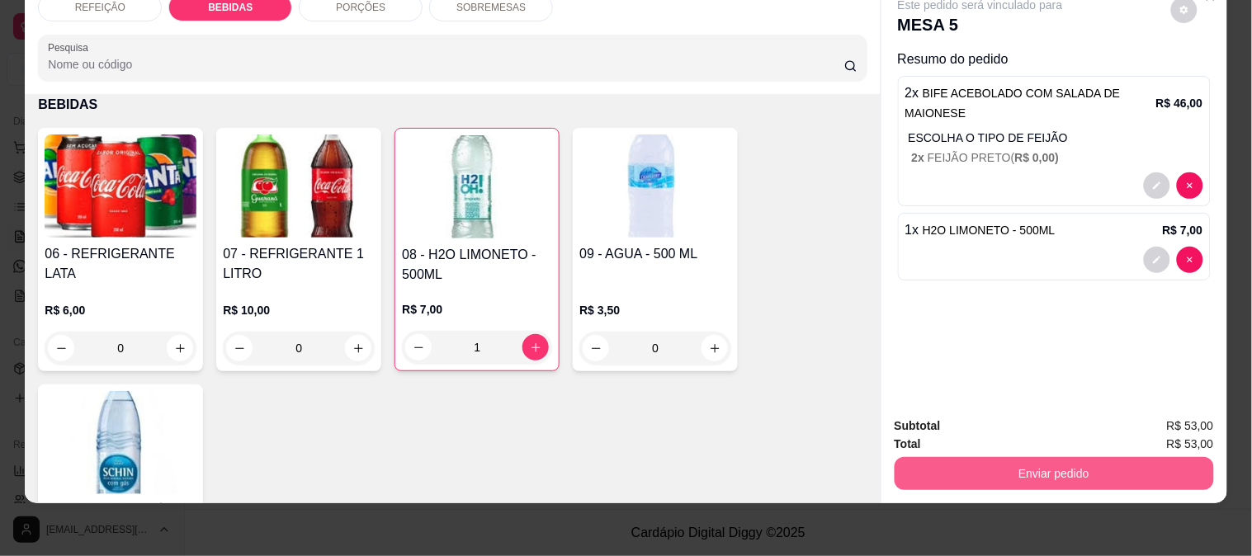
click at [986, 466] on button "Enviar pedido" at bounding box center [1054, 473] width 319 height 33
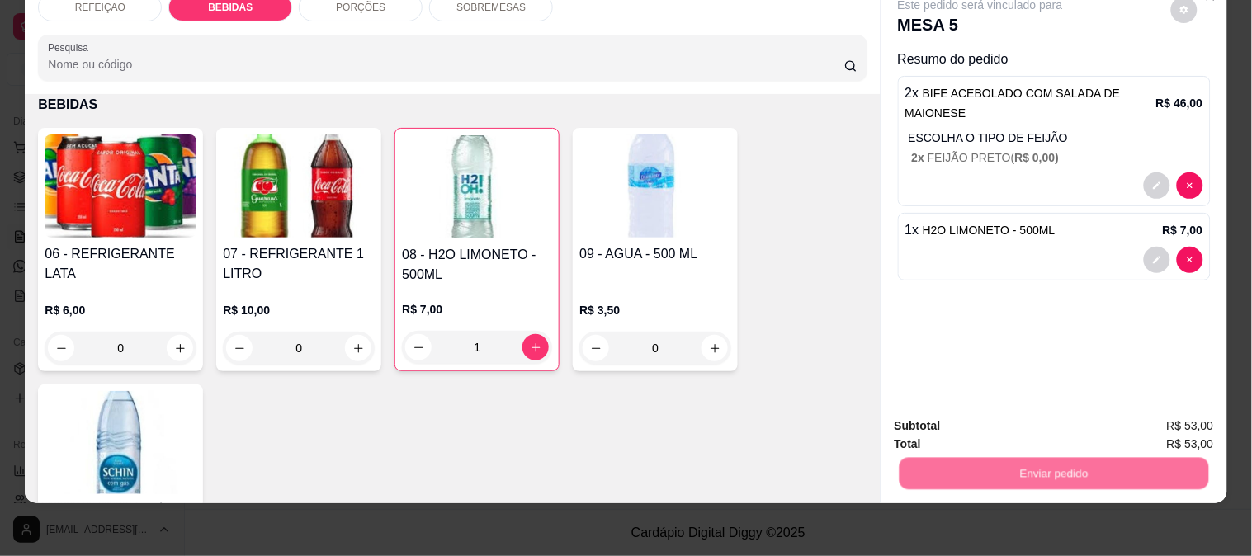
click at [988, 425] on button "Não registrar e enviar pedido" at bounding box center [999, 420] width 167 height 31
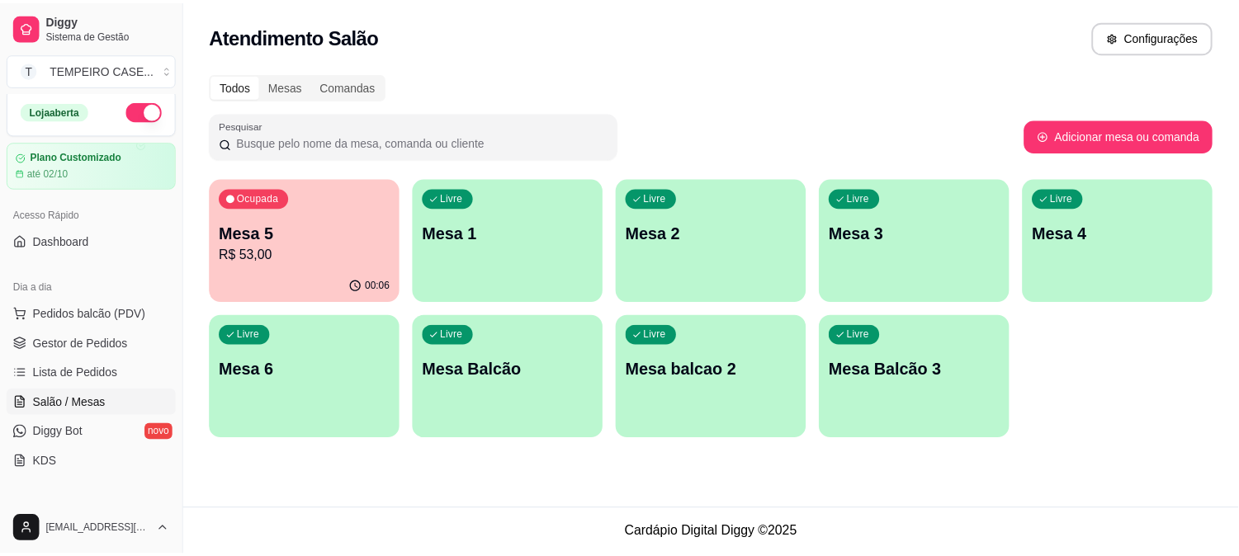
scroll to position [0, 0]
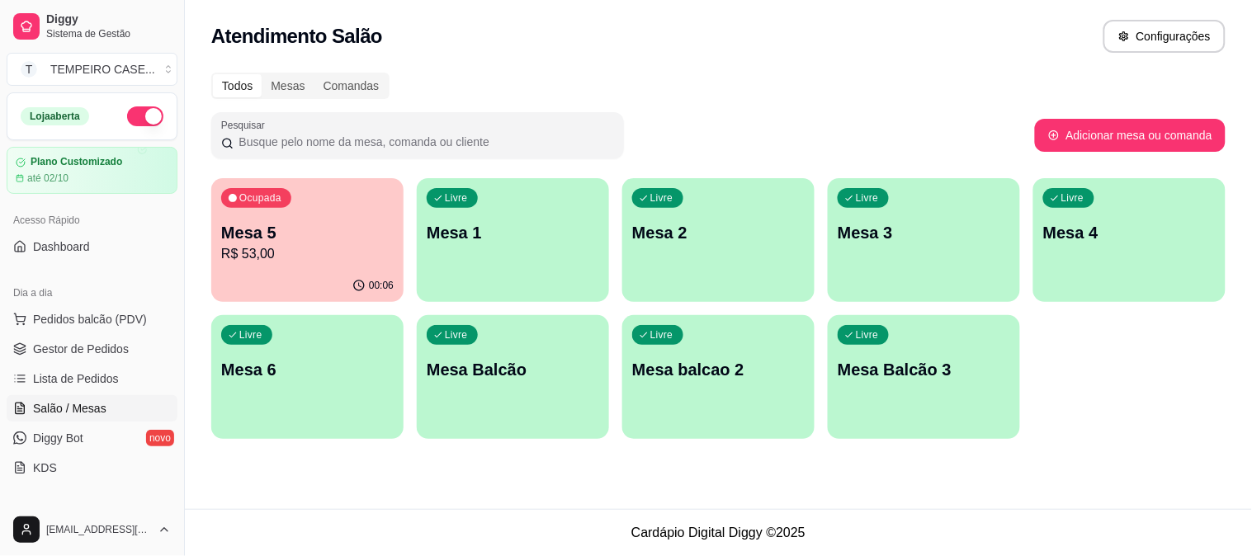
click at [143, 120] on button "button" at bounding box center [145, 116] width 36 height 20
click at [466, 264] on div "Livre Mesa 1" at bounding box center [513, 230] width 192 height 104
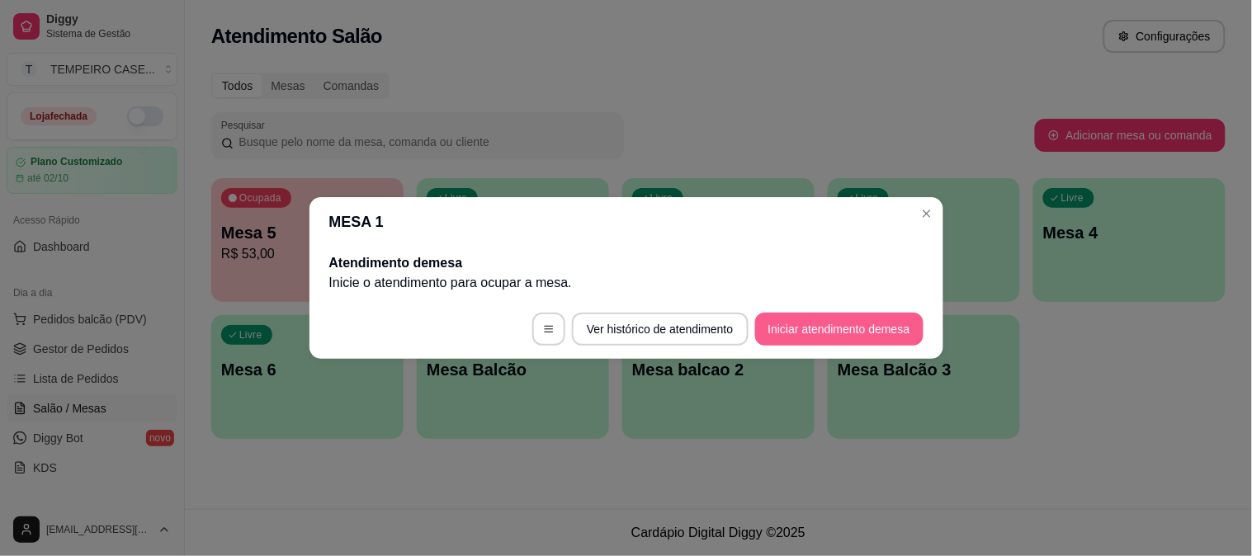
click at [815, 332] on button "Iniciar atendimento de mesa" at bounding box center [839, 329] width 168 height 33
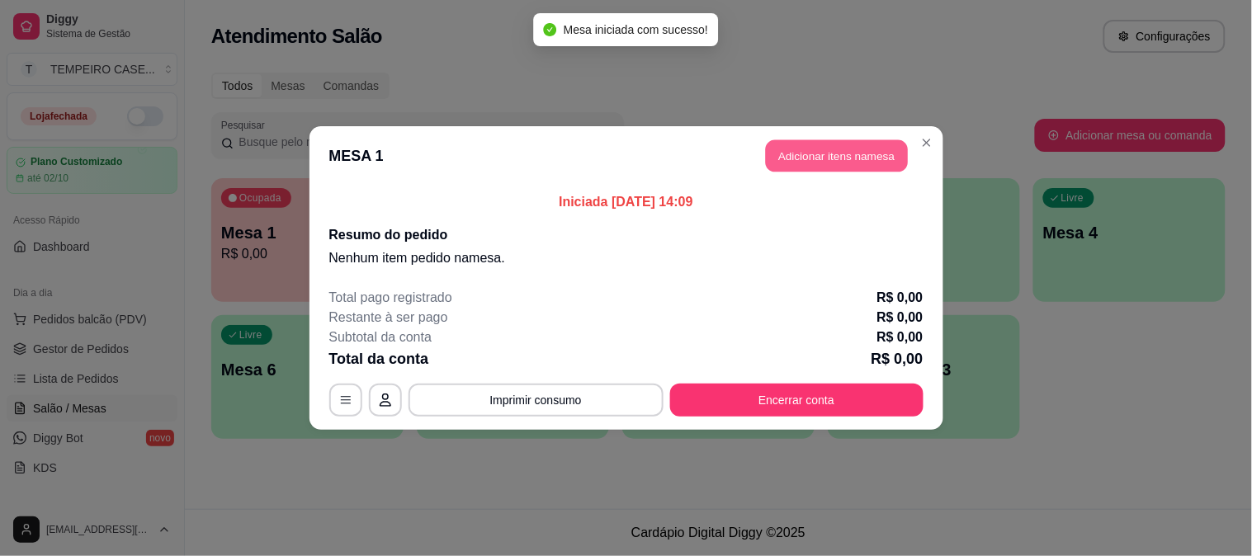
click at [838, 153] on button "Adicionar itens na mesa" at bounding box center [837, 156] width 142 height 32
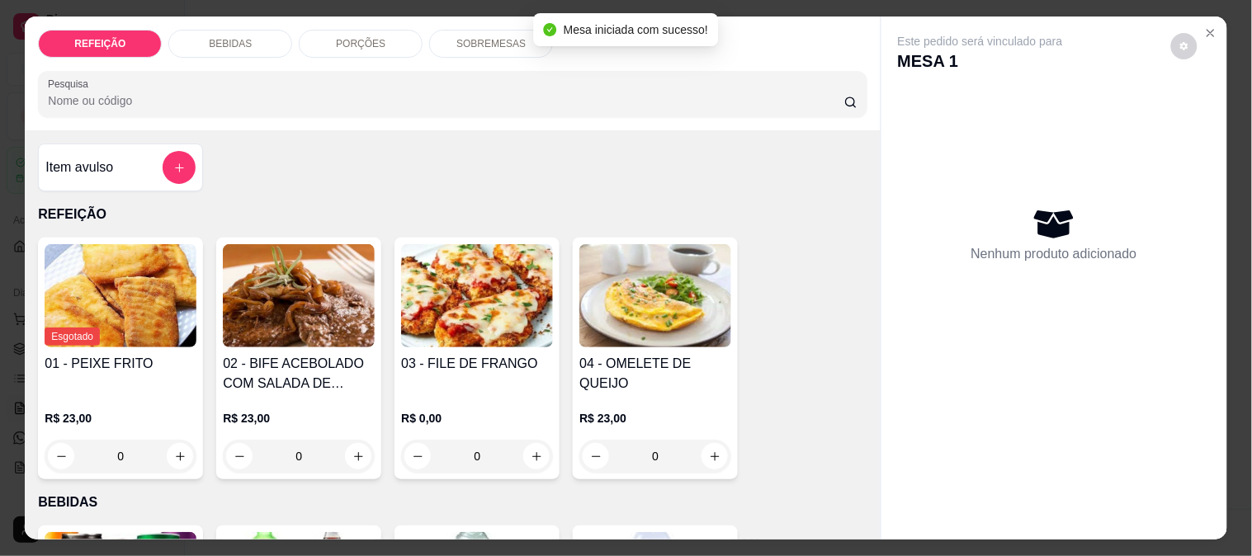
click at [342, 325] on img at bounding box center [299, 295] width 152 height 103
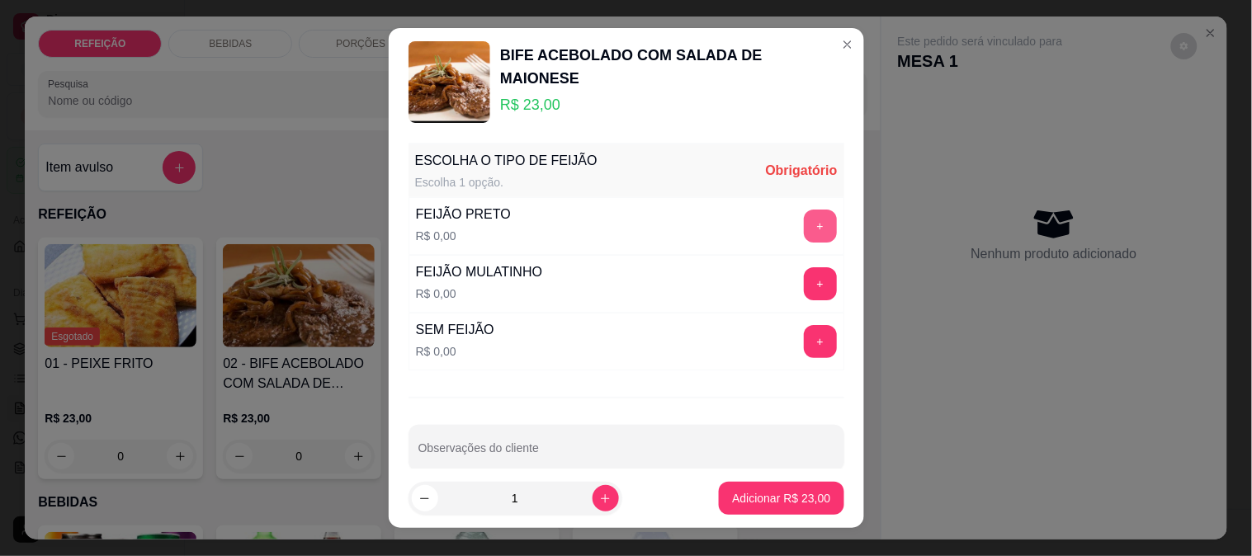
click at [804, 225] on button "+" at bounding box center [820, 226] width 33 height 33
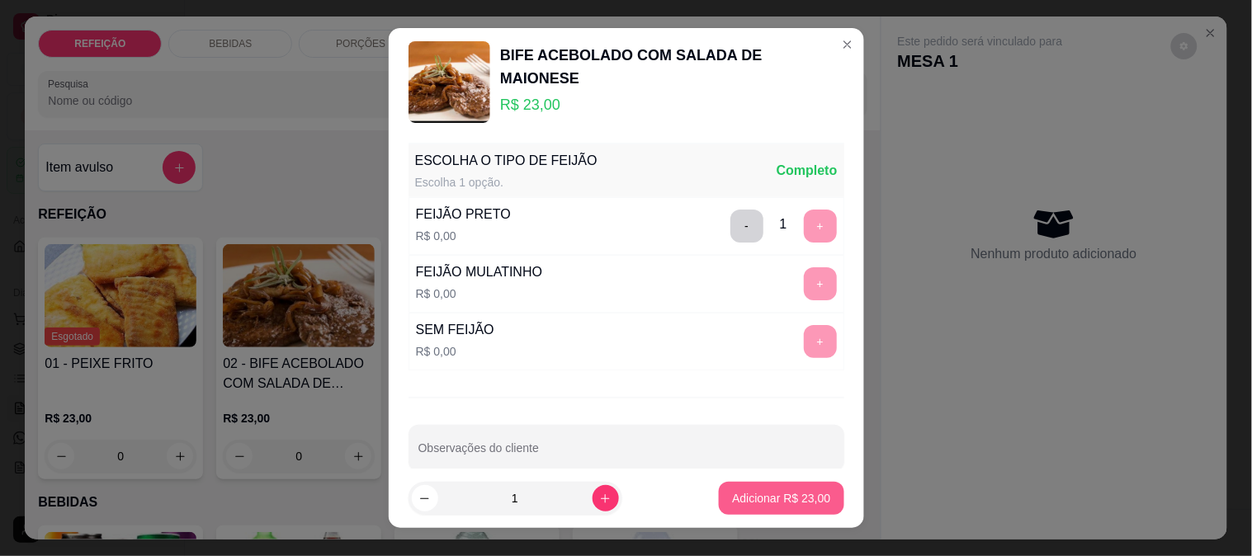
click at [736, 500] on p "Adicionar R$ 23,00" at bounding box center [781, 498] width 98 height 17
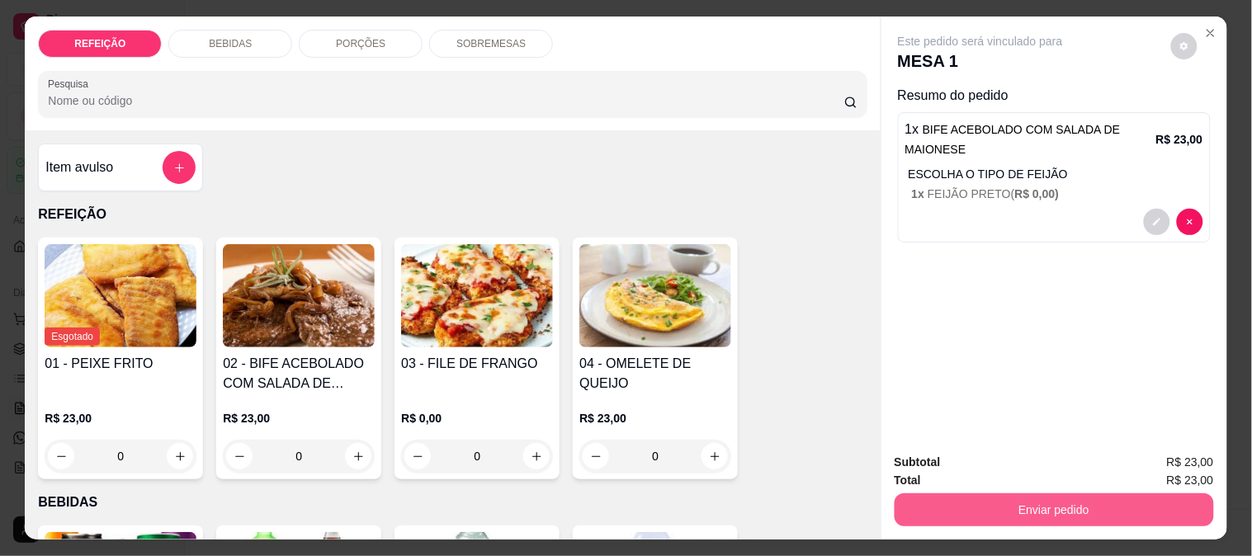
click at [921, 494] on button "Enviar pedido" at bounding box center [1054, 510] width 319 height 33
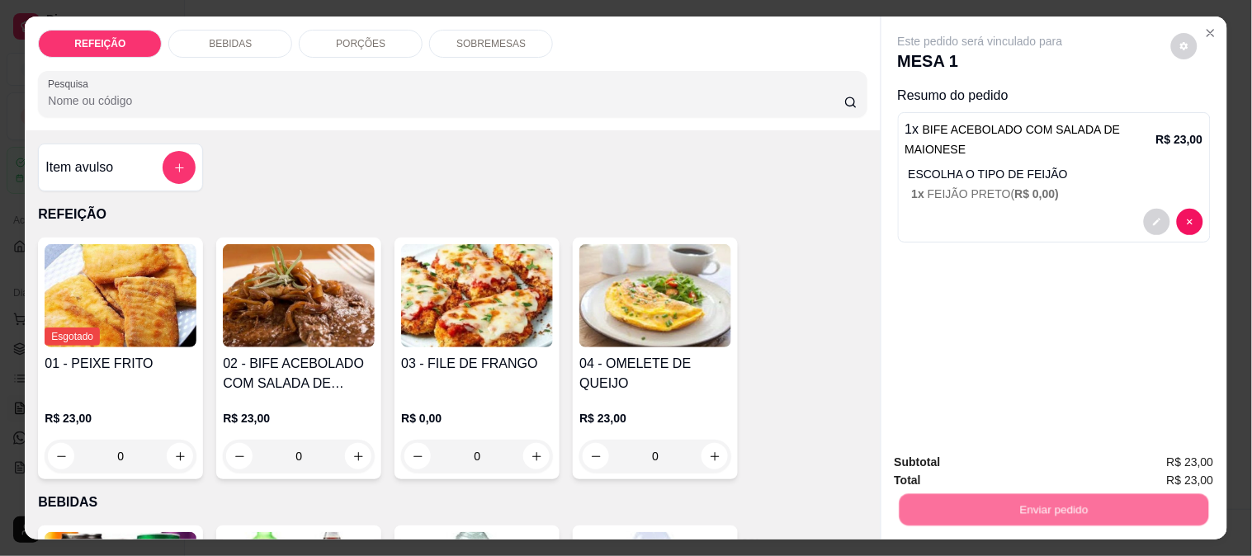
click at [921, 466] on button "Não registrar e enviar pedido" at bounding box center [1000, 462] width 172 height 31
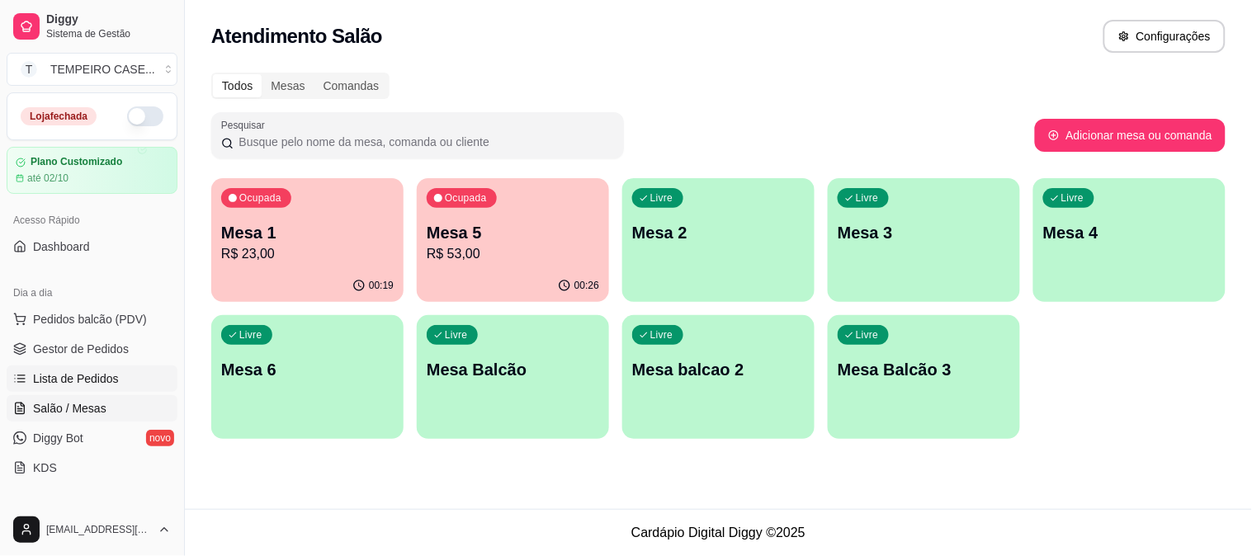
click at [58, 374] on span "Lista de Pedidos" at bounding box center [76, 379] width 86 height 17
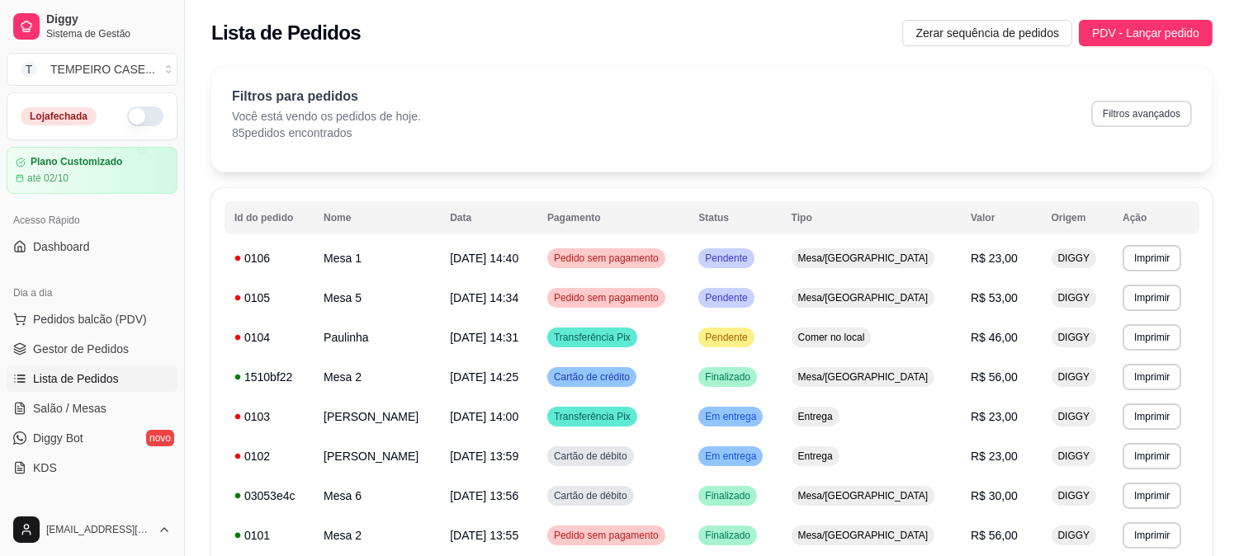
click at [1125, 117] on button "Filtros avançados" at bounding box center [1141, 114] width 101 height 26
select select "0"
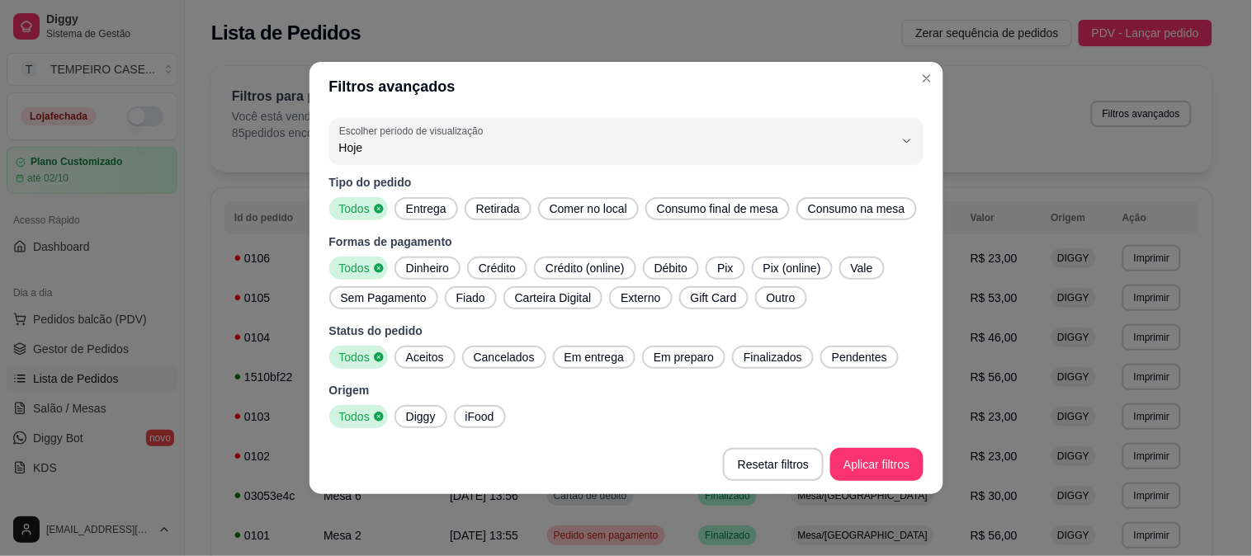
click at [434, 199] on div "Entrega" at bounding box center [427, 208] width 64 height 23
drag, startPoint x: 433, startPoint y: 363, endPoint x: 651, endPoint y: 359, distance: 218.0
click at [433, 363] on span "Aceitos" at bounding box center [425, 357] width 51 height 17
click at [599, 356] on span "Em entrega" at bounding box center [594, 357] width 73 height 17
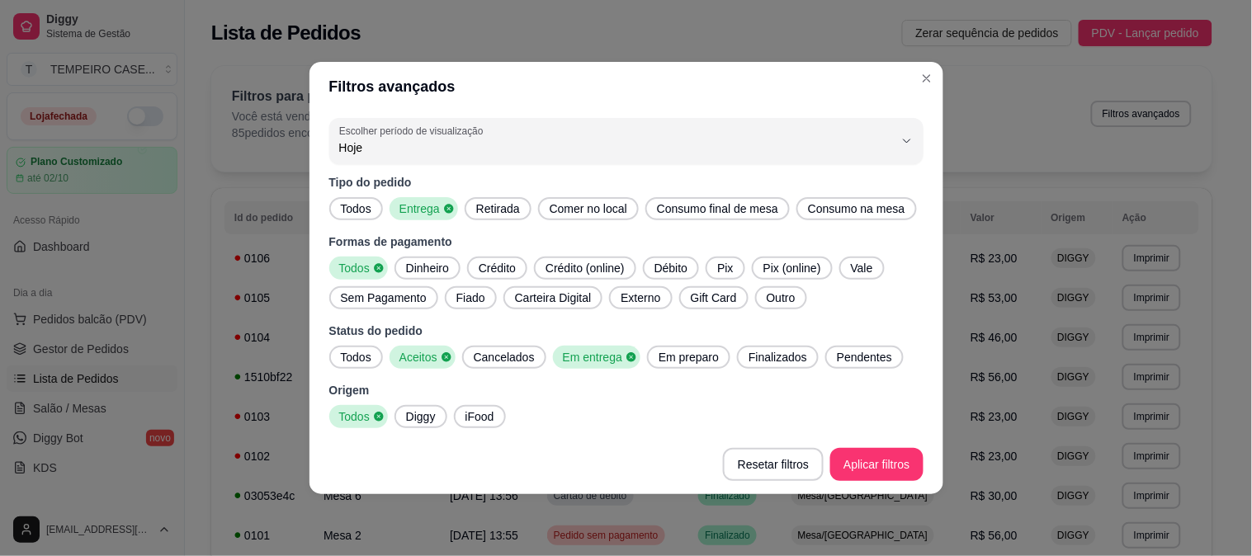
click at [672, 363] on span "Em preparo" at bounding box center [688, 357] width 73 height 17
click at [761, 356] on span "Finalizados" at bounding box center [783, 357] width 72 height 17
click at [878, 355] on span "Pendentes" at bounding box center [874, 357] width 69 height 17
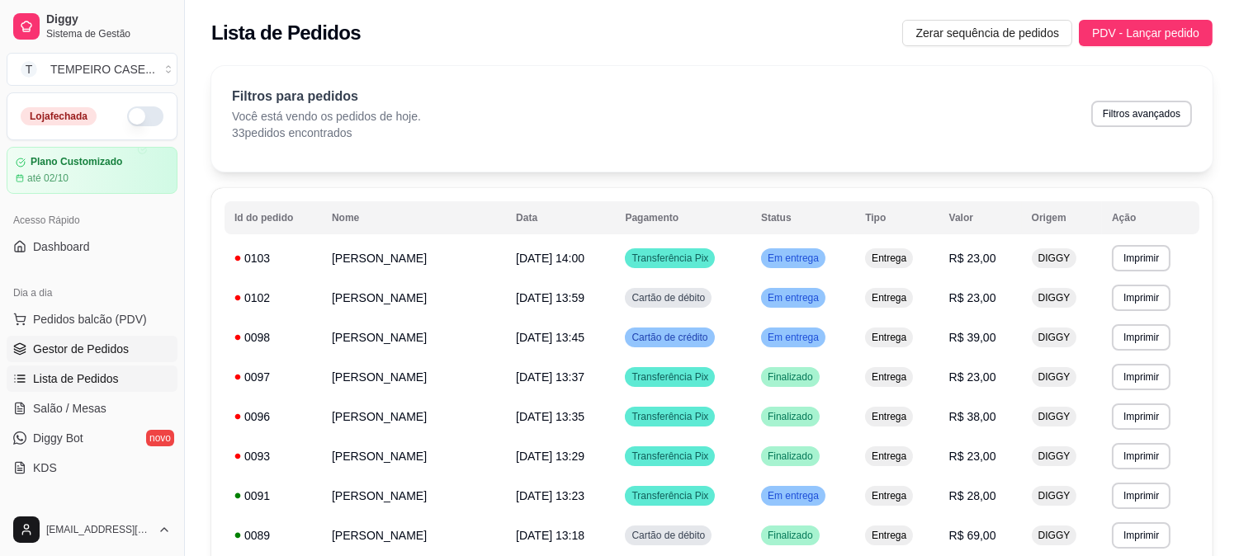
click at [54, 359] on link "Gestor de Pedidos" at bounding box center [92, 349] width 171 height 26
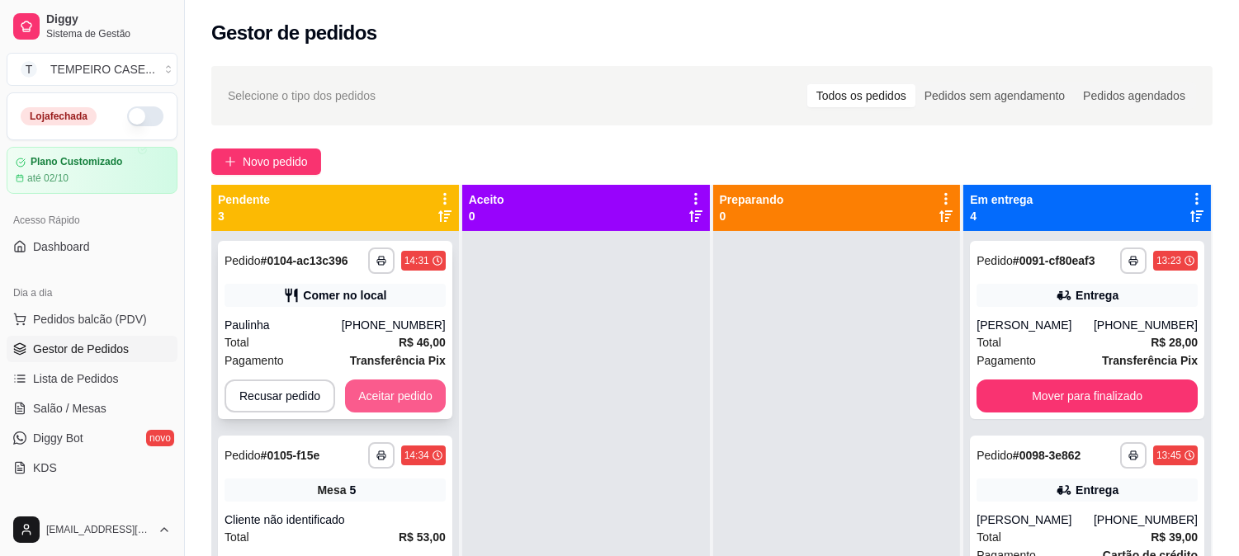
click at [376, 401] on button "Aceitar pedido" at bounding box center [395, 396] width 101 height 33
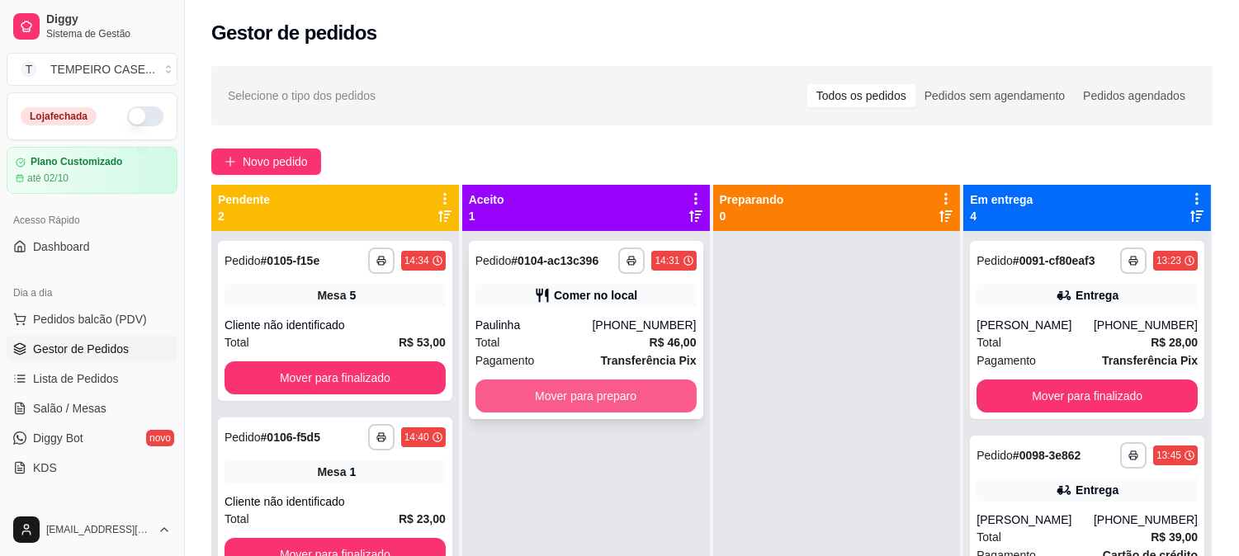
click at [528, 390] on button "Mover para preparo" at bounding box center [586, 396] width 221 height 33
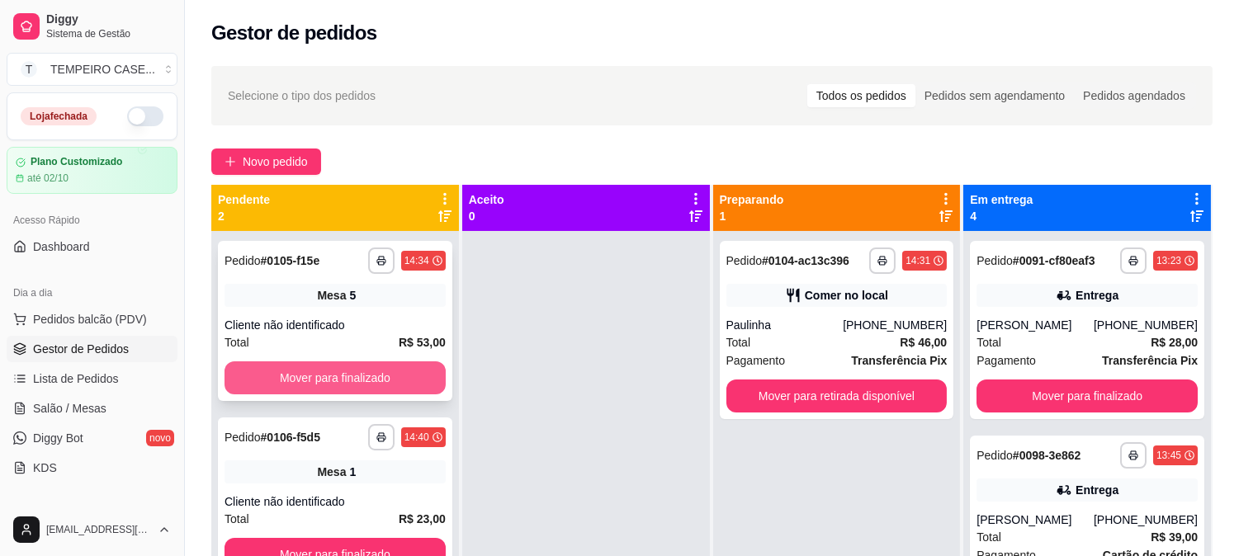
click at [401, 380] on button "Mover para finalizado" at bounding box center [335, 378] width 221 height 33
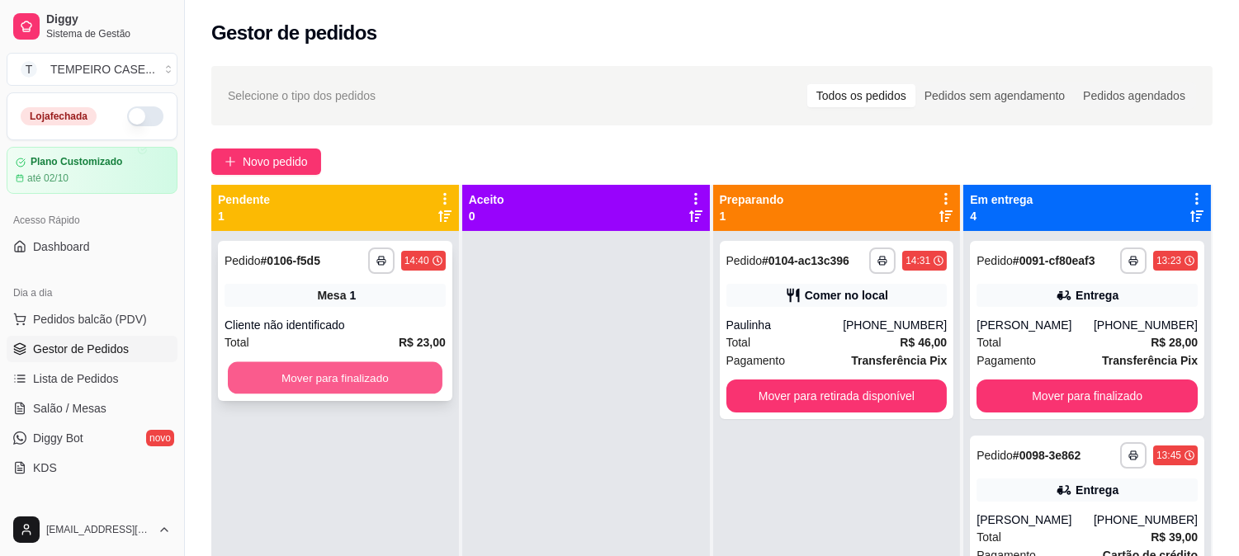
click at [398, 378] on button "Mover para finalizado" at bounding box center [335, 378] width 215 height 32
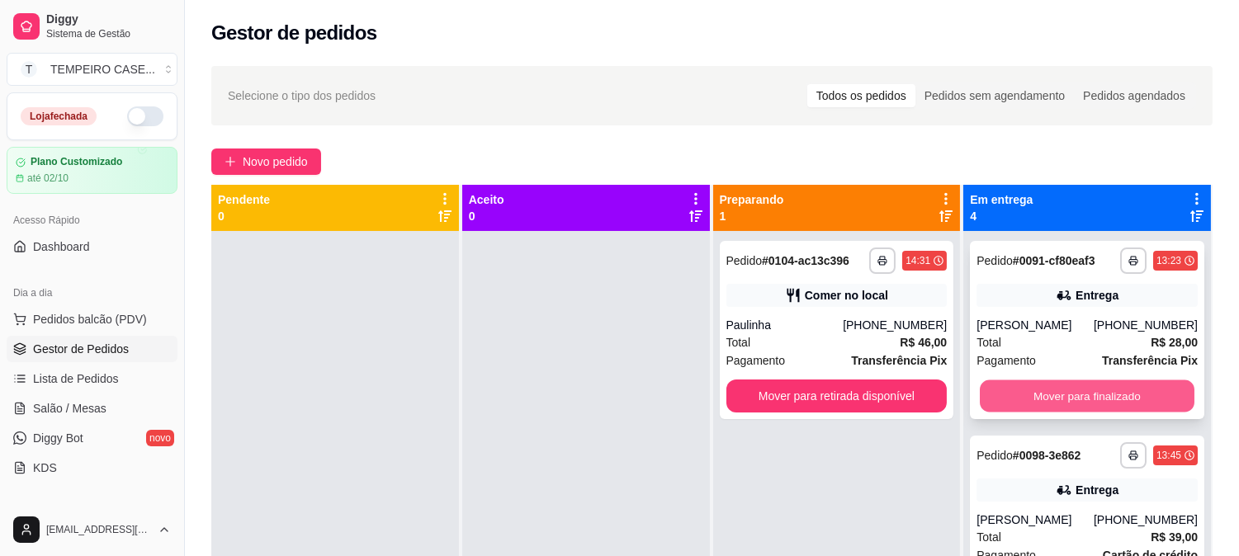
click at [1093, 406] on button "Mover para finalizado" at bounding box center [1087, 397] width 215 height 32
click at [1096, 401] on button "Mover para finalizado" at bounding box center [1087, 396] width 221 height 33
click at [1105, 400] on button "Mover para finalizado" at bounding box center [1087, 397] width 215 height 32
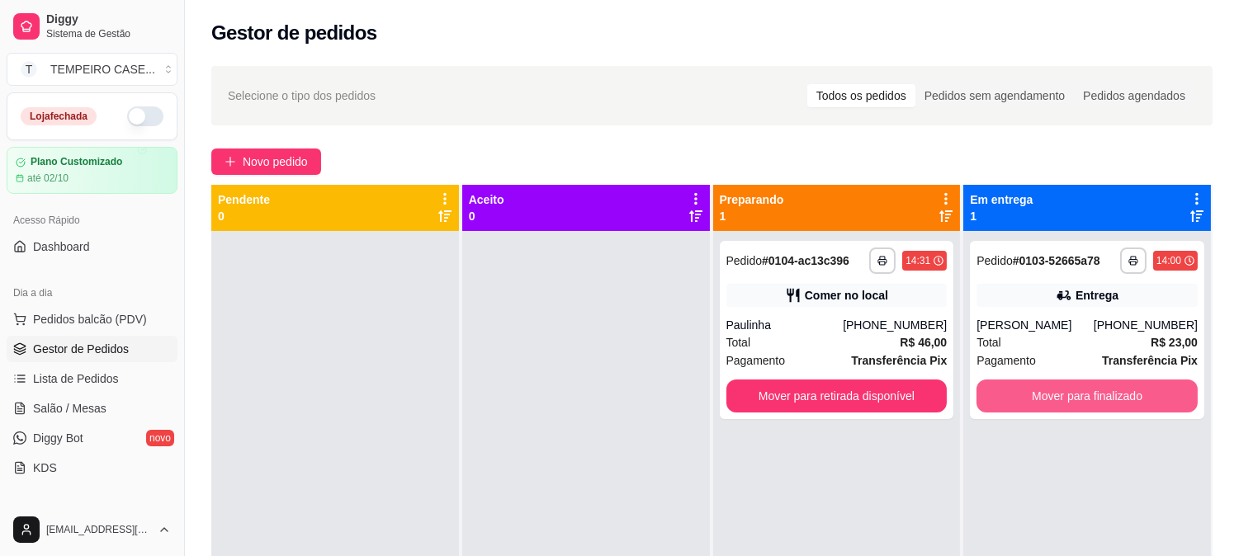
click at [1105, 400] on button "Mover para finalizado" at bounding box center [1087, 396] width 221 height 33
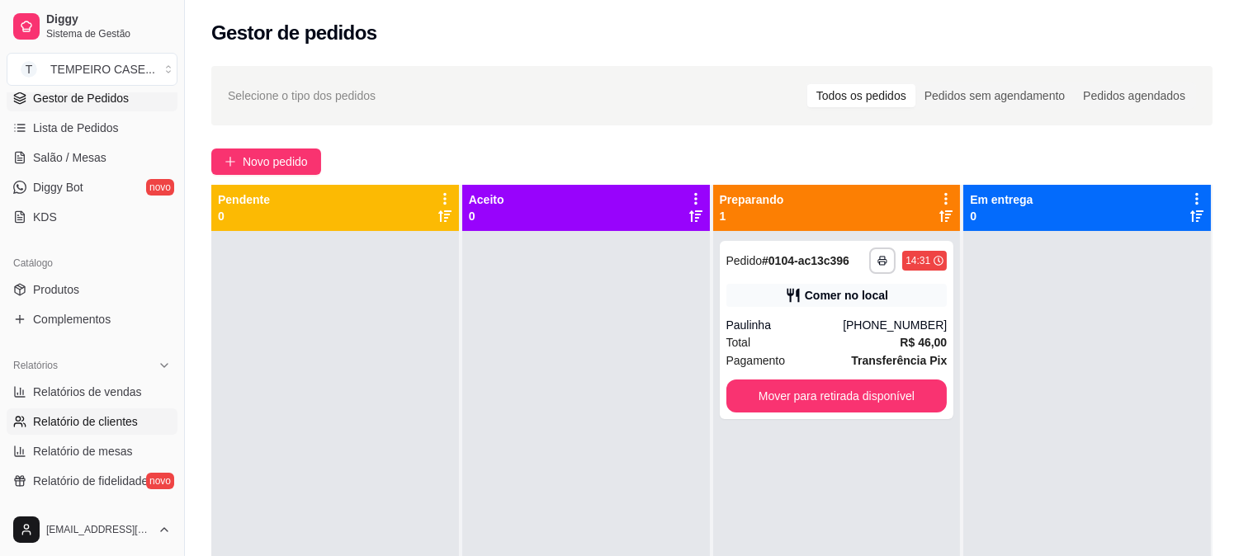
scroll to position [275, 0]
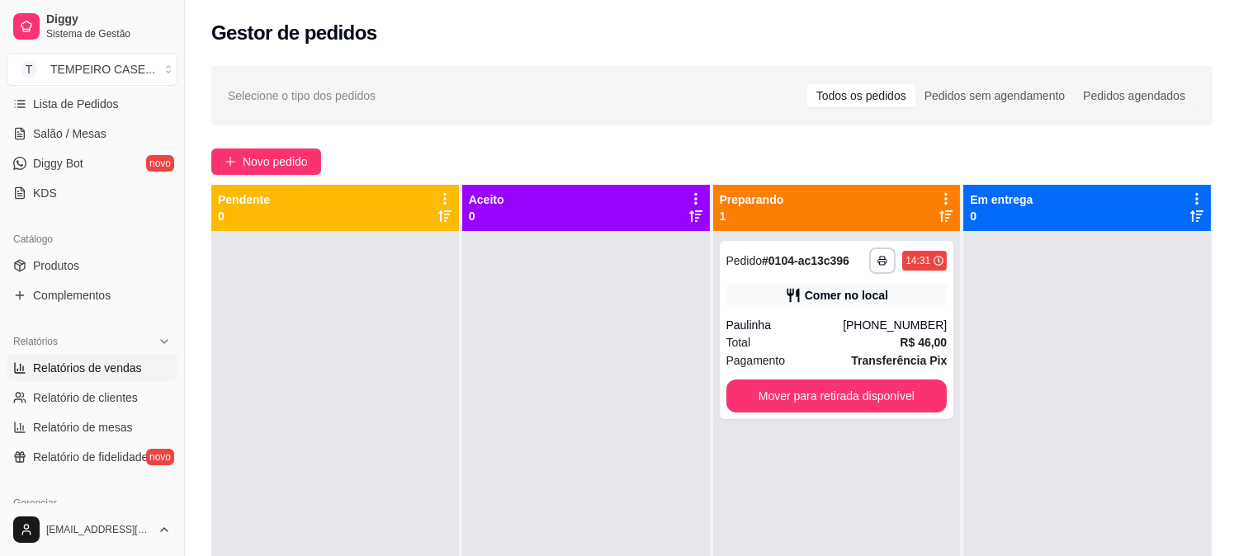
click at [126, 363] on span "Relatórios de vendas" at bounding box center [87, 368] width 109 height 17
select select "ALL"
select select "0"
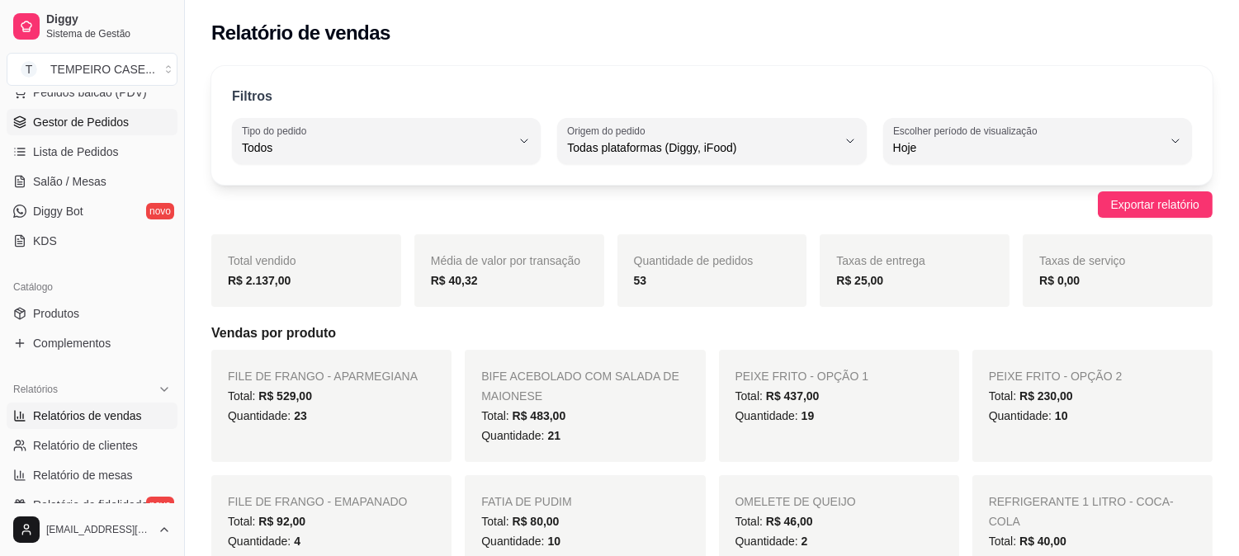
scroll to position [183, 0]
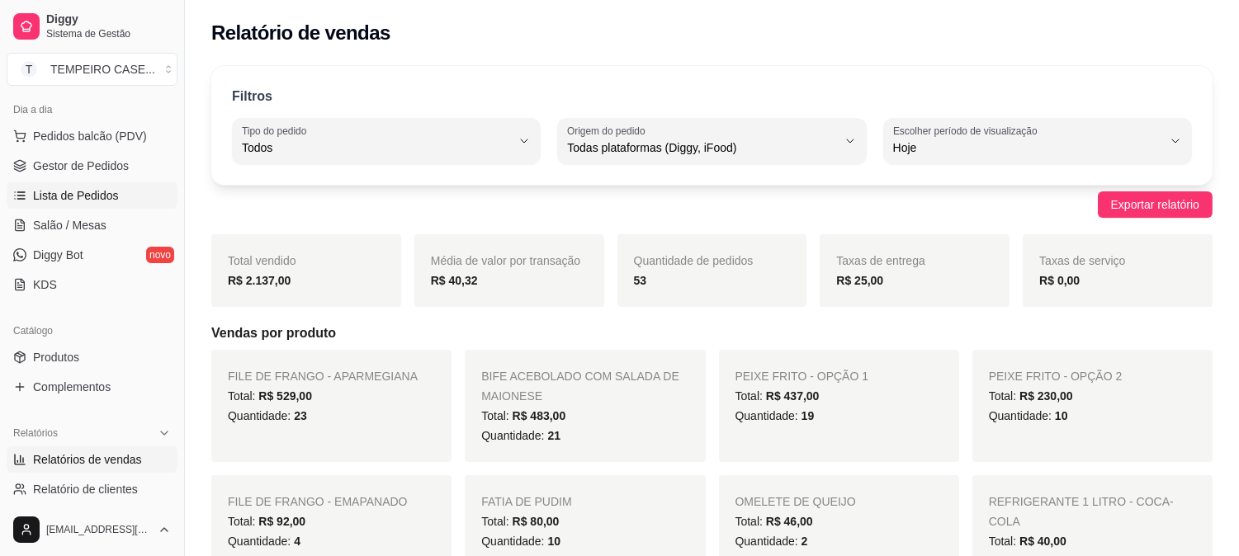
click at [68, 201] on span "Lista de Pedidos" at bounding box center [76, 195] width 86 height 17
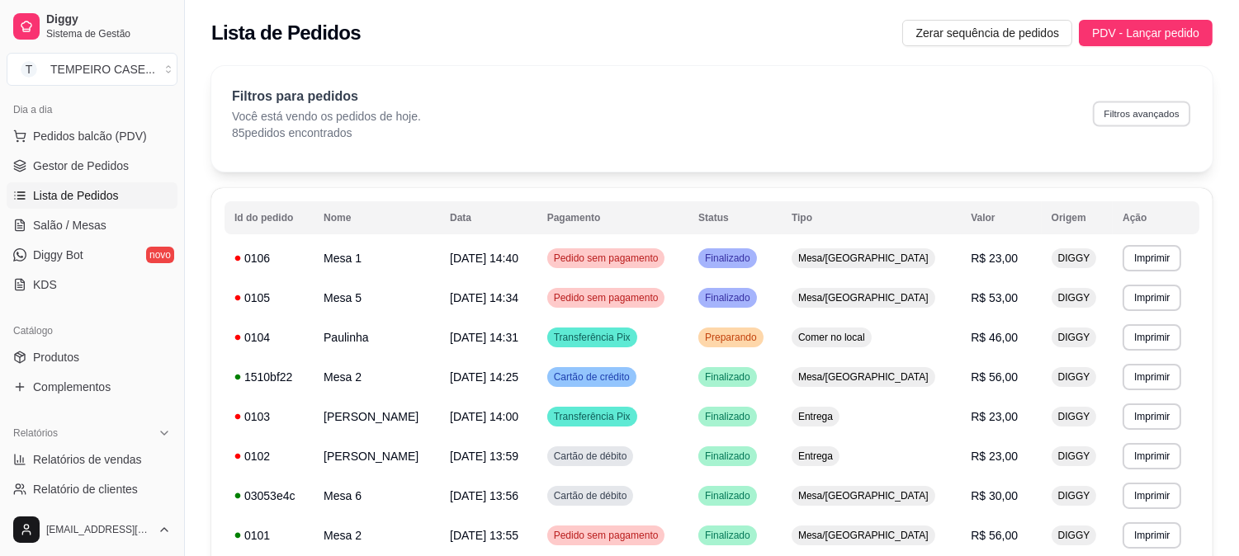
click at [1151, 113] on button "Filtros avançados" at bounding box center [1141, 114] width 97 height 26
select select "0"
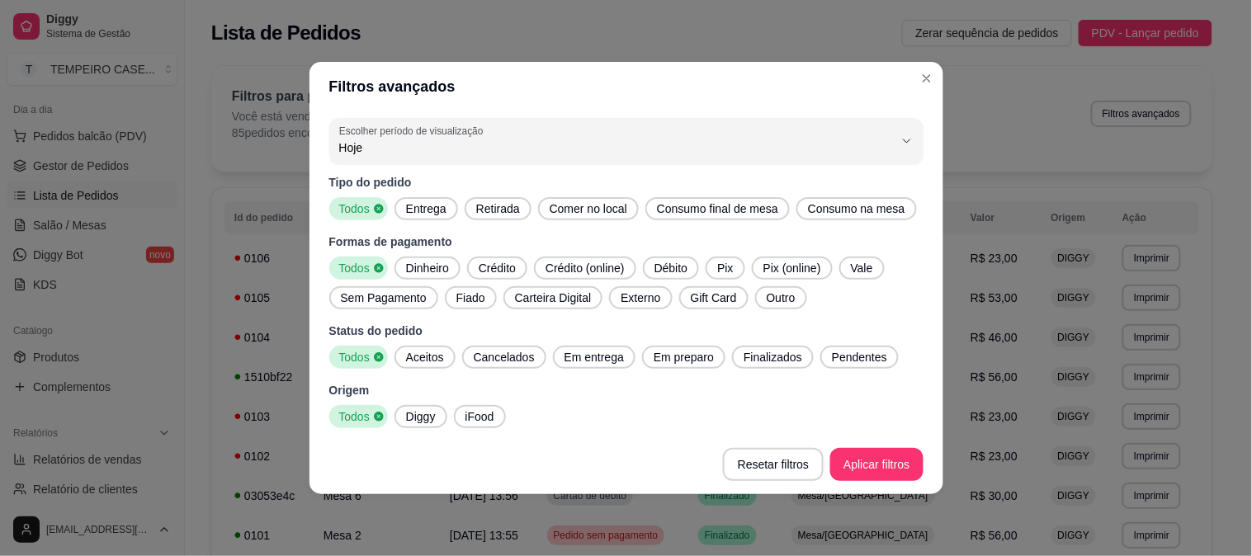
click at [419, 347] on div "Aceitos" at bounding box center [425, 357] width 61 height 23
click at [607, 352] on span "Em entrega" at bounding box center [594, 357] width 73 height 17
click at [680, 357] on span "Em preparo" at bounding box center [688, 357] width 73 height 17
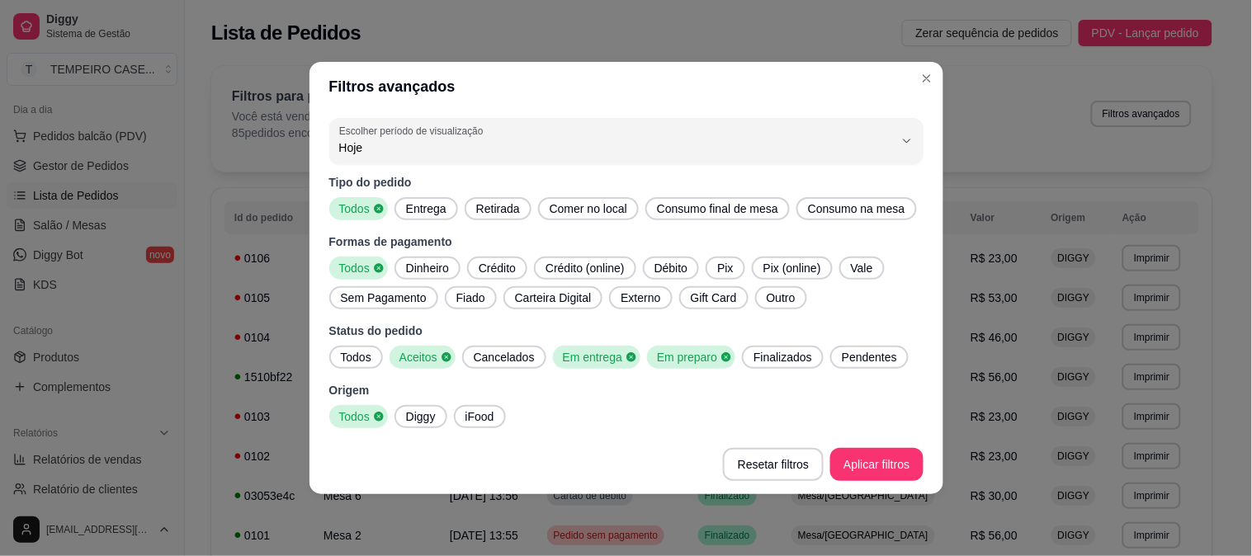
click at [788, 366] on div "Finalizados" at bounding box center [783, 357] width 82 height 23
click at [840, 357] on span "Pendentes" at bounding box center [874, 357] width 69 height 17
click at [438, 201] on span "Entrega" at bounding box center [427, 209] width 54 height 17
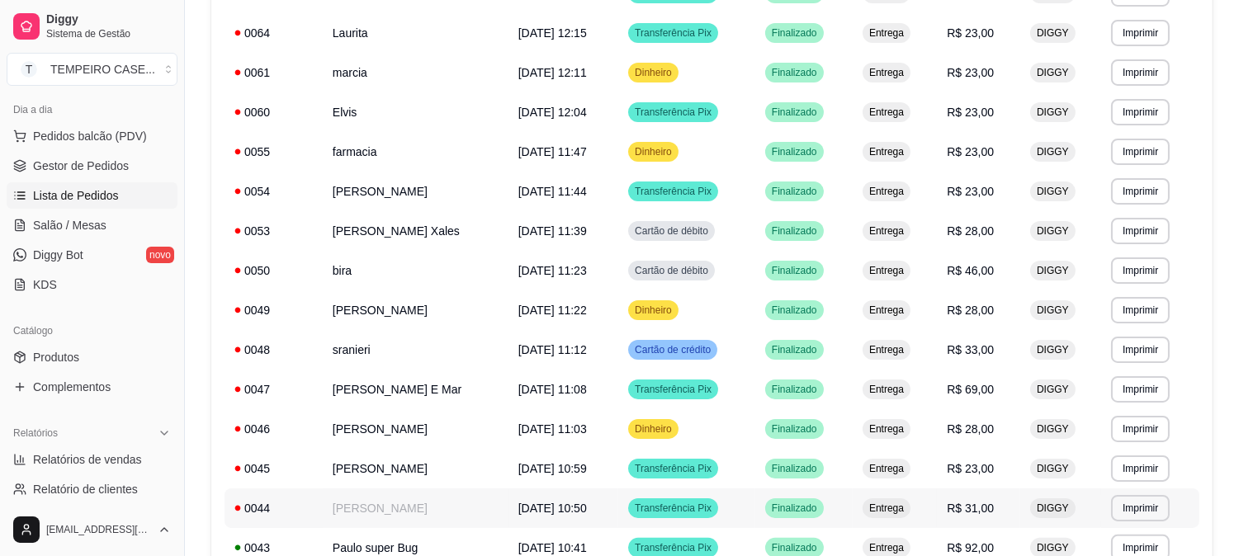
scroll to position [989, 0]
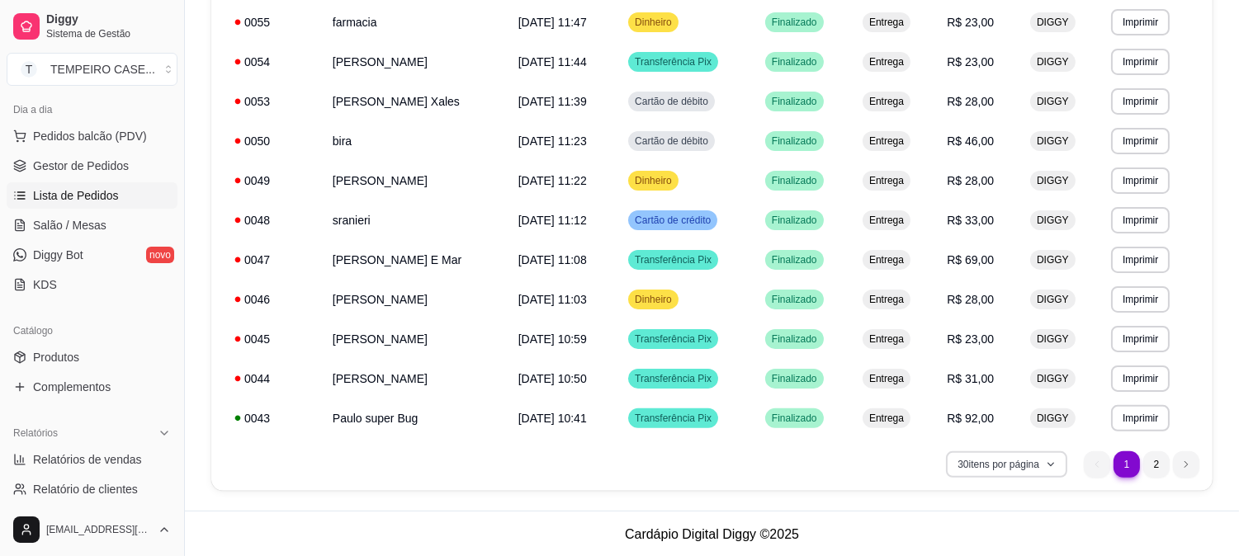
click at [1040, 471] on button "30 itens por página" at bounding box center [1006, 465] width 121 height 26
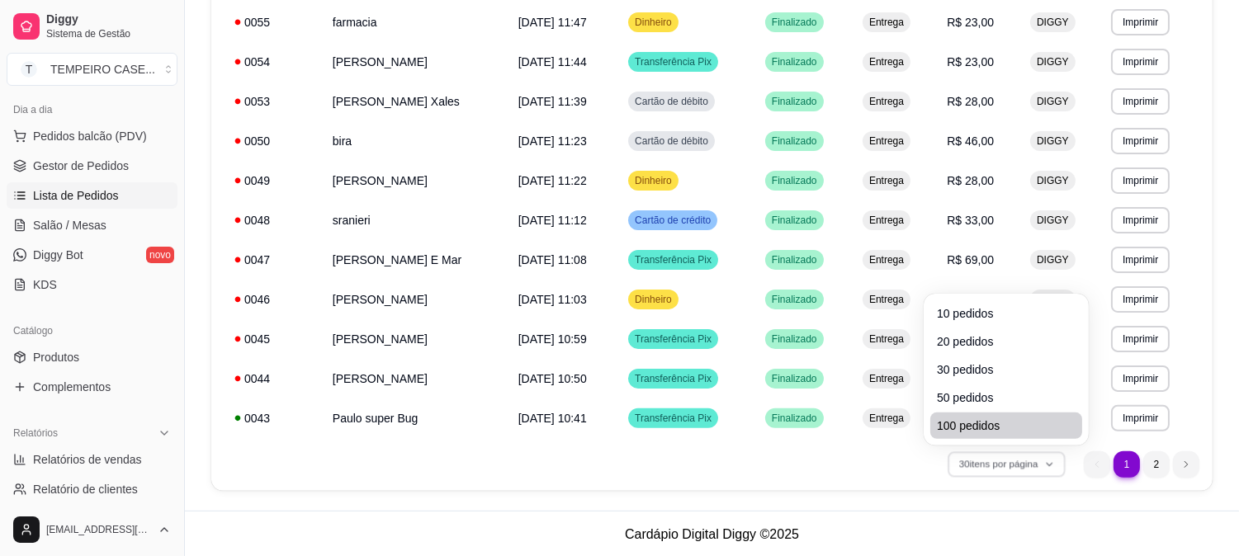
click at [969, 423] on span "100 pedidos" at bounding box center [1006, 426] width 139 height 17
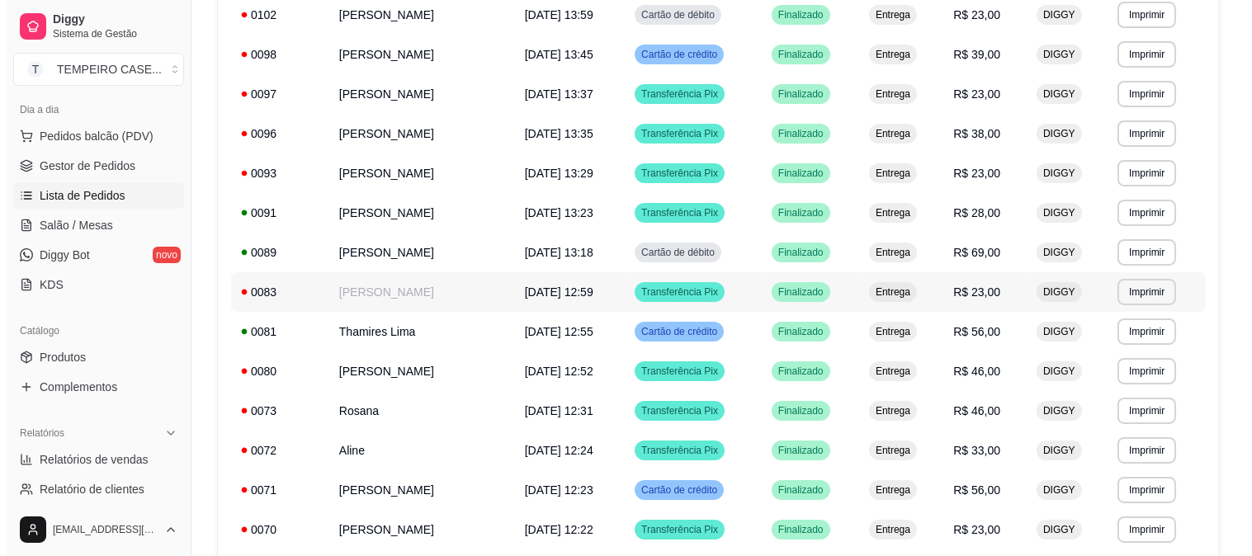
scroll to position [282, 0]
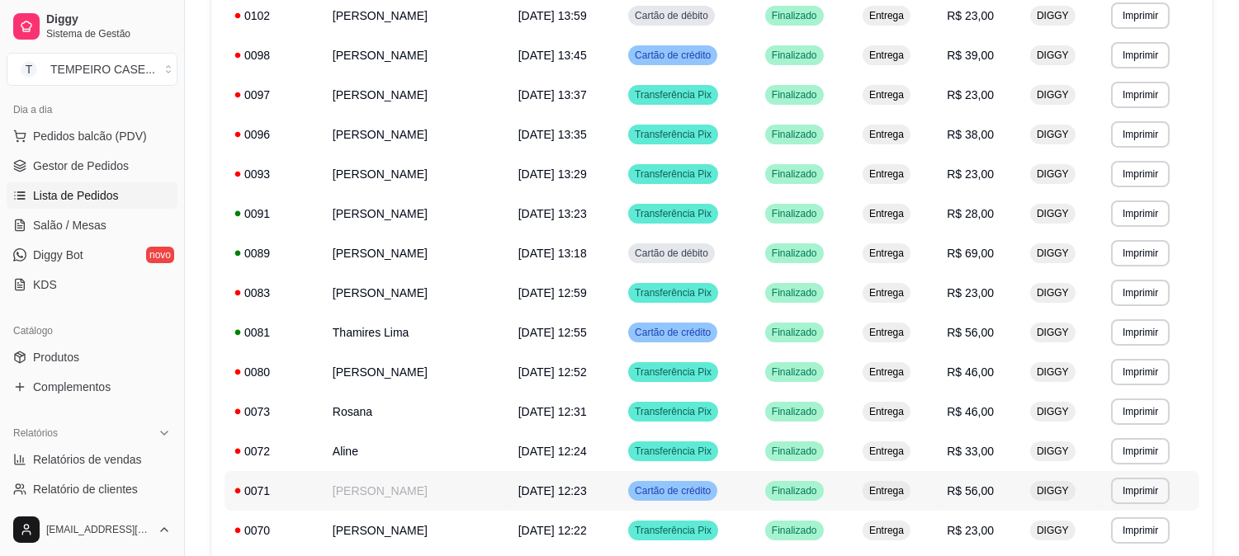
click at [393, 498] on td "[PERSON_NAME]" at bounding box center [416, 491] width 186 height 40
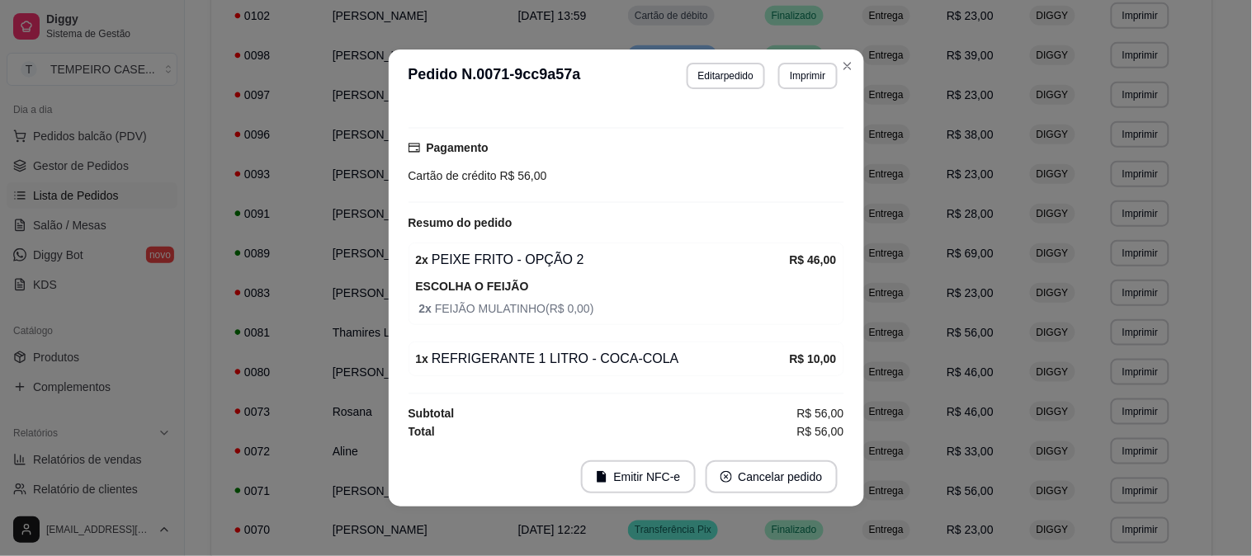
scroll to position [372, 0]
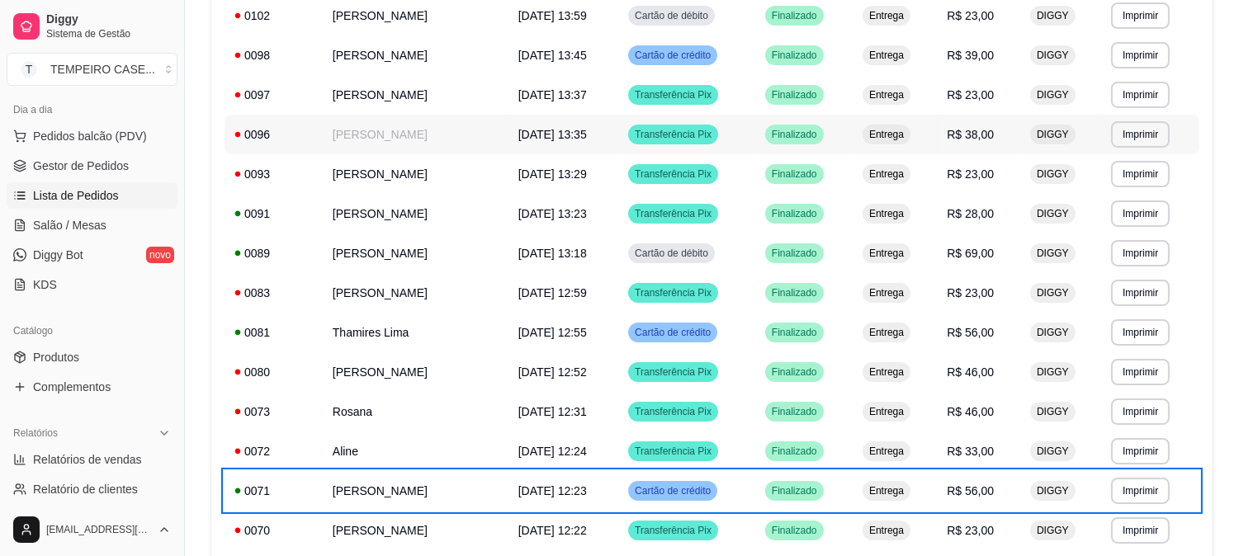
click at [555, 133] on span "06/09/25 às 13:35" at bounding box center [552, 134] width 69 height 13
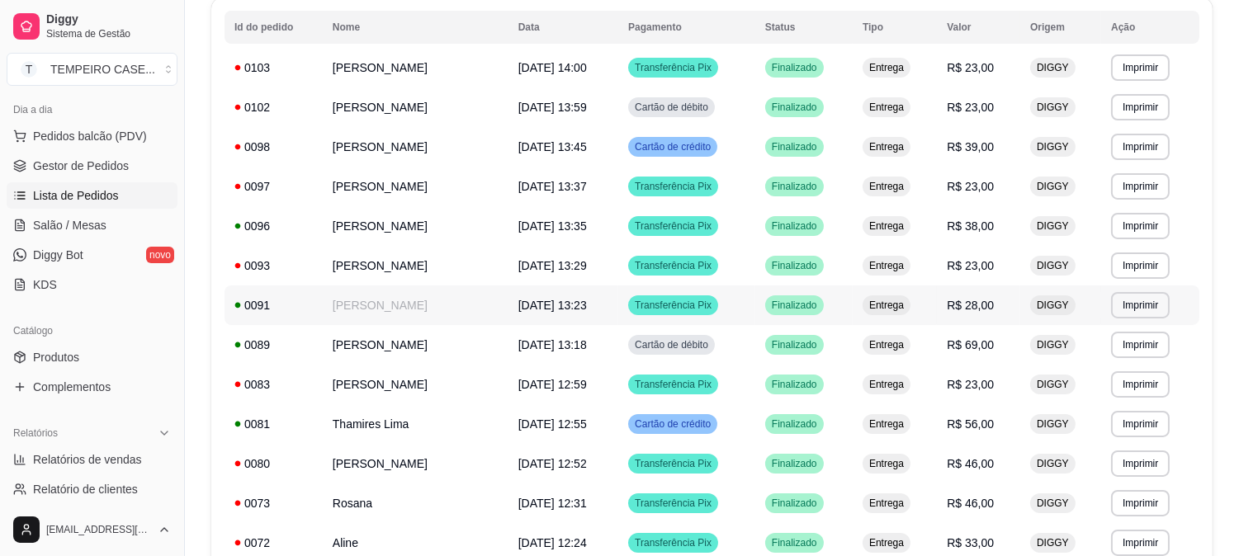
scroll to position [99, 0]
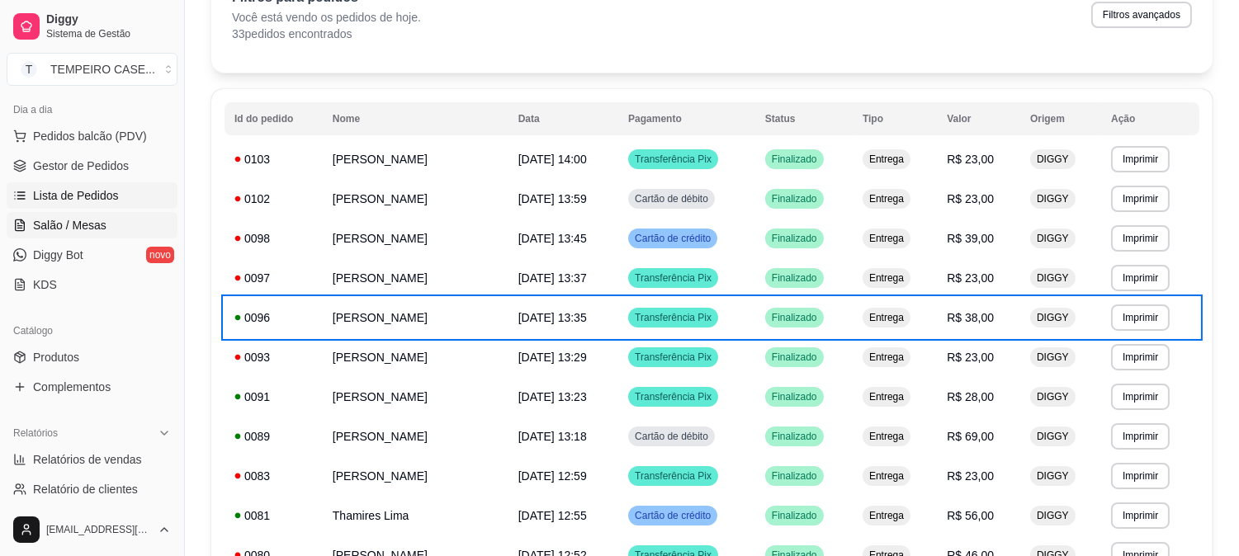
click at [78, 236] on link "Salão / Mesas" at bounding box center [92, 225] width 171 height 26
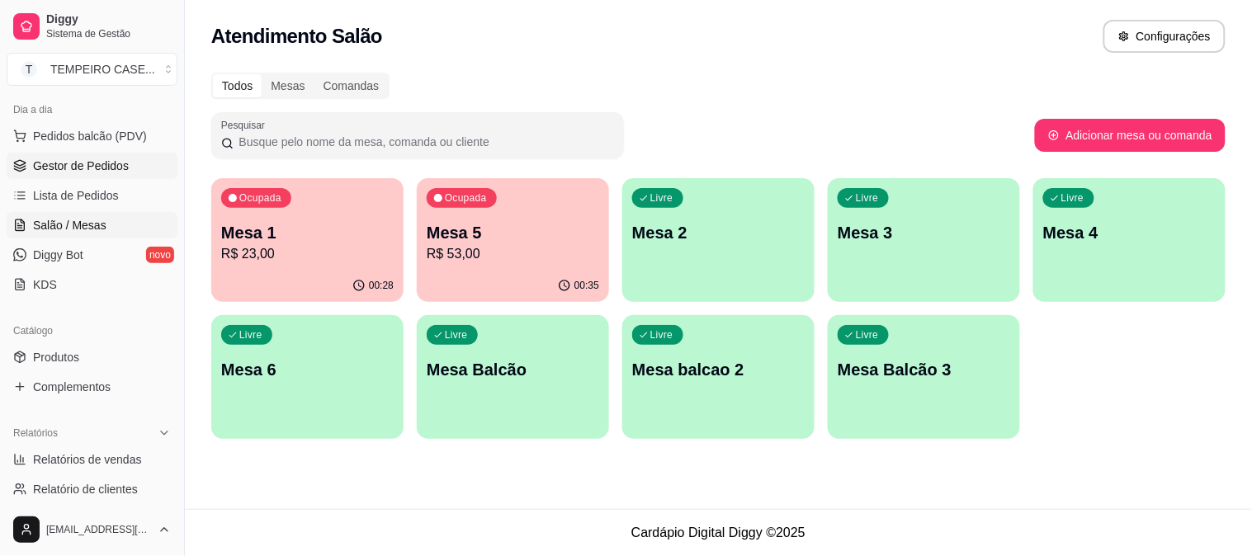
click at [100, 159] on span "Gestor de Pedidos" at bounding box center [81, 166] width 96 height 17
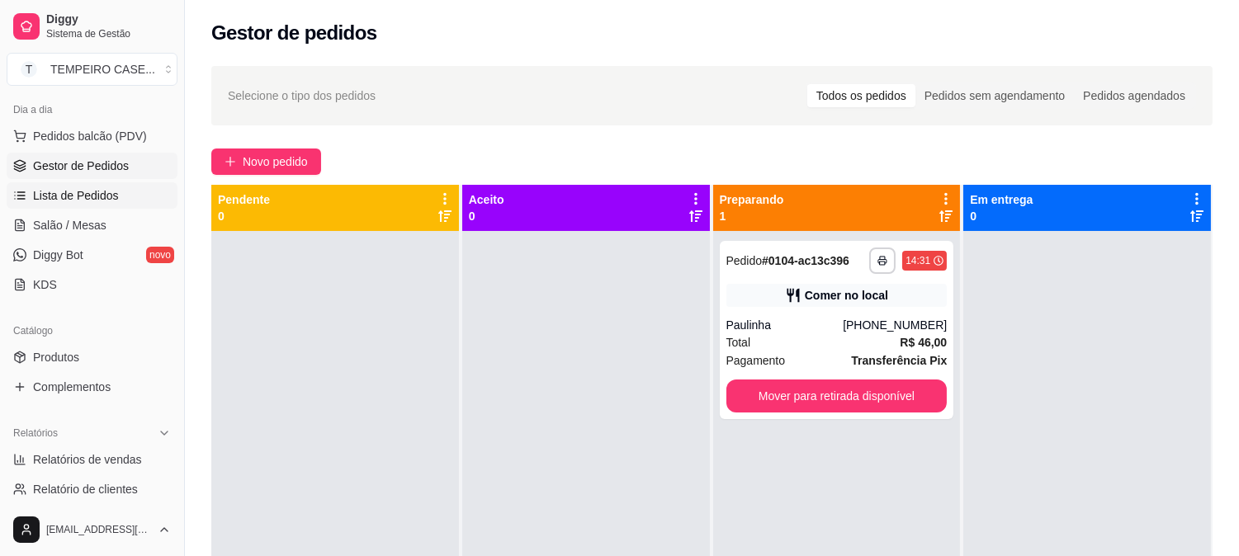
click at [109, 193] on span "Lista de Pedidos" at bounding box center [76, 195] width 86 height 17
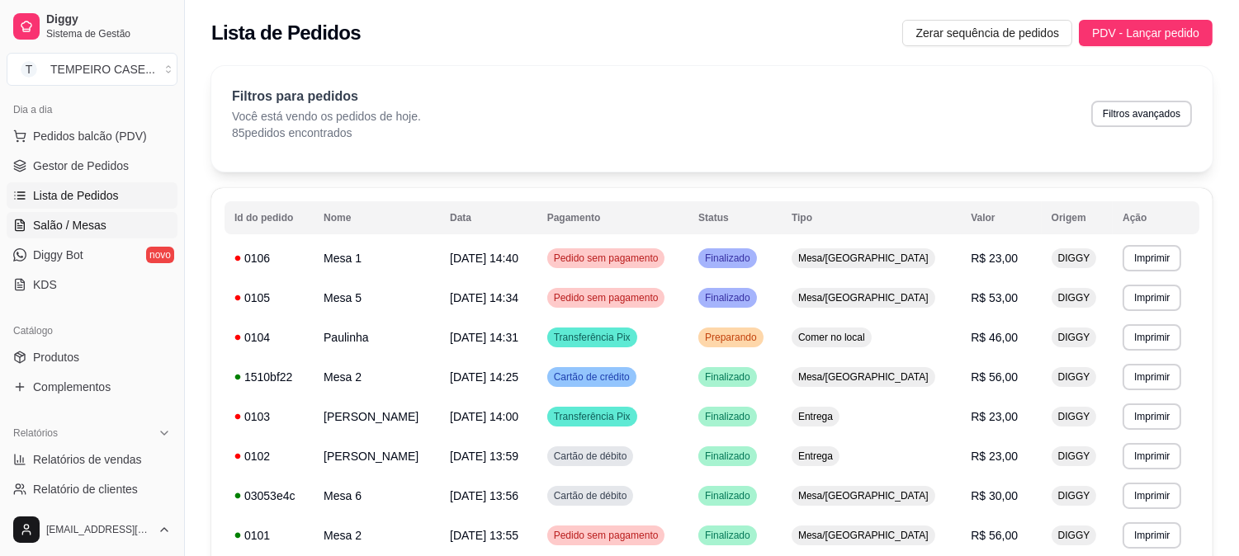
click at [100, 229] on span "Salão / Mesas" at bounding box center [69, 225] width 73 height 17
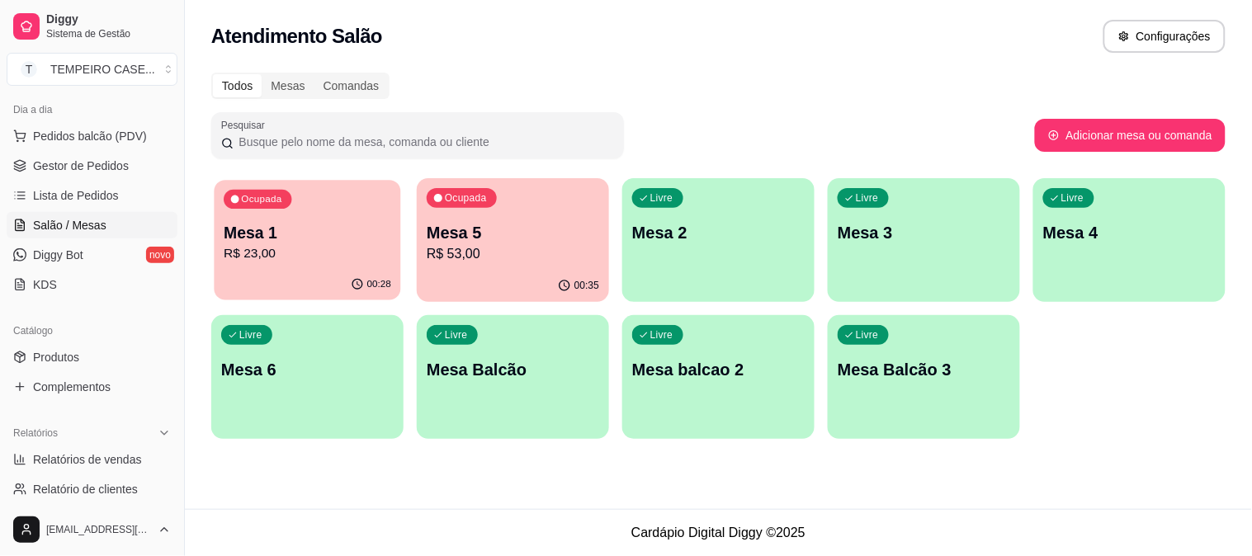
click at [325, 243] on div "Mesa 1 R$ 23,00" at bounding box center [308, 242] width 168 height 41
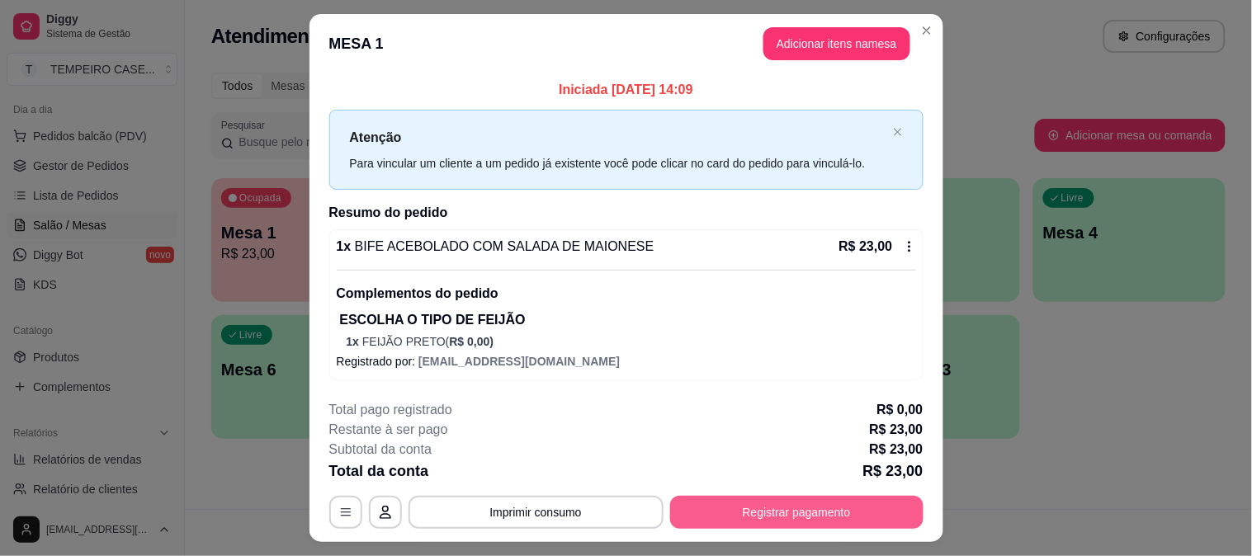
click at [805, 502] on button "Registrar pagamento" at bounding box center [796, 512] width 253 height 33
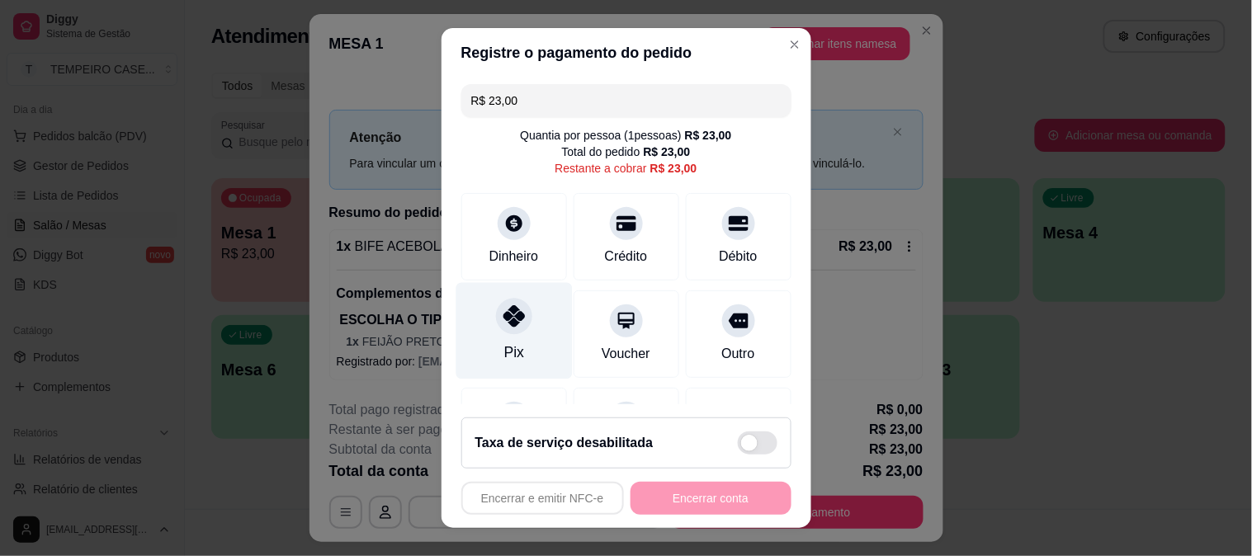
click at [496, 329] on div at bounding box center [514, 316] width 36 height 36
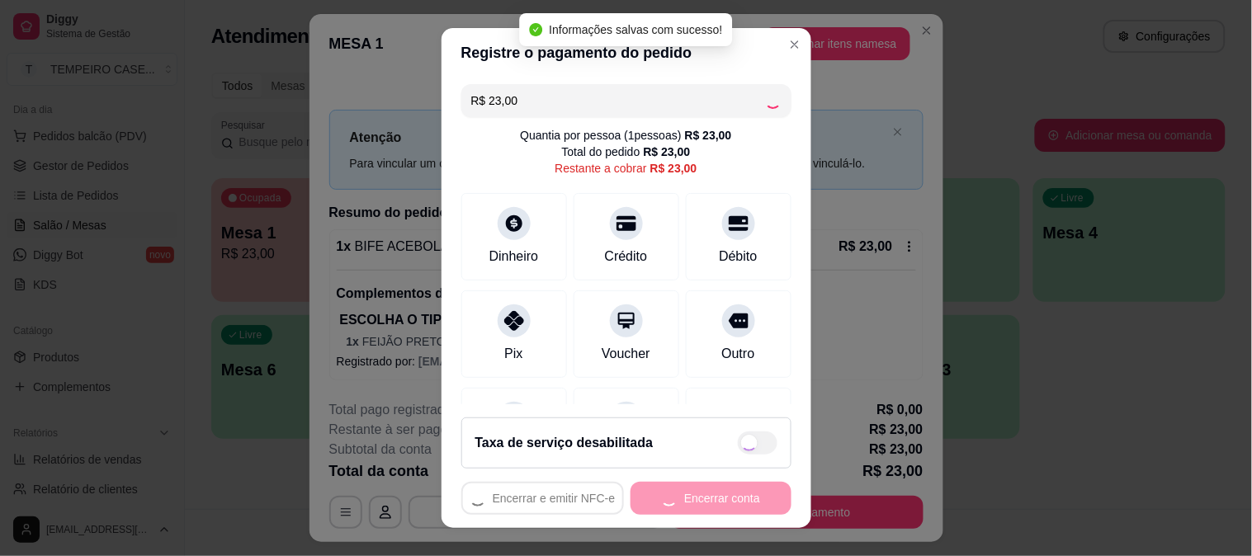
type input "R$ 0,00"
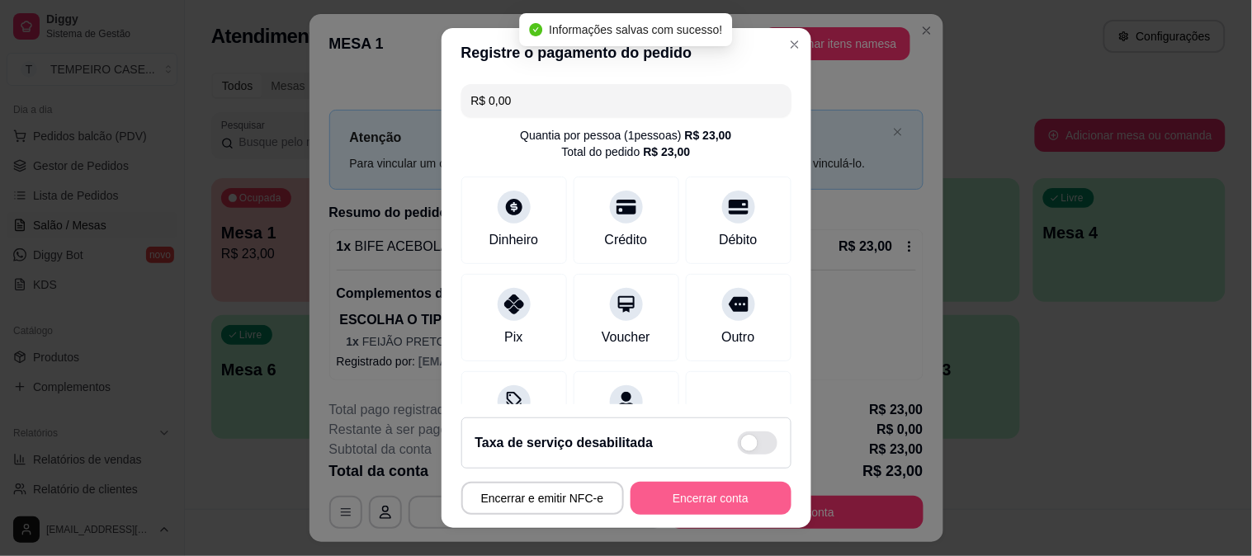
click at [689, 493] on button "Encerrar conta" at bounding box center [711, 498] width 161 height 33
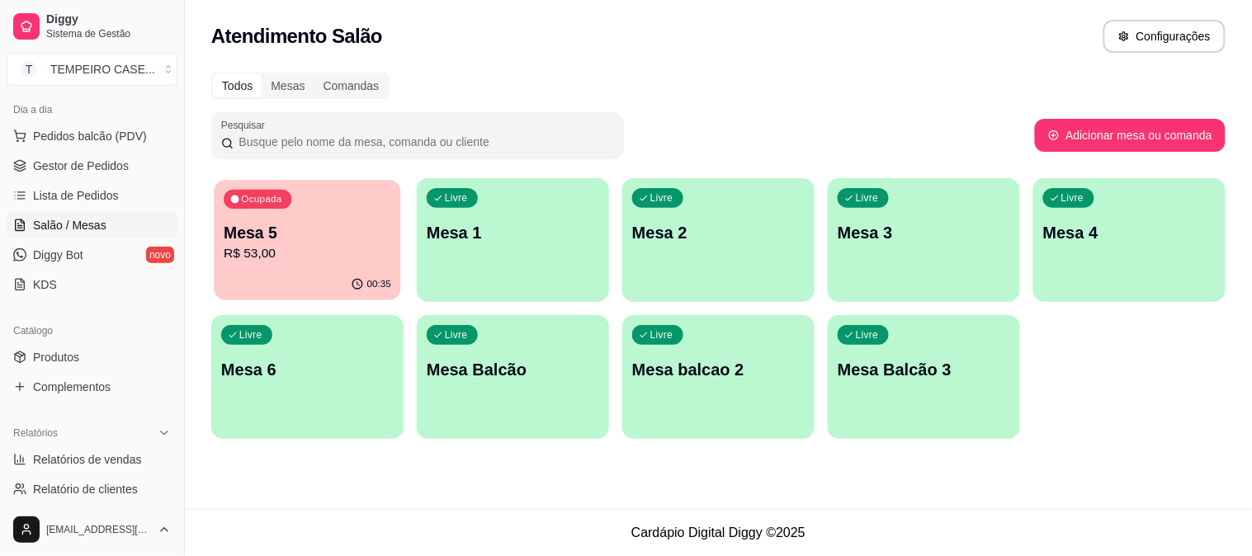
click at [258, 223] on p "Mesa 5" at bounding box center [308, 233] width 168 height 22
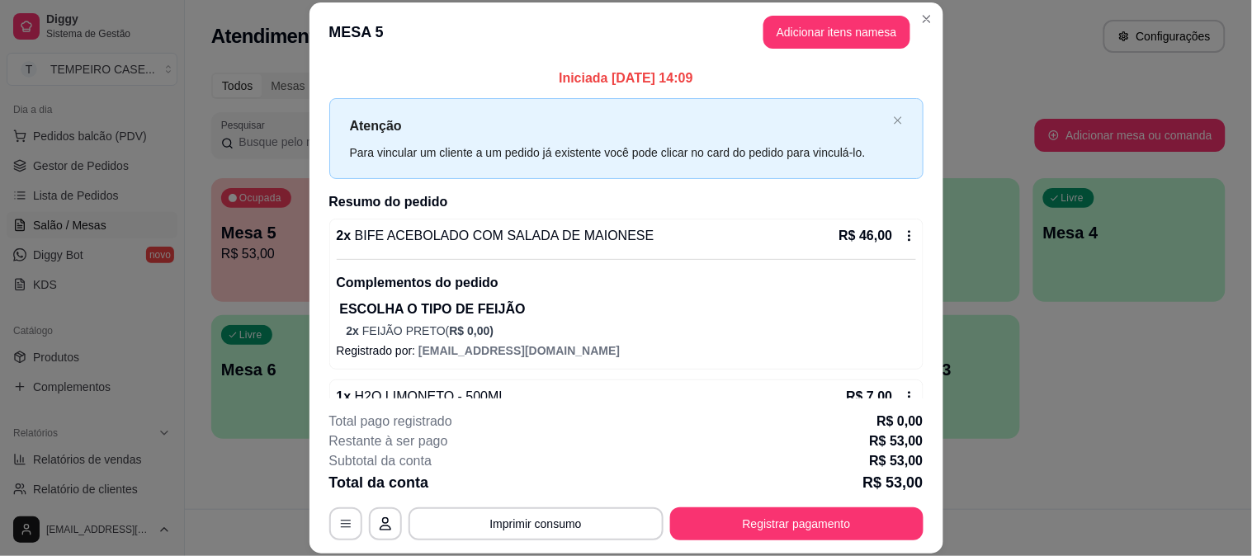
scroll to position [45, 0]
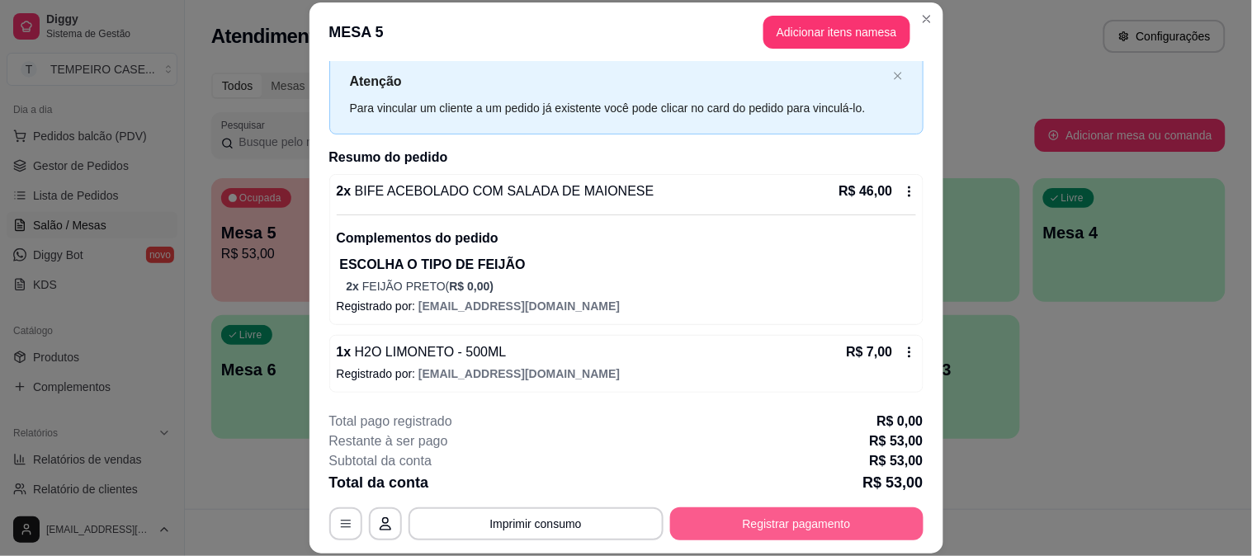
click at [820, 532] on button "Registrar pagamento" at bounding box center [796, 524] width 253 height 33
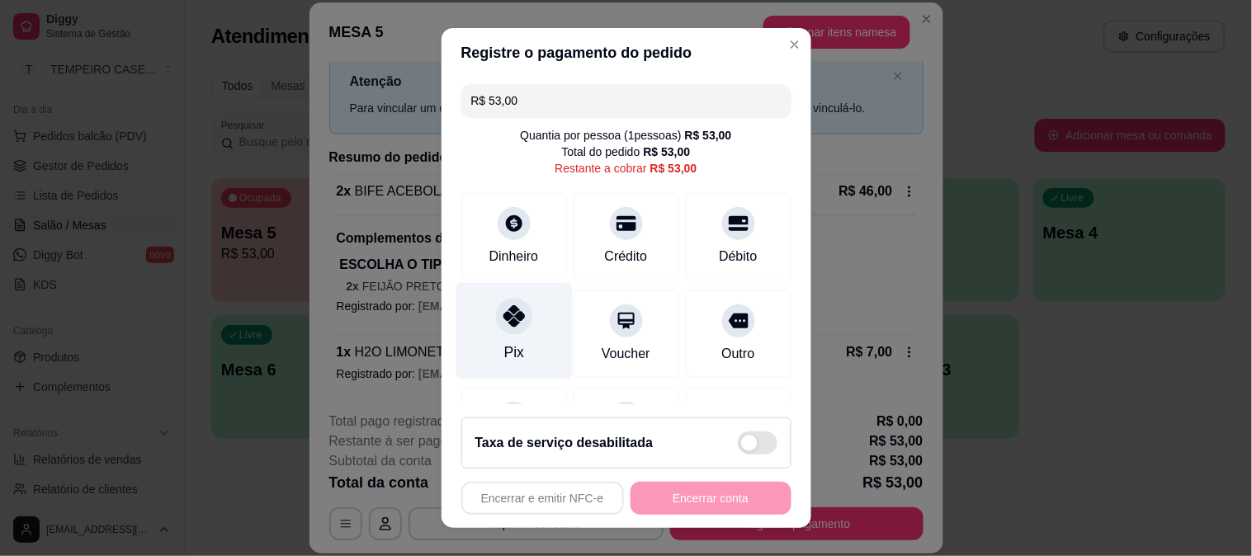
click at [504, 347] on div "Pix" at bounding box center [514, 352] width 20 height 21
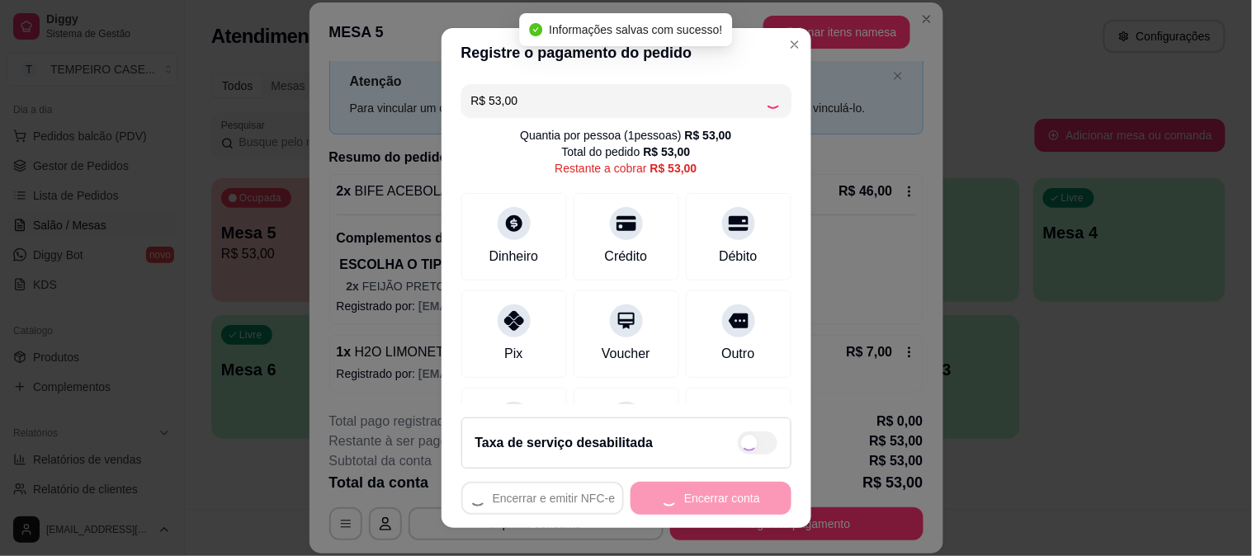
type input "R$ 0,00"
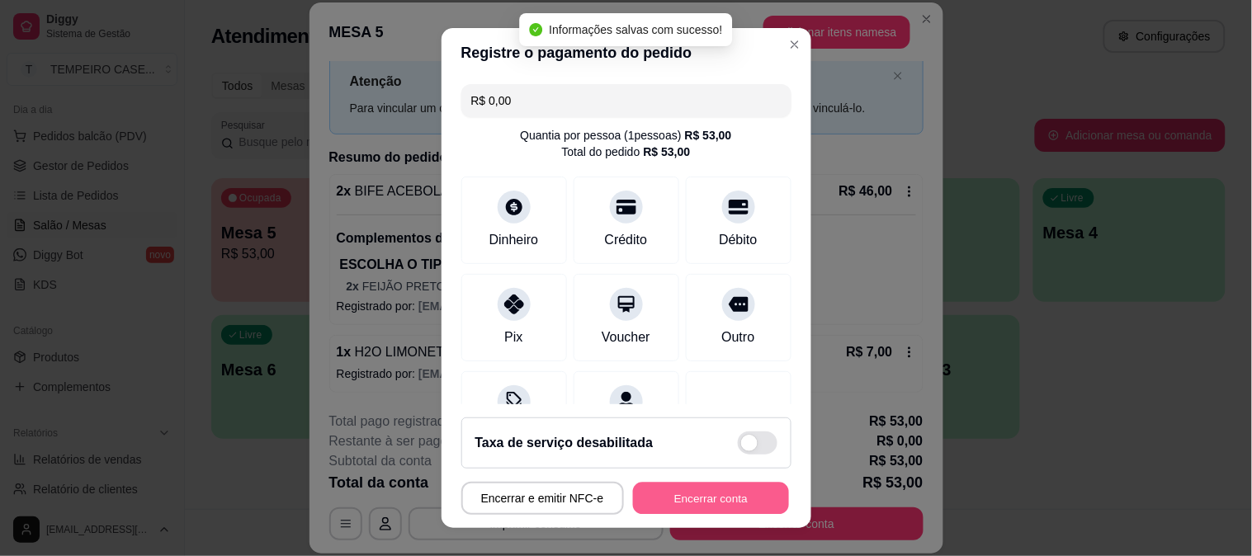
click at [687, 500] on button "Encerrar conta" at bounding box center [711, 499] width 156 height 32
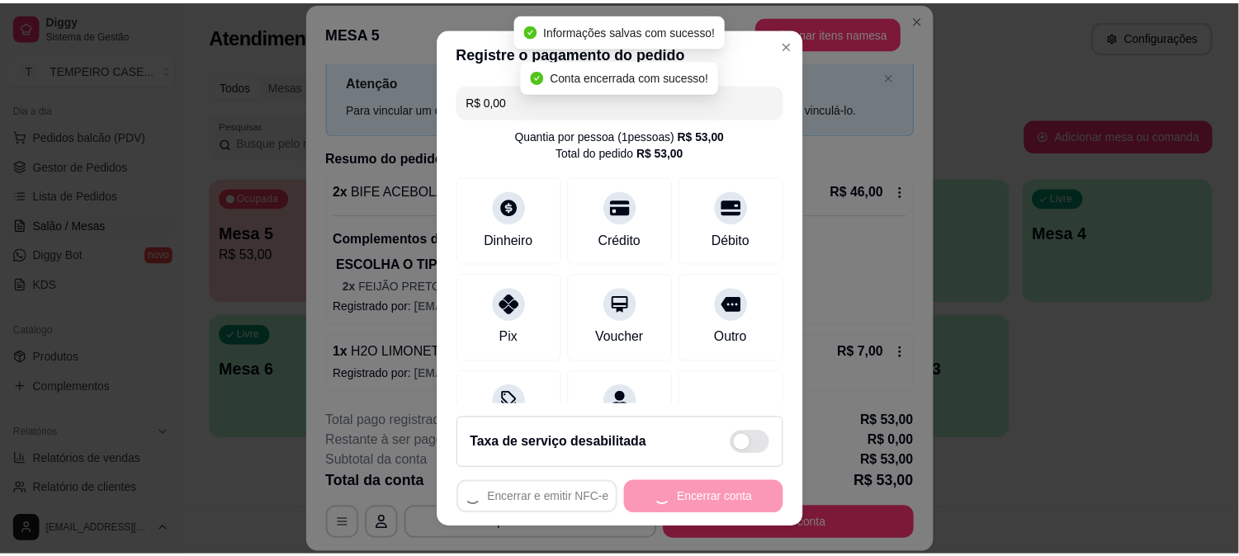
scroll to position [0, 0]
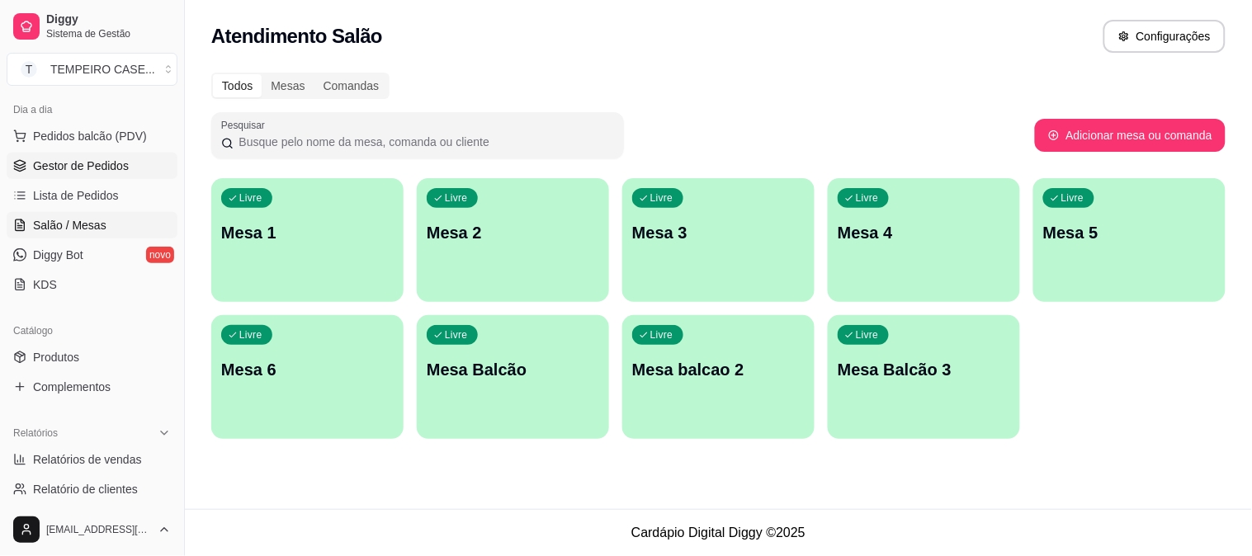
click at [74, 165] on span "Gestor de Pedidos" at bounding box center [81, 166] width 96 height 17
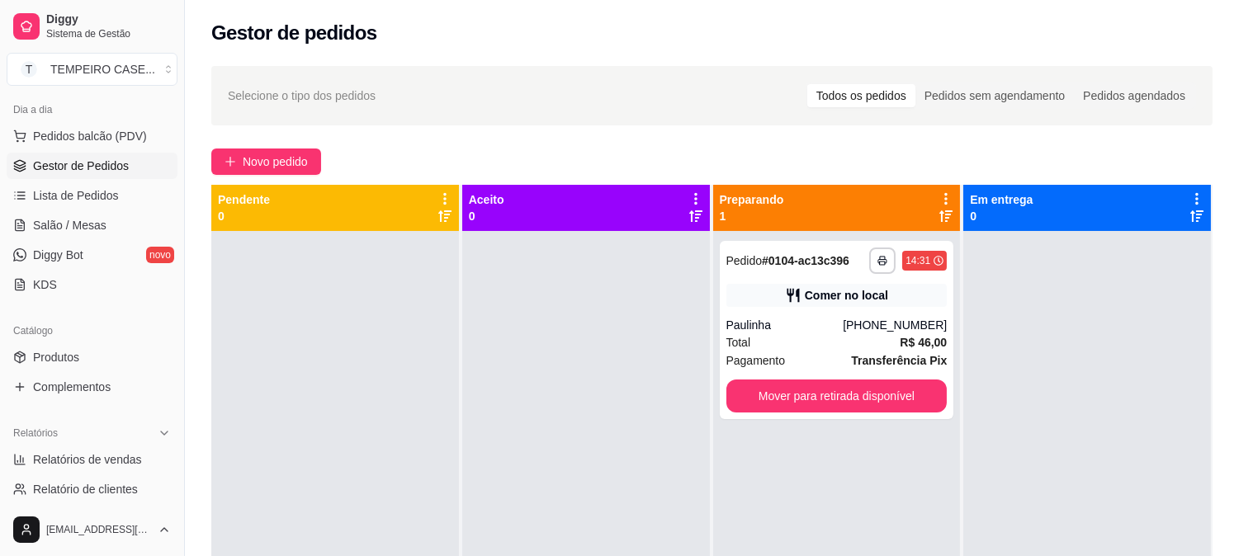
drag, startPoint x: 781, startPoint y: 293, endPoint x: 1100, endPoint y: 484, distance: 371.4
drag, startPoint x: 1100, startPoint y: 484, endPoint x: 727, endPoint y: 501, distance: 373.6
click at [727, 501] on div "**********" at bounding box center [837, 509] width 248 height 556
click at [826, 392] on button "Mover para retirada disponível" at bounding box center [837, 397] width 215 height 32
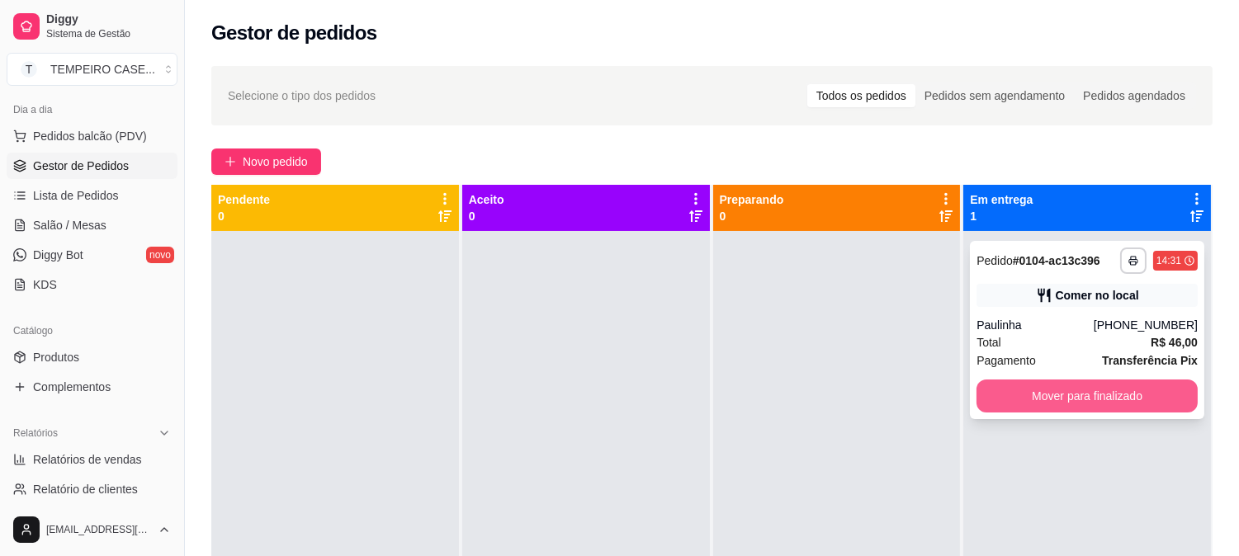
click at [1046, 395] on button "Mover para finalizado" at bounding box center [1087, 396] width 221 height 33
